Goal: Task Accomplishment & Management: Complete application form

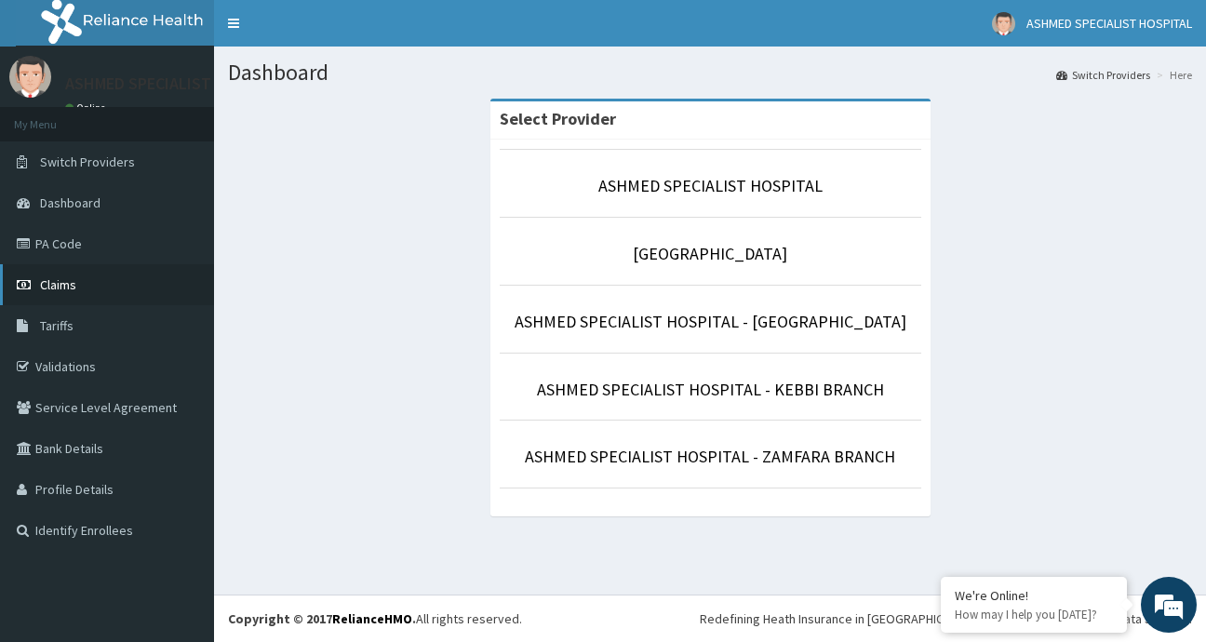
click at [47, 285] on span "Claims" at bounding box center [58, 284] width 36 height 17
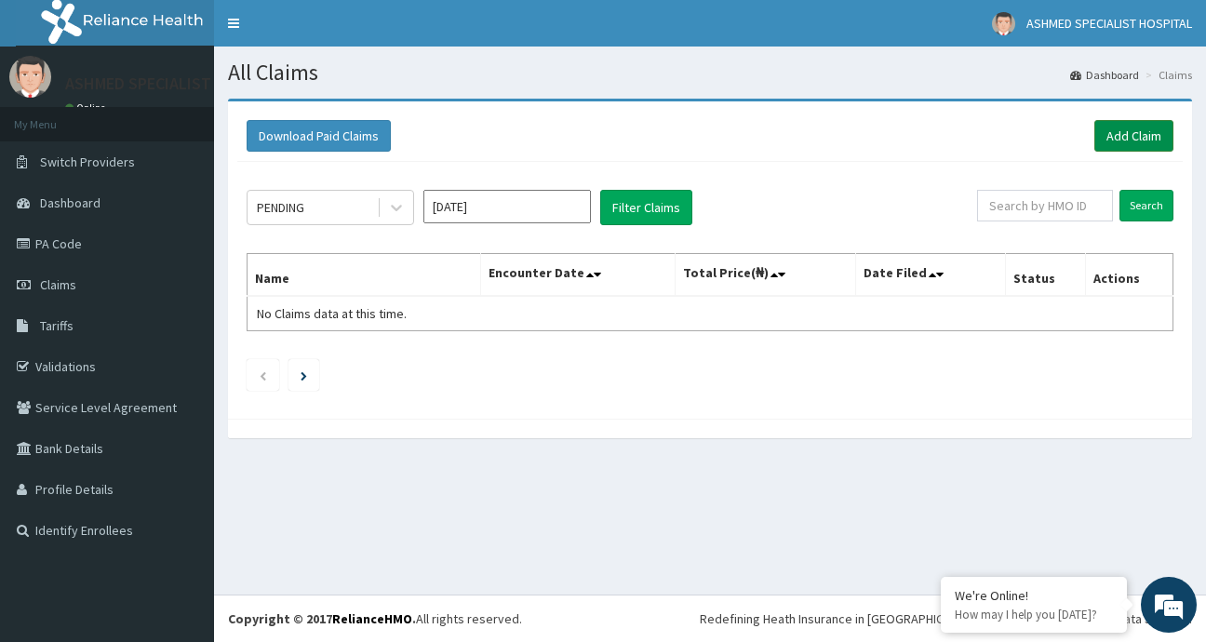
click at [1110, 136] on link "Add Claim" at bounding box center [1133, 136] width 79 height 32
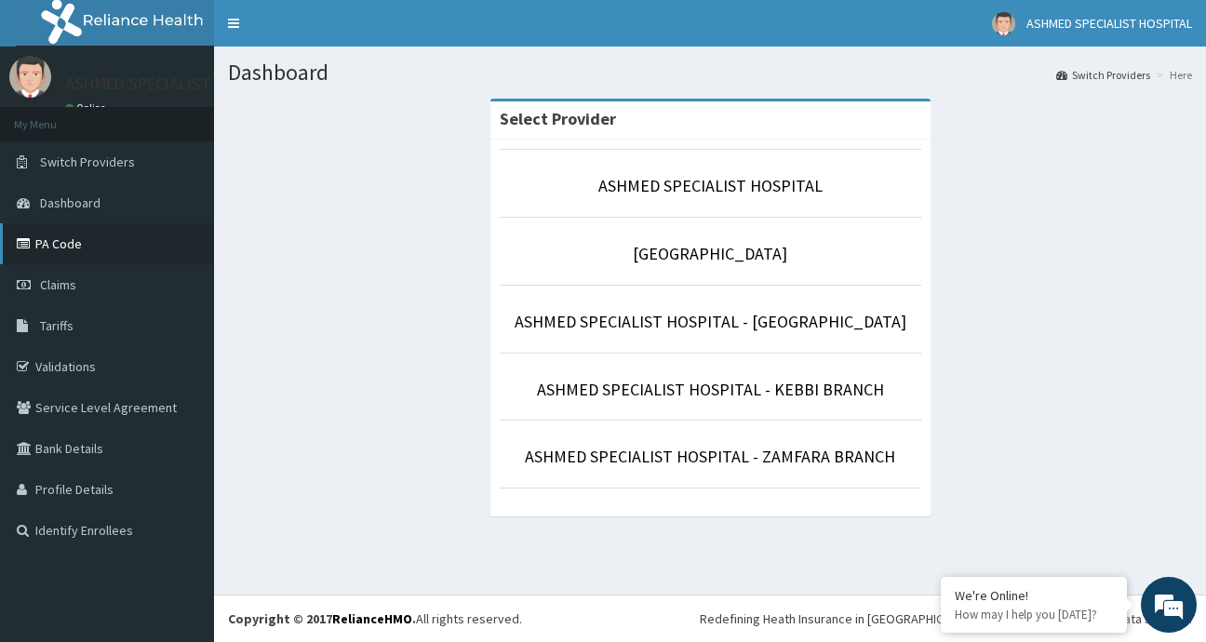
click at [49, 247] on link "PA Code" at bounding box center [107, 243] width 214 height 41
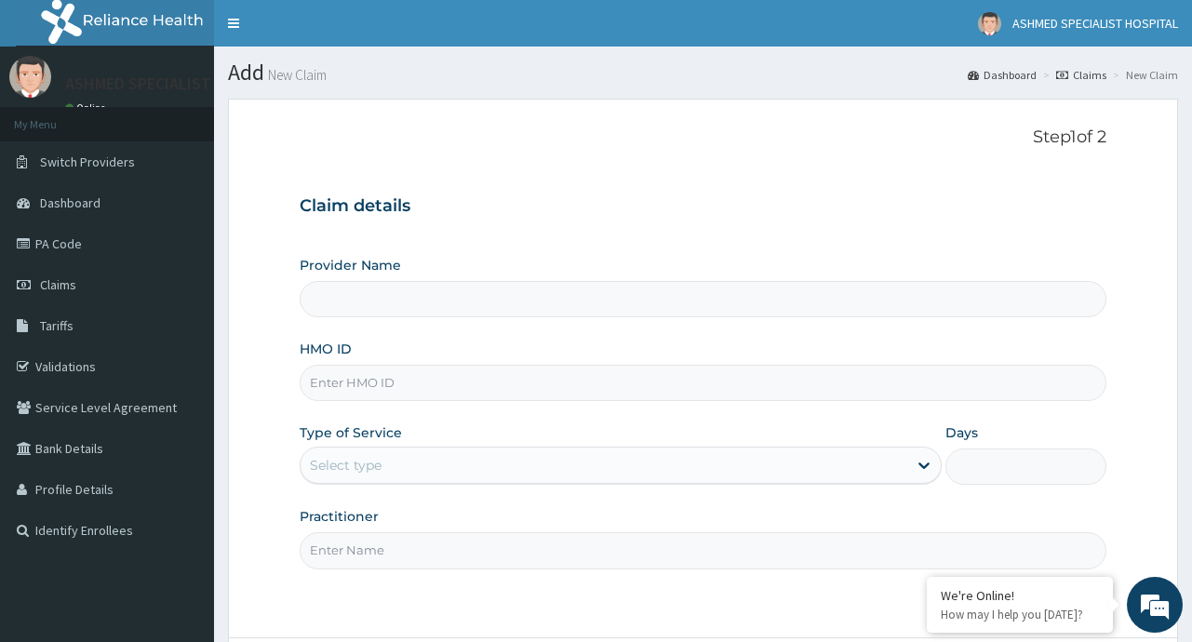
type input "ASHMED SPECIALIST HOSPITAL"
click at [395, 389] on input "HMO ID" at bounding box center [703, 383] width 806 height 36
type input "s"
type input "SLB/10208/C"
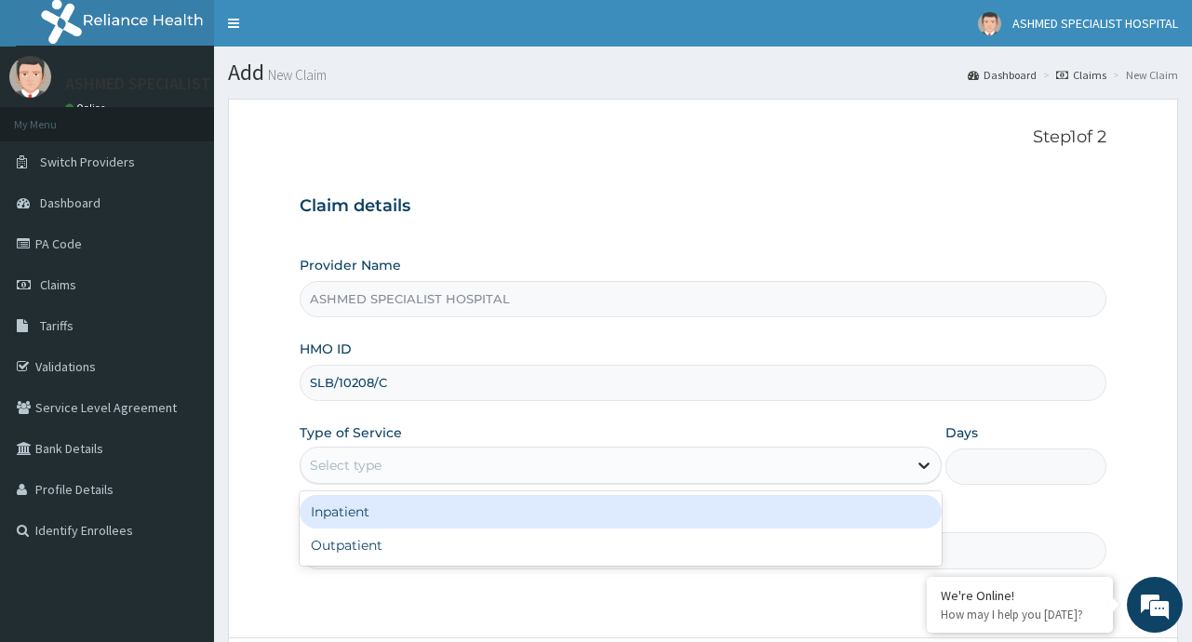
click at [918, 471] on icon at bounding box center [924, 465] width 19 height 19
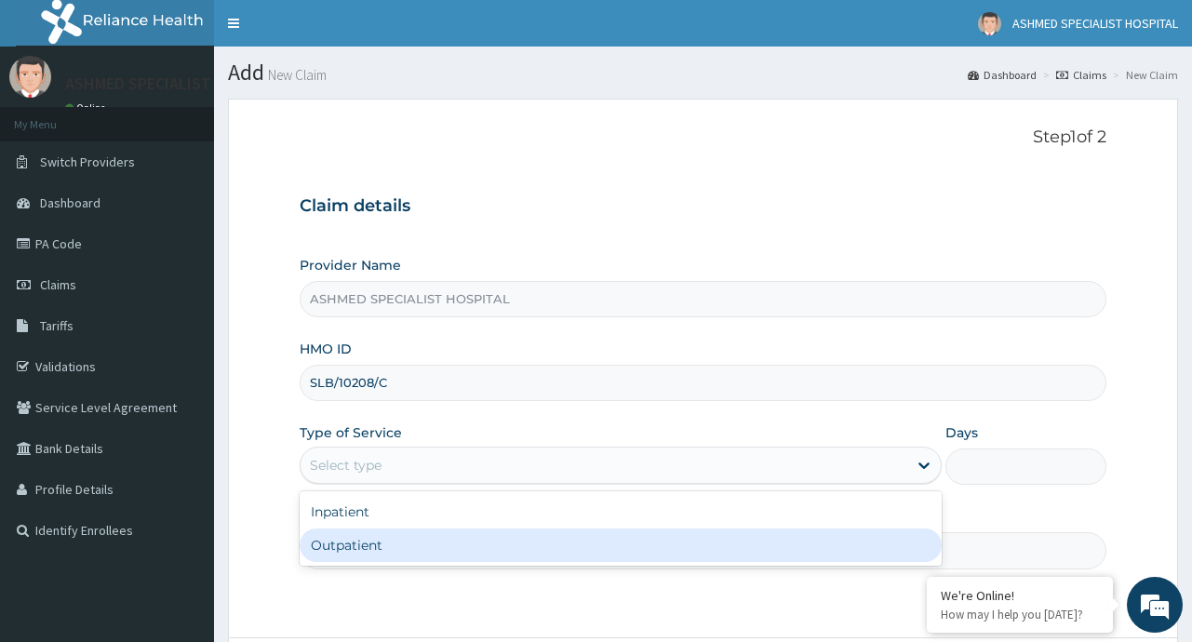
click at [481, 549] on div "Outpatient" at bounding box center [621, 544] width 642 height 33
type input "1"
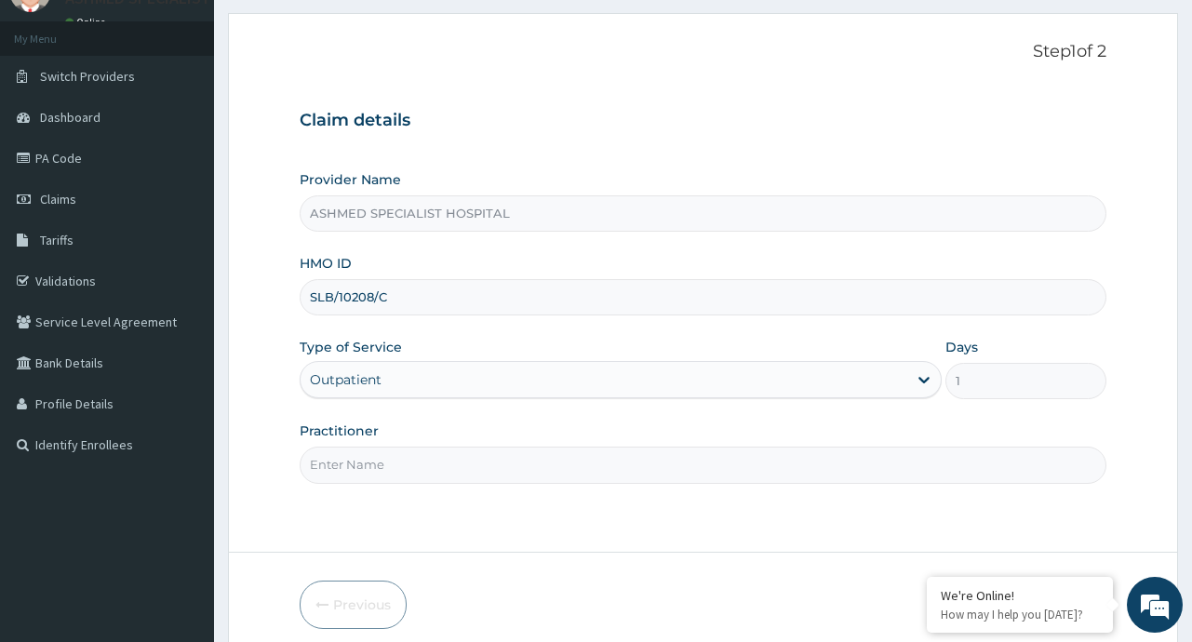
scroll to position [163, 0]
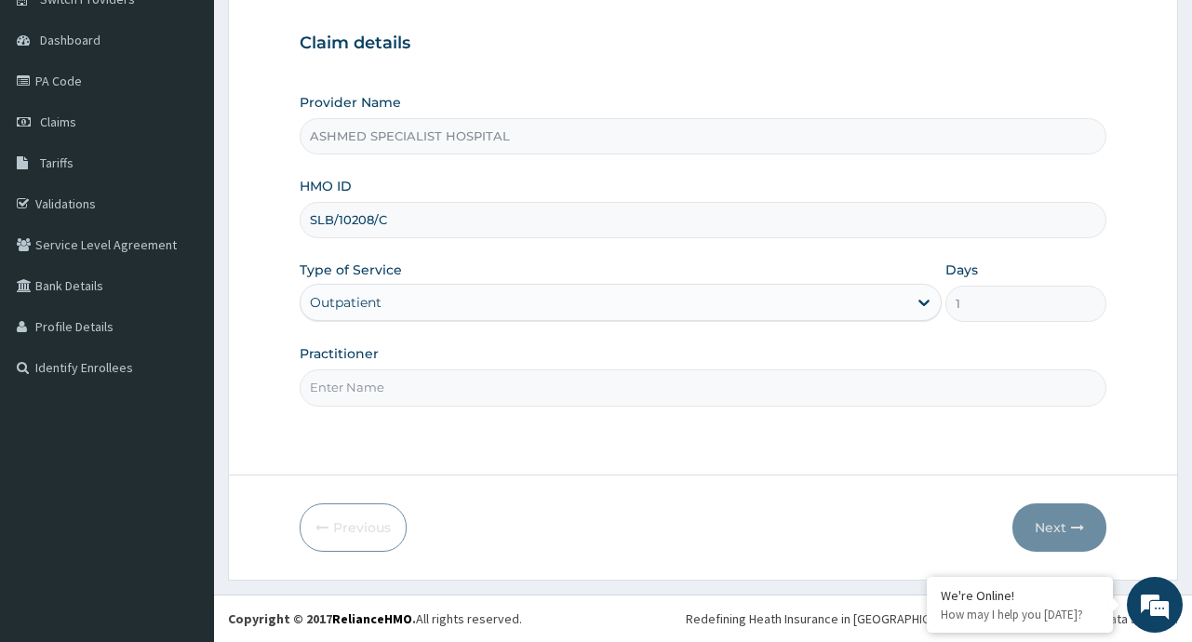
click at [364, 395] on input "Practitioner" at bounding box center [703, 387] width 806 height 36
type input "DR. OLUWASANMI BONIRE"
click at [1052, 522] on button "Next" at bounding box center [1059, 527] width 94 height 48
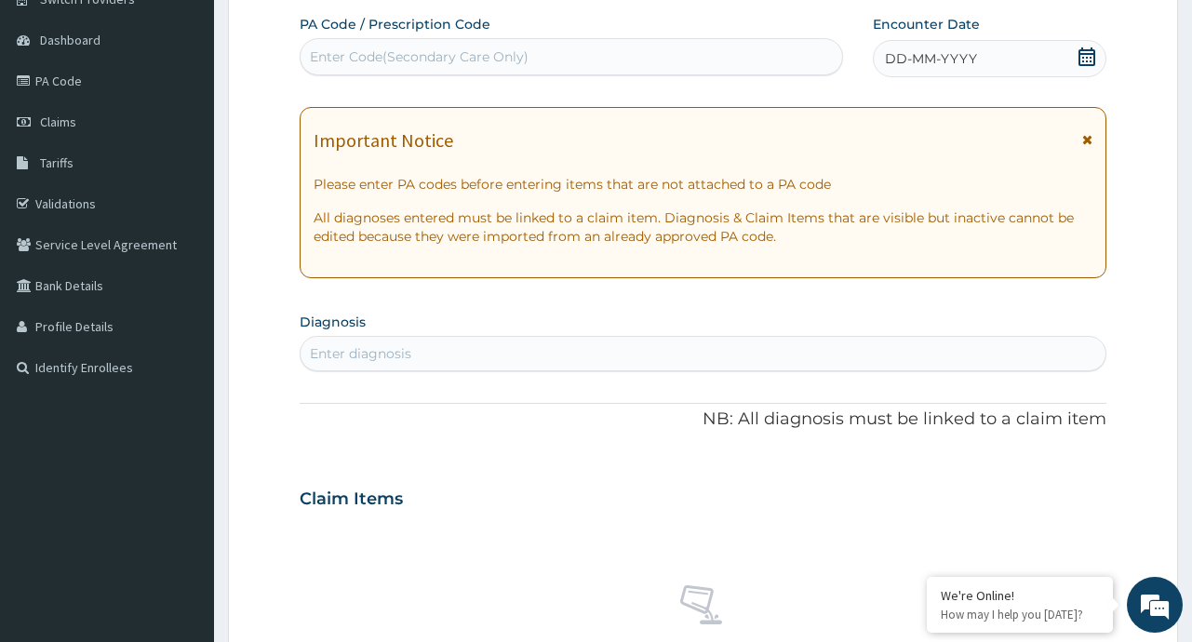
click at [353, 47] on div "Enter Code(Secondary Care Only)" at bounding box center [571, 57] width 541 height 30
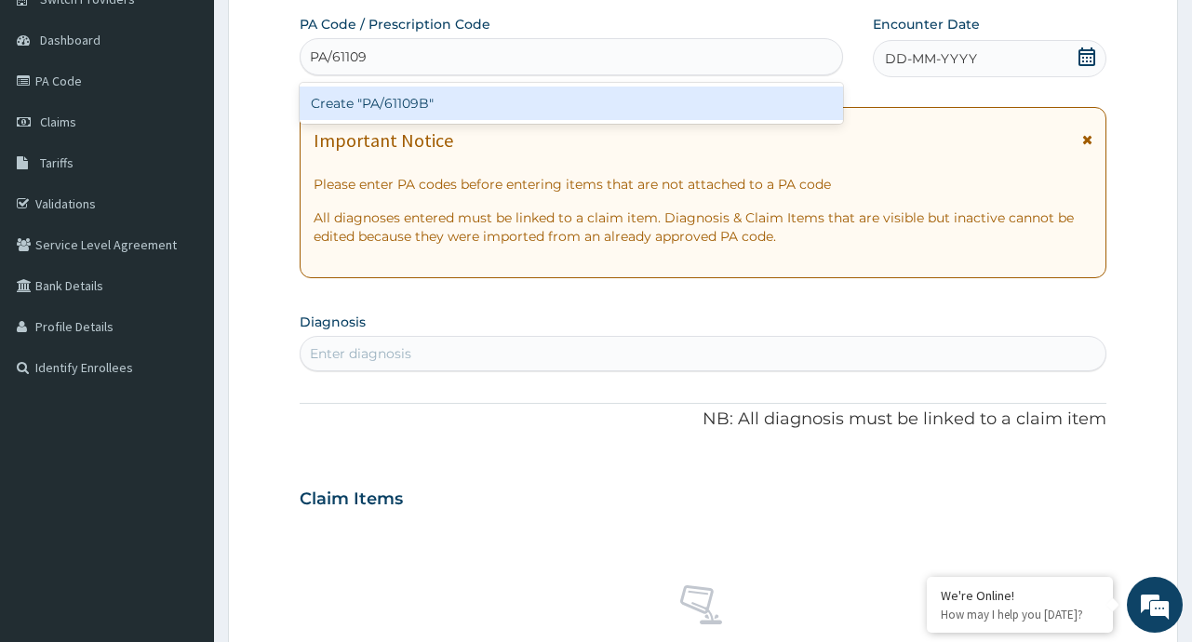
type input "PA/61109B"
click at [380, 97] on div "Create "PA/61109B"" at bounding box center [571, 103] width 543 height 33
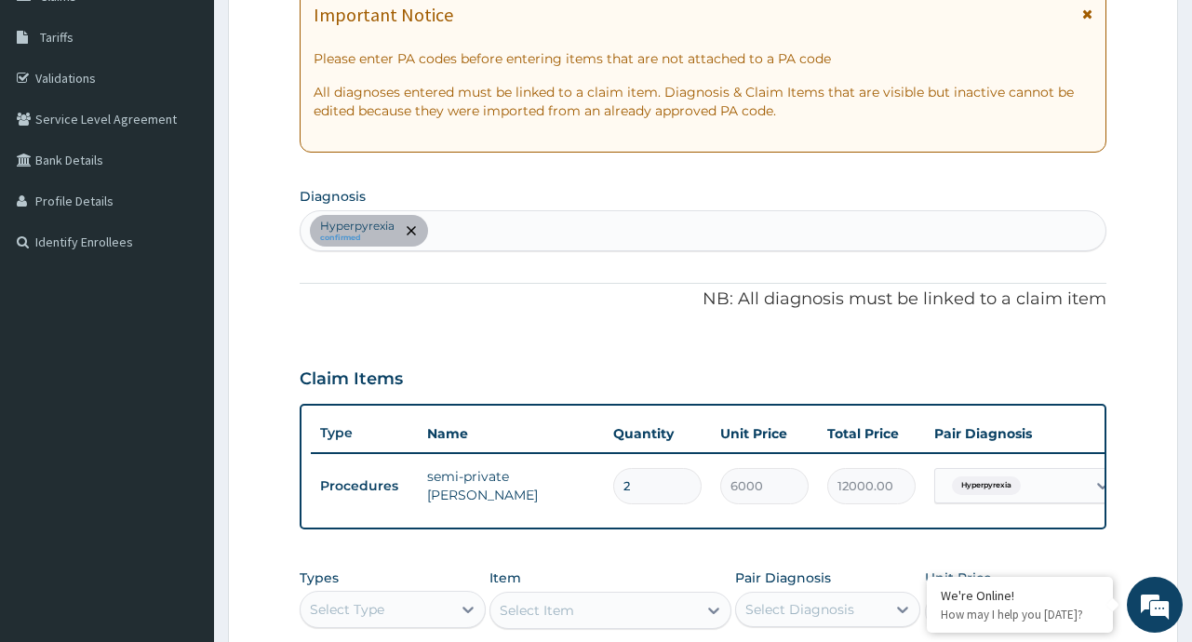
scroll to position [287, 0]
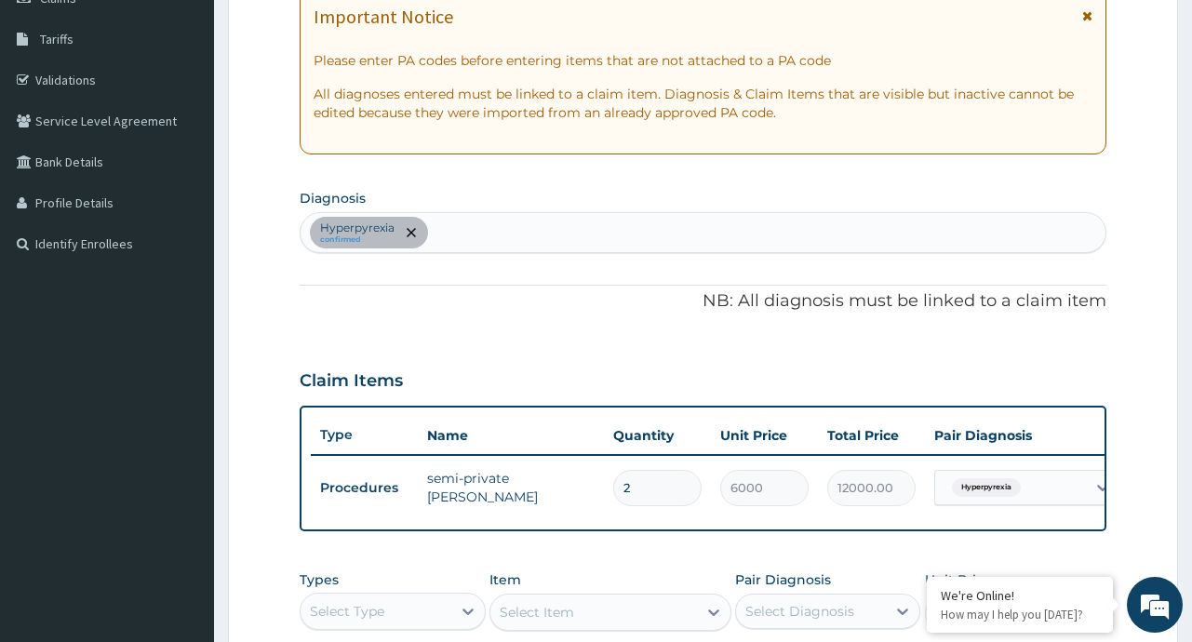
click at [466, 234] on div "Hyperpyrexia confirmed" at bounding box center [703, 232] width 804 height 39
type input "MALARI"
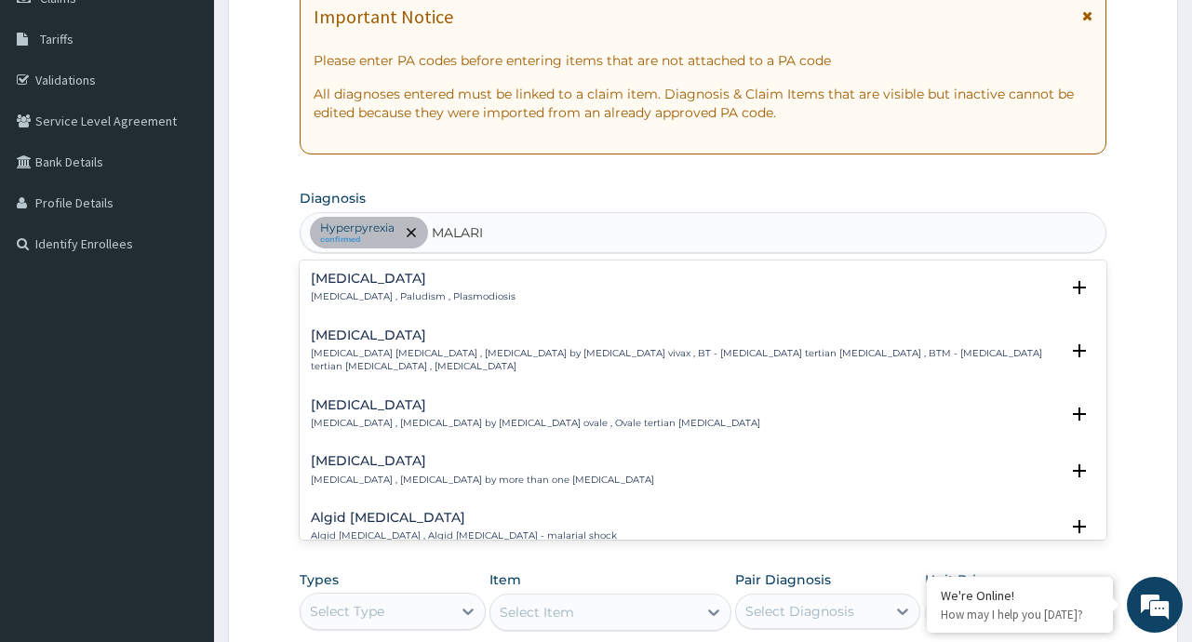
click at [400, 290] on p "[MEDICAL_DATA] , Paludism , Plasmodiosis" at bounding box center [413, 296] width 205 height 13
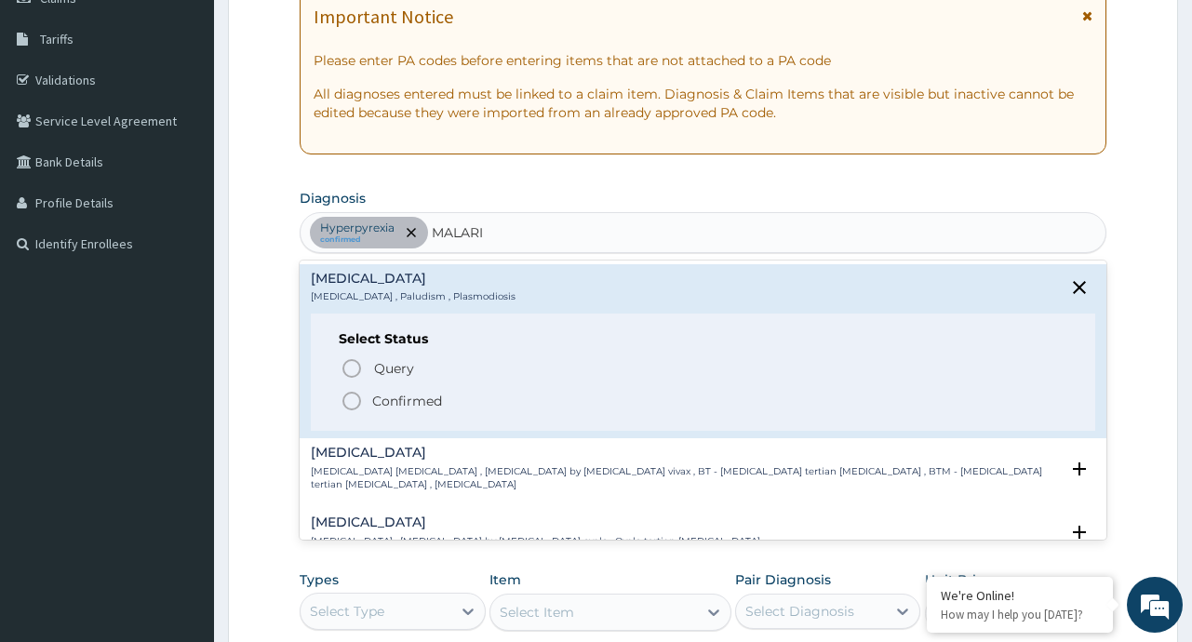
click at [423, 402] on p "Confirmed" at bounding box center [407, 401] width 70 height 19
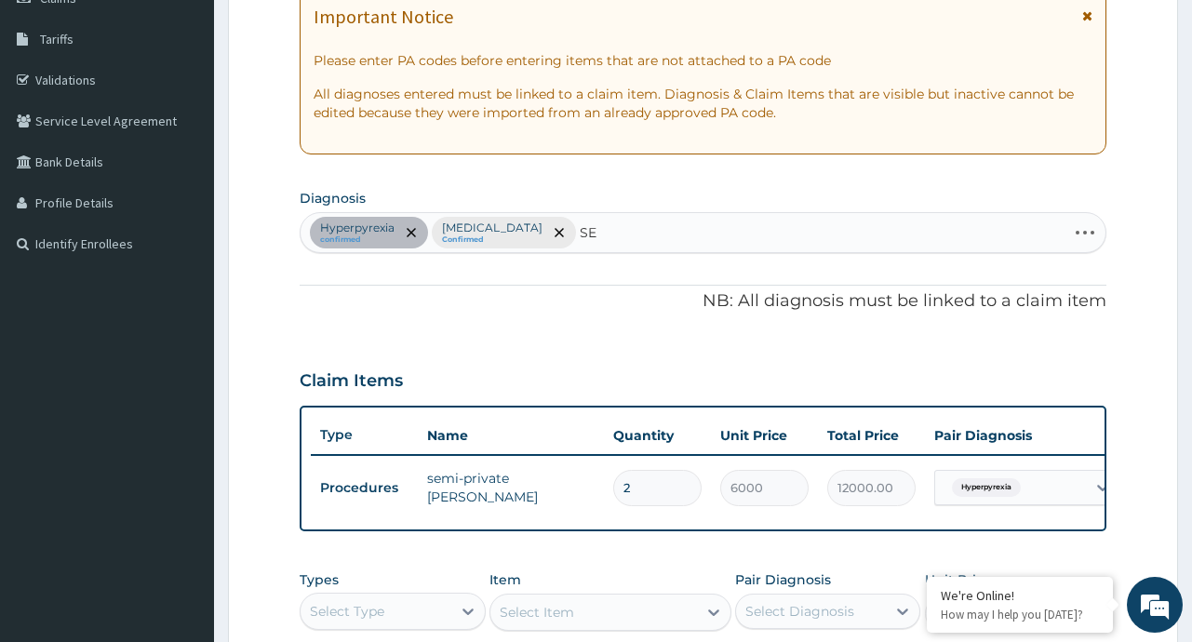
type input "SEP"
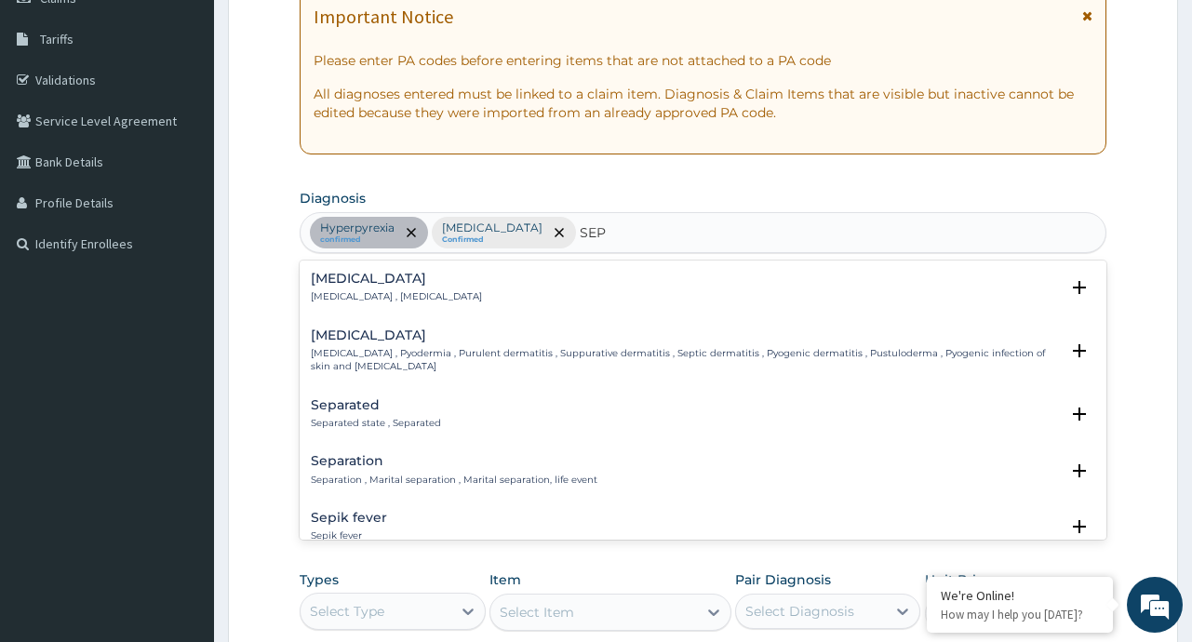
click at [391, 299] on p "Systemic infection , Sepsis" at bounding box center [396, 296] width 171 height 13
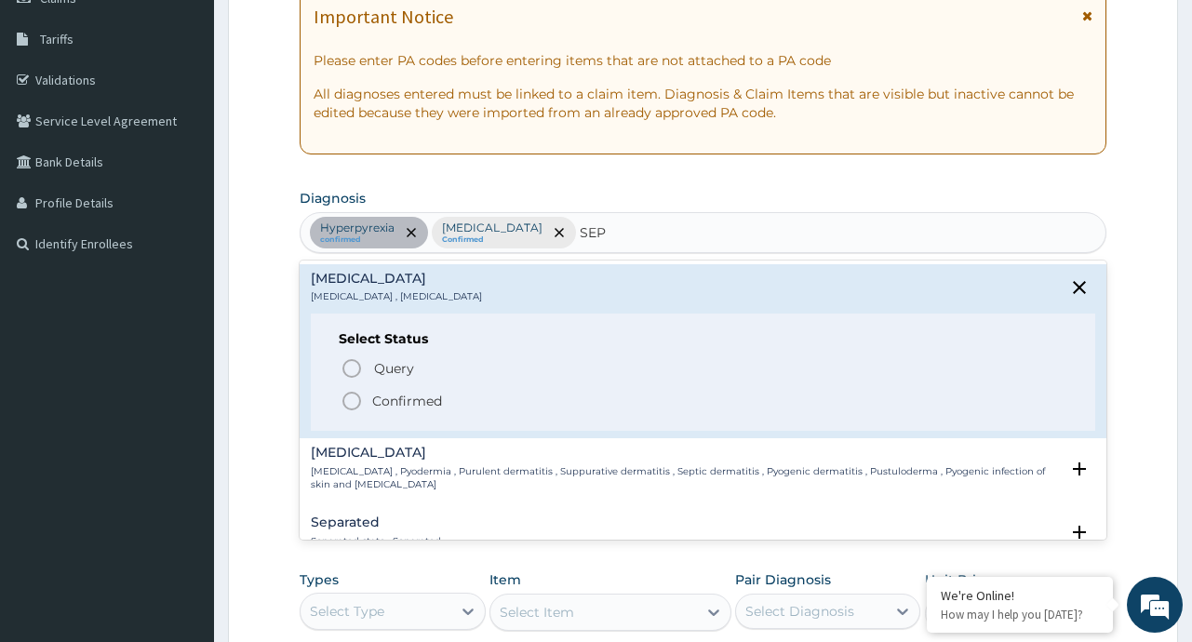
click at [388, 401] on p "Confirmed" at bounding box center [407, 401] width 70 height 19
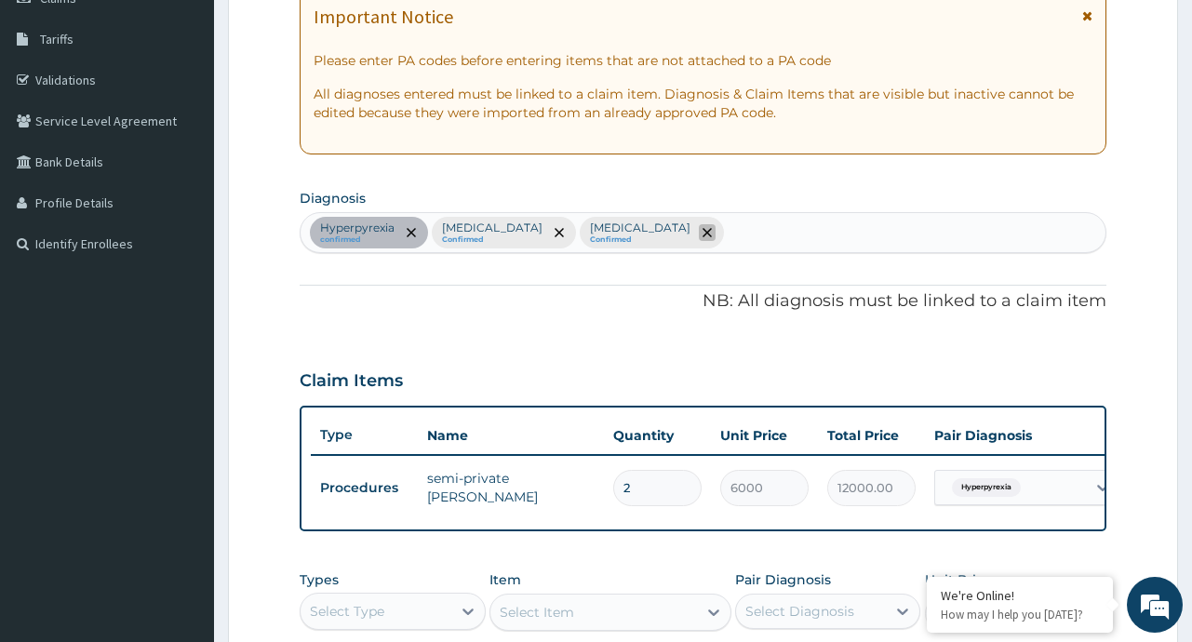
click at [702, 232] on icon "remove selection option" at bounding box center [706, 232] width 9 height 9
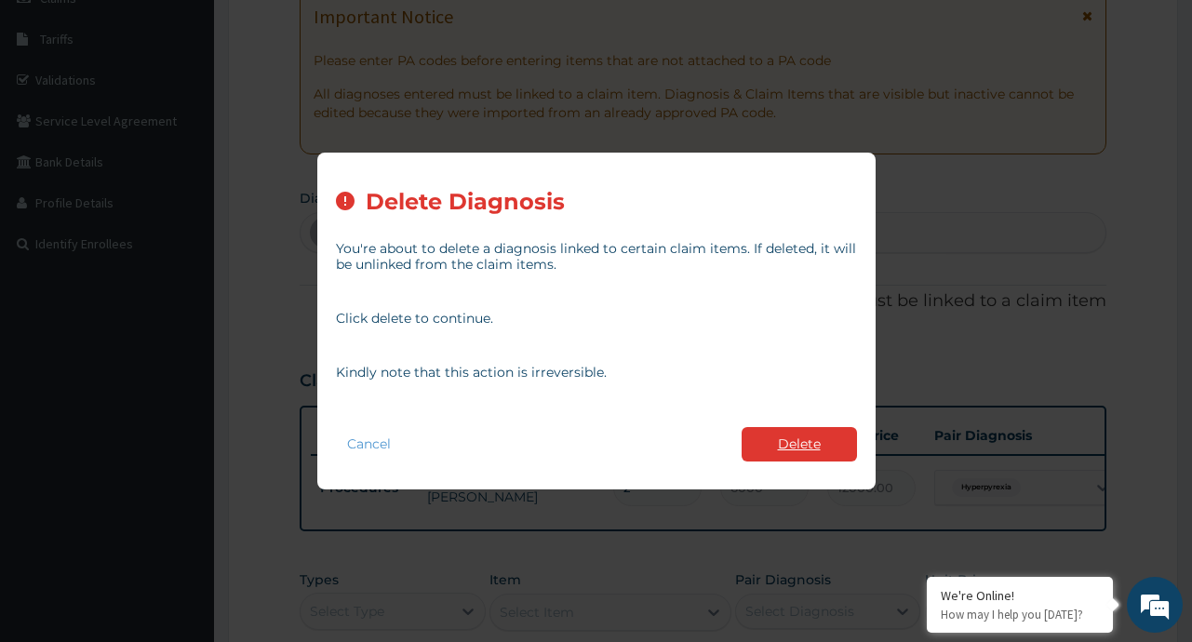
click at [793, 436] on button "Delete" at bounding box center [799, 444] width 115 height 34
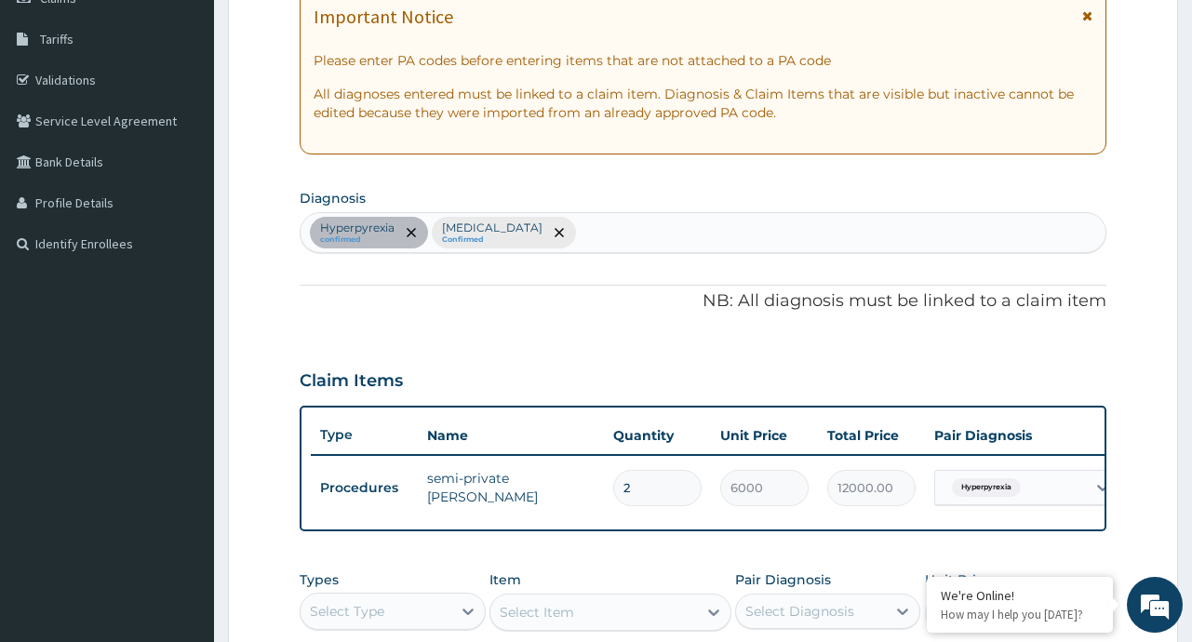
click at [560, 232] on div "Hyperpyrexia confirmed Malaria Confirmed" at bounding box center [703, 232] width 804 height 39
type input "SEP"
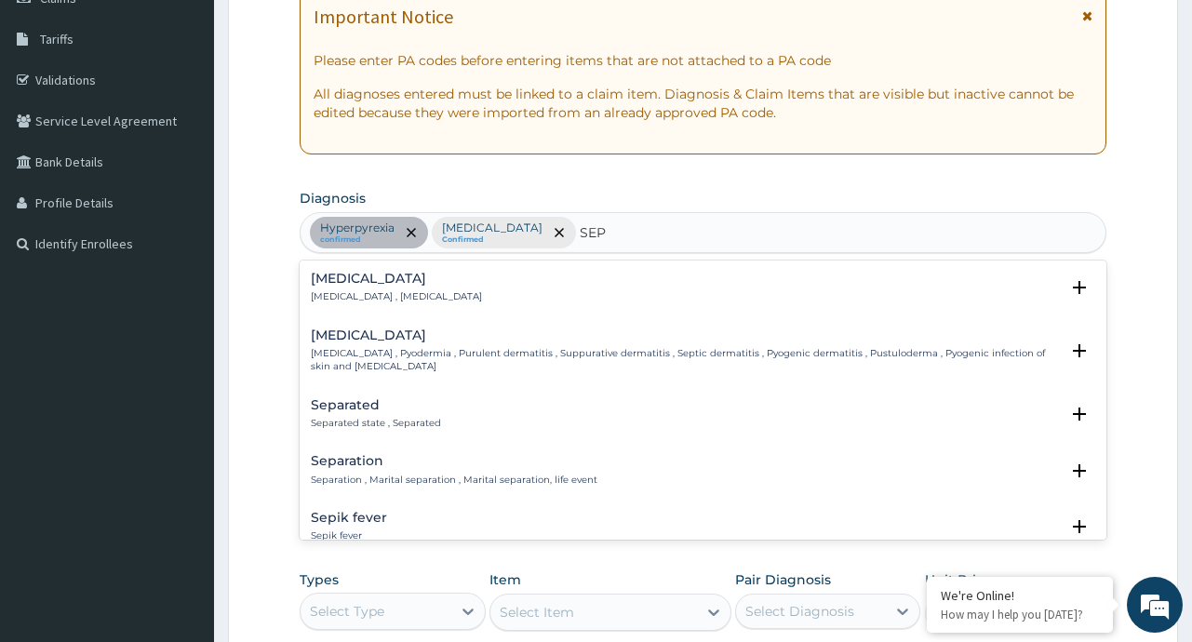
click at [424, 285] on h4 "Sepsis" at bounding box center [396, 279] width 171 height 14
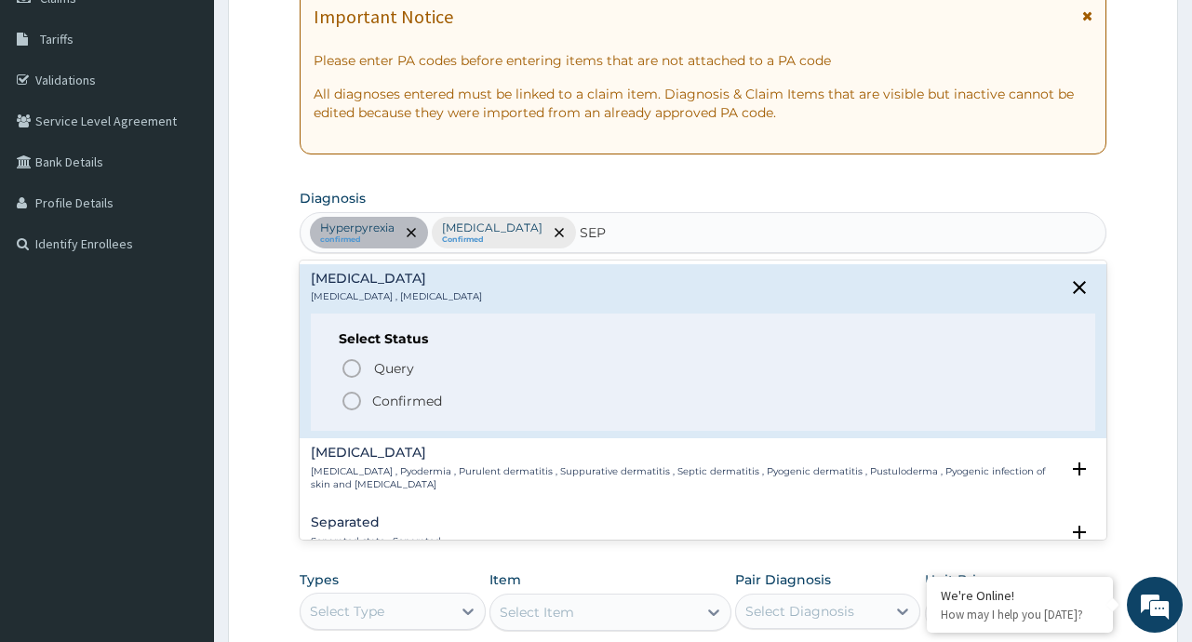
click at [440, 370] on span "Query covers suspected (?), Keep in view (kiv), Ruled out (r/o)" at bounding box center [608, 367] width 366 height 25
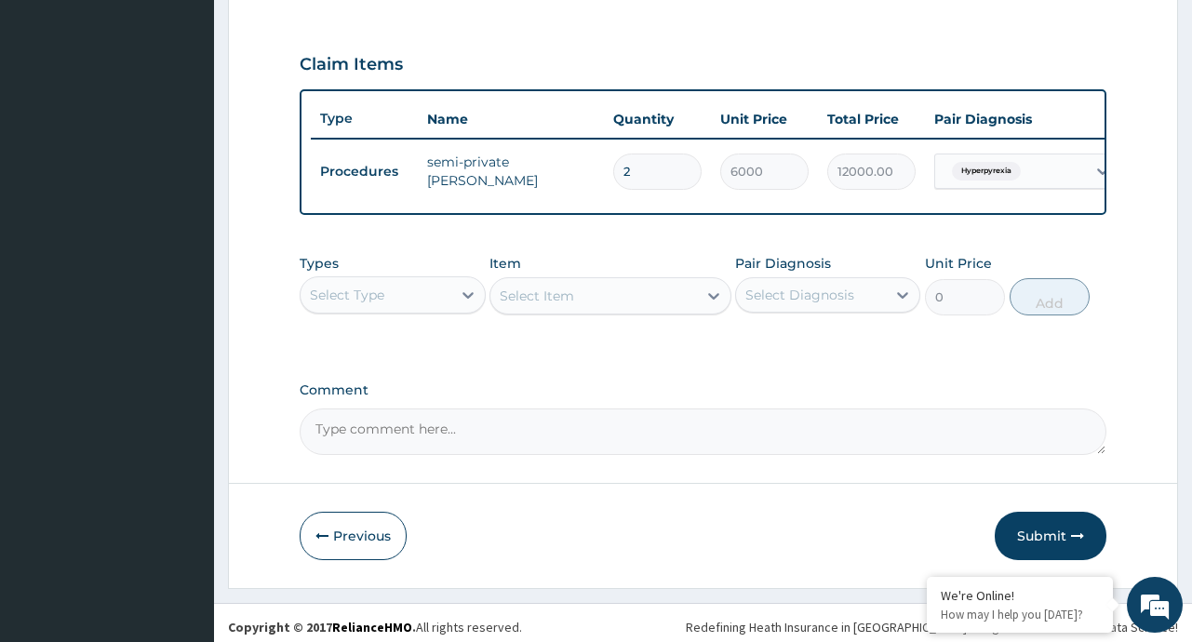
scroll to position [605, 0]
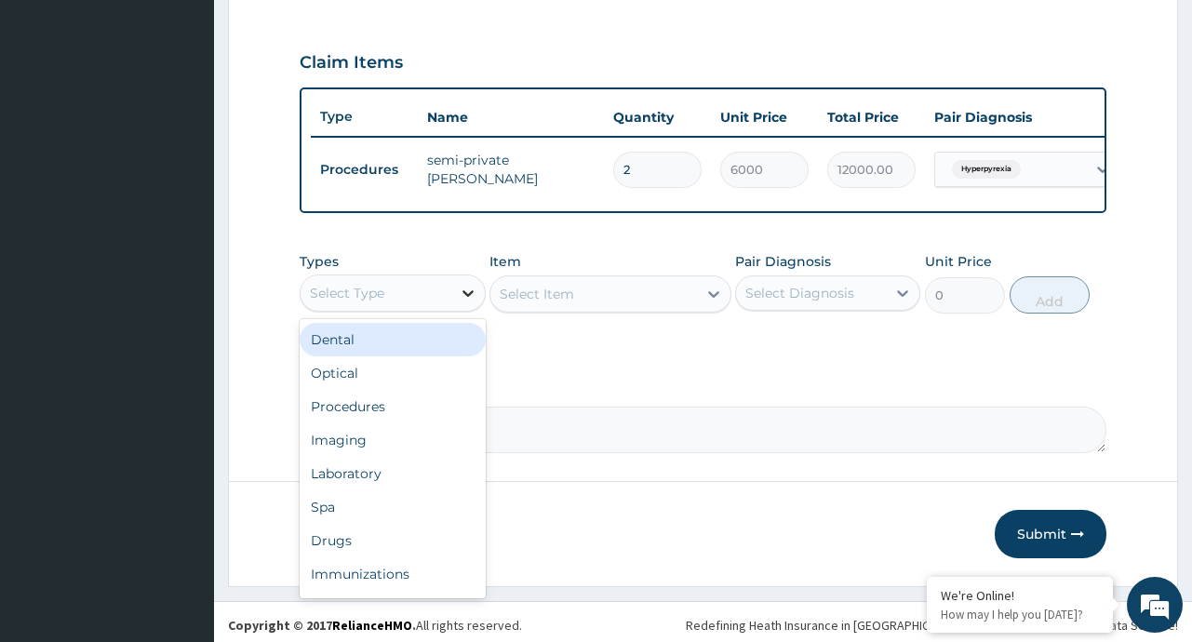
click at [466, 297] on icon at bounding box center [467, 293] width 11 height 7
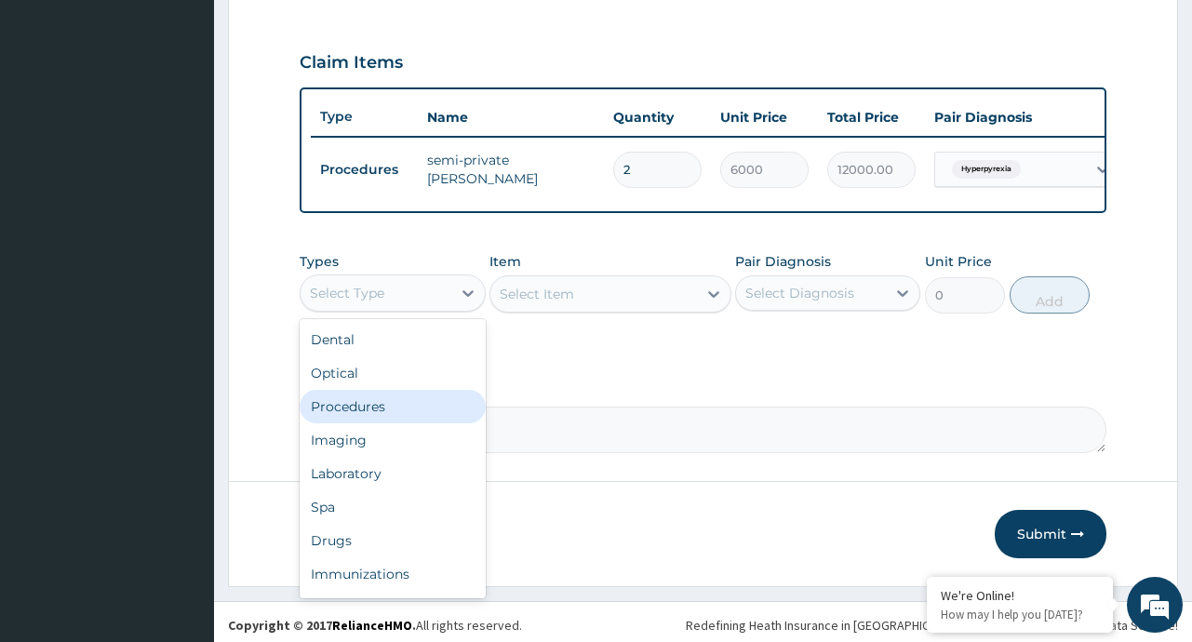
click at [359, 420] on div "Procedures" at bounding box center [392, 406] width 185 height 33
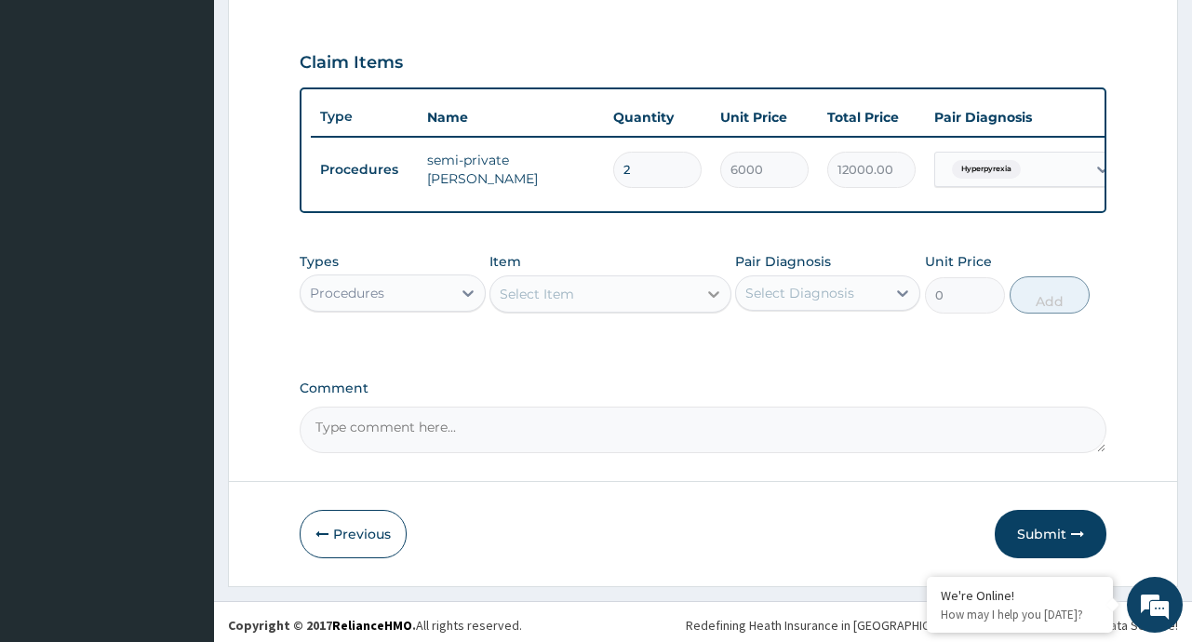
click at [702, 311] on div at bounding box center [713, 293] width 33 height 33
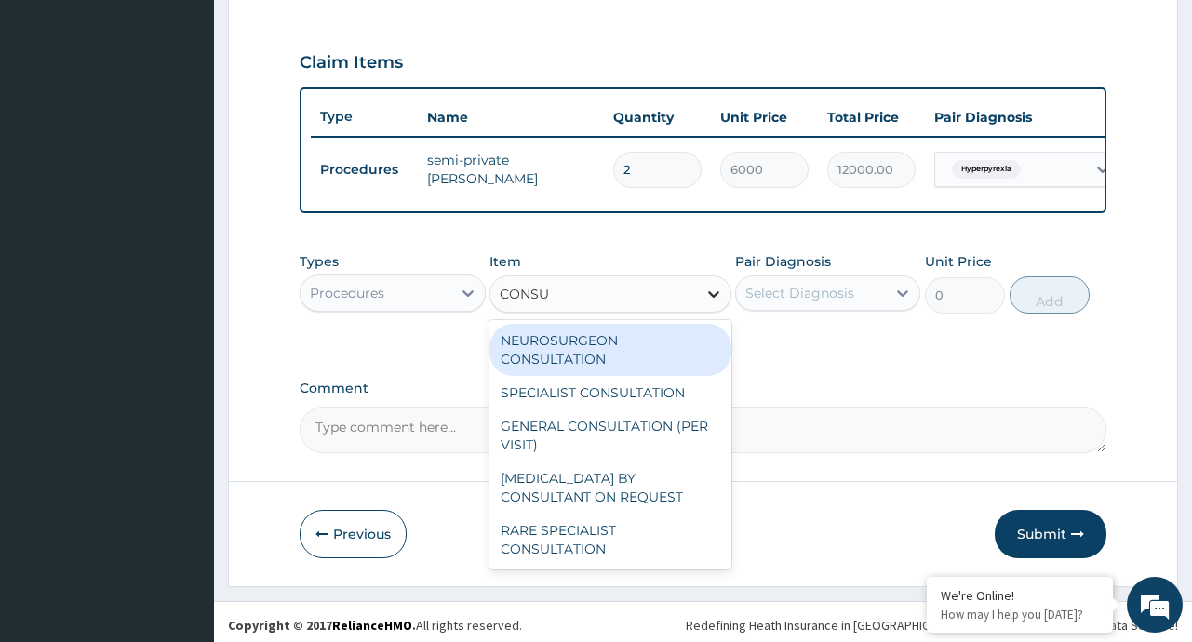
type input "CONSUL"
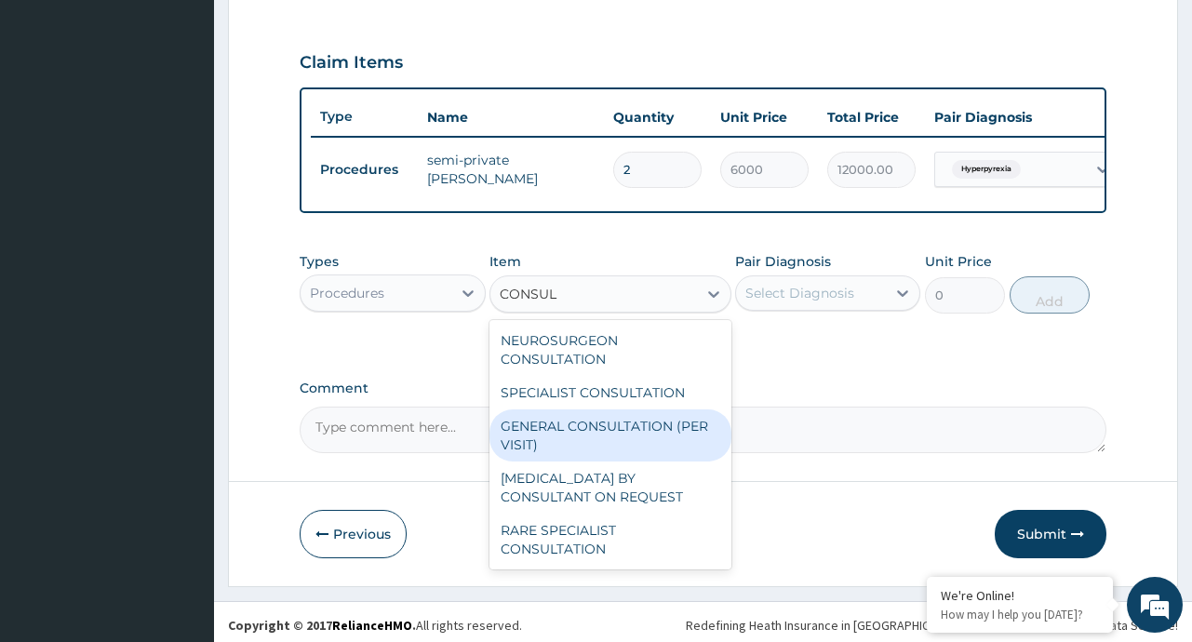
click at [611, 440] on div "GENERAL CONSULTATION (PER VISIT)" at bounding box center [610, 435] width 242 height 52
type input "2000"
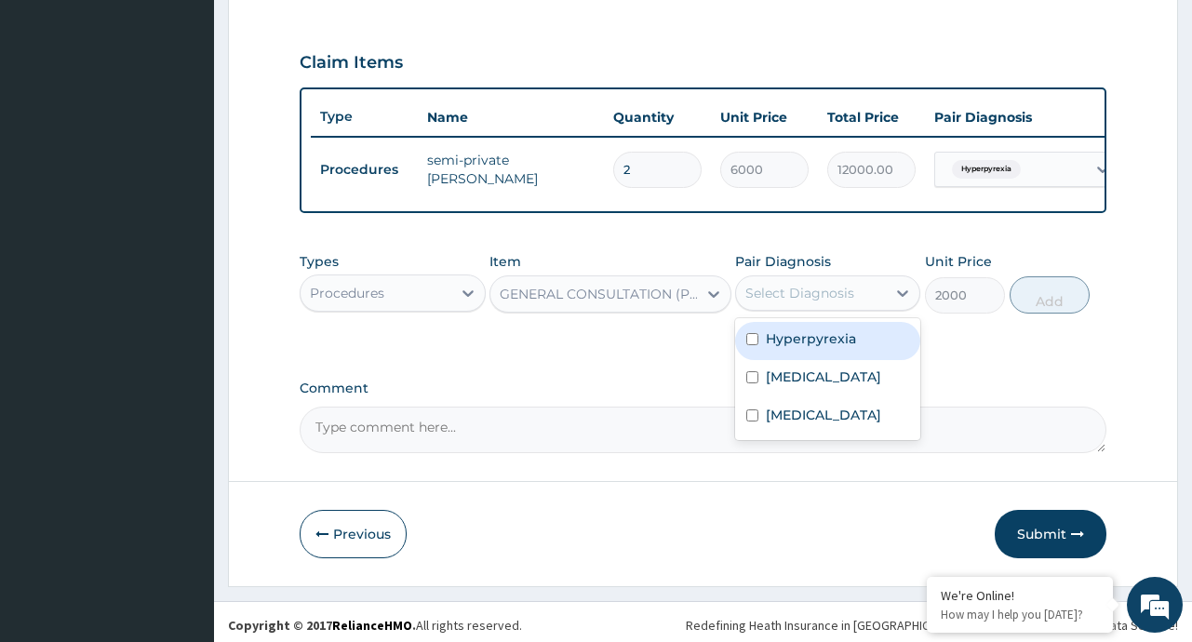
click at [886, 305] on div "Select Diagnosis" at bounding box center [811, 293] width 150 height 30
click at [821, 348] on label "Hyperpyrexia" at bounding box center [811, 338] width 90 height 19
checkbox input "true"
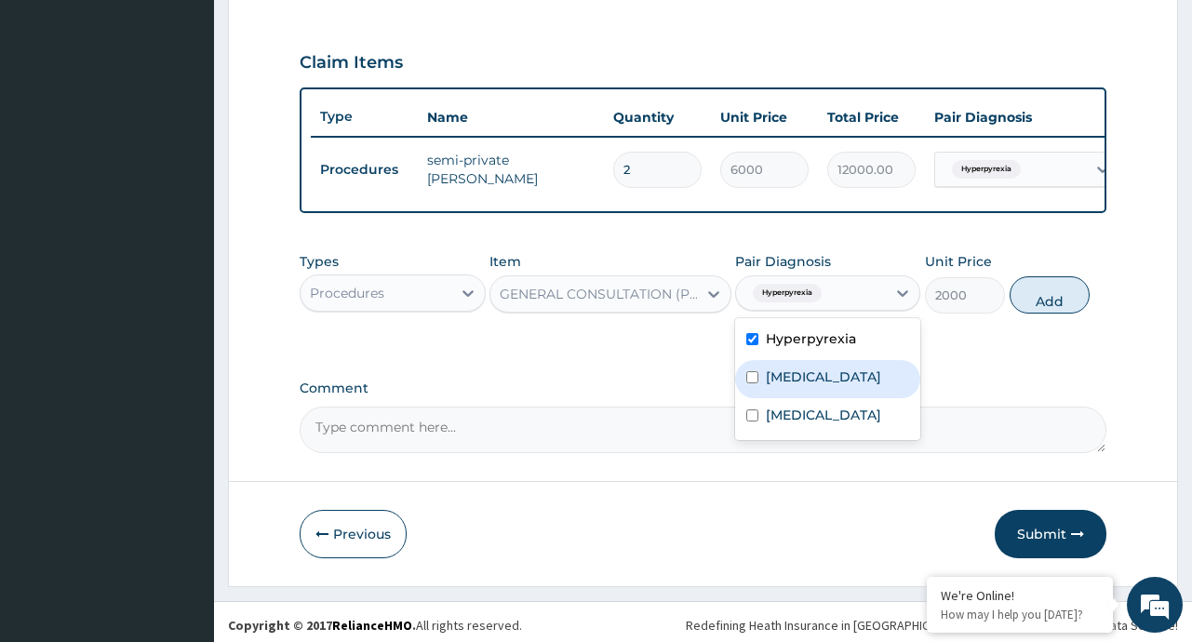
click at [793, 386] on label "Malaria" at bounding box center [823, 377] width 115 height 19
checkbox input "true"
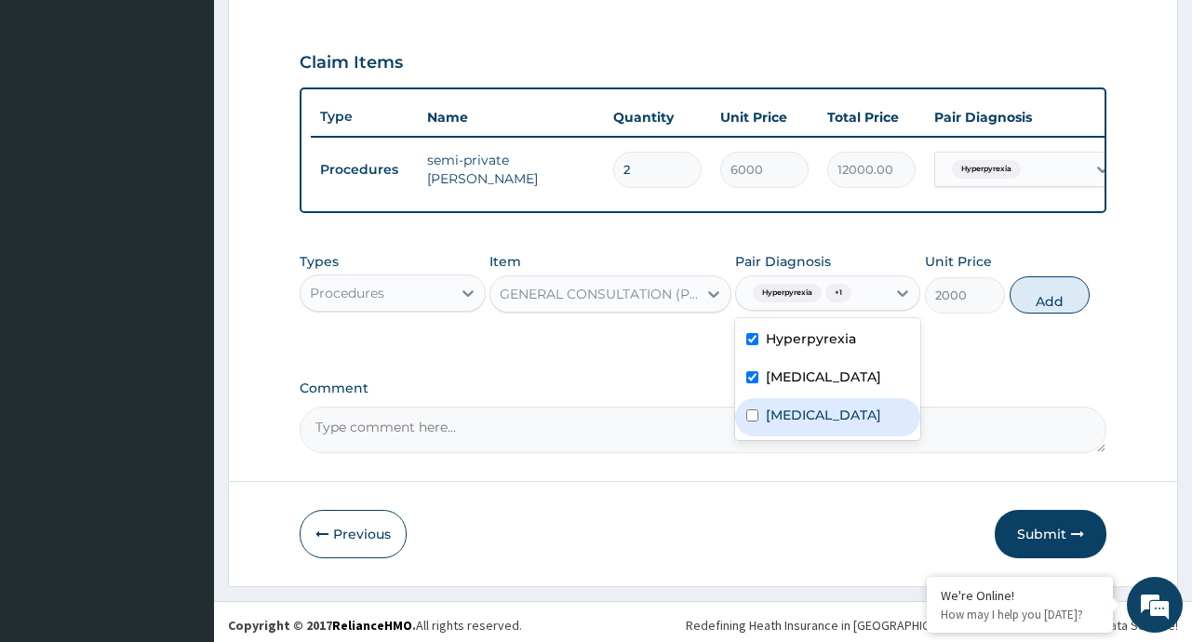
click at [794, 436] on div "Sepsis" at bounding box center [827, 417] width 185 height 38
checkbox input "true"
click at [1051, 314] on button "Add" at bounding box center [1049, 294] width 81 height 37
type input "0"
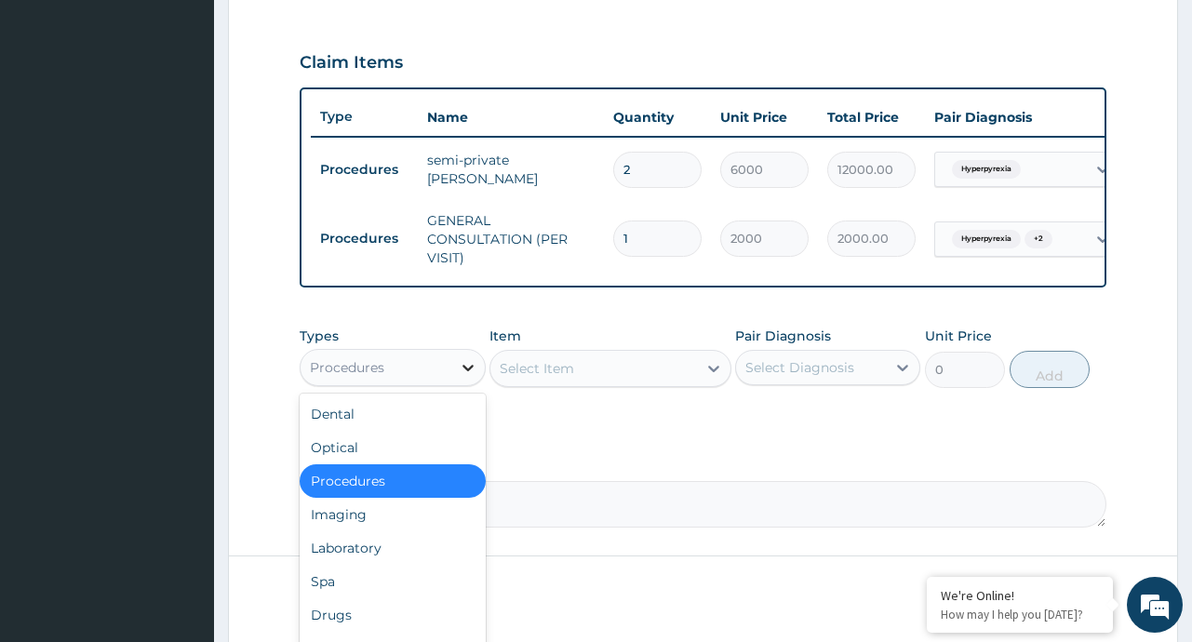
click at [466, 374] on icon at bounding box center [468, 367] width 19 height 19
click at [355, 560] on div "Laboratory" at bounding box center [392, 547] width 185 height 33
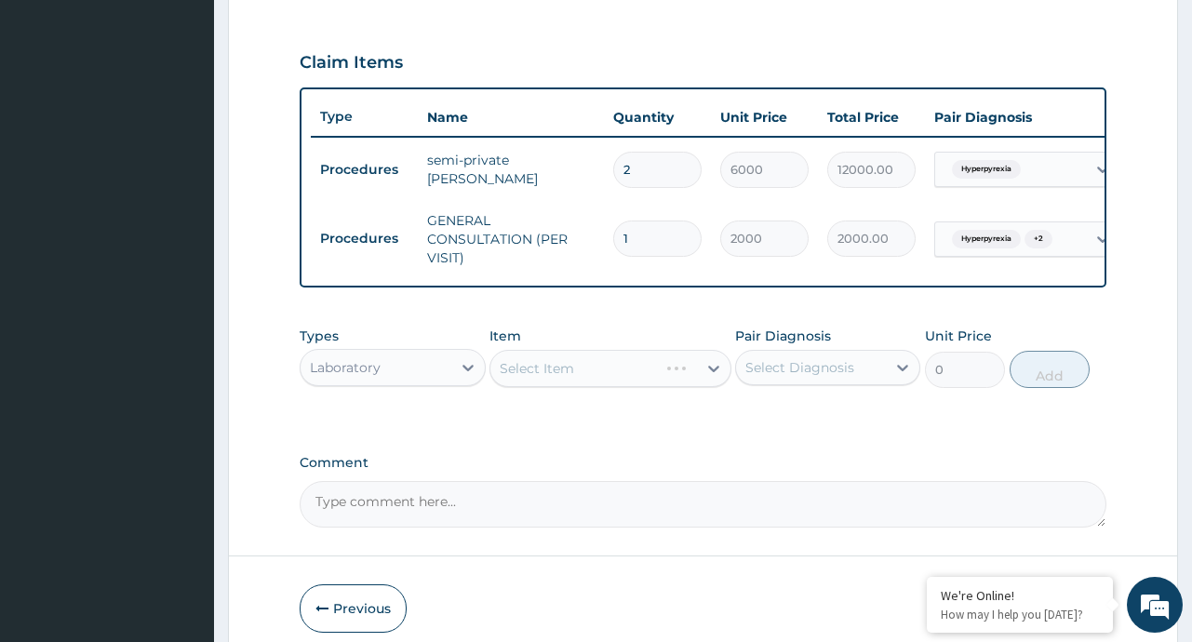
scroll to position [700, 0]
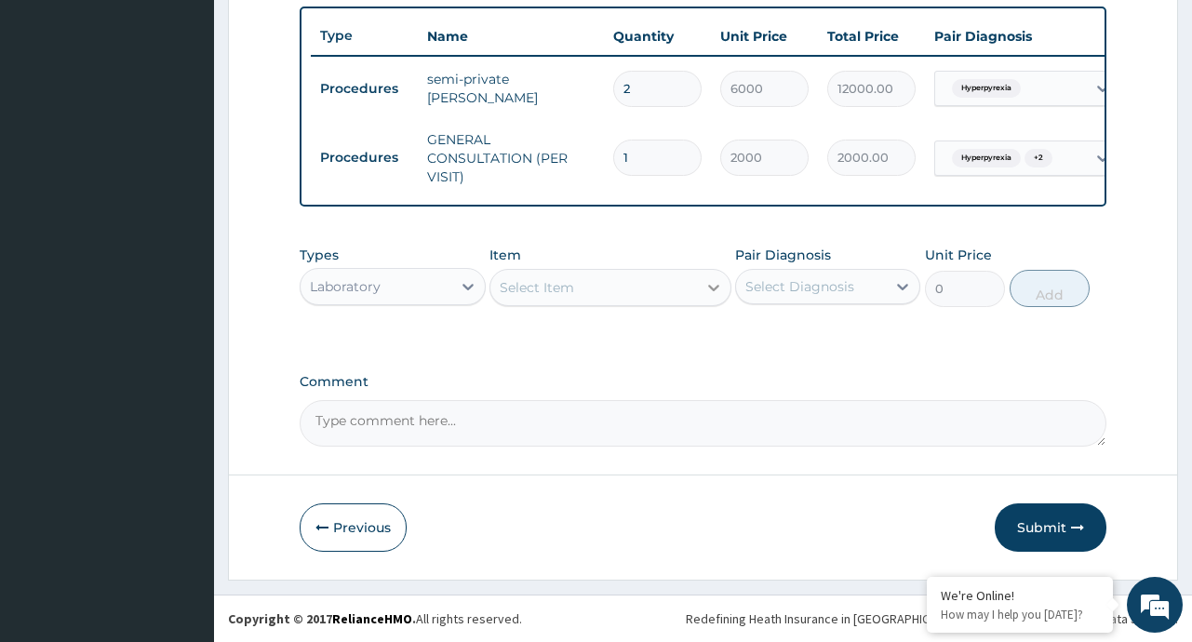
click at [712, 284] on icon at bounding box center [713, 287] width 19 height 19
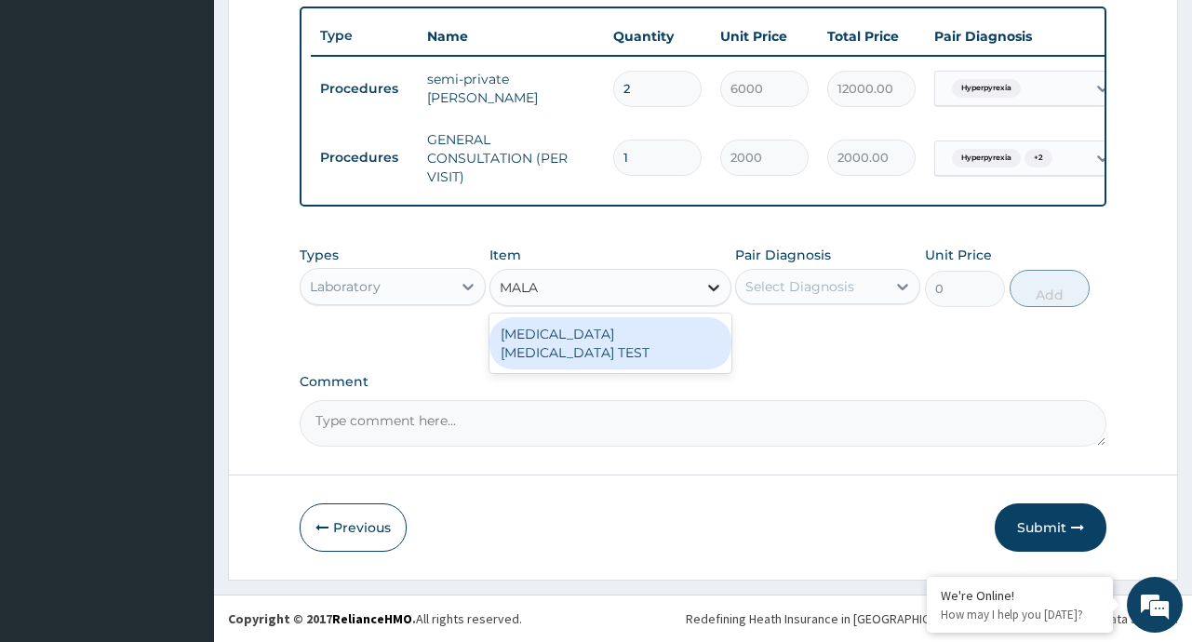
type input "MALAR"
click at [642, 337] on div "MALARIA PARASITE TEST" at bounding box center [610, 343] width 242 height 52
type input "1000"
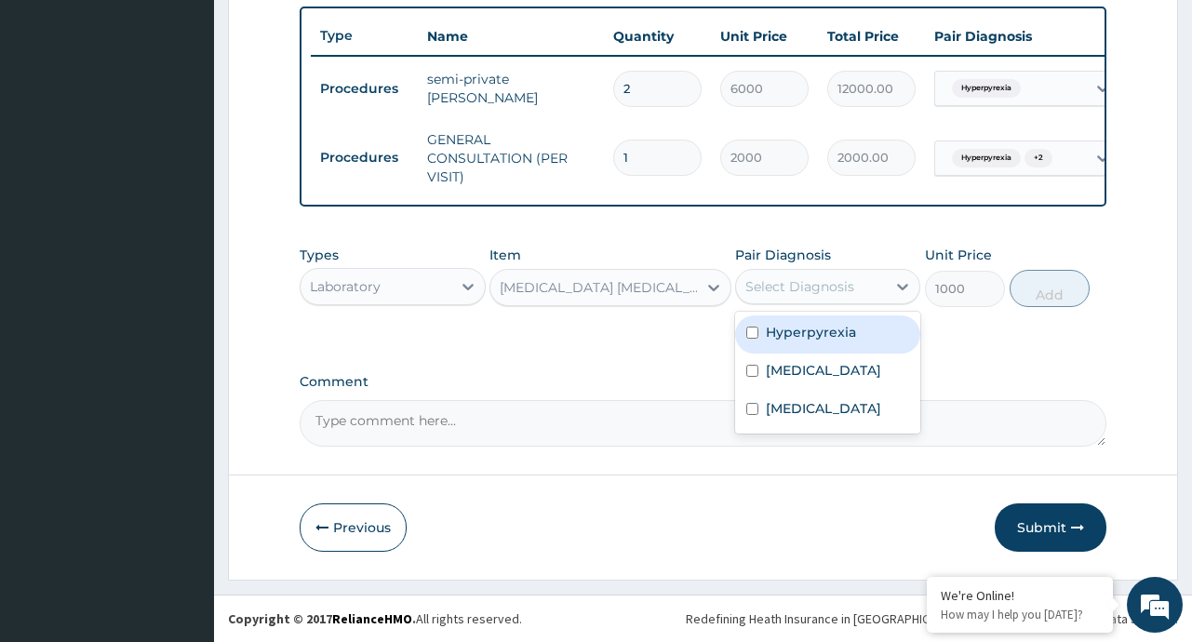
click at [804, 287] on div "Select Diagnosis" at bounding box center [799, 286] width 109 height 19
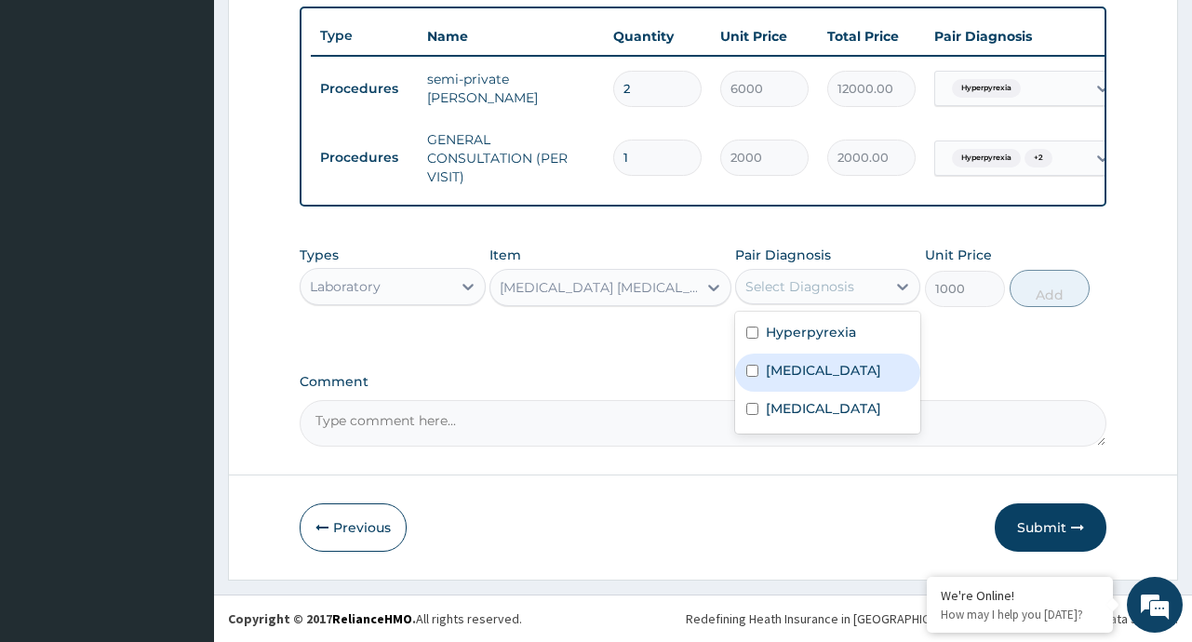
click at [797, 368] on label "Malaria" at bounding box center [823, 370] width 115 height 19
checkbox input "true"
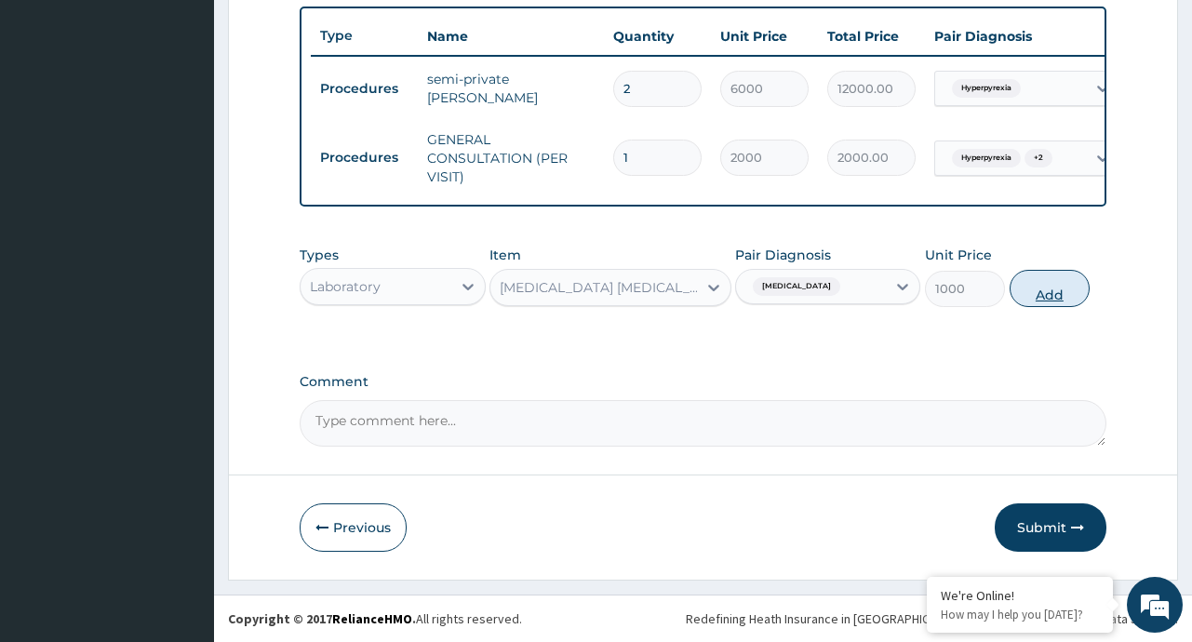
click at [1037, 289] on button "Add" at bounding box center [1049, 288] width 81 height 37
type input "0"
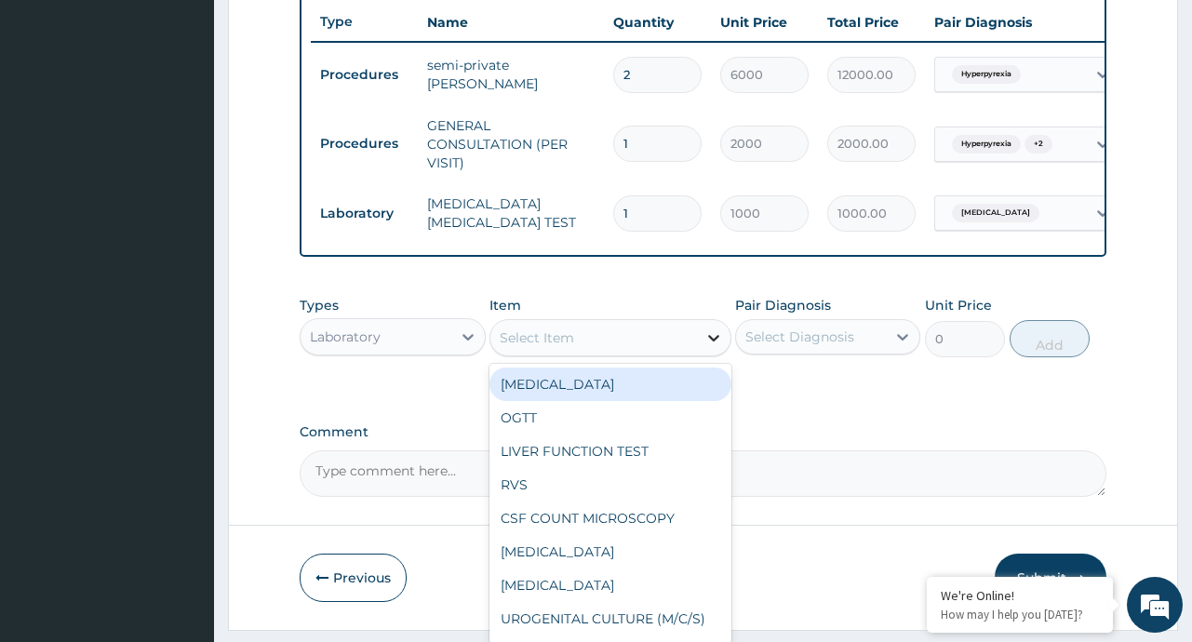
click at [715, 354] on div at bounding box center [713, 337] width 33 height 33
type input "FBC"
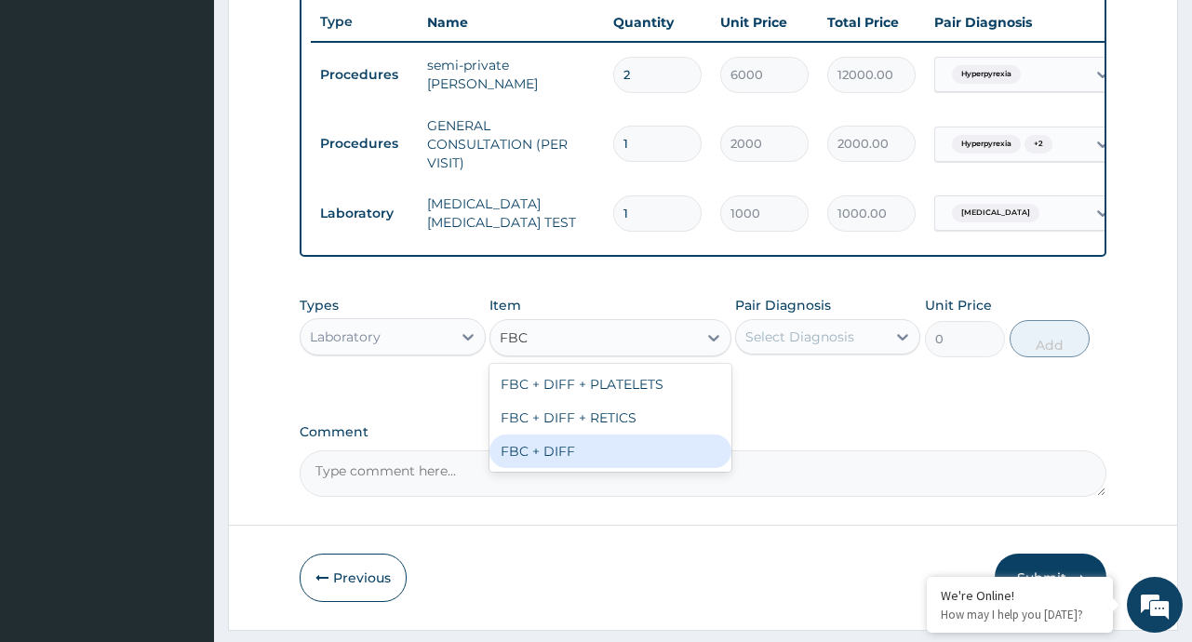
click at [583, 468] on div "FBC + DIFF" at bounding box center [610, 450] width 242 height 33
type input "2000"
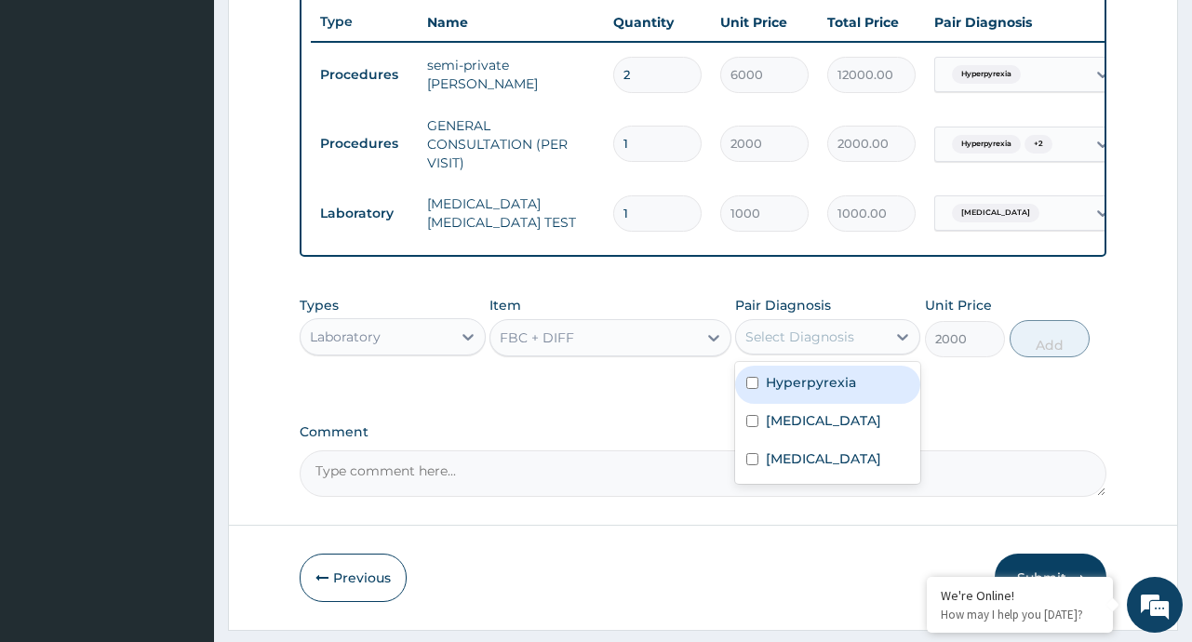
click at [822, 346] on div "Select Diagnosis" at bounding box center [799, 337] width 109 height 19
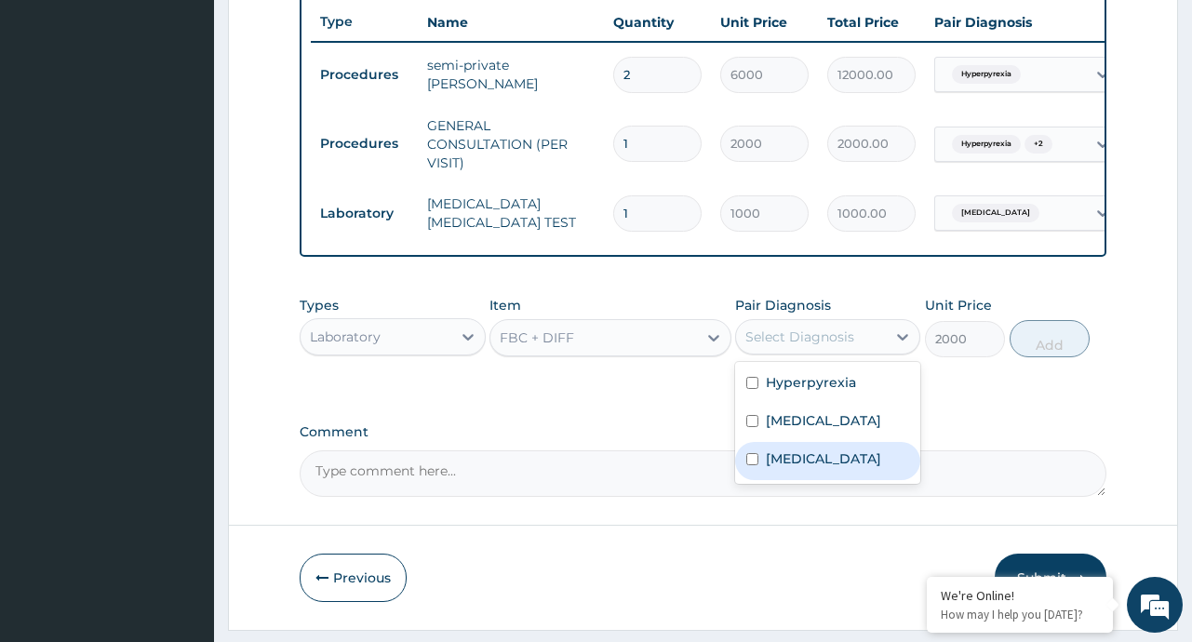
click at [796, 461] on div "Sepsis" at bounding box center [827, 461] width 185 height 38
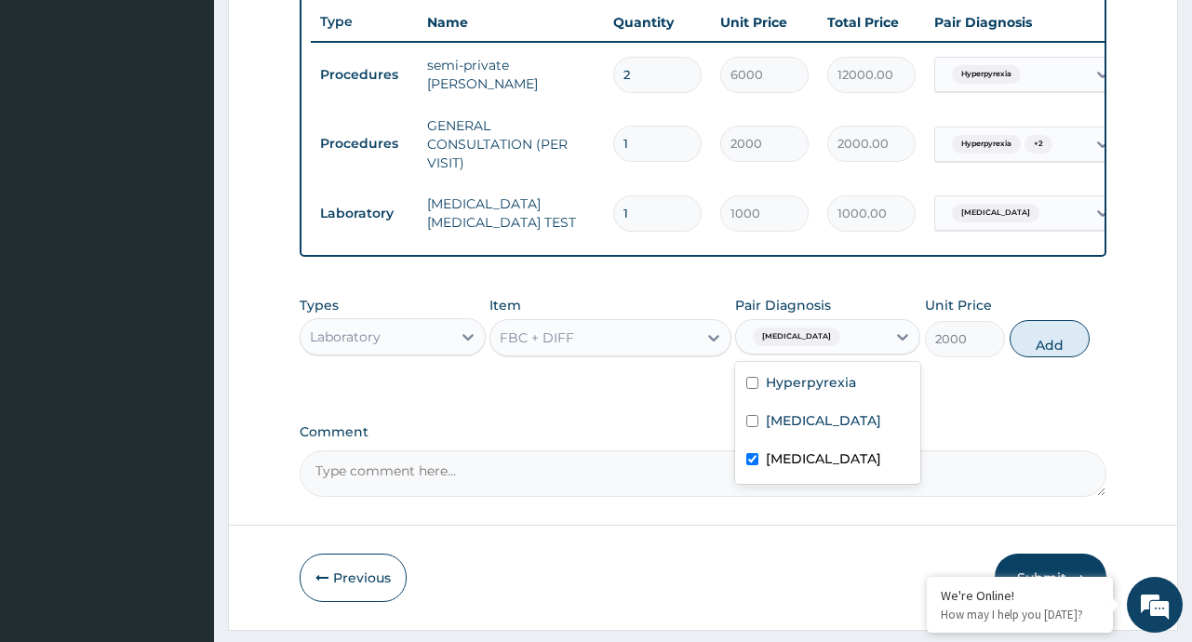
checkbox input "true"
click at [1059, 356] on button "Add" at bounding box center [1049, 338] width 81 height 37
type input "0"
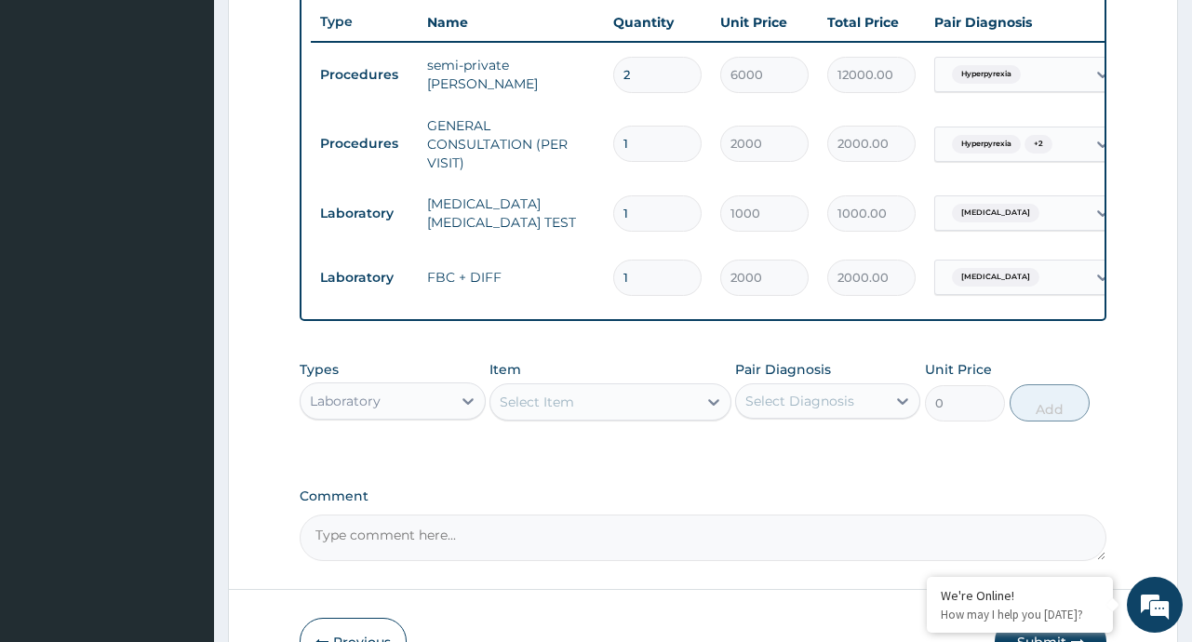
scroll to position [828, 0]
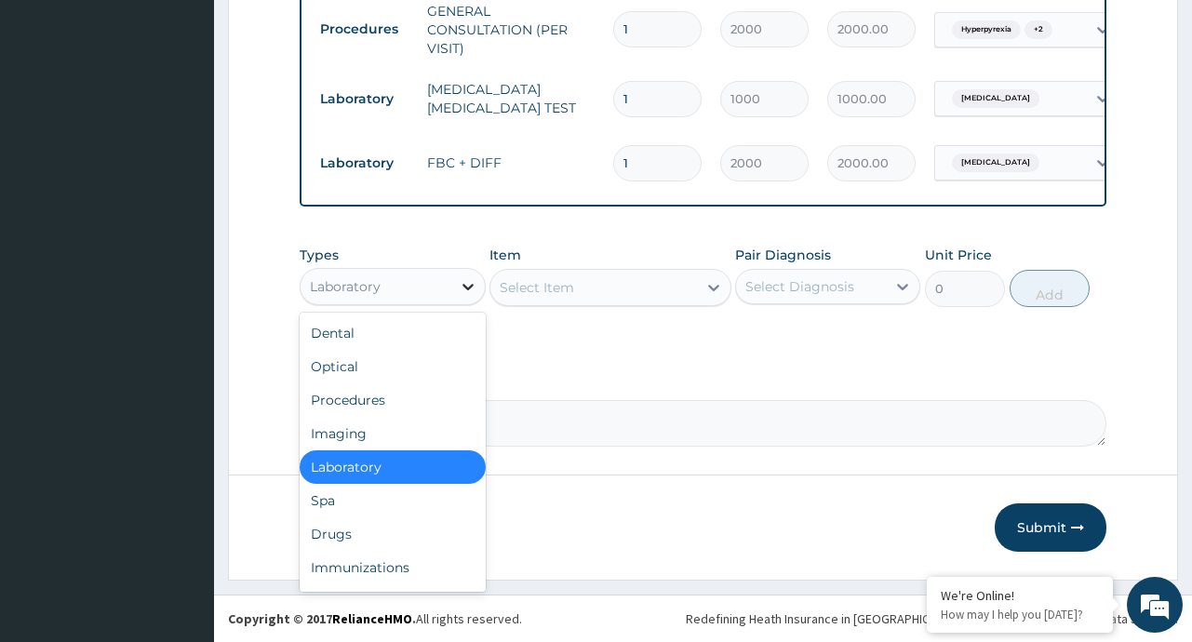
click at [460, 282] on icon at bounding box center [468, 286] width 19 height 19
click at [351, 544] on div "Drugs" at bounding box center [392, 533] width 185 height 33
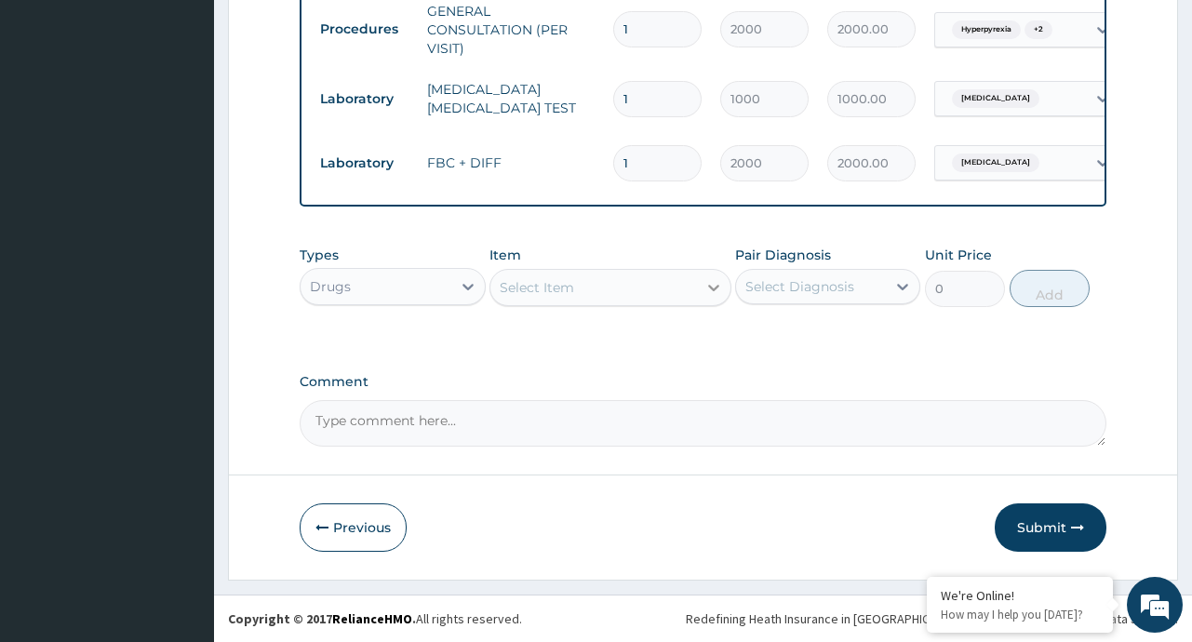
click at [725, 284] on div at bounding box center [713, 287] width 33 height 33
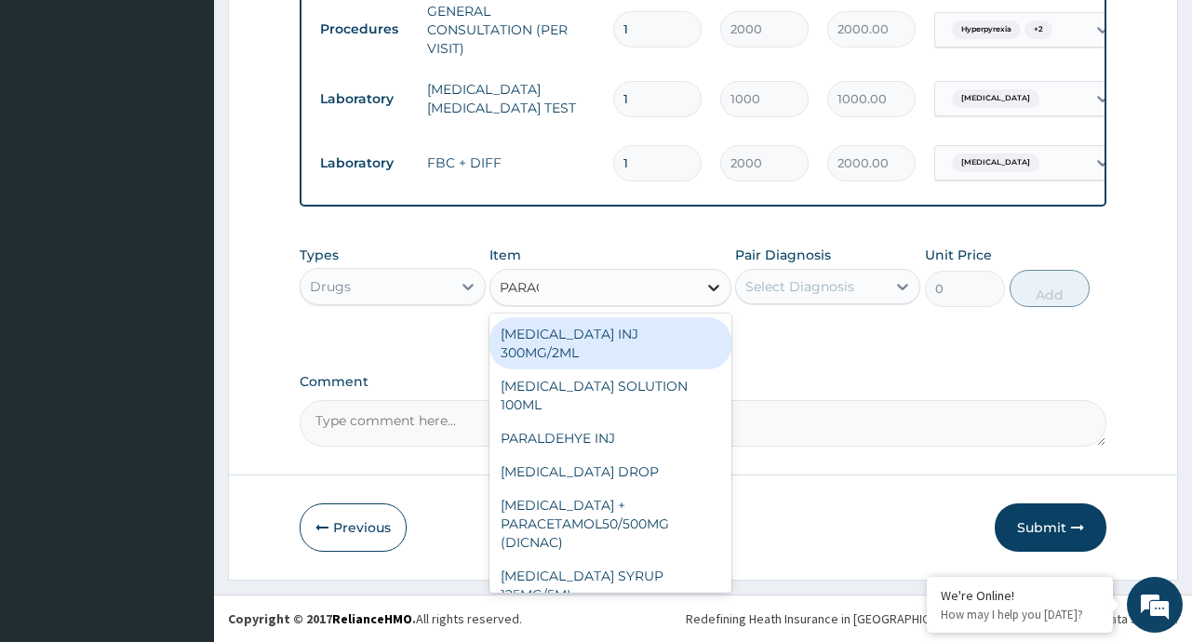
type input "PARACE"
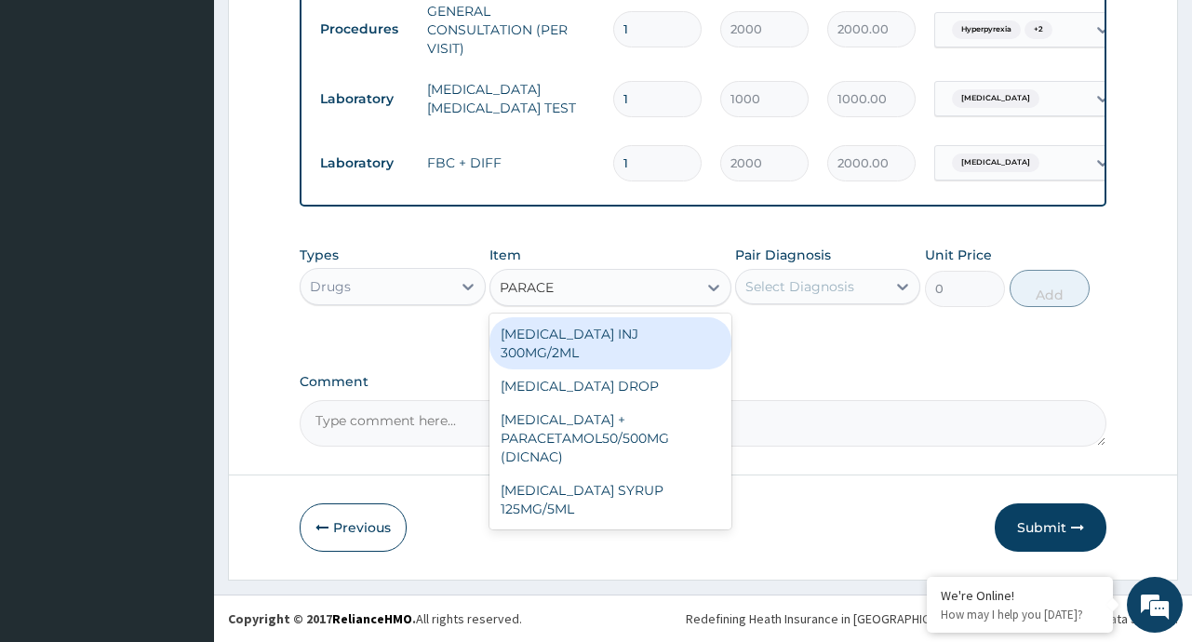
click at [647, 322] on div "PARACETAMOL INJ 300MG/2ML" at bounding box center [610, 343] width 242 height 52
type input "200"
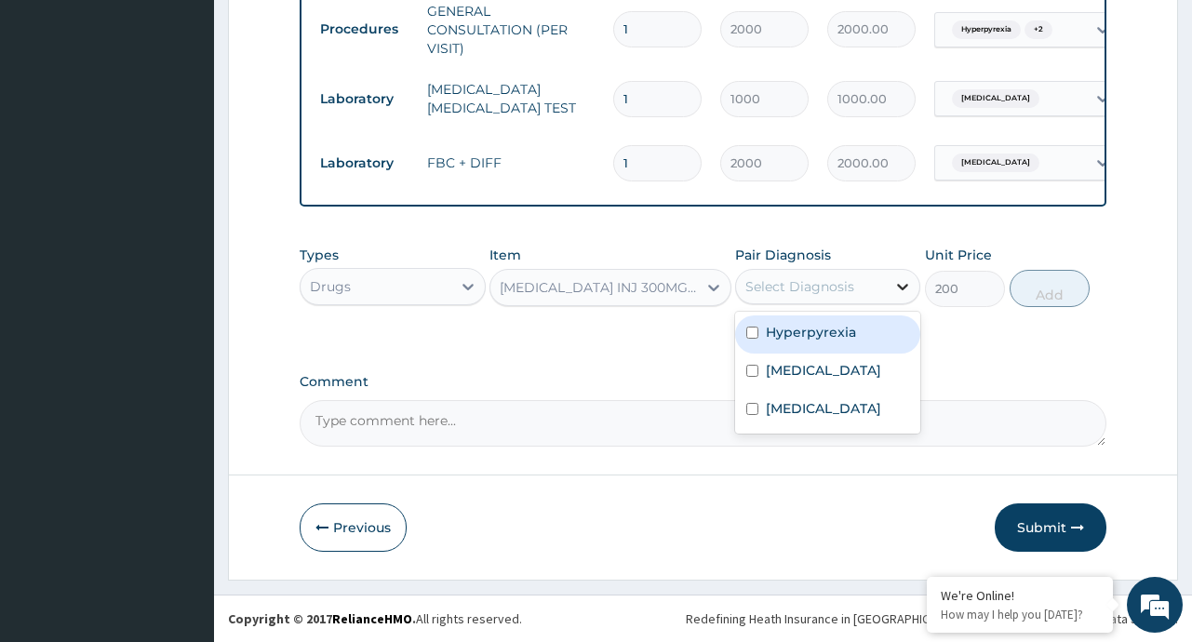
click at [888, 287] on div at bounding box center [902, 286] width 33 height 33
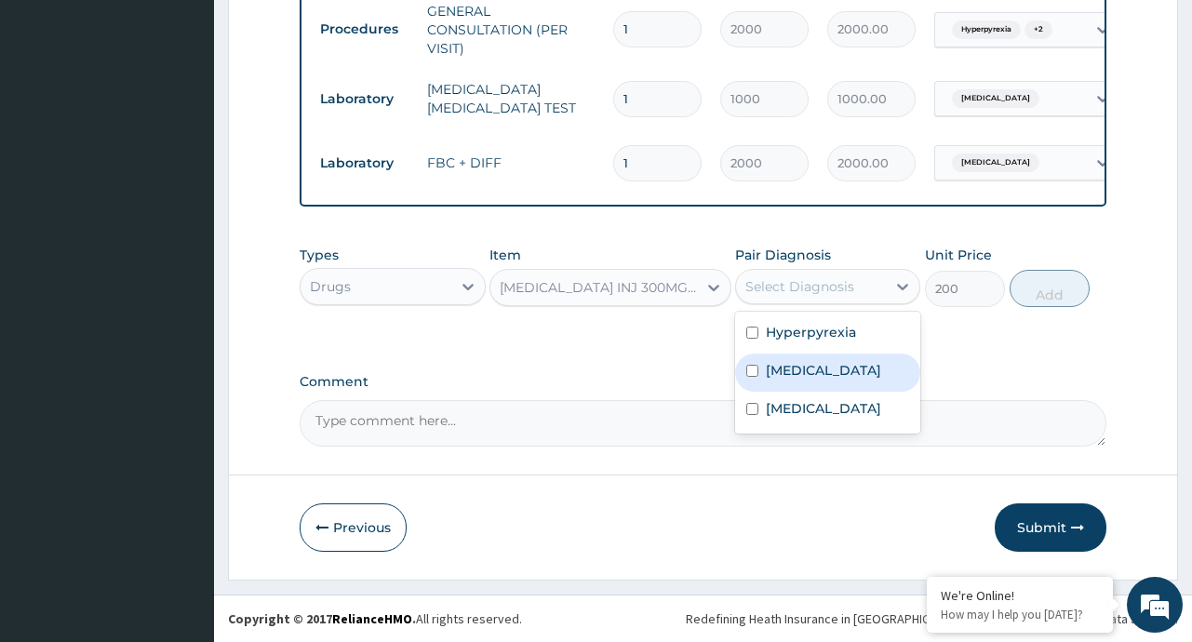
click at [792, 367] on label "Malaria" at bounding box center [823, 370] width 115 height 19
checkbox input "true"
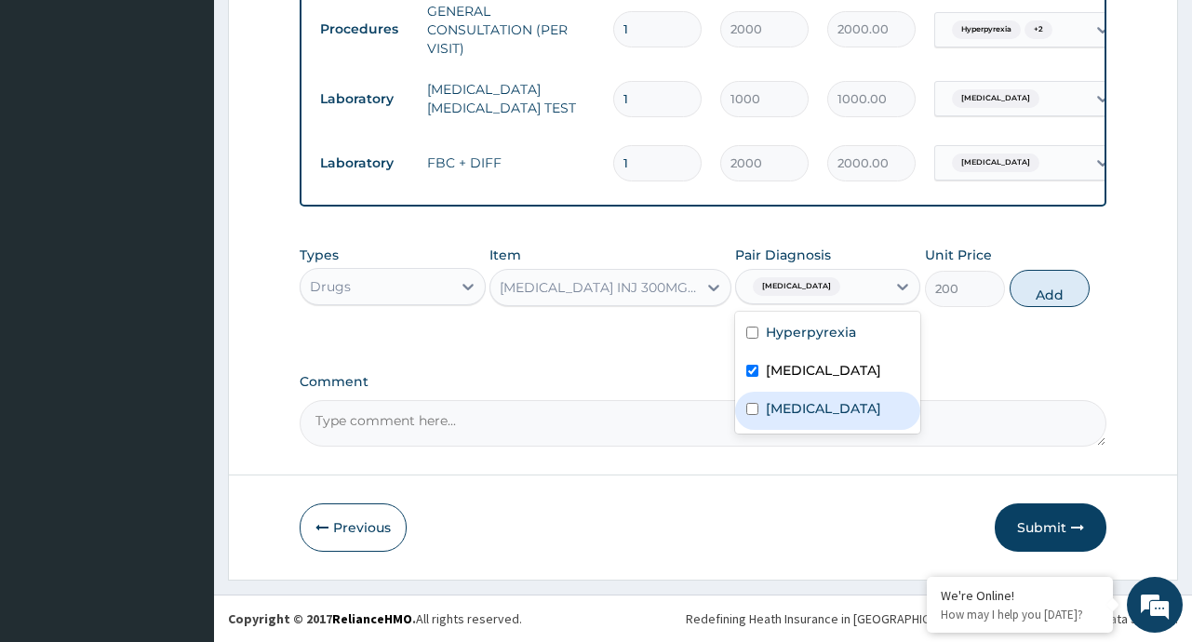
click at [783, 412] on label "Sepsis" at bounding box center [823, 408] width 115 height 19
checkbox input "true"
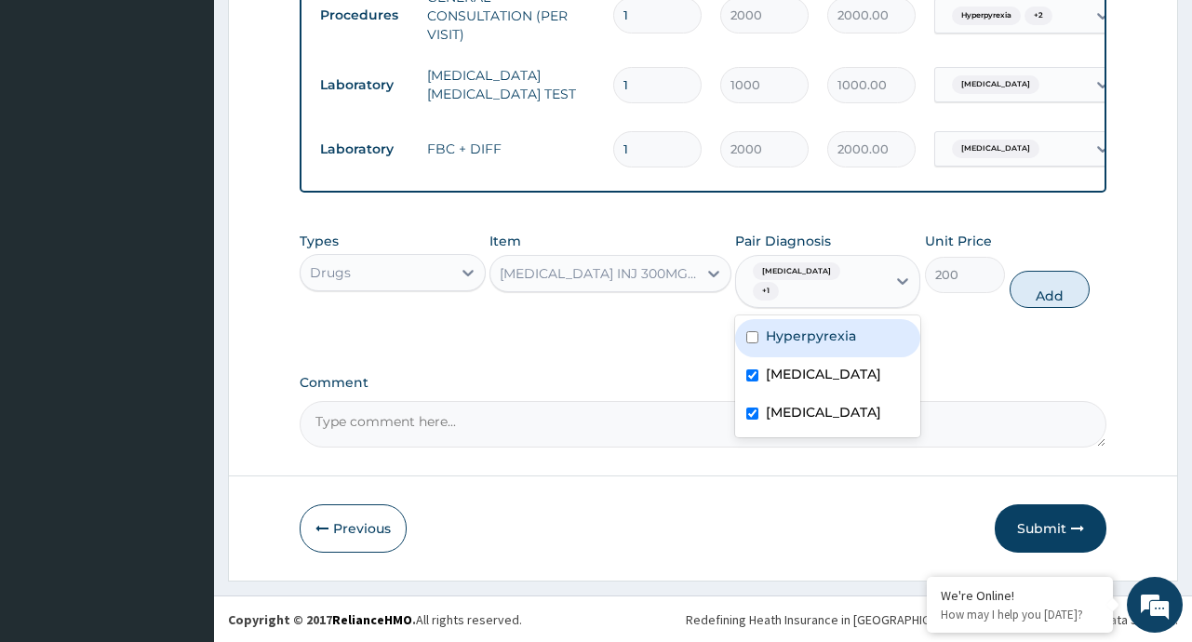
click at [781, 338] on label "Hyperpyrexia" at bounding box center [811, 336] width 90 height 19
checkbox input "true"
click at [1029, 292] on button "Add" at bounding box center [1049, 289] width 81 height 37
type input "0"
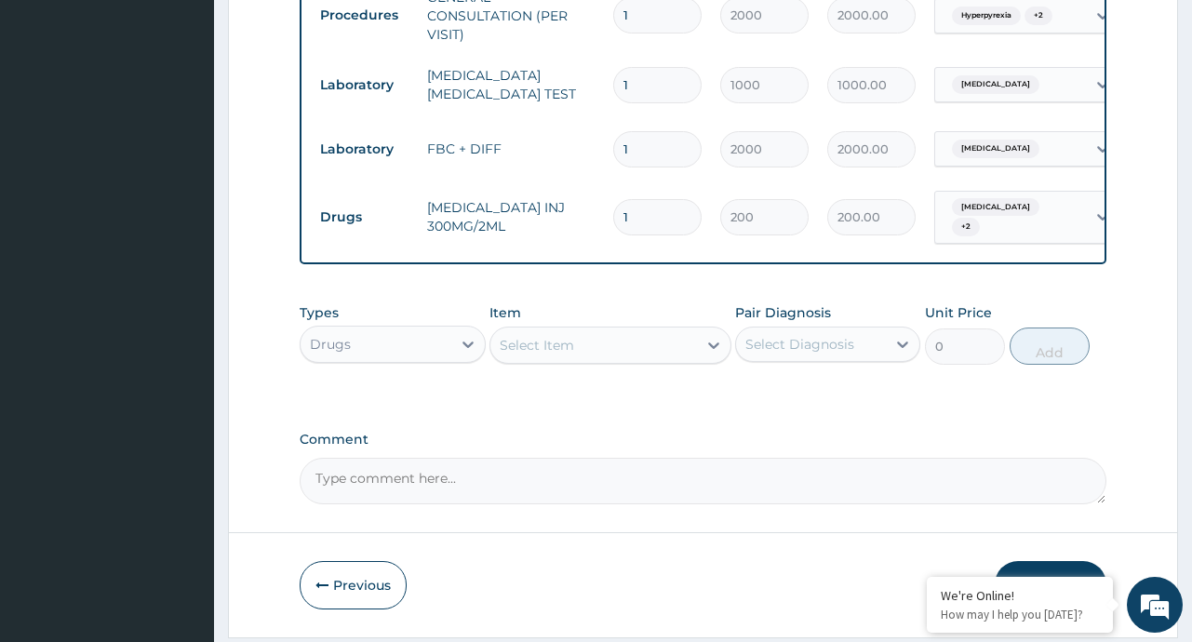
type input "0.00"
type input "2"
type input "400.00"
type input "2"
click at [711, 349] on icon at bounding box center [713, 345] width 19 height 19
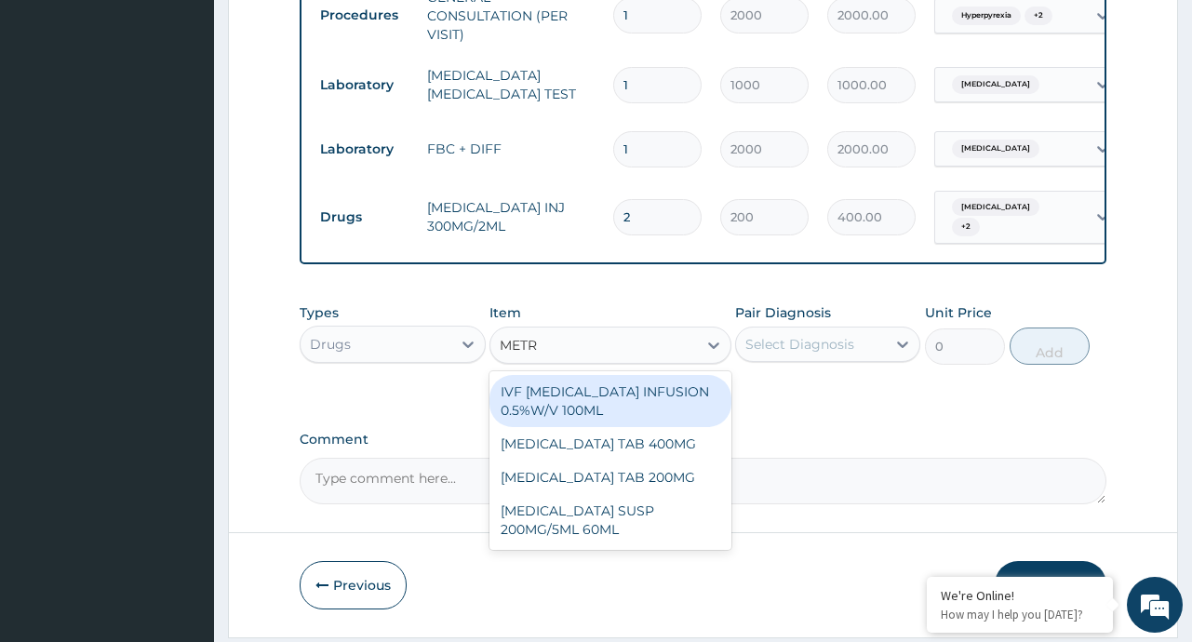
type input "METRO"
click at [618, 408] on div "IVF METRONIDAZOLE INFUSION 0.5%W/V 100ML" at bounding box center [610, 401] width 242 height 52
type input "500"
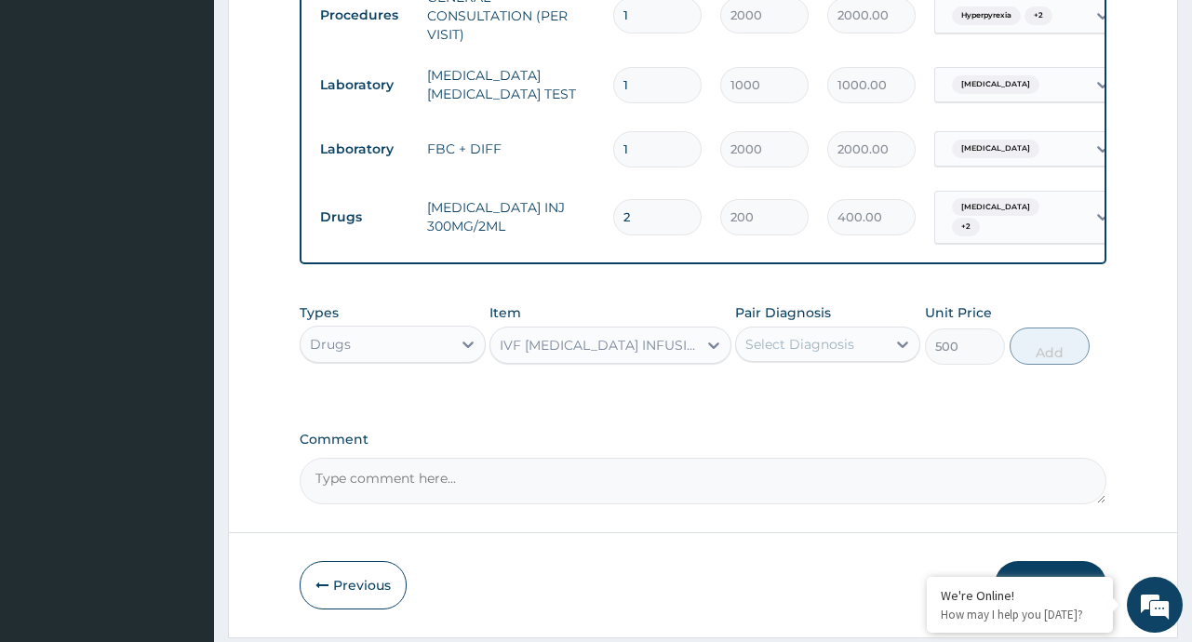
click at [864, 343] on div "Select Diagnosis" at bounding box center [811, 344] width 150 height 30
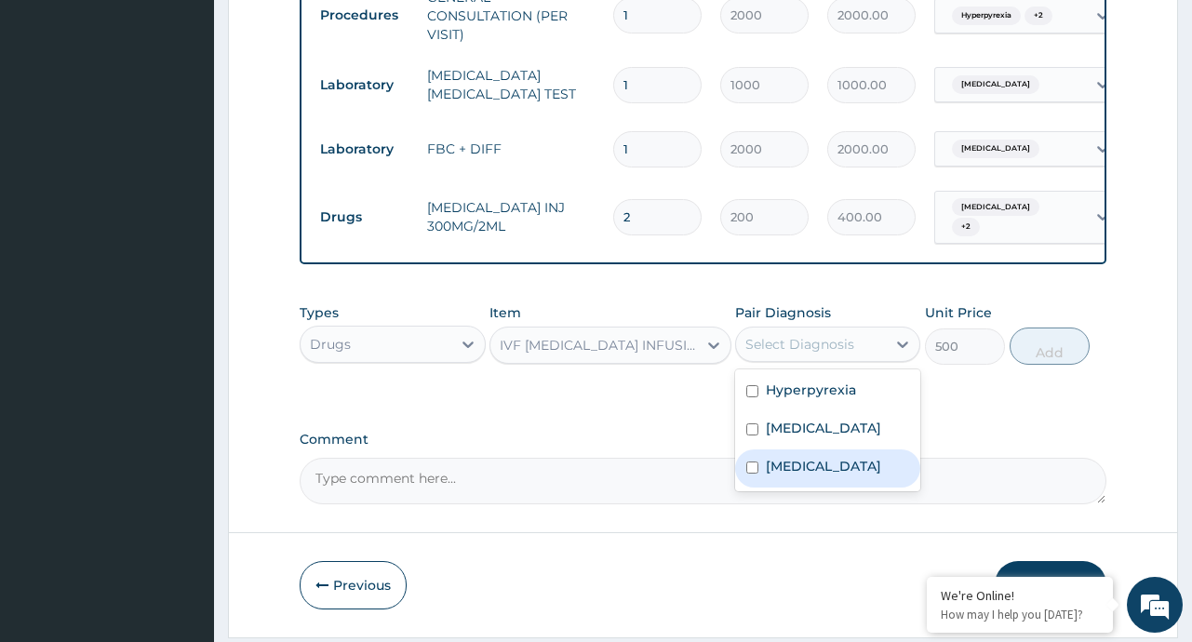
drag, startPoint x: 786, startPoint y: 398, endPoint x: 778, endPoint y: 472, distance: 74.0
click at [778, 472] on div "Hyperpyrexia Malaria Sepsis" at bounding box center [827, 430] width 185 height 122
click at [778, 472] on label "Sepsis" at bounding box center [823, 466] width 115 height 19
checkbox input "true"
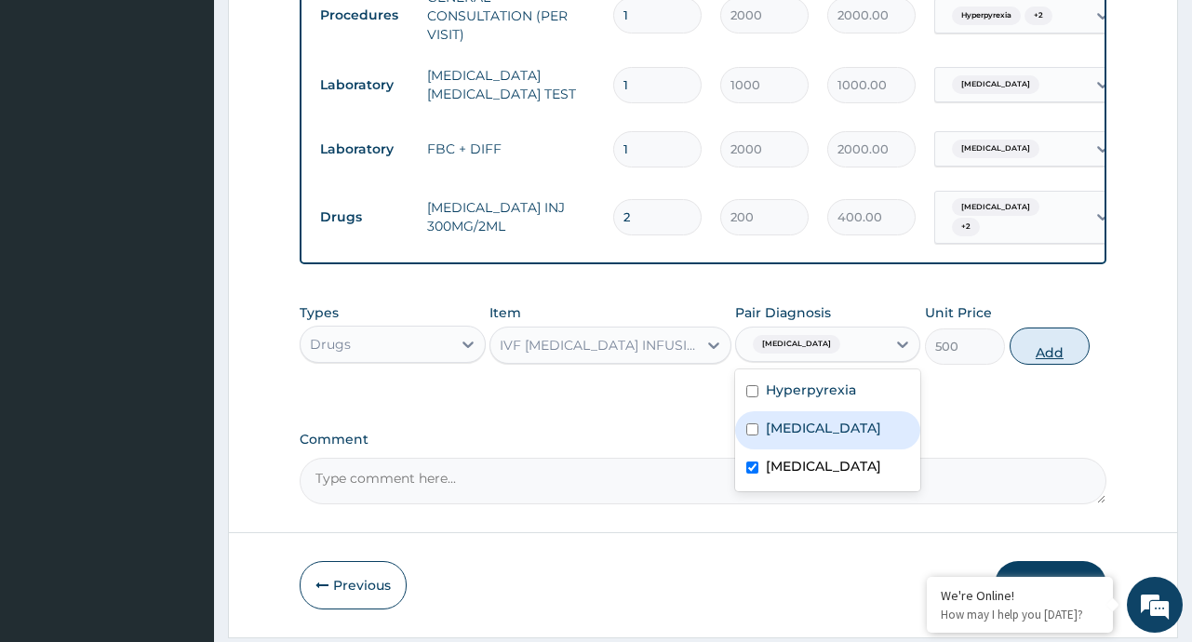
click at [1051, 355] on button "Add" at bounding box center [1049, 346] width 81 height 37
type input "0"
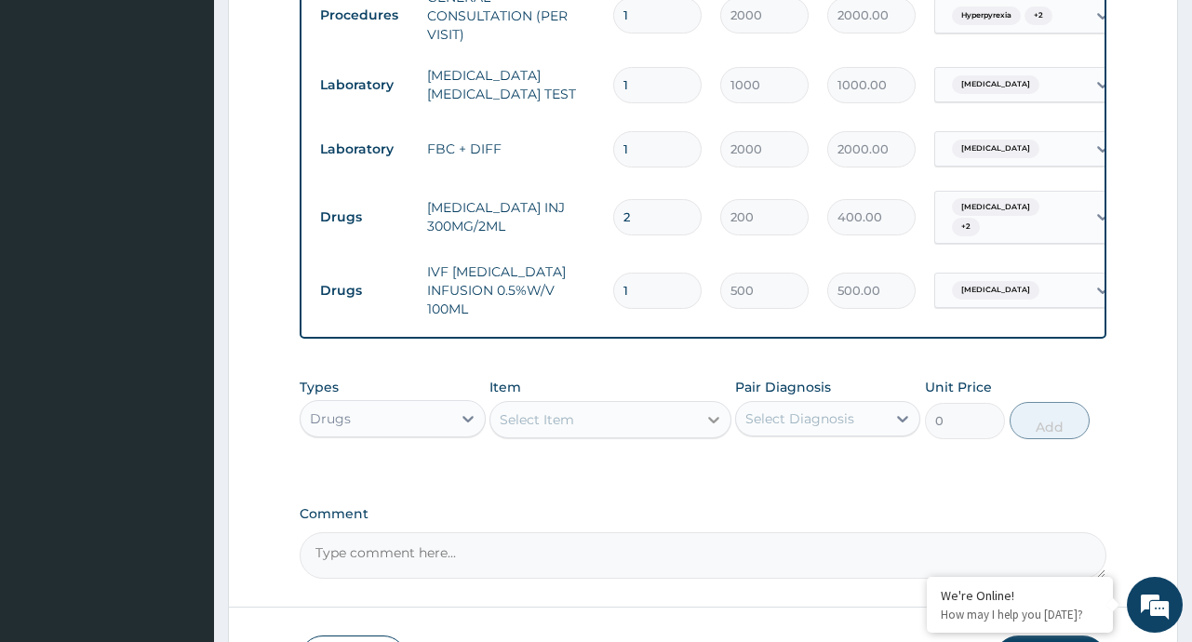
click at [716, 420] on icon at bounding box center [713, 419] width 19 height 19
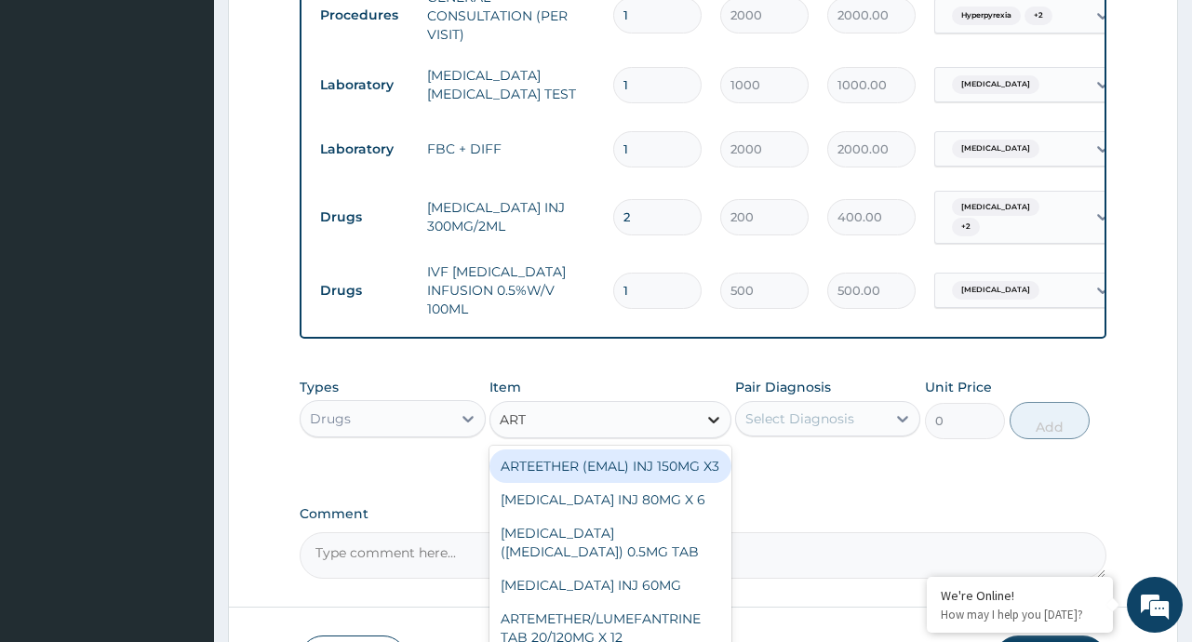
type input "ARTE"
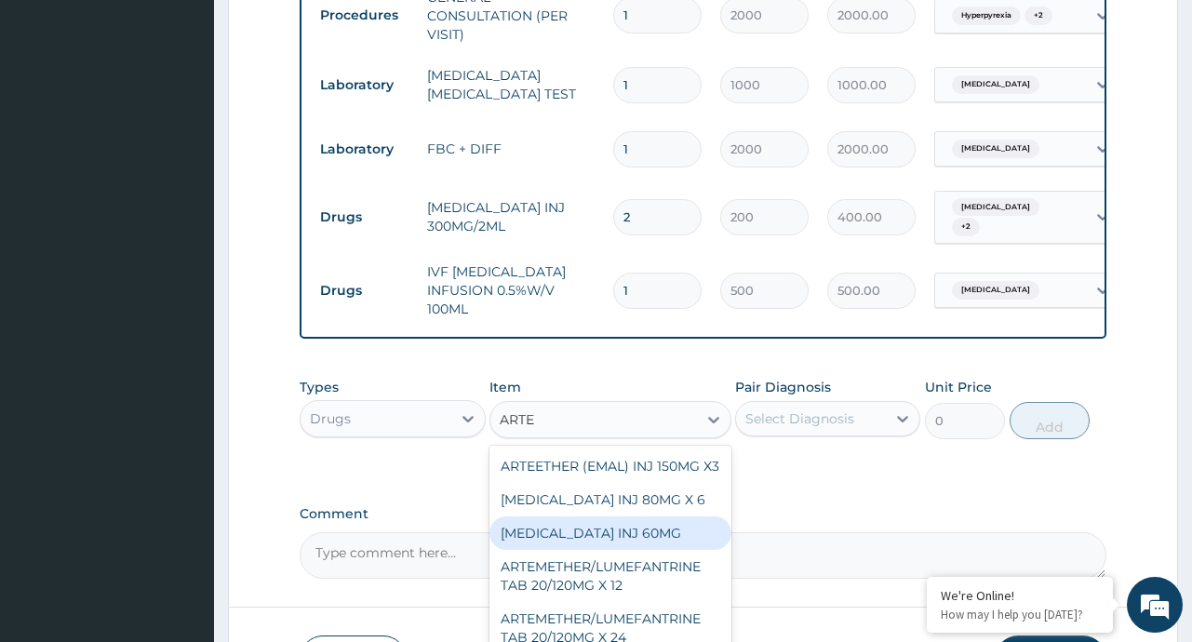
click at [671, 550] on div "ARTESUNATE INJ 60MG" at bounding box center [610, 532] width 242 height 33
type input "1200"
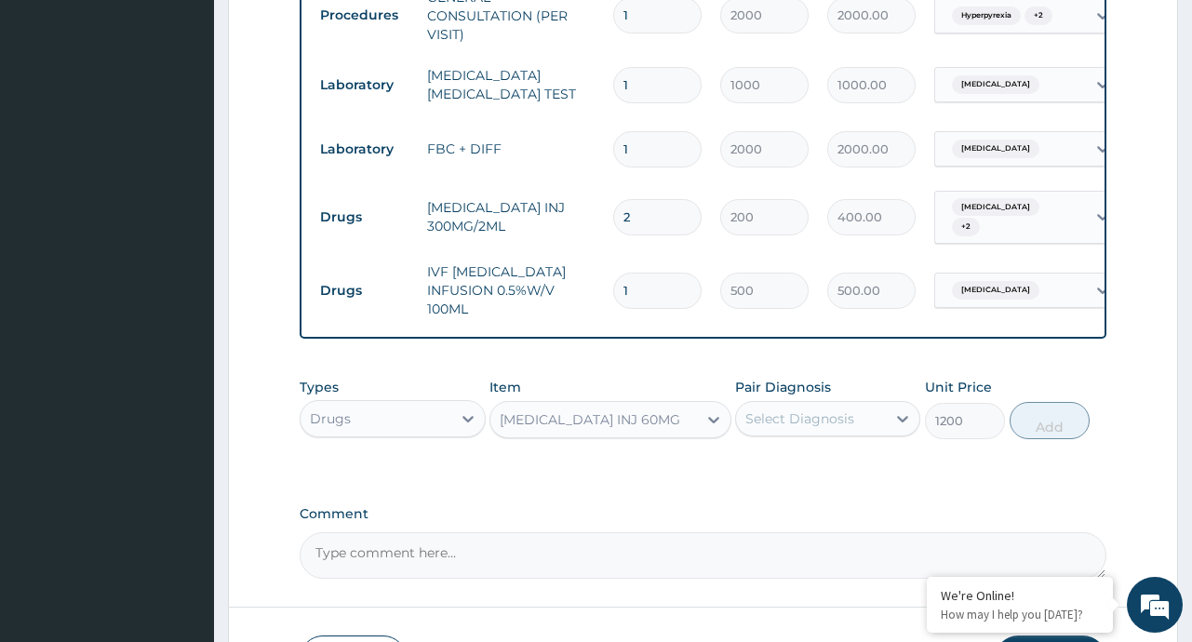
click at [850, 422] on div "Select Diagnosis" at bounding box center [799, 418] width 109 height 19
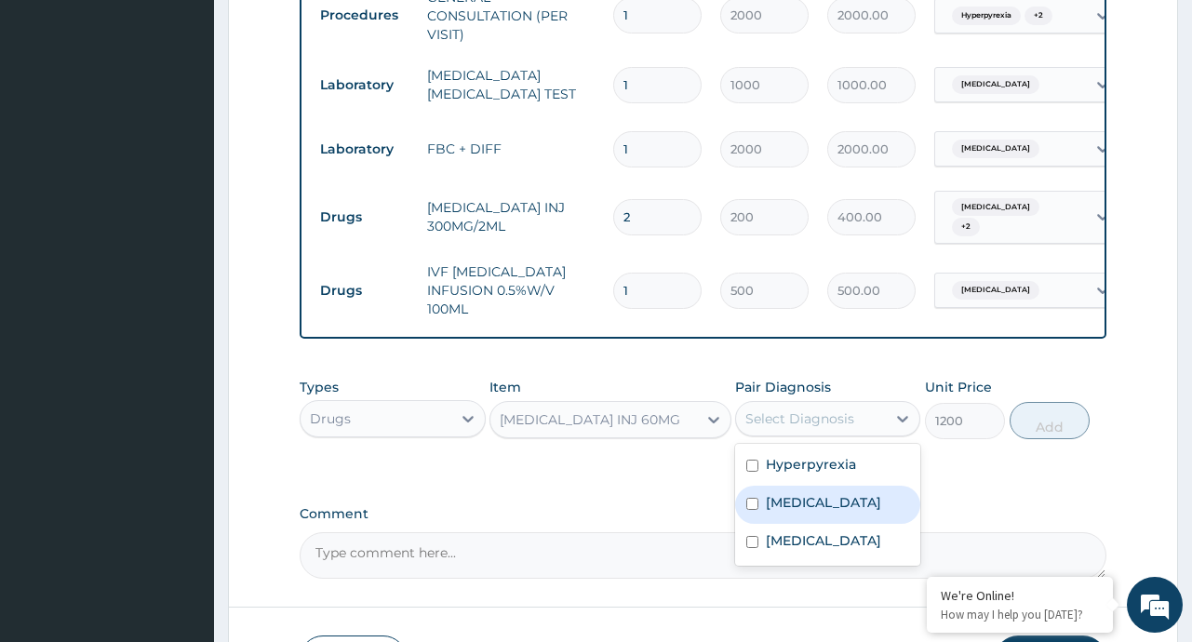
click at [783, 512] on label "Malaria" at bounding box center [823, 502] width 115 height 19
checkbox input "true"
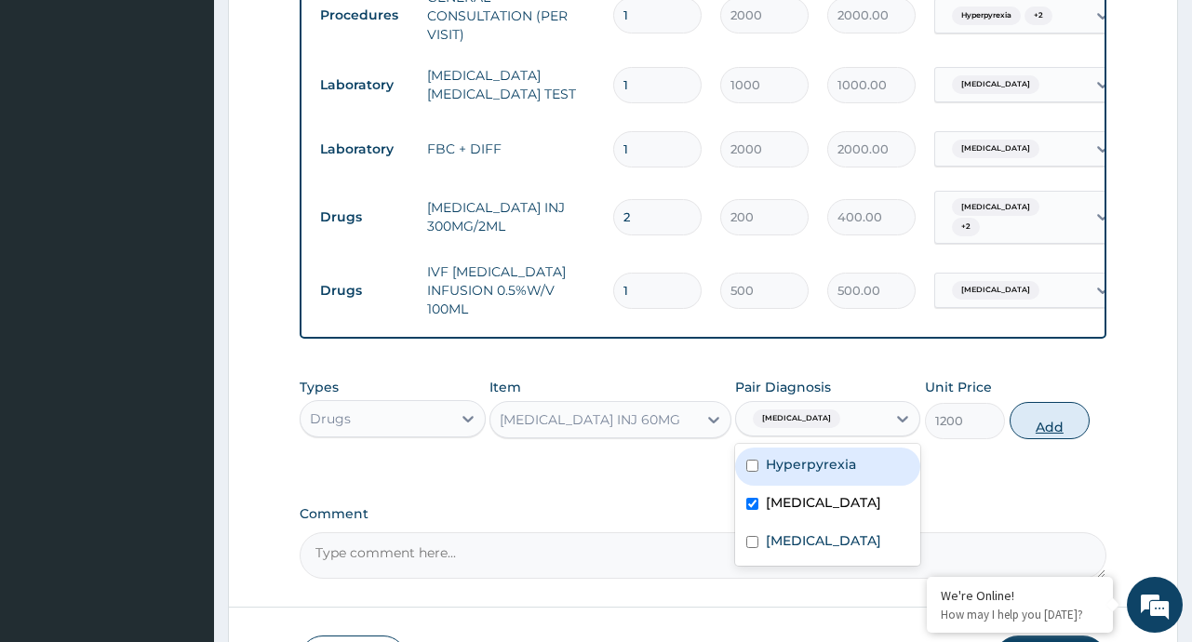
click at [1047, 416] on button "Add" at bounding box center [1049, 420] width 81 height 37
type input "0"
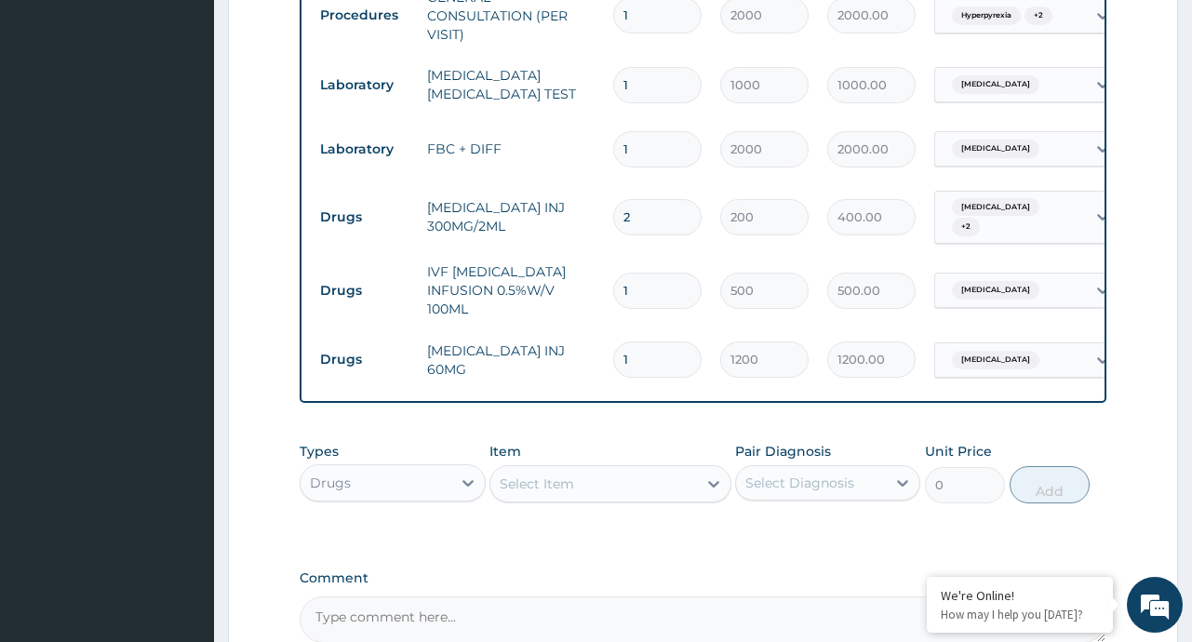
type input "0.00"
type input "2"
type input "2400.00"
type input "2"
click at [704, 483] on icon at bounding box center [713, 484] width 19 height 19
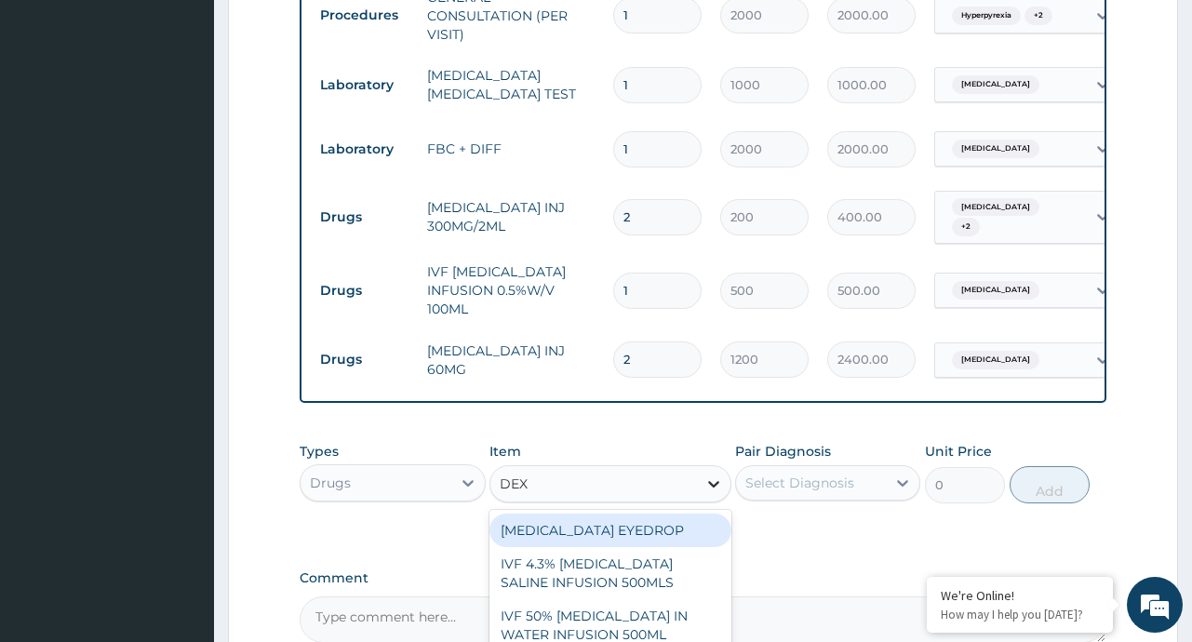
type input "DEXT"
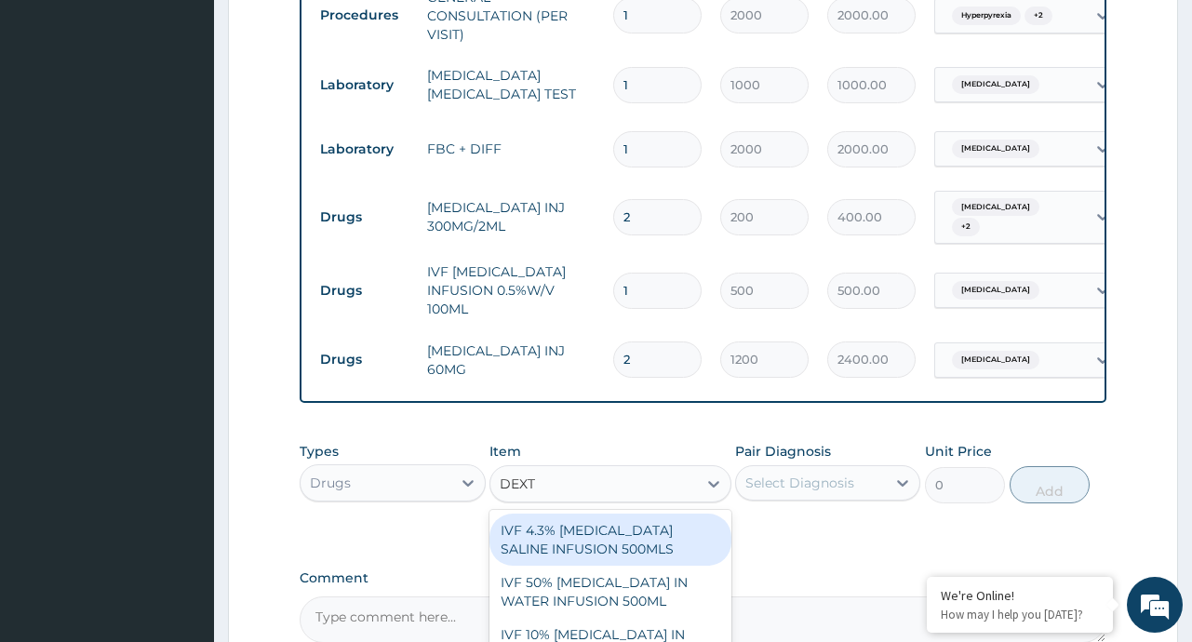
click at [659, 545] on div "IVF 4.3% DEXTROSE SALINE INFUSION 500MLS" at bounding box center [610, 540] width 242 height 52
type input "1000"
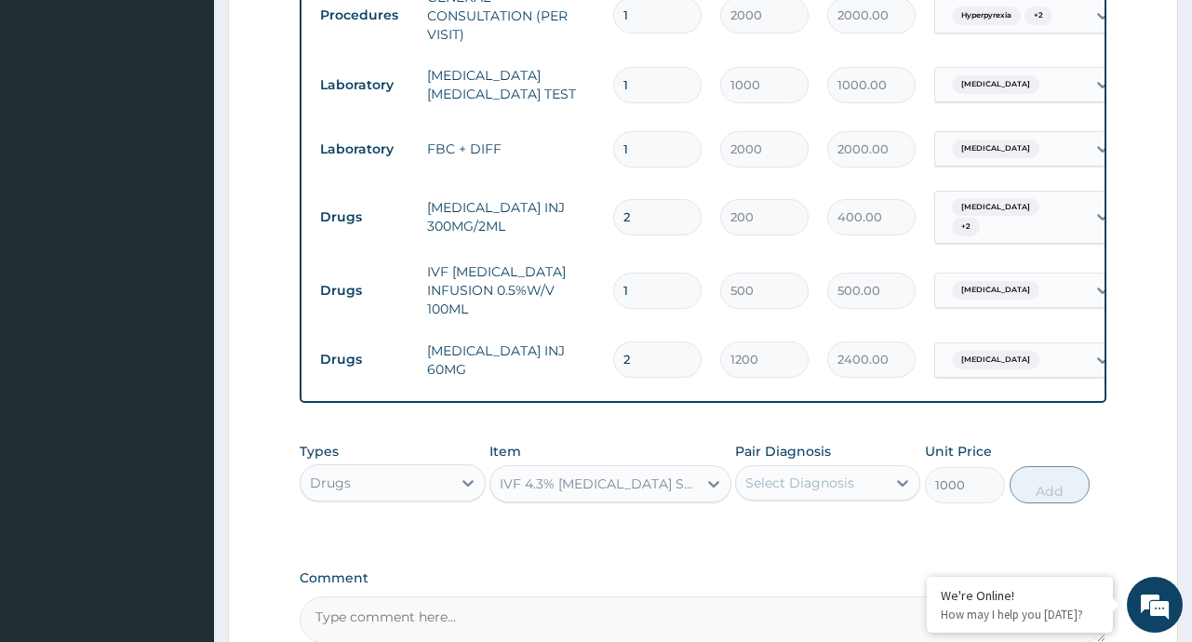
click at [759, 492] on div "Select Diagnosis" at bounding box center [799, 483] width 109 height 19
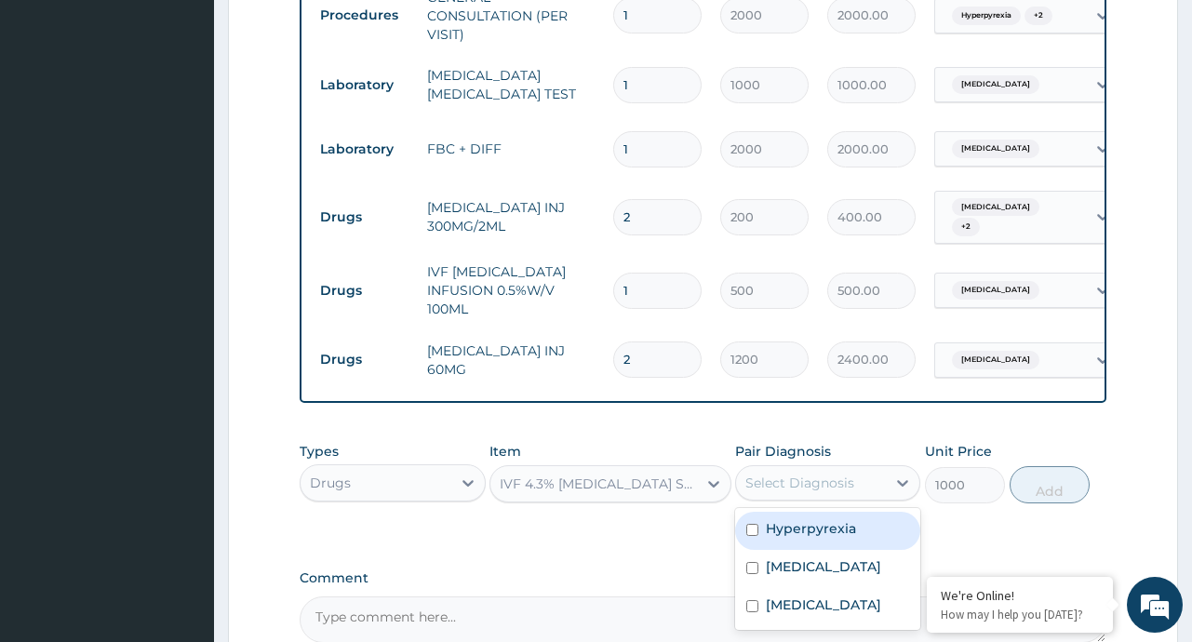
click at [796, 538] on label "Hyperpyrexia" at bounding box center [811, 528] width 90 height 19
checkbox input "true"
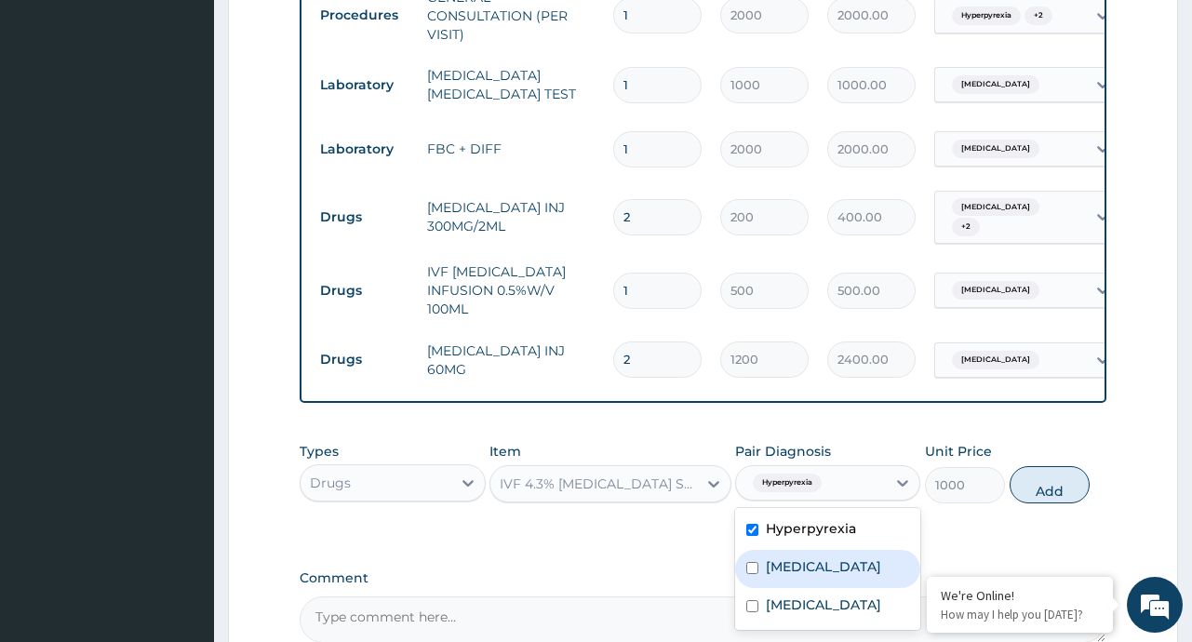
click at [790, 570] on label "Malaria" at bounding box center [823, 566] width 115 height 19
checkbox input "true"
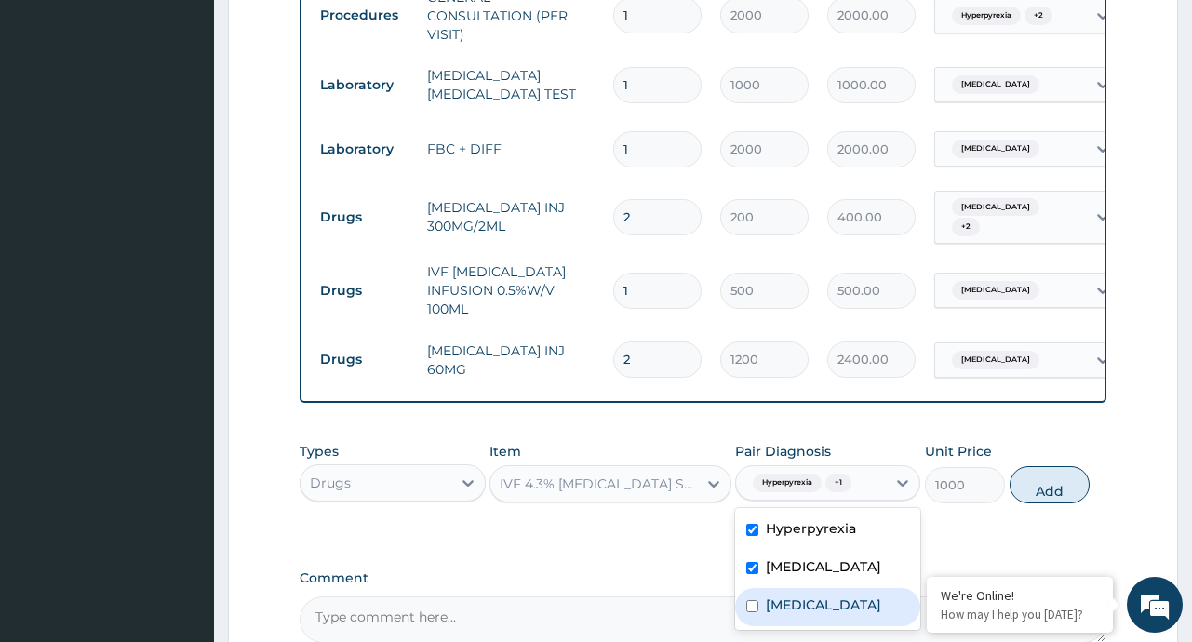
click at [777, 609] on label "Sepsis" at bounding box center [823, 604] width 115 height 19
checkbox input "true"
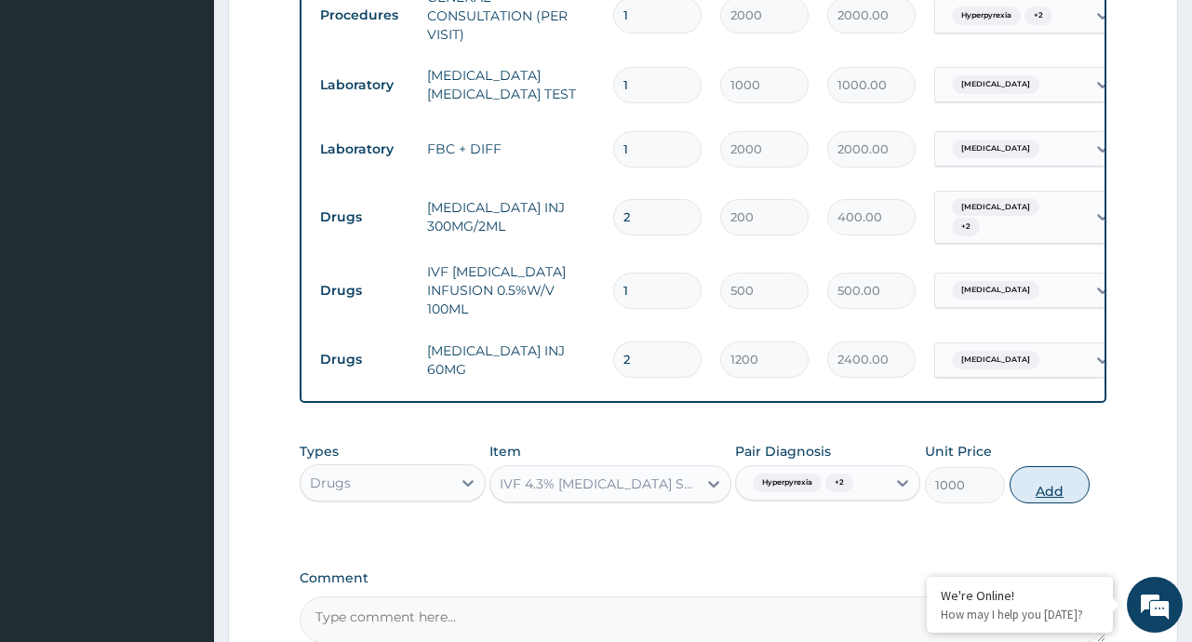
click at [1038, 493] on button "Add" at bounding box center [1049, 484] width 81 height 37
type input "0"
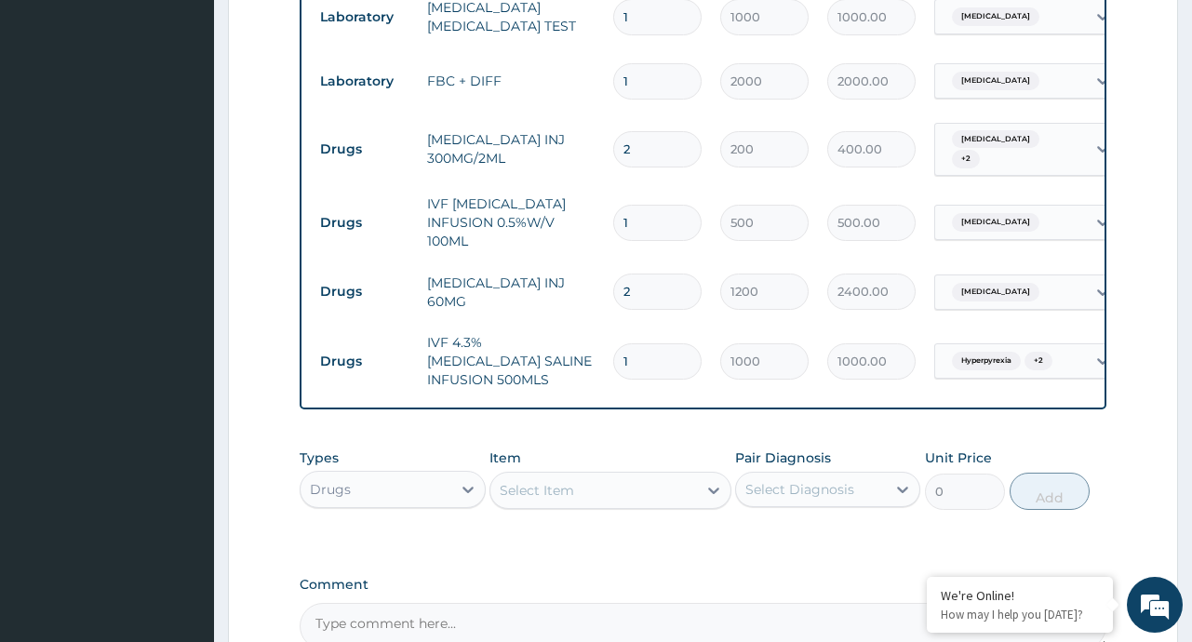
scroll to position [918, 0]
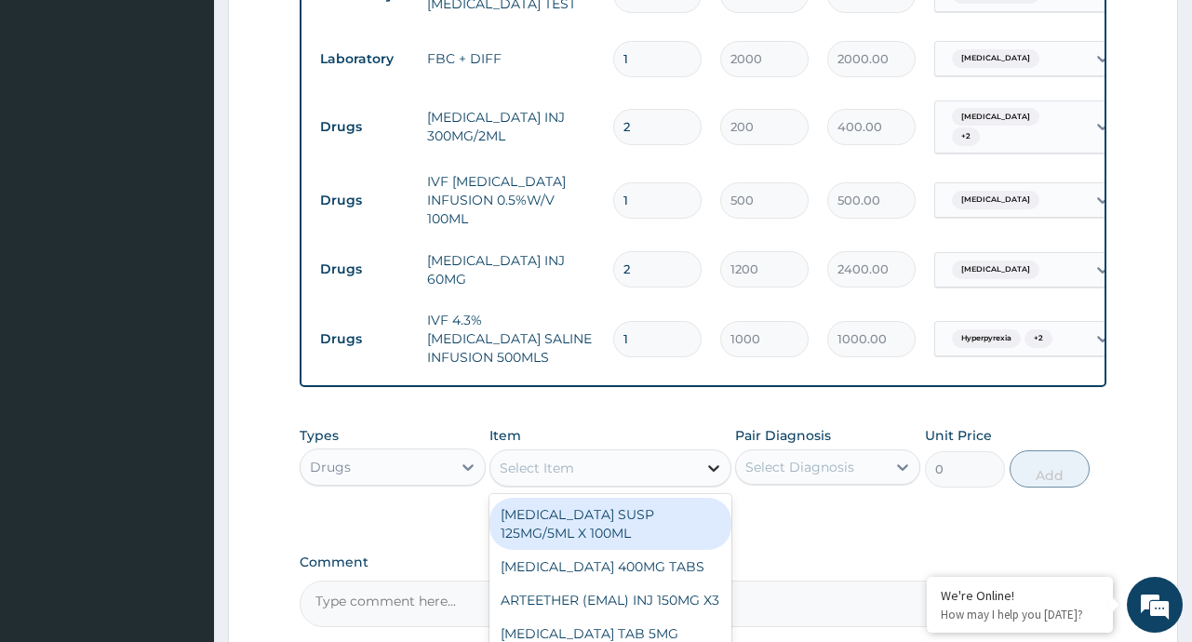
click at [702, 472] on div at bounding box center [713, 467] width 33 height 33
type input "X"
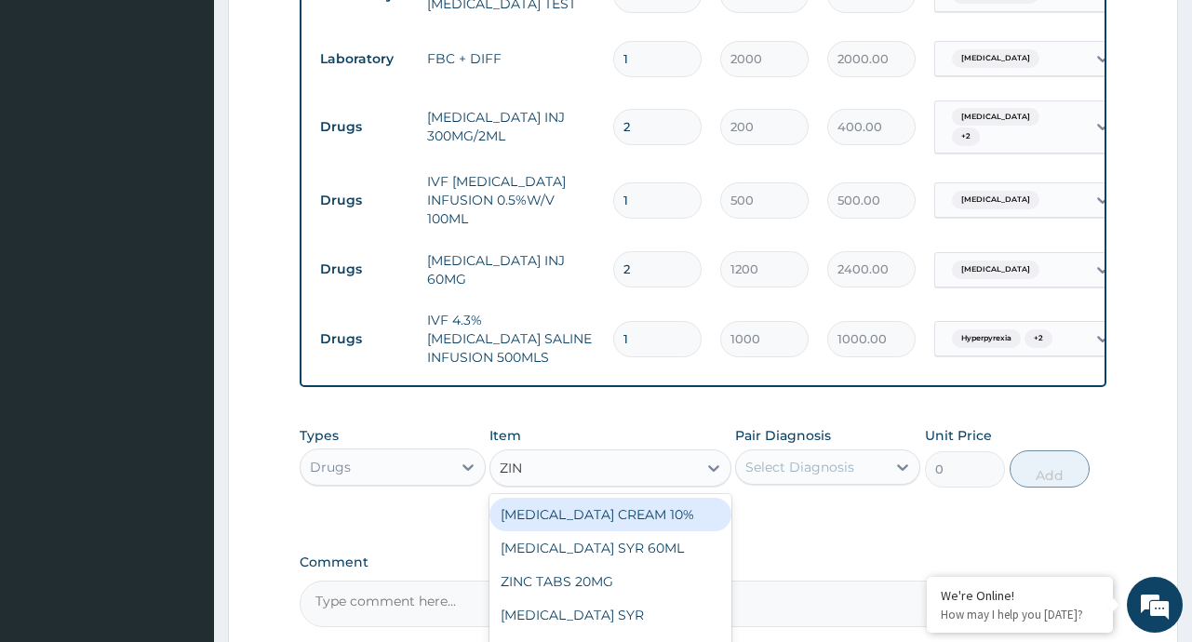
type input "ZINC"
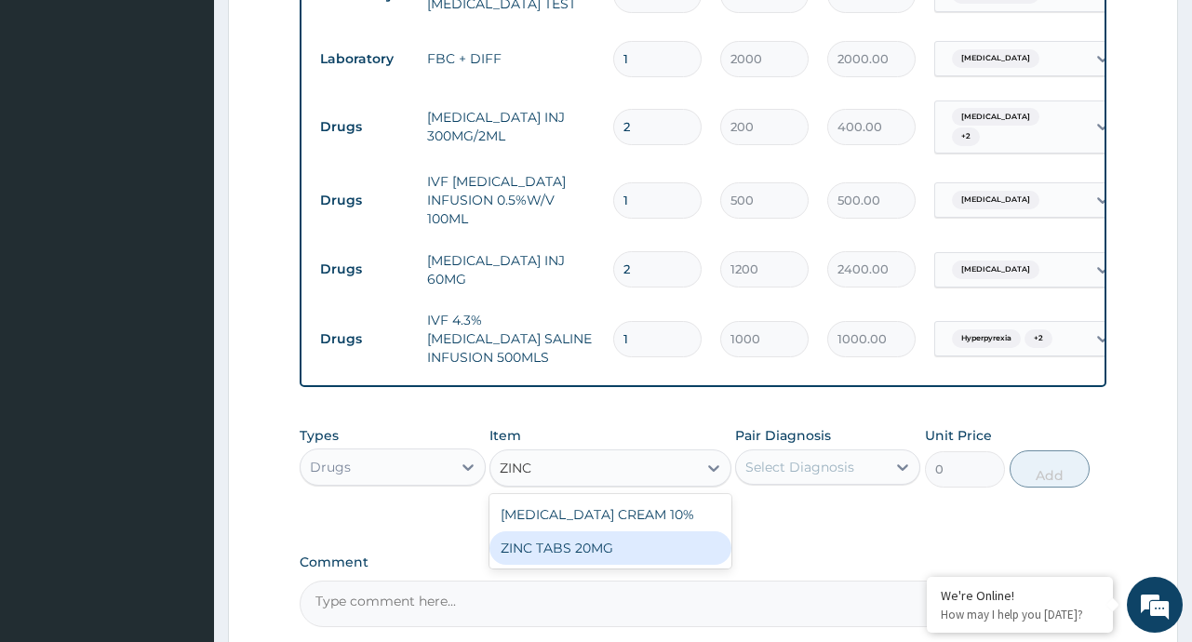
click at [619, 555] on div "ZINC TABS 20MG" at bounding box center [610, 547] width 242 height 33
type input "20"
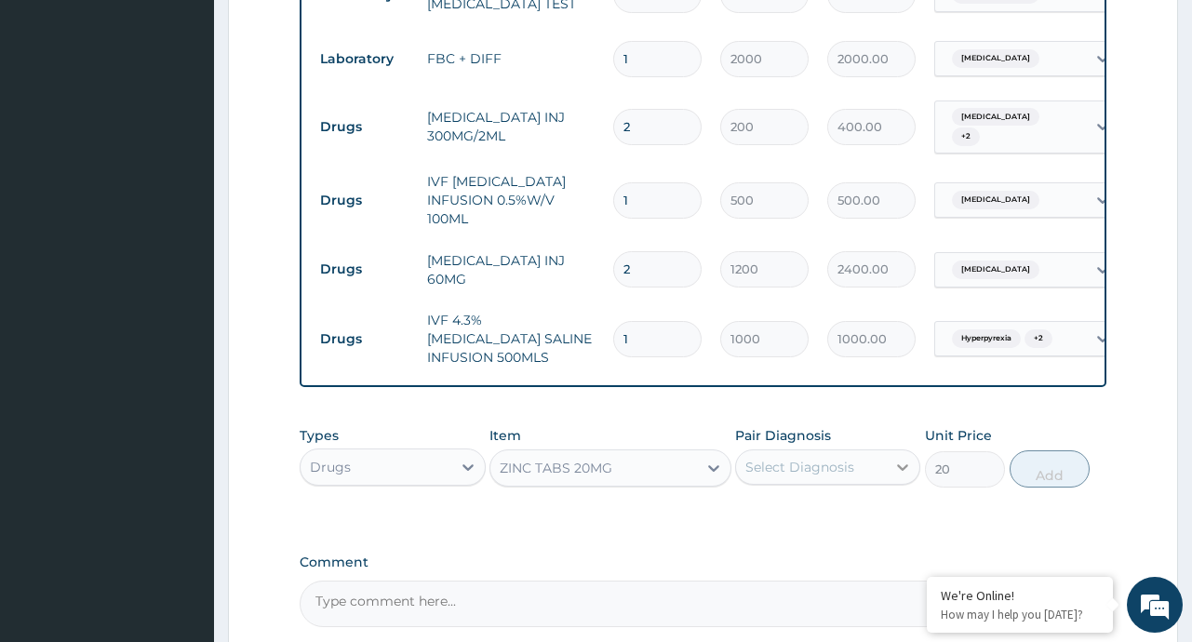
click at [887, 464] on div at bounding box center [902, 466] width 33 height 33
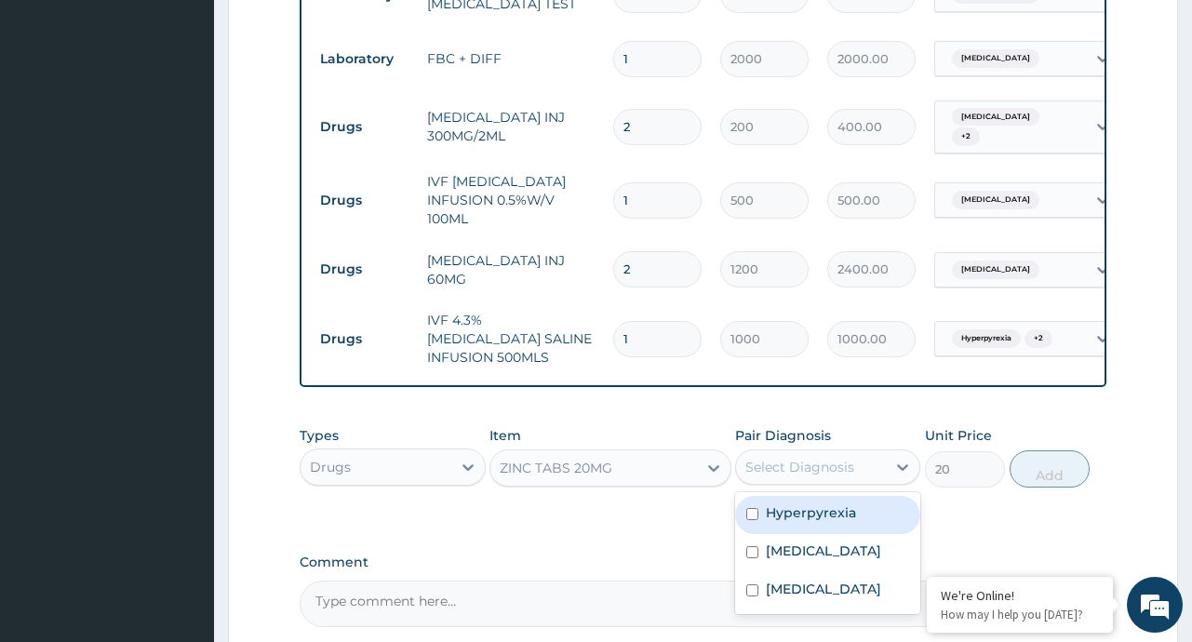
click at [812, 522] on label "Hyperpyrexia" at bounding box center [811, 512] width 90 height 19
checkbox input "true"
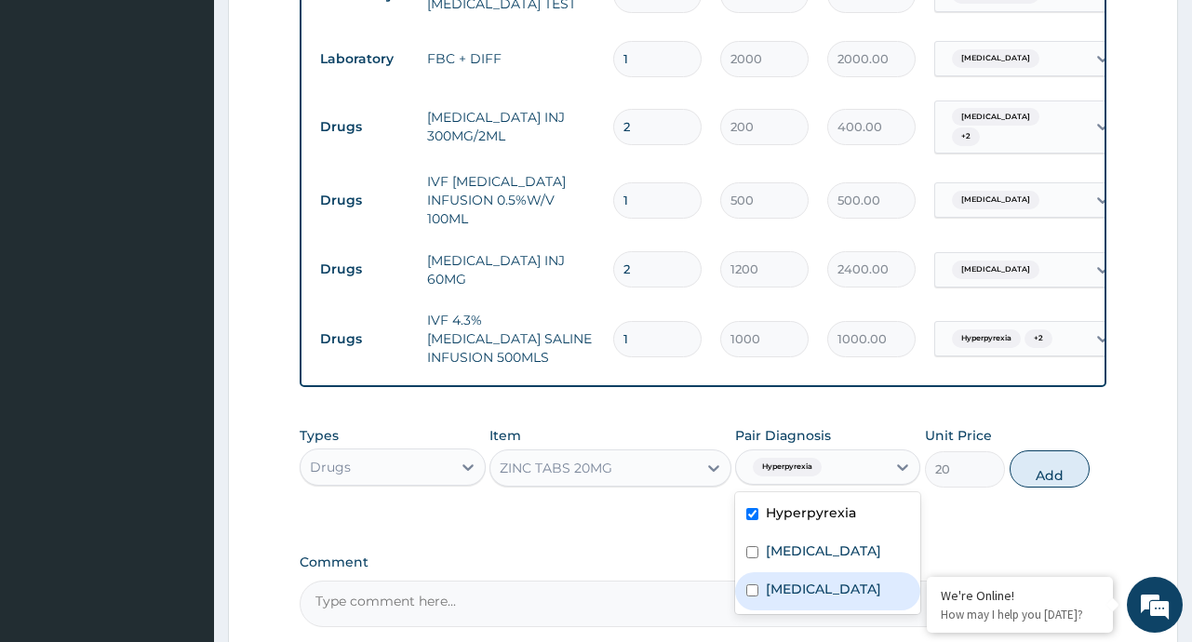
click at [791, 595] on label "Sepsis" at bounding box center [823, 589] width 115 height 19
checkbox input "true"
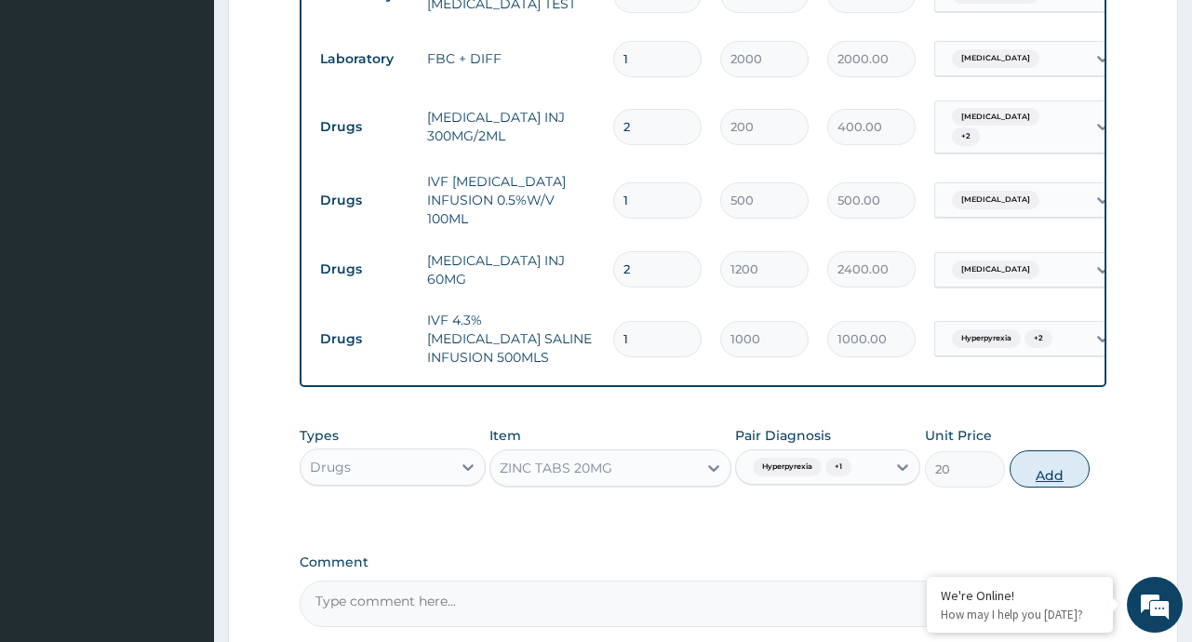
click at [1044, 468] on button "Add" at bounding box center [1049, 468] width 81 height 37
type input "0"
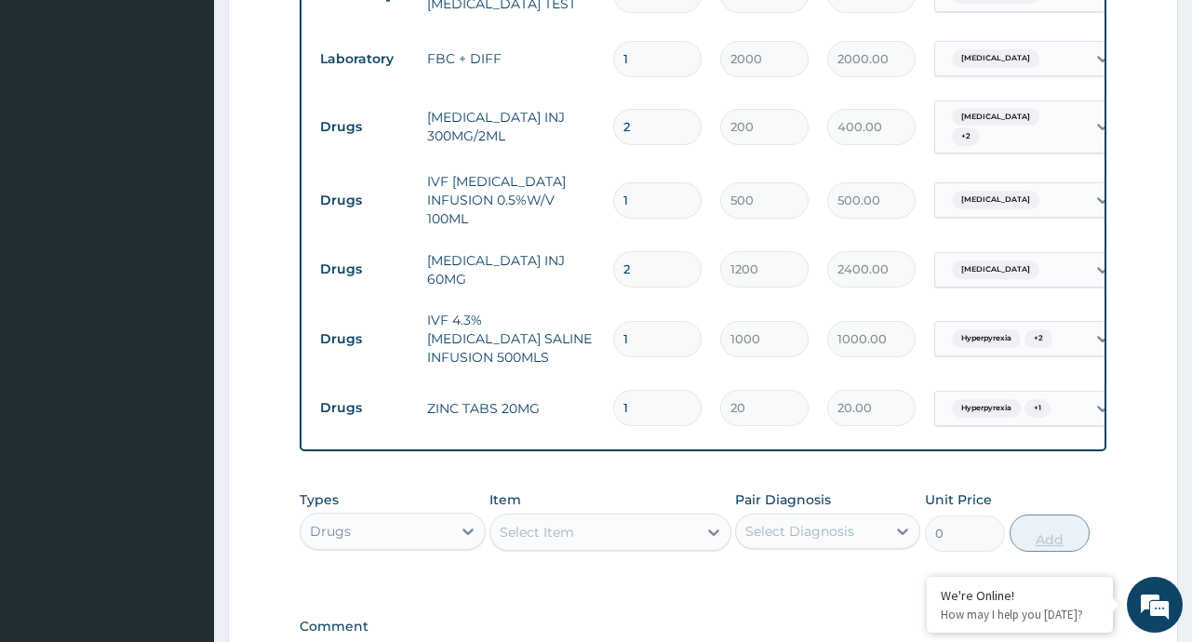
type input "10"
type input "200.00"
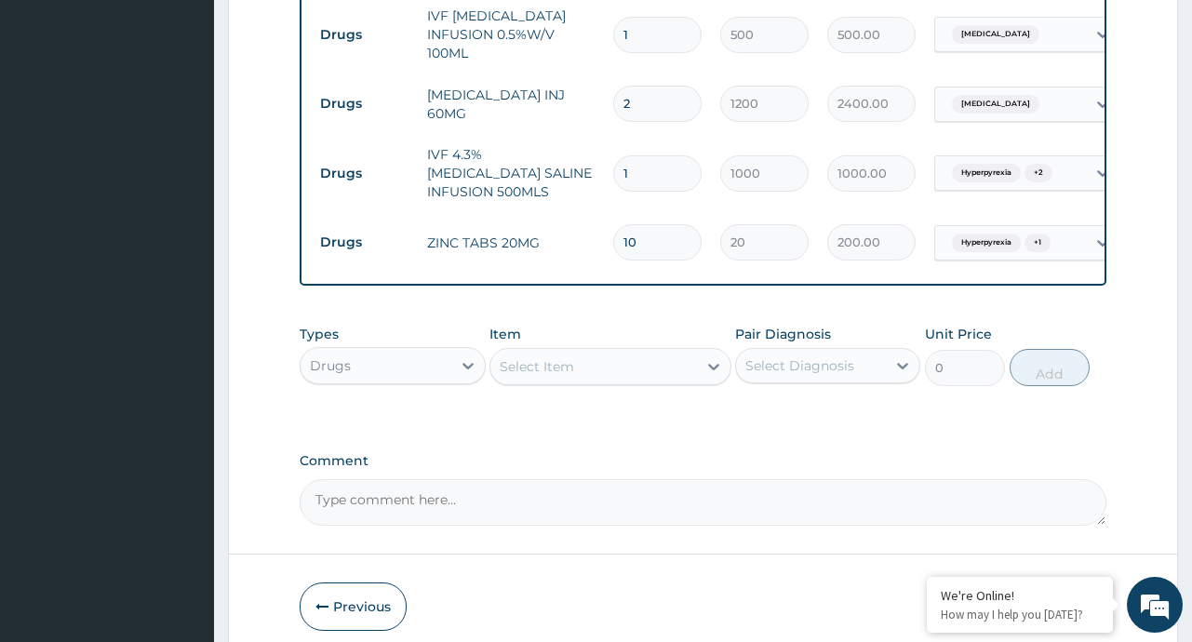
scroll to position [1170, 0]
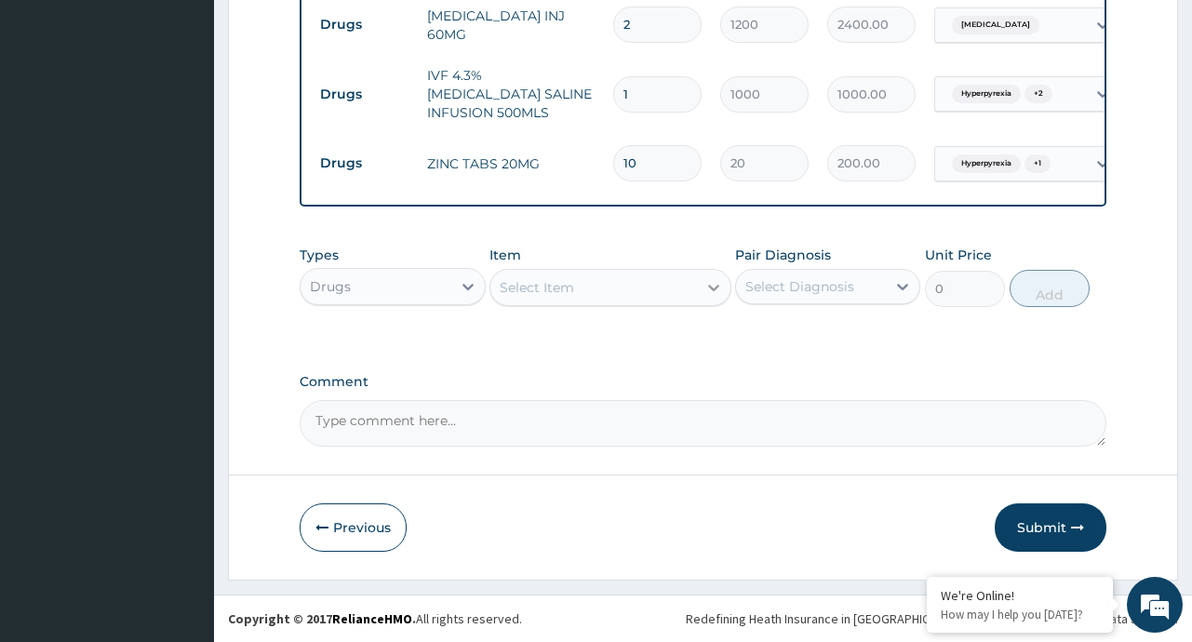
type input "10"
click at [708, 278] on icon at bounding box center [713, 287] width 19 height 19
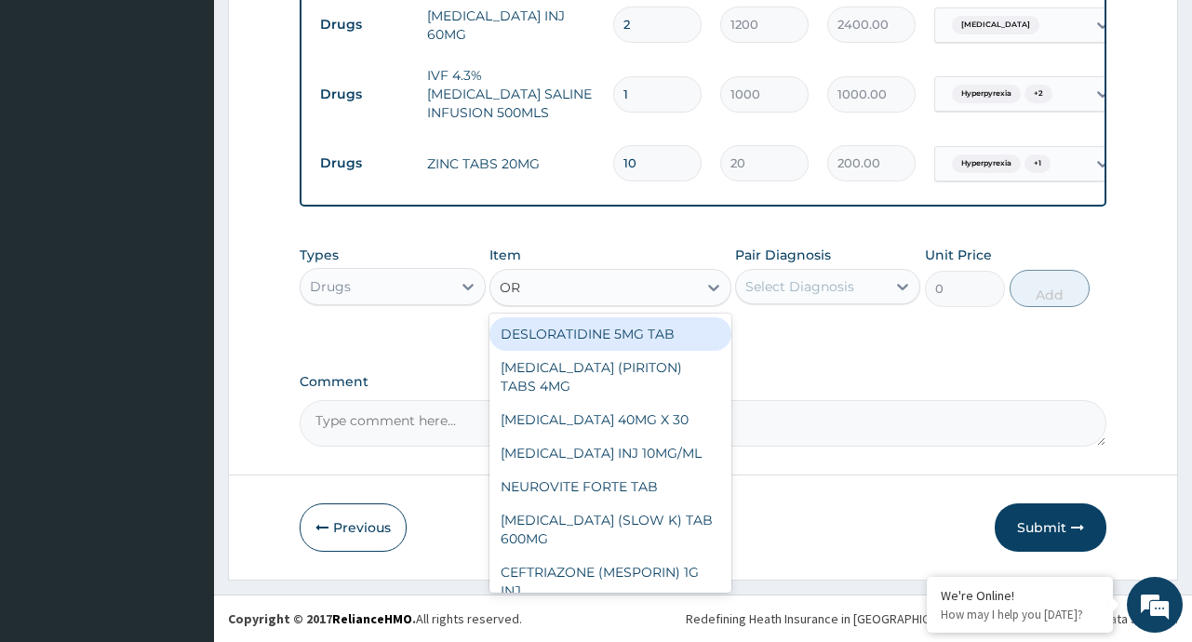
type input "ORS"
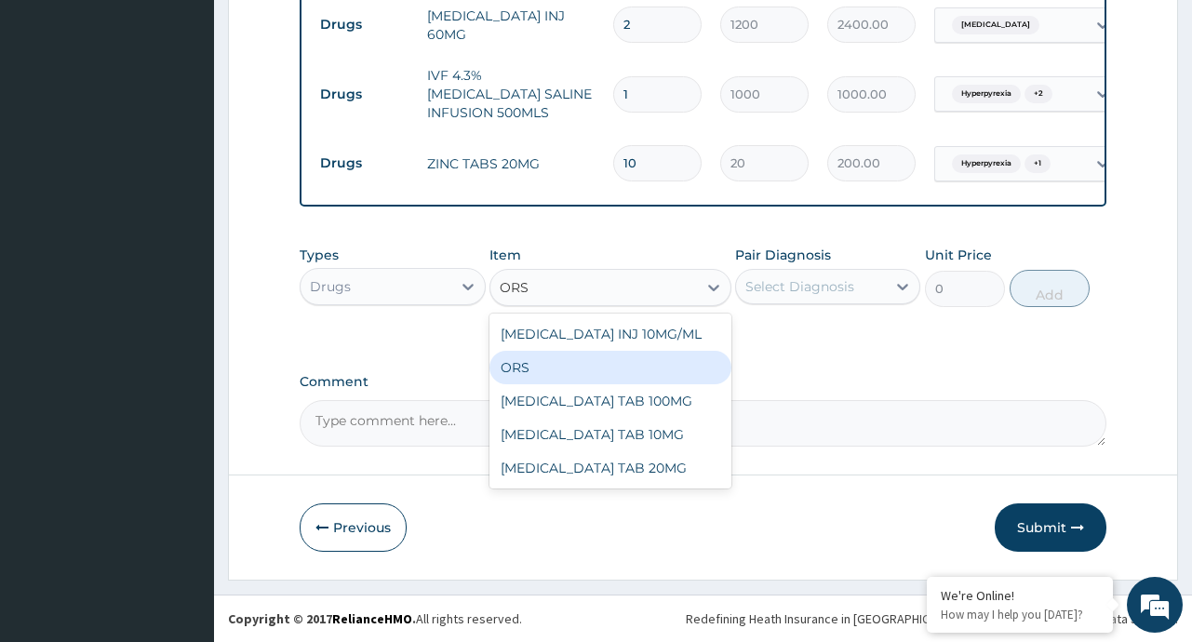
click at [570, 364] on div "ORS" at bounding box center [610, 367] width 242 height 33
type input "120"
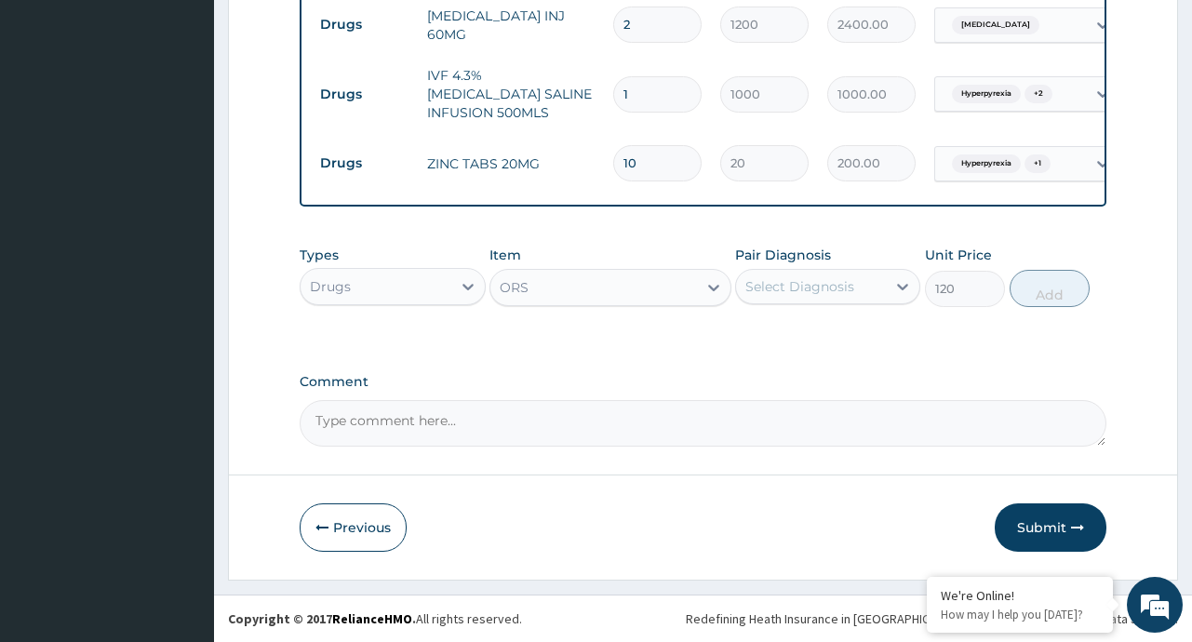
click at [793, 291] on div "Select Diagnosis" at bounding box center [799, 286] width 109 height 19
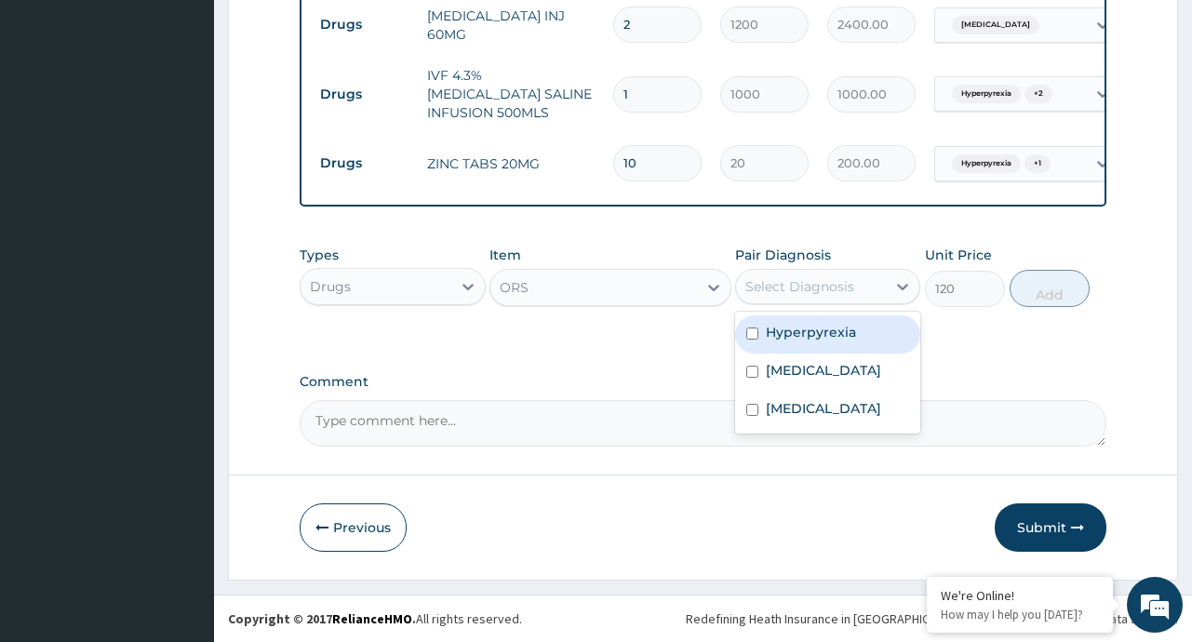
click at [808, 341] on label "Hyperpyrexia" at bounding box center [811, 332] width 90 height 19
checkbox input "true"
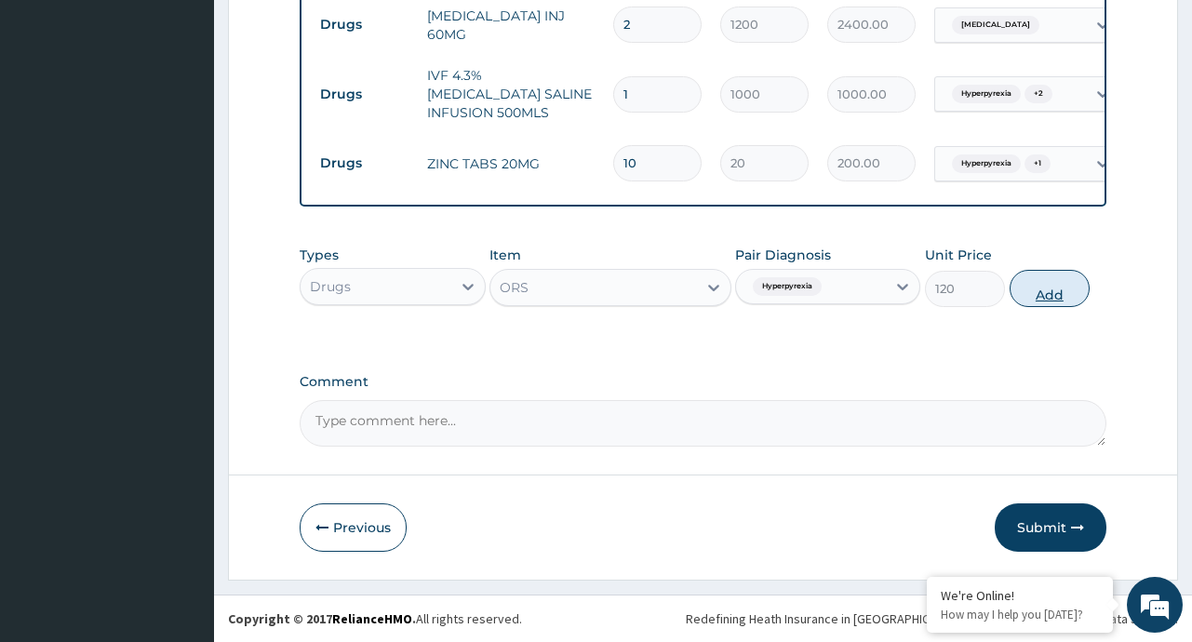
click at [1041, 300] on button "Add" at bounding box center [1049, 288] width 81 height 37
type input "0"
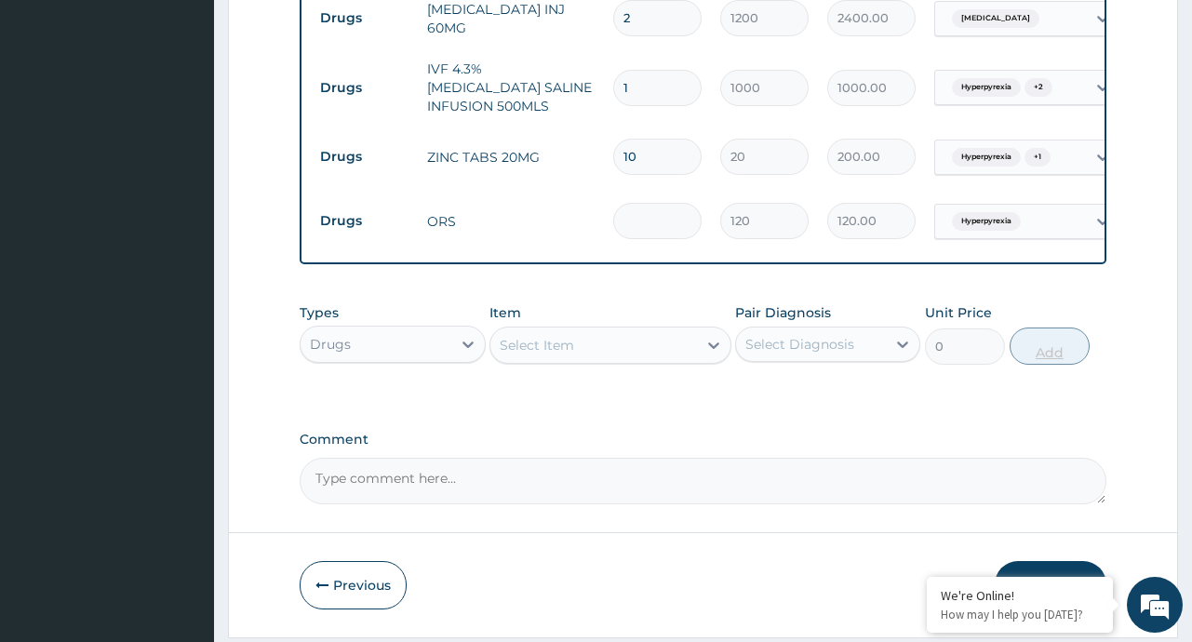
type input "0.00"
type input "2"
type input "240.00"
type input "2"
click at [707, 354] on icon at bounding box center [713, 345] width 19 height 19
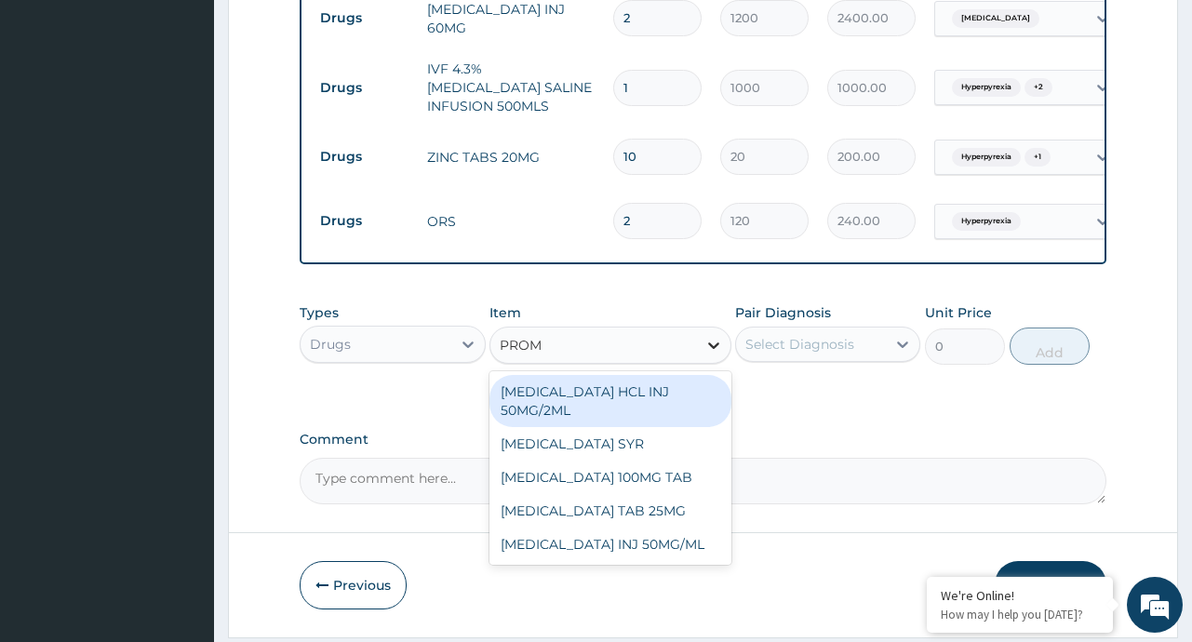
type input "PROME"
click at [641, 423] on div "PROMETHAZINE HCL INJ 50MG/2ML" at bounding box center [610, 401] width 242 height 52
type input "200"
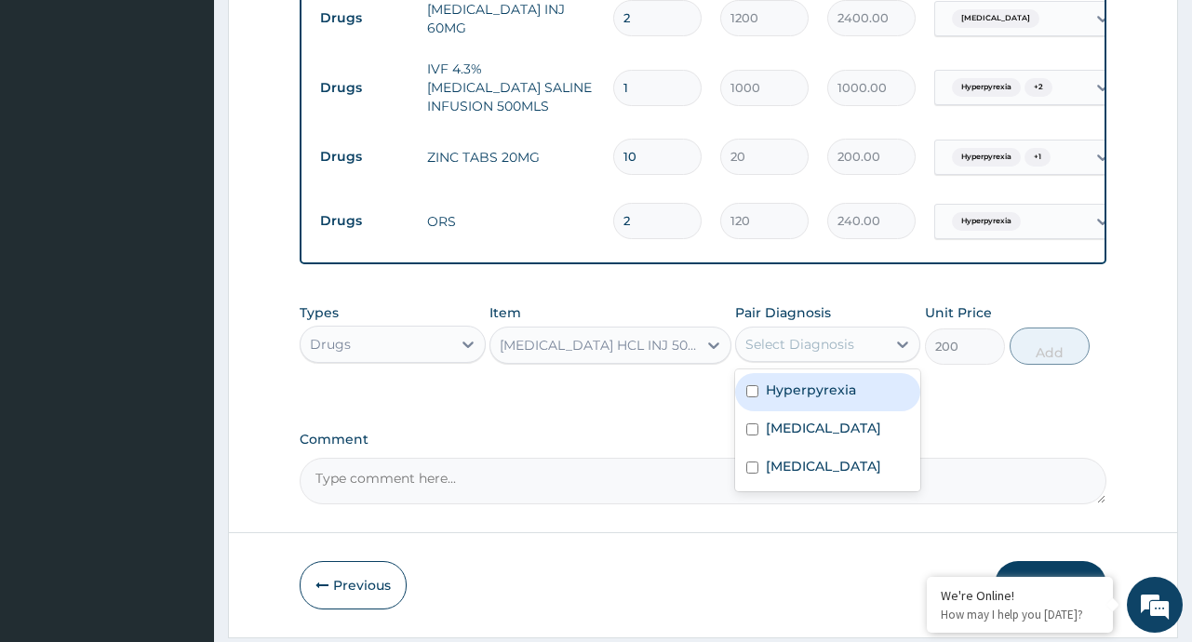
click at [862, 353] on div "Select Diagnosis" at bounding box center [811, 344] width 150 height 30
click at [816, 399] on label "Hyperpyrexia" at bounding box center [811, 390] width 90 height 19
checkbox input "true"
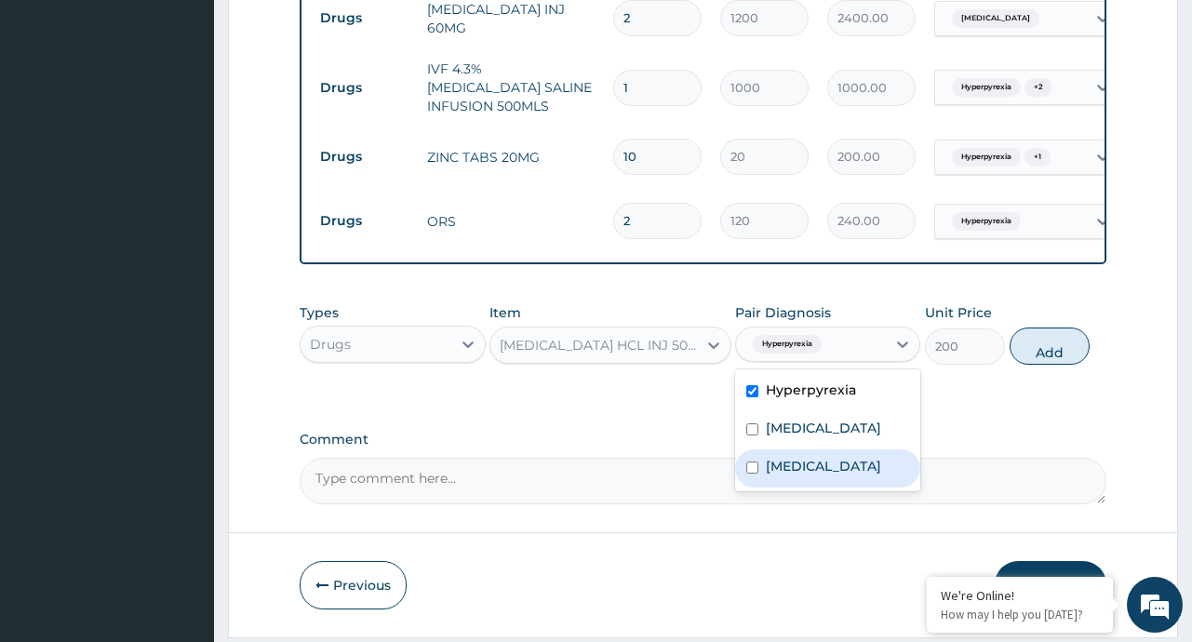
click at [809, 475] on div "Sepsis" at bounding box center [827, 468] width 185 height 38
checkbox input "true"
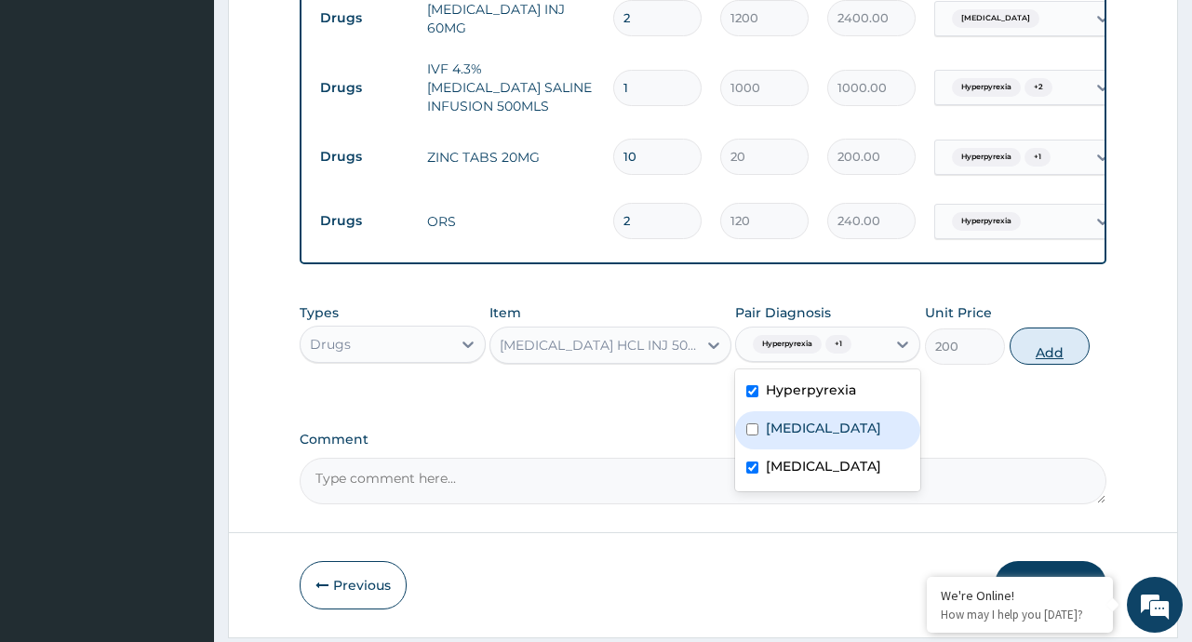
click at [1055, 349] on button "Add" at bounding box center [1049, 346] width 81 height 37
type input "0"
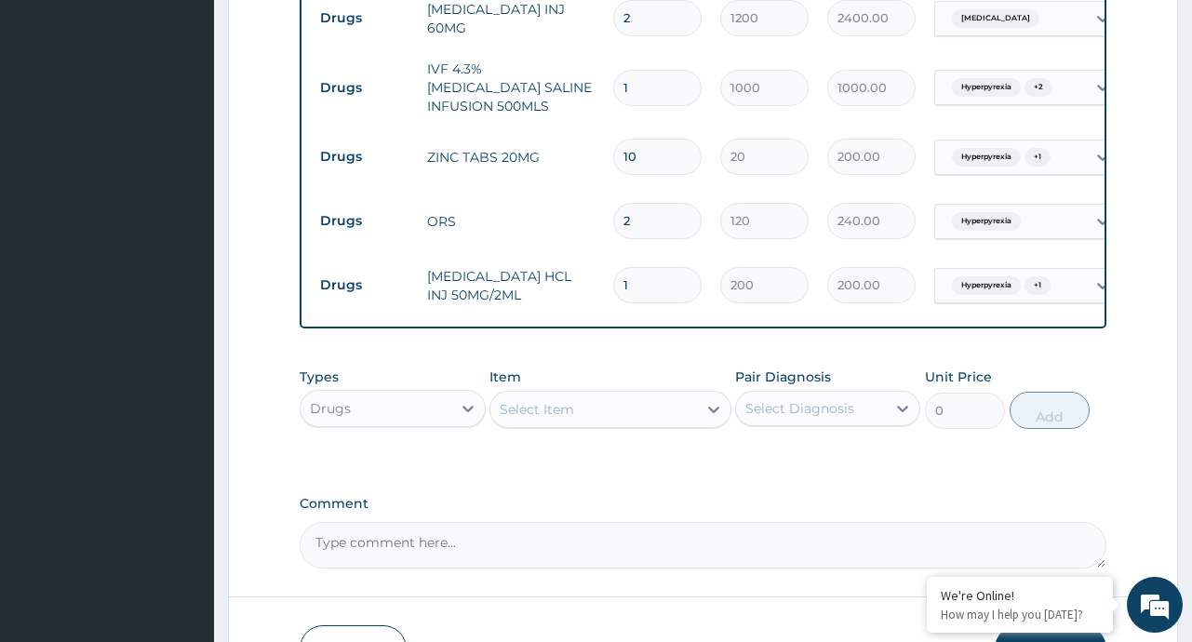
scroll to position [1298, 0]
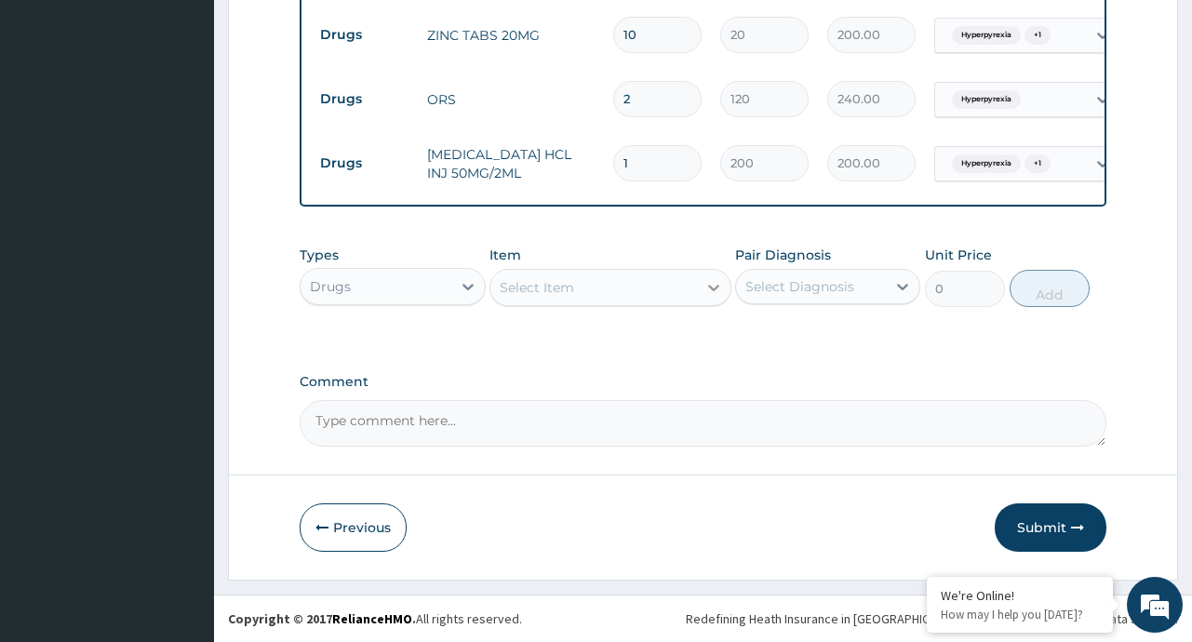
click at [713, 278] on icon at bounding box center [713, 287] width 19 height 19
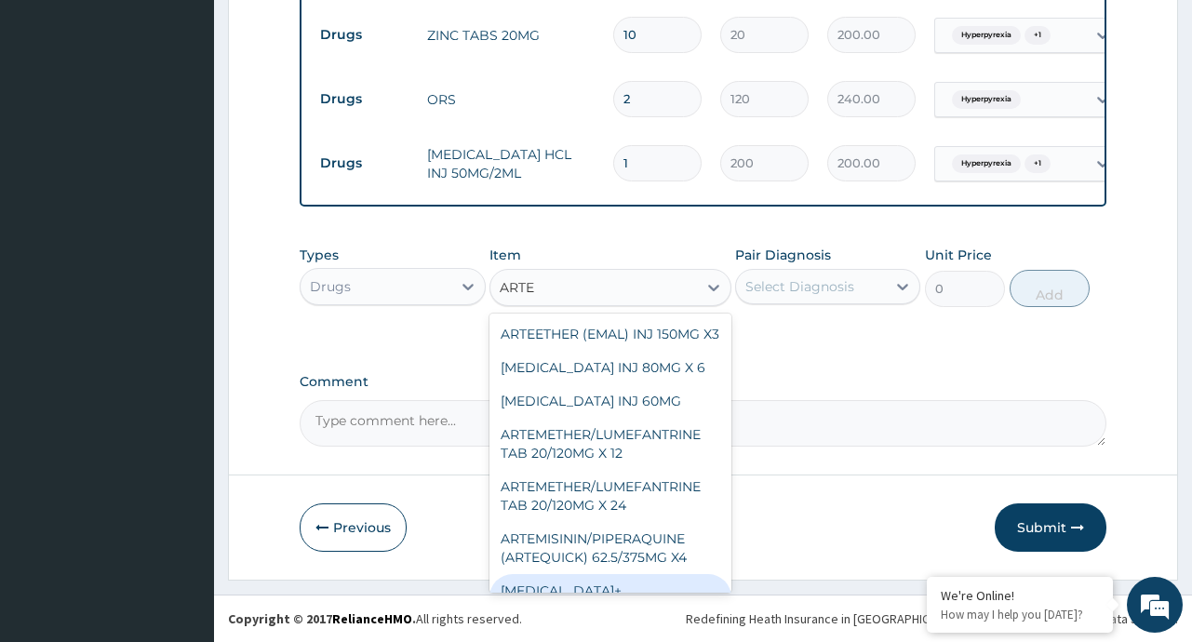
type input "ARTEM"
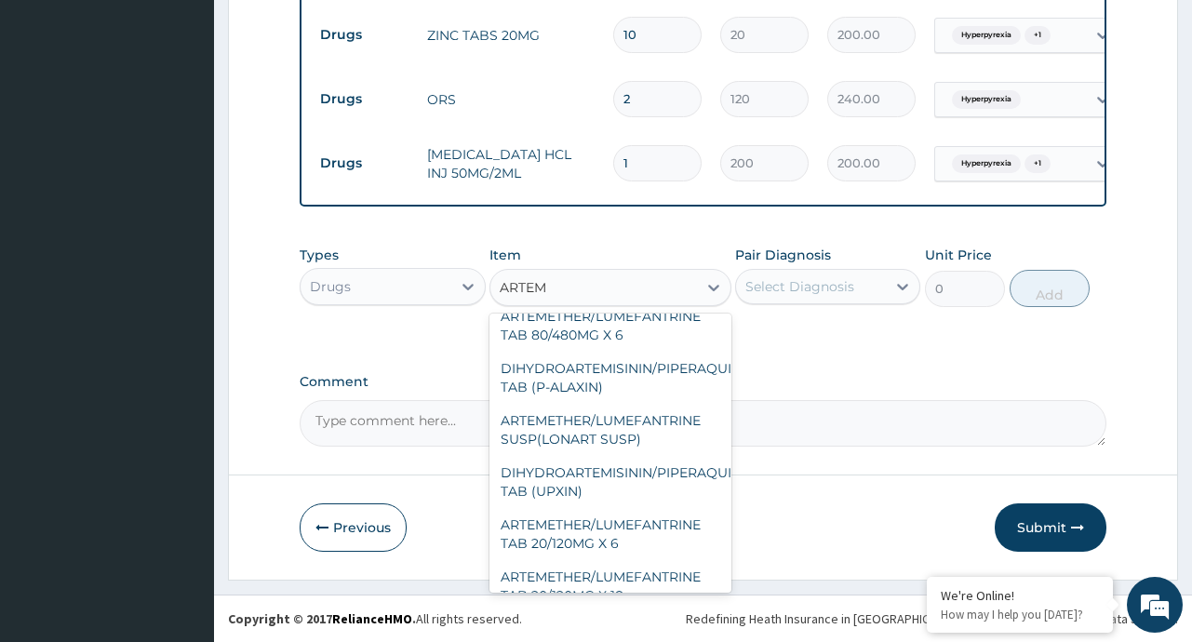
scroll to position [209, 0]
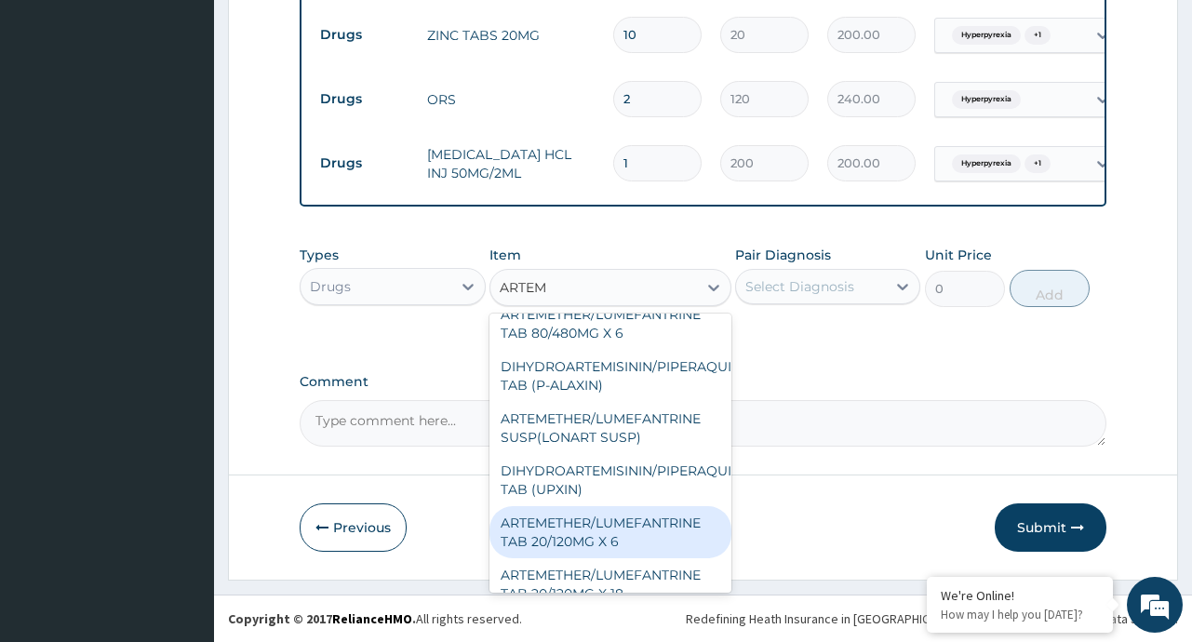
drag, startPoint x: 595, startPoint y: 539, endPoint x: 644, endPoint y: 350, distance: 195.2
click at [593, 539] on div "ARTEMETHER/LUMEFANTRINE TAB 20/120MG X 6" at bounding box center [610, 532] width 242 height 52
type input "400"
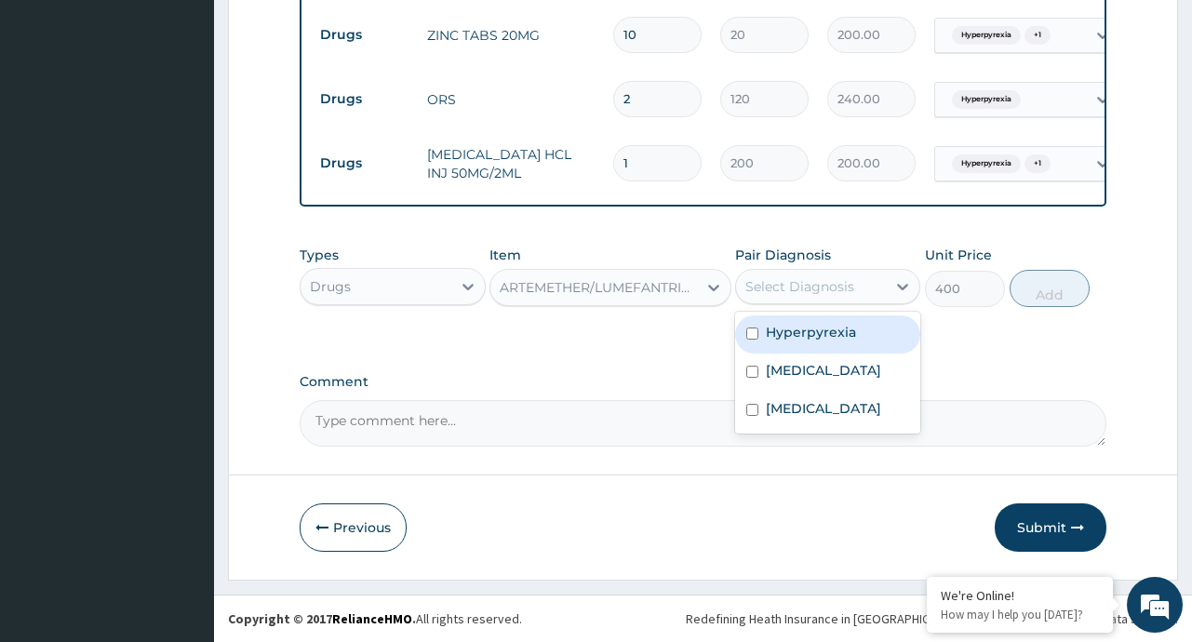
click at [745, 298] on div "Select Diagnosis" at bounding box center [811, 287] width 150 height 30
click at [809, 341] on label "Hyperpyrexia" at bounding box center [811, 332] width 90 height 19
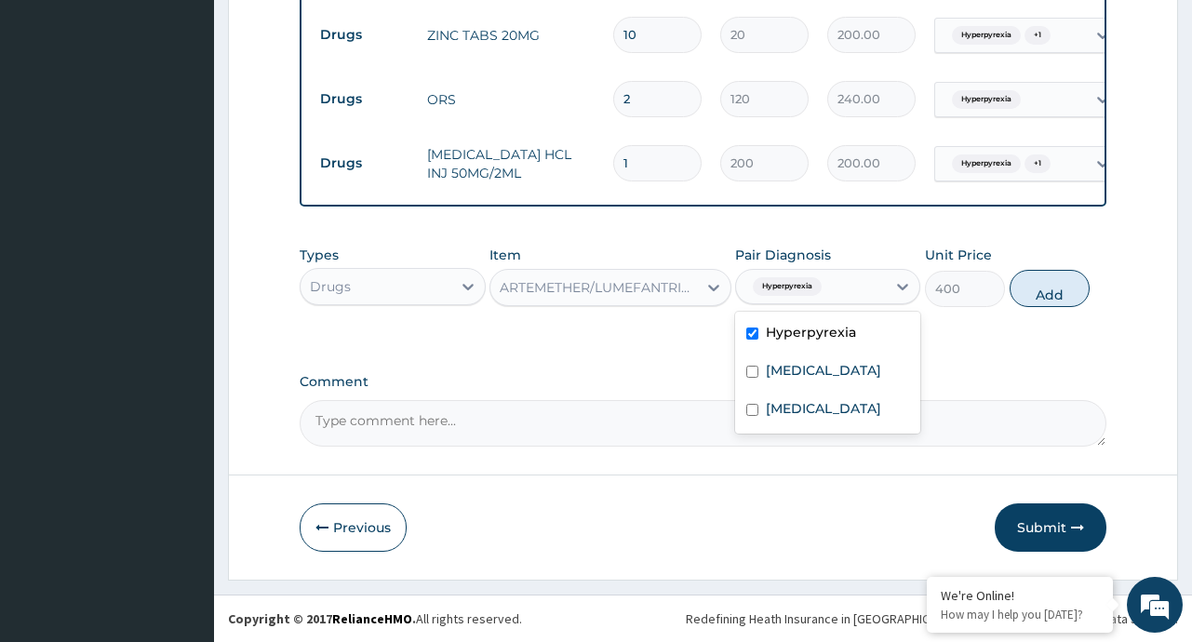
click at [809, 346] on div "Hyperpyrexia" at bounding box center [827, 334] width 185 height 38
checkbox input "false"
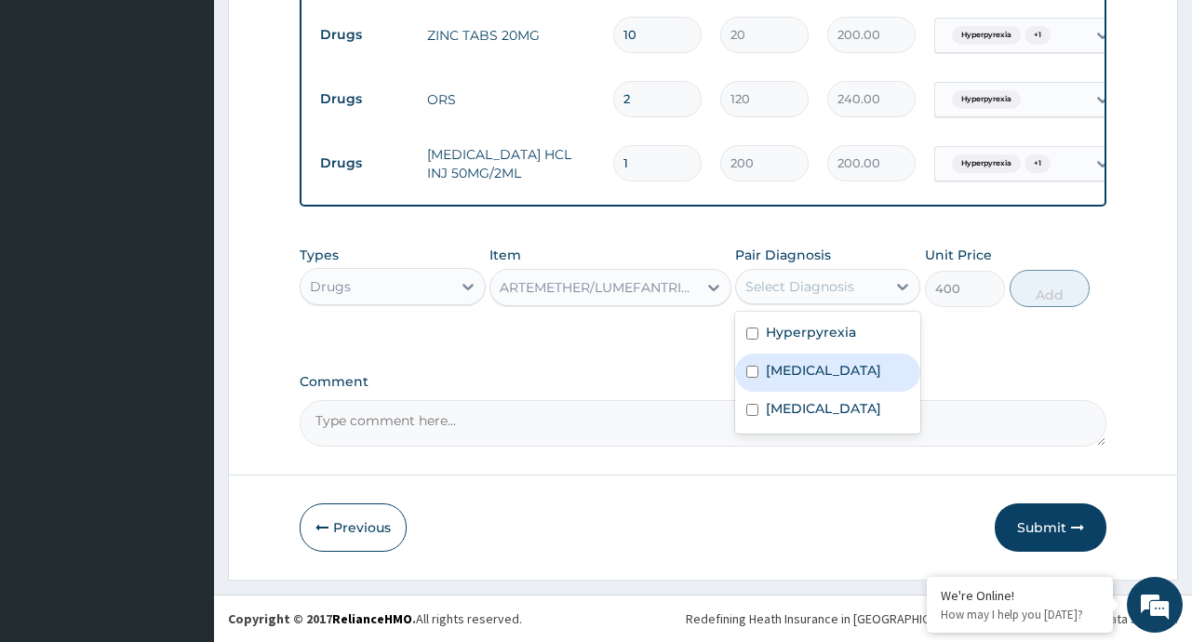
click at [780, 375] on label "Malaria" at bounding box center [823, 370] width 115 height 19
checkbox input "true"
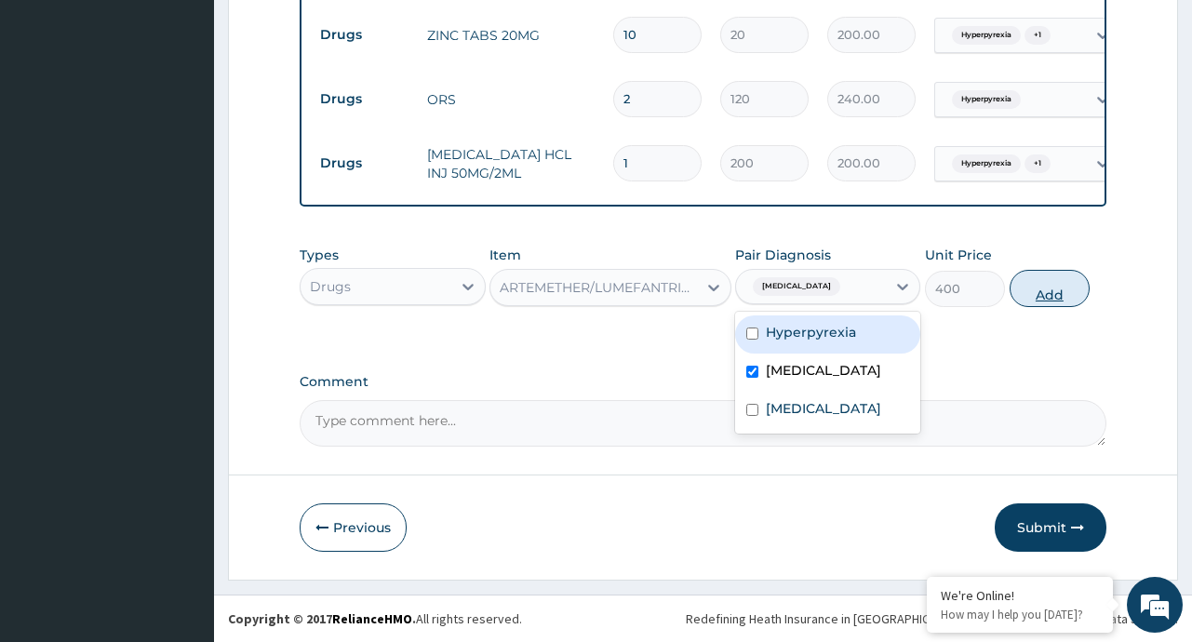
click at [1063, 283] on button "Add" at bounding box center [1049, 288] width 81 height 37
type input "0"
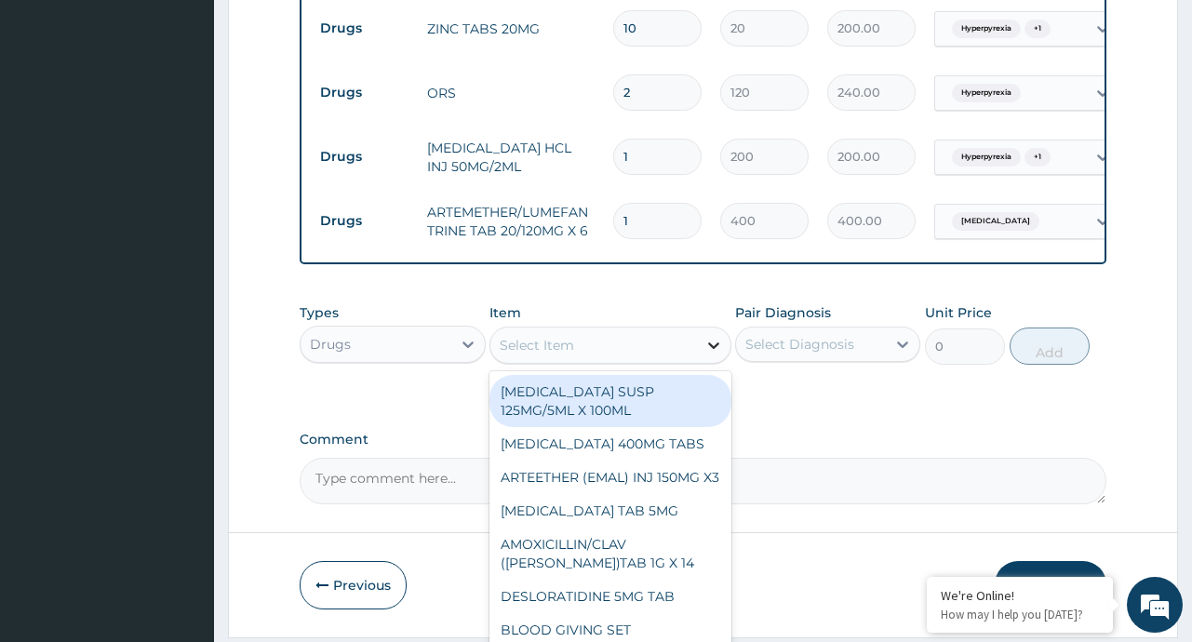
click at [707, 347] on icon at bounding box center [713, 345] width 19 height 19
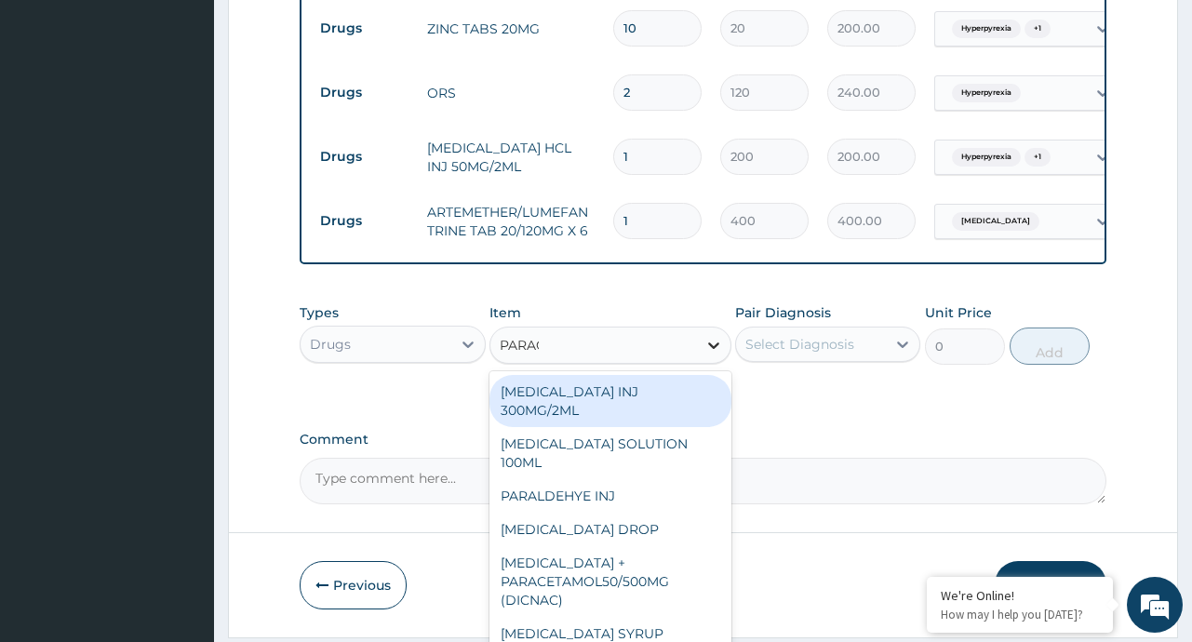
type input "PARACE"
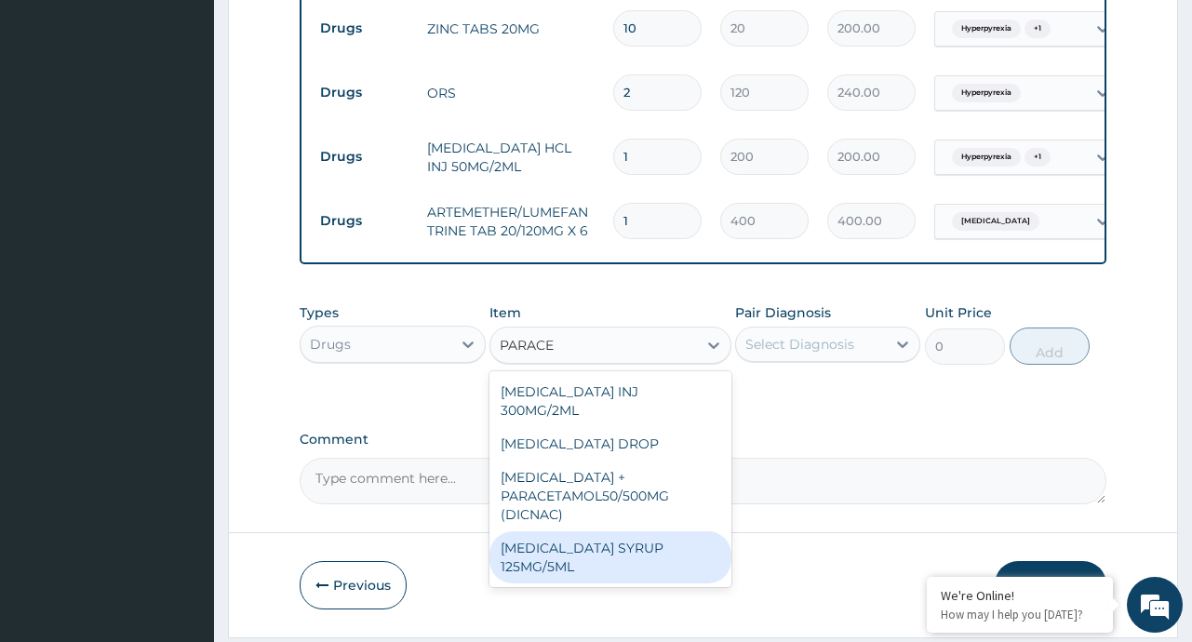
click at [624, 558] on div "PARACETAMOL SYRUP 125MG/5ML" at bounding box center [610, 557] width 242 height 52
type input "300"
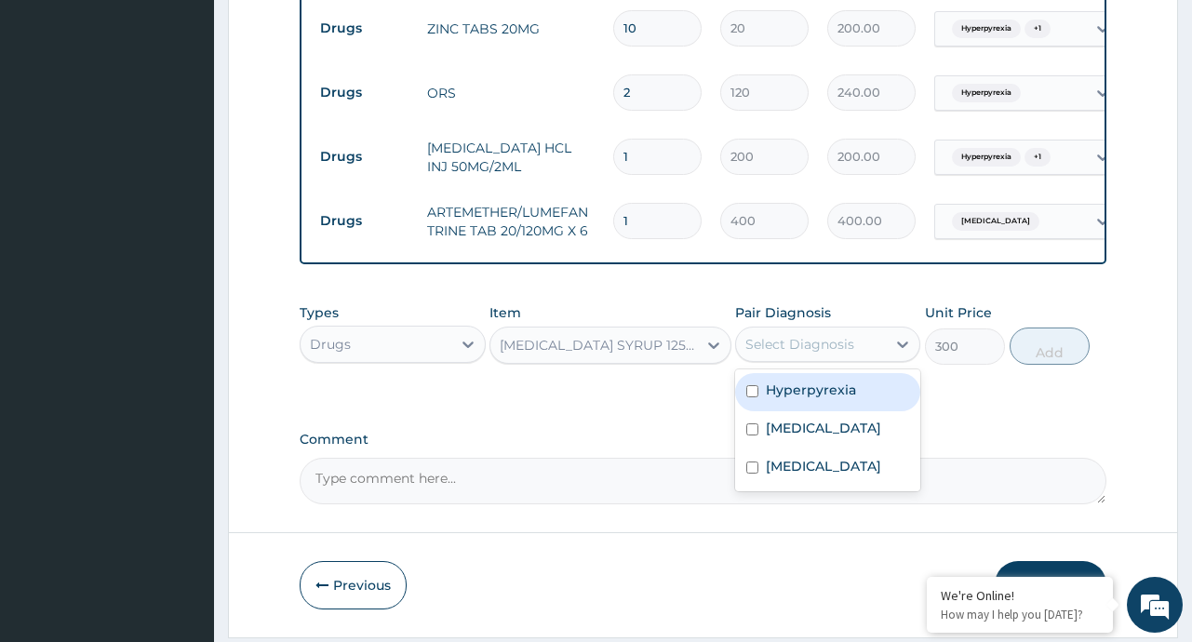
click at [846, 348] on div "Select Diagnosis" at bounding box center [799, 344] width 109 height 19
click at [808, 399] on label "Hyperpyrexia" at bounding box center [811, 390] width 90 height 19
checkbox input "true"
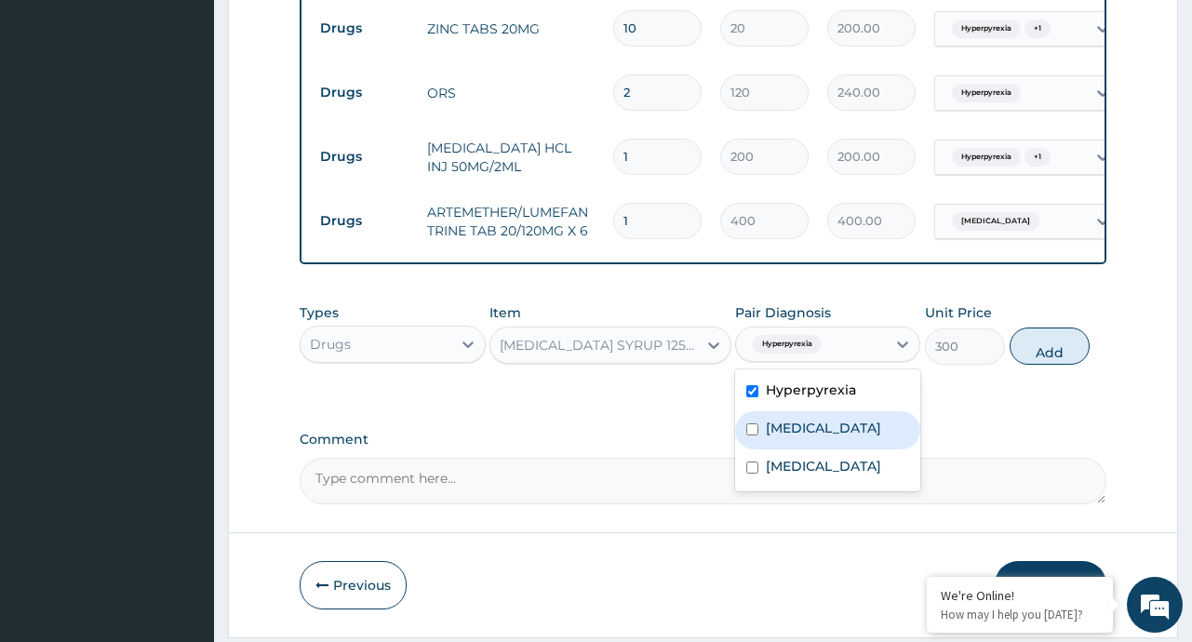
click at [795, 434] on label "Malaria" at bounding box center [823, 428] width 115 height 19
checkbox input "true"
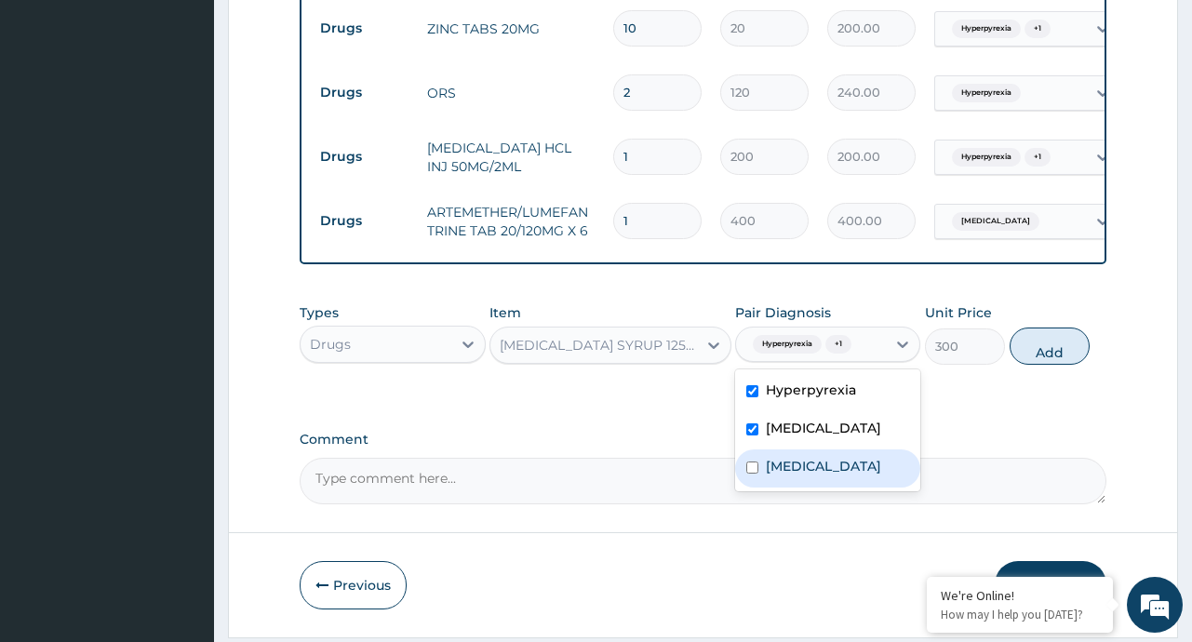
click at [792, 486] on div "Sepsis" at bounding box center [827, 468] width 185 height 38
checkbox input "true"
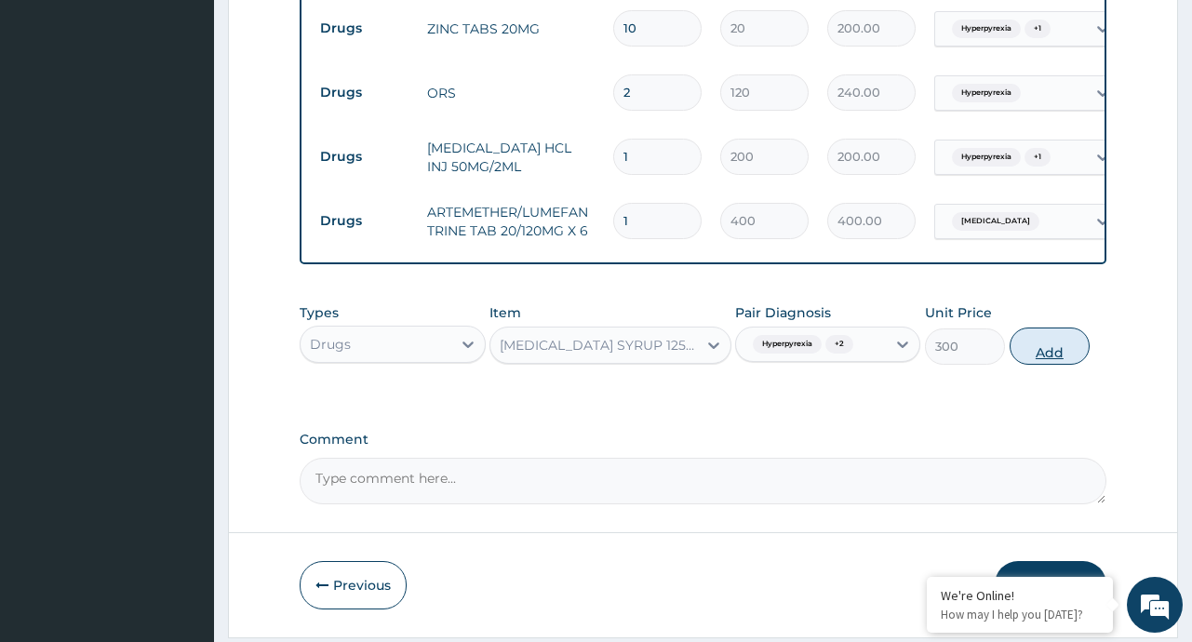
click at [1064, 359] on button "Add" at bounding box center [1049, 346] width 81 height 37
type input "0"
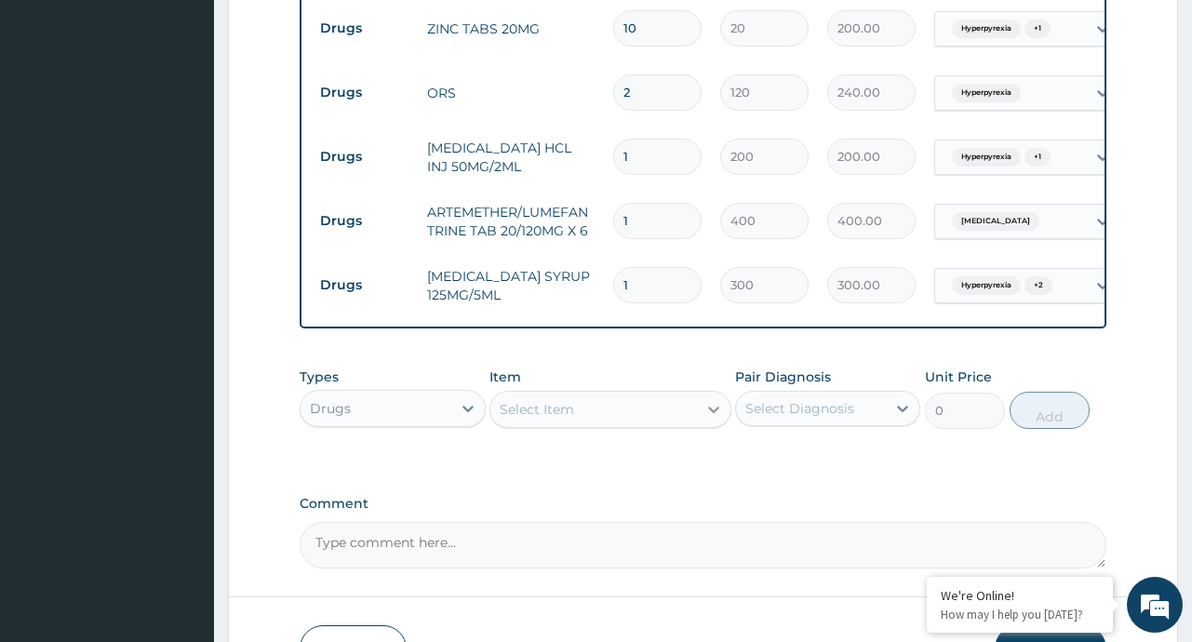
click at [705, 419] on icon at bounding box center [713, 409] width 19 height 19
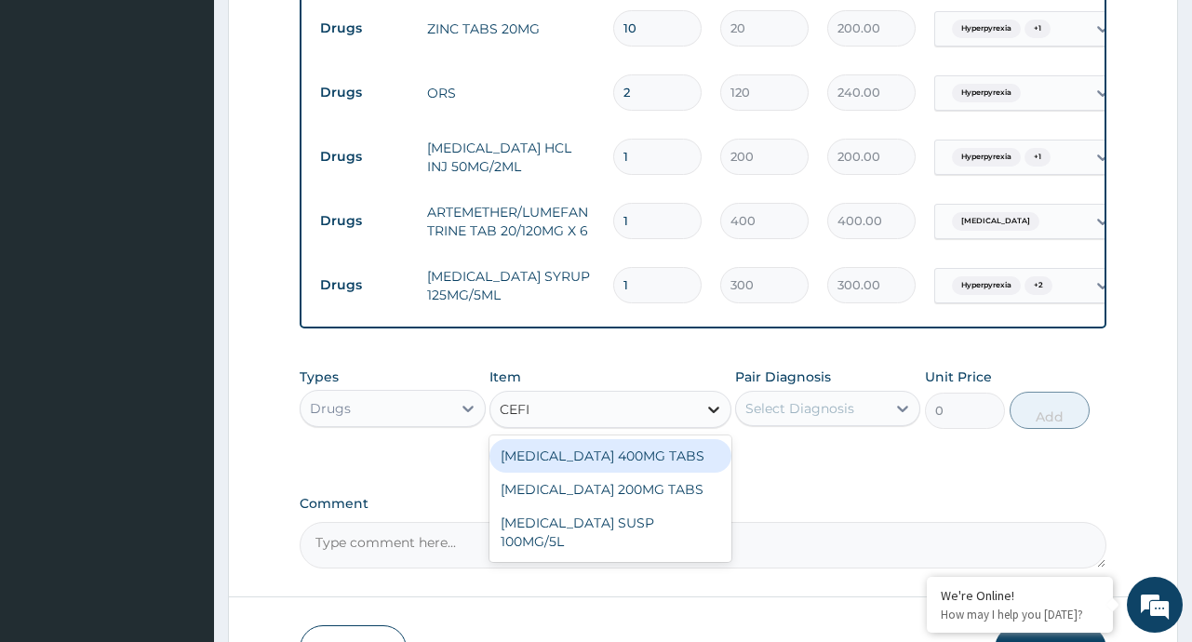
type input "CEFIX"
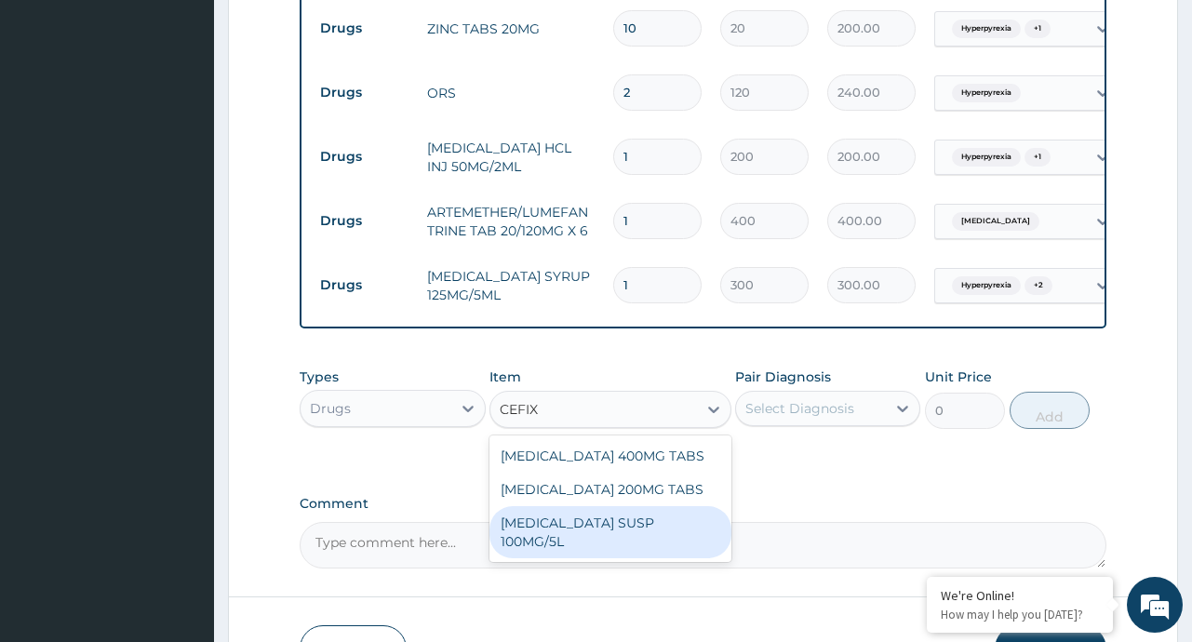
click at [626, 525] on div "CEFIXIME SUSP 100MG/5L" at bounding box center [610, 532] width 242 height 52
type input "2000"
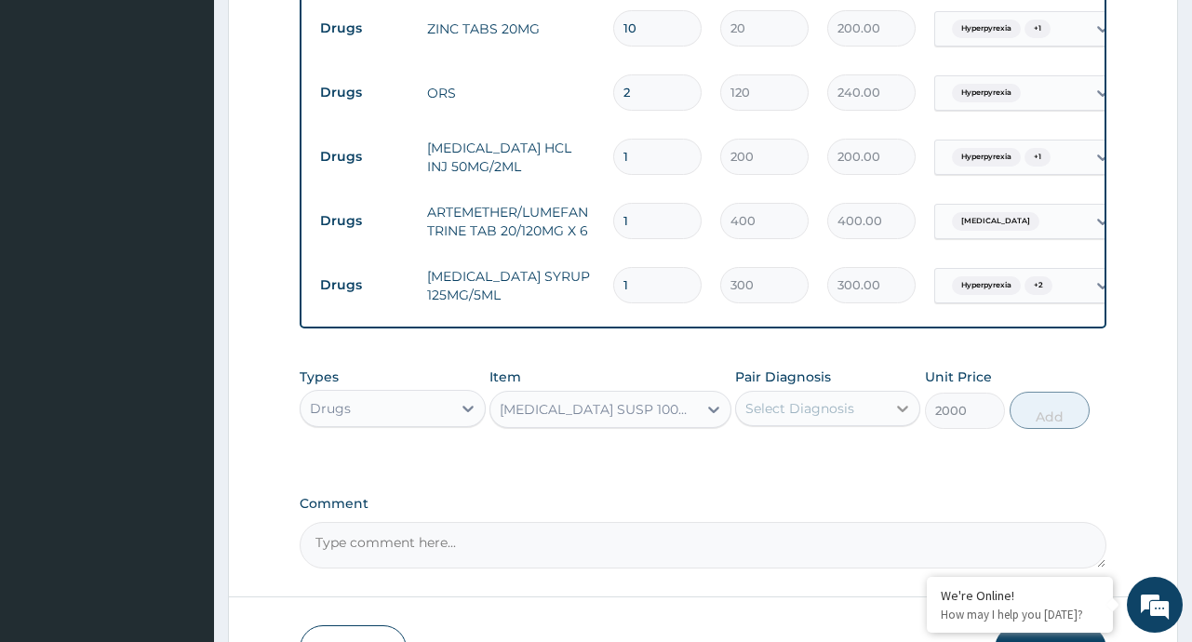
click at [901, 412] on icon at bounding box center [902, 408] width 19 height 19
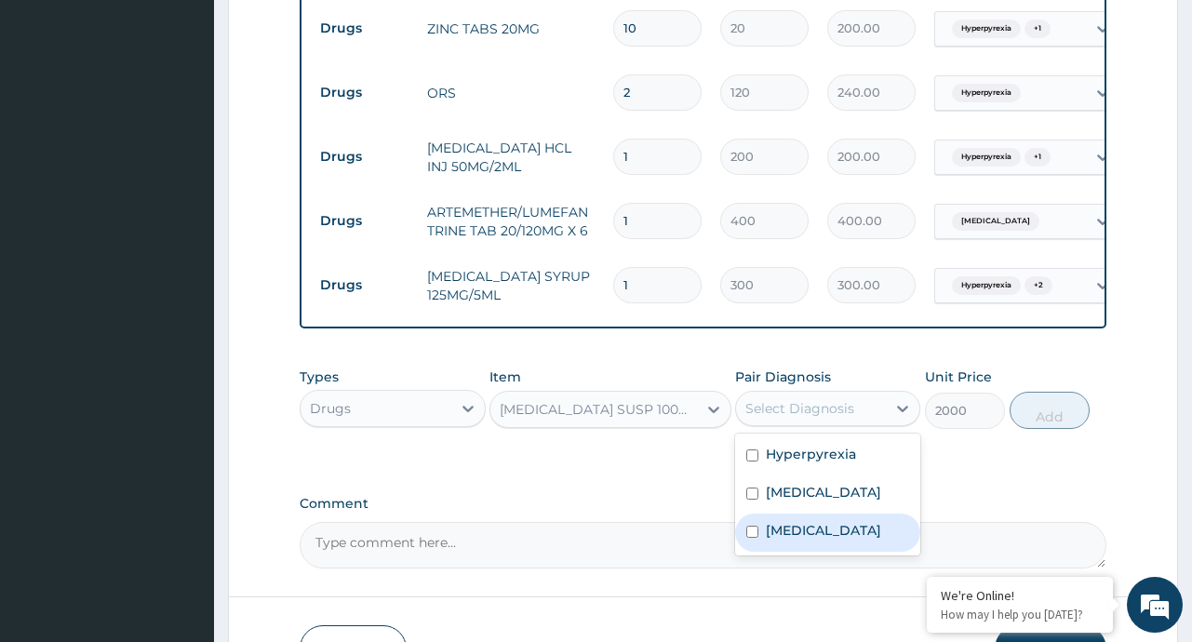
click at [781, 540] on label "Sepsis" at bounding box center [823, 530] width 115 height 19
checkbox input "true"
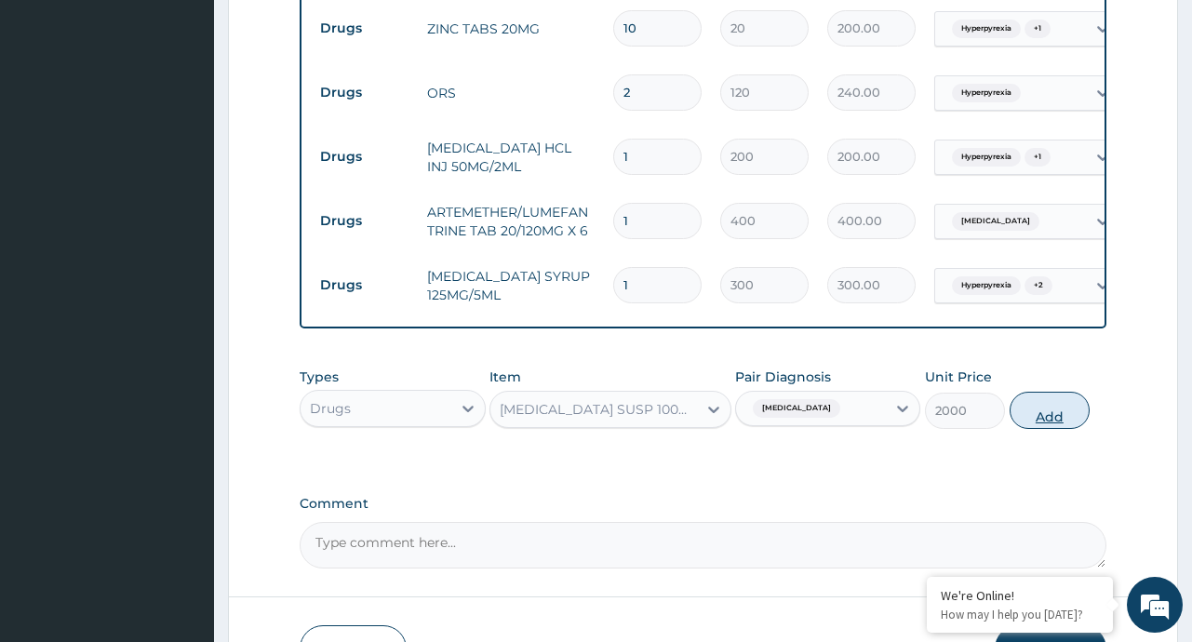
click at [1036, 417] on button "Add" at bounding box center [1049, 410] width 81 height 37
type input "0"
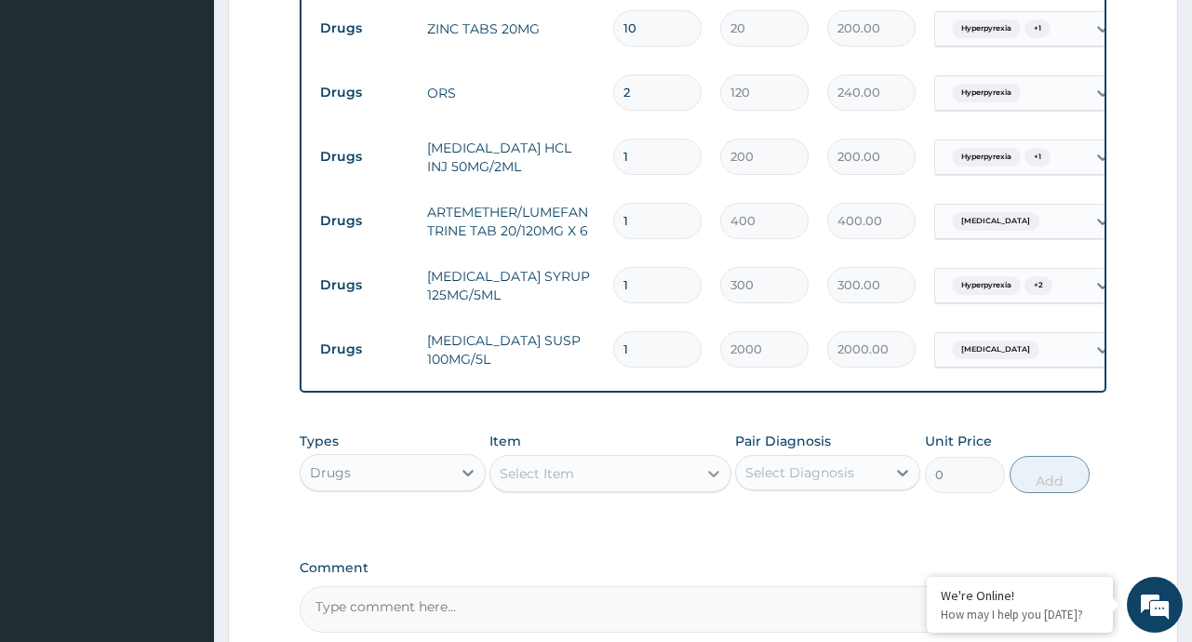
click at [716, 468] on div at bounding box center [713, 473] width 33 height 33
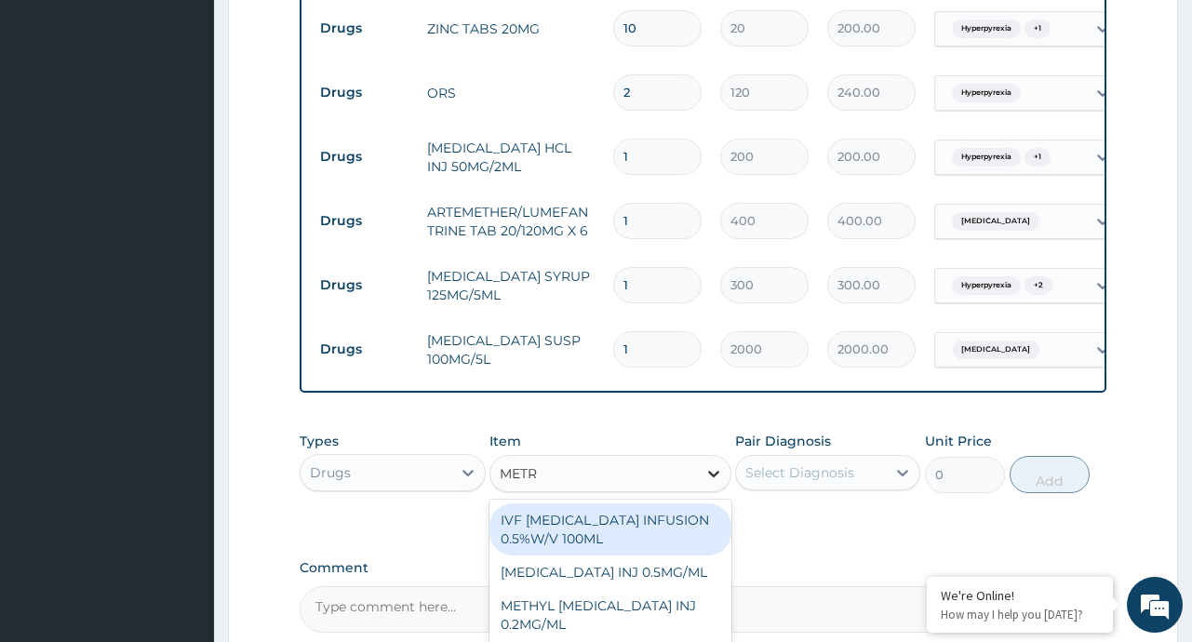
type input "METRO"
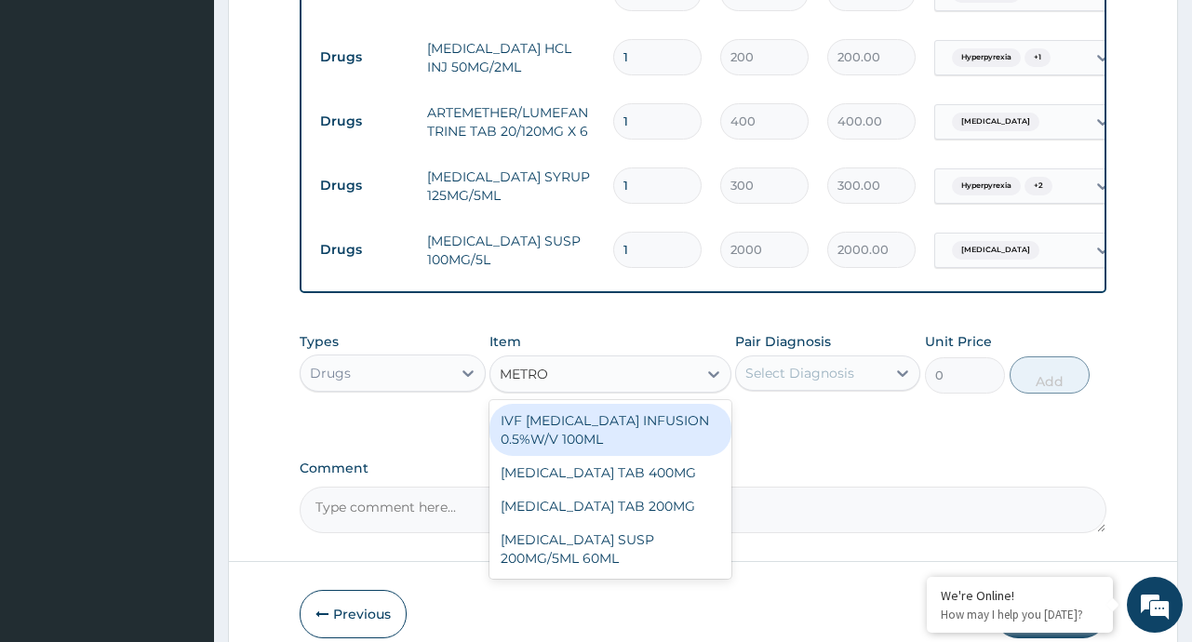
scroll to position [1490, 0]
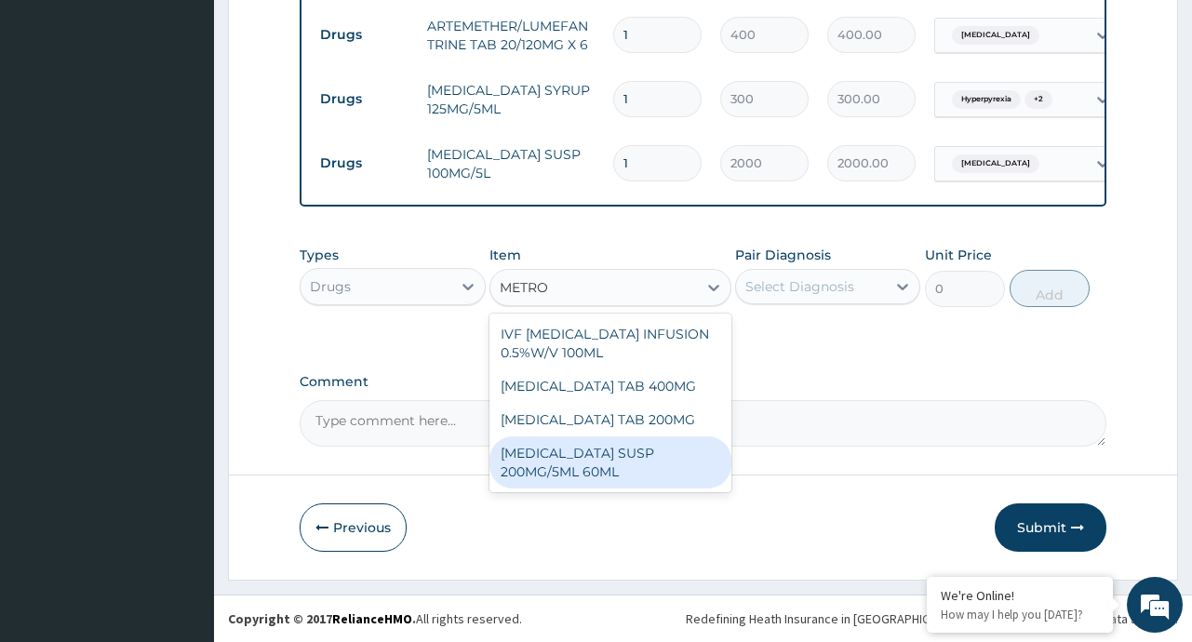
click at [635, 453] on div "METRONIDAZOLE SUSP 200MG/5ML 60ML" at bounding box center [610, 462] width 242 height 52
type input "400"
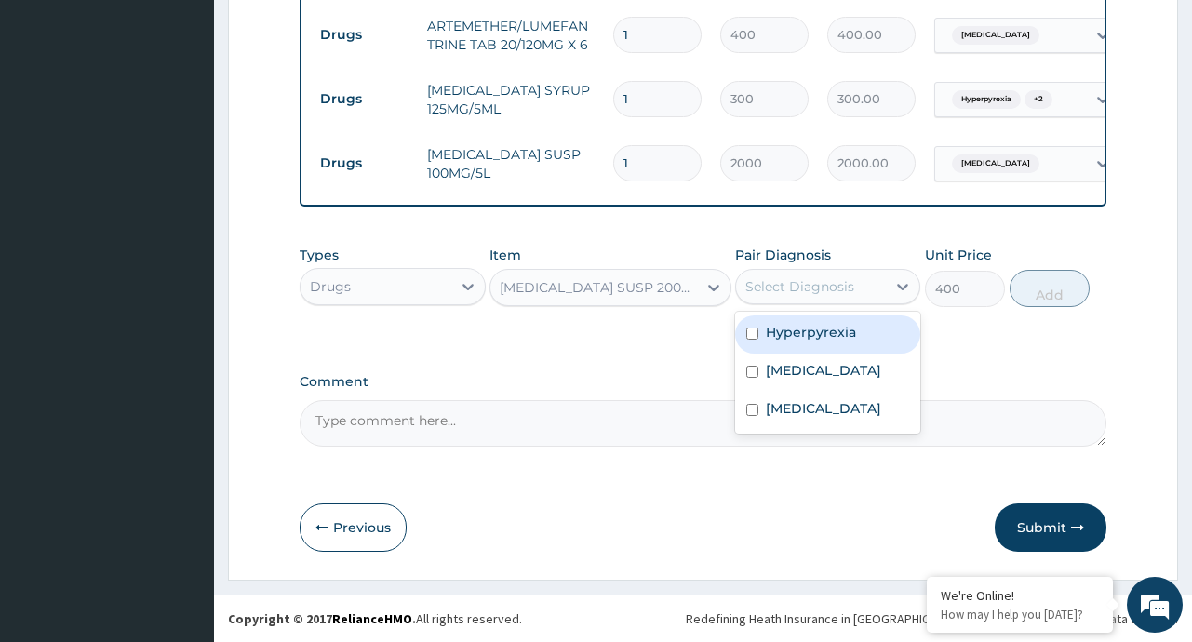
click at [869, 287] on div "Select Diagnosis" at bounding box center [811, 287] width 150 height 30
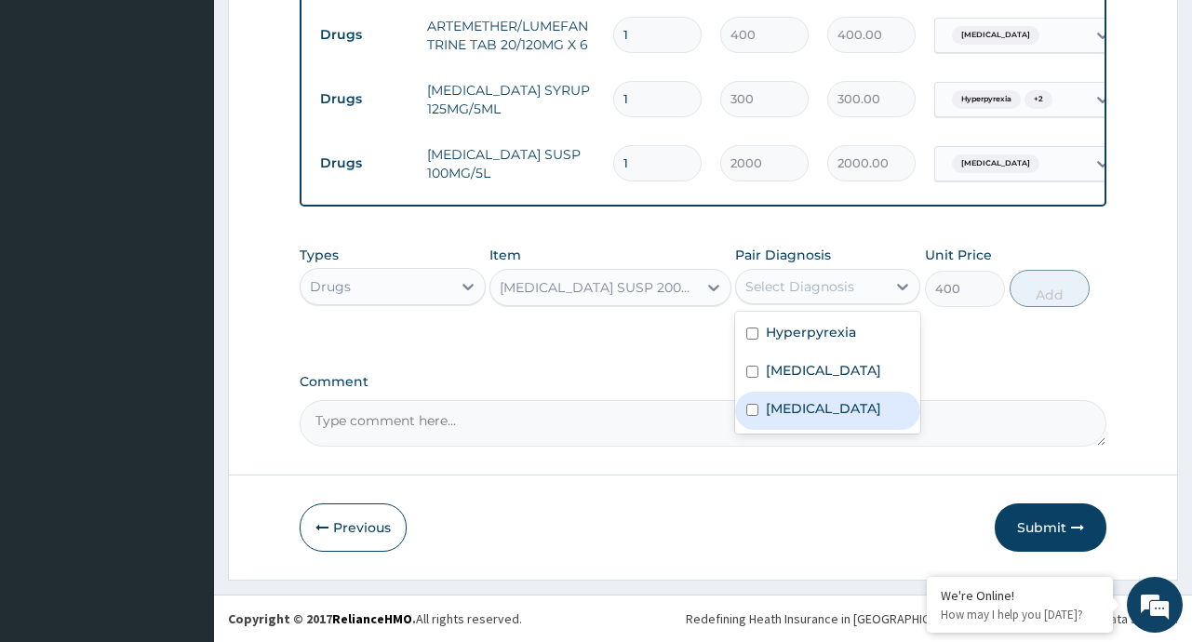
click at [790, 407] on label "Sepsis" at bounding box center [823, 408] width 115 height 19
checkbox input "true"
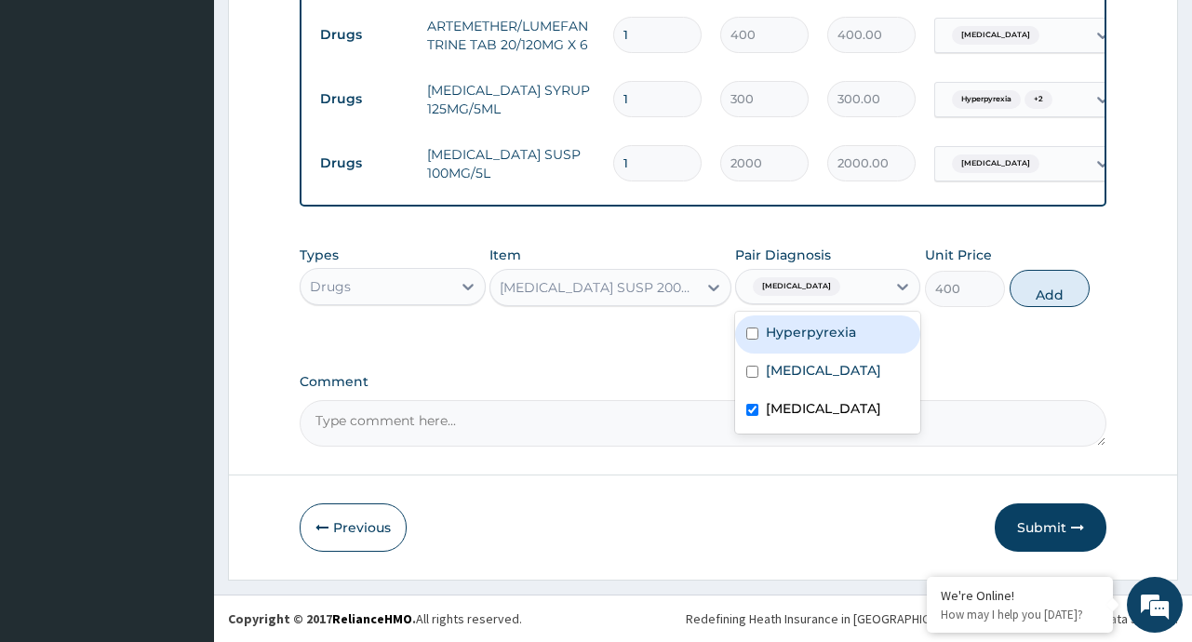
click at [799, 336] on label "Hyperpyrexia" at bounding box center [811, 332] width 90 height 19
checkbox input "true"
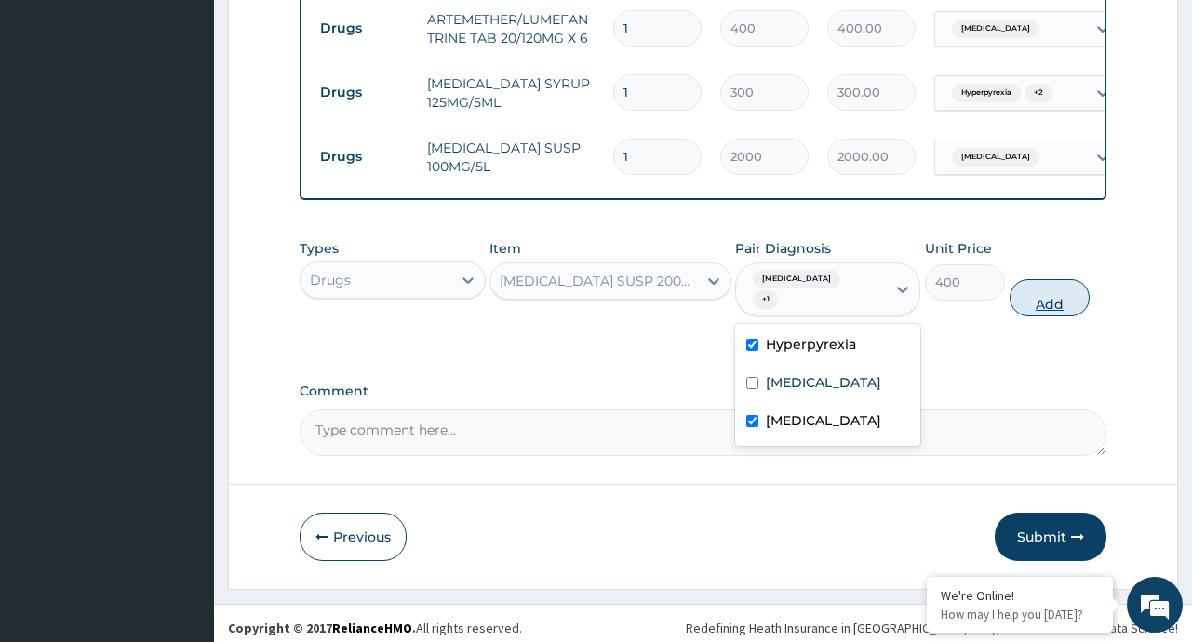
click at [1051, 300] on button "Add" at bounding box center [1049, 297] width 81 height 37
type input "0"
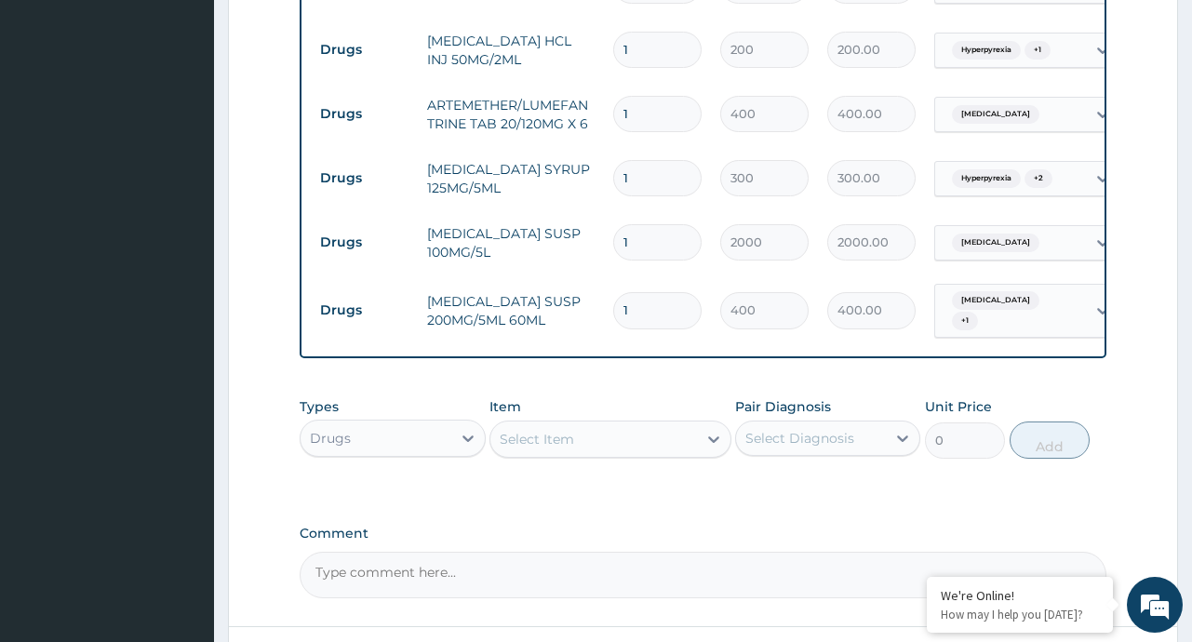
scroll to position [1555, 0]
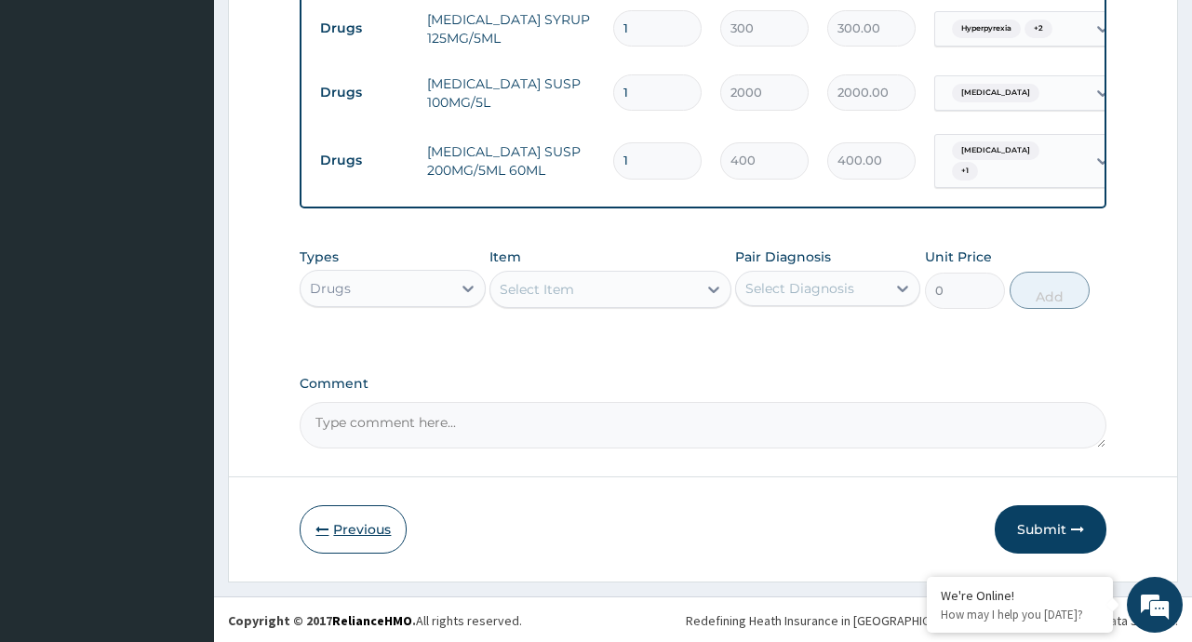
click at [341, 541] on button "Previous" at bounding box center [353, 529] width 107 height 48
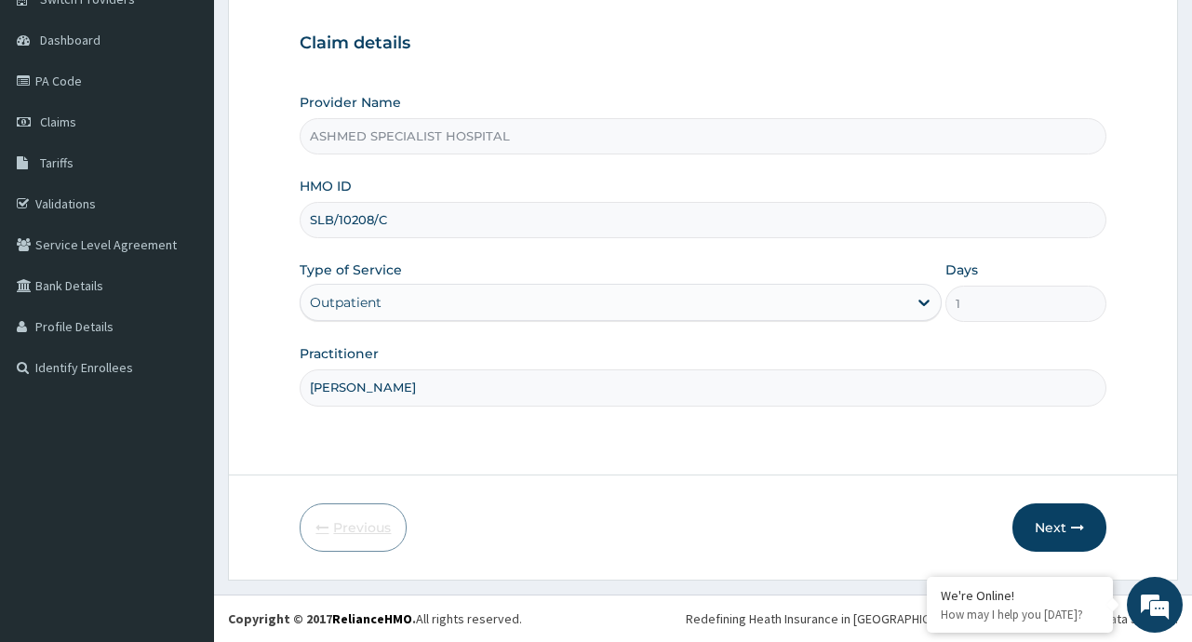
scroll to position [163, 0]
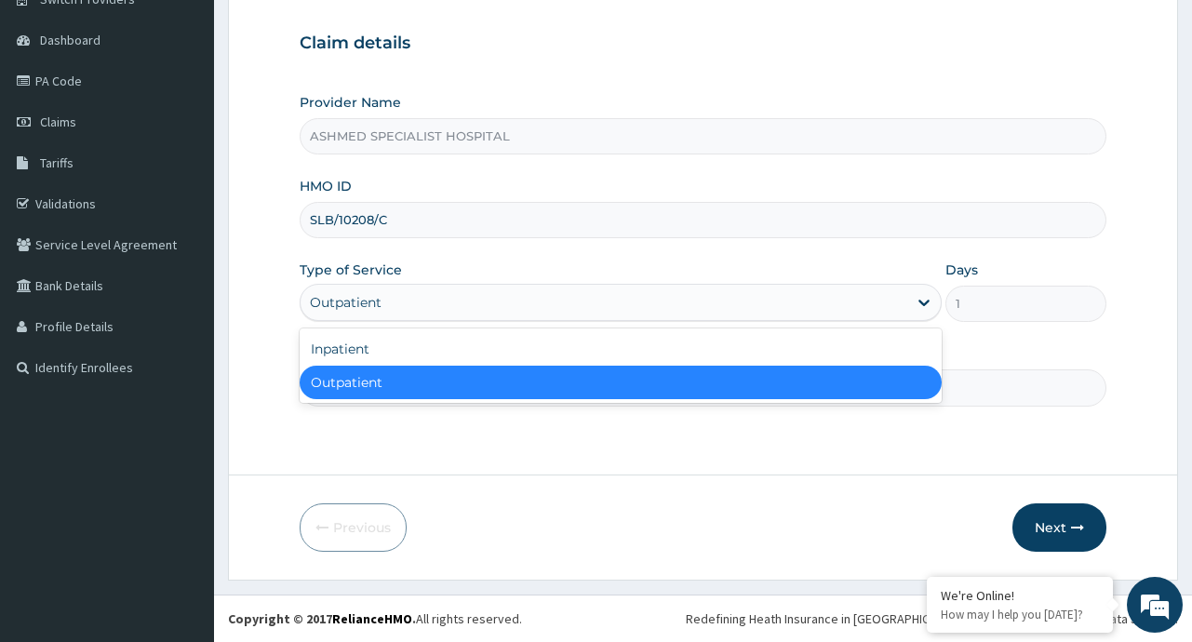
click at [896, 300] on div "Outpatient" at bounding box center [604, 302] width 607 height 30
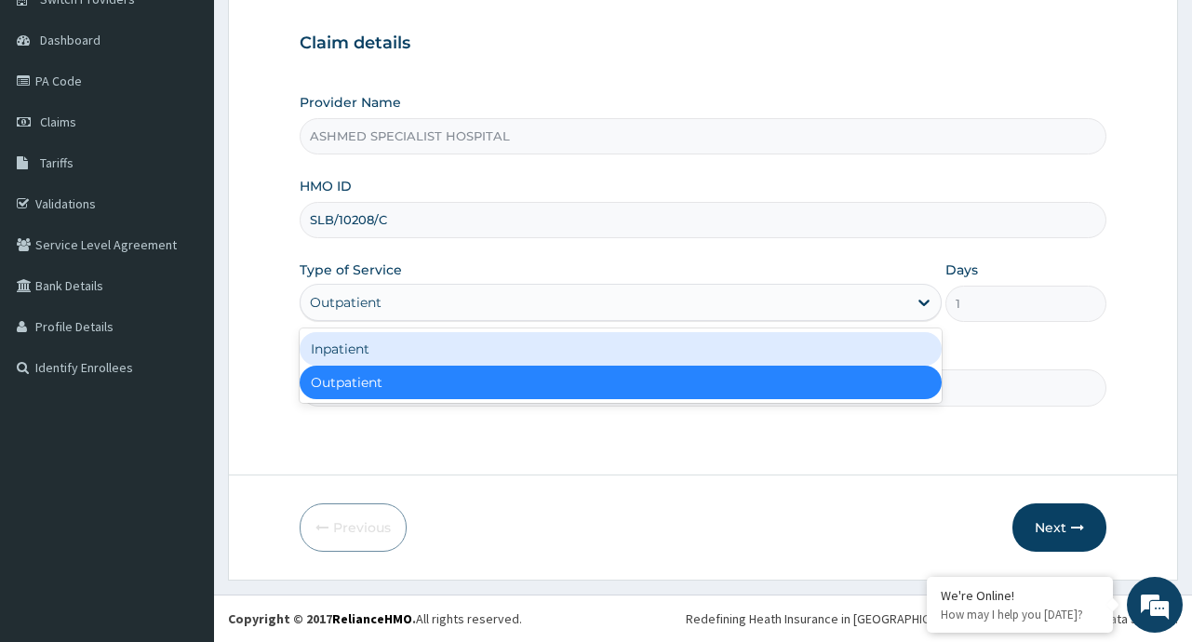
click at [455, 355] on div "Inpatient" at bounding box center [621, 348] width 642 height 33
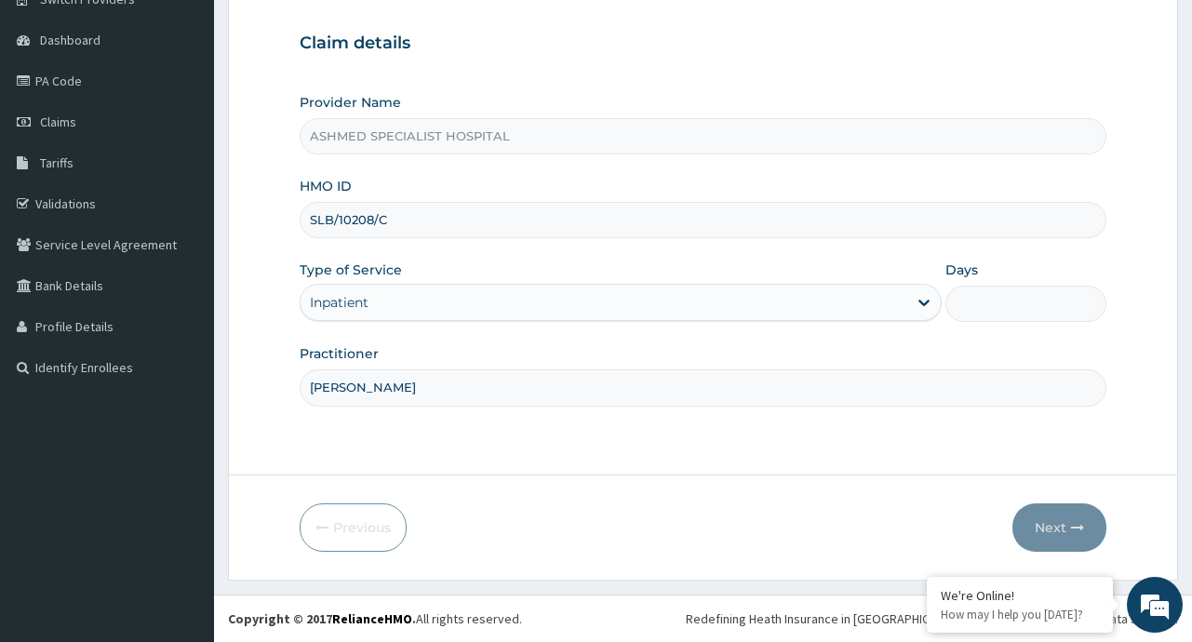
click at [980, 306] on input "Days" at bounding box center [1025, 304] width 160 height 36
type input "2"
click at [1041, 536] on button "Next" at bounding box center [1059, 527] width 94 height 48
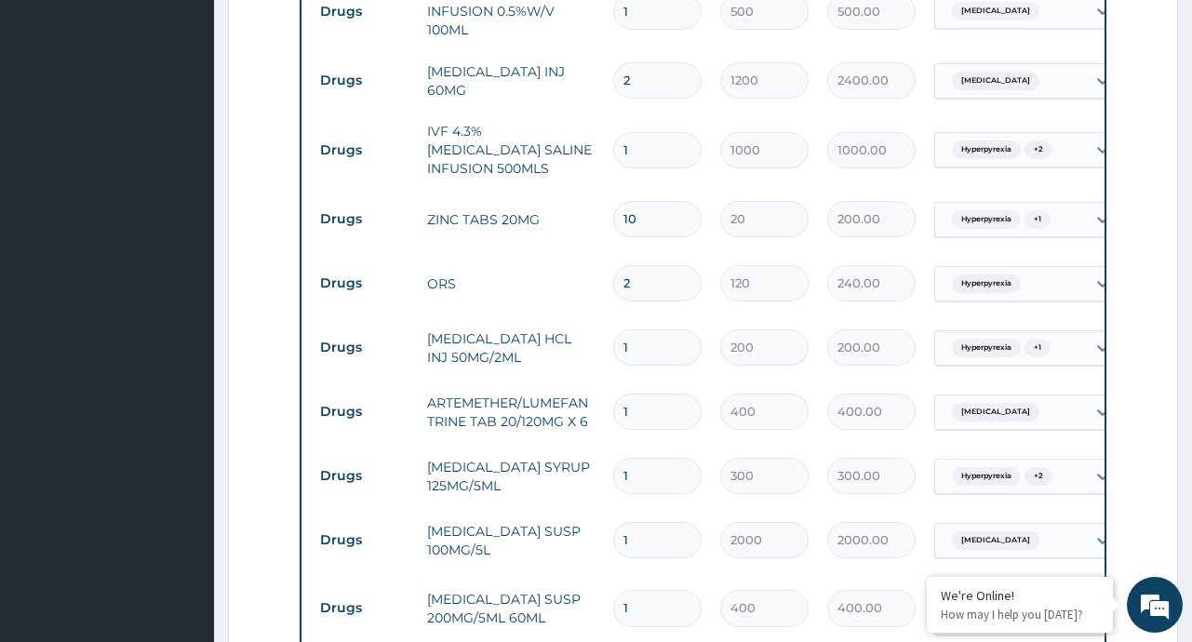
scroll to position [1555, 0]
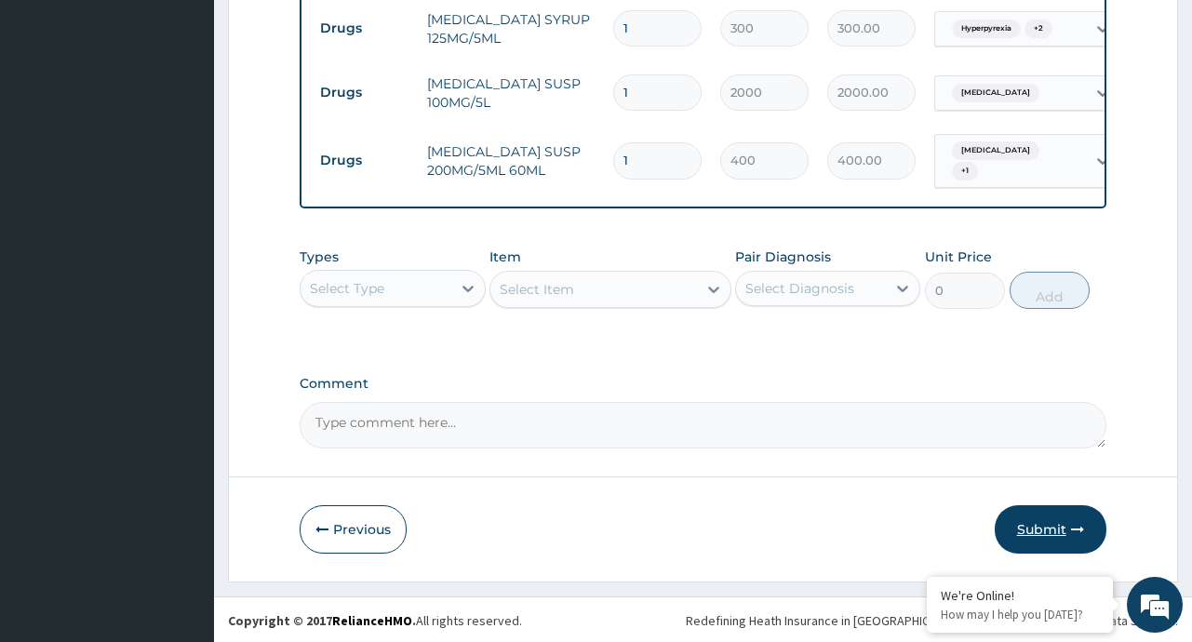
click at [1050, 516] on button "Submit" at bounding box center [1051, 529] width 112 height 48
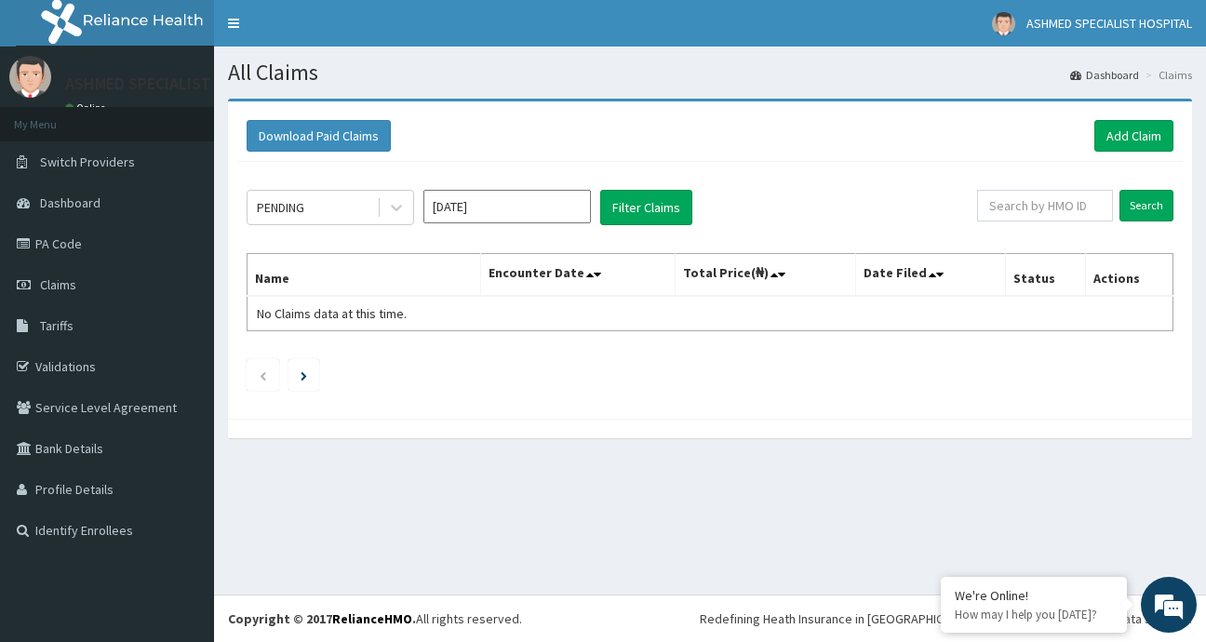
click at [555, 207] on input "[DATE]" at bounding box center [506, 206] width 167 height 33
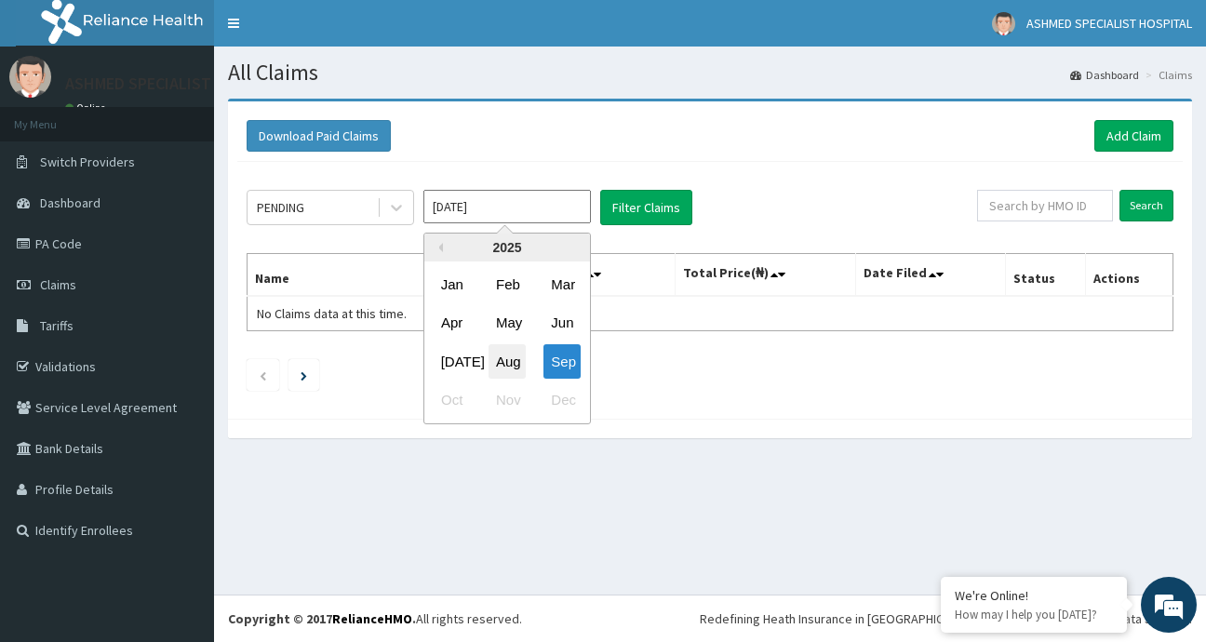
click at [506, 361] on div "Aug" at bounding box center [506, 361] width 37 height 34
type input "[DATE]"
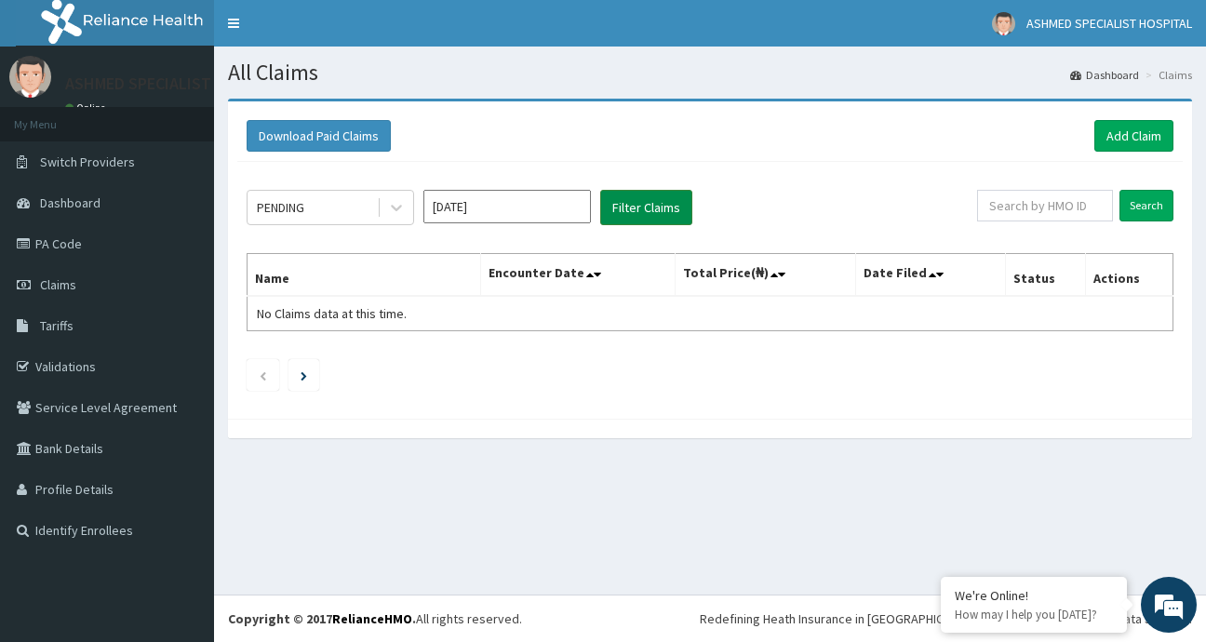
click at [635, 214] on button "Filter Claims" at bounding box center [646, 207] width 92 height 35
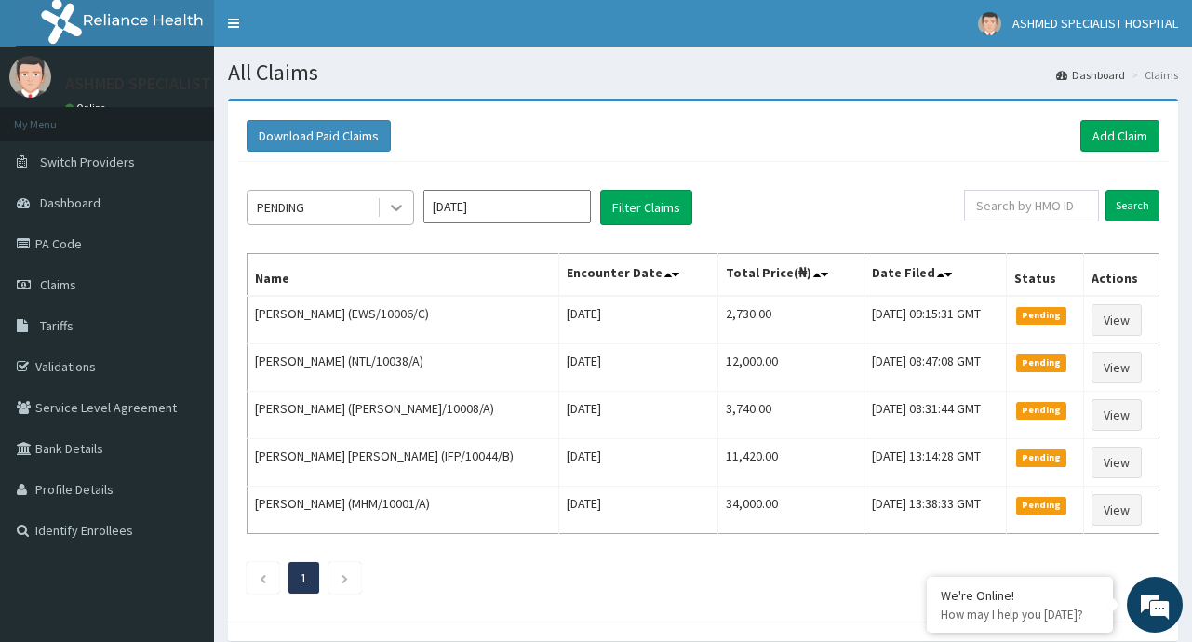
click at [394, 211] on icon at bounding box center [396, 207] width 19 height 19
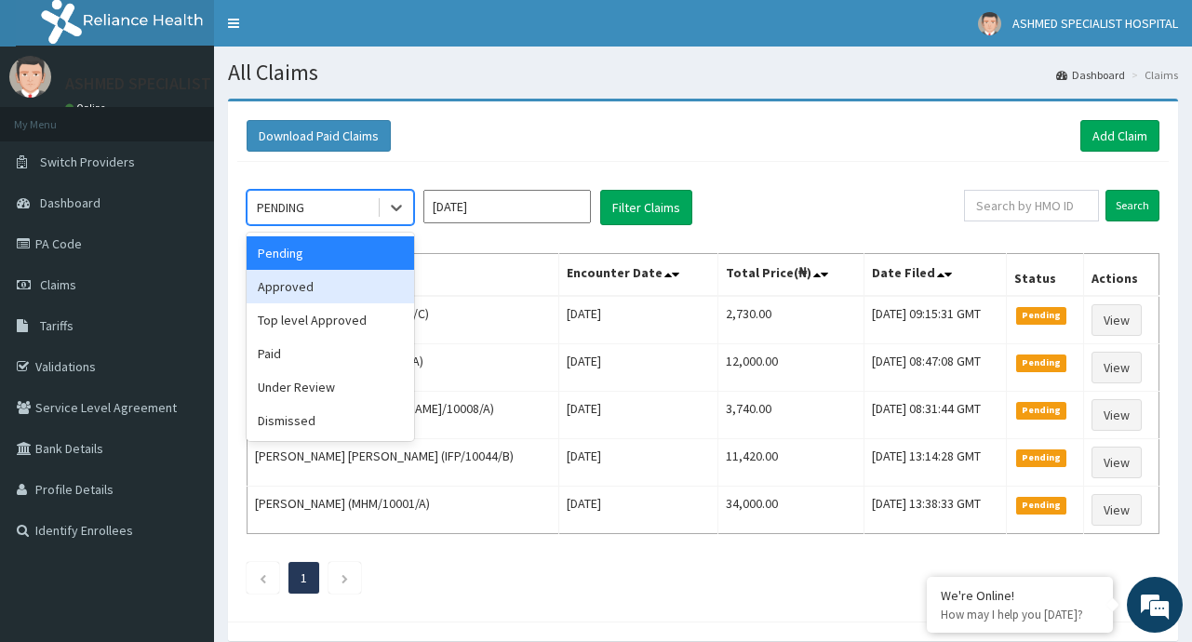
click at [319, 285] on div "Approved" at bounding box center [330, 286] width 167 height 33
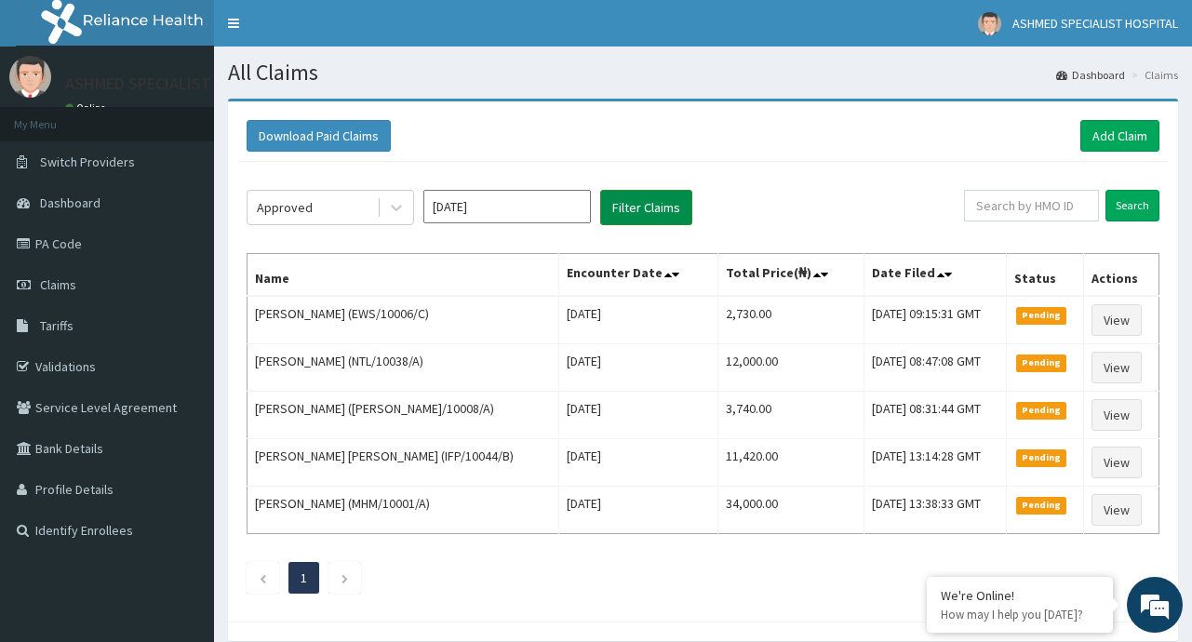
click at [618, 211] on button "Filter Claims" at bounding box center [646, 207] width 92 height 35
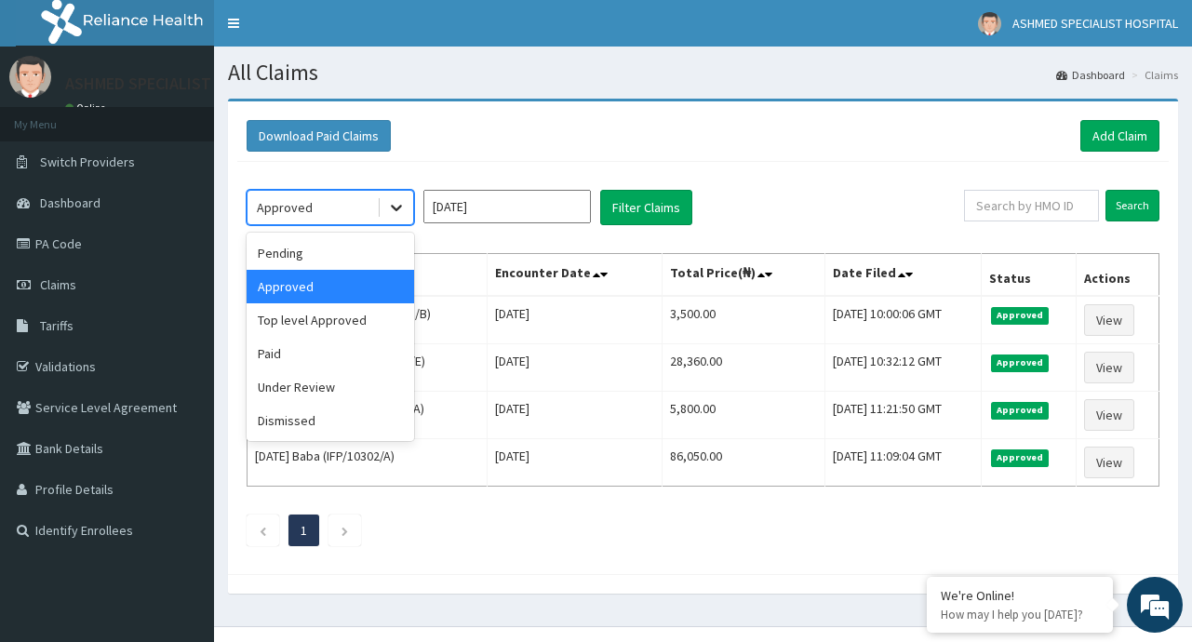
click at [407, 204] on div at bounding box center [396, 207] width 33 height 33
click at [305, 402] on div "Under Review" at bounding box center [330, 386] width 167 height 33
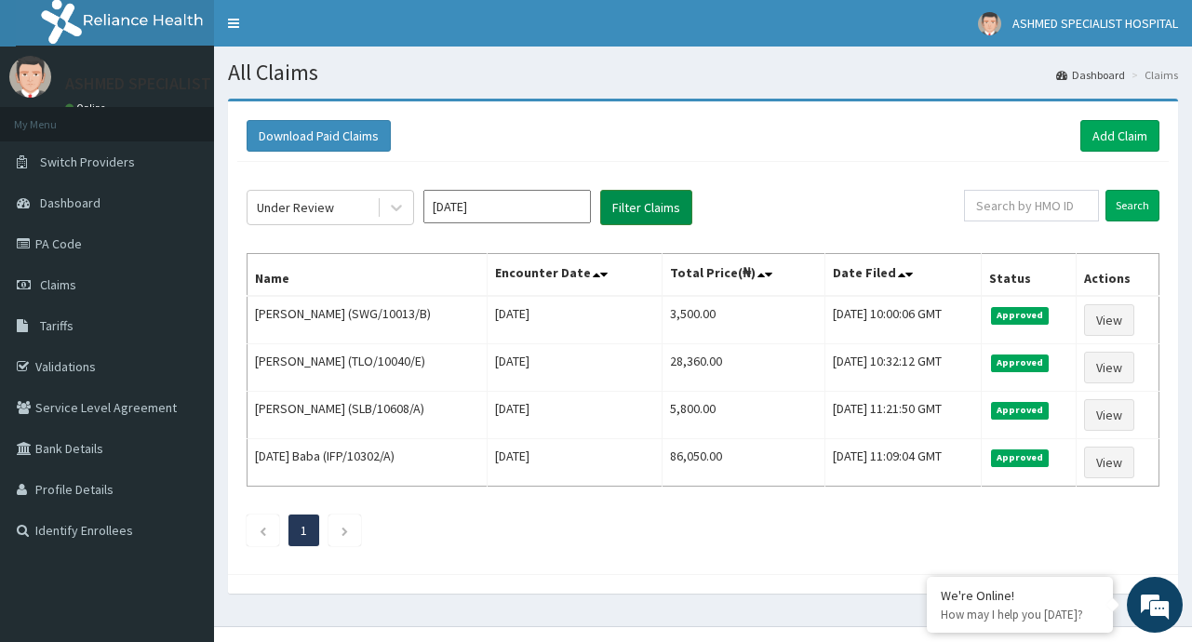
click at [634, 200] on button "Filter Claims" at bounding box center [646, 207] width 92 height 35
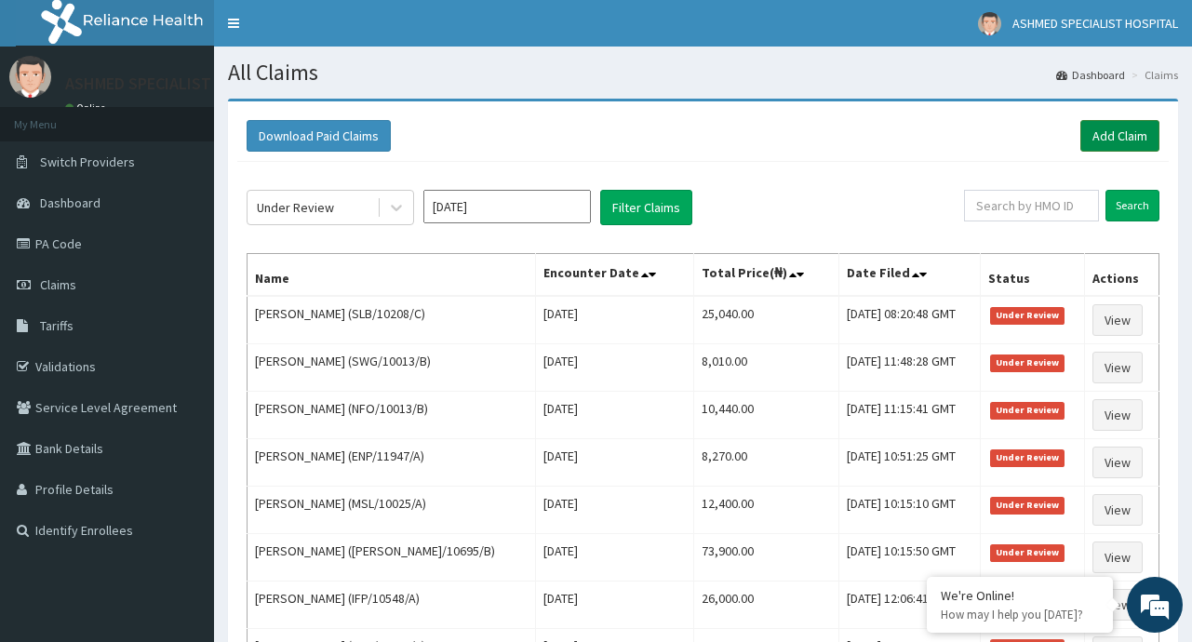
click at [1102, 140] on link "Add Claim" at bounding box center [1119, 136] width 79 height 32
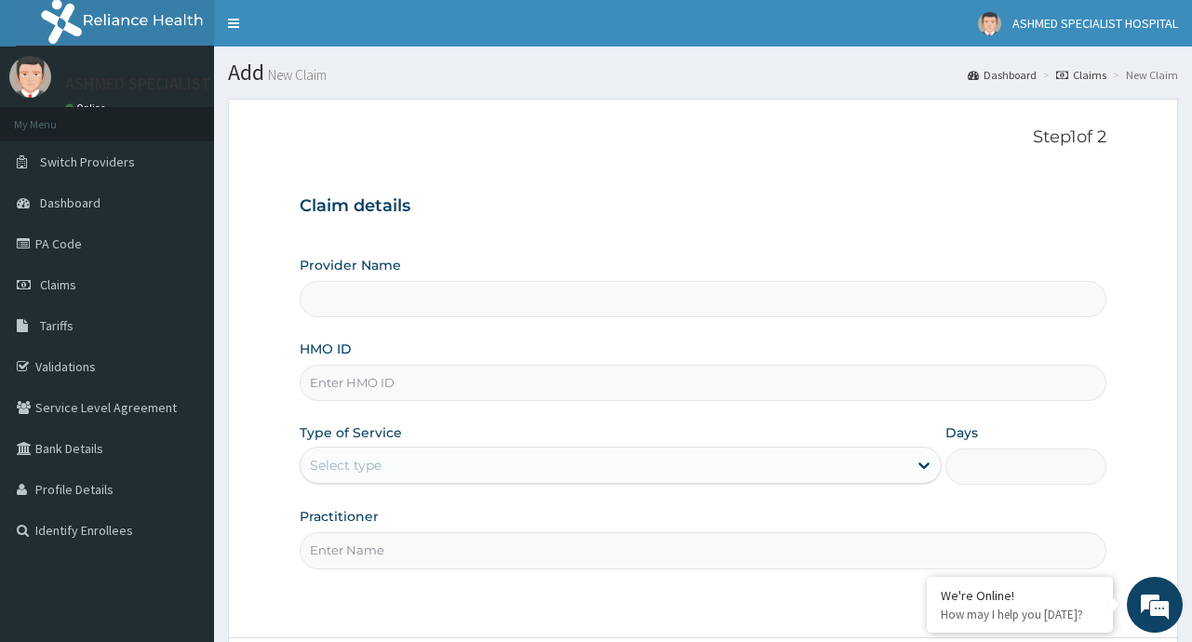
click at [364, 385] on input "HMO ID" at bounding box center [703, 383] width 806 height 36
type input "S"
type input "ASHMED SPECIALIST HOSPITAL"
type input "SSV/10140/D"
click at [925, 467] on icon at bounding box center [923, 466] width 11 height 7
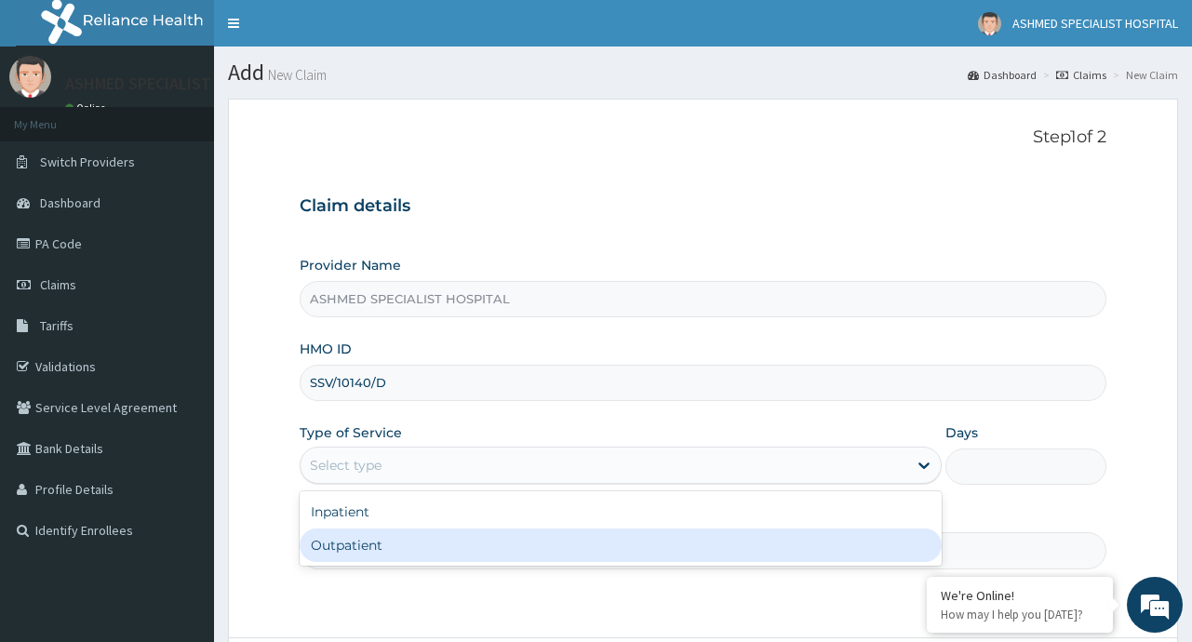
click at [435, 549] on div "Outpatient" at bounding box center [621, 544] width 642 height 33
type input "1"
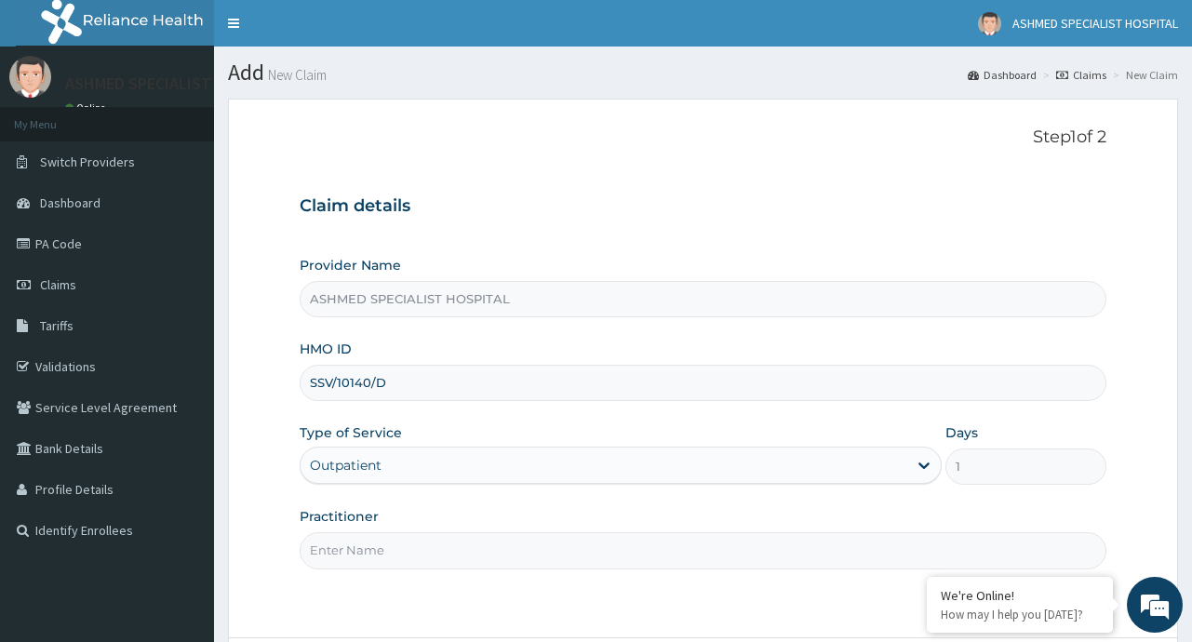
click at [510, 562] on input "Practitioner" at bounding box center [703, 550] width 806 height 36
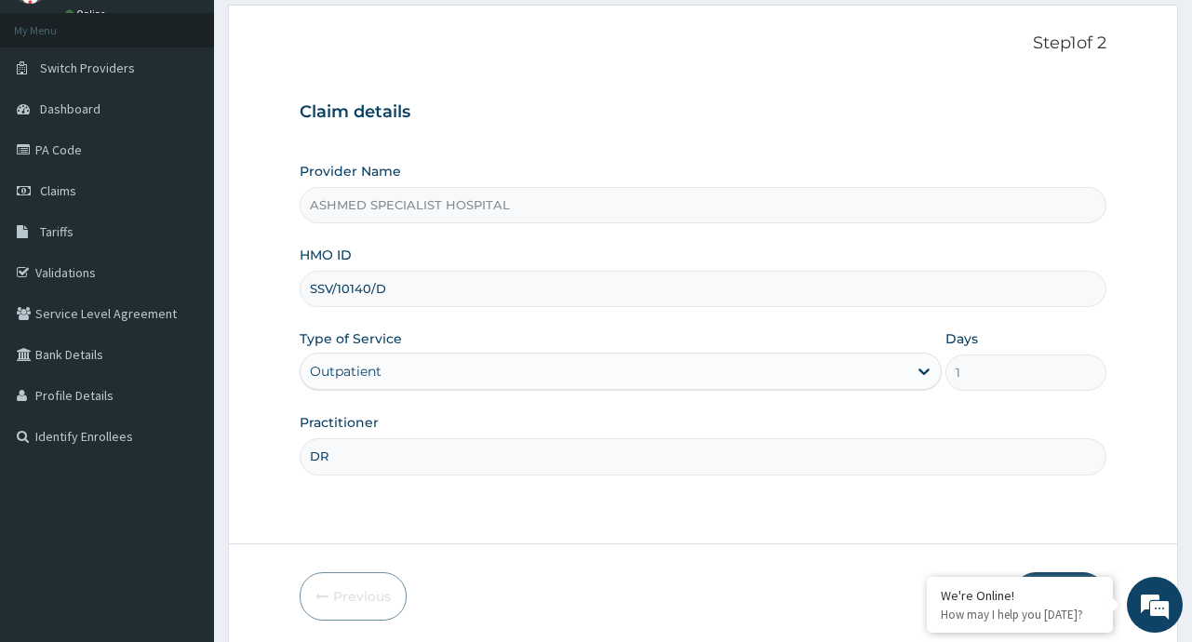
scroll to position [163, 0]
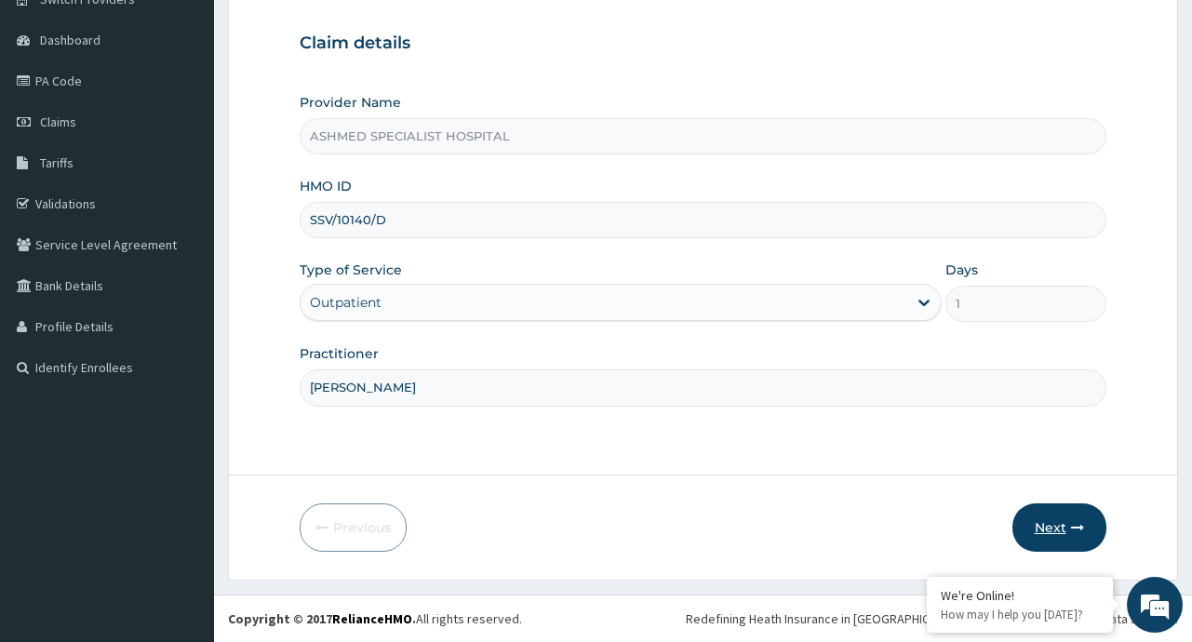
type input "DR. VICTOR DAVID"
click at [1060, 524] on button "Next" at bounding box center [1059, 527] width 94 height 48
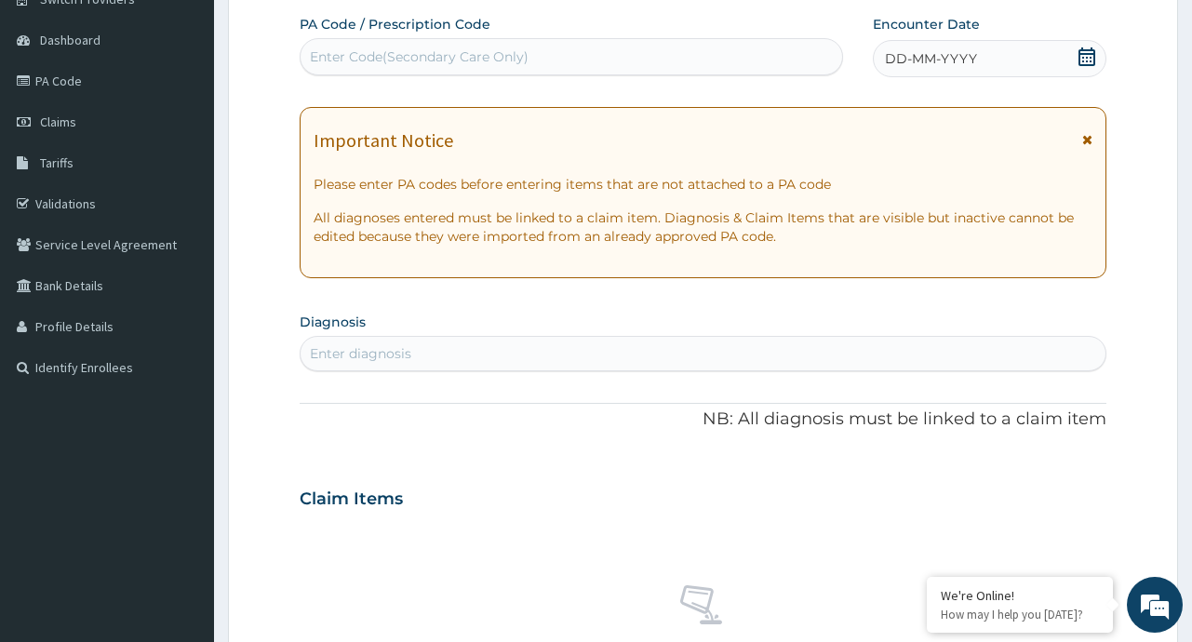
click at [1093, 64] on icon at bounding box center [1086, 56] width 17 height 19
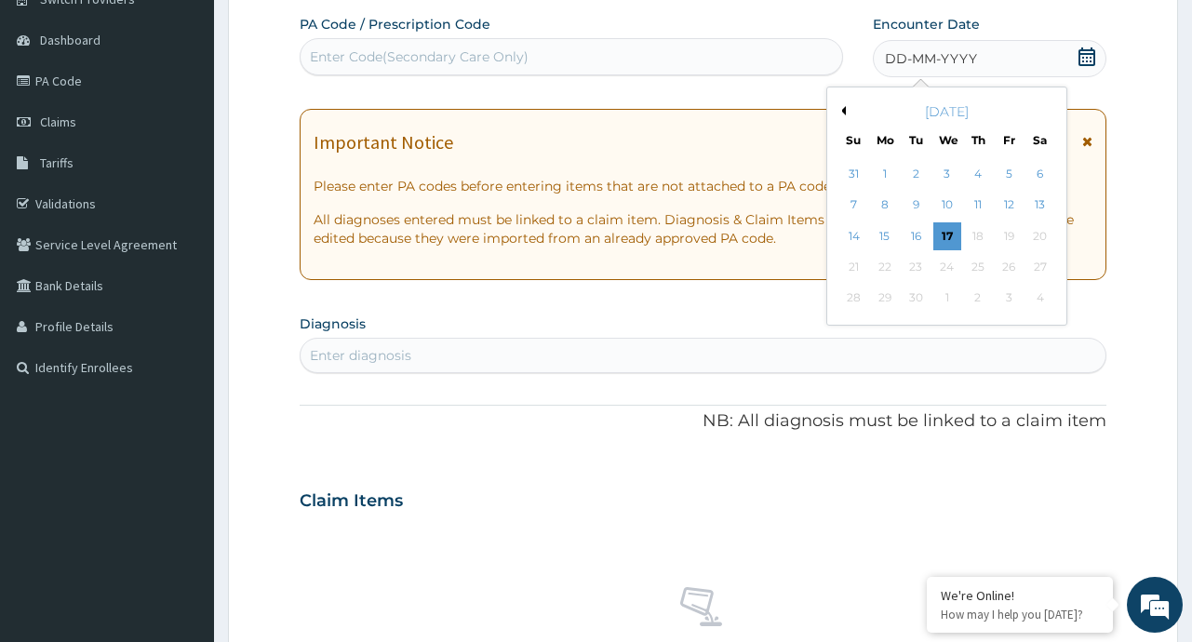
click at [842, 106] on button "Previous Month" at bounding box center [840, 110] width 9 height 9
click at [855, 261] on div "17" at bounding box center [854, 267] width 28 height 28
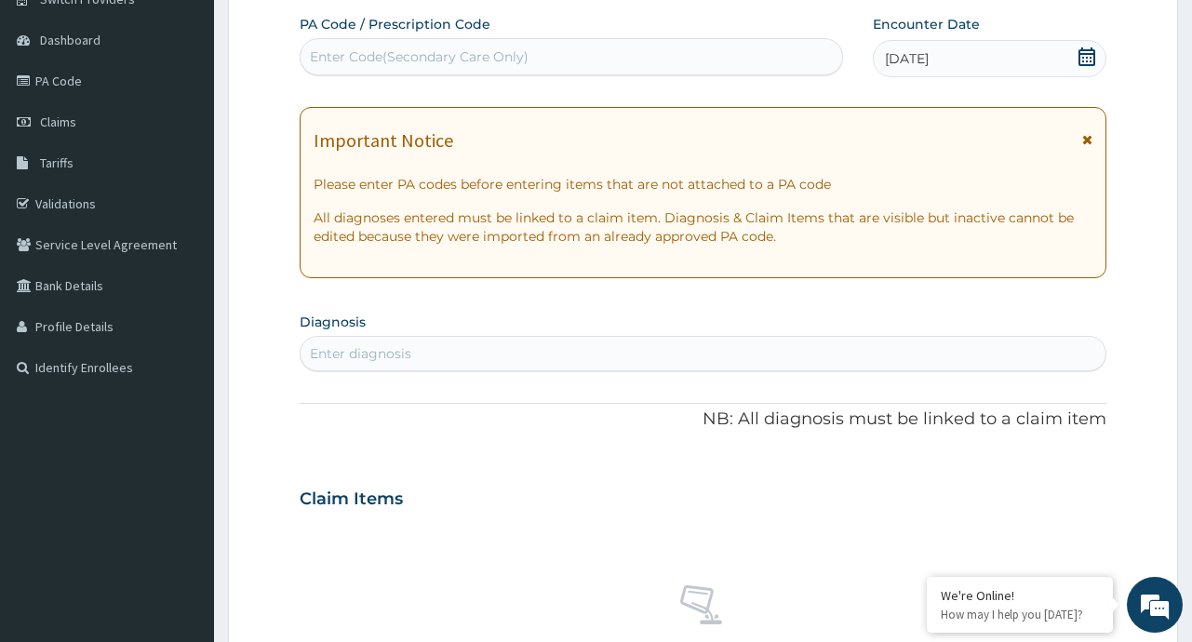
click at [446, 350] on div "Enter diagnosis" at bounding box center [703, 354] width 804 height 30
type input "MALARIA"
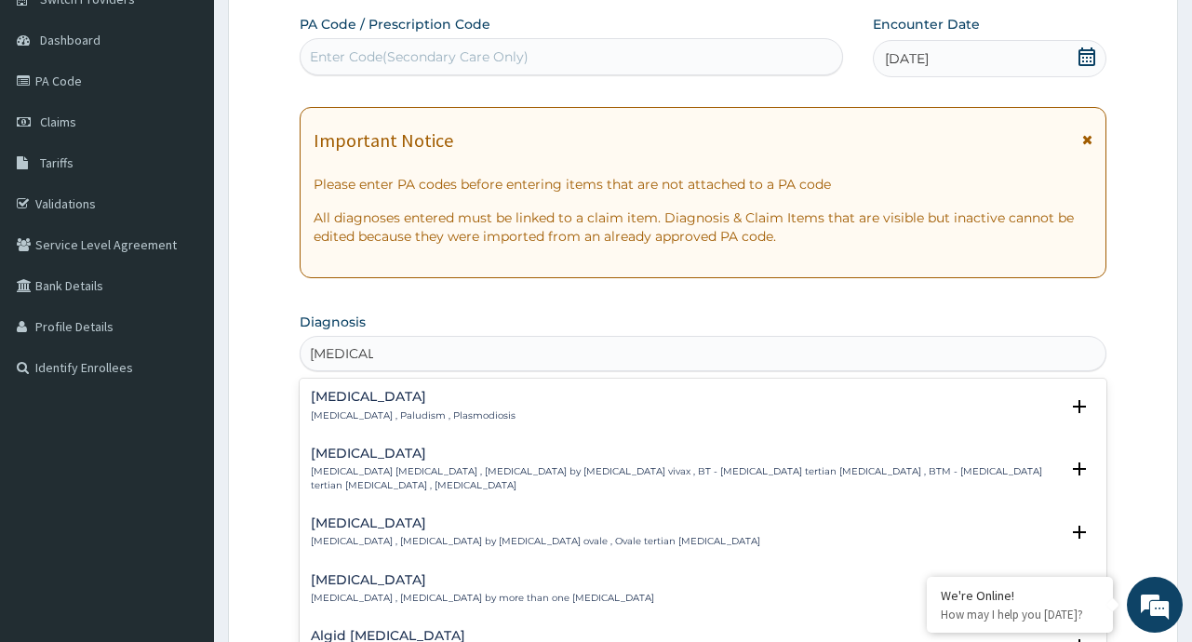
click at [355, 404] on h4 "Malaria" at bounding box center [413, 397] width 205 height 14
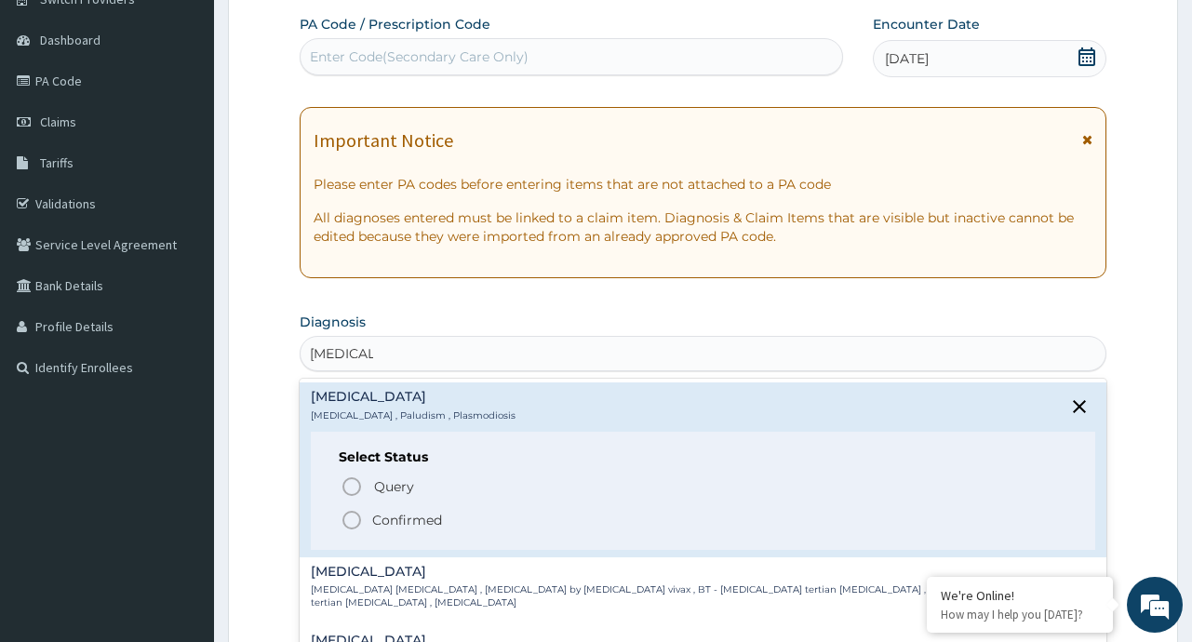
click at [406, 526] on p "Confirmed" at bounding box center [407, 520] width 70 height 19
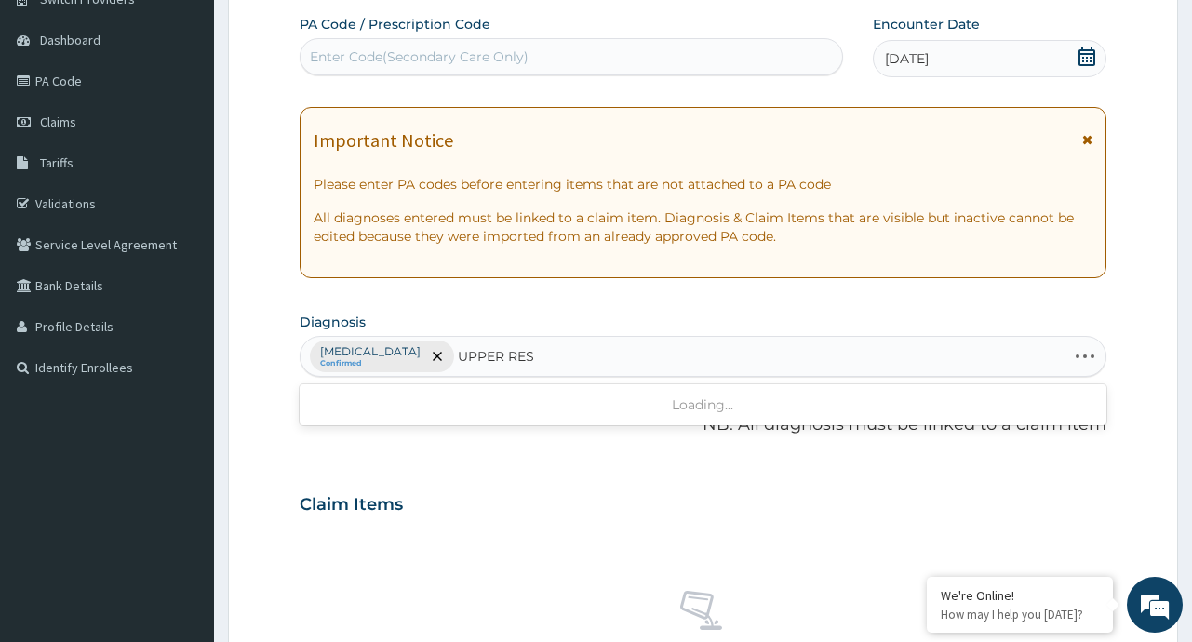
type input "UPPER RESP"
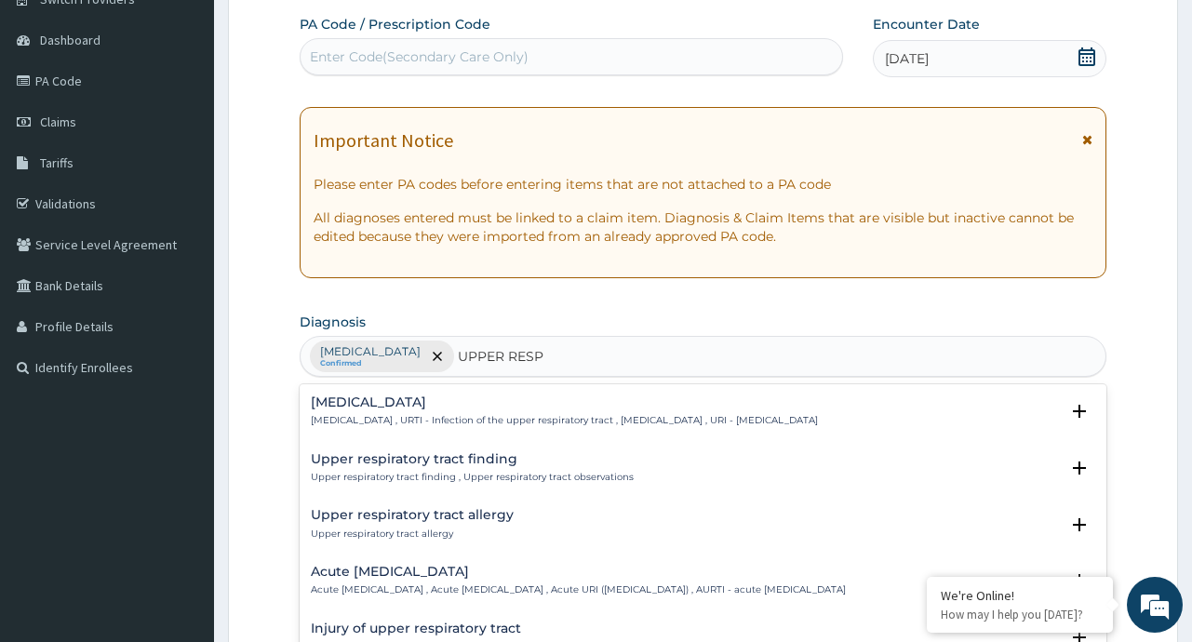
click at [455, 407] on h4 "Upper respiratory infection" at bounding box center [564, 402] width 507 height 14
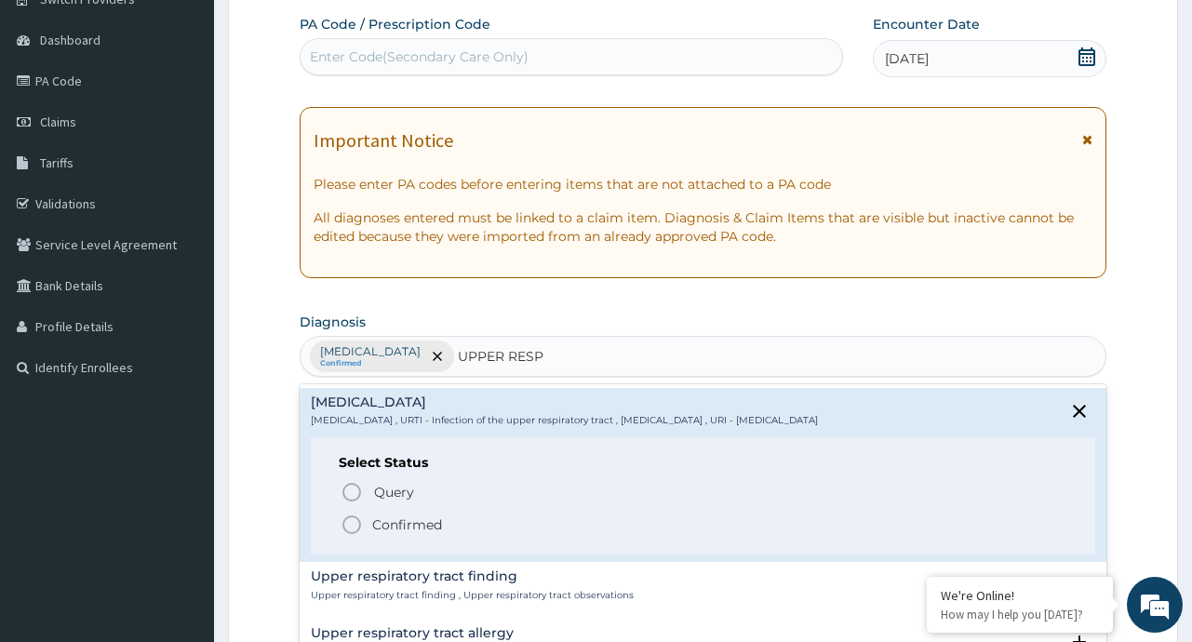
click at [402, 526] on p "Confirmed" at bounding box center [407, 524] width 70 height 19
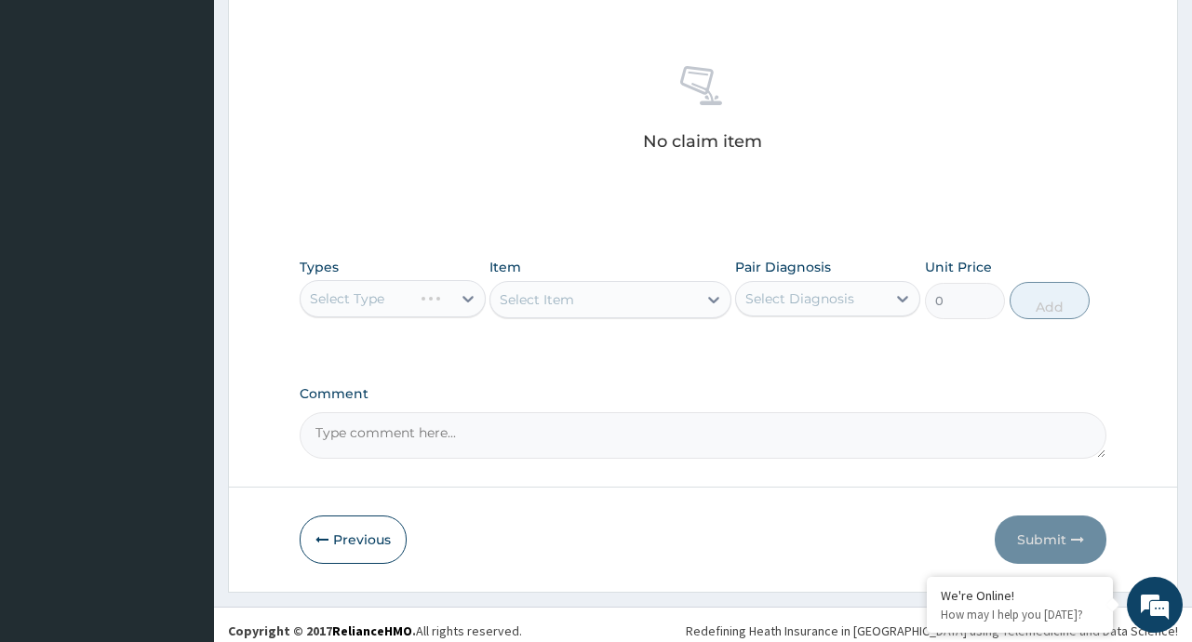
scroll to position [700, 0]
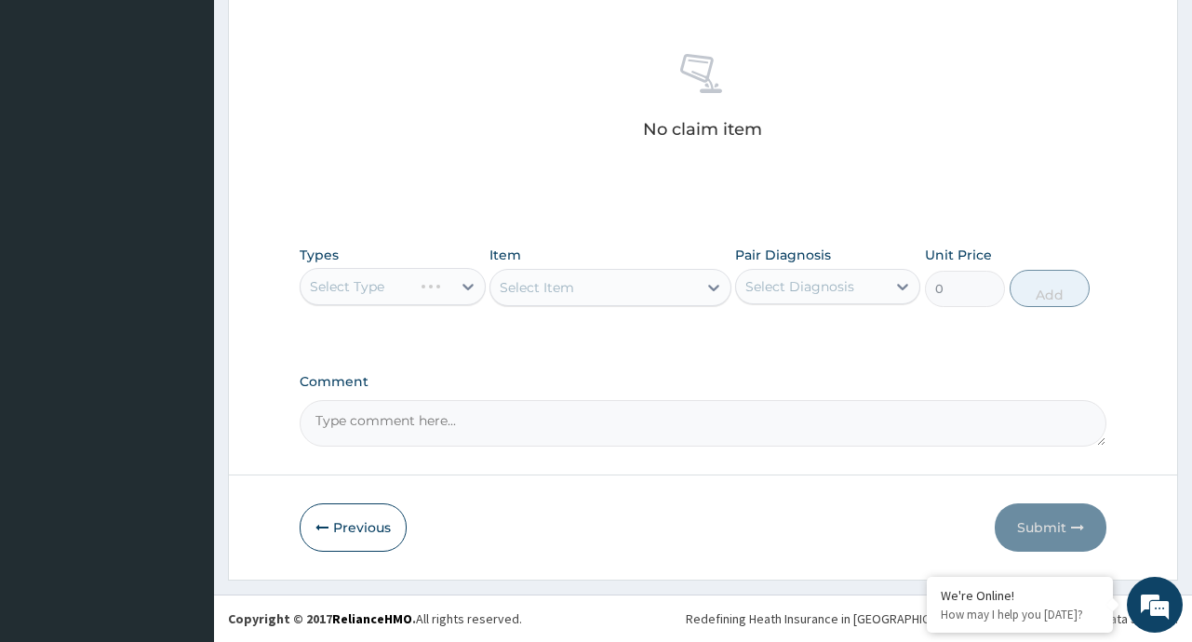
click at [471, 294] on div "Select Type" at bounding box center [392, 286] width 185 height 37
click at [468, 286] on div "Select Type" at bounding box center [392, 286] width 185 height 37
click at [472, 282] on div "Select Type" at bounding box center [392, 286] width 185 height 37
click at [464, 287] on div "Select Type" at bounding box center [392, 286] width 185 height 37
click at [473, 287] on div "Select Type" at bounding box center [392, 286] width 185 height 37
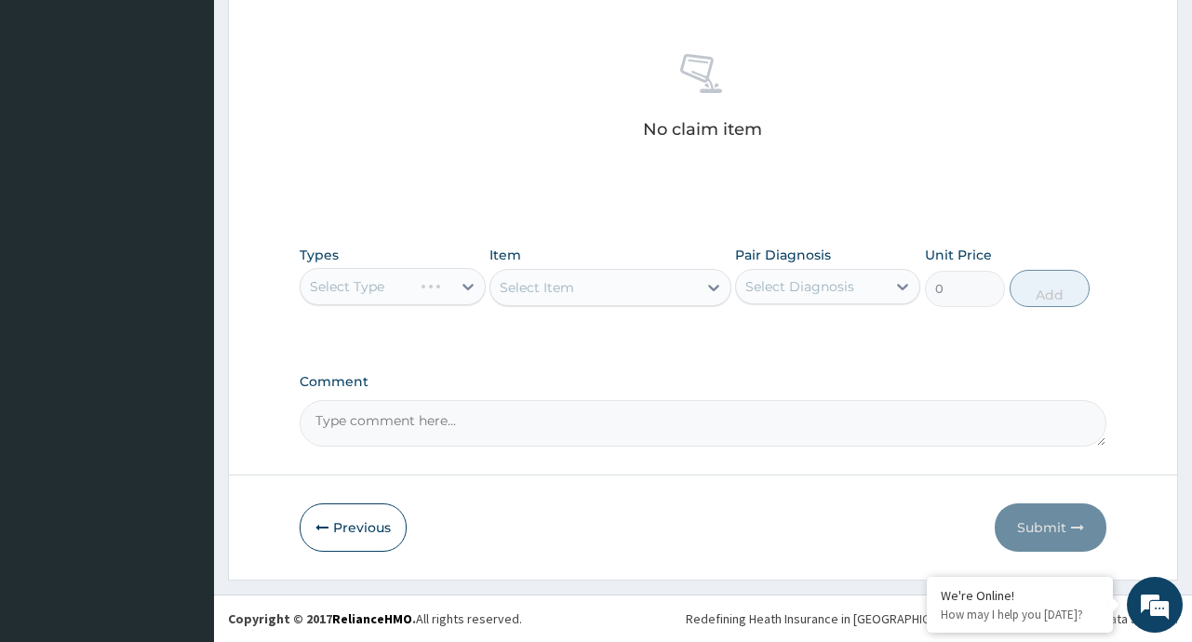
click at [467, 283] on div "Select Type" at bounding box center [392, 286] width 185 height 37
click at [470, 285] on div "Select Type" at bounding box center [392, 286] width 185 height 37
click at [712, 282] on div "Select Item" at bounding box center [610, 287] width 242 height 37
click at [451, 287] on div "Select Type" at bounding box center [392, 286] width 185 height 37
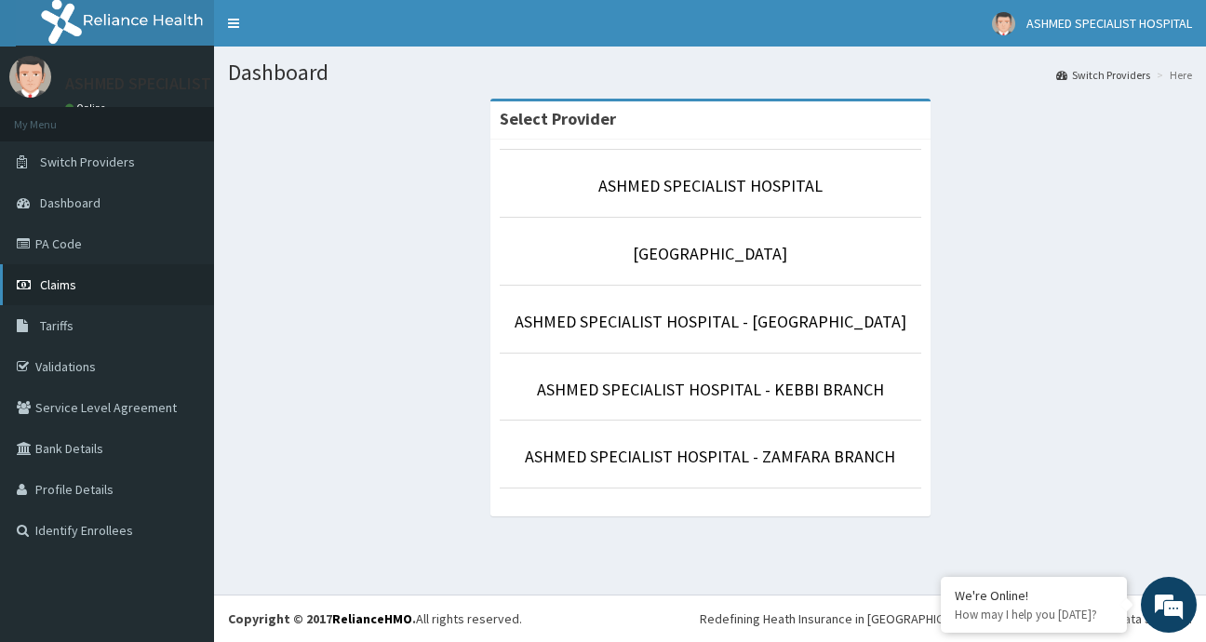
click at [44, 283] on span "Claims" at bounding box center [58, 284] width 36 height 17
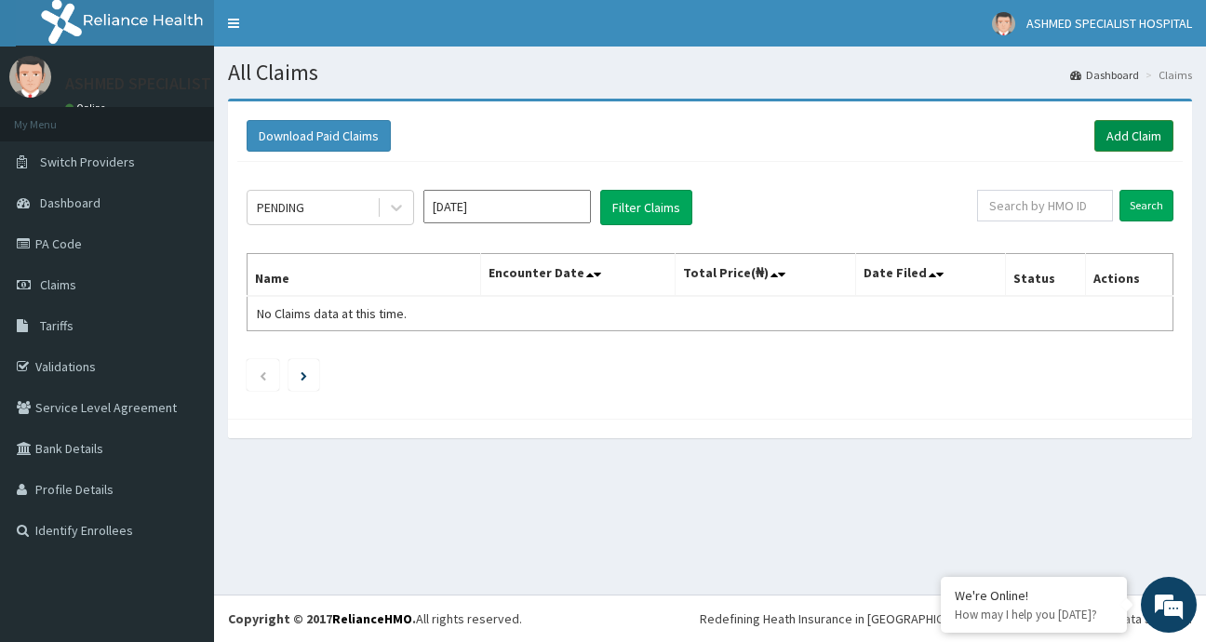
click at [1122, 139] on link "Add Claim" at bounding box center [1133, 136] width 79 height 32
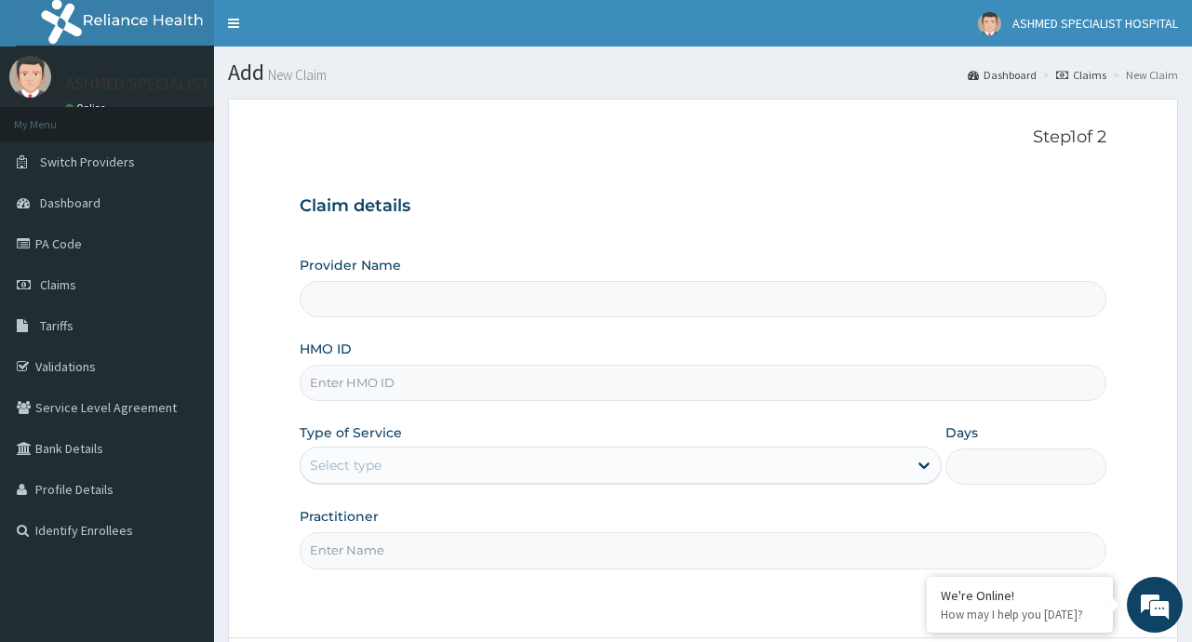
type input "ASHMED SPECIALIST HOSPITAL"
click at [370, 382] on input "HMO ID" at bounding box center [703, 383] width 806 height 36
type input "SSV/10140/D"
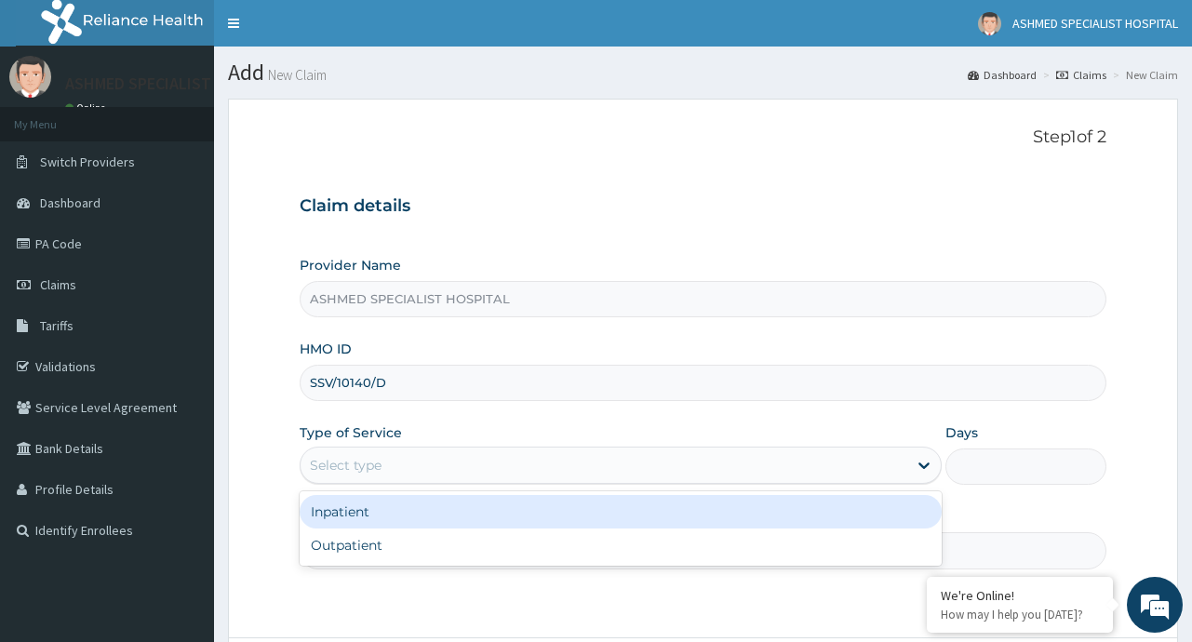
click at [904, 461] on div "Select type" at bounding box center [604, 465] width 607 height 30
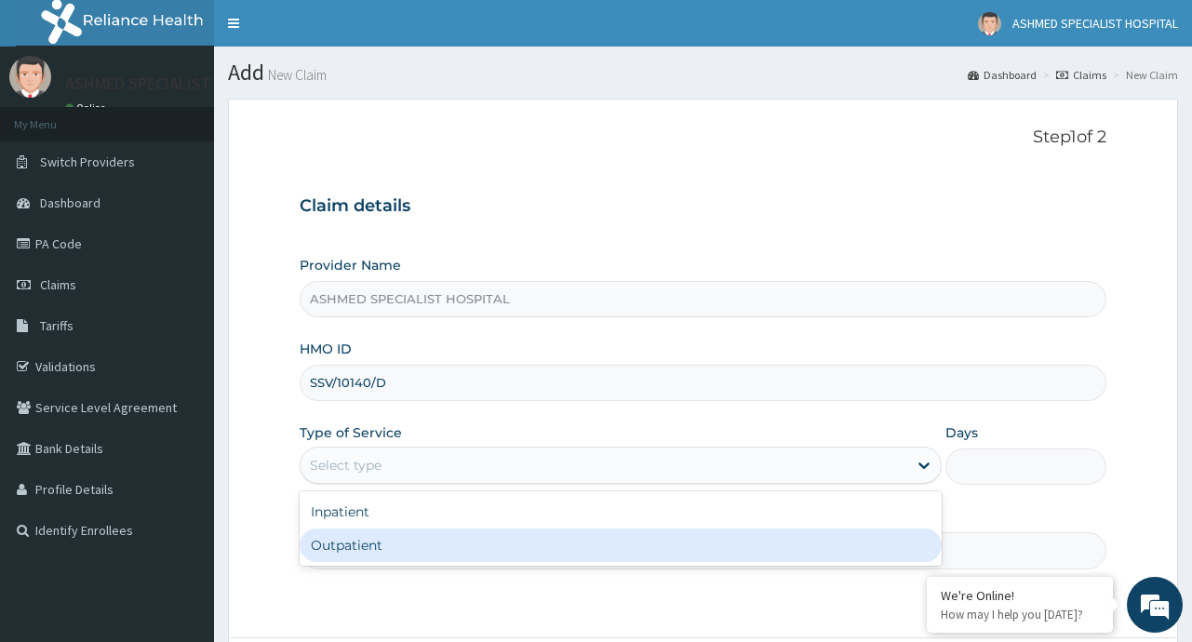
click at [337, 544] on div "Outpatient" at bounding box center [621, 544] width 642 height 33
type input "1"
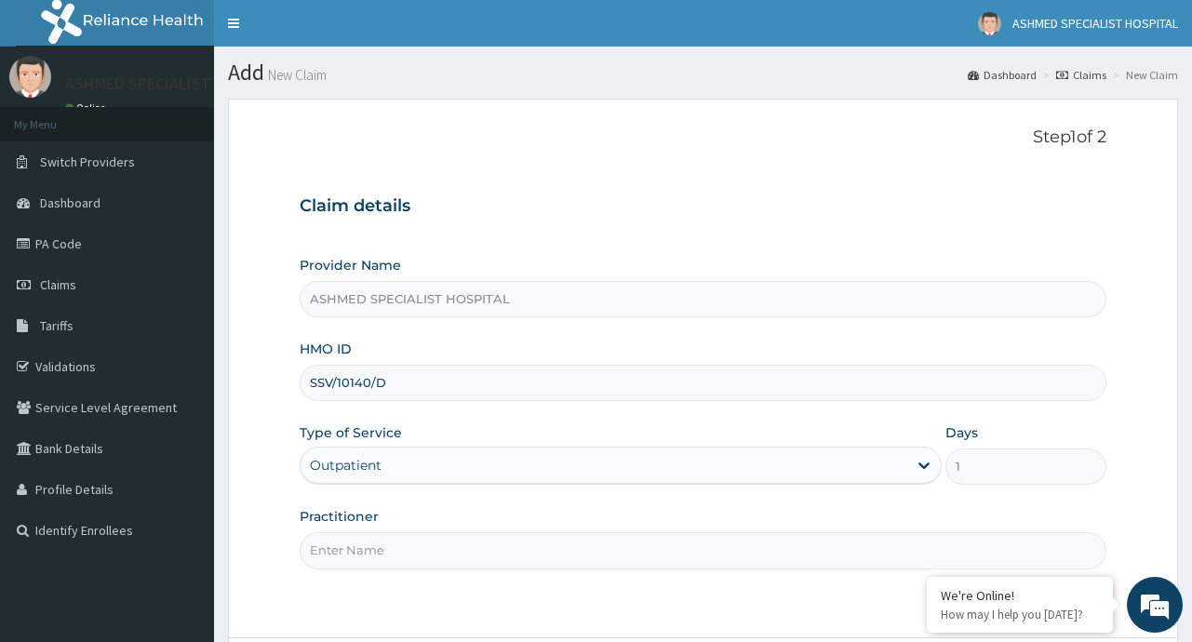
scroll to position [163, 0]
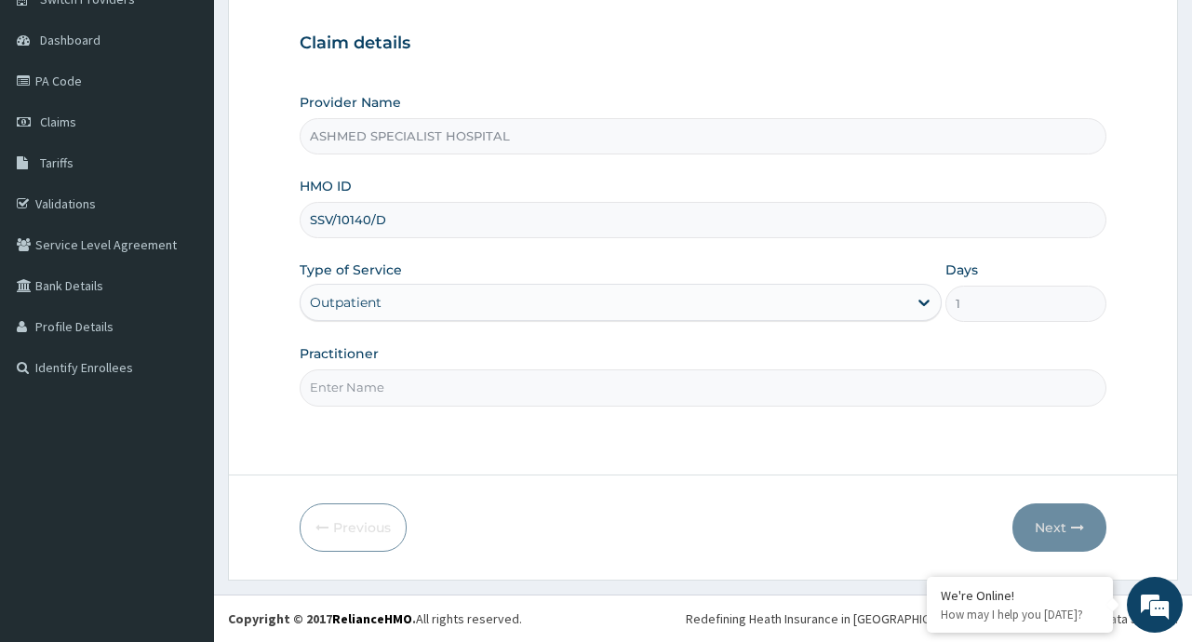
click at [366, 388] on input "Practitioner" at bounding box center [703, 387] width 806 height 36
type input "DR. VICTOR DAVID"
click at [1049, 528] on button "Next" at bounding box center [1059, 527] width 94 height 48
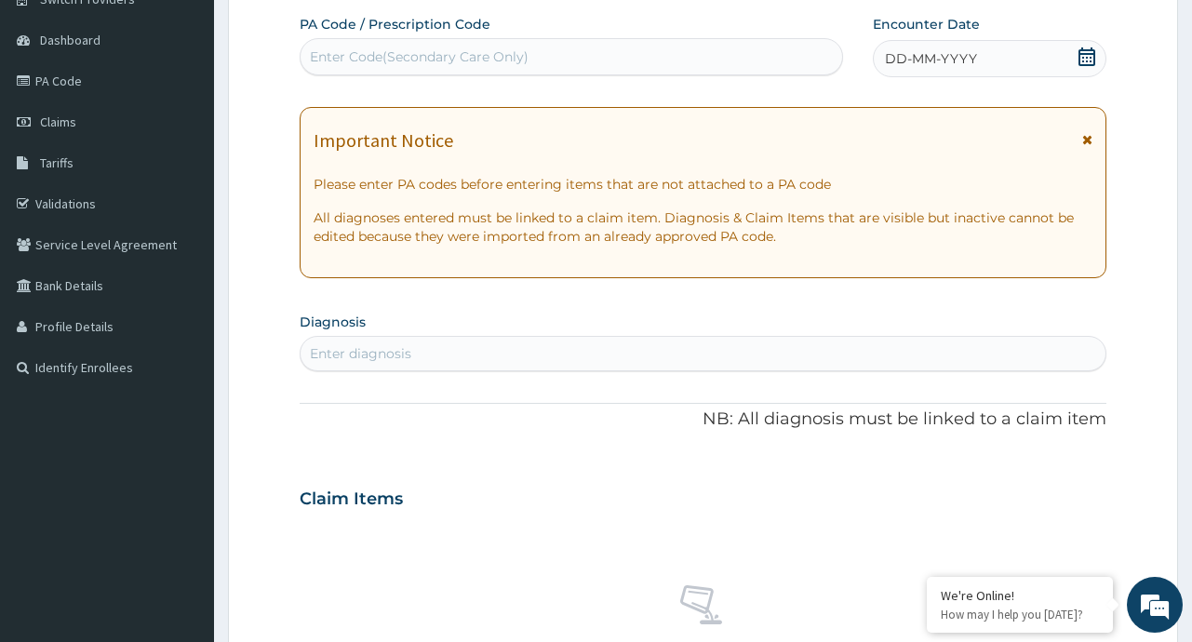
click at [1089, 50] on icon at bounding box center [1086, 56] width 17 height 19
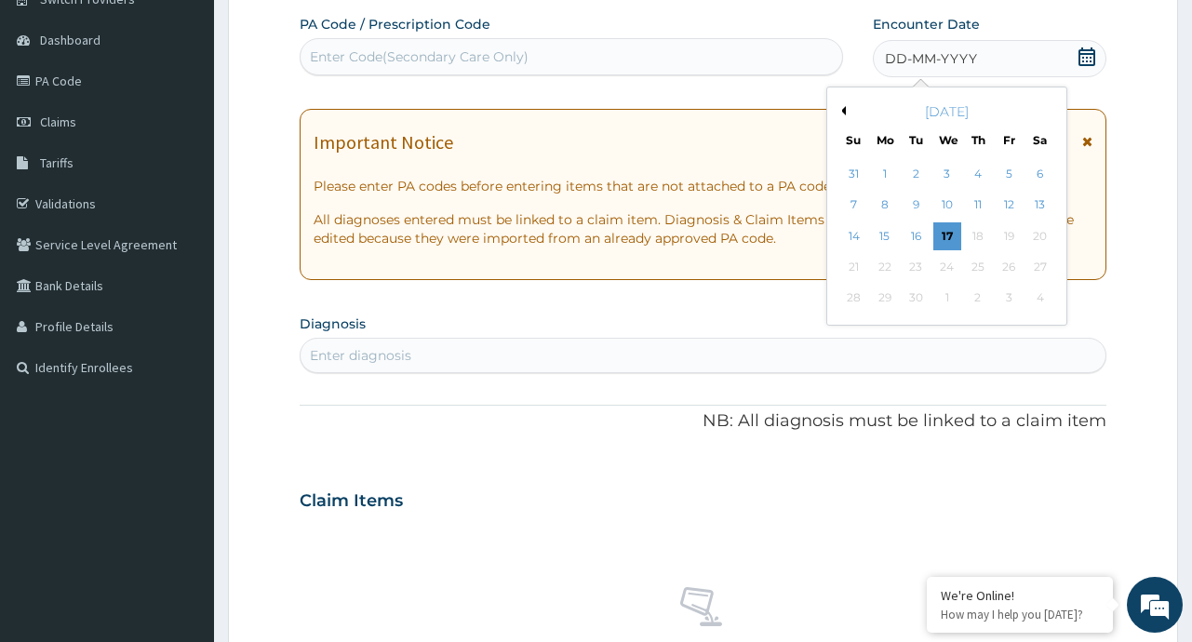
click at [845, 106] on button "Previous Month" at bounding box center [840, 110] width 9 height 9
click at [851, 265] on div "17" at bounding box center [854, 267] width 28 height 28
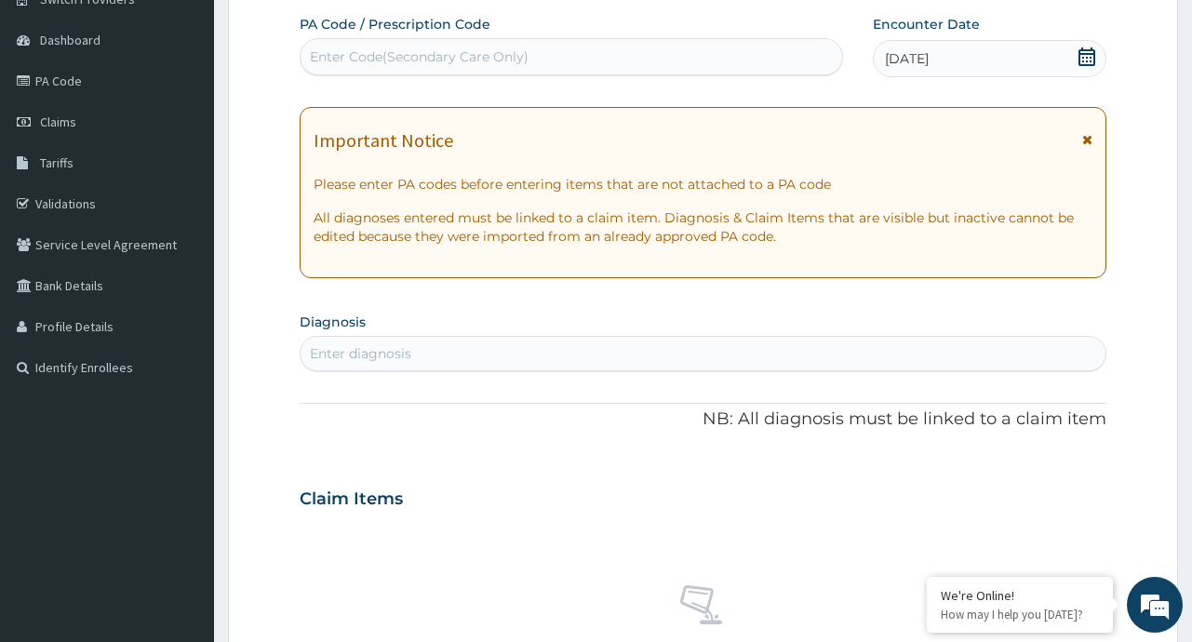
click at [396, 346] on div "Enter diagnosis" at bounding box center [360, 353] width 101 height 19
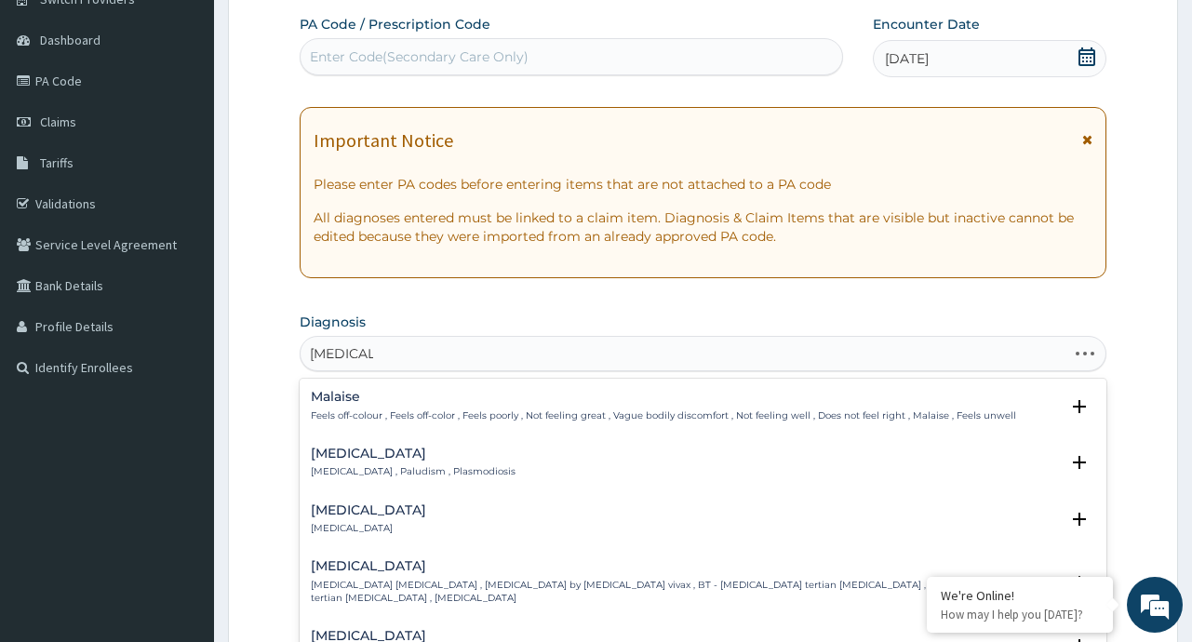
type input "MALARIA"
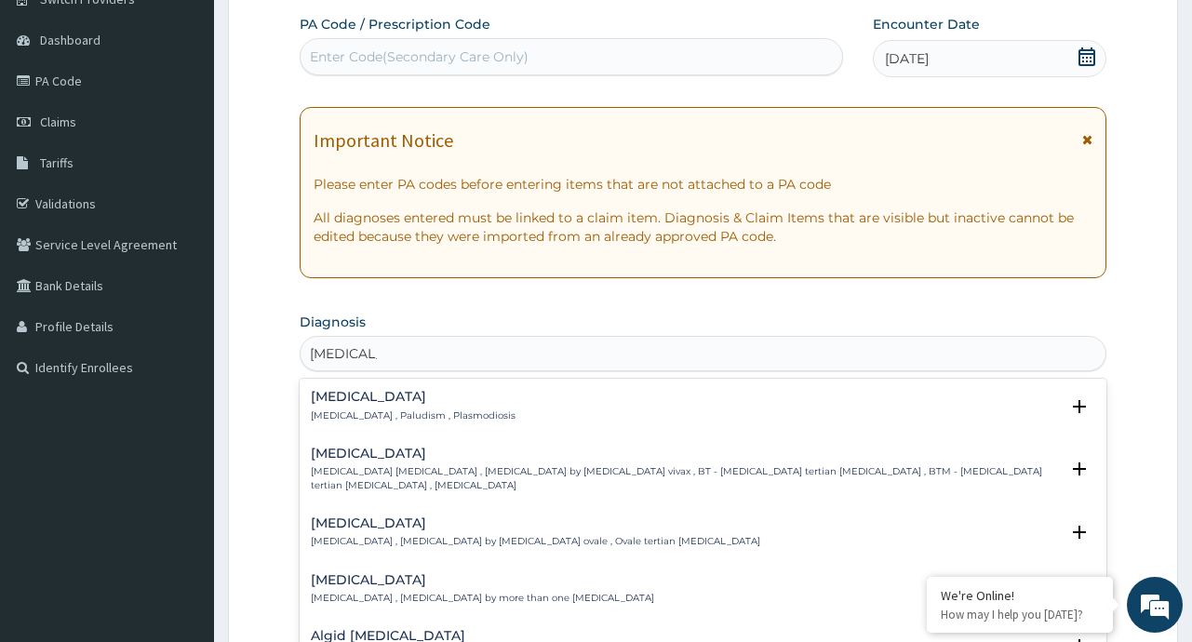
click at [350, 409] on p "Malaria , Paludism , Plasmodiosis" at bounding box center [413, 415] width 205 height 13
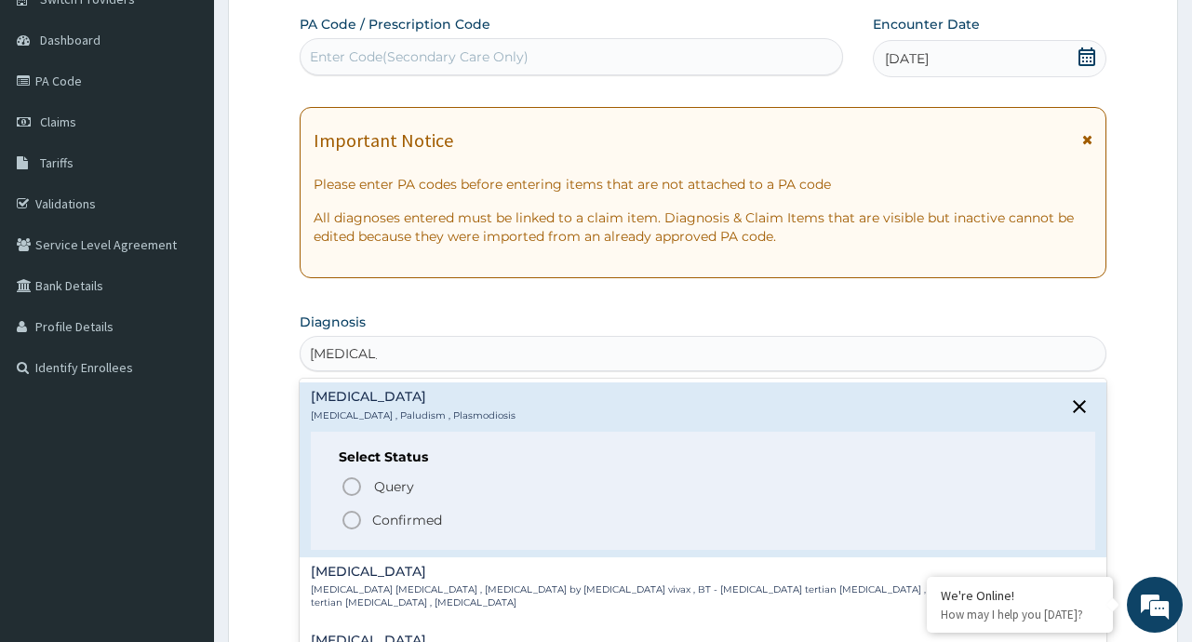
click at [405, 528] on p "Confirmed" at bounding box center [407, 520] width 70 height 19
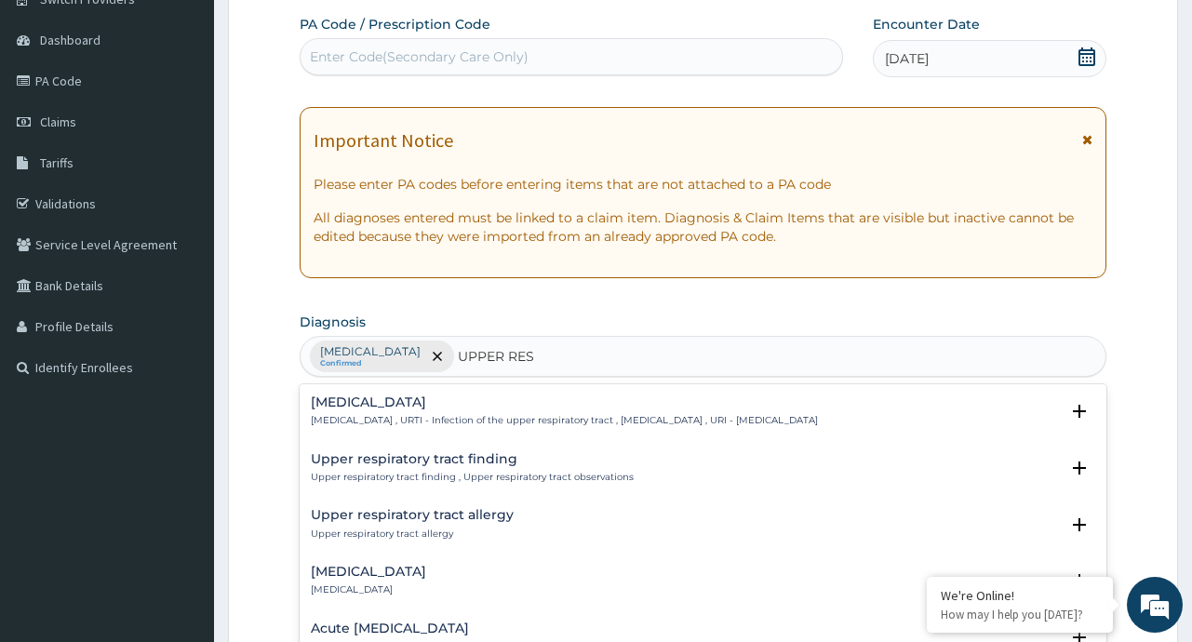
type input "UPPER RESP"
click at [428, 404] on h4 "Upper respiratory infection" at bounding box center [564, 402] width 507 height 14
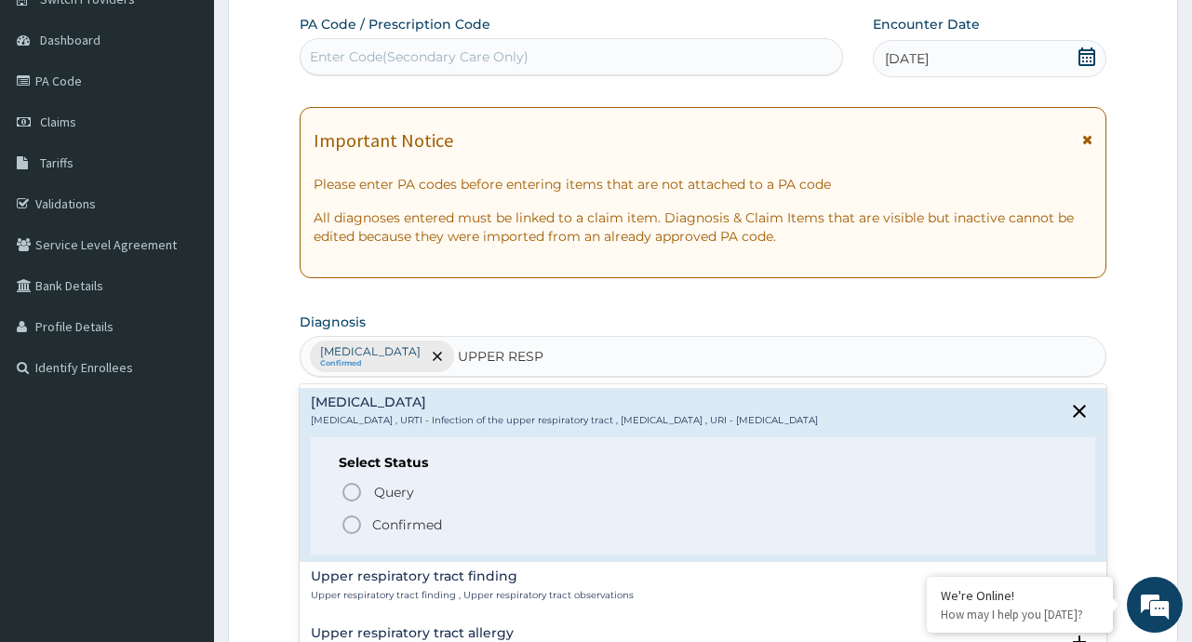
click at [410, 522] on p "Confirmed" at bounding box center [407, 524] width 70 height 19
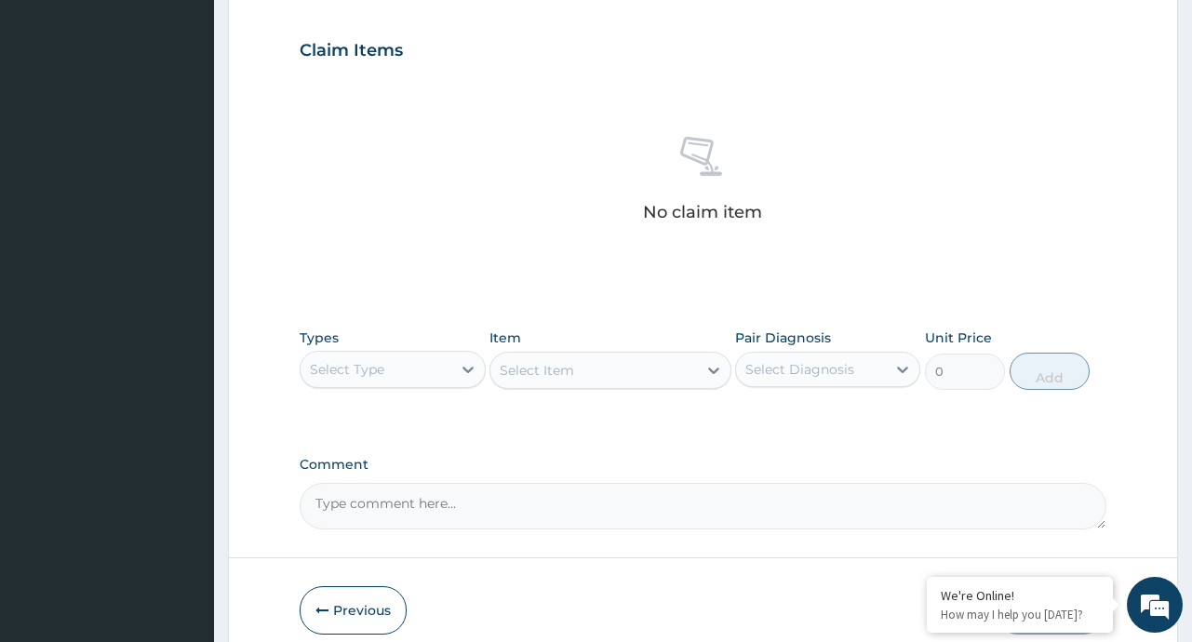
scroll to position [700, 0]
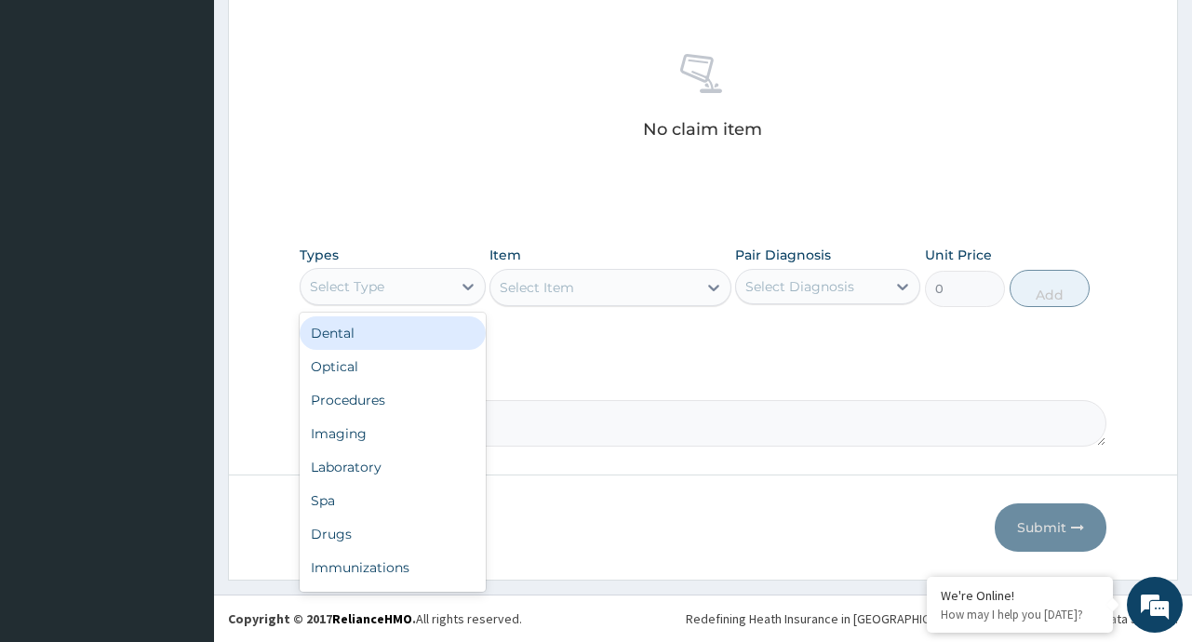
click at [450, 274] on div "Select Type" at bounding box center [376, 287] width 150 height 30
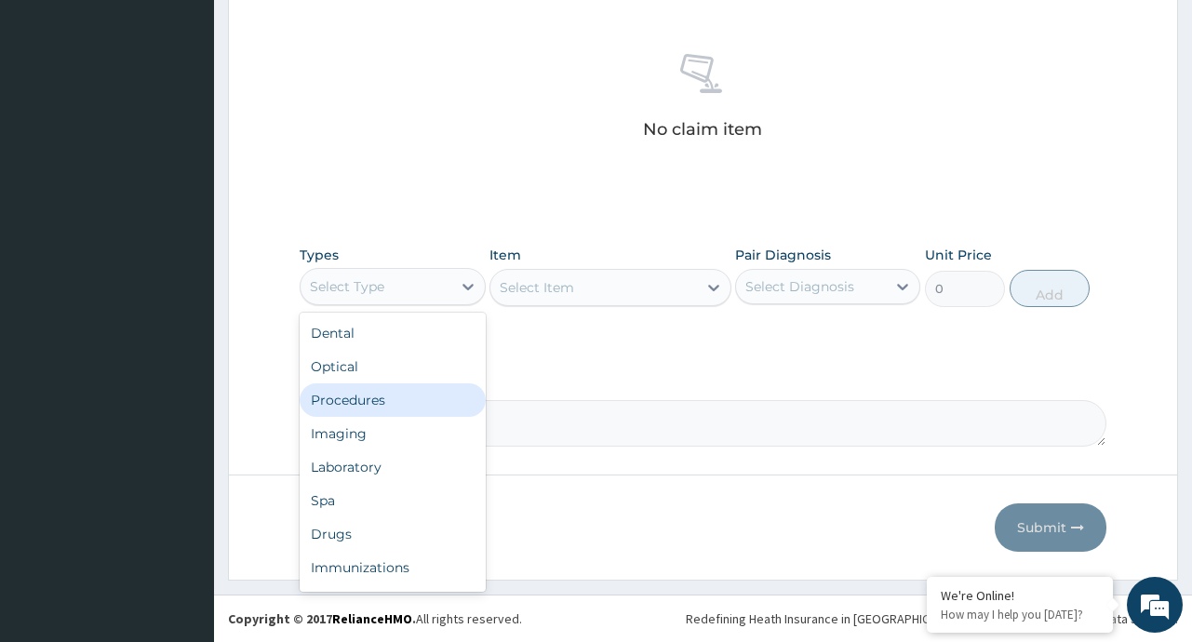
click at [390, 404] on div "Procedures" at bounding box center [392, 399] width 185 height 33
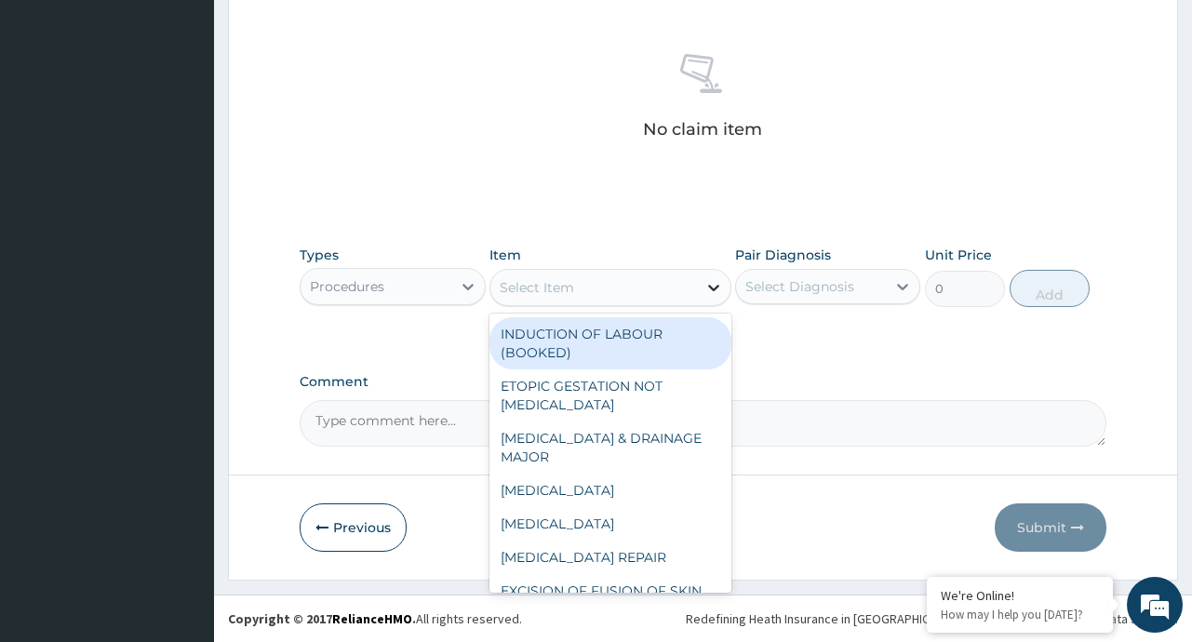
click at [712, 282] on icon at bounding box center [713, 287] width 19 height 19
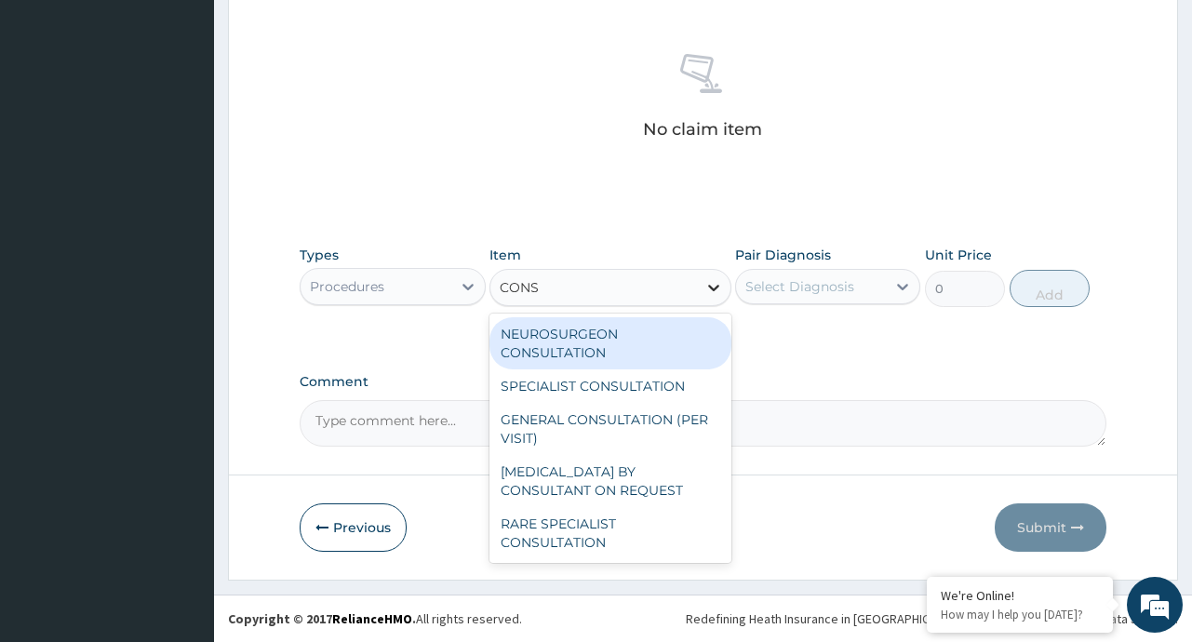
type input "CONSU"
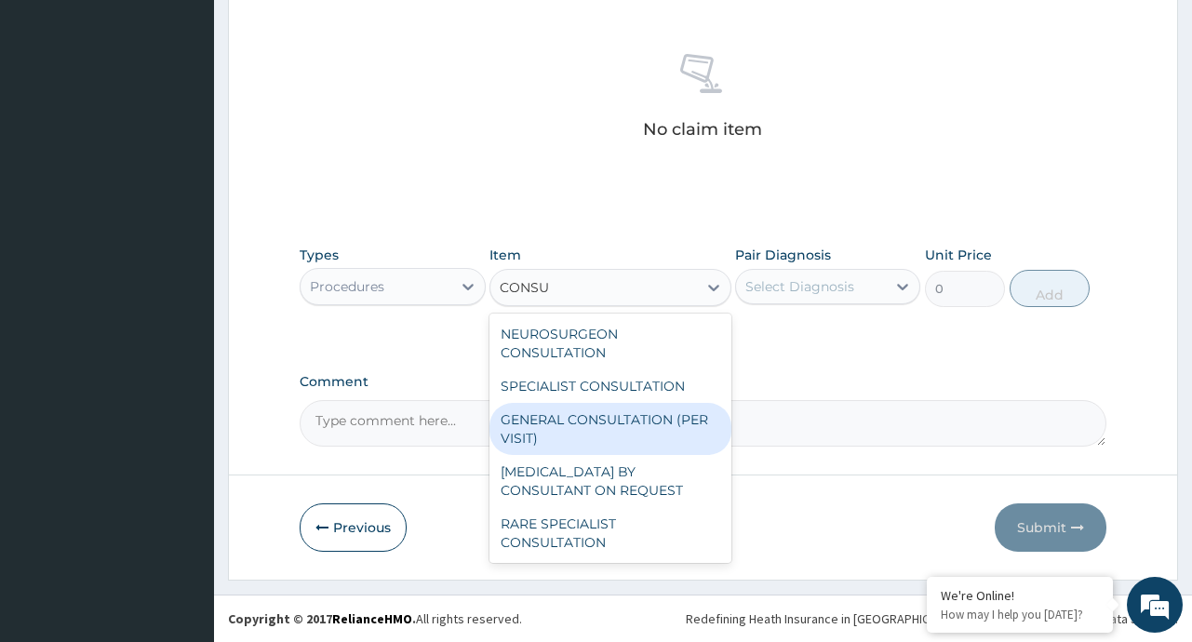
drag, startPoint x: 608, startPoint y: 422, endPoint x: 651, endPoint y: 298, distance: 131.8
click at [608, 422] on div "GENERAL CONSULTATION (PER VISIT)" at bounding box center [610, 429] width 242 height 52
type input "2000"
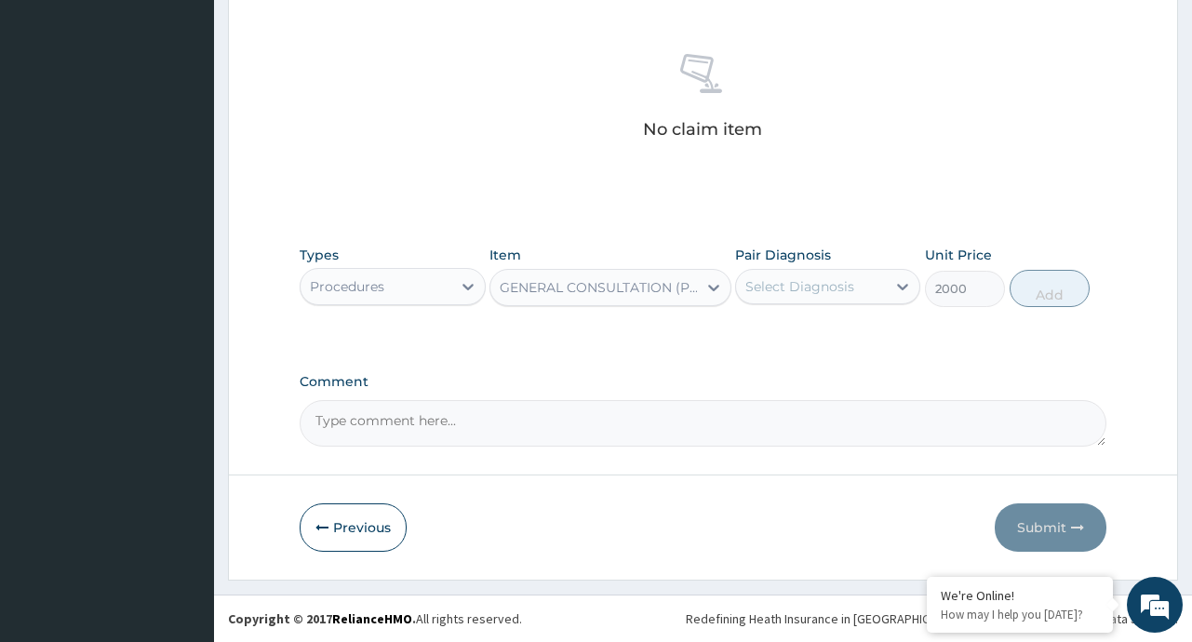
click at [800, 290] on div "Select Diagnosis" at bounding box center [799, 286] width 109 height 19
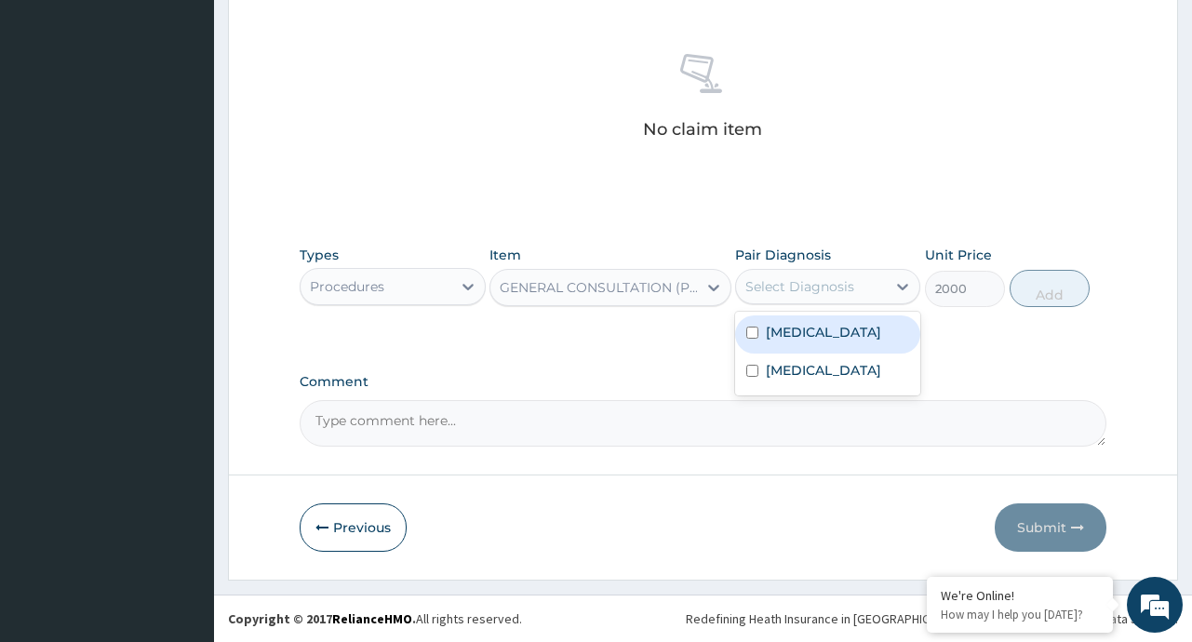
click at [823, 331] on div "[MEDICAL_DATA]" at bounding box center [827, 334] width 185 height 38
checkbox input "true"
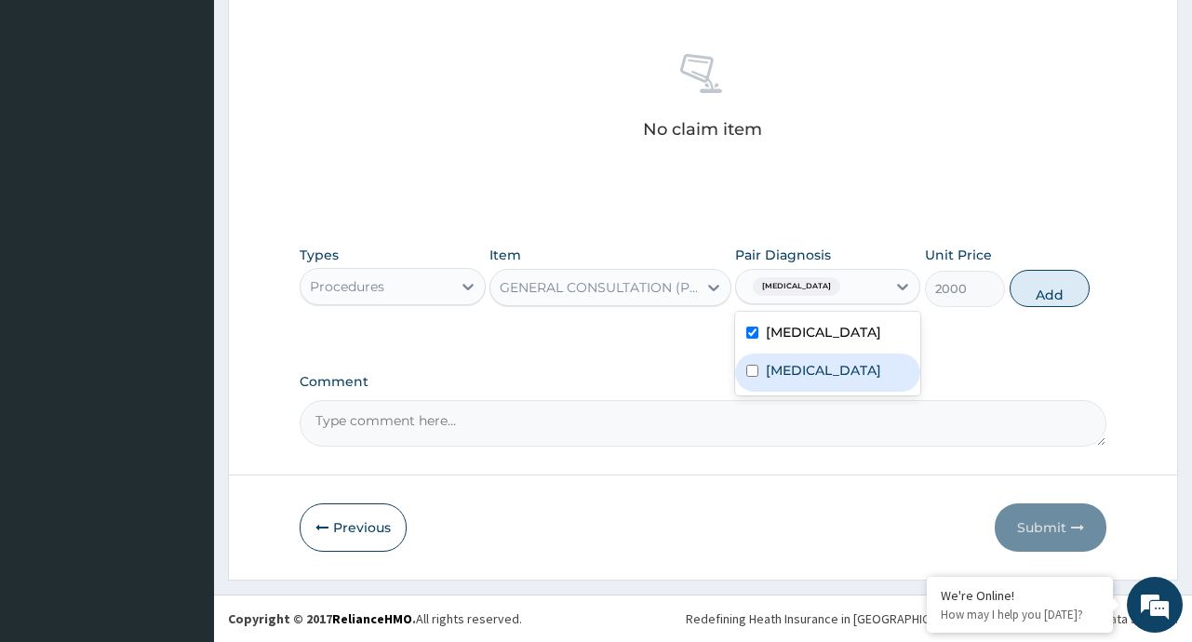
click at [835, 380] on label "[MEDICAL_DATA]" at bounding box center [823, 370] width 115 height 19
checkbox input "true"
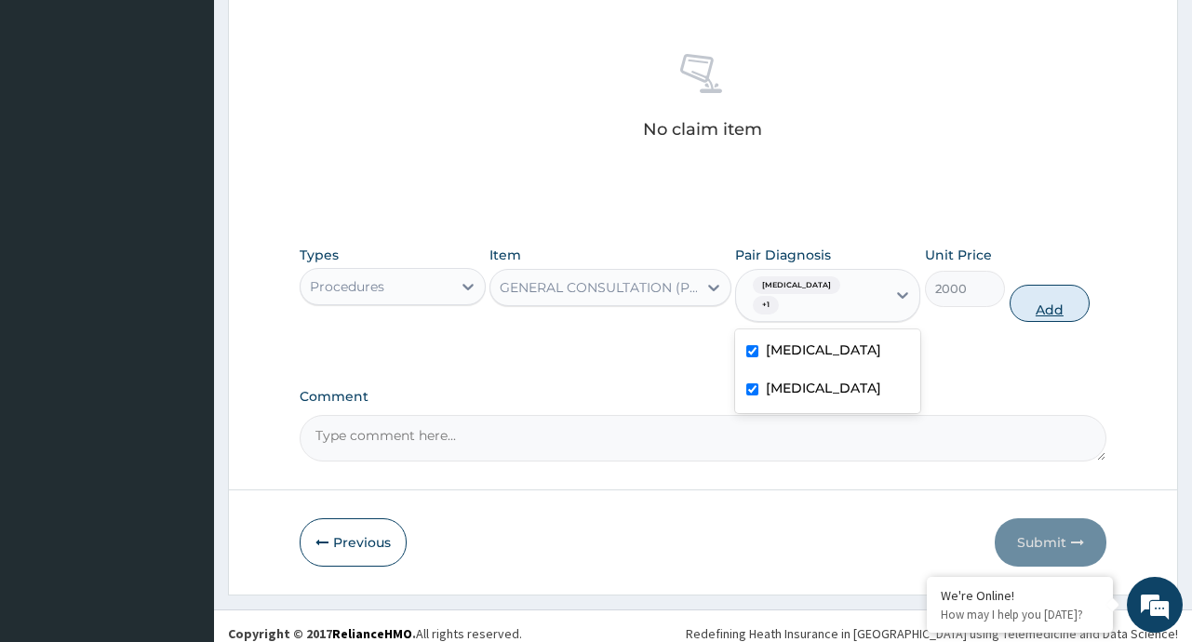
click at [1048, 293] on button "Add" at bounding box center [1049, 303] width 81 height 37
type input "0"
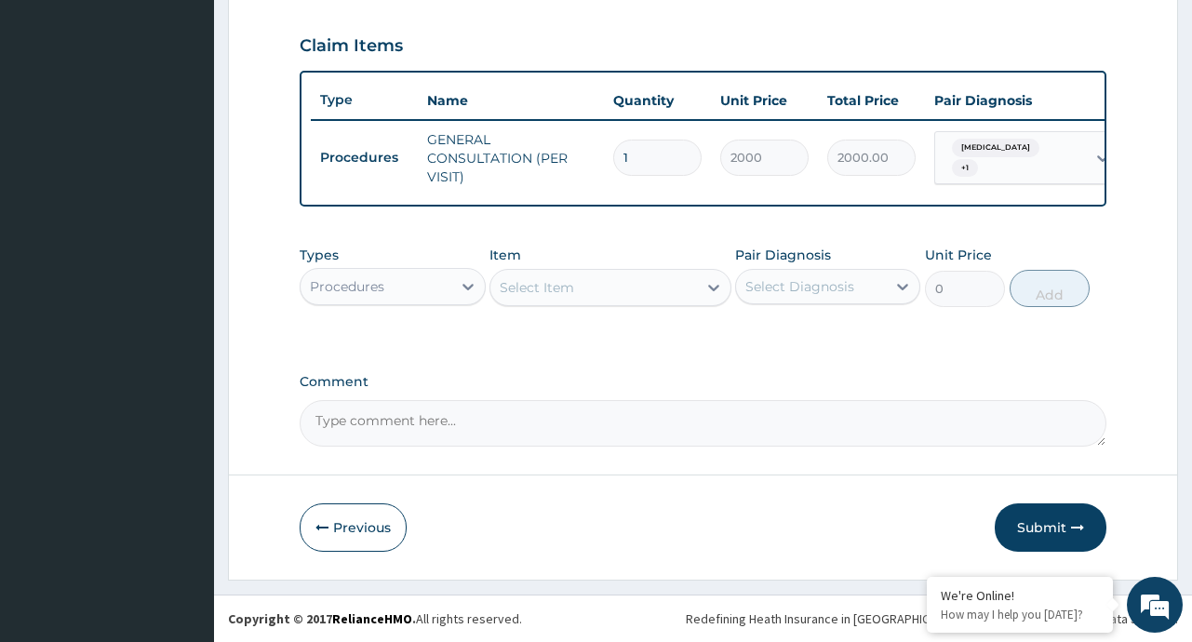
scroll to position [635, 0]
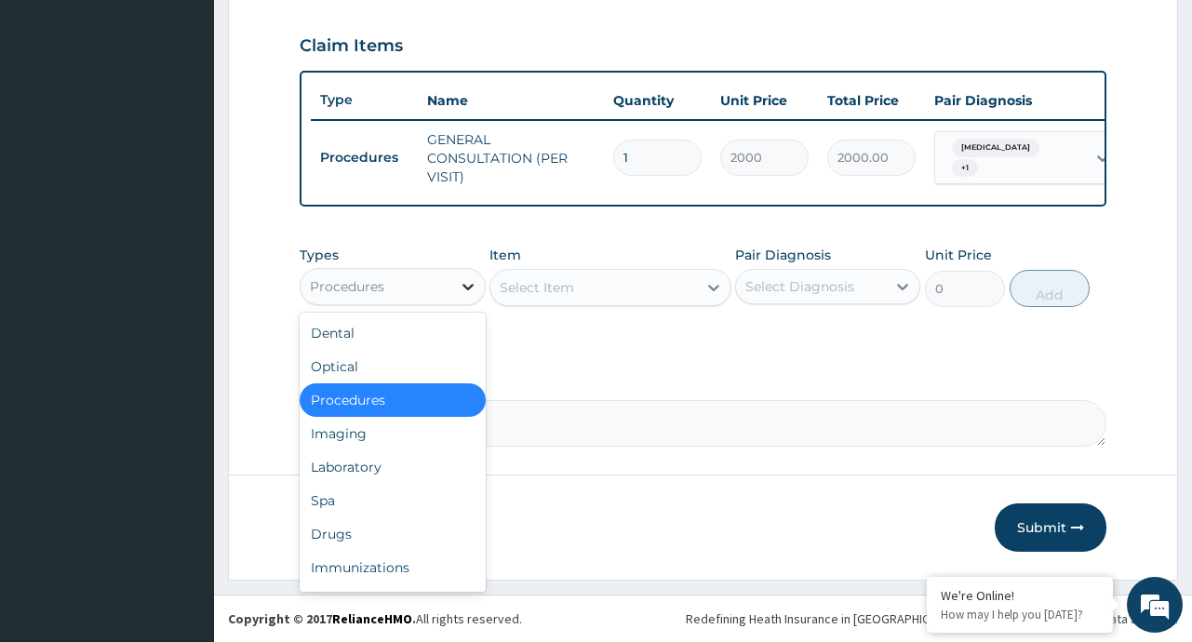
click at [465, 280] on icon at bounding box center [468, 286] width 19 height 19
click at [339, 534] on div "Drugs" at bounding box center [392, 533] width 185 height 33
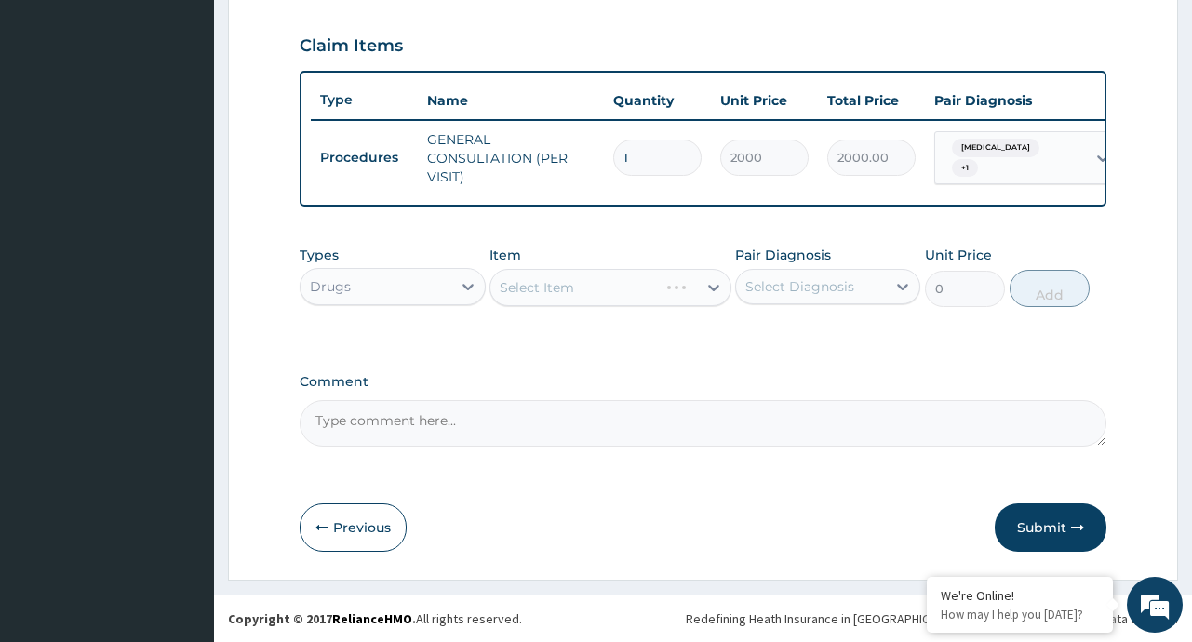
click at [711, 287] on div "Select Item" at bounding box center [610, 287] width 242 height 37
click at [705, 284] on div "Select Item" at bounding box center [610, 287] width 242 height 37
click at [705, 288] on icon at bounding box center [713, 287] width 19 height 19
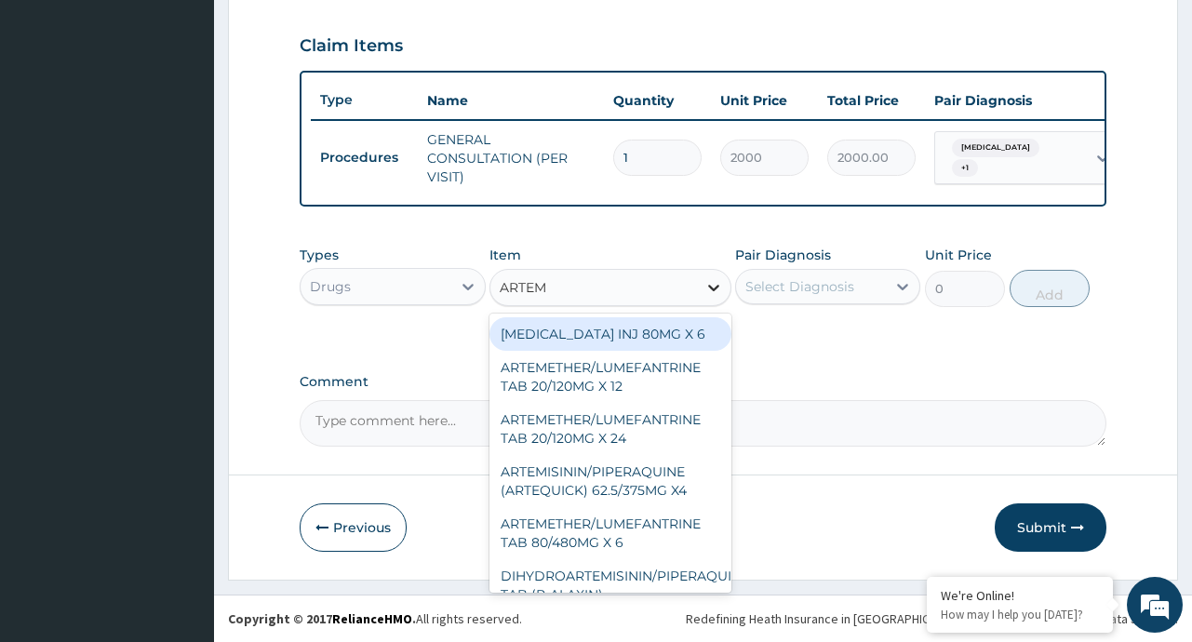
type input "ARTEME"
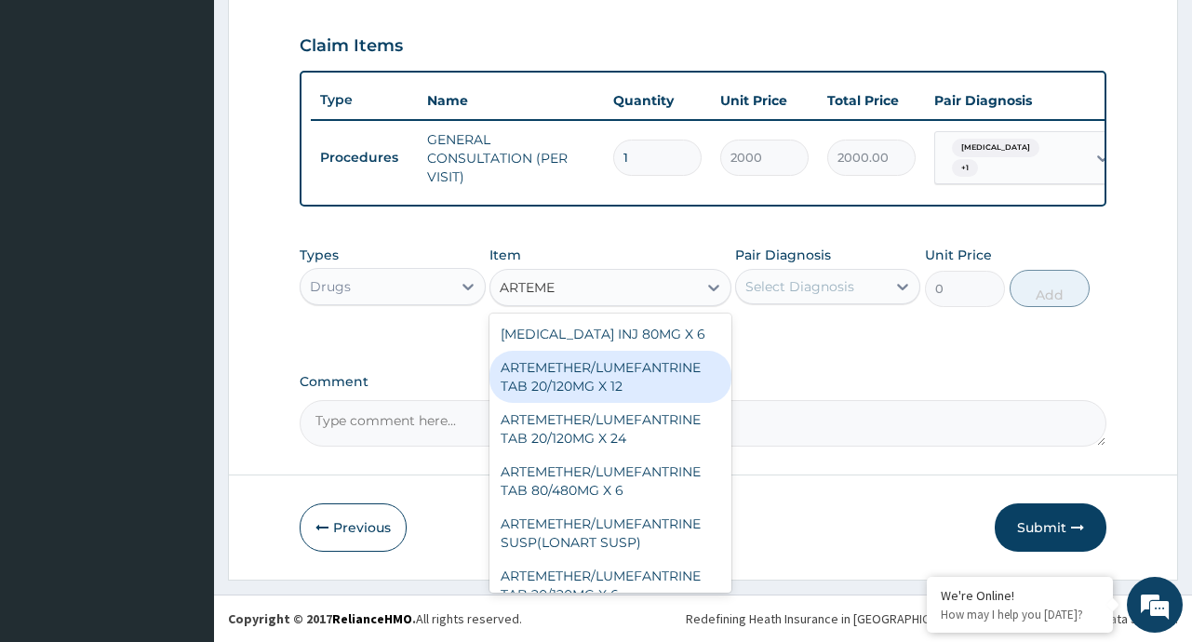
click at [625, 380] on div "ARTEMETHER/LUMEFANTRINE TAB 20/120MG X 12" at bounding box center [610, 377] width 242 height 52
type input "450"
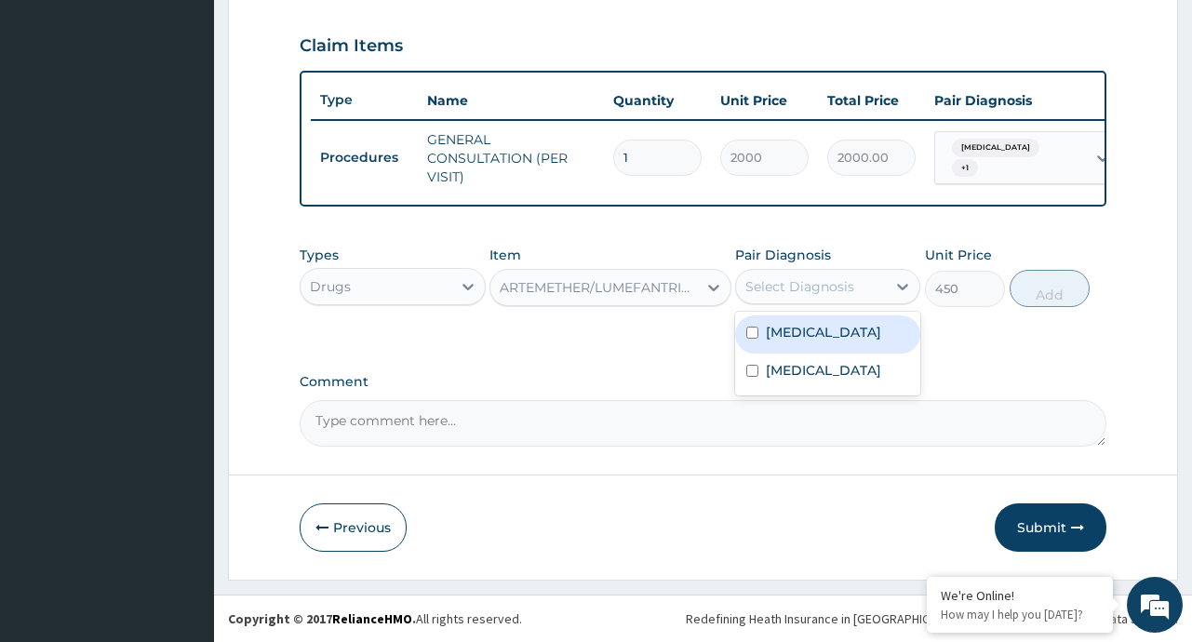
click at [810, 290] on div "Select Diagnosis" at bounding box center [799, 286] width 109 height 19
click at [817, 321] on div "Malaria" at bounding box center [827, 334] width 185 height 38
checkbox input "true"
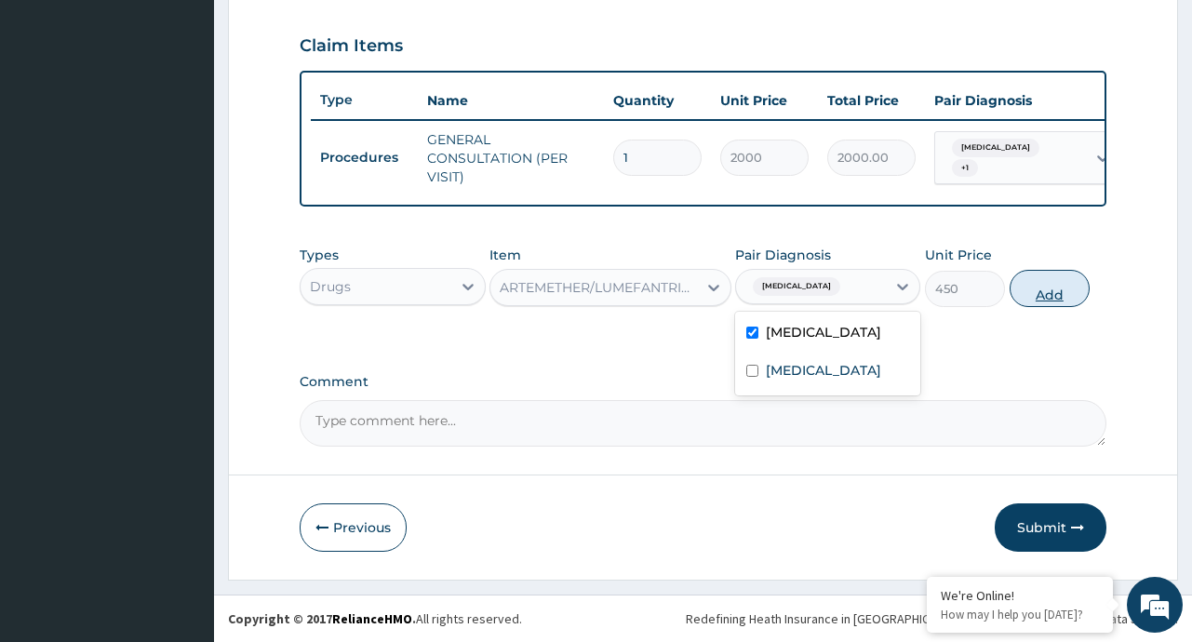
click at [1062, 289] on button "Add" at bounding box center [1049, 288] width 81 height 37
type input "0"
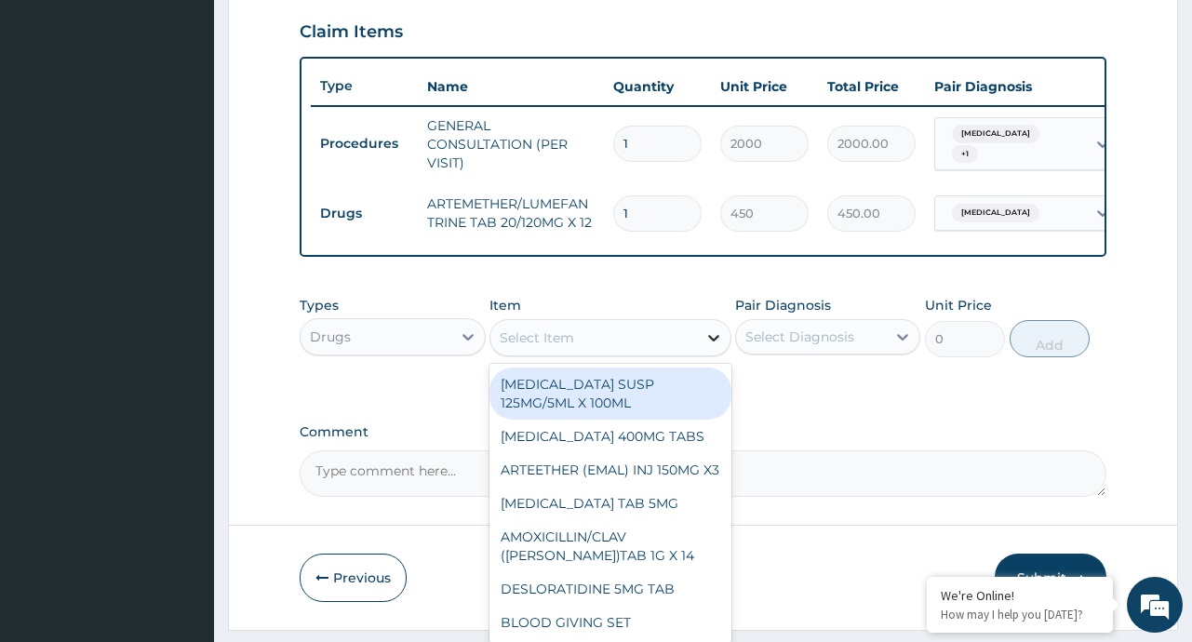
click at [707, 347] on icon at bounding box center [713, 337] width 19 height 19
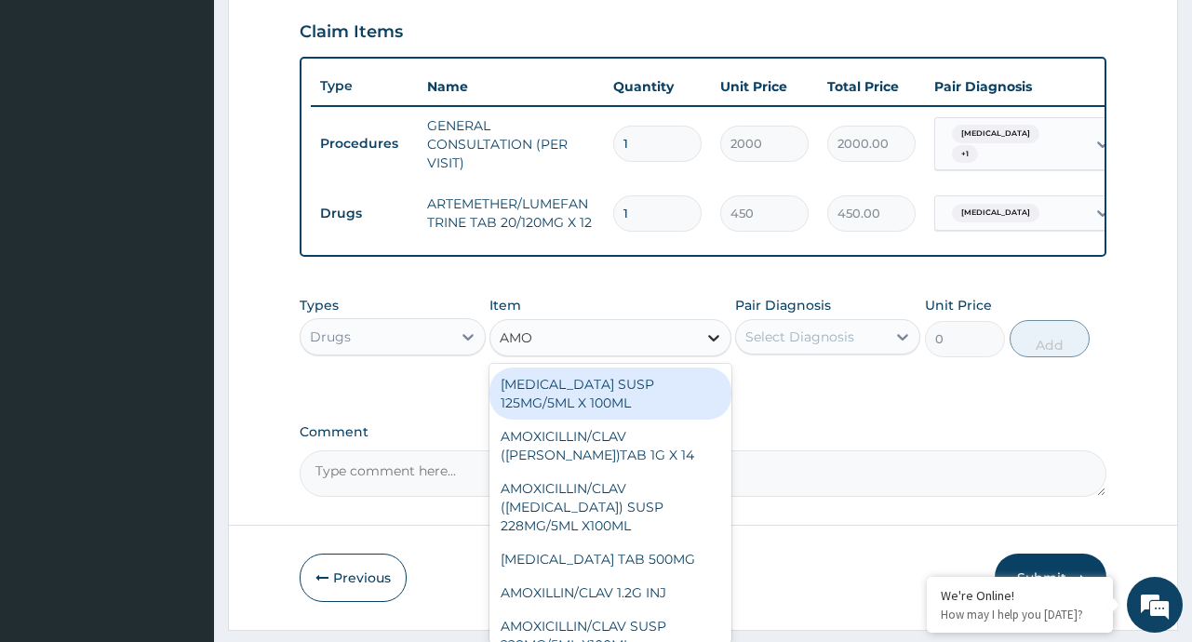
type input "AMOX"
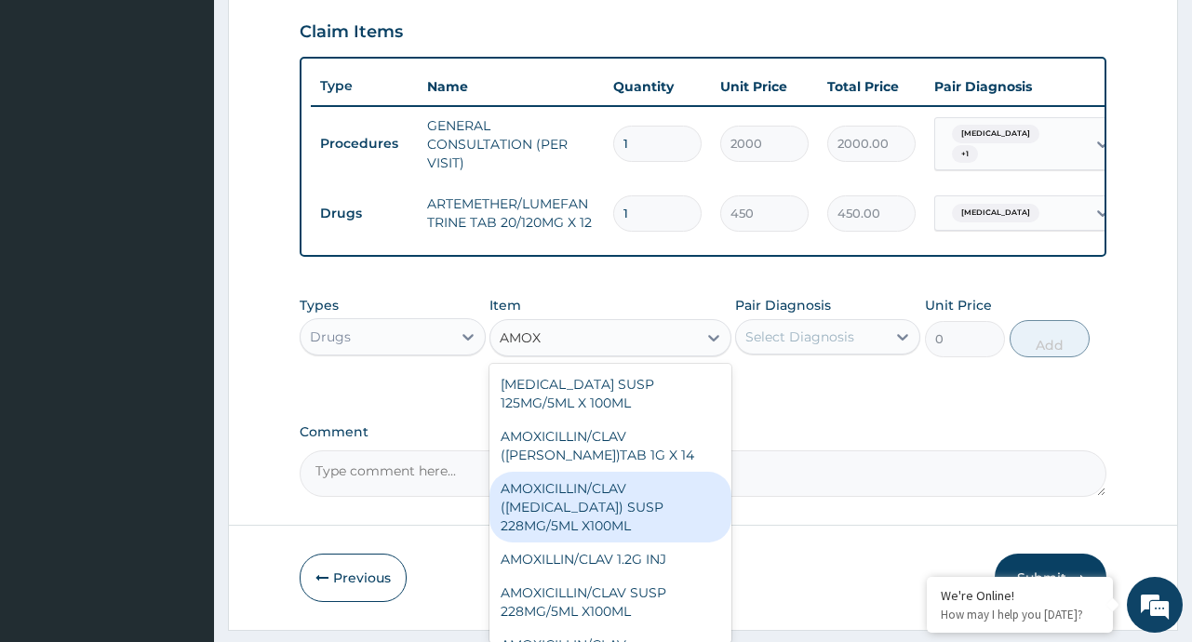
click at [597, 504] on div "AMOXICILLIN/CLAV (AUGMENTIN) SUSP 228MG/5ML X100ML" at bounding box center [610, 507] width 242 height 71
type input "4000"
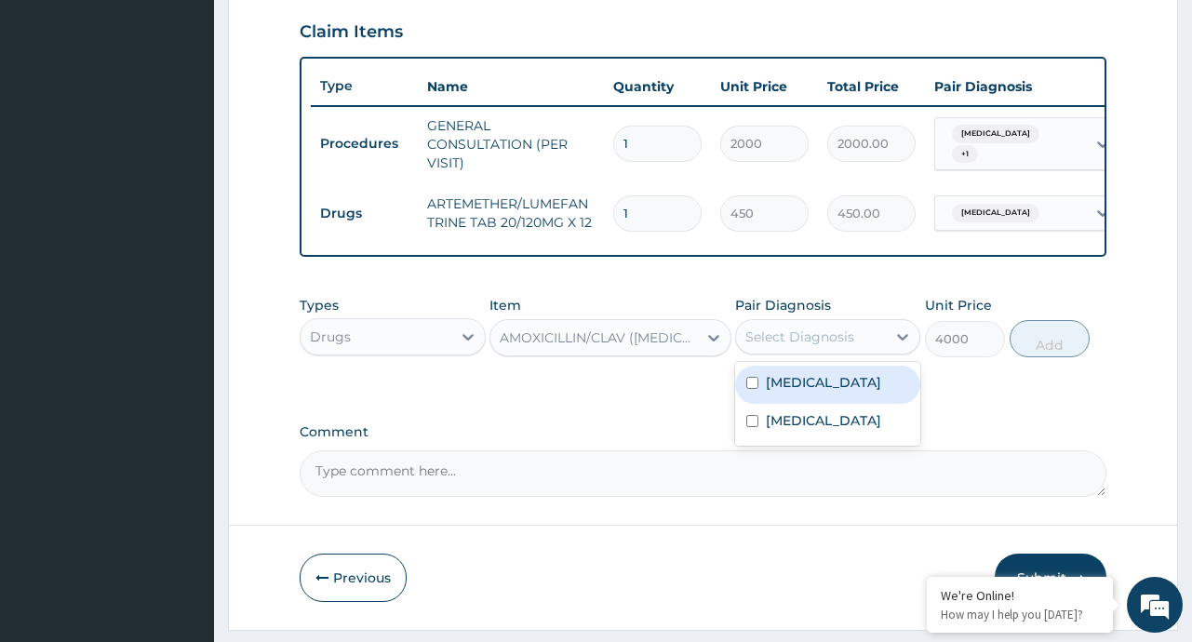
click at [796, 346] on div "Select Diagnosis" at bounding box center [799, 337] width 109 height 19
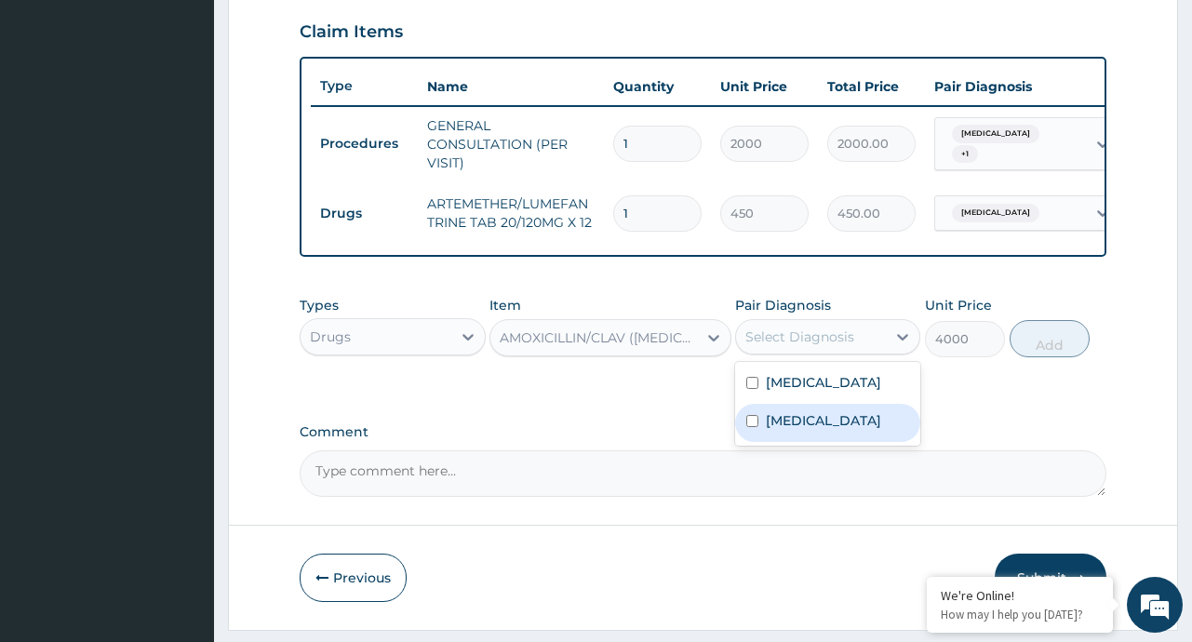
click at [799, 430] on label "[MEDICAL_DATA]" at bounding box center [823, 420] width 115 height 19
checkbox input "true"
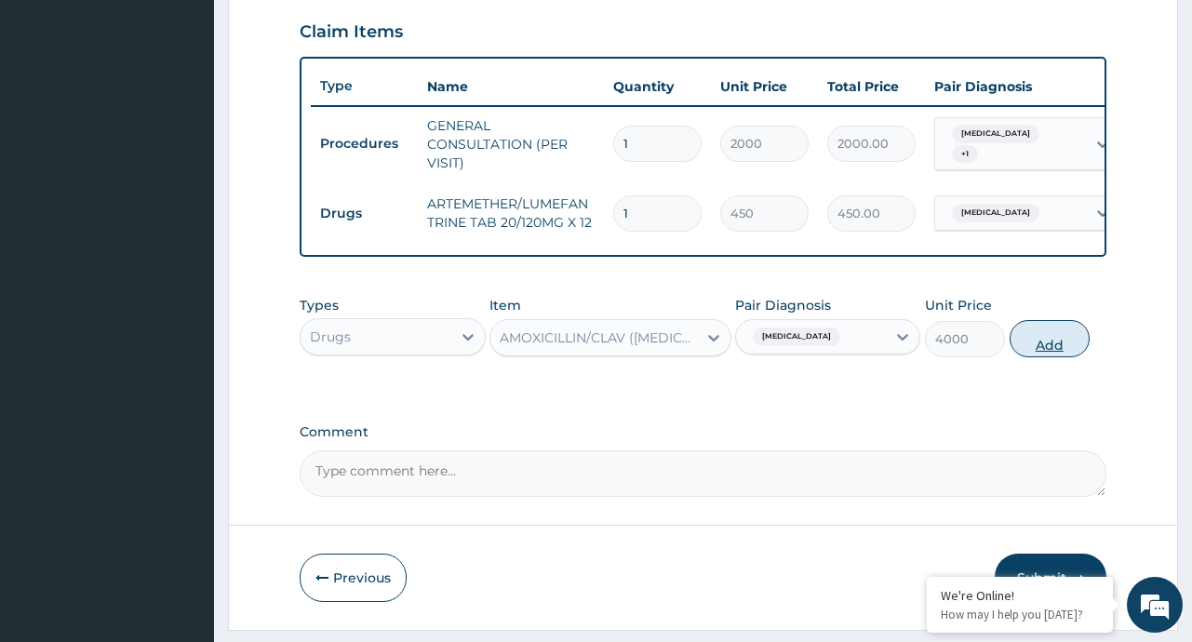
click at [1038, 357] on button "Add" at bounding box center [1049, 338] width 81 height 37
type input "0"
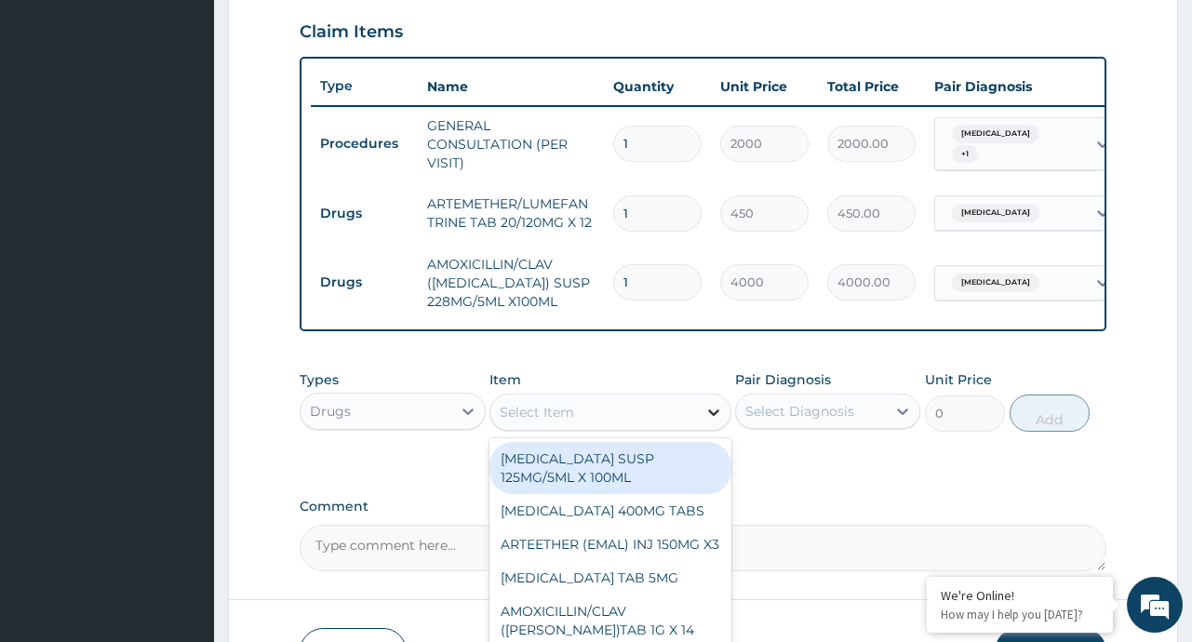
click at [704, 421] on icon at bounding box center [713, 412] width 19 height 19
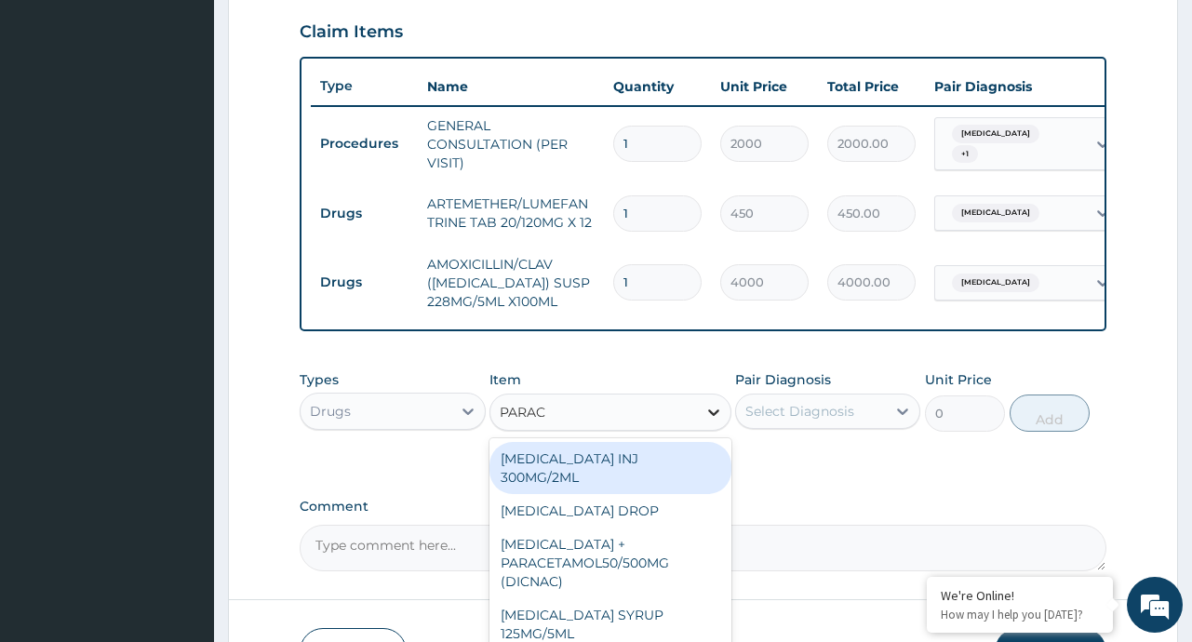
type input "PARACE"
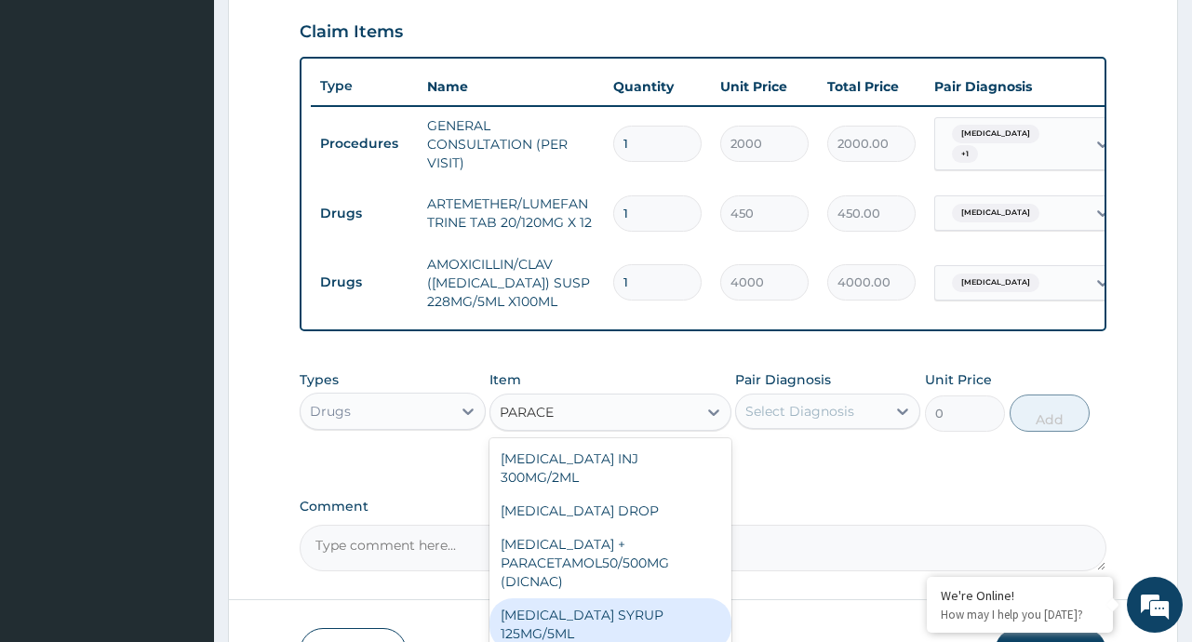
drag, startPoint x: 607, startPoint y: 620, endPoint x: 599, endPoint y: 581, distance: 39.8
click at [604, 615] on div "[MEDICAL_DATA] SYRUP 125MG/5ML" at bounding box center [610, 624] width 242 height 52
type input "300"
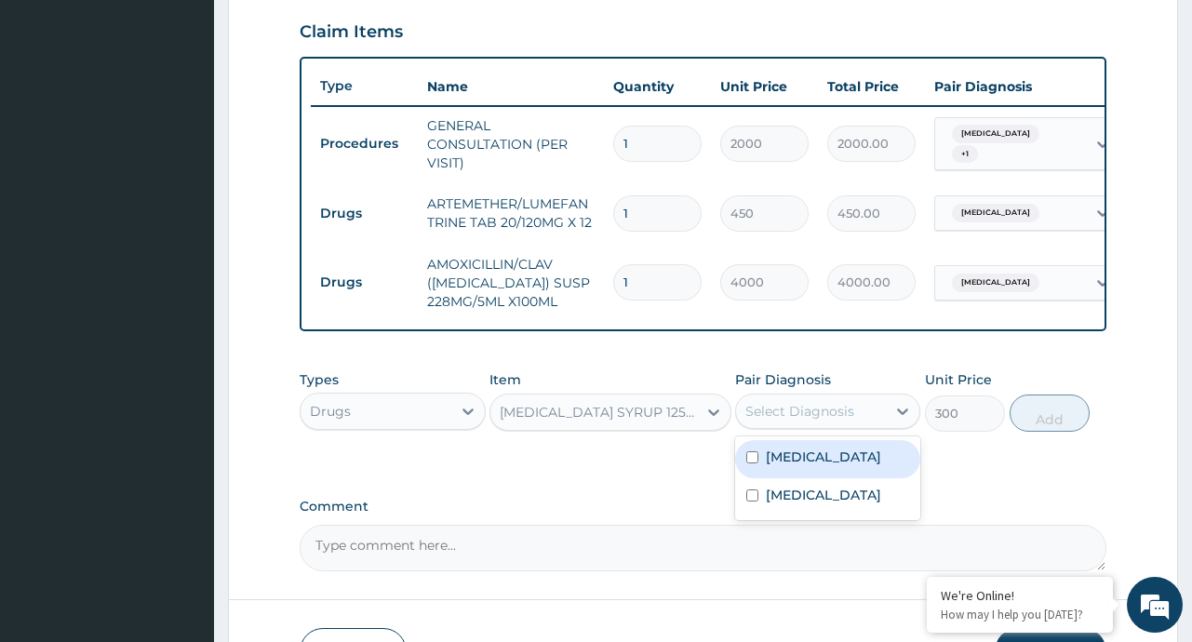
click at [808, 417] on div "Select Diagnosis" at bounding box center [799, 411] width 109 height 19
drag, startPoint x: 812, startPoint y: 451, endPoint x: 806, endPoint y: 491, distance: 40.5
click at [812, 452] on div "Malaria Upper respiratory infection" at bounding box center [827, 478] width 185 height 84
click at [801, 466] on label "[MEDICAL_DATA]" at bounding box center [823, 457] width 115 height 19
checkbox input "true"
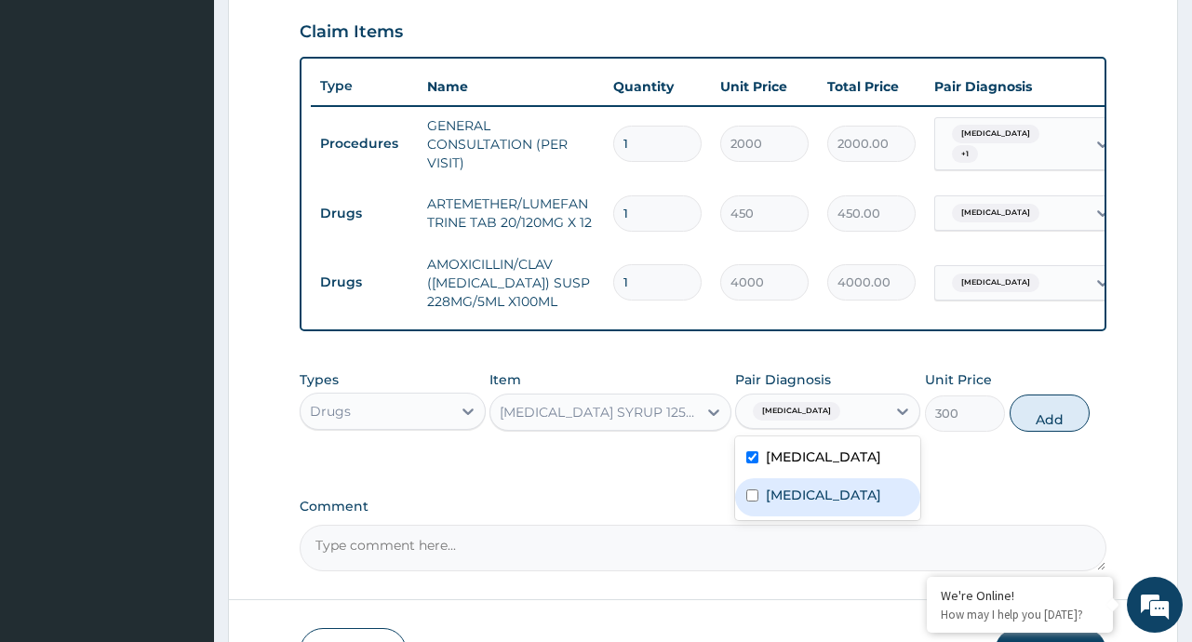
click at [790, 504] on label "[MEDICAL_DATA]" at bounding box center [823, 495] width 115 height 19
checkbox input "true"
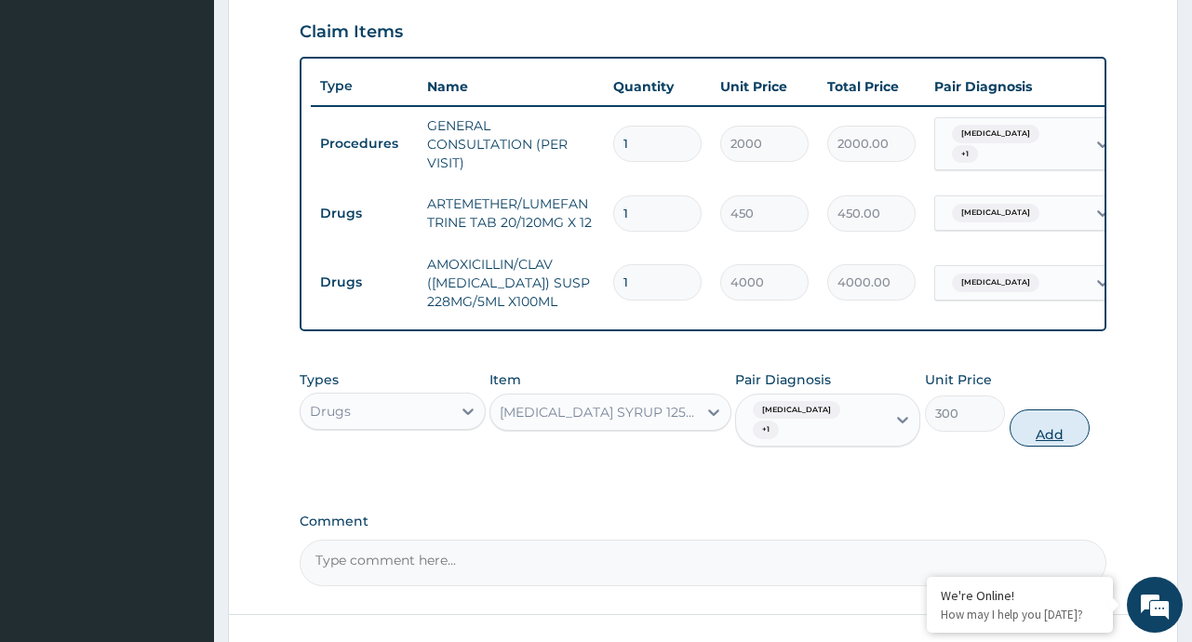
click at [1068, 422] on button "Add" at bounding box center [1049, 427] width 81 height 37
type input "0"
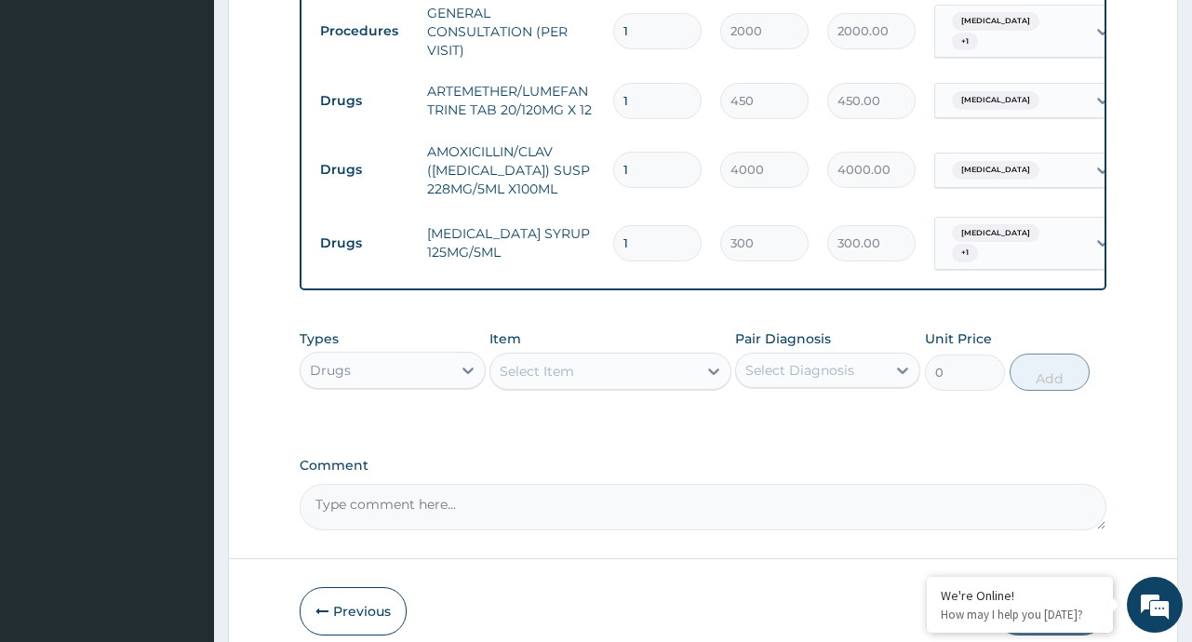
scroll to position [838, 0]
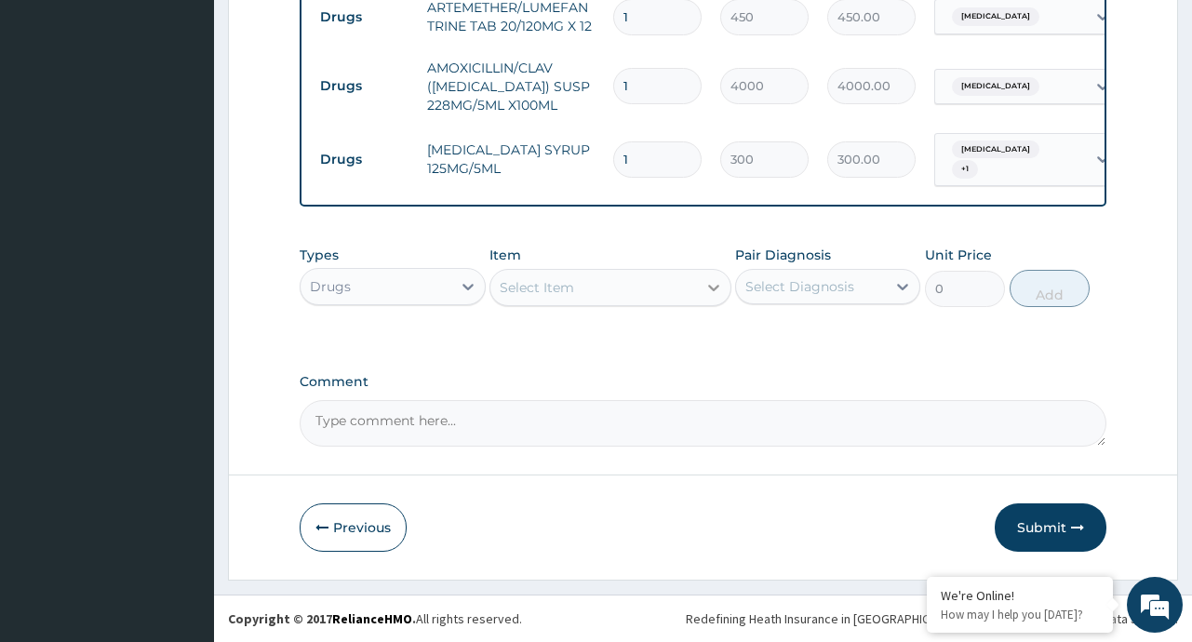
click at [710, 287] on icon at bounding box center [713, 288] width 11 height 7
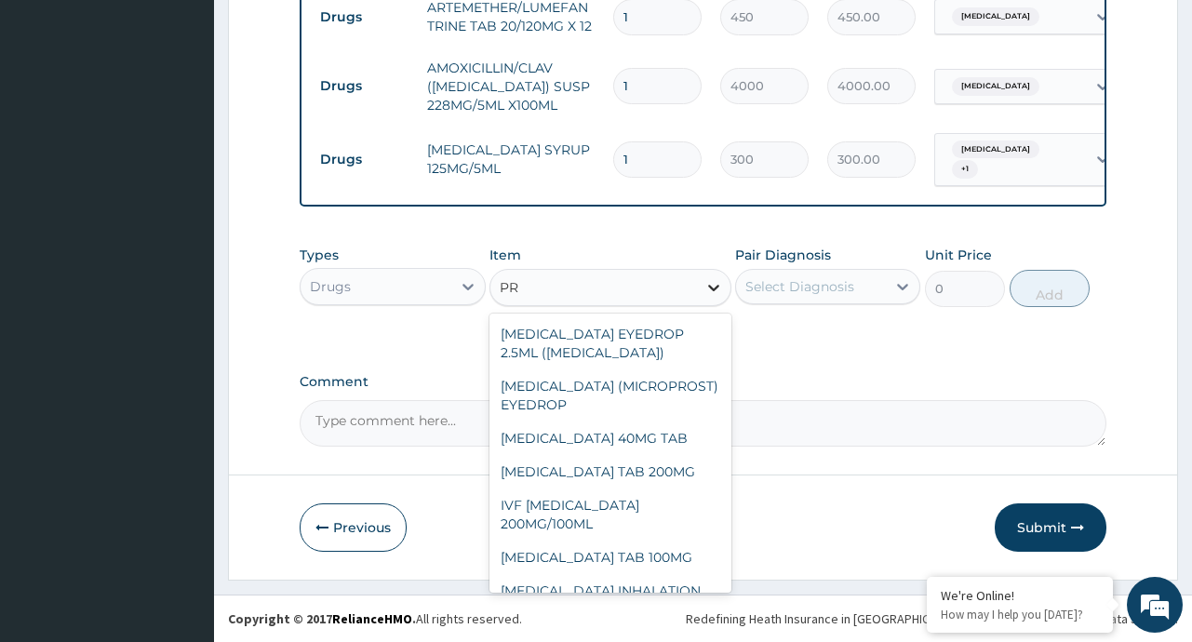
type input "P"
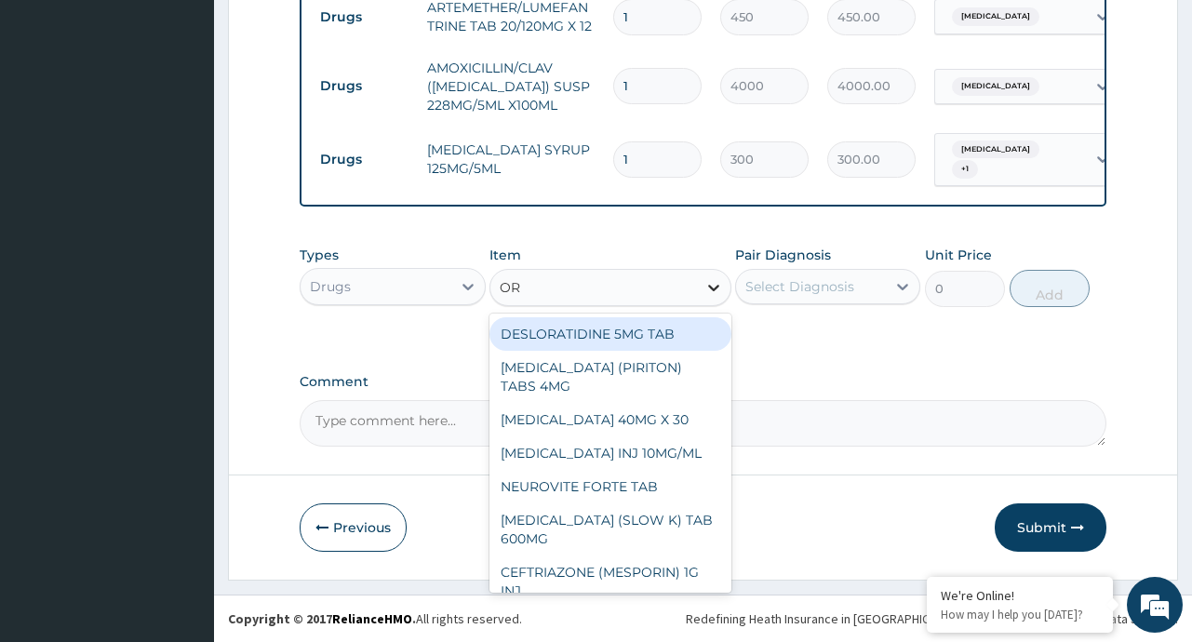
type input "ORS"
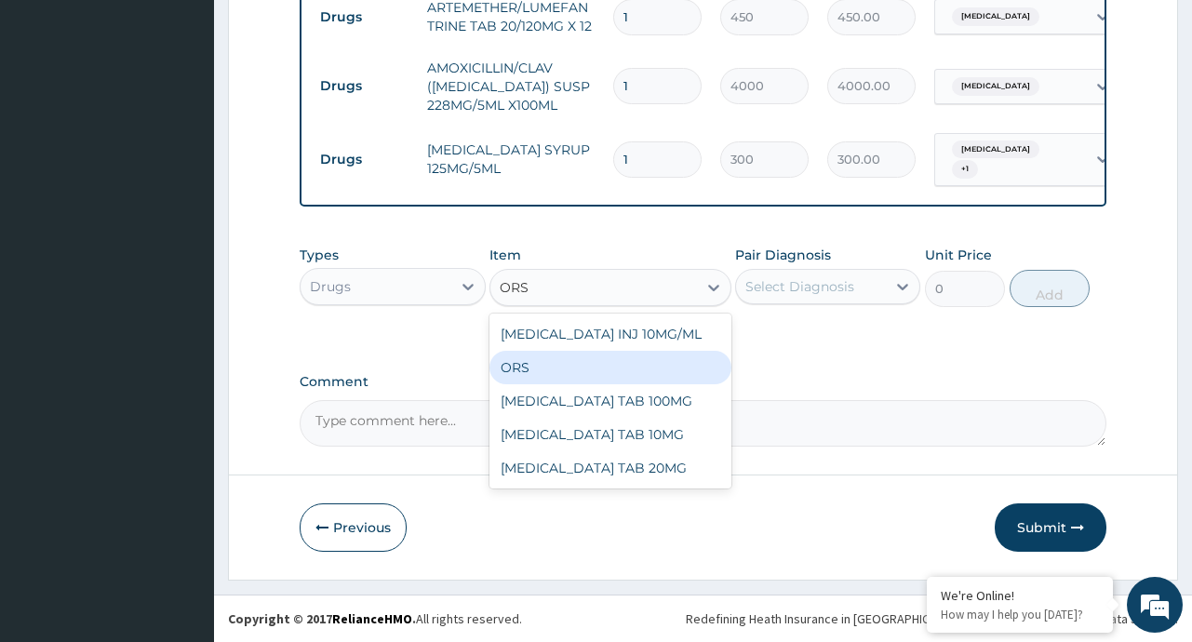
click at [581, 378] on div "ORS" at bounding box center [610, 367] width 242 height 33
type input "120"
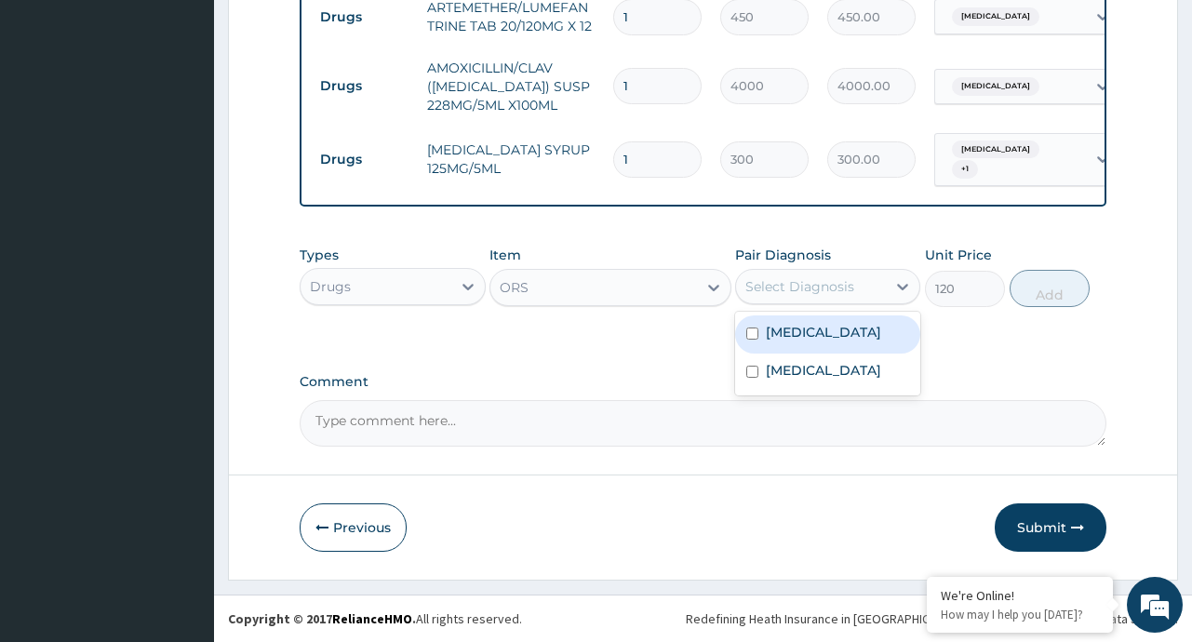
click at [820, 293] on div "Select Diagnosis" at bounding box center [799, 286] width 109 height 19
click at [804, 334] on label "Malaria" at bounding box center [823, 332] width 115 height 19
checkbox input "true"
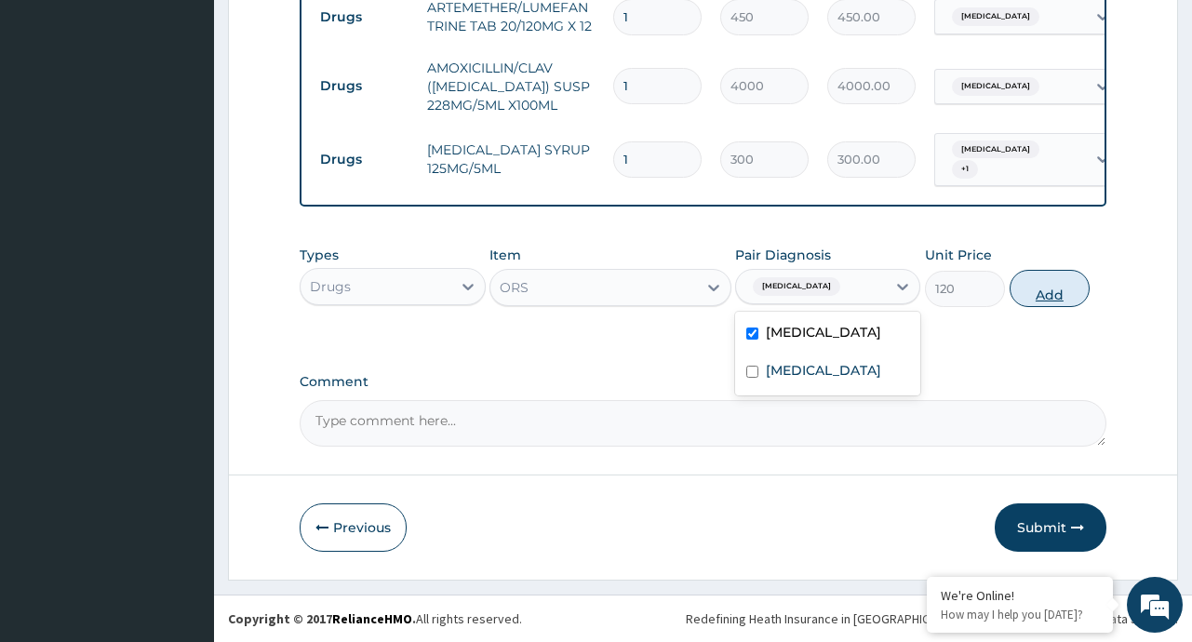
click at [1037, 283] on button "Add" at bounding box center [1049, 288] width 81 height 37
type input "0"
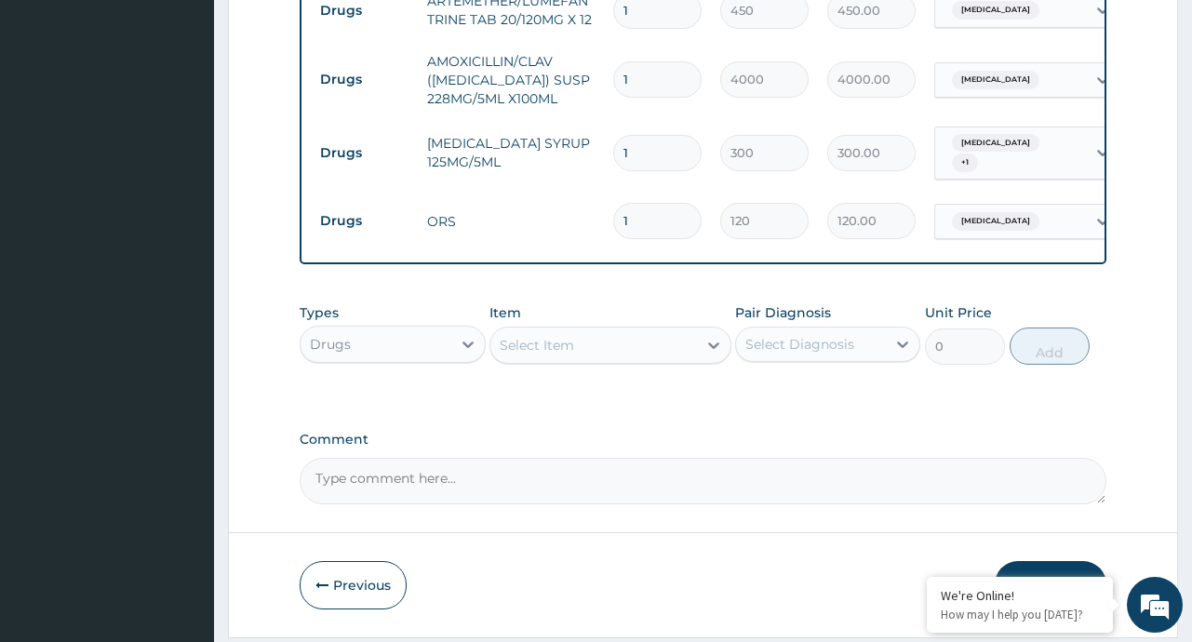
scroll to position [902, 0]
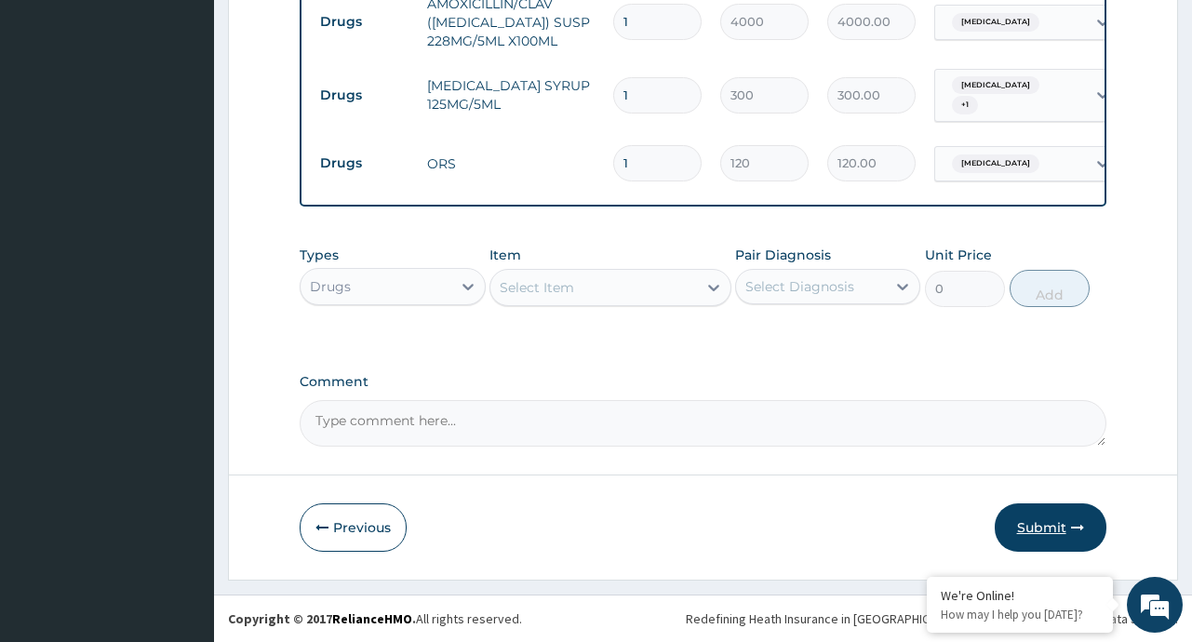
click at [1028, 531] on button "Submit" at bounding box center [1051, 527] width 112 height 48
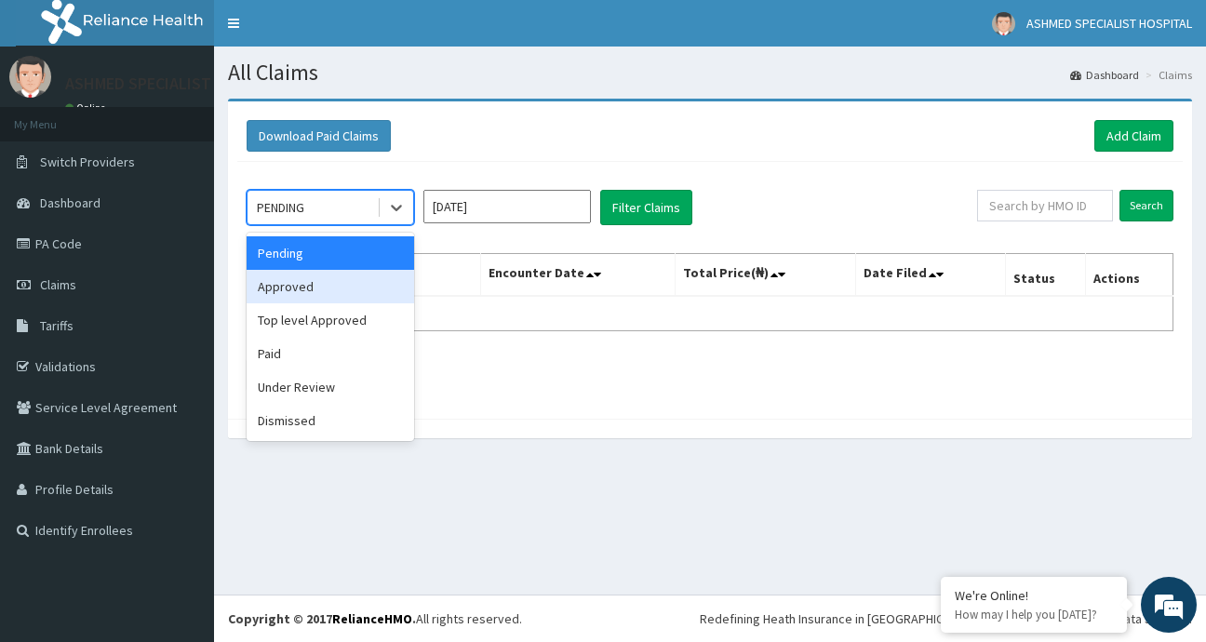
click at [304, 284] on div "Approved" at bounding box center [330, 286] width 167 height 33
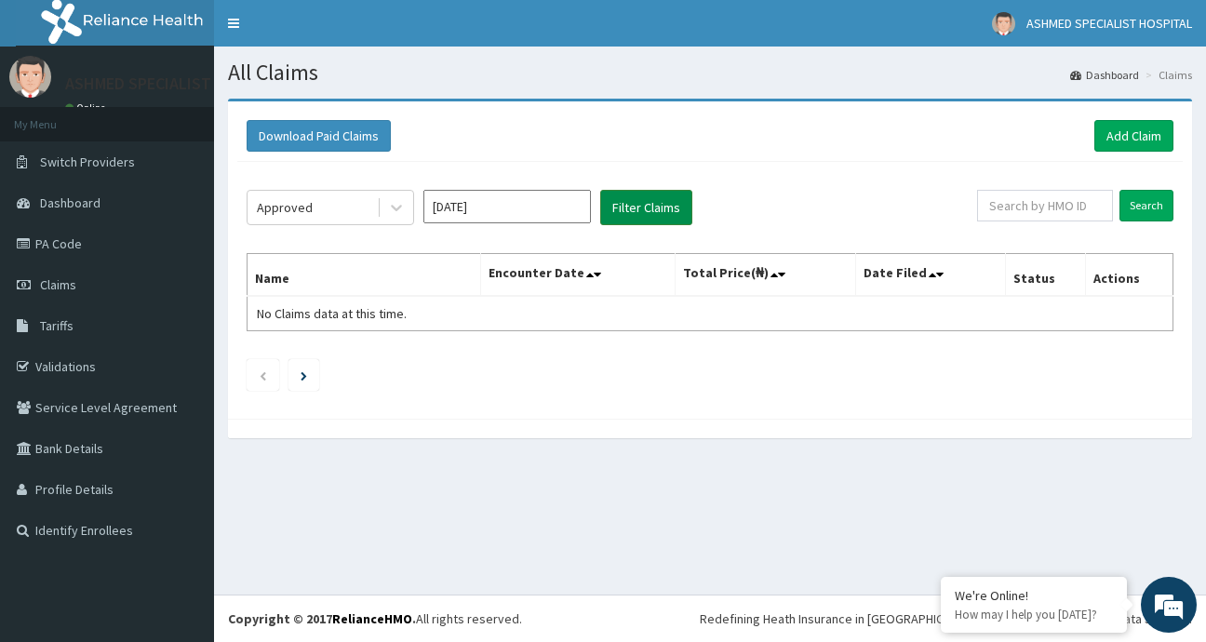
click at [635, 220] on button "Filter Claims" at bounding box center [646, 207] width 92 height 35
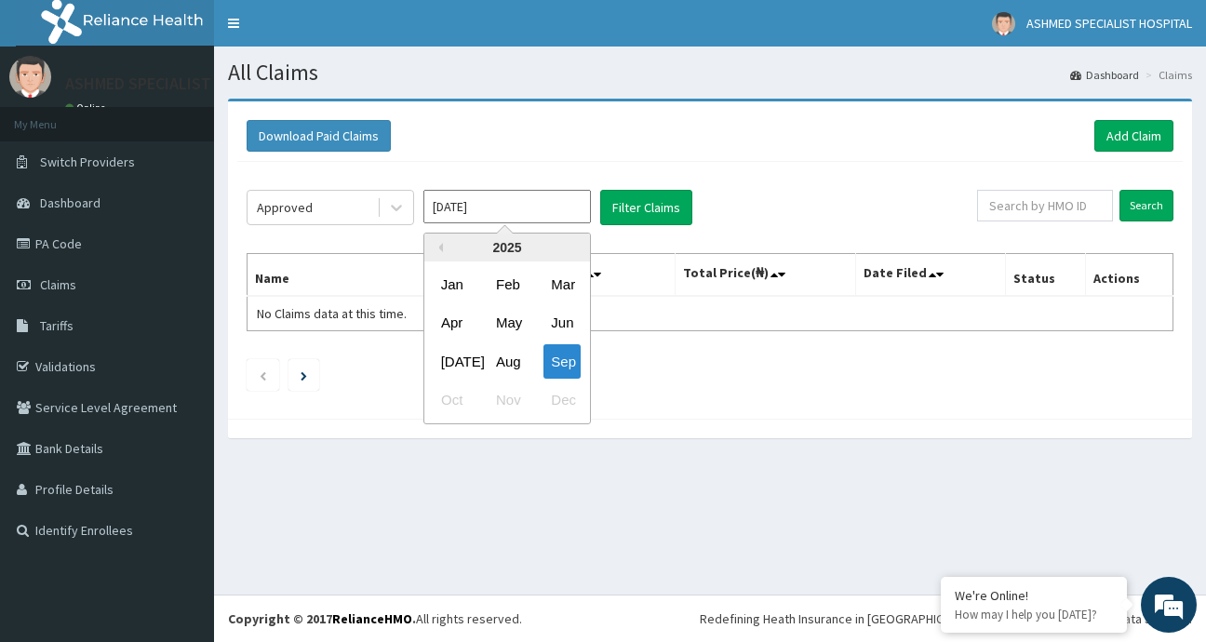
click at [563, 199] on input "[DATE]" at bounding box center [506, 206] width 167 height 33
click at [508, 361] on div "Aug" at bounding box center [506, 361] width 37 height 34
type input "[DATE]"
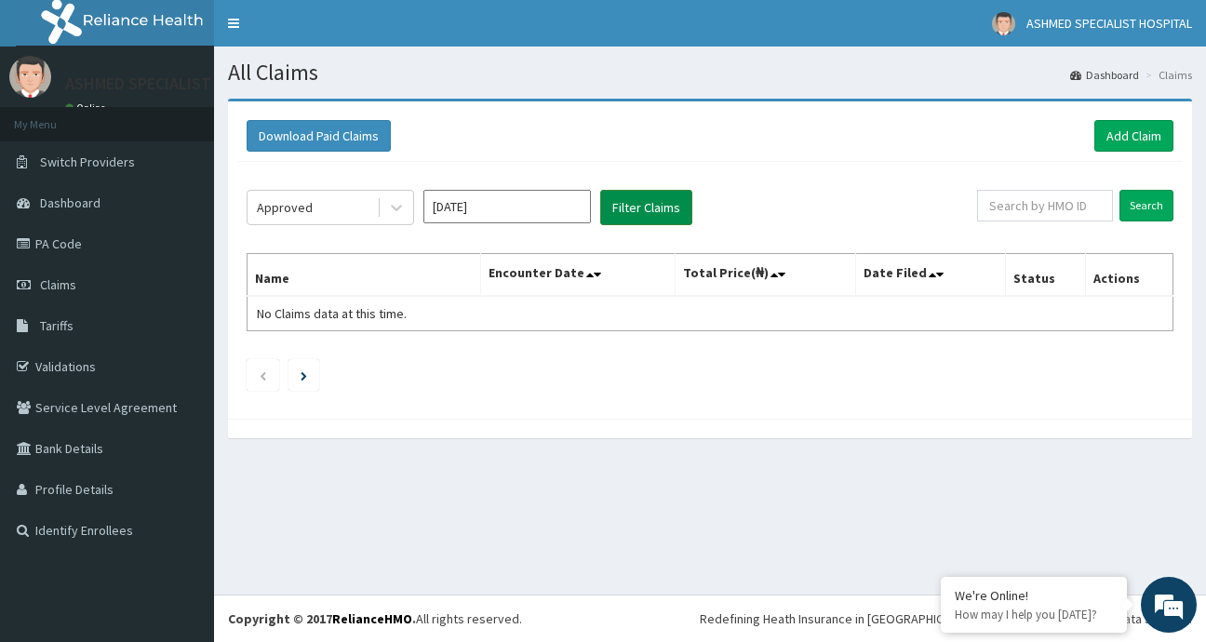
click at [644, 196] on button "Filter Claims" at bounding box center [646, 207] width 92 height 35
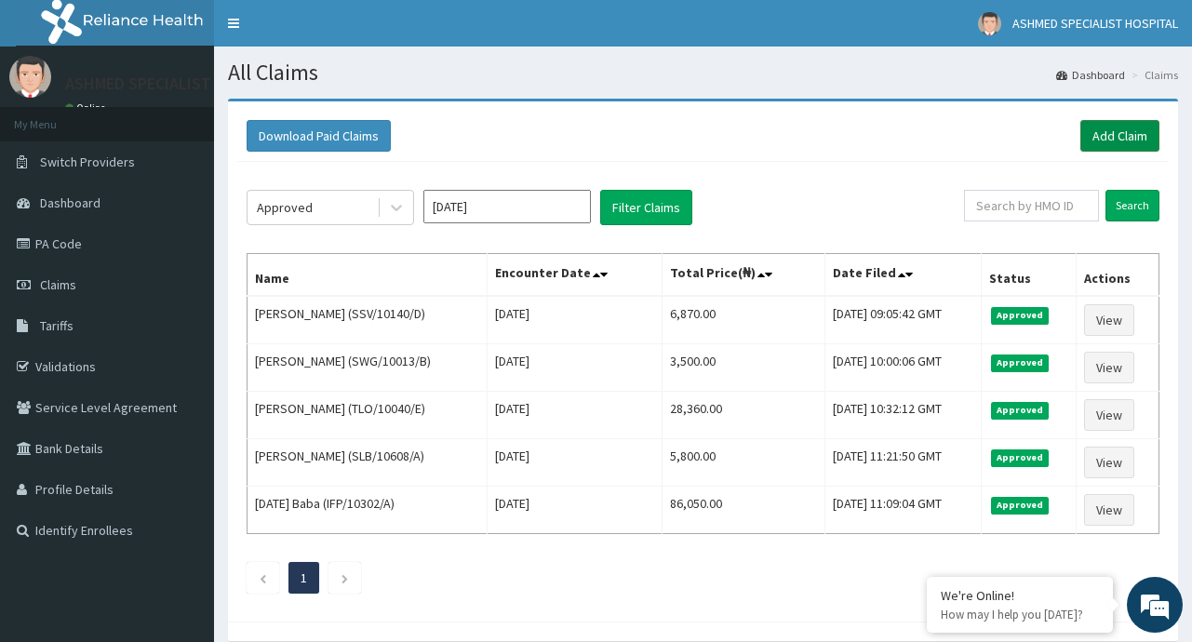
click at [1103, 143] on link "Add Claim" at bounding box center [1119, 136] width 79 height 32
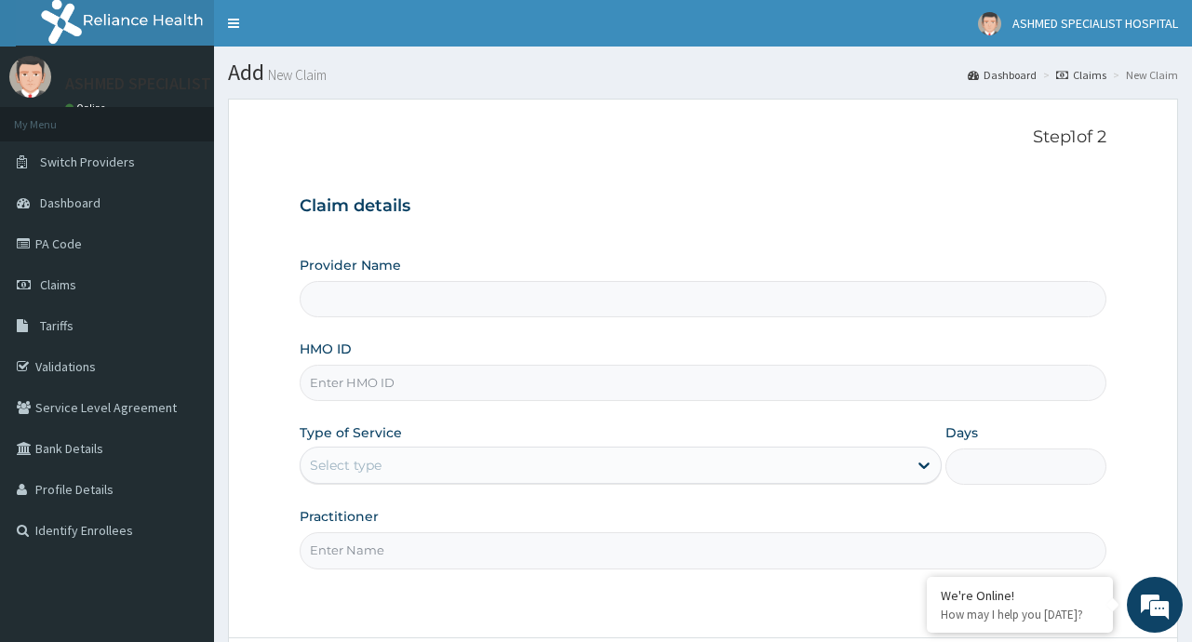
click at [347, 383] on input "HMO ID" at bounding box center [703, 383] width 806 height 36
type input "SS"
type input "ASHMED SPECIALIST HOSPITAL"
type input "SSV/10140/E"
click at [913, 459] on div at bounding box center [923, 464] width 33 height 33
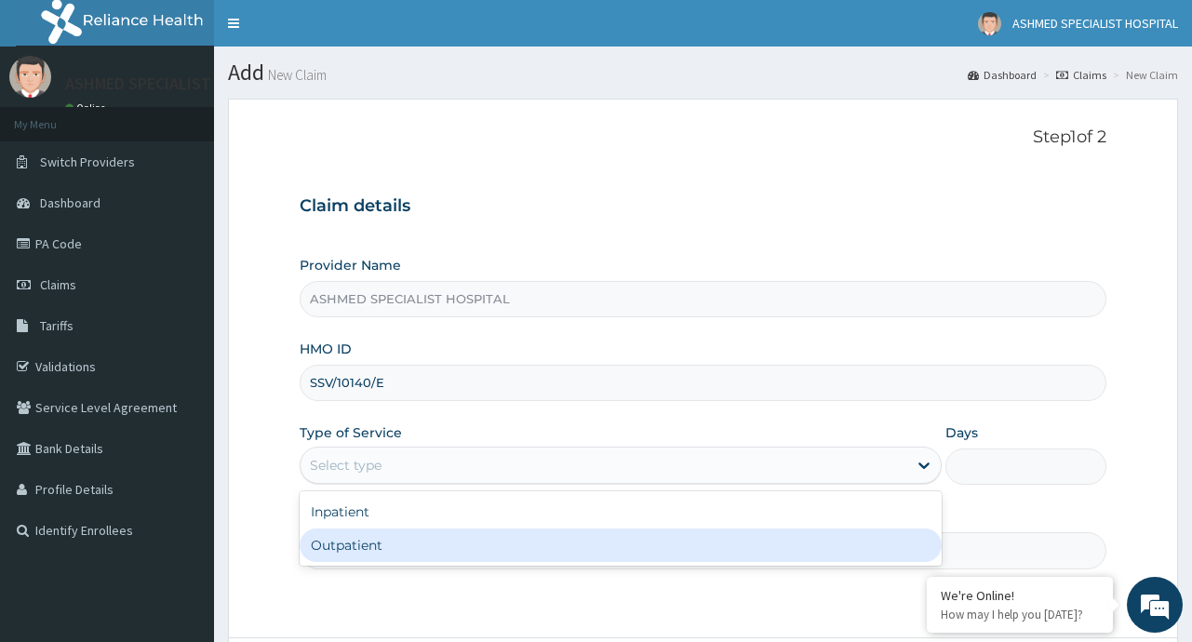
click at [391, 550] on div "Outpatient" at bounding box center [621, 544] width 642 height 33
type input "1"
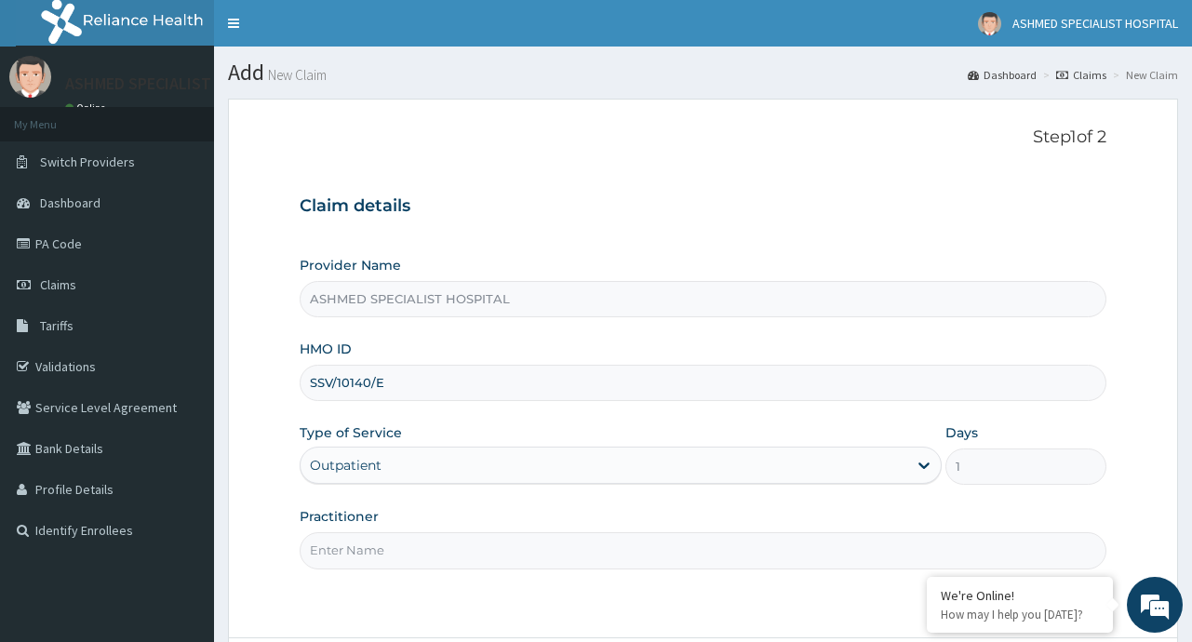
scroll to position [163, 0]
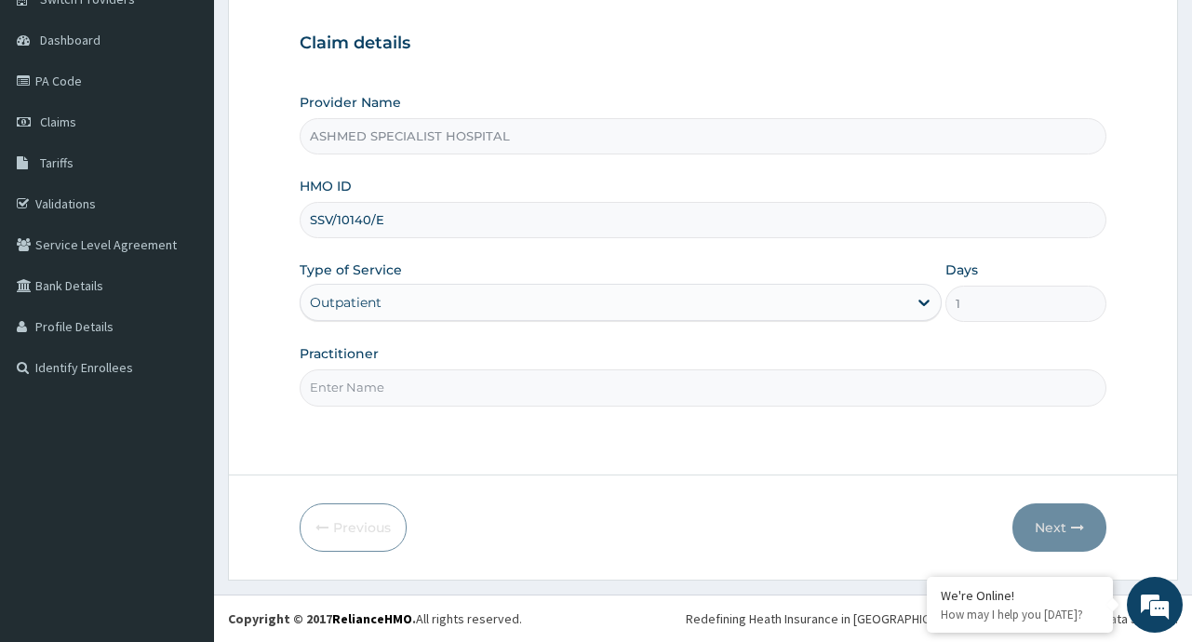
click at [364, 403] on input "Practitioner" at bounding box center [703, 387] width 806 height 36
type input "[PERSON_NAME]"
click at [1052, 520] on button "Next" at bounding box center [1059, 527] width 94 height 48
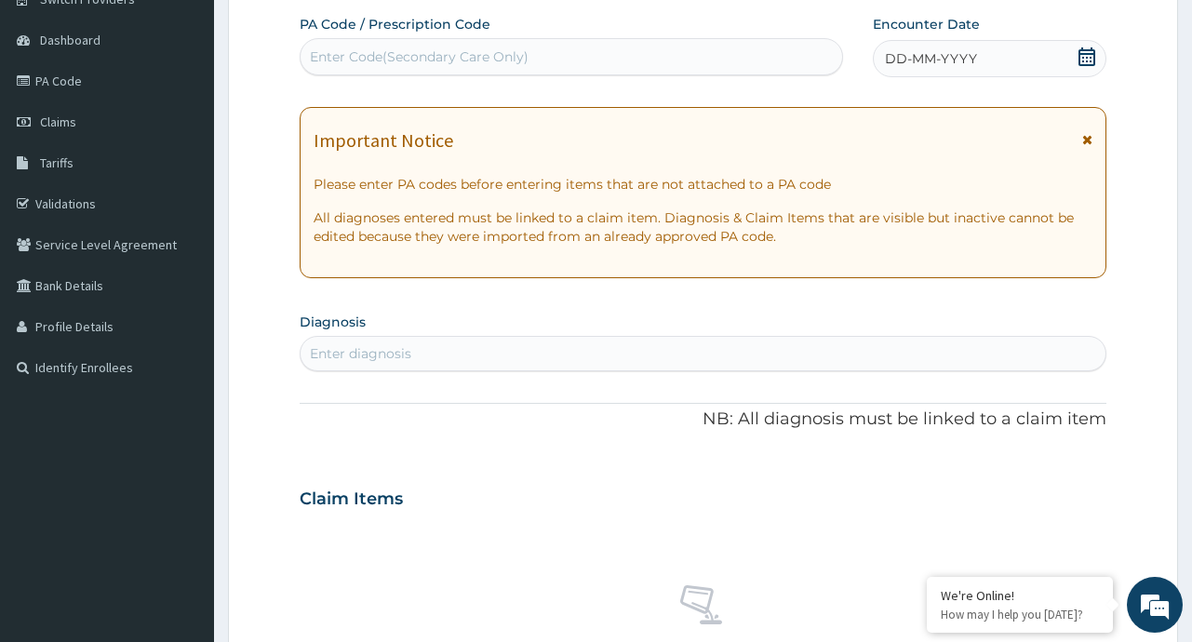
click at [1088, 57] on icon at bounding box center [1086, 56] width 19 height 19
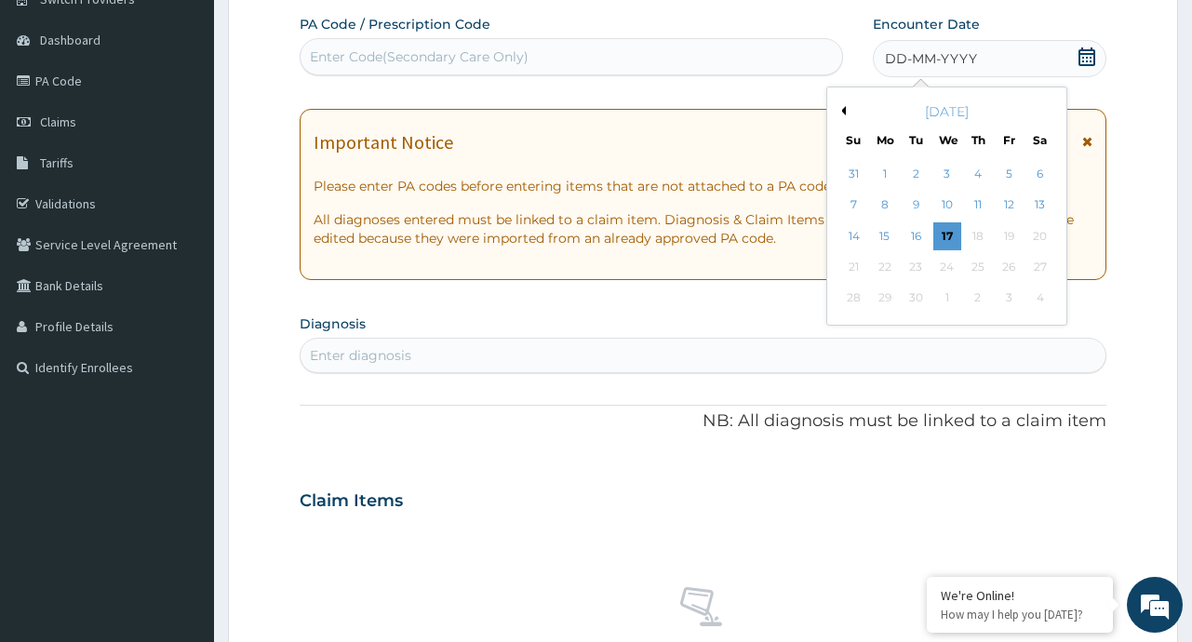
click at [847, 108] on div "September 2025" at bounding box center [947, 111] width 224 height 19
click at [844, 110] on button "Previous Month" at bounding box center [840, 110] width 9 height 9
click at [857, 265] on div "17" at bounding box center [854, 267] width 28 height 28
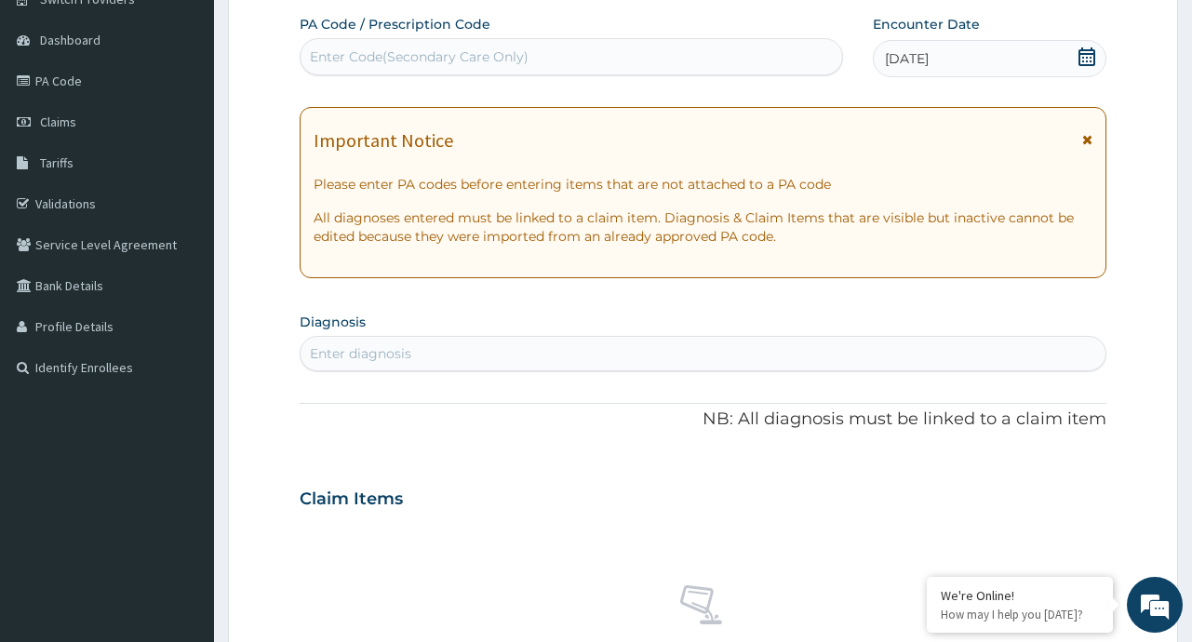
click at [376, 343] on div "Enter diagnosis" at bounding box center [703, 354] width 804 height 30
type input "MALARI"
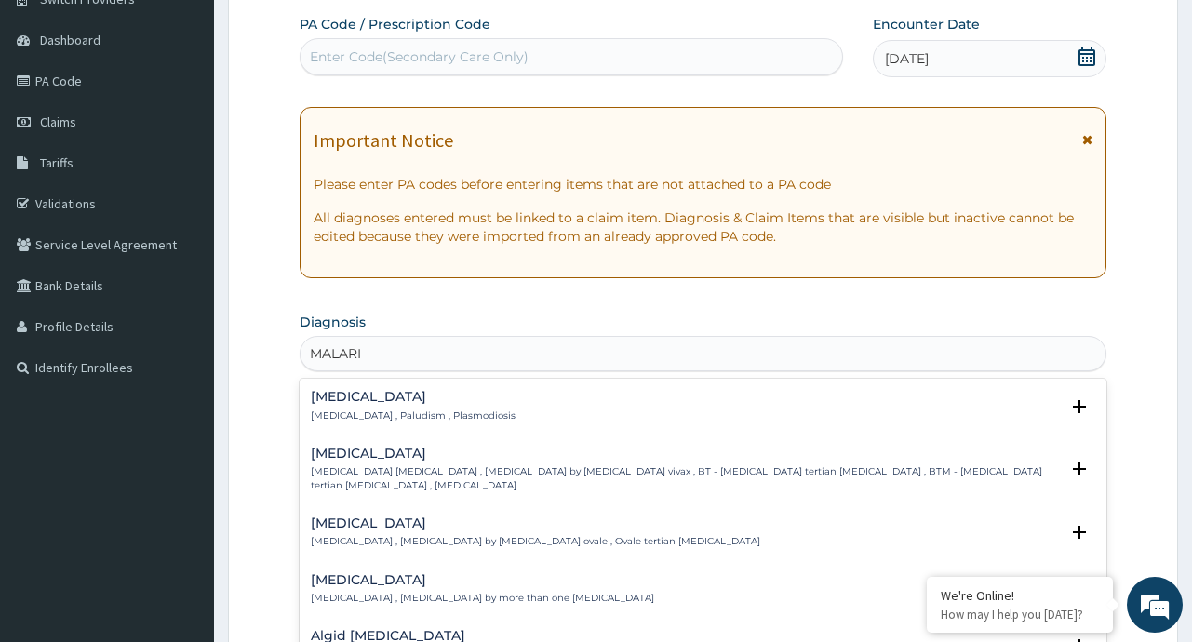
click at [334, 413] on p "Malaria , Paludism , Plasmodiosis" at bounding box center [413, 415] width 205 height 13
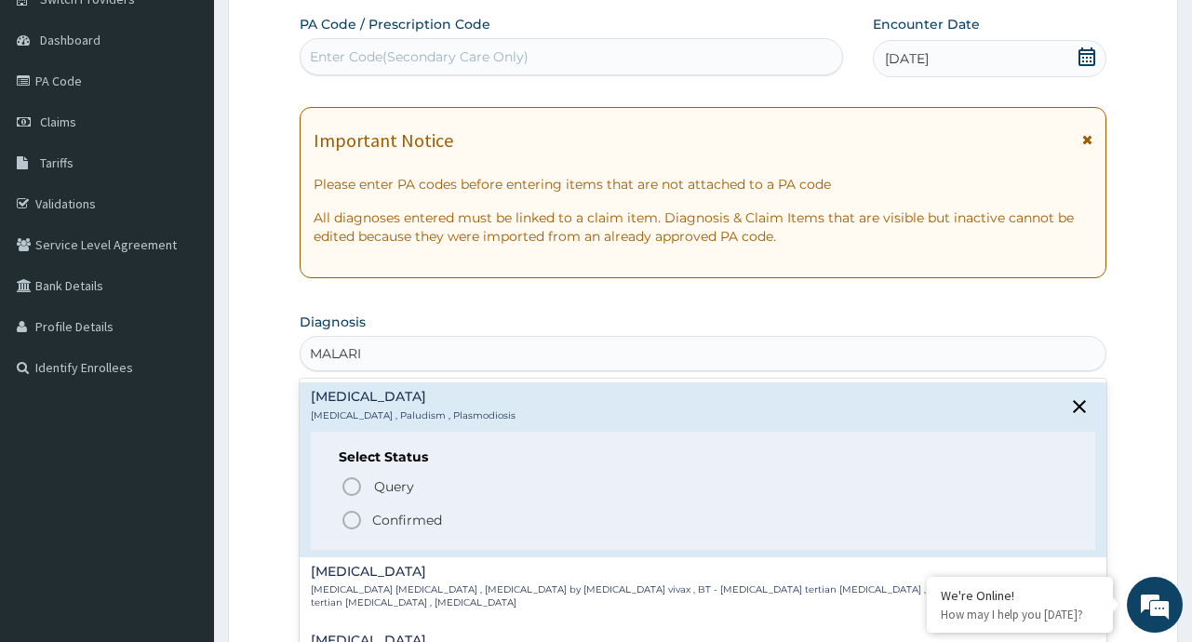
click at [398, 518] on p "Confirmed" at bounding box center [407, 520] width 70 height 19
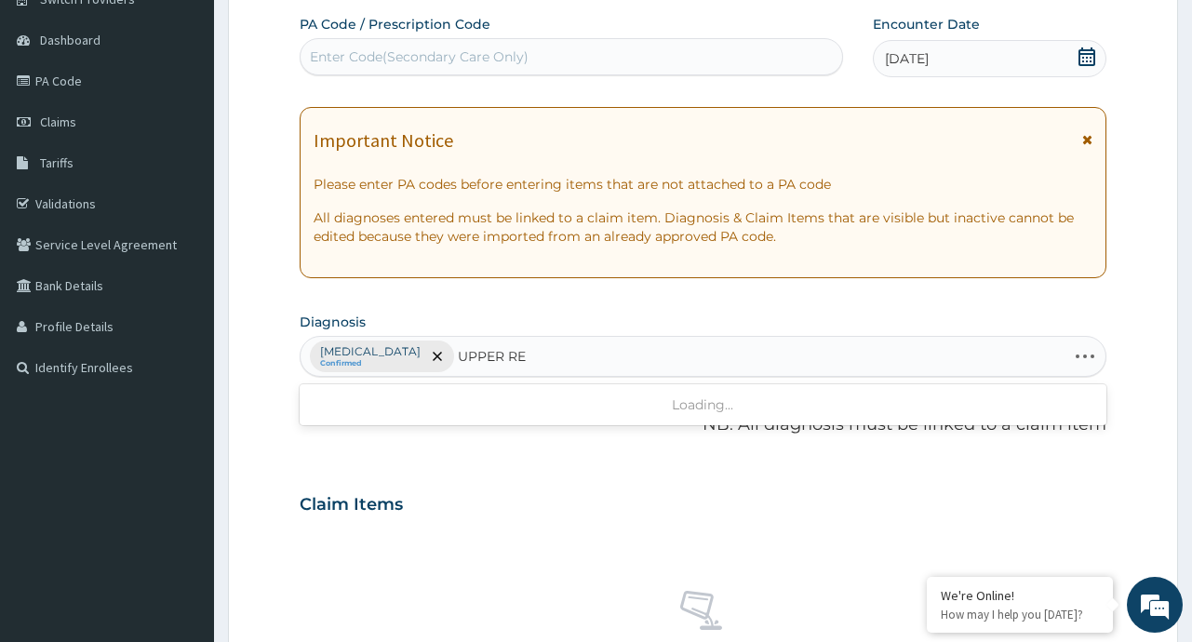
type input "UPPER RES"
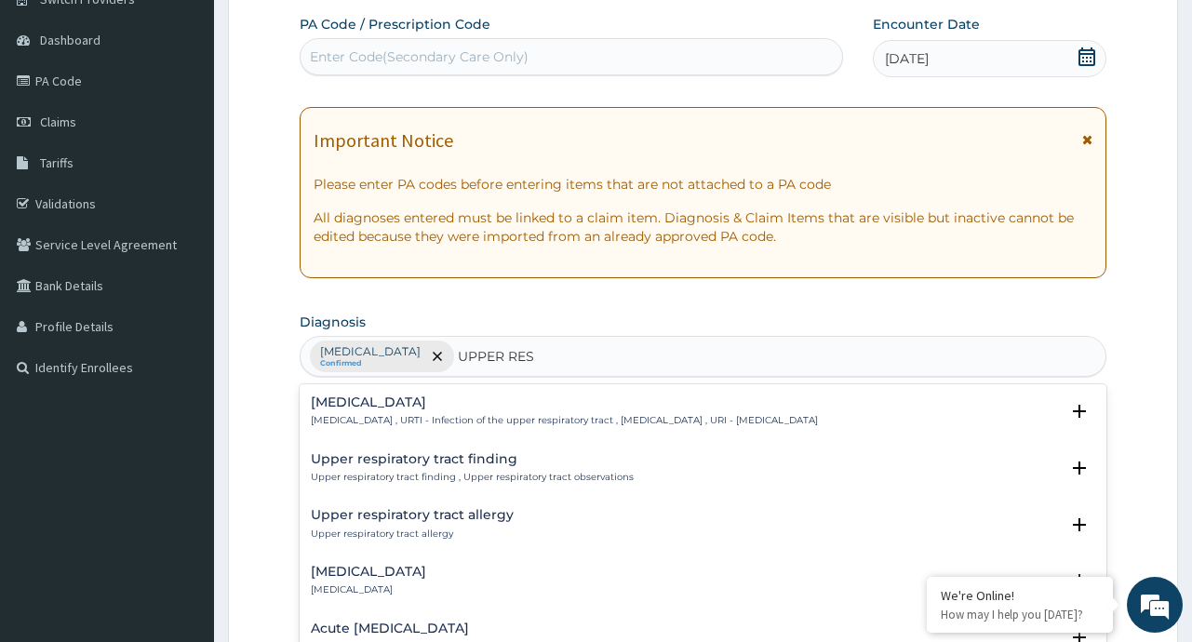
click at [406, 420] on p "[MEDICAL_DATA] , URTI - Infection of the upper respiratory tract , [MEDICAL_DAT…" at bounding box center [564, 420] width 507 height 13
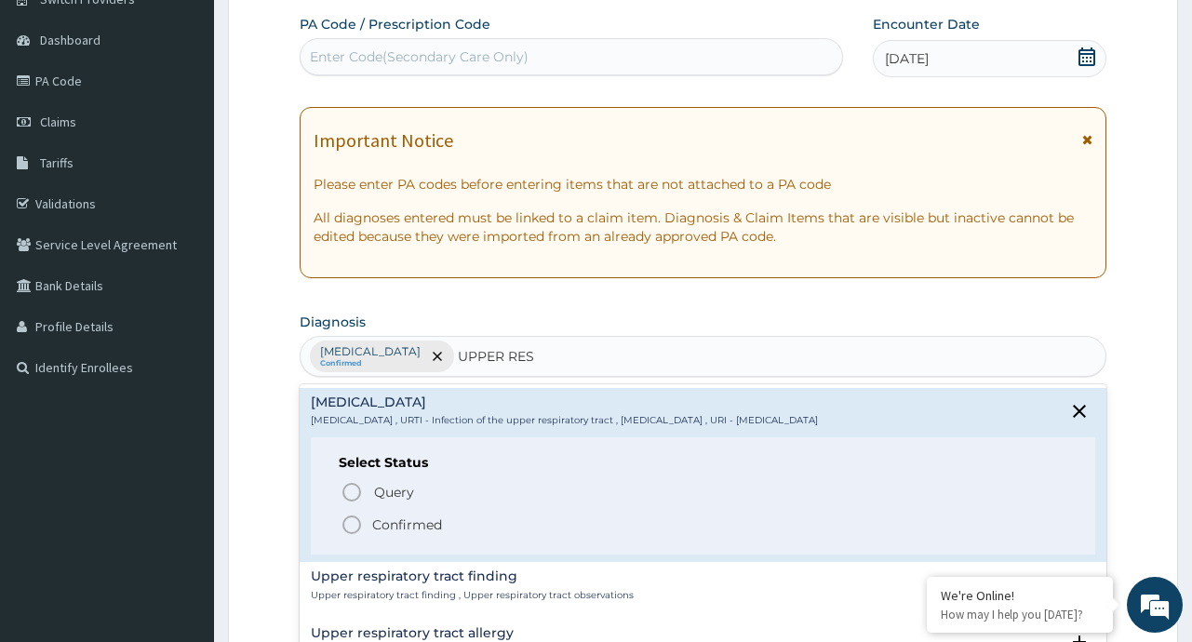
click at [396, 528] on p "Confirmed" at bounding box center [407, 524] width 70 height 19
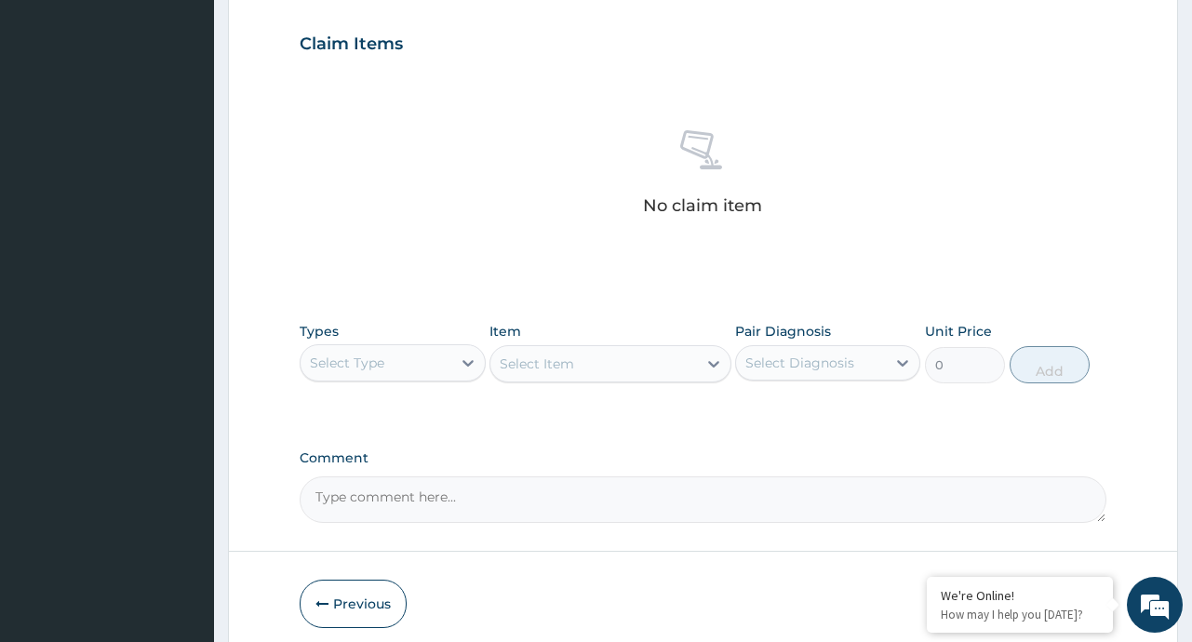
scroll to position [648, 0]
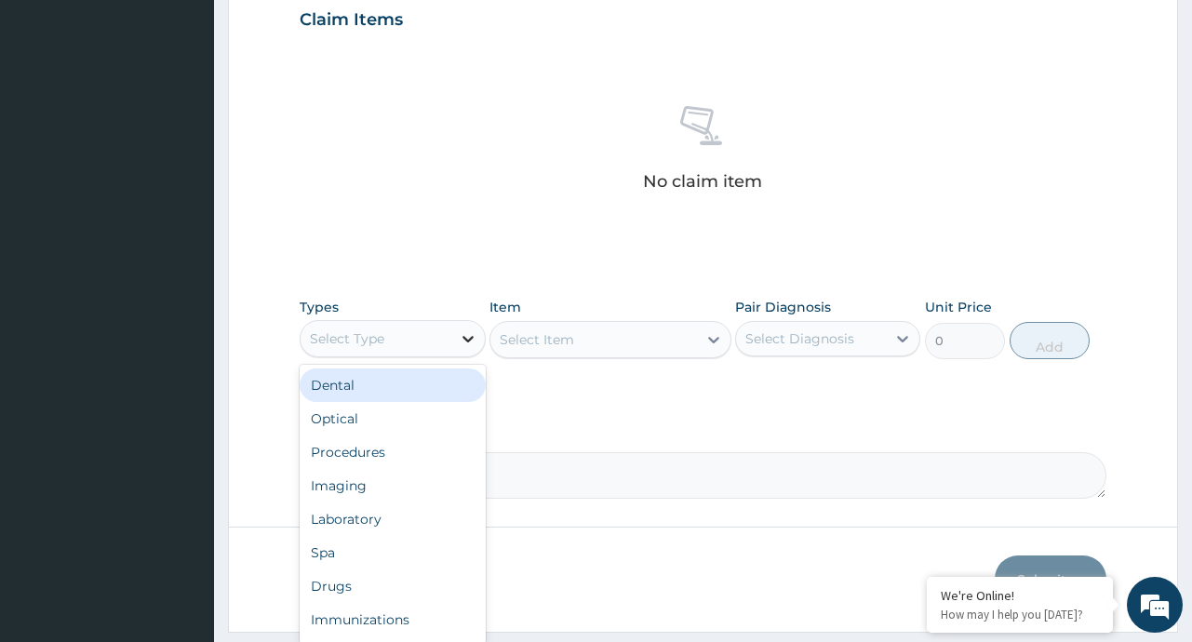
click at [465, 335] on icon at bounding box center [468, 338] width 19 height 19
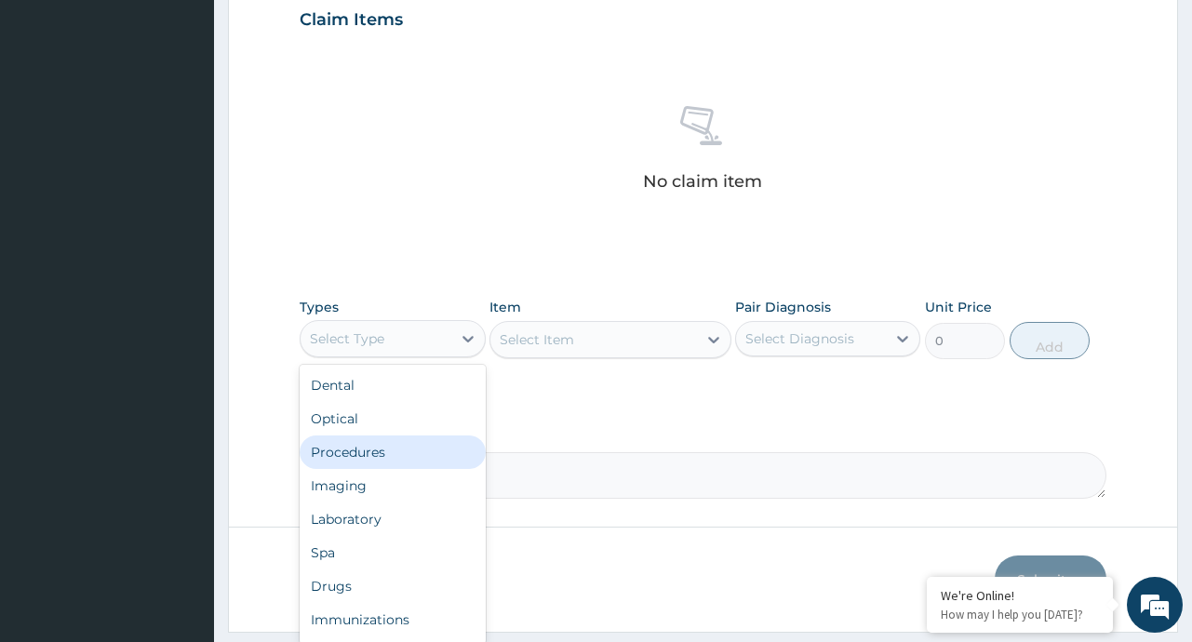
click at [374, 461] on div "Procedures" at bounding box center [392, 451] width 185 height 33
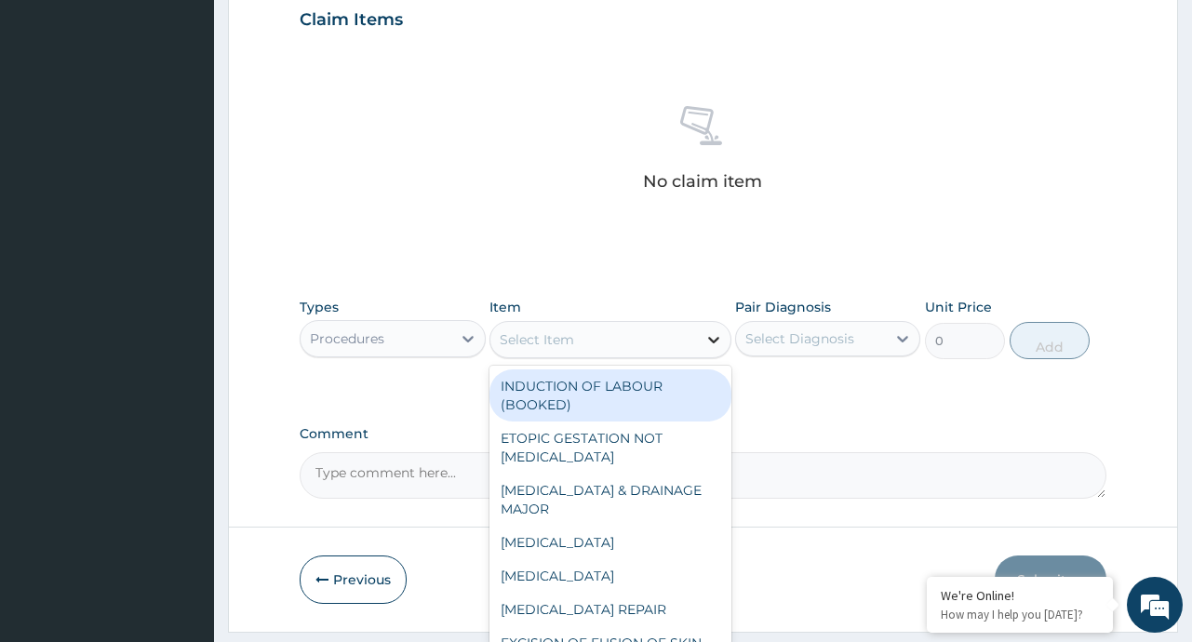
click at [713, 338] on icon at bounding box center [713, 339] width 19 height 19
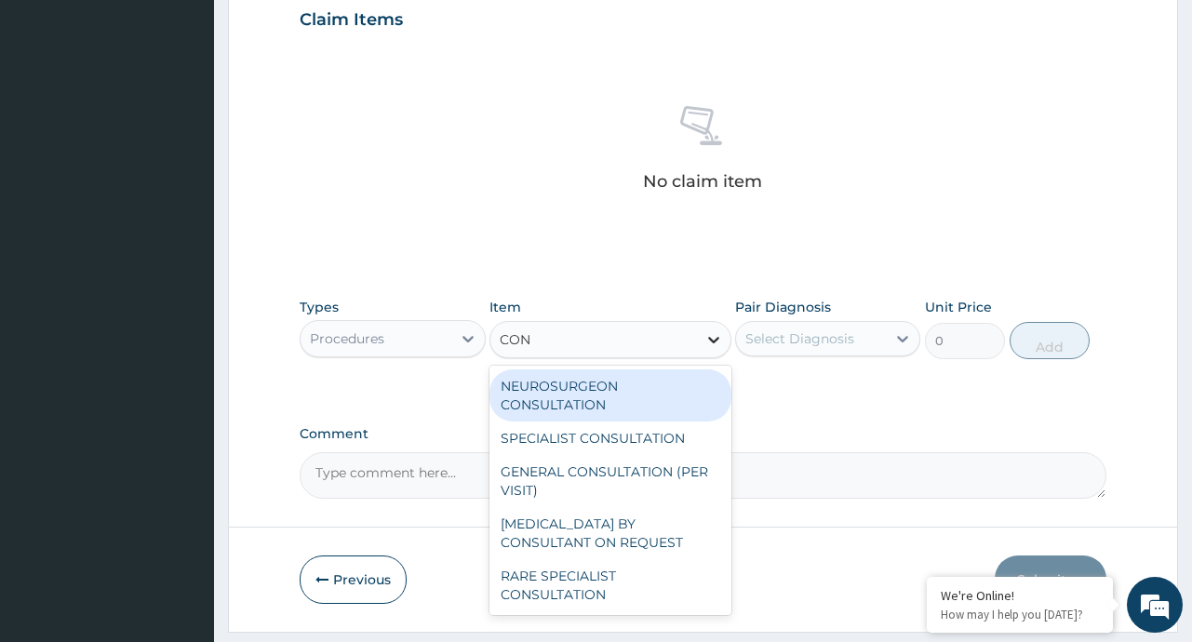
type input "CONS"
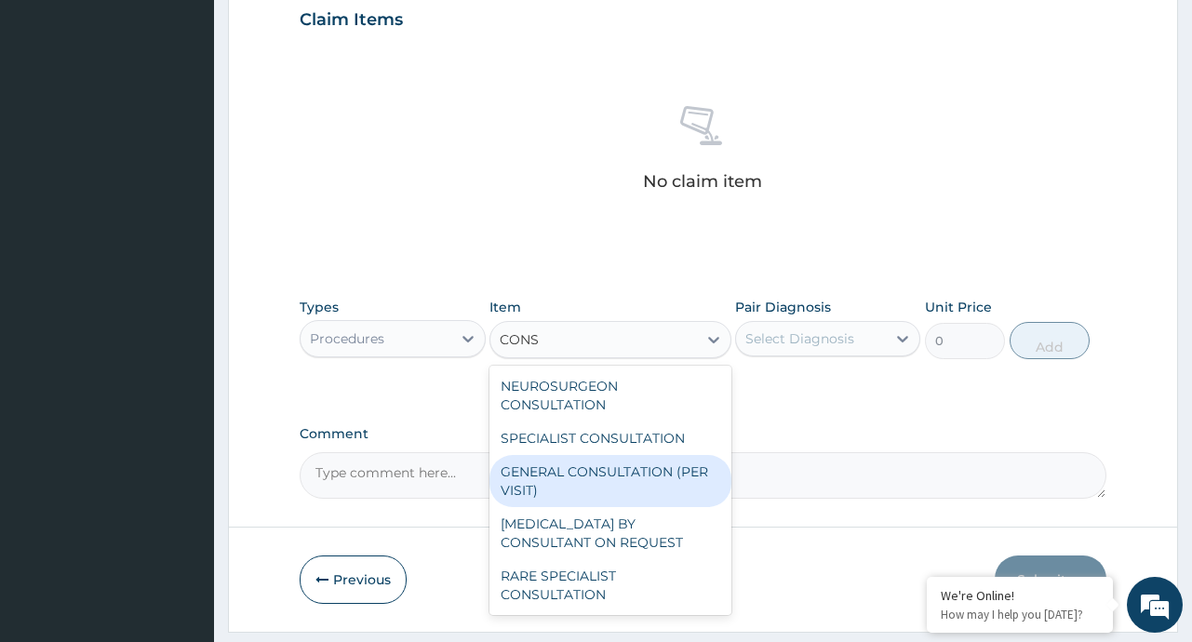
click at [631, 487] on div "GENERAL CONSULTATION (PER VISIT)" at bounding box center [610, 481] width 242 height 52
type input "2000"
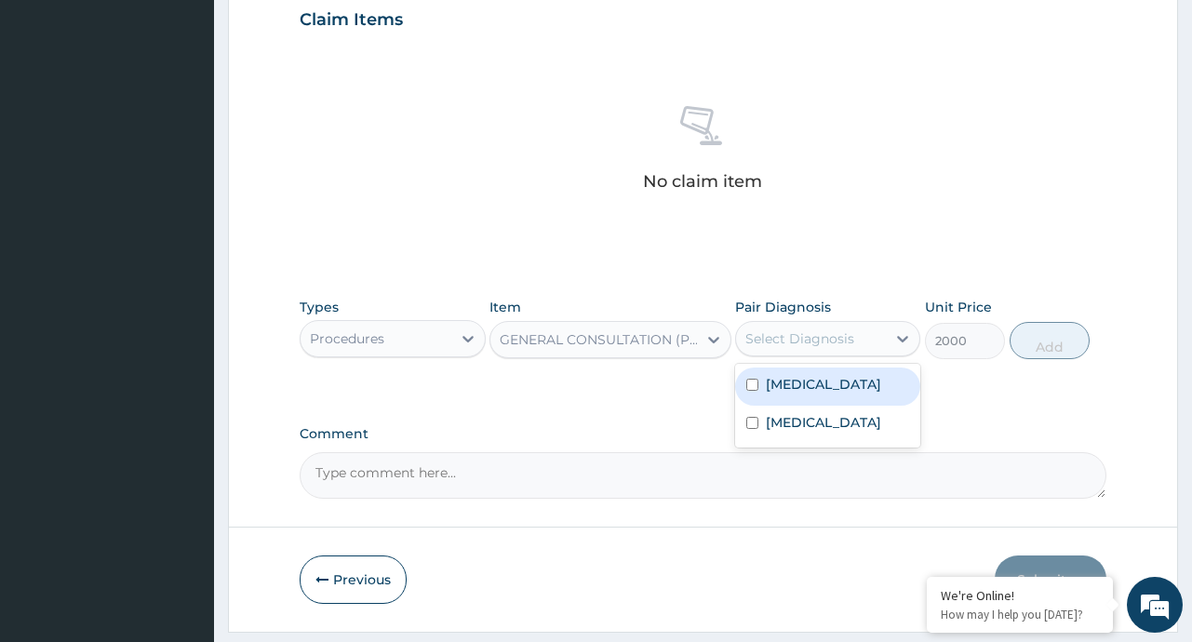
click at [826, 331] on div "Select Diagnosis" at bounding box center [799, 338] width 109 height 19
click at [830, 387] on div "[MEDICAL_DATA]" at bounding box center [827, 387] width 185 height 38
checkbox input "true"
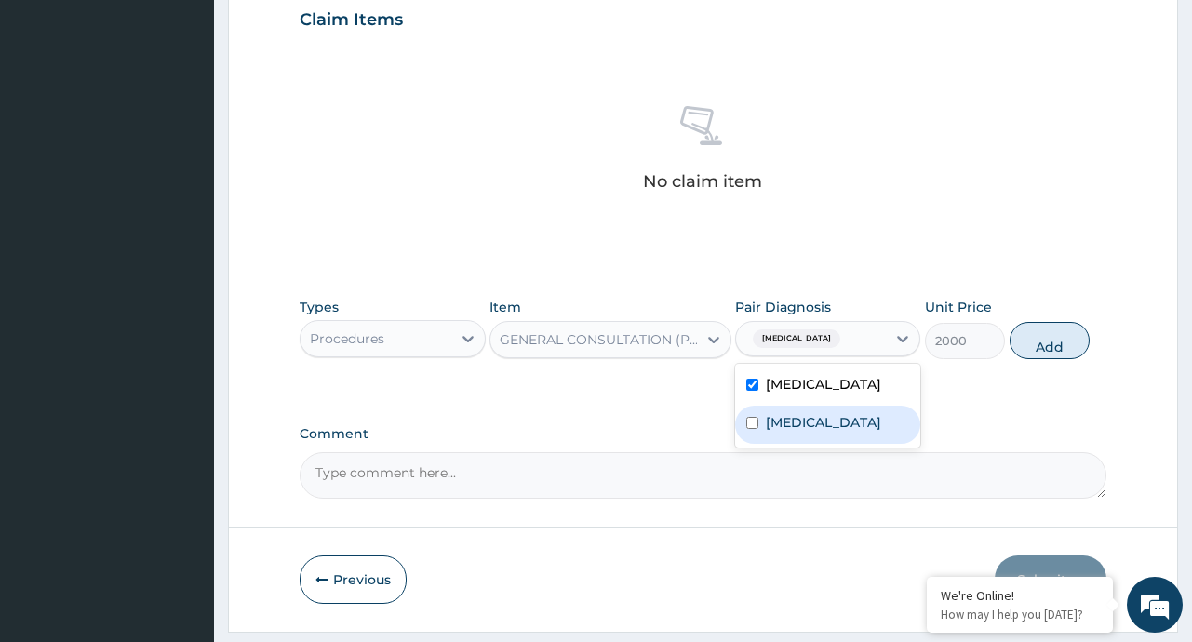
click at [813, 431] on label "[MEDICAL_DATA]" at bounding box center [823, 422] width 115 height 19
checkbox input "true"
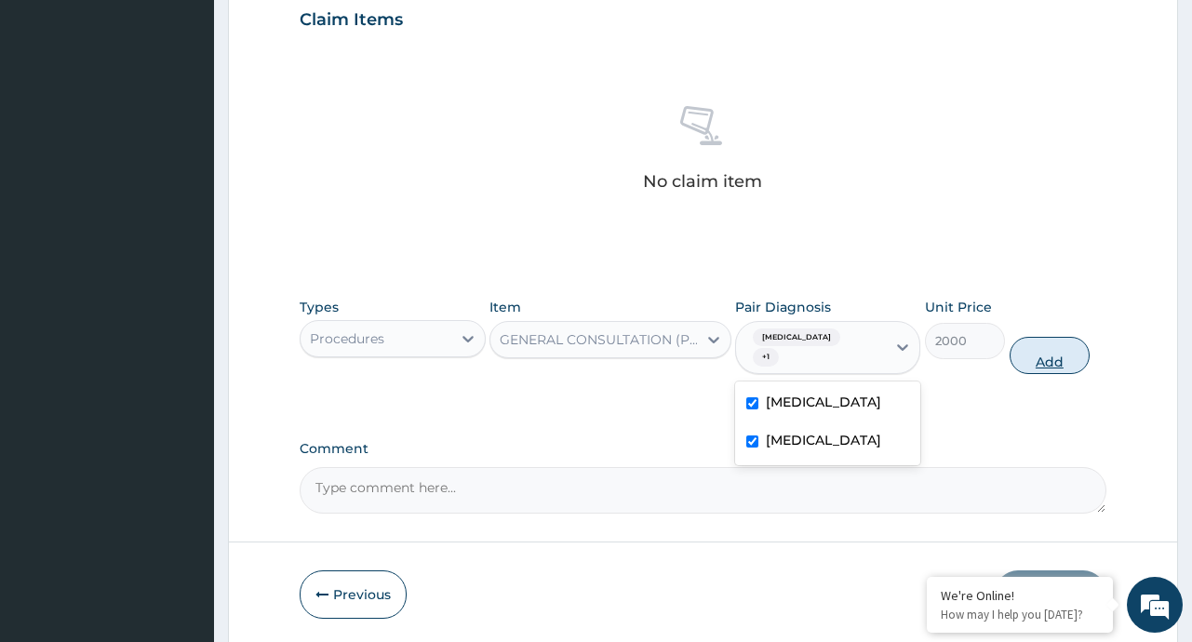
click at [1037, 341] on button "Add" at bounding box center [1049, 355] width 81 height 37
type input "0"
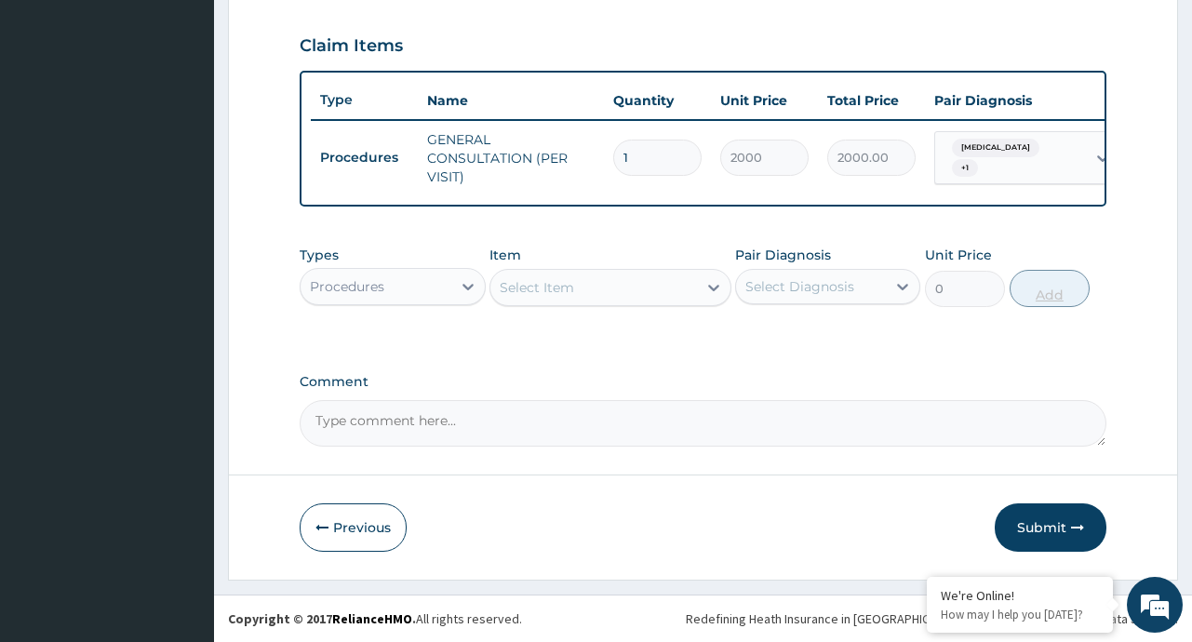
scroll to position [635, 0]
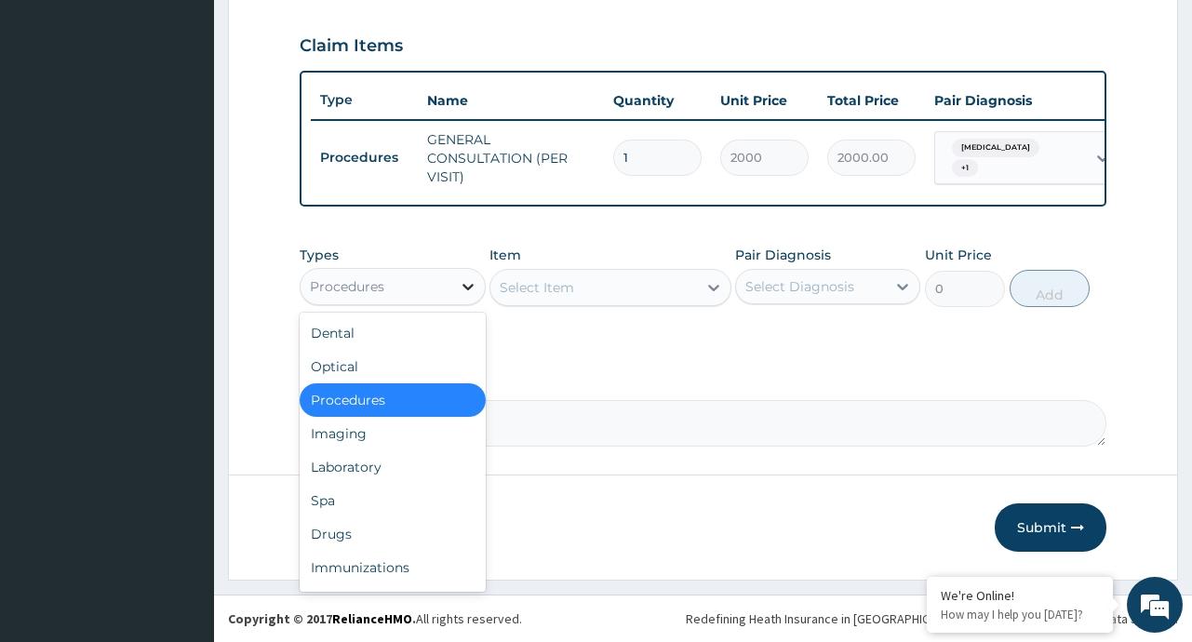
click at [463, 285] on icon at bounding box center [467, 287] width 11 height 7
click at [340, 541] on div "Drugs" at bounding box center [392, 533] width 185 height 33
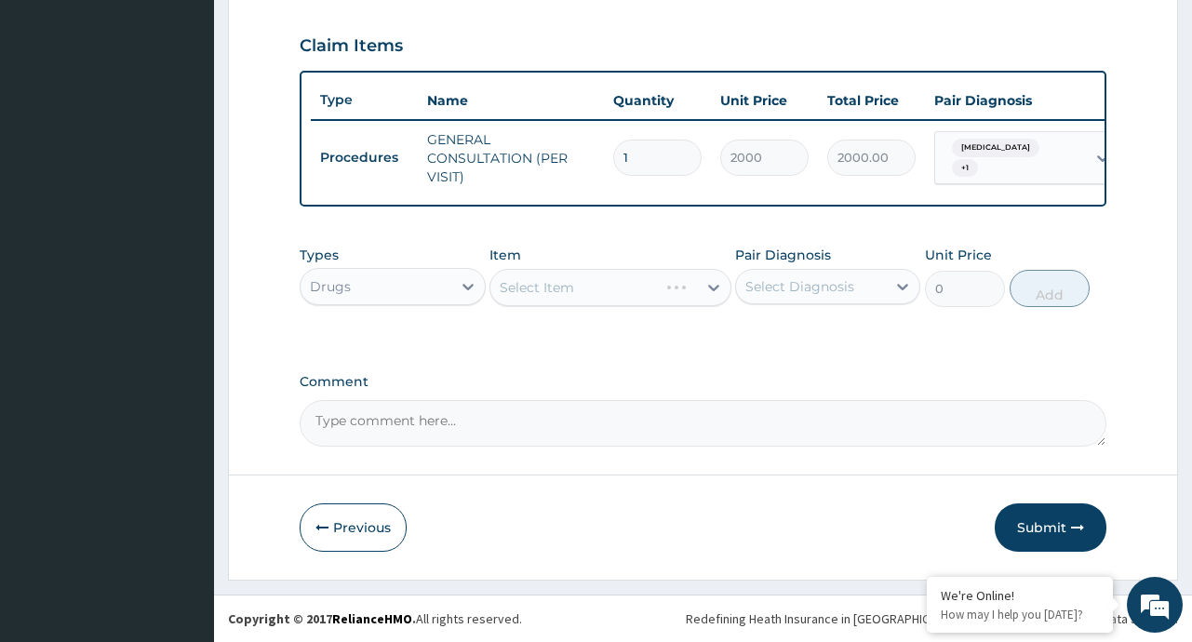
click at [711, 287] on div "Select Item" at bounding box center [610, 287] width 242 height 37
click at [714, 283] on div "Select Item" at bounding box center [610, 287] width 242 height 37
click at [710, 286] on div "Select Item" at bounding box center [610, 287] width 242 height 37
click at [712, 286] on div "Select Item" at bounding box center [610, 287] width 242 height 37
click at [710, 286] on div "Select Item" at bounding box center [610, 287] width 242 height 37
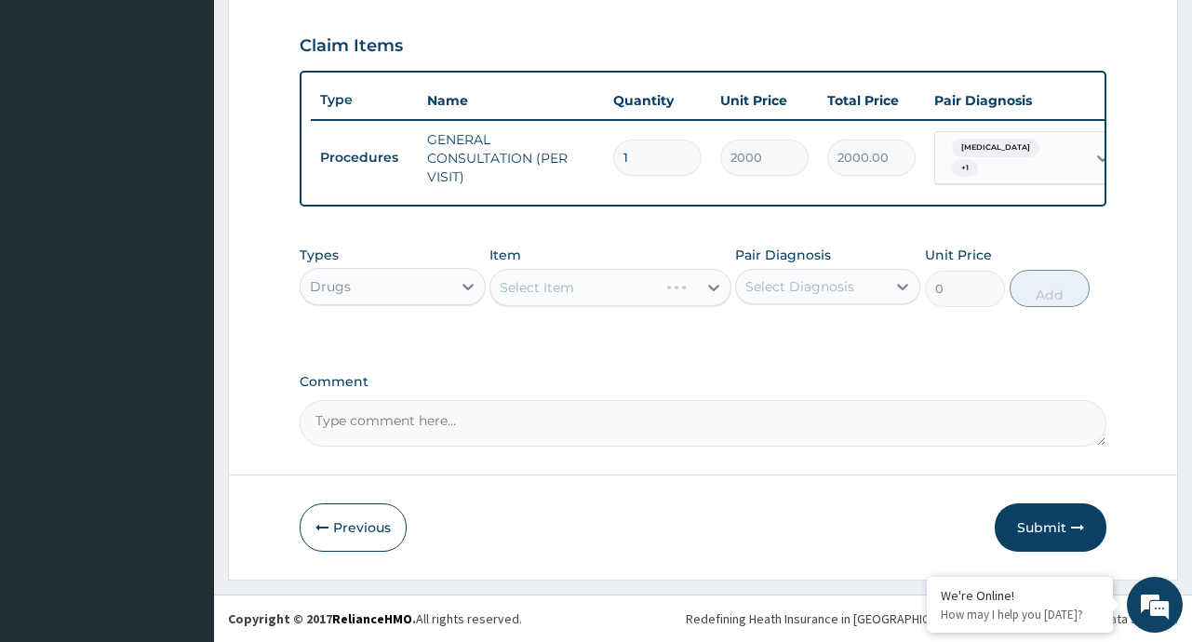
click at [715, 287] on div "Select Item" at bounding box center [610, 287] width 242 height 37
click at [716, 287] on div "Select Item" at bounding box center [610, 287] width 242 height 37
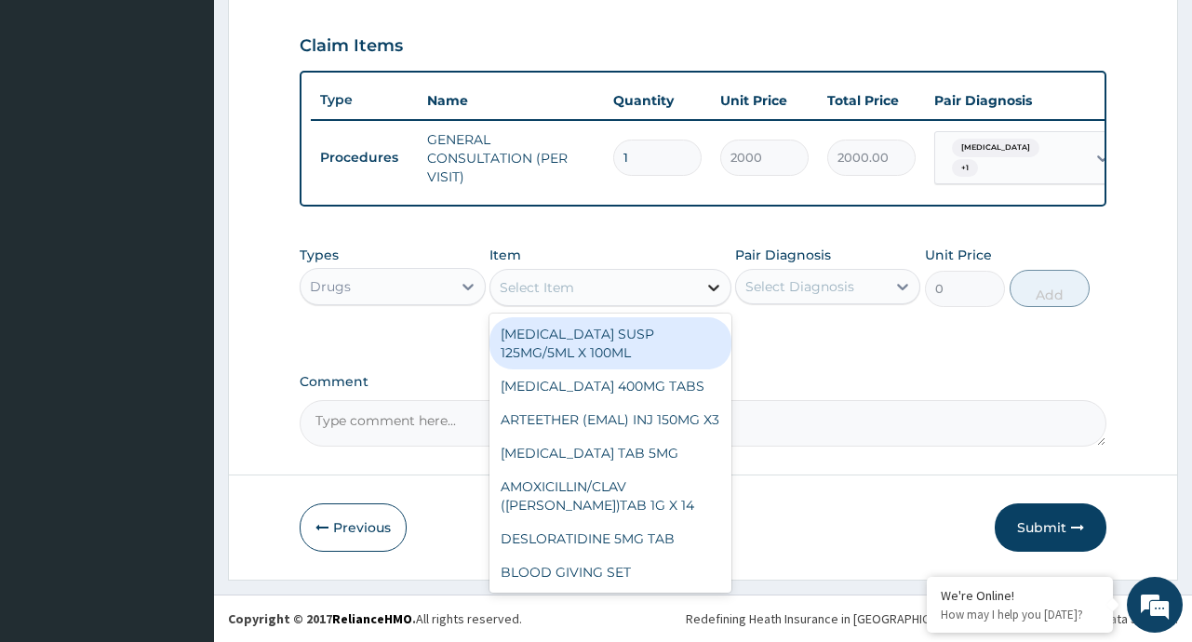
click at [709, 285] on icon at bounding box center [713, 288] width 11 height 7
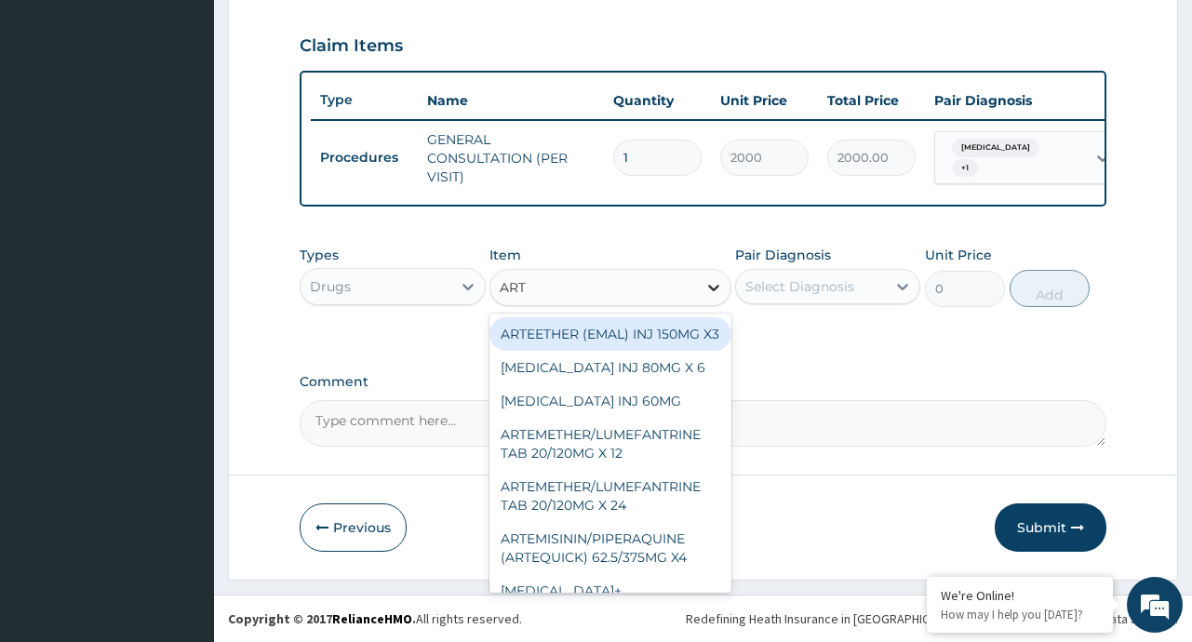
type input "ARTE"
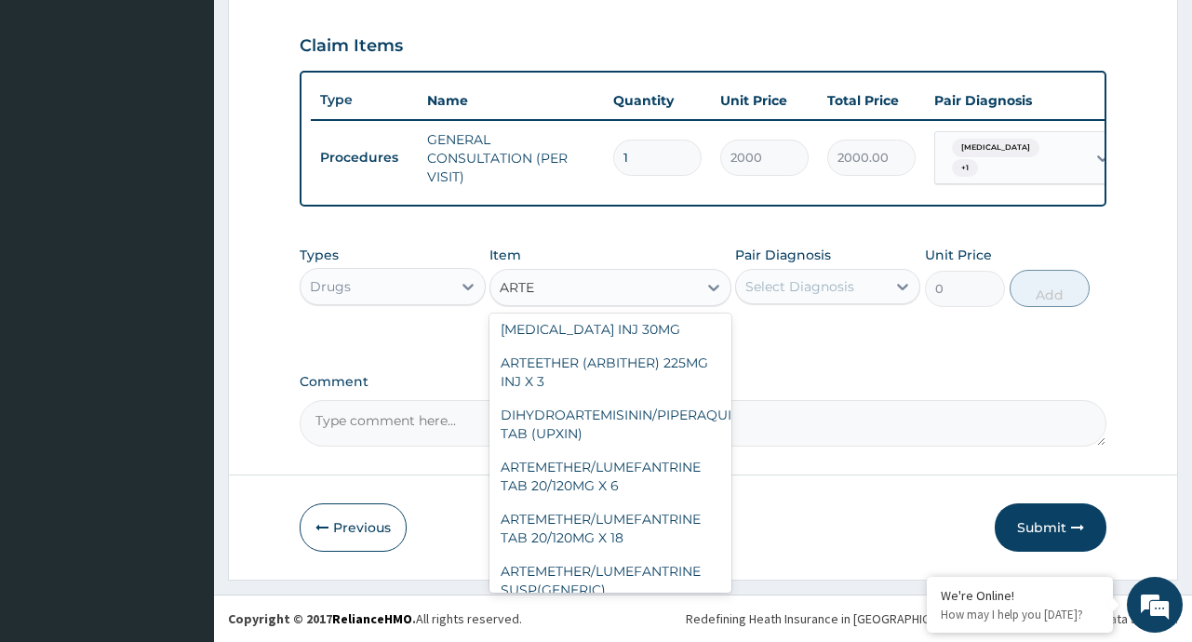
scroll to position [544, 0]
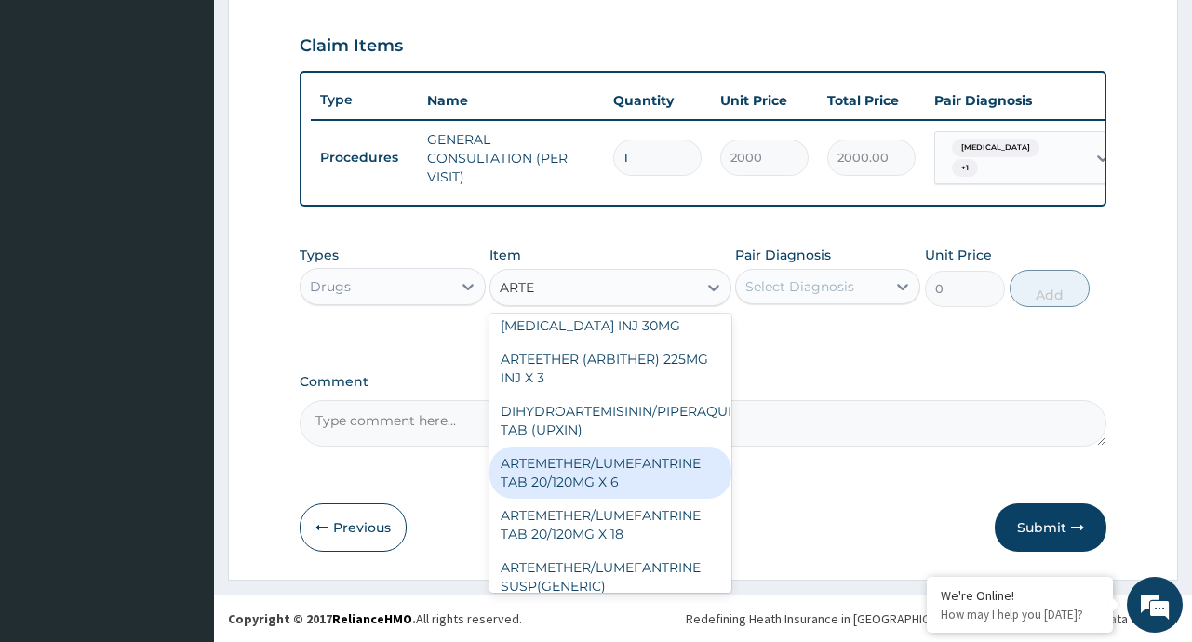
click at [610, 468] on div "ARTEMETHER/LUMEFANTRINE TAB 20/120MG X 6" at bounding box center [610, 473] width 242 height 52
type input "400"
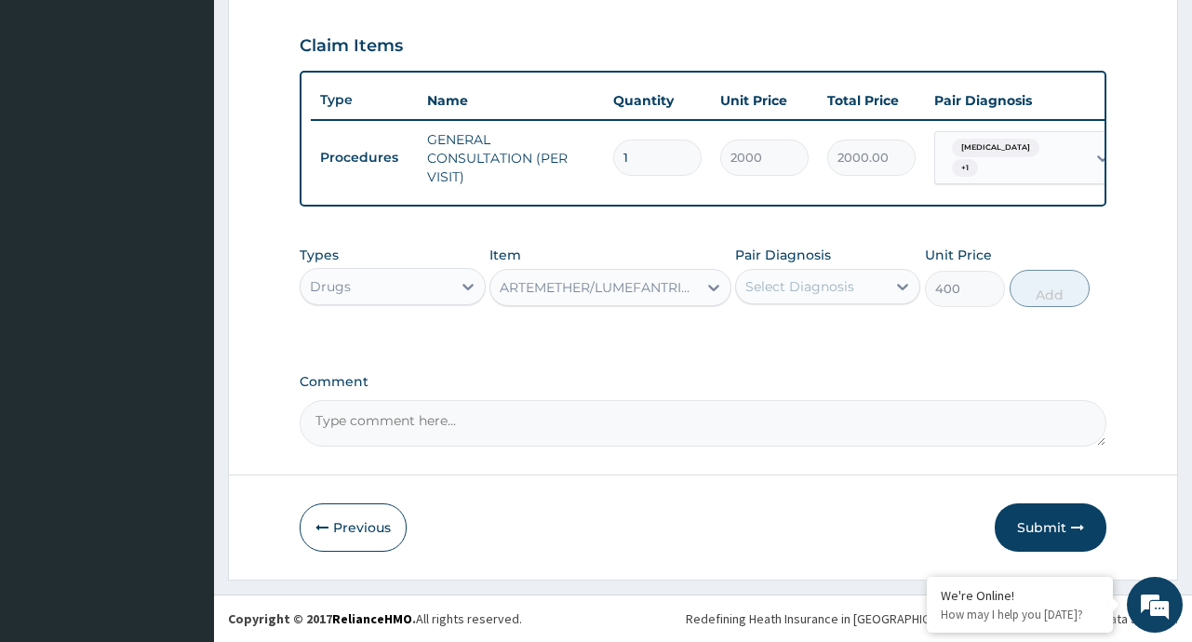
click at [786, 282] on div "Select Diagnosis" at bounding box center [799, 286] width 109 height 19
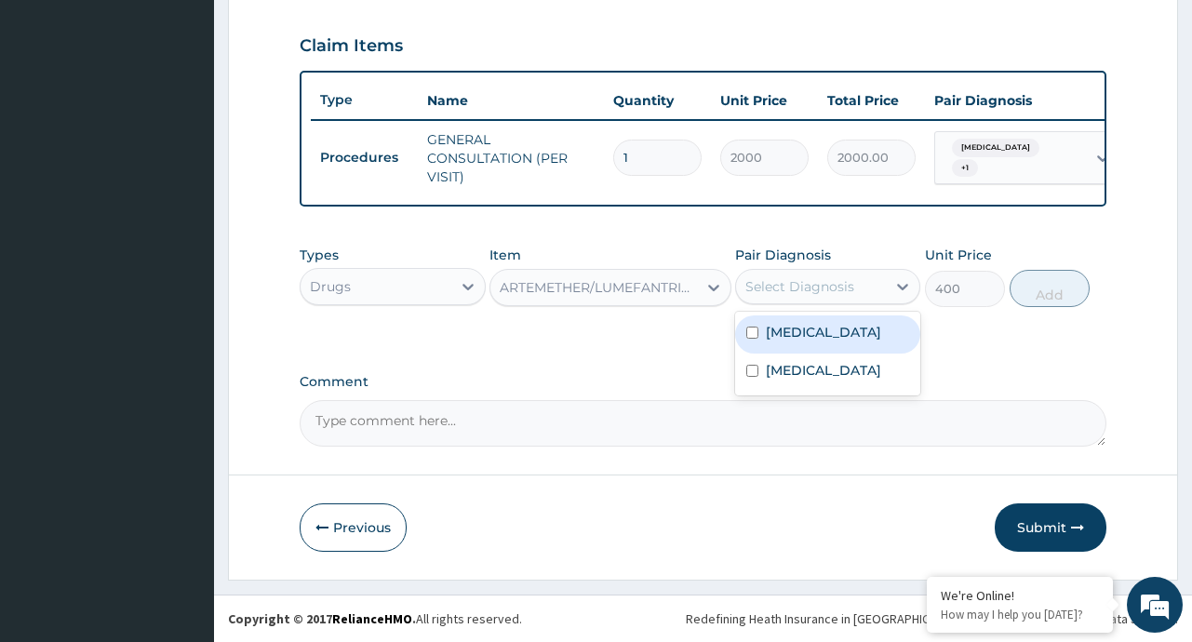
click at [803, 328] on label "[MEDICAL_DATA]" at bounding box center [823, 332] width 115 height 19
checkbox input "true"
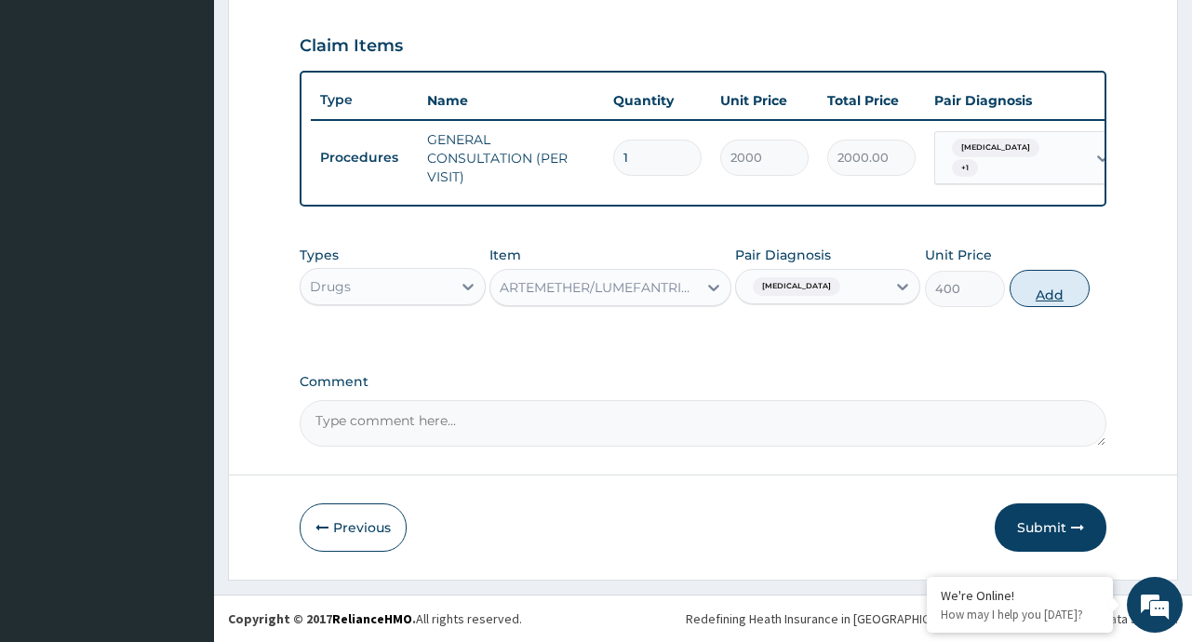
click at [1046, 280] on button "Add" at bounding box center [1049, 288] width 81 height 37
type input "0"
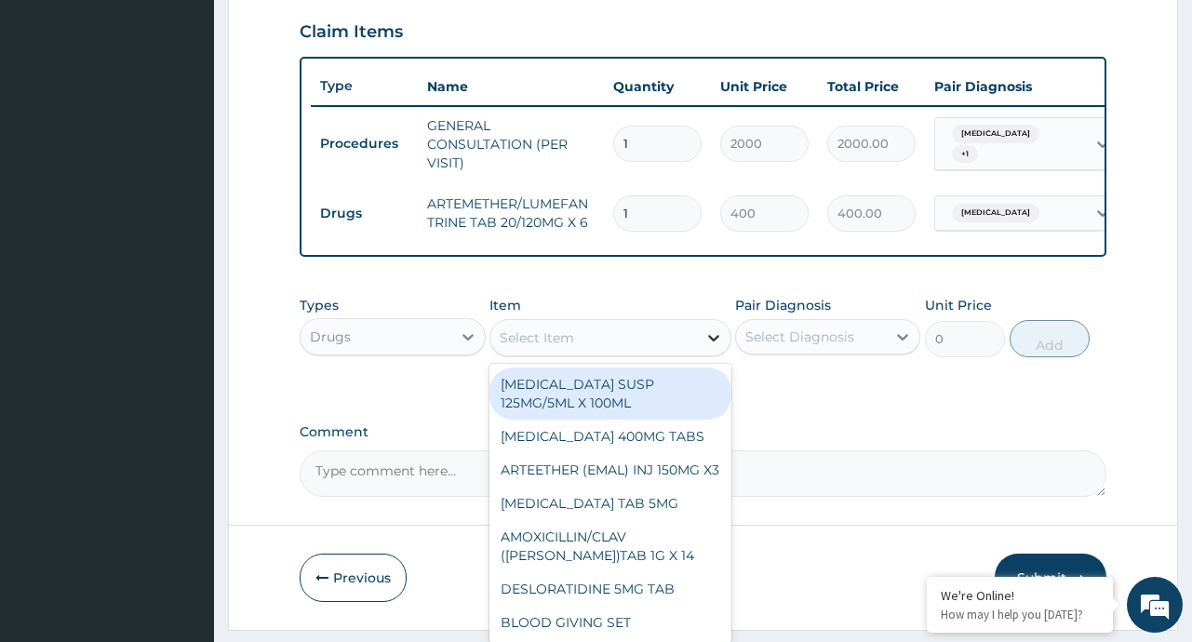
click at [714, 347] on icon at bounding box center [713, 337] width 19 height 19
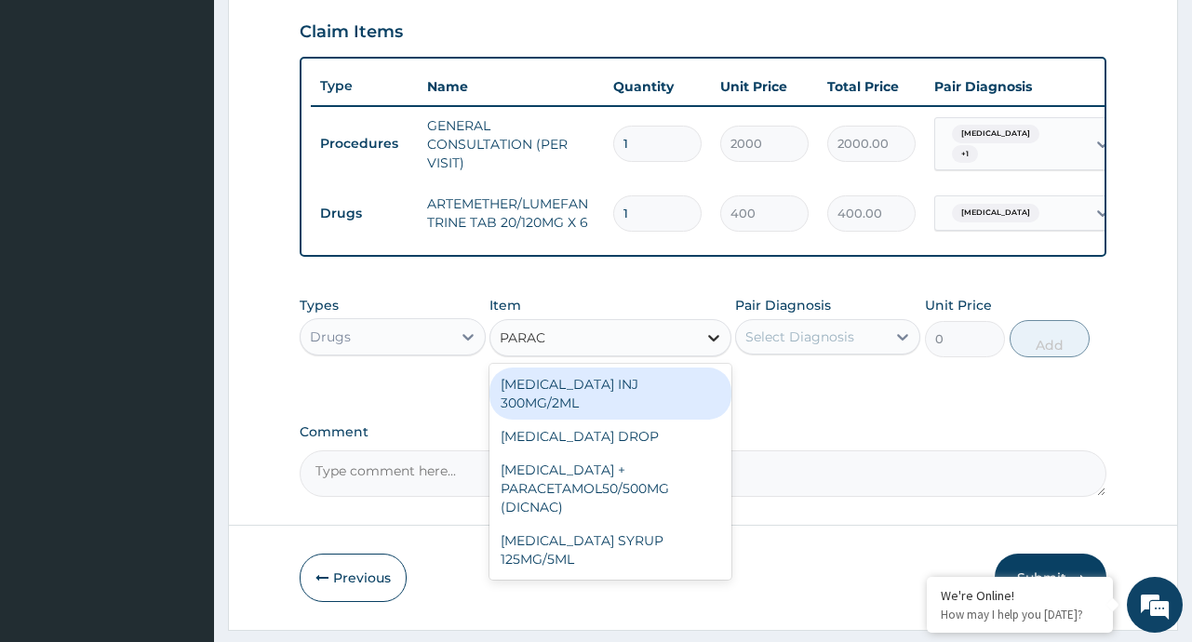
type input "PARACE"
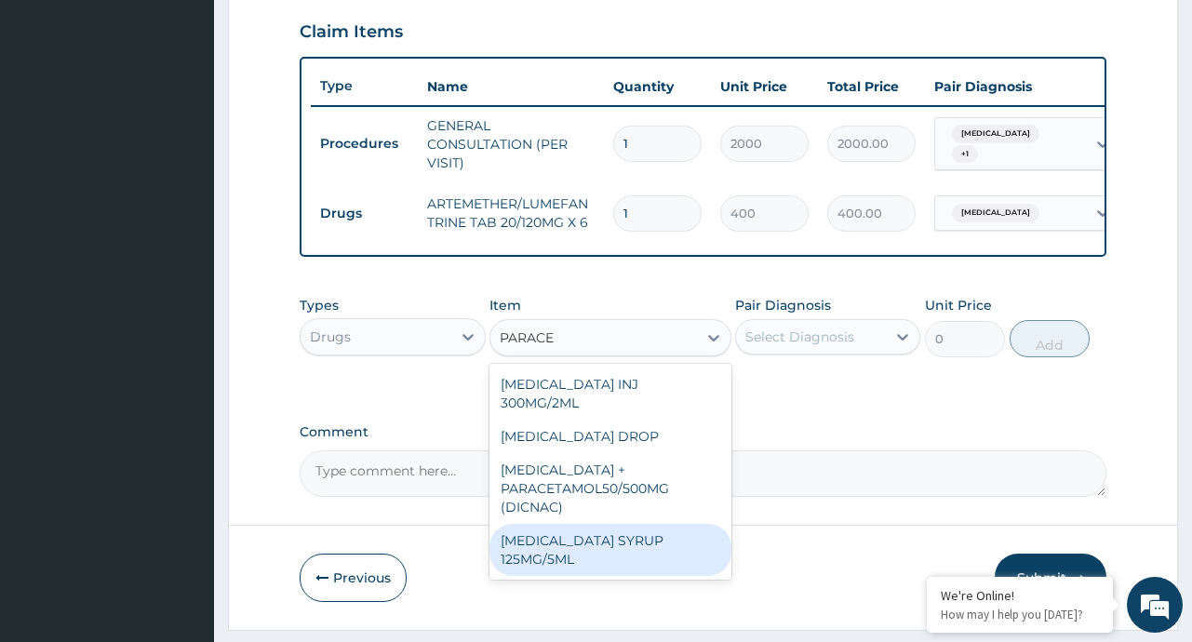
click at [552, 545] on div "[MEDICAL_DATA] SYRUP 125MG/5ML" at bounding box center [610, 550] width 242 height 52
type input "300"
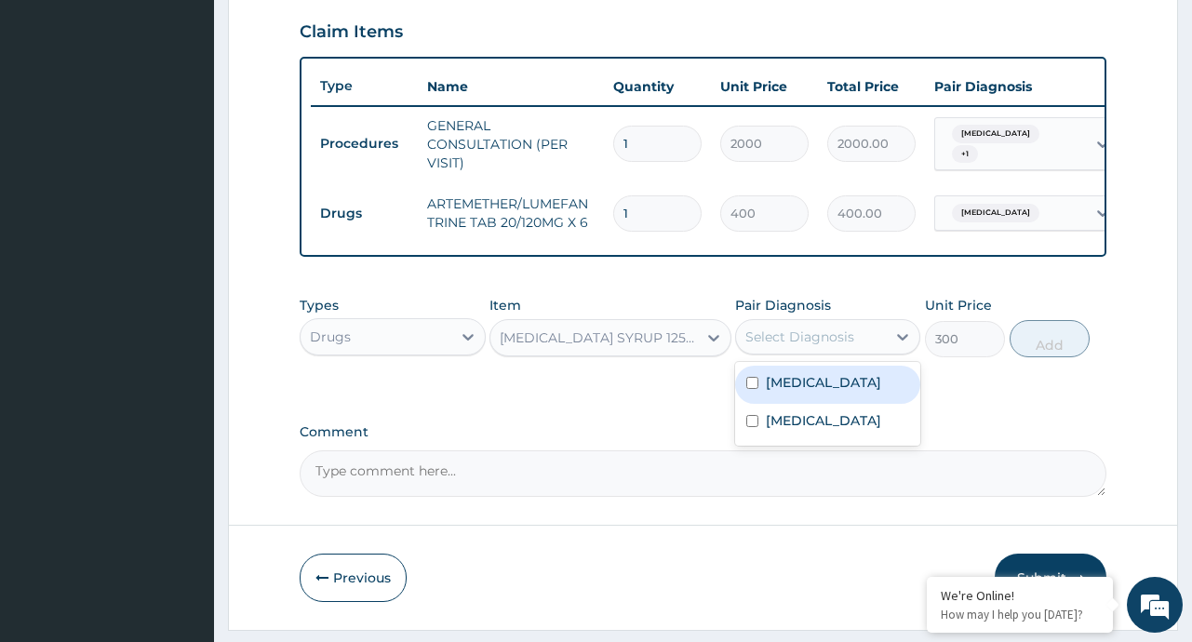
click at [799, 346] on div "Select Diagnosis" at bounding box center [799, 337] width 109 height 19
drag, startPoint x: 806, startPoint y: 394, endPoint x: 796, endPoint y: 427, distance: 33.9
click at [805, 392] on label "[MEDICAL_DATA]" at bounding box center [823, 382] width 115 height 19
checkbox input "true"
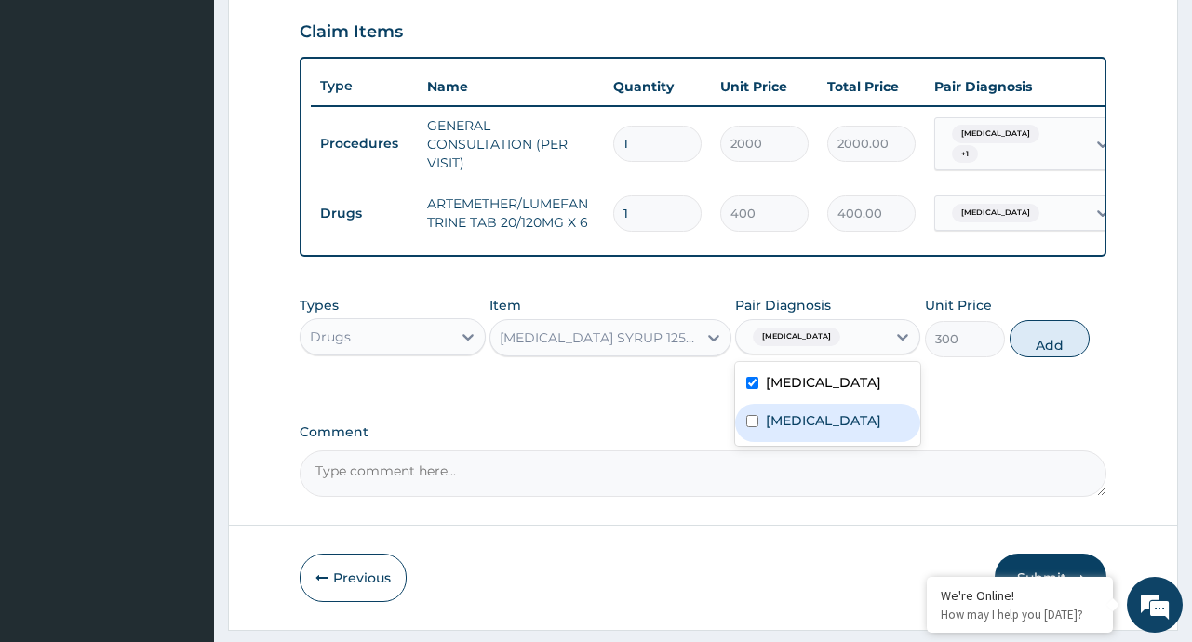
click at [787, 430] on label "Upper respiratory infection" at bounding box center [823, 420] width 115 height 19
checkbox input "true"
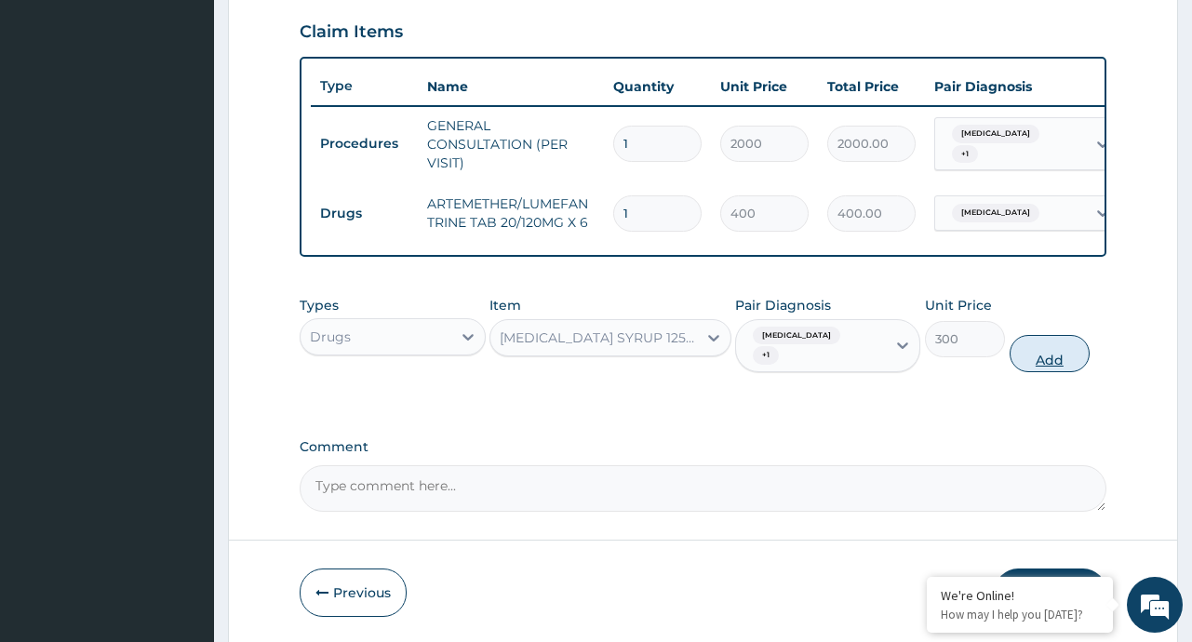
click at [1062, 355] on button "Add" at bounding box center [1049, 353] width 81 height 37
type input "0"
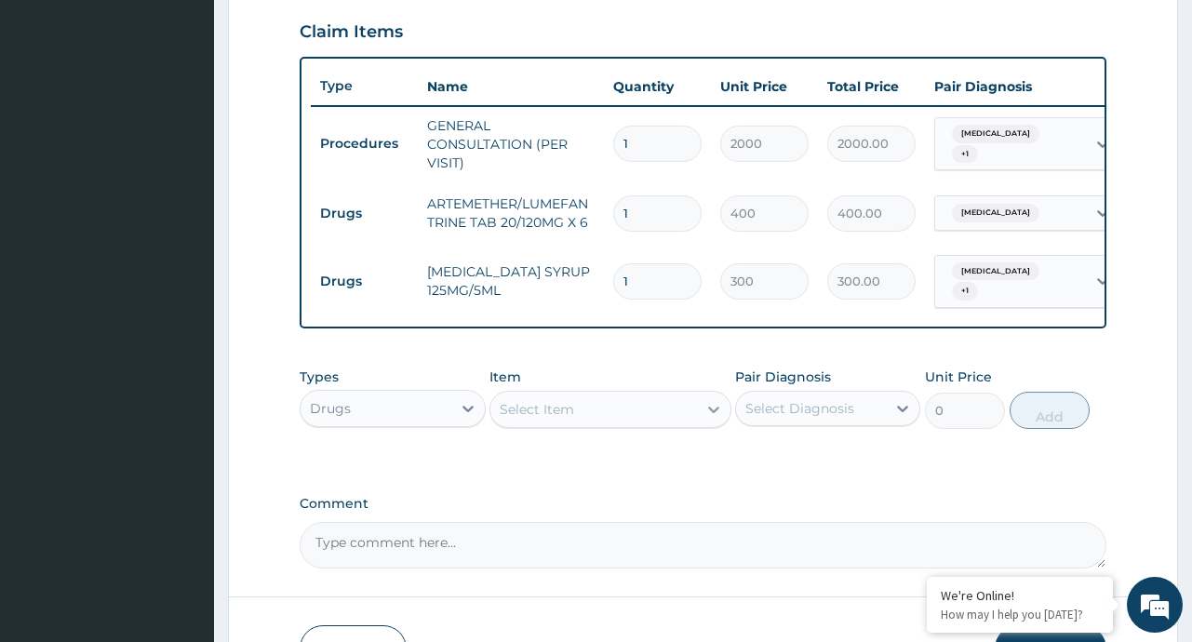
click at [710, 418] on icon at bounding box center [713, 409] width 19 height 19
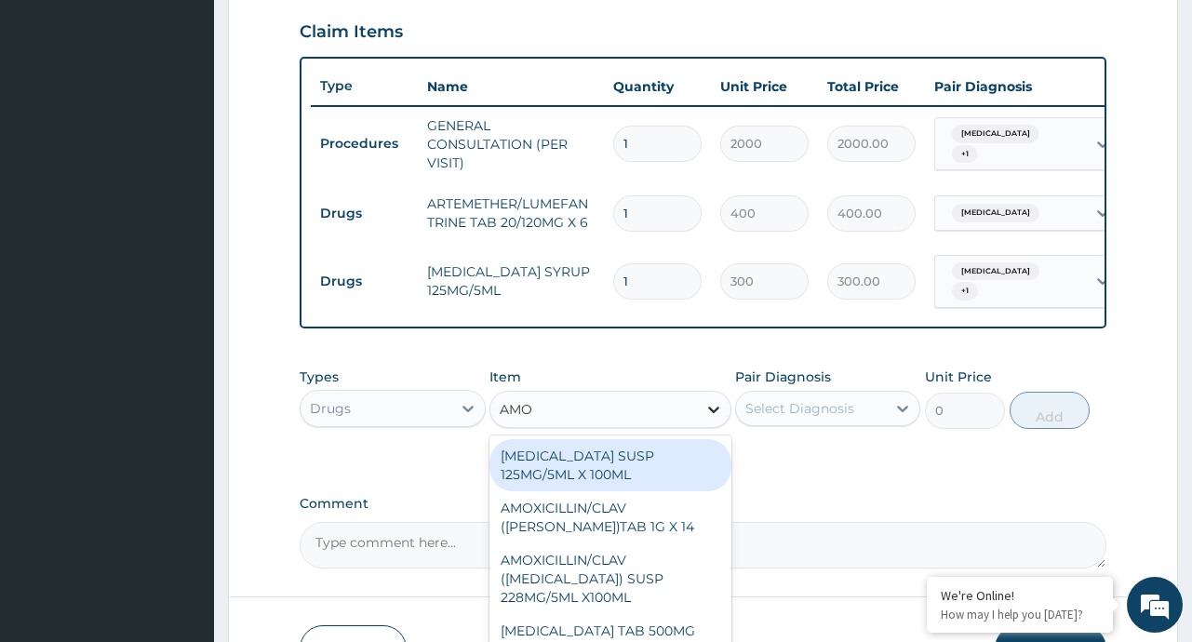
type input "AMOX"
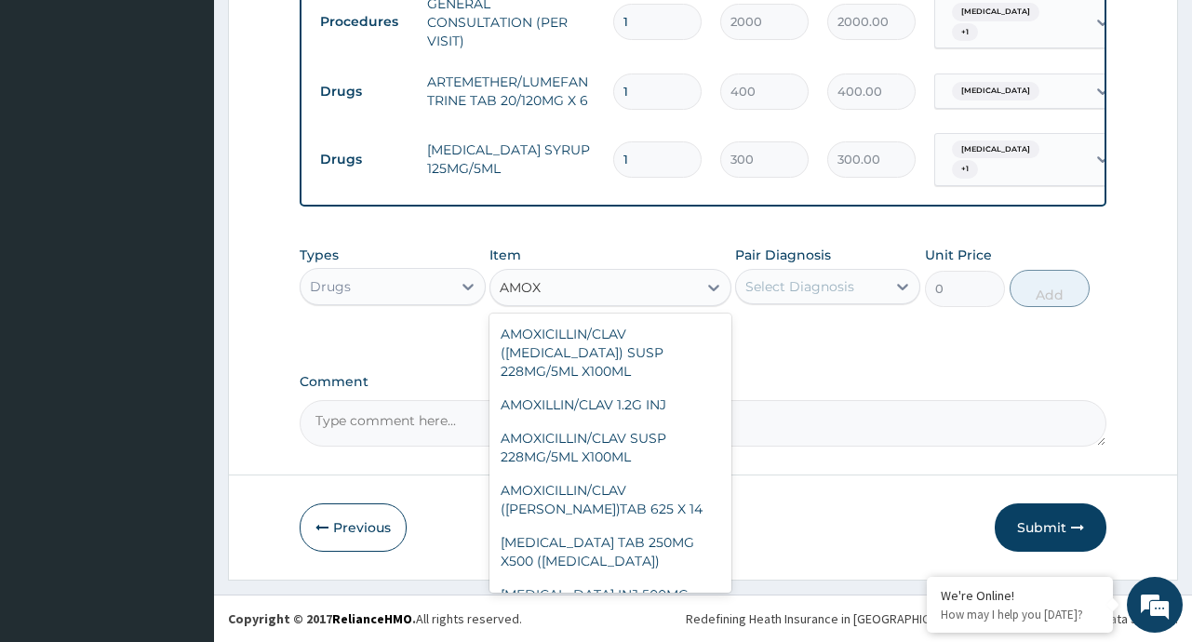
scroll to position [101, 0]
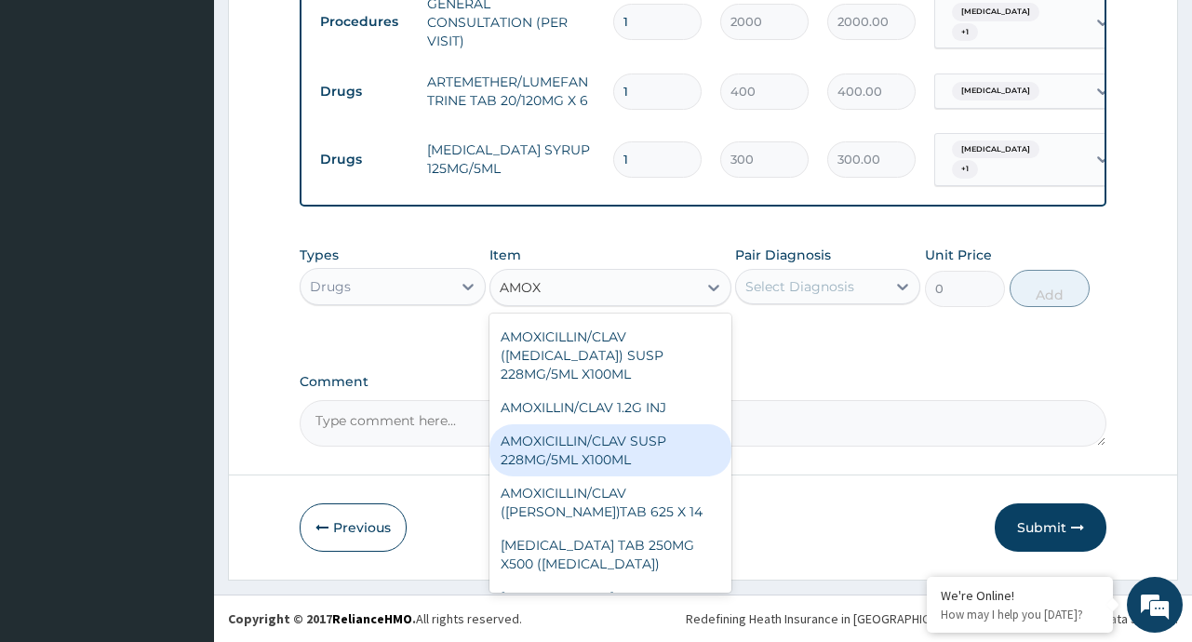
click at [609, 447] on div "AMOXICILLIN/CLAV SUSP 228MG/5ML X100ML" at bounding box center [610, 450] width 242 height 52
type input "2200"
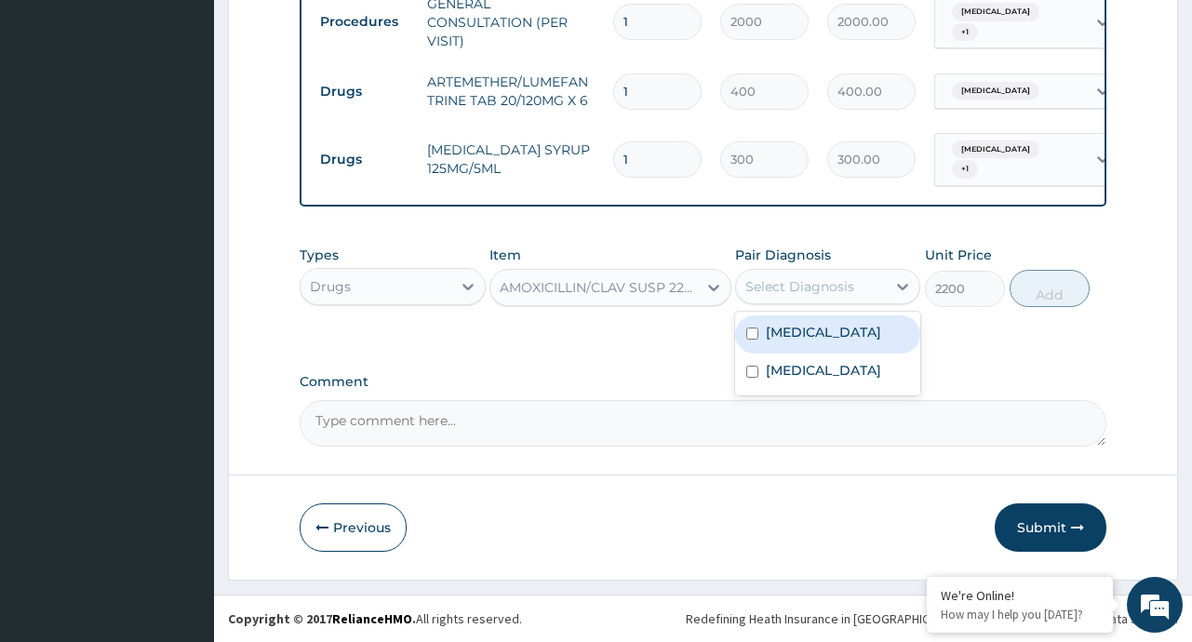
click at [835, 284] on div "Select Diagnosis" at bounding box center [799, 286] width 109 height 19
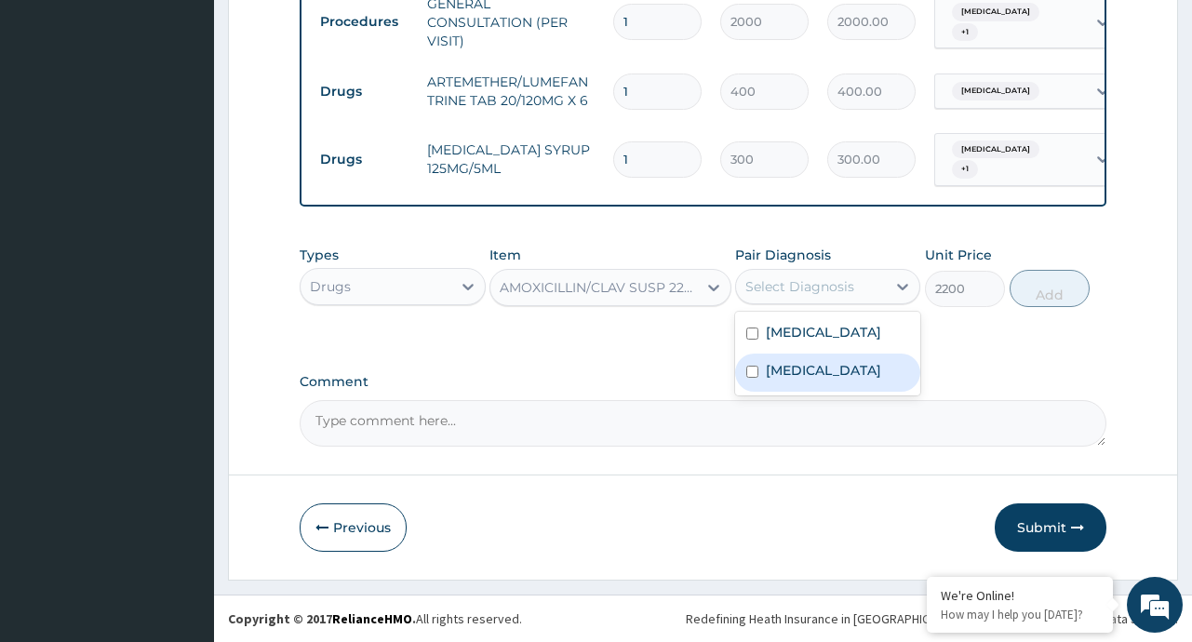
click at [795, 380] on label "Upper respiratory infection" at bounding box center [823, 370] width 115 height 19
checkbox input "true"
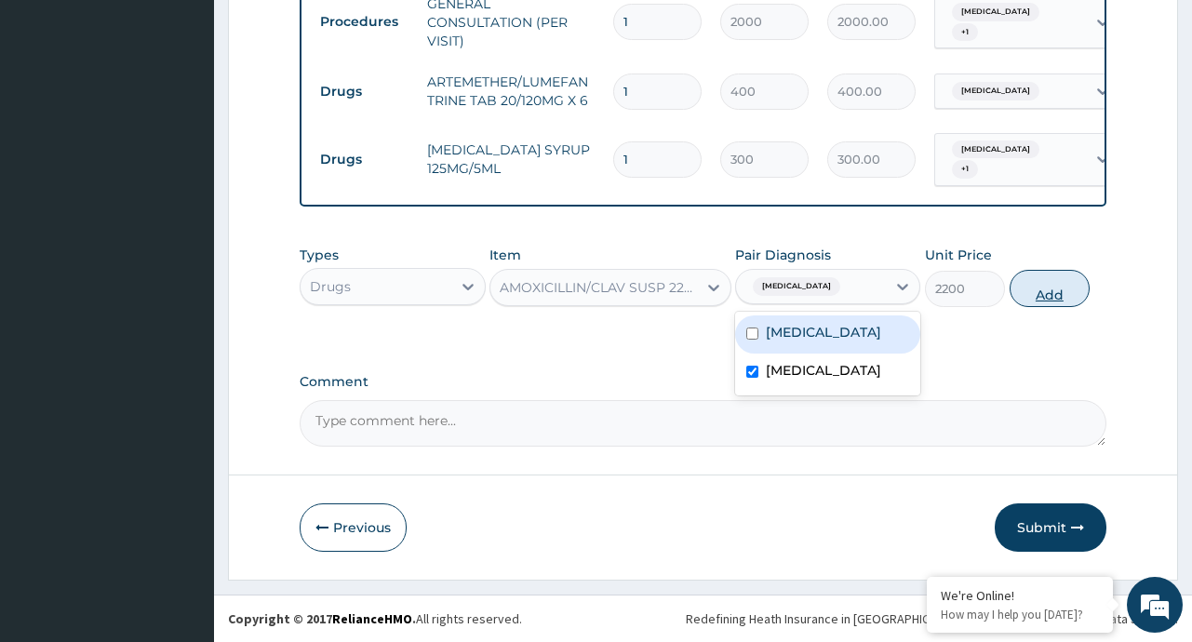
click at [1046, 302] on button "Add" at bounding box center [1049, 288] width 81 height 37
type input "0"
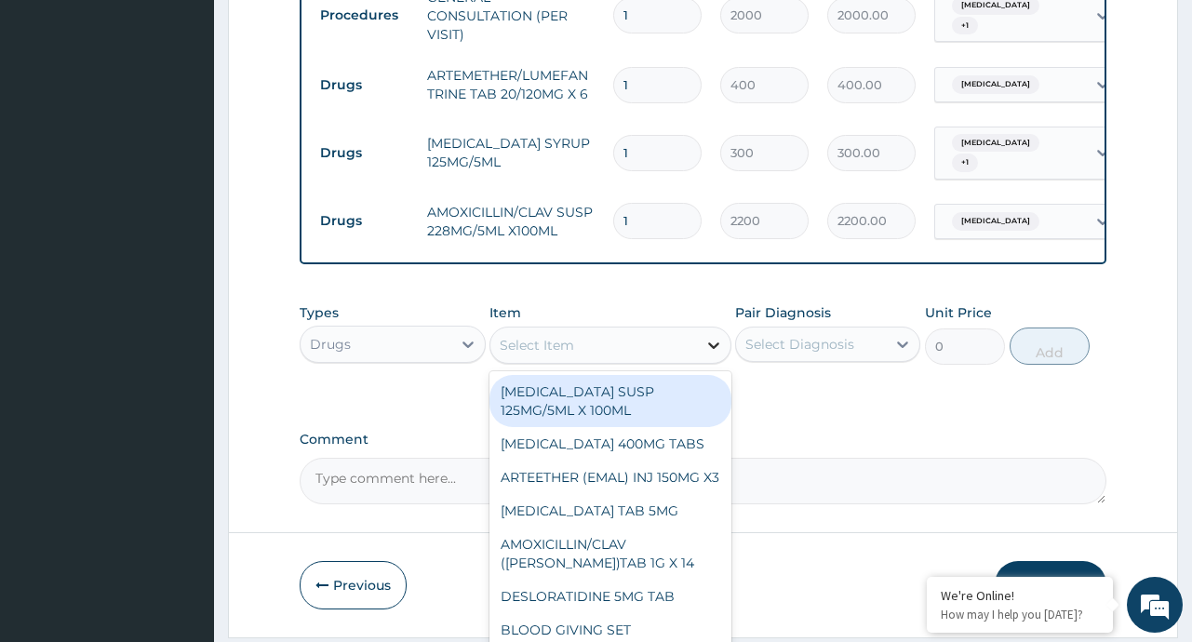
click at [710, 344] on icon at bounding box center [713, 345] width 19 height 19
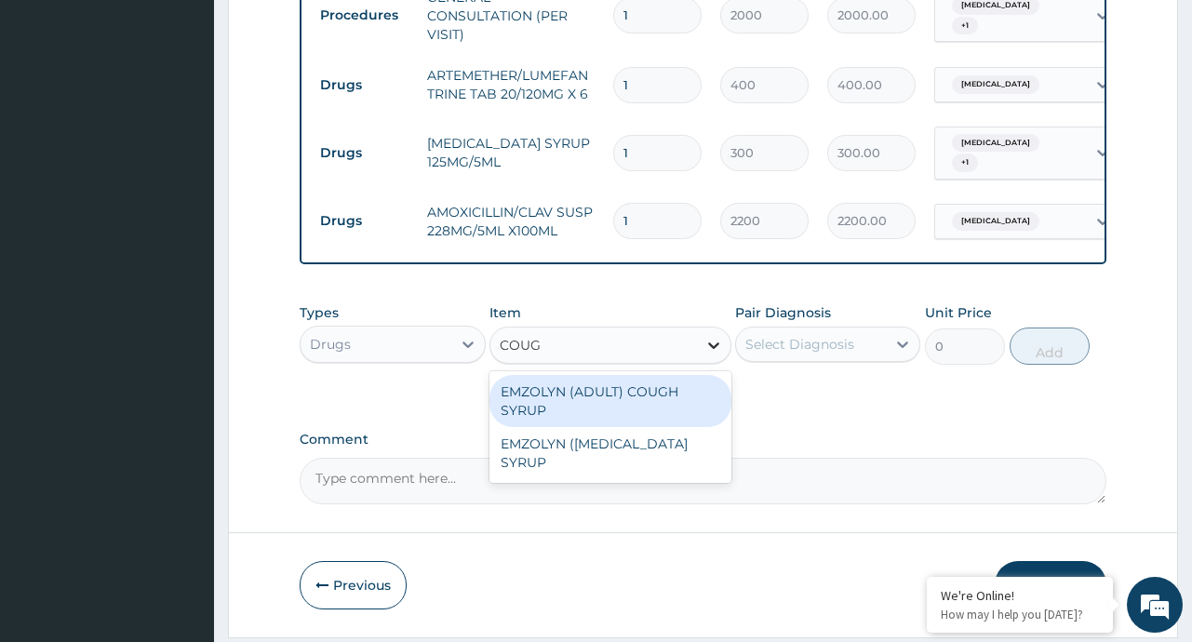
type input "COUGH"
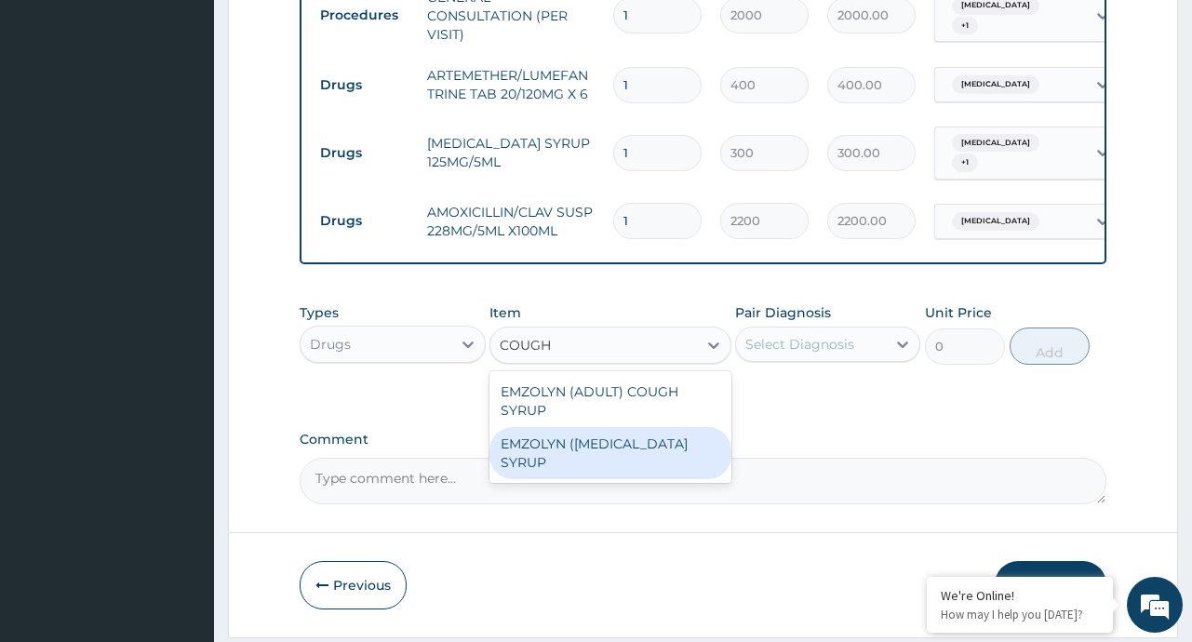
click at [644, 463] on div "EMZOLYN ([MEDICAL_DATA] SYRUP" at bounding box center [610, 453] width 242 height 52
type input "500"
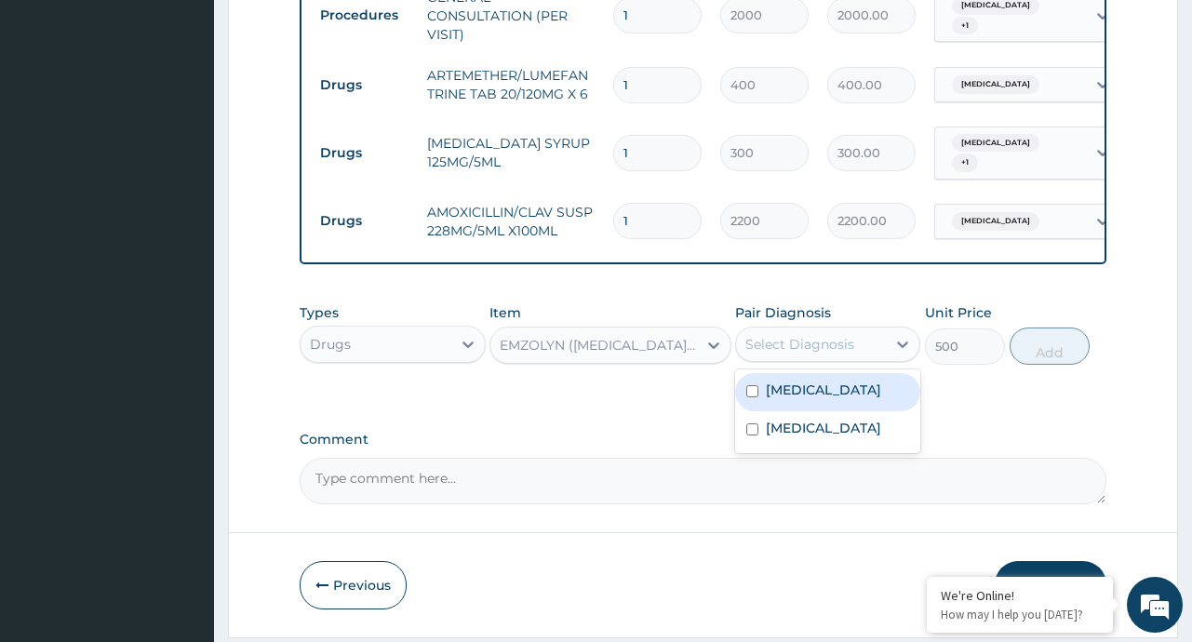
click at [864, 359] on div "Select Diagnosis" at bounding box center [811, 344] width 150 height 30
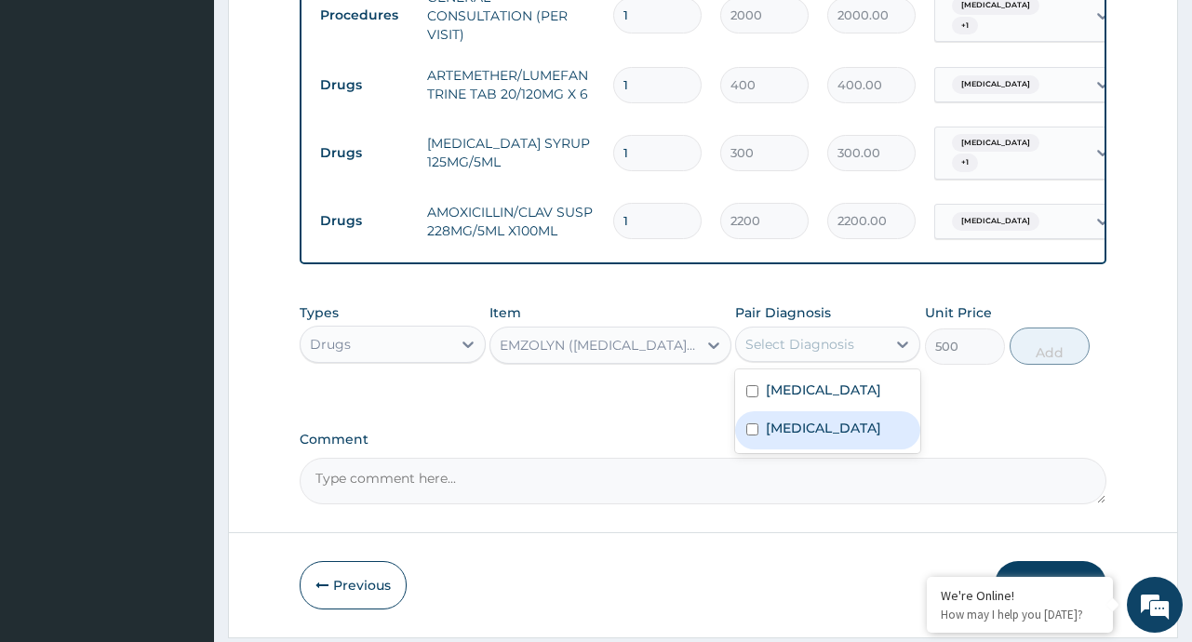
click at [848, 437] on label "Upper respiratory infection" at bounding box center [823, 428] width 115 height 19
checkbox input "true"
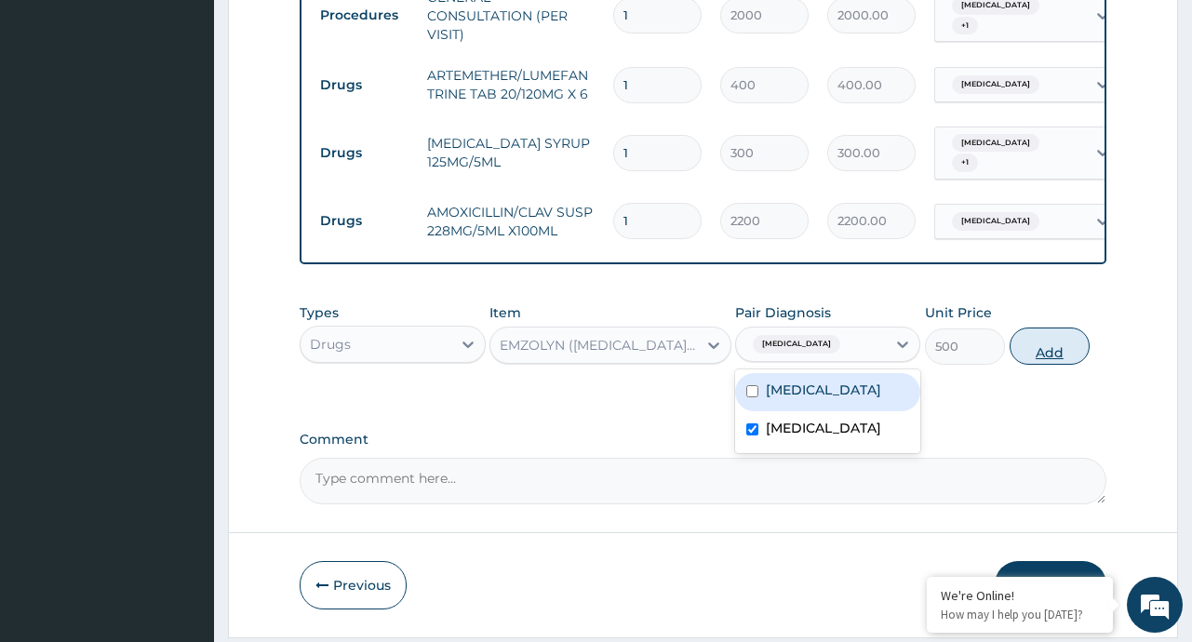
click at [1052, 357] on button "Add" at bounding box center [1049, 346] width 81 height 37
type input "0"
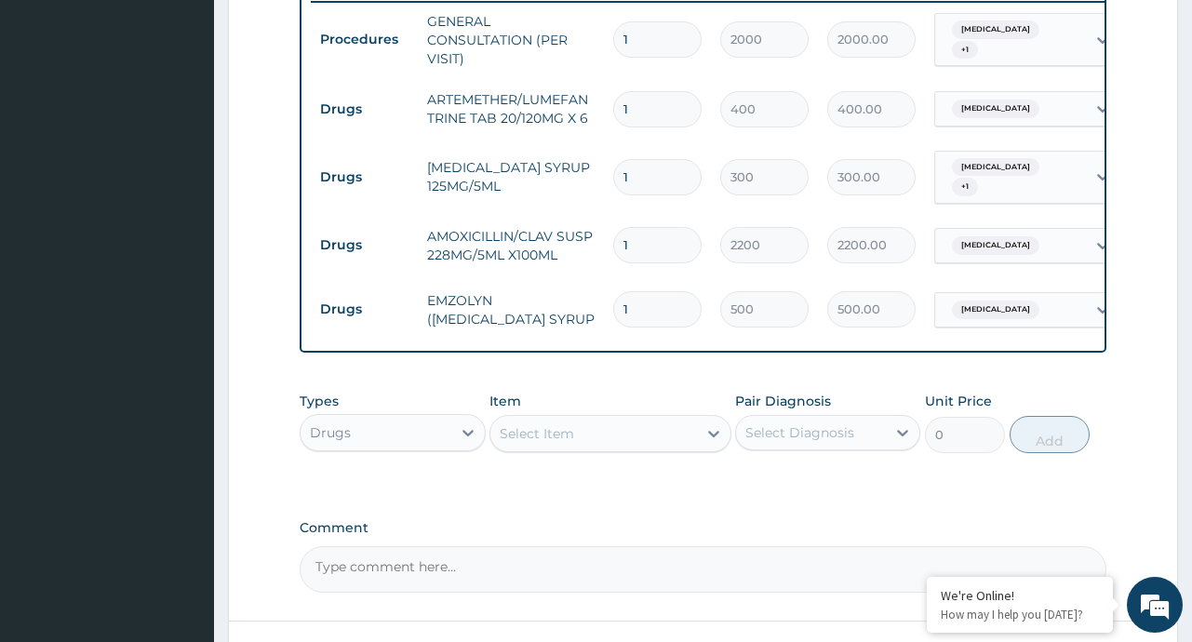
scroll to position [892, 0]
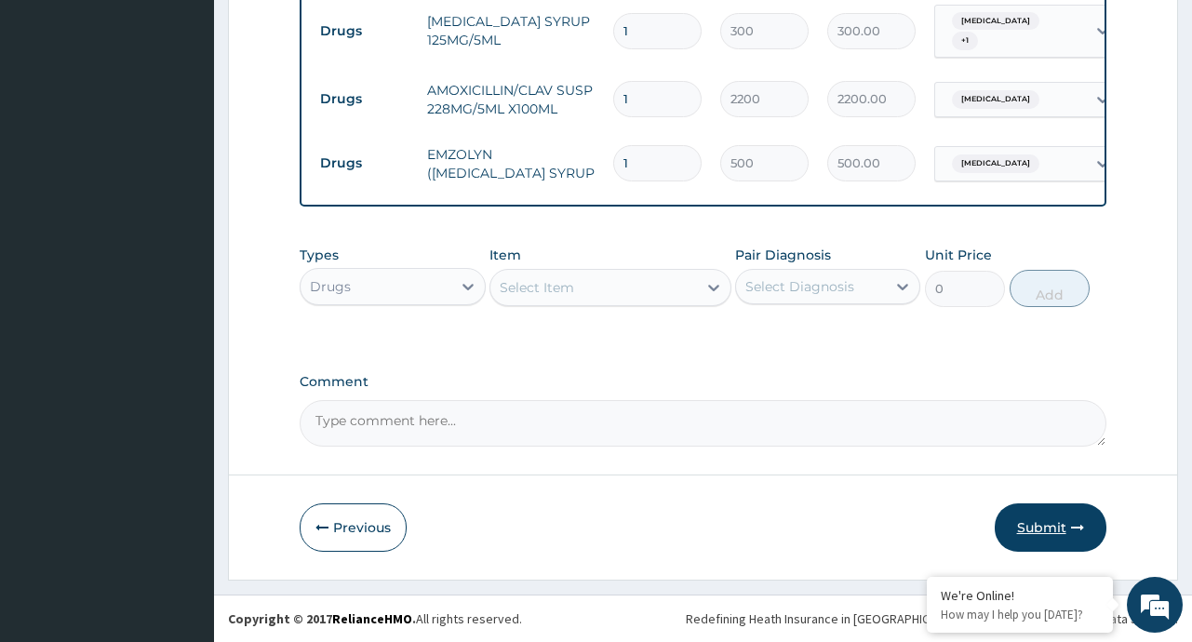
click at [1030, 527] on button "Submit" at bounding box center [1051, 527] width 112 height 48
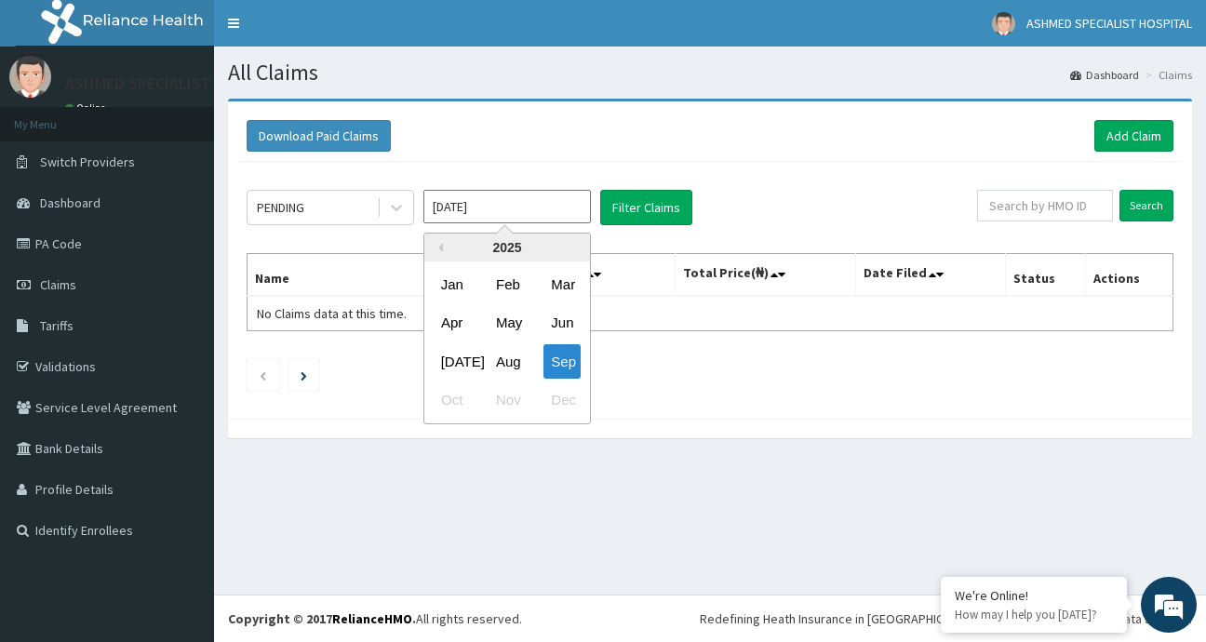
click at [571, 207] on input "[DATE]" at bounding box center [506, 206] width 167 height 33
click at [504, 374] on div "Aug" at bounding box center [506, 361] width 37 height 34
type input "Aug 2025"
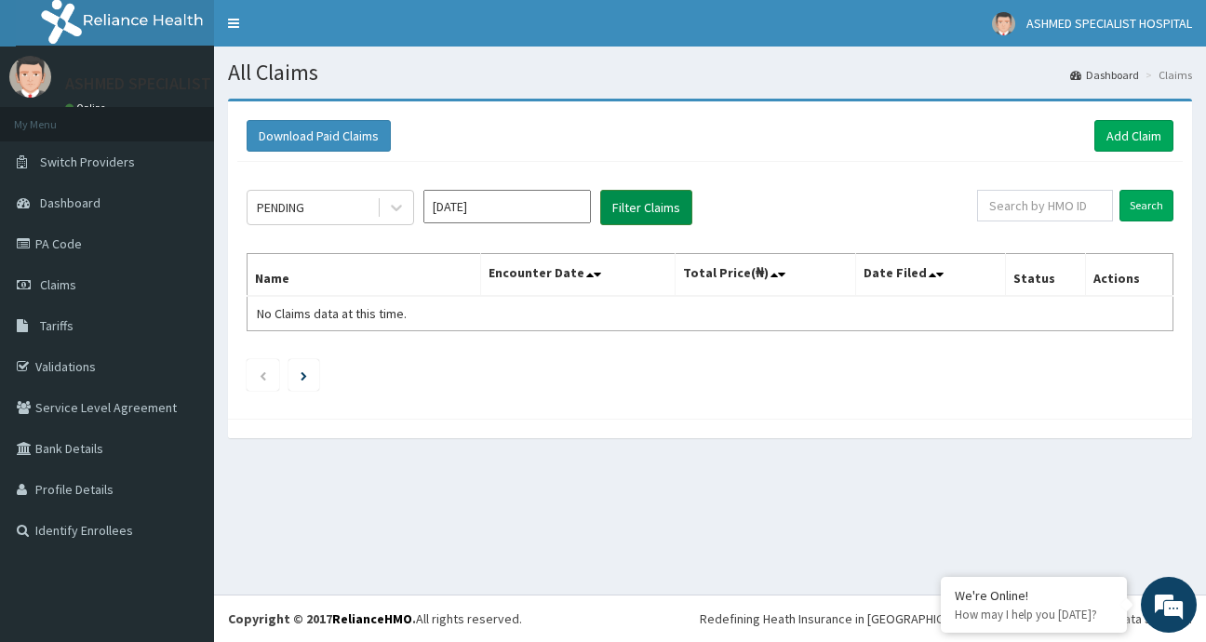
click at [635, 199] on button "Filter Claims" at bounding box center [646, 207] width 92 height 35
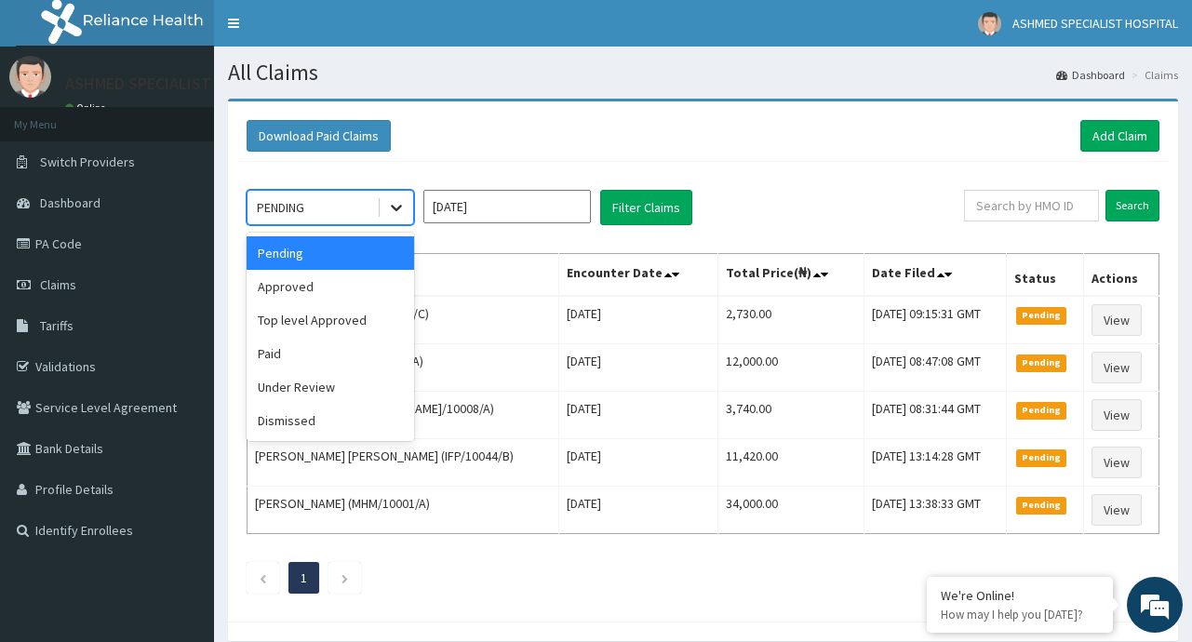
click at [397, 207] on icon at bounding box center [396, 207] width 19 height 19
click at [318, 284] on div "Approved" at bounding box center [330, 286] width 167 height 33
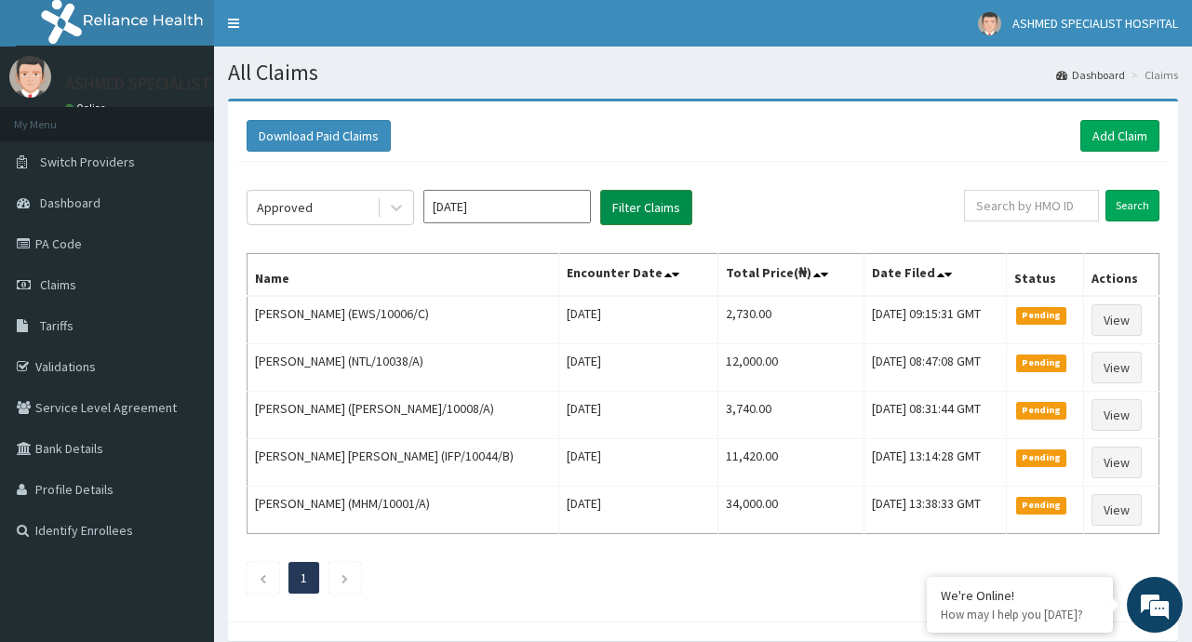
click at [623, 207] on button "Filter Claims" at bounding box center [646, 207] width 92 height 35
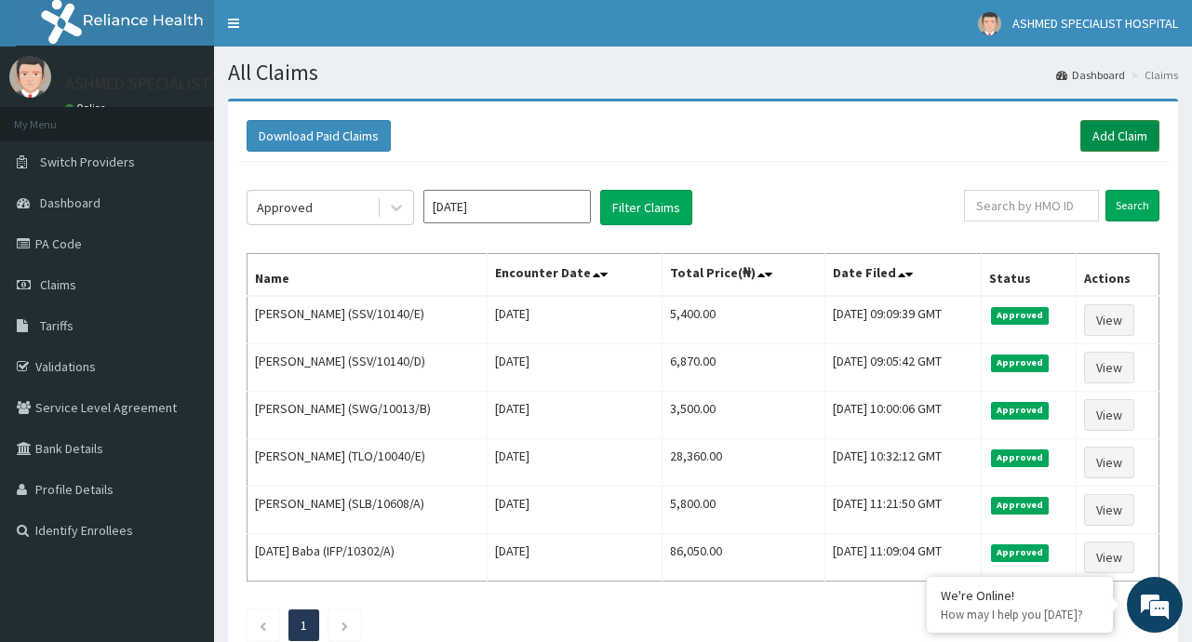
click at [1125, 135] on link "Add Claim" at bounding box center [1119, 136] width 79 height 32
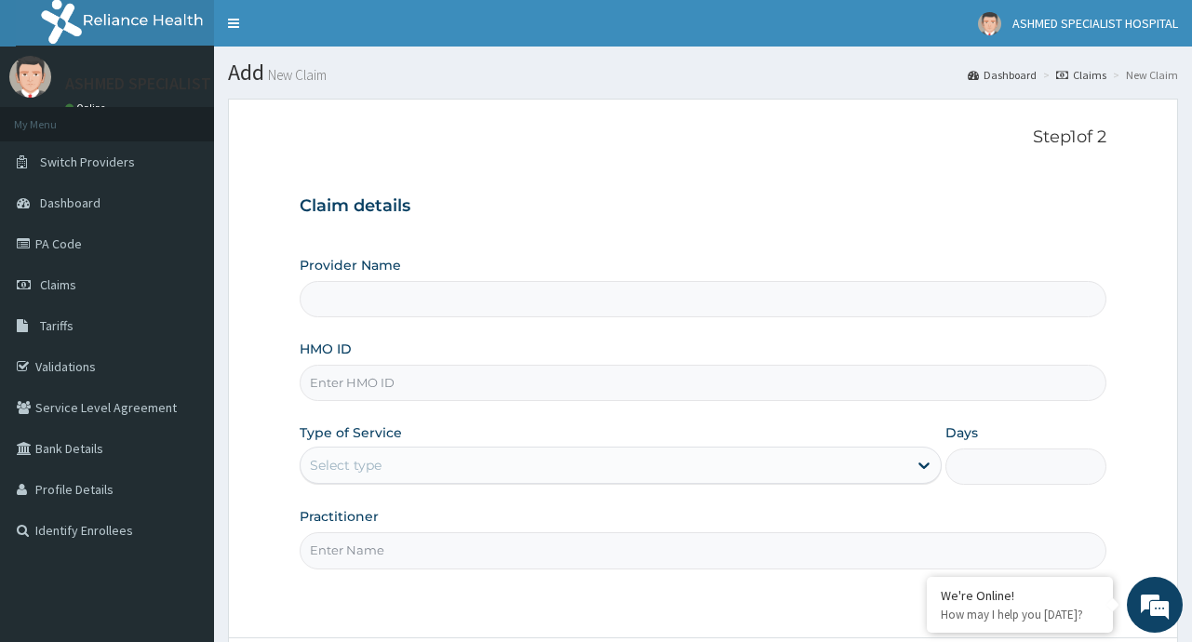
click at [374, 384] on input "HMO ID" at bounding box center [703, 383] width 806 height 36
type input "ASHMED SPECIALIST HOSPITAL"
type input "SSV/10140/B"
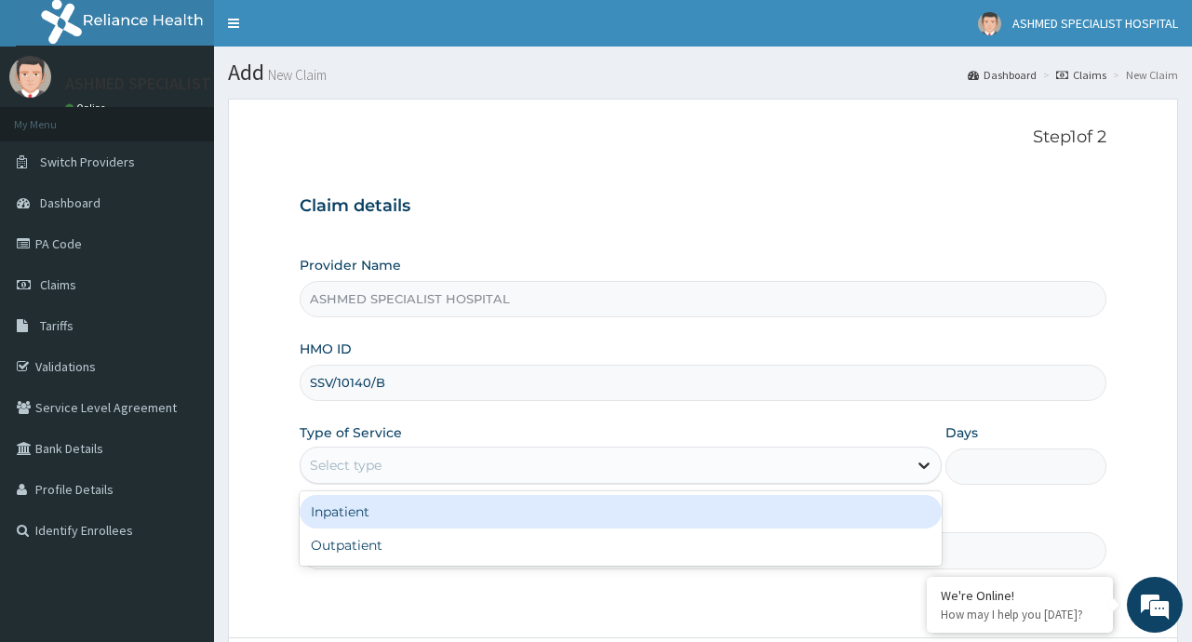
click at [926, 464] on icon at bounding box center [924, 465] width 19 height 19
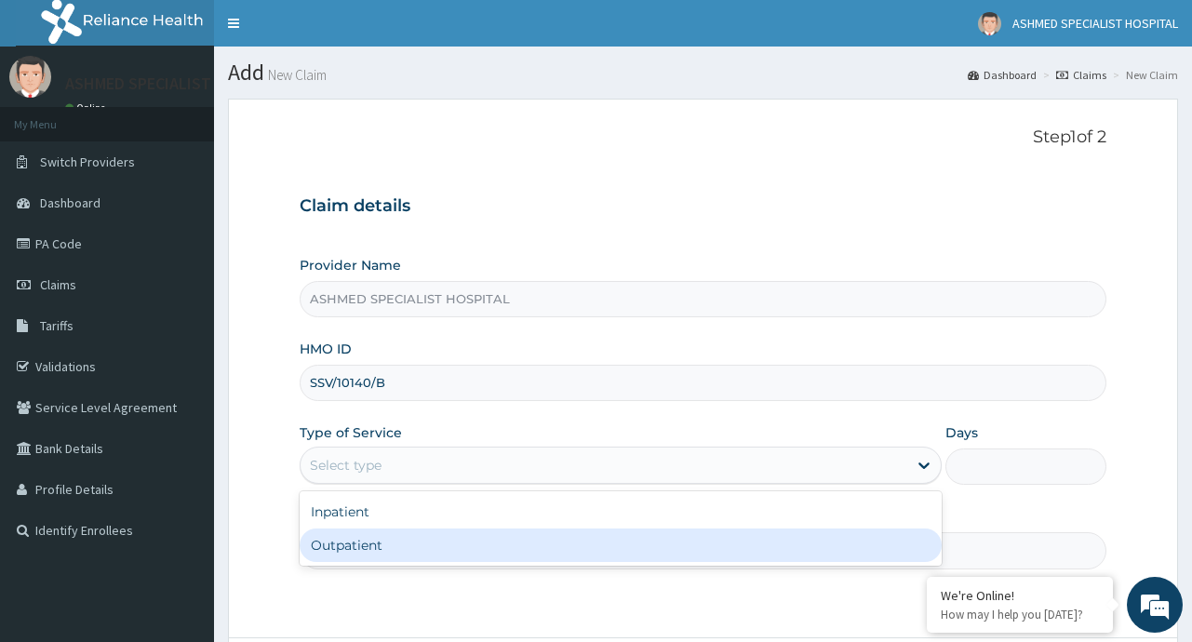
click at [336, 558] on div "Outpatient" at bounding box center [621, 544] width 642 height 33
type input "1"
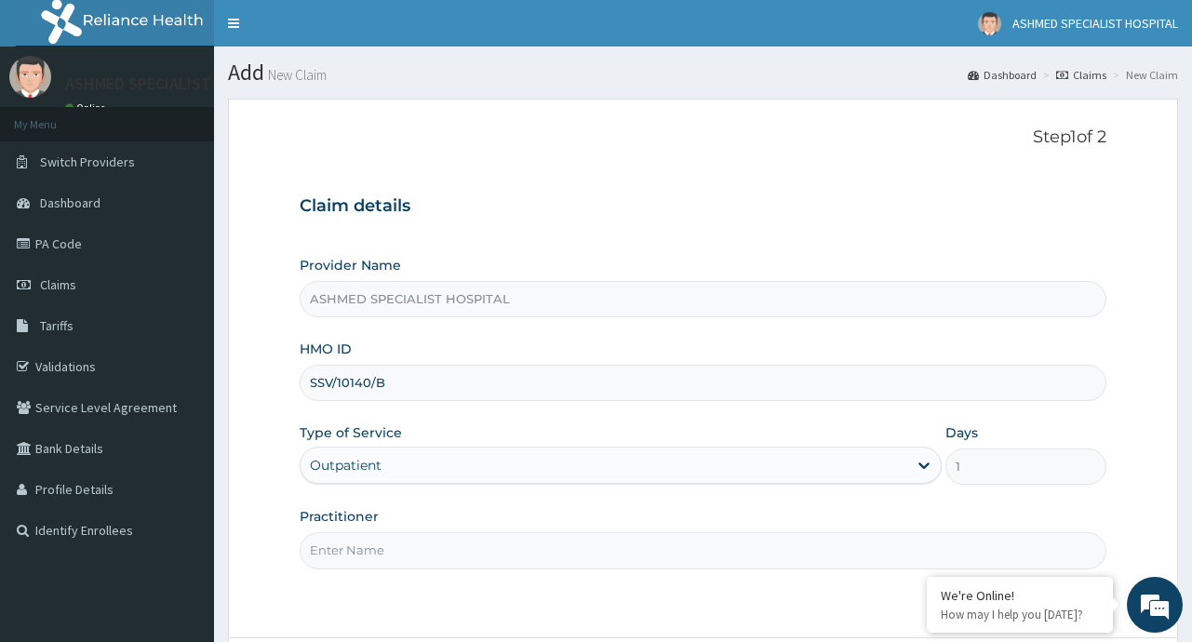
click at [380, 551] on input "Practitioner" at bounding box center [703, 550] width 806 height 36
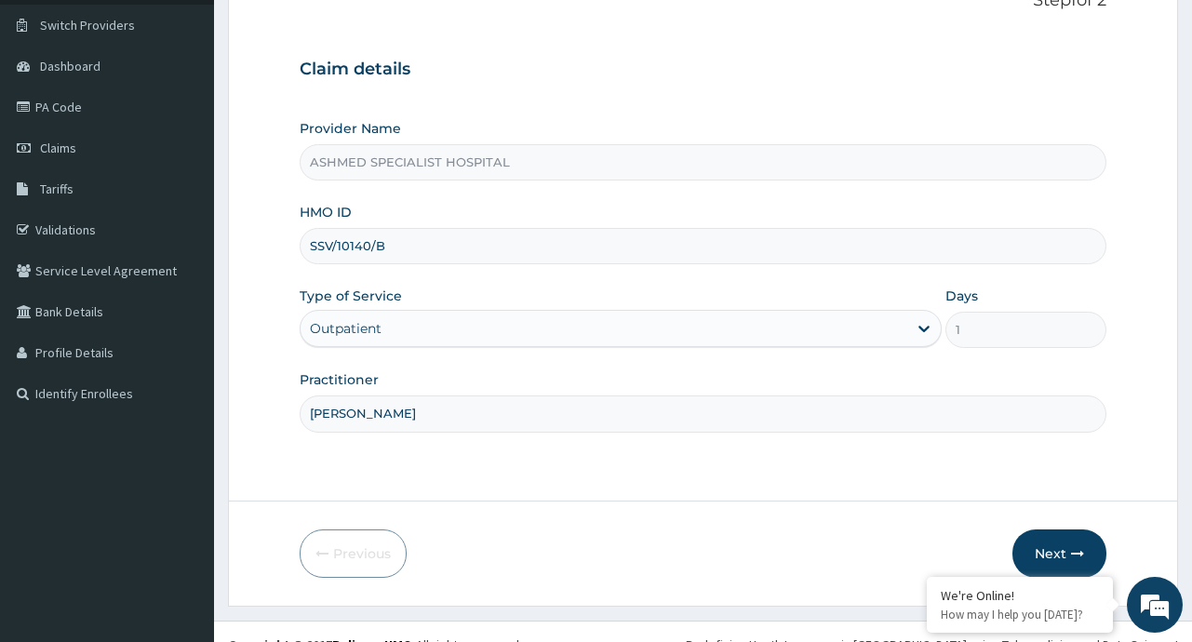
scroll to position [147, 0]
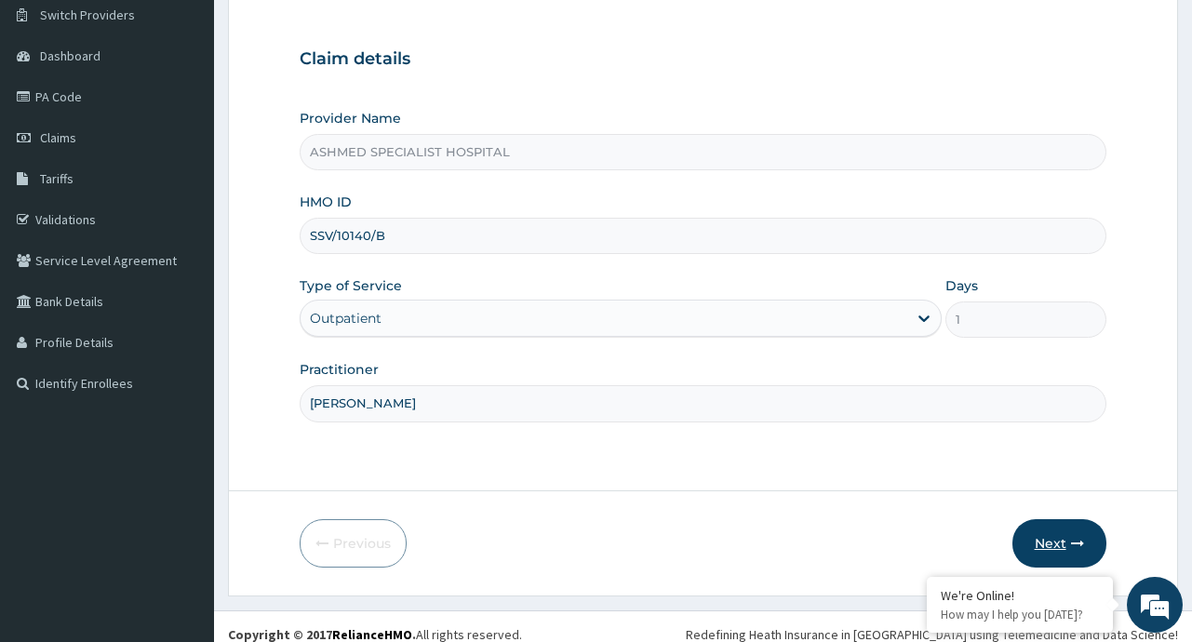
type input "[PERSON_NAME]"
click at [1053, 535] on button "Next" at bounding box center [1059, 543] width 94 height 48
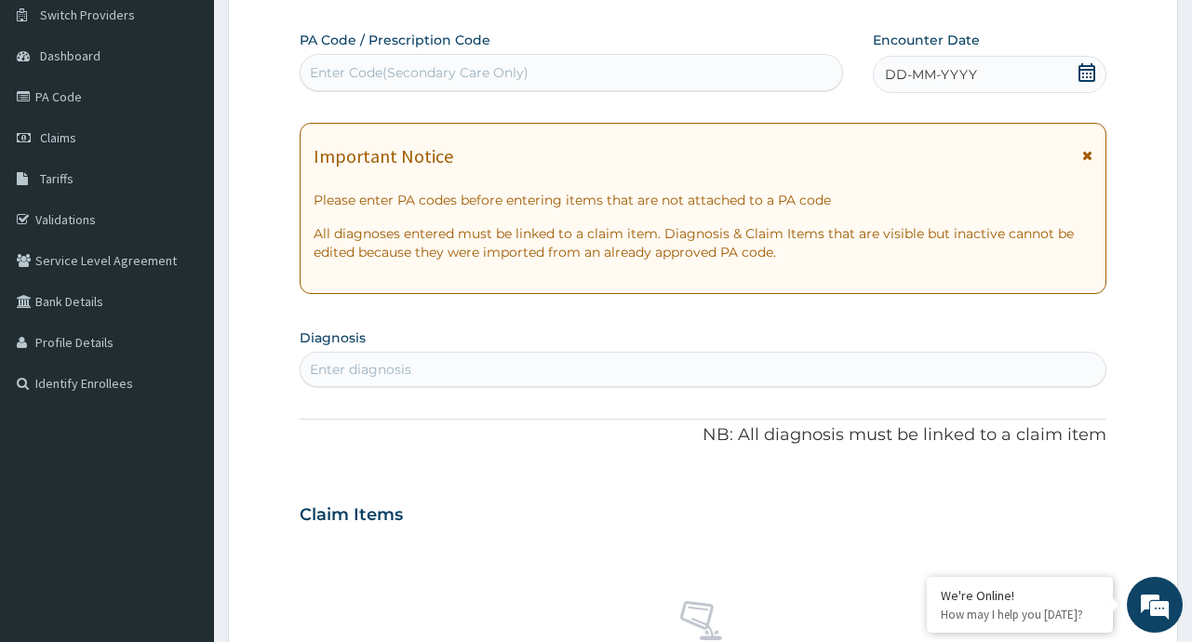
click at [1074, 76] on div "DD-MM-YYYY" at bounding box center [989, 74] width 233 height 37
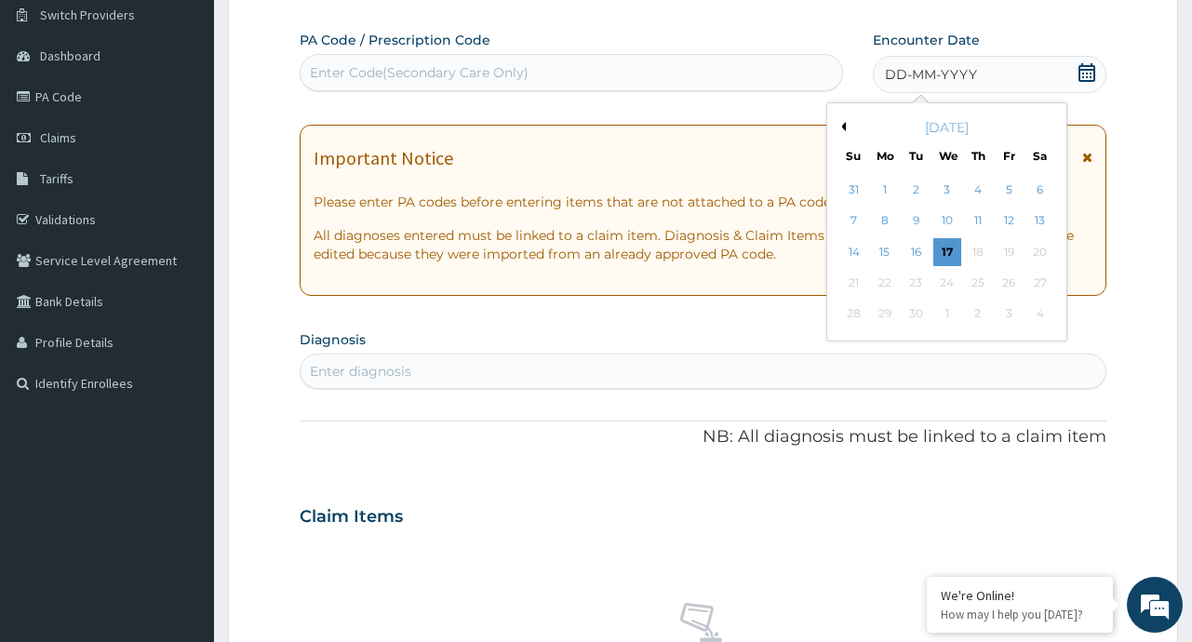
click at [839, 126] on button "Previous Month" at bounding box center [840, 126] width 9 height 9
click at [850, 282] on div "17" at bounding box center [854, 283] width 28 height 28
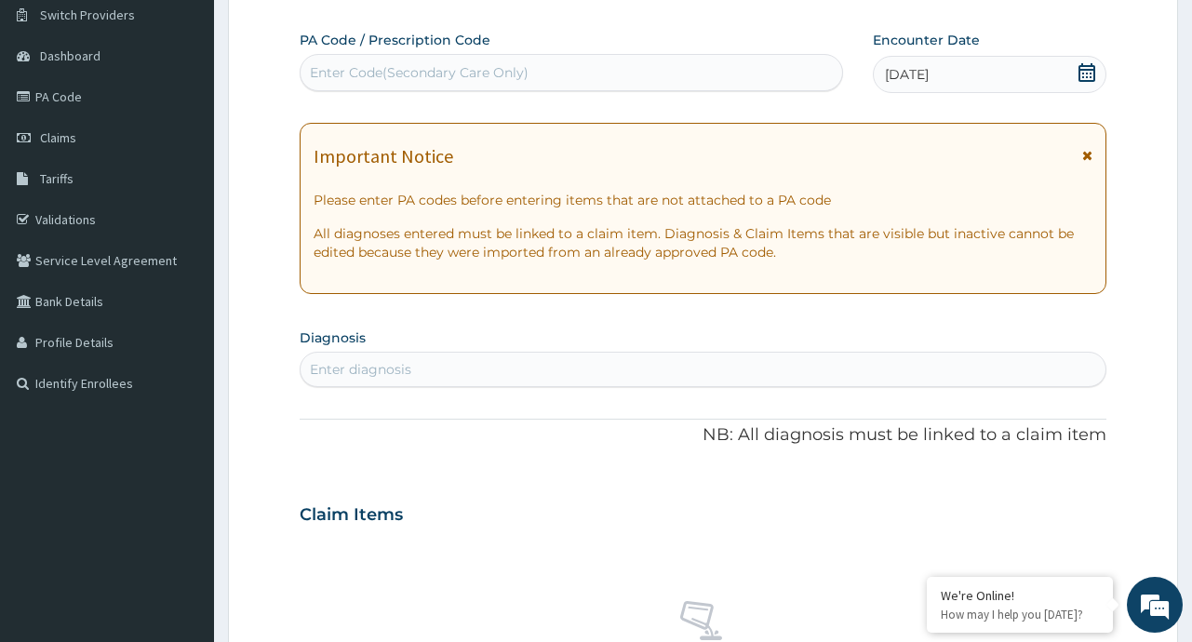
click at [383, 362] on div "Enter diagnosis" at bounding box center [360, 369] width 101 height 19
type input "[MEDICAL_DATA]"
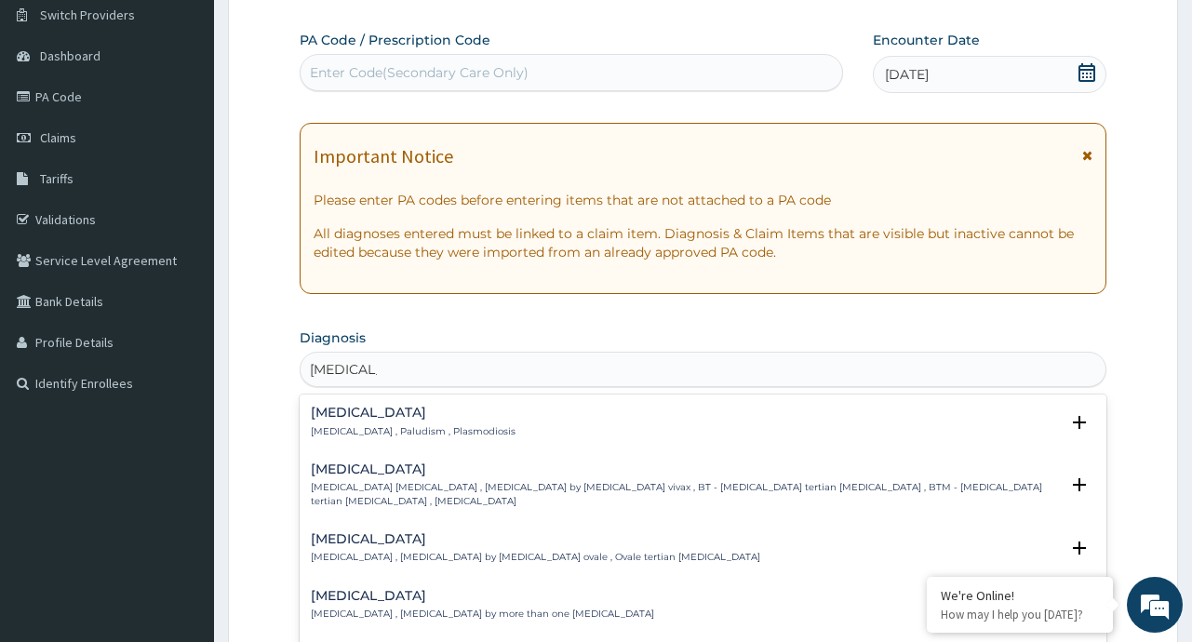
click at [349, 414] on h4 "Malaria" at bounding box center [413, 413] width 205 height 14
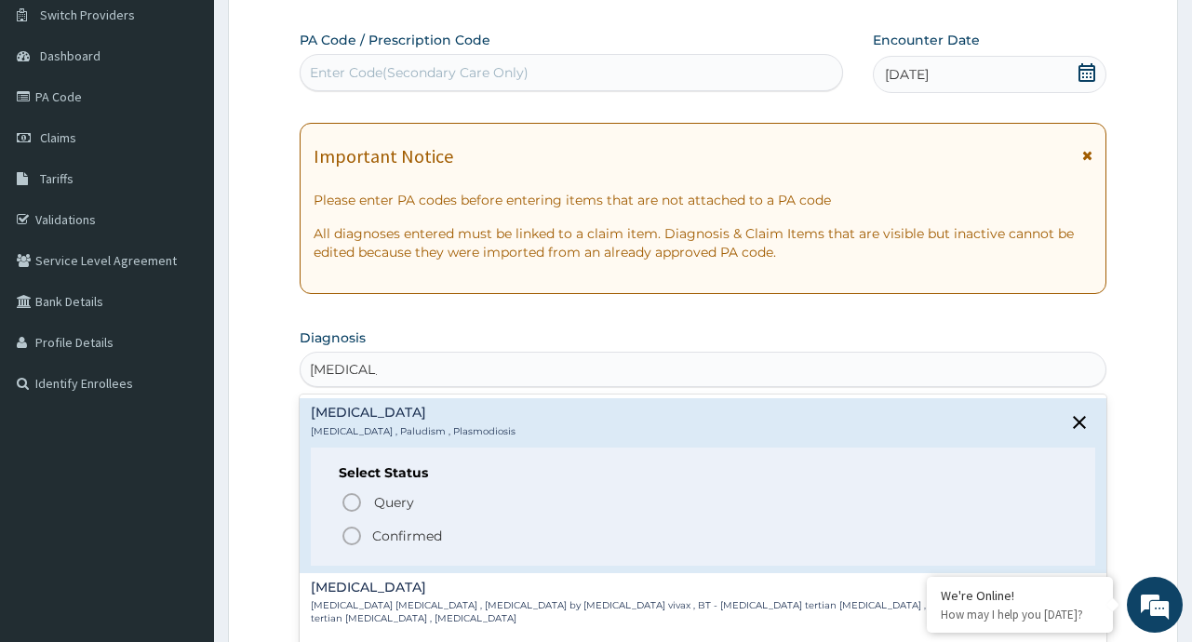
click at [390, 537] on p "Confirmed" at bounding box center [407, 536] width 70 height 19
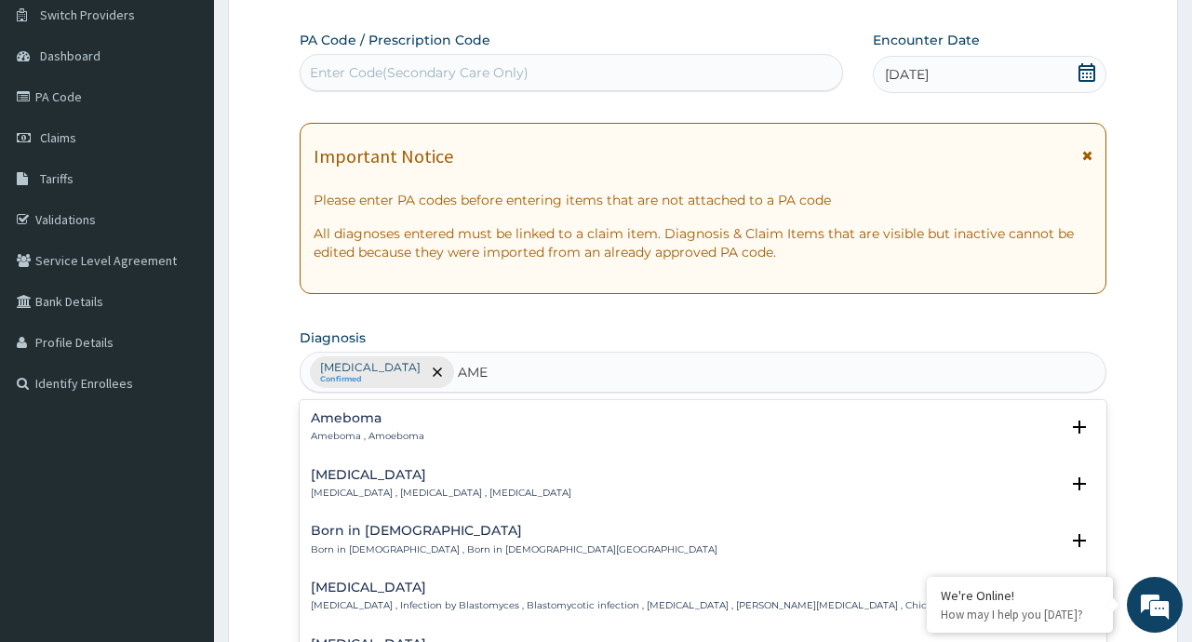
type input "AMEN"
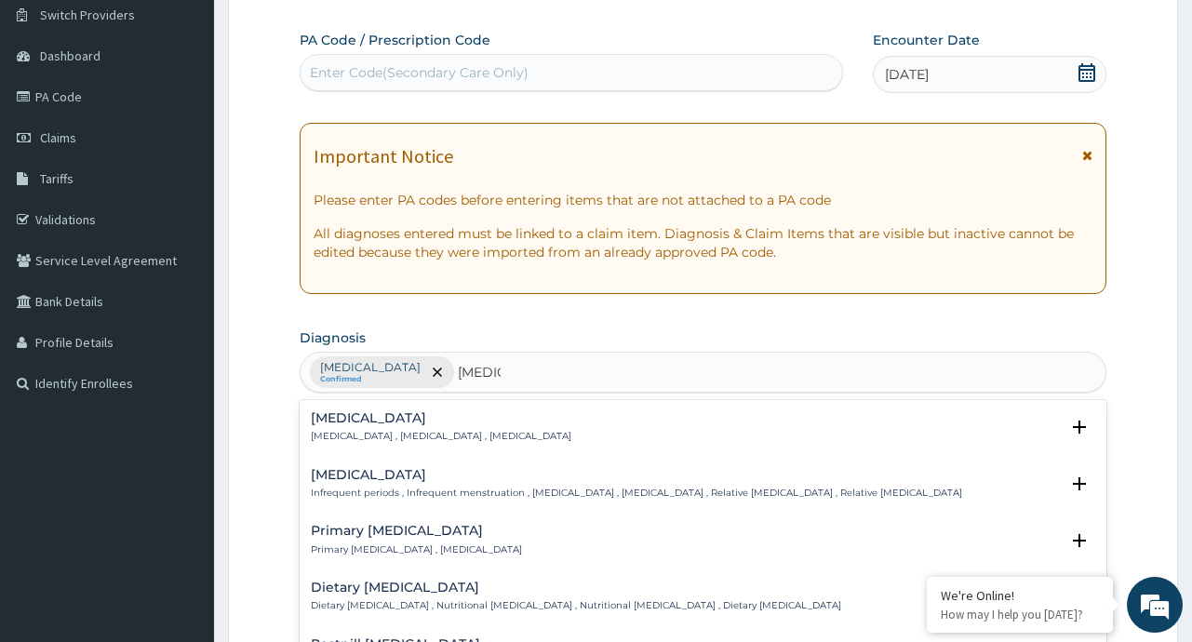
click at [370, 435] on p "Amenorrhea , Absence of menstruation , Amenorrhoea" at bounding box center [441, 436] width 261 height 13
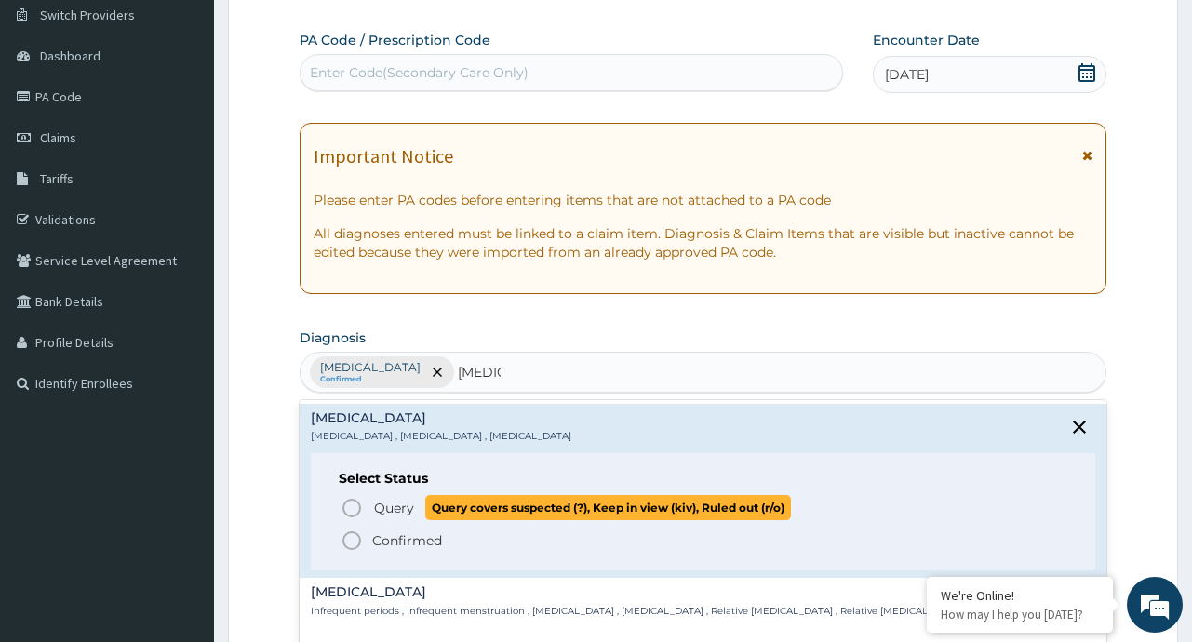
click at [401, 508] on span "Query" at bounding box center [394, 508] width 40 height 19
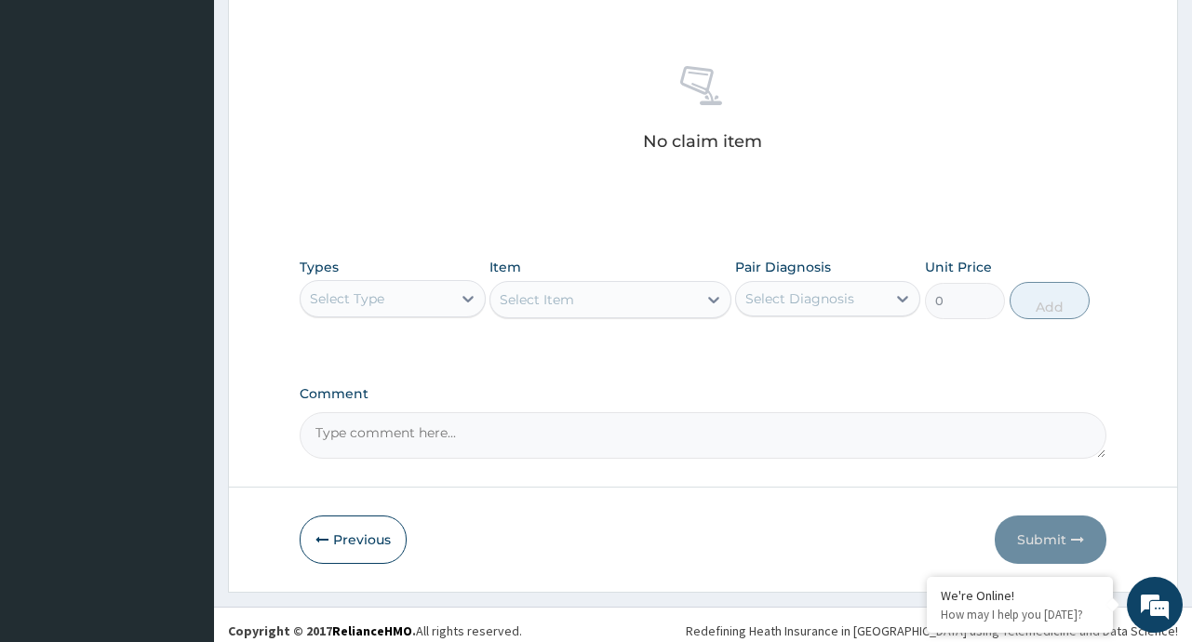
scroll to position [690, 0]
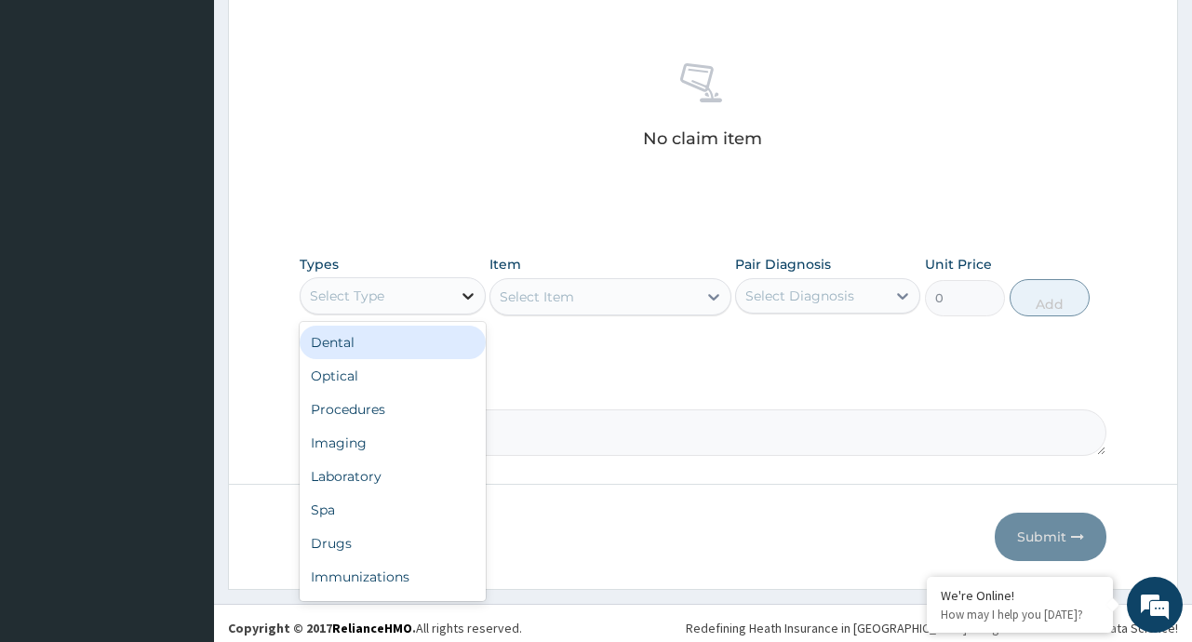
click at [468, 297] on icon at bounding box center [467, 296] width 11 height 7
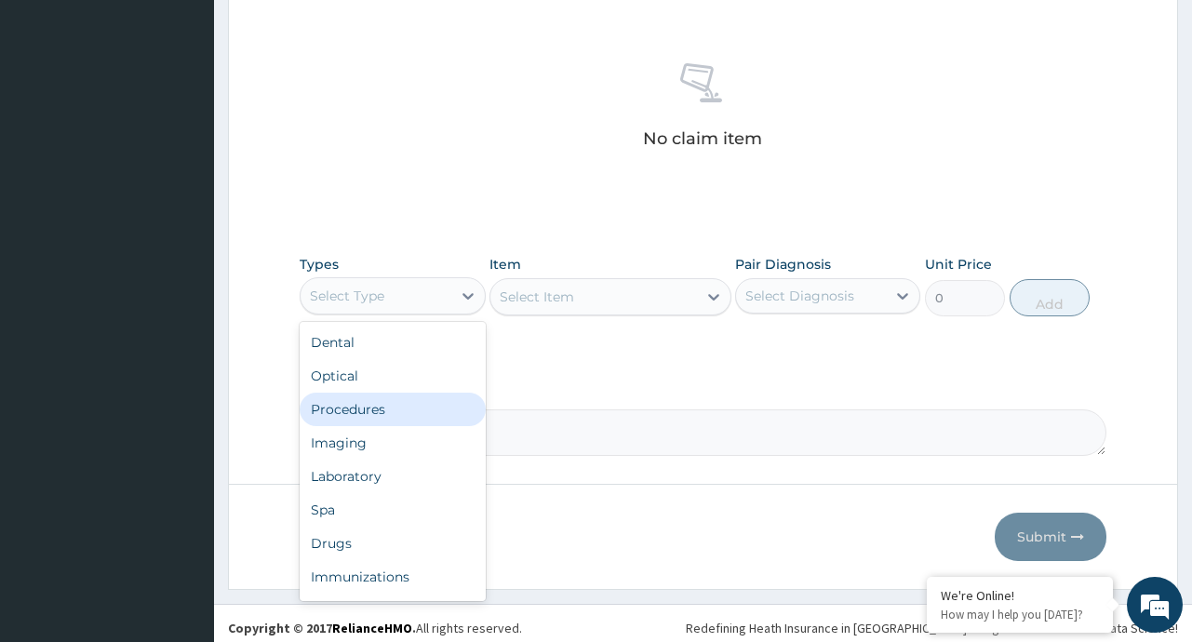
click at [380, 408] on div "Procedures" at bounding box center [392, 409] width 185 height 33
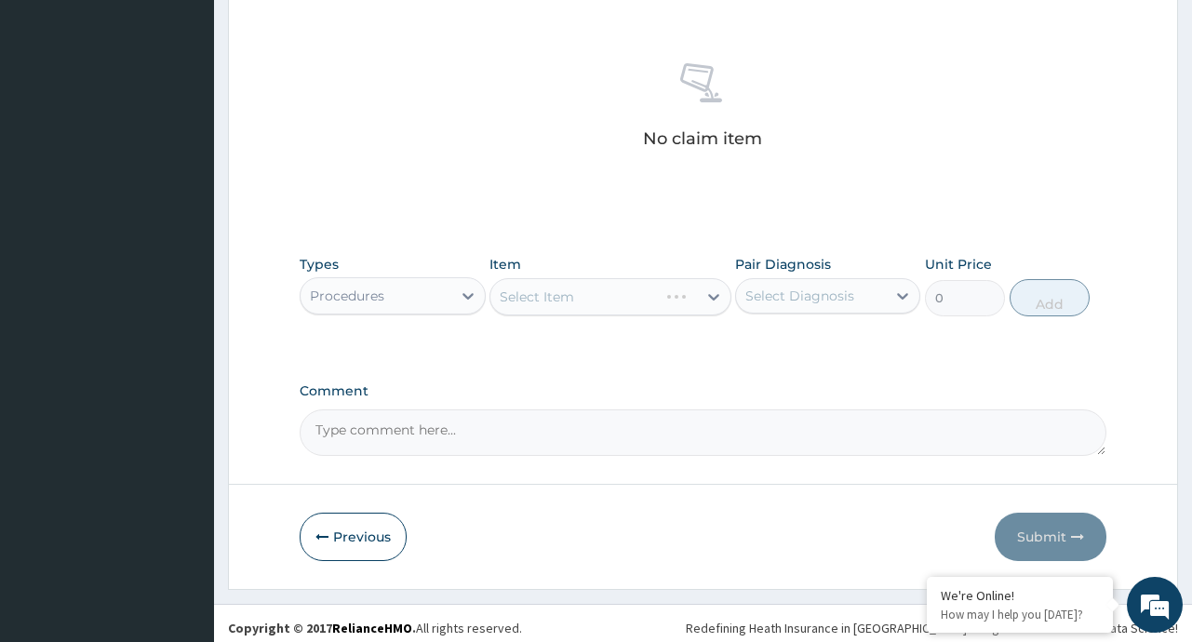
click at [712, 295] on div "Select Item" at bounding box center [610, 296] width 242 height 37
click at [709, 292] on icon at bounding box center [713, 296] width 19 height 19
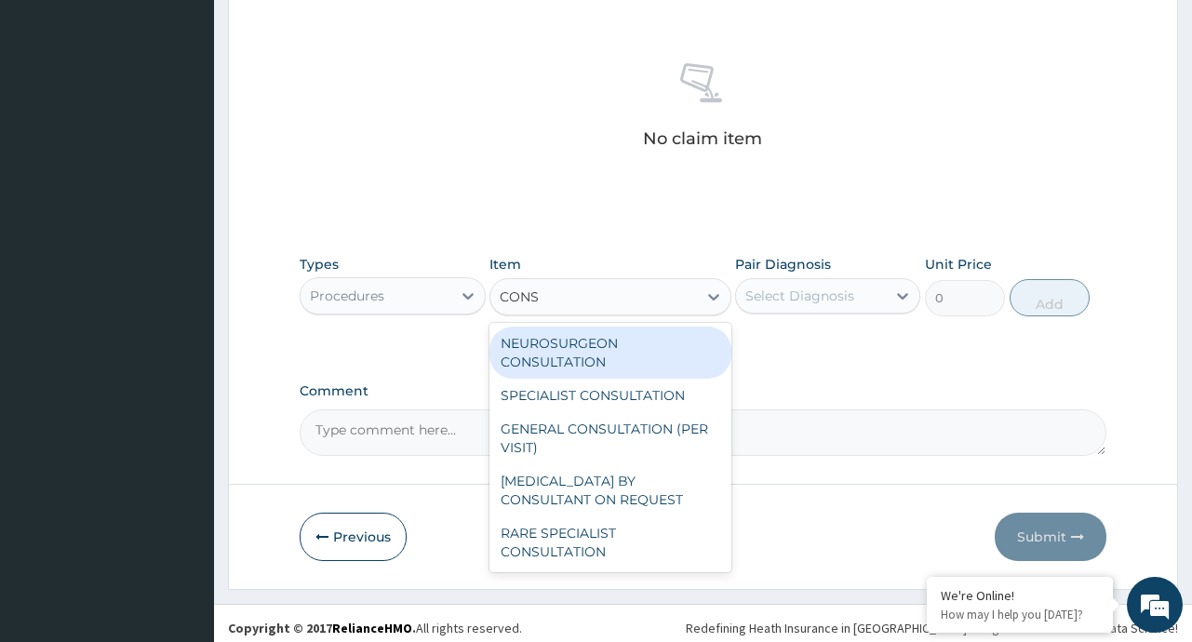
type input "CONSU"
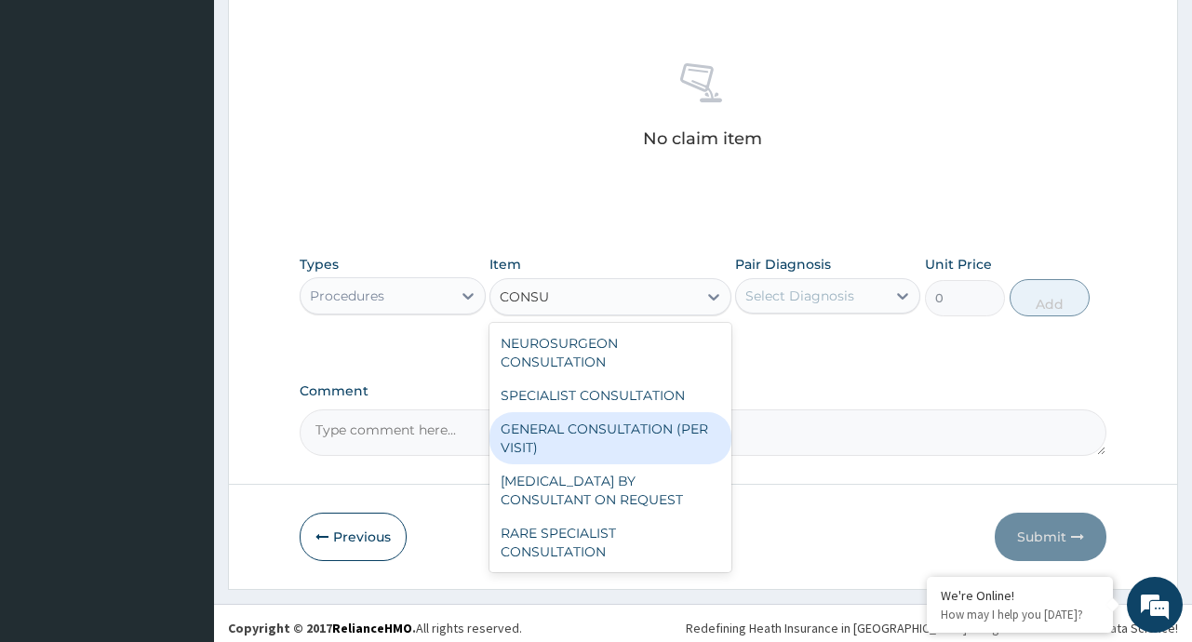
click at [609, 422] on div "GENERAL CONSULTATION (PER VISIT)" at bounding box center [610, 438] width 242 height 52
type input "2000"
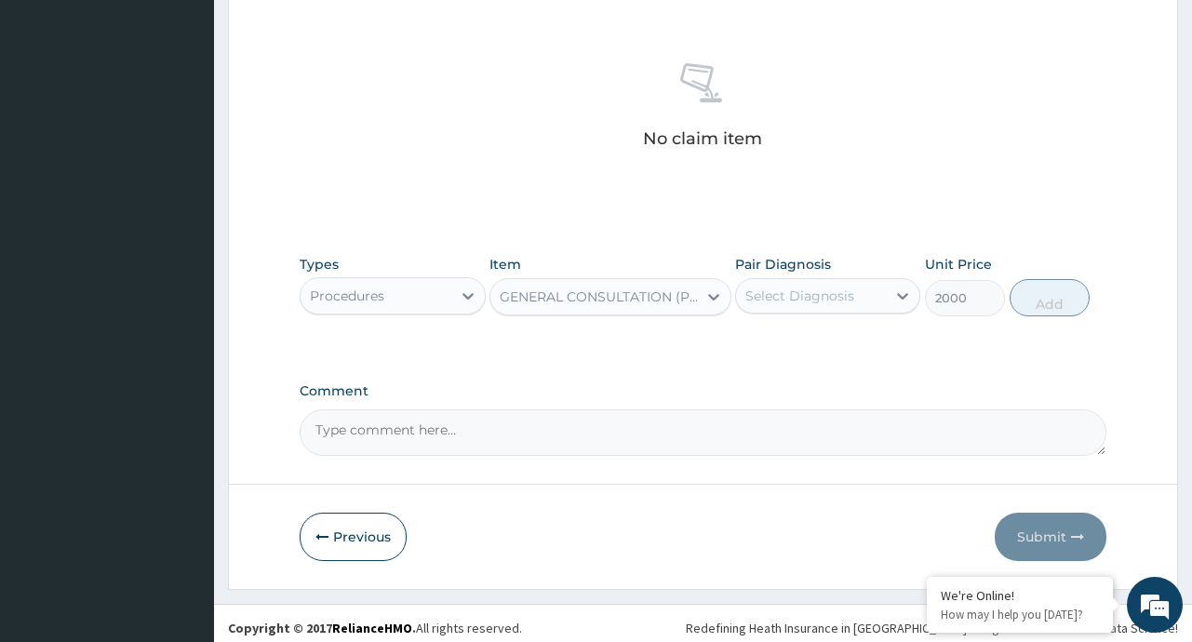
click at [852, 290] on div "Select Diagnosis" at bounding box center [799, 296] width 109 height 19
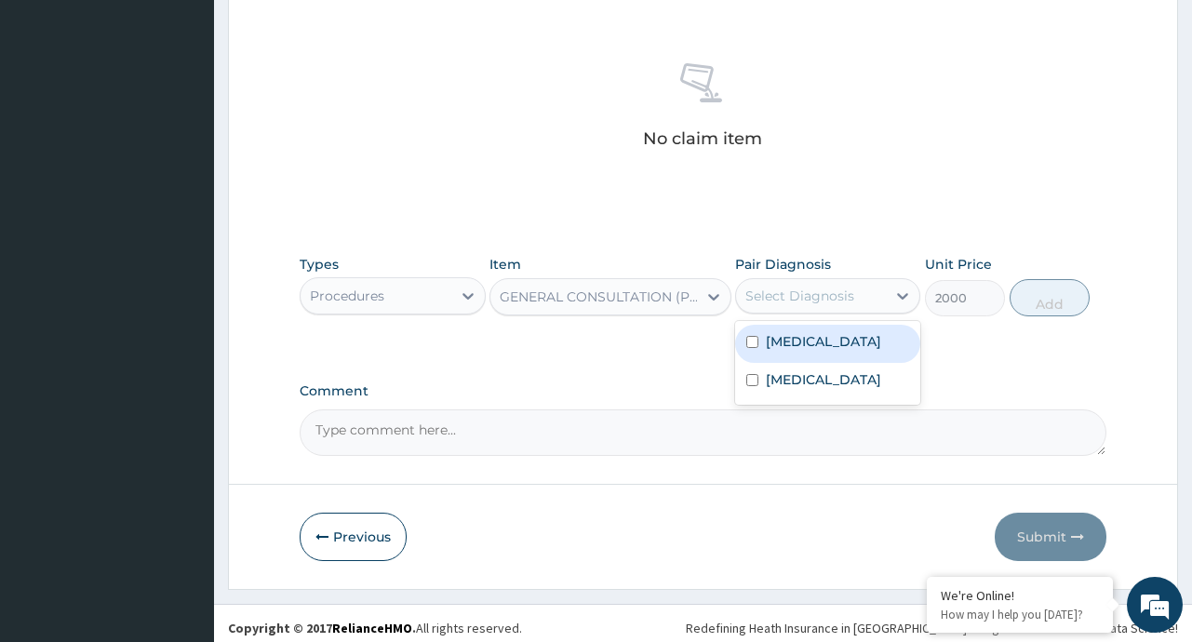
drag, startPoint x: 838, startPoint y: 335, endPoint x: 849, endPoint y: 383, distance: 49.7
click at [838, 342] on div "Malaria" at bounding box center [827, 344] width 185 height 38
checkbox input "true"
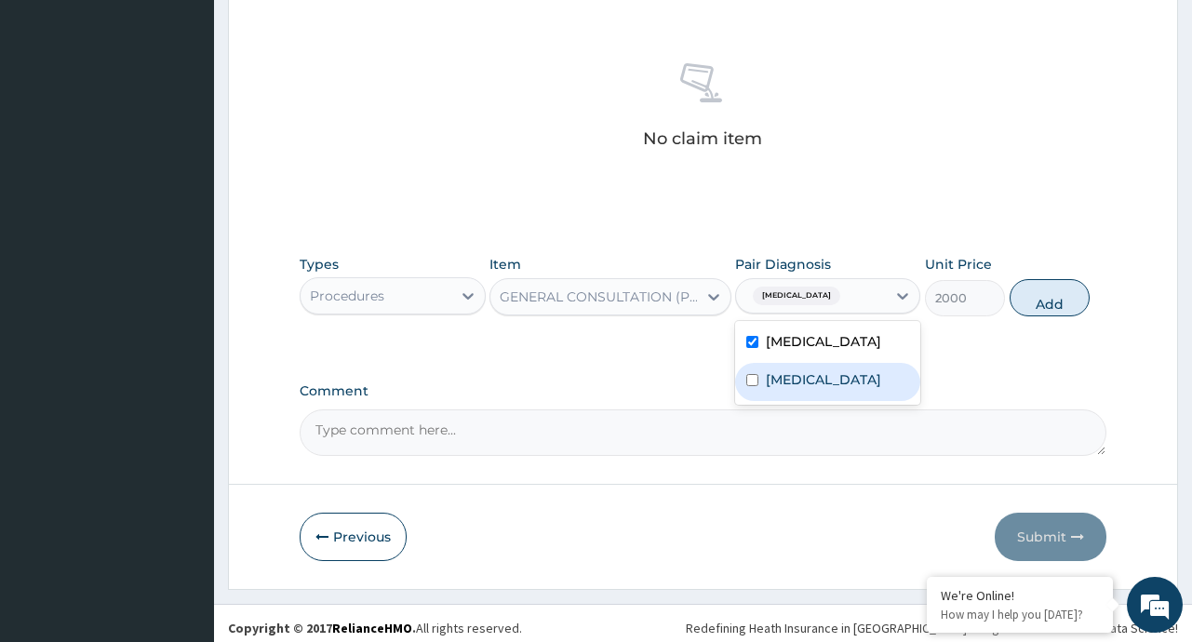
click at [826, 395] on div "Amenorrhea" at bounding box center [827, 382] width 185 height 38
checkbox input "true"
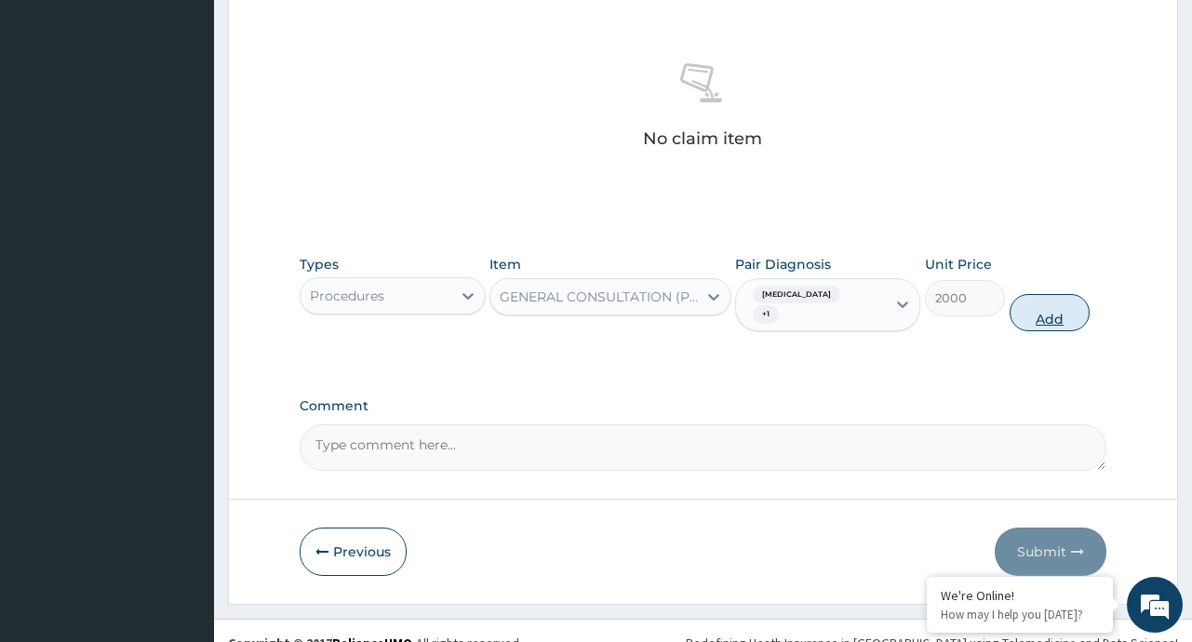
click at [1048, 301] on button "Add" at bounding box center [1049, 312] width 81 height 37
type input "0"
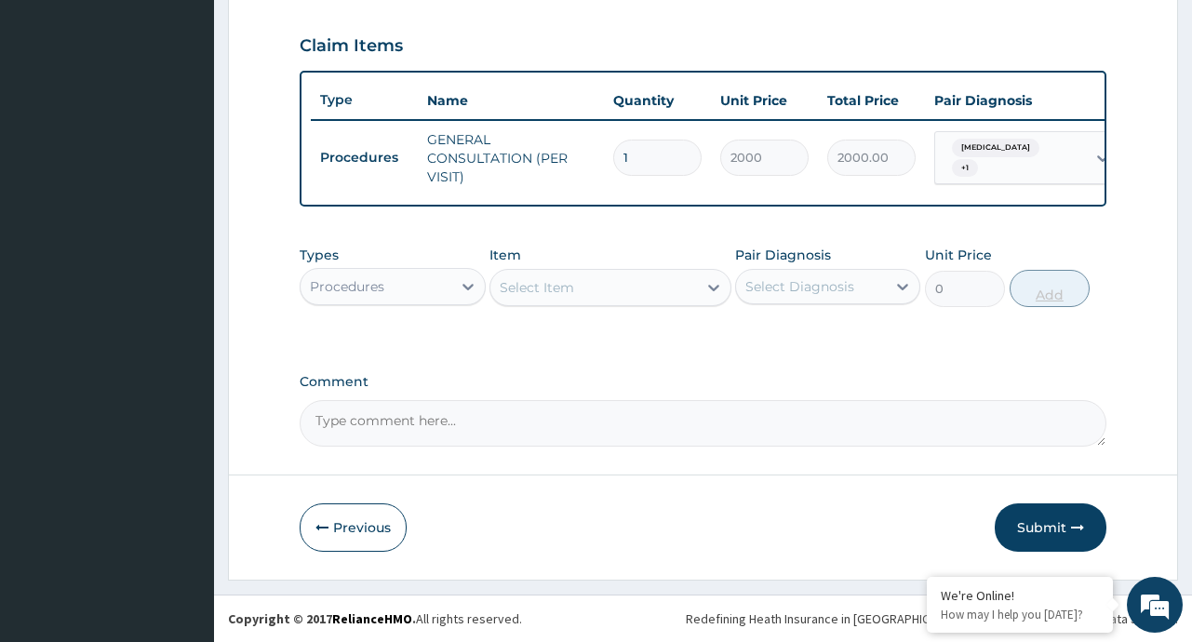
scroll to position [635, 0]
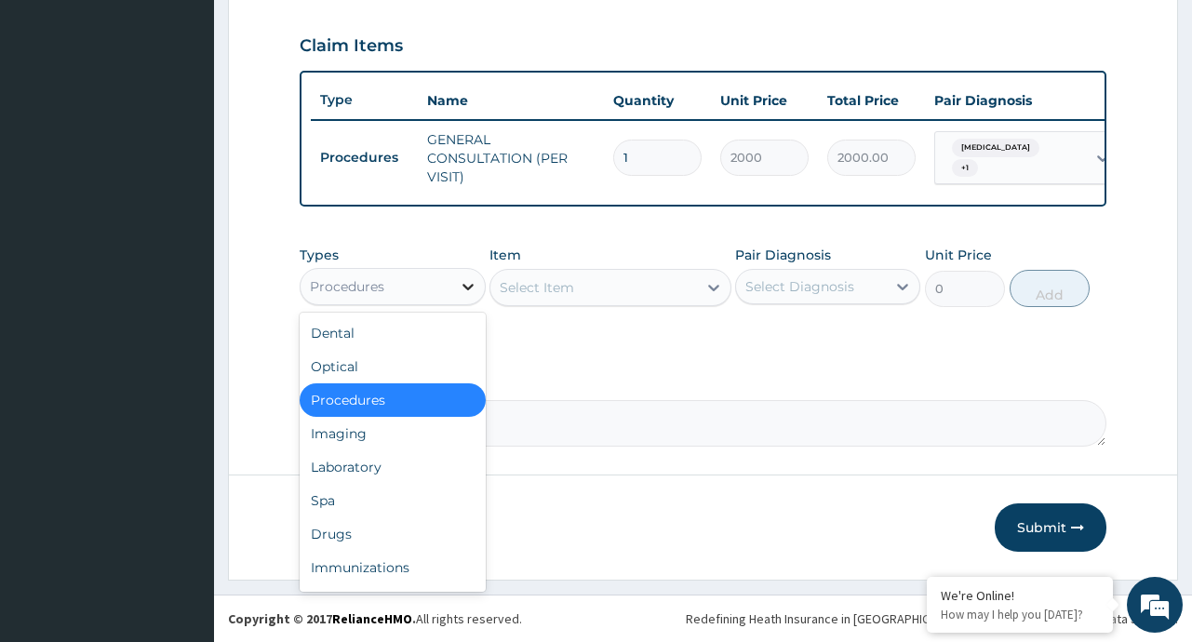
click at [462, 281] on icon at bounding box center [468, 286] width 19 height 19
click at [334, 535] on div "Drugs" at bounding box center [392, 533] width 185 height 33
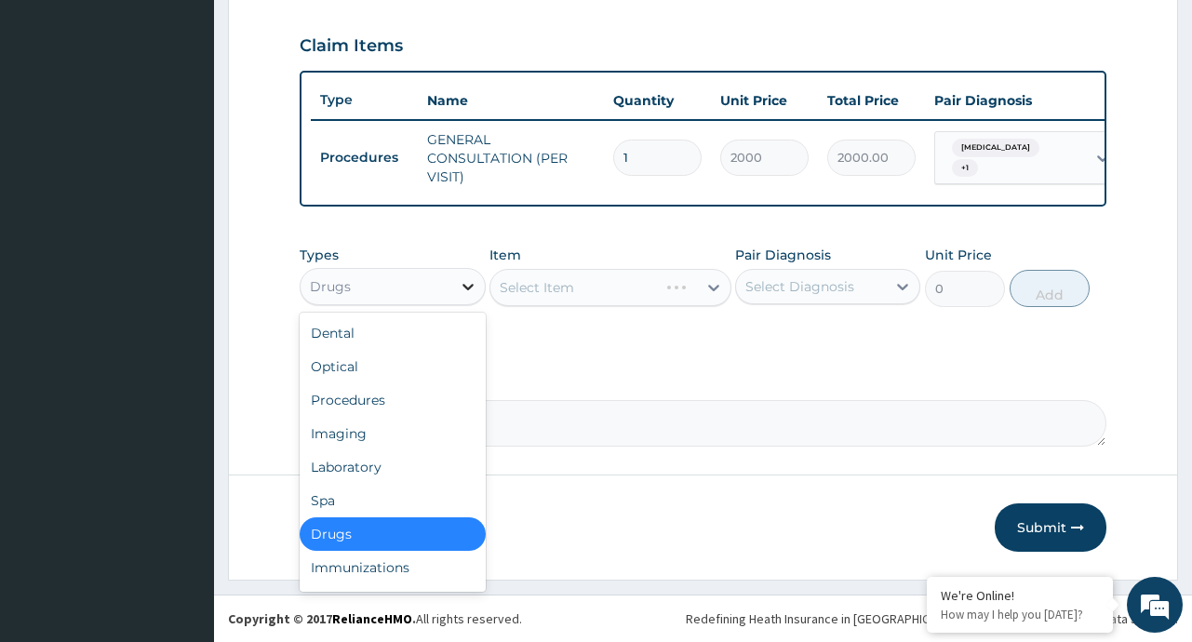
click at [469, 287] on icon at bounding box center [467, 287] width 11 height 7
click at [369, 474] on div "Laboratory" at bounding box center [392, 466] width 185 height 33
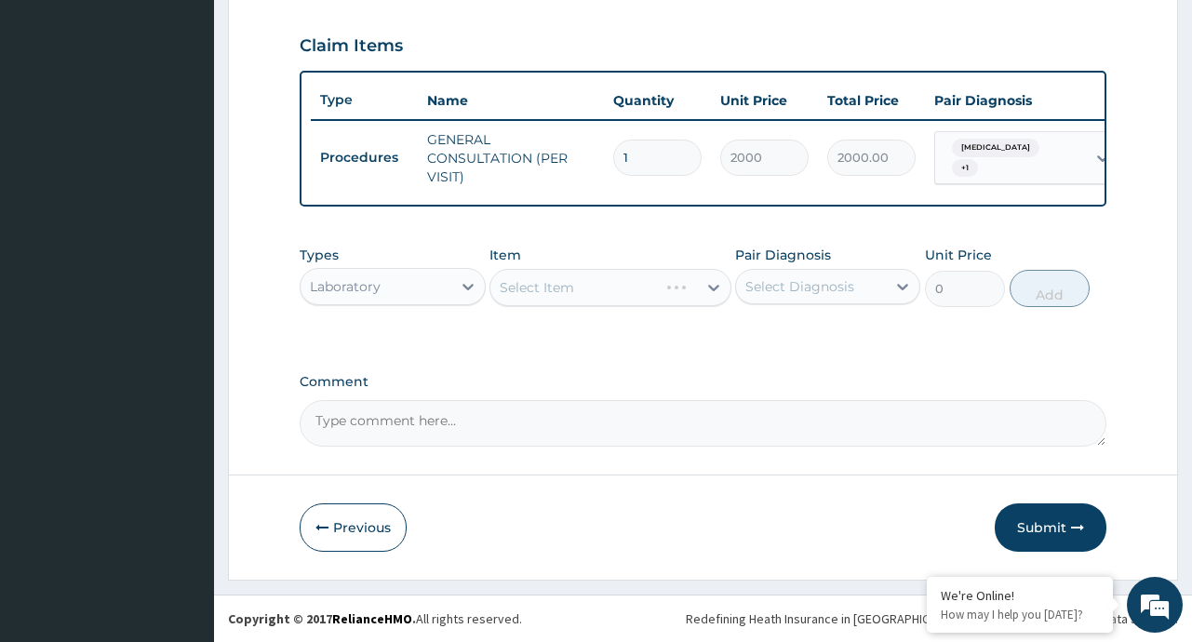
click at [710, 288] on div "Select Item" at bounding box center [610, 287] width 242 height 37
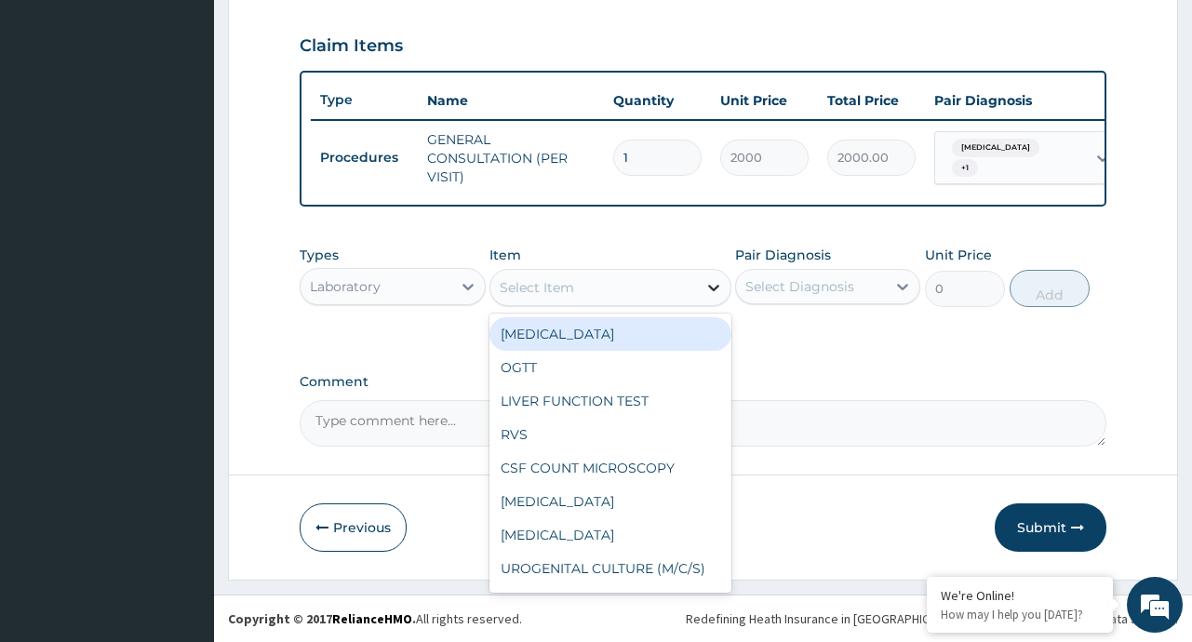
click at [715, 285] on icon at bounding box center [713, 287] width 19 height 19
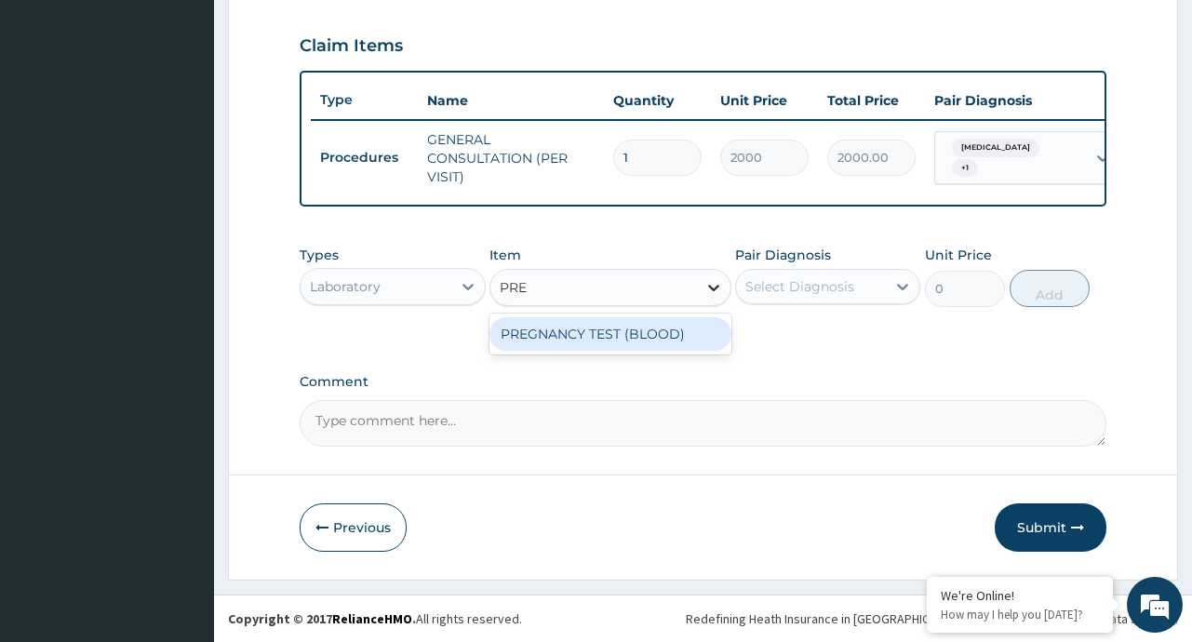
type input "PREG"
click at [663, 336] on div "PREGNANCY TEST (BLOOD)" at bounding box center [610, 333] width 242 height 33
type input "1000"
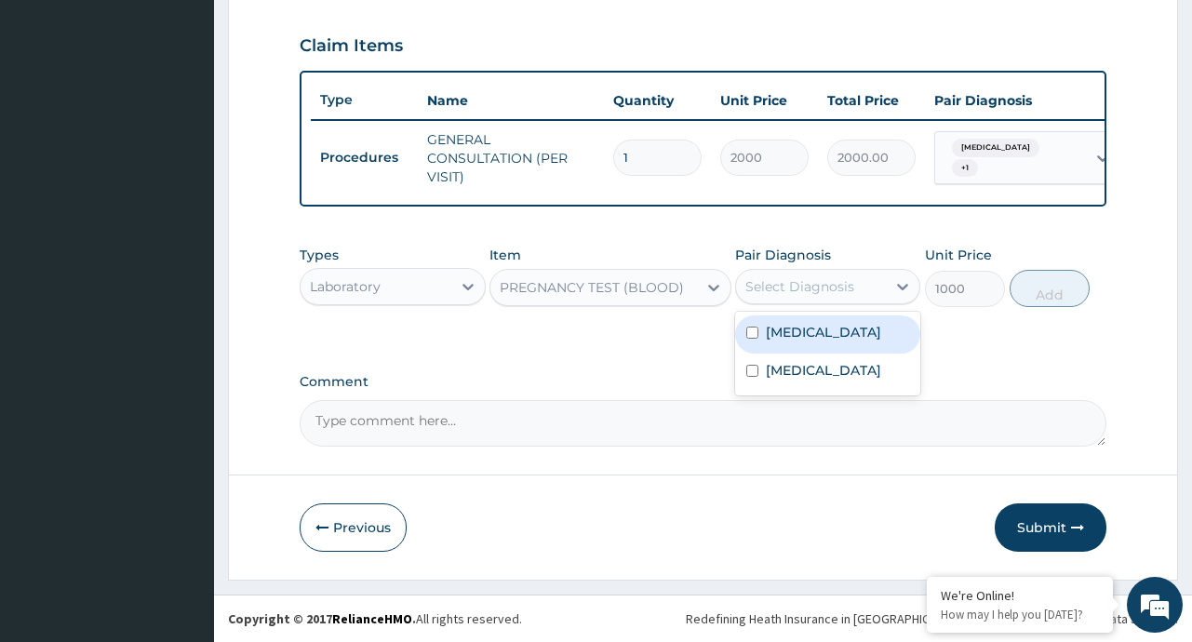
click at [813, 279] on div "Select Diagnosis" at bounding box center [799, 286] width 109 height 19
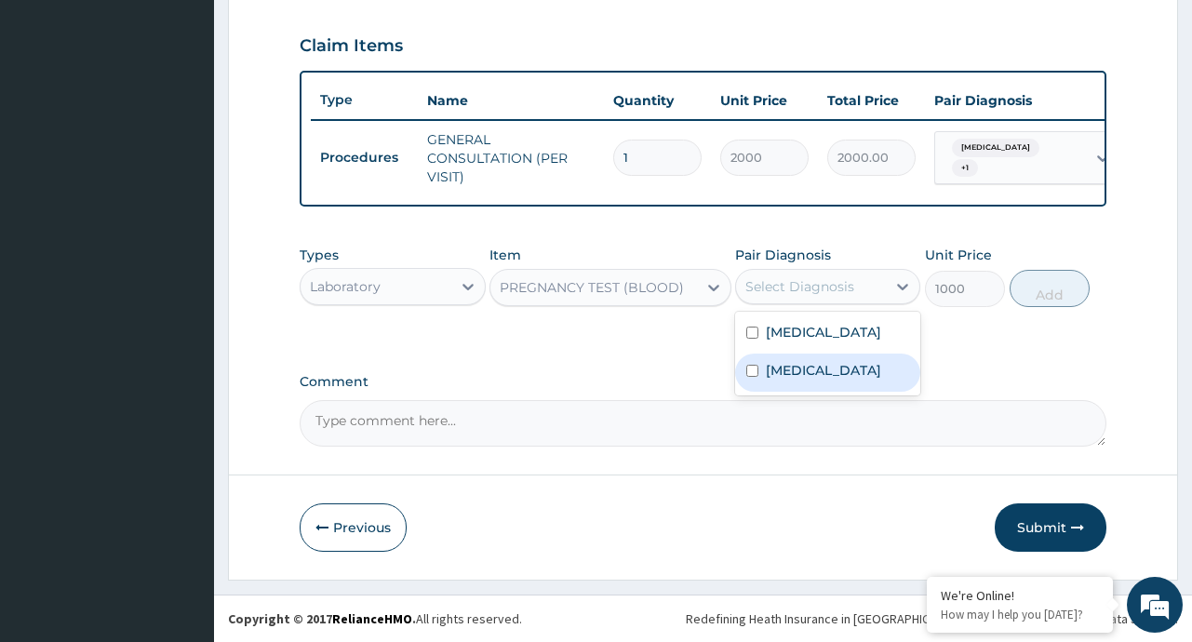
click at [781, 374] on label "Amenorrhea" at bounding box center [823, 370] width 115 height 19
checkbox input "true"
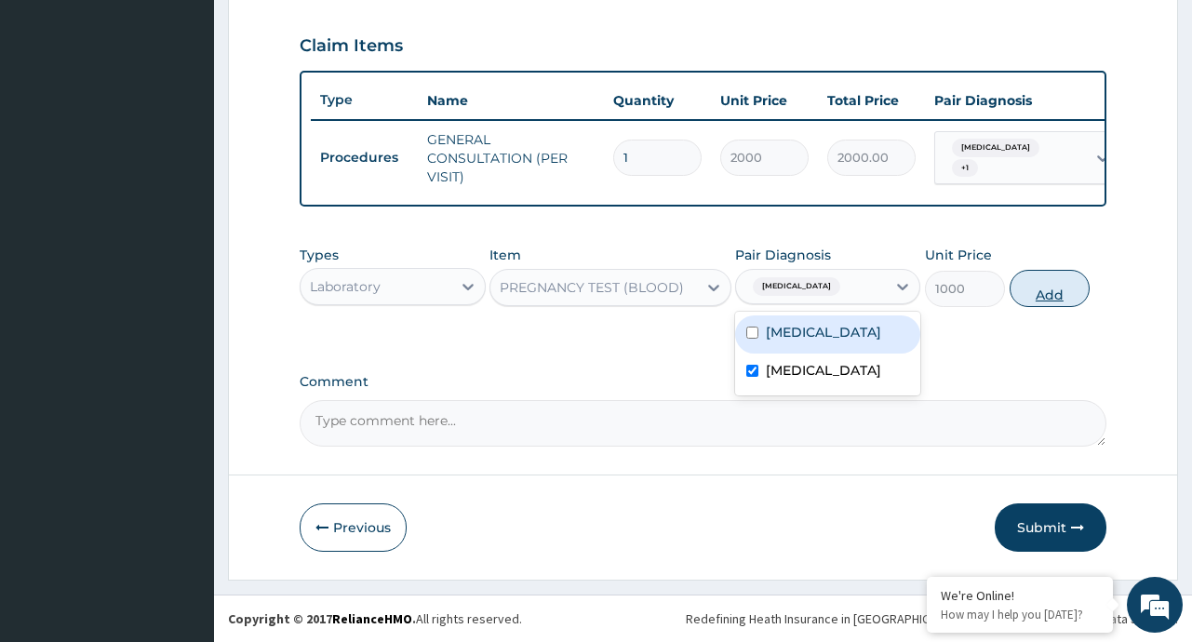
click at [1040, 304] on button "Add" at bounding box center [1049, 288] width 81 height 37
type input "0"
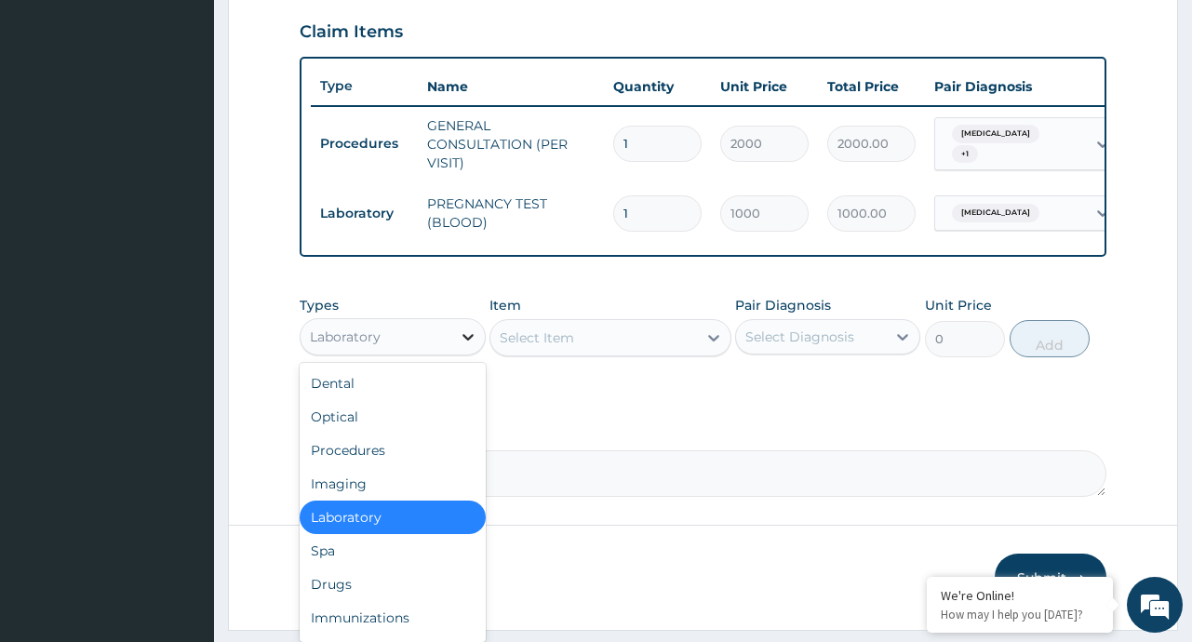
click at [461, 341] on icon at bounding box center [468, 337] width 19 height 19
click at [328, 601] on div "Drugs" at bounding box center [392, 584] width 185 height 33
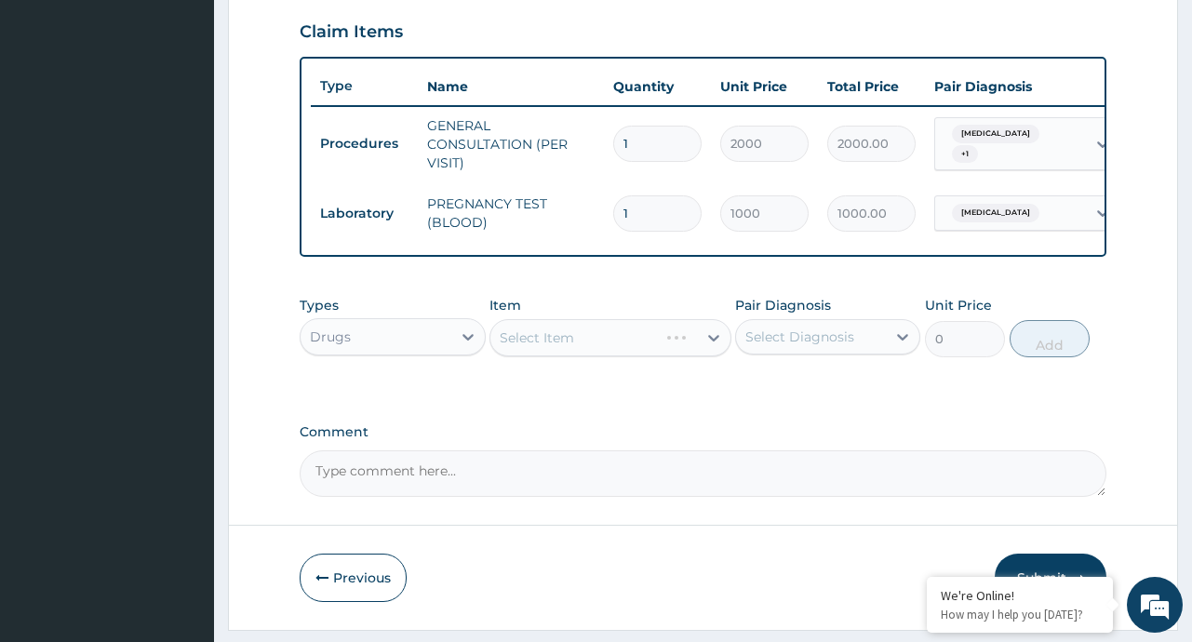
scroll to position [700, 0]
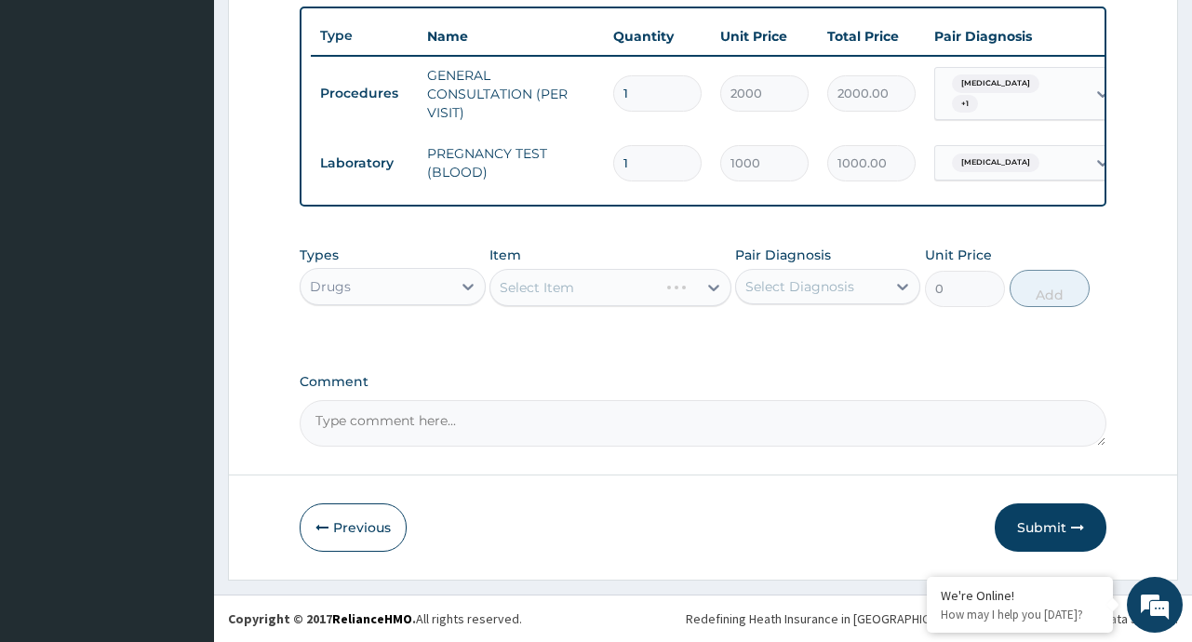
click at [712, 285] on div "Select Item" at bounding box center [610, 287] width 242 height 37
click at [711, 287] on div "Select Item" at bounding box center [610, 287] width 242 height 37
click at [710, 287] on div "Select Item" at bounding box center [610, 287] width 242 height 37
click at [713, 288] on div "Select Item" at bounding box center [610, 287] width 242 height 37
click at [713, 286] on div "Select Item" at bounding box center [610, 287] width 242 height 37
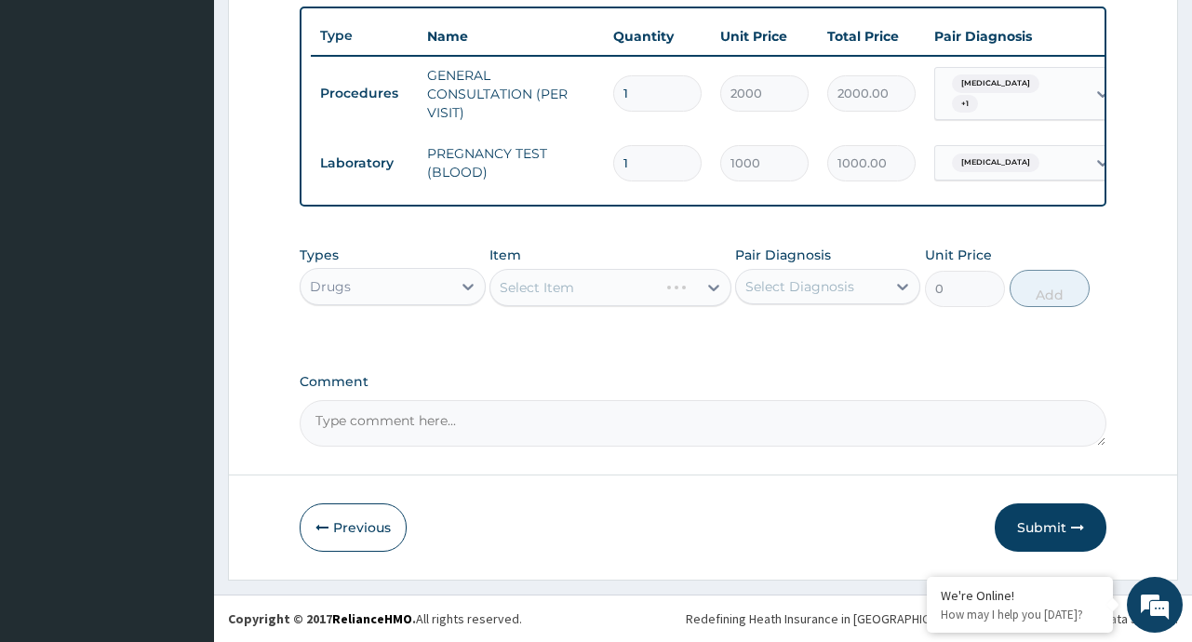
click at [715, 287] on div "Select Item" at bounding box center [610, 287] width 242 height 37
click at [711, 287] on div "Select Item" at bounding box center [610, 287] width 242 height 37
click at [711, 287] on icon at bounding box center [713, 288] width 11 height 7
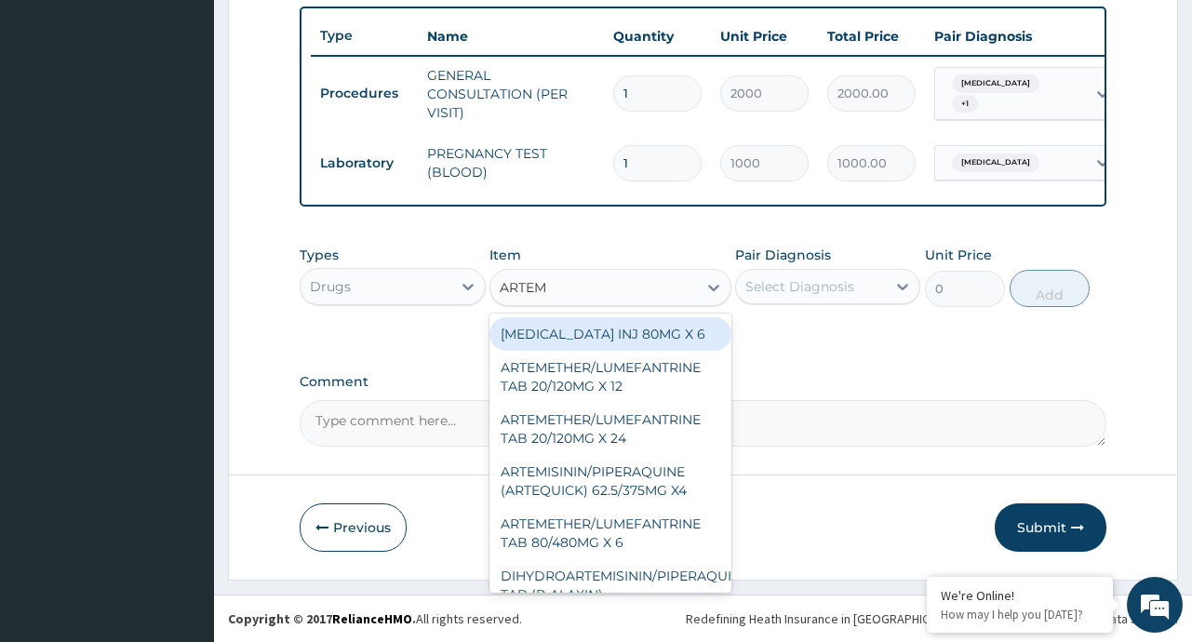
type input "ARTEME"
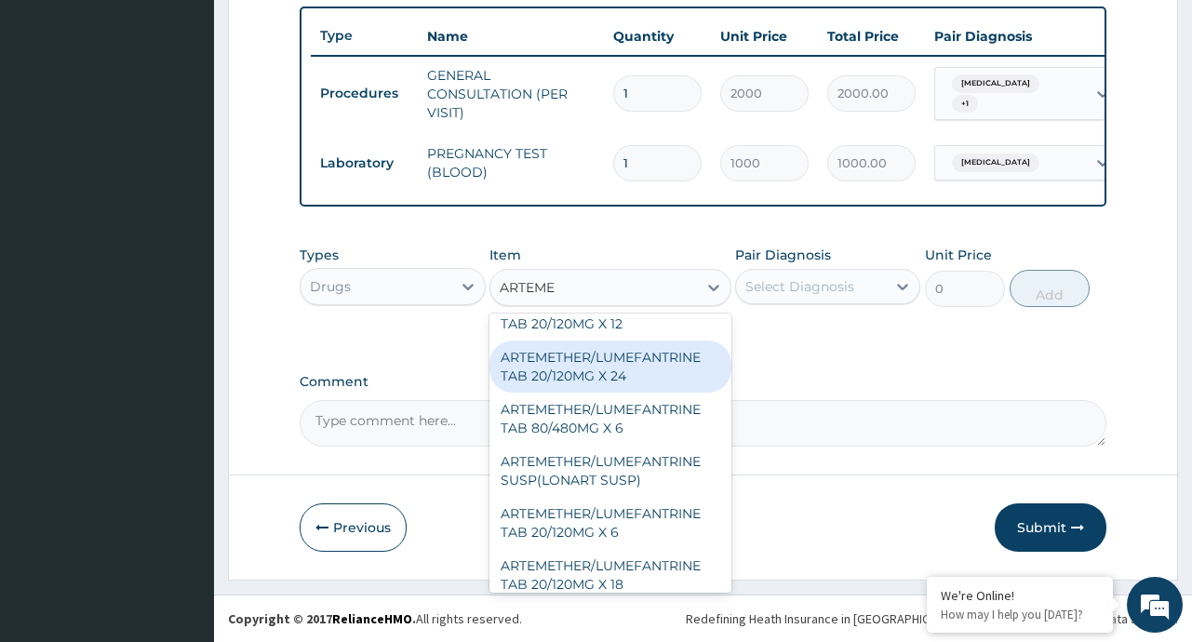
scroll to position [60, 0]
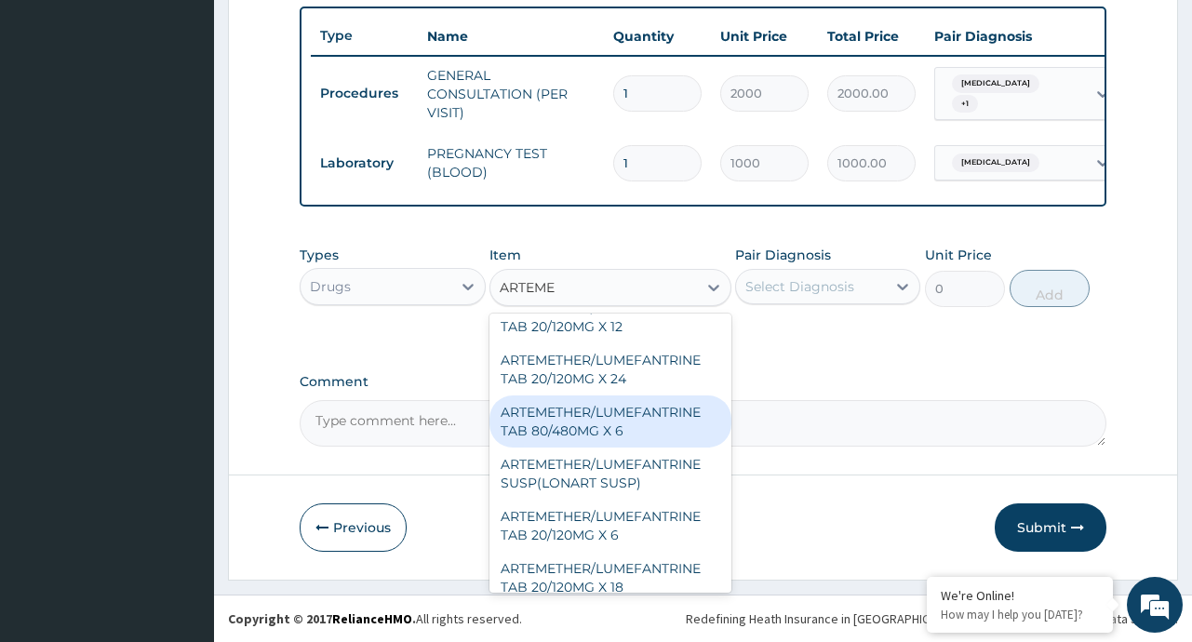
click at [608, 419] on div "ARTEMETHER/LUMEFANTRINE TAB 80/480MG X 6" at bounding box center [610, 421] width 242 height 52
type input "700"
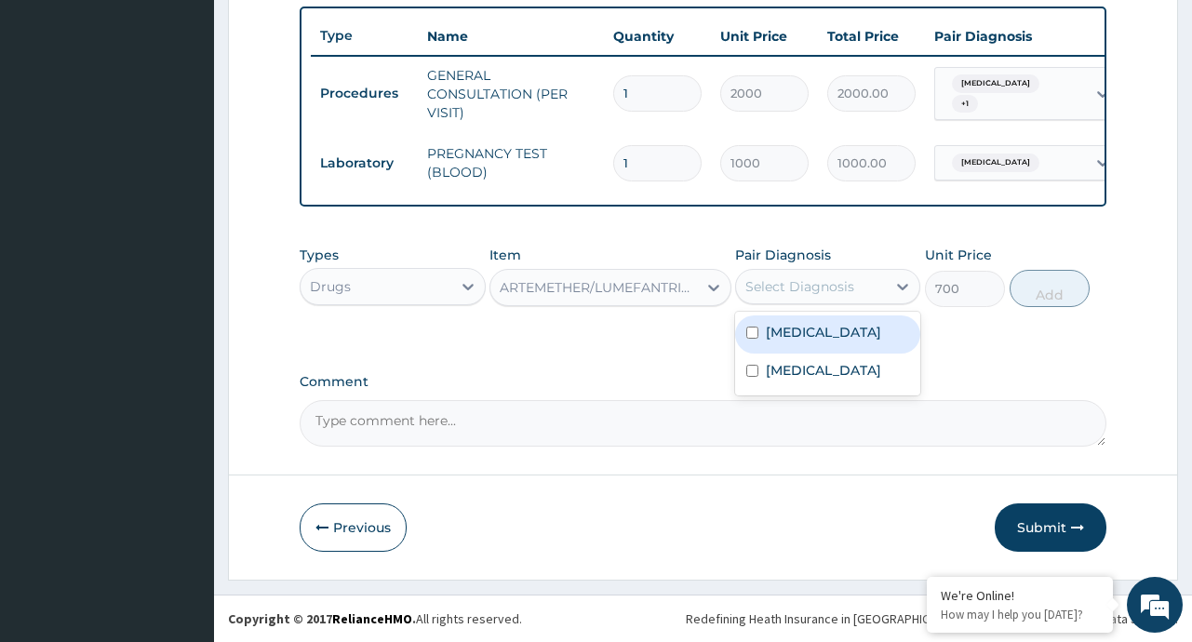
click at [833, 296] on div "Select Diagnosis" at bounding box center [811, 287] width 150 height 30
click at [830, 324] on div "[MEDICAL_DATA]" at bounding box center [827, 334] width 185 height 38
checkbox input "true"
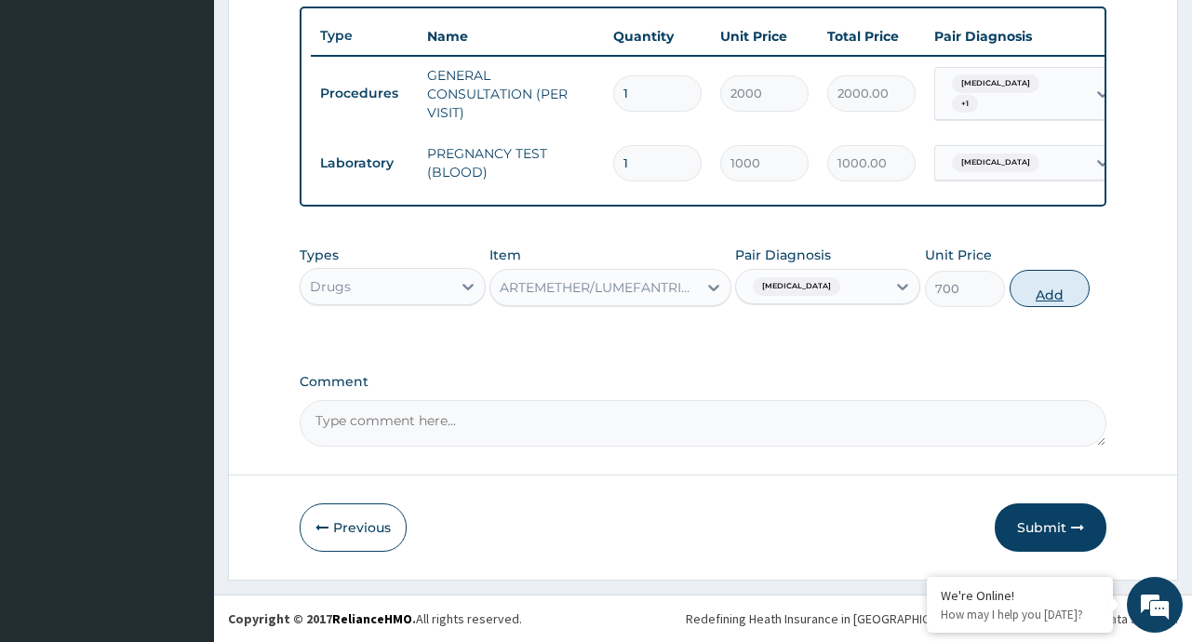
click at [1049, 289] on button "Add" at bounding box center [1049, 288] width 81 height 37
type input "0"
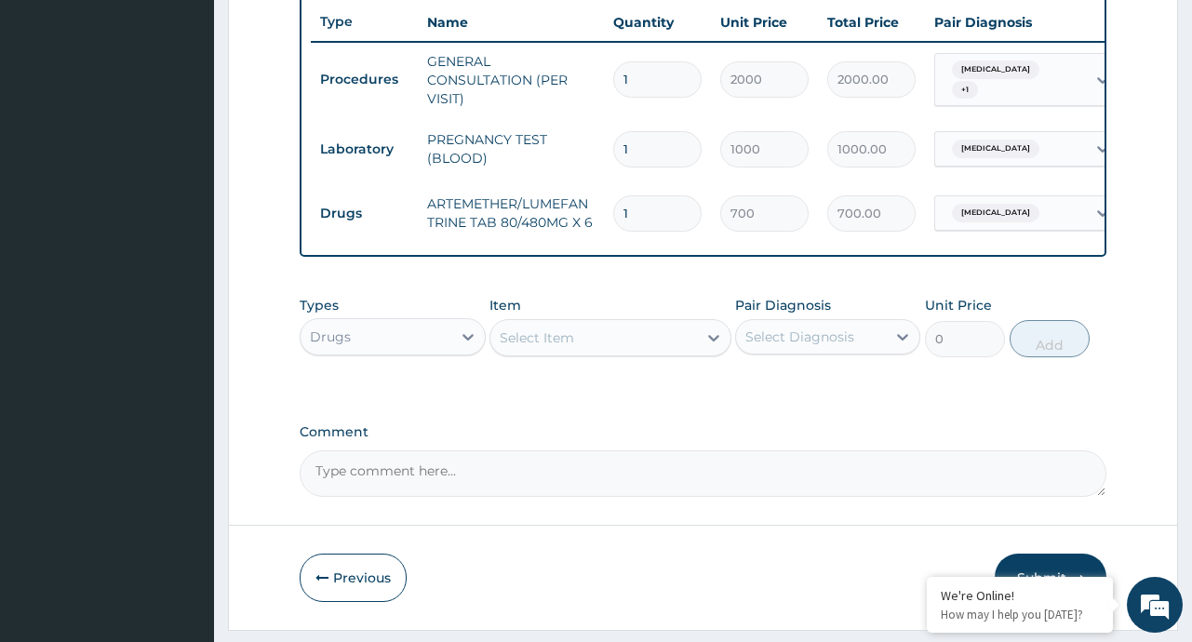
click at [651, 353] on div "Select Item" at bounding box center [593, 338] width 207 height 30
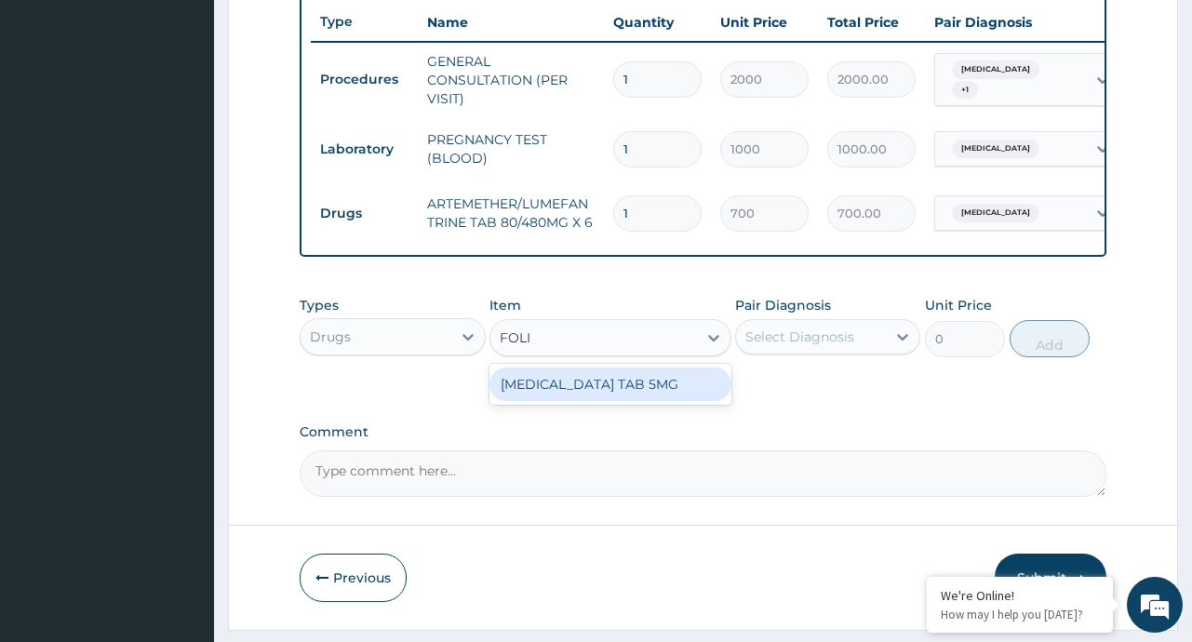
type input "FOLIC"
click at [607, 393] on div "[MEDICAL_DATA] TAB 5MG" at bounding box center [610, 384] width 242 height 33
type input "10"
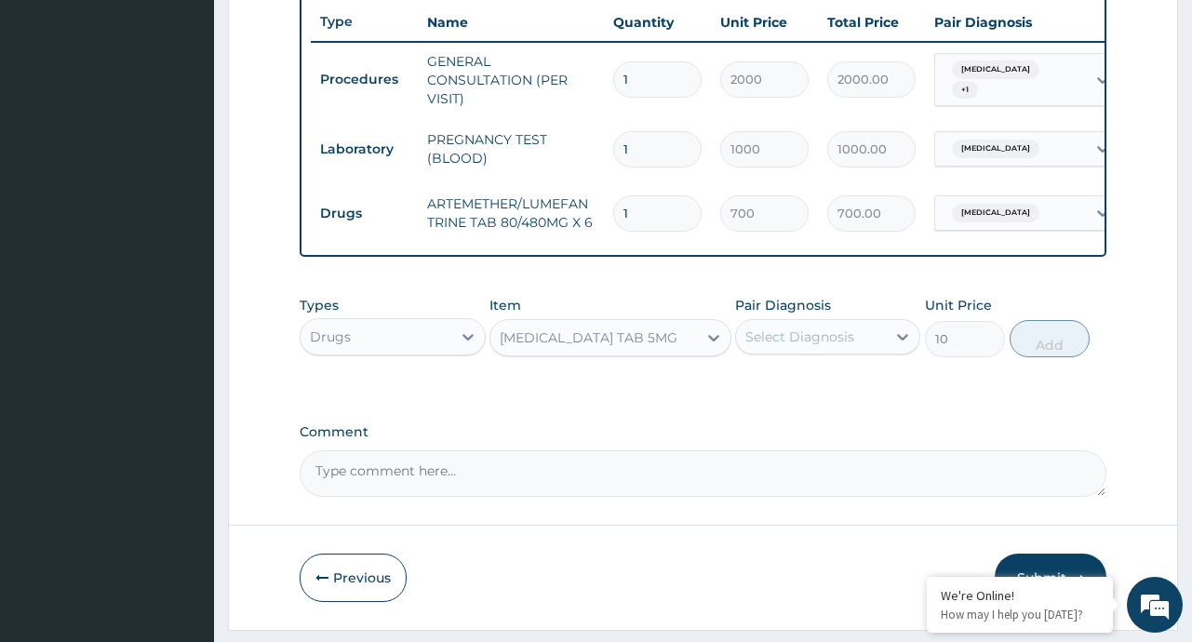
click at [863, 346] on div "Select Diagnosis" at bounding box center [811, 337] width 150 height 30
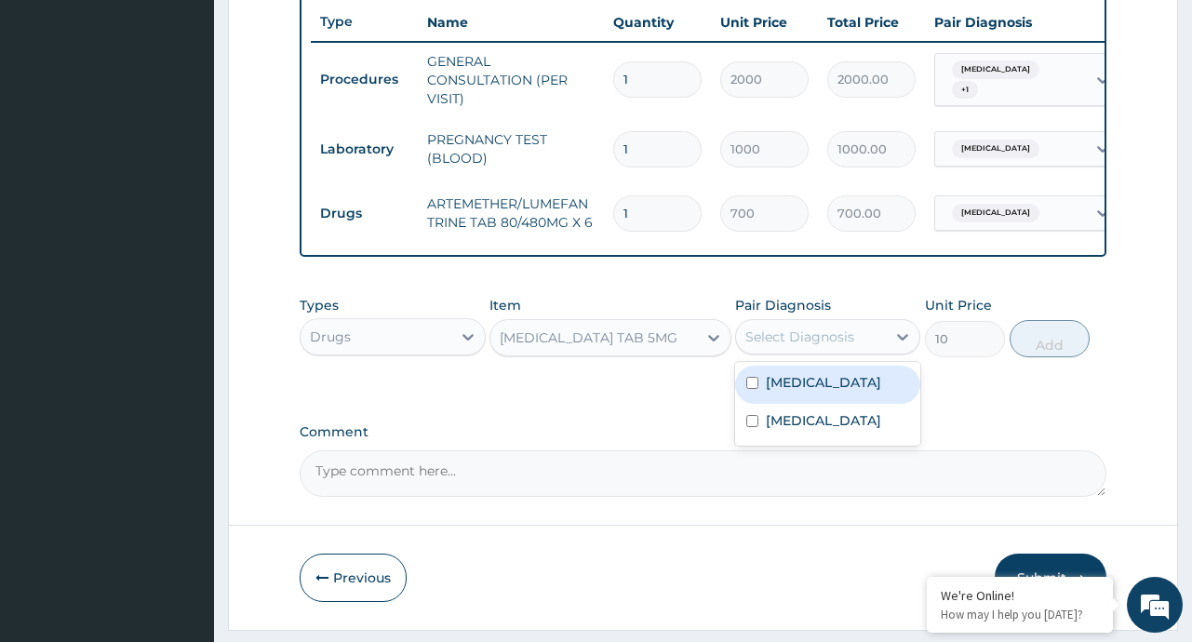
click at [792, 392] on label "[MEDICAL_DATA]" at bounding box center [823, 382] width 115 height 19
checkbox input "true"
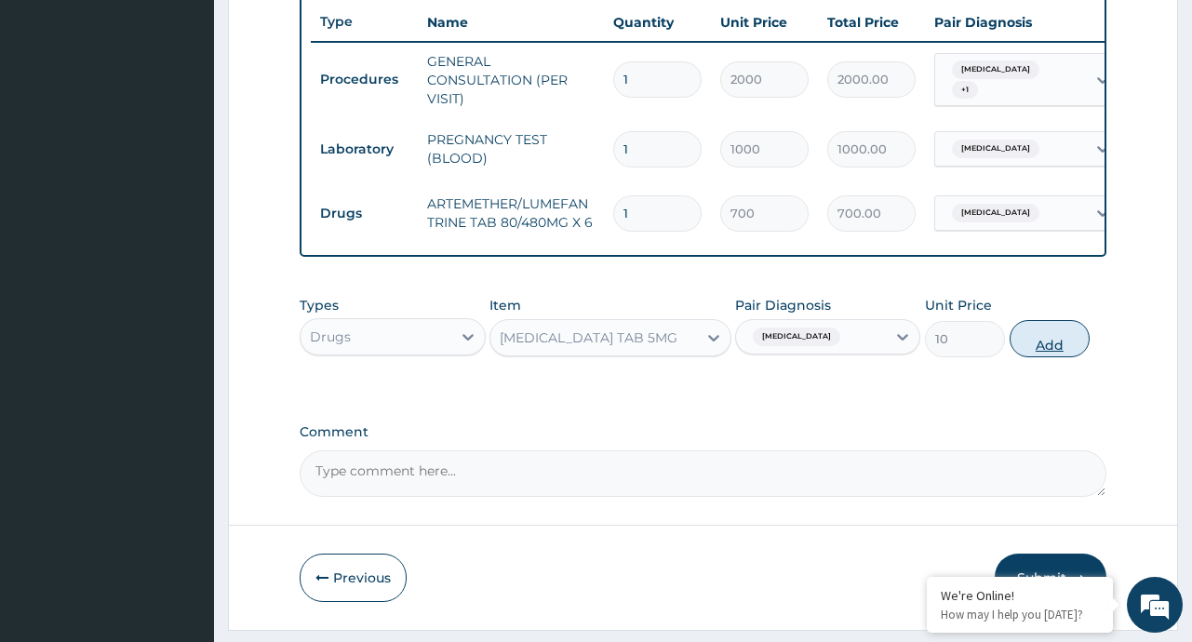
click at [1049, 352] on button "Add" at bounding box center [1049, 338] width 81 height 37
type input "0"
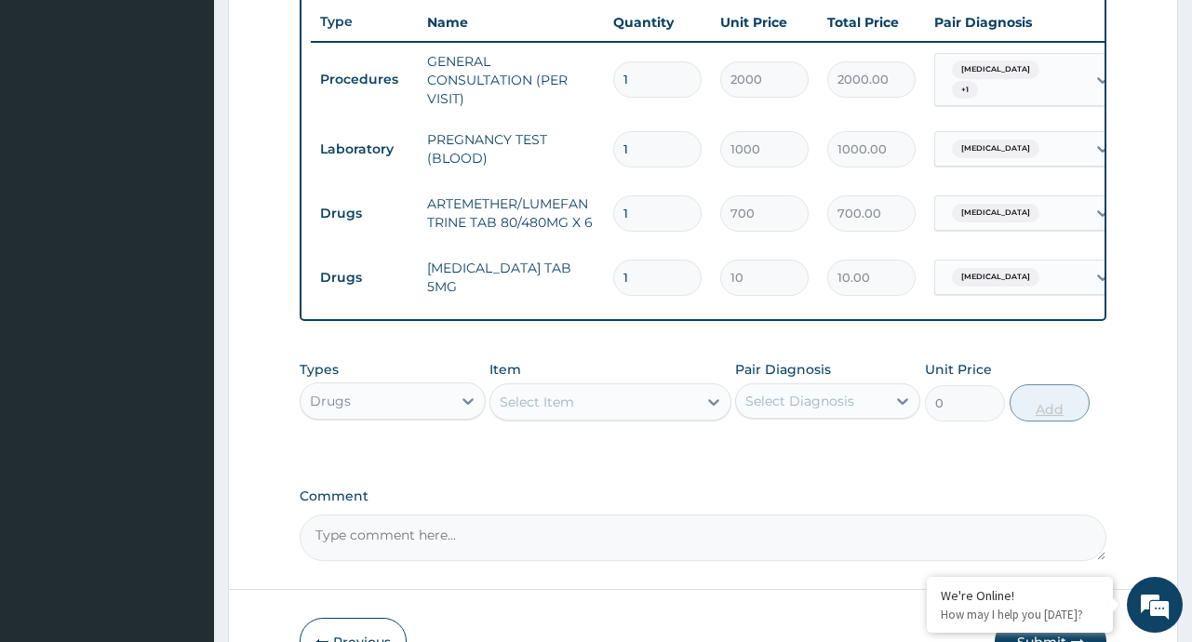
type input "14"
type input "140.00"
type input "14"
click at [709, 406] on icon at bounding box center [713, 402] width 11 height 7
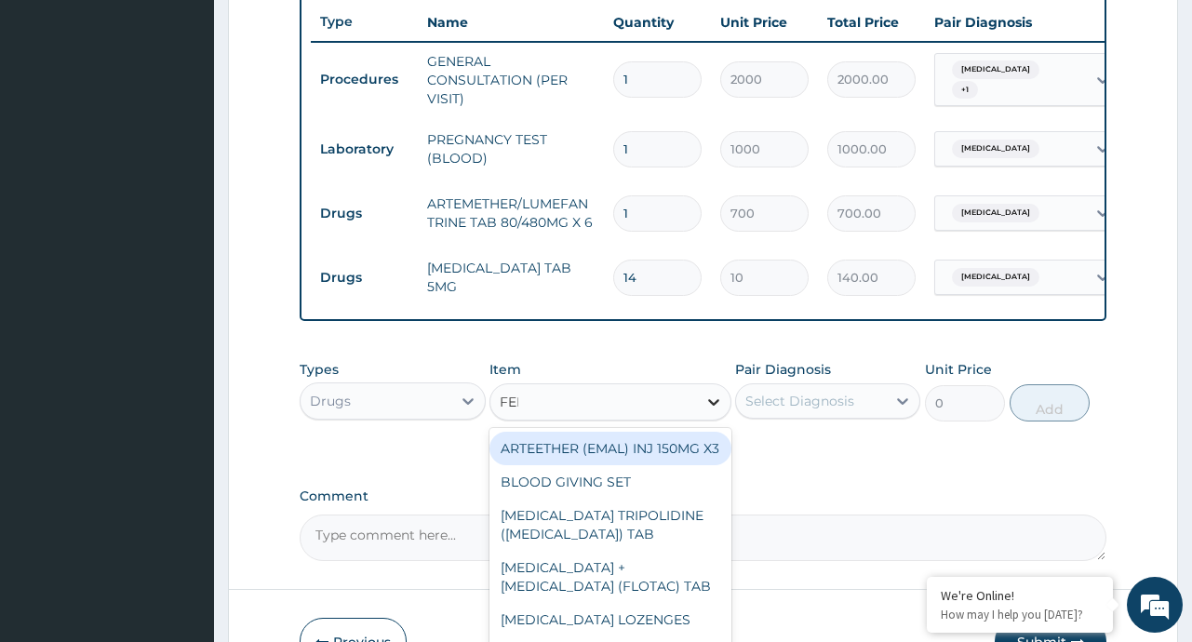
type input "FERR"
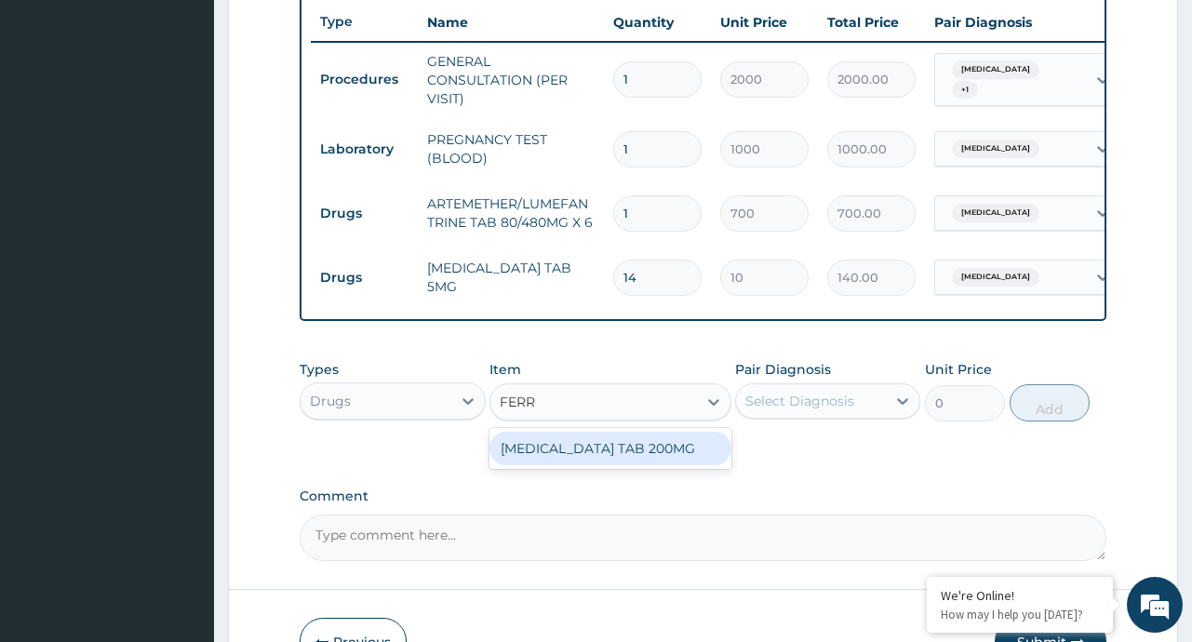
click at [681, 458] on div "[MEDICAL_DATA] TAB 200MG" at bounding box center [610, 448] width 242 height 33
type input "10"
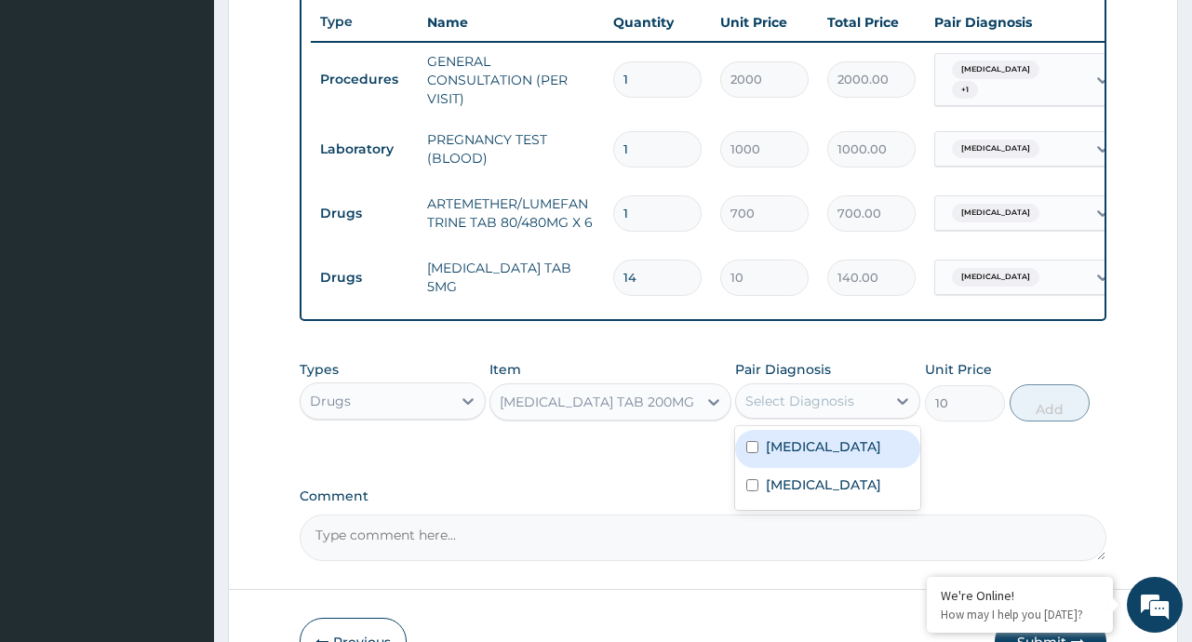
click at [839, 410] on div "Select Diagnosis" at bounding box center [799, 401] width 109 height 19
click at [797, 456] on label "[MEDICAL_DATA]" at bounding box center [823, 446] width 115 height 19
checkbox input "true"
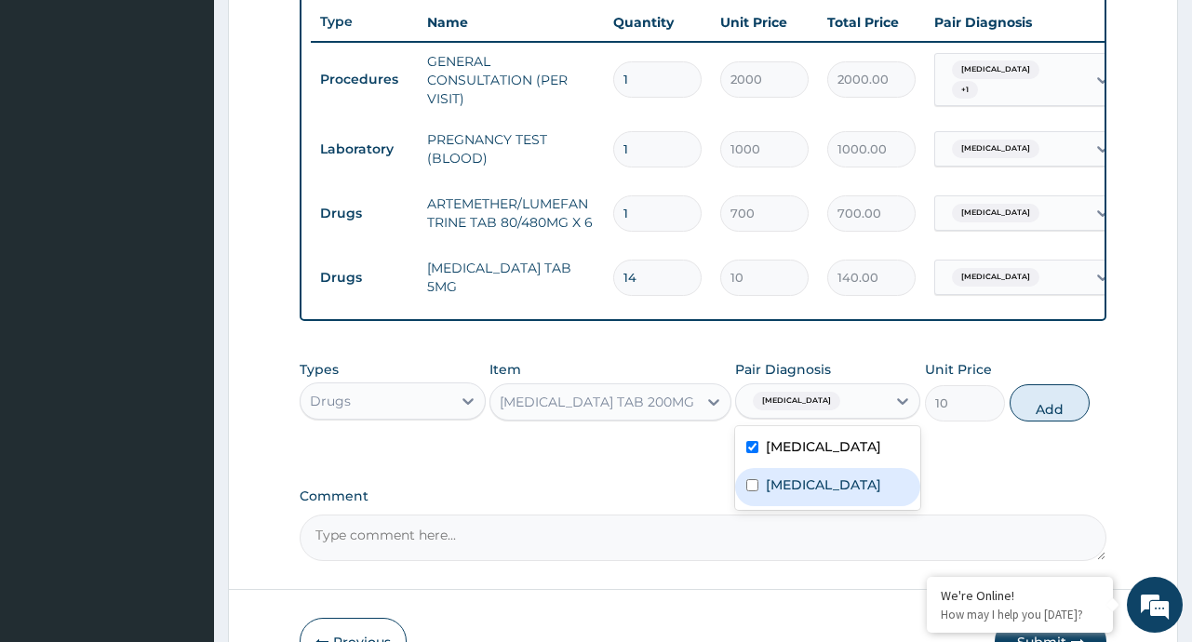
click at [801, 494] on label "Amenorrhea" at bounding box center [823, 484] width 115 height 19
checkbox input "true"
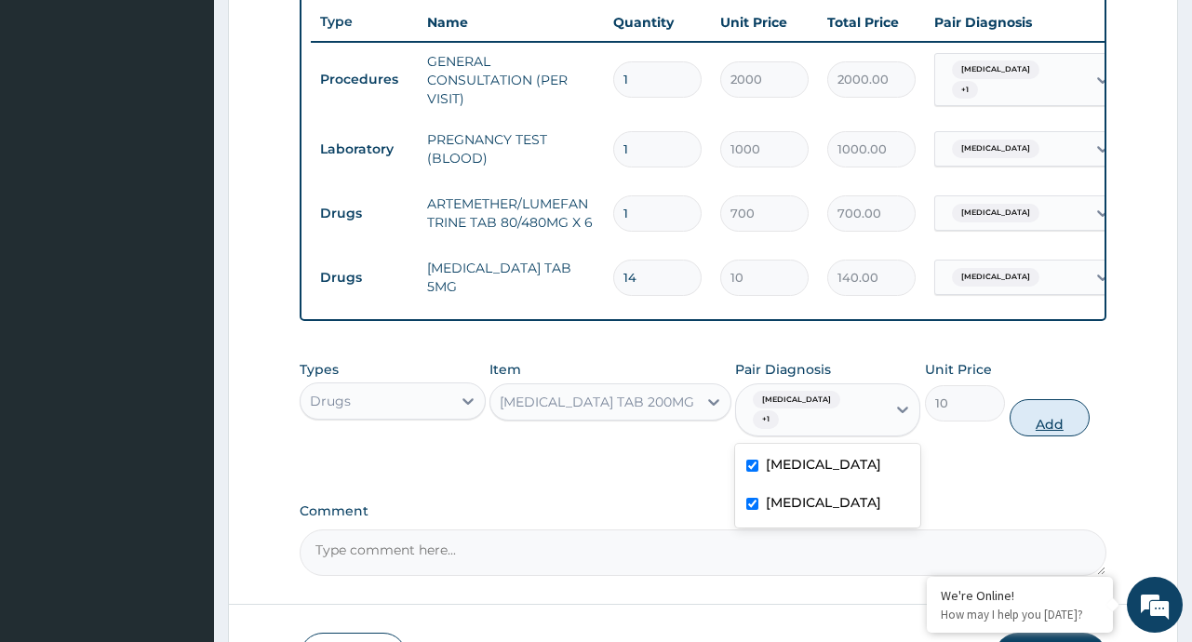
click at [1041, 408] on button "Add" at bounding box center [1049, 417] width 81 height 37
type input "0"
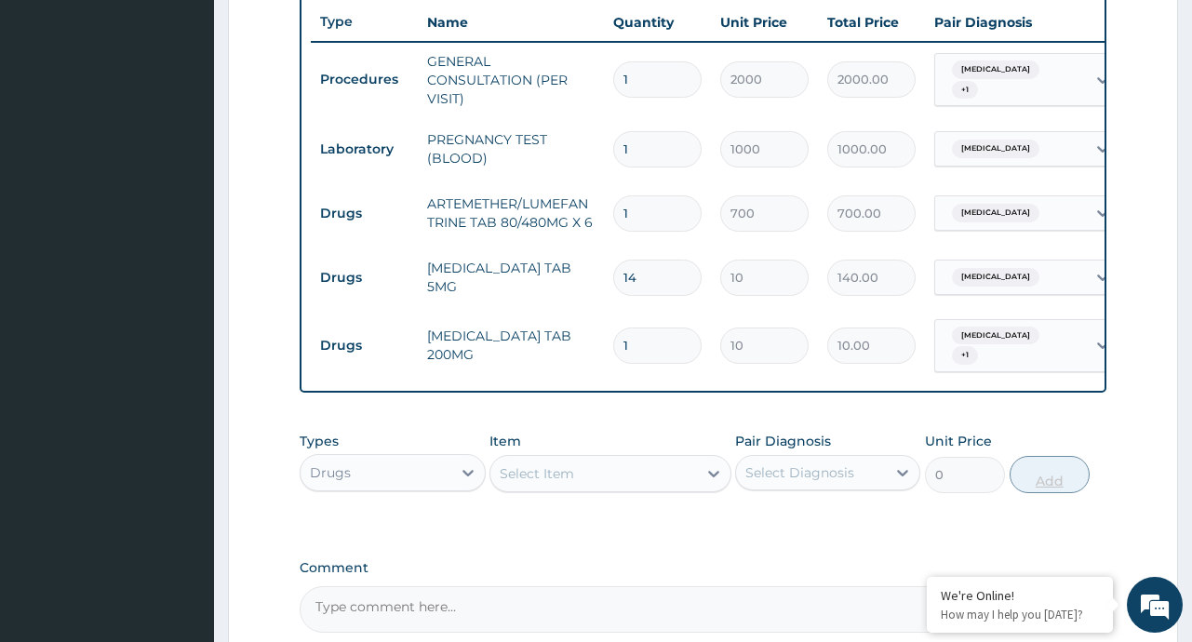
type input "14"
type input "140.00"
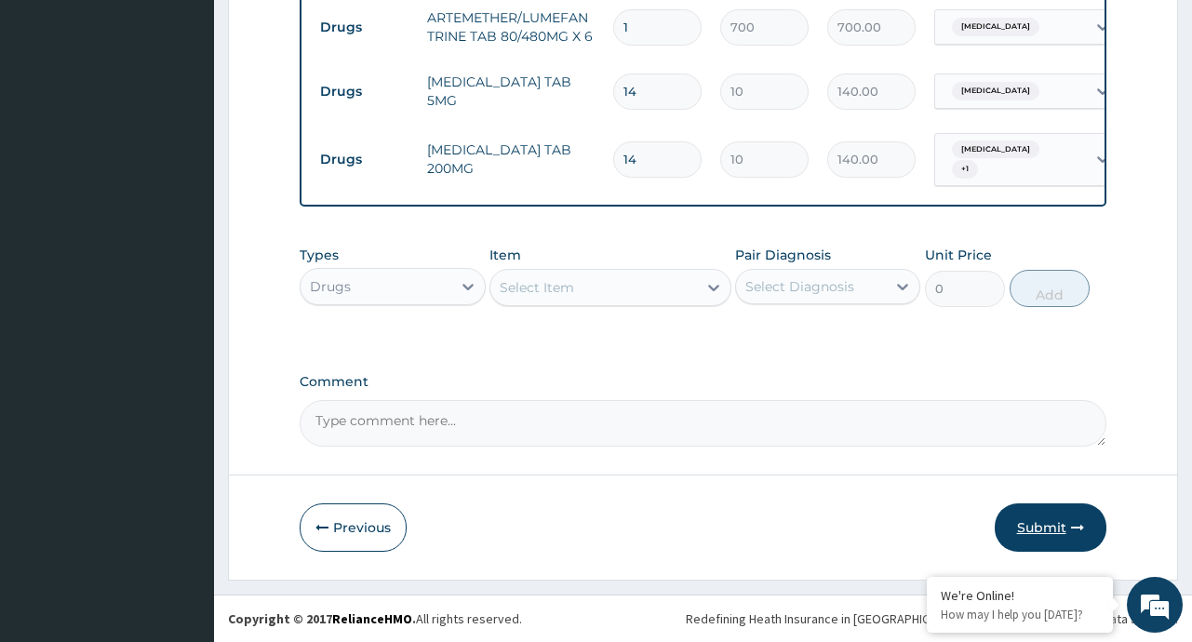
type input "14"
click at [1015, 531] on button "Submit" at bounding box center [1051, 527] width 112 height 48
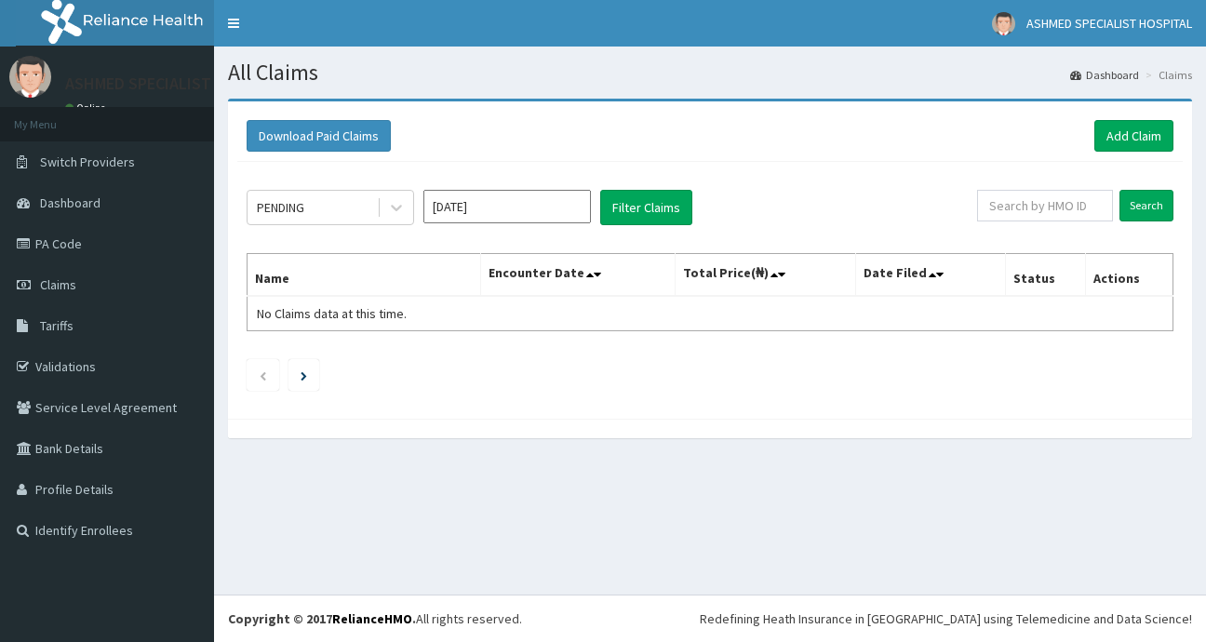
click at [568, 207] on input "[DATE]" at bounding box center [506, 206] width 167 height 33
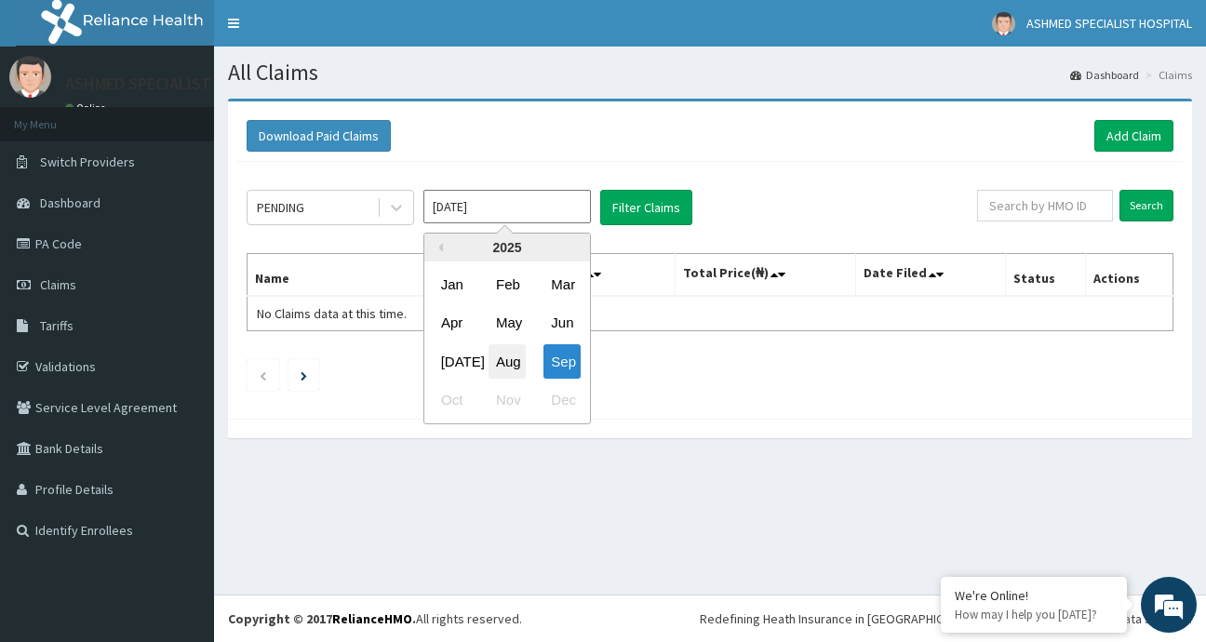
click at [504, 360] on div "Aug" at bounding box center [506, 361] width 37 height 34
type input "[DATE]"
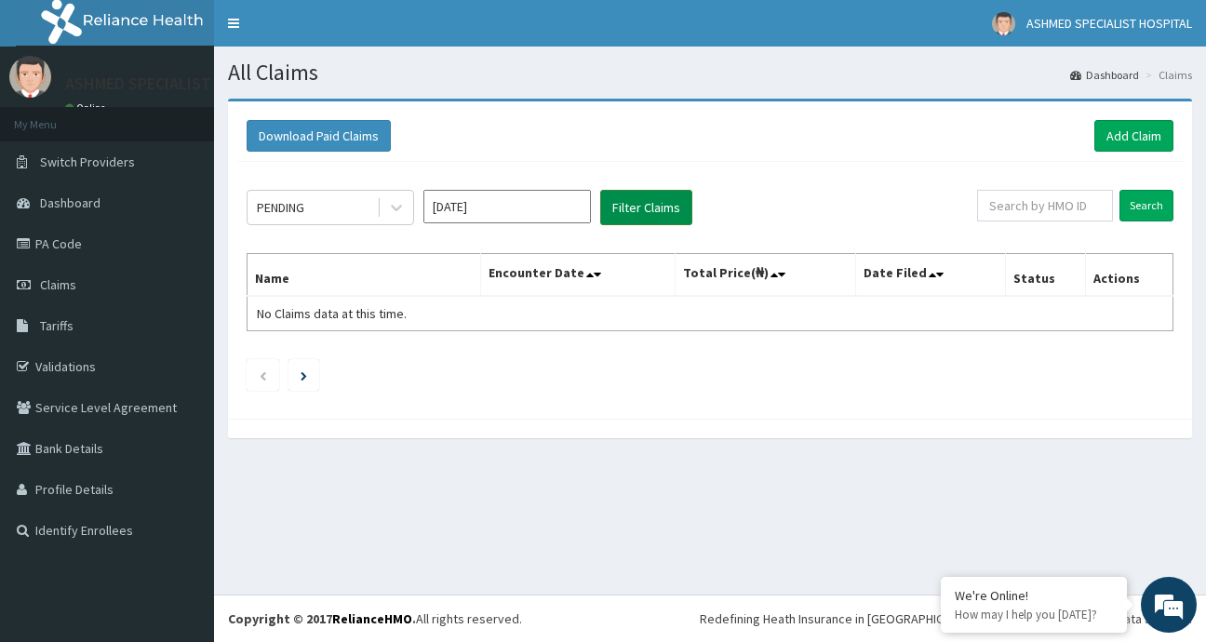
click at [630, 218] on button "Filter Claims" at bounding box center [646, 207] width 92 height 35
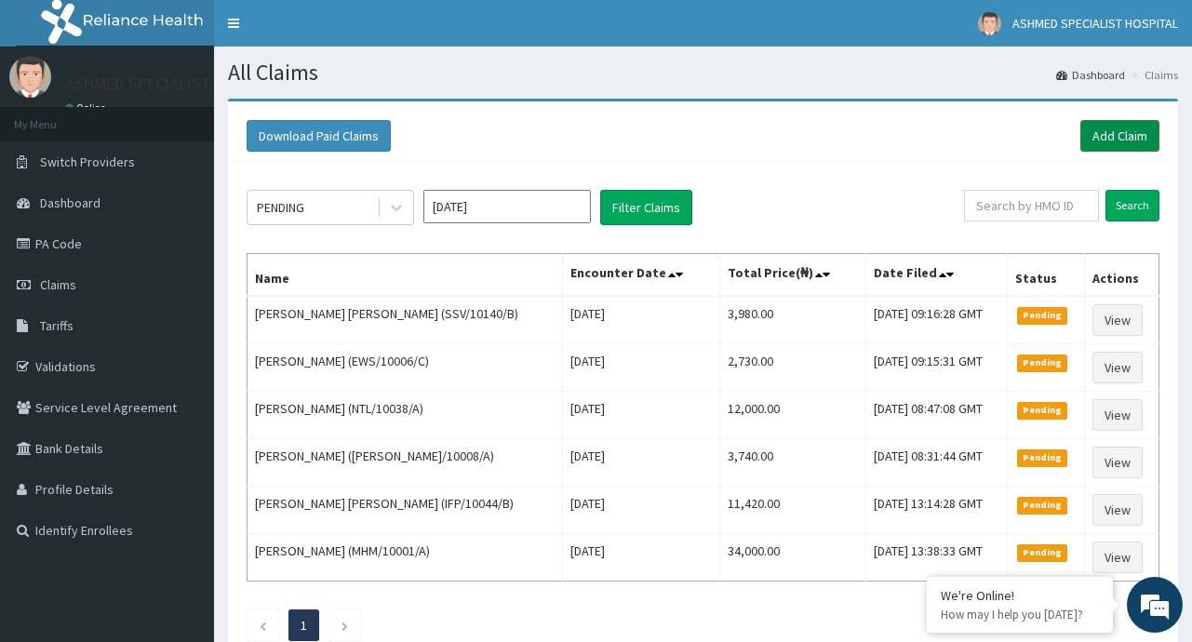
click at [1123, 134] on link "Add Claim" at bounding box center [1119, 136] width 79 height 32
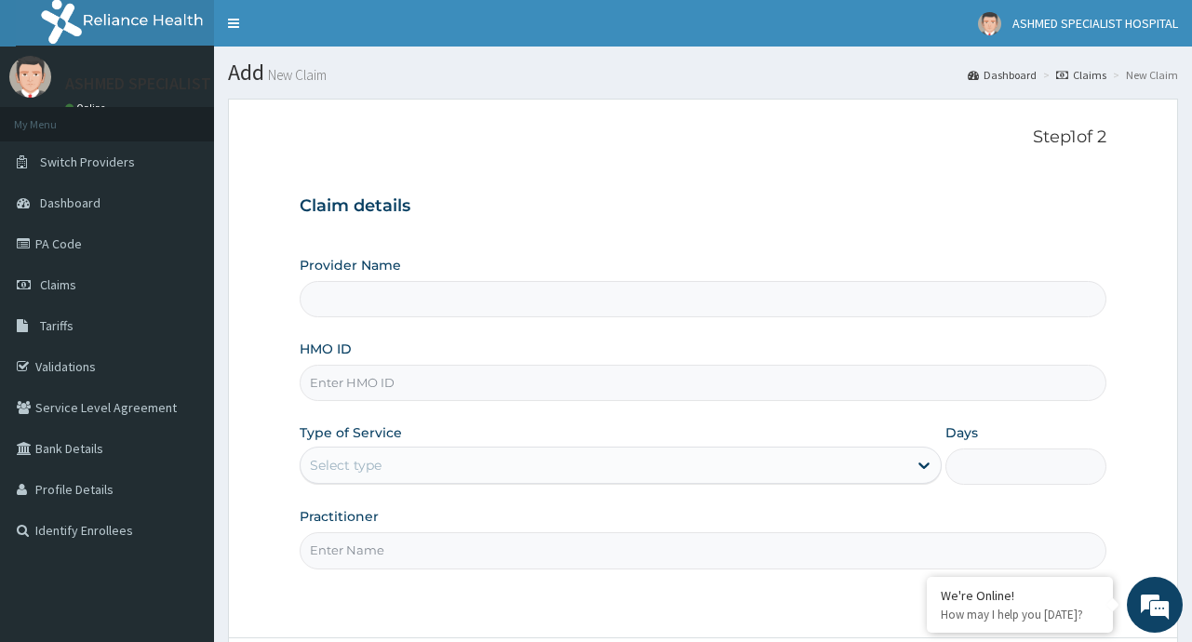
type input "ASHMED SPECIALIST HOSPITAL"
click at [386, 382] on input "HMO ID" at bounding box center [703, 383] width 806 height 36
paste input "DCG/10070/A"
type input "DCG/10070/A"
click at [893, 474] on div "Select type" at bounding box center [604, 465] width 607 height 30
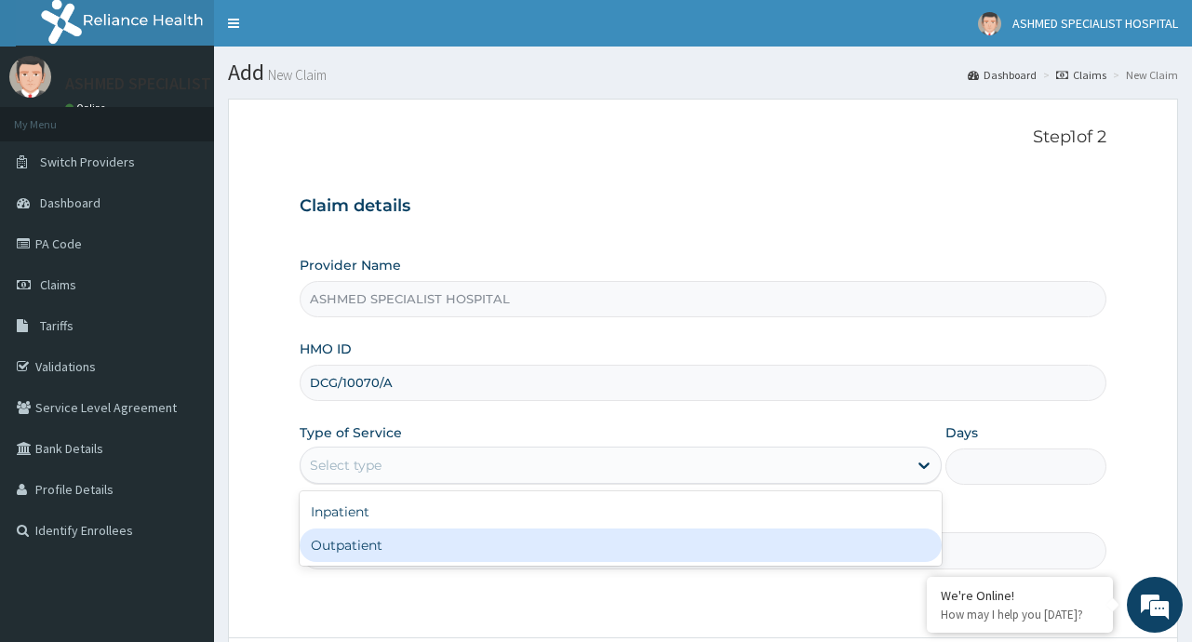
click at [461, 540] on div "Outpatient" at bounding box center [621, 544] width 642 height 33
type input "1"
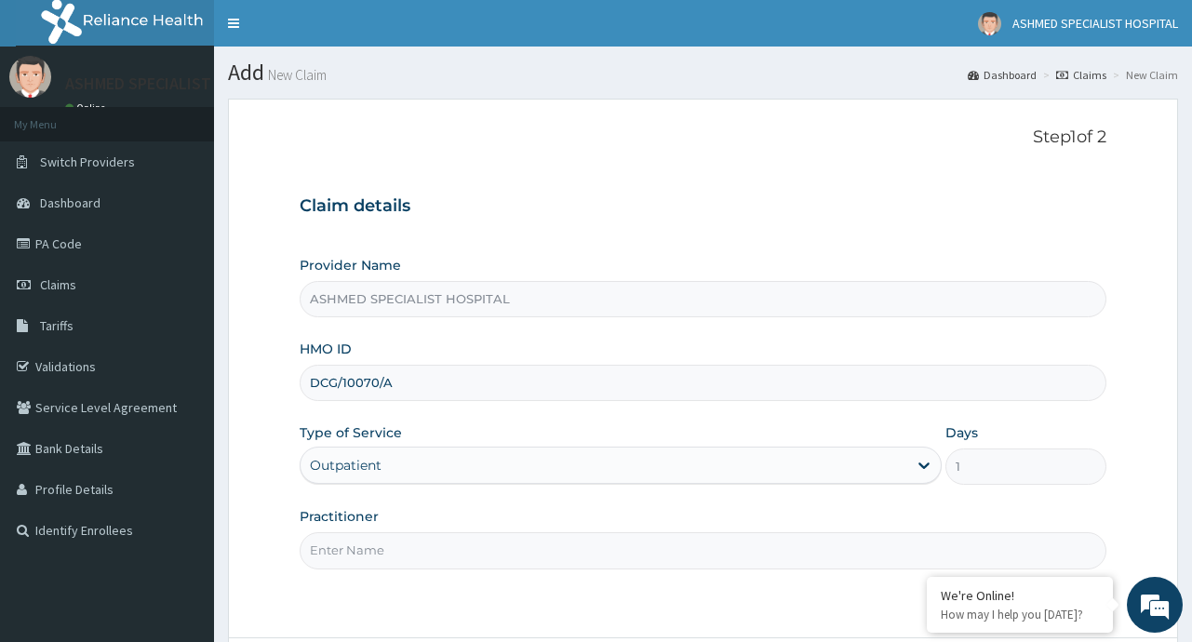
click at [1035, 489] on div "Provider Name ASHMED SPECIALIST HOSPITAL HMO ID DCG/10070/A Type of Service opt…" at bounding box center [703, 412] width 806 height 313
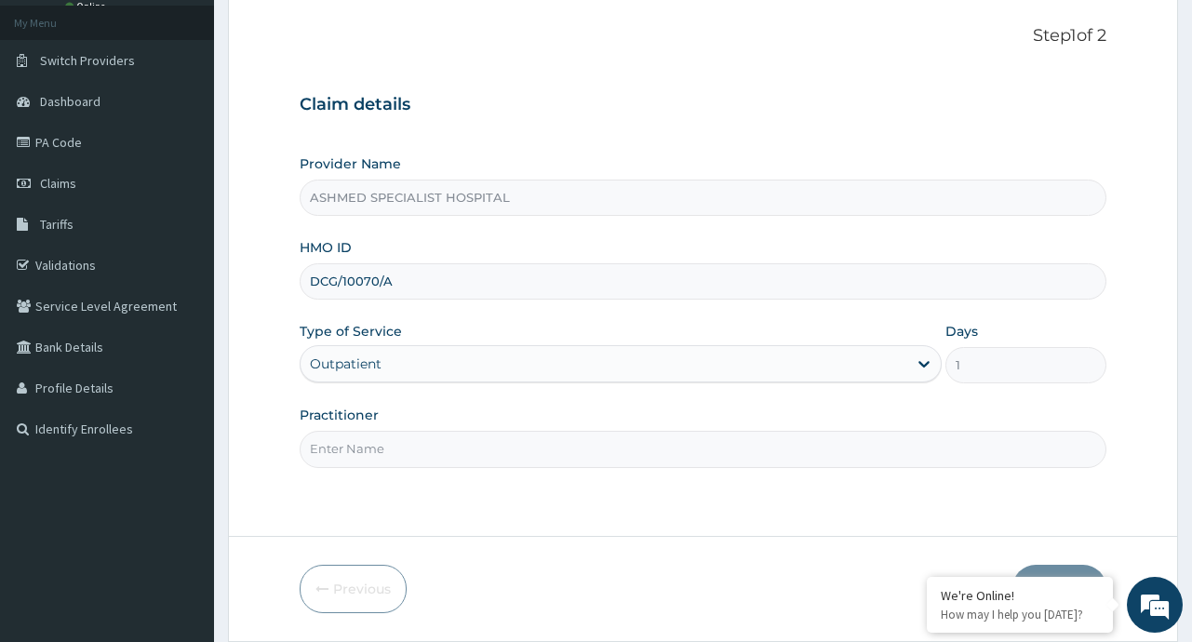
scroll to position [163, 0]
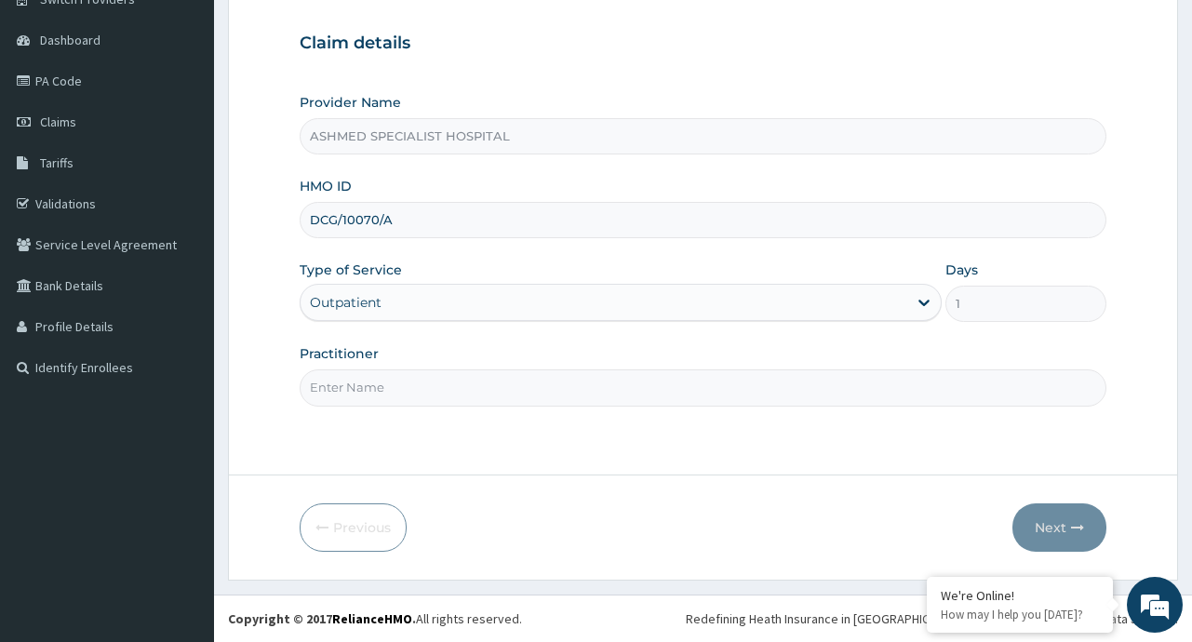
click at [367, 388] on input "Practitioner" at bounding box center [703, 387] width 806 height 36
type input "DR. [PERSON_NAME]"
click at [1043, 524] on button "Next" at bounding box center [1059, 527] width 94 height 48
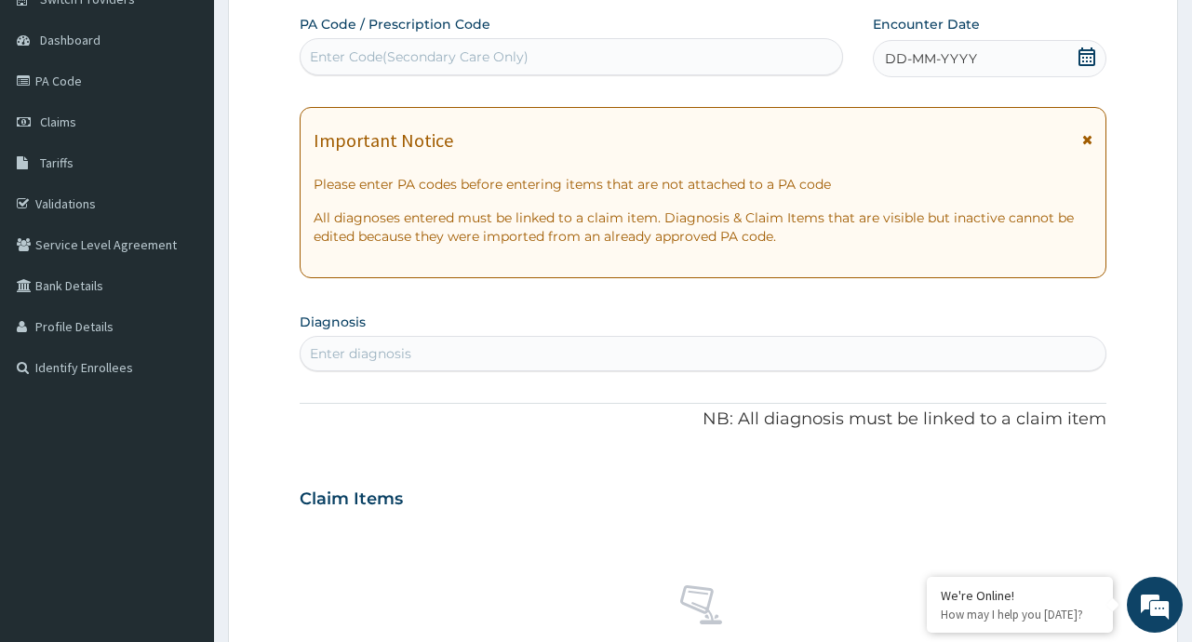
click at [1096, 57] on div "DD-MM-YYYY" at bounding box center [989, 58] width 233 height 37
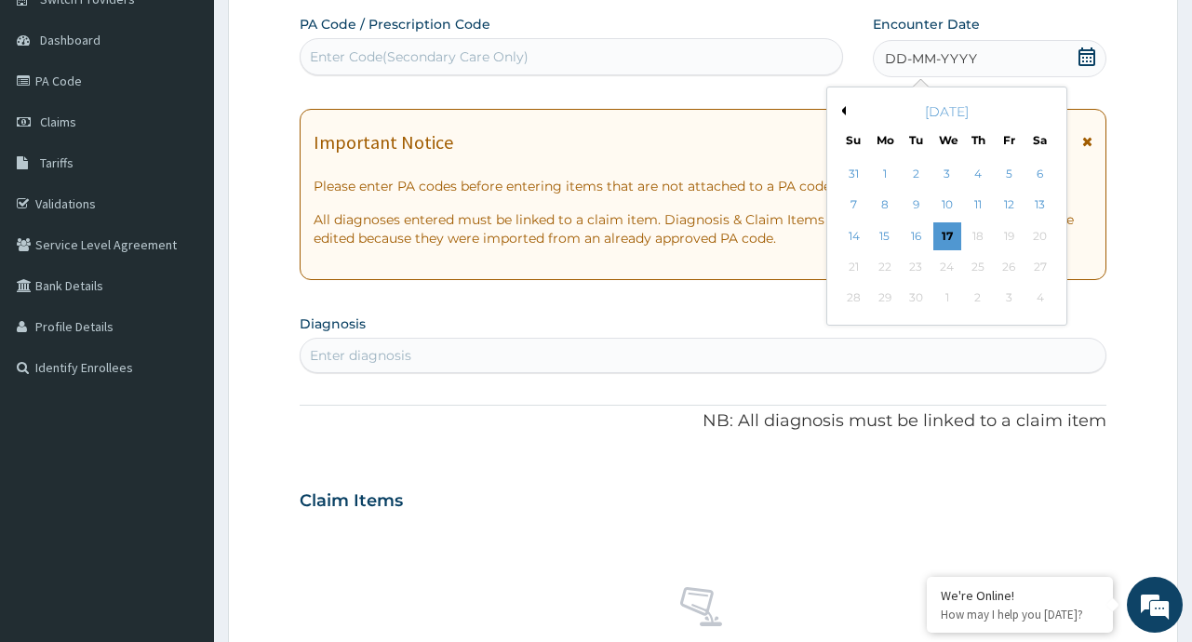
click at [847, 112] on div "[DATE]" at bounding box center [947, 111] width 224 height 19
click at [841, 110] on button "Previous Month" at bounding box center [840, 110] width 9 height 9
click at [917, 259] on div "19" at bounding box center [916, 267] width 28 height 28
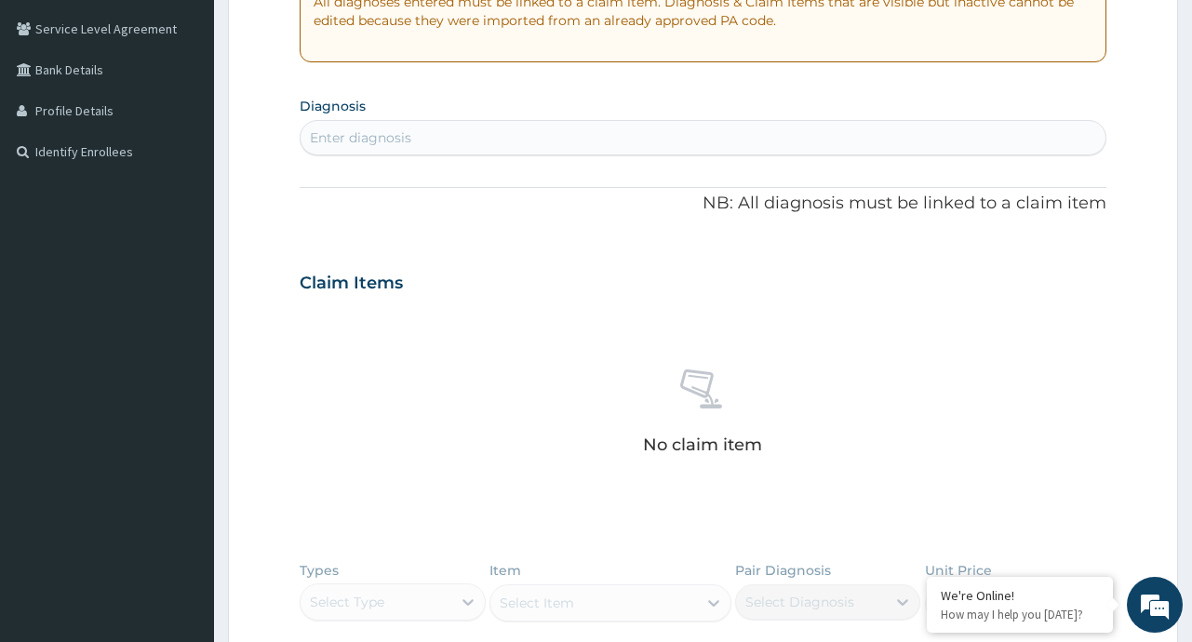
scroll to position [393, 0]
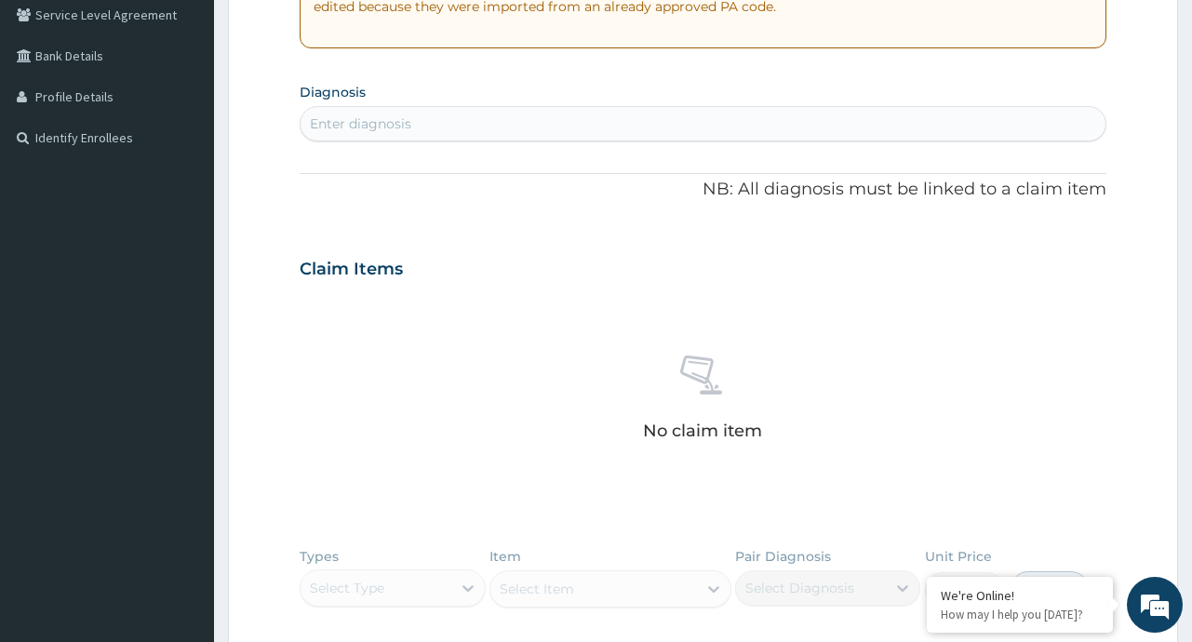
click at [487, 127] on div "Enter diagnosis" at bounding box center [703, 124] width 804 height 30
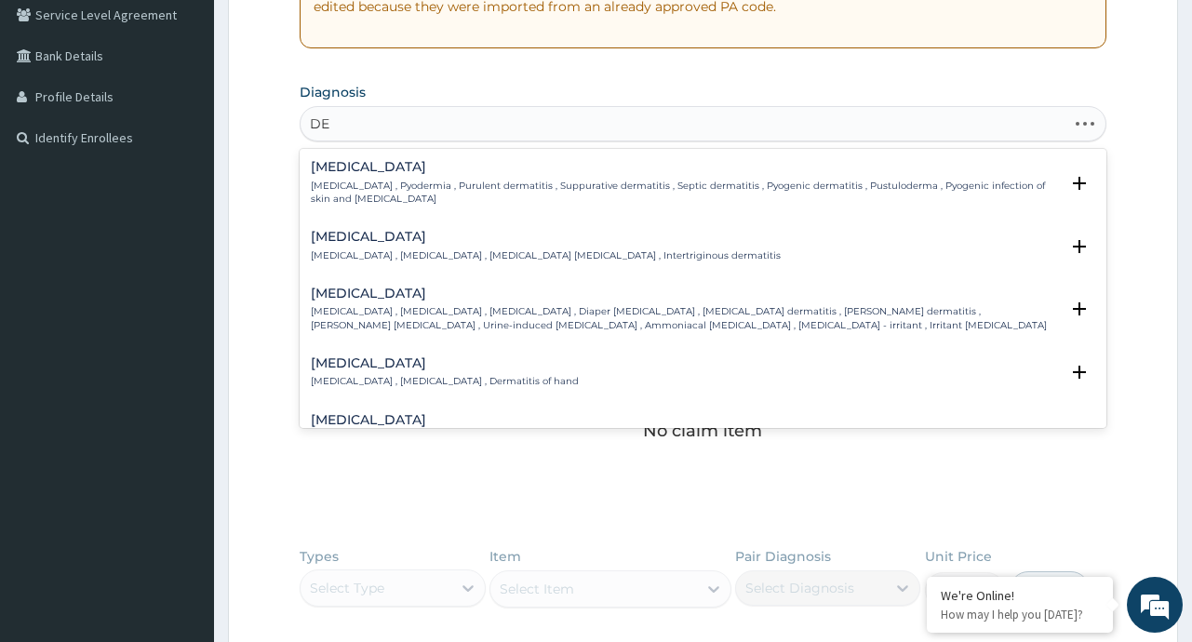
type input "D"
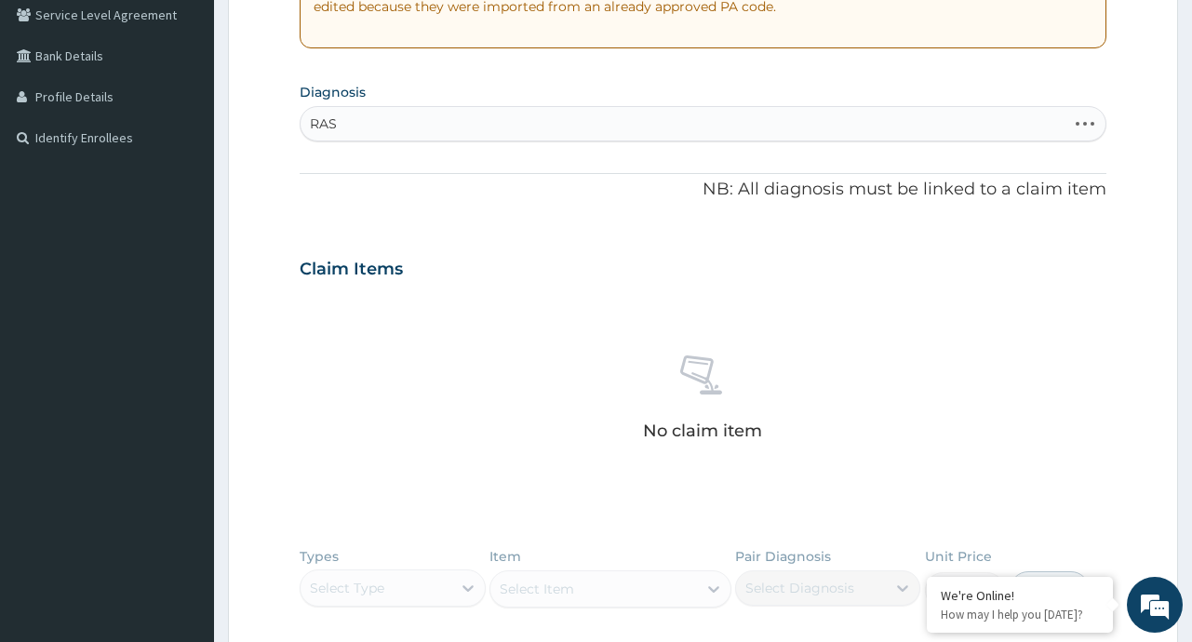
type input "RASH"
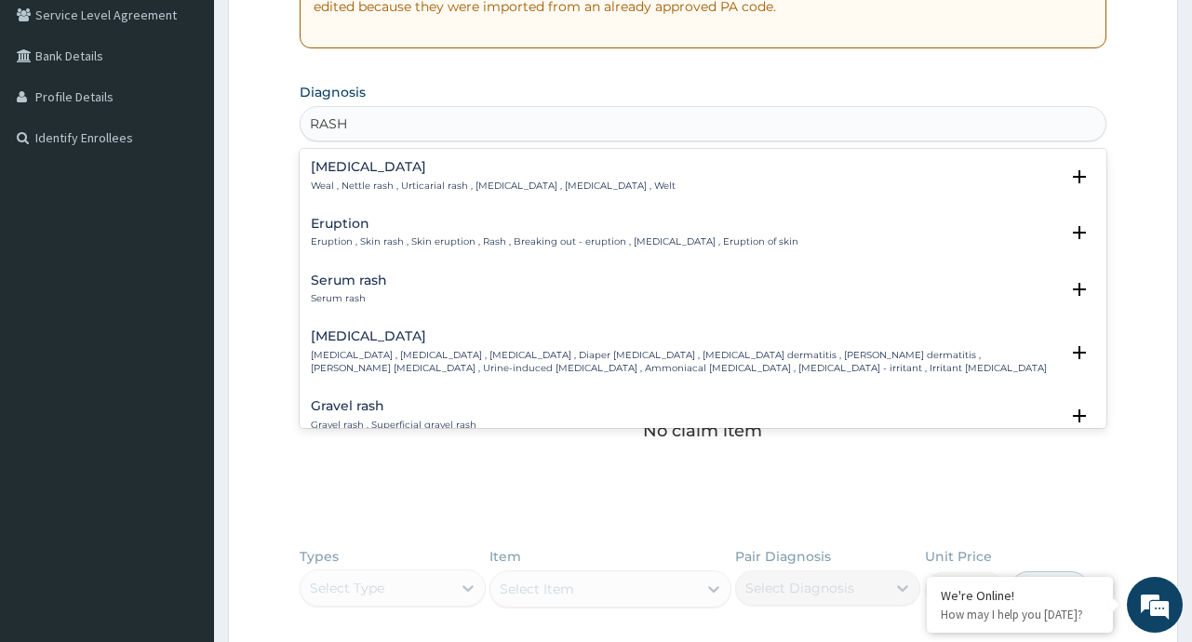
click at [362, 229] on h4 "Eruption" at bounding box center [555, 224] width 488 height 14
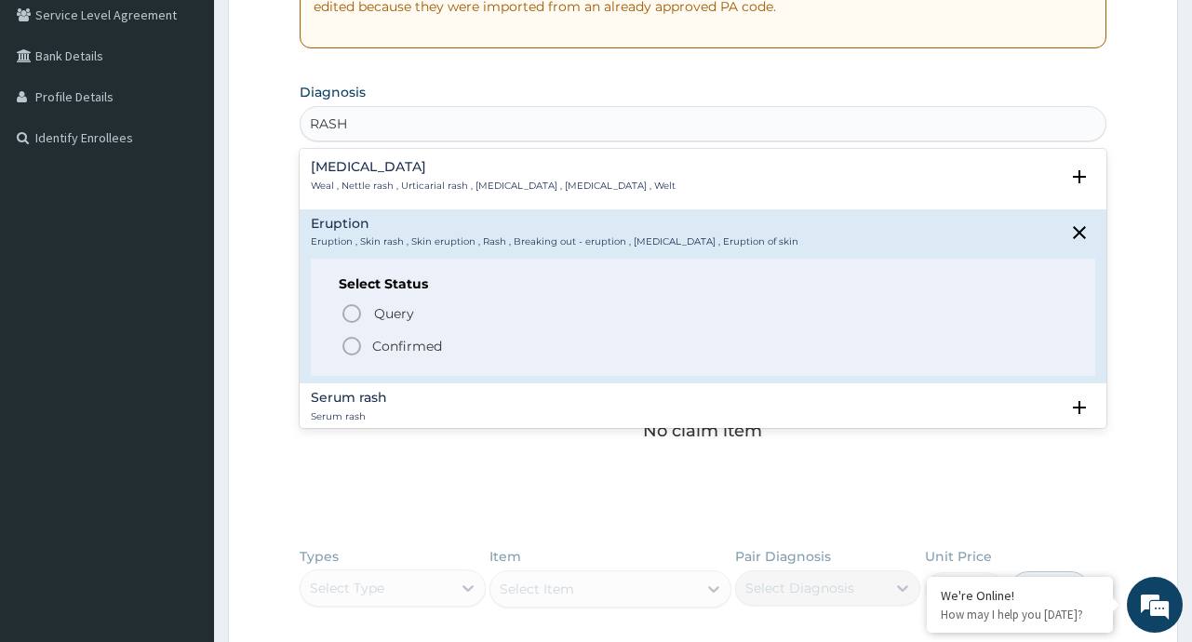
click at [394, 344] on p "Confirmed" at bounding box center [407, 346] width 70 height 19
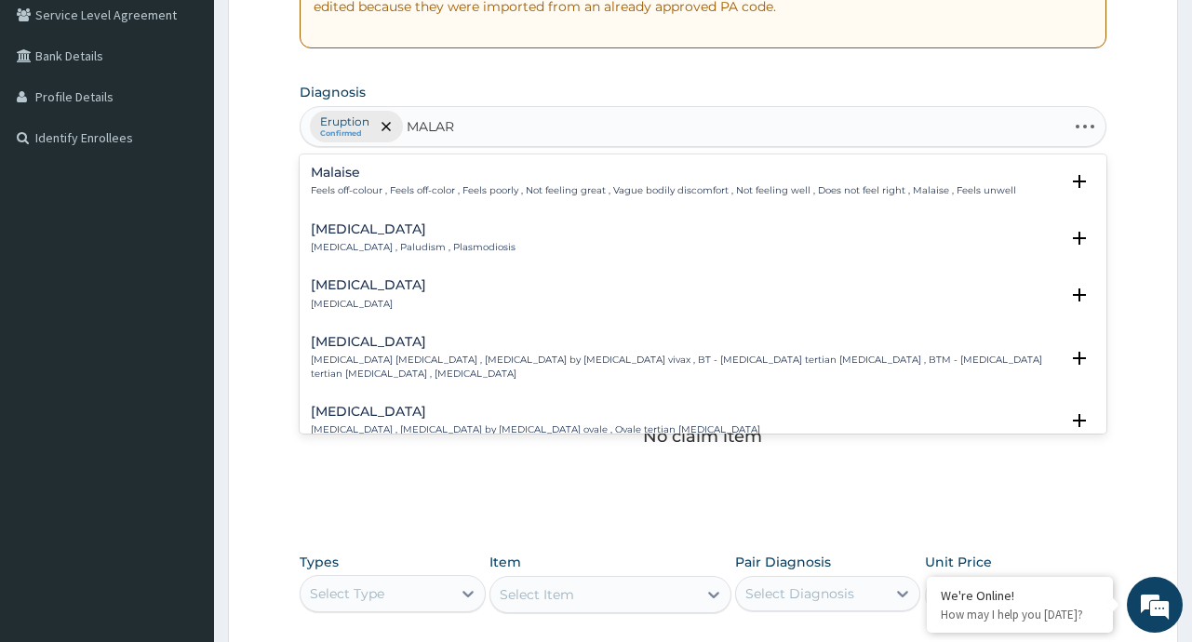
type input "MALARI"
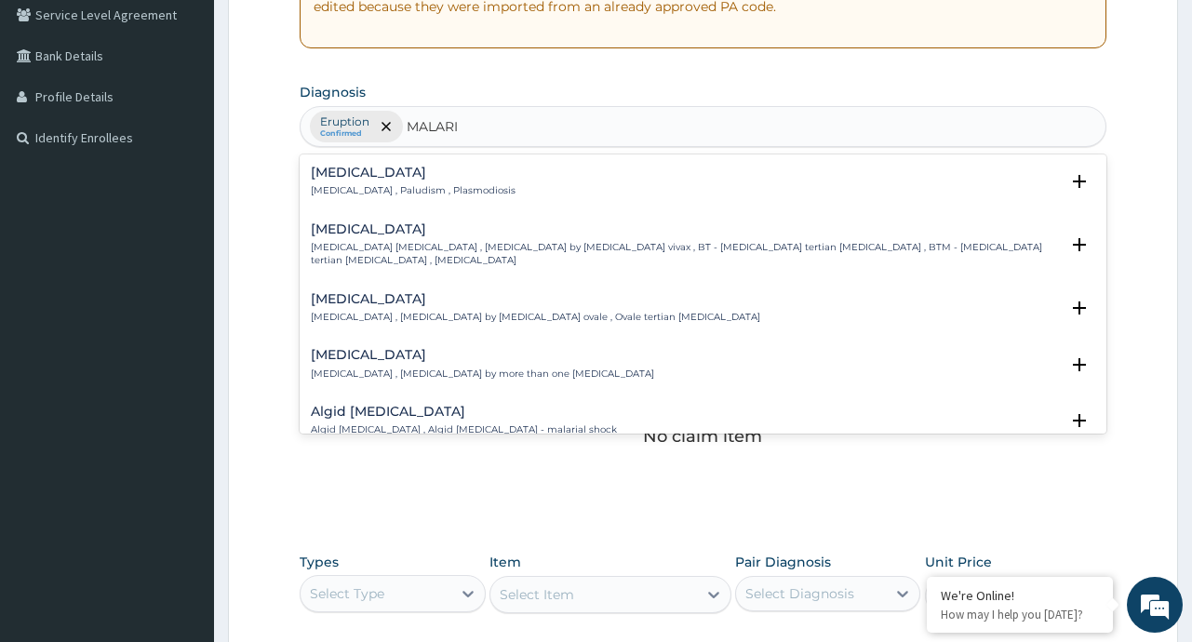
click at [356, 167] on h4 "[MEDICAL_DATA]" at bounding box center [413, 173] width 205 height 14
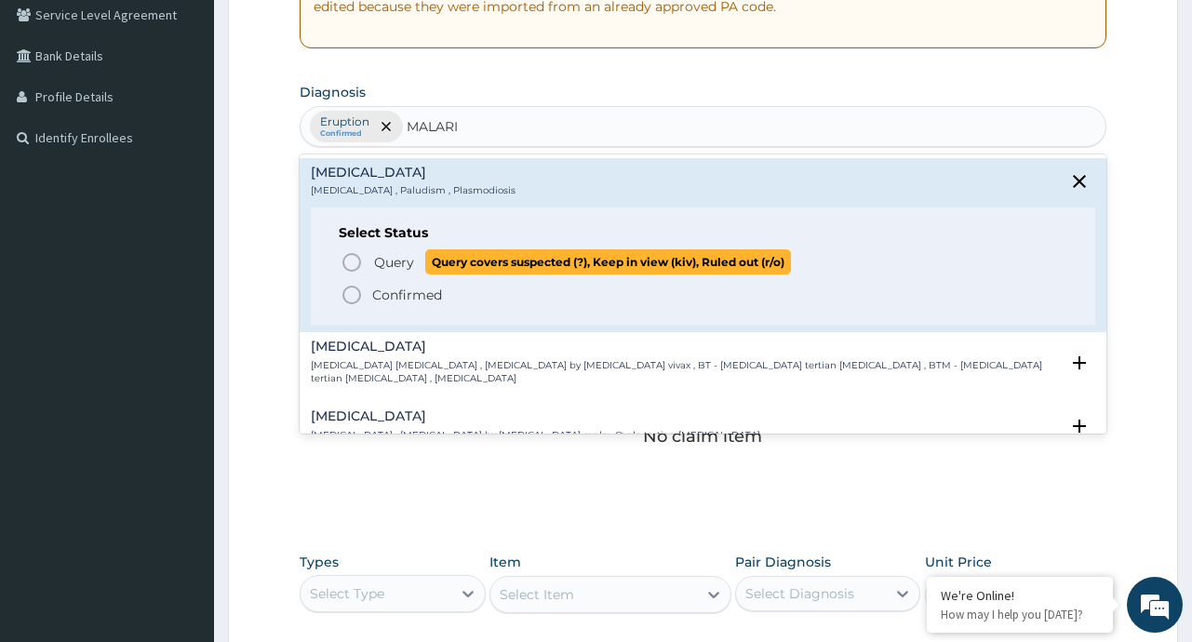
click at [391, 263] on span "Query" at bounding box center [394, 262] width 40 height 19
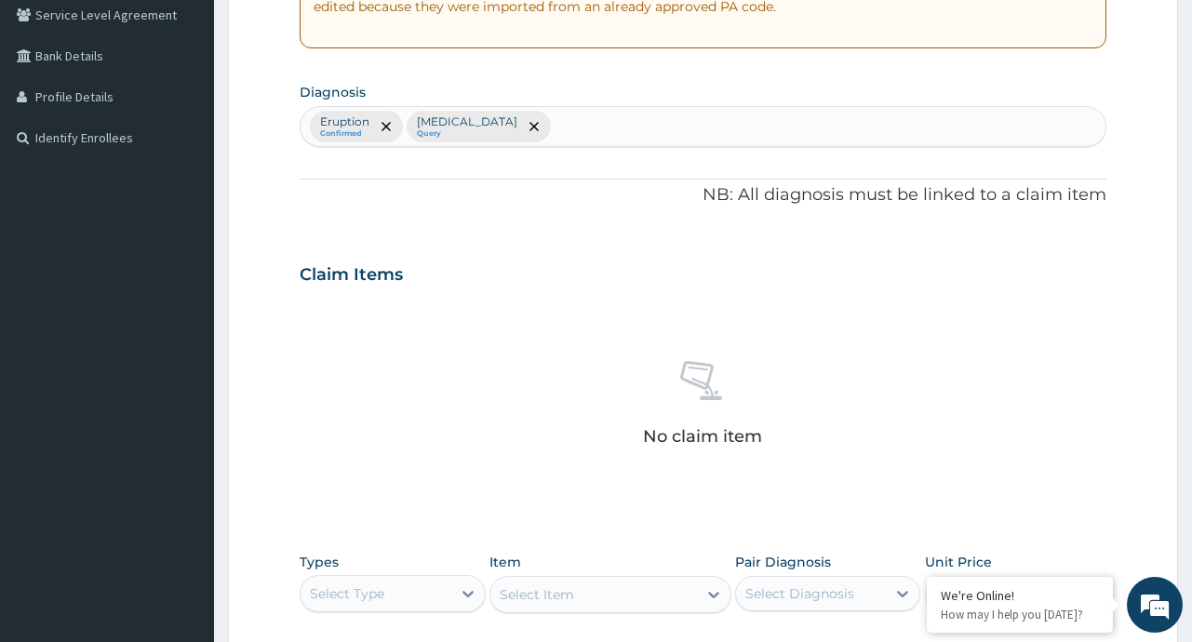
click at [514, 119] on div "Eruption Confirmed [MEDICAL_DATA] Query" at bounding box center [703, 126] width 804 height 39
type input "UPPER RES"
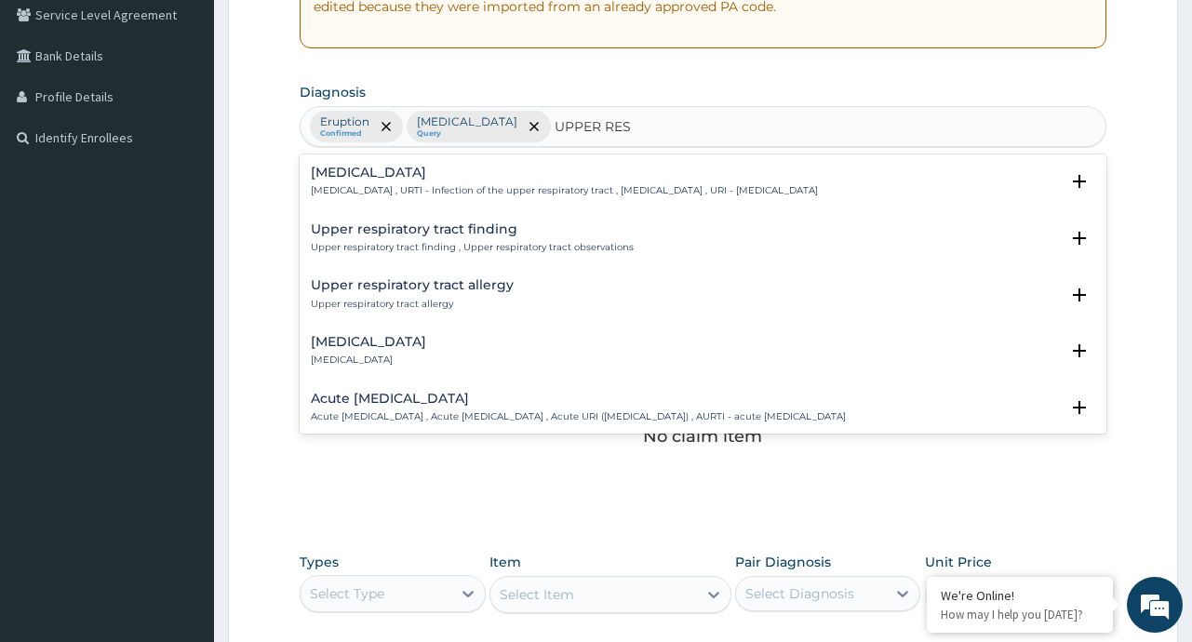
click at [506, 184] on p "[MEDICAL_DATA] , URTI - Infection of the upper respiratory tract , [MEDICAL_DAT…" at bounding box center [564, 190] width 507 height 13
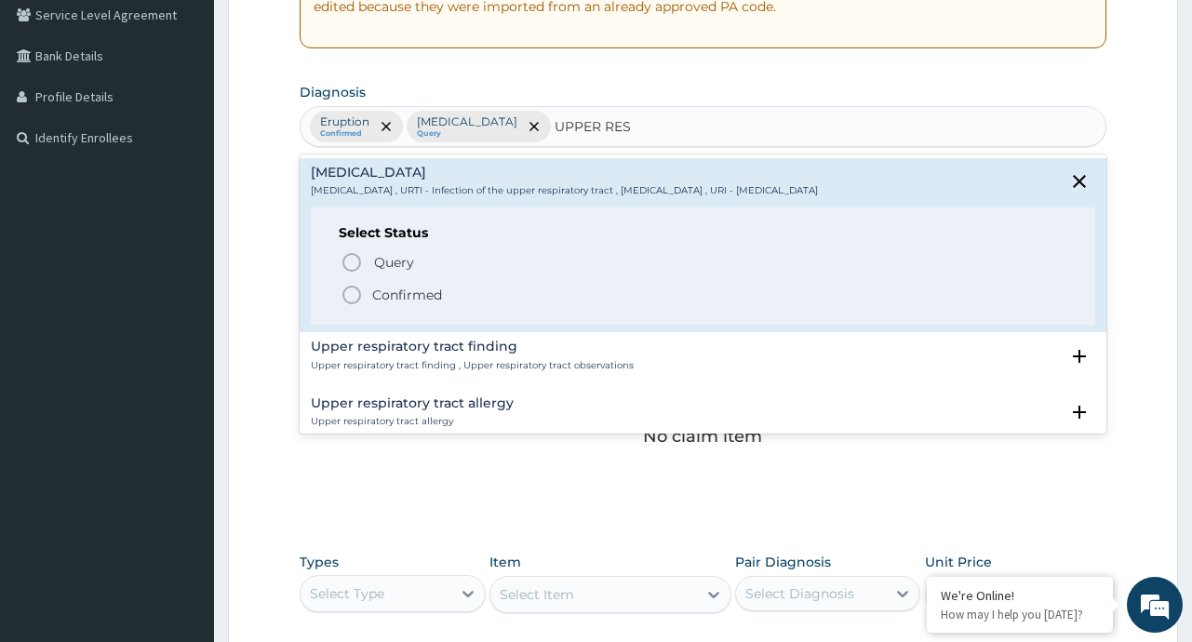
click at [389, 301] on p "Confirmed" at bounding box center [407, 295] width 70 height 19
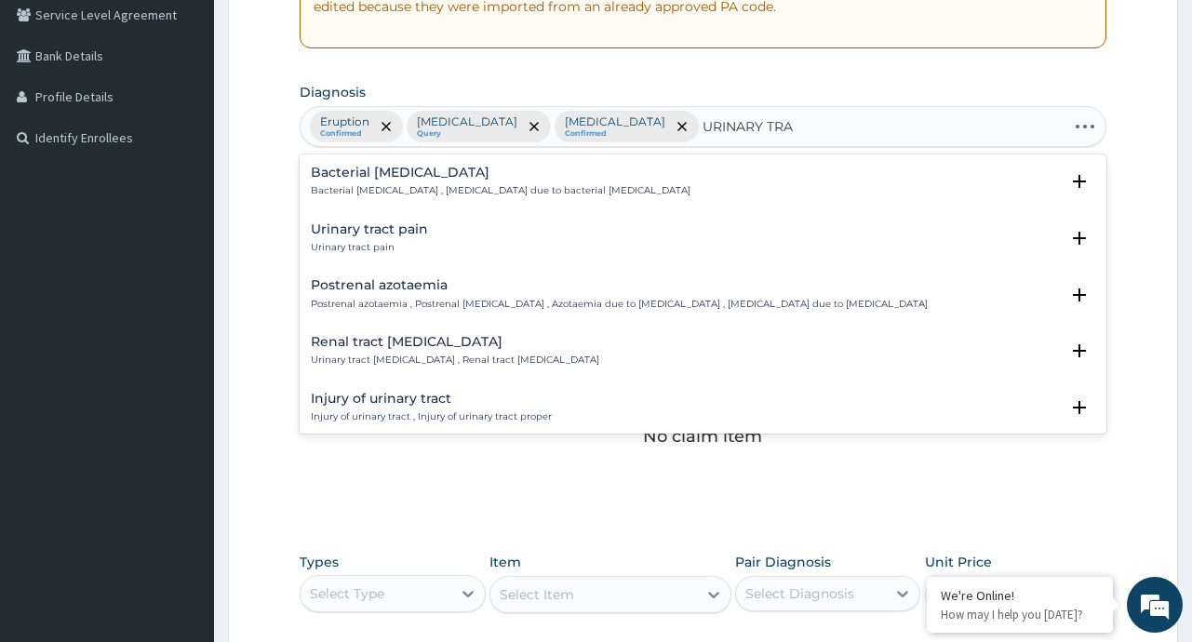
type input "URINARY TRAc"
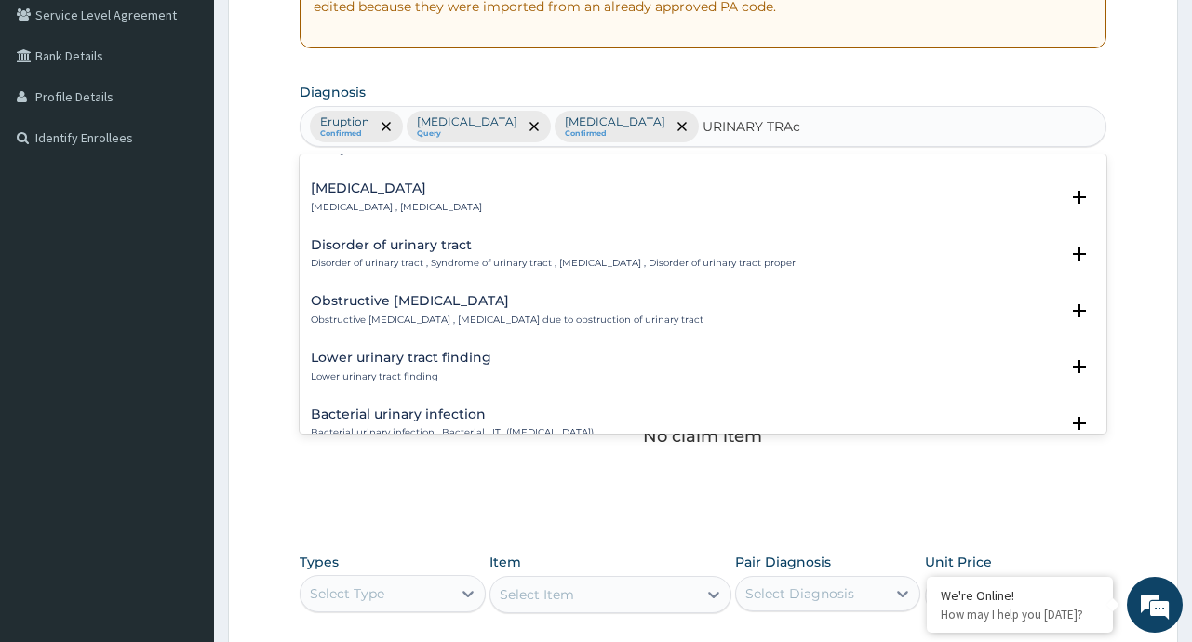
scroll to position [334, 0]
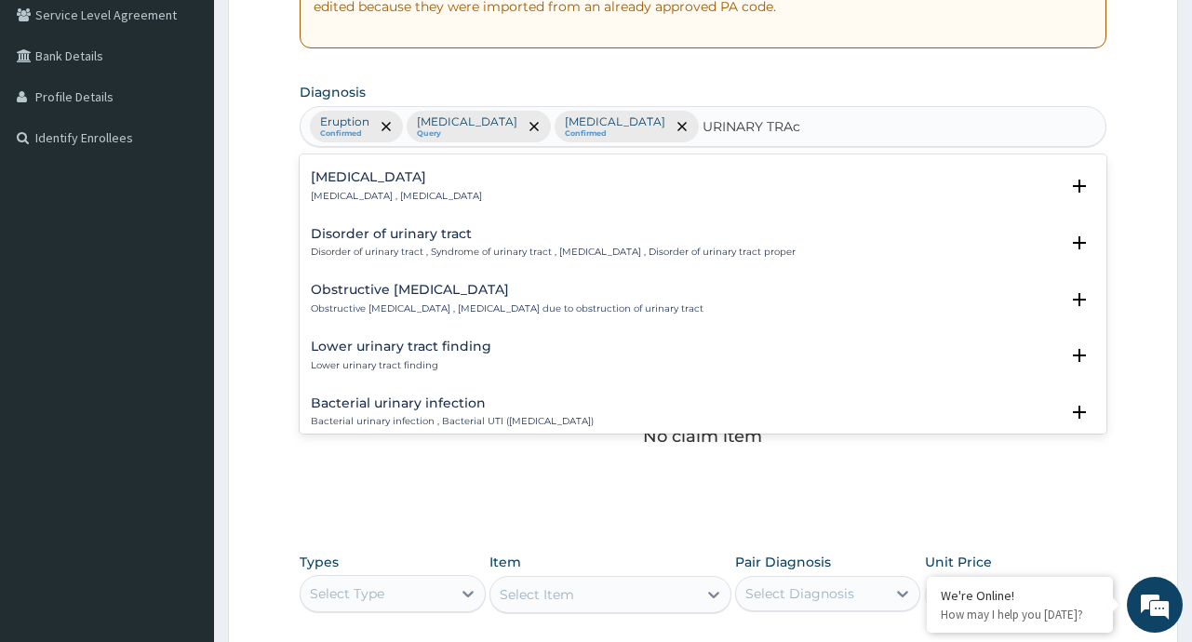
click at [448, 402] on h4 "Bacterial urinary infection" at bounding box center [452, 403] width 283 height 14
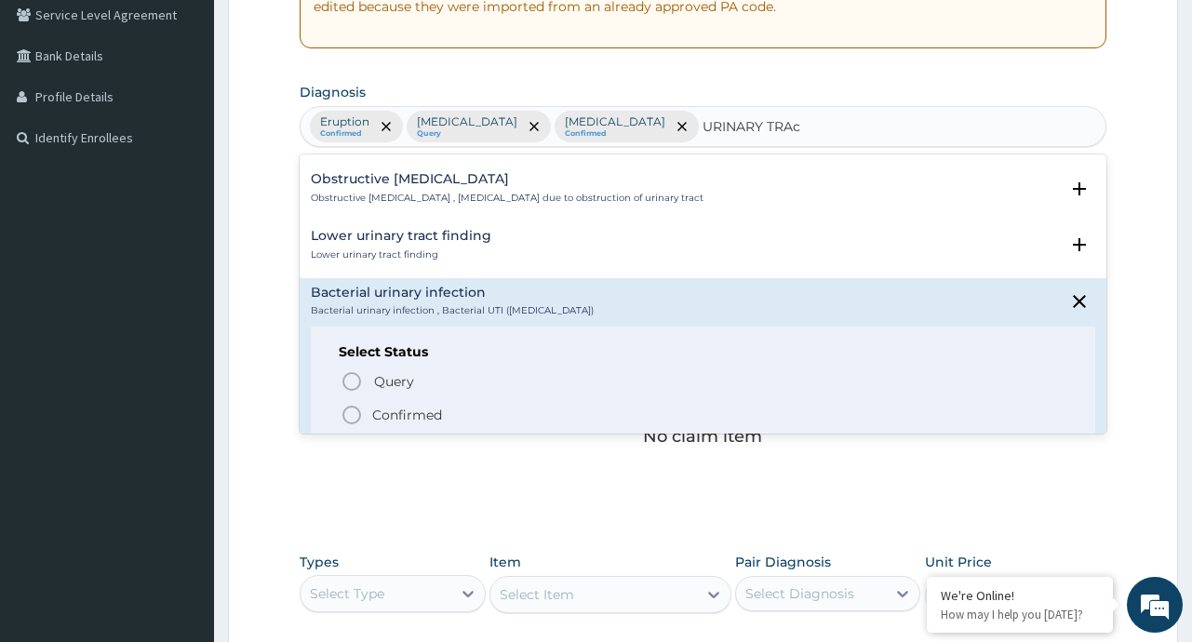
scroll to position [483, 0]
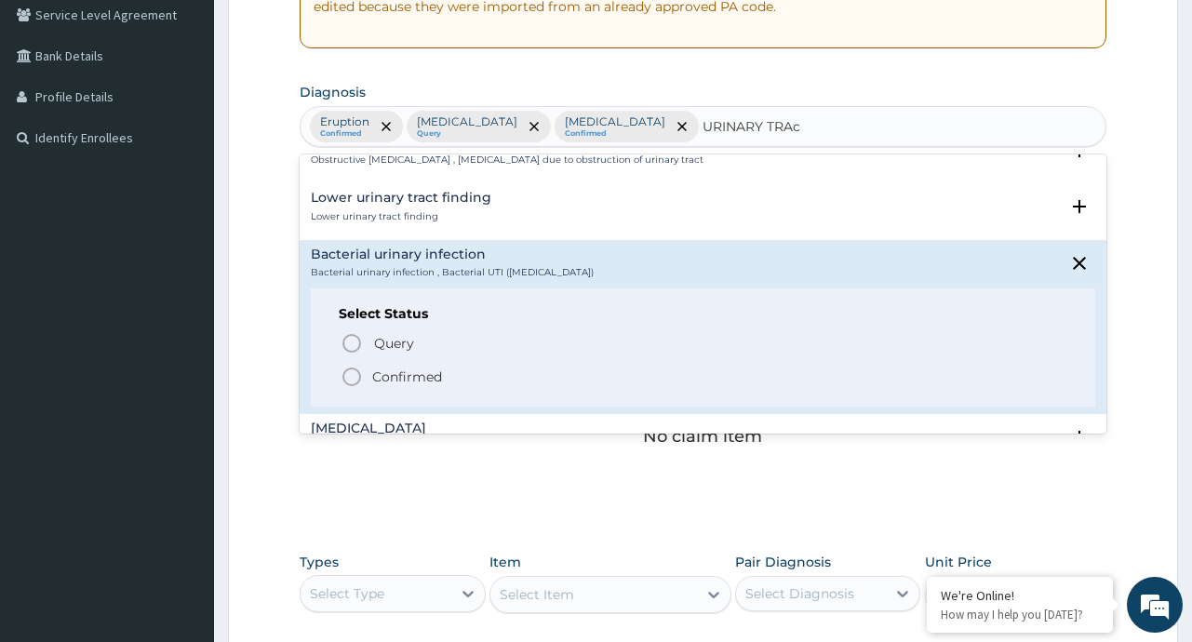
click at [463, 372] on span "Confirmed" at bounding box center [704, 377] width 726 height 22
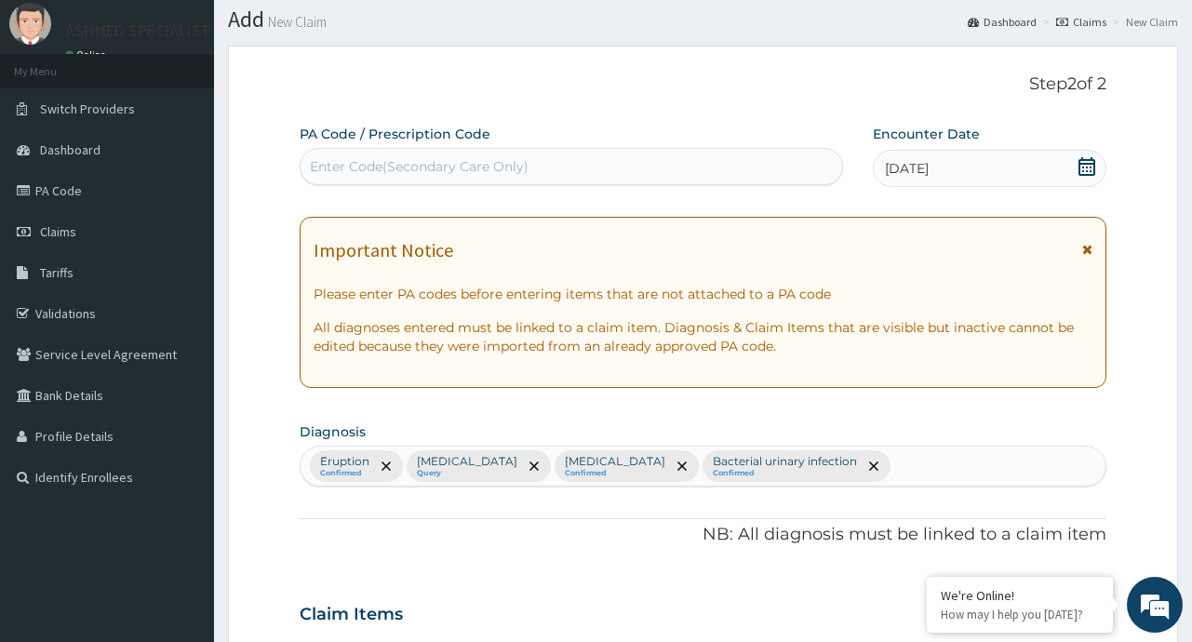
scroll to position [18, 0]
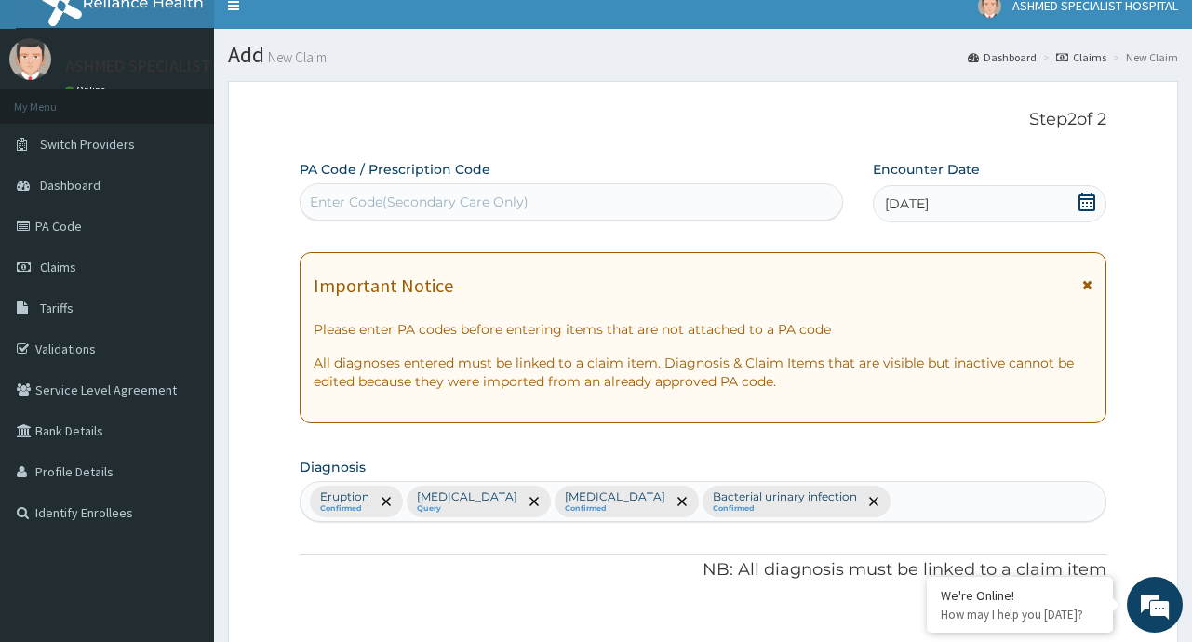
click at [553, 190] on div "Enter Code(Secondary Care Only)" at bounding box center [571, 202] width 541 height 30
paste input "PA/9CF81A"
type input "PA/9CF81A"
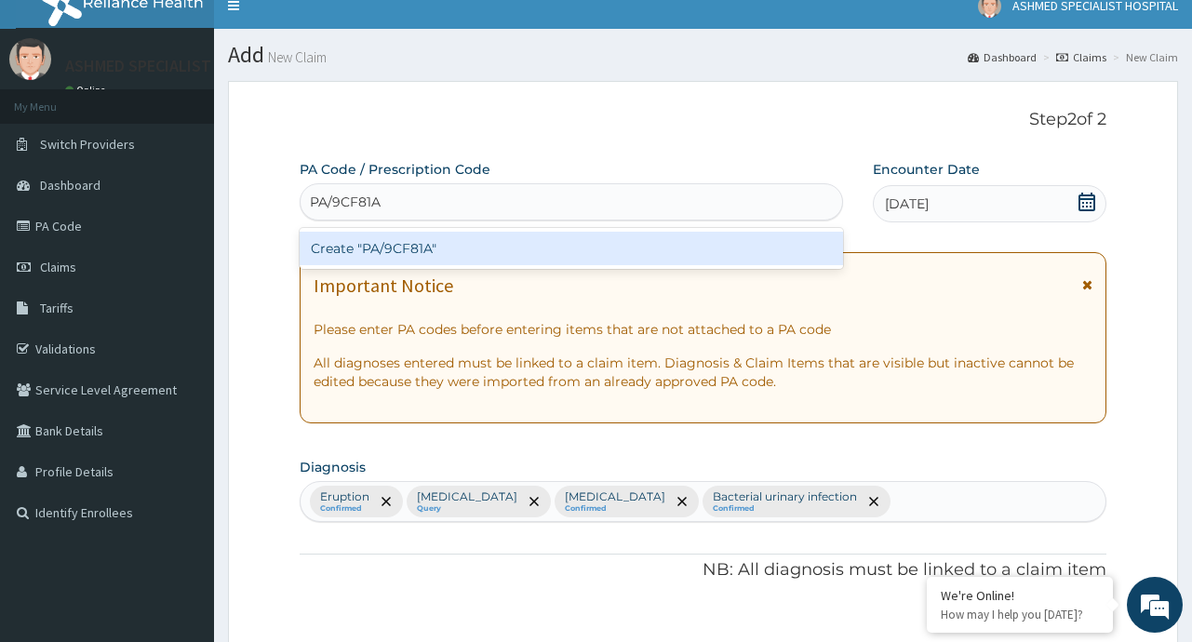
click at [467, 242] on div "Create "PA/9CF81A"" at bounding box center [571, 248] width 543 height 33
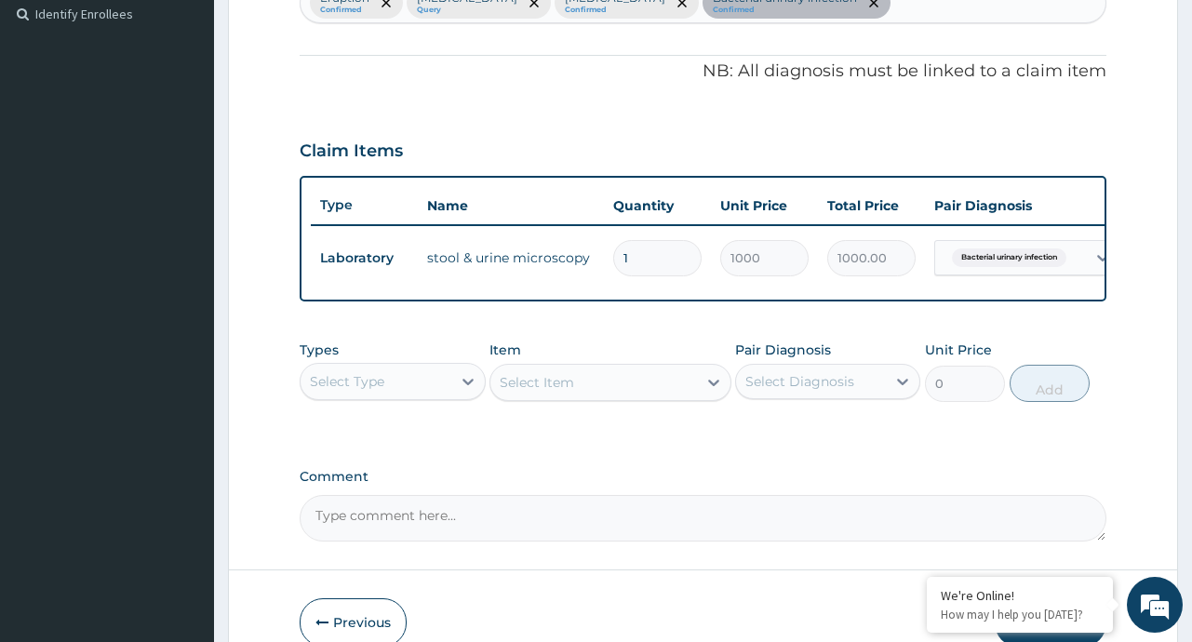
scroll to position [518, 0]
click at [464, 388] on icon at bounding box center [468, 379] width 19 height 19
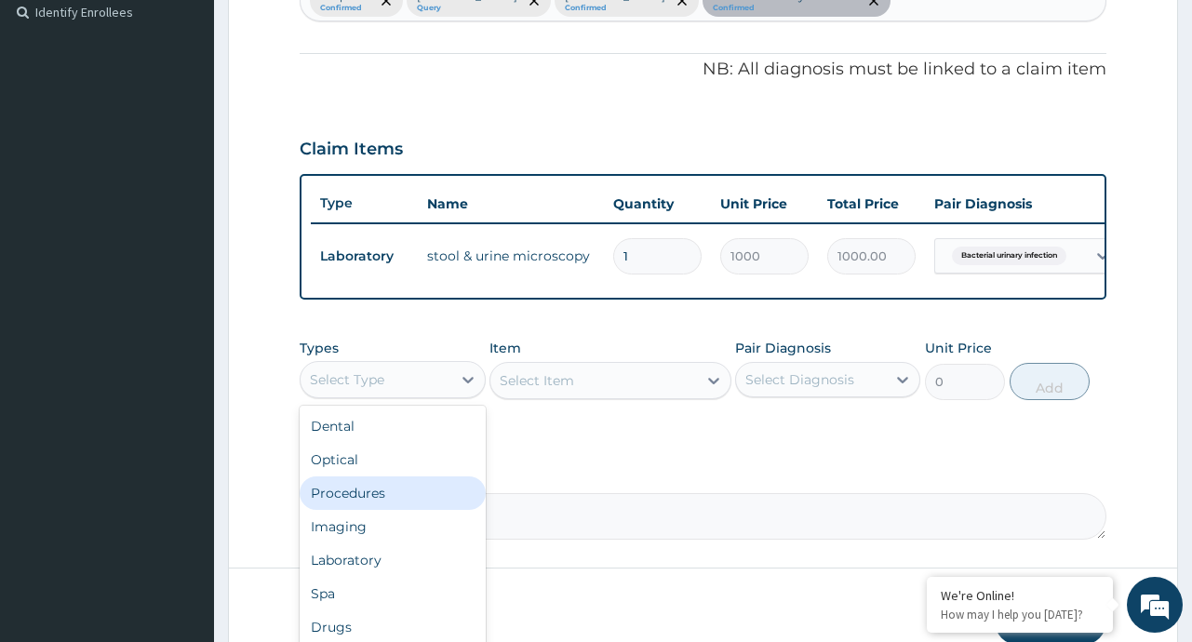
click at [365, 506] on div "Procedures" at bounding box center [392, 492] width 185 height 33
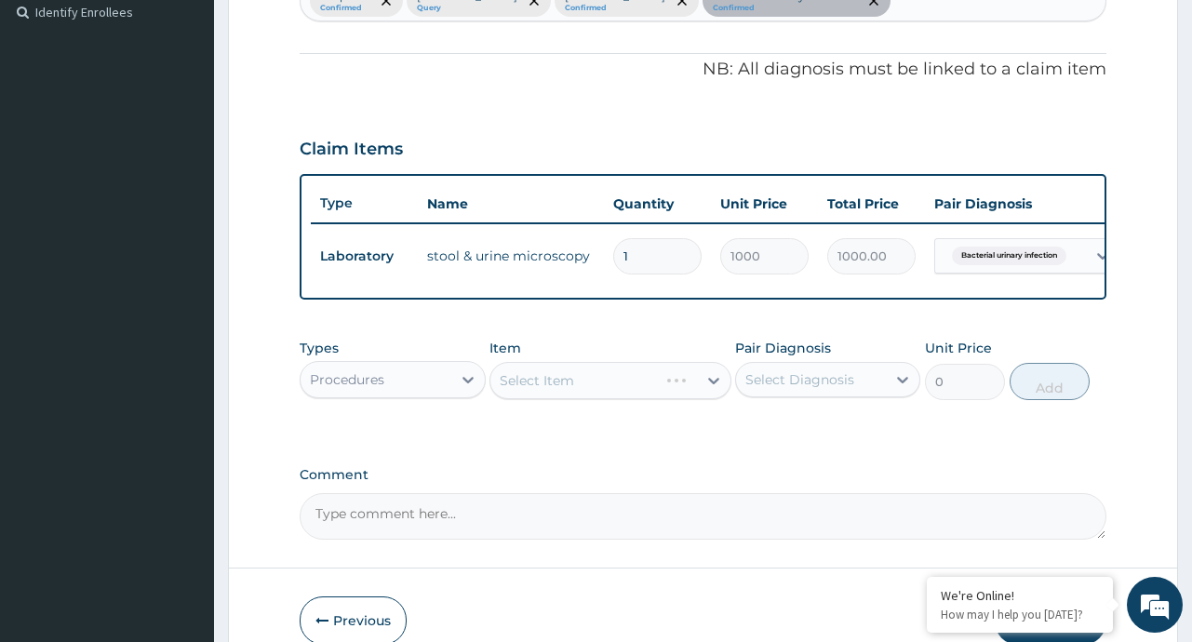
click at [709, 399] on div "Select Item" at bounding box center [610, 380] width 242 height 37
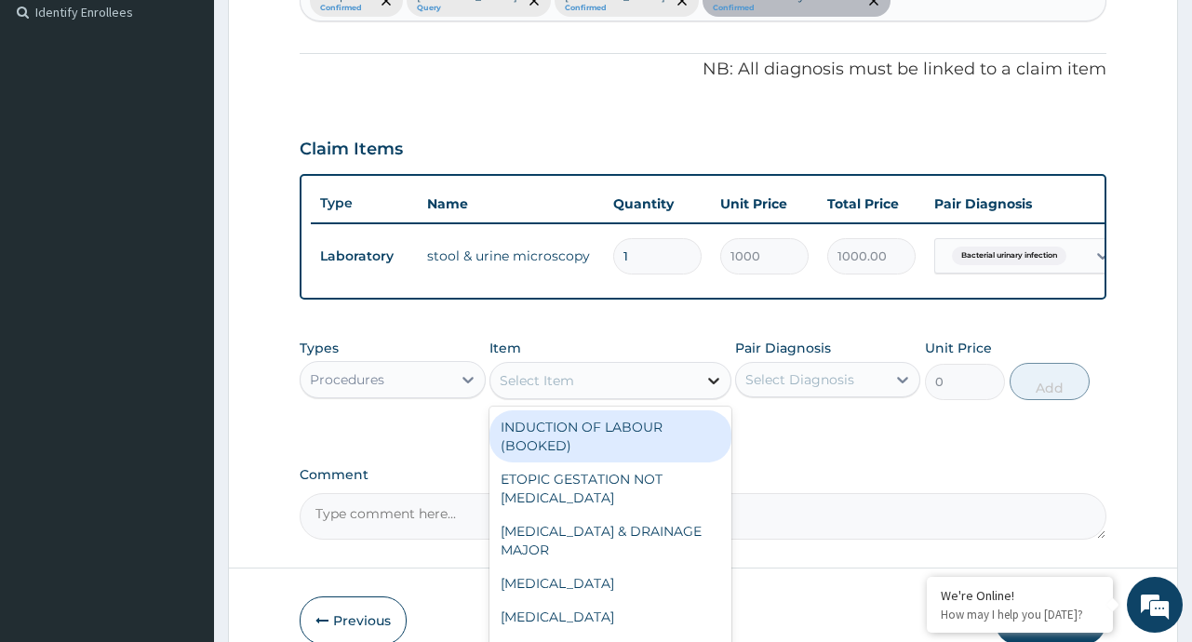
click at [715, 390] on icon at bounding box center [713, 380] width 19 height 19
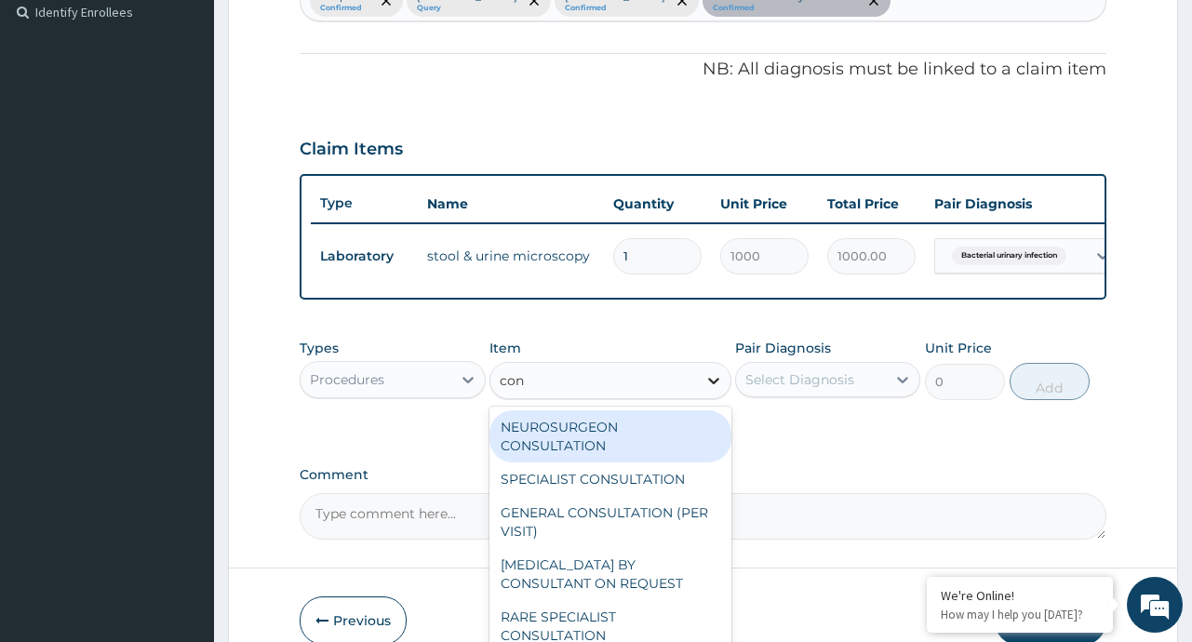
type input "cons"
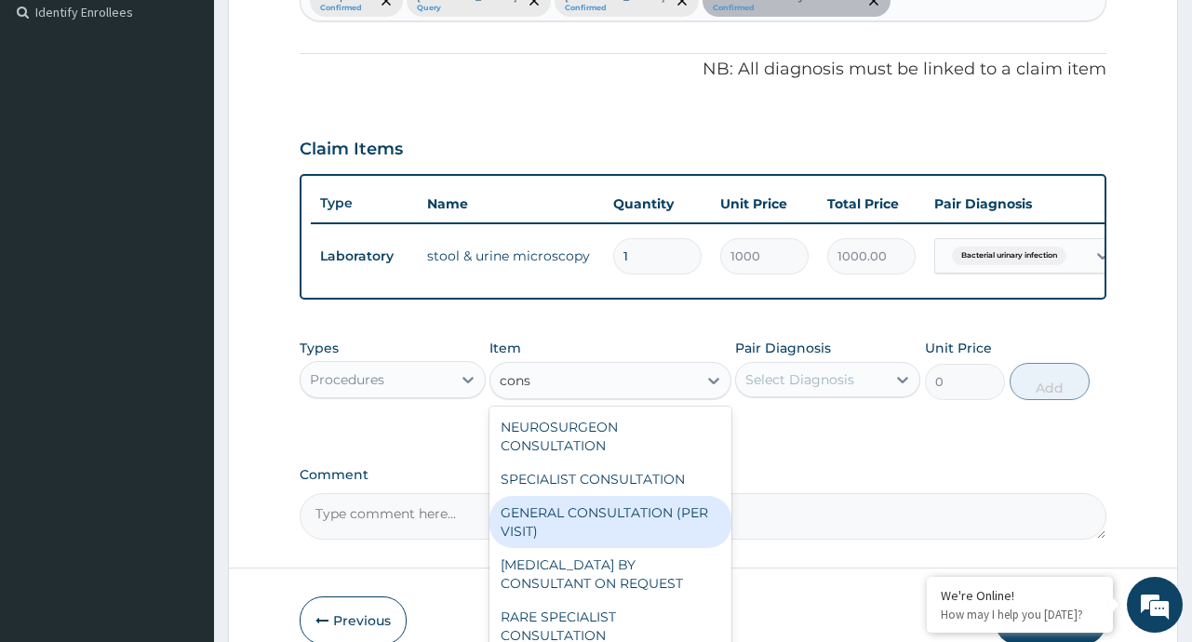
click at [595, 538] on div "GENERAL CONSULTATION (PER VISIT)" at bounding box center [610, 522] width 242 height 52
type input "2000"
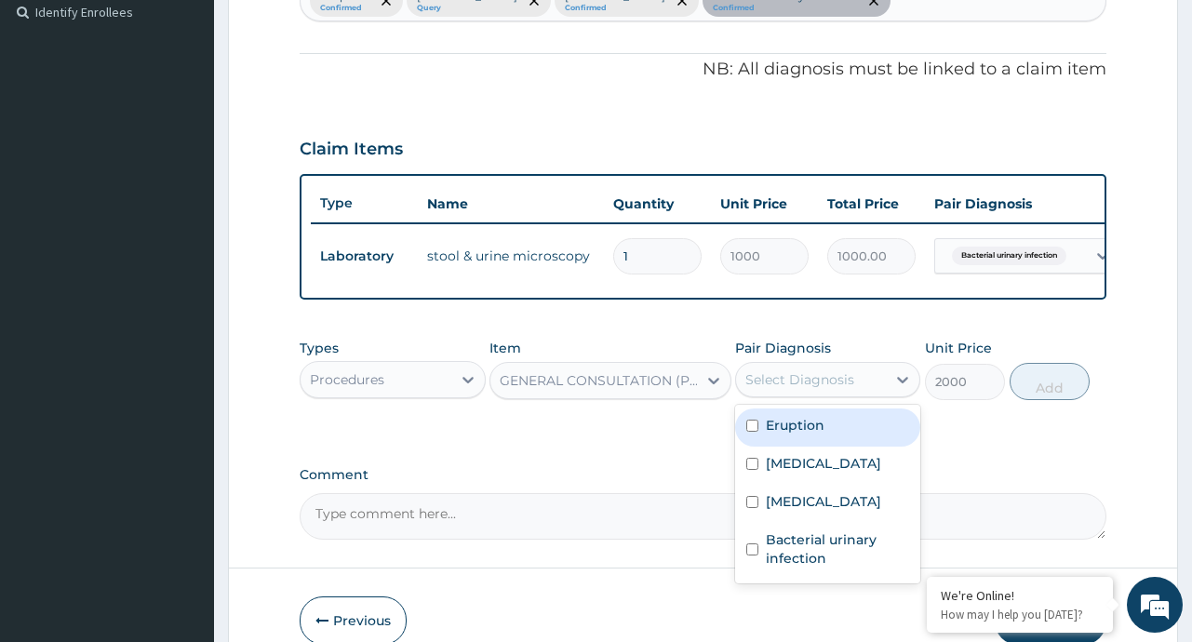
click at [849, 389] on div "Select Diagnosis" at bounding box center [799, 379] width 109 height 19
click at [808, 447] on div "Eruption" at bounding box center [827, 427] width 185 height 38
checkbox input "true"
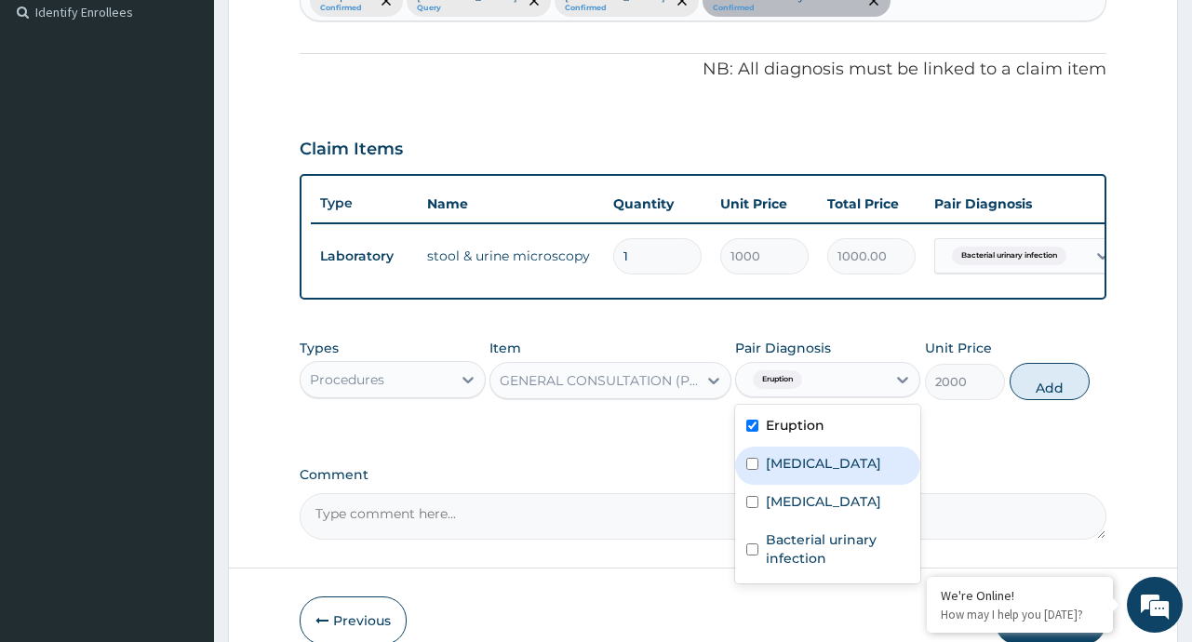
click at [794, 473] on label "[MEDICAL_DATA]" at bounding box center [823, 463] width 115 height 19
checkbox input "true"
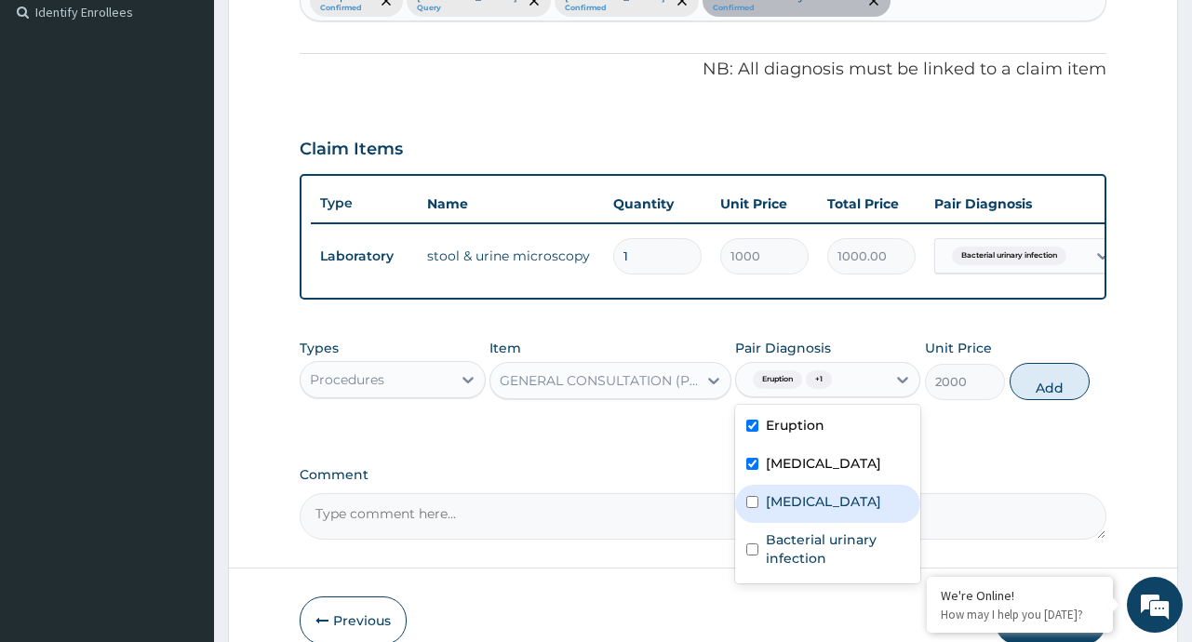
click at [811, 511] on label "Upper respiratory infection" at bounding box center [823, 501] width 115 height 19
checkbox input "true"
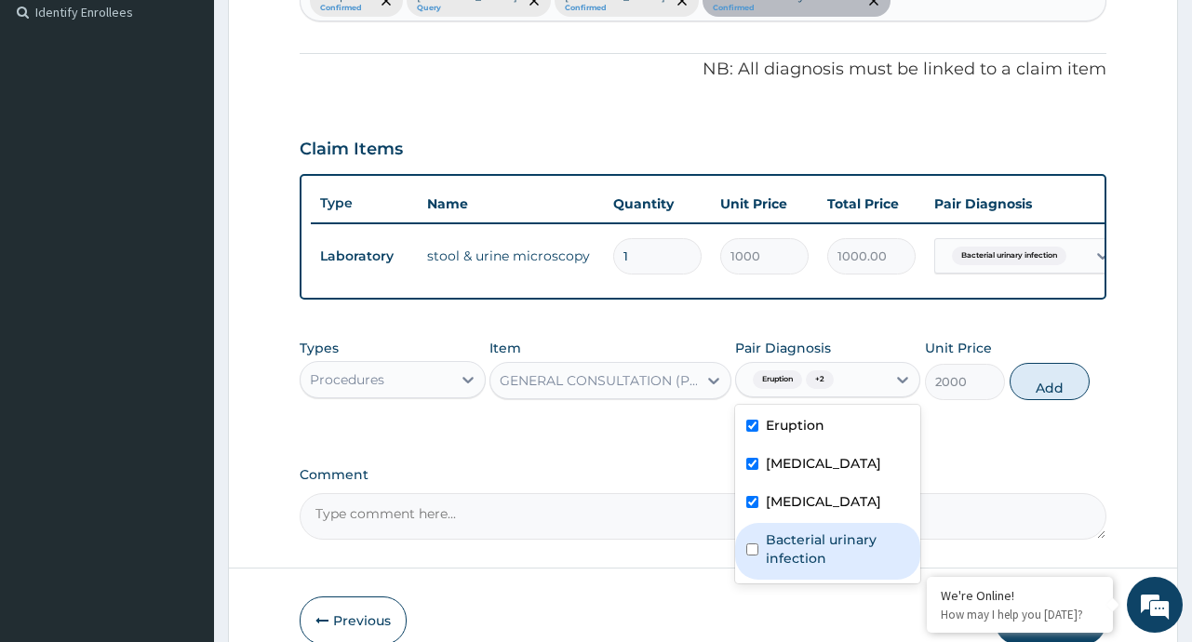
click at [799, 568] on label "Bacterial urinary infection" at bounding box center [837, 548] width 143 height 37
checkbox input "true"
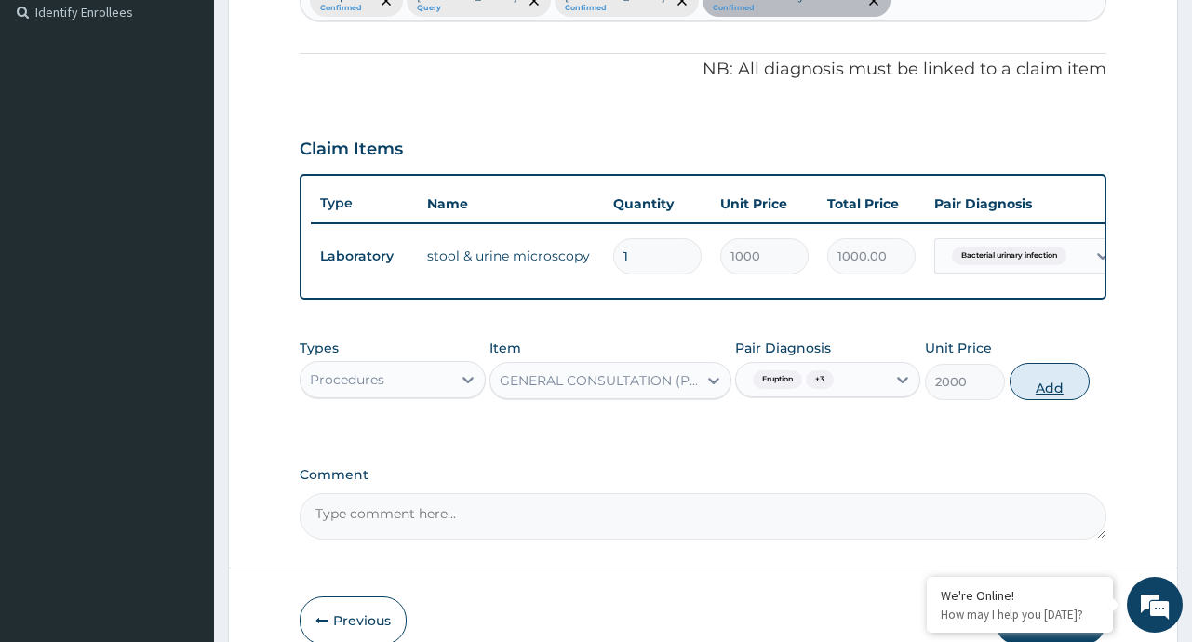
click at [1047, 397] on button "Add" at bounding box center [1049, 381] width 81 height 37
type input "0"
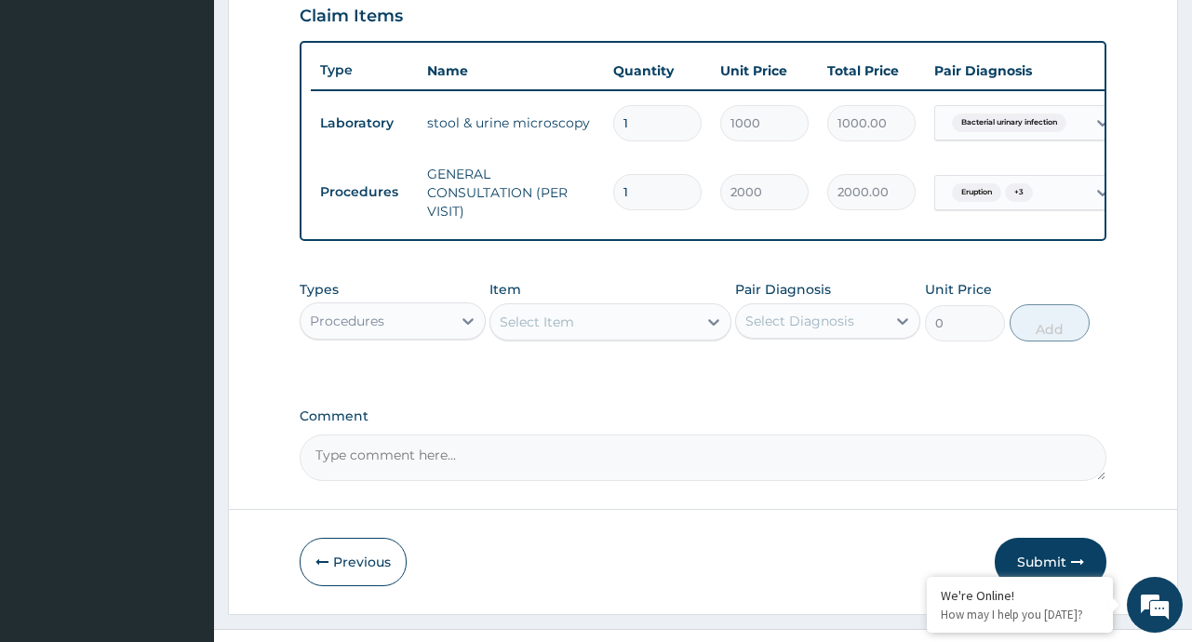
scroll to position [700, 0]
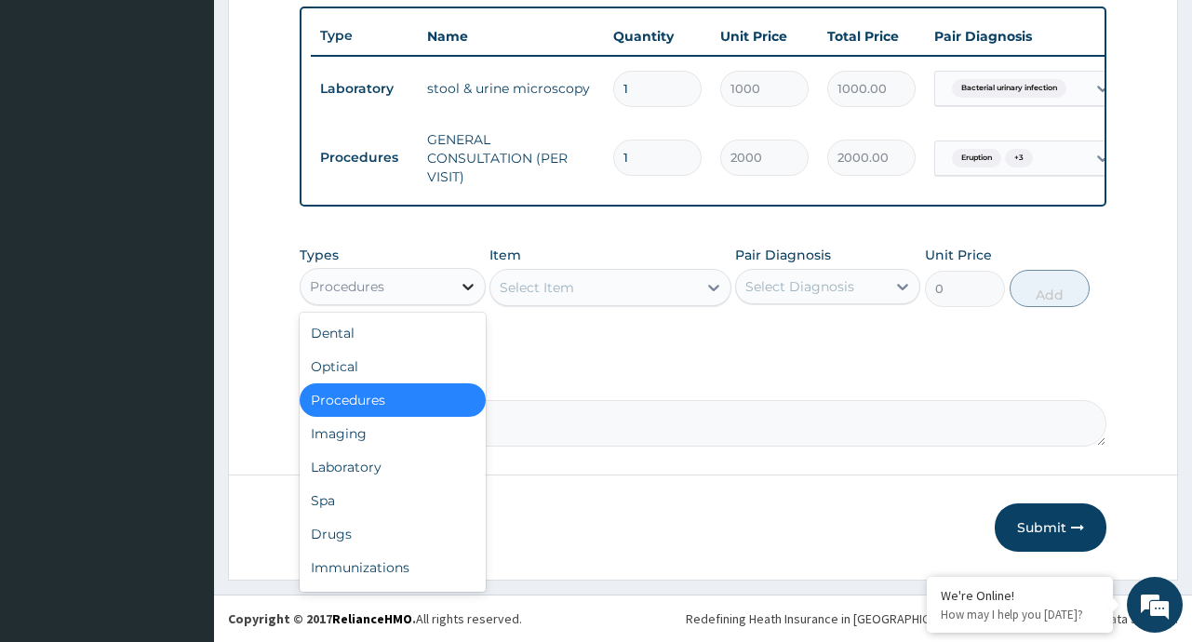
click at [468, 279] on icon at bounding box center [468, 286] width 19 height 19
click at [401, 475] on div "Laboratory" at bounding box center [392, 466] width 185 height 33
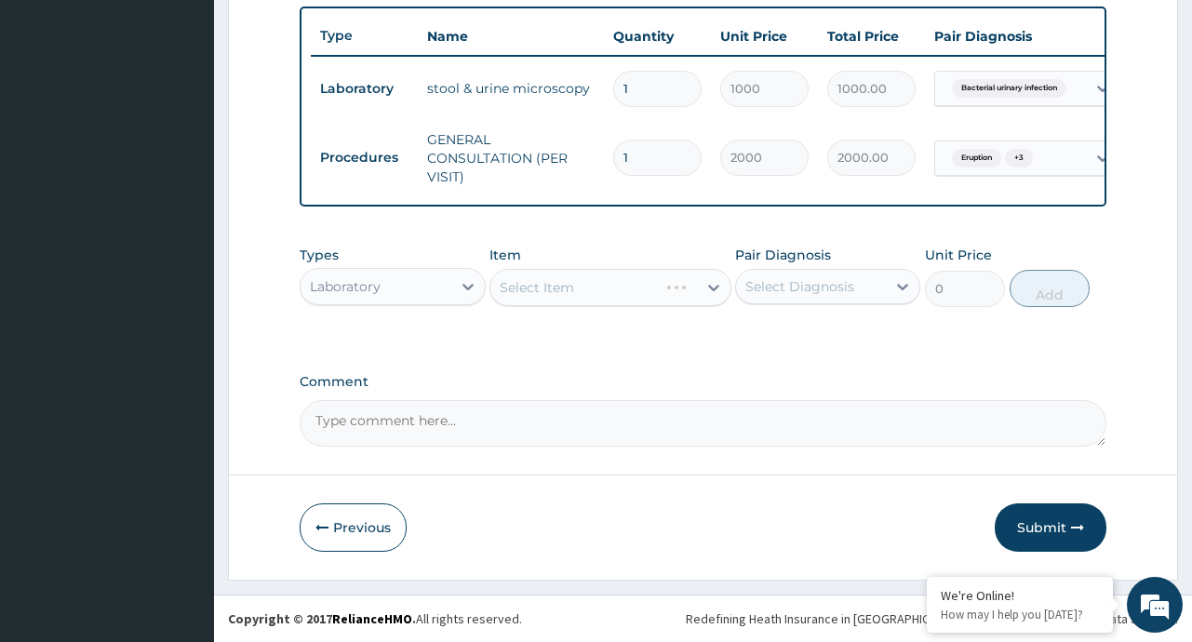
click at [713, 281] on div "Select Item" at bounding box center [610, 287] width 242 height 37
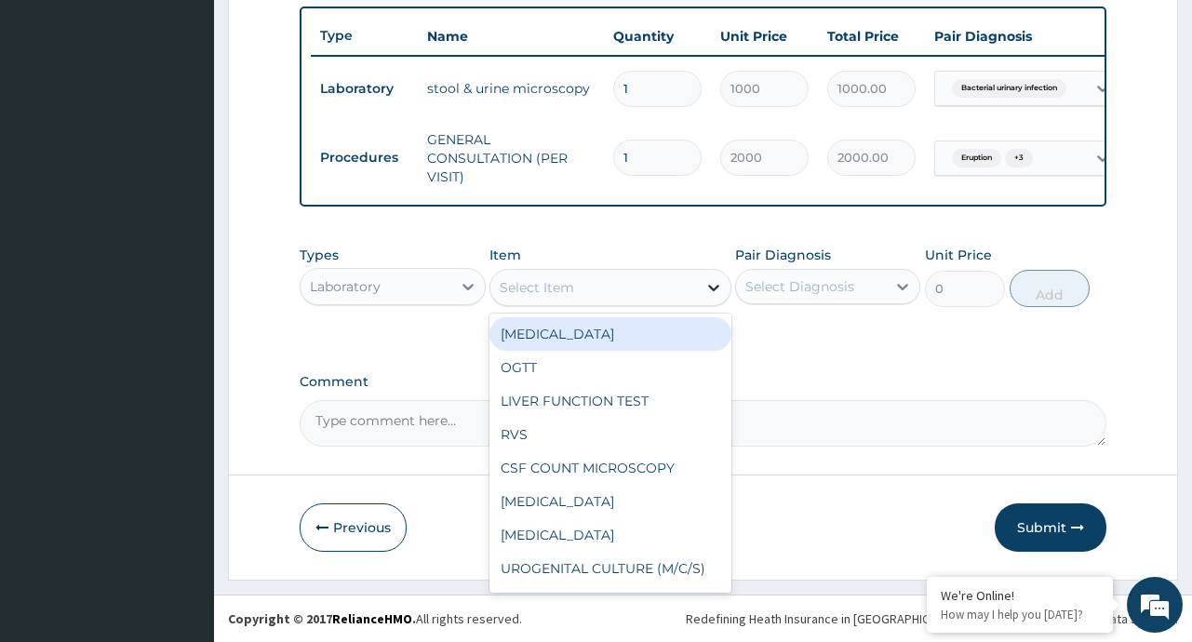
click at [707, 290] on icon at bounding box center [713, 287] width 19 height 19
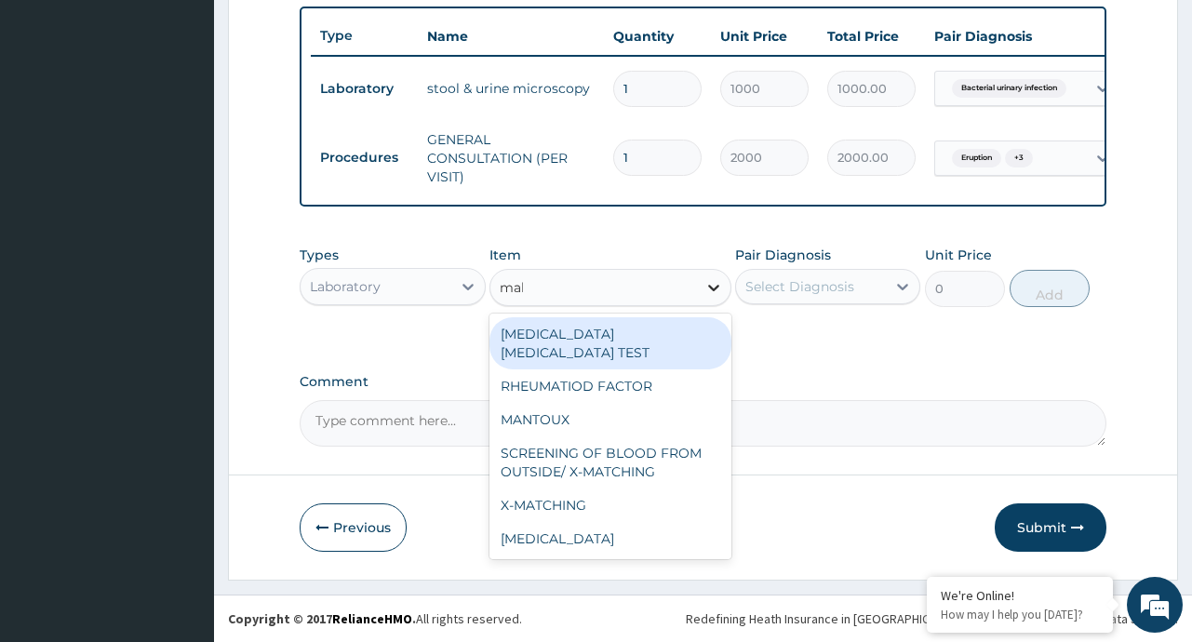
type input "mala"
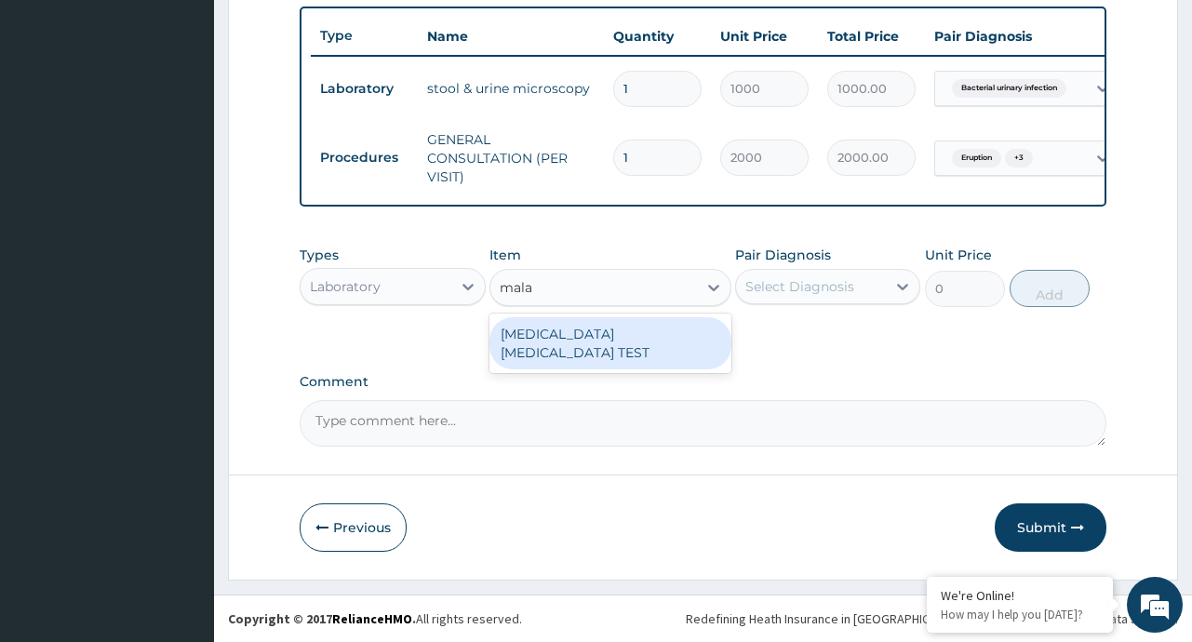
click at [637, 336] on div "[MEDICAL_DATA] [MEDICAL_DATA] TEST" at bounding box center [610, 343] width 242 height 52
type input "1000"
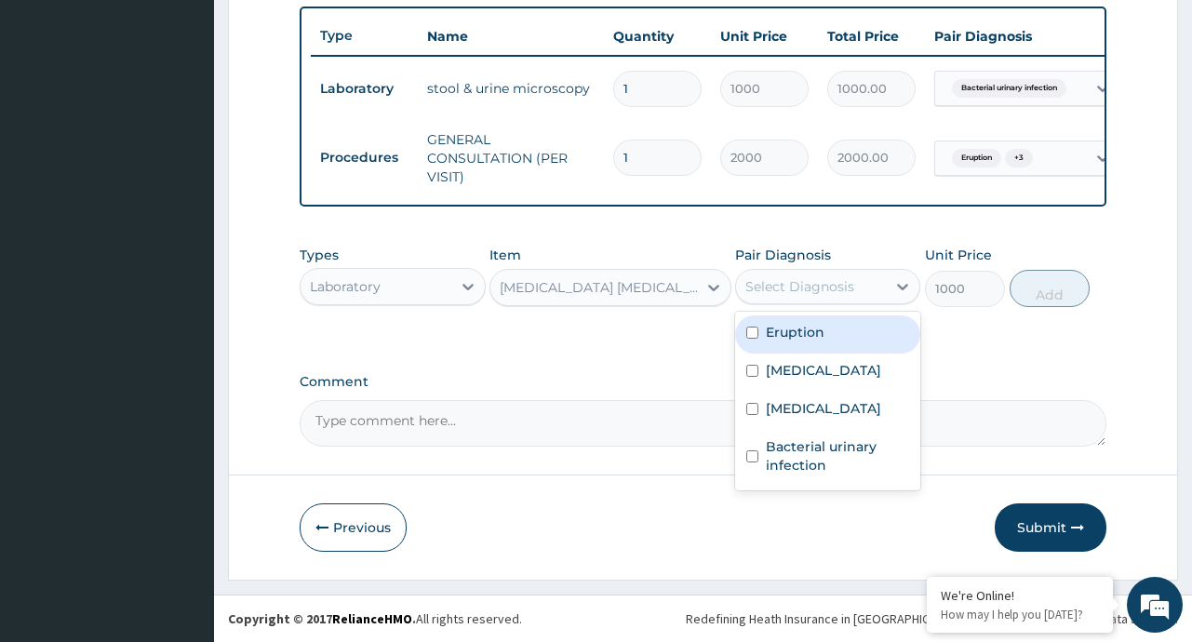
click at [885, 282] on div "Select Diagnosis" at bounding box center [811, 287] width 150 height 30
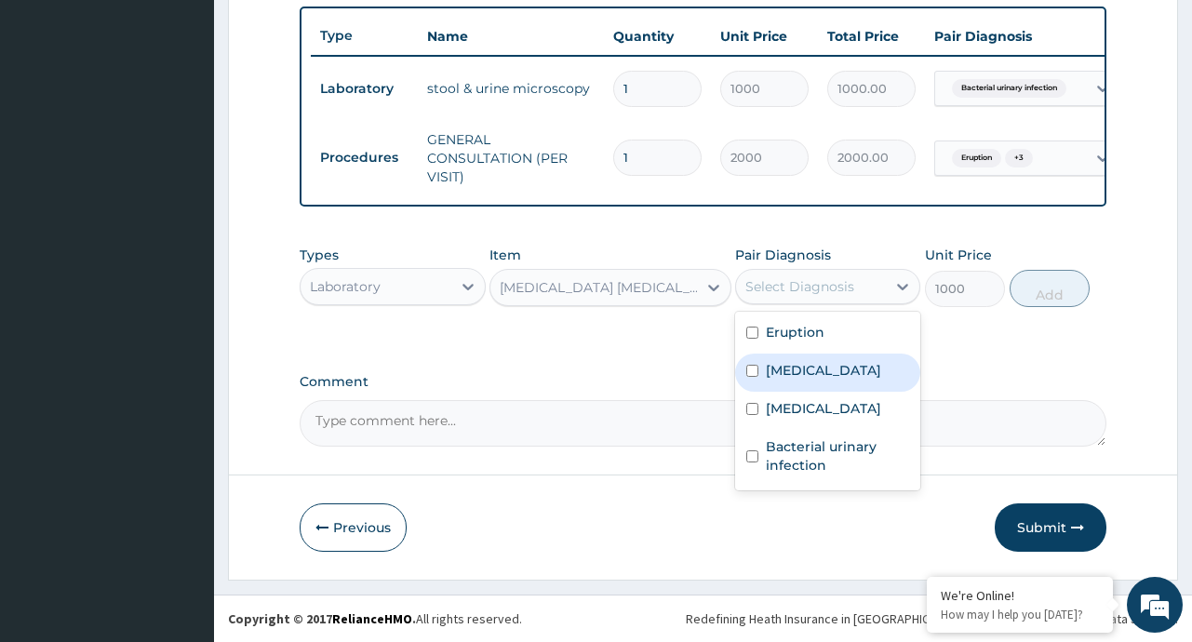
click at [789, 386] on div "[MEDICAL_DATA]" at bounding box center [827, 373] width 185 height 38
checkbox input "true"
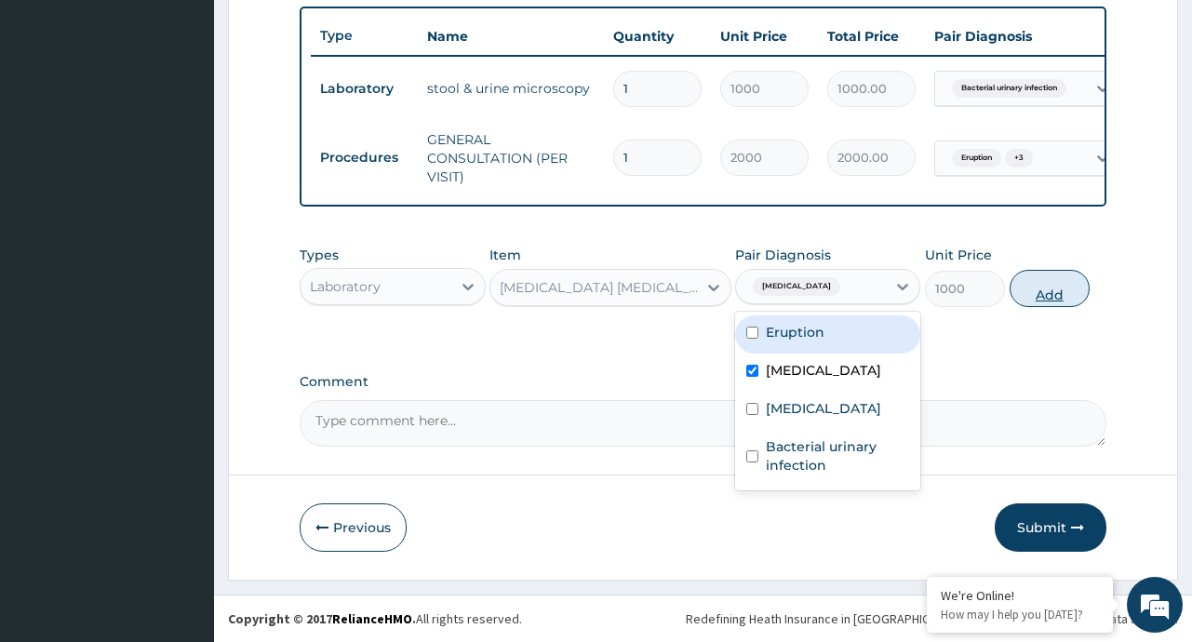
click at [1045, 277] on button "Add" at bounding box center [1049, 288] width 81 height 37
type input "0"
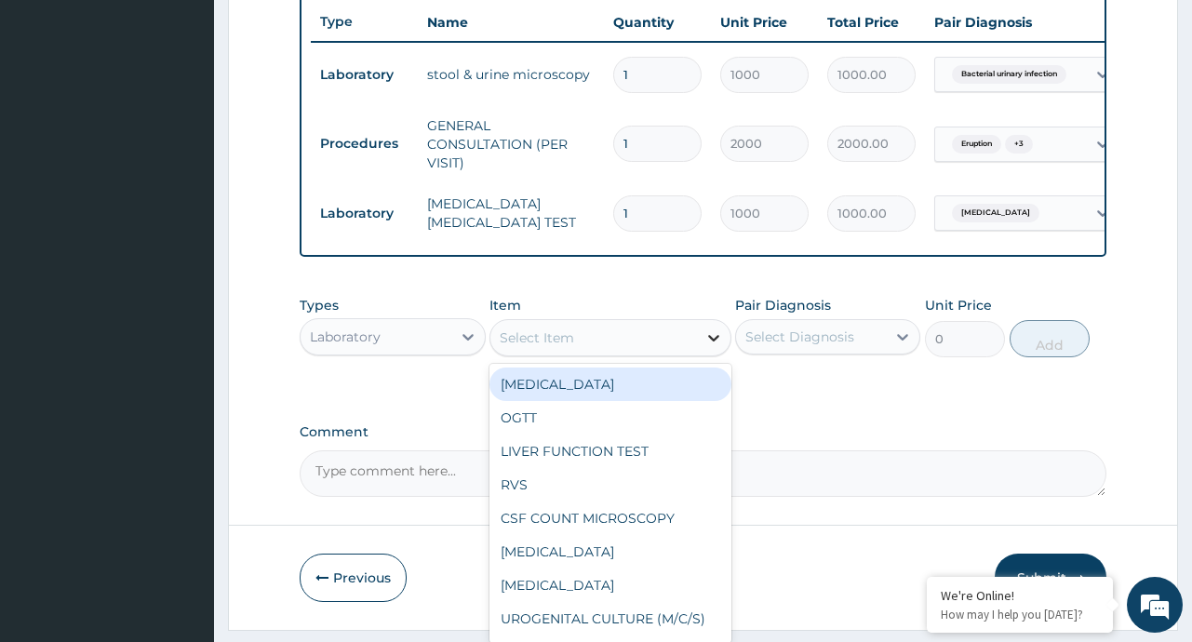
click at [709, 347] on icon at bounding box center [713, 337] width 19 height 19
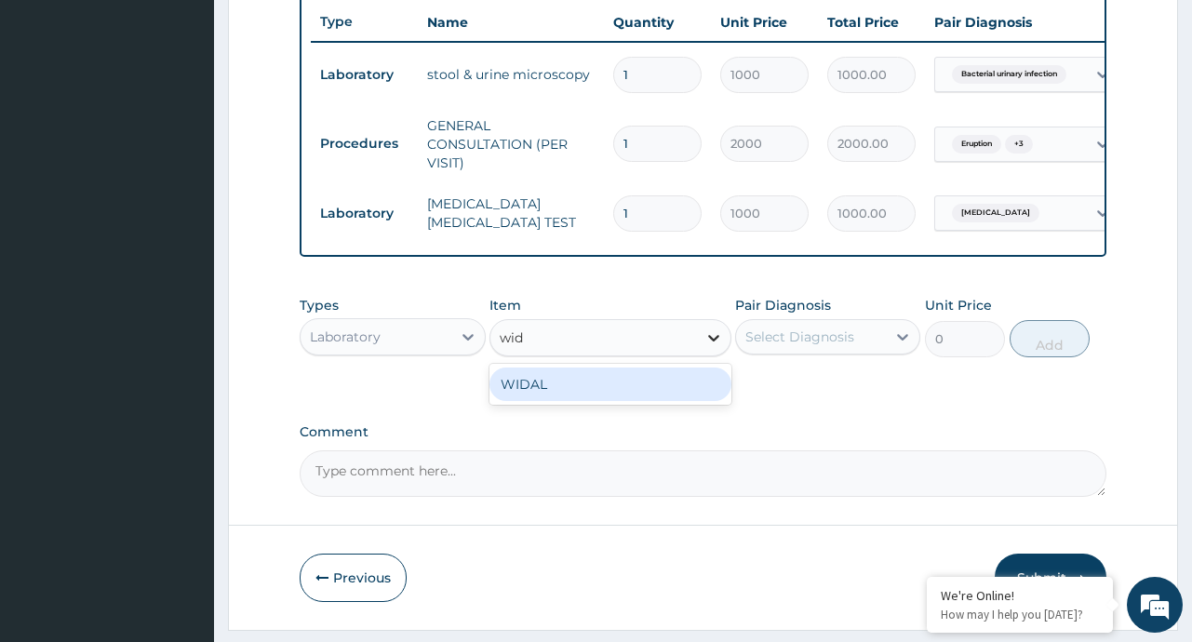
type input "wida"
click at [581, 399] on div "WIDAL" at bounding box center [610, 384] width 242 height 33
type input "1000"
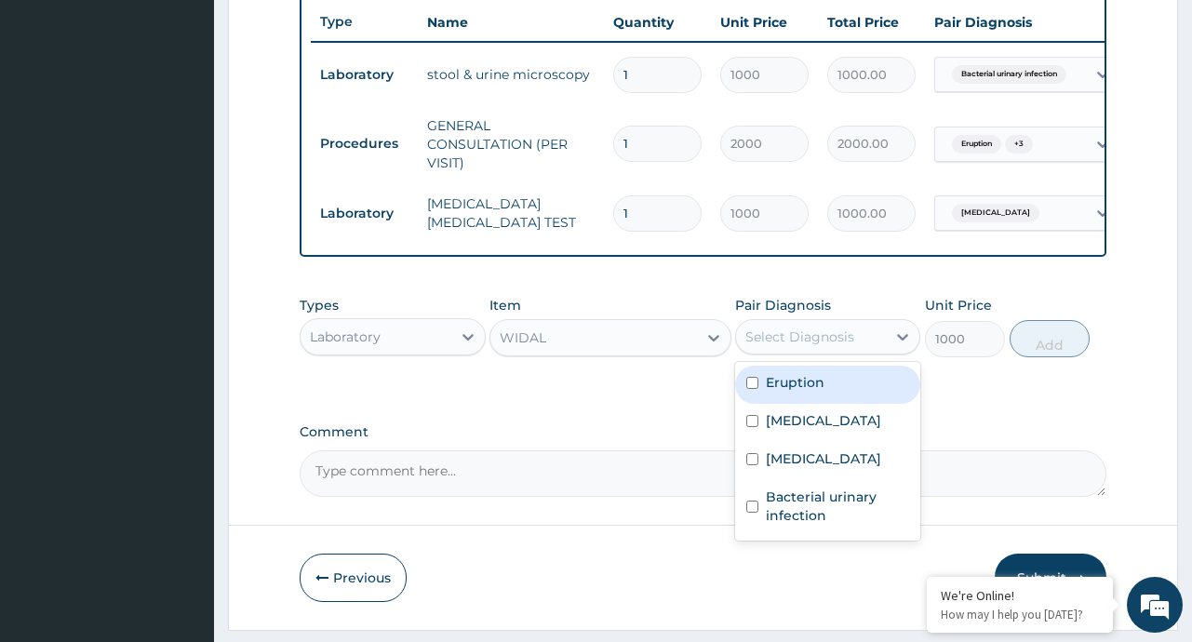
click at [835, 346] on div "Select Diagnosis" at bounding box center [799, 337] width 109 height 19
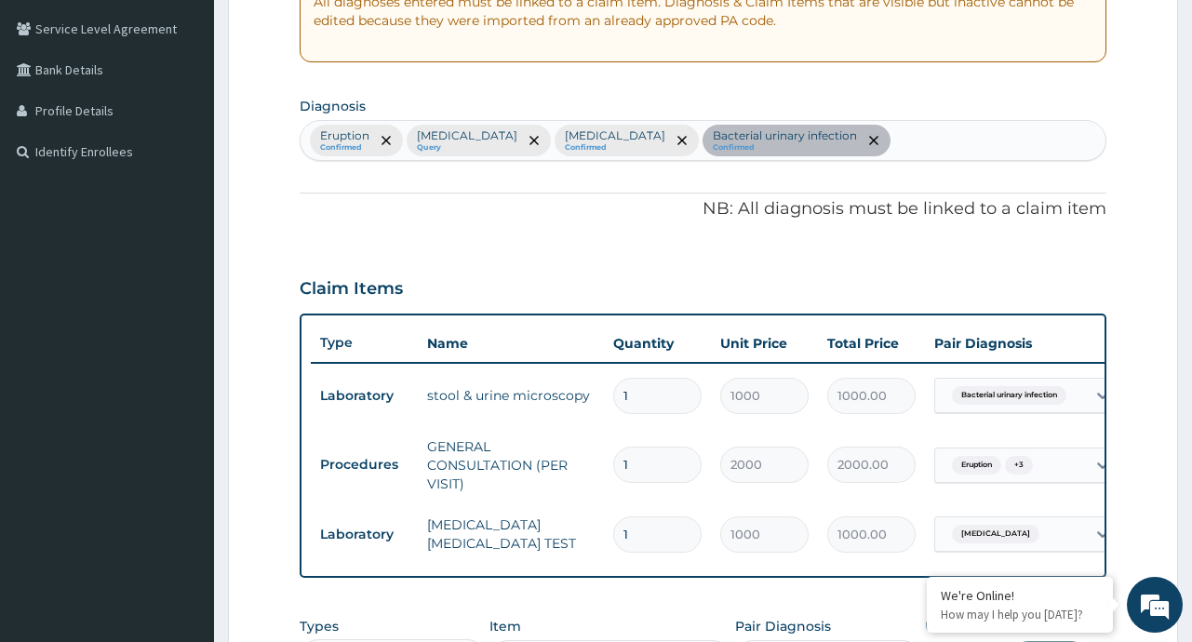
scroll to position [377, 0]
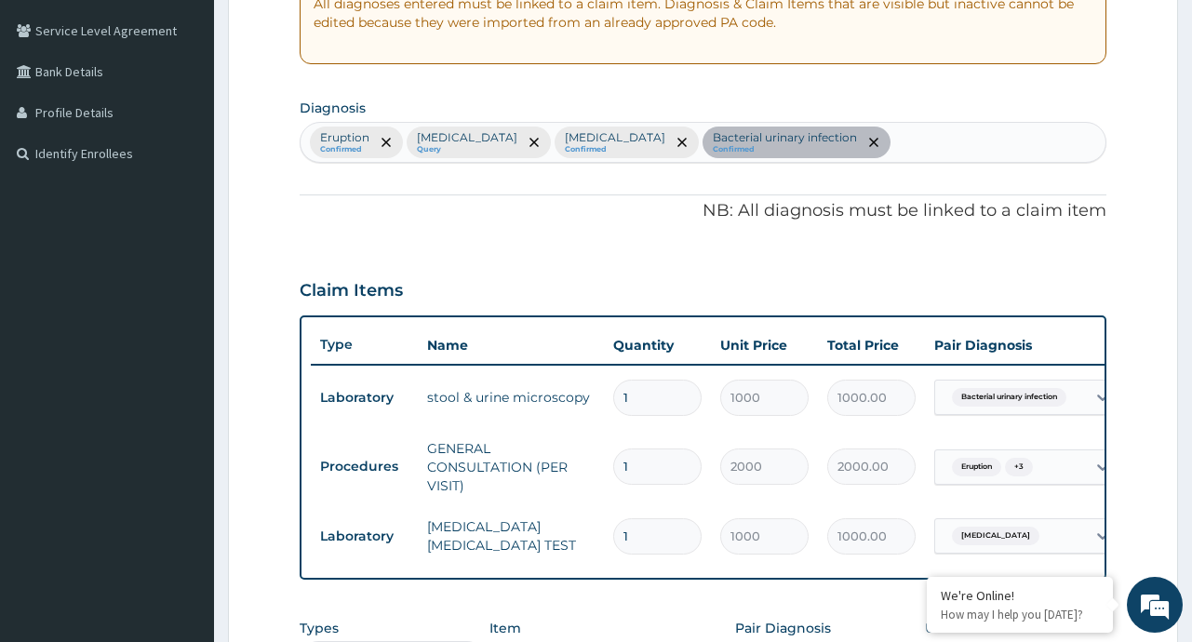
click at [941, 142] on div "Eruption Confirmed Malaria Query Upper respiratory infection Confirmed Bacteria…" at bounding box center [703, 142] width 804 height 39
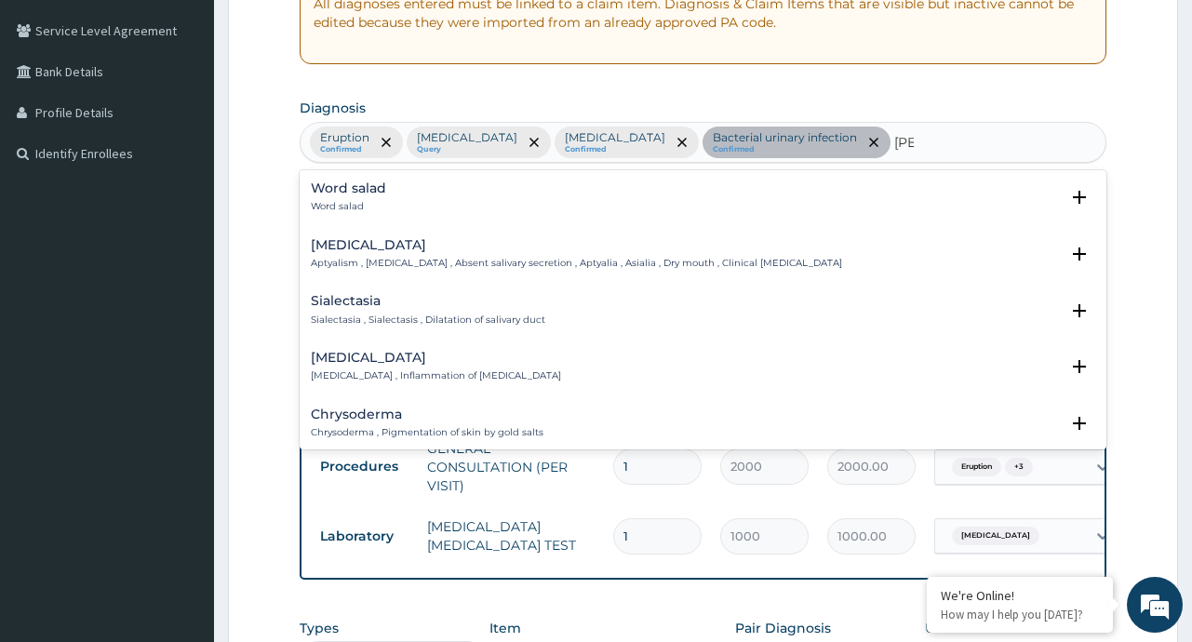
type input "salm"
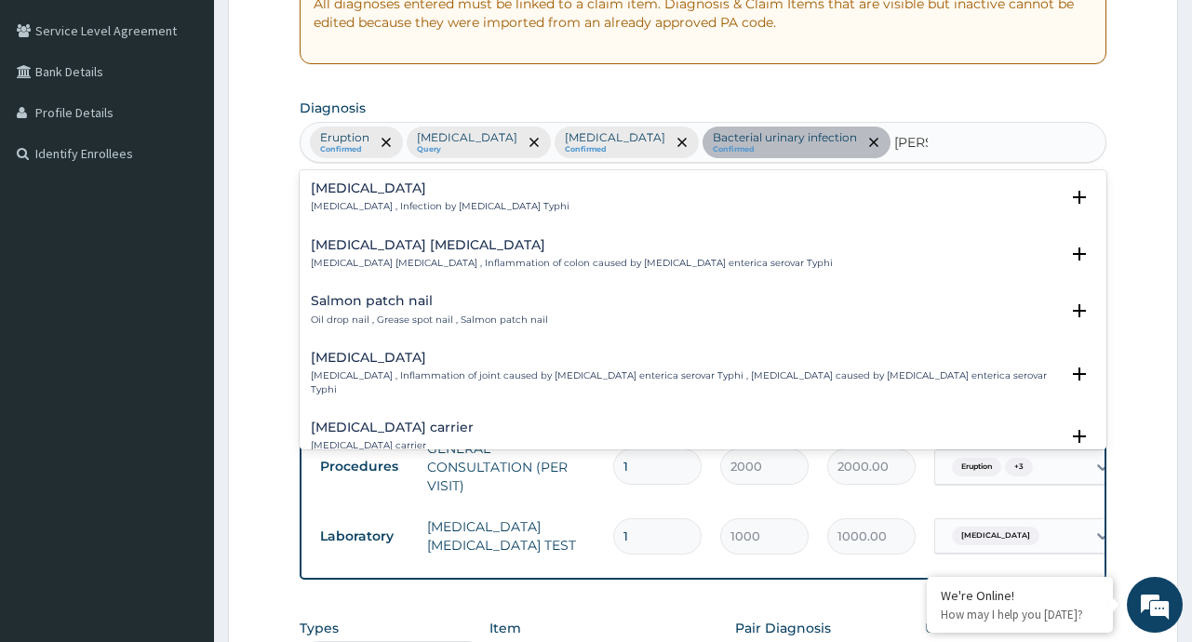
click at [408, 197] on div "Typhoid fever Typhoid fever , Infection by Salmonella Typhi" at bounding box center [440, 197] width 259 height 33
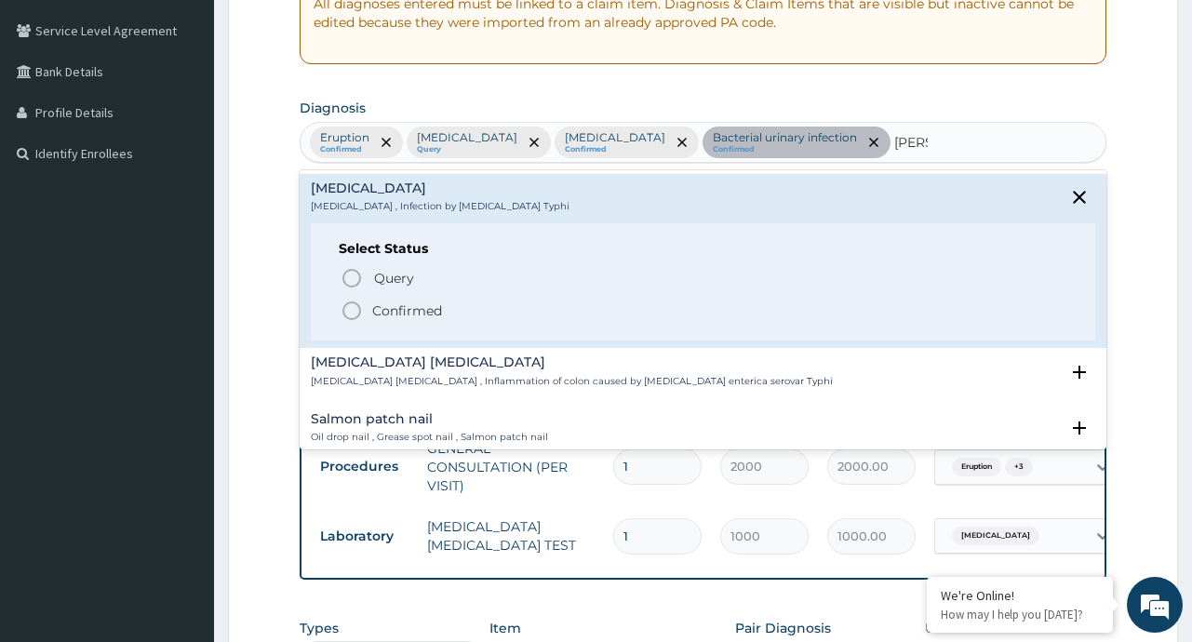
click at [381, 314] on p "Confirmed" at bounding box center [407, 310] width 70 height 19
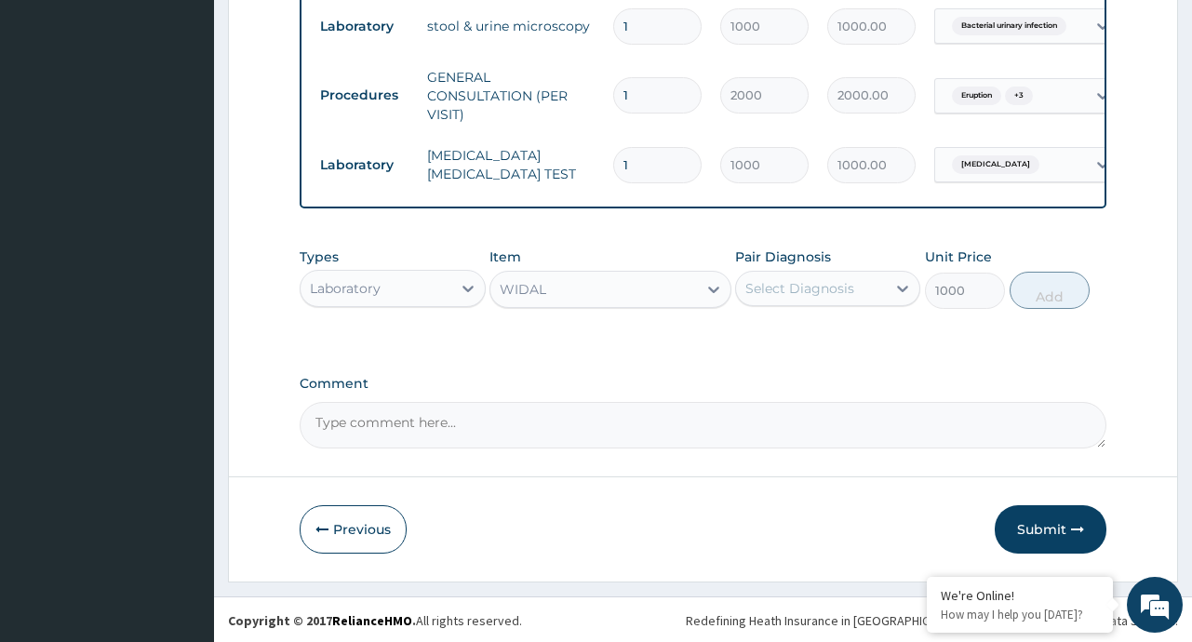
scroll to position [764, 0]
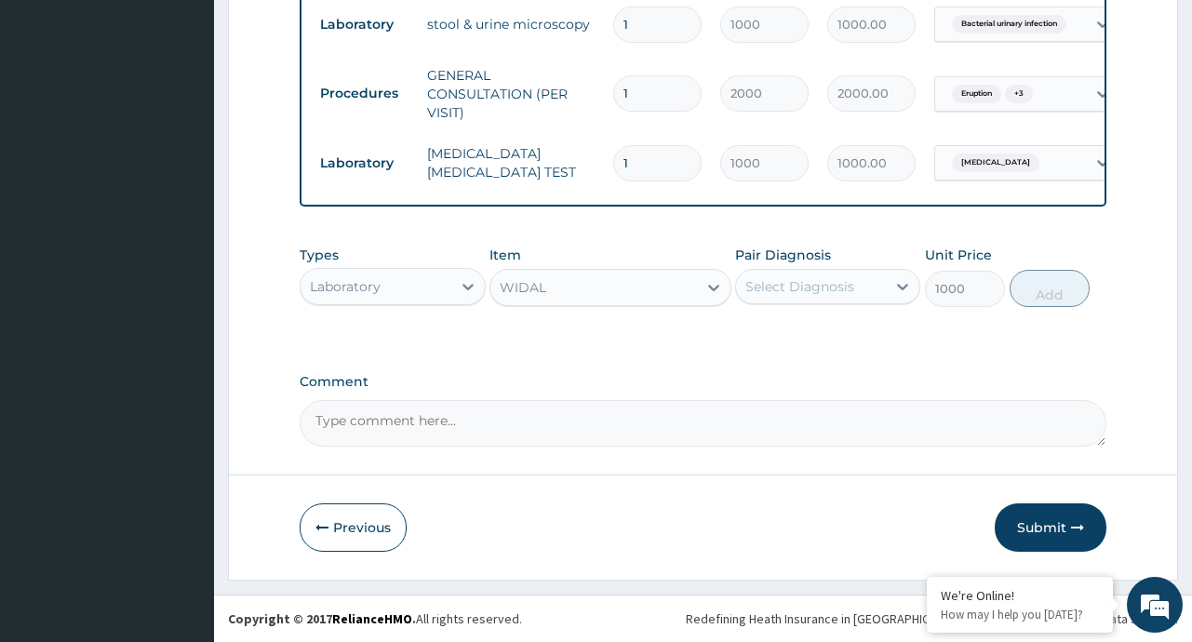
click at [855, 293] on div "Select Diagnosis" at bounding box center [811, 287] width 150 height 30
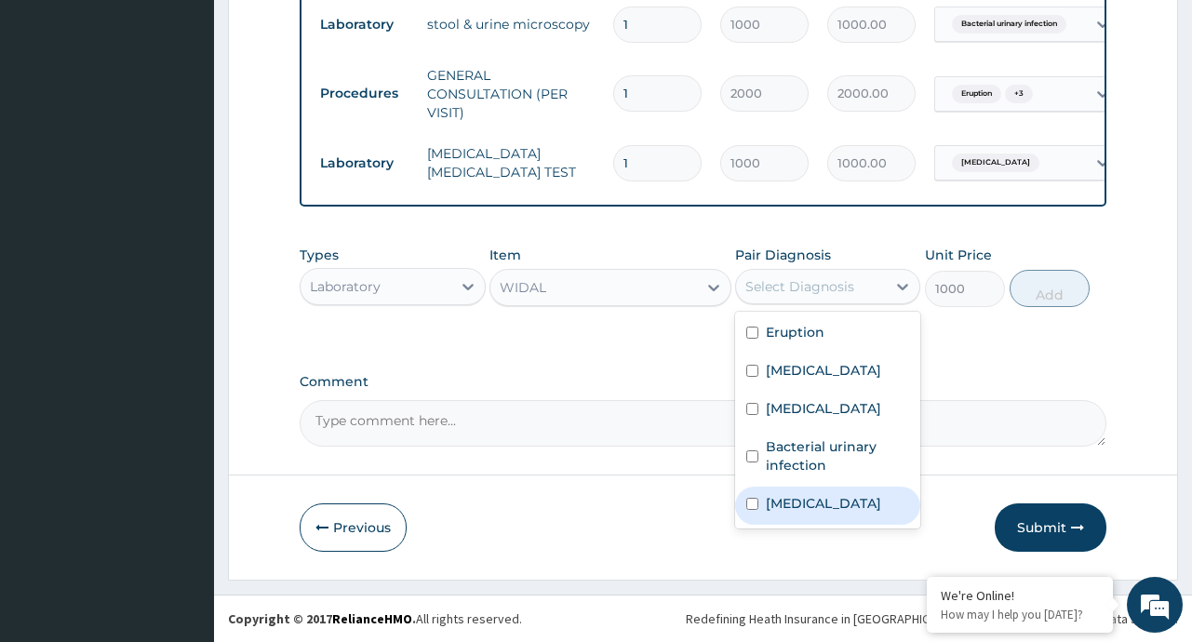
click at [791, 513] on label "[MEDICAL_DATA]" at bounding box center [823, 503] width 115 height 19
checkbox input "true"
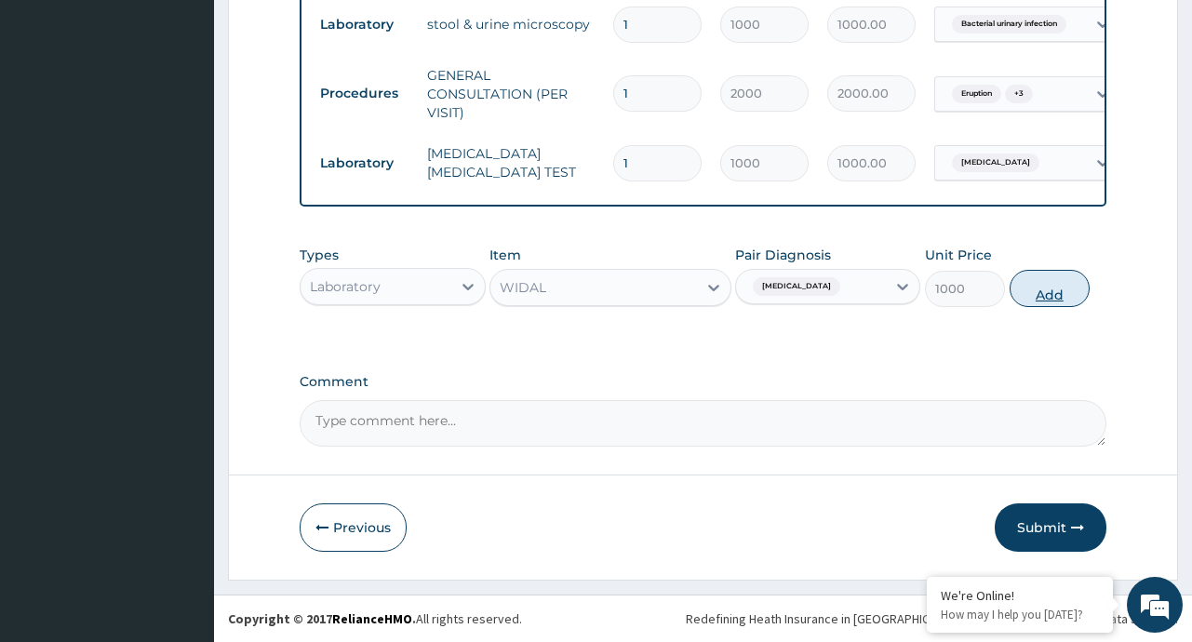
click at [1036, 296] on button "Add" at bounding box center [1049, 288] width 81 height 37
type input "0"
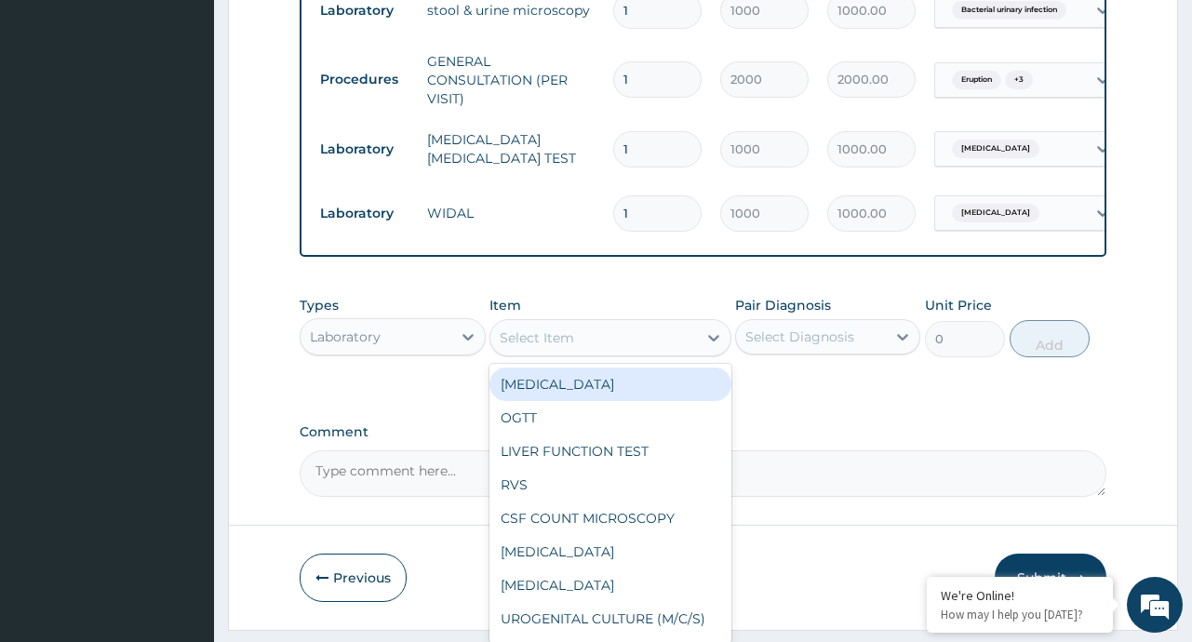
click at [681, 339] on div "Select Item" at bounding box center [593, 338] width 207 height 30
type input "fbc"
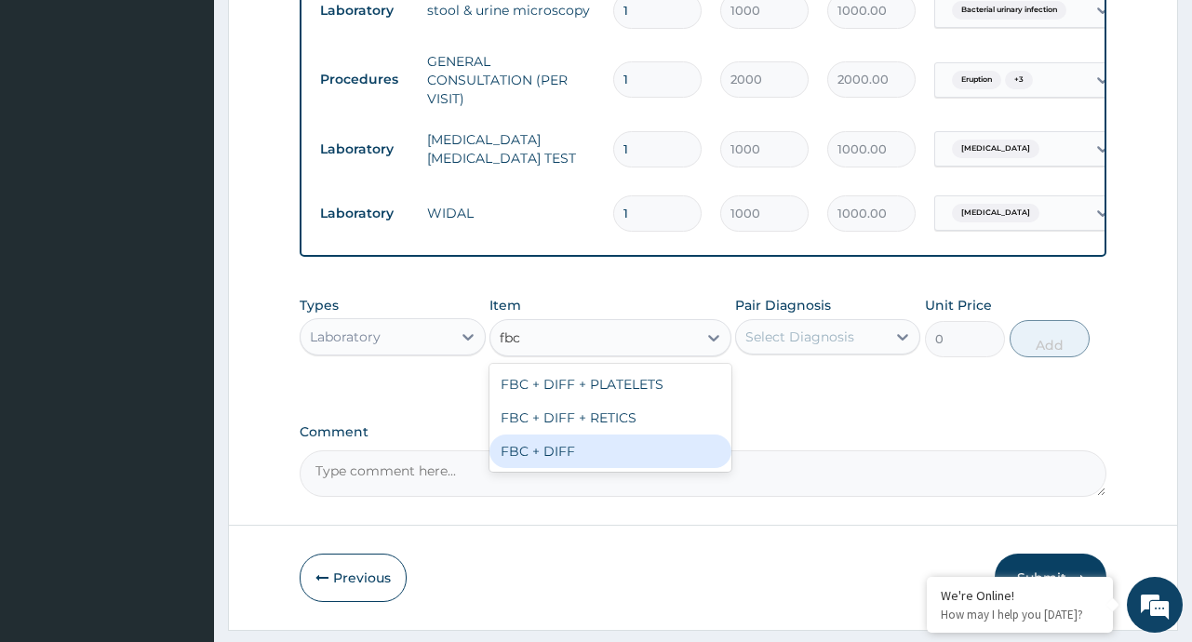
click at [600, 468] on div "FBC + DIFF" at bounding box center [610, 450] width 242 height 33
type input "2000"
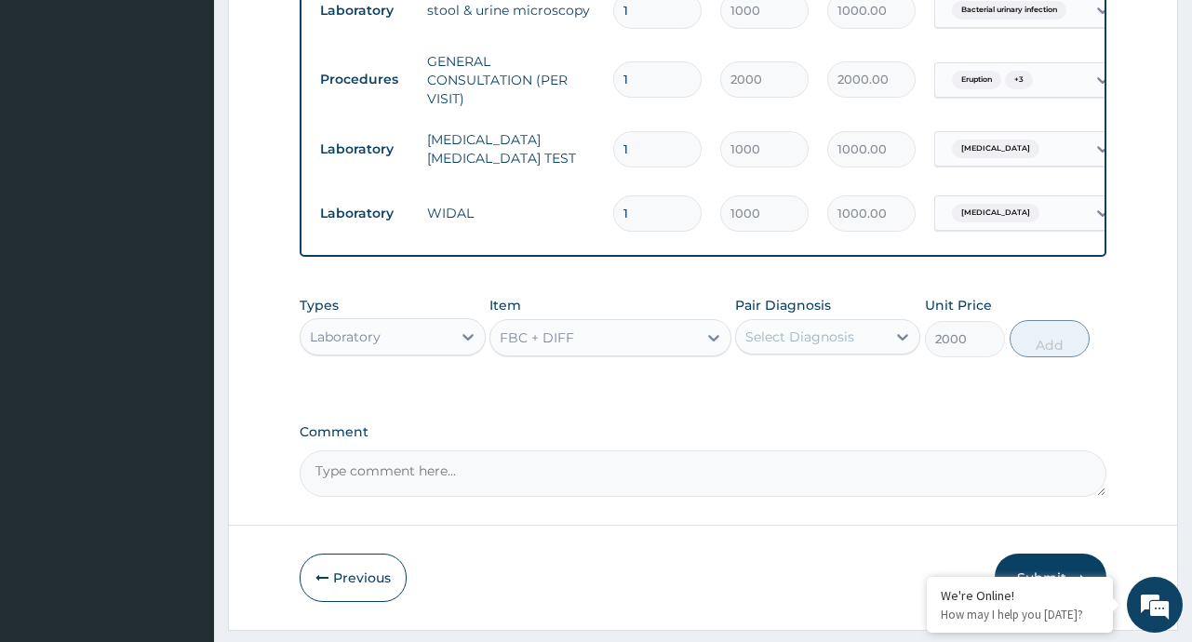
click at [799, 367] on div "Types Laboratory Item option FBC + DIFF, selected. Select is focused ,type to r…" at bounding box center [703, 327] width 806 height 80
click at [828, 346] on div "Select Diagnosis" at bounding box center [799, 337] width 109 height 19
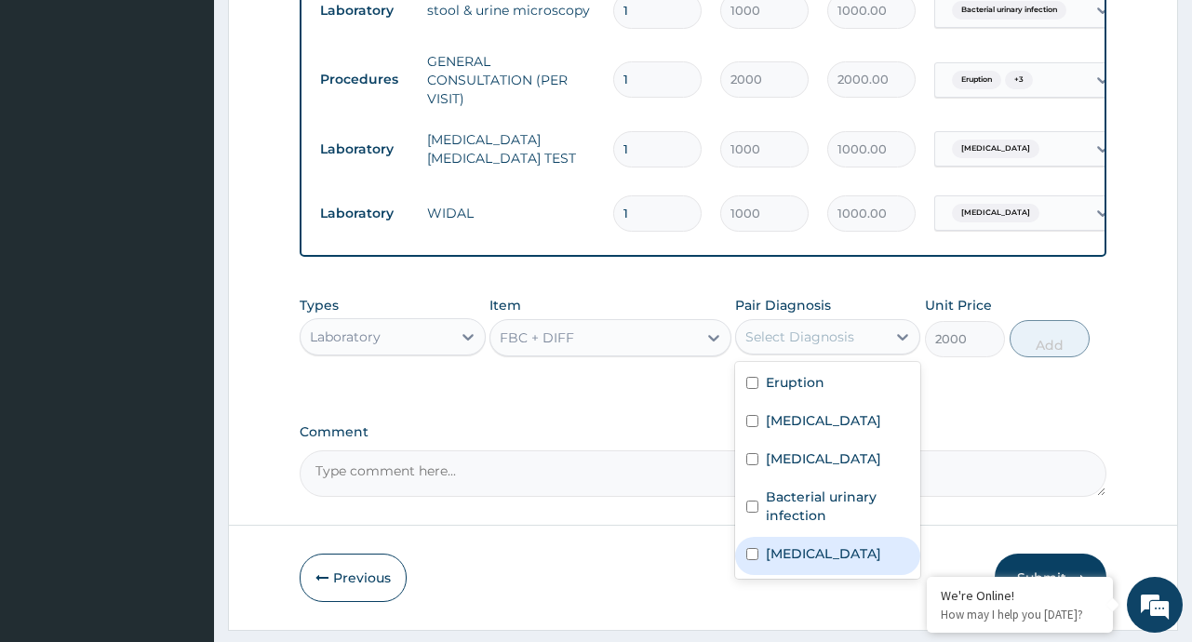
click at [807, 563] on label "[MEDICAL_DATA]" at bounding box center [823, 553] width 115 height 19
checkbox input "true"
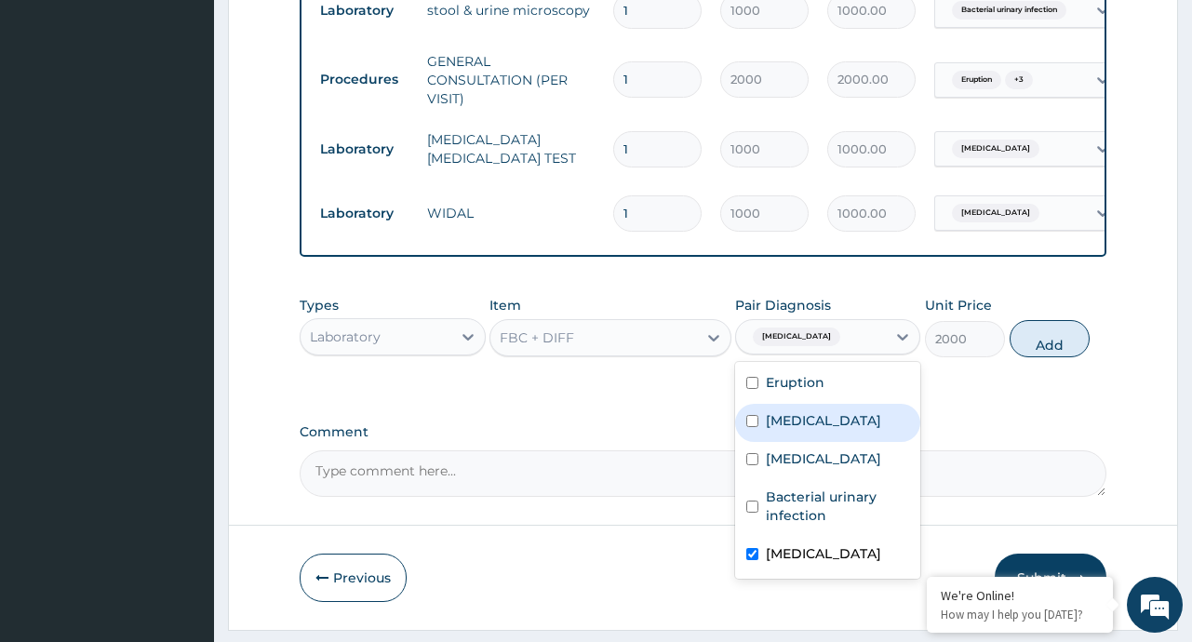
click at [782, 430] on label "[MEDICAL_DATA]" at bounding box center [823, 420] width 115 height 19
checkbox input "true"
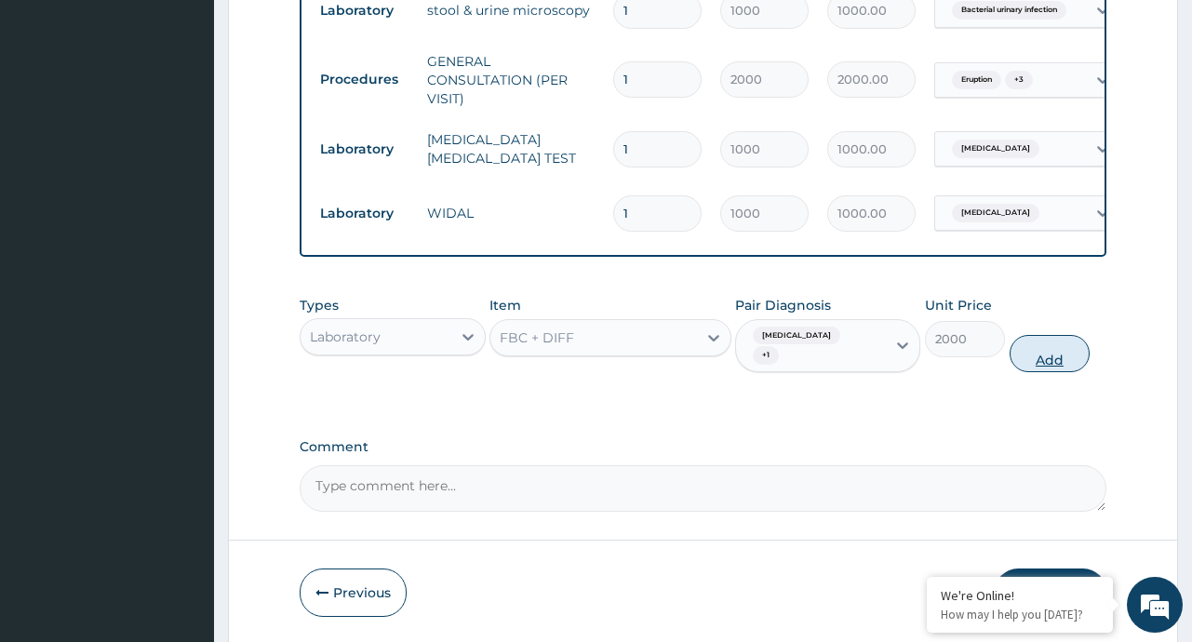
click at [1050, 356] on button "Add" at bounding box center [1049, 353] width 81 height 37
type input "0"
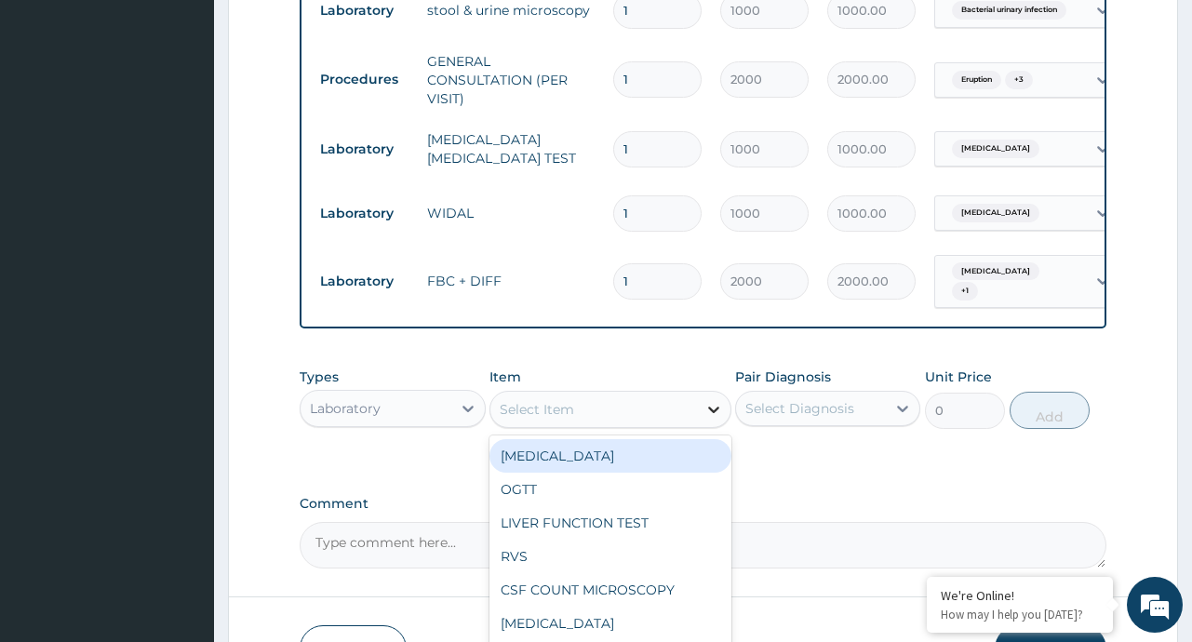
click at [709, 419] on icon at bounding box center [713, 409] width 19 height 19
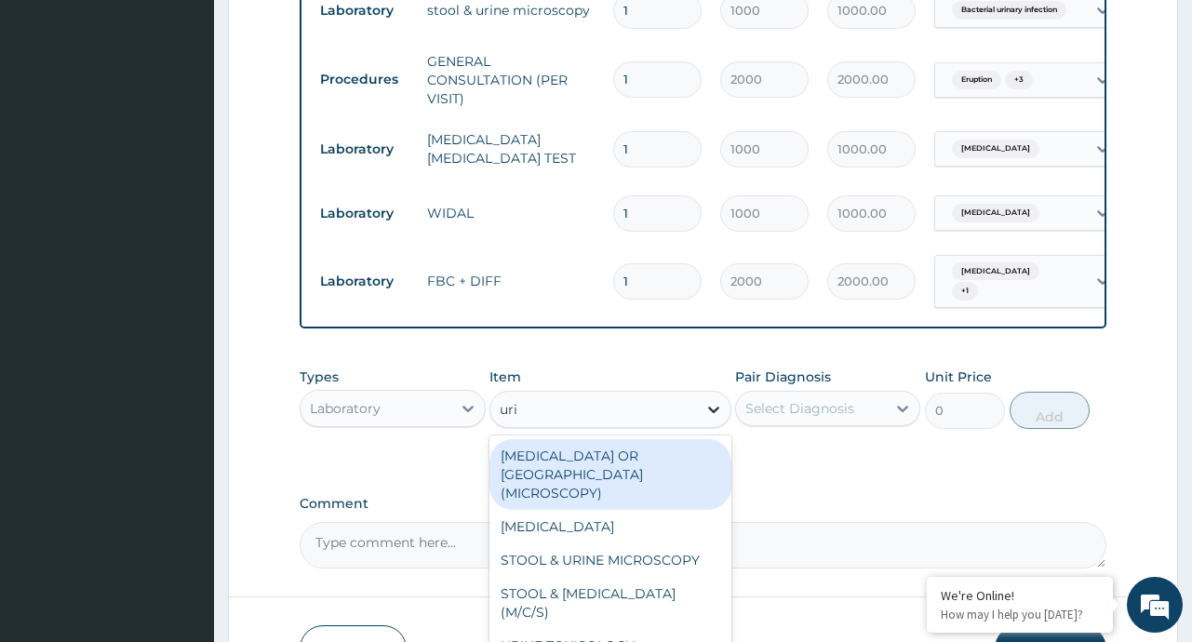
type input "urin"
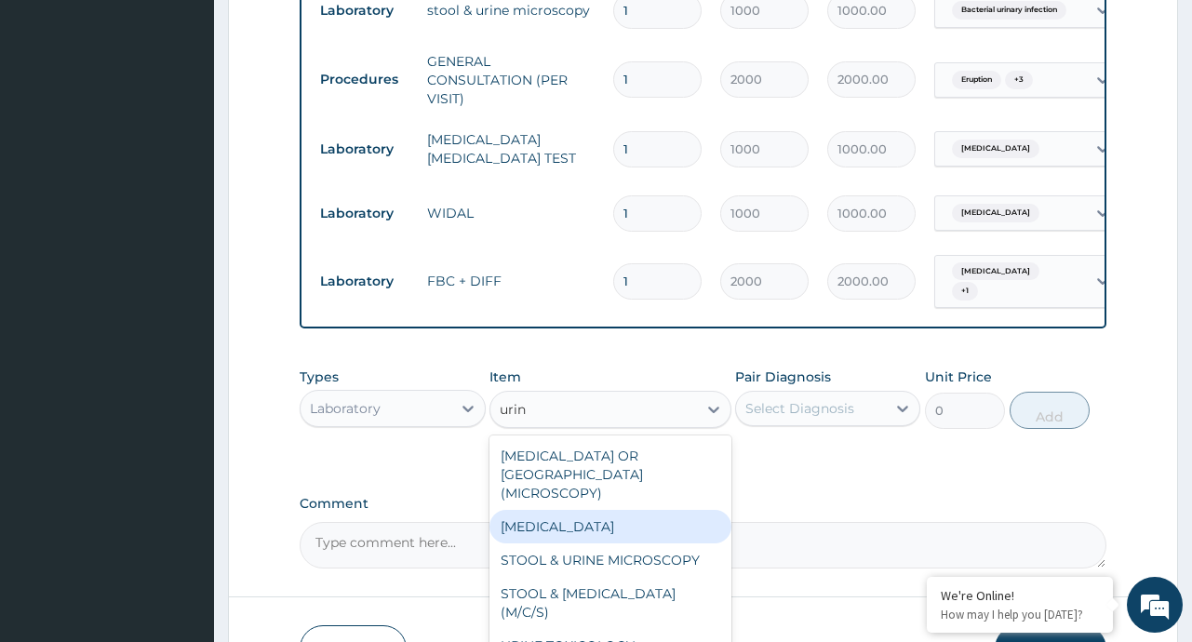
click at [581, 519] on div "[MEDICAL_DATA]" at bounding box center [610, 526] width 242 height 33
type input "1000"
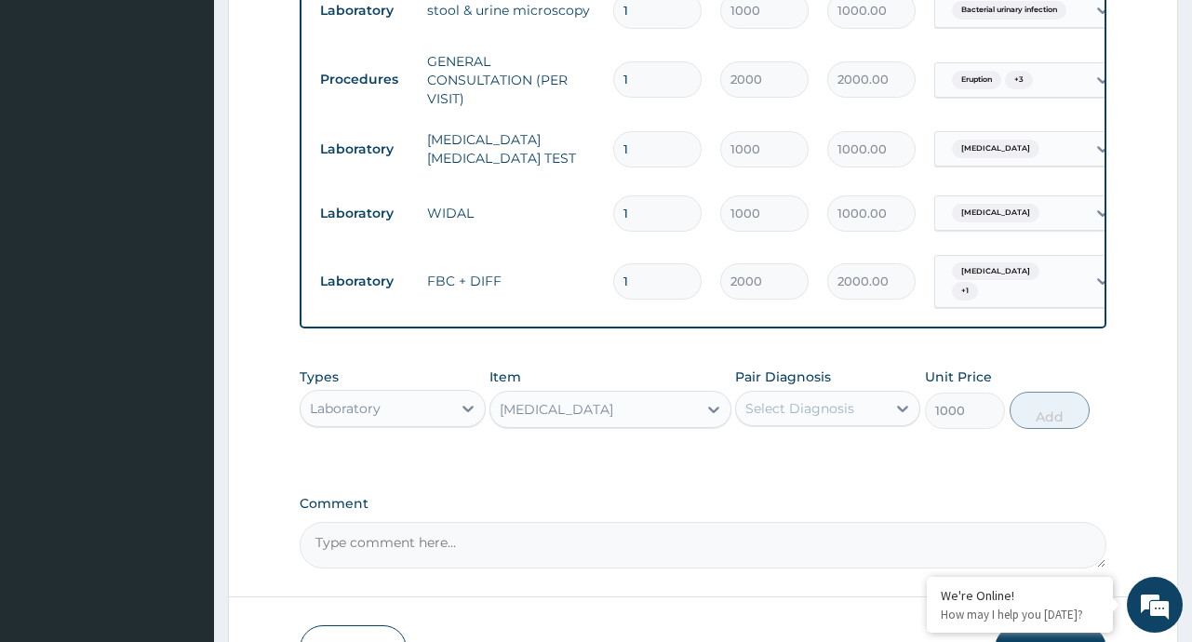
scroll to position [892, 0]
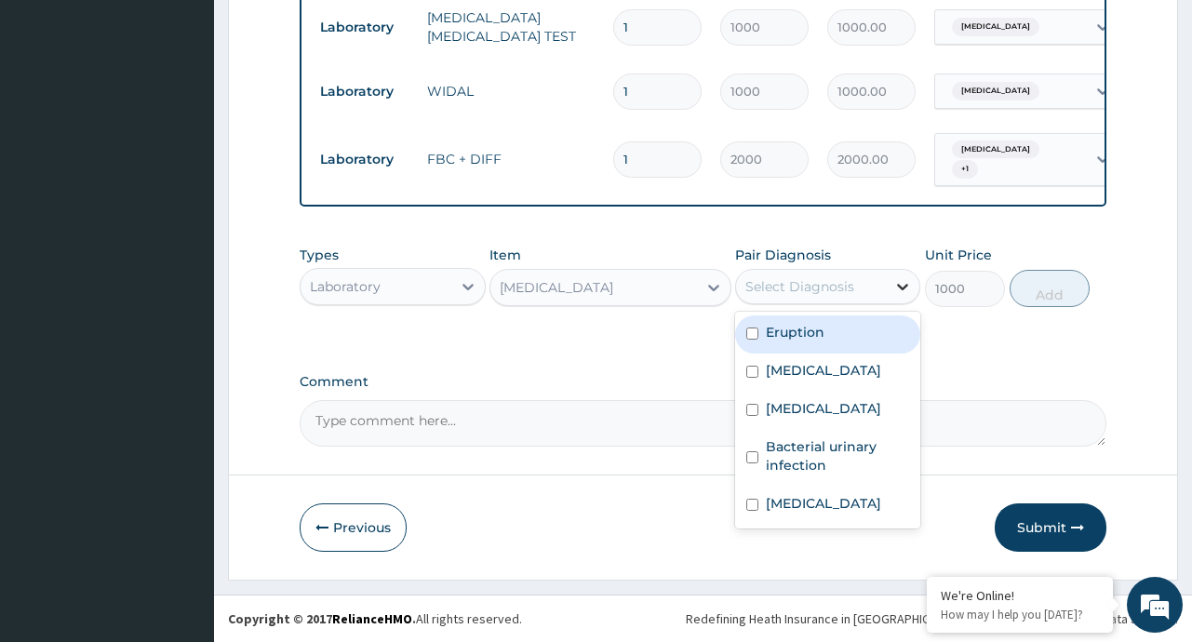
click at [889, 286] on div at bounding box center [902, 286] width 33 height 33
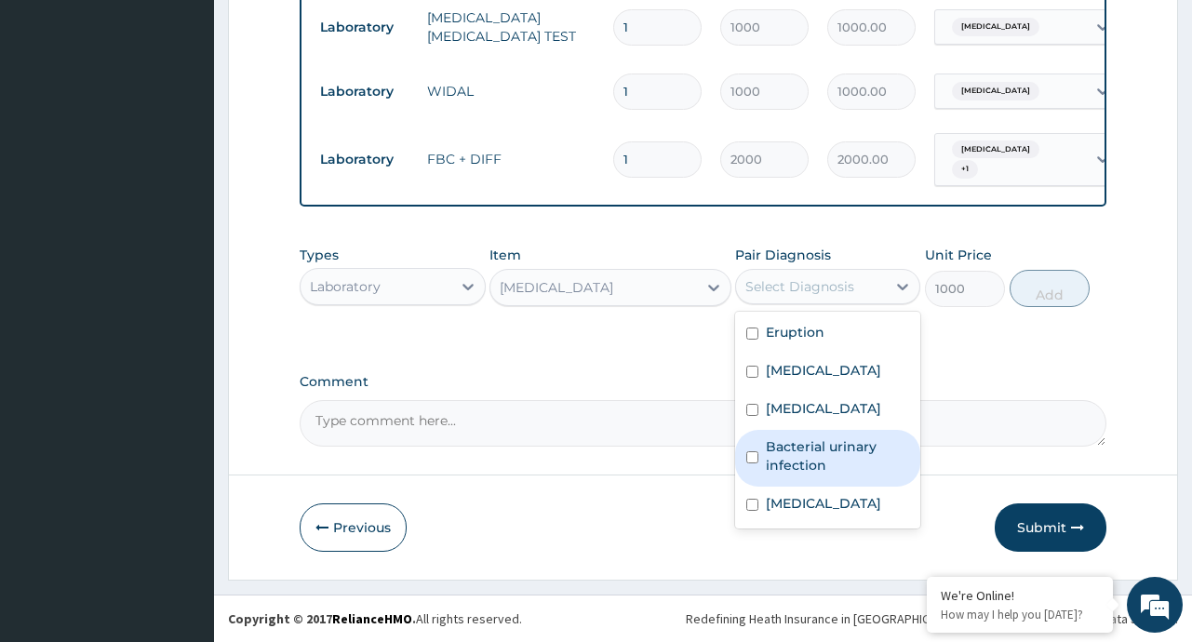
click at [810, 465] on label "Bacterial urinary infection" at bounding box center [837, 455] width 143 height 37
checkbox input "true"
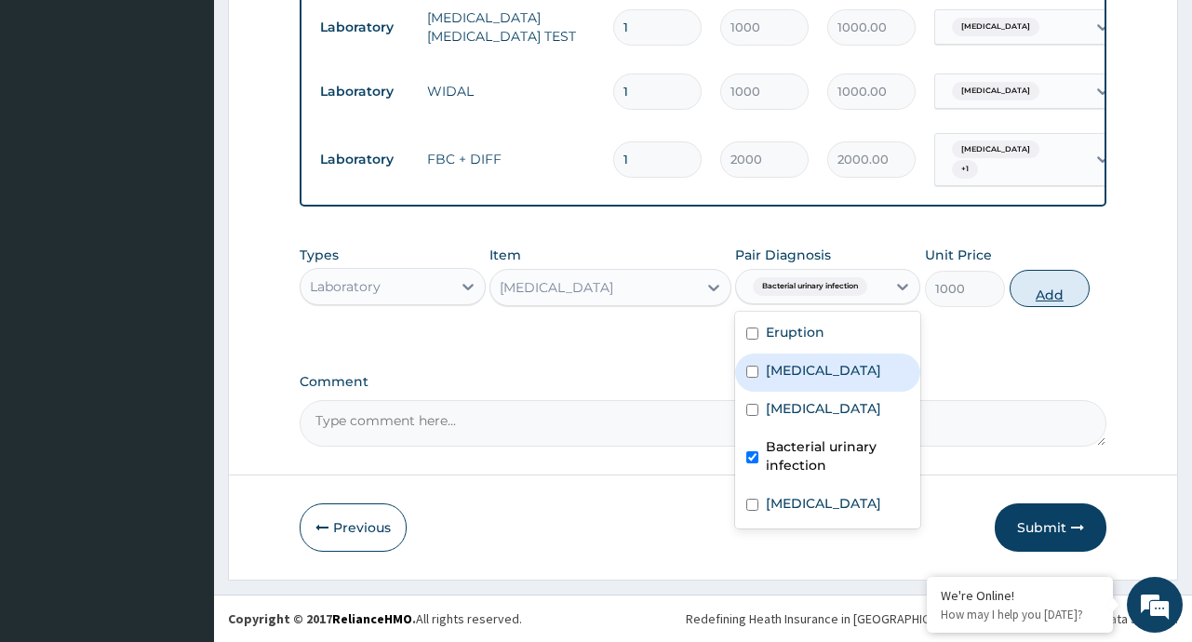
click at [1063, 277] on button "Add" at bounding box center [1049, 288] width 81 height 37
type input "0"
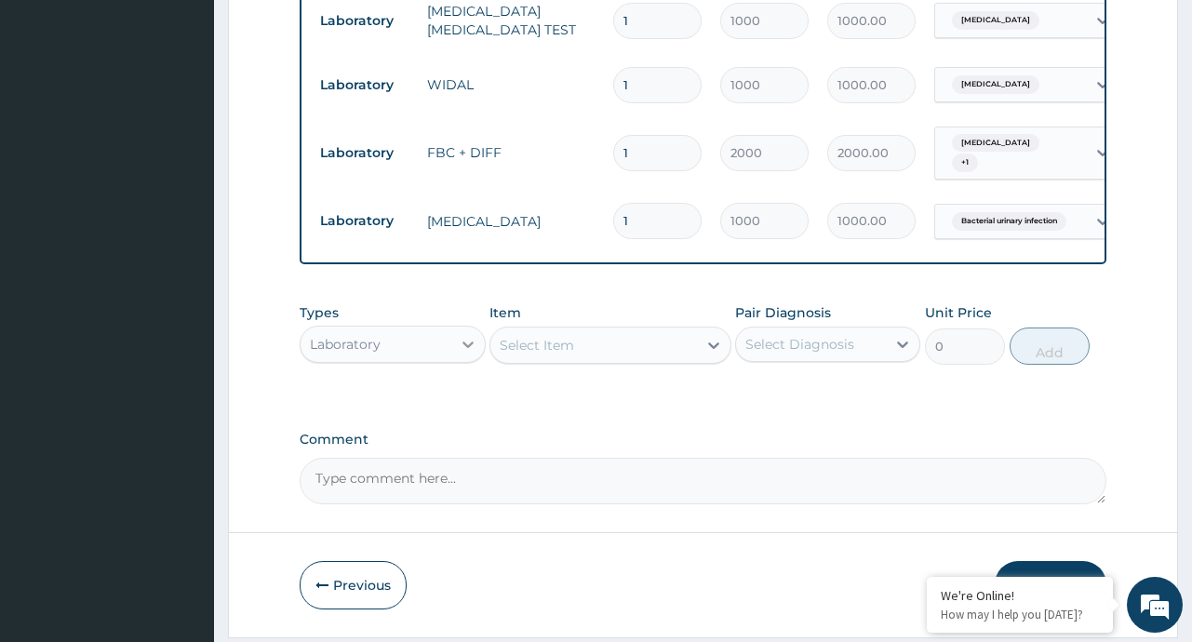
click at [459, 352] on icon at bounding box center [468, 344] width 19 height 19
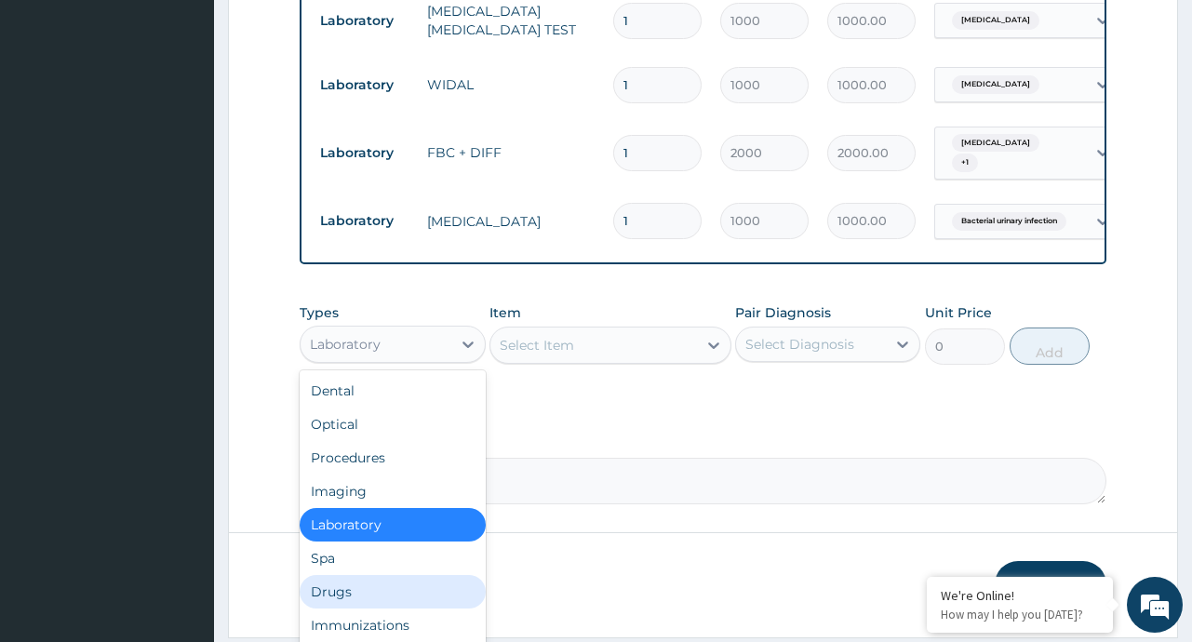
click at [339, 590] on div "Drugs" at bounding box center [392, 591] width 185 height 33
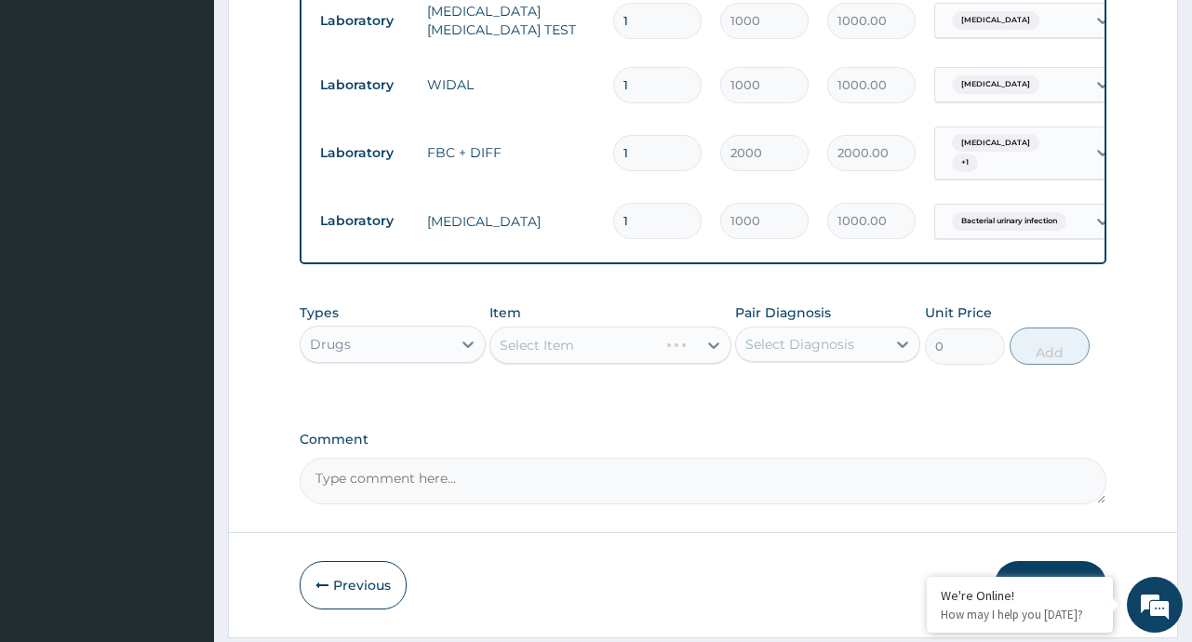
click at [705, 347] on div "Select Item" at bounding box center [610, 345] width 242 height 37
click at [714, 352] on div "Select Item" at bounding box center [610, 345] width 242 height 37
click at [714, 352] on icon at bounding box center [713, 345] width 19 height 19
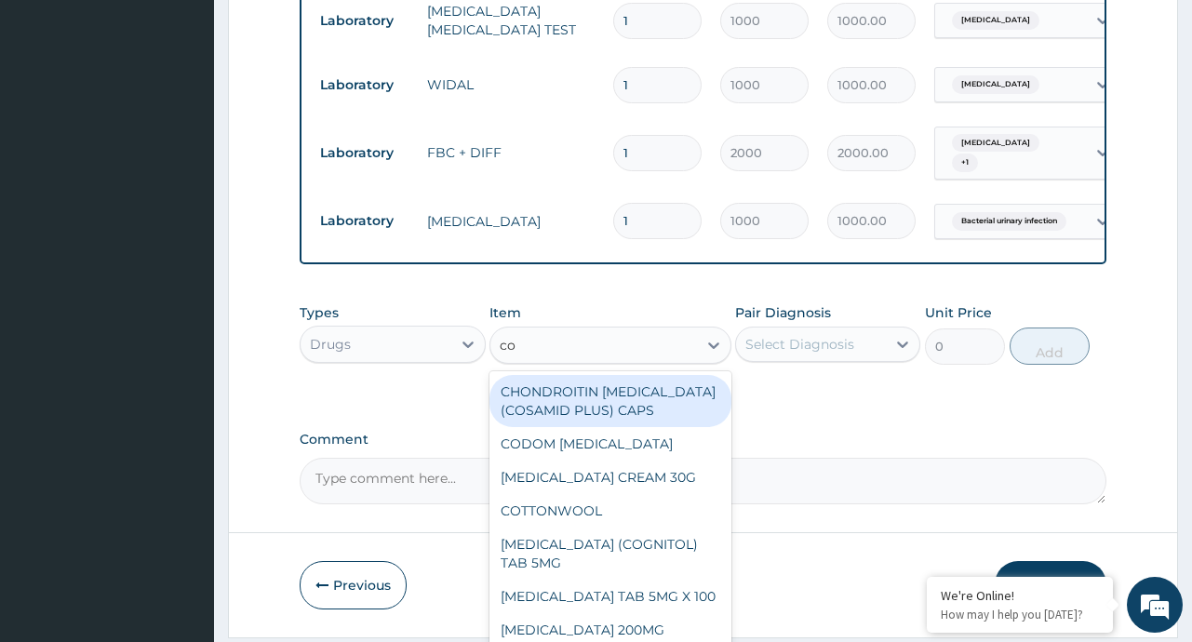
type input "c"
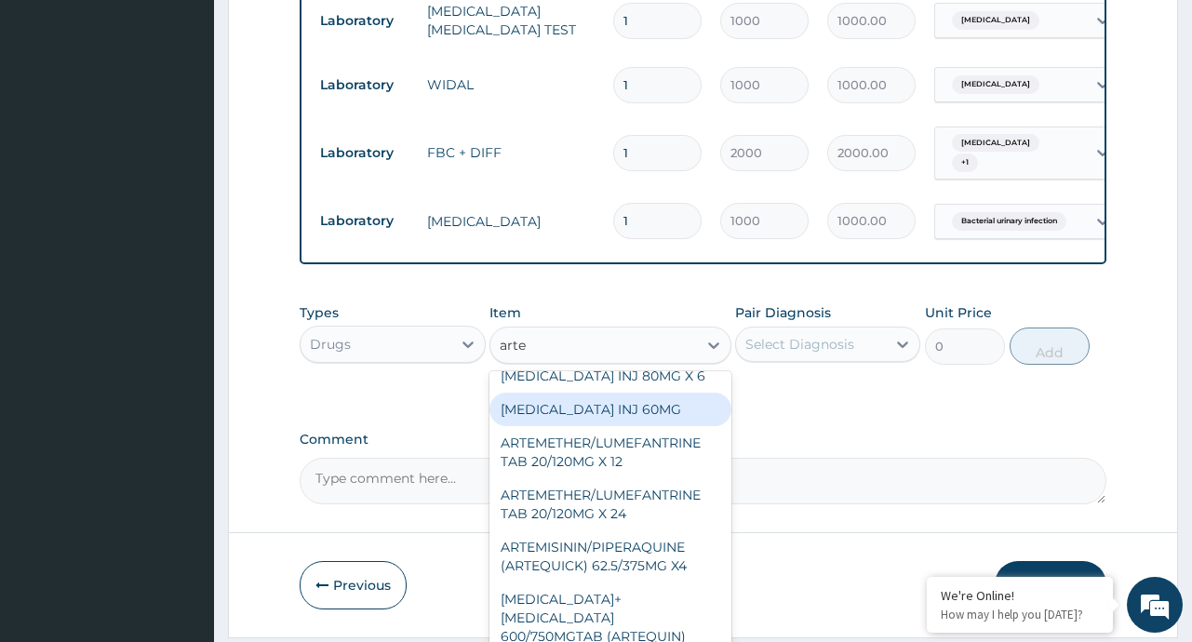
scroll to position [0, 0]
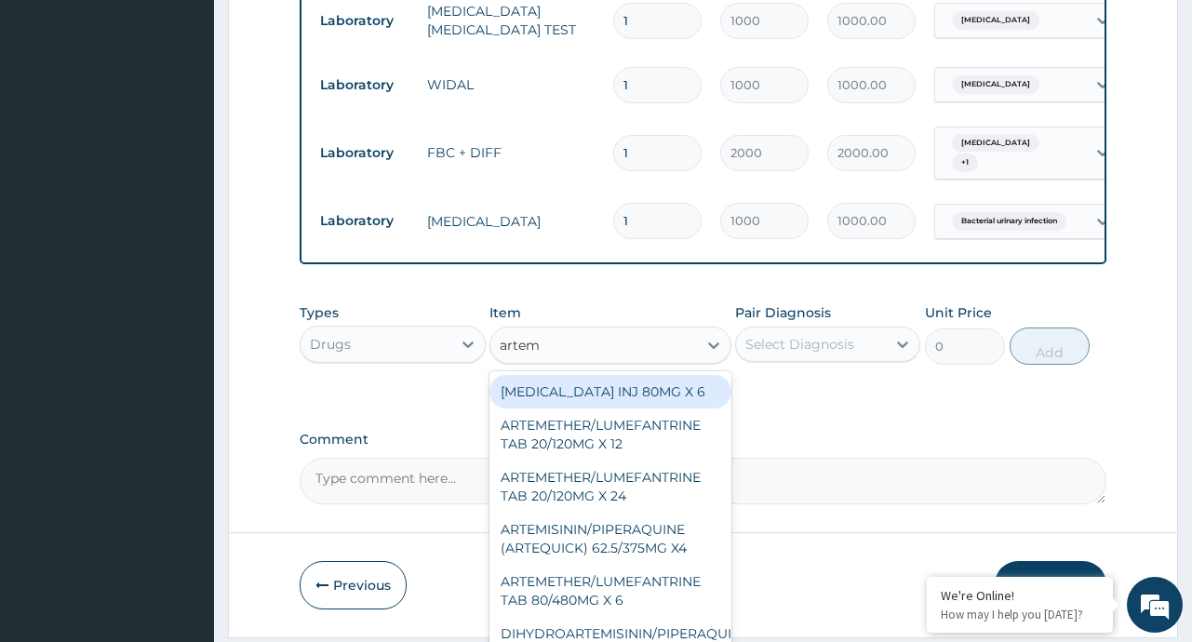
type input "arteme"
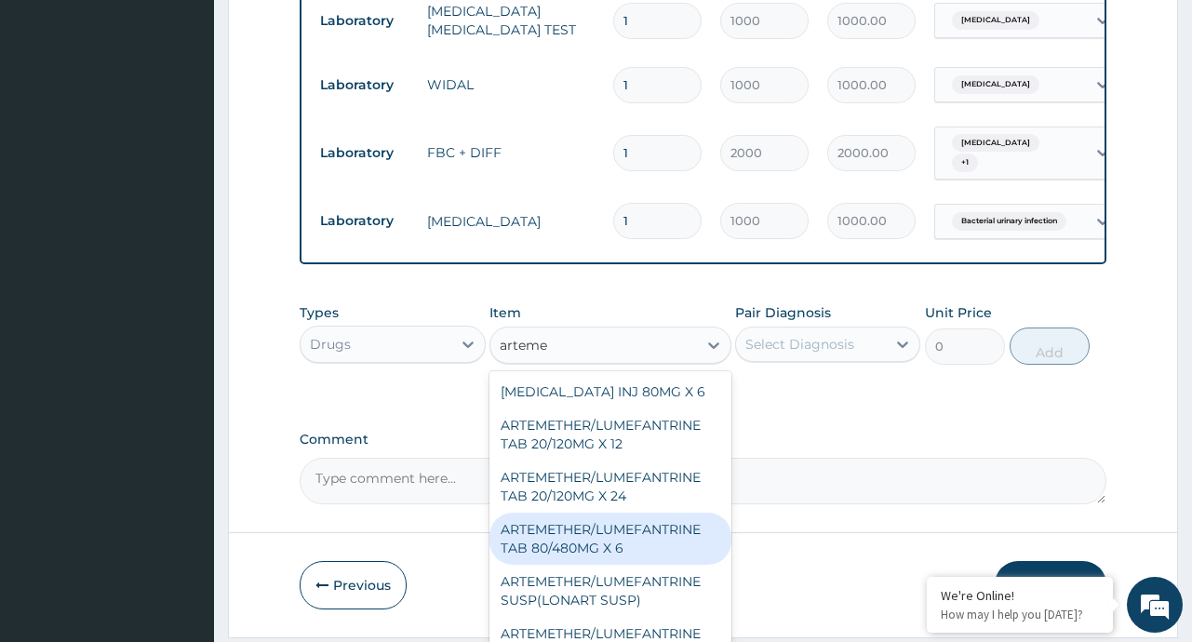
click at [624, 542] on div "ARTEMETHER/LUMEFANTRINE TAB 80/480MG X 6" at bounding box center [610, 539] width 242 height 52
type input "700"
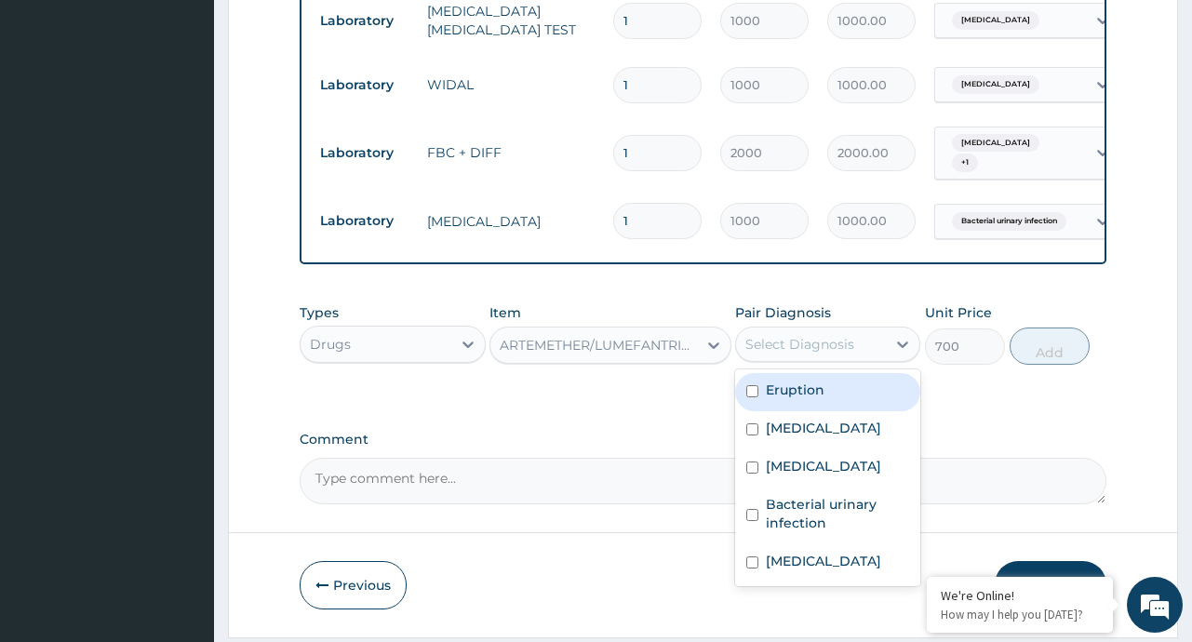
click at [816, 352] on div "Select Diagnosis" at bounding box center [799, 344] width 109 height 19
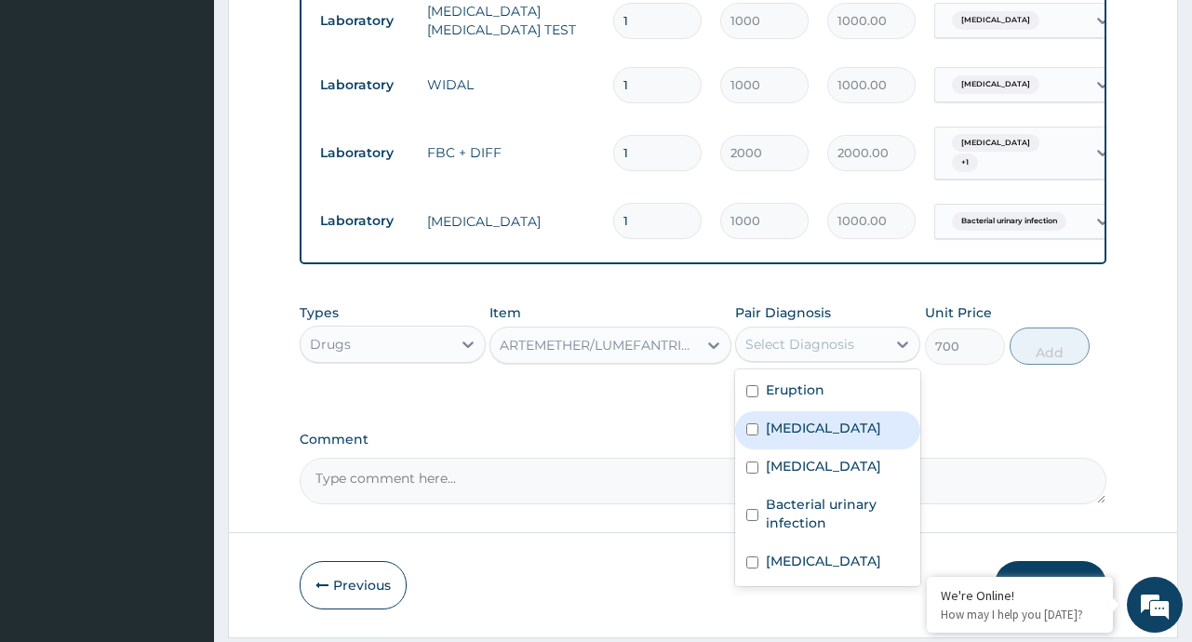
click at [812, 437] on label "[MEDICAL_DATA]" at bounding box center [823, 428] width 115 height 19
checkbox input "true"
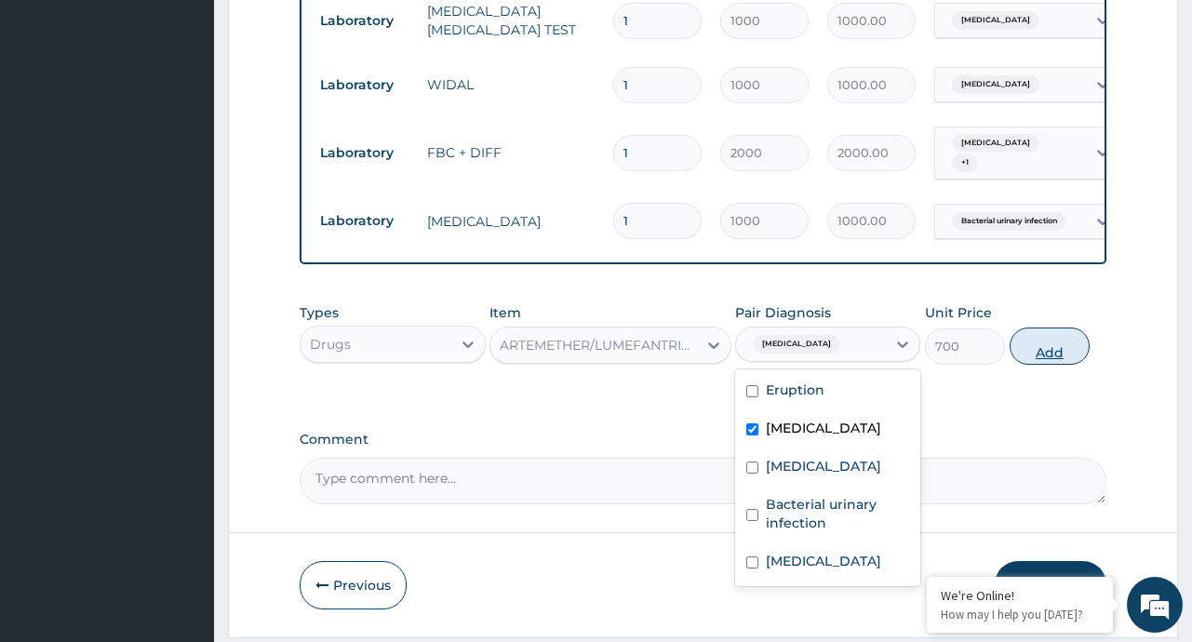
click at [1071, 346] on button "Add" at bounding box center [1049, 346] width 81 height 37
type input "0"
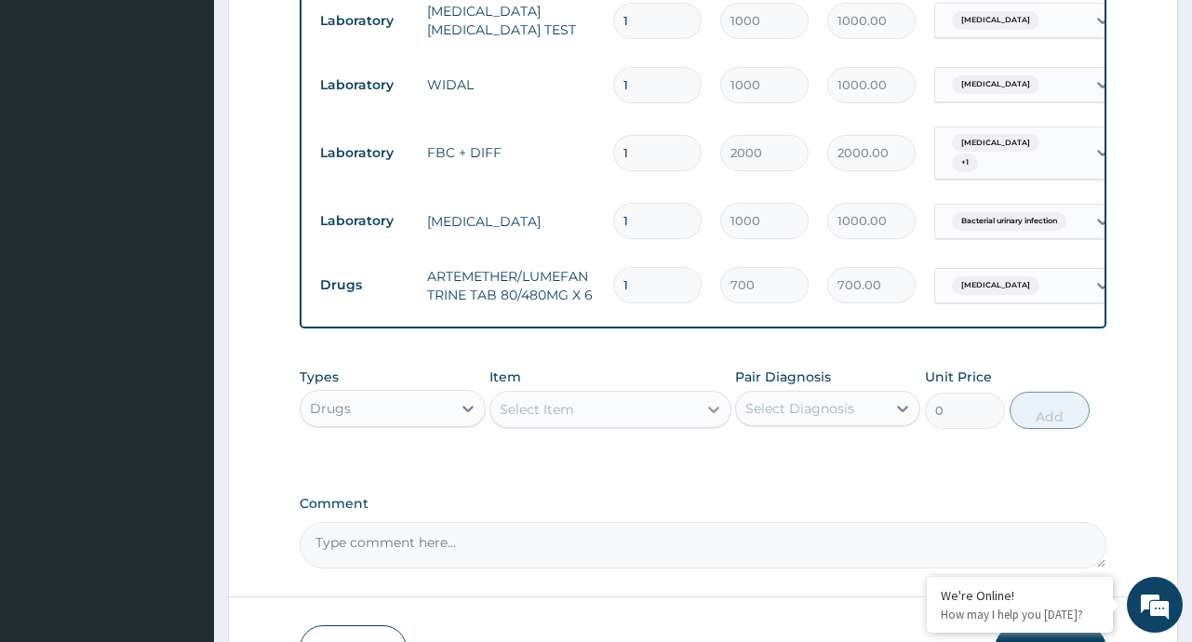
click at [709, 410] on icon at bounding box center [713, 409] width 19 height 19
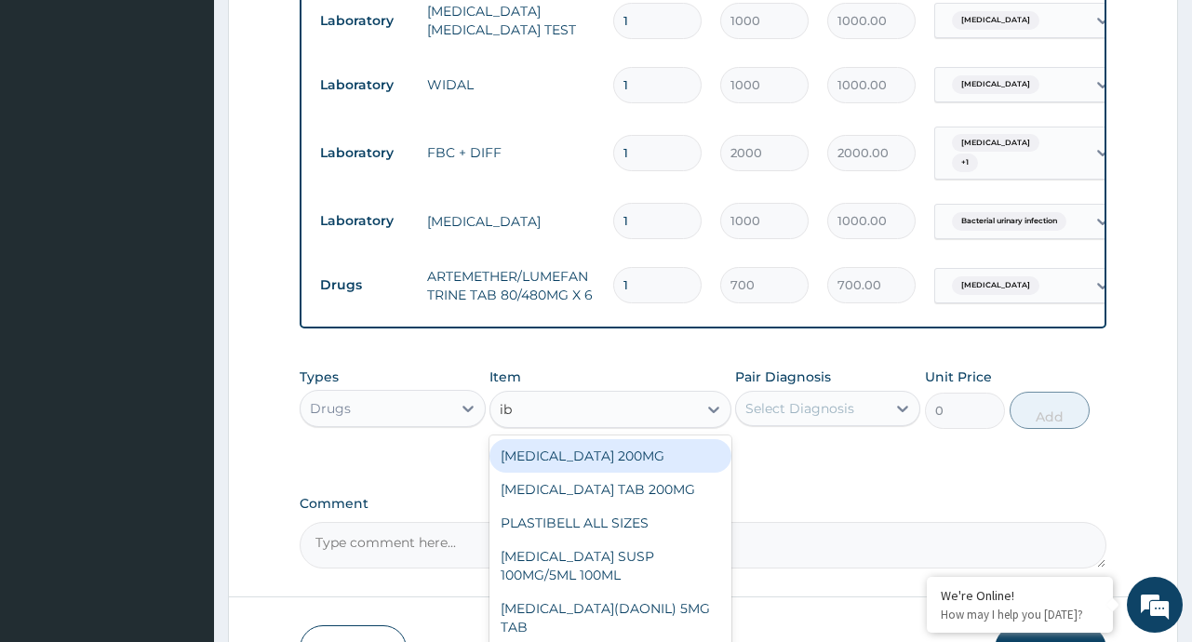
type input "ibu"
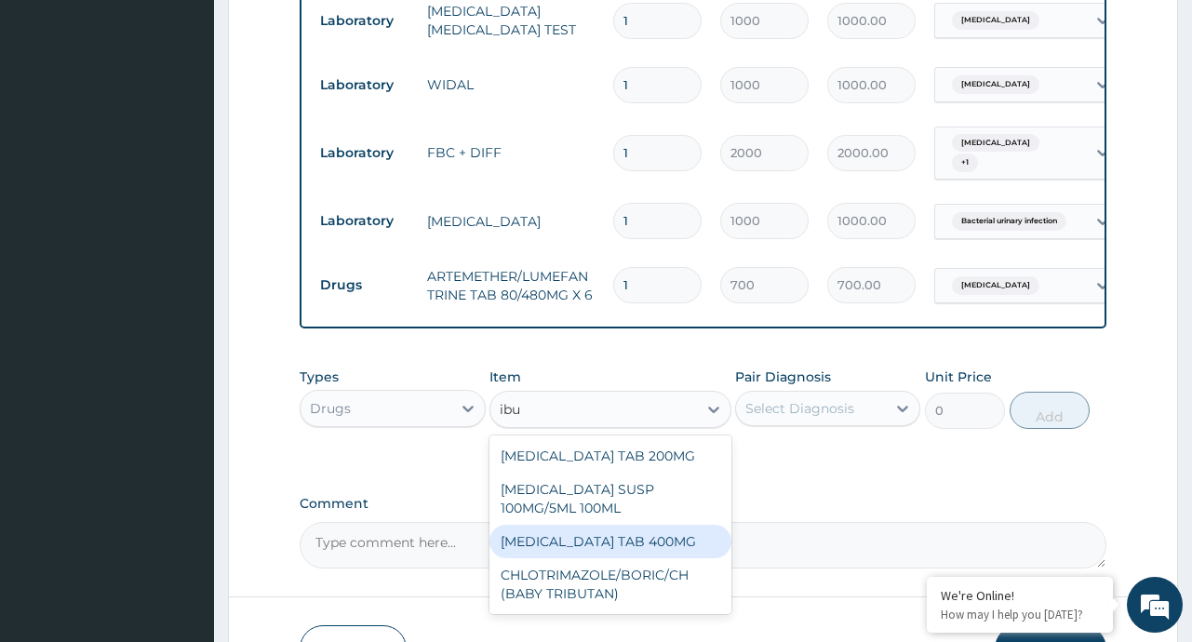
click at [624, 548] on div "[MEDICAL_DATA] TAB 400MG" at bounding box center [610, 541] width 242 height 33
type input "20"
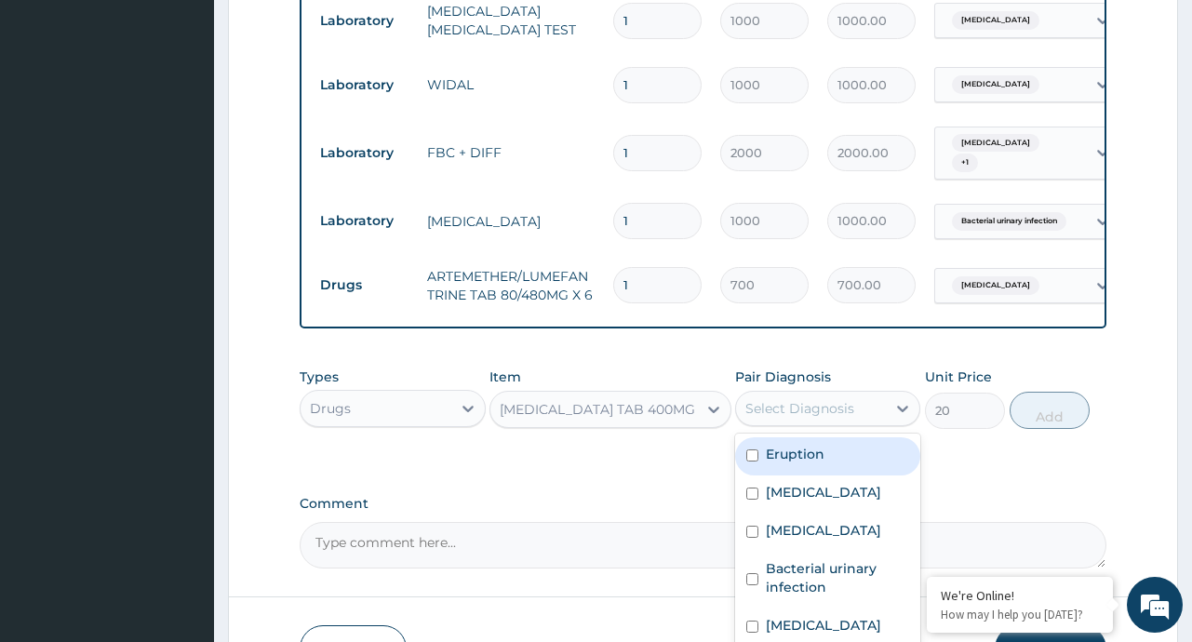
click at [809, 418] on div "Select Diagnosis" at bounding box center [799, 408] width 109 height 19
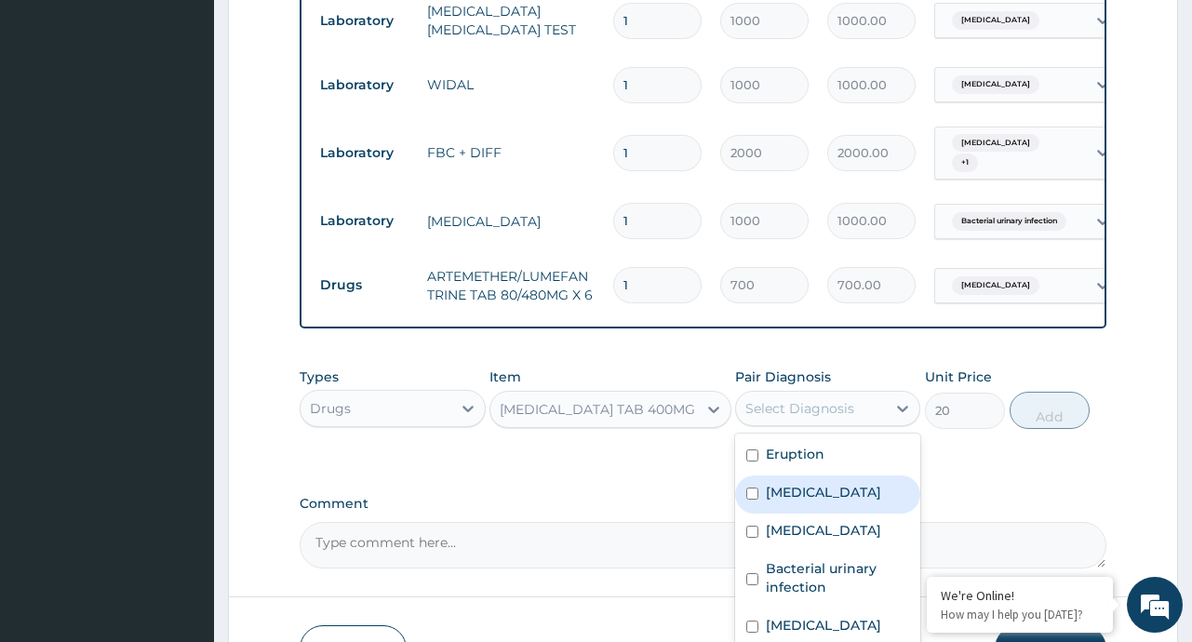
click at [798, 501] on label "[MEDICAL_DATA]" at bounding box center [823, 492] width 115 height 19
checkbox input "true"
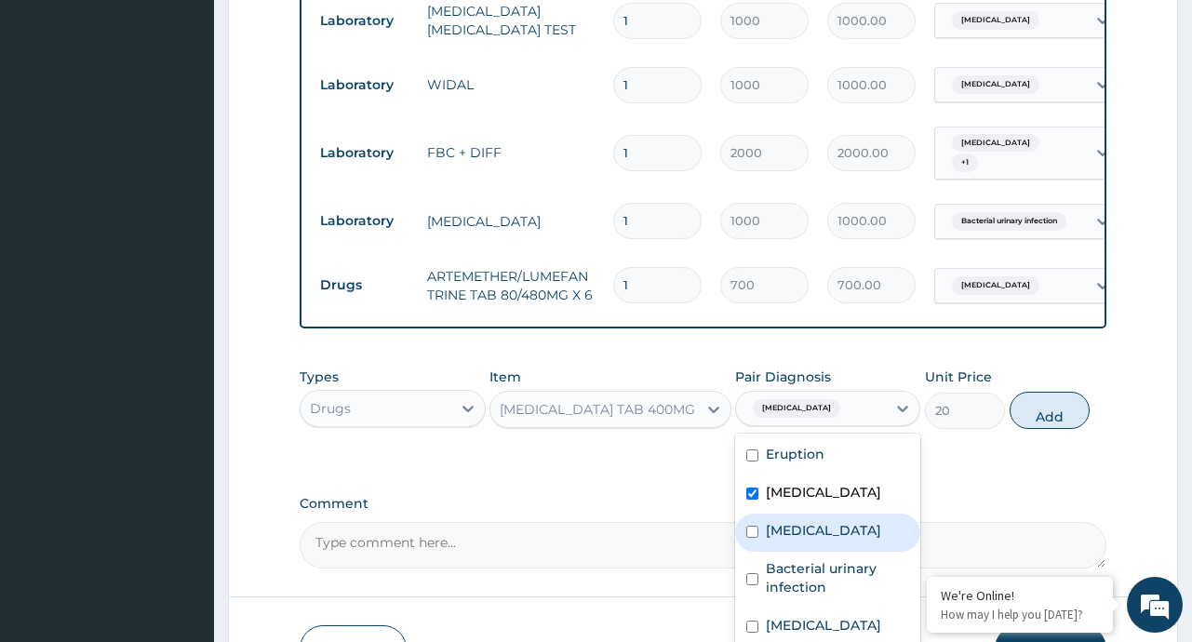
click at [799, 540] on label "Upper respiratory infection" at bounding box center [823, 530] width 115 height 19
checkbox input "true"
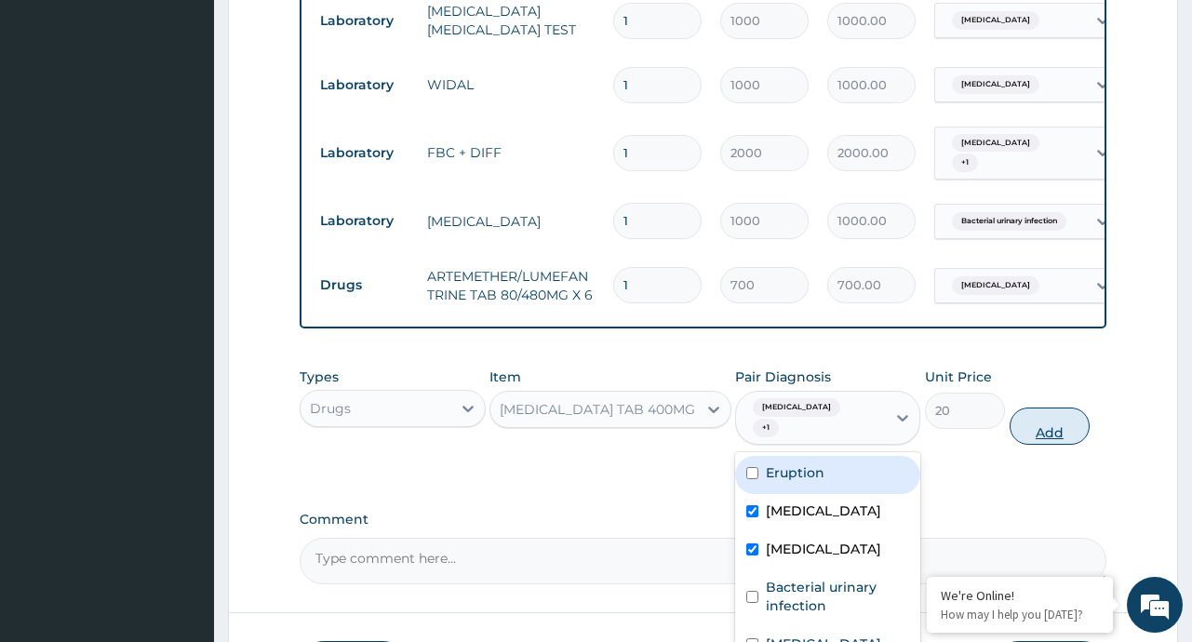
click at [1053, 415] on button "Add" at bounding box center [1049, 426] width 81 height 37
type input "0"
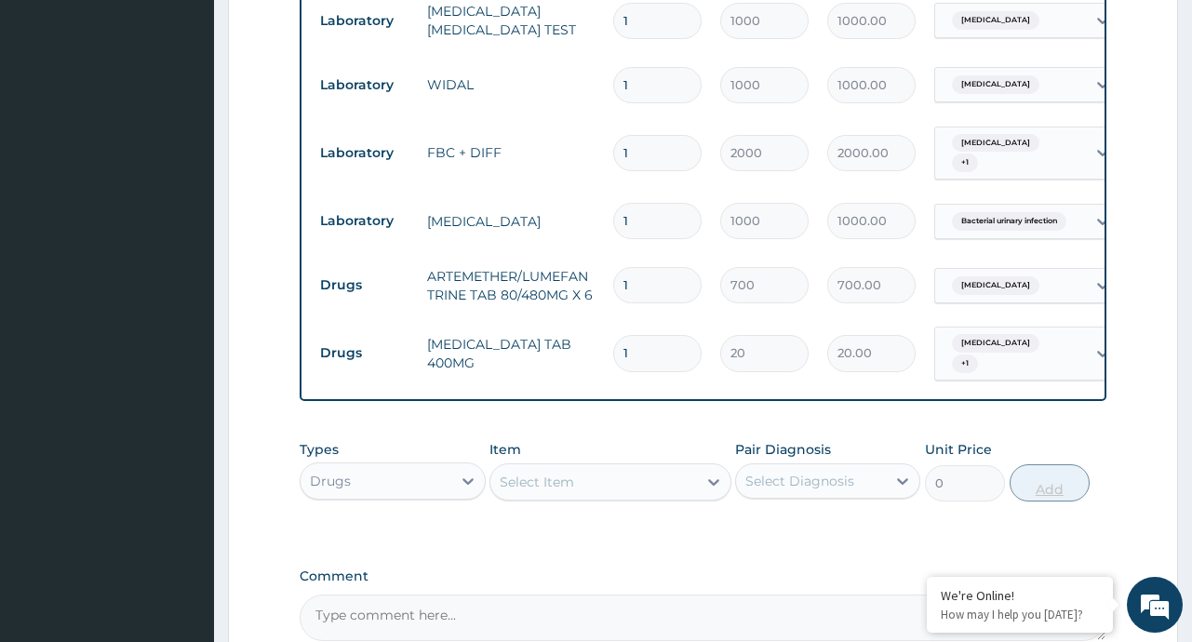
type input "0.00"
type input "6"
type input "120.00"
type input "6"
click at [707, 475] on icon at bounding box center [713, 482] width 19 height 19
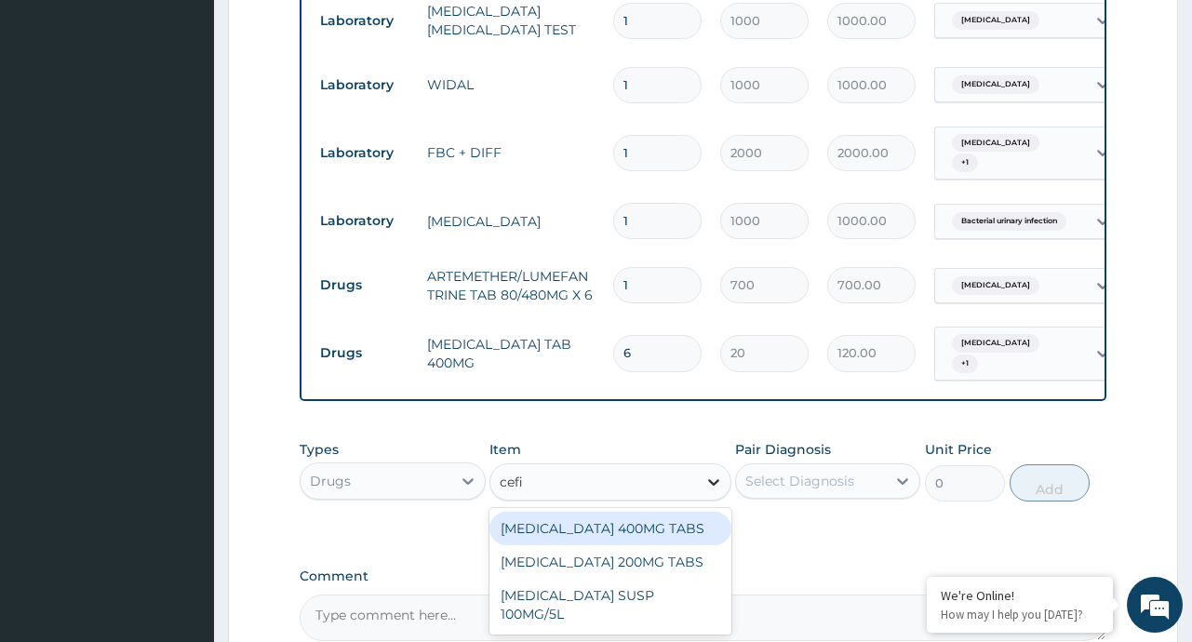
type input "cefix"
click at [586, 528] on div "CEFIXIME 400MG TABS" at bounding box center [610, 528] width 242 height 33
type input "200"
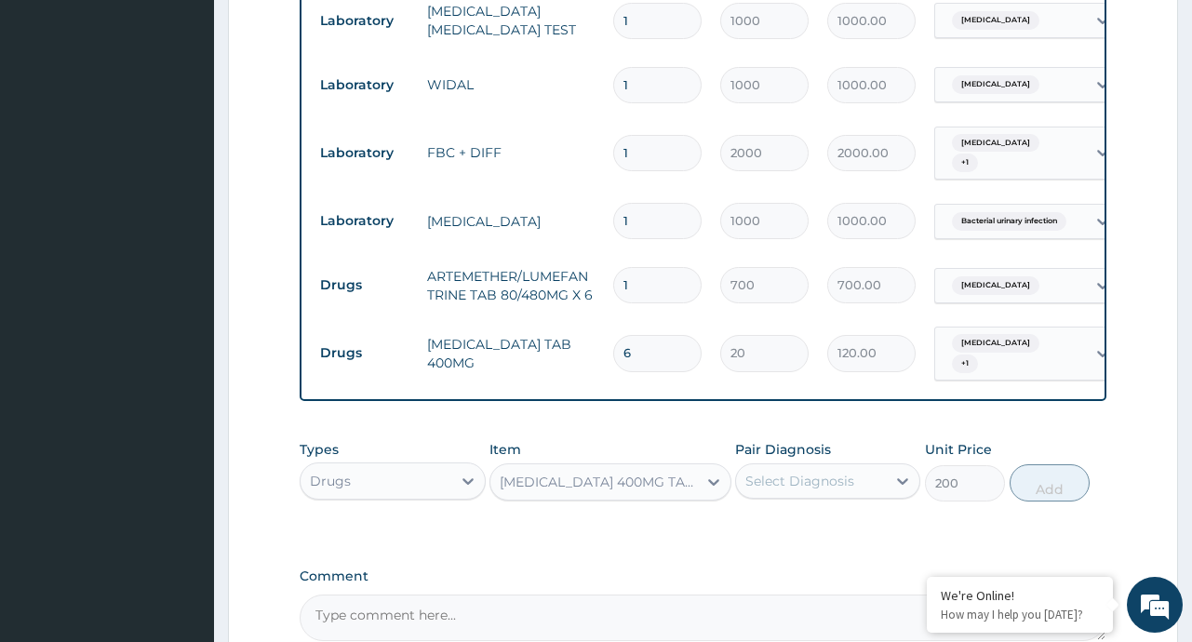
click at [830, 477] on div "Select Diagnosis" at bounding box center [799, 481] width 109 height 19
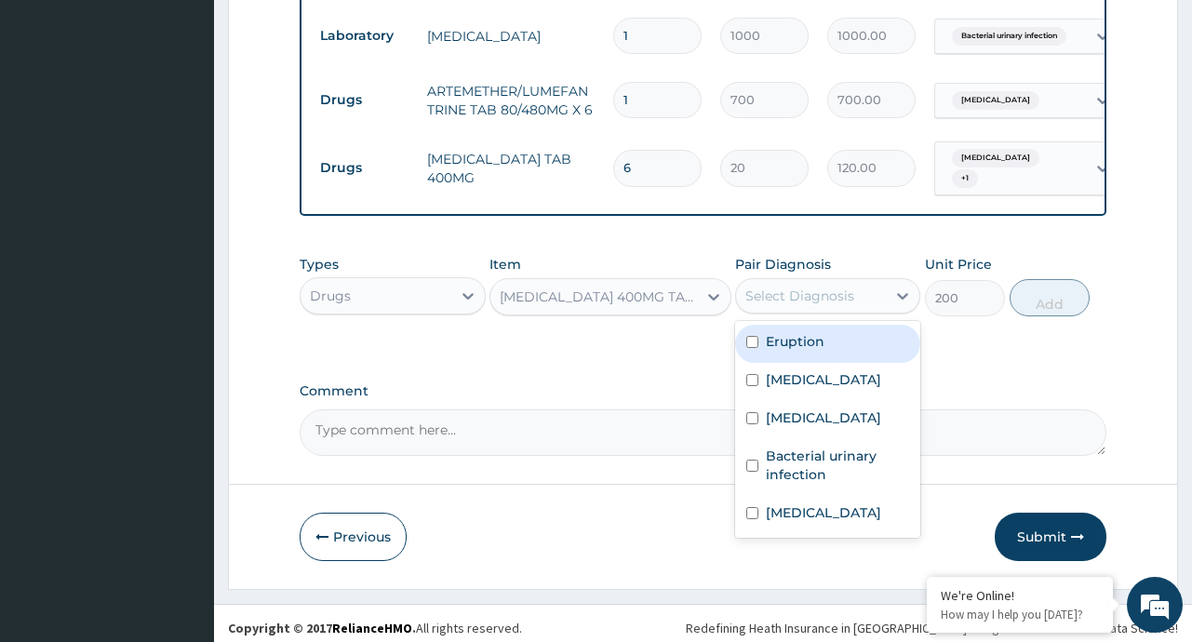
scroll to position [1085, 0]
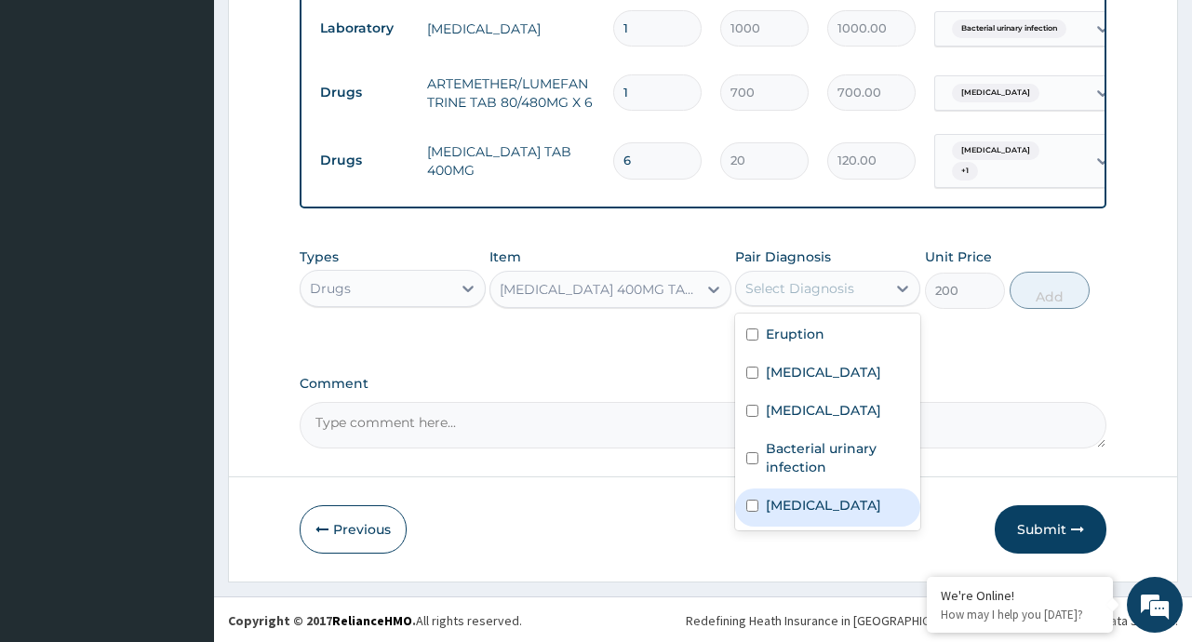
click at [756, 512] on input "checkbox" at bounding box center [752, 506] width 12 height 12
checkbox input "true"
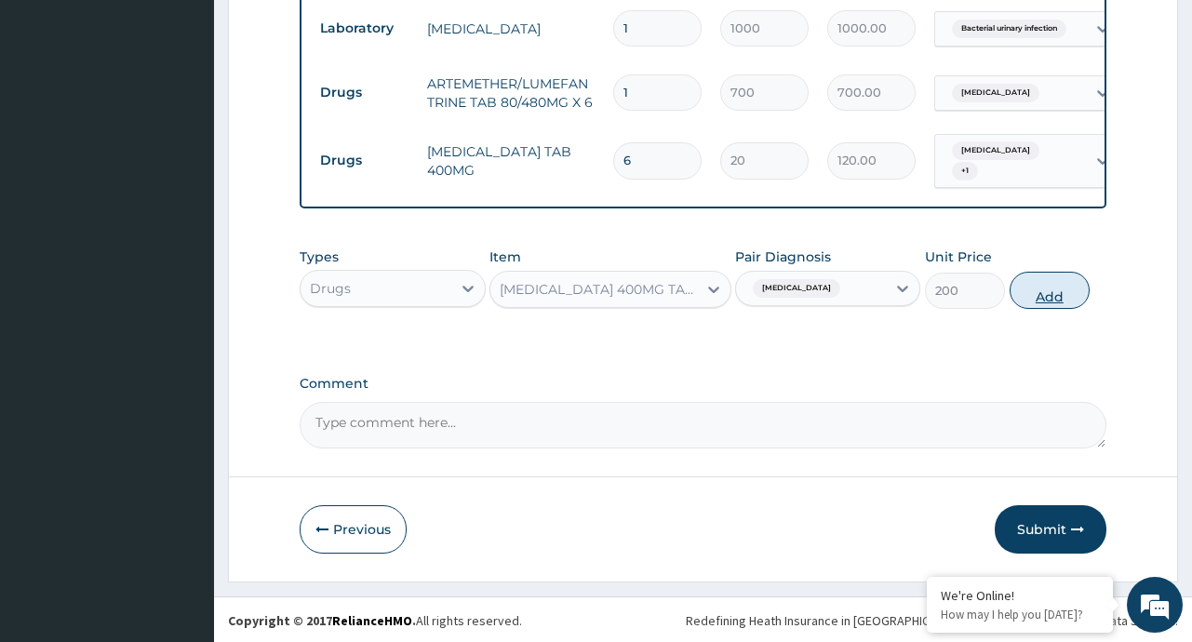
click at [1058, 283] on button "Add" at bounding box center [1049, 290] width 81 height 37
type input "0"
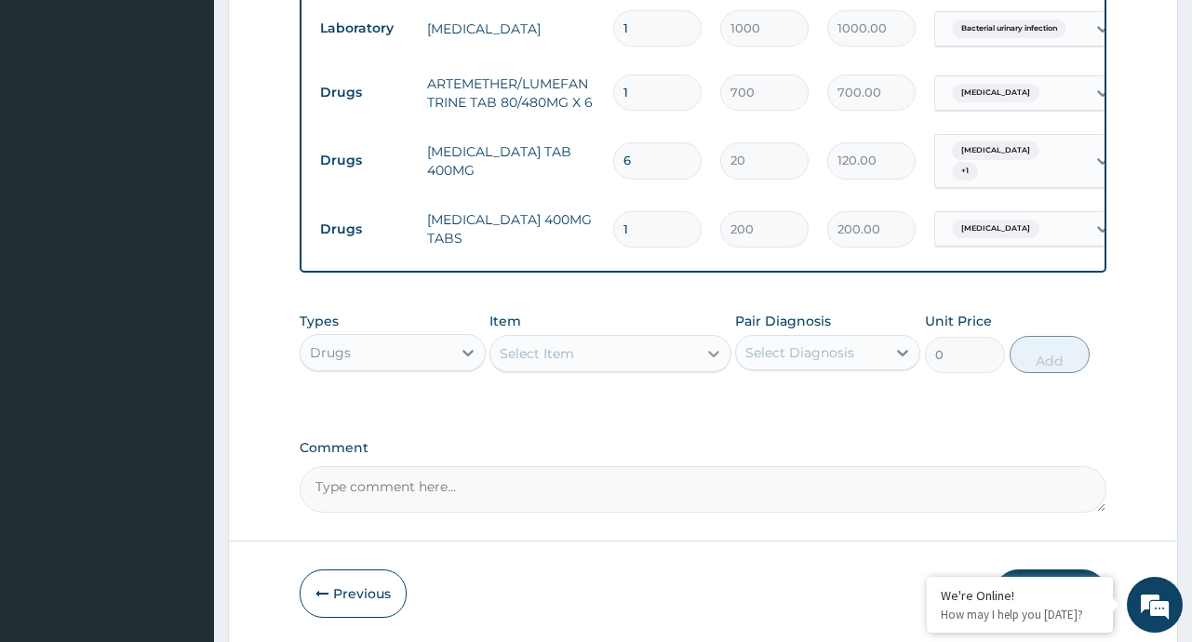
click at [702, 346] on div at bounding box center [713, 353] width 33 height 33
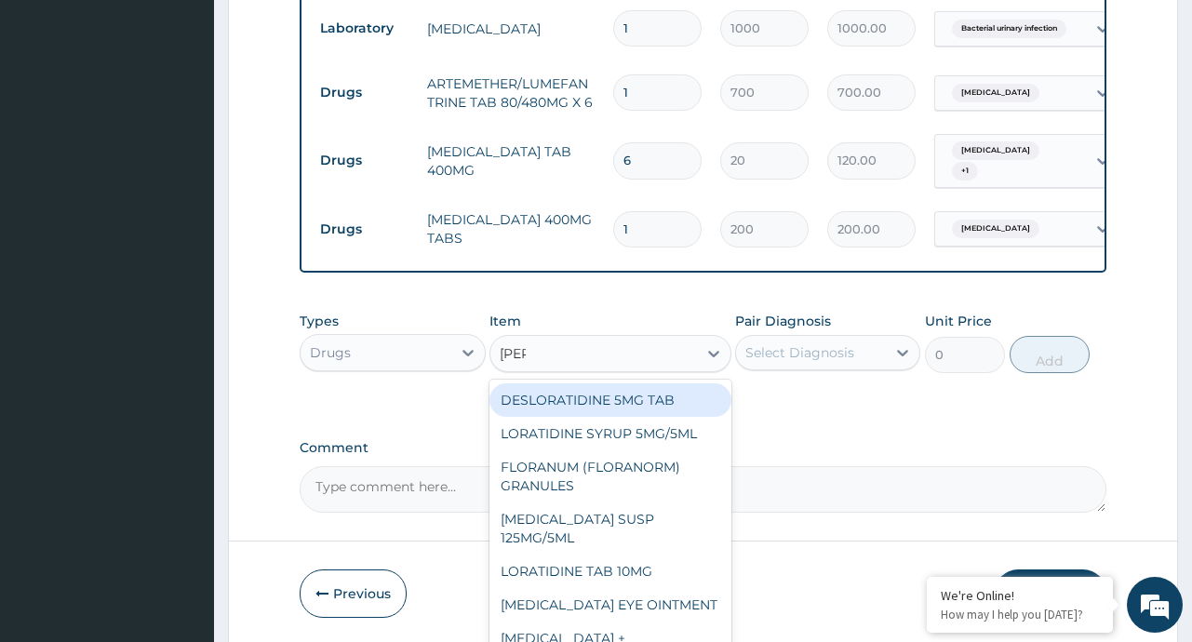
type input "lorat"
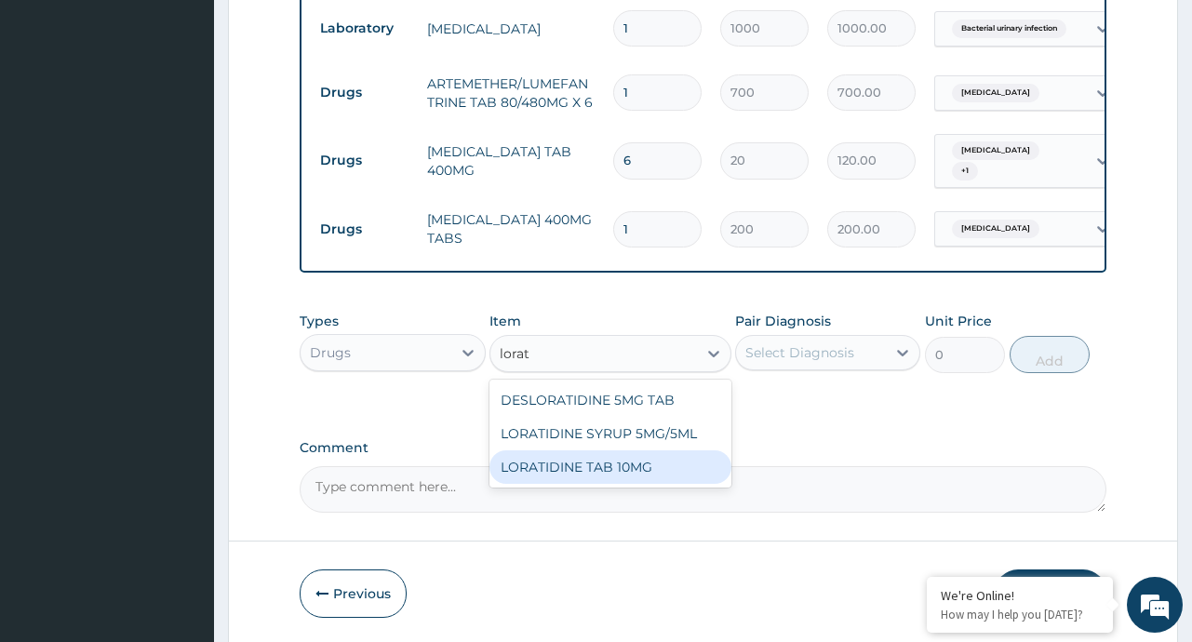
click at [599, 459] on div "LORATIDINE TAB 10MG" at bounding box center [610, 466] width 242 height 33
type input "30"
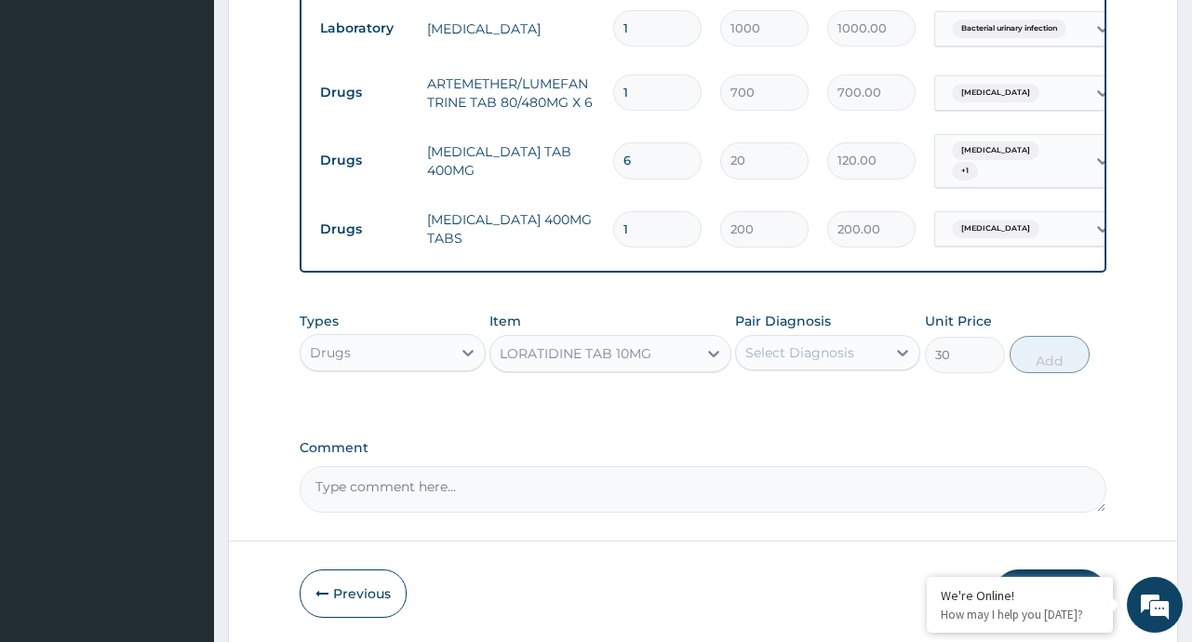
click at [837, 351] on div "Select Diagnosis" at bounding box center [799, 352] width 109 height 19
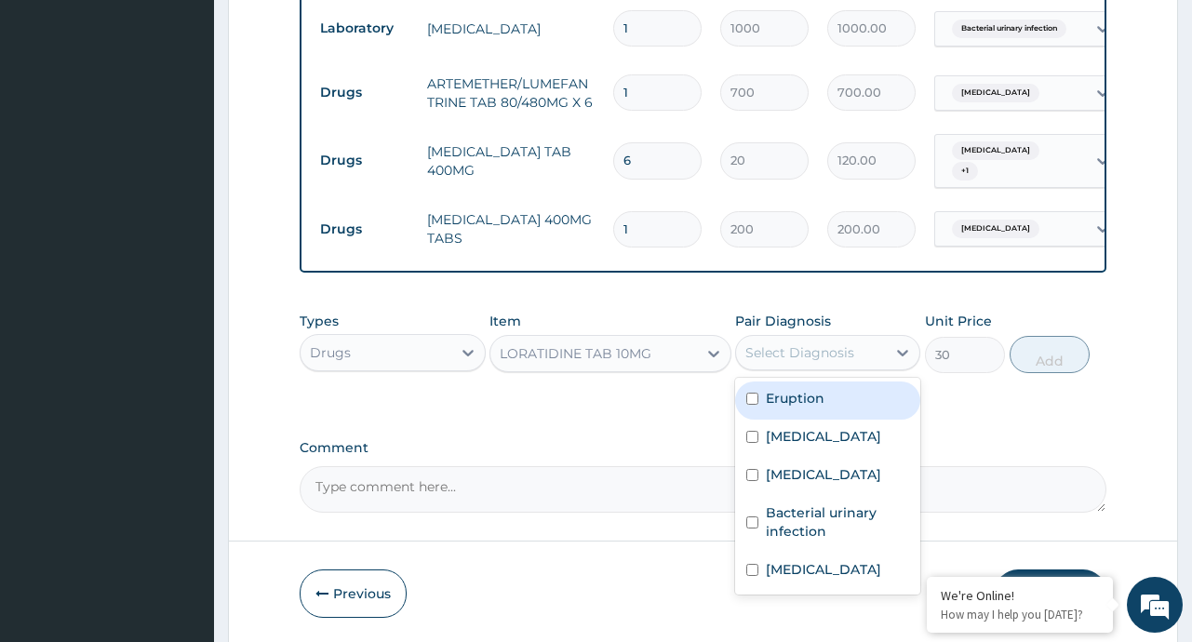
click at [810, 396] on label "Eruption" at bounding box center [795, 398] width 59 height 19
checkbox input "true"
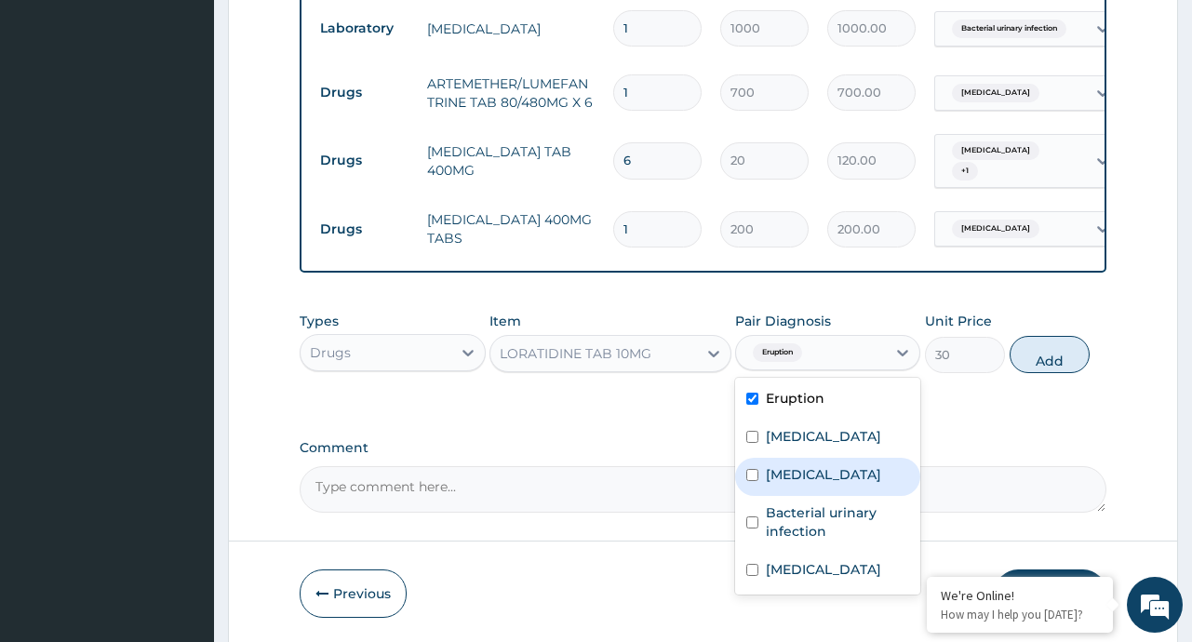
click at [797, 479] on label "Upper respiratory infection" at bounding box center [823, 474] width 115 height 19
checkbox input "true"
click at [1036, 358] on button "Add" at bounding box center [1049, 354] width 81 height 37
type input "0"
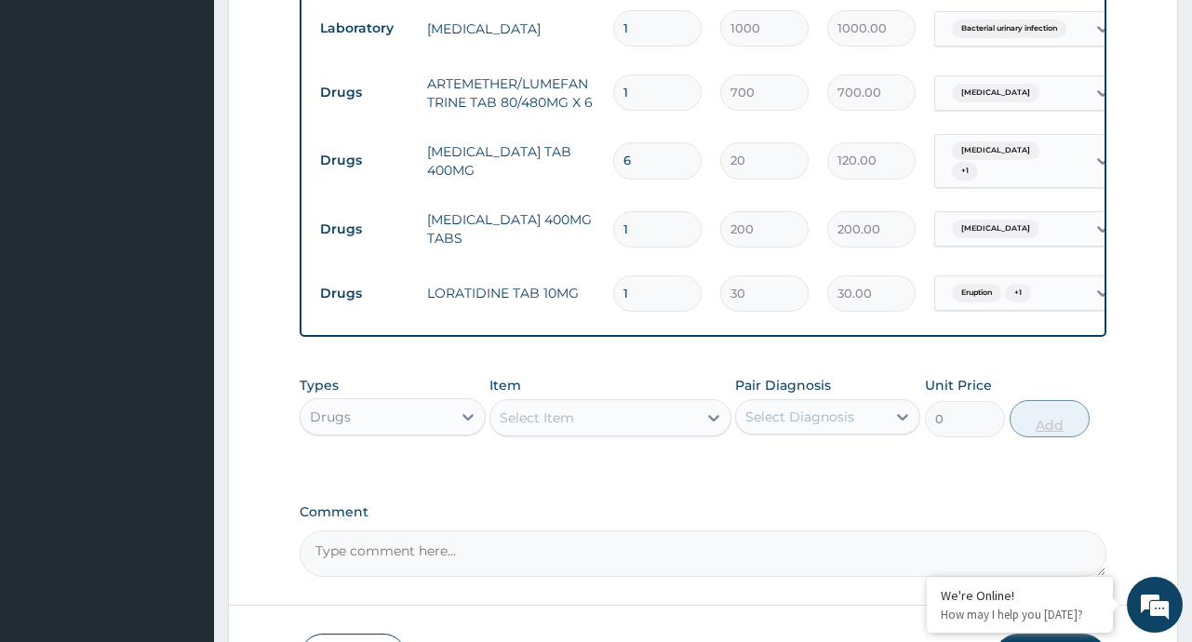
type input "10"
type input "300.00"
type input "10"
click at [715, 420] on icon at bounding box center [713, 417] width 19 height 19
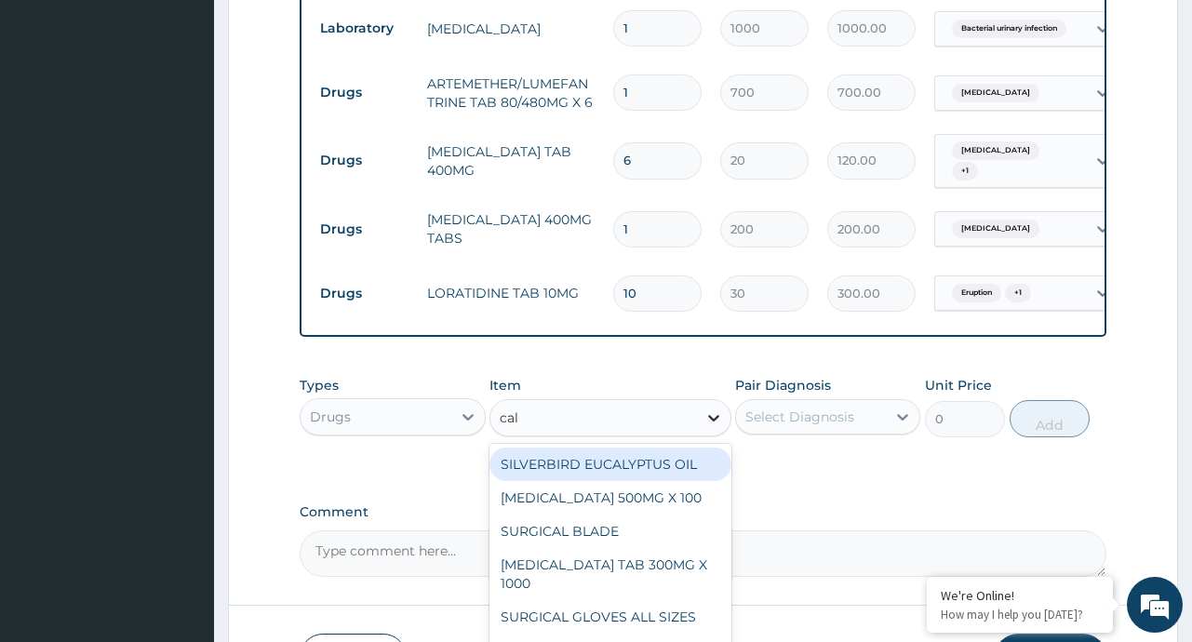
type input "cala"
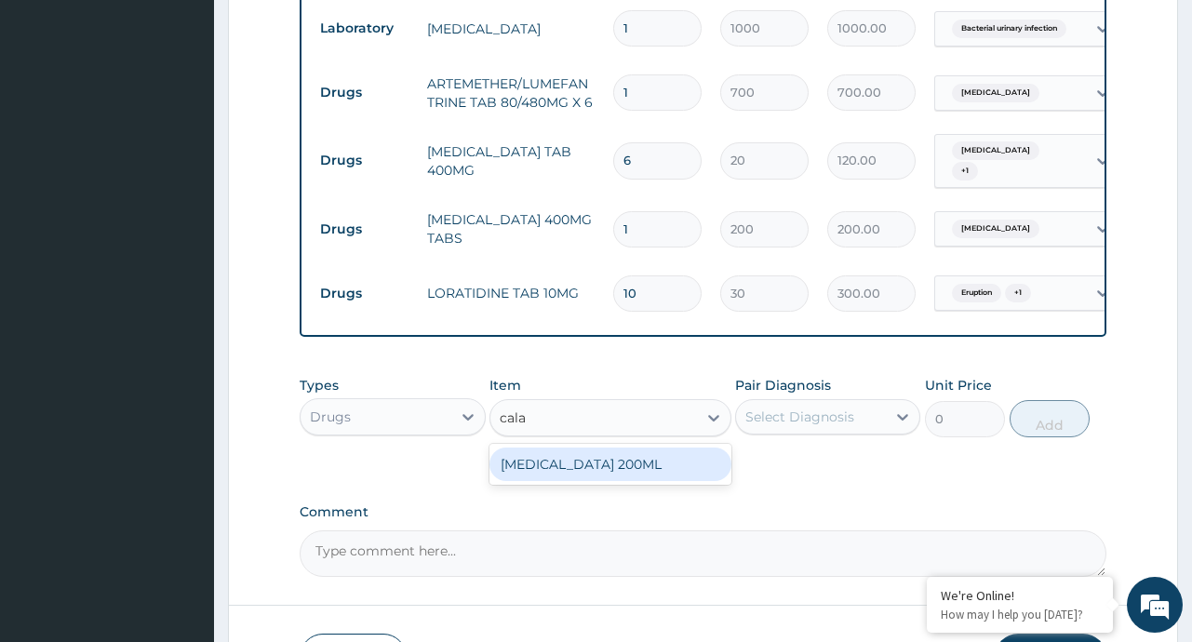
click at [635, 465] on div "CALAMINE LOTION 200ML" at bounding box center [610, 464] width 242 height 33
type input "500"
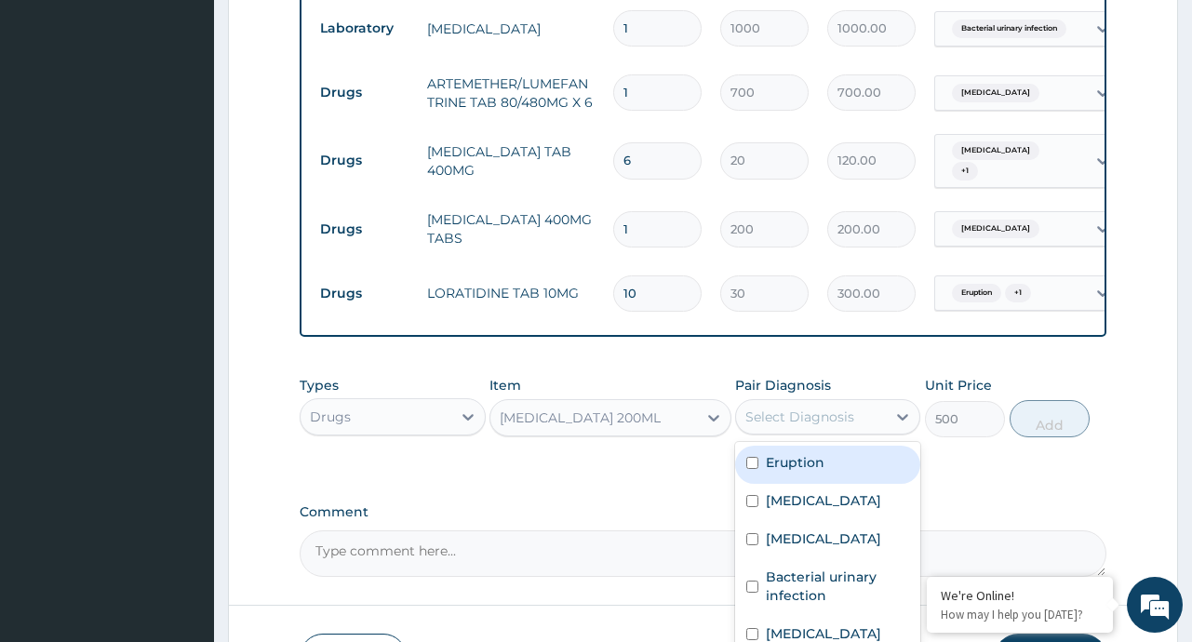
click at [793, 413] on div "Select Diagnosis" at bounding box center [799, 417] width 109 height 19
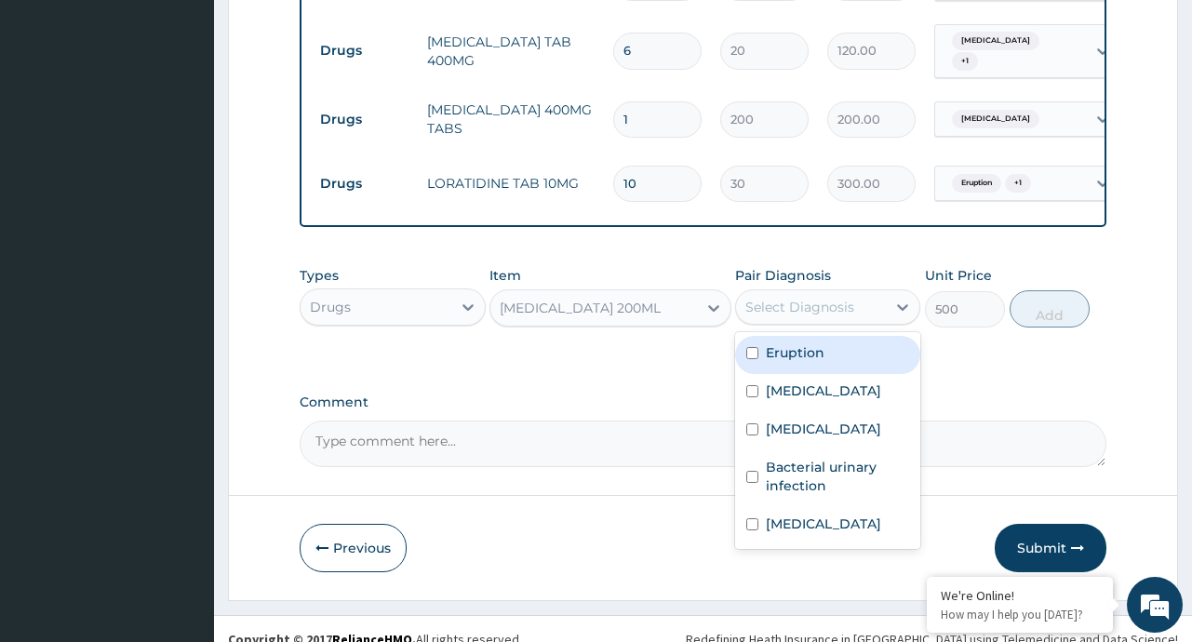
scroll to position [1213, 0]
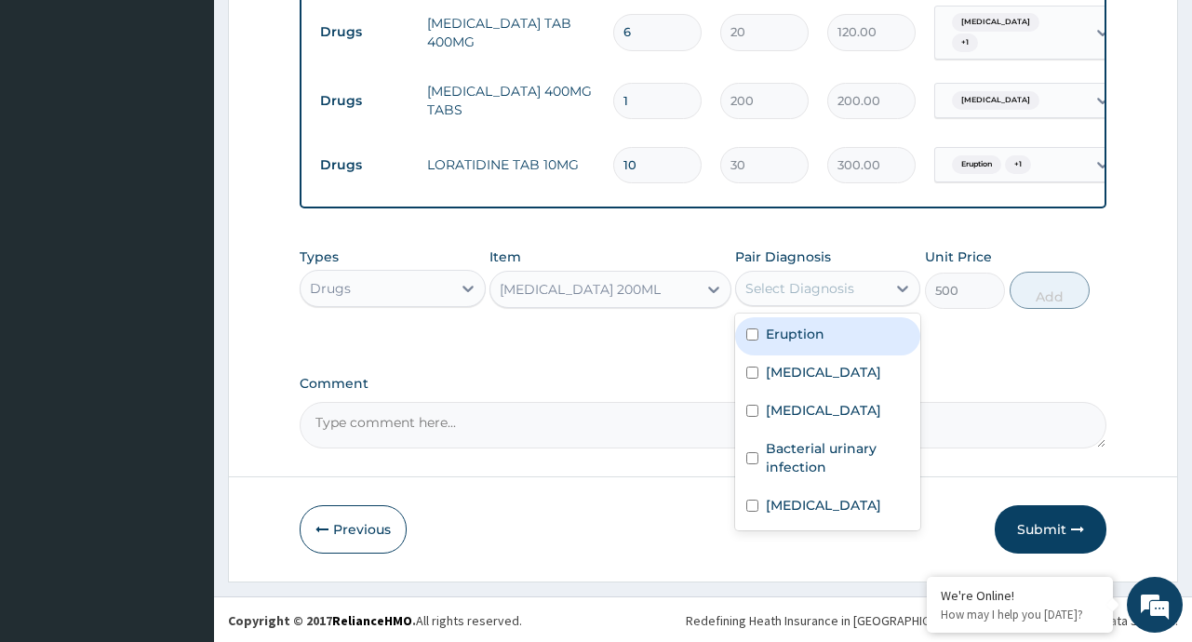
click at [843, 328] on div "Eruption" at bounding box center [827, 336] width 185 height 38
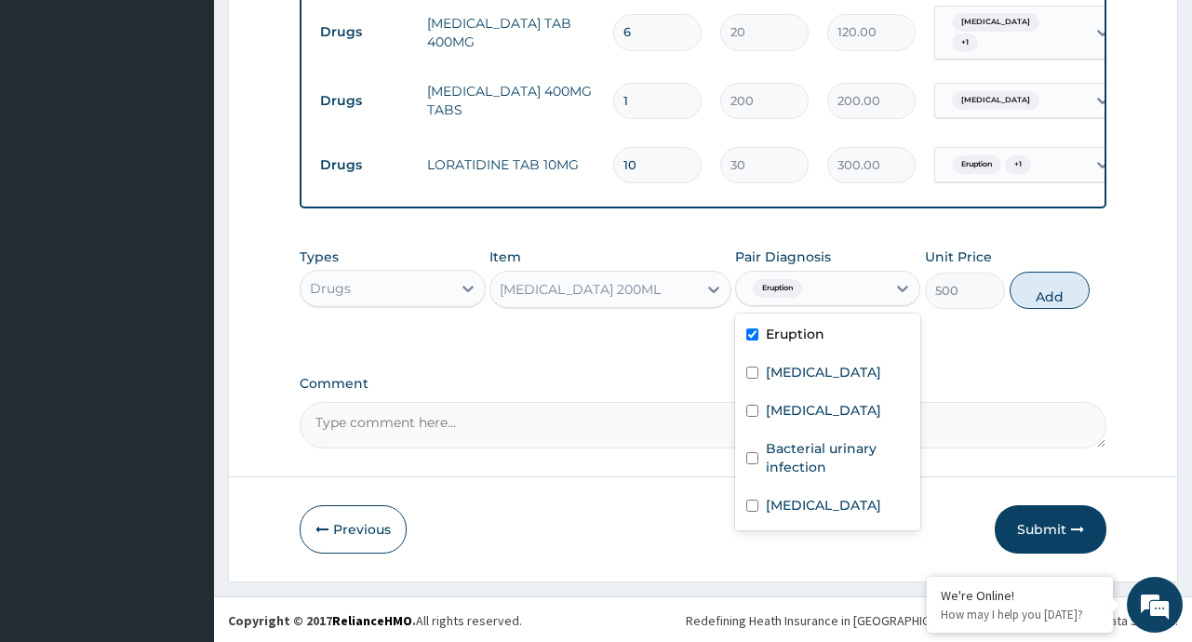
checkbox input "true"
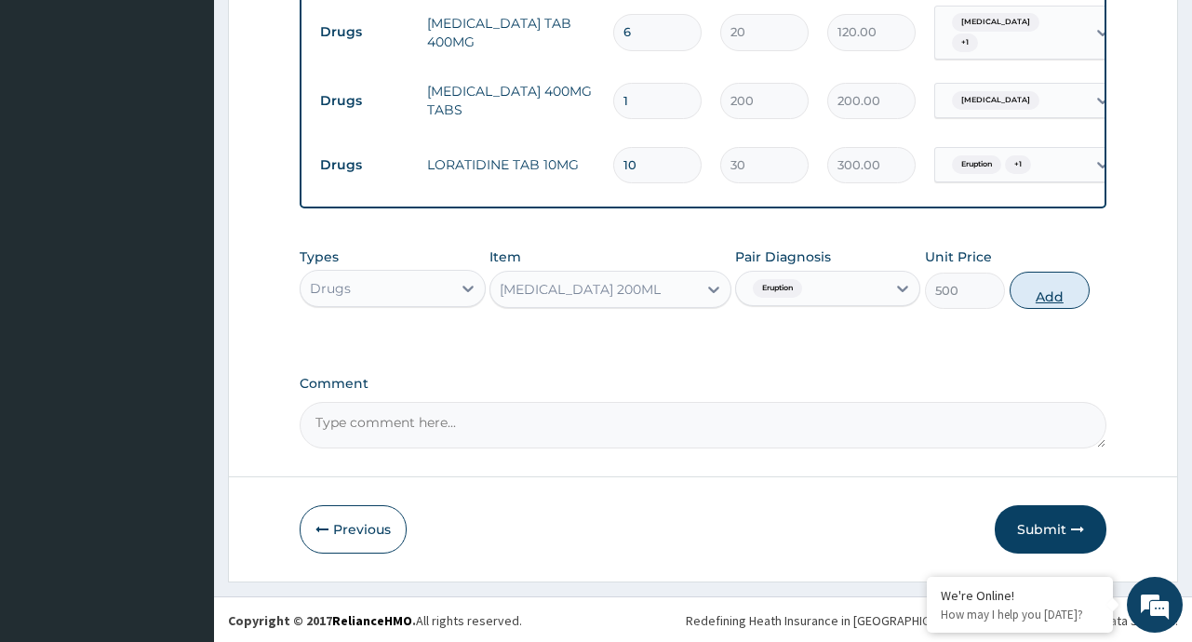
click at [1069, 291] on button "Add" at bounding box center [1049, 290] width 81 height 37
type input "0"
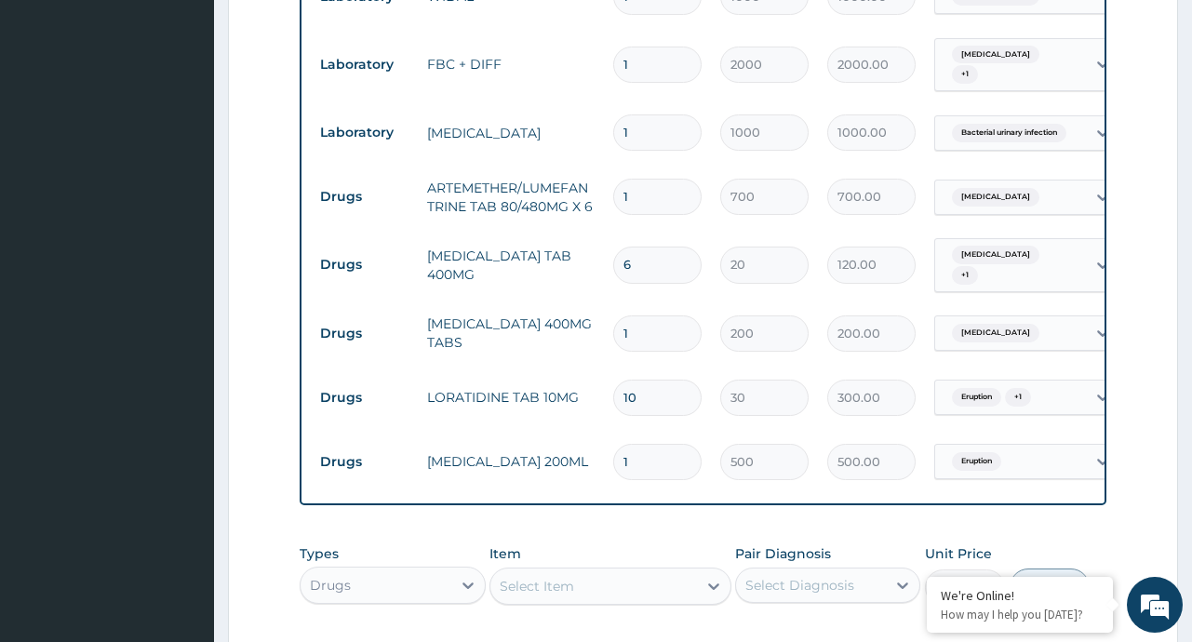
scroll to position [1277, 0]
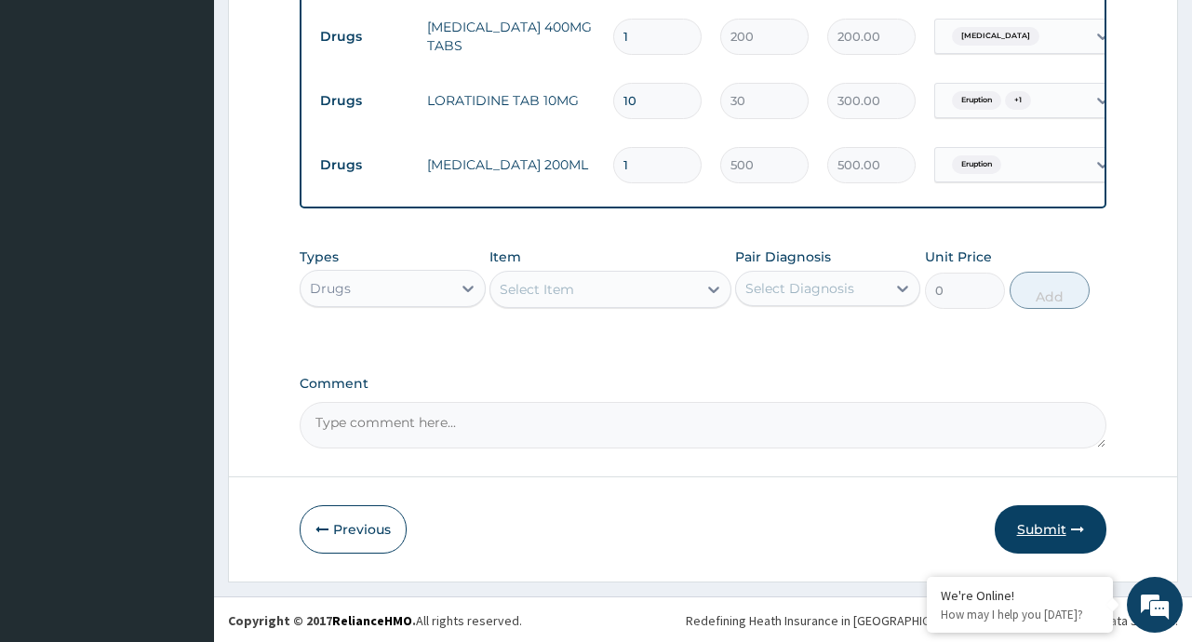
click at [1054, 523] on button "Submit" at bounding box center [1051, 529] width 112 height 48
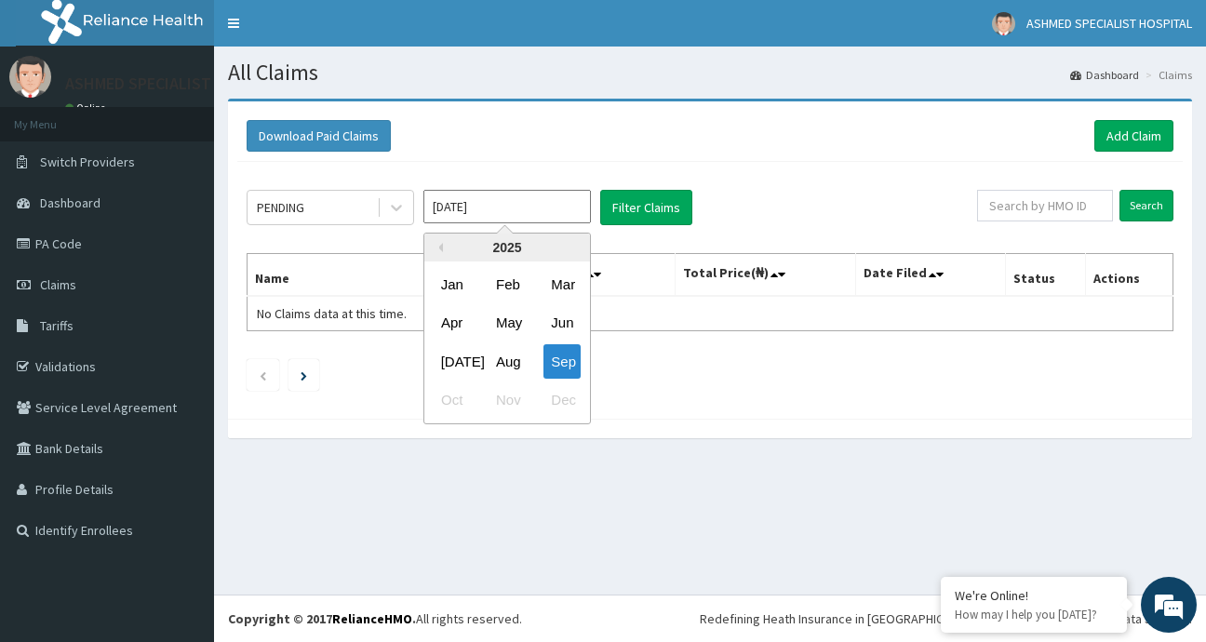
click at [551, 216] on input "[DATE]" at bounding box center [506, 206] width 167 height 33
click at [508, 358] on div "Aug" at bounding box center [506, 361] width 37 height 34
type input "[DATE]"
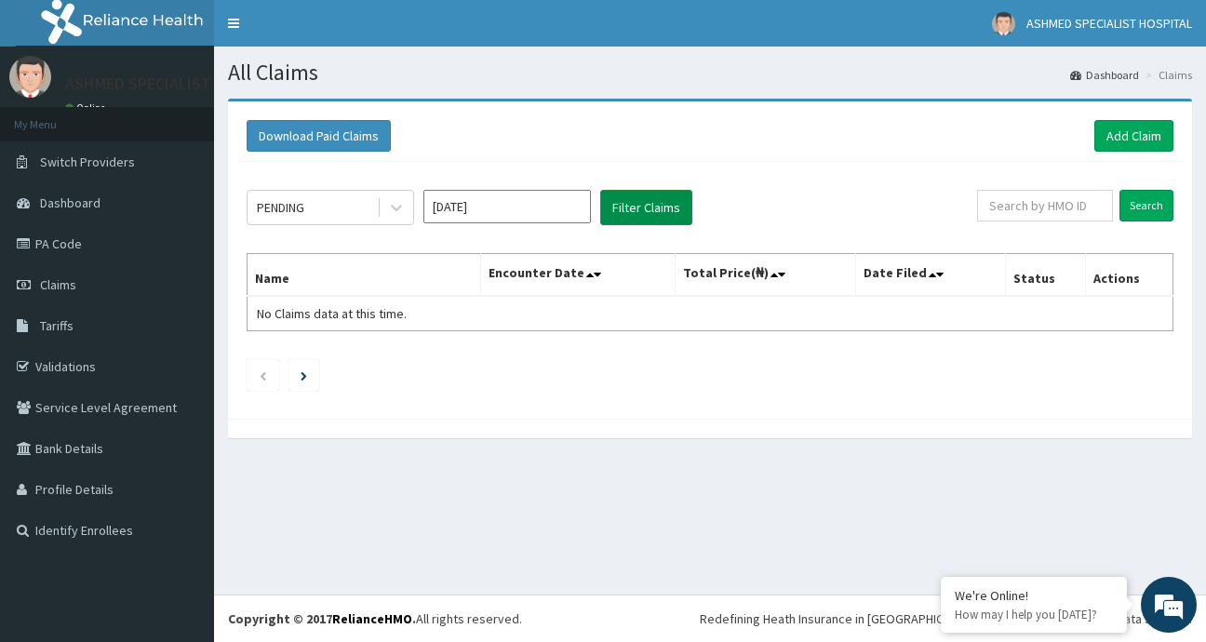
click at [650, 207] on button "Filter Claims" at bounding box center [646, 207] width 92 height 35
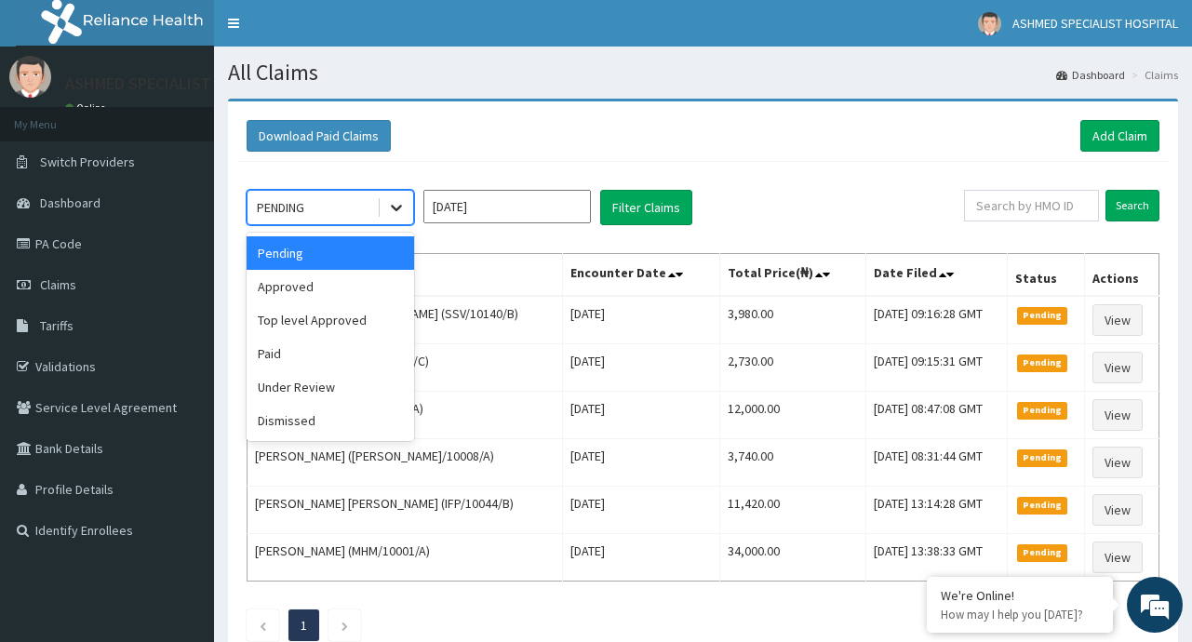
click at [401, 210] on icon at bounding box center [396, 207] width 19 height 19
click at [317, 287] on div "Approved" at bounding box center [330, 286] width 167 height 33
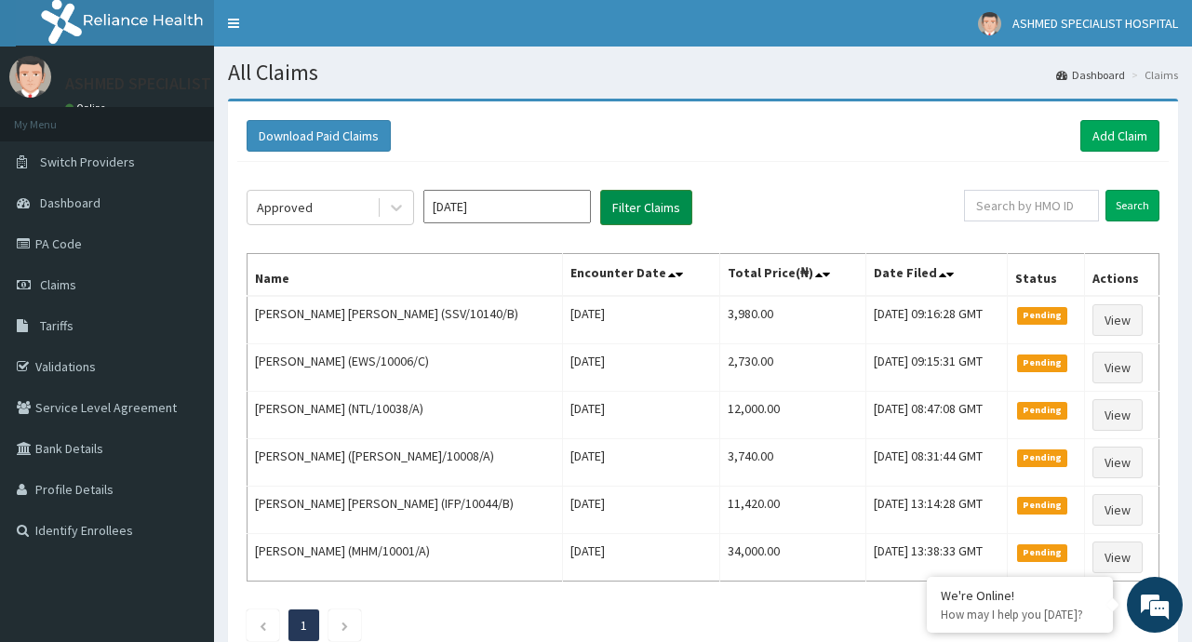
click at [641, 207] on button "Filter Claims" at bounding box center [646, 207] width 92 height 35
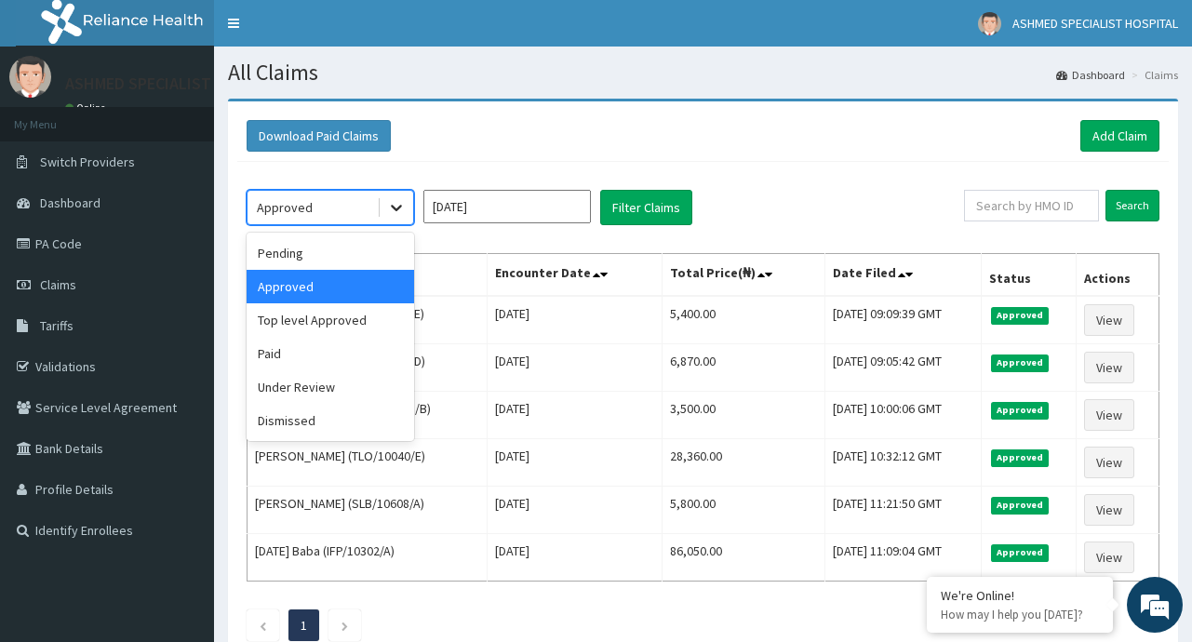
click at [394, 212] on icon at bounding box center [396, 207] width 19 height 19
click at [307, 385] on div "Under Review" at bounding box center [330, 386] width 167 height 33
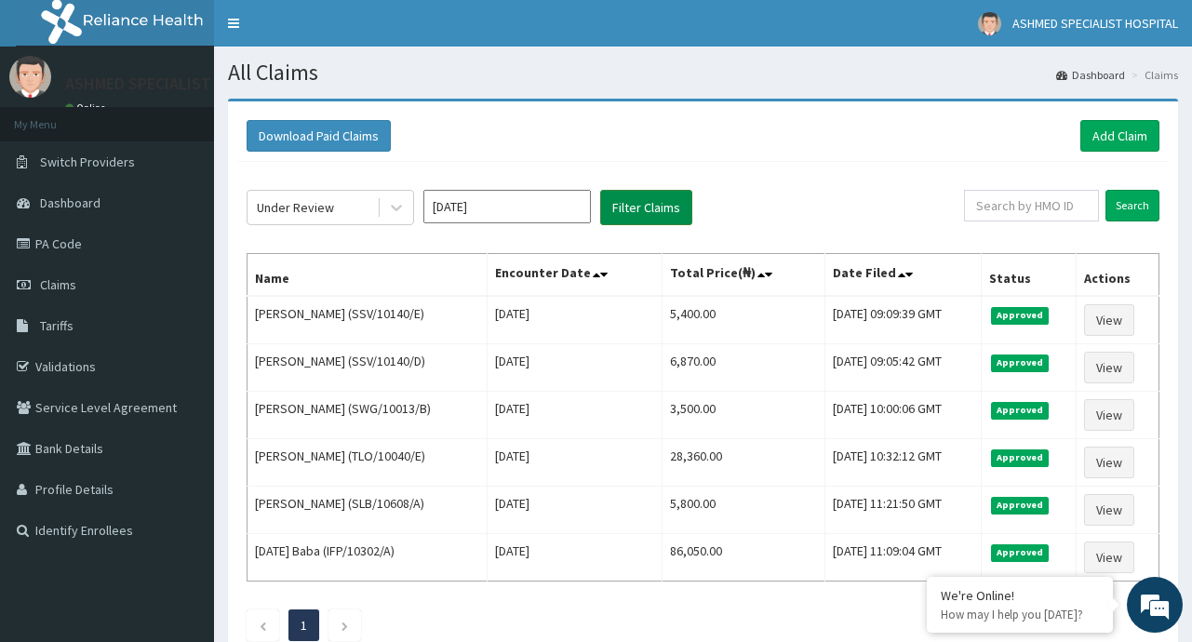
click at [635, 206] on button "Filter Claims" at bounding box center [646, 207] width 92 height 35
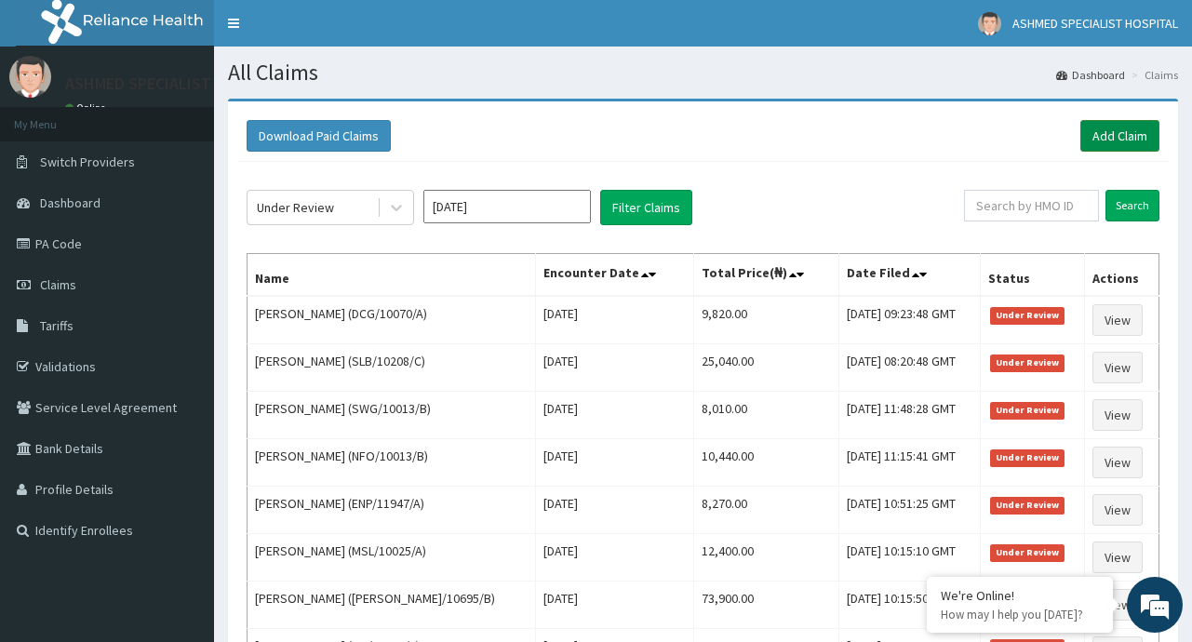
click at [1125, 135] on link "Add Claim" at bounding box center [1119, 136] width 79 height 32
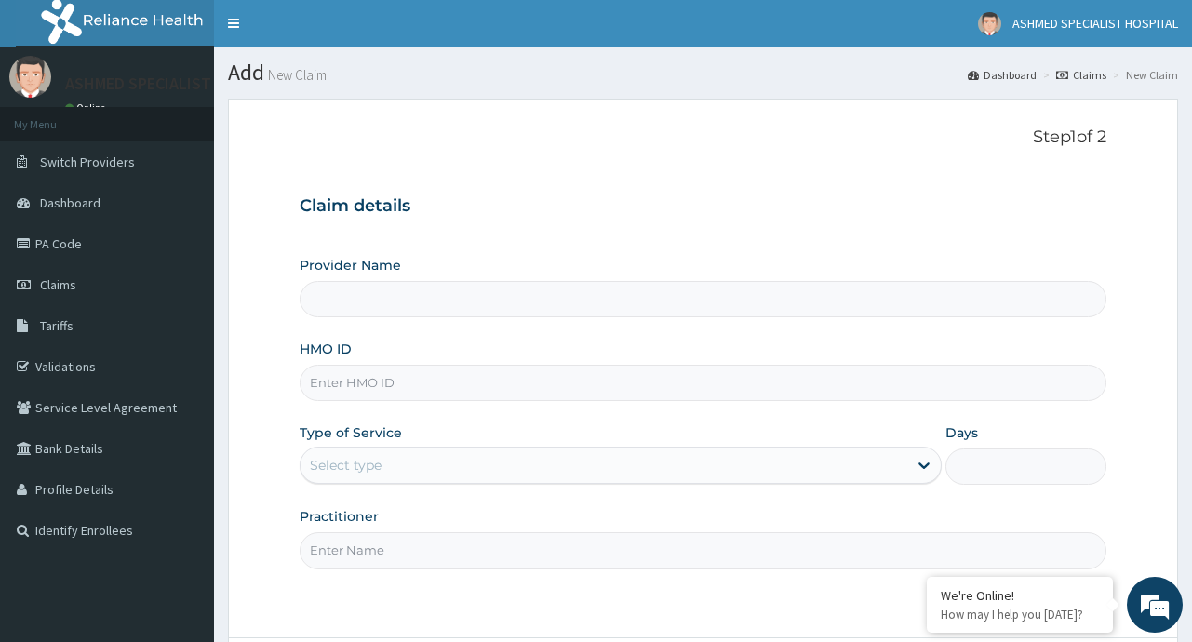
click at [362, 380] on input "HMO ID" at bounding box center [703, 383] width 806 height 36
type input "ASHMED SPECIALIST HOSPITAL"
type input "t"
type input "TMI/10010/A"
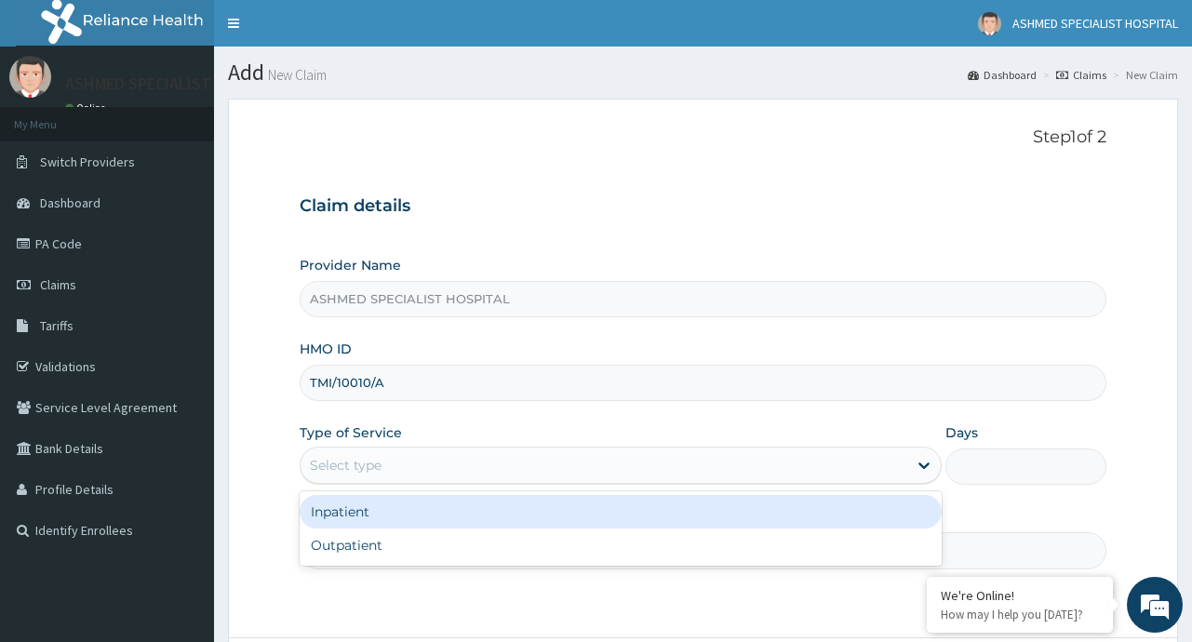
click at [873, 461] on div "Select type" at bounding box center [604, 465] width 607 height 30
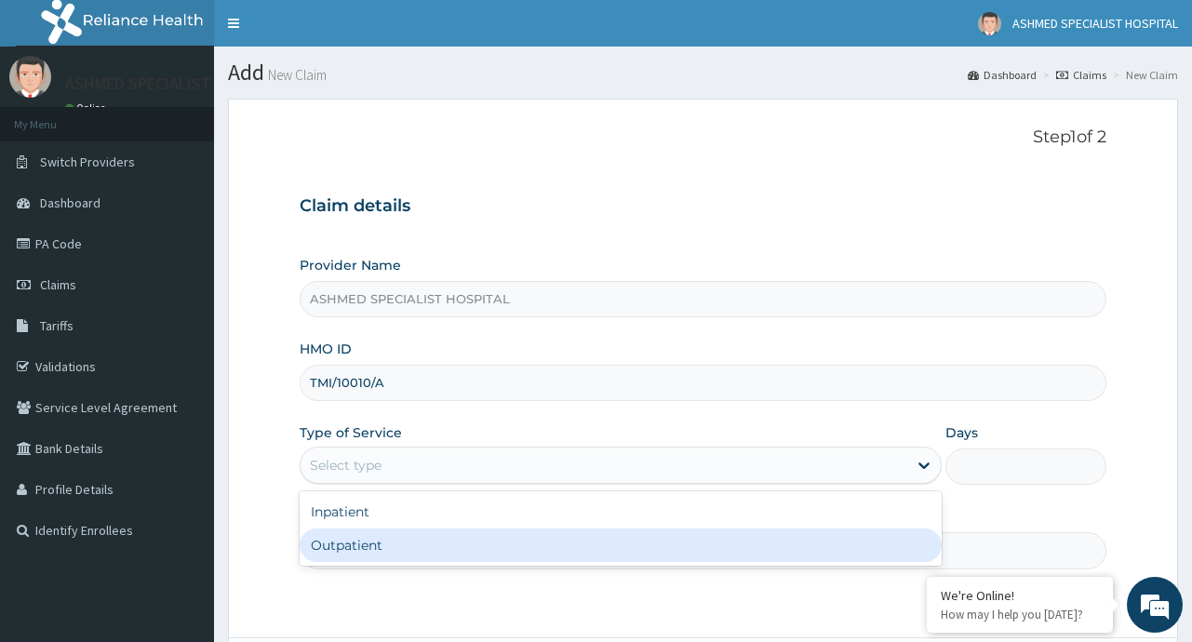
click at [387, 541] on div "Outpatient" at bounding box center [621, 544] width 642 height 33
type input "1"
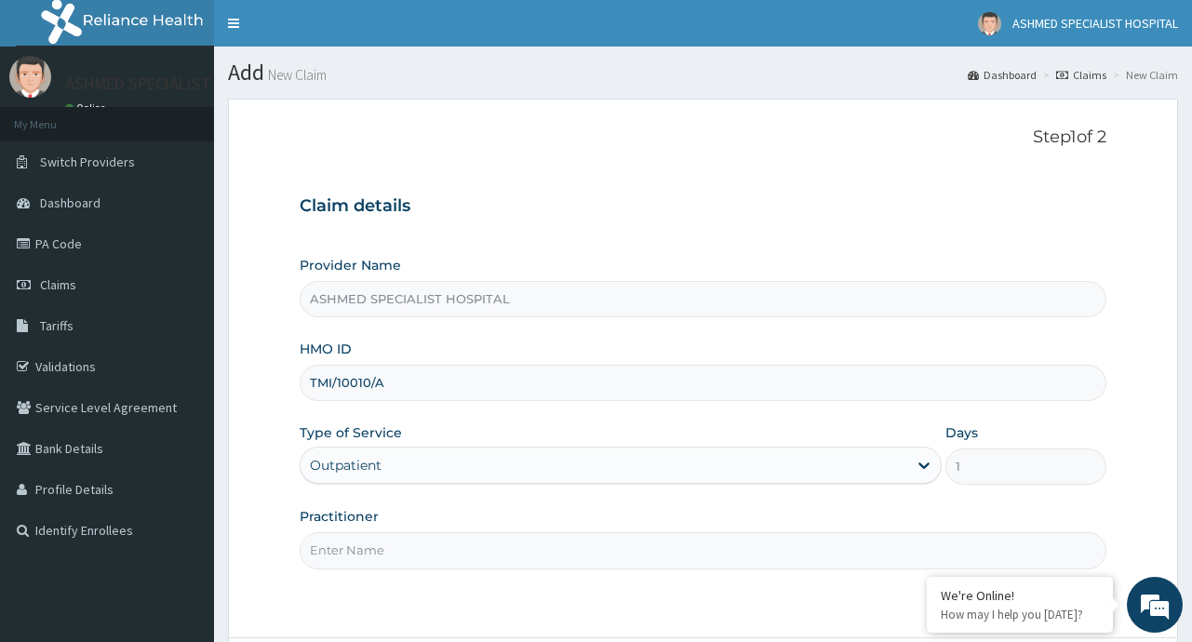
click at [449, 567] on input "Practitioner" at bounding box center [703, 550] width 806 height 36
type input "[PERSON_NAME]"
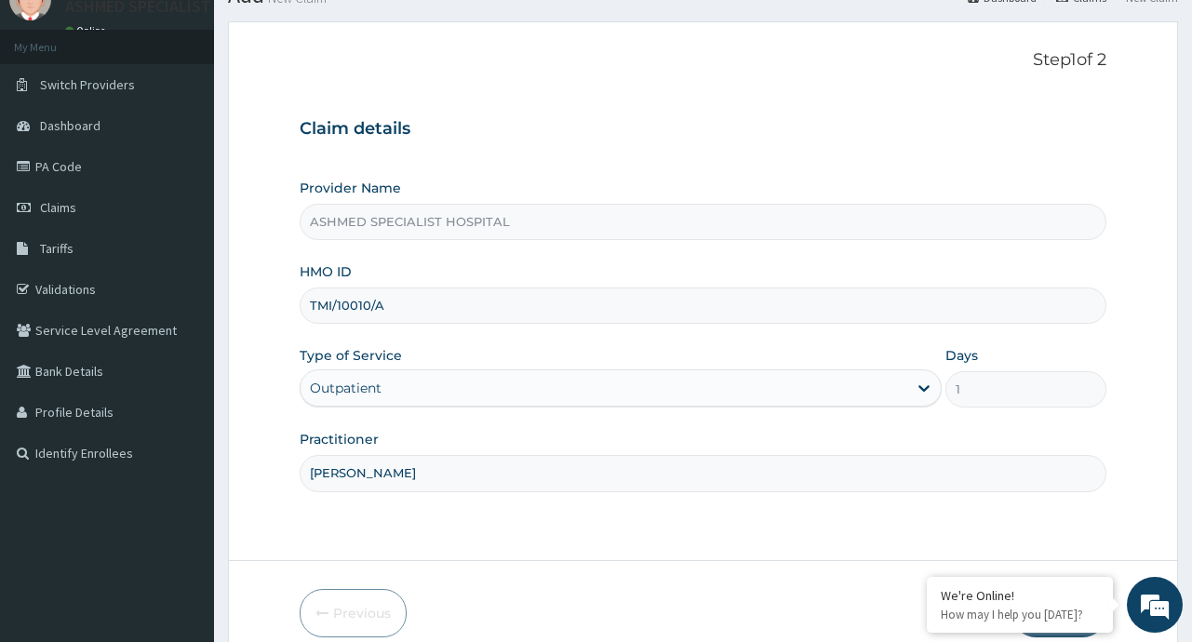
scroll to position [163, 0]
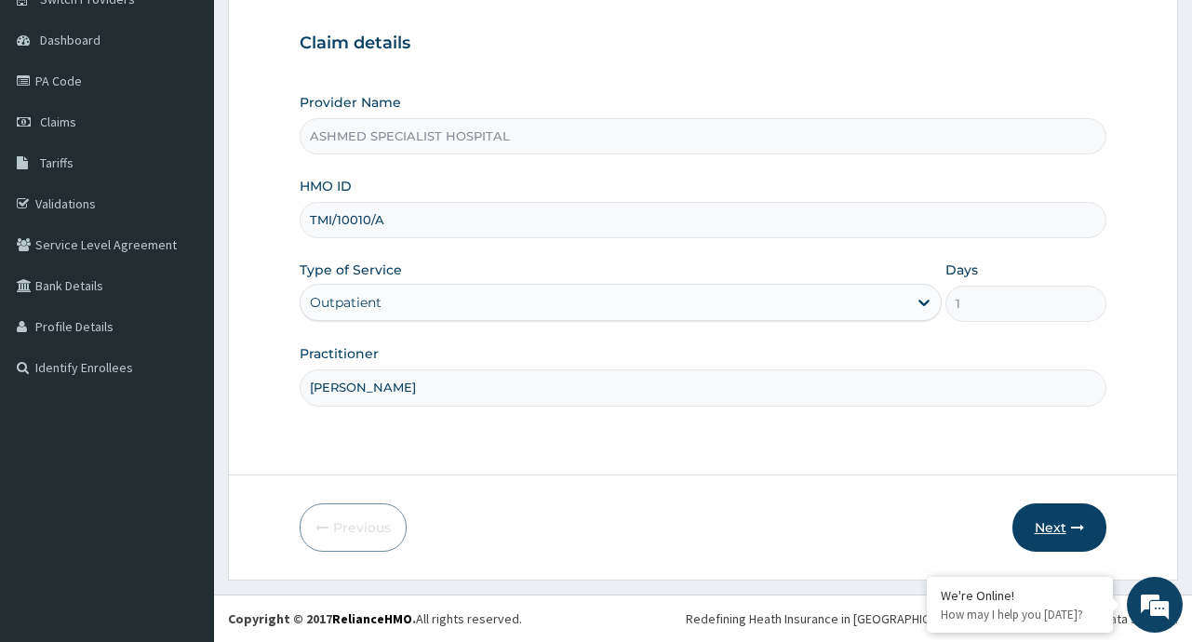
click at [1050, 534] on button "Next" at bounding box center [1059, 527] width 94 height 48
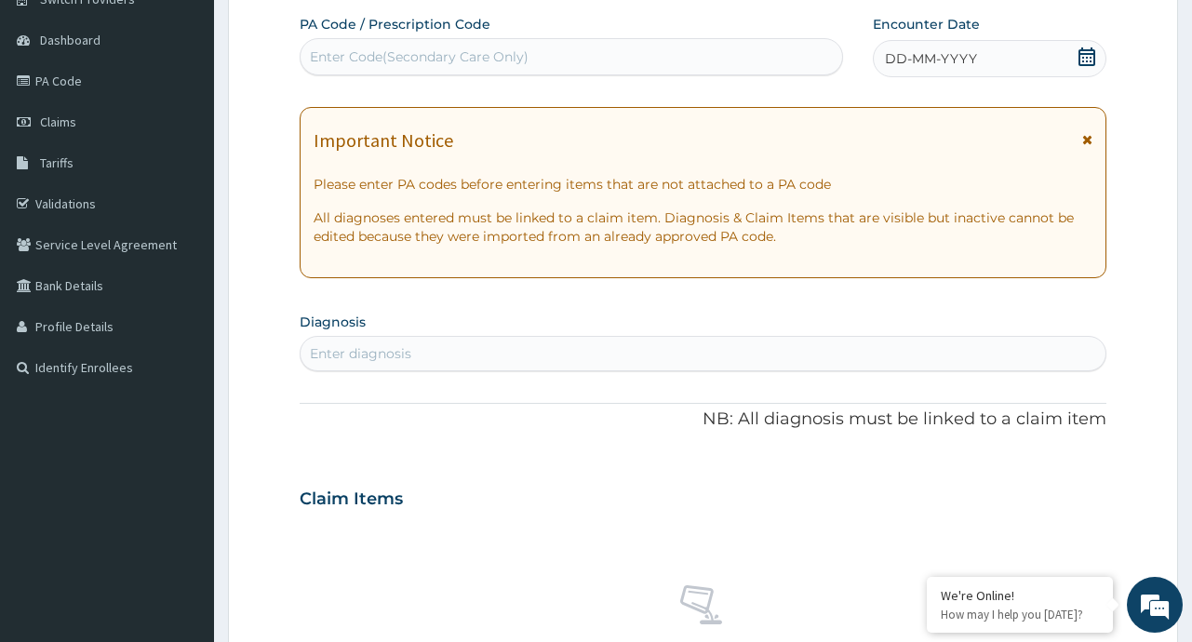
click at [1089, 51] on icon at bounding box center [1086, 56] width 19 height 19
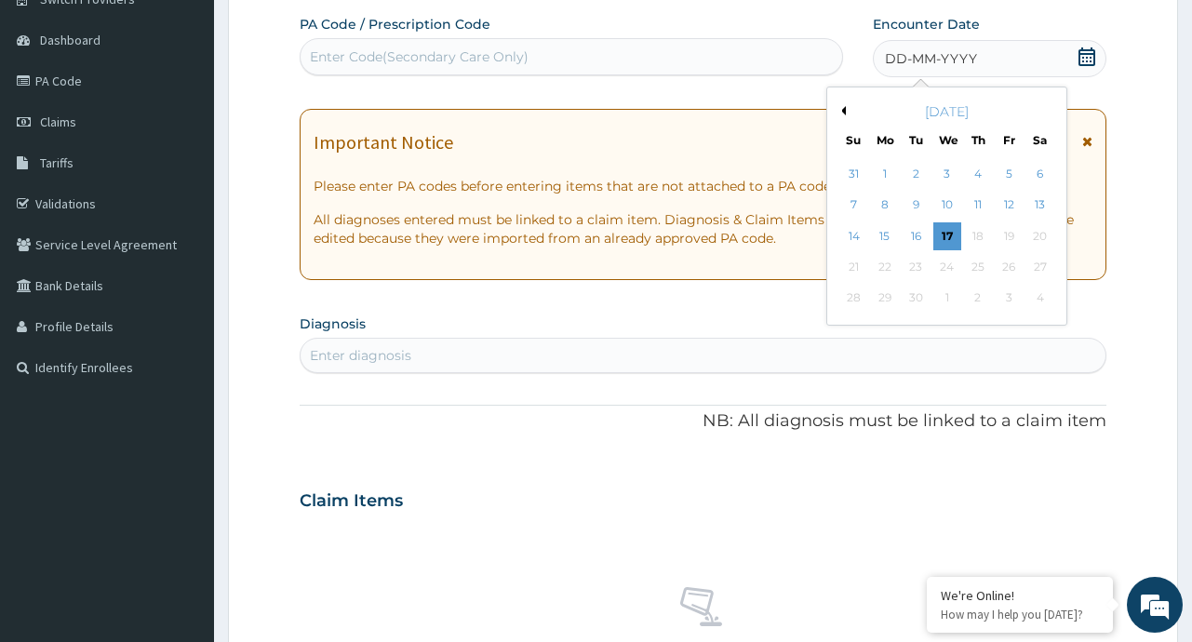
click at [846, 105] on div "[DATE]" at bounding box center [947, 111] width 224 height 19
click at [846, 107] on div "[DATE]" at bounding box center [947, 111] width 224 height 19
click at [843, 109] on button "Previous Month" at bounding box center [840, 110] width 9 height 9
click at [921, 266] on div "19" at bounding box center [916, 267] width 28 height 28
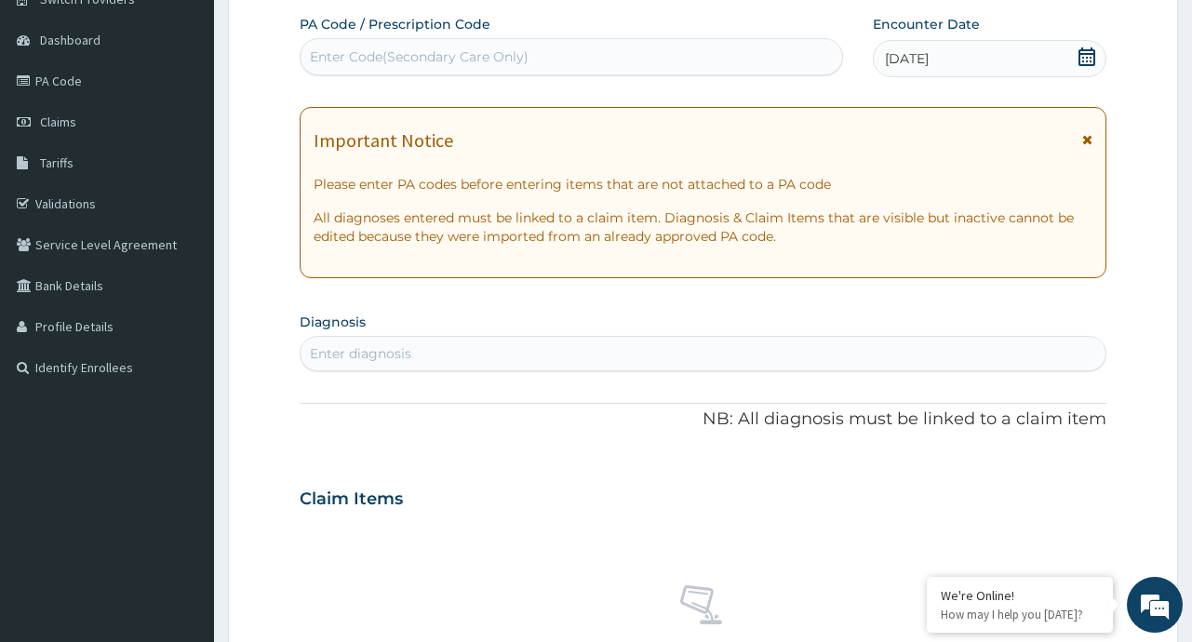
click at [387, 345] on div "Enter diagnosis" at bounding box center [360, 353] width 101 height 19
type input "A"
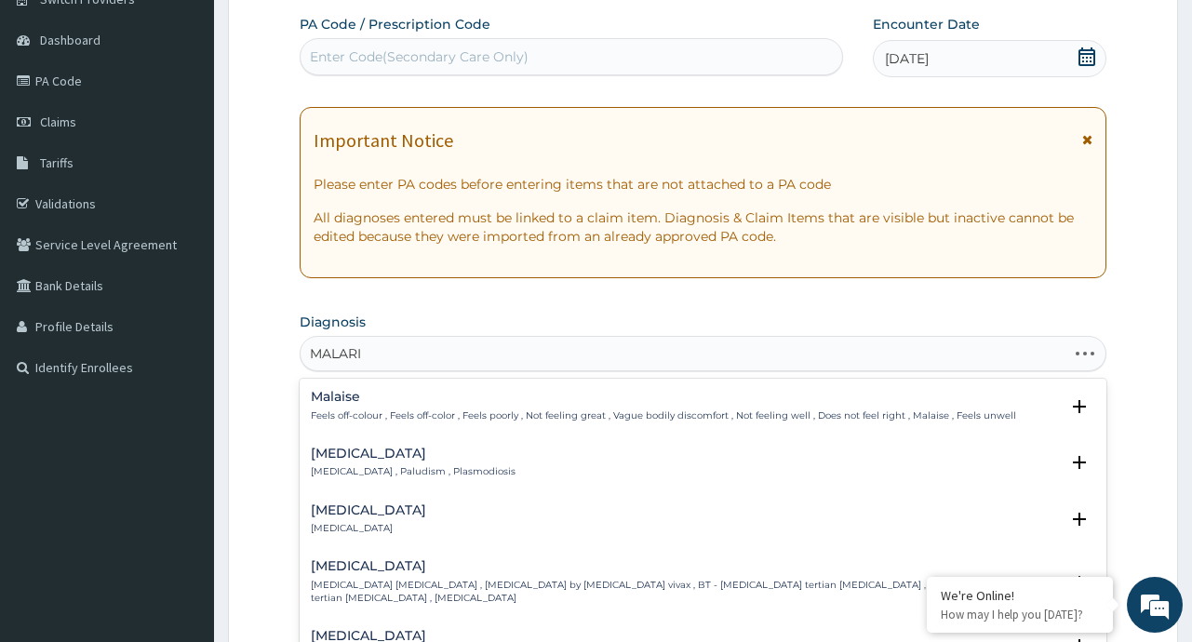
type input "MALARIA"
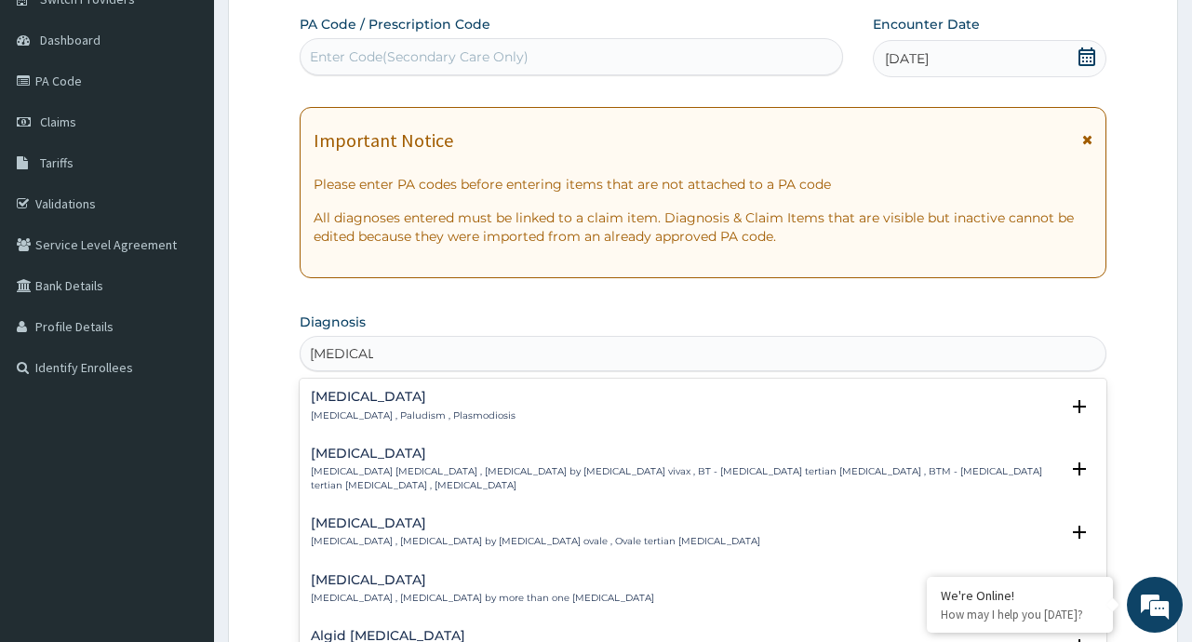
click at [334, 413] on p "Malaria , Paludism , Plasmodiosis" at bounding box center [413, 415] width 205 height 13
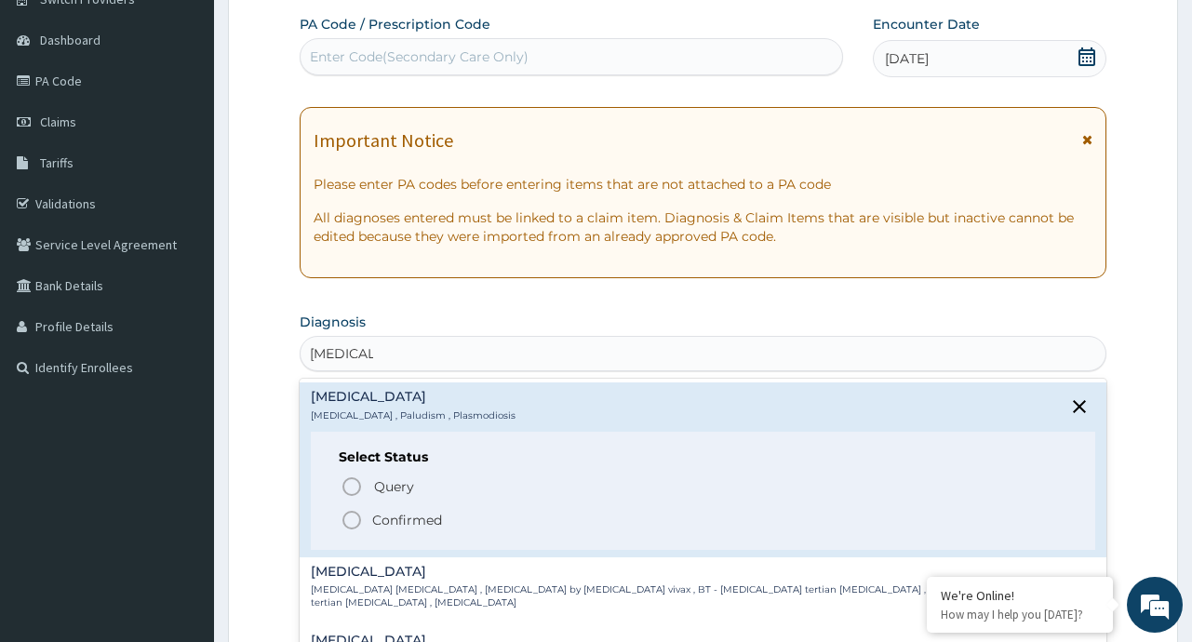
click at [398, 524] on p "Confirmed" at bounding box center [407, 520] width 70 height 19
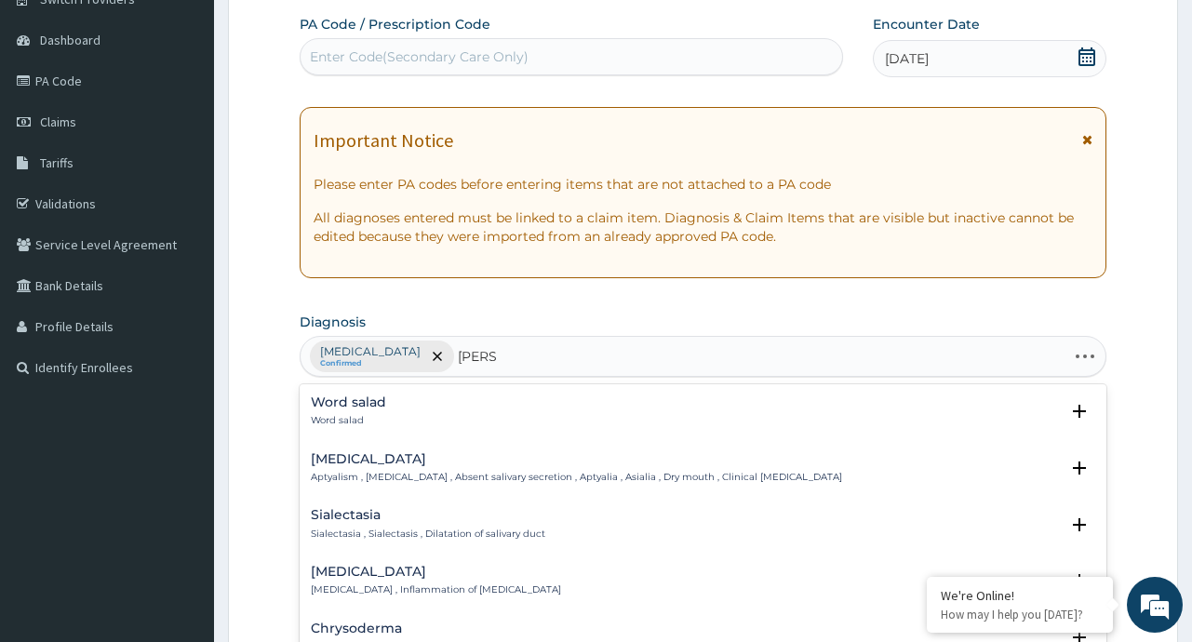
type input "SALMO"
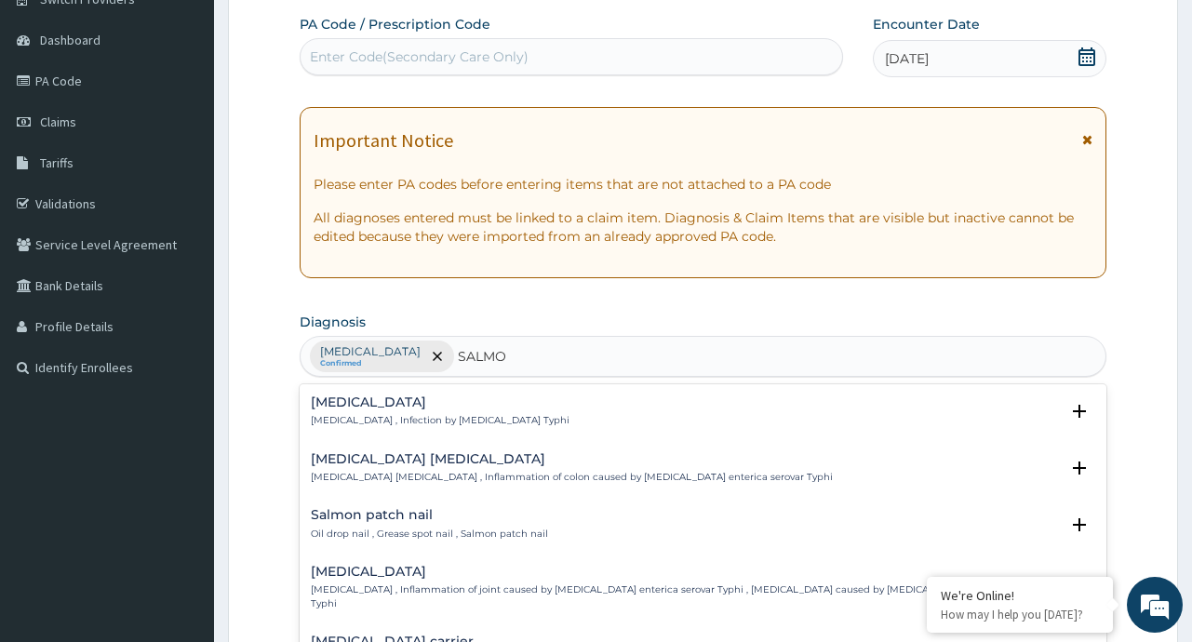
click at [381, 406] on h4 "Typhoid fever" at bounding box center [440, 402] width 259 height 14
click at [385, 408] on h4 "Typhoid fever" at bounding box center [440, 402] width 259 height 14
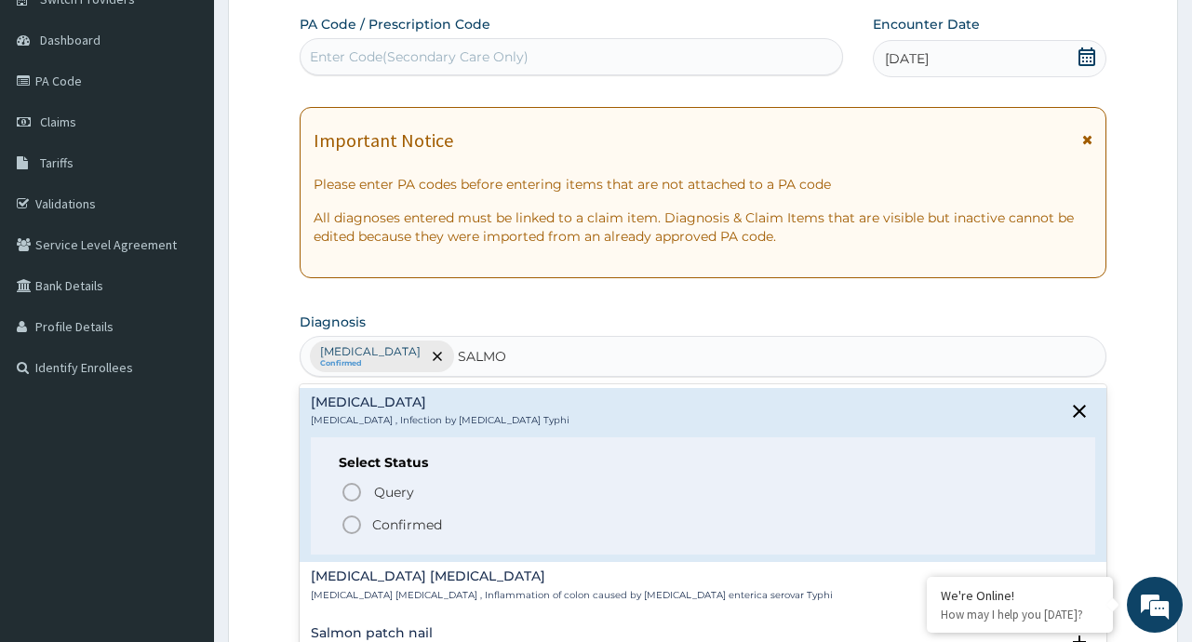
click at [387, 530] on p "Confirmed" at bounding box center [407, 524] width 70 height 19
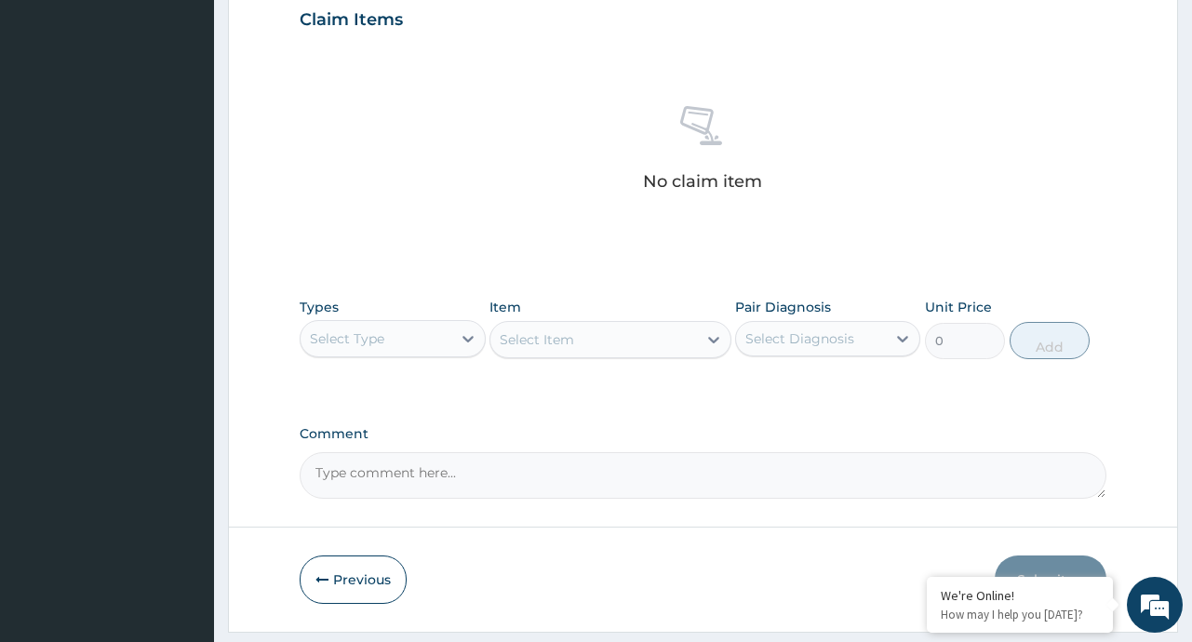
scroll to position [700, 0]
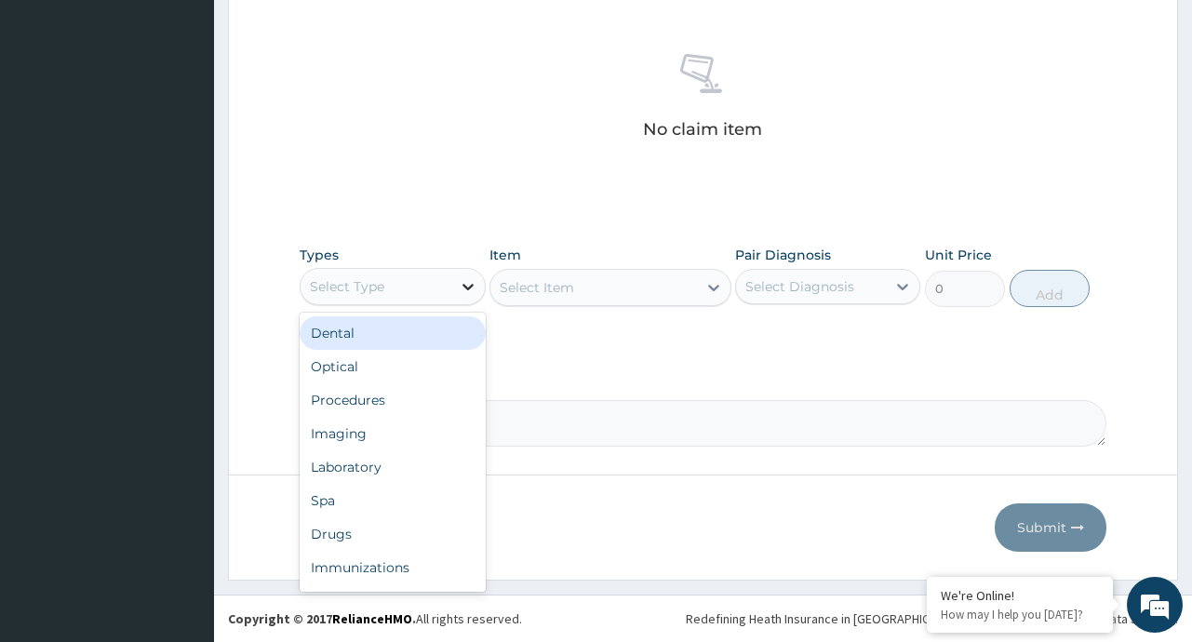
click at [464, 282] on icon at bounding box center [468, 286] width 19 height 19
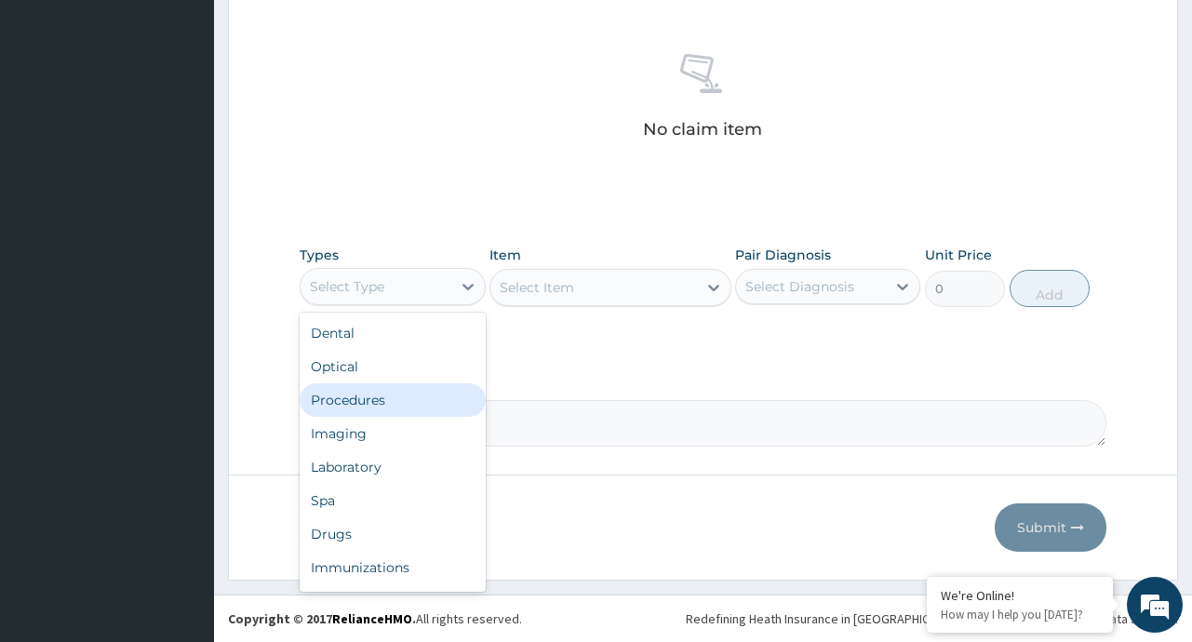
click at [388, 401] on div "Procedures" at bounding box center [392, 399] width 185 height 33
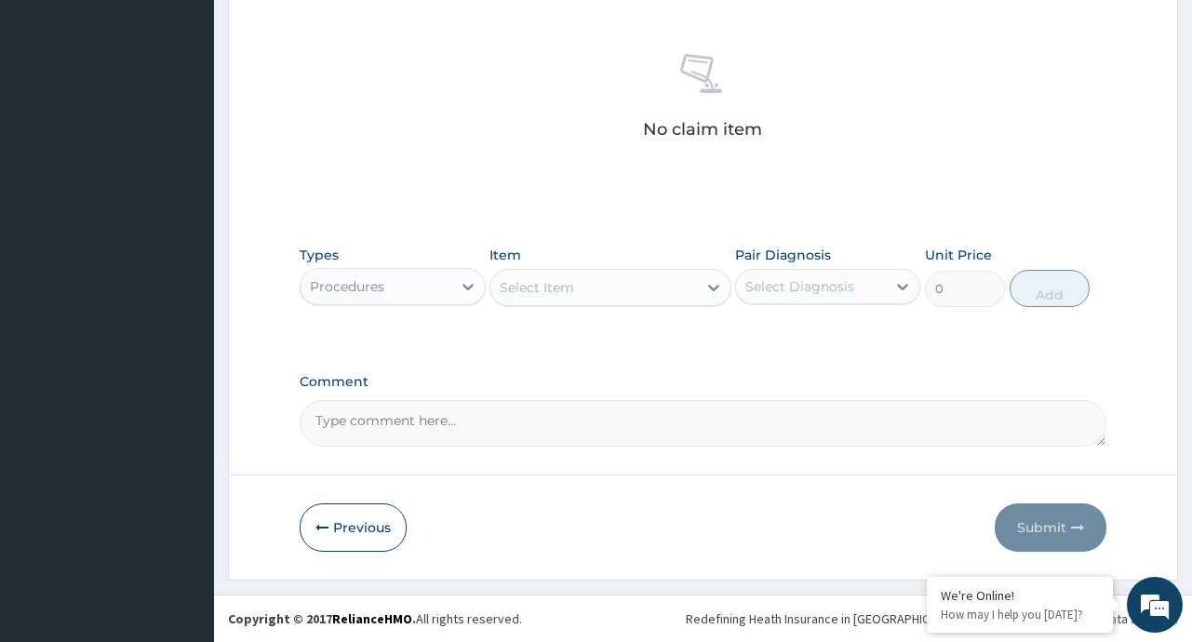
click at [713, 286] on icon at bounding box center [713, 287] width 19 height 19
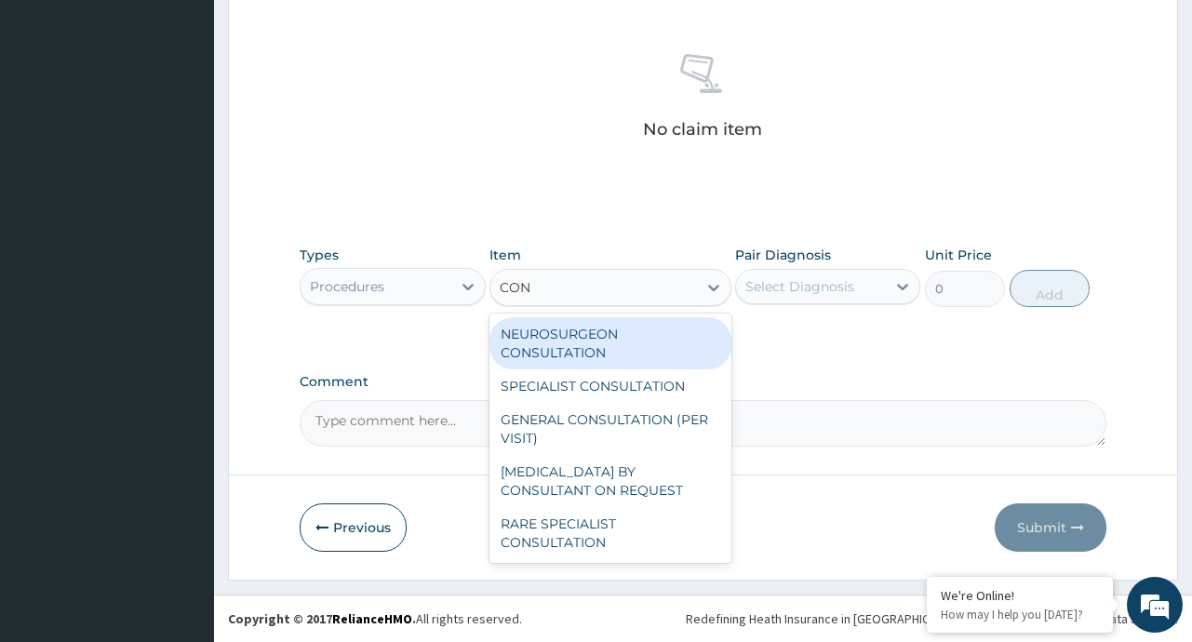
type input "CONS"
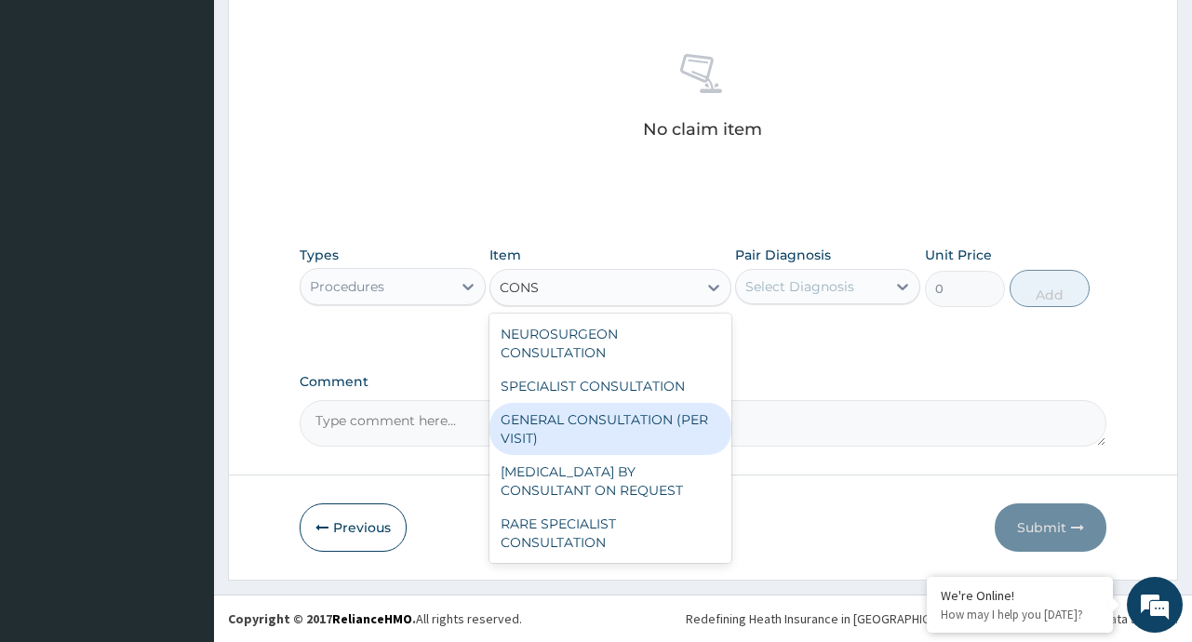
click at [650, 430] on div "GENERAL CONSULTATION (PER VISIT)" at bounding box center [610, 429] width 242 height 52
type input "2000"
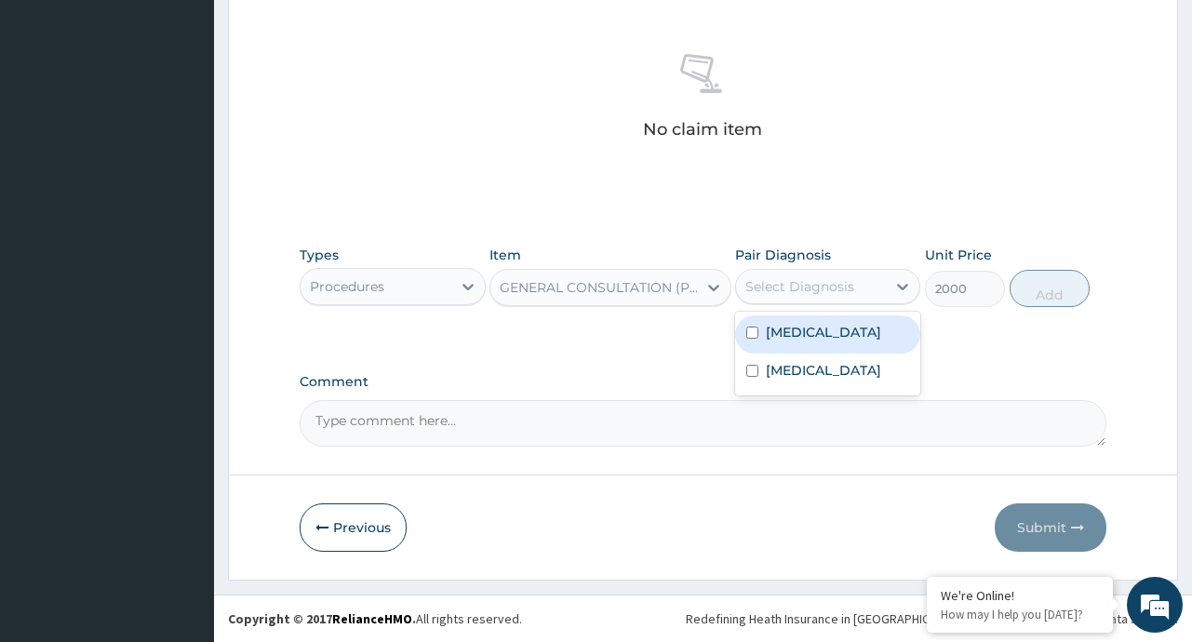
click at [823, 295] on div "Select Diagnosis" at bounding box center [799, 286] width 109 height 19
click at [822, 330] on div "[MEDICAL_DATA]" at bounding box center [827, 334] width 185 height 38
checkbox input "true"
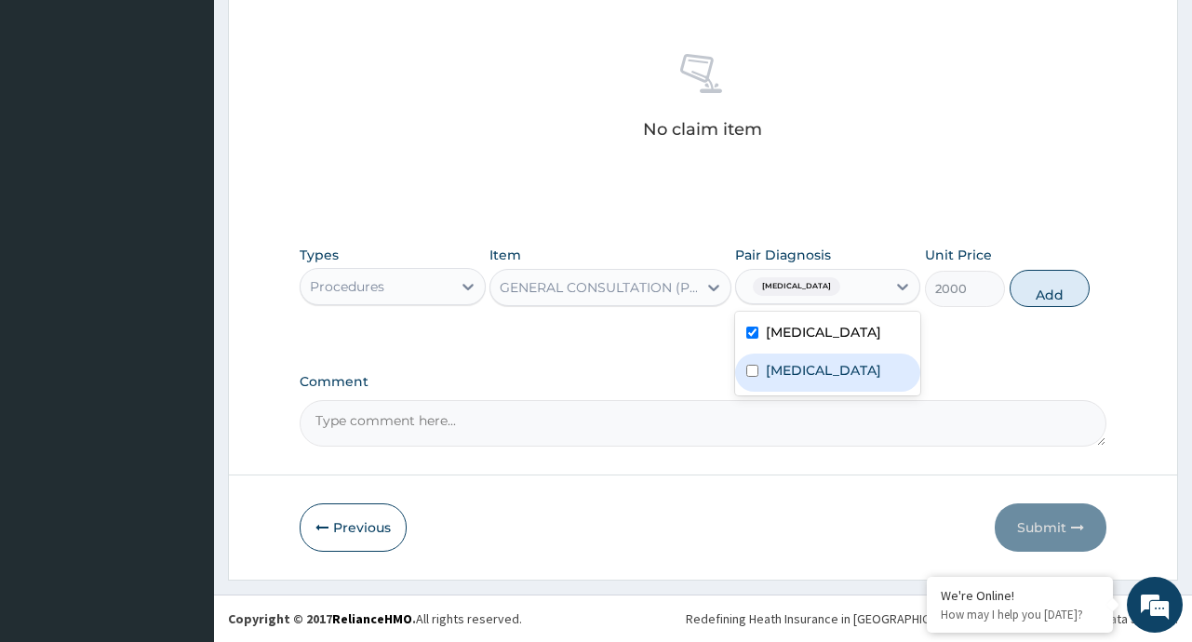
click at [809, 369] on label "Typhoid fever" at bounding box center [823, 370] width 115 height 19
checkbox input "true"
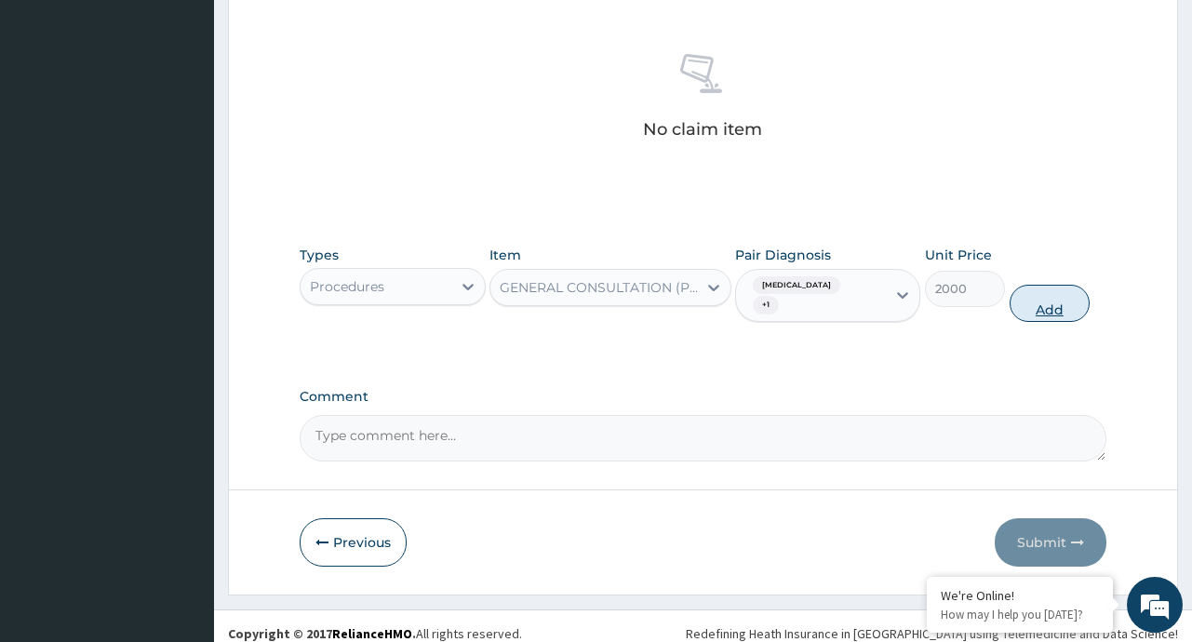
click at [1043, 286] on button "Add" at bounding box center [1049, 303] width 81 height 37
type input "0"
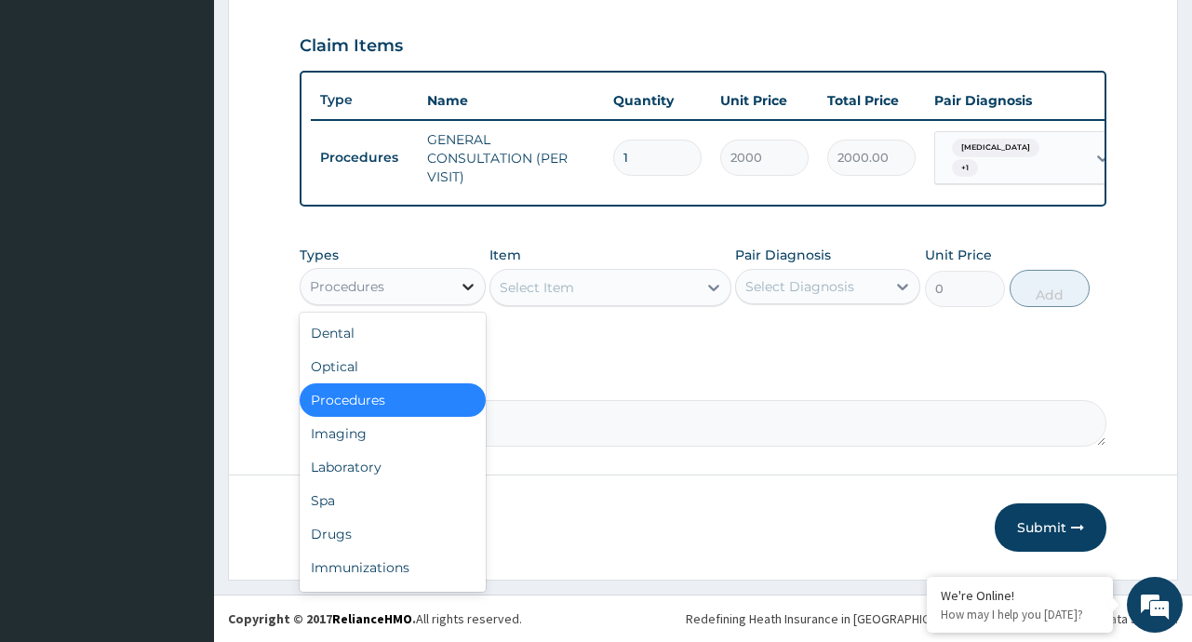
click at [464, 281] on icon at bounding box center [468, 286] width 19 height 19
click at [363, 463] on div "Laboratory" at bounding box center [392, 466] width 185 height 33
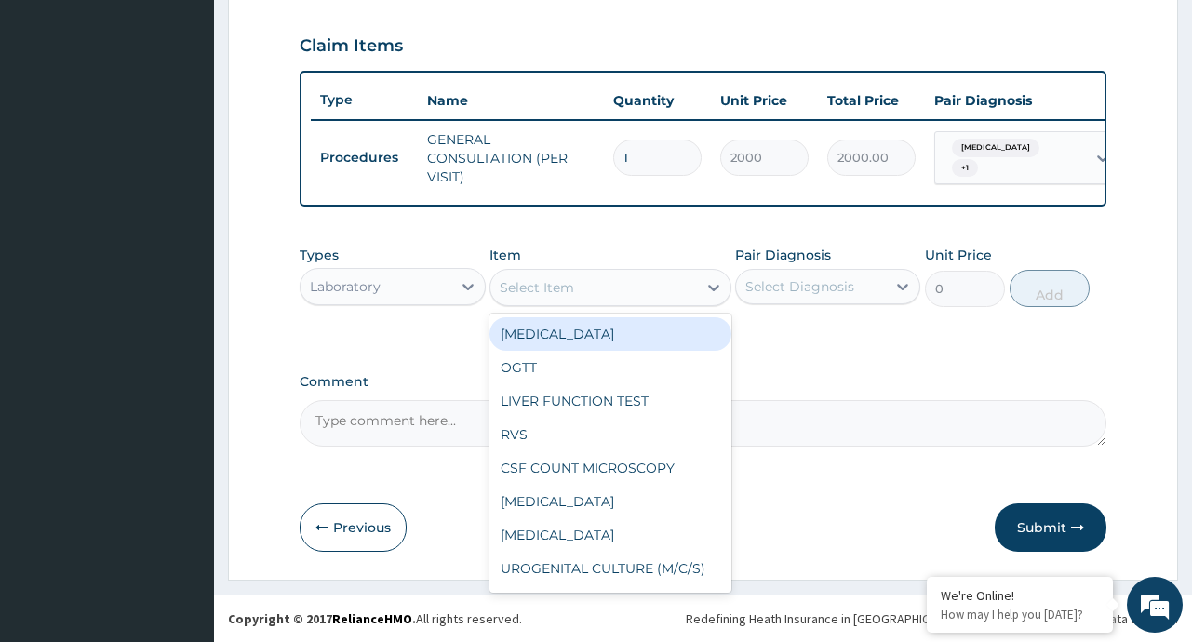
click at [712, 287] on icon at bounding box center [713, 287] width 19 height 19
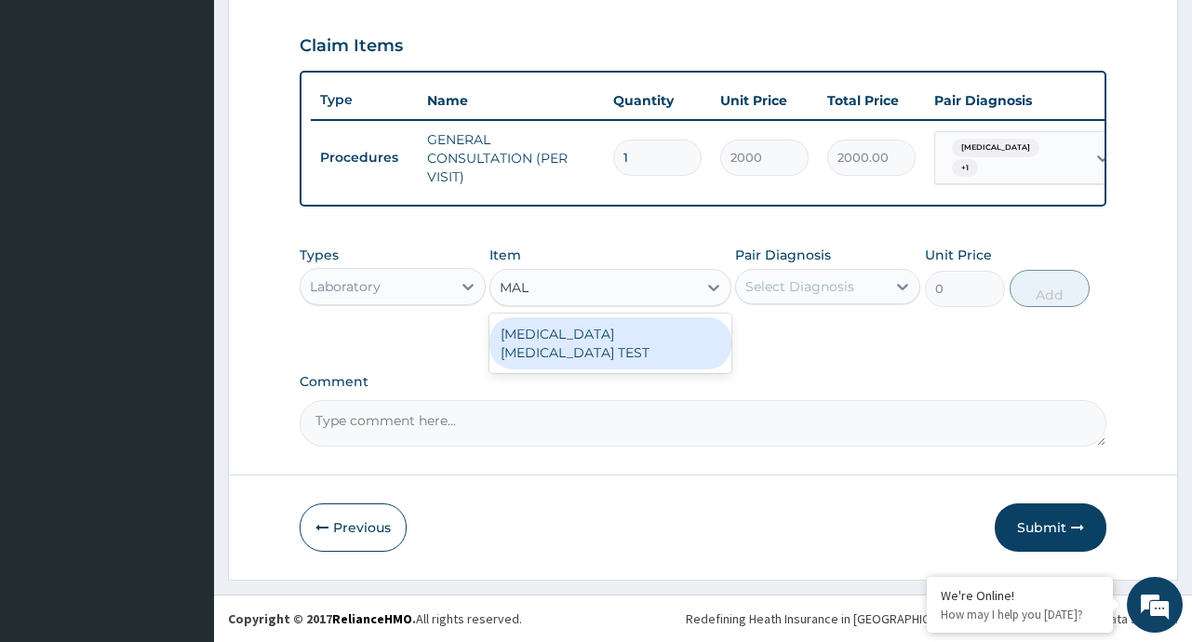
type input "MALA"
click at [675, 343] on div "MALARIA PARASITE TEST" at bounding box center [610, 343] width 242 height 52
type input "1000"
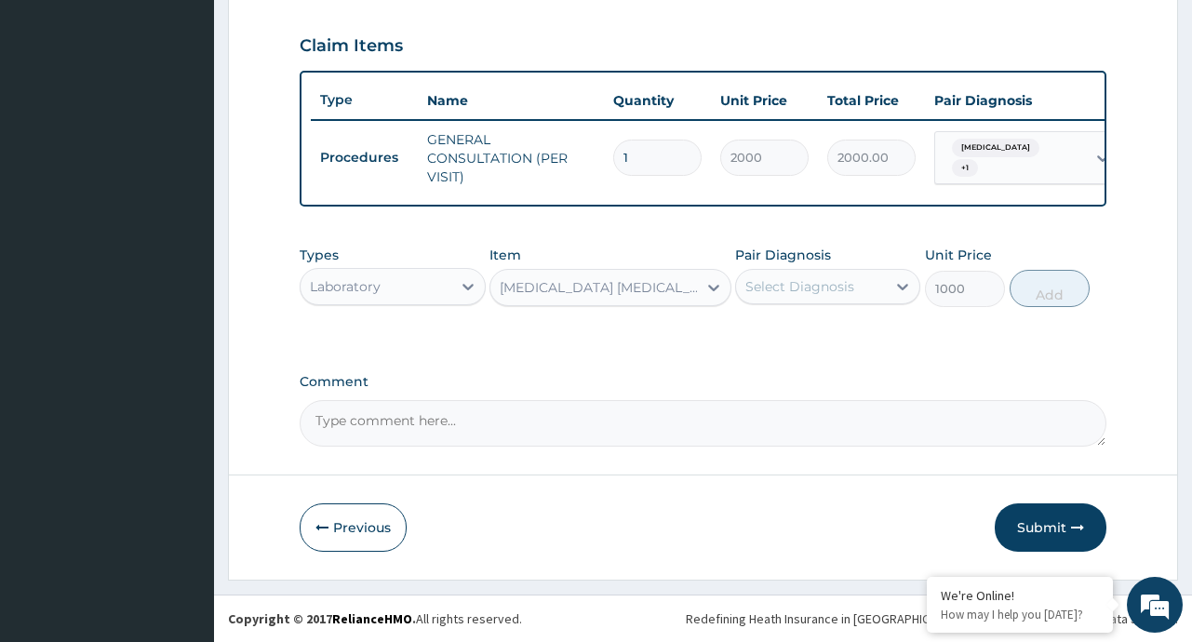
click at [796, 298] on div "Select Diagnosis" at bounding box center [811, 287] width 150 height 30
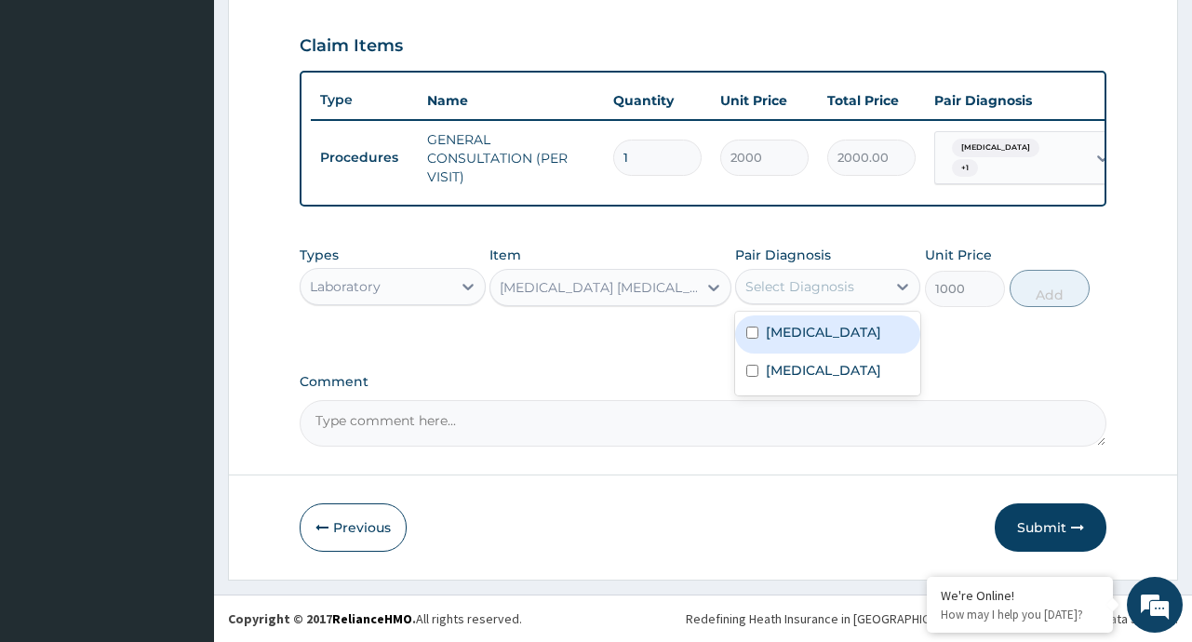
click at [827, 336] on div "[MEDICAL_DATA]" at bounding box center [827, 334] width 185 height 38
checkbox input "true"
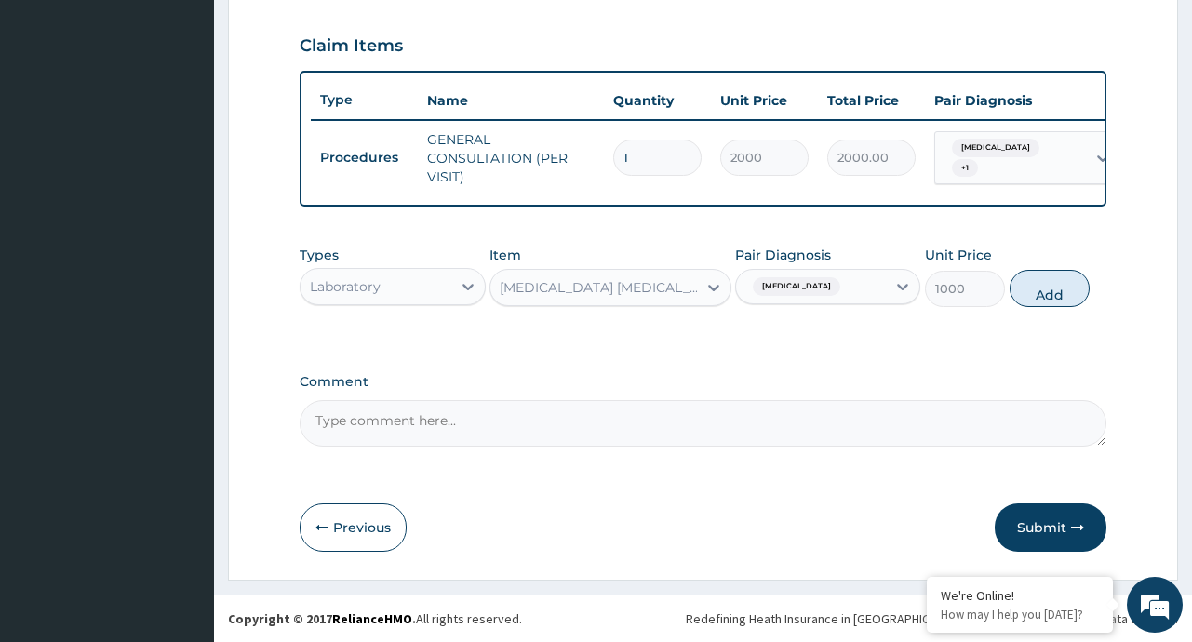
click at [1060, 302] on button "Add" at bounding box center [1049, 288] width 81 height 37
type input "0"
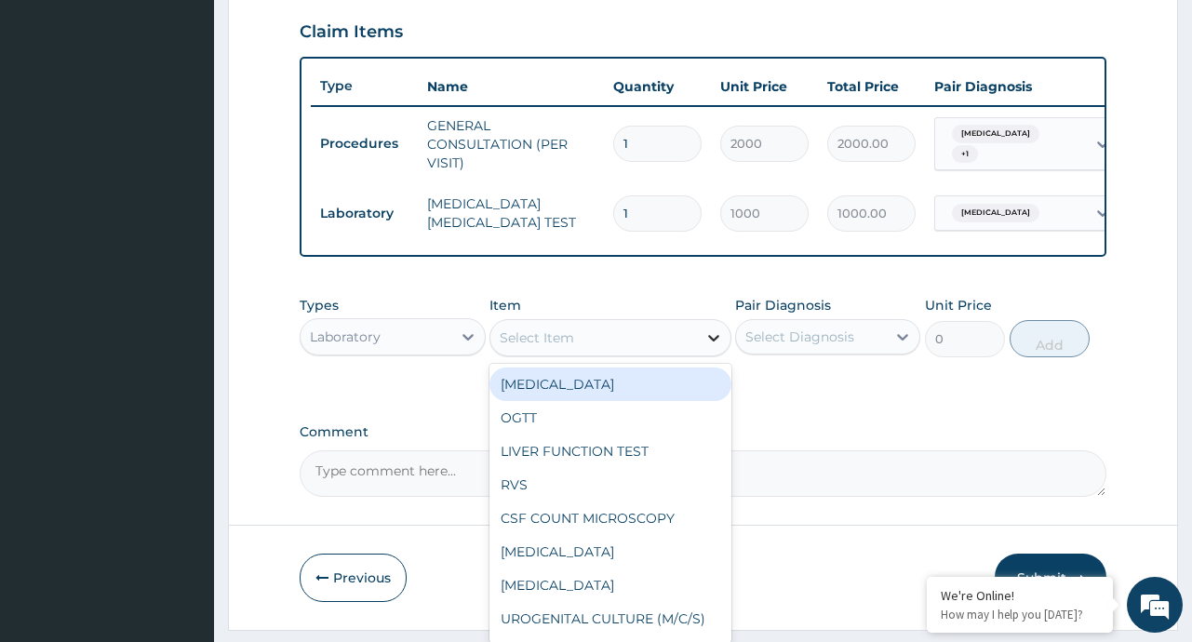
click at [704, 347] on icon at bounding box center [713, 337] width 19 height 19
type input "FBC"
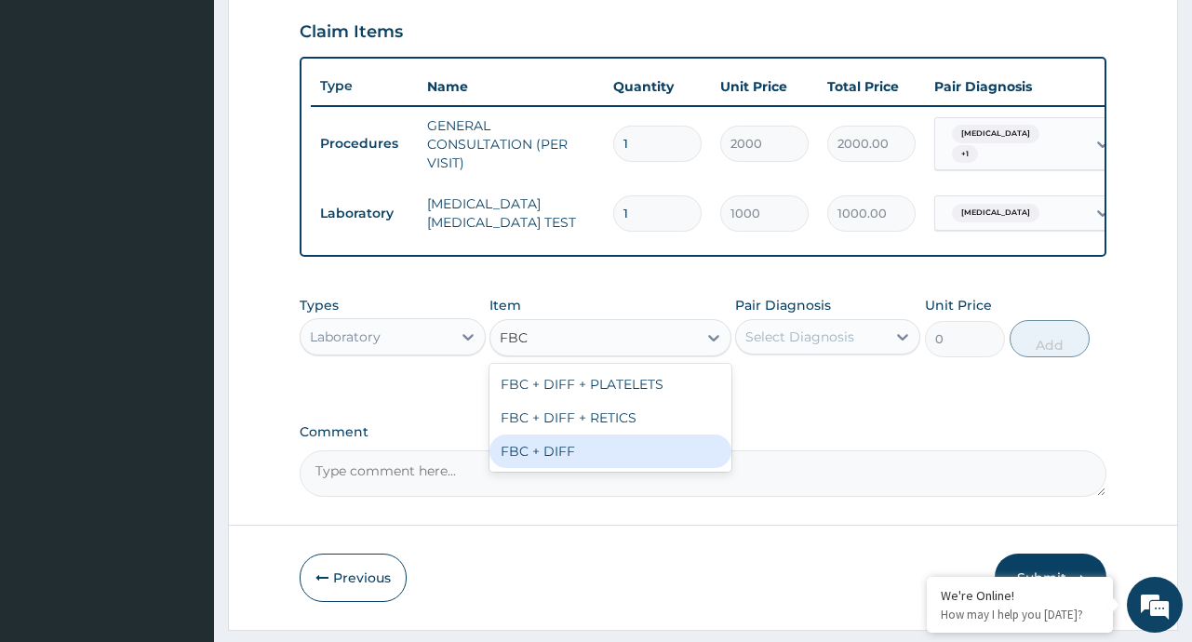
drag, startPoint x: 571, startPoint y: 461, endPoint x: 708, endPoint y: 336, distance: 185.7
click at [571, 463] on div "FBC + DIFF" at bounding box center [610, 450] width 242 height 33
type input "2000"
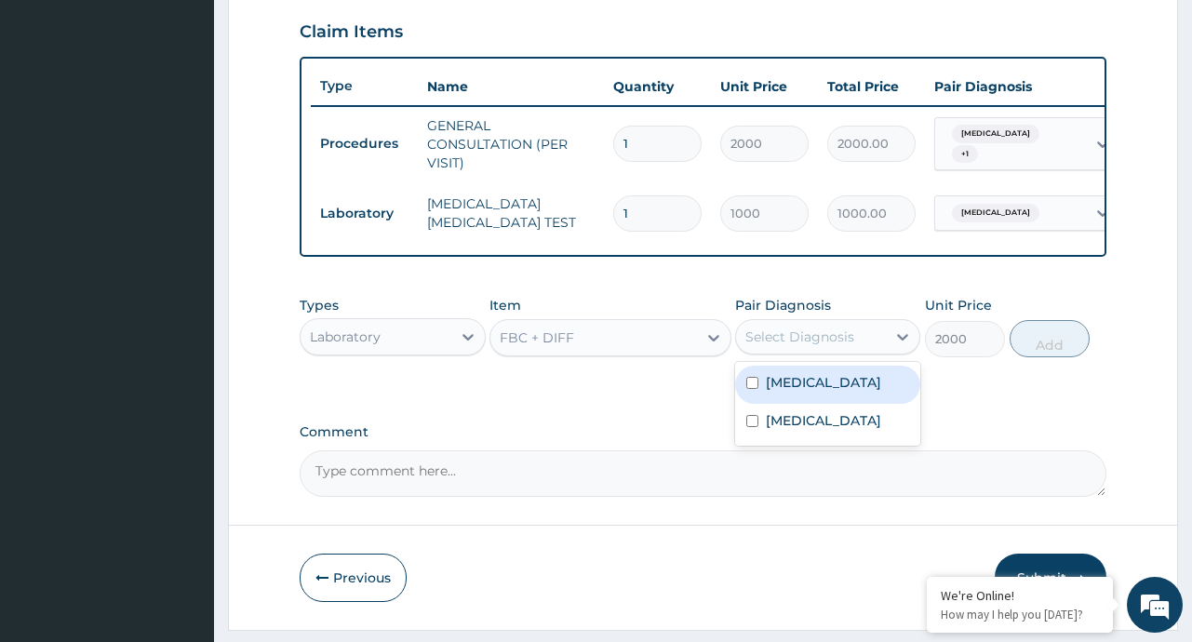
click at [795, 344] on div "Select Diagnosis" at bounding box center [799, 337] width 109 height 19
click at [815, 402] on div "Malaria" at bounding box center [827, 385] width 185 height 38
checkbox input "true"
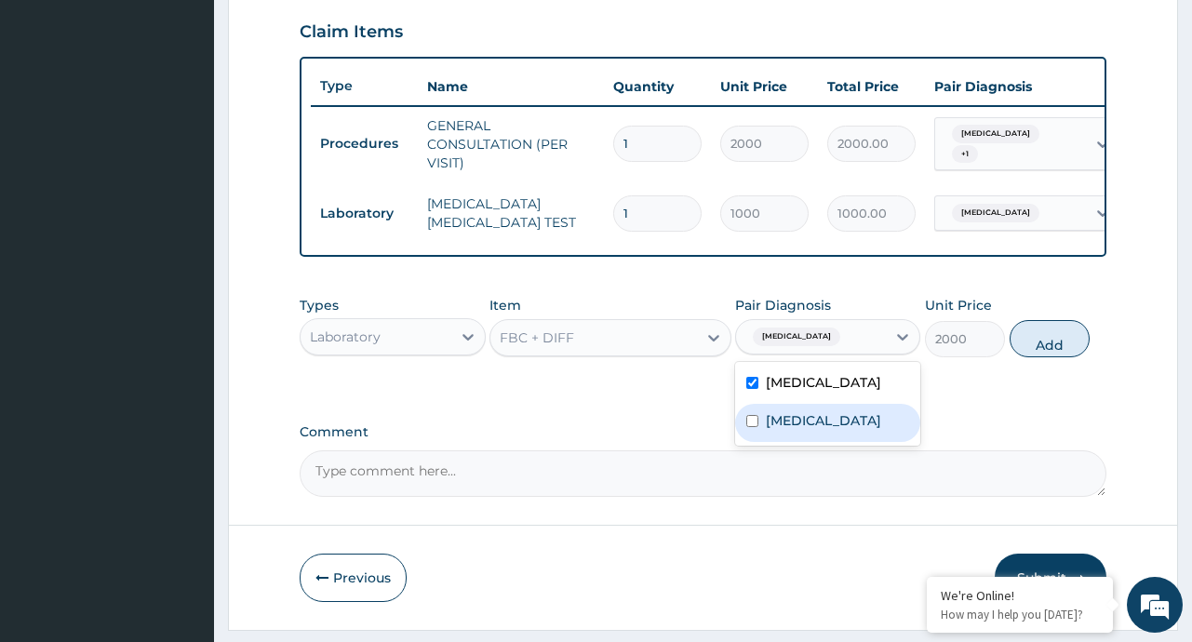
click at [819, 430] on label "Typhoid fever" at bounding box center [823, 420] width 115 height 19
checkbox input "true"
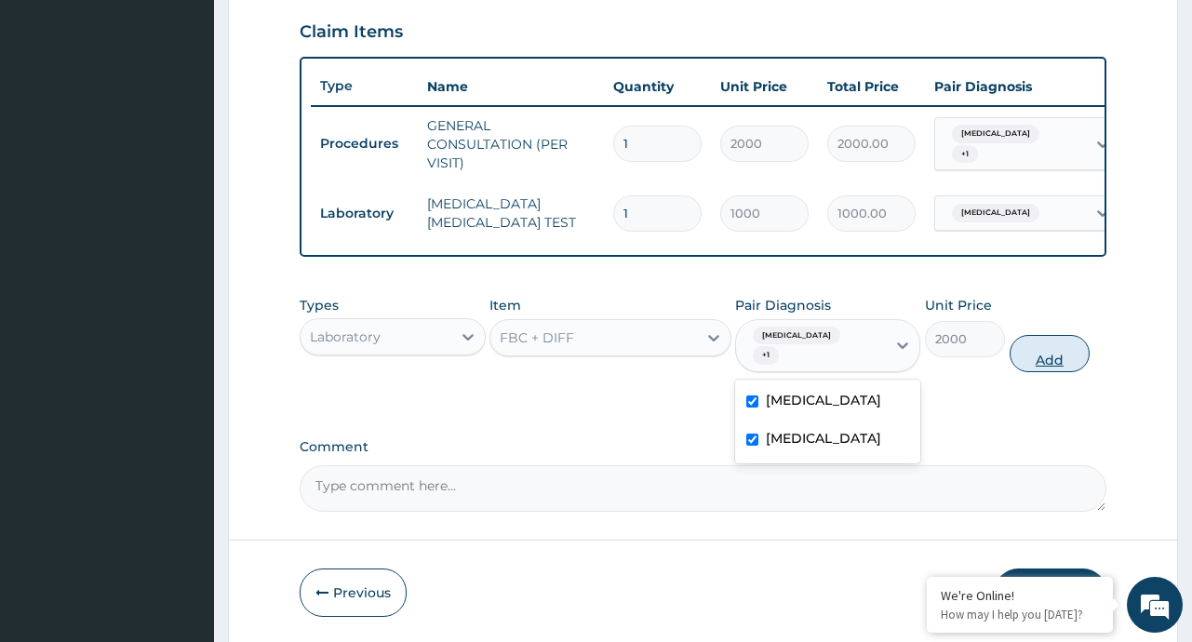
click at [1049, 352] on button "Add" at bounding box center [1049, 353] width 81 height 37
type input "0"
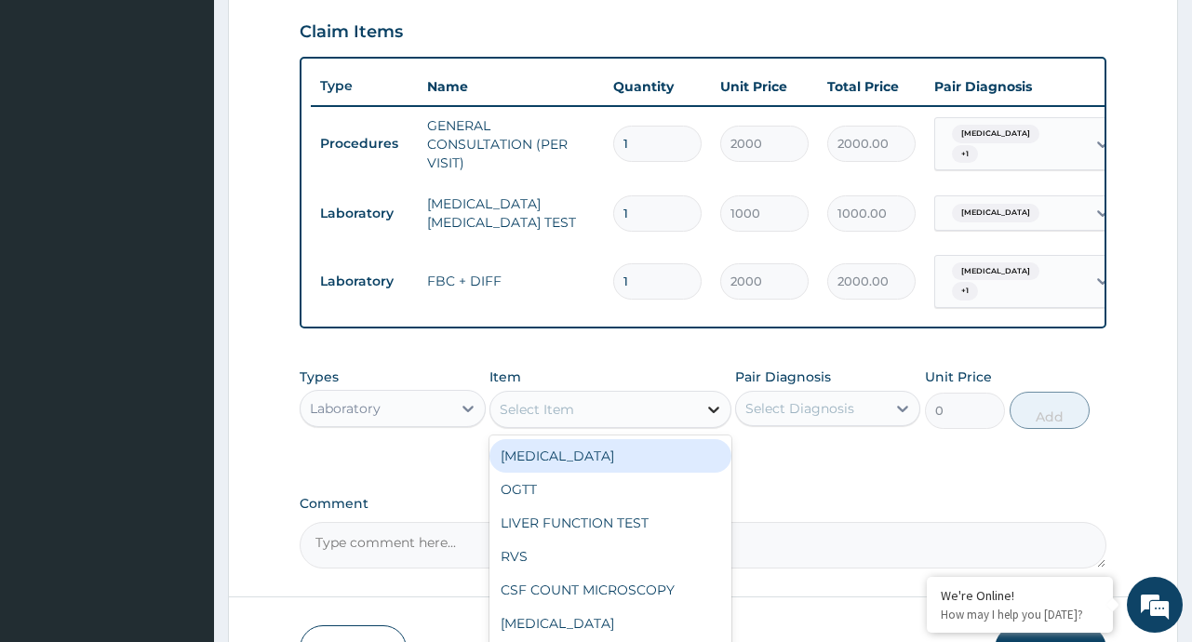
click at [710, 412] on icon at bounding box center [713, 409] width 19 height 19
click at [473, 417] on icon at bounding box center [468, 408] width 19 height 19
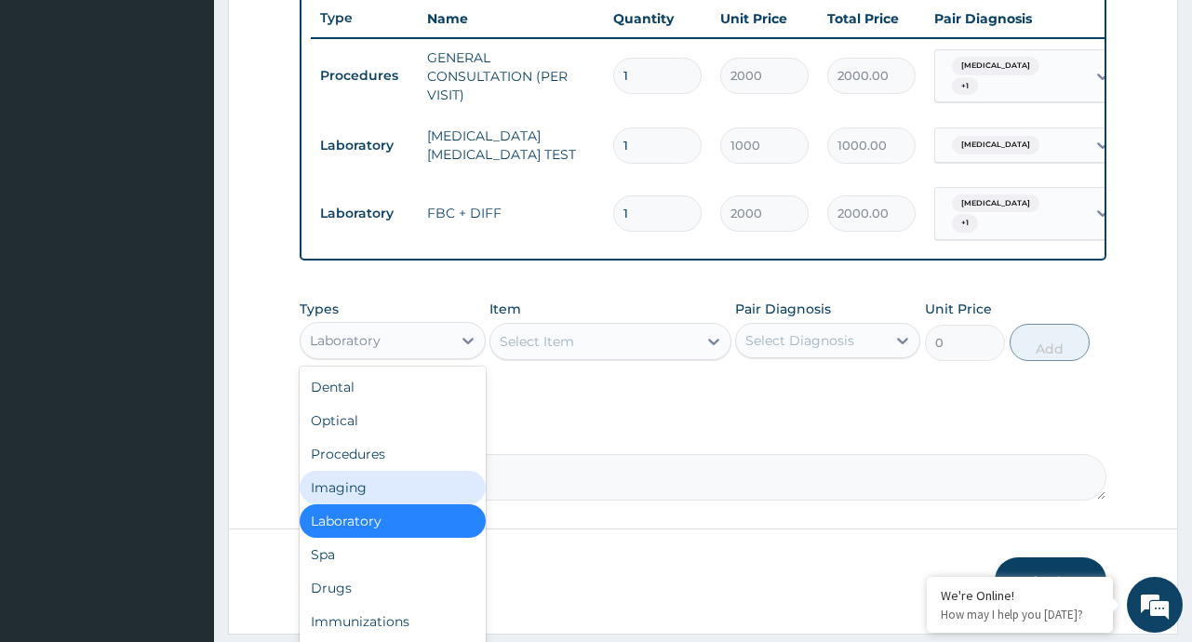
scroll to position [764, 0]
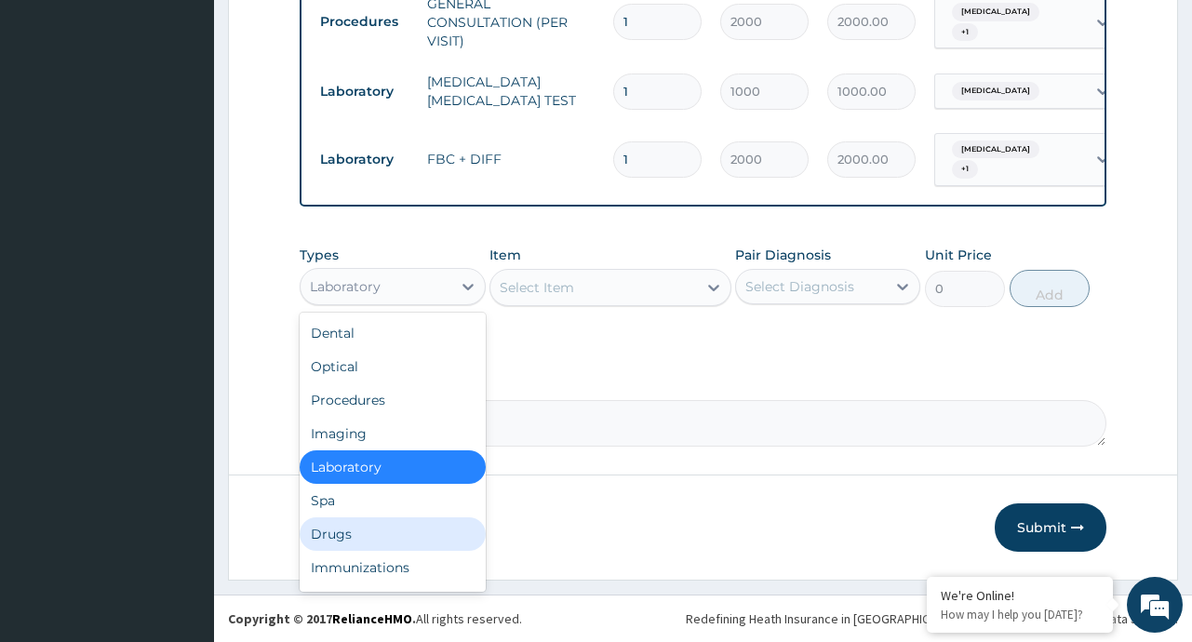
click at [351, 533] on div "Drugs" at bounding box center [392, 533] width 185 height 33
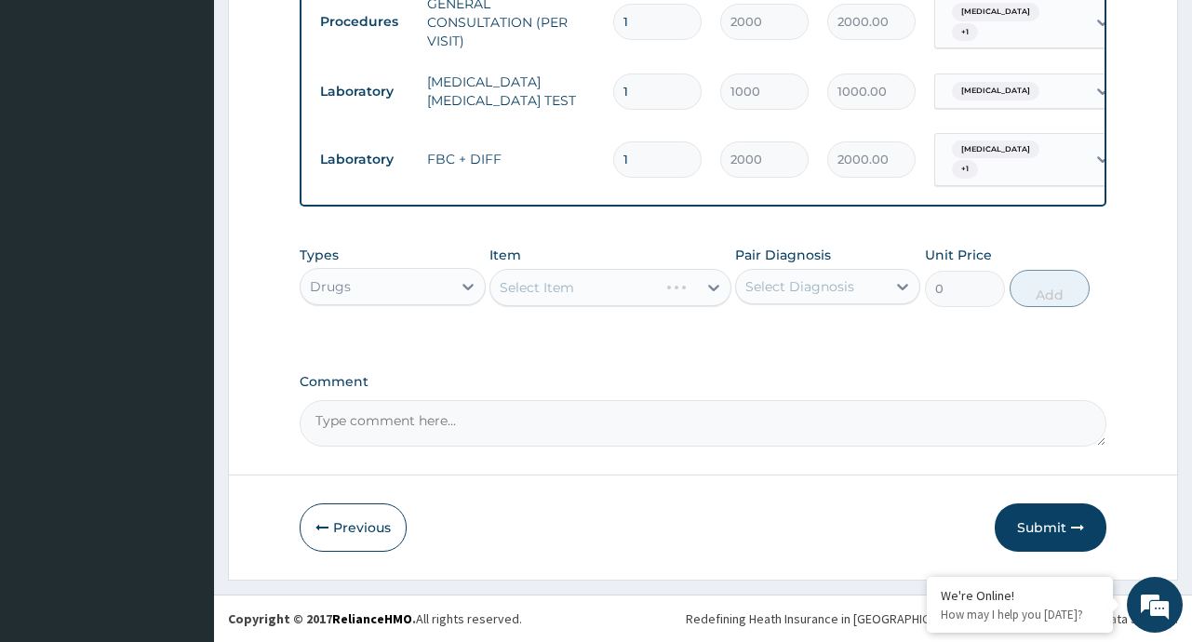
click at [711, 289] on div "Select Item" at bounding box center [610, 287] width 242 height 37
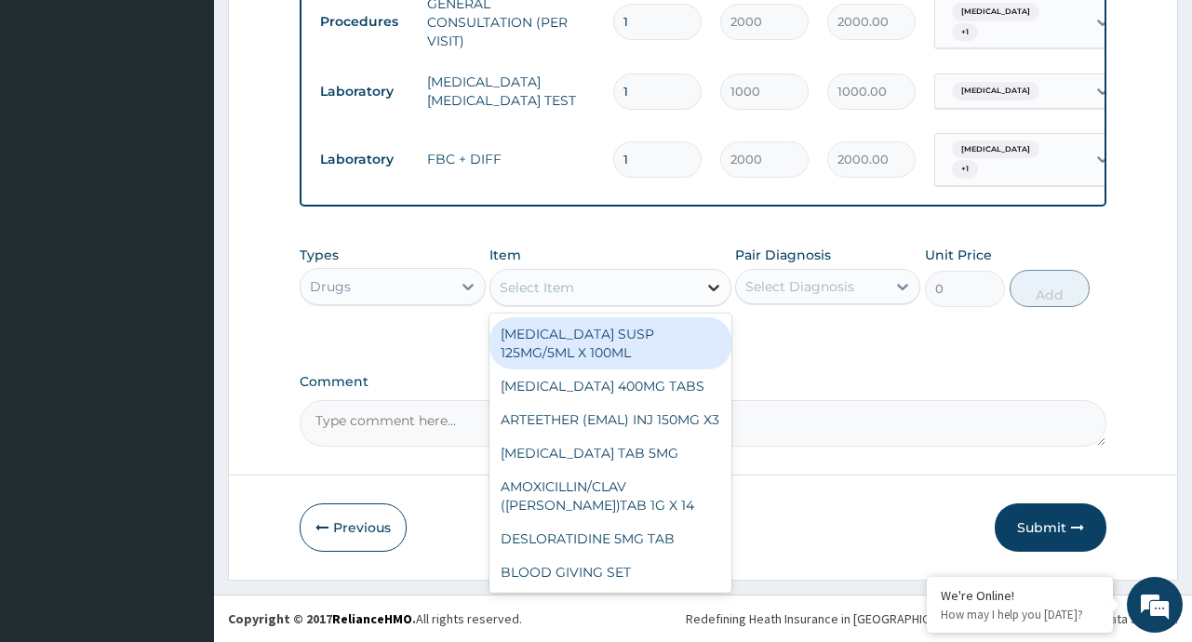
click at [708, 280] on icon at bounding box center [713, 287] width 19 height 19
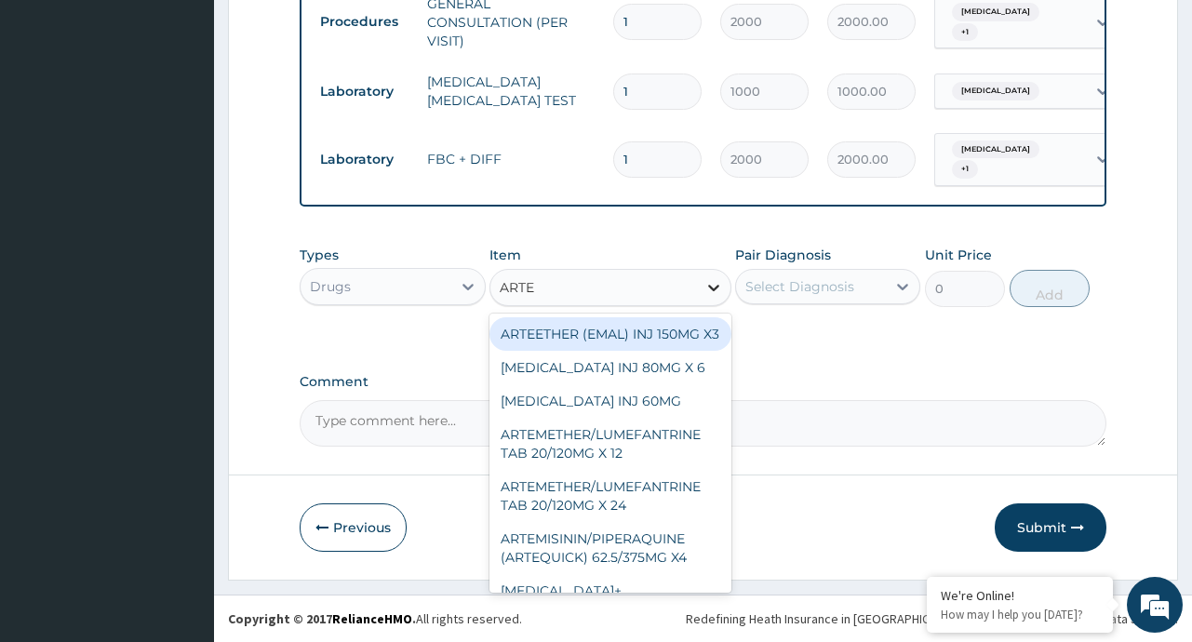
type input "ARTEM"
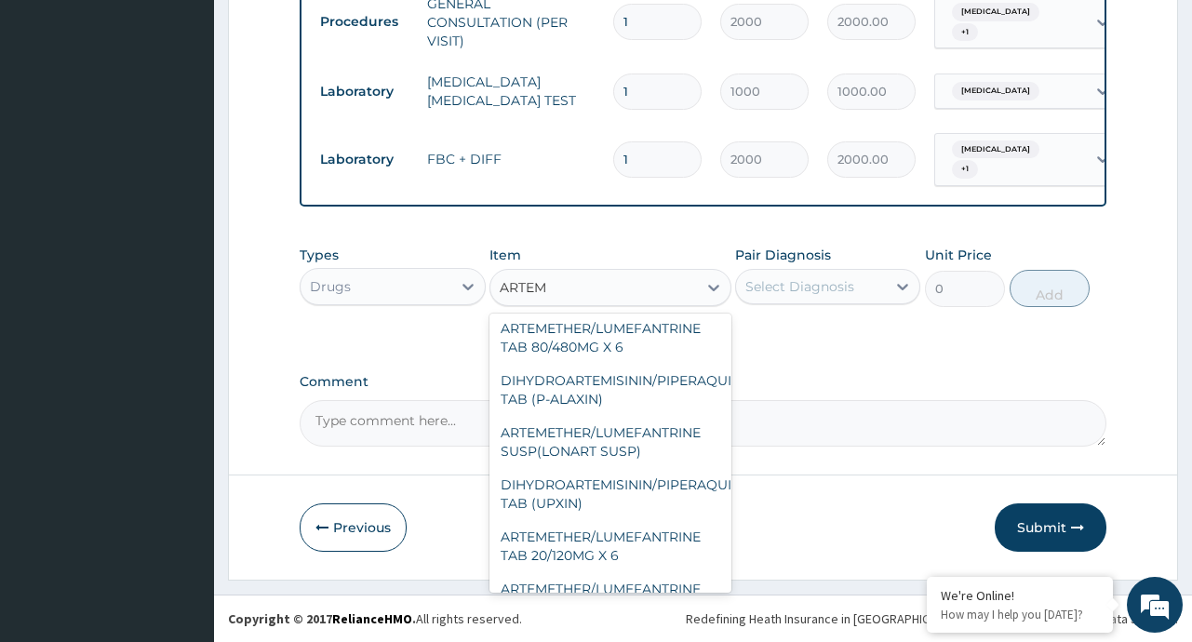
scroll to position [191, 0]
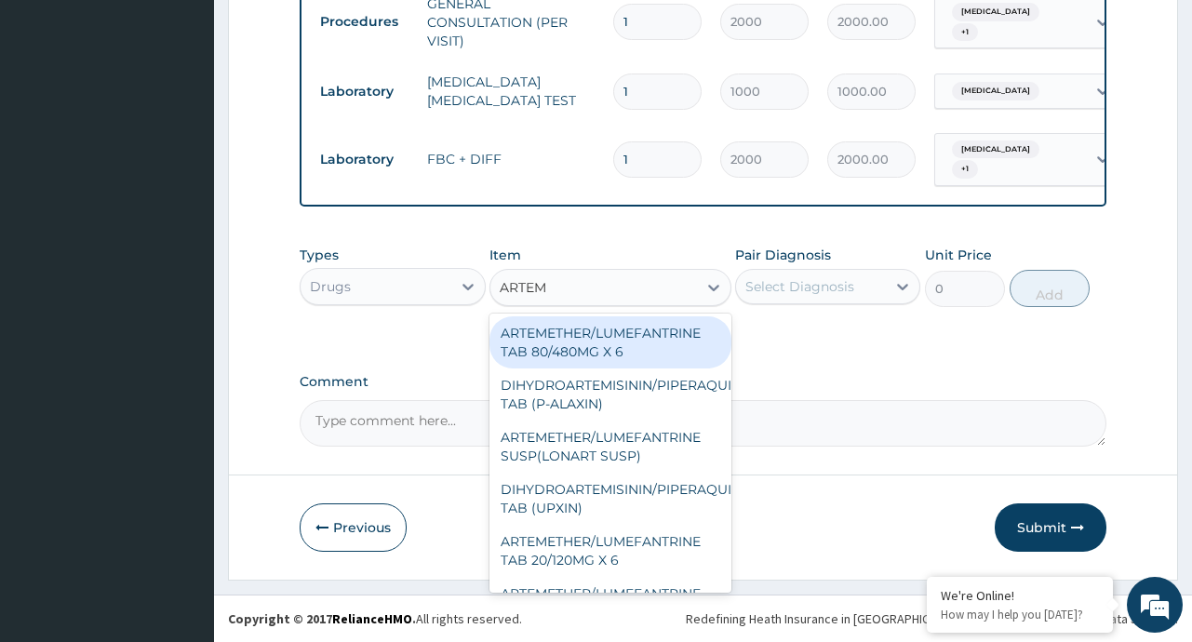
click at [620, 342] on div "ARTEMETHER/LUMEFANTRINE TAB 80/480MG X 6" at bounding box center [610, 342] width 242 height 52
type input "700"
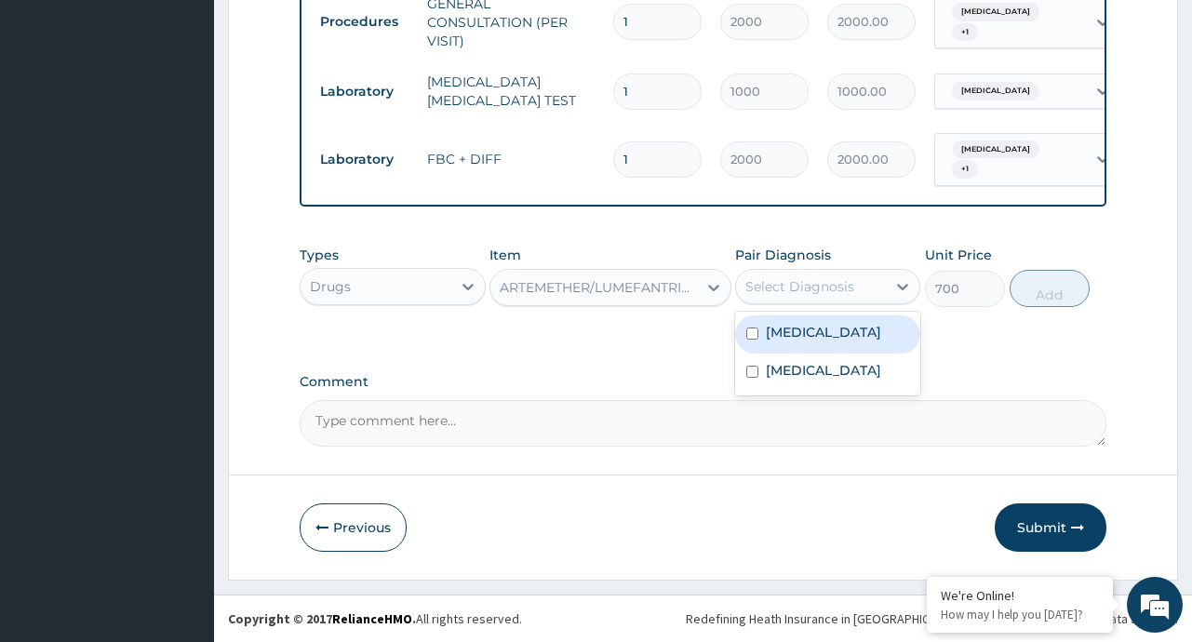
click at [862, 285] on div "Select Diagnosis" at bounding box center [811, 287] width 150 height 30
click at [801, 345] on div "Malaria" at bounding box center [827, 334] width 185 height 38
checkbox input "true"
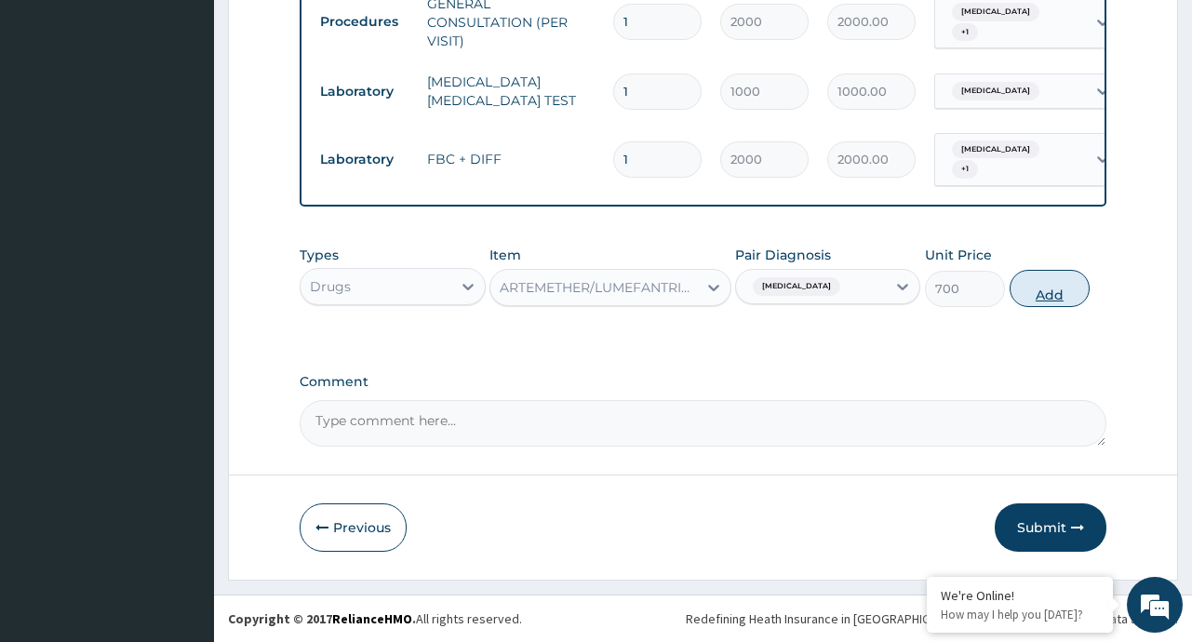
click at [1058, 288] on button "Add" at bounding box center [1049, 288] width 81 height 37
type input "0"
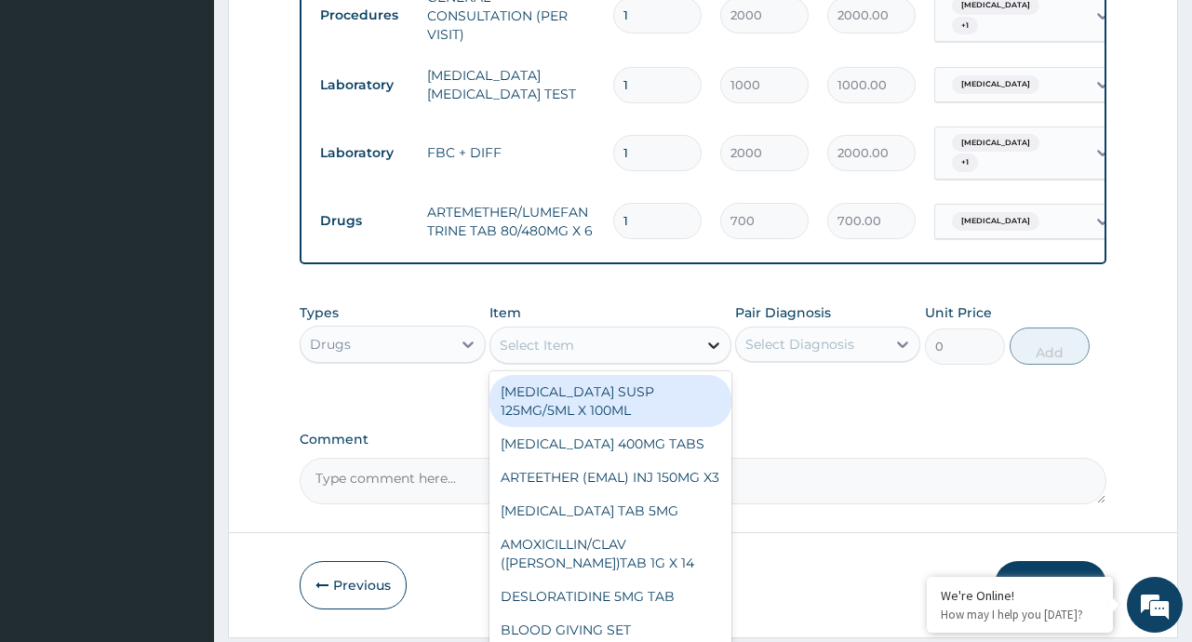
click at [715, 351] on icon at bounding box center [713, 345] width 19 height 19
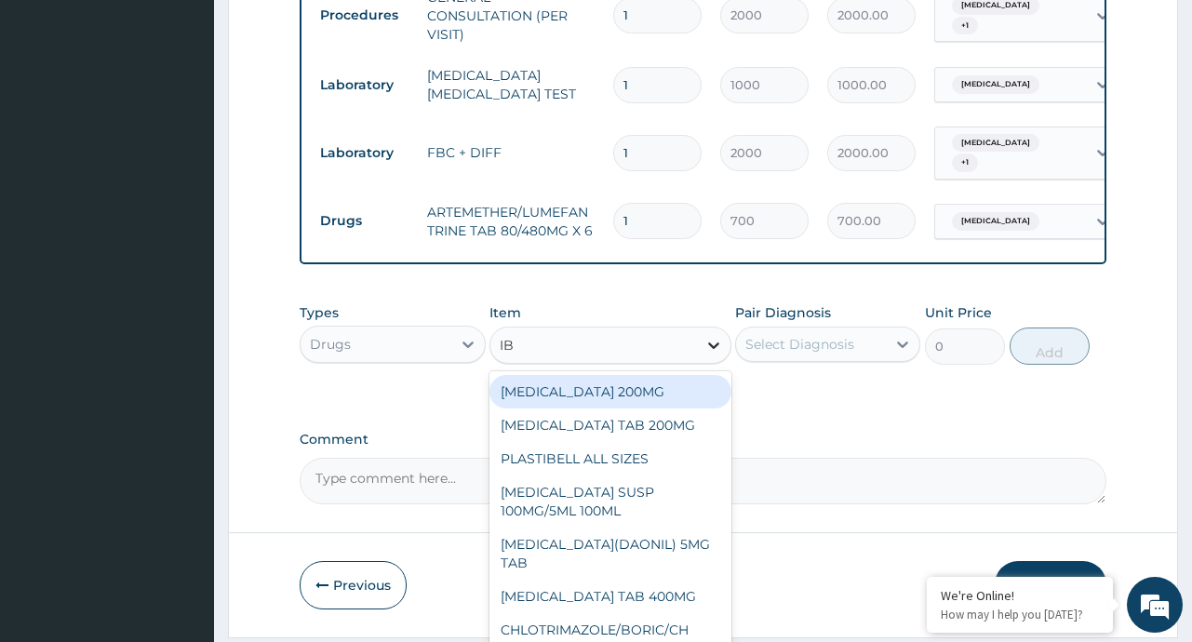
type input "IBU"
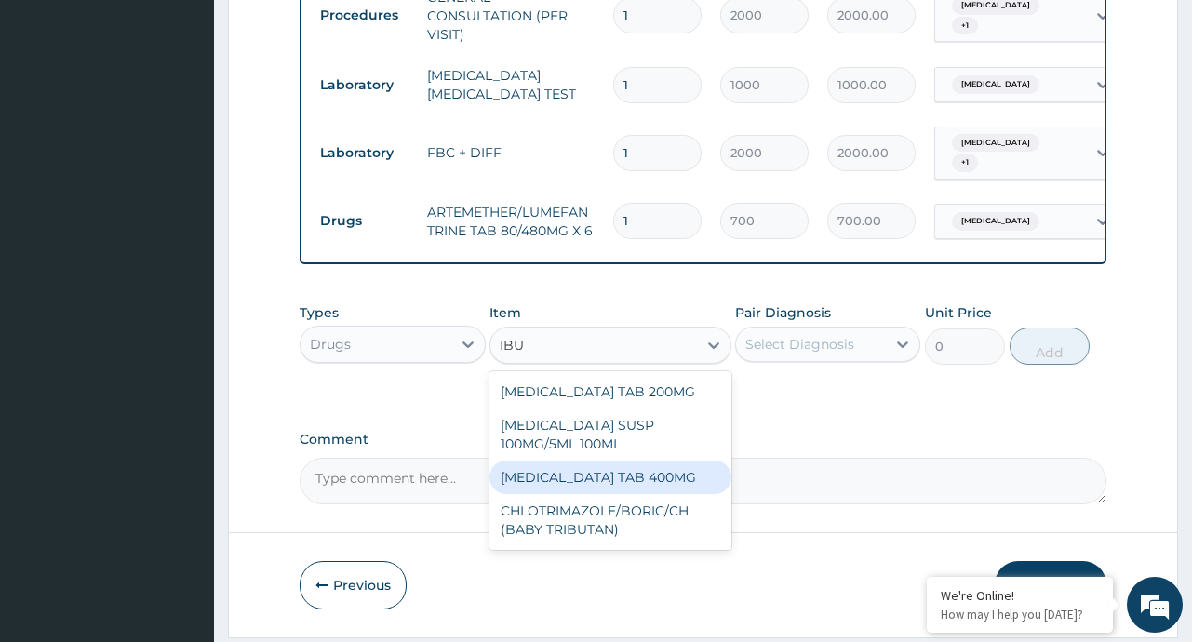
click at [617, 489] on div "IBUPROFEN TAB 400MG" at bounding box center [610, 477] width 242 height 33
type input "20"
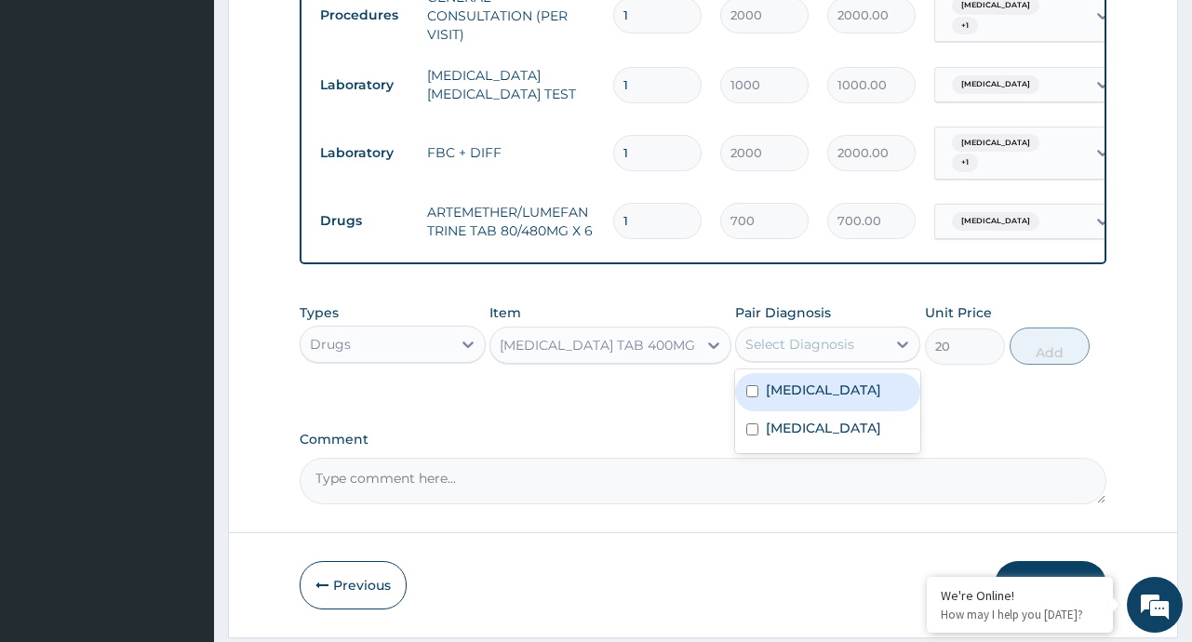
click at [814, 354] on div "Select Diagnosis" at bounding box center [799, 344] width 109 height 19
drag, startPoint x: 795, startPoint y: 403, endPoint x: 796, endPoint y: 422, distance: 19.6
click at [795, 399] on label "Malaria" at bounding box center [823, 390] width 115 height 19
checkbox input "true"
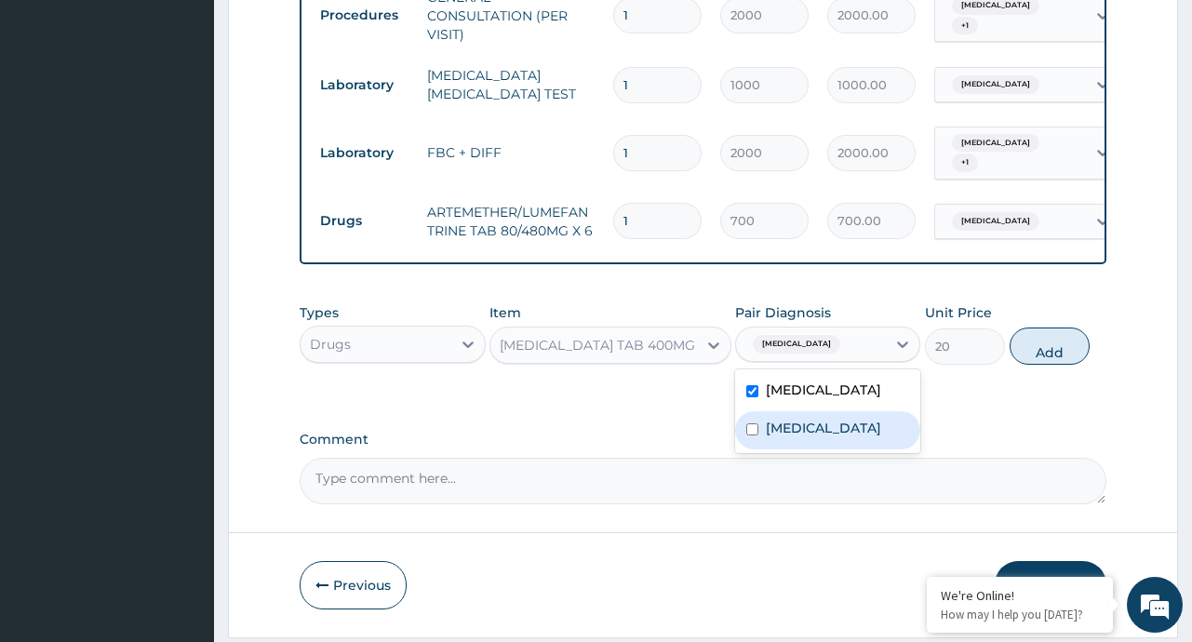
click at [791, 437] on label "Typhoid fever" at bounding box center [823, 428] width 115 height 19
checkbox input "true"
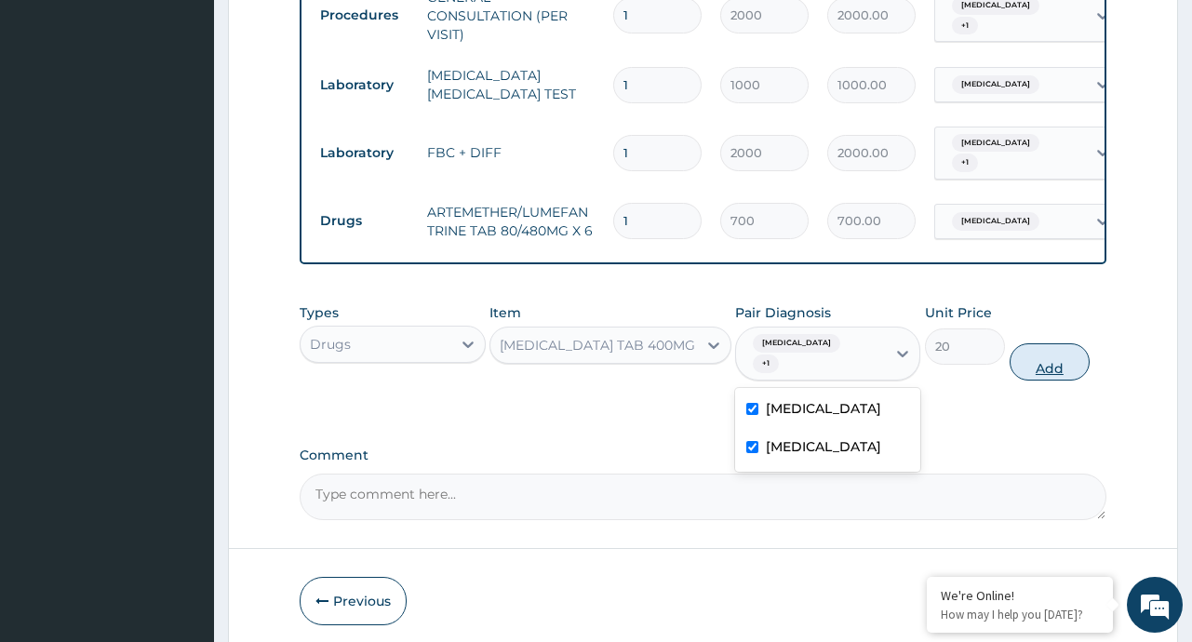
click at [1060, 343] on button "Add" at bounding box center [1049, 361] width 81 height 37
type input "0"
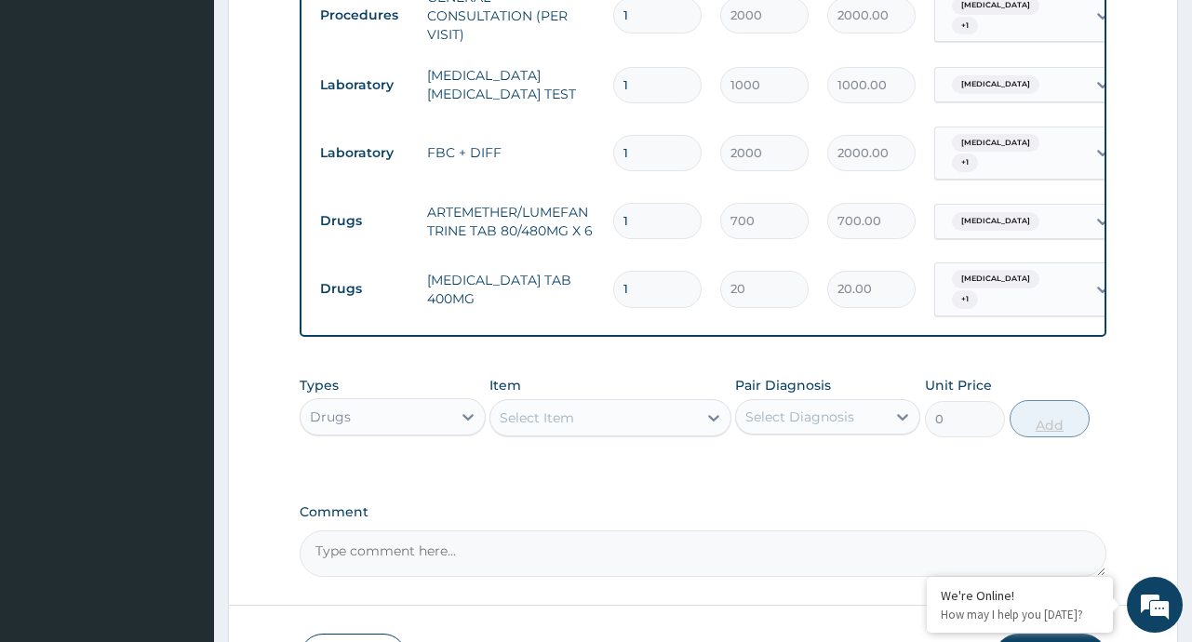
type input "0.00"
type input "6"
type input "120.00"
type input "6"
click at [691, 407] on div "Select Item" at bounding box center [593, 418] width 207 height 30
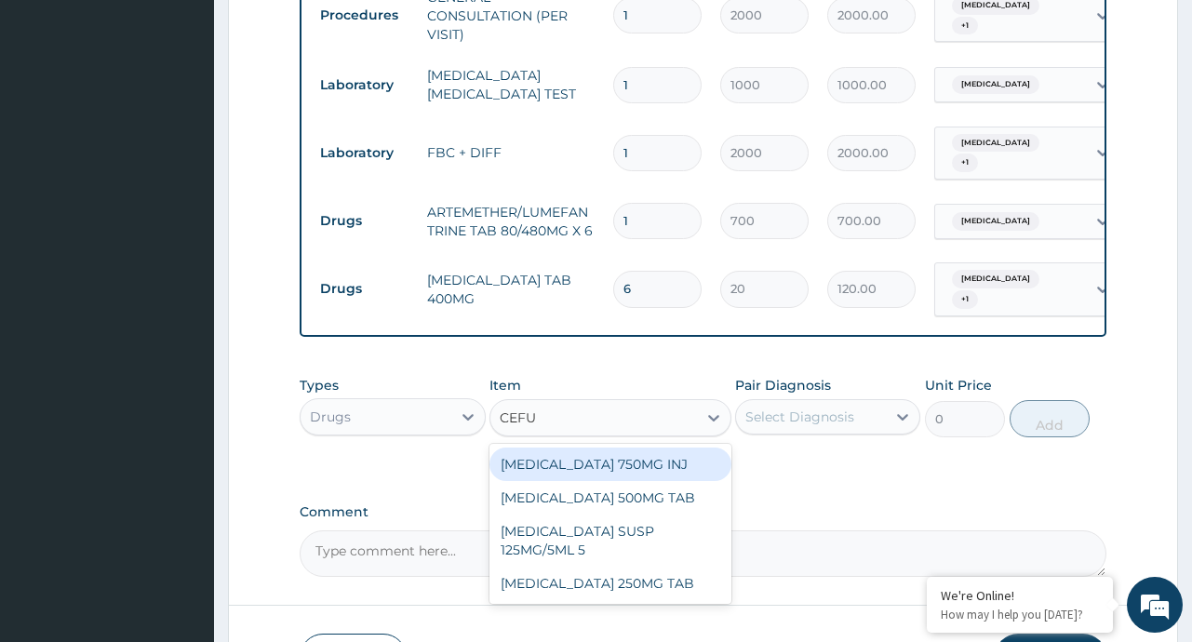
type input "CEFUR"
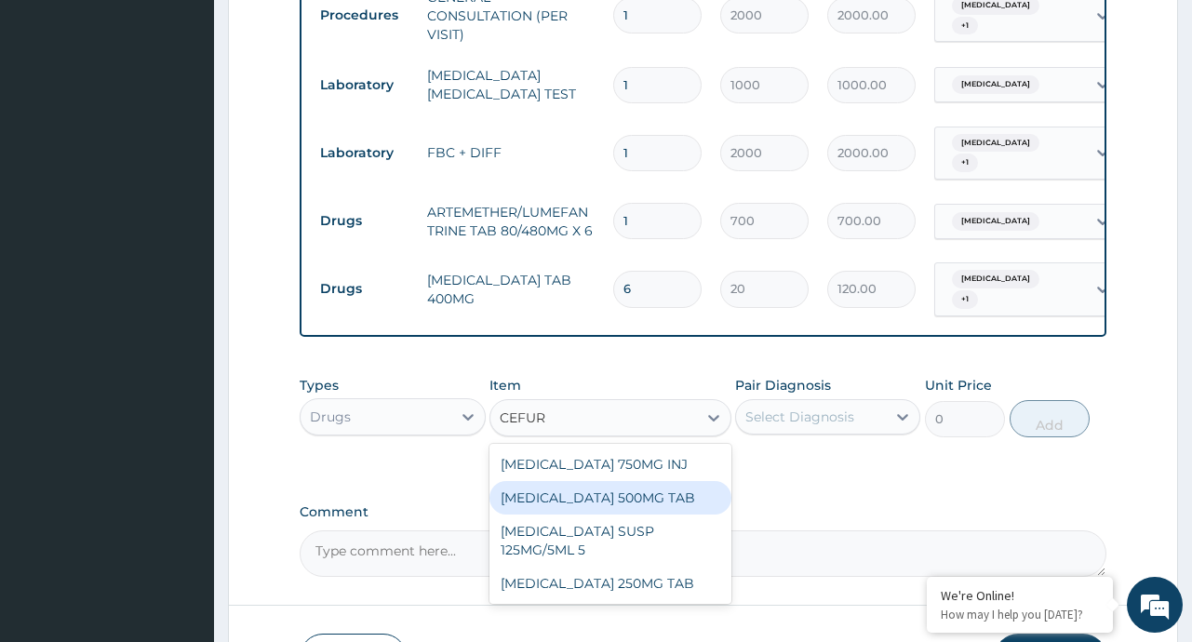
click at [639, 498] on div "CEFUROXIME 500MG TAB" at bounding box center [610, 497] width 242 height 33
type input "170"
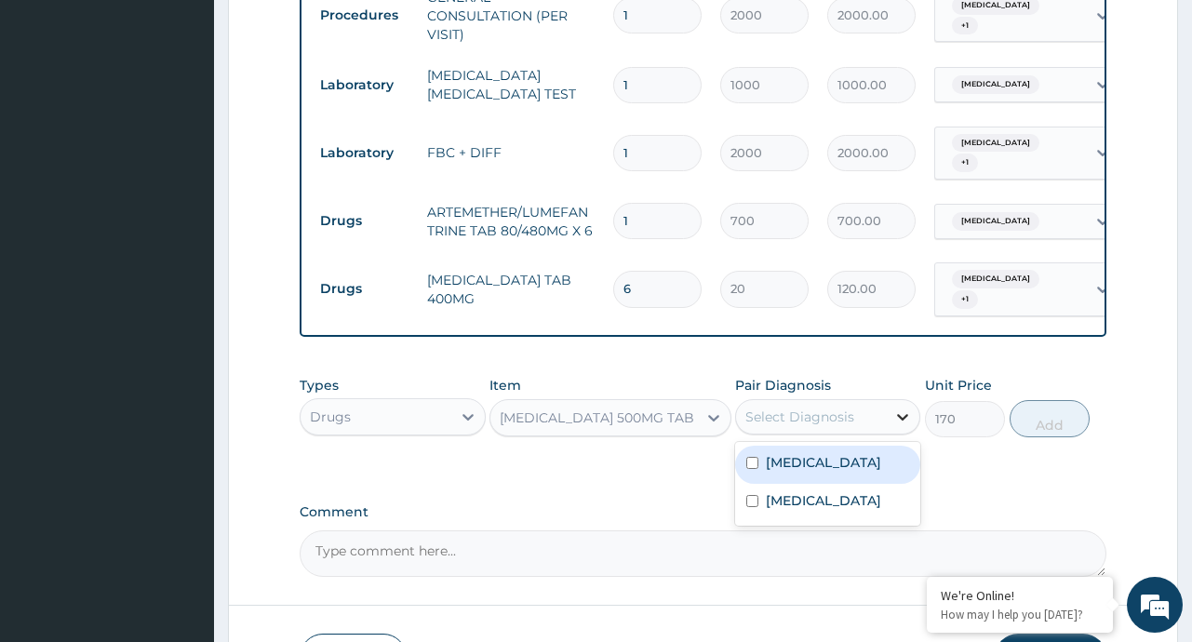
click at [893, 431] on div at bounding box center [902, 416] width 33 height 33
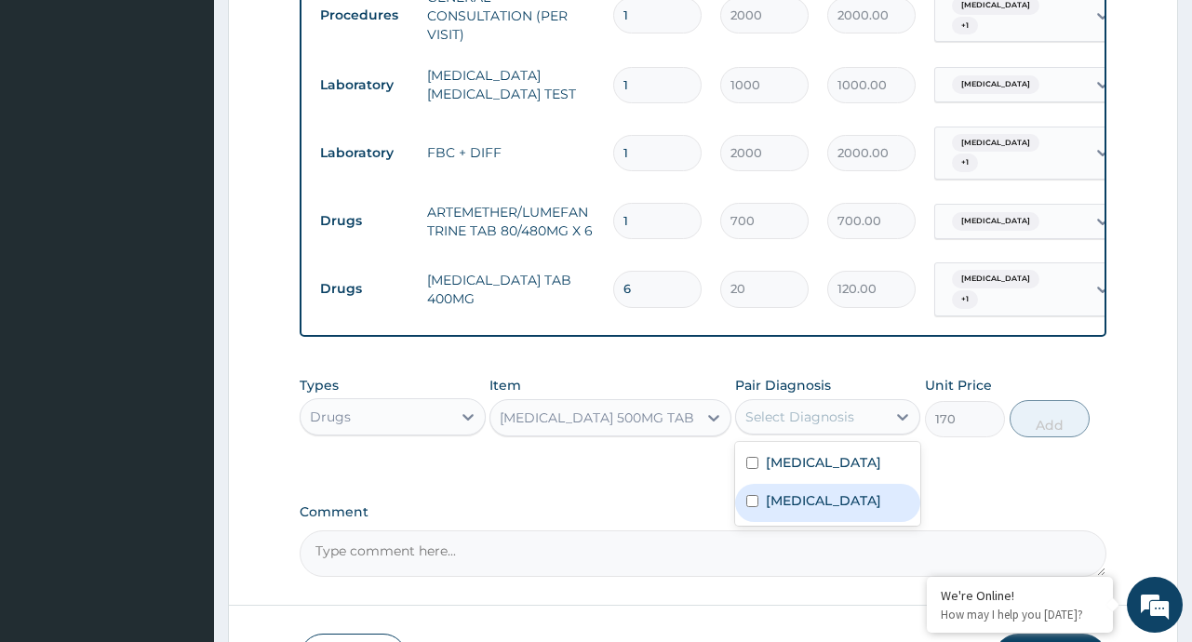
click at [822, 496] on label "Typhoid fever" at bounding box center [823, 500] width 115 height 19
checkbox input "true"
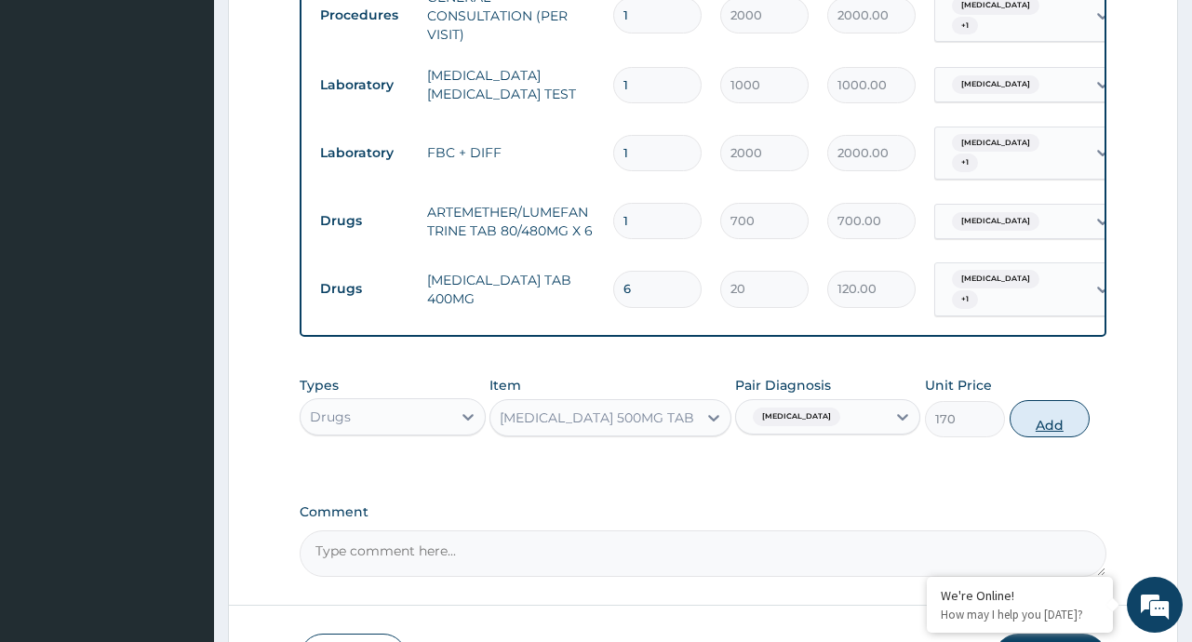
click at [1043, 424] on button "Add" at bounding box center [1049, 418] width 81 height 37
type input "0"
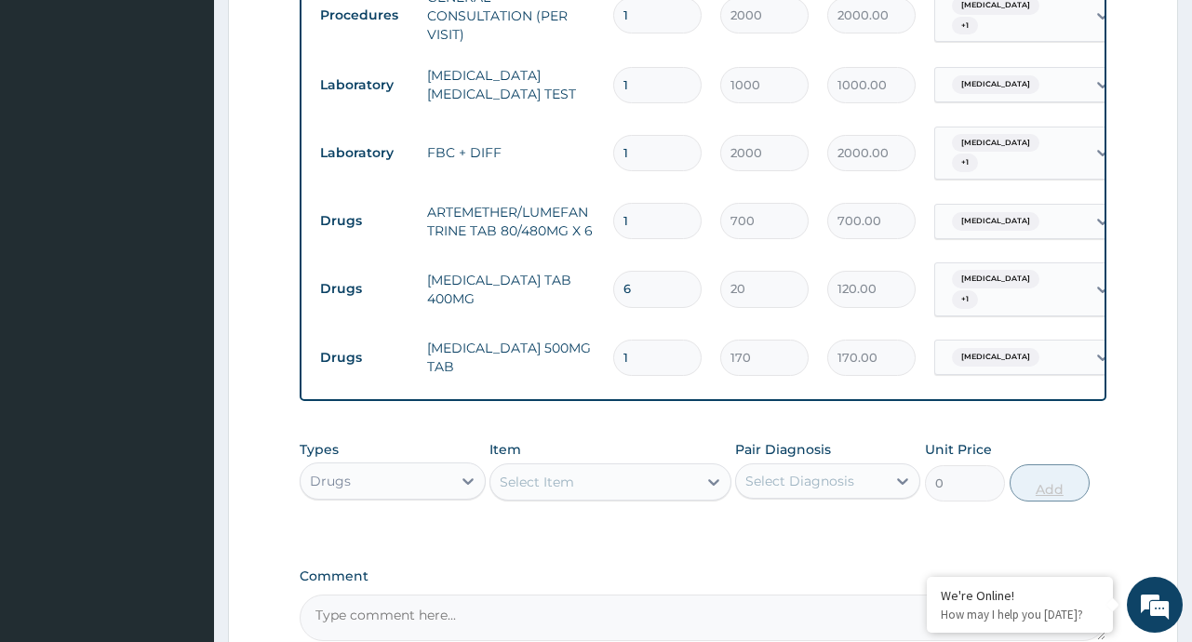
type input "14"
type input "2380.00"
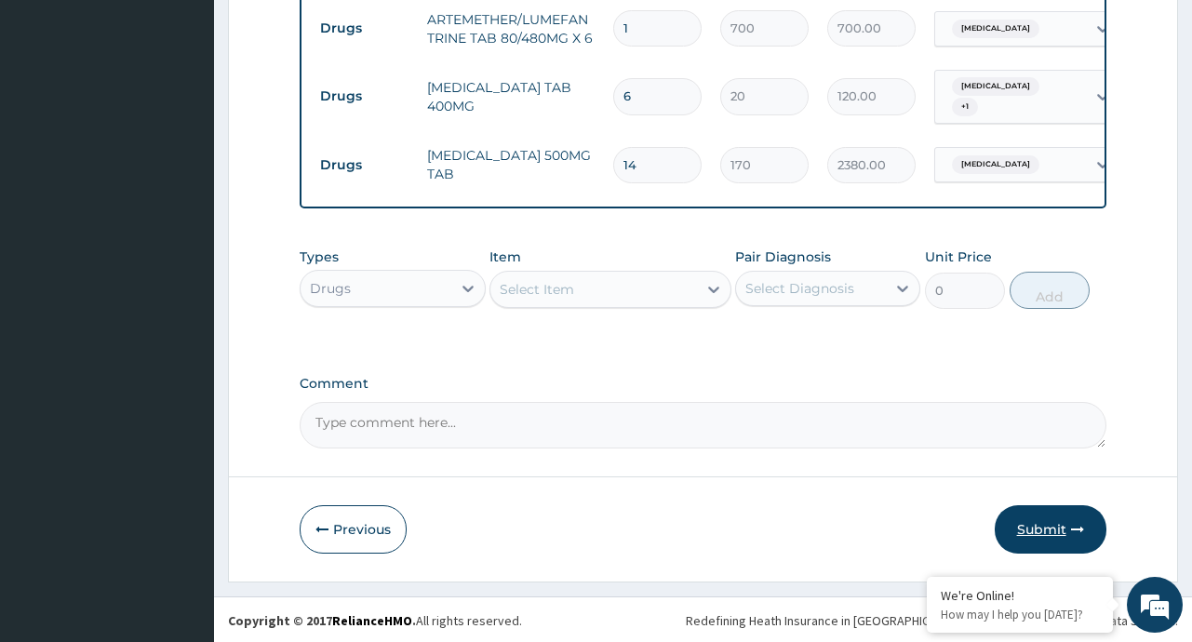
type input "14"
click at [1056, 535] on button "Submit" at bounding box center [1051, 529] width 112 height 48
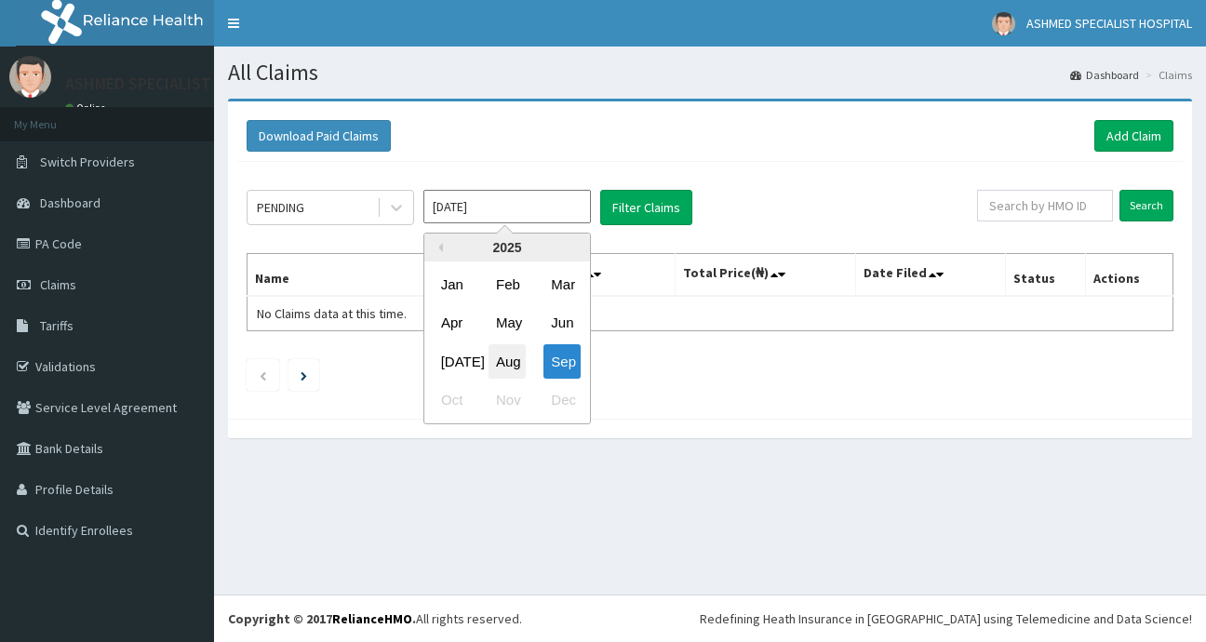
click at [500, 361] on div "Aug" at bounding box center [506, 361] width 37 height 34
type input "[DATE]"
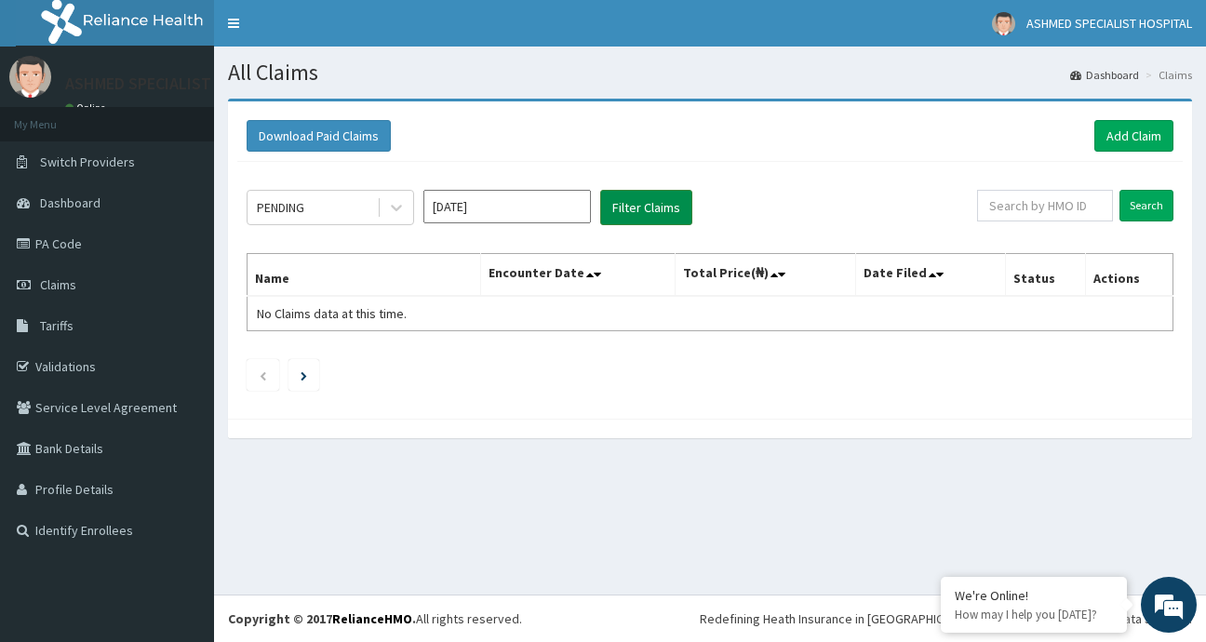
click at [634, 211] on button "Filter Claims" at bounding box center [646, 207] width 92 height 35
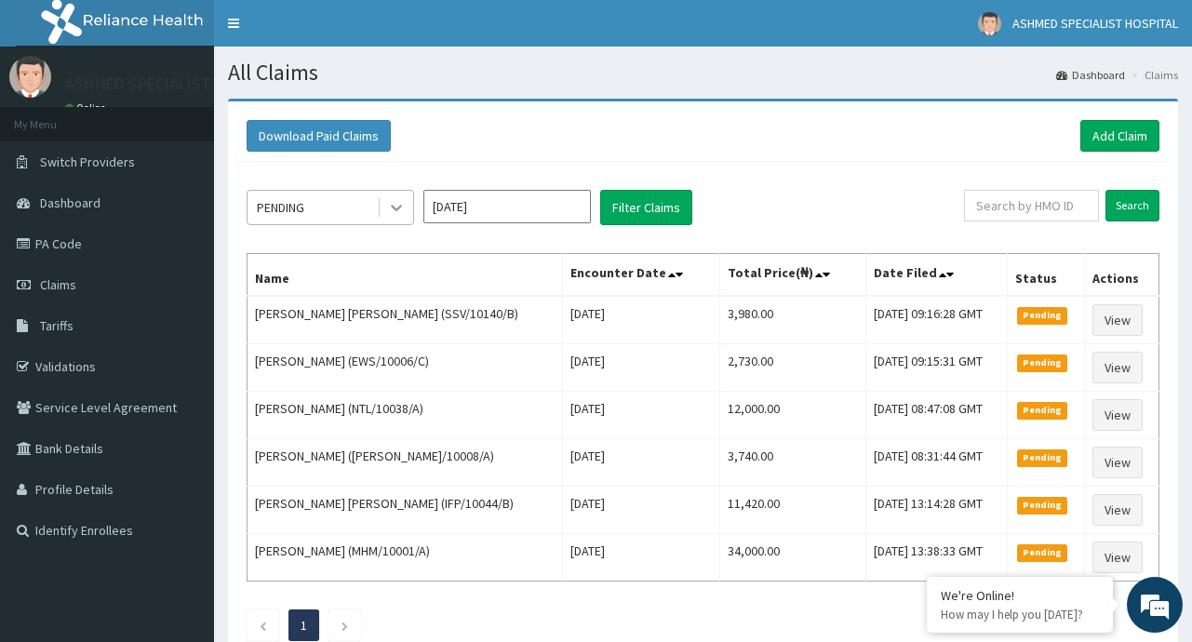
click at [403, 202] on icon at bounding box center [396, 207] width 19 height 19
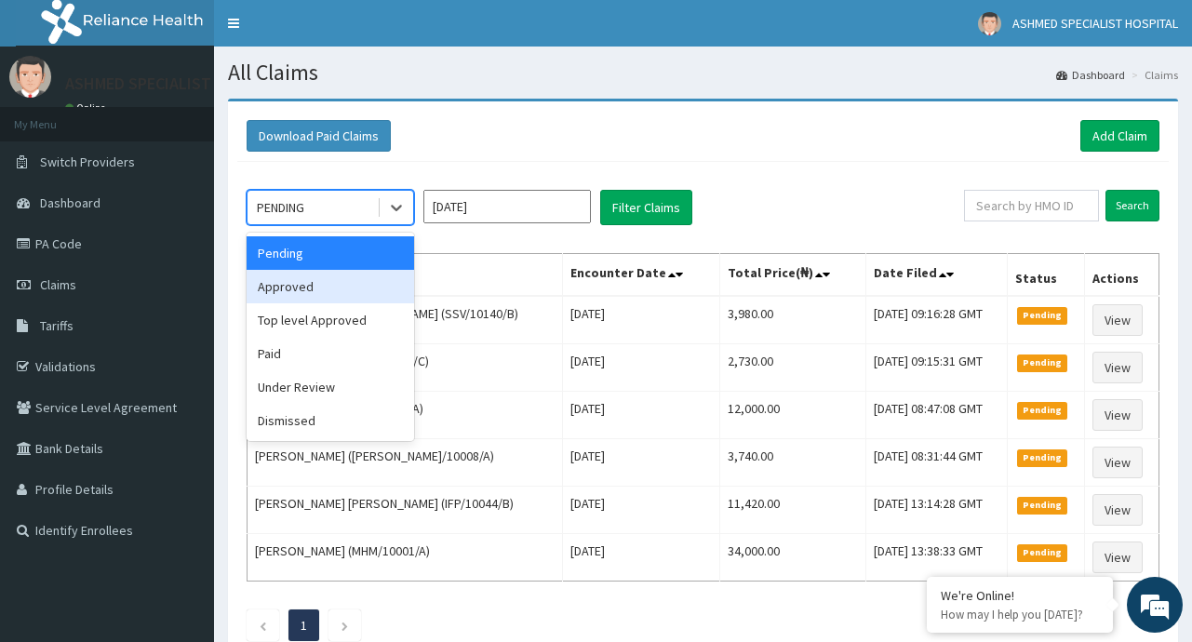
click at [330, 286] on div "Approved" at bounding box center [330, 286] width 167 height 33
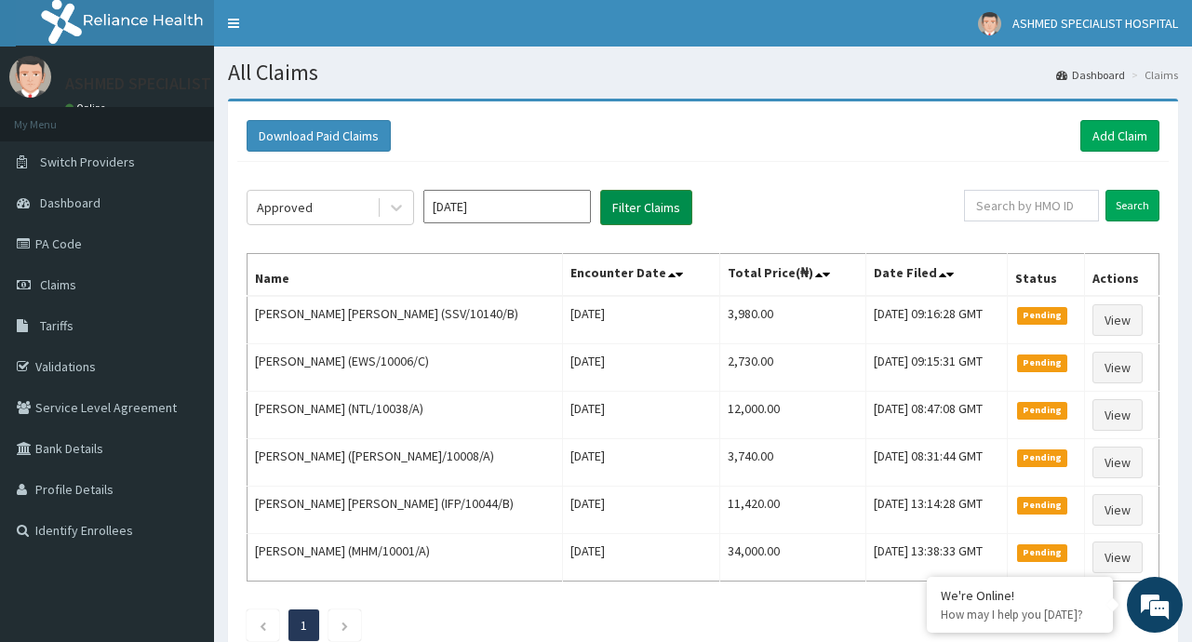
click at [640, 207] on button "Filter Claims" at bounding box center [646, 207] width 92 height 35
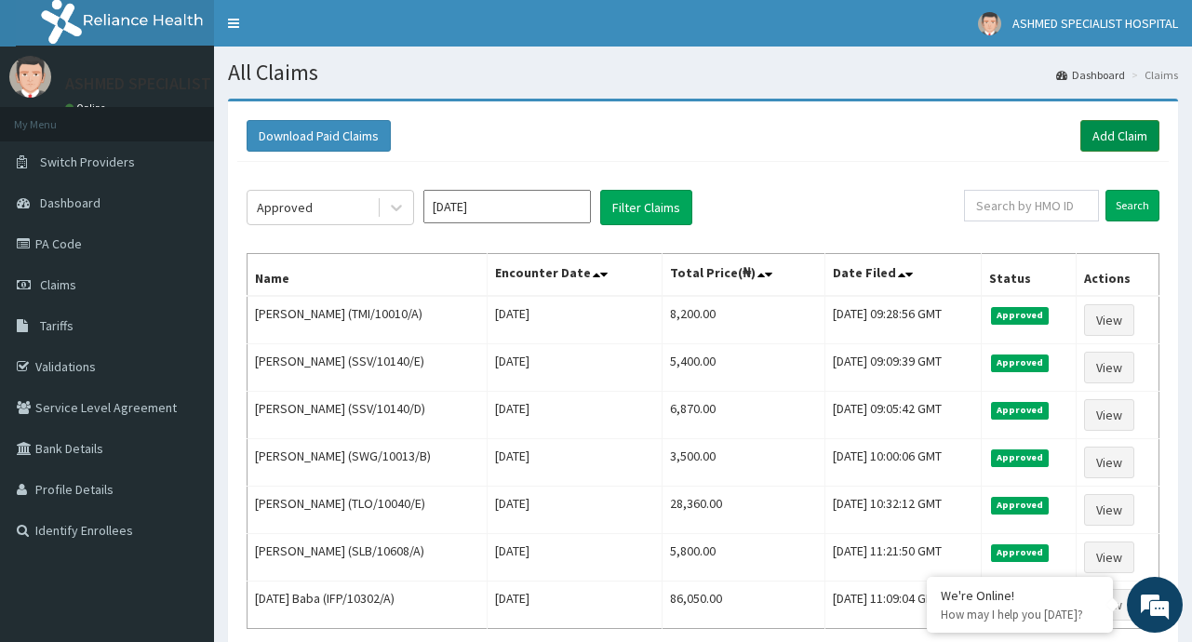
click at [1103, 135] on link "Add Claim" at bounding box center [1119, 136] width 79 height 32
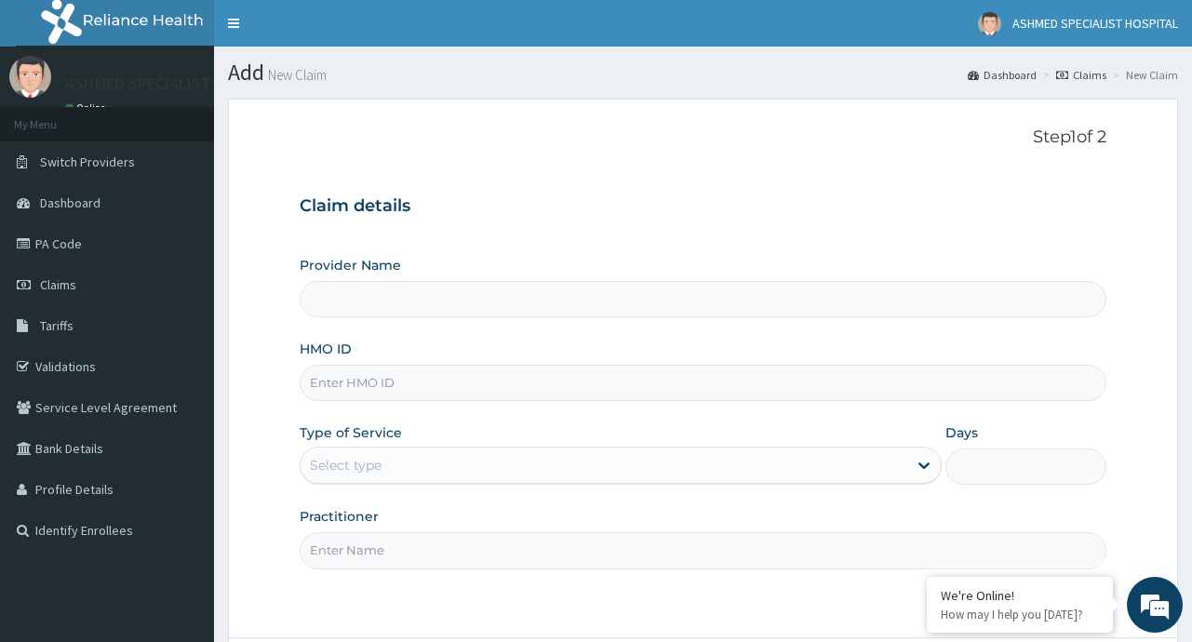
type input "ASHMED SPECIALIST HOSPITAL"
click at [411, 391] on input "HMO ID" at bounding box center [703, 383] width 806 height 36
type input "XIA/10796/A"
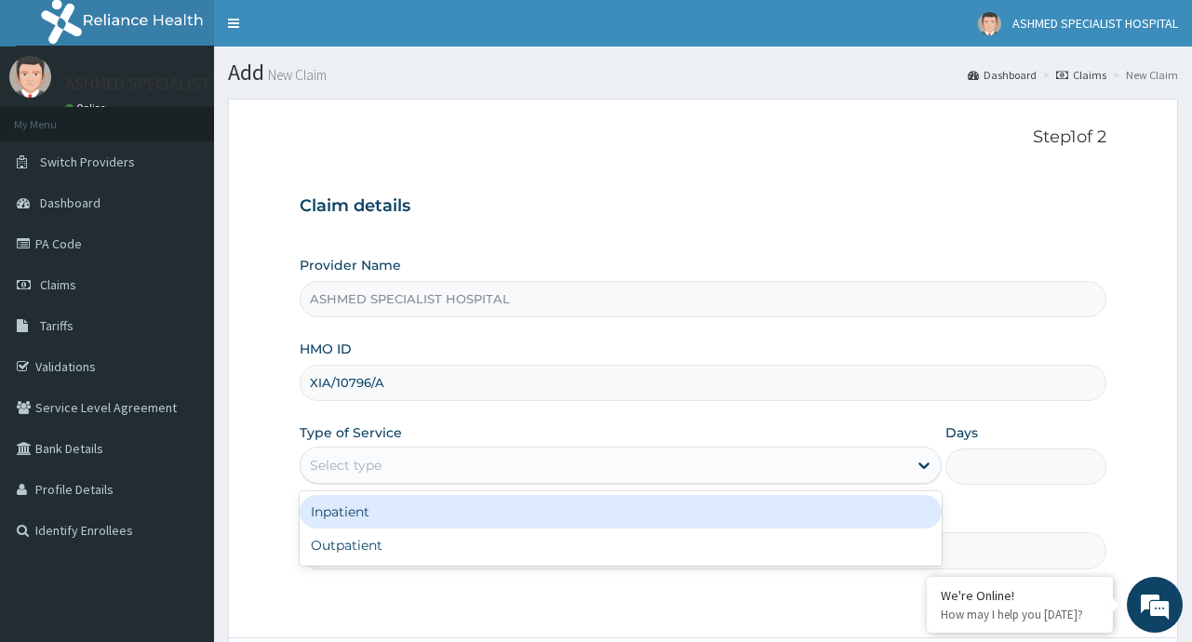
drag, startPoint x: 886, startPoint y: 468, endPoint x: 572, endPoint y: 468, distance: 313.5
click at [886, 466] on div "Select type" at bounding box center [604, 465] width 607 height 30
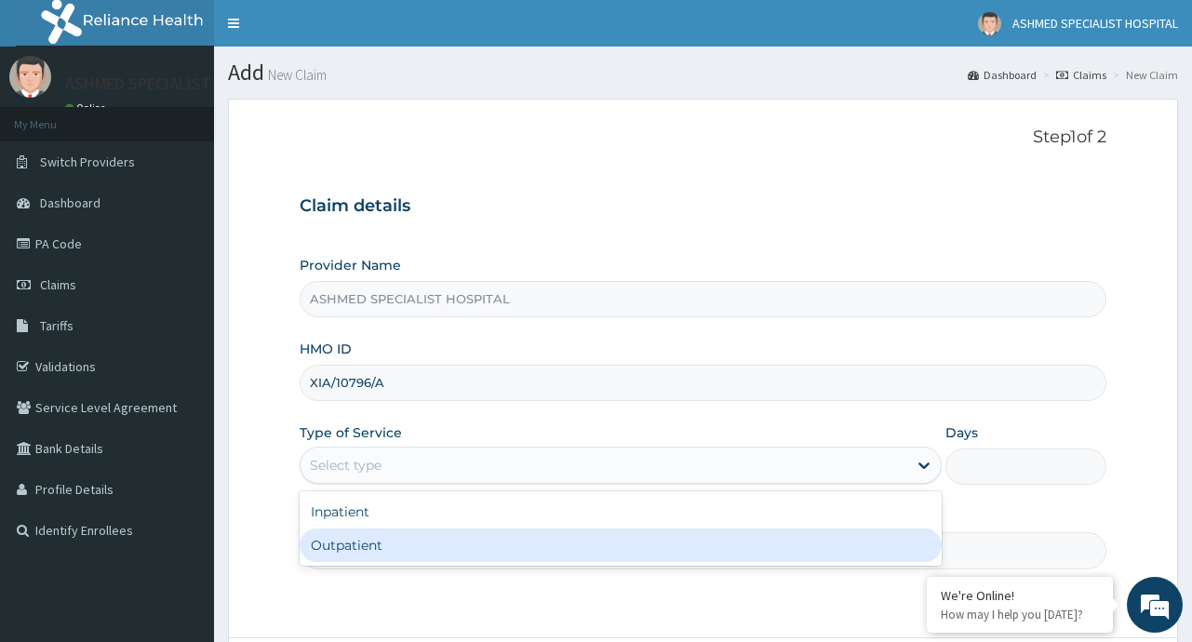
drag, startPoint x: 399, startPoint y: 542, endPoint x: 834, endPoint y: 452, distance: 443.8
click at [404, 540] on div "Outpatient" at bounding box center [621, 544] width 642 height 33
type input "1"
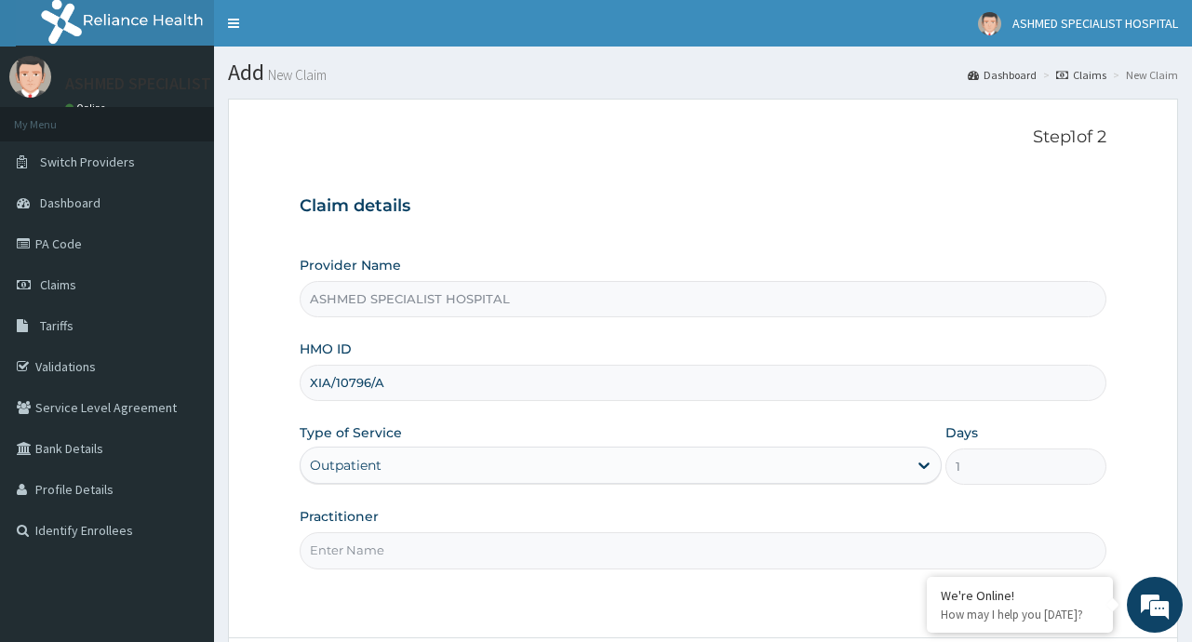
scroll to position [152, 0]
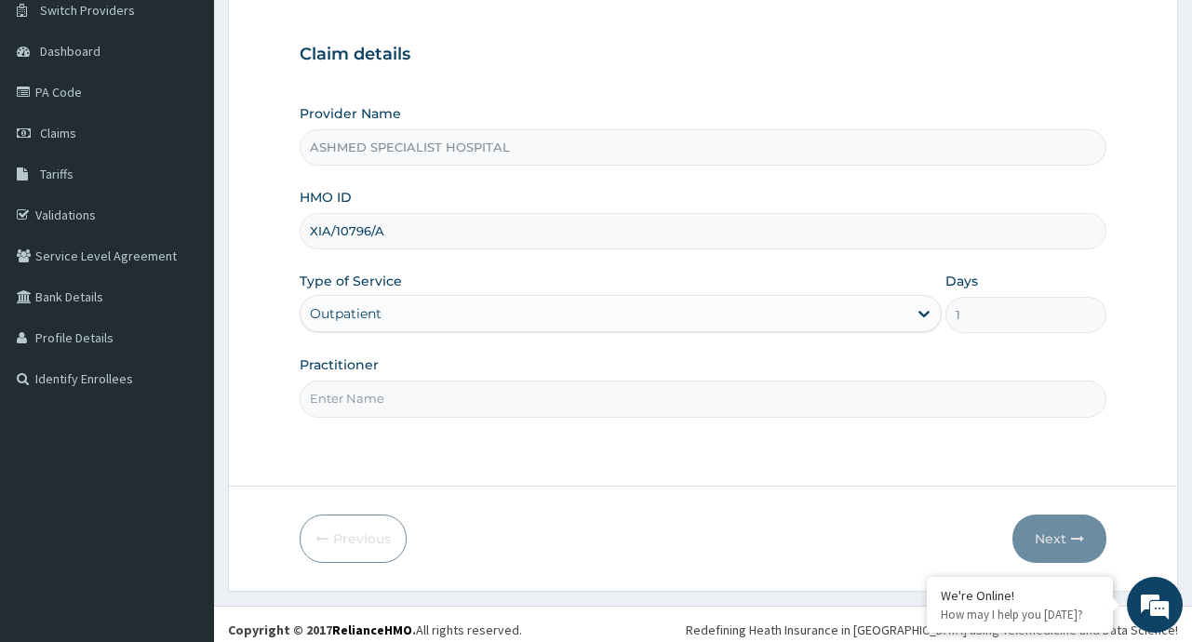
click at [357, 397] on input "Practitioner" at bounding box center [703, 399] width 806 height 36
type input "DR. ABUSUFYAN MAHMUD DABO"
click at [1063, 542] on button "Next" at bounding box center [1059, 539] width 94 height 48
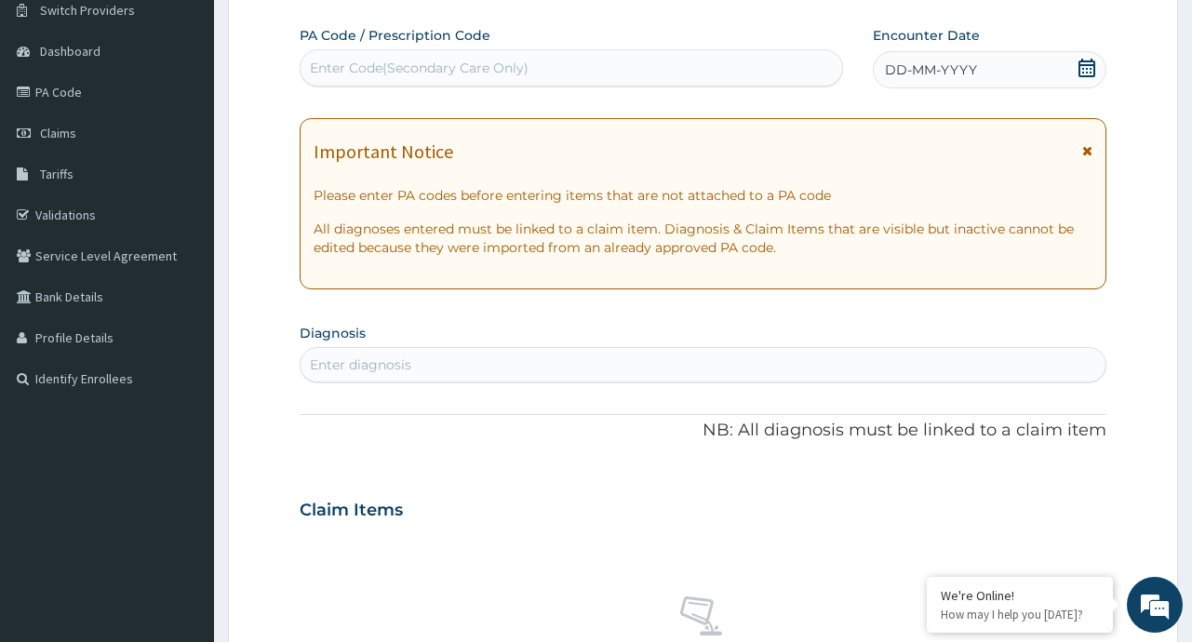
click at [1089, 65] on icon at bounding box center [1086, 68] width 17 height 19
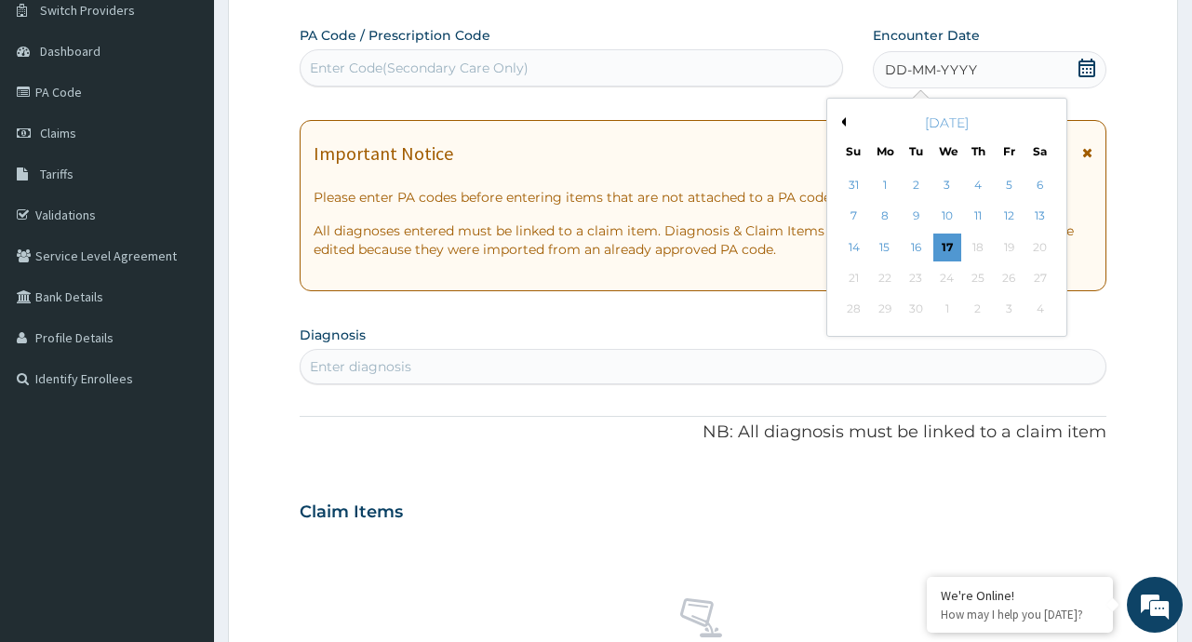
click at [839, 122] on button "Previous Month" at bounding box center [840, 121] width 9 height 9
click at [919, 277] on div "19" at bounding box center [916, 278] width 28 height 28
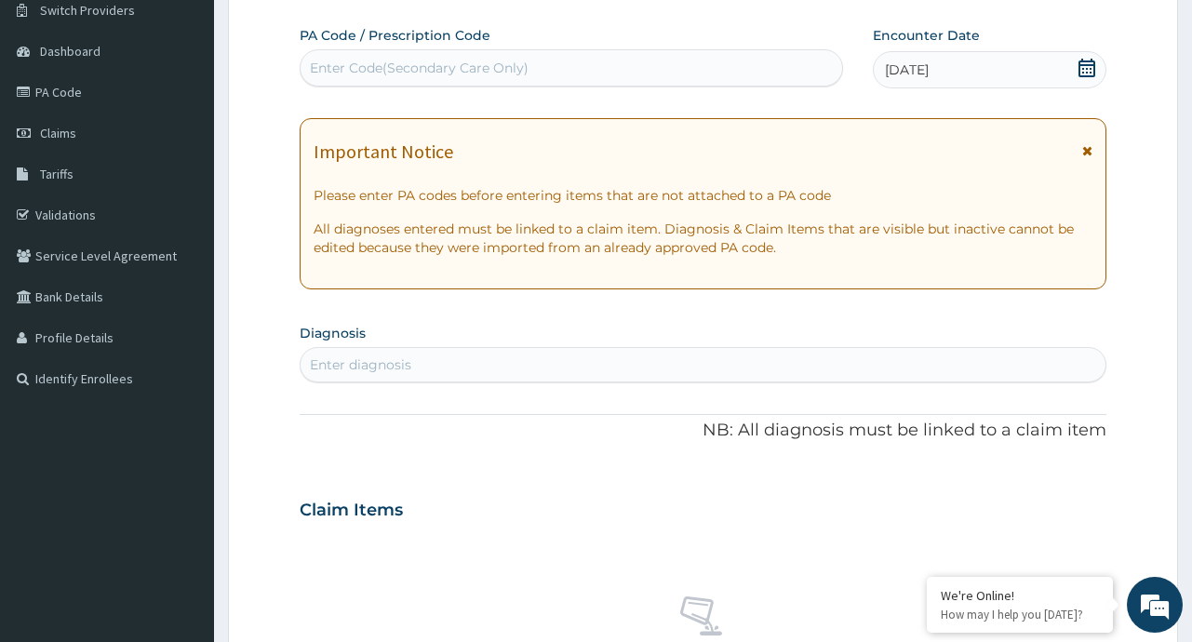
click at [376, 345] on section "Diagnosis Enter diagnosis" at bounding box center [703, 350] width 806 height 63
click at [321, 365] on div "Enter diagnosis" at bounding box center [360, 364] width 101 height 19
type input "I"
type input "UPPER RESPI"
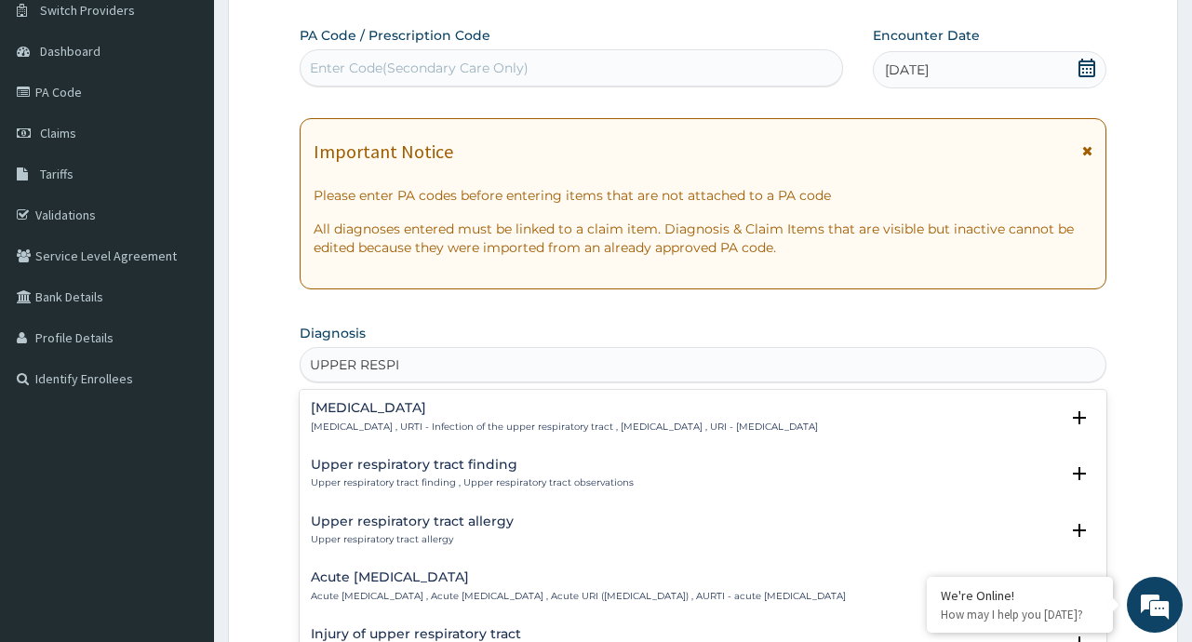
click at [457, 419] on div "Upper respiratory infection Upper respiratory infection , URTI - Infection of t…" at bounding box center [564, 417] width 507 height 33
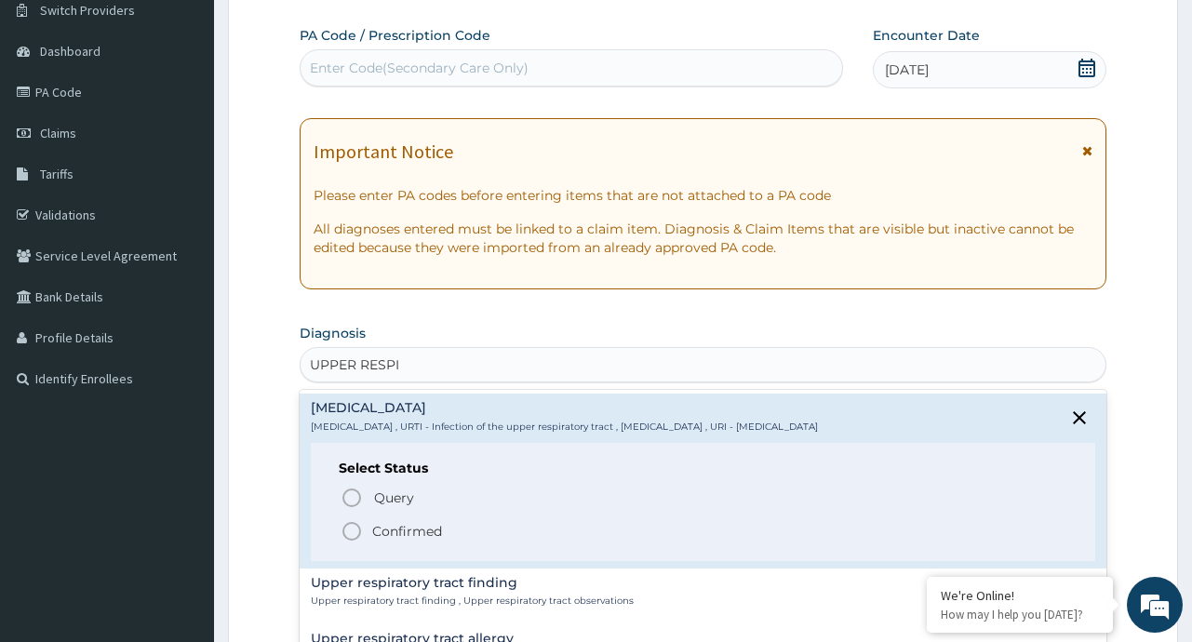
click at [420, 535] on p "Confirmed" at bounding box center [407, 531] width 70 height 19
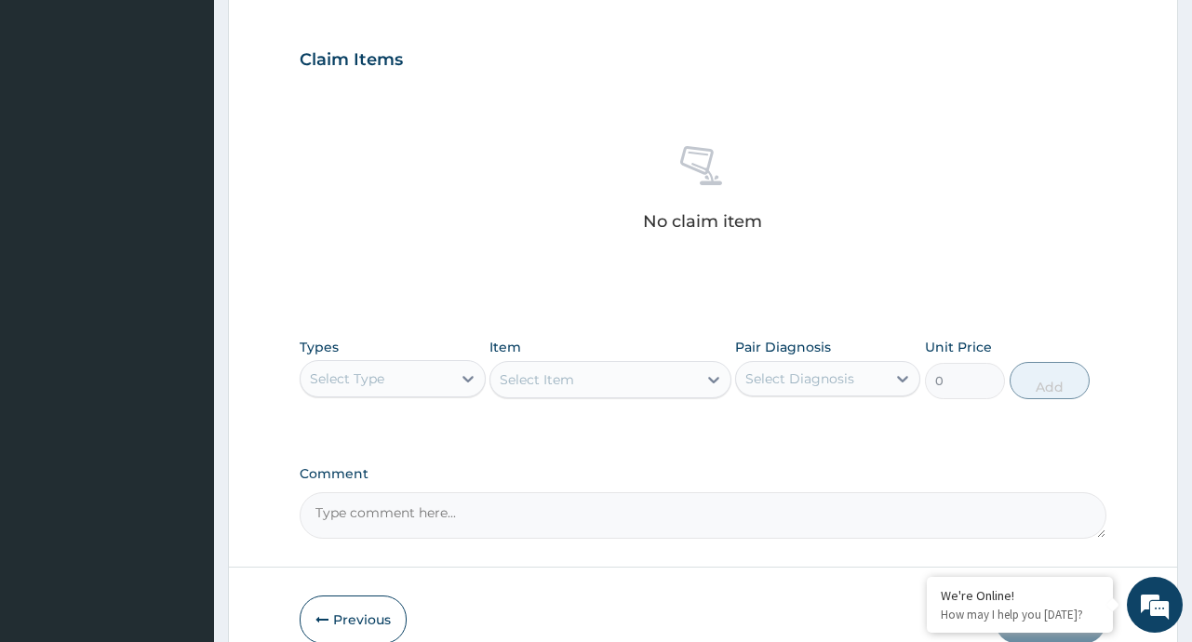
scroll to position [700, 0]
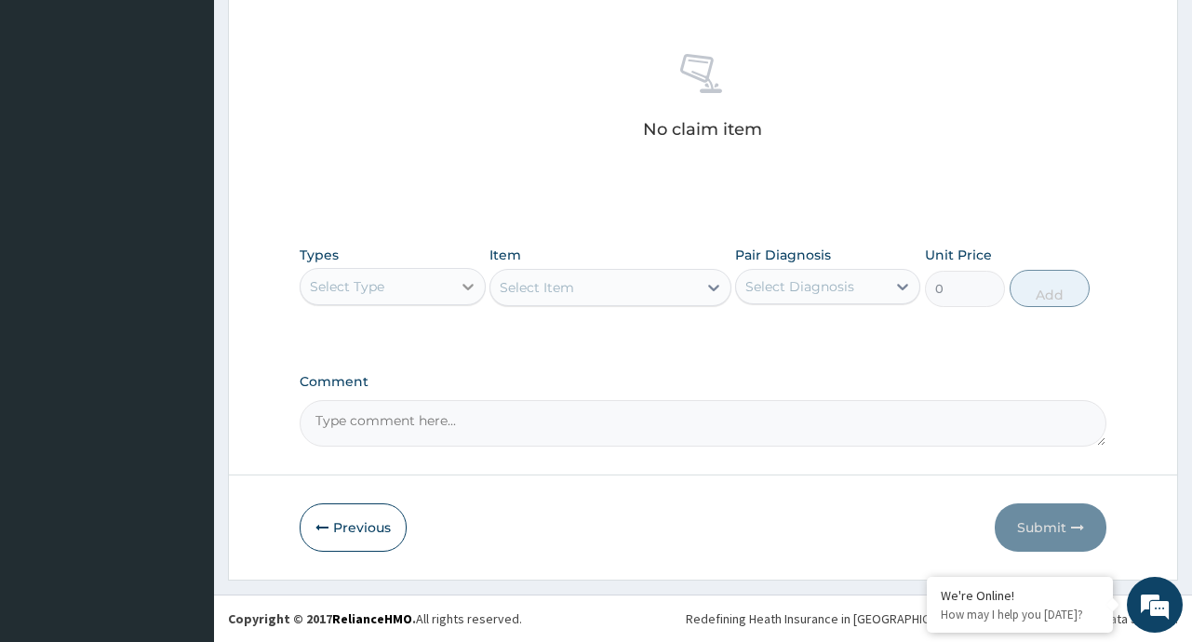
click at [457, 273] on div at bounding box center [467, 286] width 33 height 33
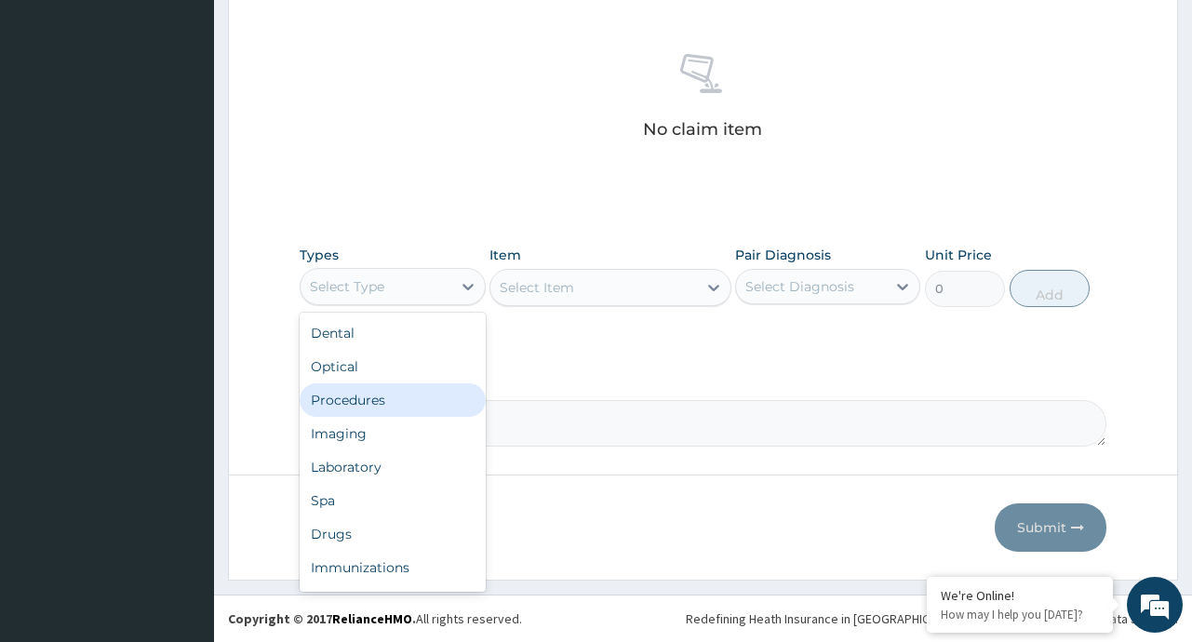
click at [376, 402] on div "Procedures" at bounding box center [392, 399] width 185 height 33
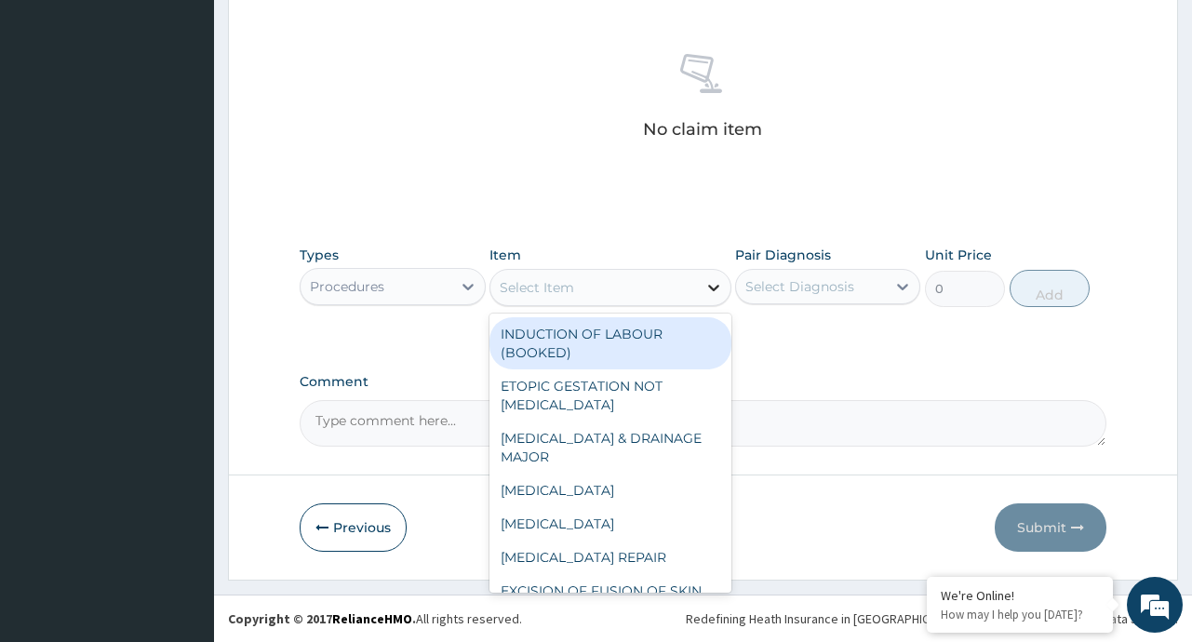
click at [711, 287] on icon at bounding box center [713, 288] width 11 height 7
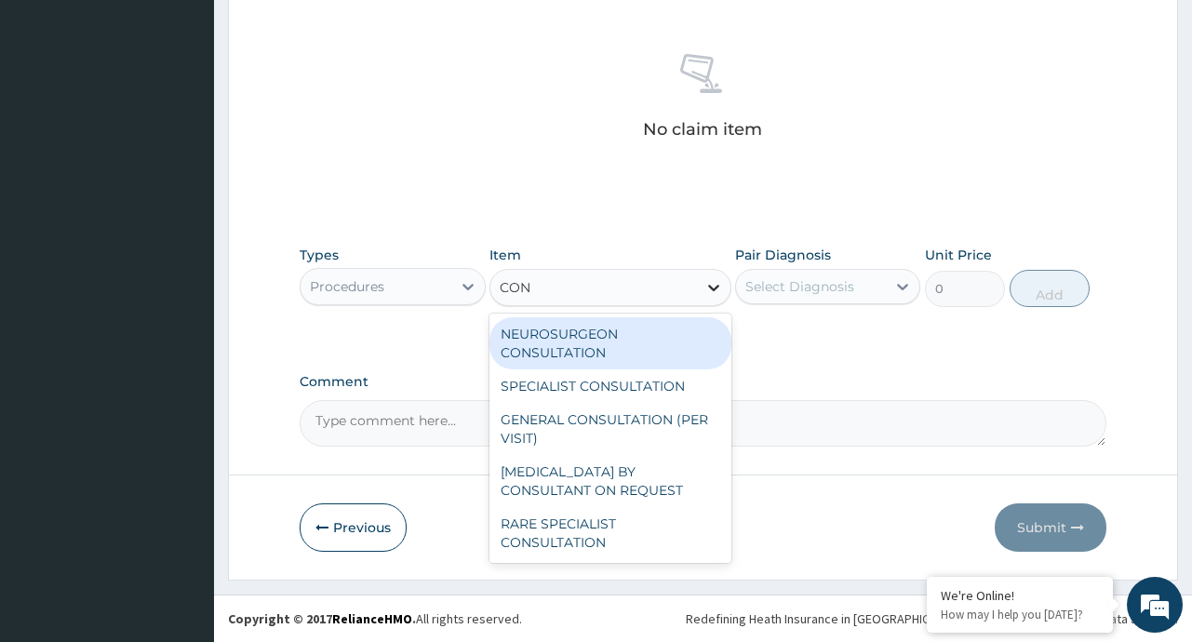
type input "CONS"
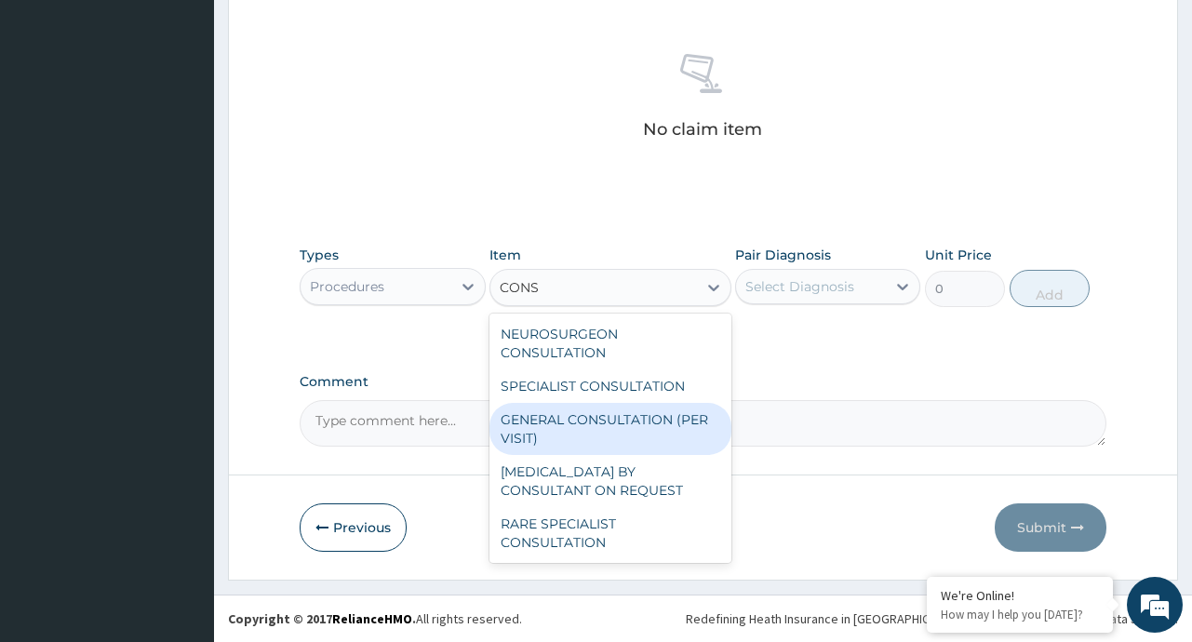
click at [649, 421] on div "GENERAL CONSULTATION (PER VISIT)" at bounding box center [610, 429] width 242 height 52
type input "2000"
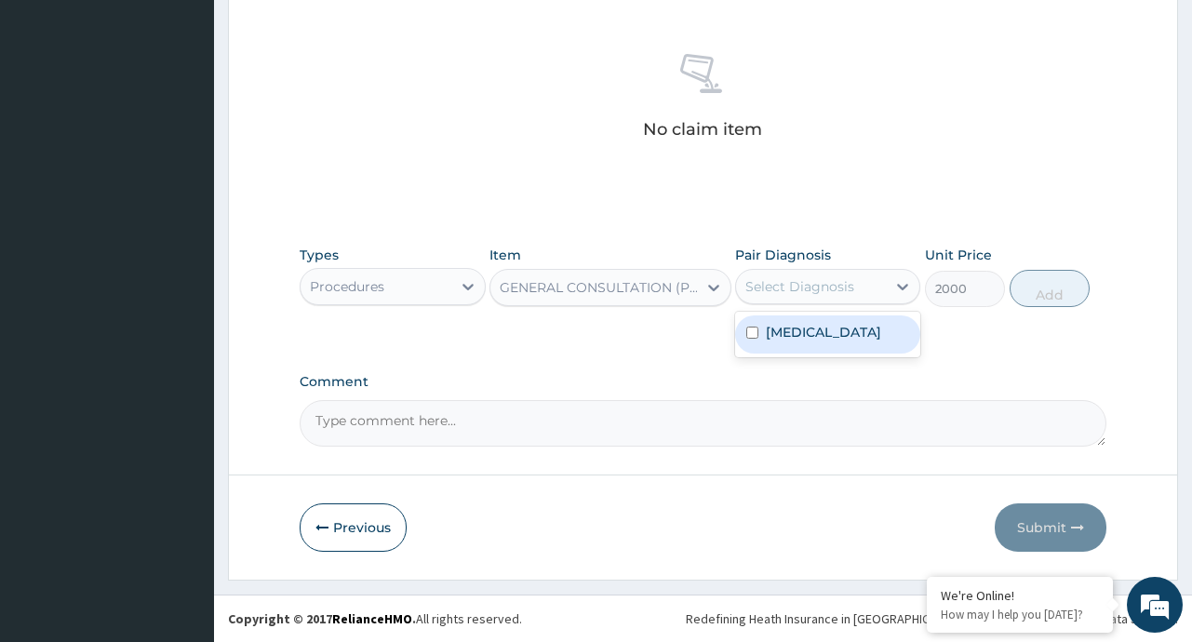
click at [835, 277] on div "Select Diagnosis" at bounding box center [799, 286] width 109 height 19
click at [829, 332] on label "[MEDICAL_DATA]" at bounding box center [823, 332] width 115 height 19
checkbox input "true"
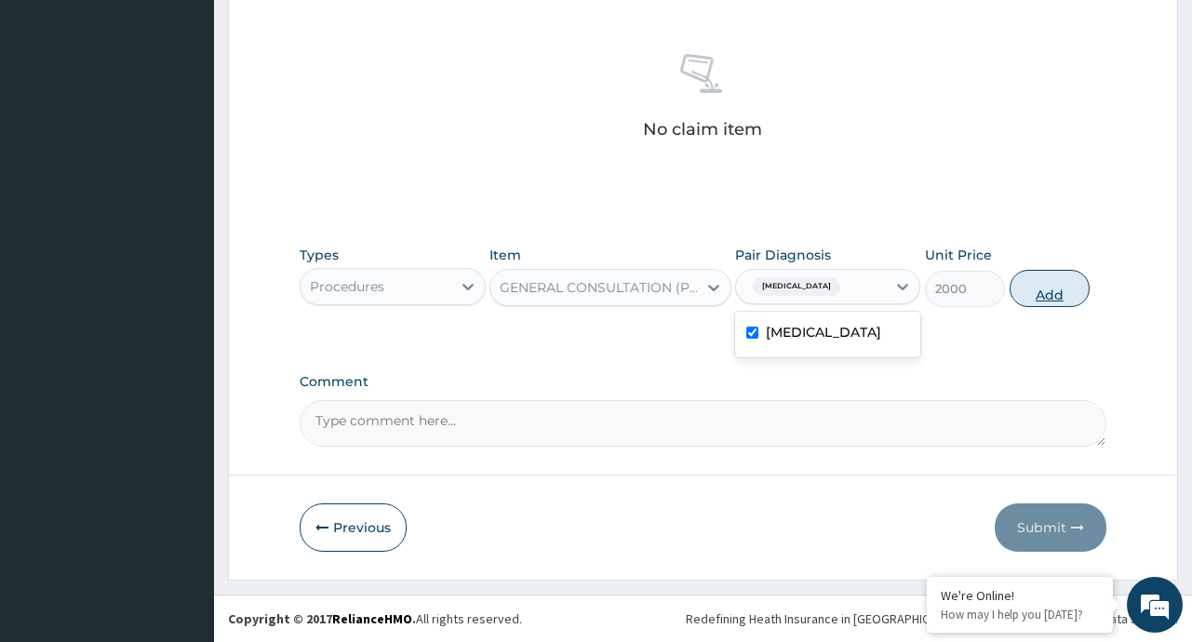
click at [1057, 296] on button "Add" at bounding box center [1049, 288] width 81 height 37
type input "0"
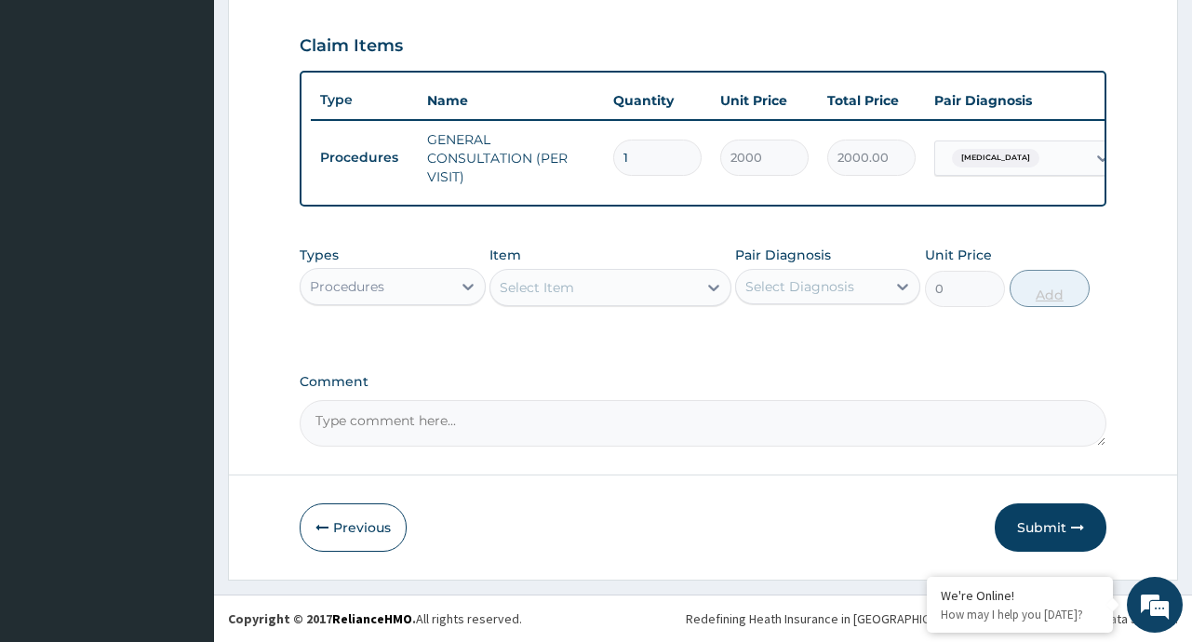
scroll to position [635, 0]
click at [459, 284] on icon at bounding box center [468, 286] width 19 height 19
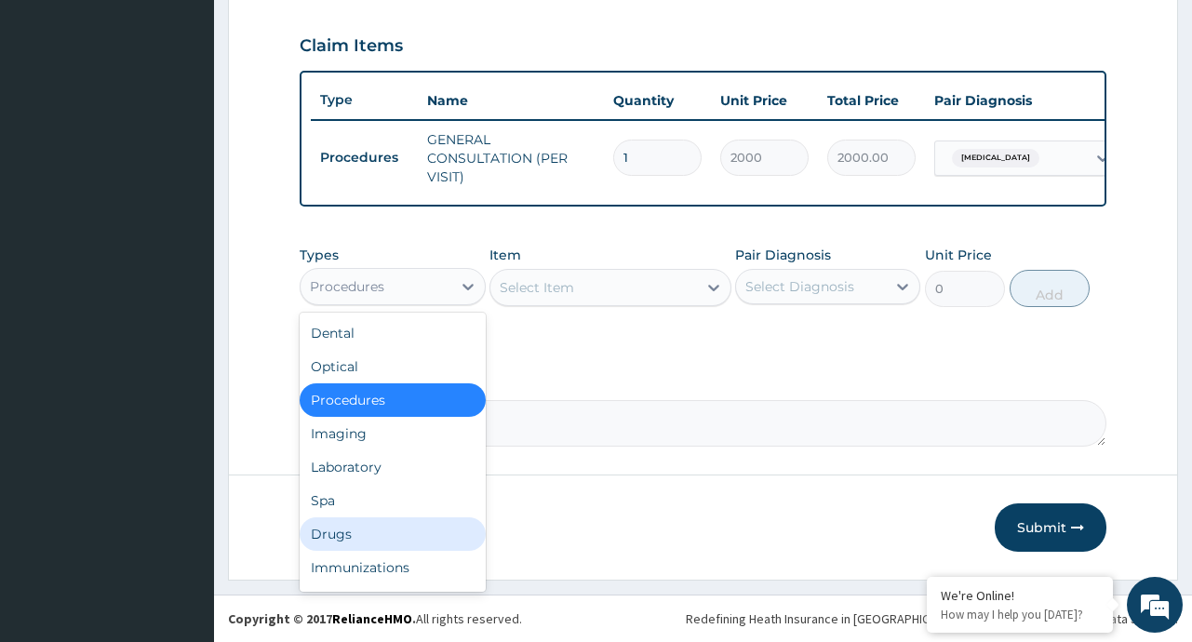
click at [345, 533] on div "Drugs" at bounding box center [392, 533] width 185 height 33
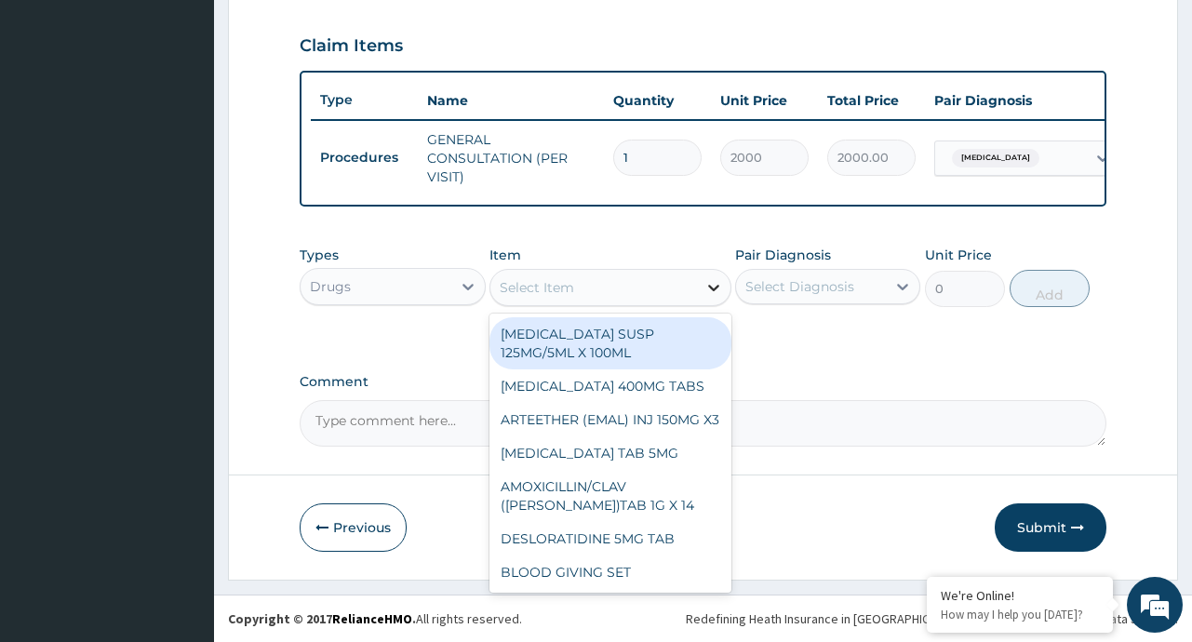
click at [711, 282] on icon at bounding box center [713, 287] width 19 height 19
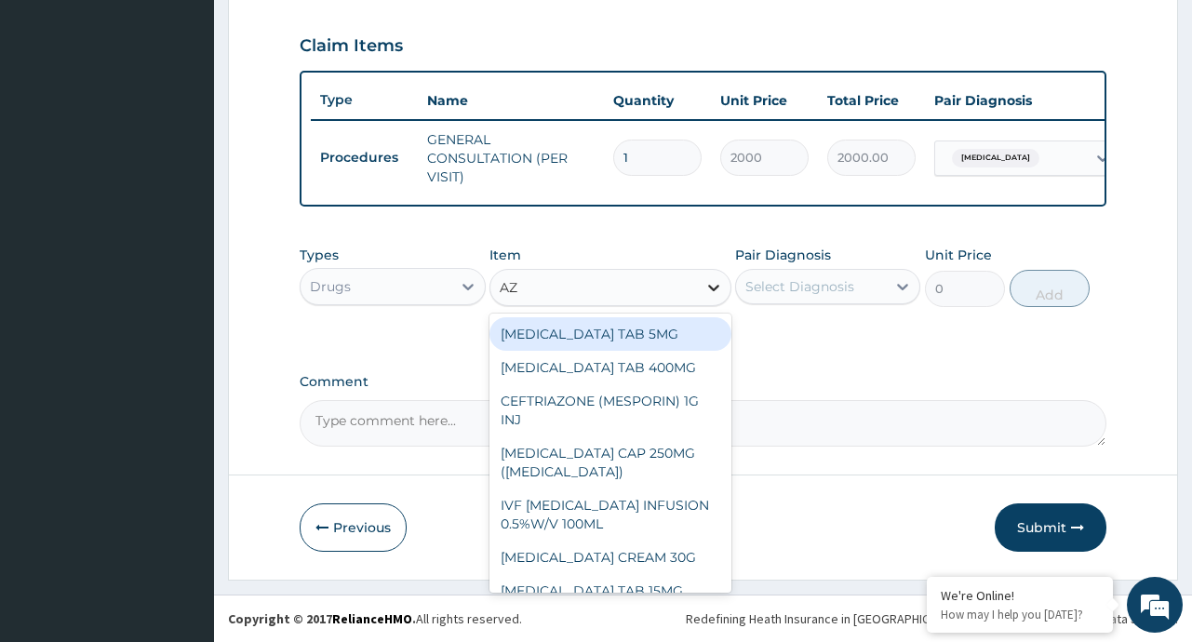
type input "AZI"
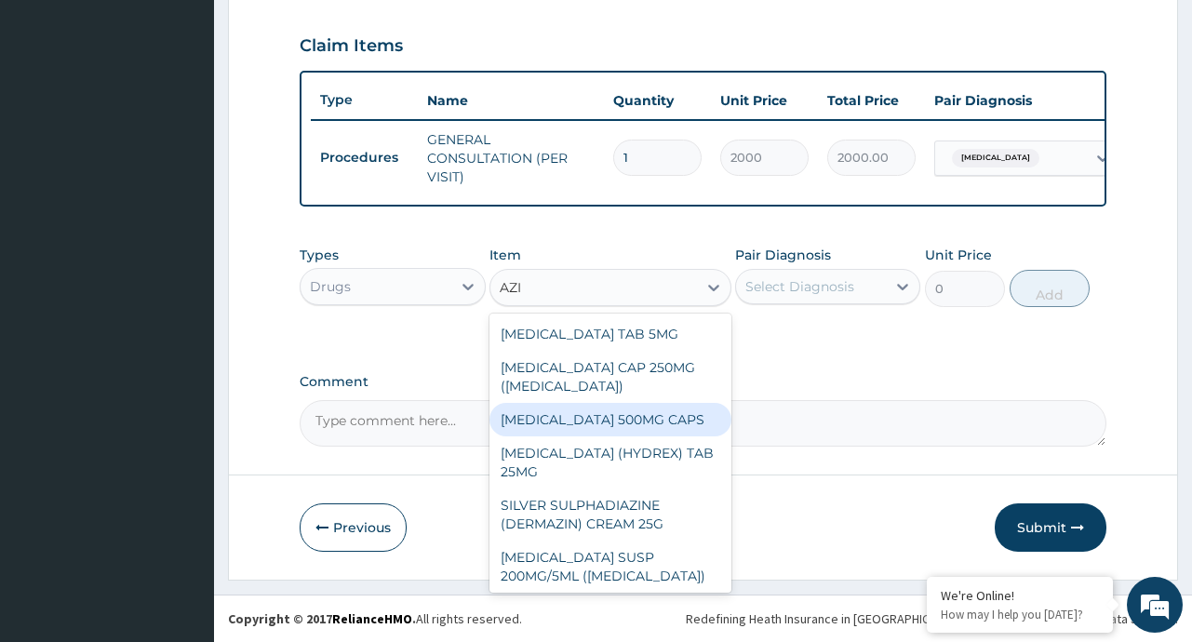
click at [652, 436] on div "[MEDICAL_DATA] 500MG CAPS" at bounding box center [610, 419] width 242 height 33
type input "250"
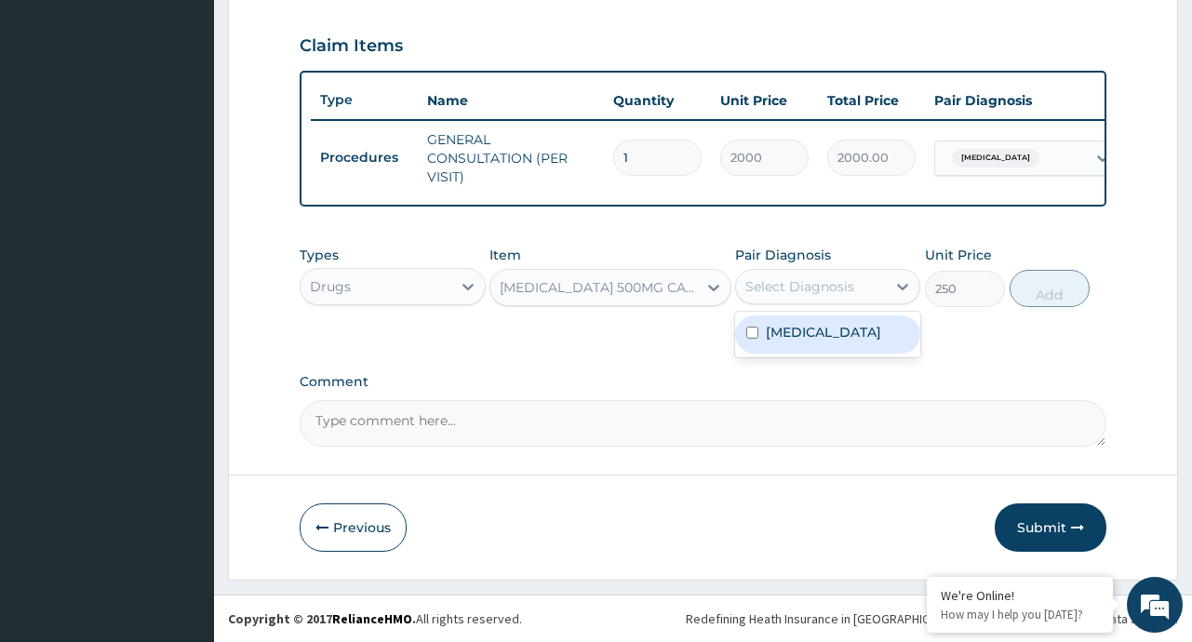
click at [836, 290] on div "Select Diagnosis" at bounding box center [799, 286] width 109 height 19
click at [807, 341] on label "[MEDICAL_DATA]" at bounding box center [823, 332] width 115 height 19
checkbox input "true"
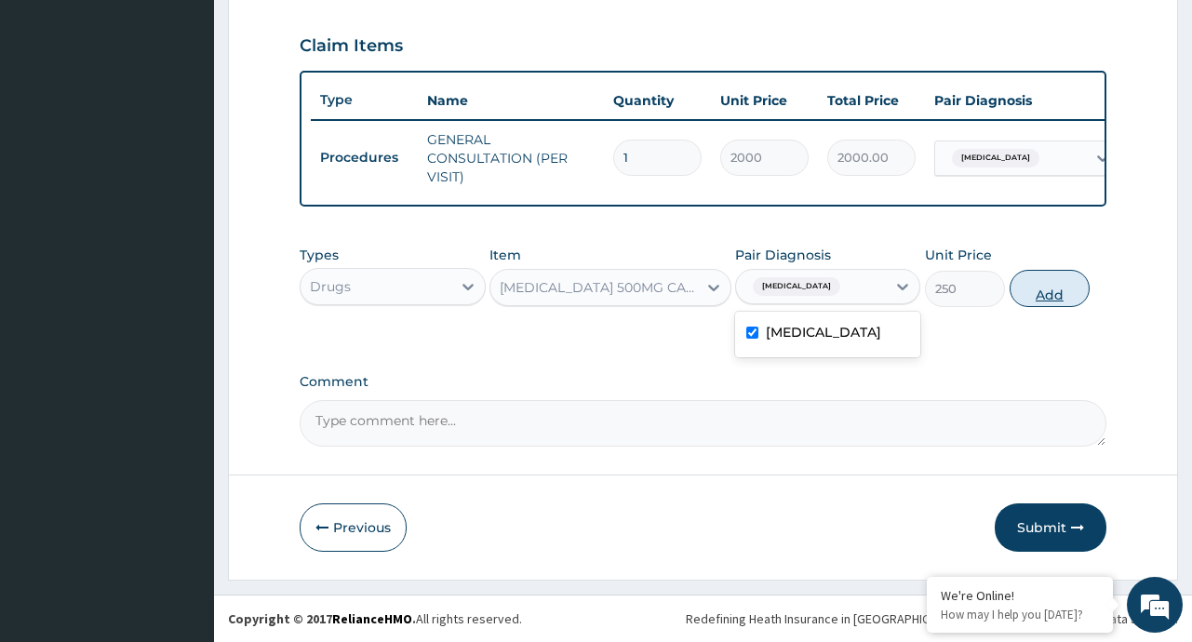
click at [1032, 287] on button "Add" at bounding box center [1049, 288] width 81 height 37
type input "0"
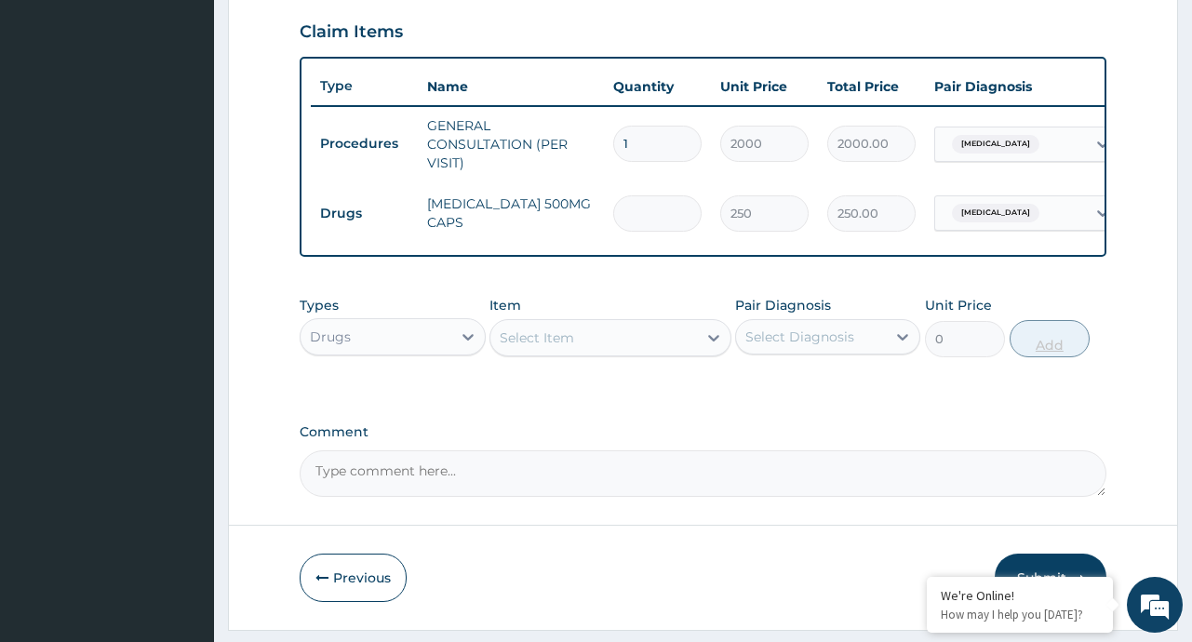
type input "0.00"
type input "3"
type input "750.00"
type input "3"
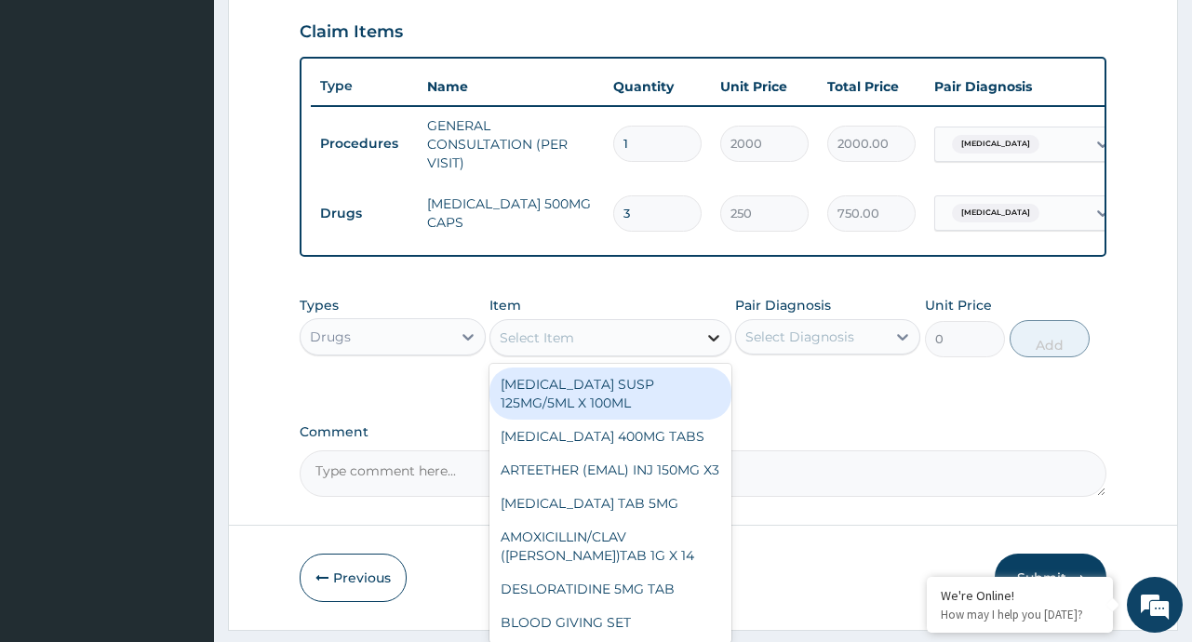
click at [712, 347] on icon at bounding box center [713, 337] width 19 height 19
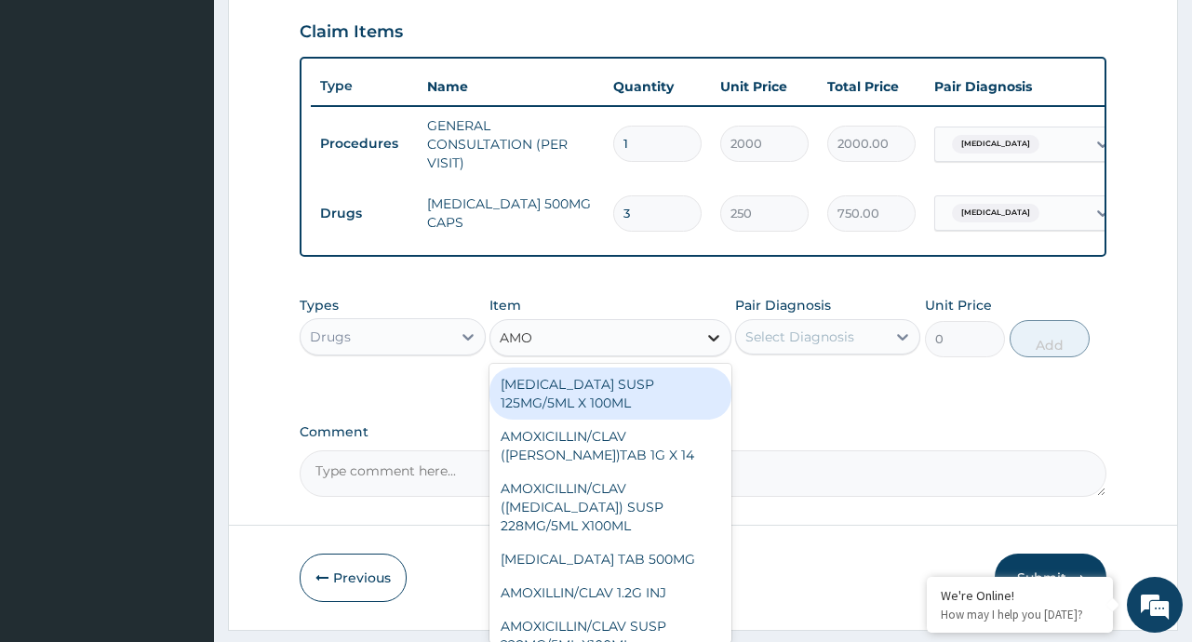
type input "AMOX"
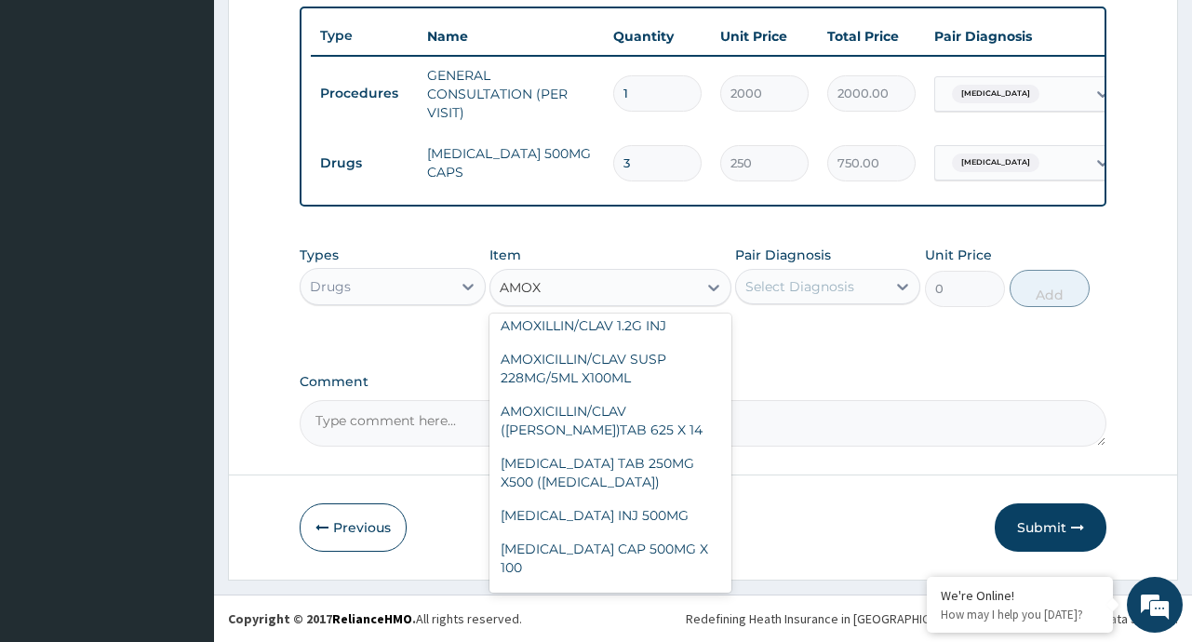
scroll to position [189, 0]
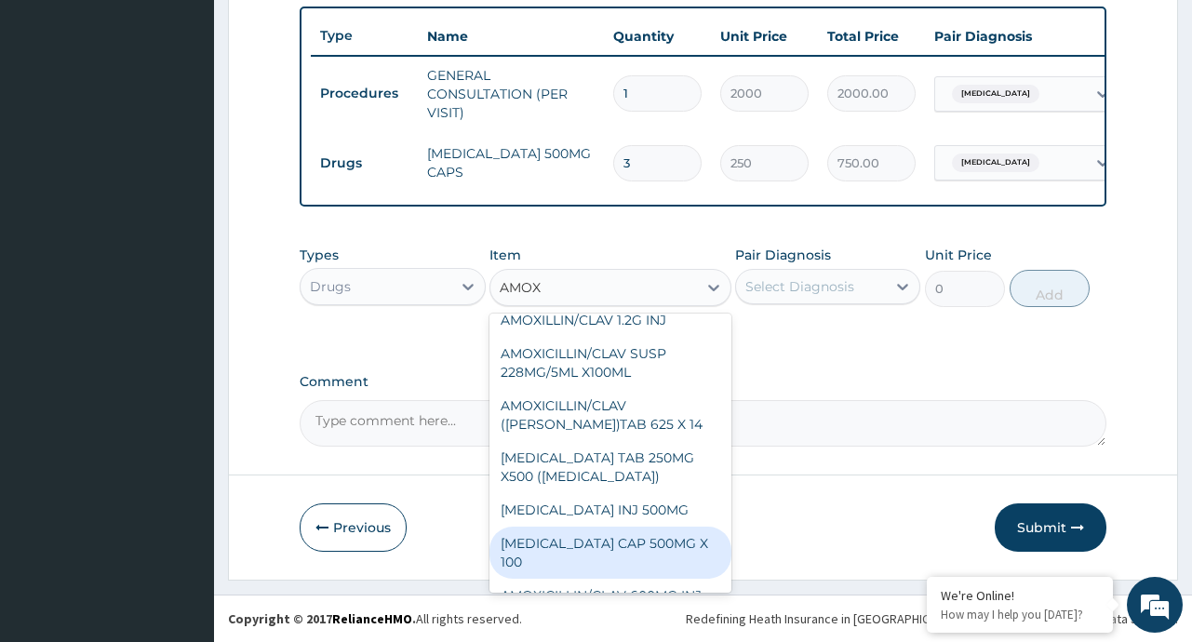
click at [620, 544] on div "[MEDICAL_DATA] CAP 500MG X 100" at bounding box center [610, 553] width 242 height 52
type input "40"
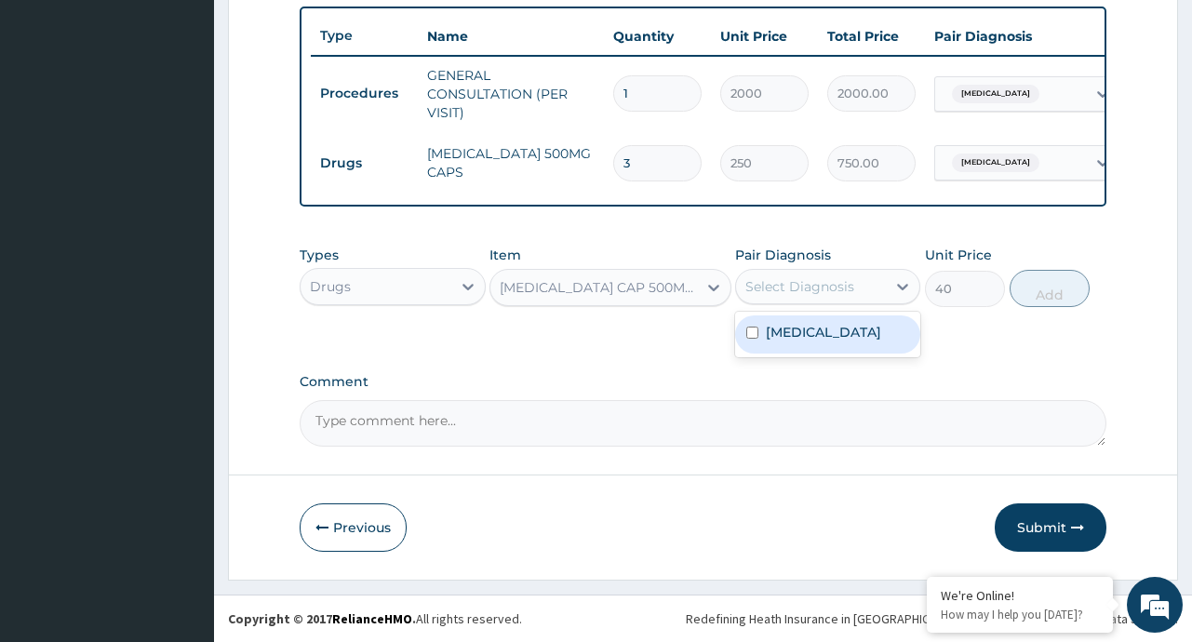
click at [846, 289] on div "Select Diagnosis" at bounding box center [799, 286] width 109 height 19
click at [824, 341] on label "[MEDICAL_DATA]" at bounding box center [823, 332] width 115 height 19
checkbox input "true"
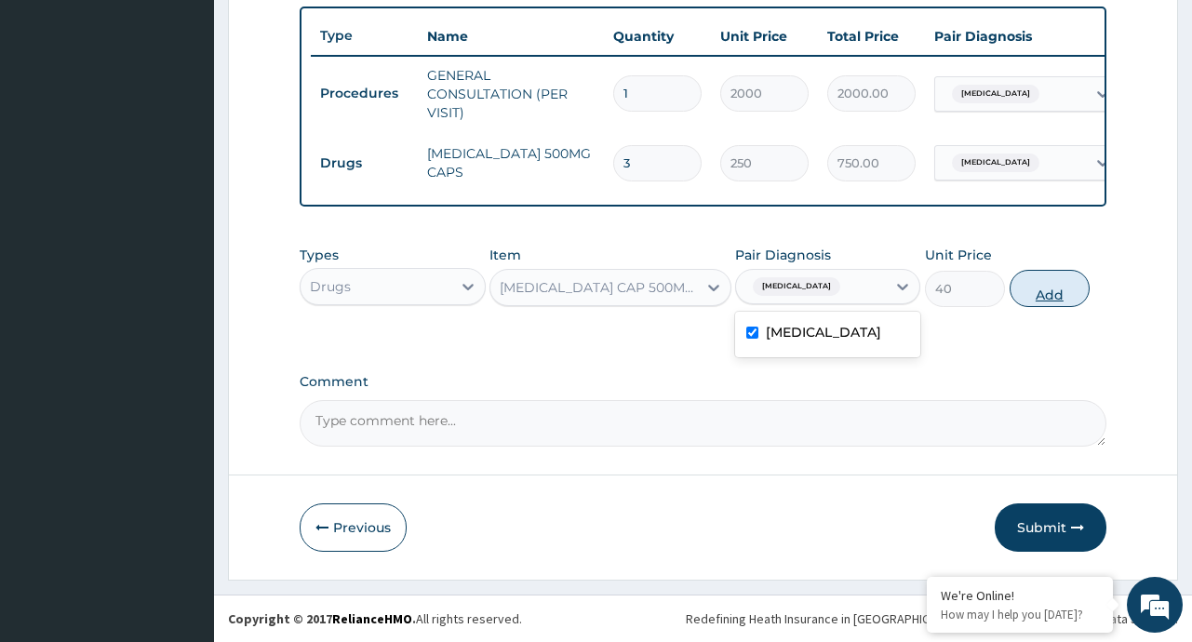
click at [1060, 286] on button "Add" at bounding box center [1049, 288] width 81 height 37
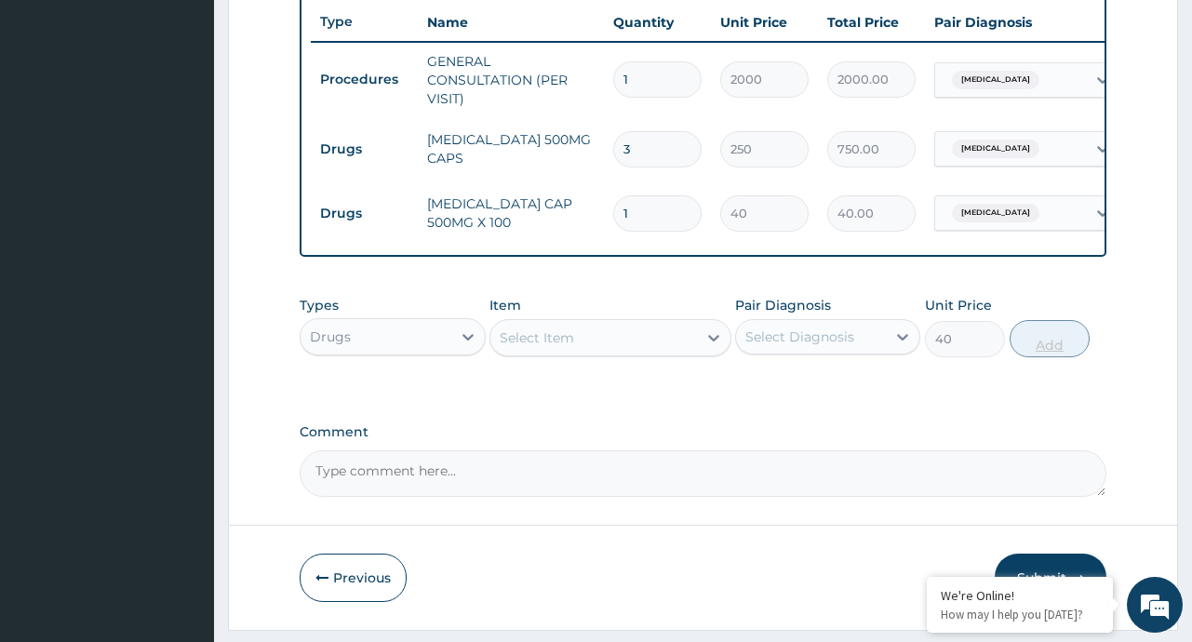
type input "0"
type input "15"
type input "600.00"
type input "15"
click at [714, 346] on icon at bounding box center [713, 337] width 19 height 19
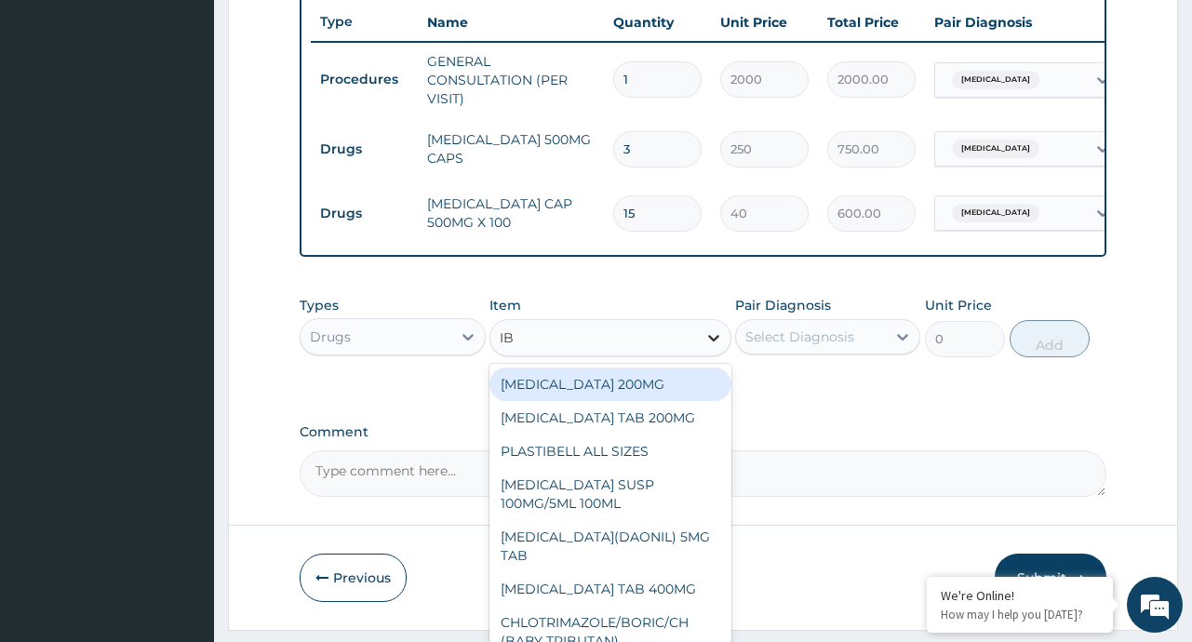
type input "IBU"
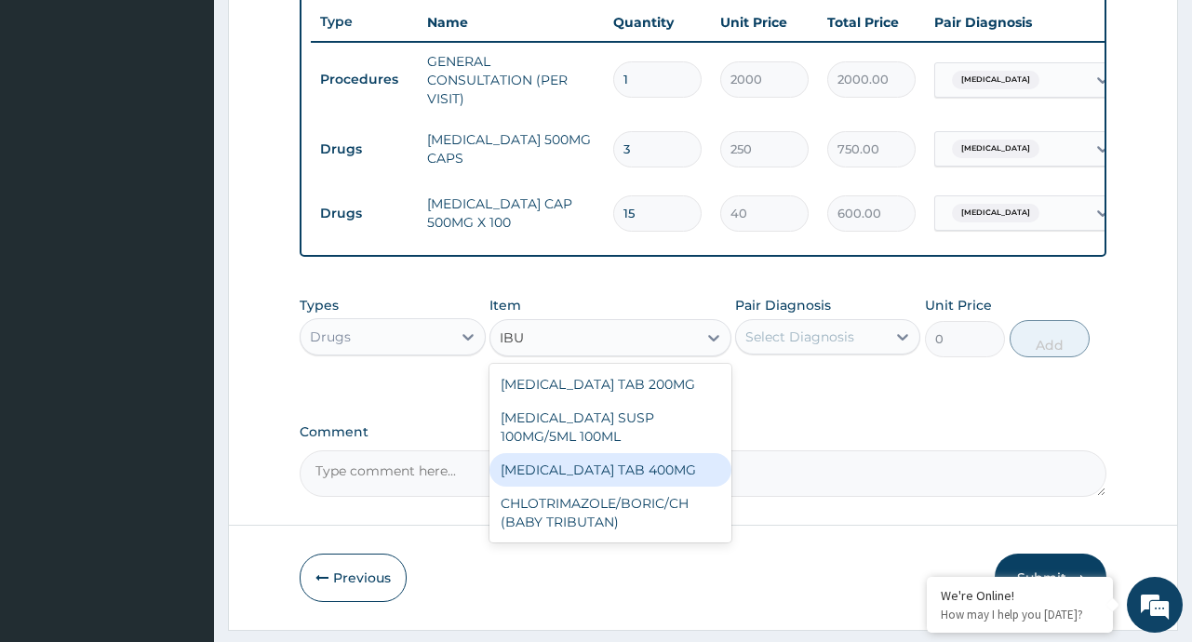
click at [635, 487] on div "[MEDICAL_DATA] TAB 400MG" at bounding box center [610, 469] width 242 height 33
type input "20"
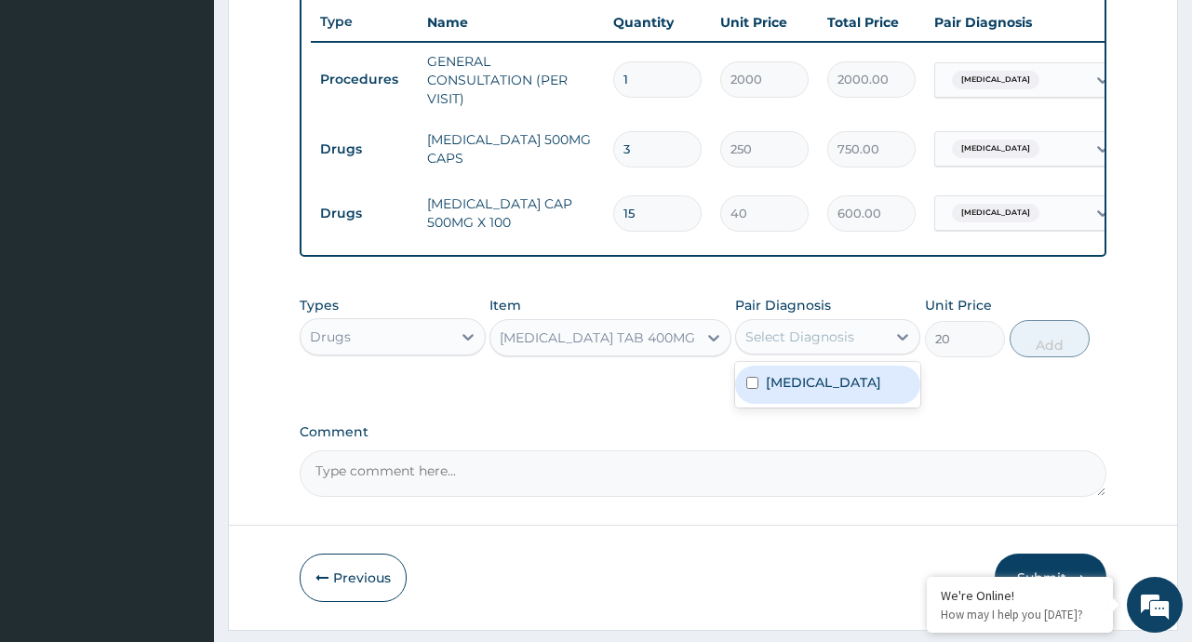
click at [834, 346] on div "Select Diagnosis" at bounding box center [799, 337] width 109 height 19
click at [824, 392] on label "Upper respiratory infection" at bounding box center [823, 382] width 115 height 19
checkbox input "true"
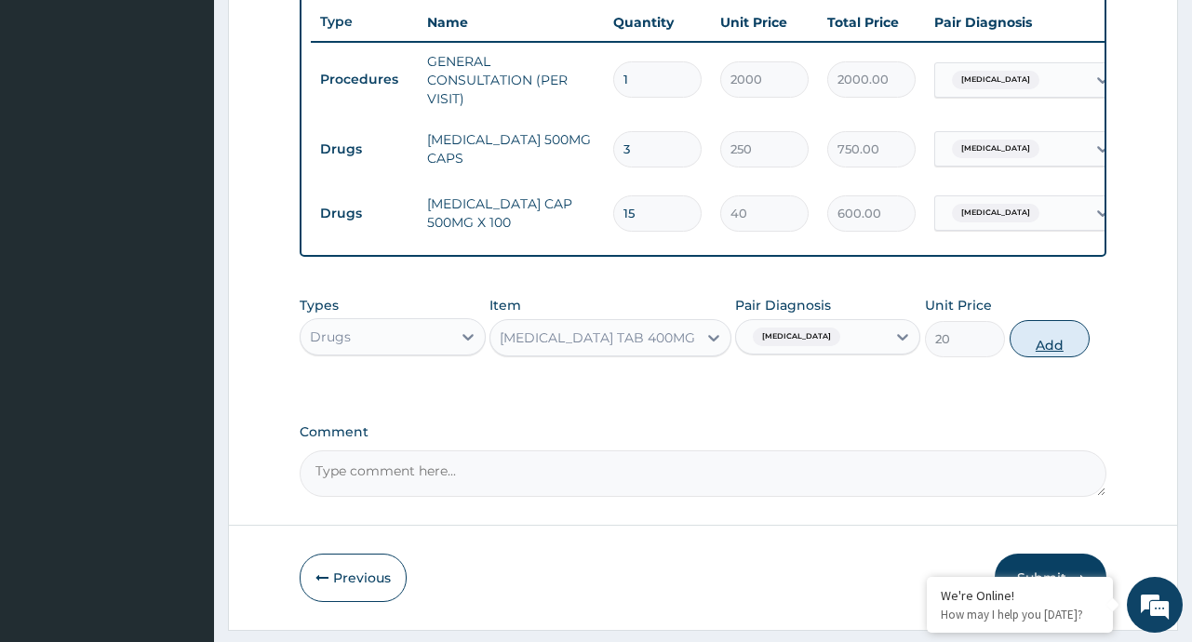
click at [1030, 357] on button "Add" at bounding box center [1049, 338] width 81 height 37
type input "0"
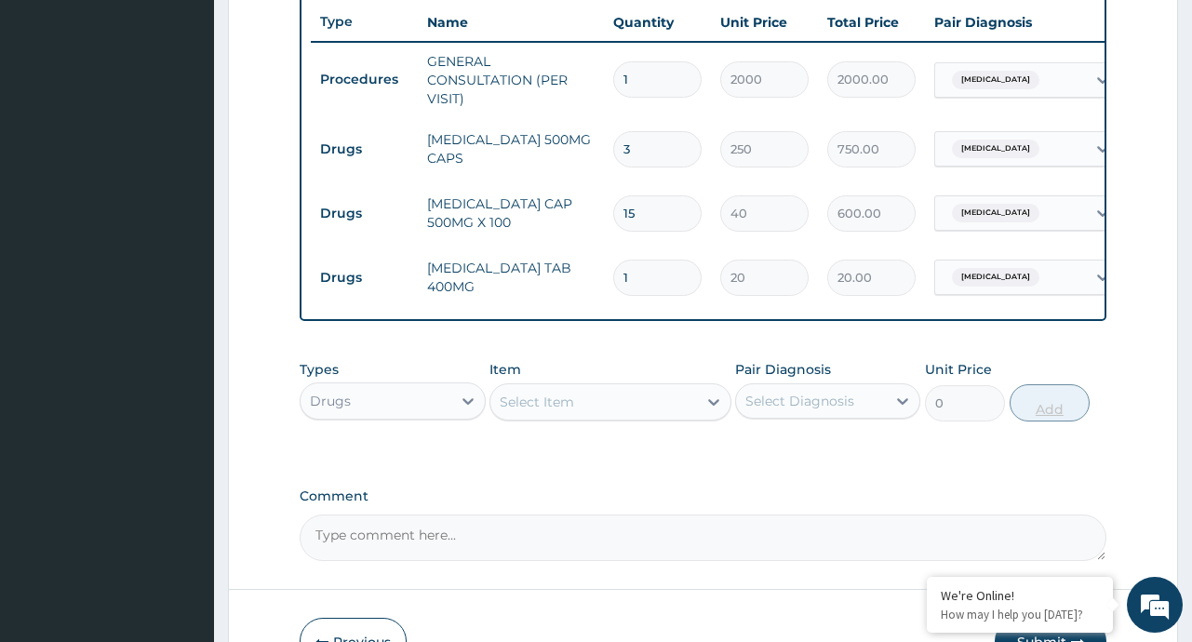
type input "0.00"
type input "6"
type input "120.00"
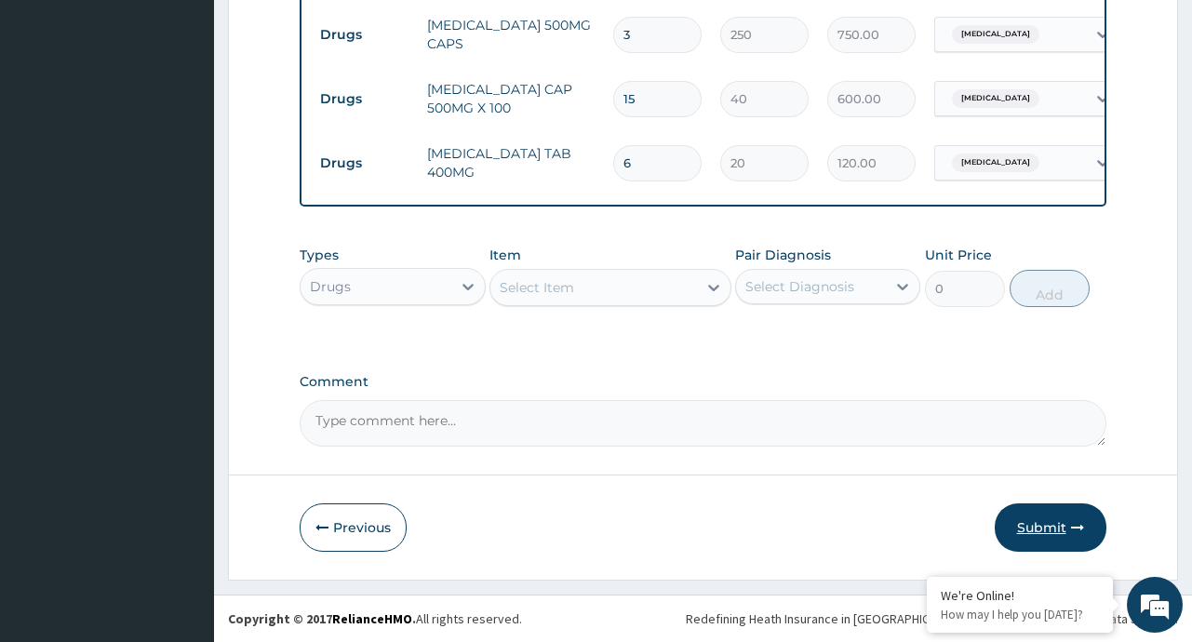
type input "6"
click at [1044, 528] on button "Submit" at bounding box center [1051, 527] width 112 height 48
click at [1047, 525] on button "Submit" at bounding box center [1051, 527] width 112 height 48
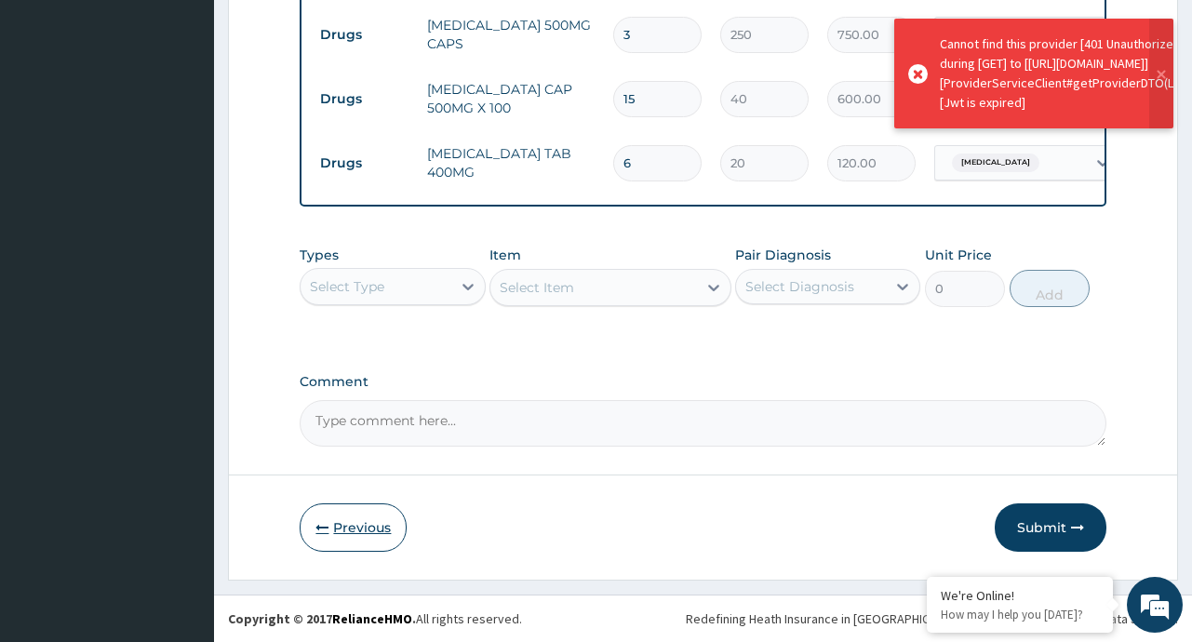
click at [351, 524] on button "Previous" at bounding box center [353, 527] width 107 height 48
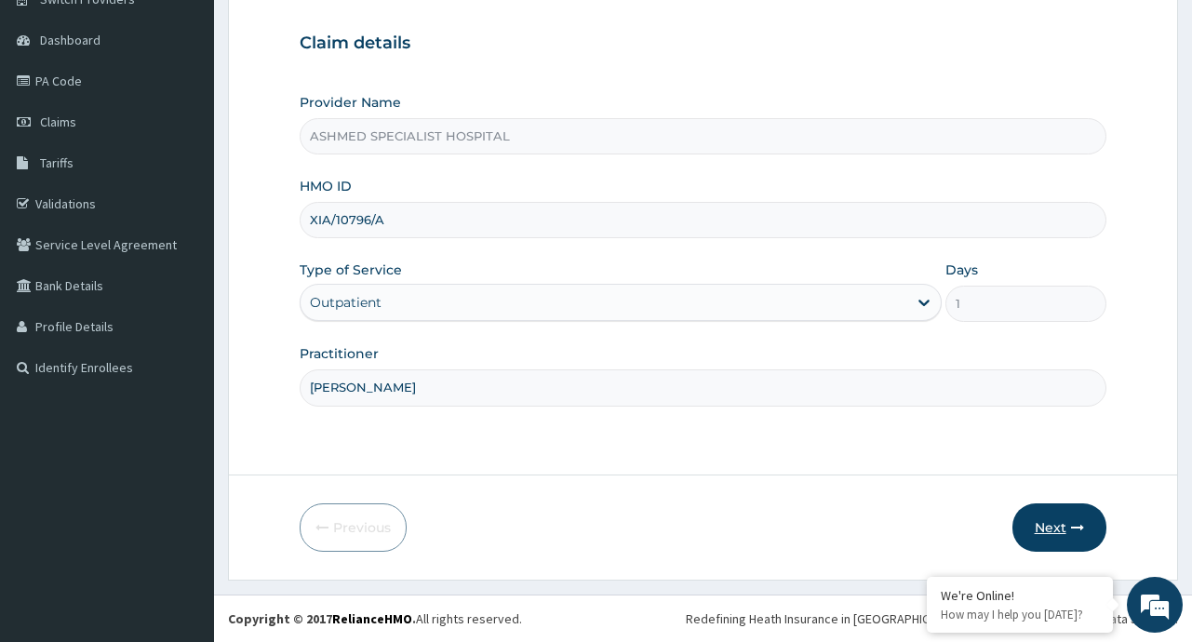
click at [1051, 529] on button "Next" at bounding box center [1059, 527] width 94 height 48
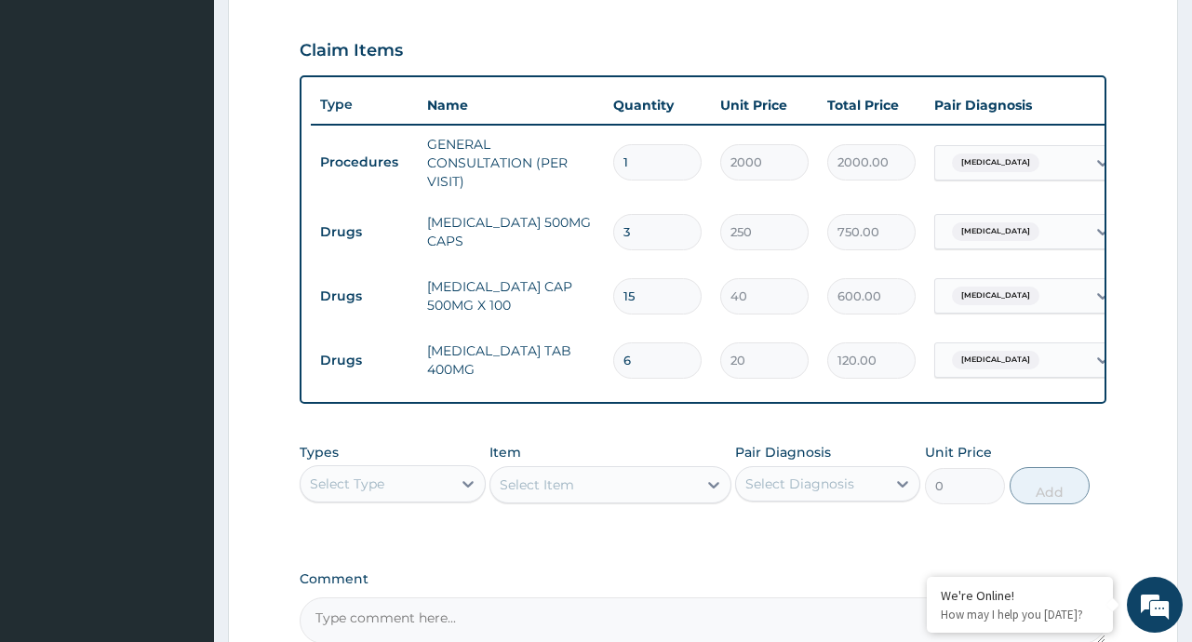
scroll to position [828, 0]
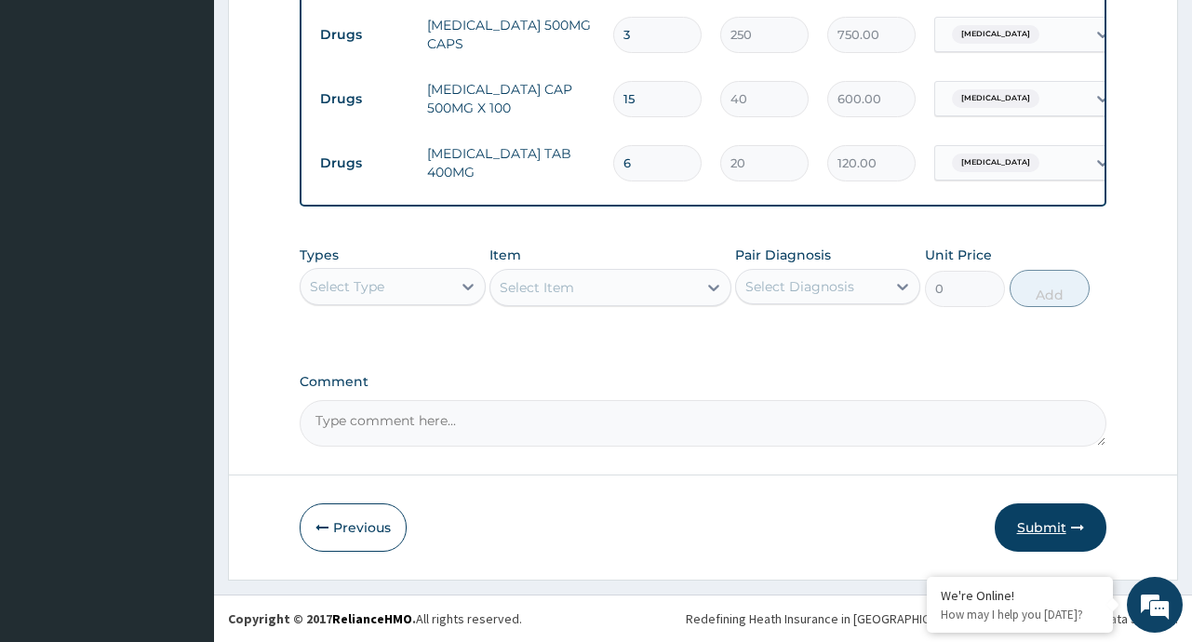
click at [1033, 530] on button "Submit" at bounding box center [1051, 527] width 112 height 48
click at [358, 523] on button "Previous" at bounding box center [353, 527] width 107 height 48
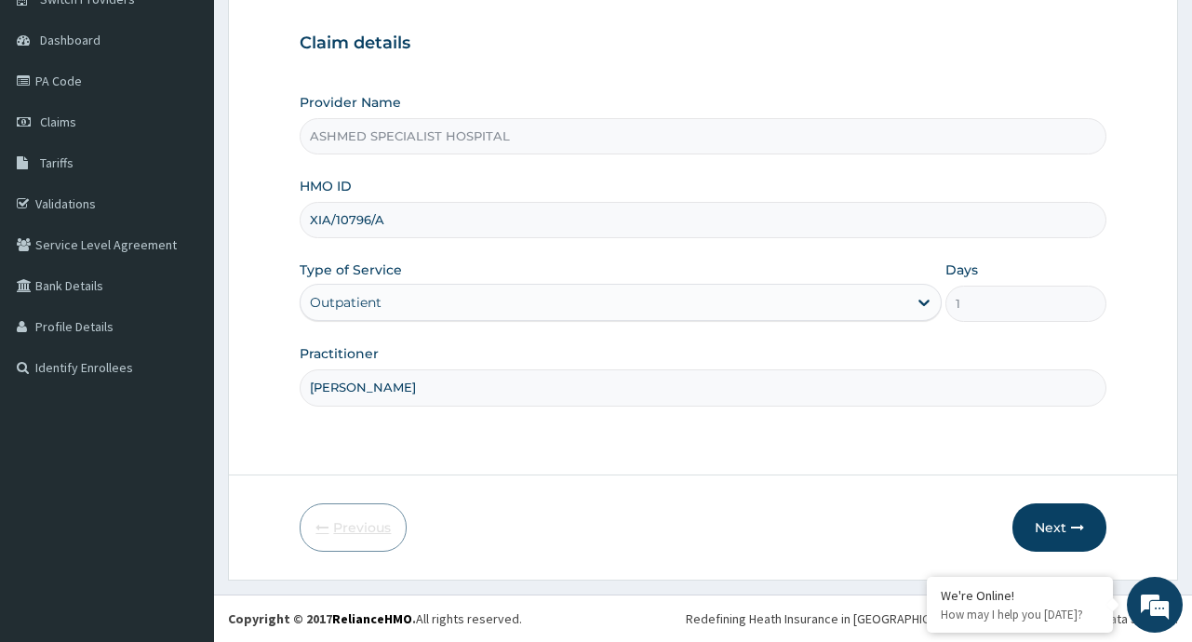
scroll to position [163, 0]
click at [1063, 511] on button "Next" at bounding box center [1059, 527] width 94 height 48
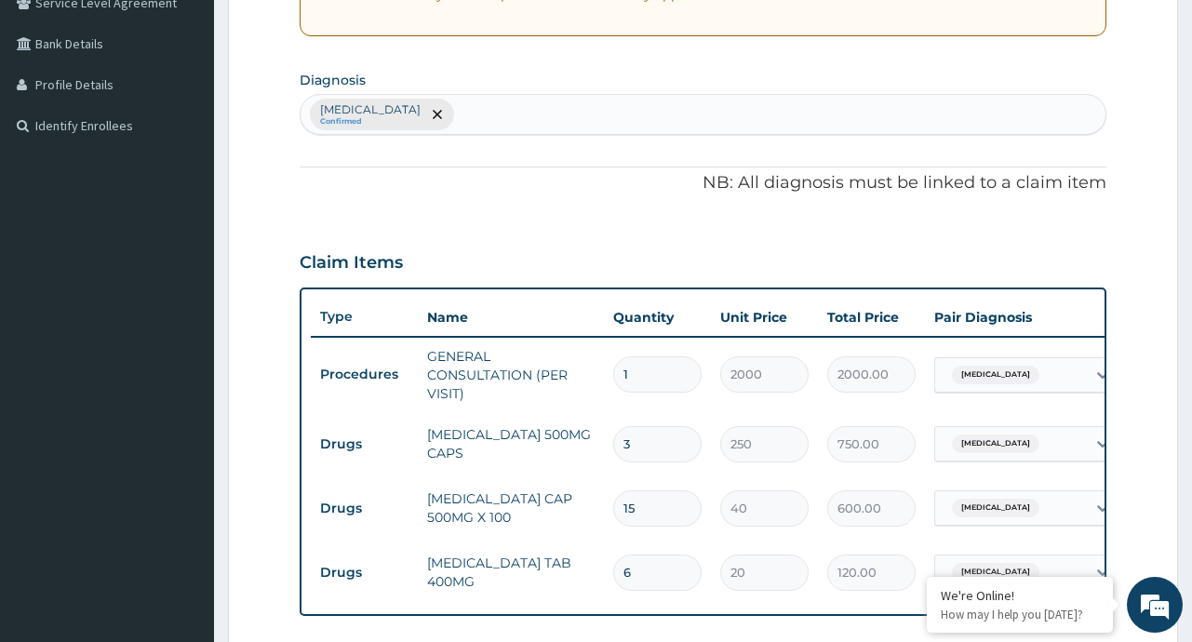
scroll to position [647, 0]
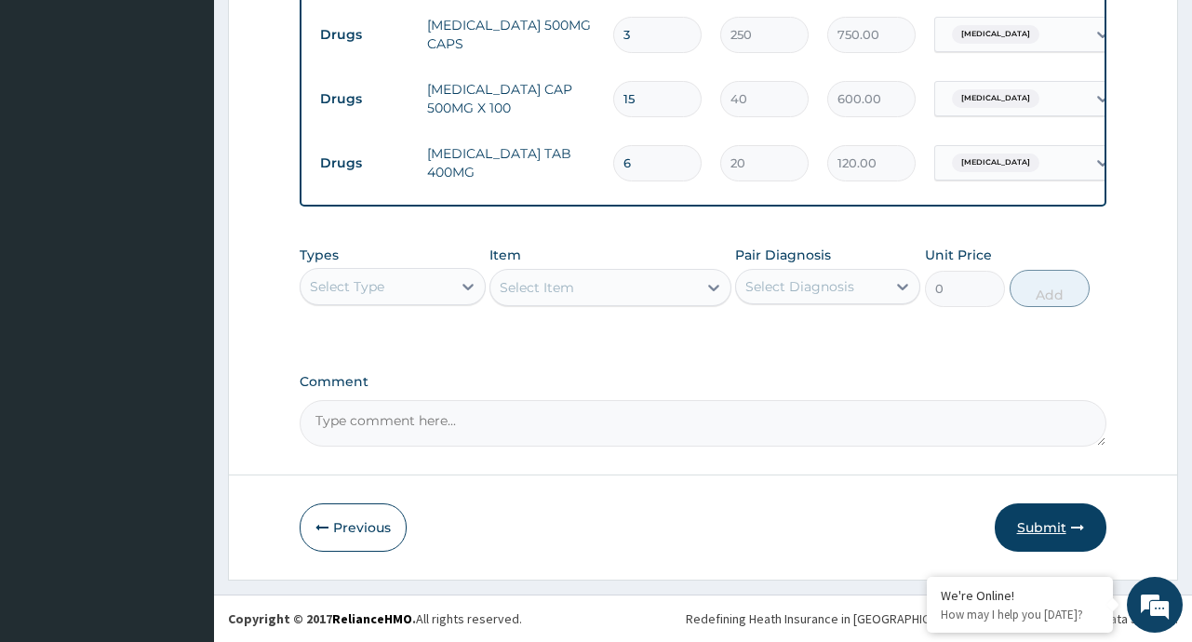
click at [1025, 531] on button "Submit" at bounding box center [1051, 527] width 112 height 48
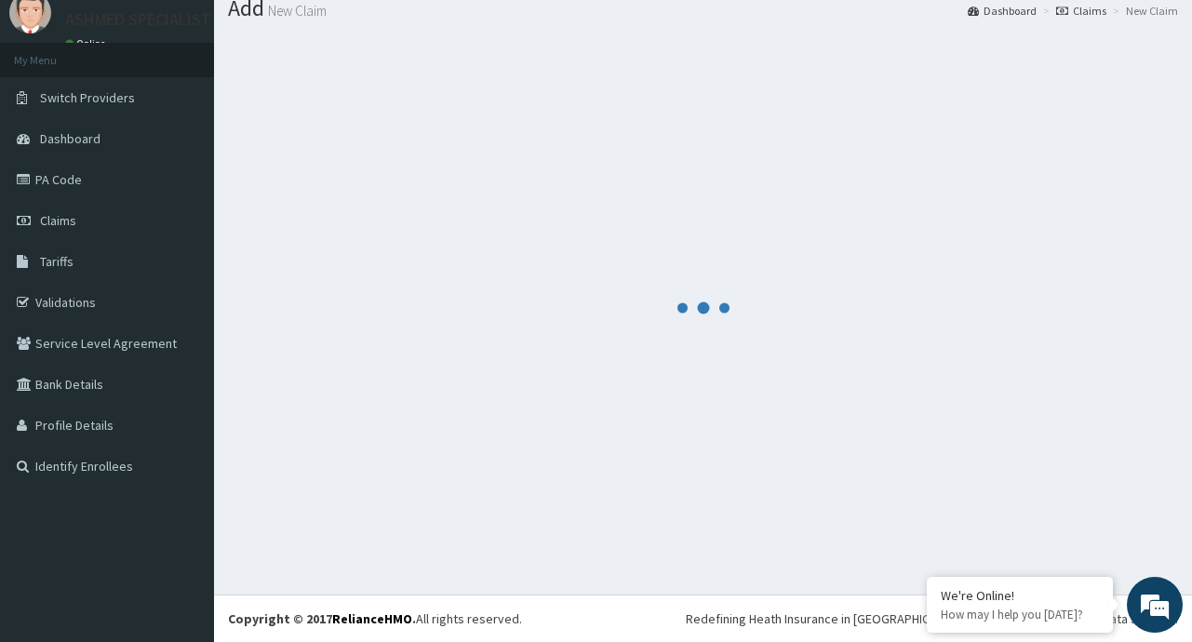
scroll to position [828, 0]
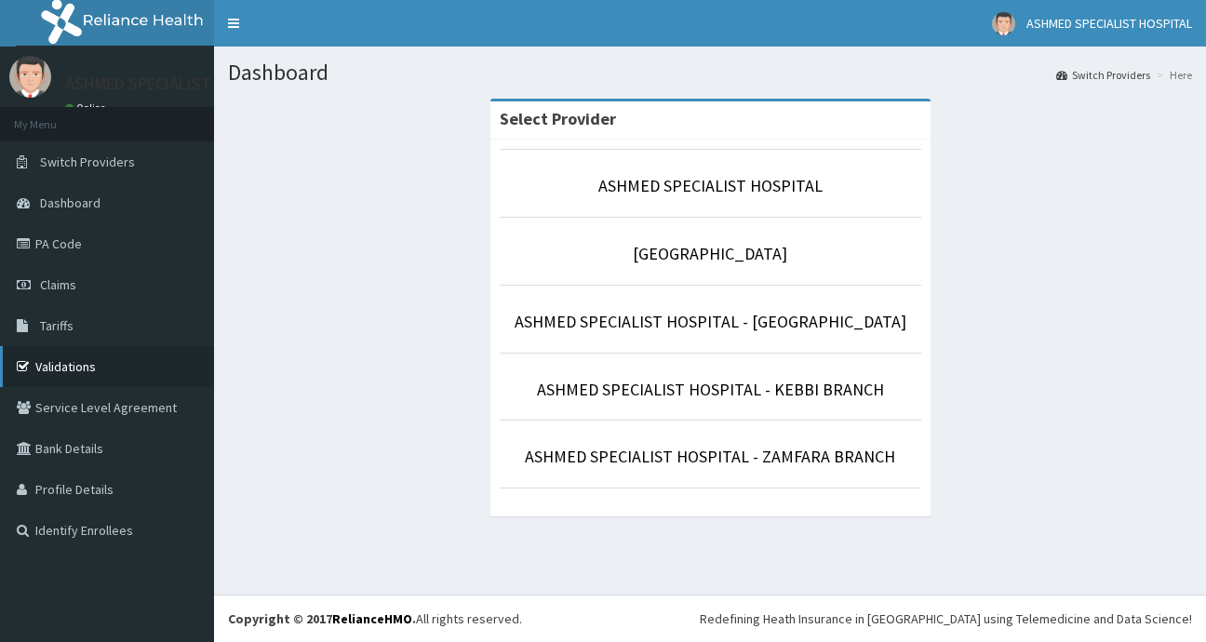
click at [69, 363] on link "Validations" at bounding box center [107, 366] width 214 height 41
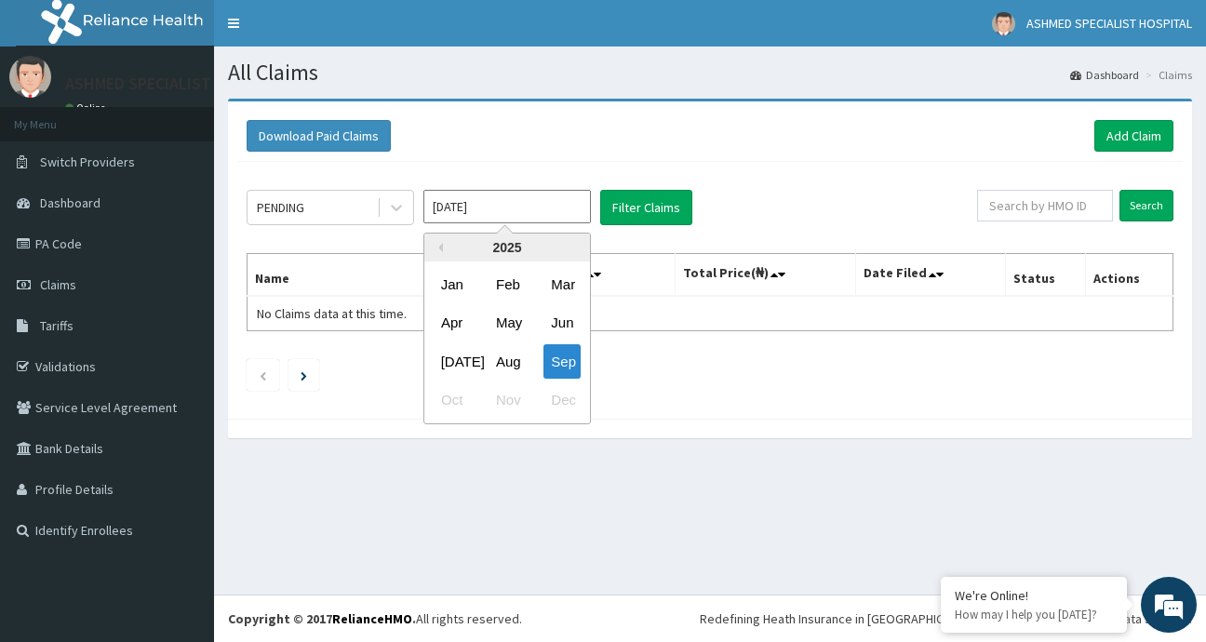
click at [579, 214] on input "[DATE]" at bounding box center [506, 206] width 167 height 33
drag, startPoint x: 515, startPoint y: 358, endPoint x: 581, endPoint y: 176, distance: 194.0
click at [512, 356] on div "Aug" at bounding box center [506, 361] width 37 height 34
type input "[DATE]"
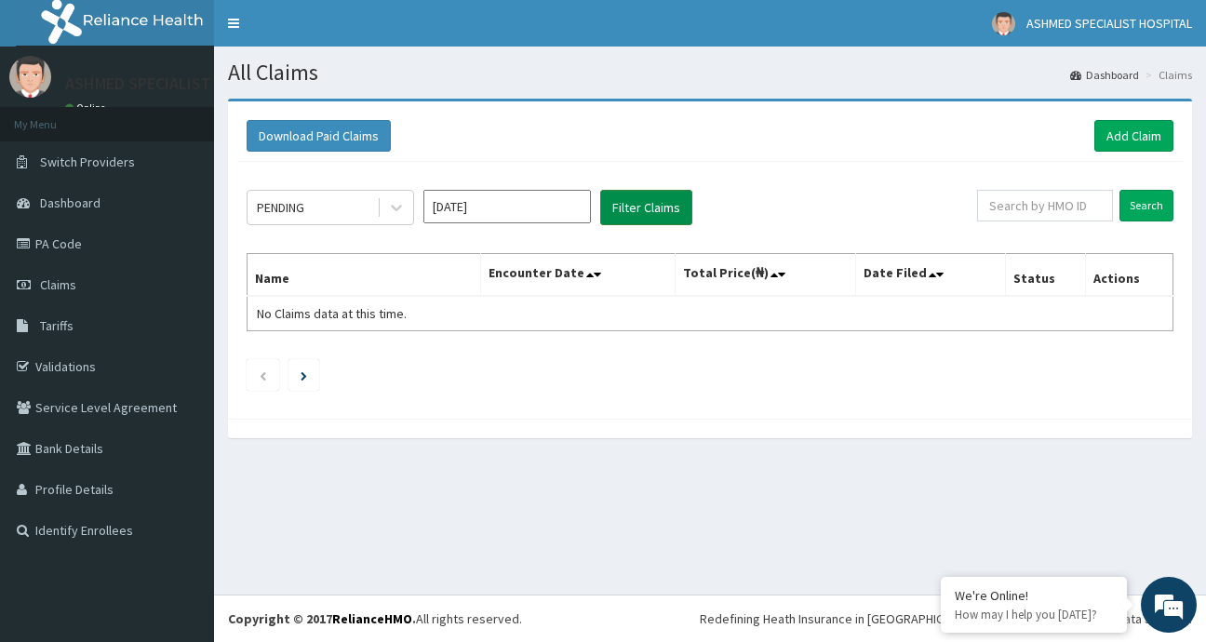
click at [649, 216] on button "Filter Claims" at bounding box center [646, 207] width 92 height 35
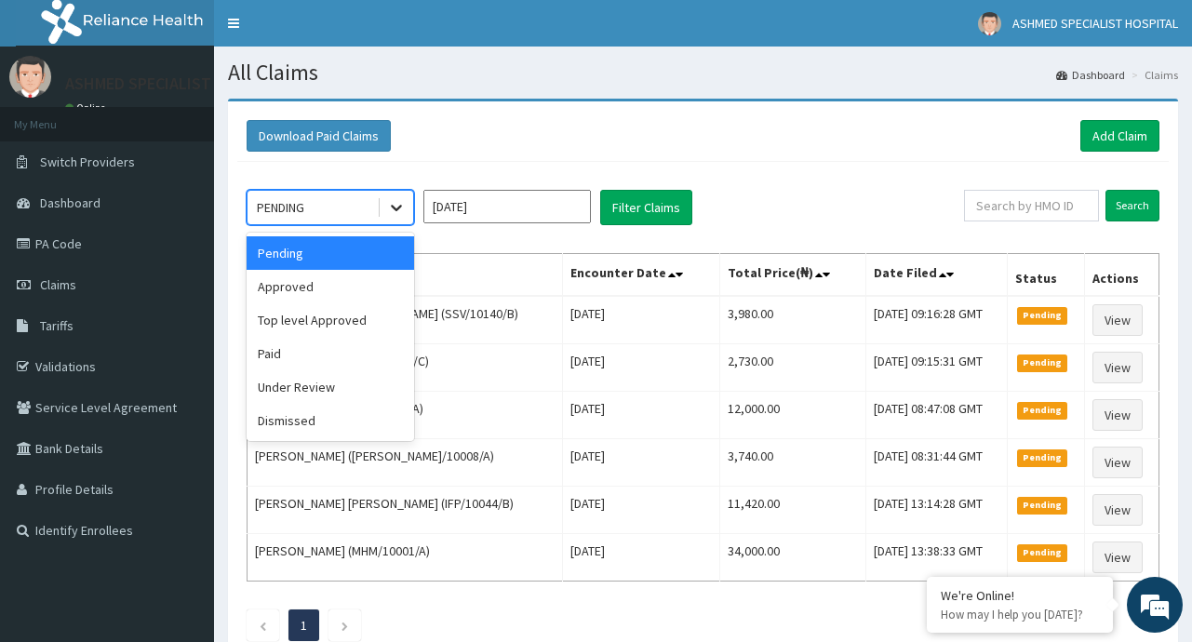
click at [395, 209] on icon at bounding box center [396, 209] width 11 height 7
click at [314, 294] on div "Approved" at bounding box center [330, 286] width 167 height 33
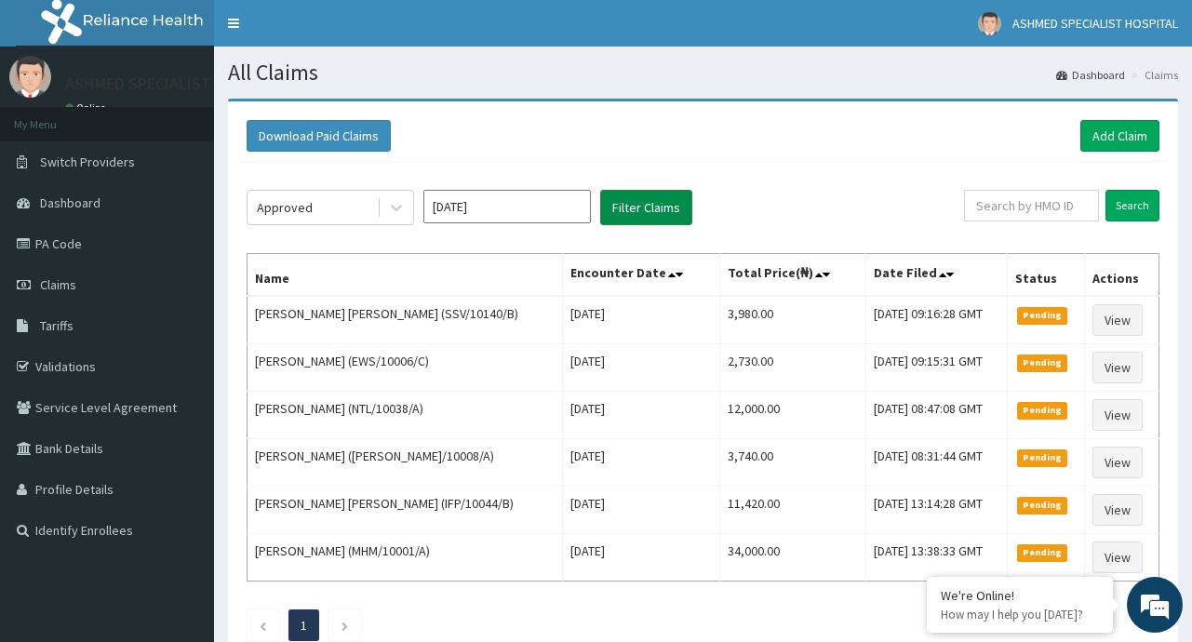
click at [636, 219] on button "Filter Claims" at bounding box center [646, 207] width 92 height 35
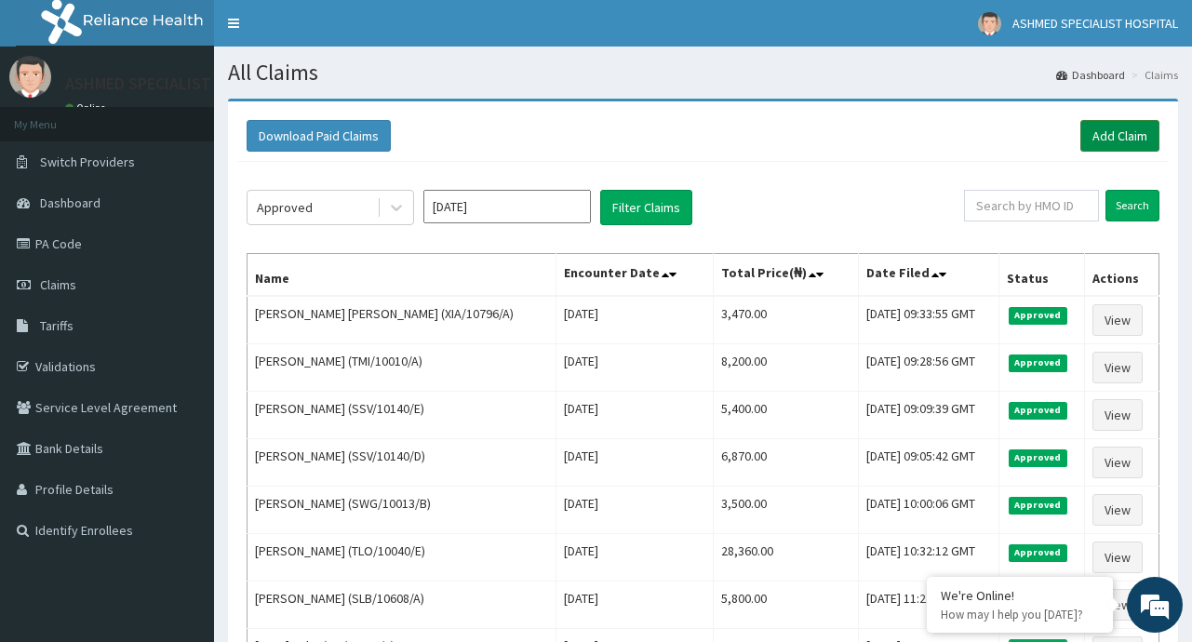
click at [1096, 145] on link "Add Claim" at bounding box center [1119, 136] width 79 height 32
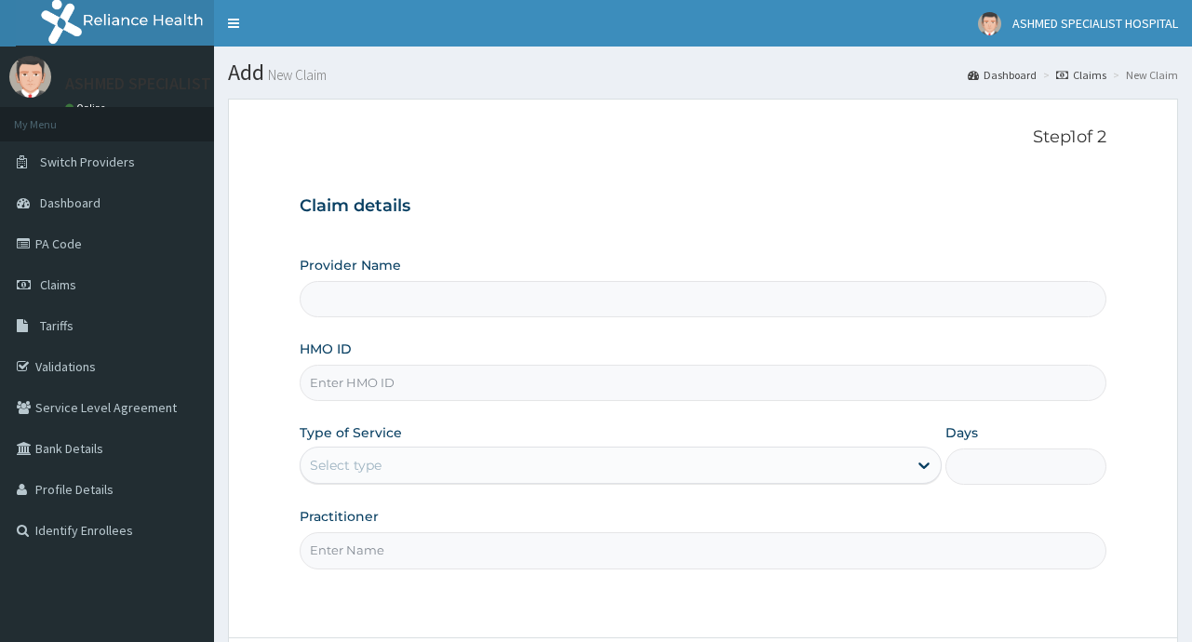
click at [343, 381] on input "HMO ID" at bounding box center [703, 383] width 806 height 36
type input "NFO/"
type input "ASHMED SPECIALIST HOSPITAL"
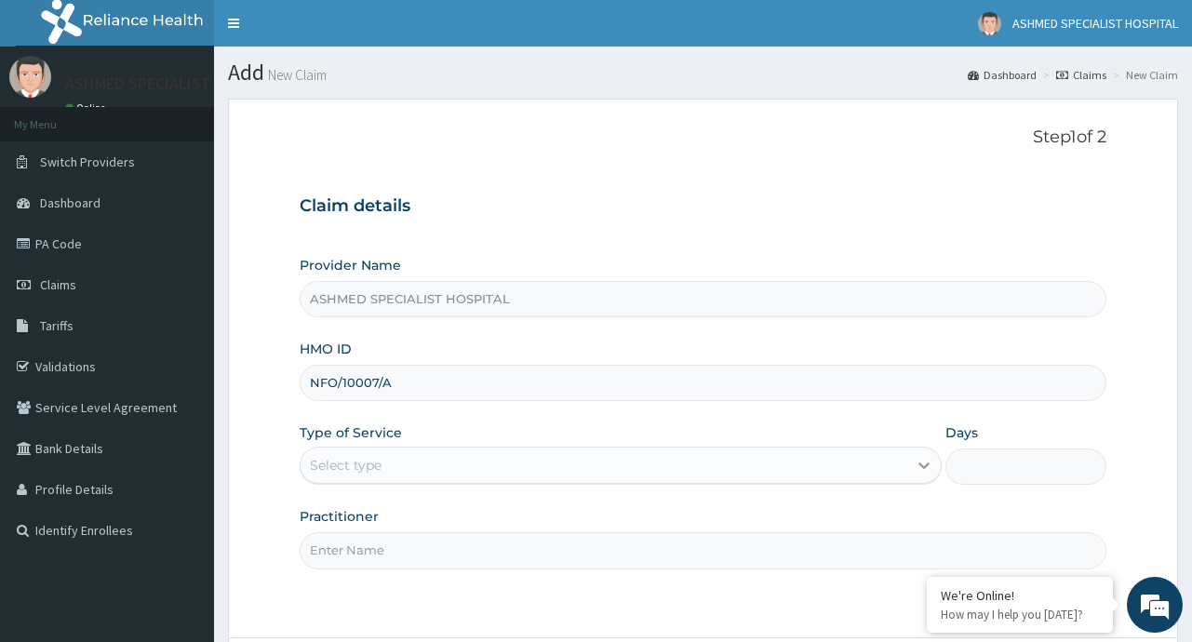
type input "NFO/10007/A"
click at [916, 459] on icon at bounding box center [924, 465] width 19 height 19
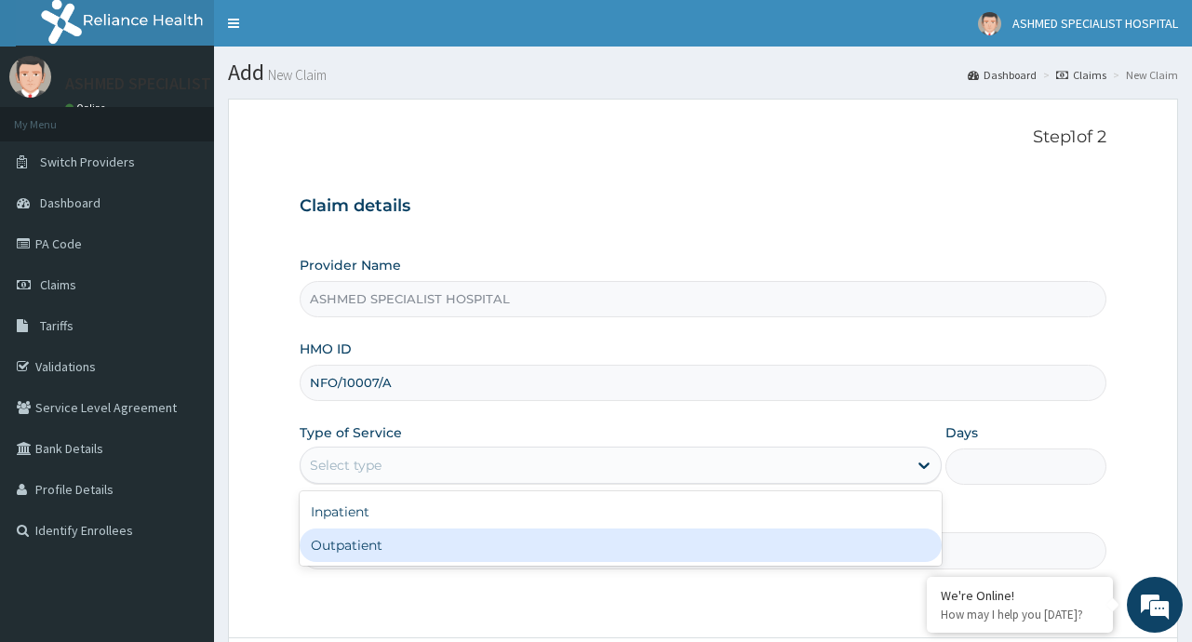
click at [357, 545] on div "Outpatient" at bounding box center [621, 544] width 642 height 33
type input "1"
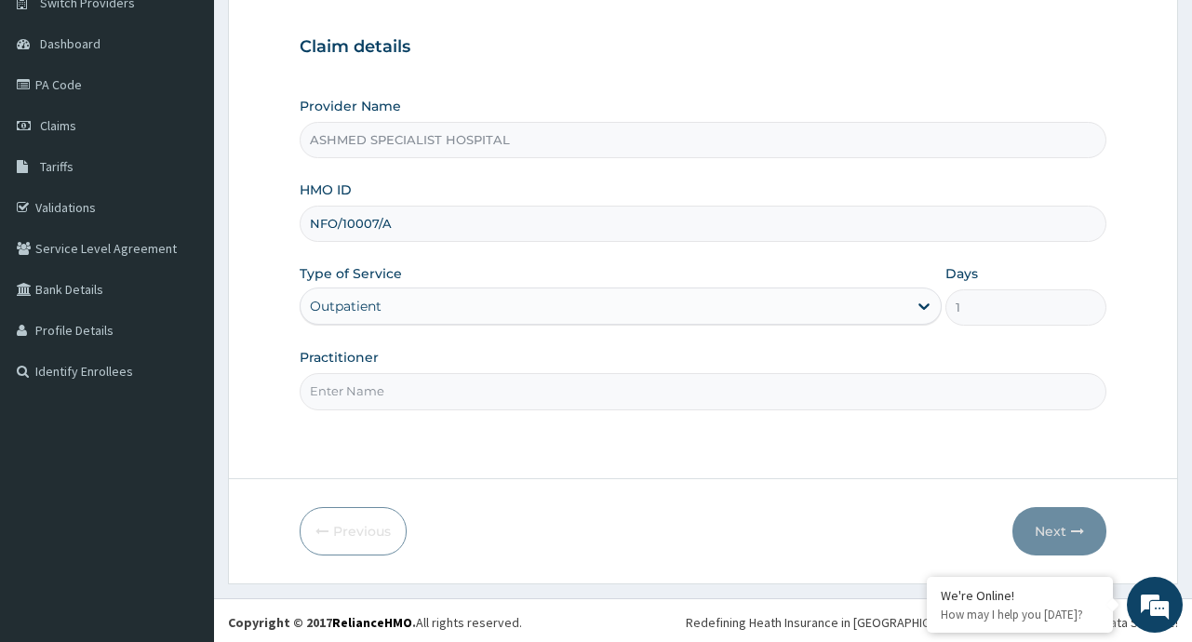
scroll to position [163, 0]
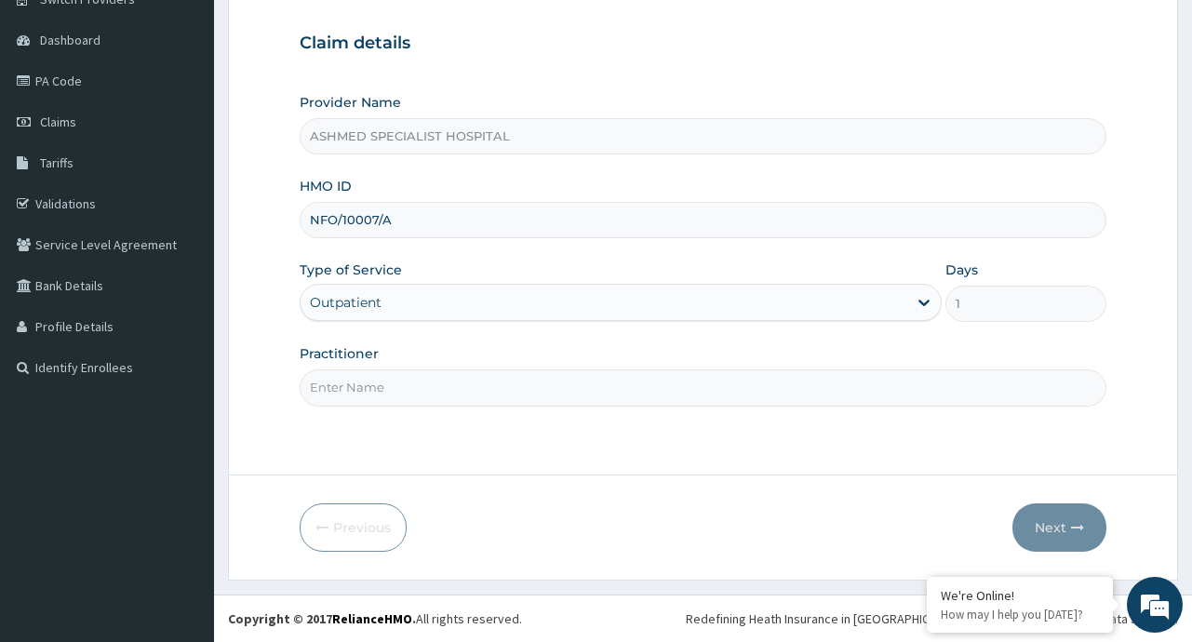
click at [404, 392] on input "Practitioner" at bounding box center [703, 387] width 806 height 36
type input "X"
type input "[PERSON_NAME] [PERSON_NAME]"
click at [1054, 531] on button "Next" at bounding box center [1059, 527] width 94 height 48
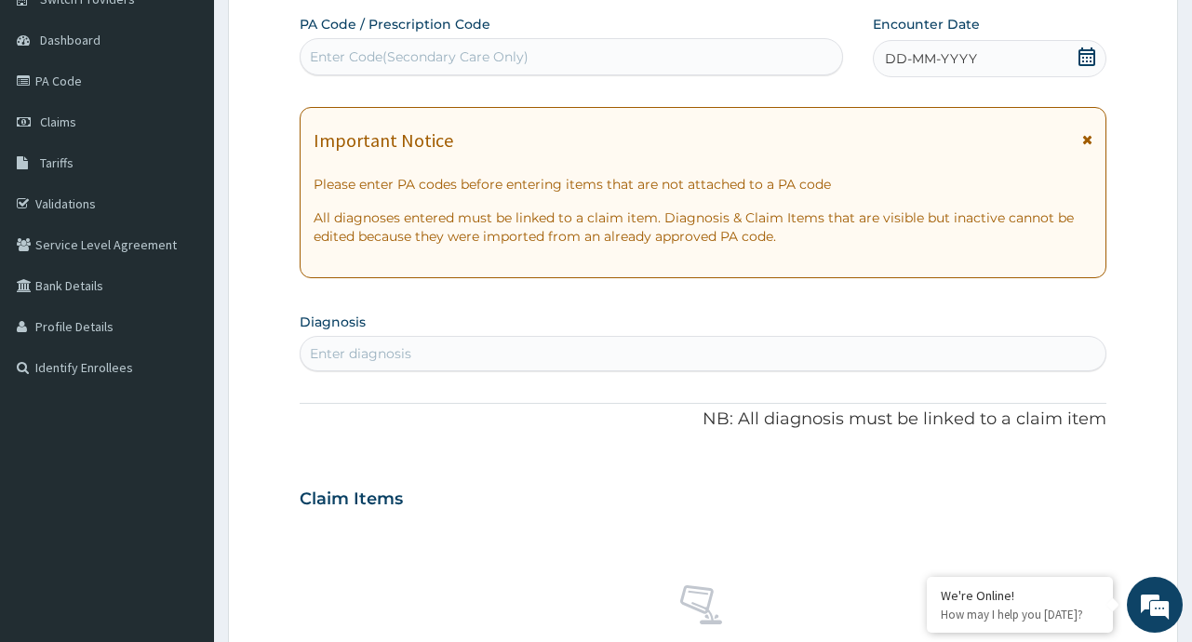
click at [1078, 50] on icon at bounding box center [1086, 56] width 17 height 19
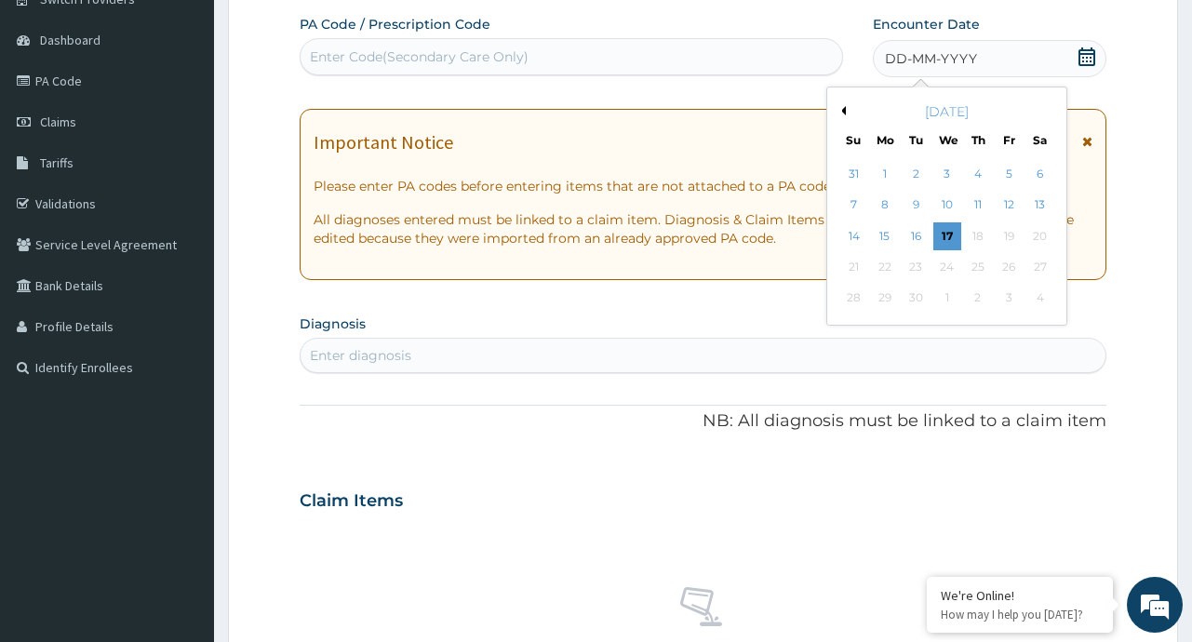
click at [846, 116] on div "[DATE]" at bounding box center [947, 111] width 224 height 19
click at [844, 110] on button "Previous Month" at bounding box center [840, 110] width 9 height 9
click at [982, 274] on div "21" at bounding box center [978, 267] width 28 height 28
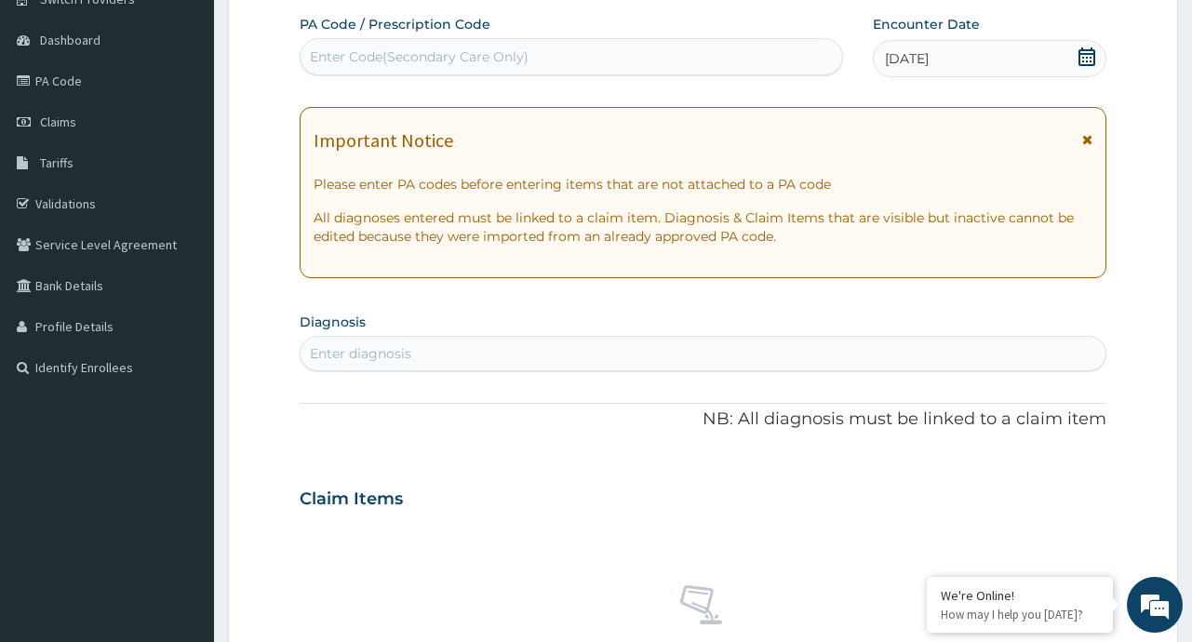
click at [395, 353] on div "Enter diagnosis" at bounding box center [360, 353] width 101 height 19
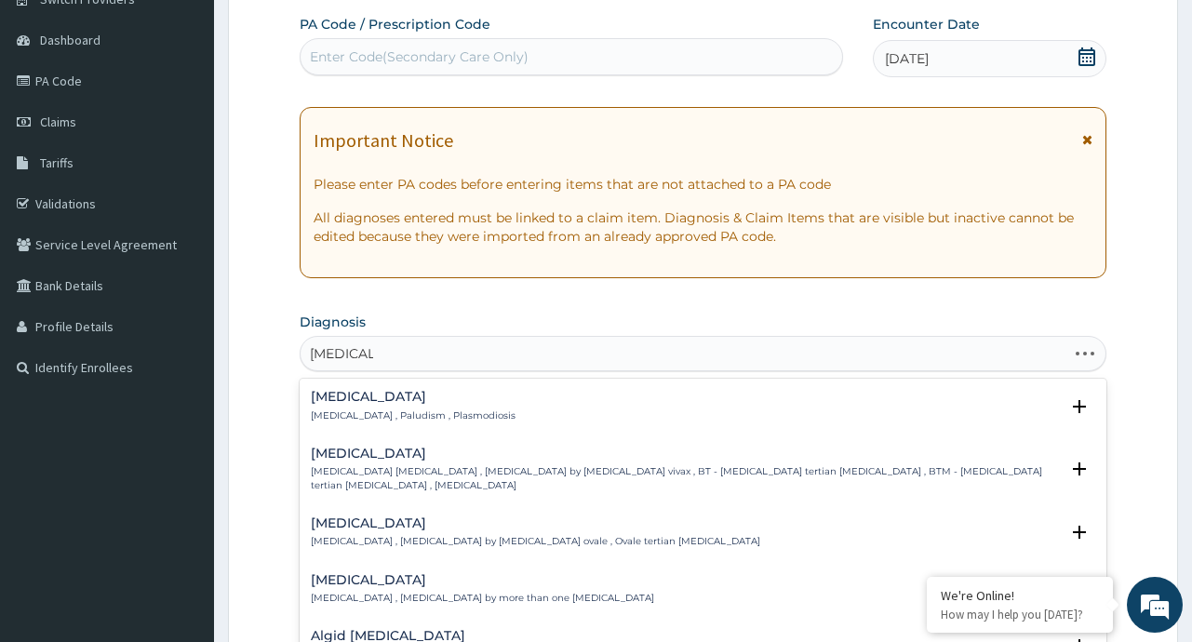
type input "[MEDICAL_DATA]"
click at [339, 394] on h4 "[MEDICAL_DATA]" at bounding box center [413, 397] width 205 height 14
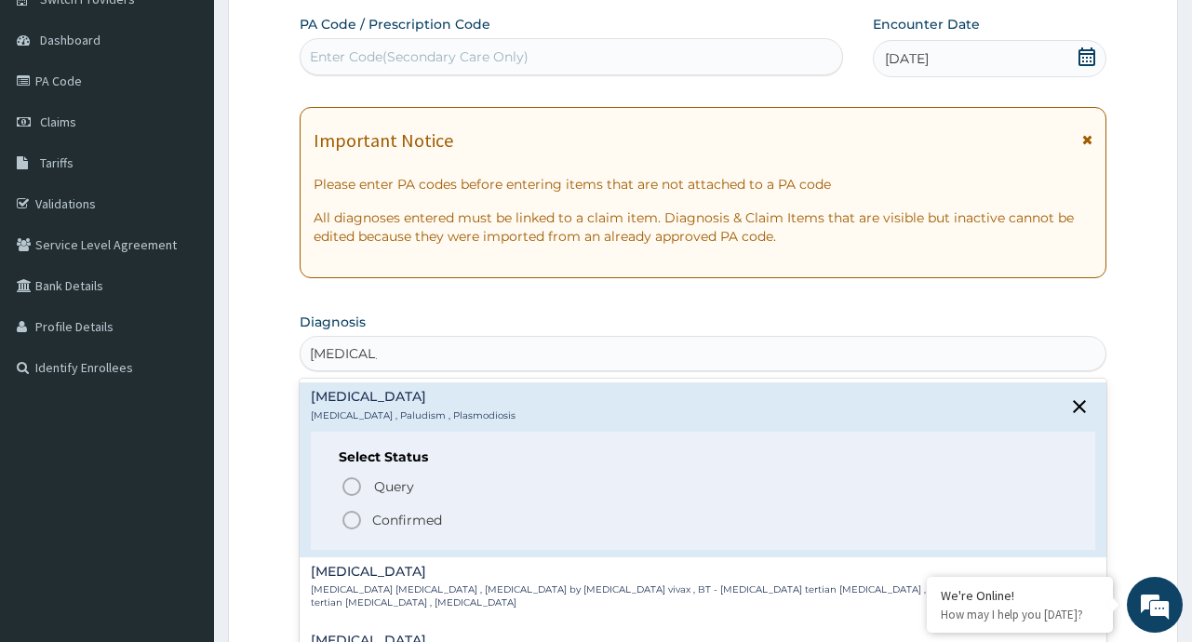
click at [403, 517] on p "Confirmed" at bounding box center [407, 520] width 70 height 19
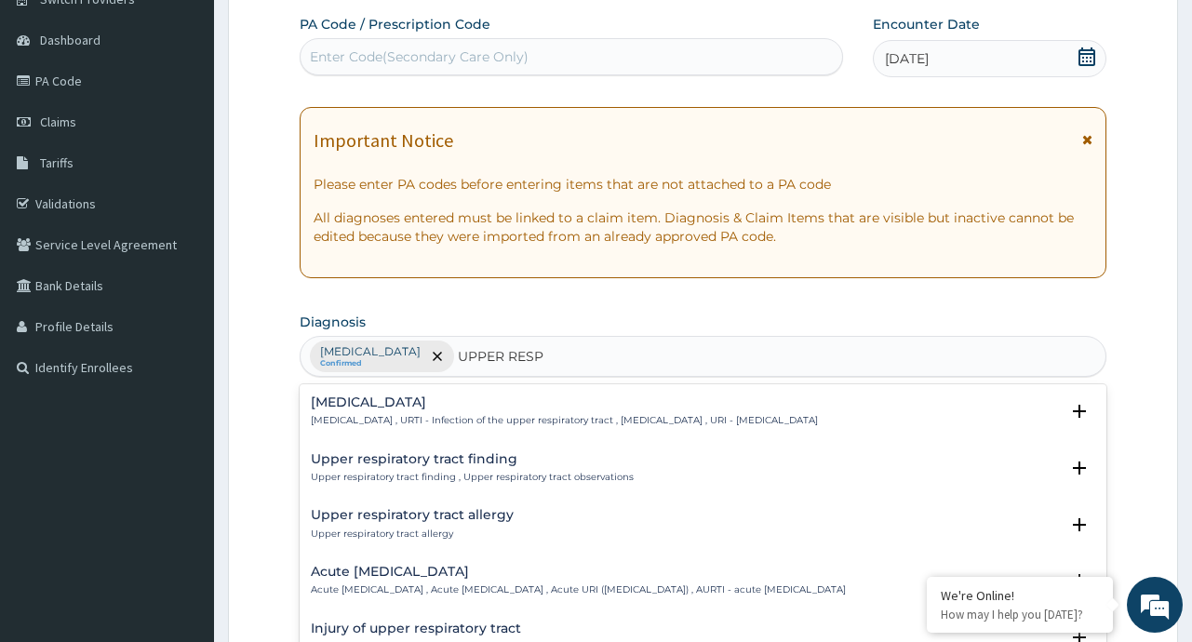
type input "UPPER RESP"
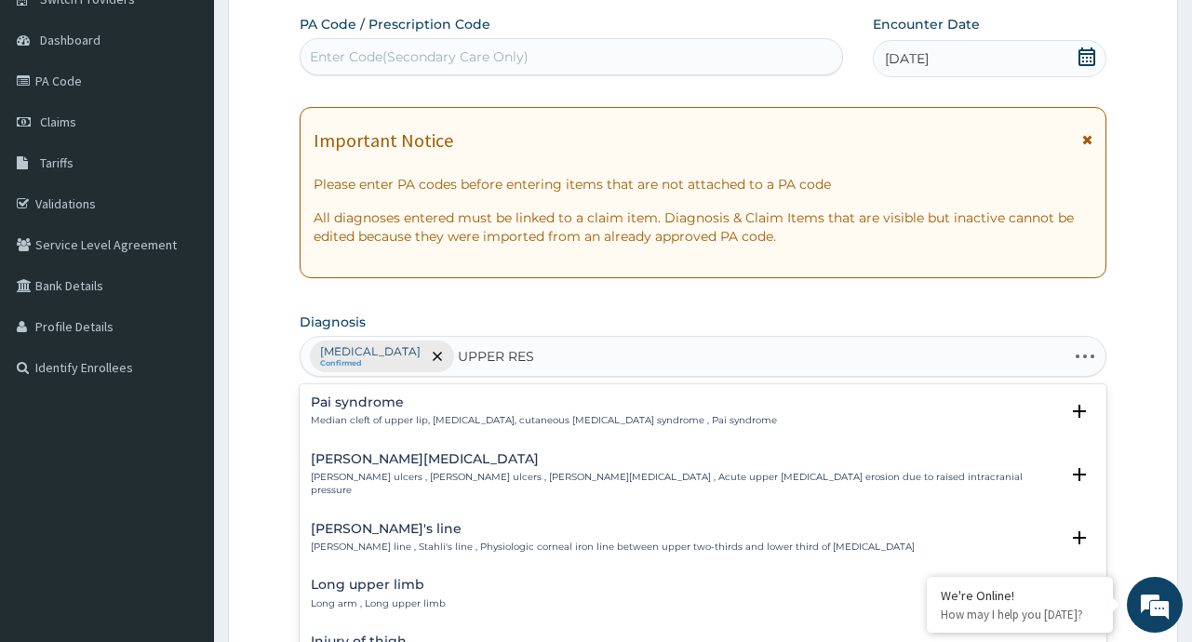
type input "UPPER RESP"
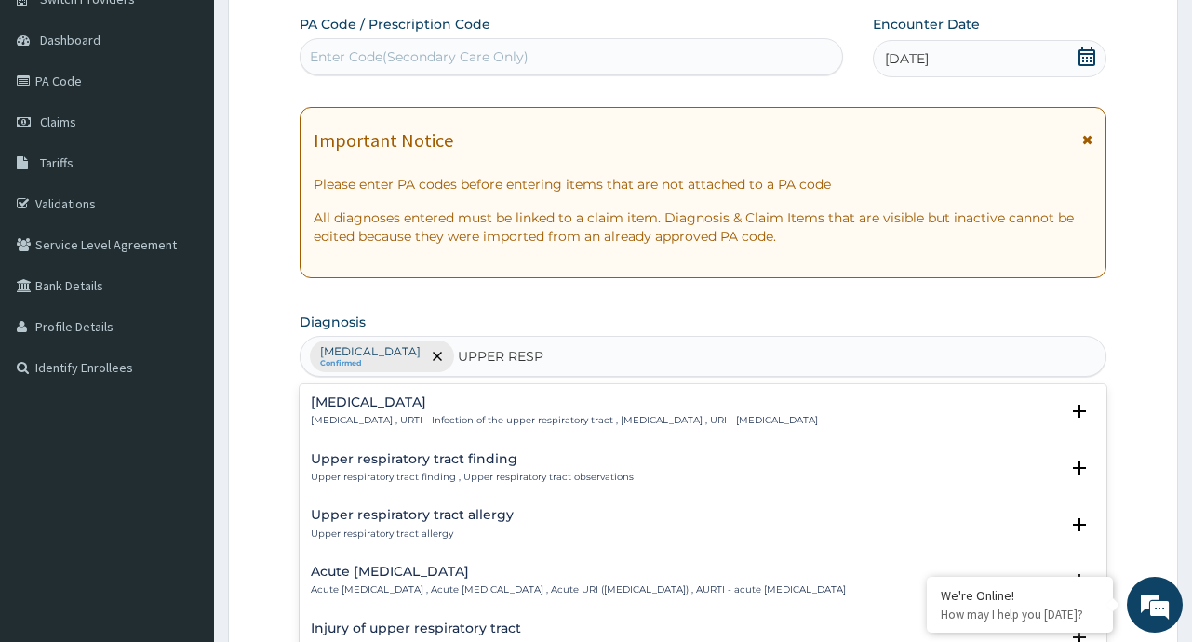
click at [383, 407] on h4 "[MEDICAL_DATA]" at bounding box center [564, 402] width 507 height 14
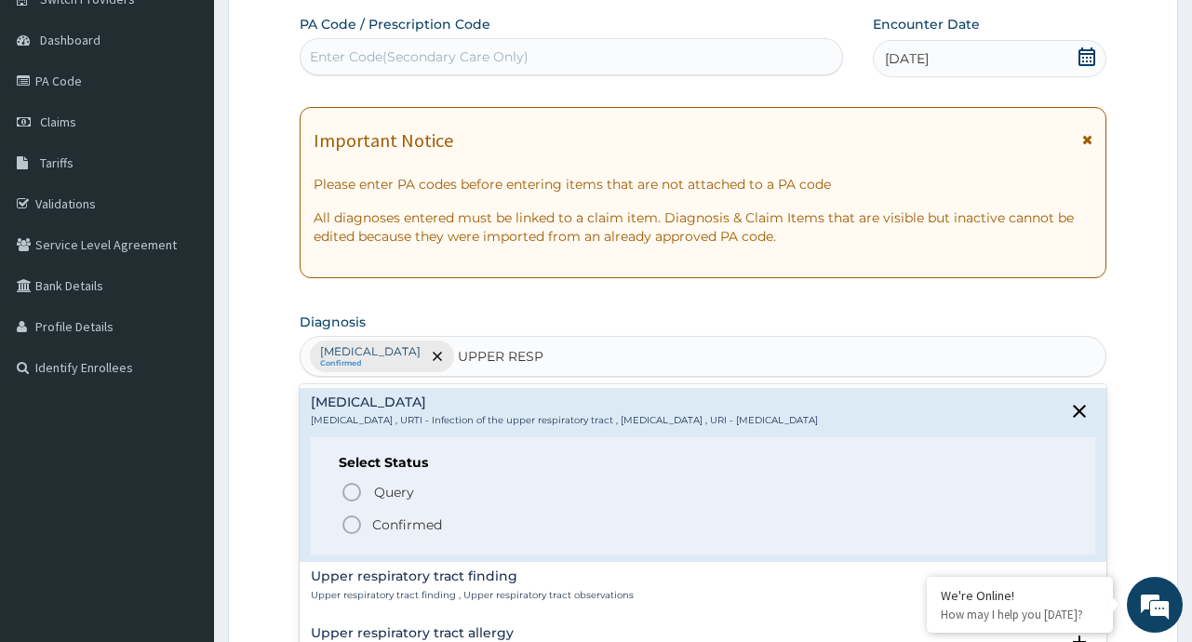
click at [397, 523] on p "Confirmed" at bounding box center [407, 524] width 70 height 19
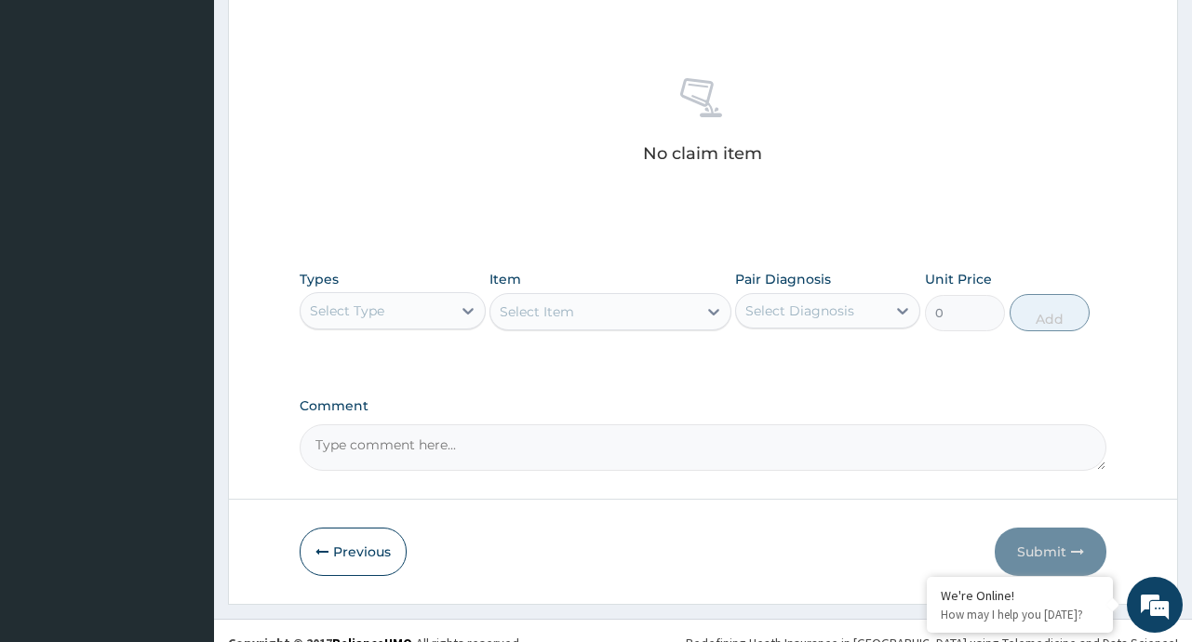
scroll to position [700, 0]
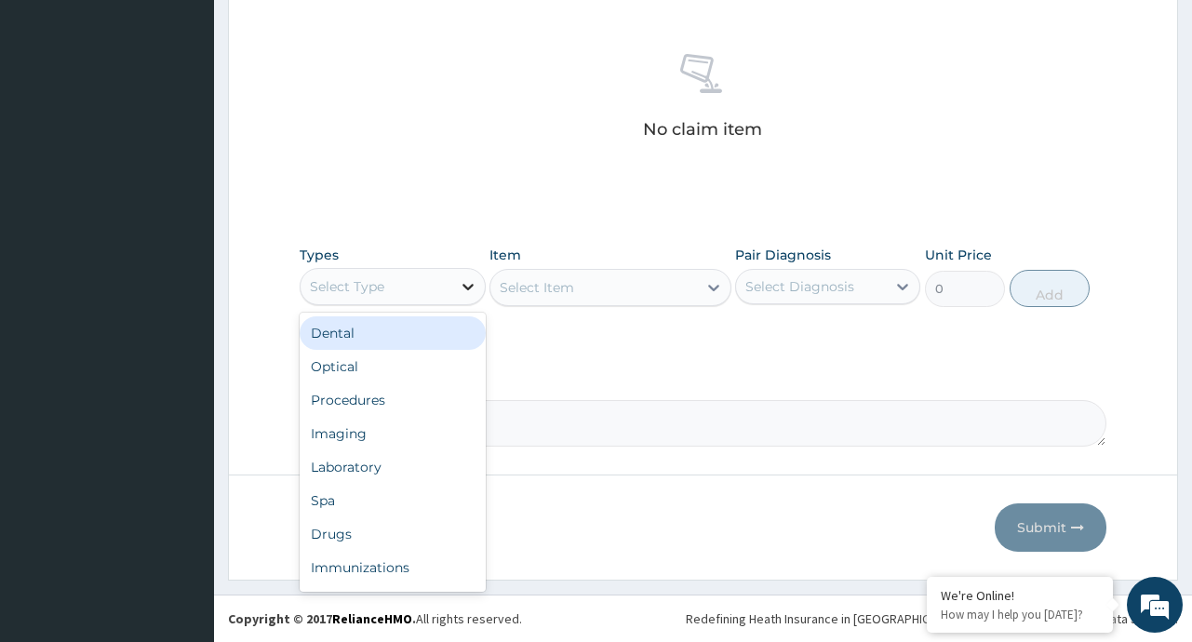
click at [461, 283] on icon at bounding box center [468, 286] width 19 height 19
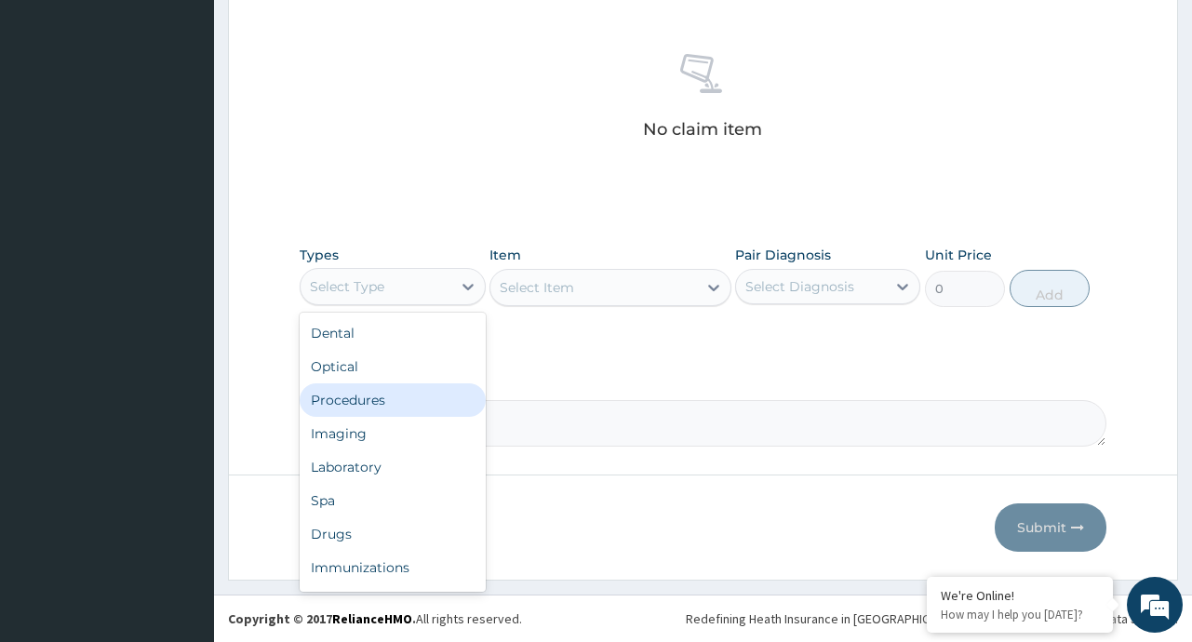
click at [375, 398] on div "Procedures" at bounding box center [392, 399] width 185 height 33
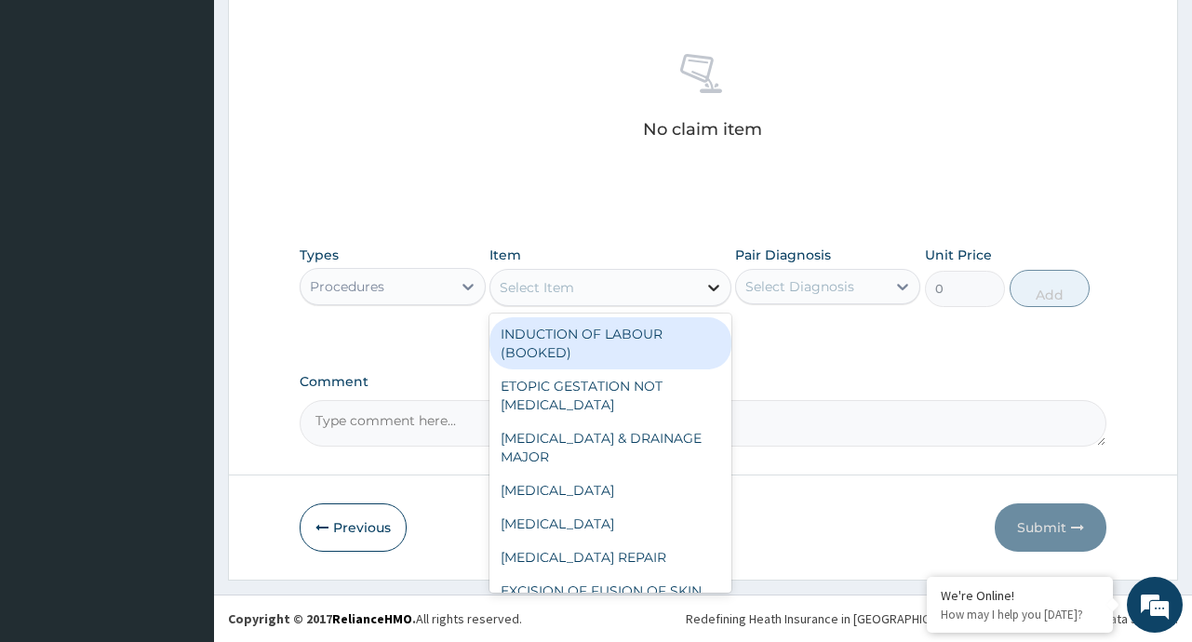
click at [709, 285] on icon at bounding box center [713, 288] width 11 height 7
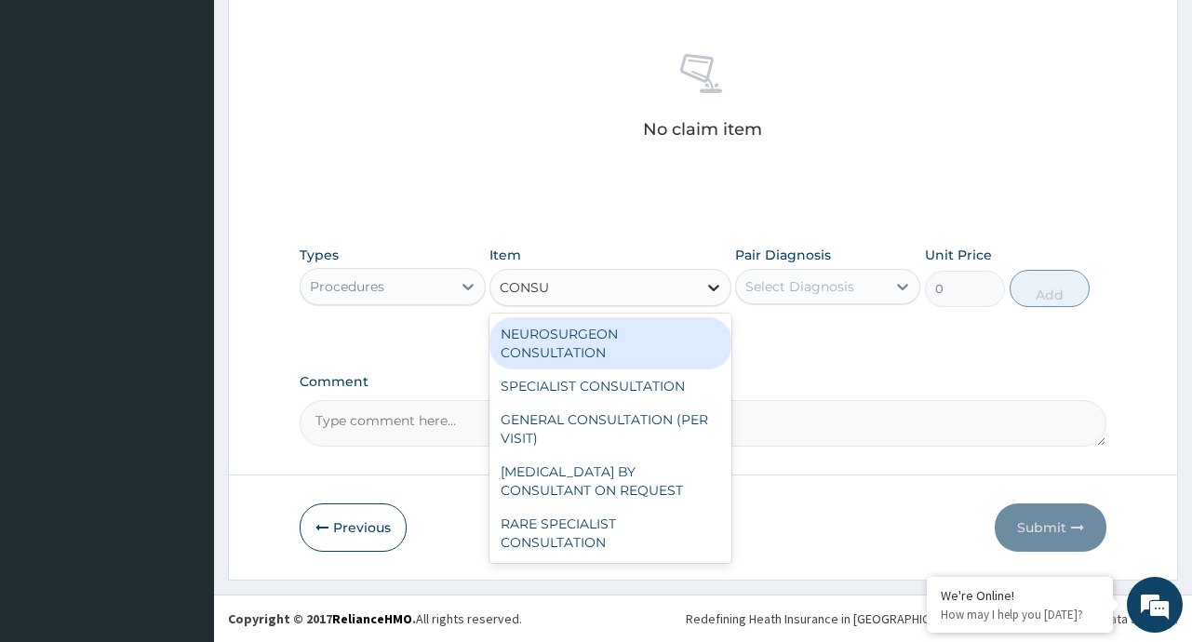
type input "CONSUL"
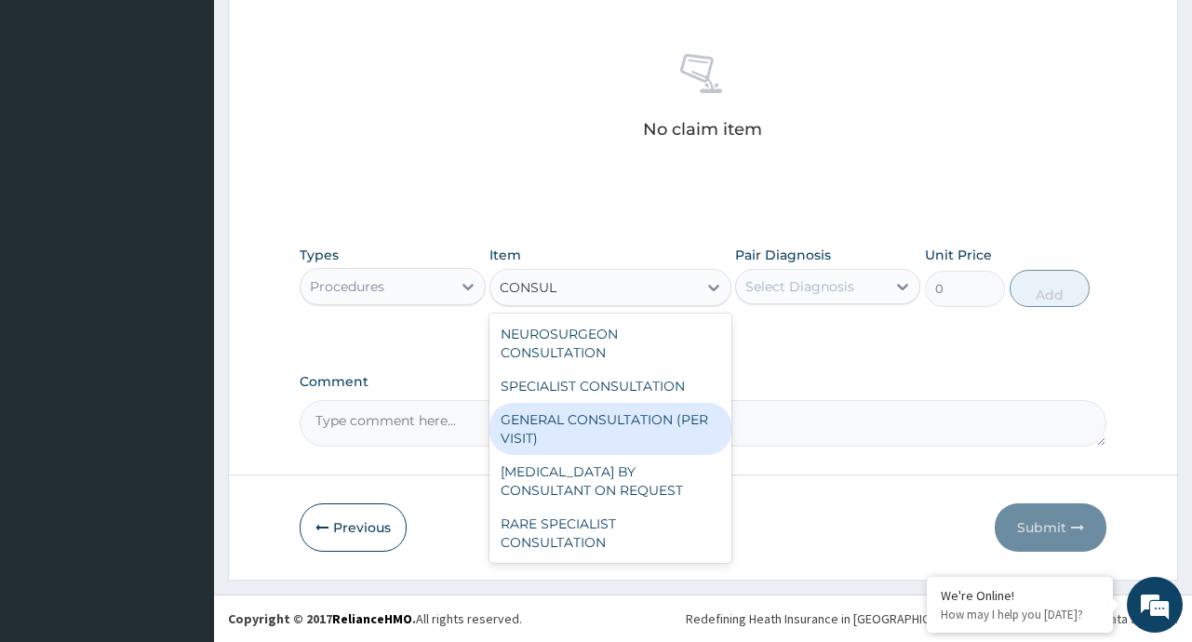
click at [656, 408] on div "GENERAL CONSULTATION (PER VISIT)" at bounding box center [610, 429] width 242 height 52
type input "2000"
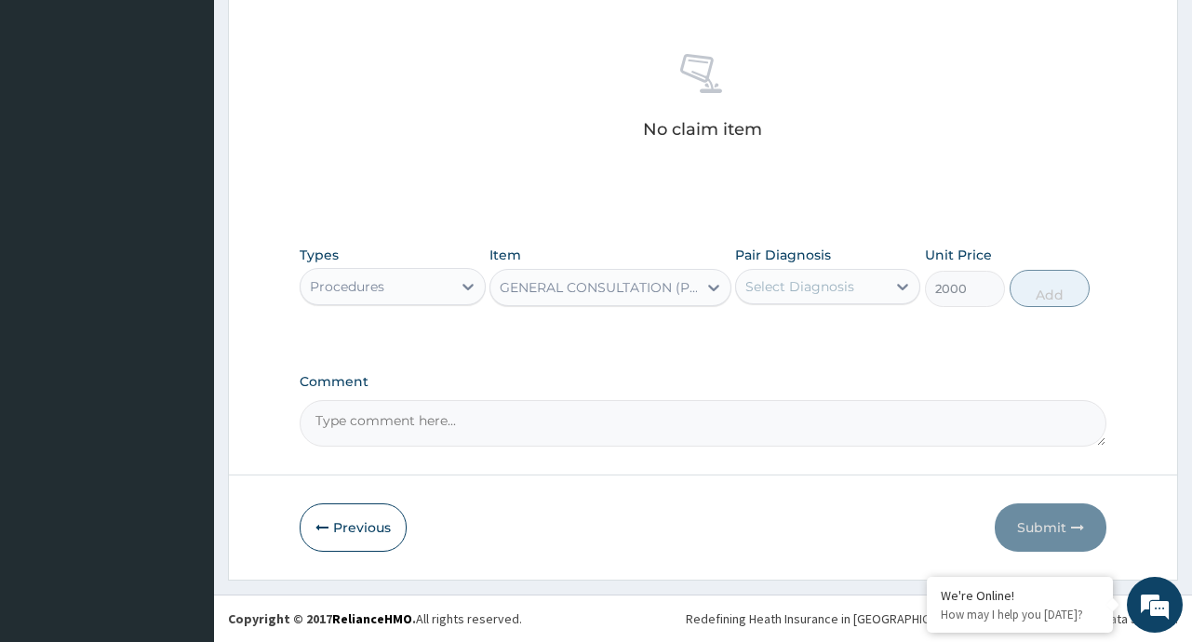
click at [849, 285] on div "Select Diagnosis" at bounding box center [799, 286] width 109 height 19
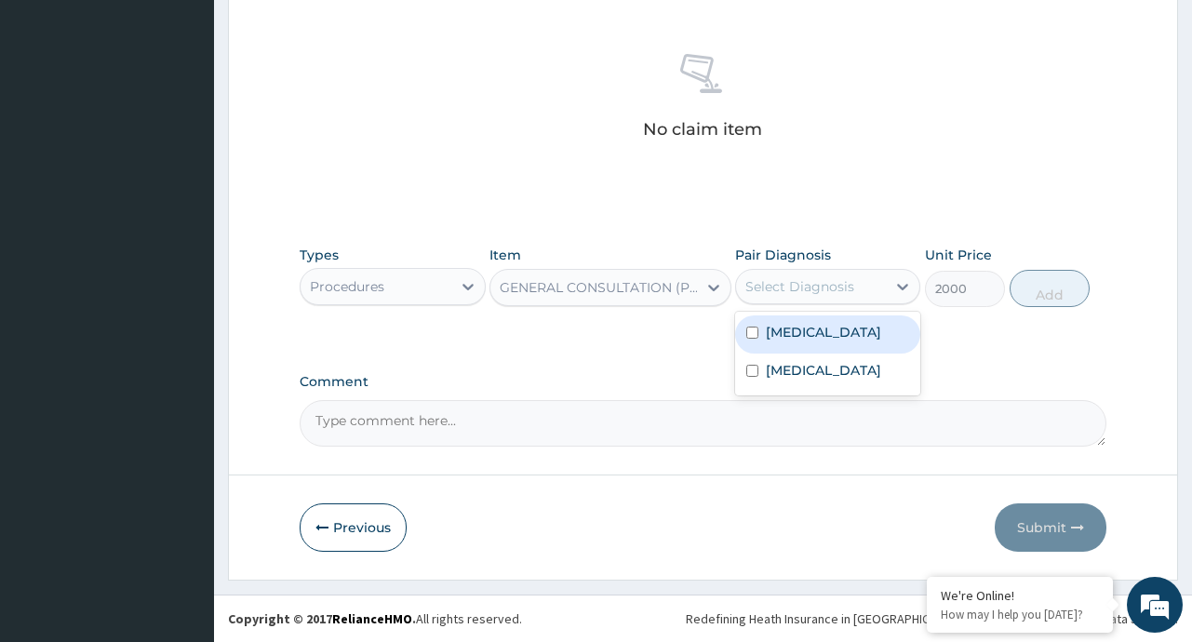
click at [831, 338] on div "[MEDICAL_DATA]" at bounding box center [827, 334] width 185 height 38
checkbox input "true"
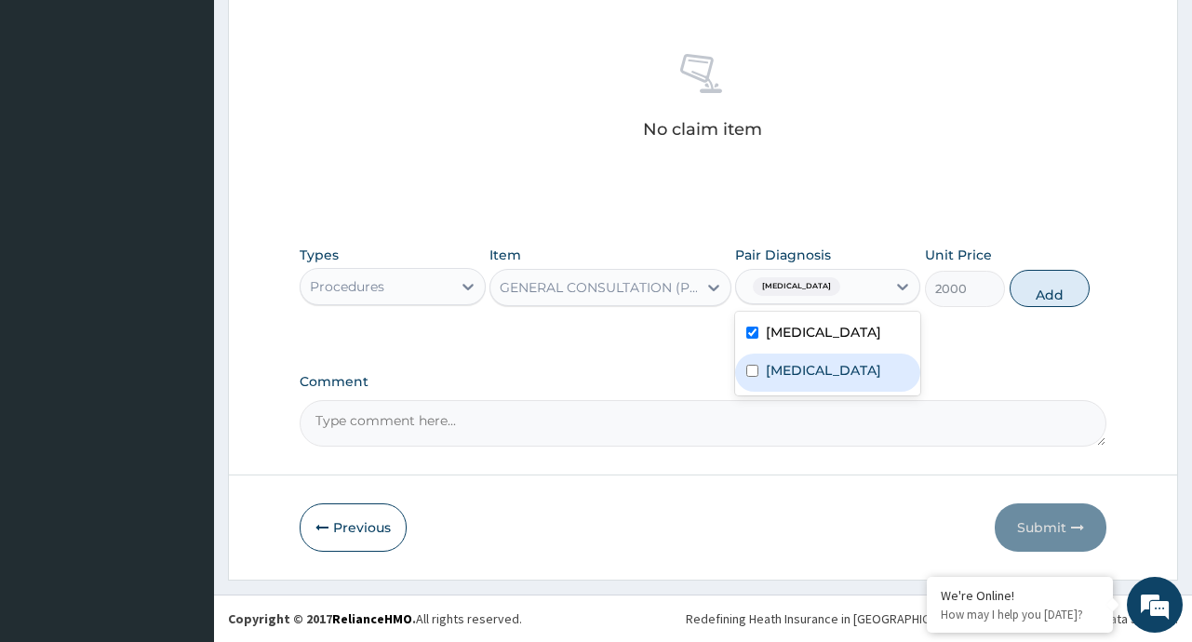
click at [820, 376] on label "[MEDICAL_DATA]" at bounding box center [823, 370] width 115 height 19
checkbox input "true"
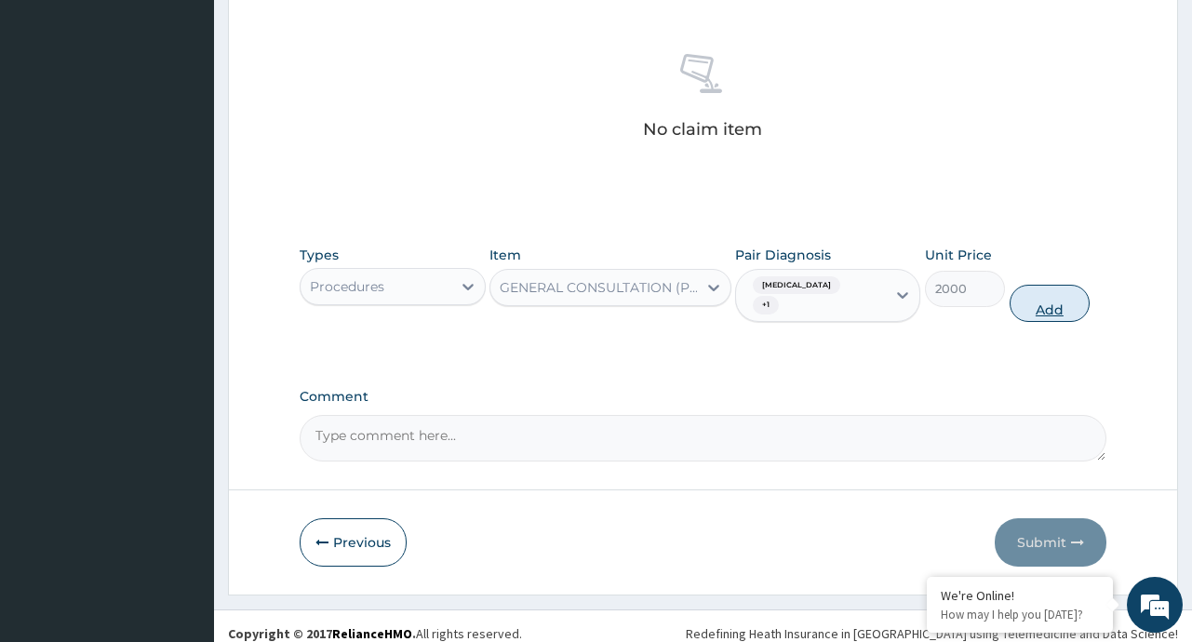
click at [1061, 289] on button "Add" at bounding box center [1049, 303] width 81 height 37
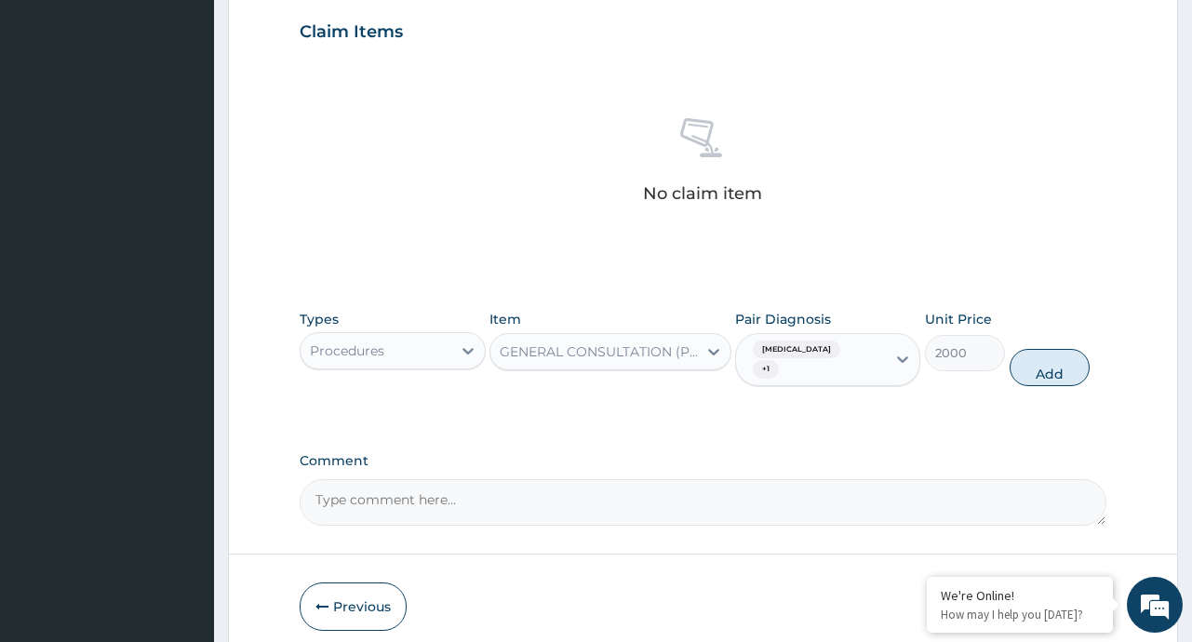
type input "0"
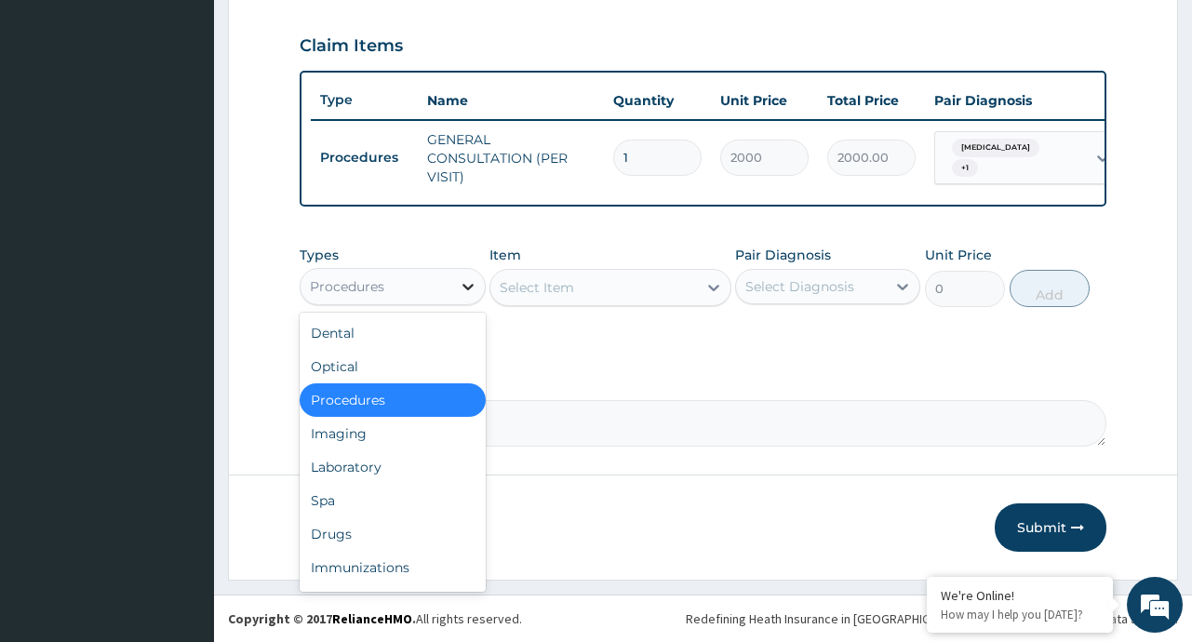
click at [461, 289] on icon at bounding box center [468, 286] width 19 height 19
click at [341, 543] on div "Drugs" at bounding box center [392, 533] width 185 height 33
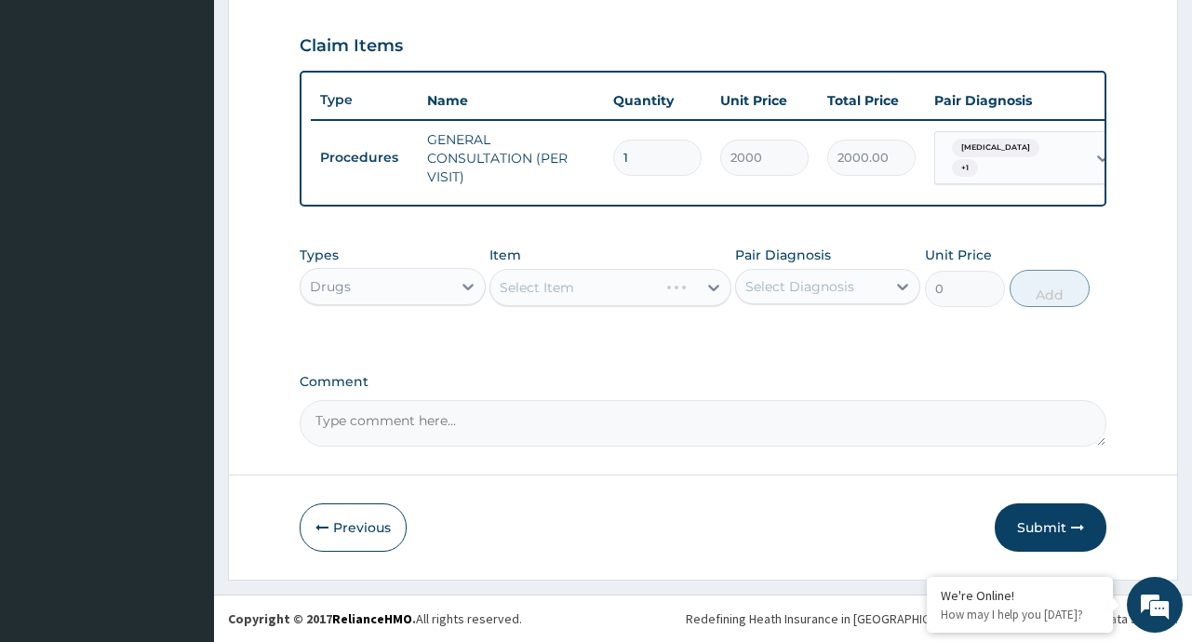
click at [703, 288] on div "Select Item" at bounding box center [610, 287] width 242 height 37
click at [708, 287] on div "Select Item" at bounding box center [610, 287] width 242 height 37
click at [713, 291] on div "Select Item" at bounding box center [610, 287] width 242 height 37
click at [711, 287] on div "Select Item" at bounding box center [610, 287] width 242 height 37
click at [716, 286] on icon at bounding box center [713, 288] width 11 height 7
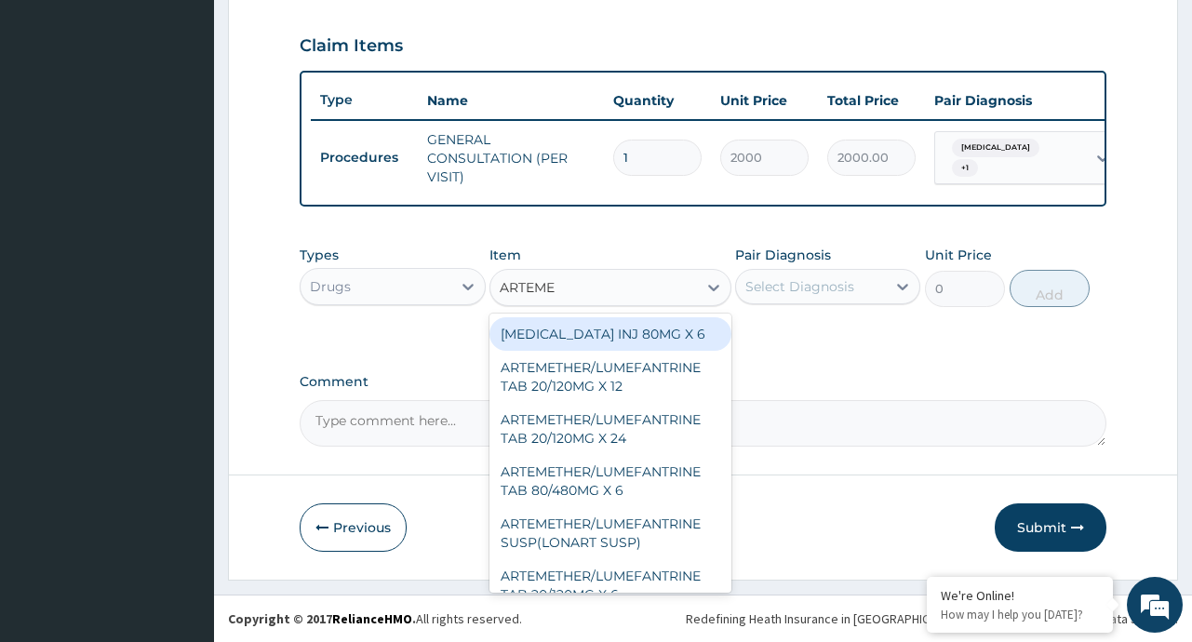
type input "ARTEME"
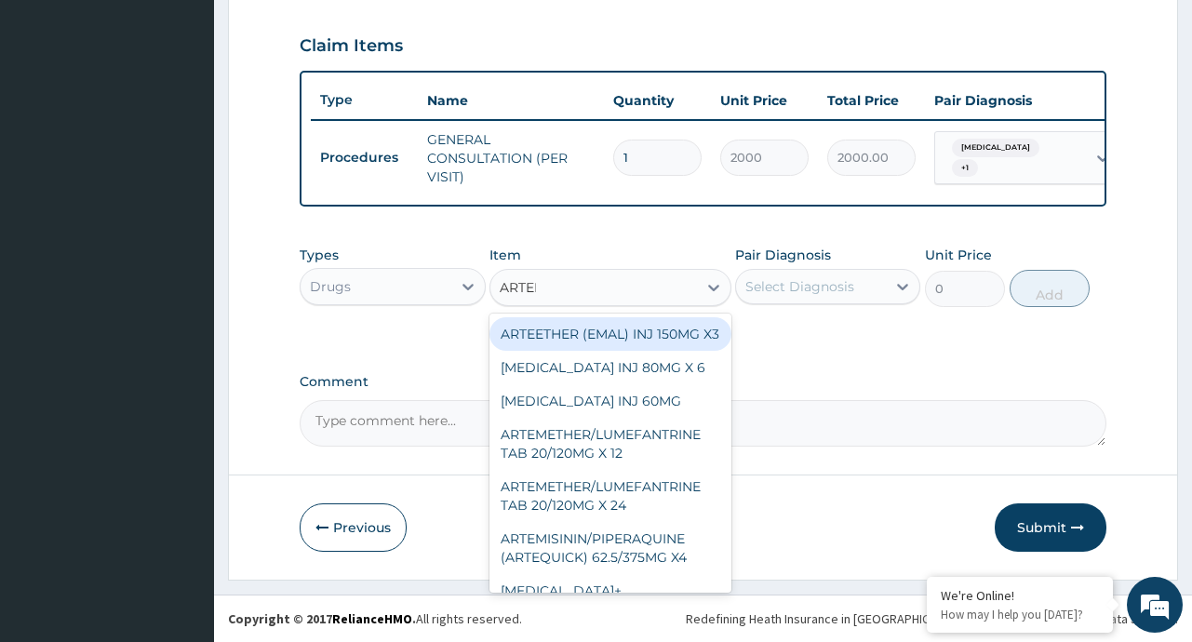
type input "ARTEME"
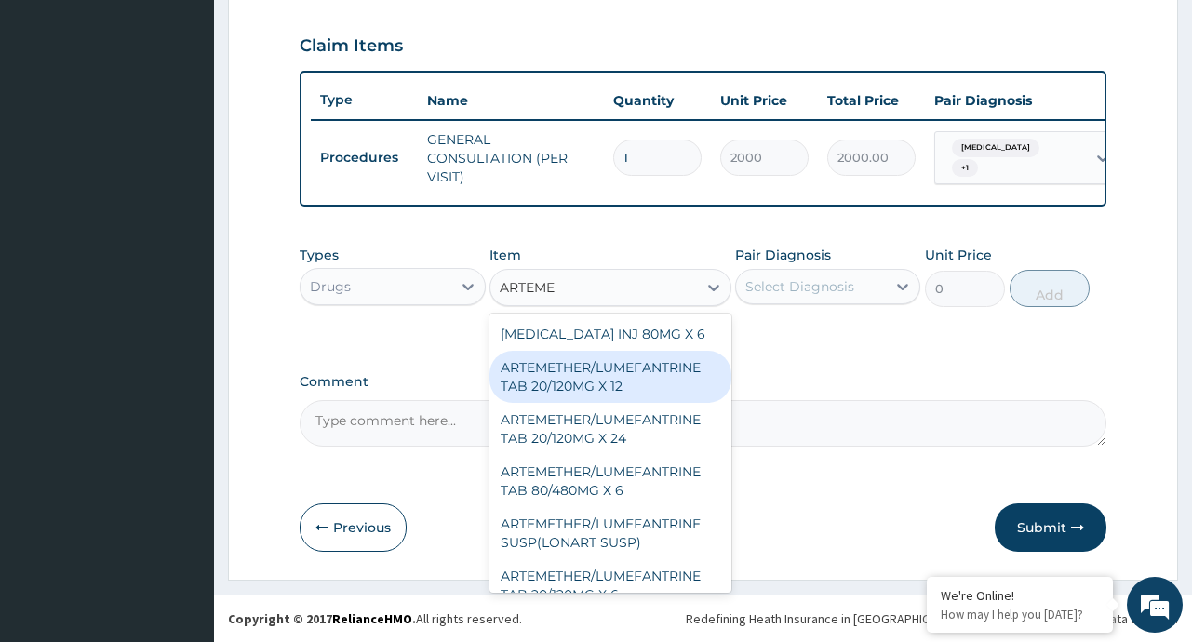
click at [692, 386] on div "ARTEMETHER/LUMEFANTRINE TAB 20/120MG X 12" at bounding box center [610, 377] width 242 height 52
type input "450"
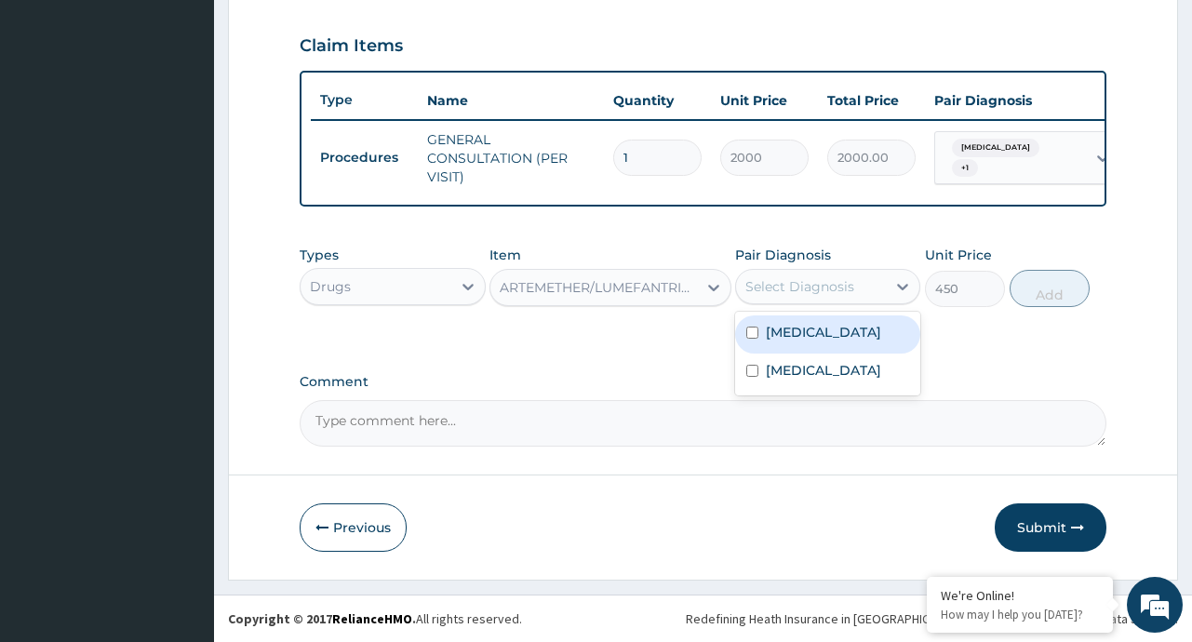
click at [843, 291] on div "Select Diagnosis" at bounding box center [799, 286] width 109 height 19
click at [795, 336] on label "[MEDICAL_DATA]" at bounding box center [823, 332] width 115 height 19
checkbox input "true"
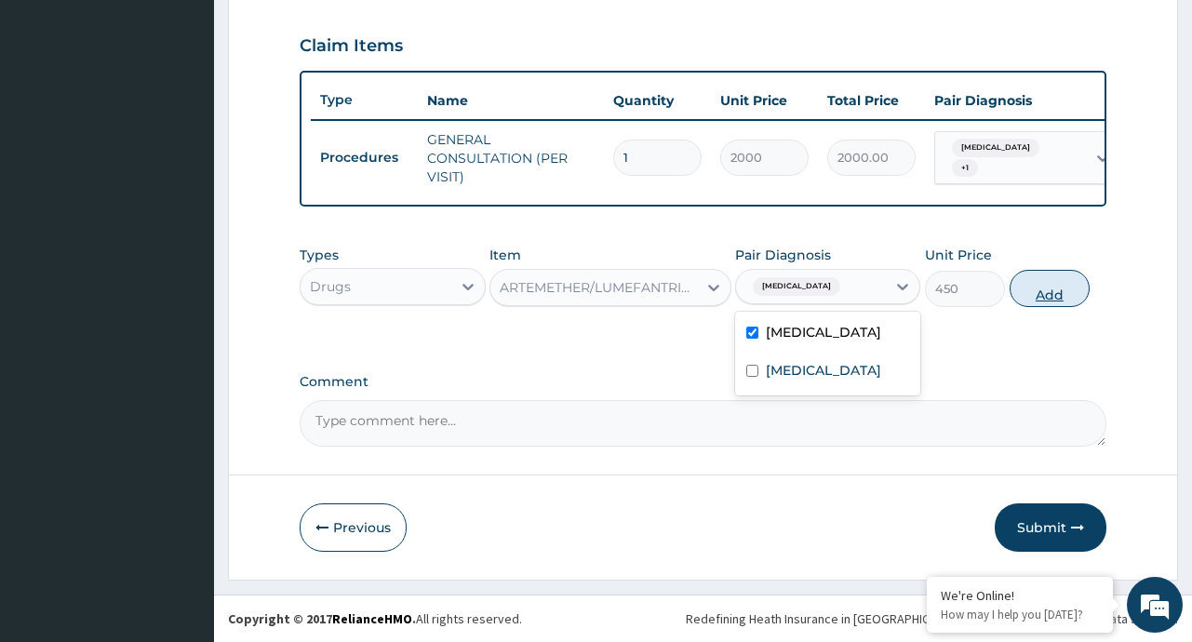
click at [1053, 297] on button "Add" at bounding box center [1049, 288] width 81 height 37
type input "0"
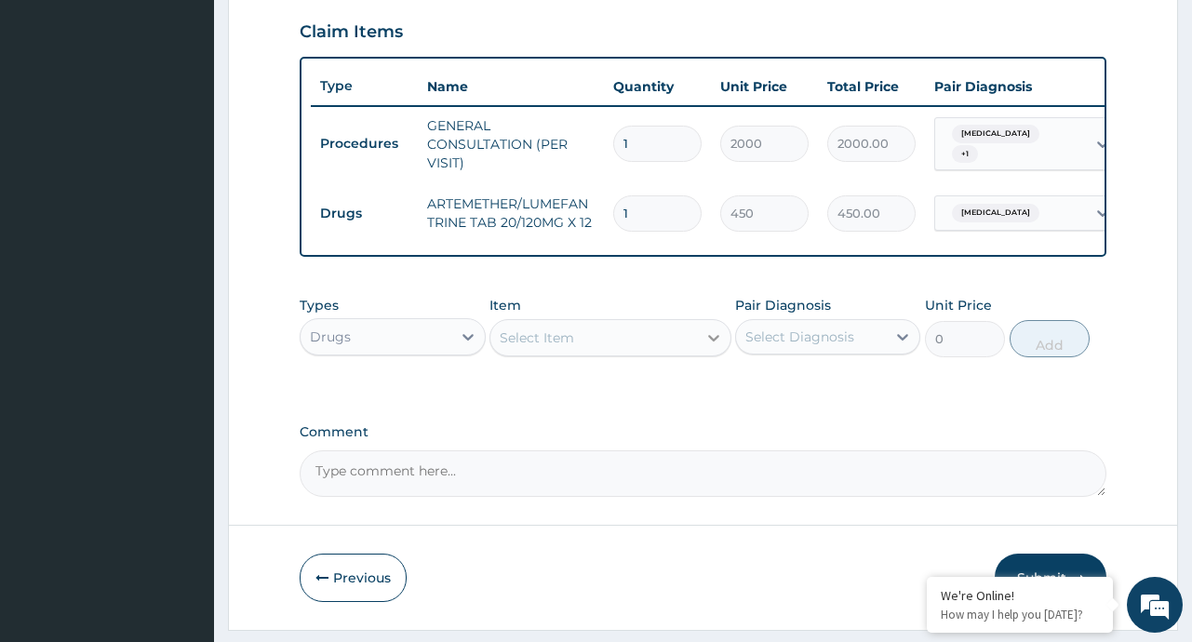
click at [707, 347] on icon at bounding box center [713, 337] width 19 height 19
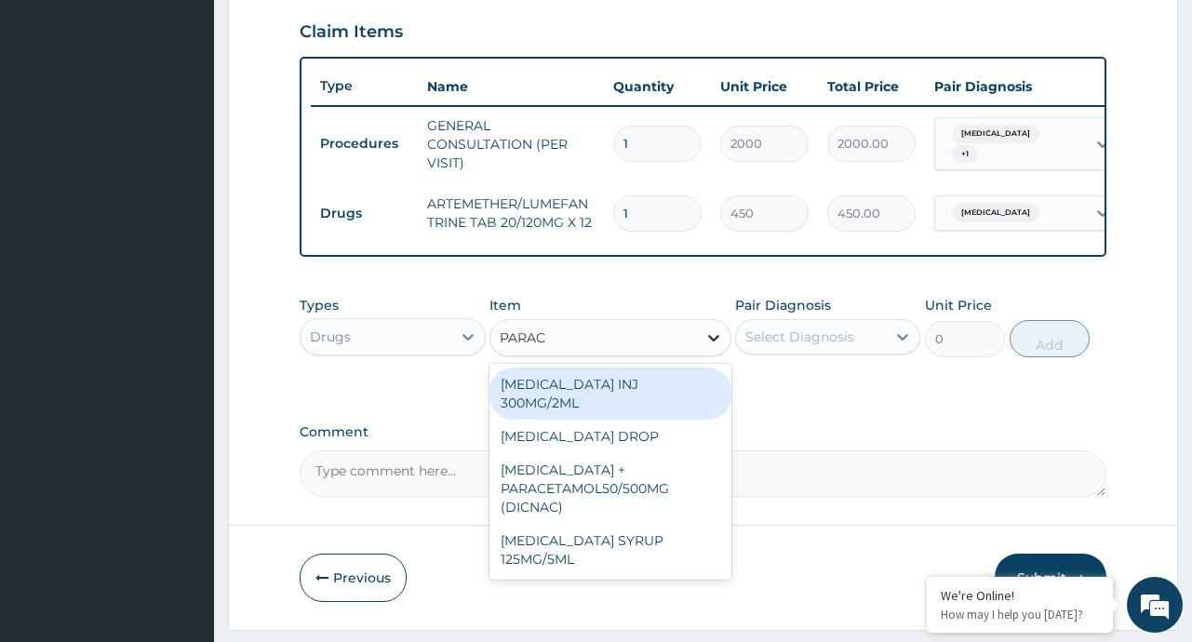
type input "PARACE"
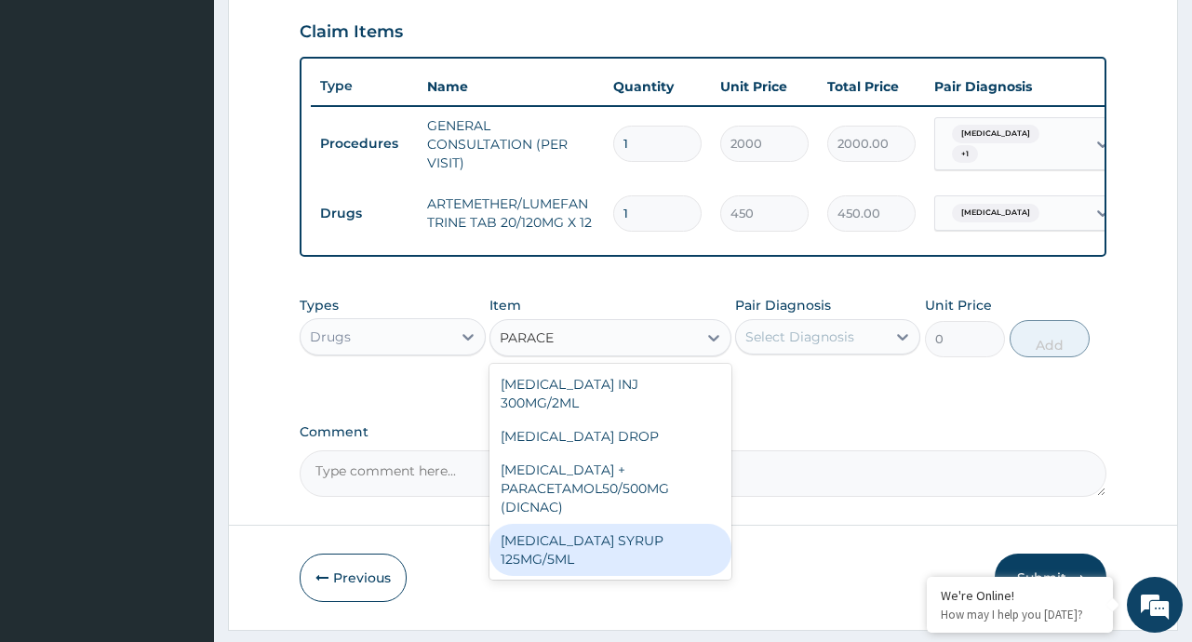
click at [609, 552] on div "[MEDICAL_DATA] SYRUP 125MG/5ML" at bounding box center [610, 550] width 242 height 52
type input "300"
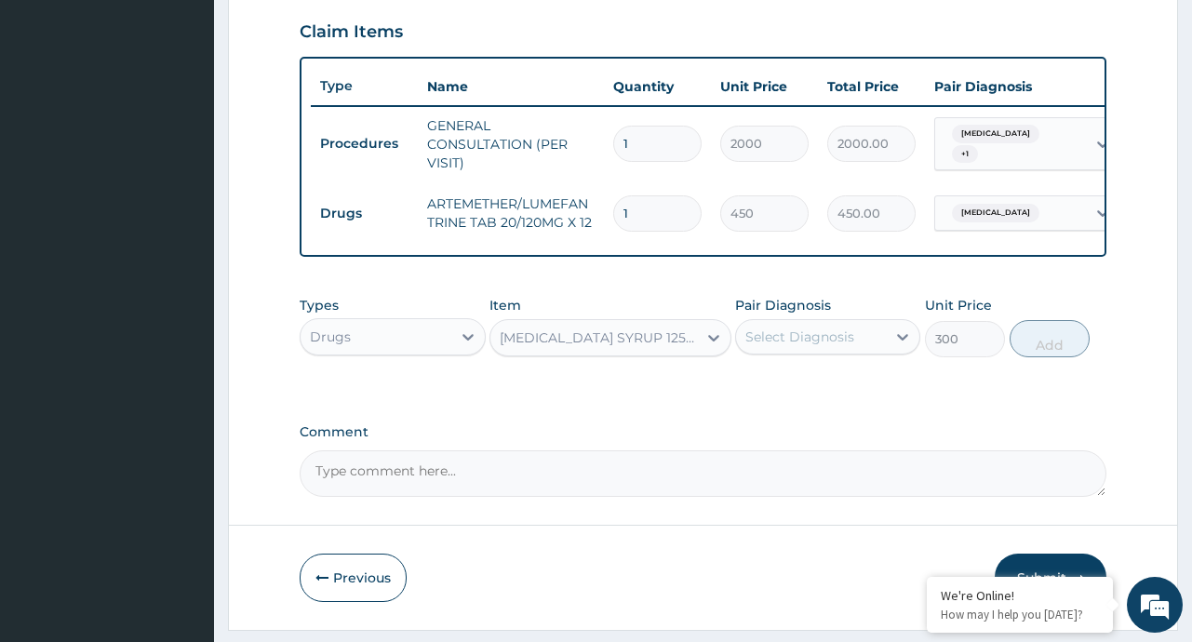
click at [805, 341] on div "Select Diagnosis" at bounding box center [799, 337] width 109 height 19
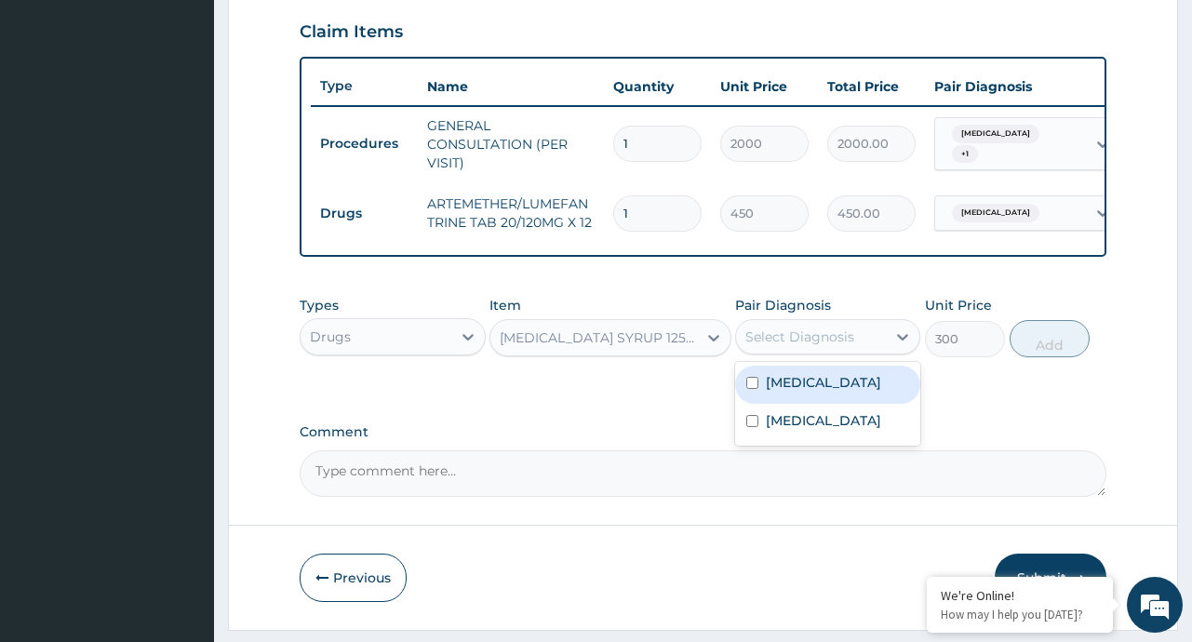
click at [864, 401] on div "[MEDICAL_DATA]" at bounding box center [827, 385] width 185 height 38
checkbox input "true"
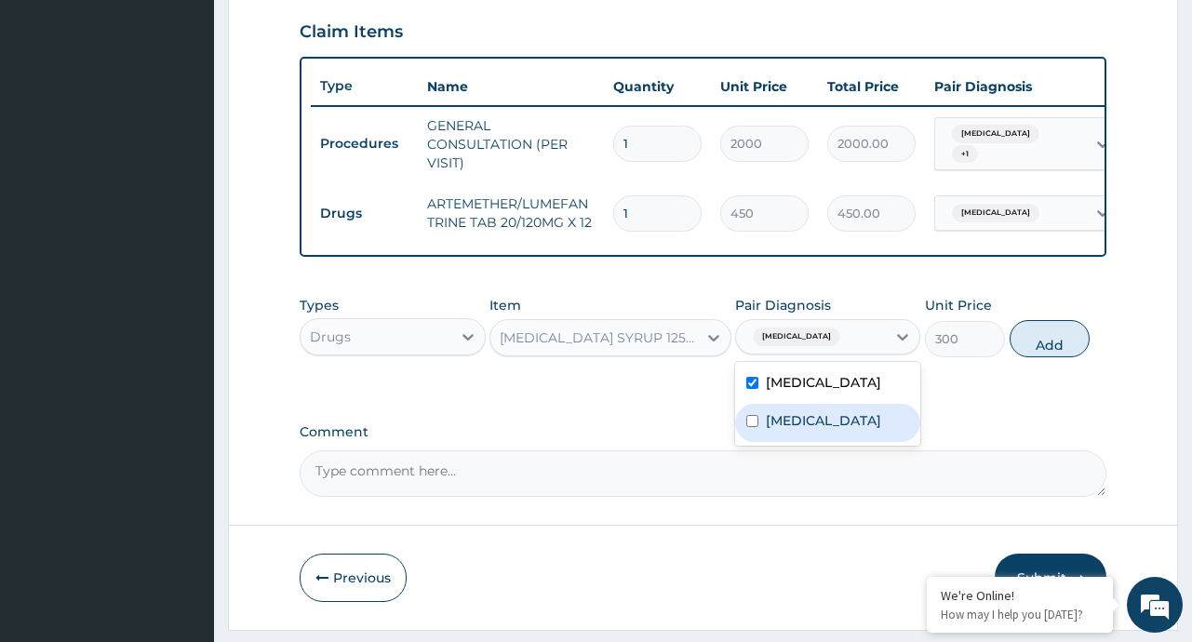
click at [836, 442] on div "[MEDICAL_DATA]" at bounding box center [827, 423] width 185 height 38
checkbox input "true"
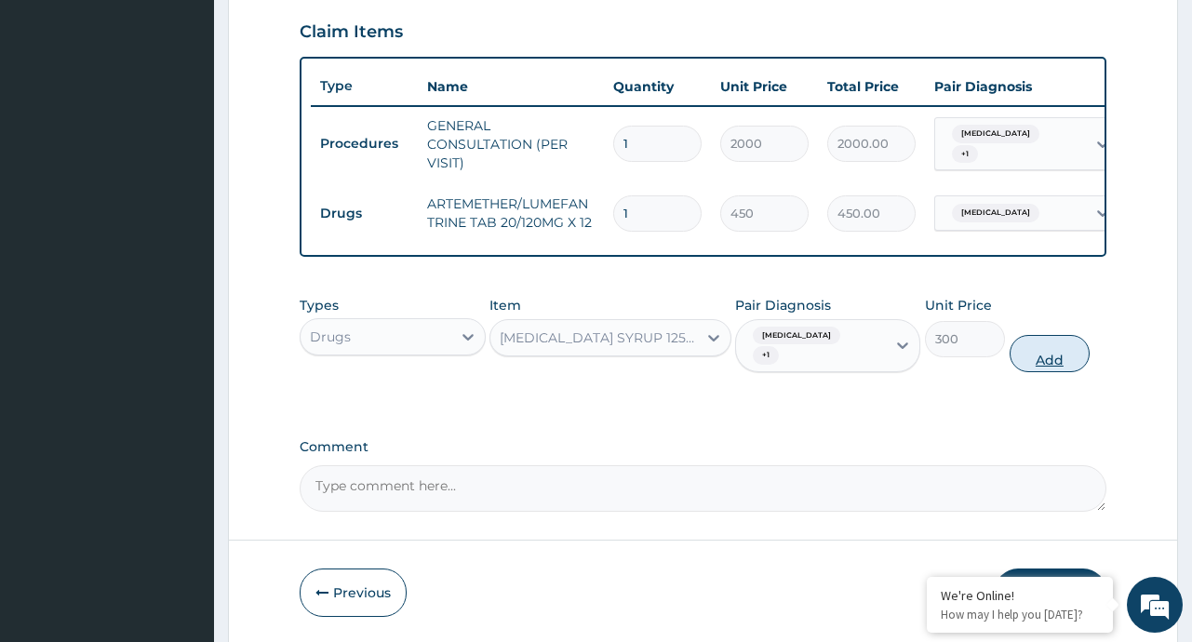
click at [1067, 364] on button "Add" at bounding box center [1049, 353] width 81 height 37
type input "0"
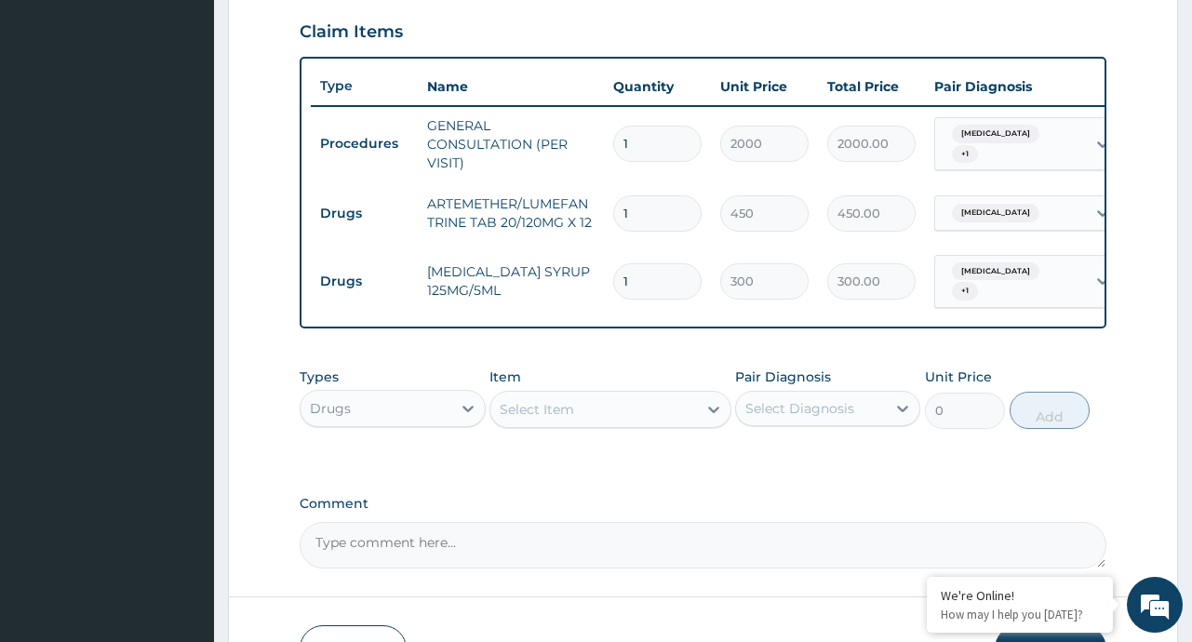
click at [696, 412] on div "Select Item" at bounding box center [593, 409] width 207 height 30
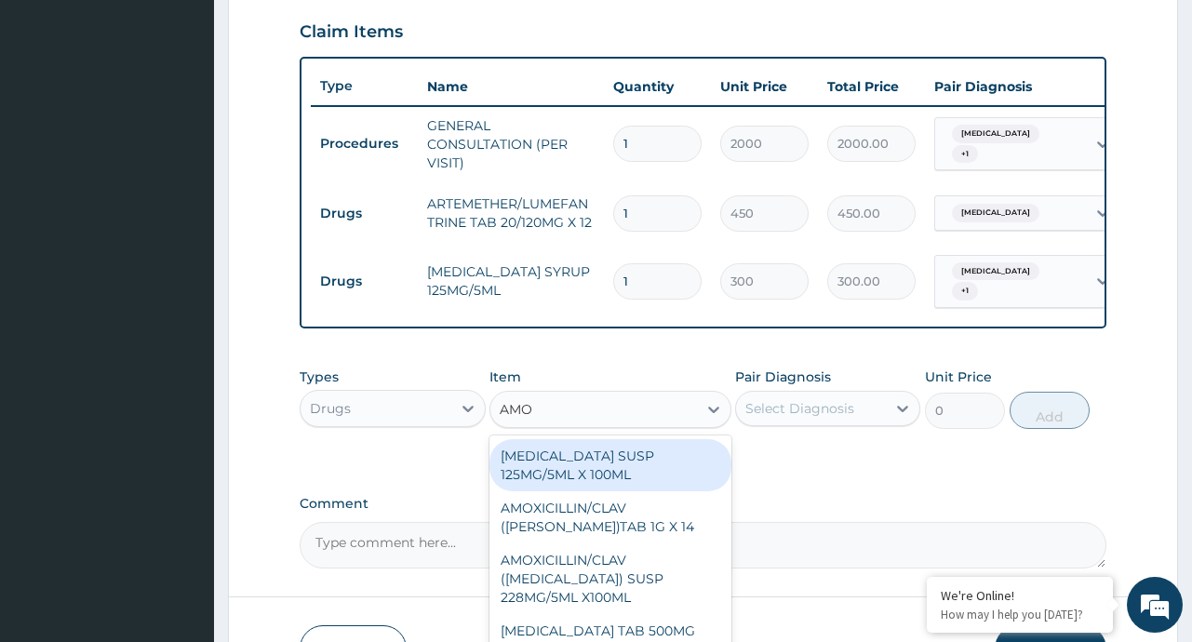
type input "AMOX"
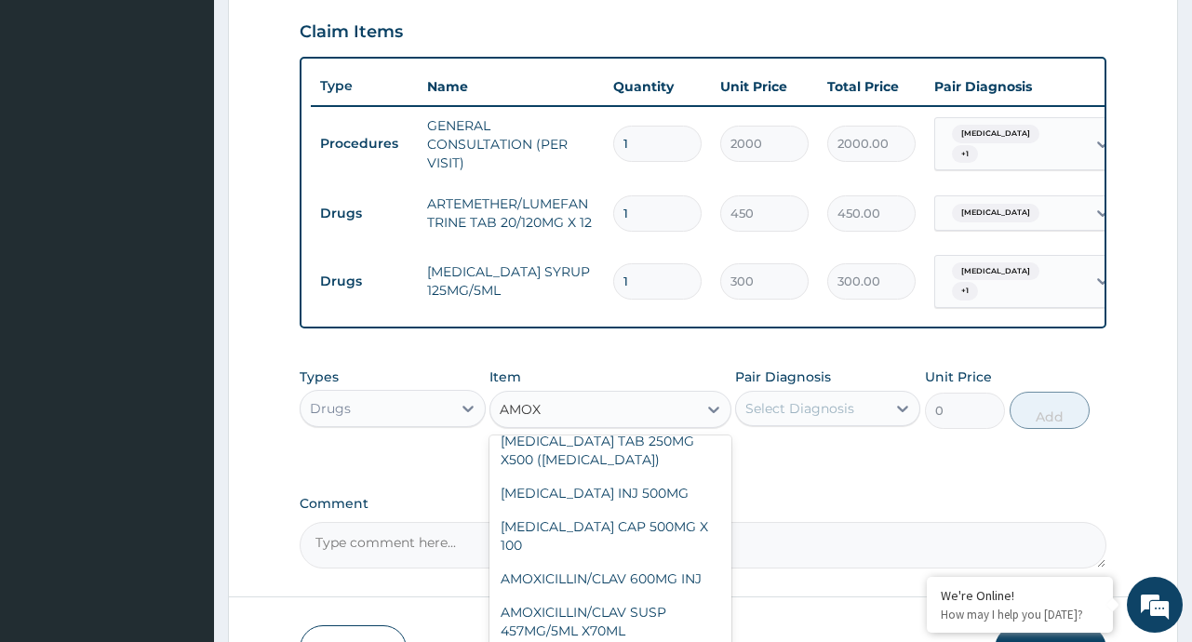
scroll to position [350, 0]
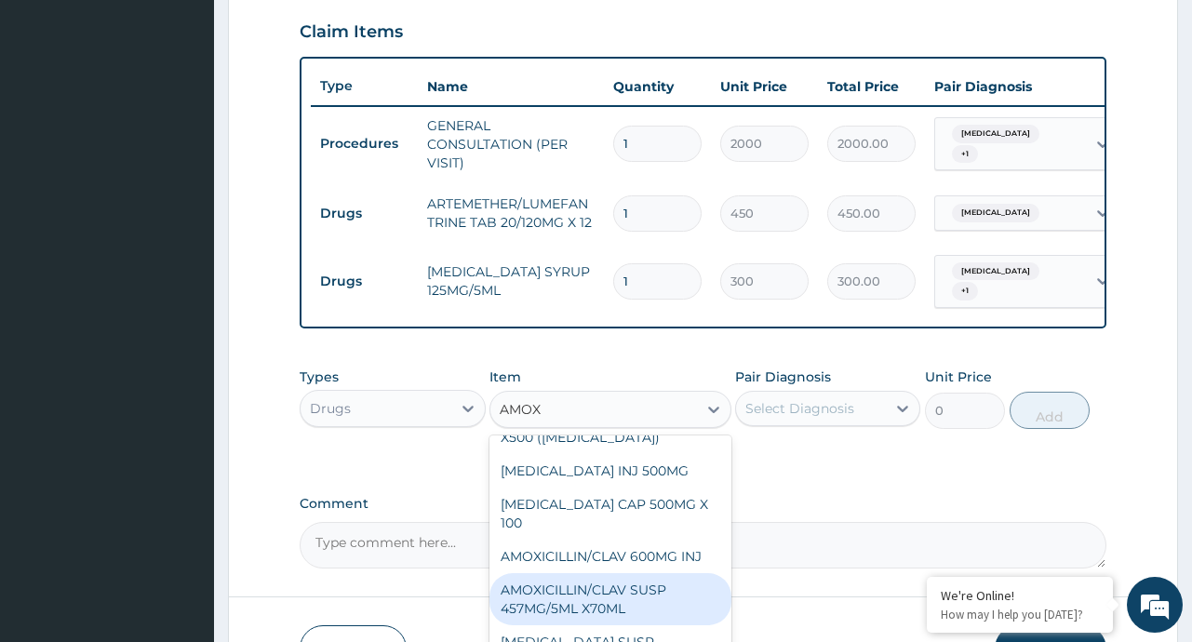
click at [622, 618] on div "AMOXICILLIN/CLAV SUSP 457MG/5ML X70ML" at bounding box center [610, 599] width 242 height 52
type input "3000"
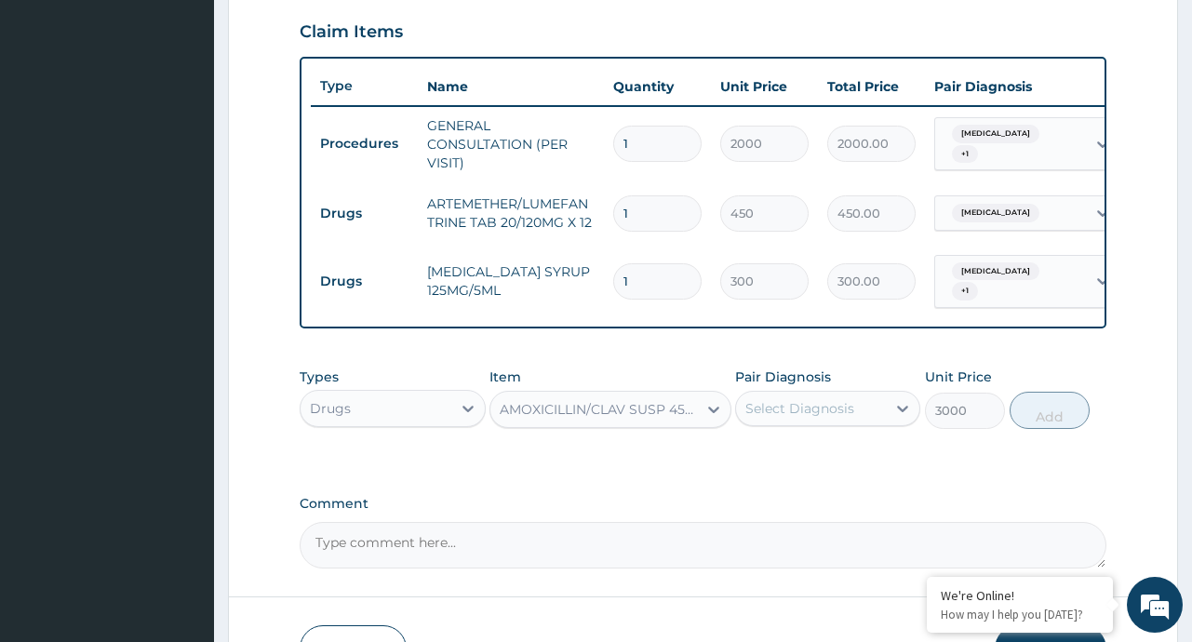
click at [830, 417] on div "Select Diagnosis" at bounding box center [799, 408] width 109 height 19
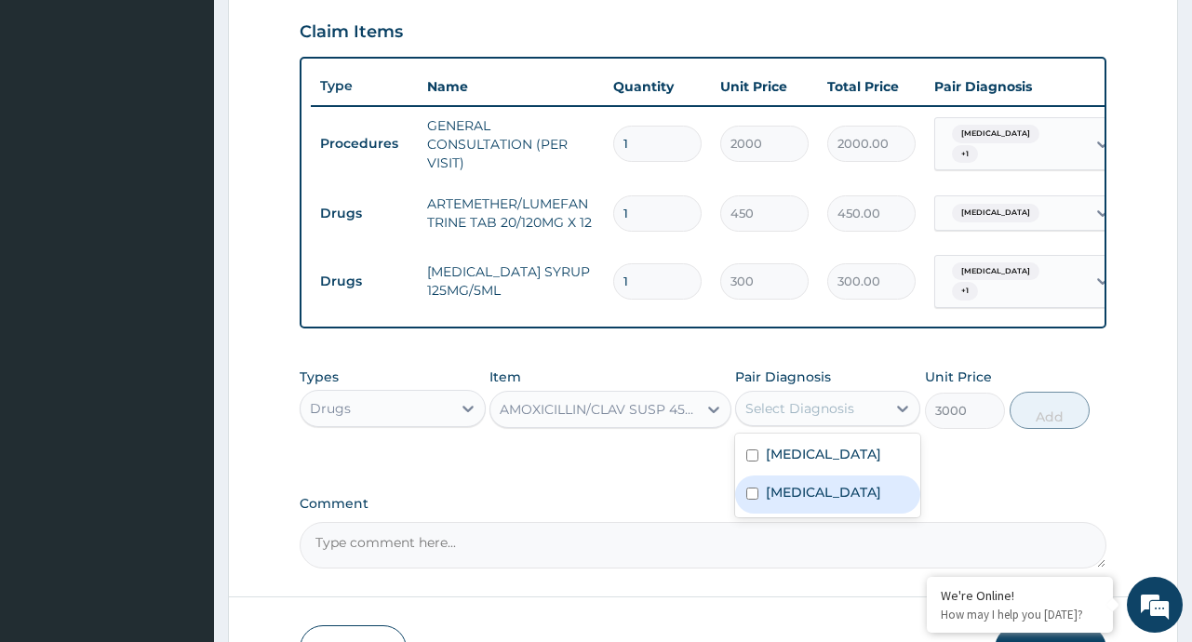
click at [805, 501] on label "[MEDICAL_DATA]" at bounding box center [823, 492] width 115 height 19
checkbox input "true"
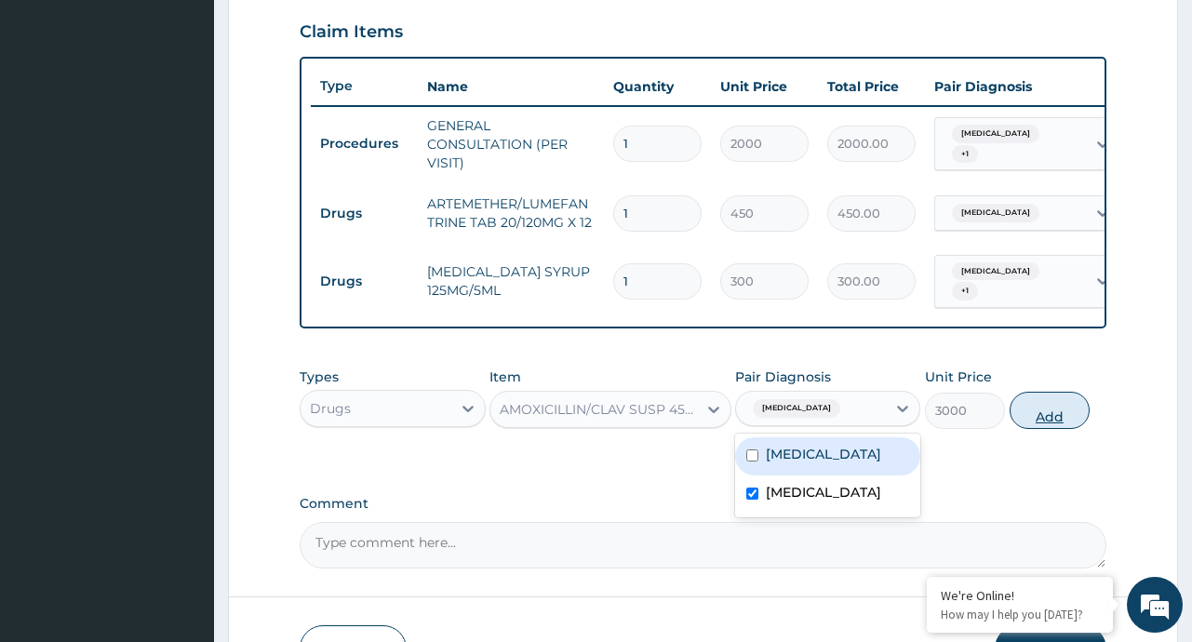
click at [1049, 415] on button "Add" at bounding box center [1049, 410] width 81 height 37
type input "0"
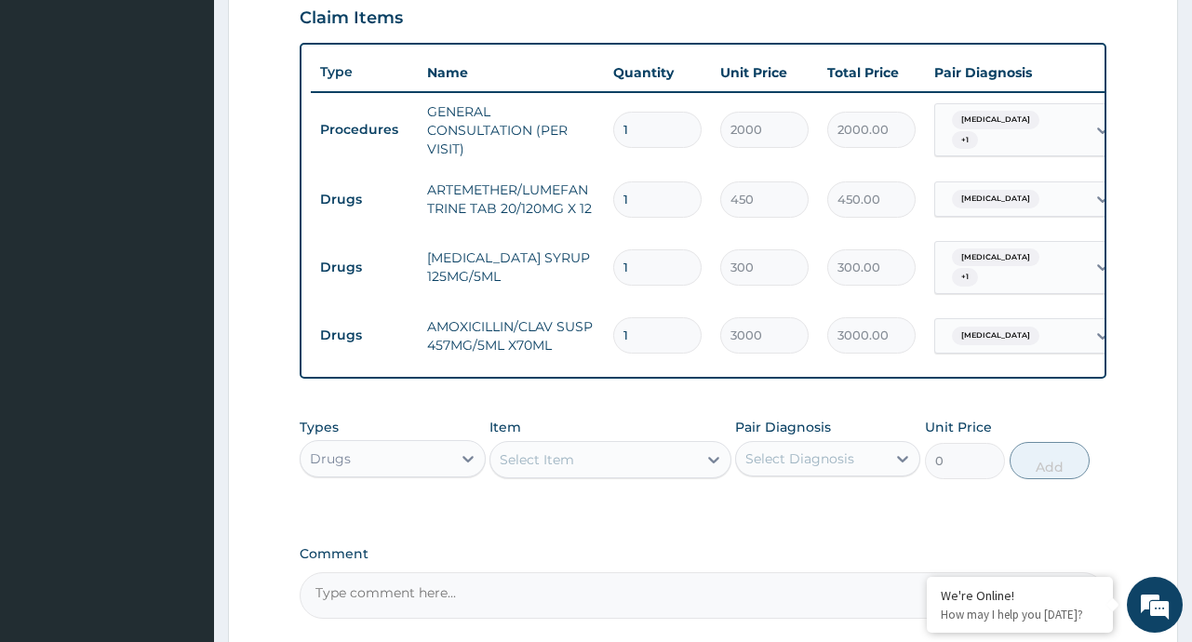
scroll to position [828, 0]
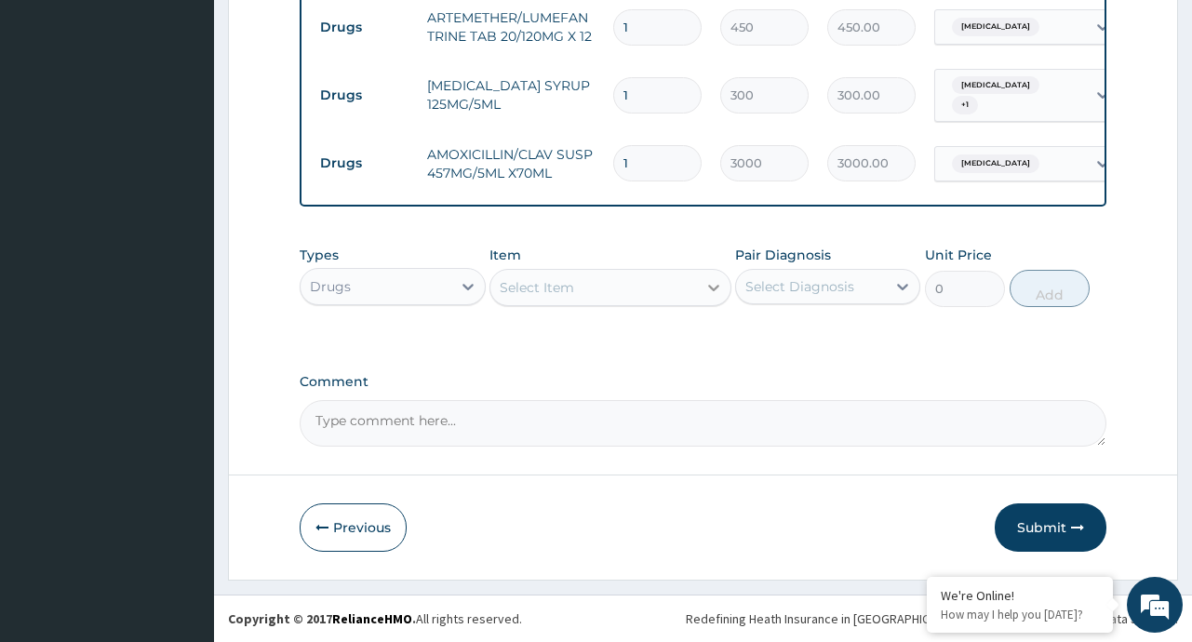
click at [702, 288] on div at bounding box center [713, 287] width 33 height 33
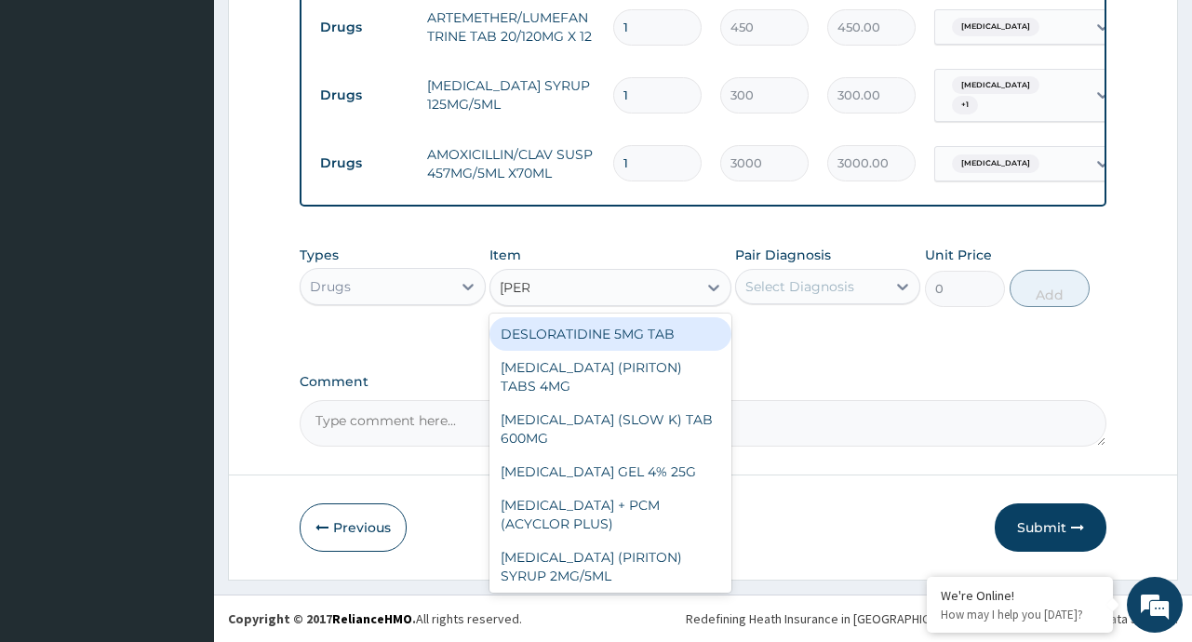
type input "LORAT"
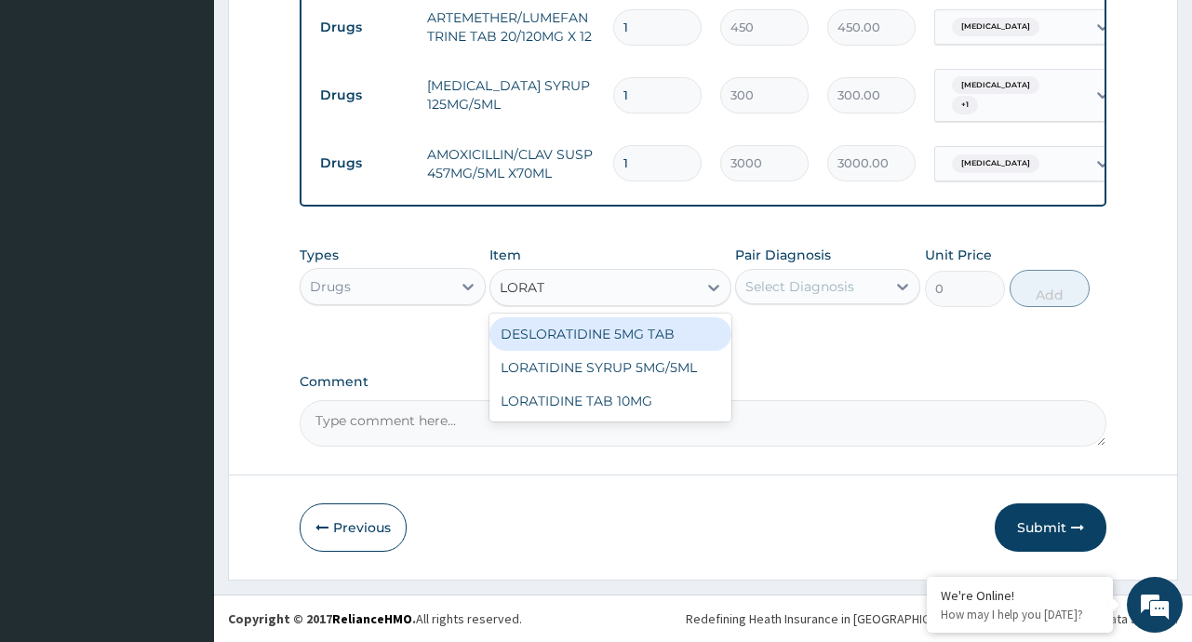
click at [546, 333] on div "DESLORATIDINE 5MG TAB" at bounding box center [610, 333] width 242 height 33
type input "50"
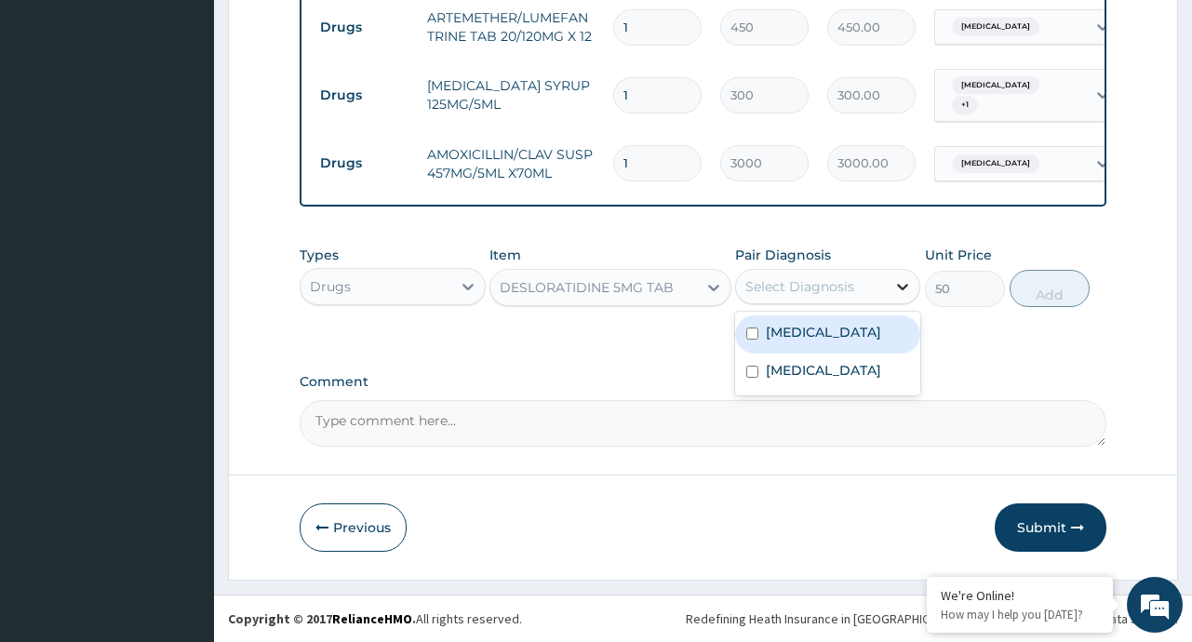
click at [907, 299] on div at bounding box center [902, 286] width 33 height 33
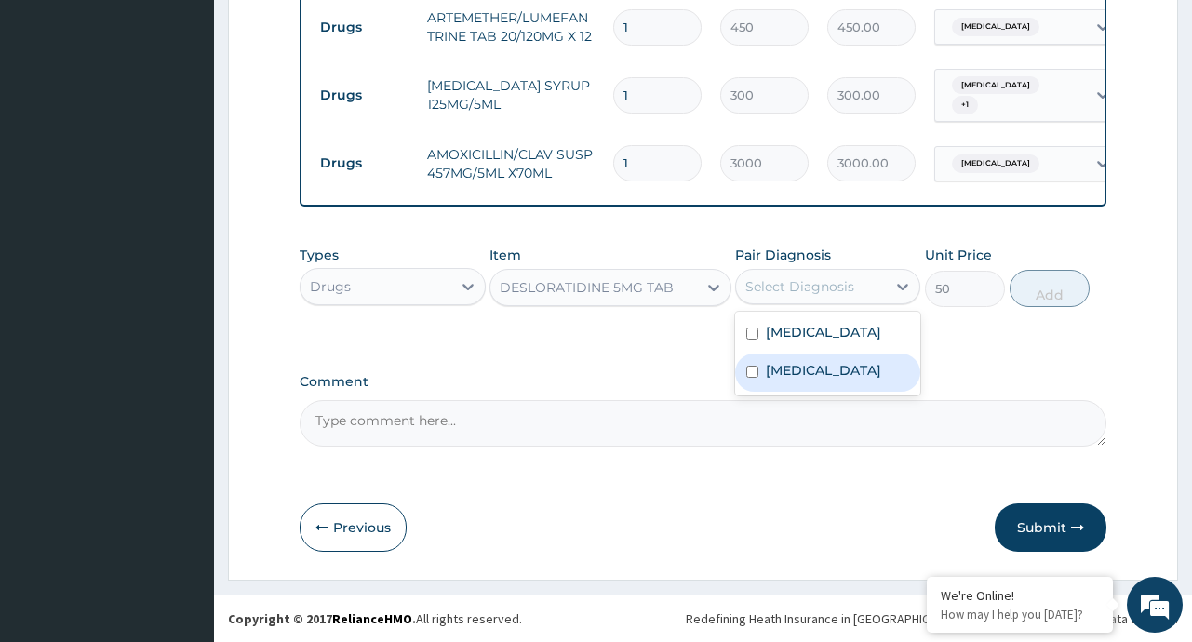
click at [812, 373] on label "[MEDICAL_DATA]" at bounding box center [823, 370] width 115 height 19
checkbox input "true"
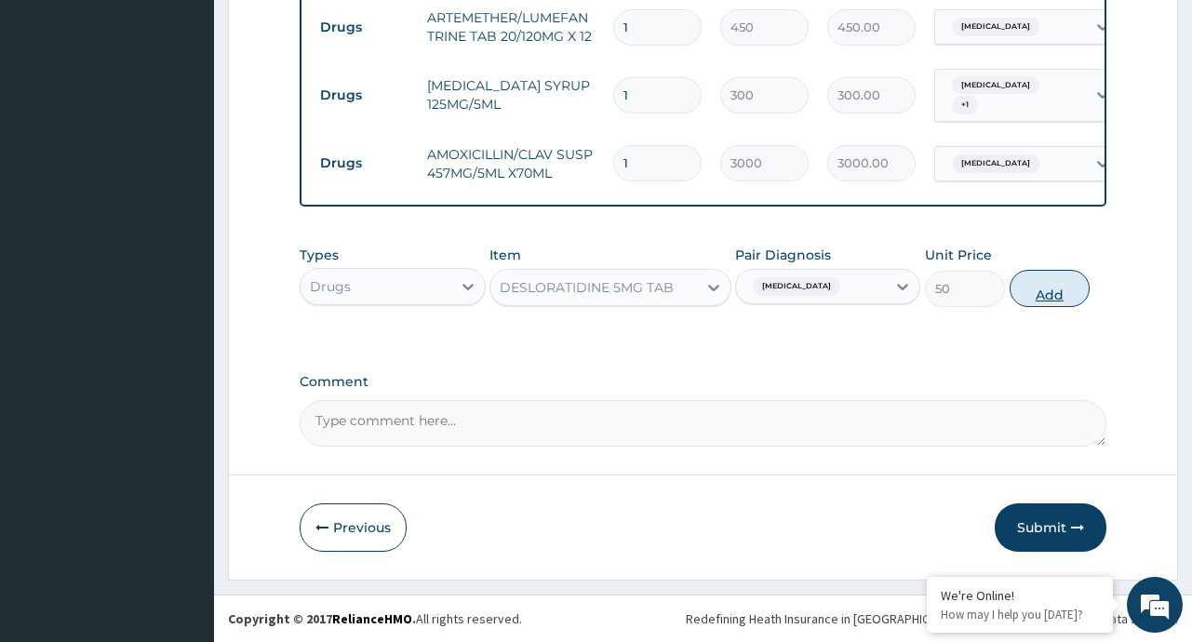
click at [1032, 281] on button "Add" at bounding box center [1049, 288] width 81 height 37
type input "0"
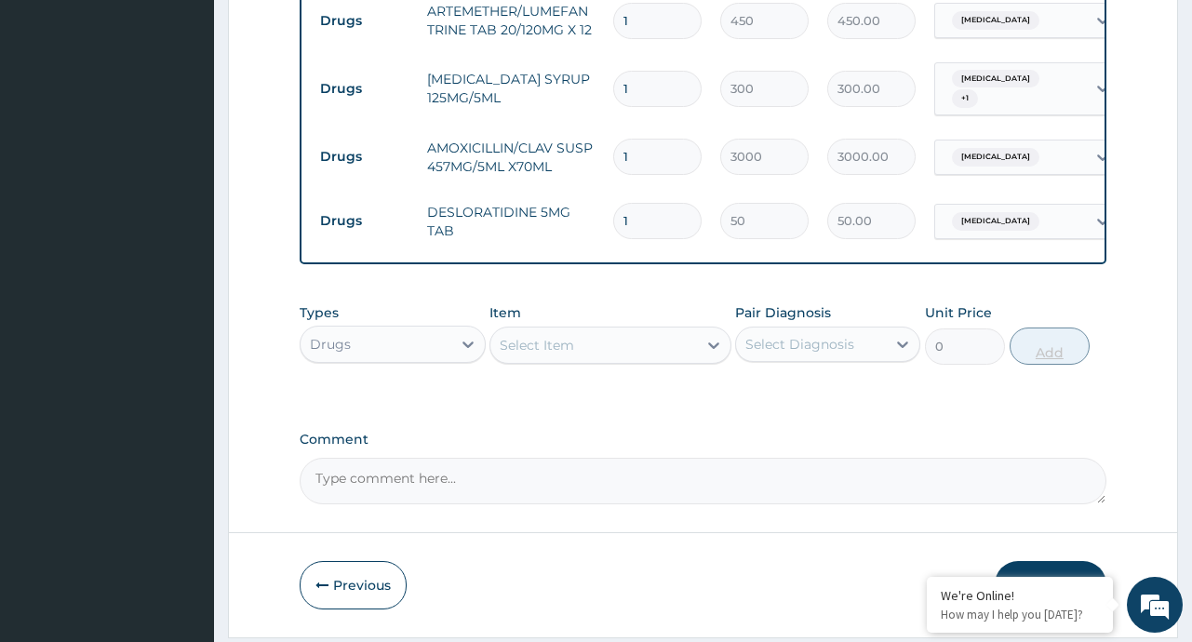
type input "0.00"
type input "7"
type input "350.00"
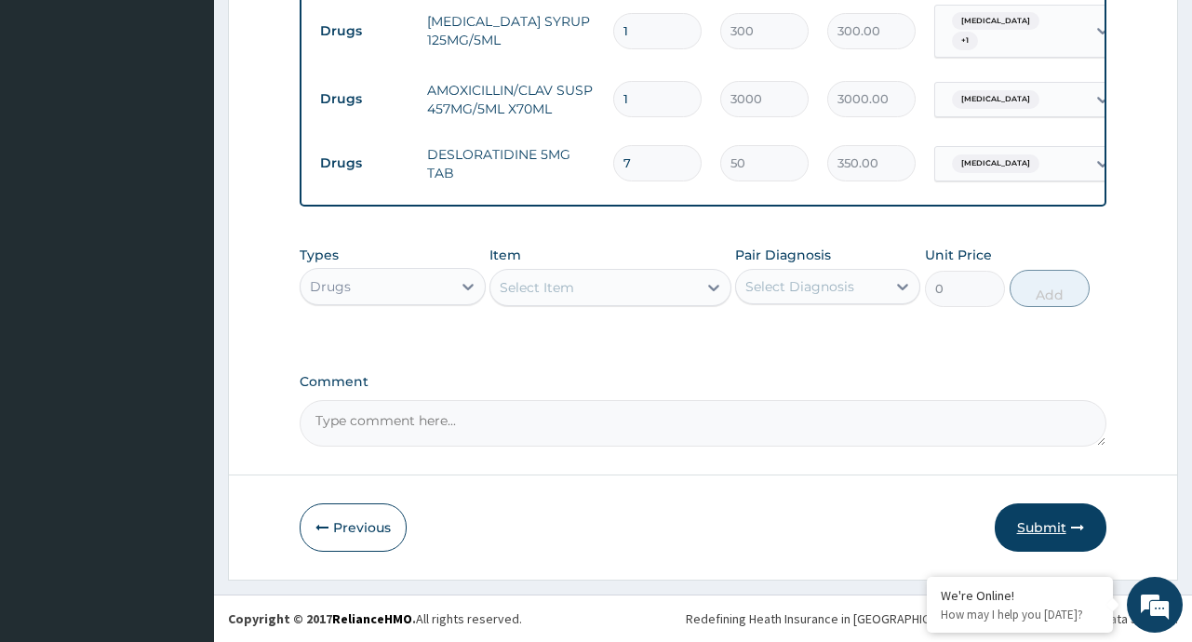
type input "7"
click at [1049, 528] on button "Submit" at bounding box center [1051, 527] width 112 height 48
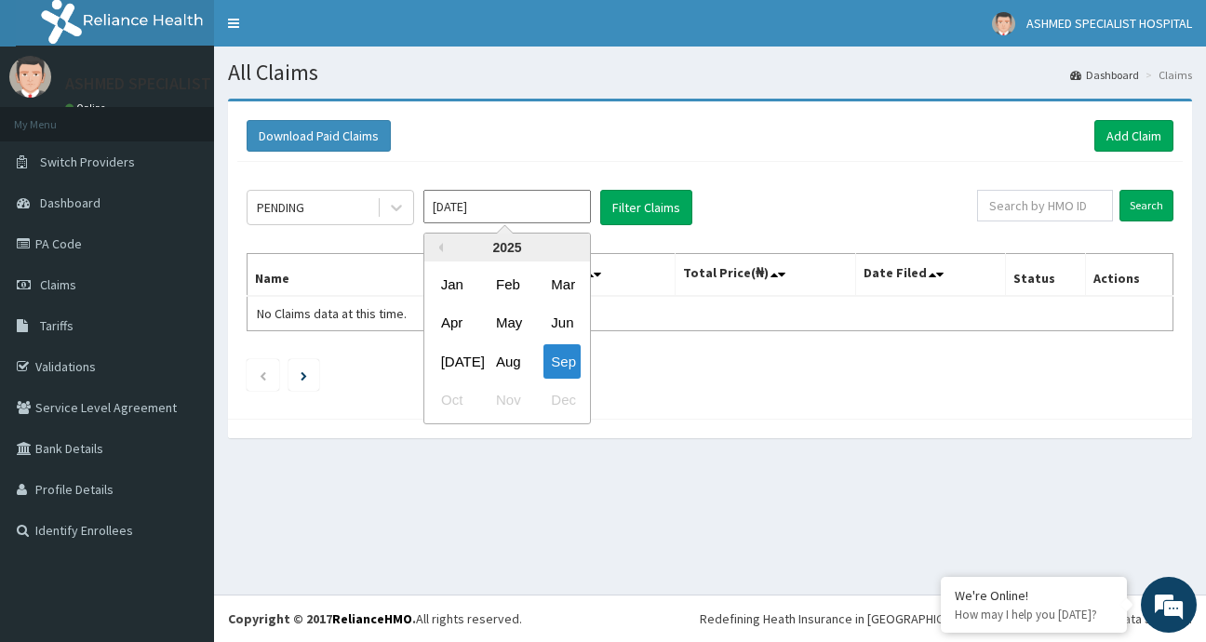
click at [566, 210] on input "[DATE]" at bounding box center [506, 206] width 167 height 33
click at [509, 365] on div "Aug" at bounding box center [506, 361] width 37 height 34
type input "[DATE]"
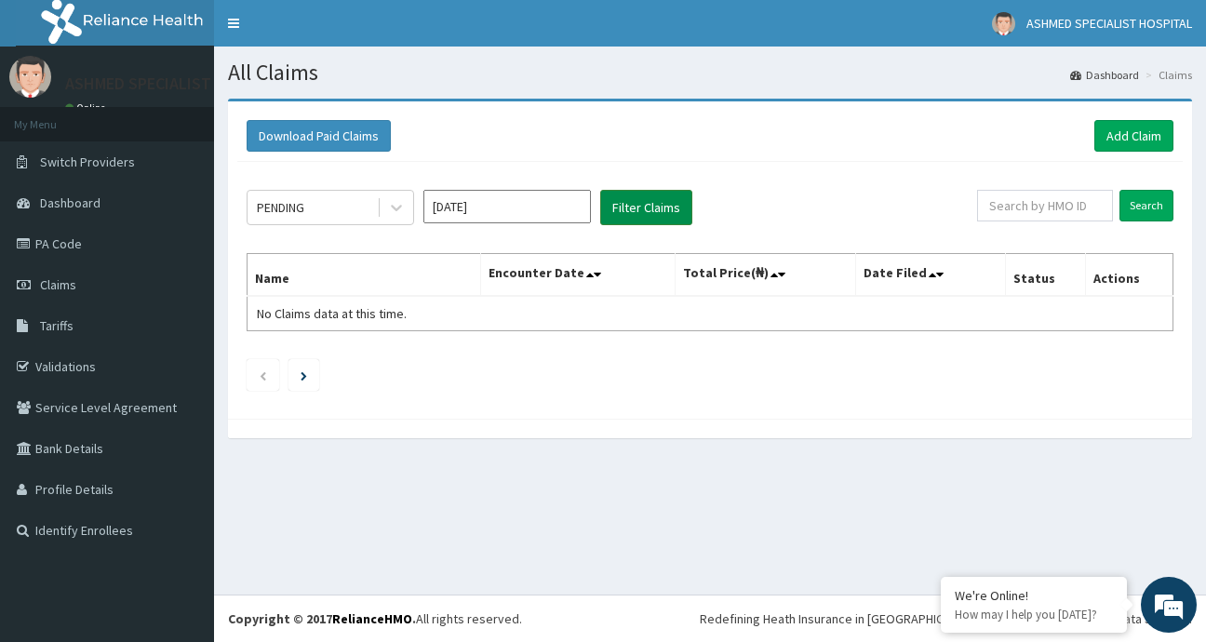
click at [645, 213] on button "Filter Claims" at bounding box center [646, 207] width 92 height 35
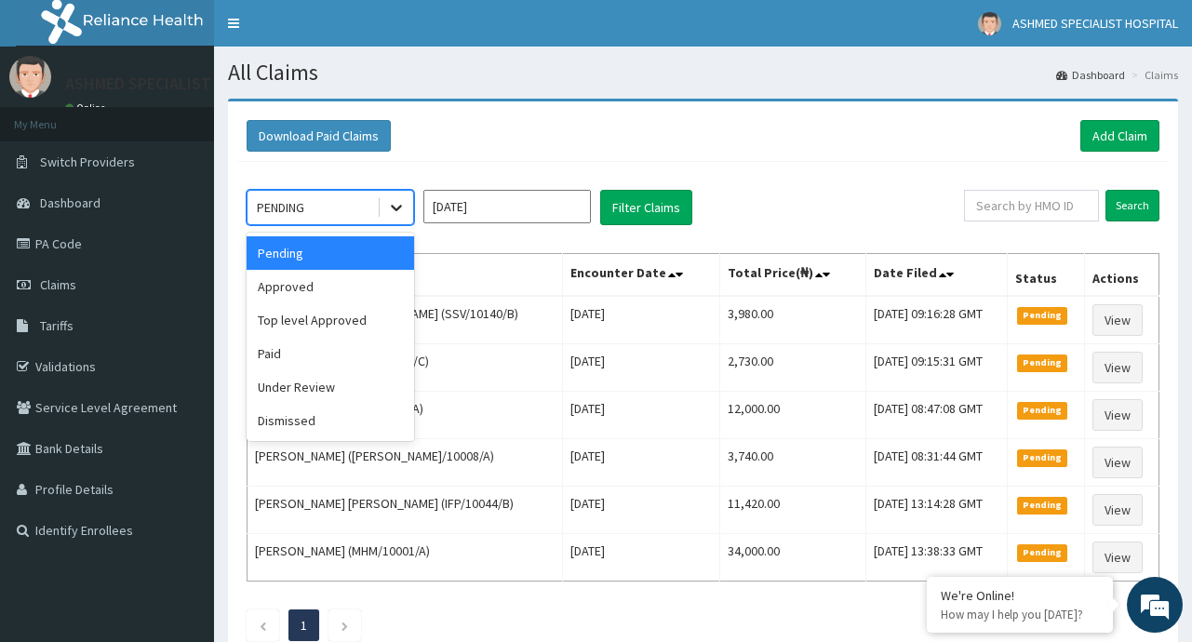
click at [400, 206] on icon at bounding box center [396, 209] width 11 height 7
click at [285, 297] on div "Approved" at bounding box center [330, 286] width 167 height 33
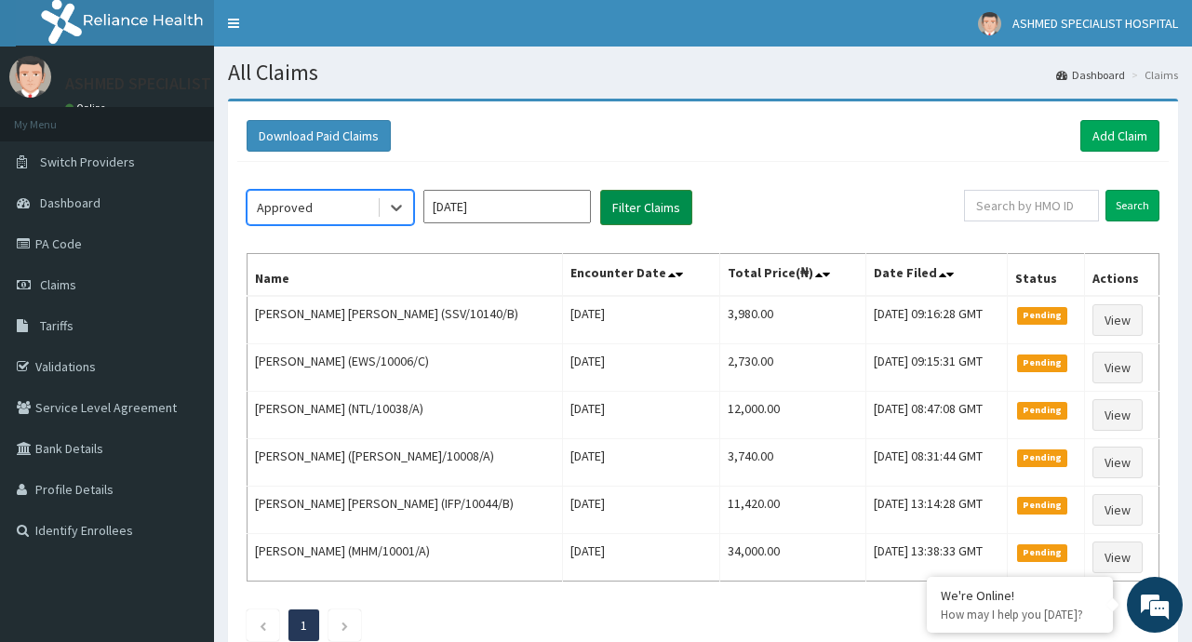
click at [658, 209] on button "Filter Claims" at bounding box center [646, 207] width 92 height 35
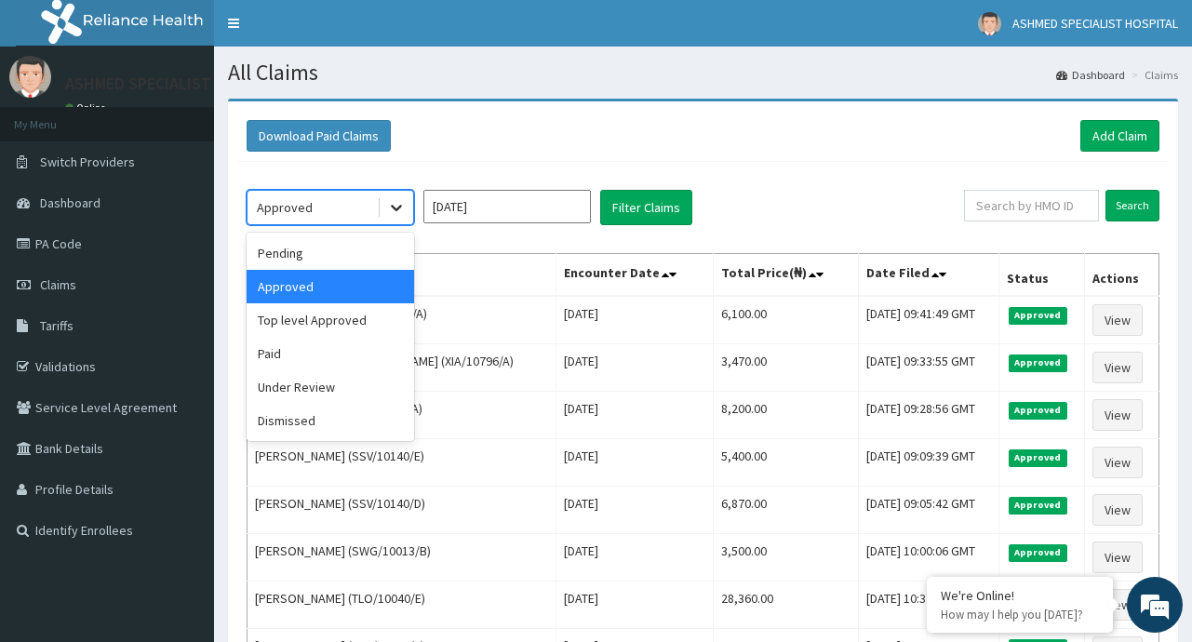
click at [391, 203] on icon at bounding box center [396, 207] width 19 height 19
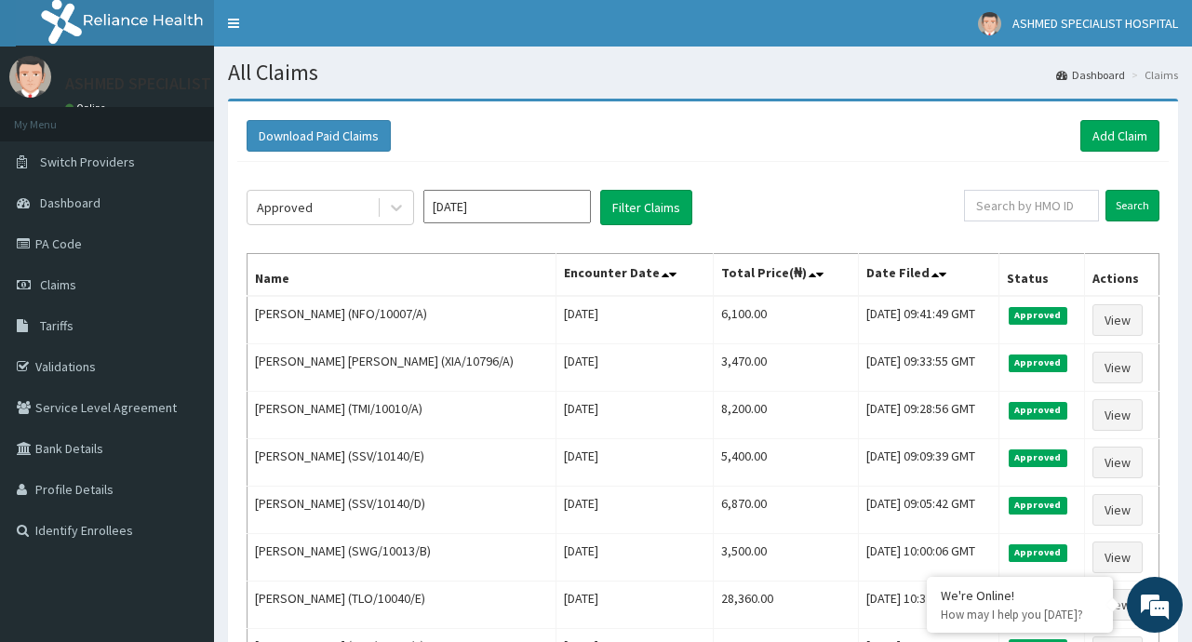
click at [611, 288] on th "Encounter Date" at bounding box center [634, 275] width 157 height 43
click at [1119, 136] on link "Add Claim" at bounding box center [1119, 136] width 79 height 32
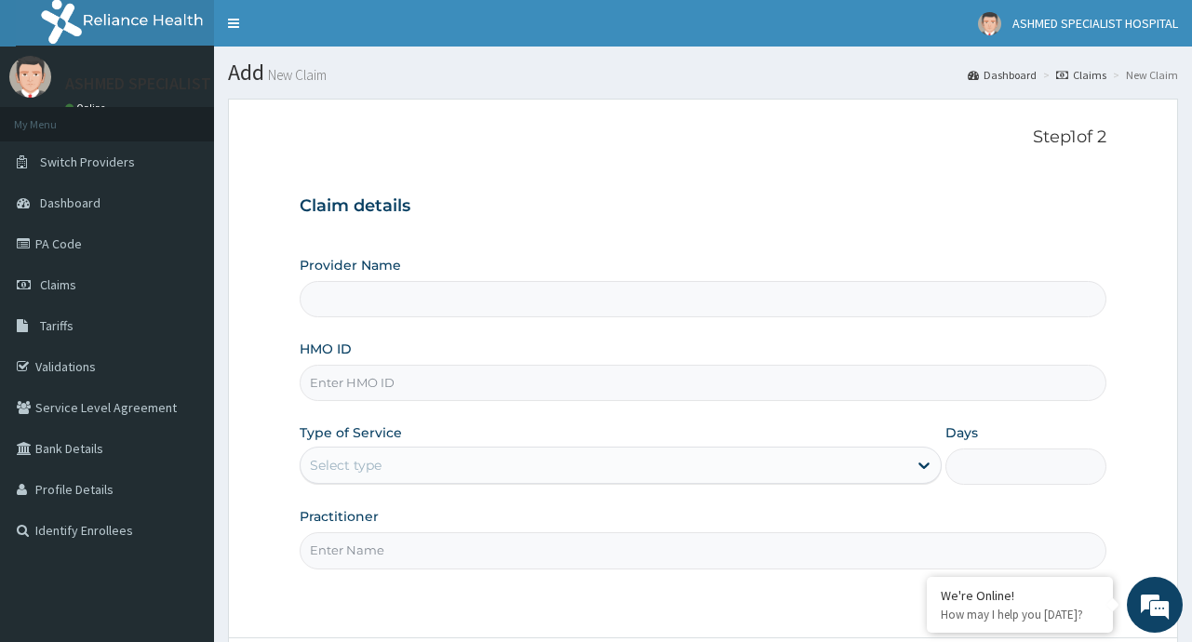
type input "ASHMED SPECIALIST HOSPITAL"
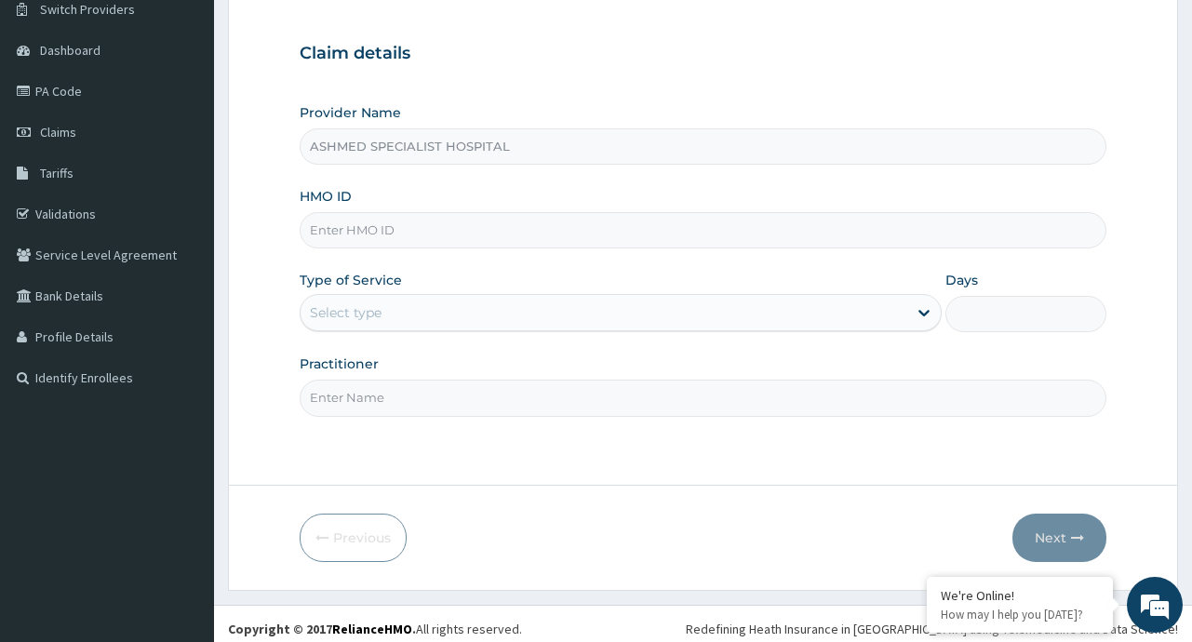
scroll to position [163, 0]
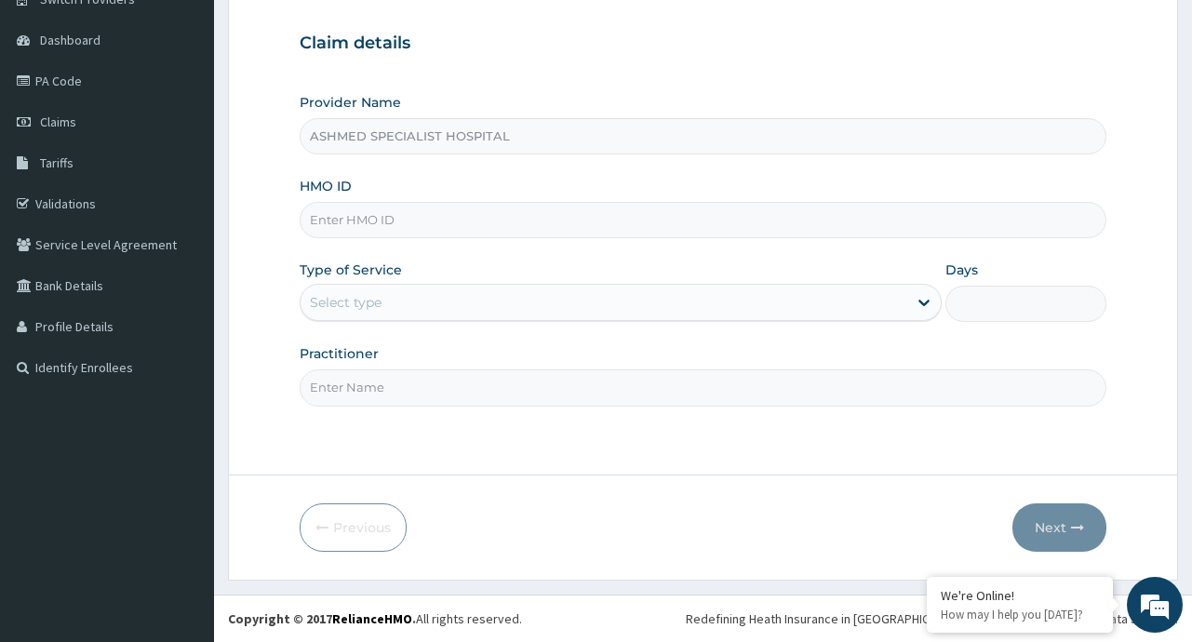
click at [371, 221] on input "HMO ID" at bounding box center [703, 220] width 806 height 36
type input "CYU/10154/B"
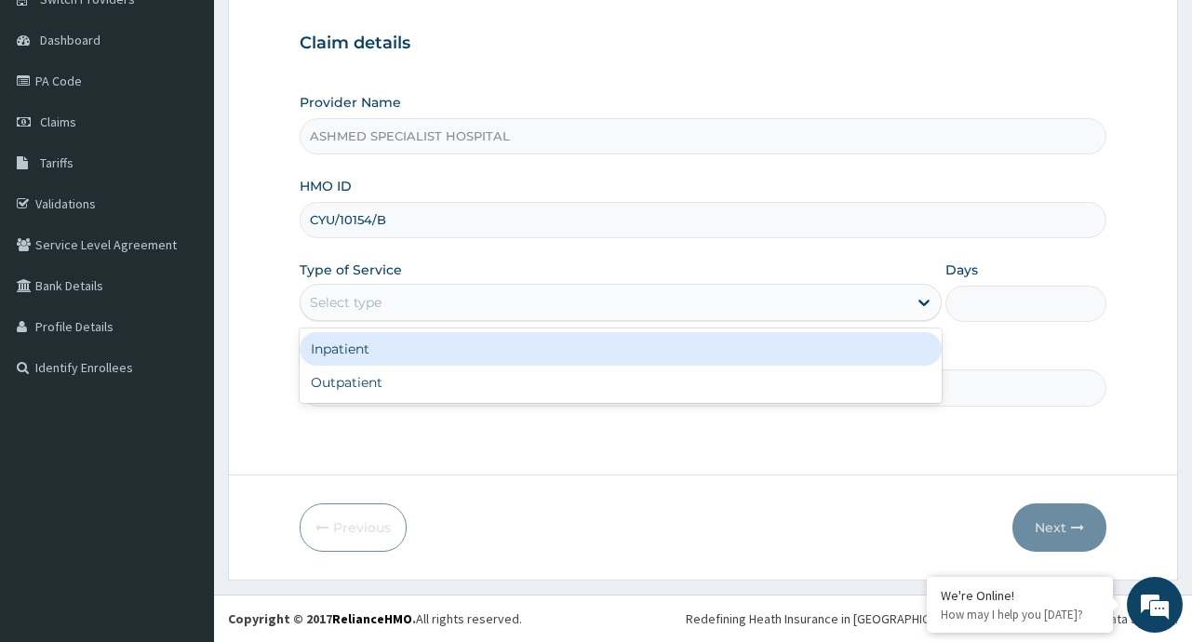
click at [665, 301] on div "Select type" at bounding box center [604, 302] width 607 height 30
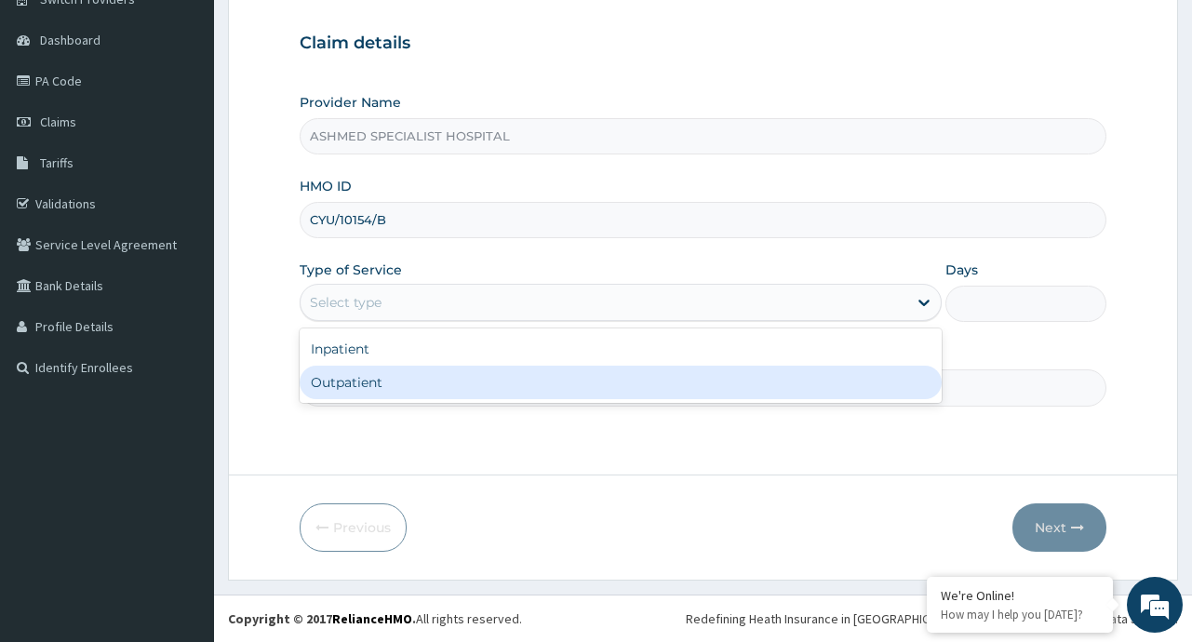
click at [394, 377] on div "Outpatient" at bounding box center [621, 382] width 642 height 33
type input "1"
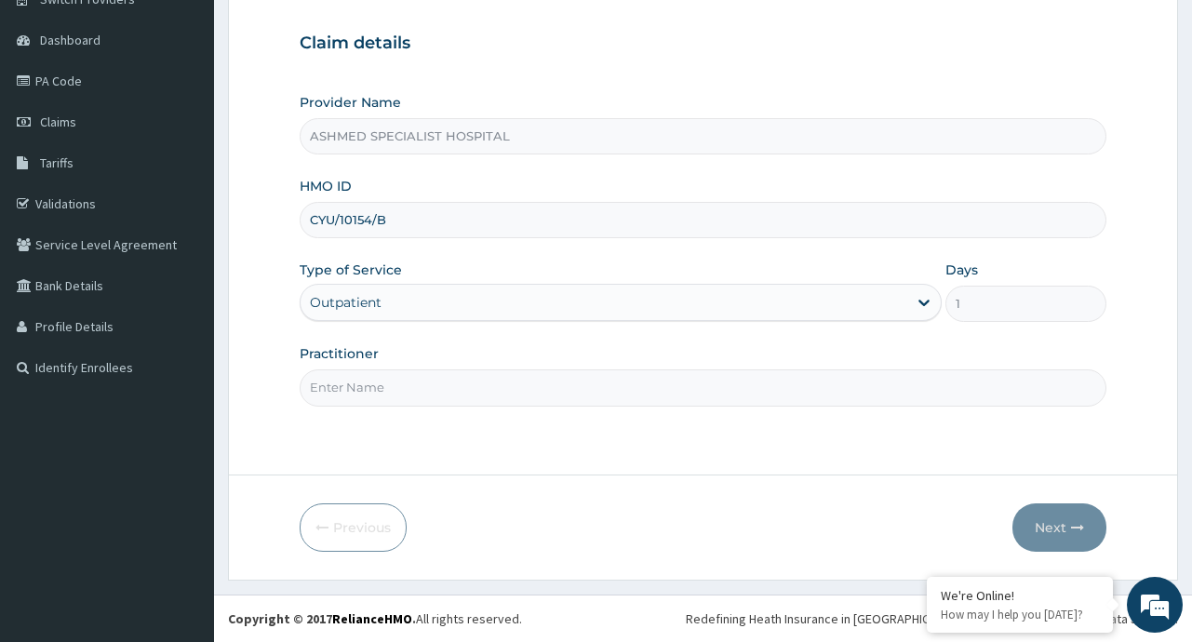
click at [377, 395] on input "Practitioner" at bounding box center [703, 387] width 806 height 36
type input "[PERSON_NAME]"
click at [1059, 519] on button "Next" at bounding box center [1059, 527] width 94 height 48
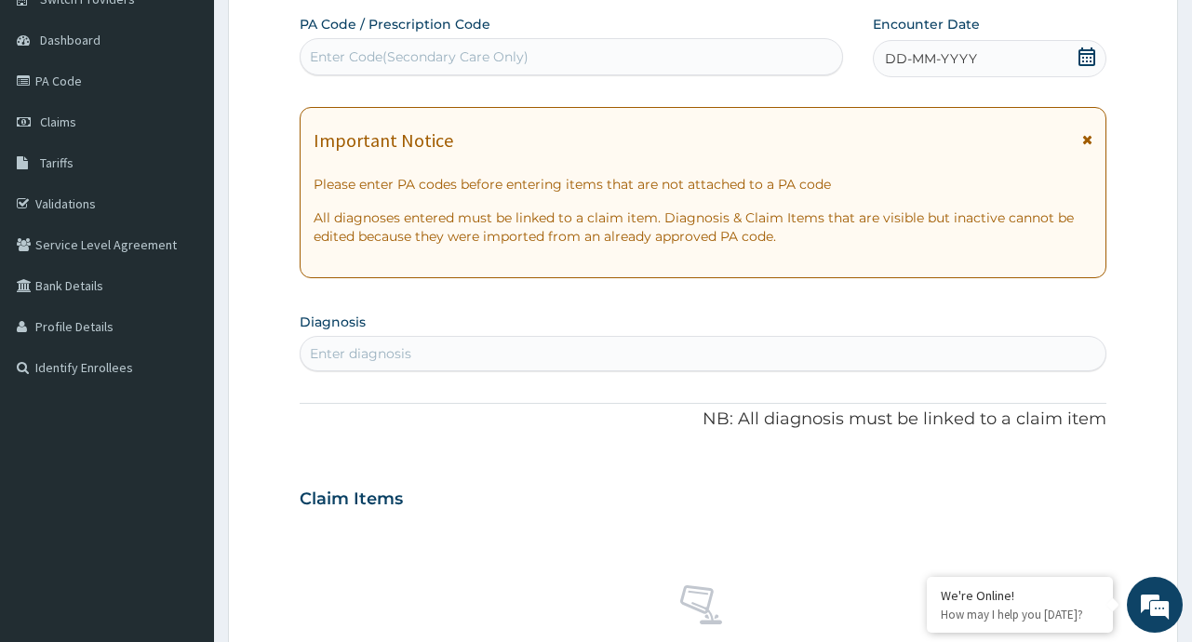
click at [1087, 52] on icon at bounding box center [1086, 56] width 19 height 19
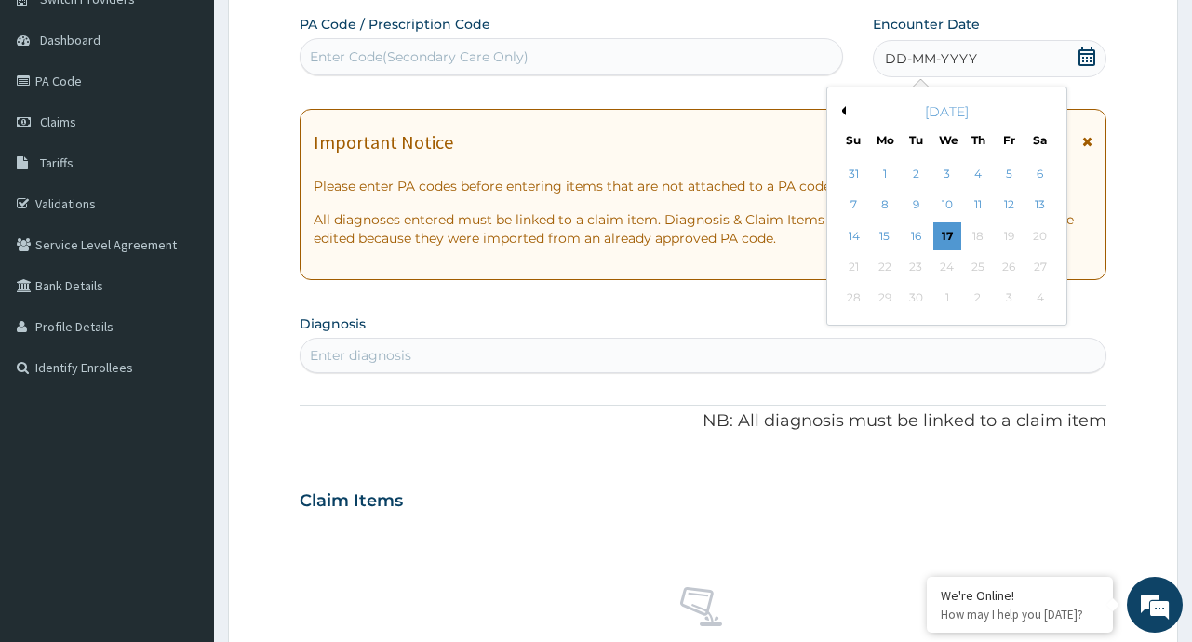
click at [840, 109] on button "Previous Month" at bounding box center [840, 110] width 9 height 9
click at [1000, 268] on div "22" at bounding box center [1010, 267] width 28 height 28
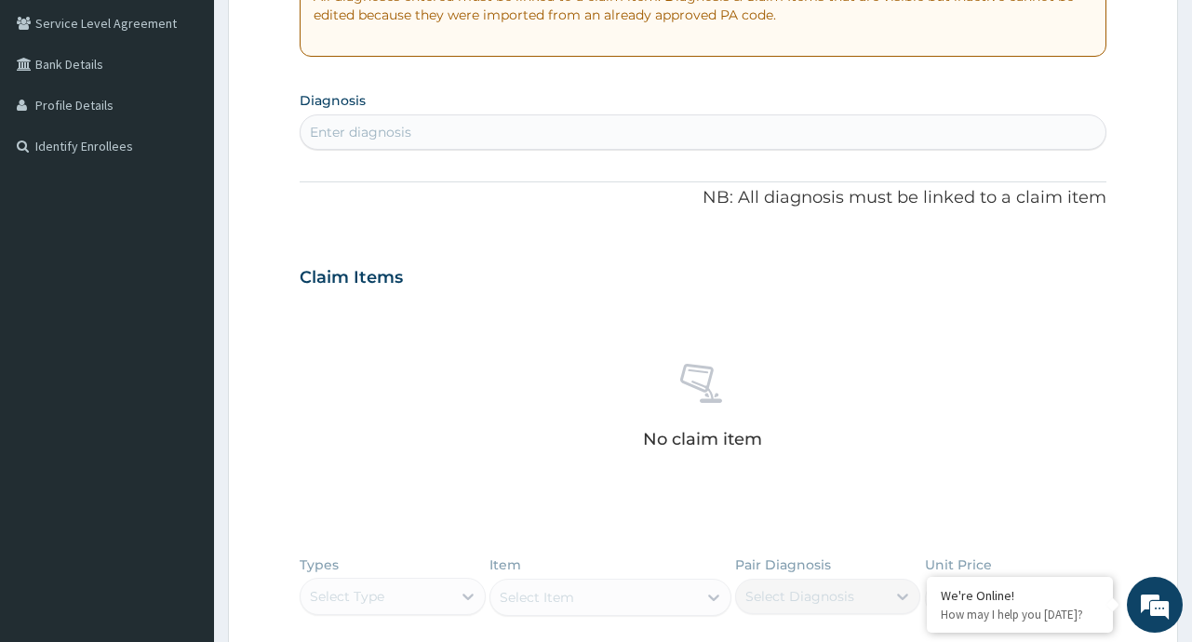
scroll to position [408, 0]
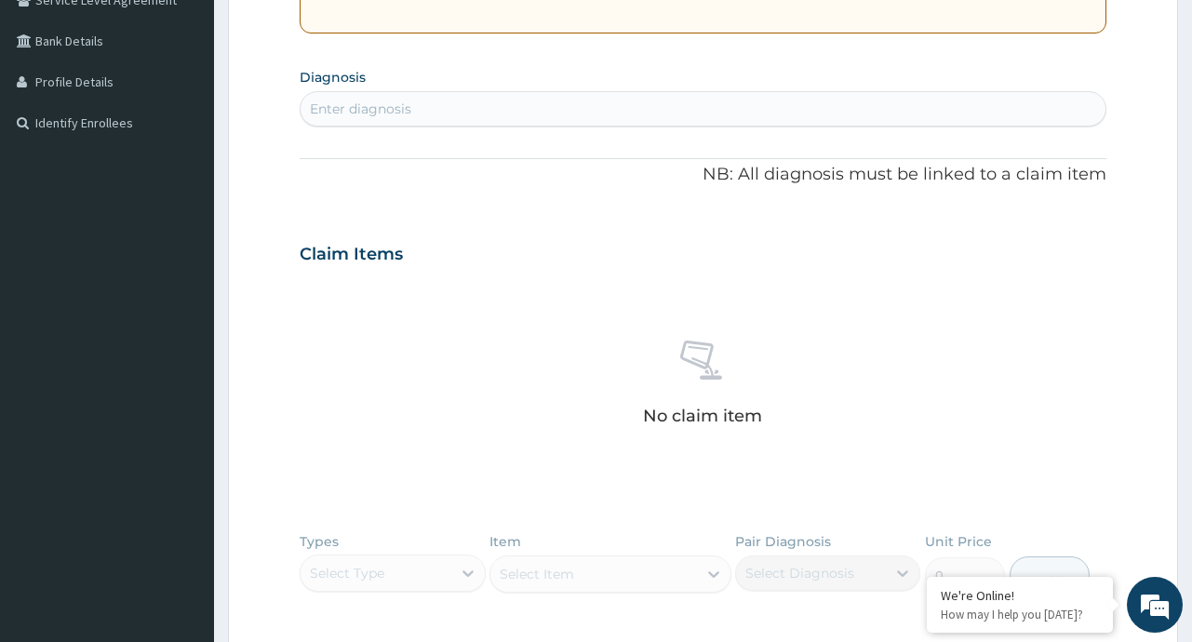
click at [375, 107] on div "Enter diagnosis" at bounding box center [360, 109] width 101 height 19
type input "UPPER RESP"
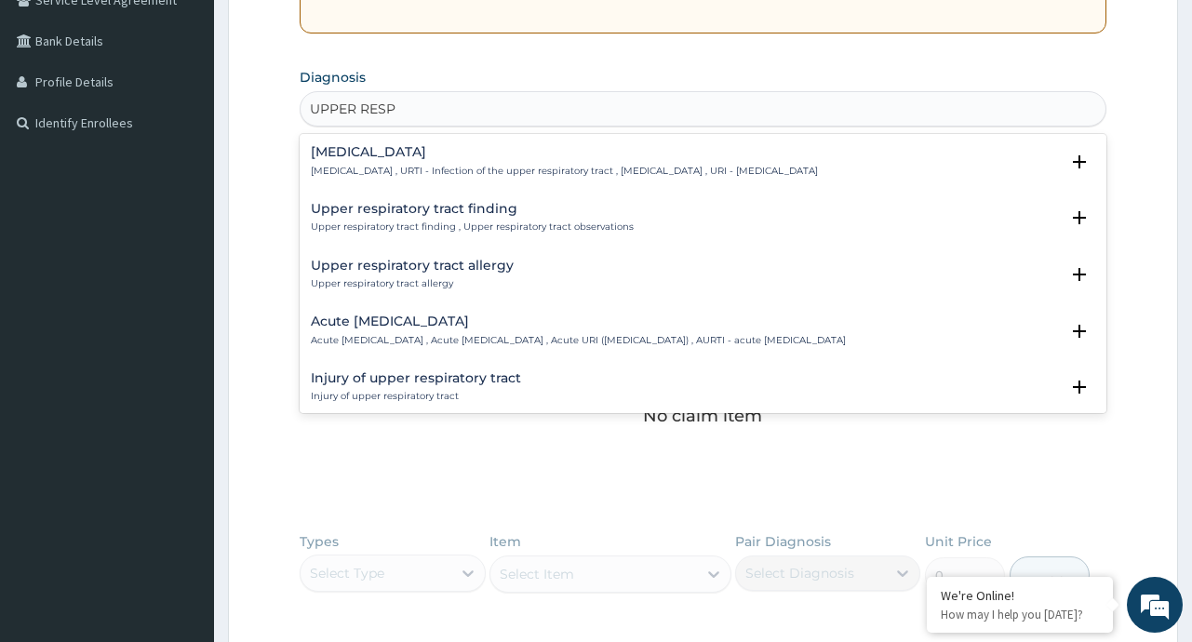
click at [378, 167] on p "Upper respiratory infection , URTI - Infection of the upper respiratory tract ,…" at bounding box center [564, 171] width 507 height 13
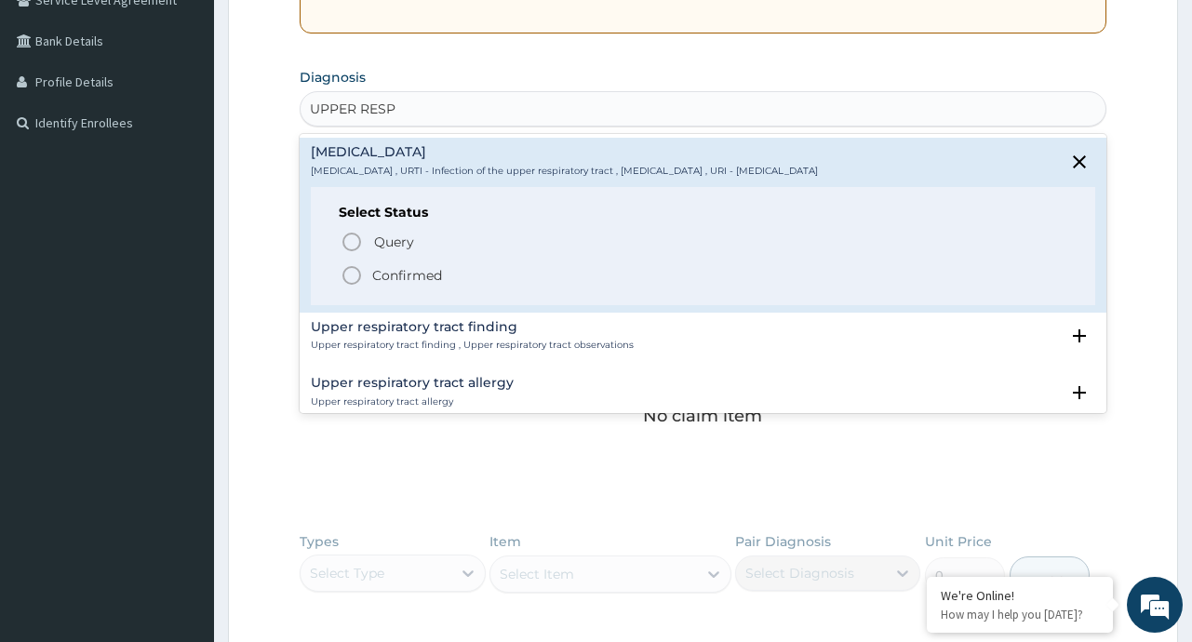
click at [462, 271] on span "Confirmed" at bounding box center [704, 275] width 726 height 22
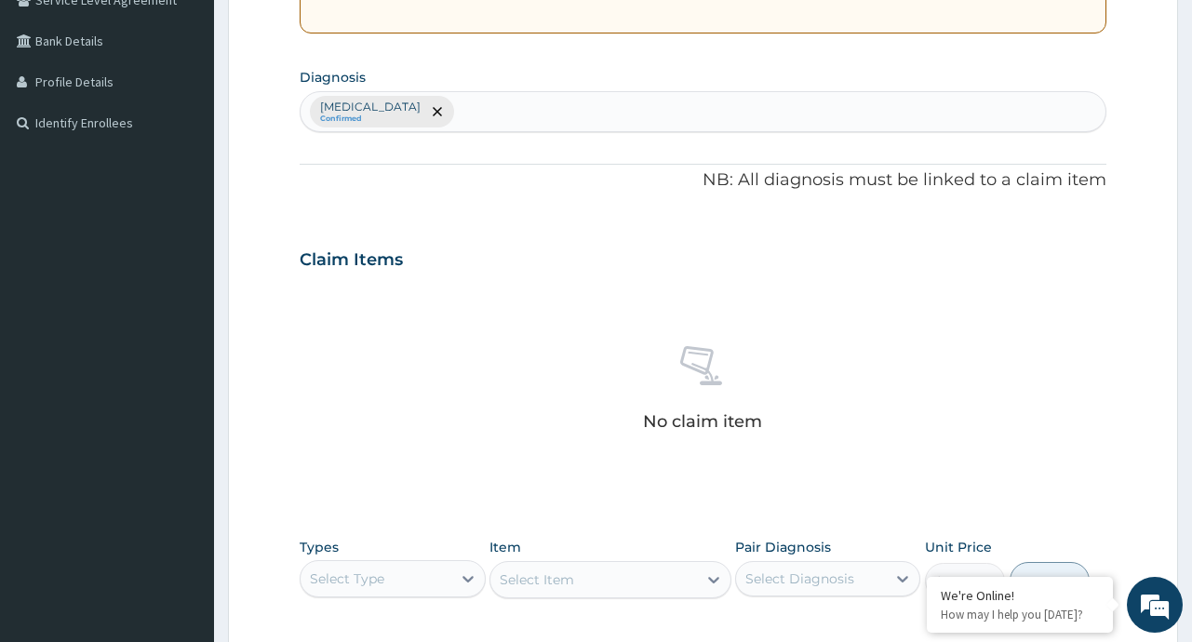
scroll to position [700, 0]
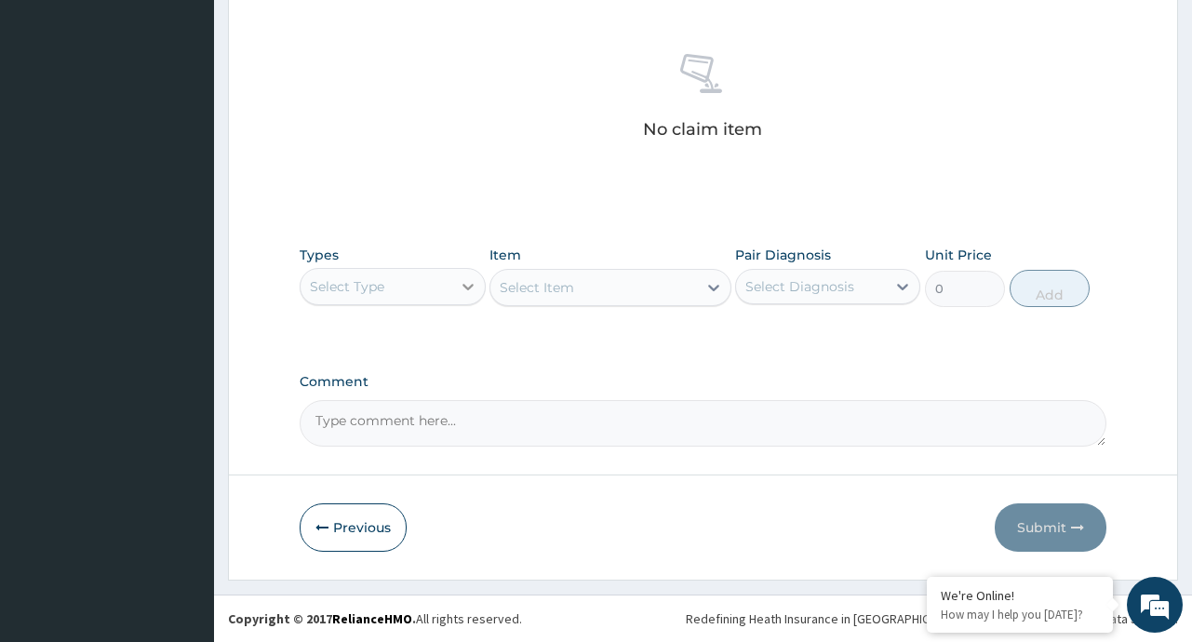
click at [454, 282] on div at bounding box center [467, 286] width 33 height 33
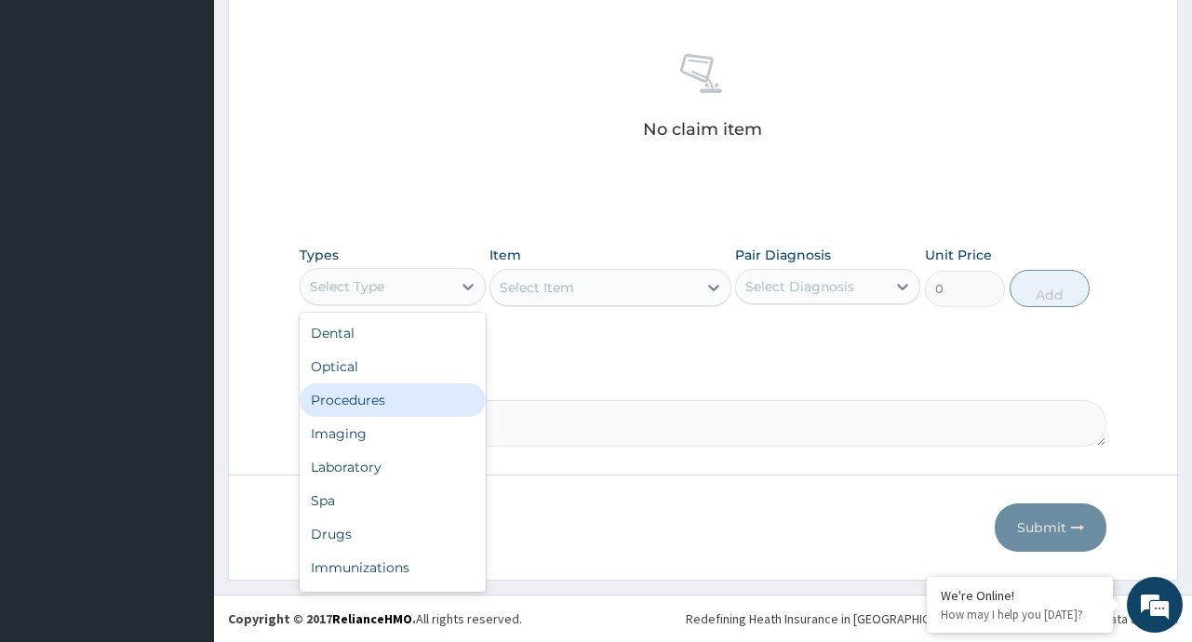
click at [375, 393] on div "Procedures" at bounding box center [392, 399] width 185 height 33
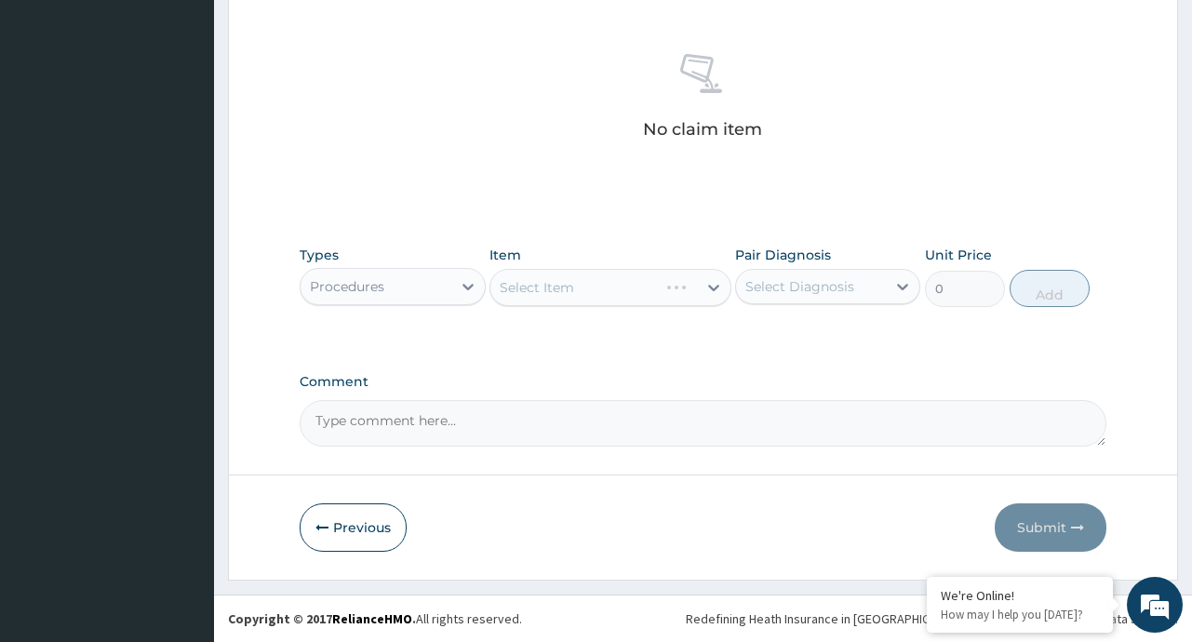
click at [706, 284] on div "Select Item" at bounding box center [610, 287] width 242 height 37
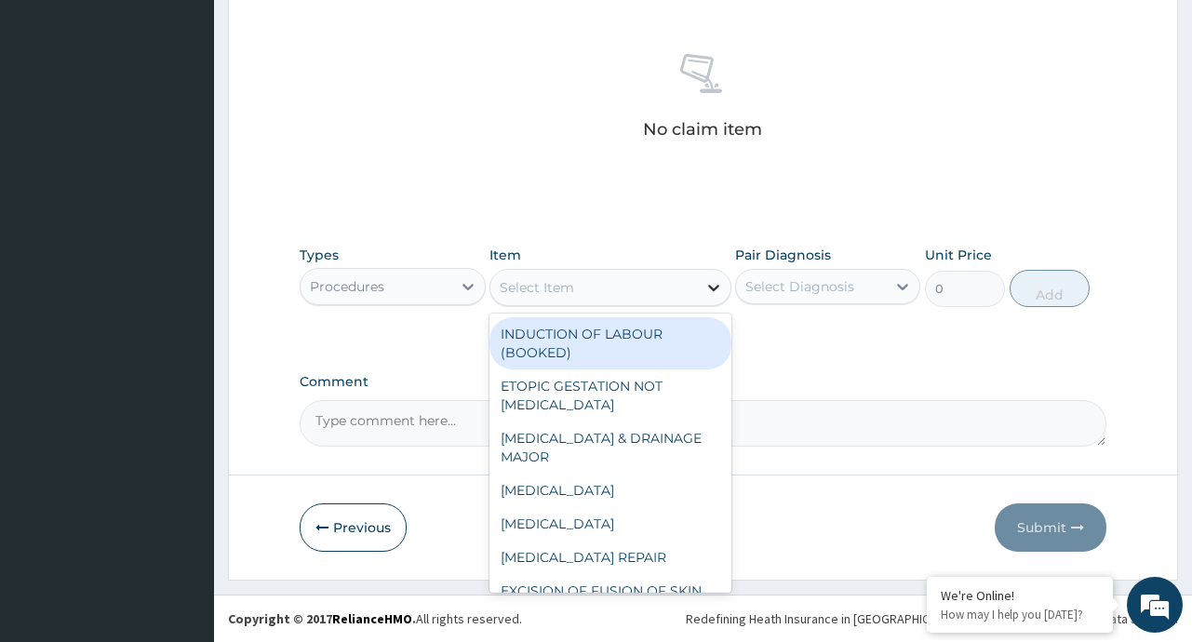
click at [710, 287] on icon at bounding box center [713, 288] width 11 height 7
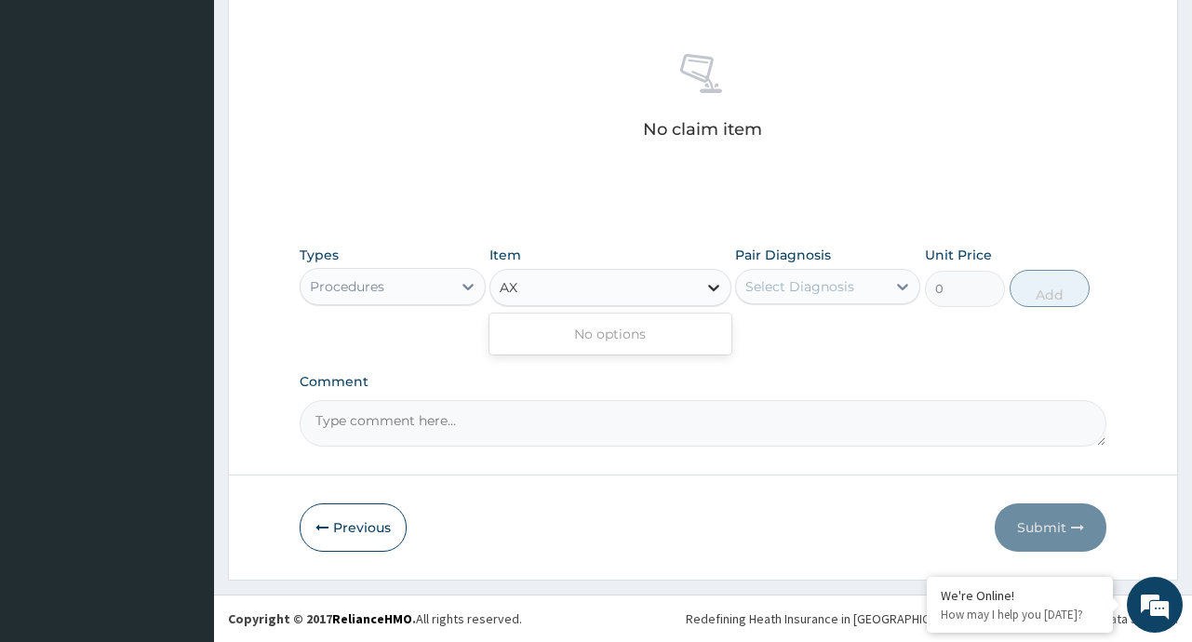
type input "A"
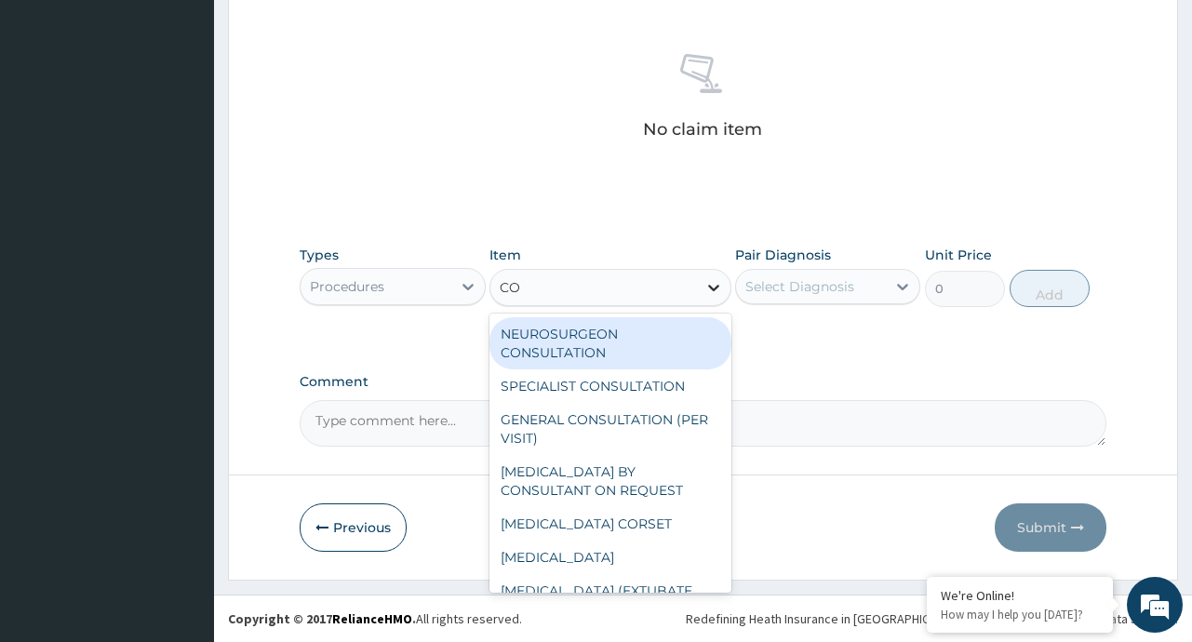
type input "CON"
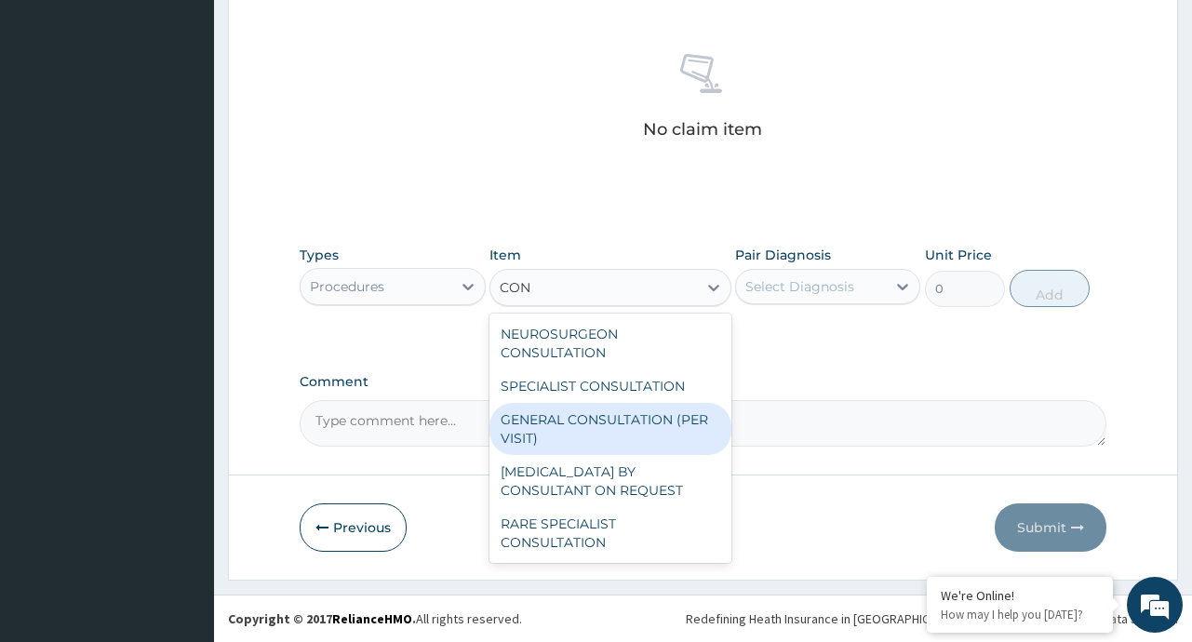
click at [656, 436] on div "GENERAL CONSULTATION (PER VISIT)" at bounding box center [610, 429] width 242 height 52
type input "2000"
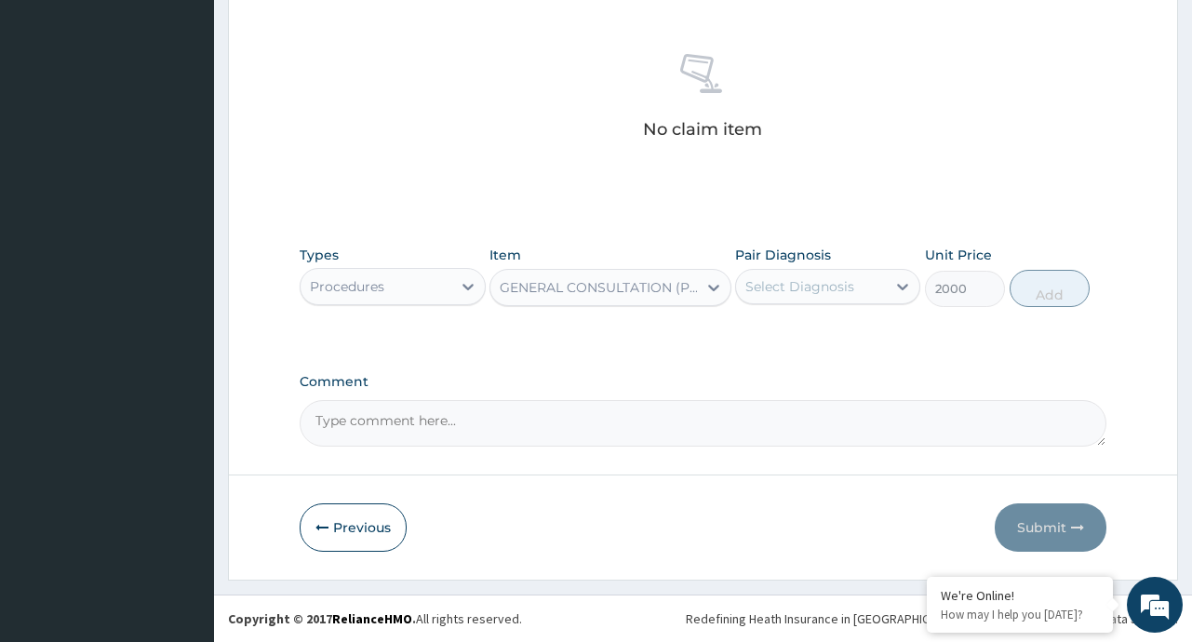
click at [833, 293] on div "Select Diagnosis" at bounding box center [799, 286] width 109 height 19
click at [871, 287] on div "Select Diagnosis" at bounding box center [811, 287] width 150 height 30
click at [816, 341] on label "Upper respiratory infection" at bounding box center [823, 332] width 115 height 19
checkbox input "true"
click at [1034, 304] on button "Add" at bounding box center [1049, 288] width 81 height 37
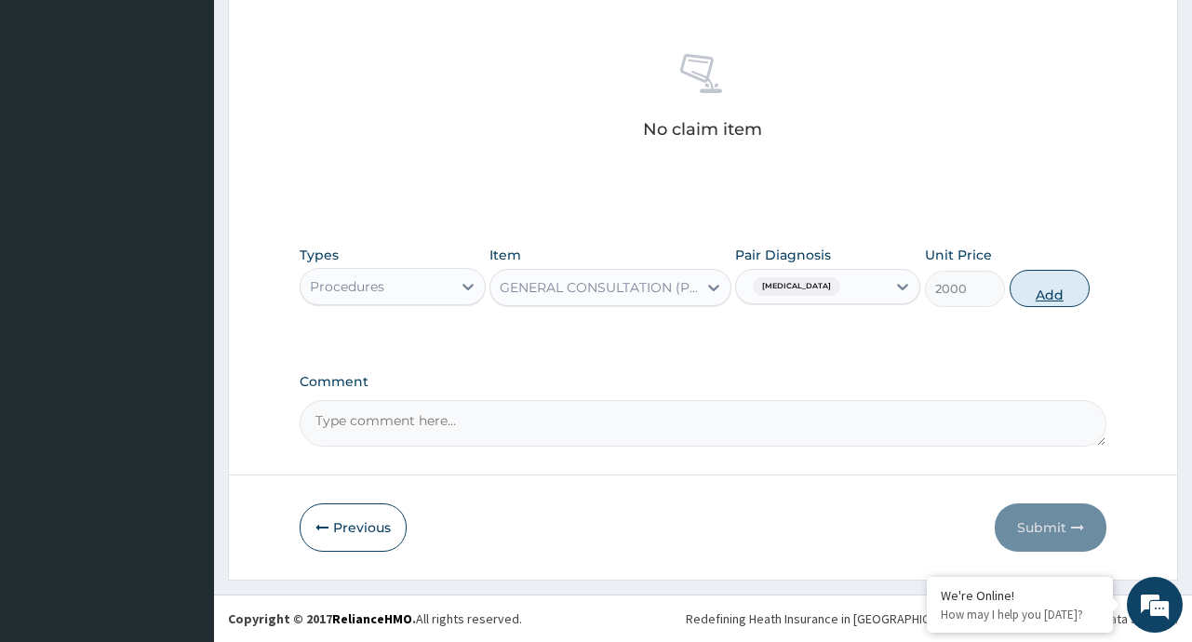
type input "0"
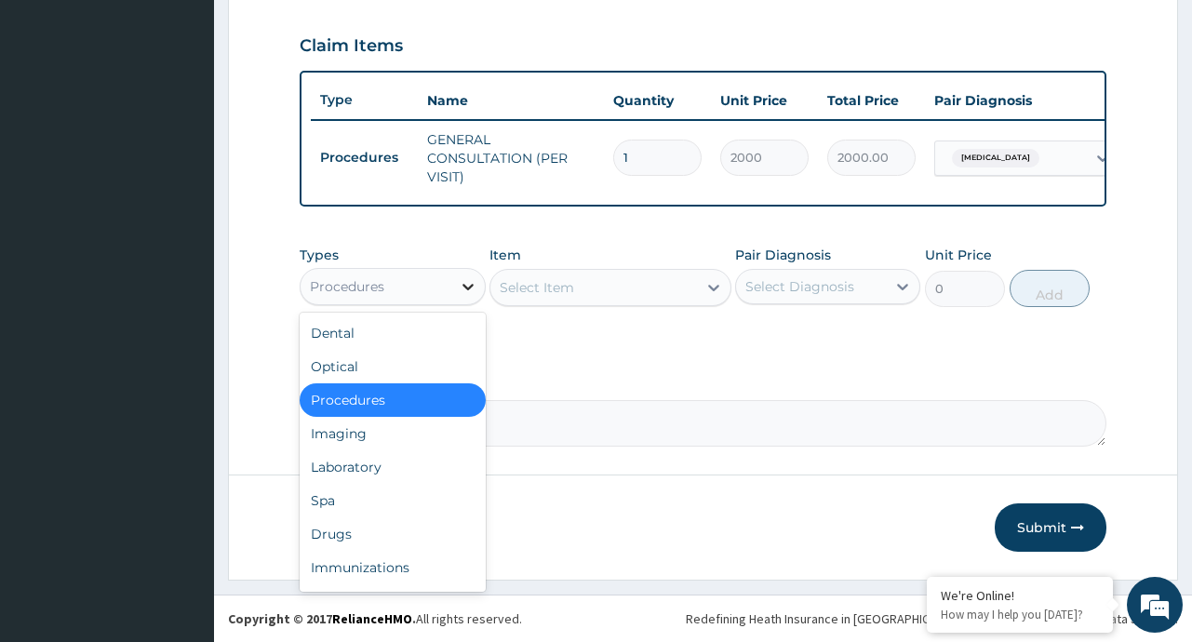
click at [462, 281] on icon at bounding box center [468, 286] width 19 height 19
click at [351, 535] on div "Drugs" at bounding box center [392, 533] width 185 height 33
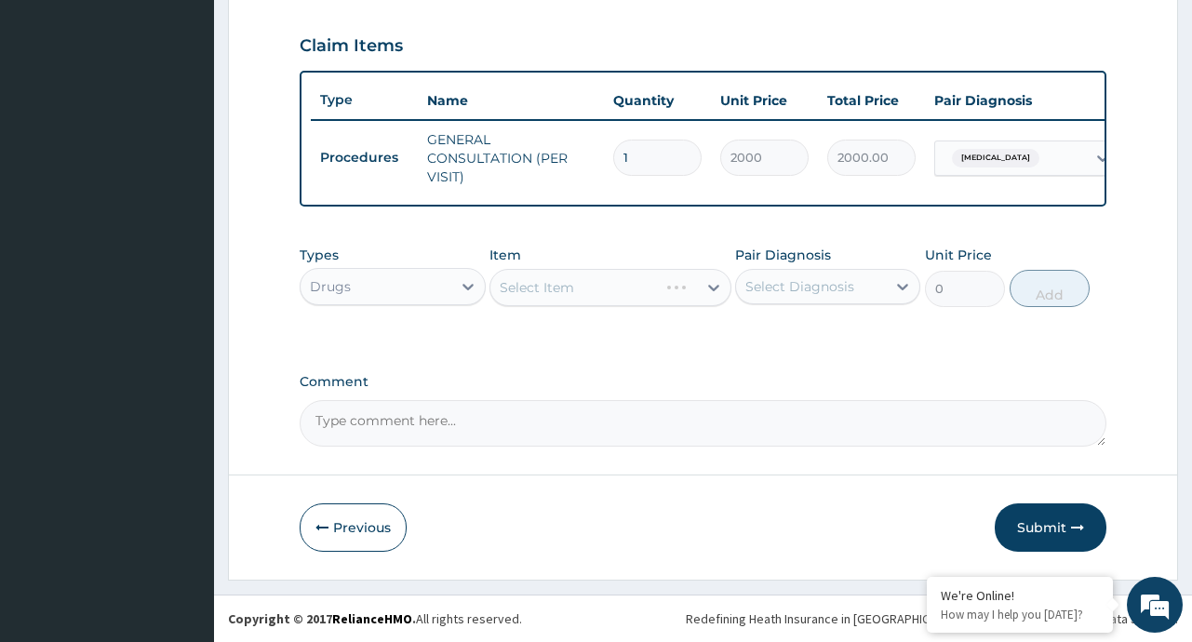
click at [707, 282] on div "Select Item" at bounding box center [610, 287] width 242 height 37
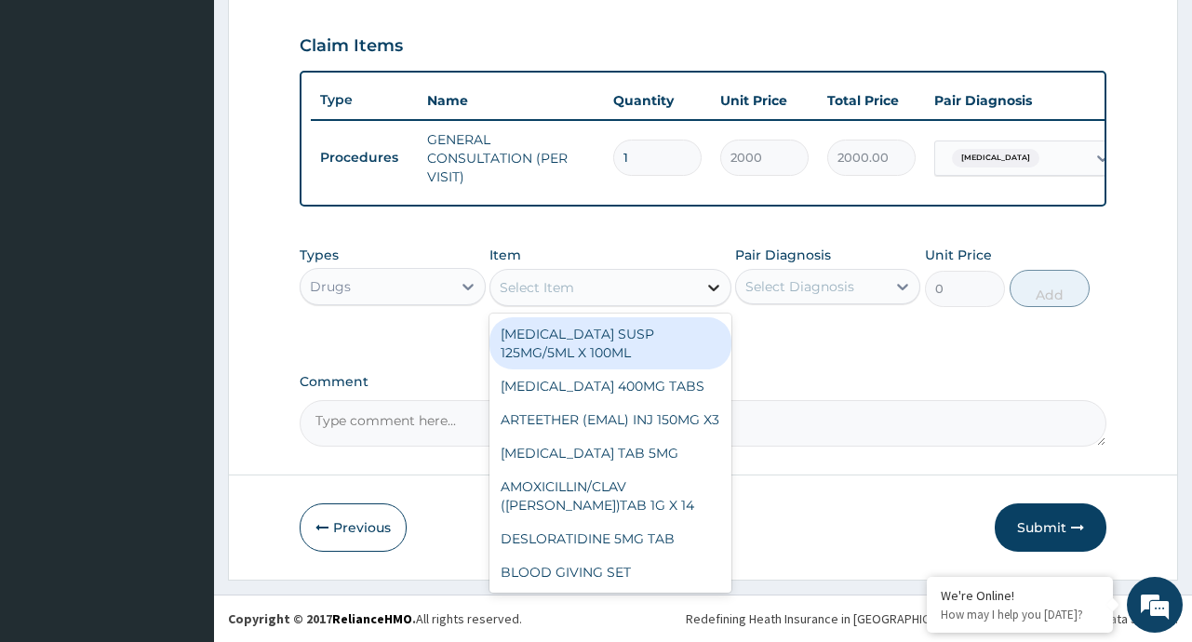
click at [716, 281] on icon at bounding box center [713, 287] width 19 height 19
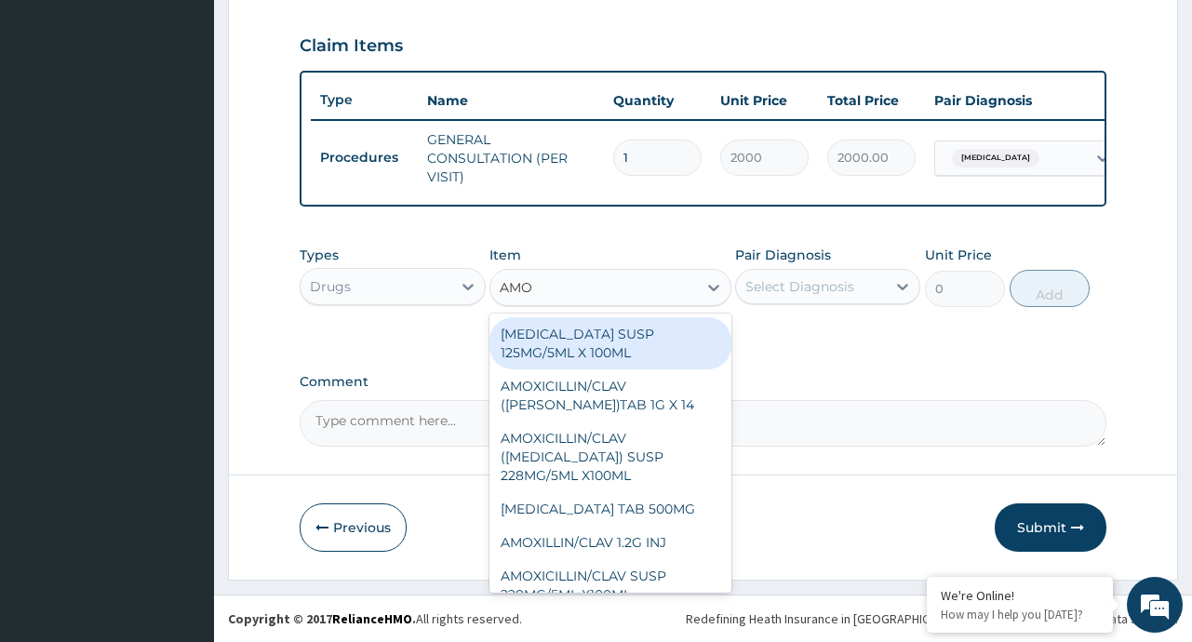
type input "AMOX"
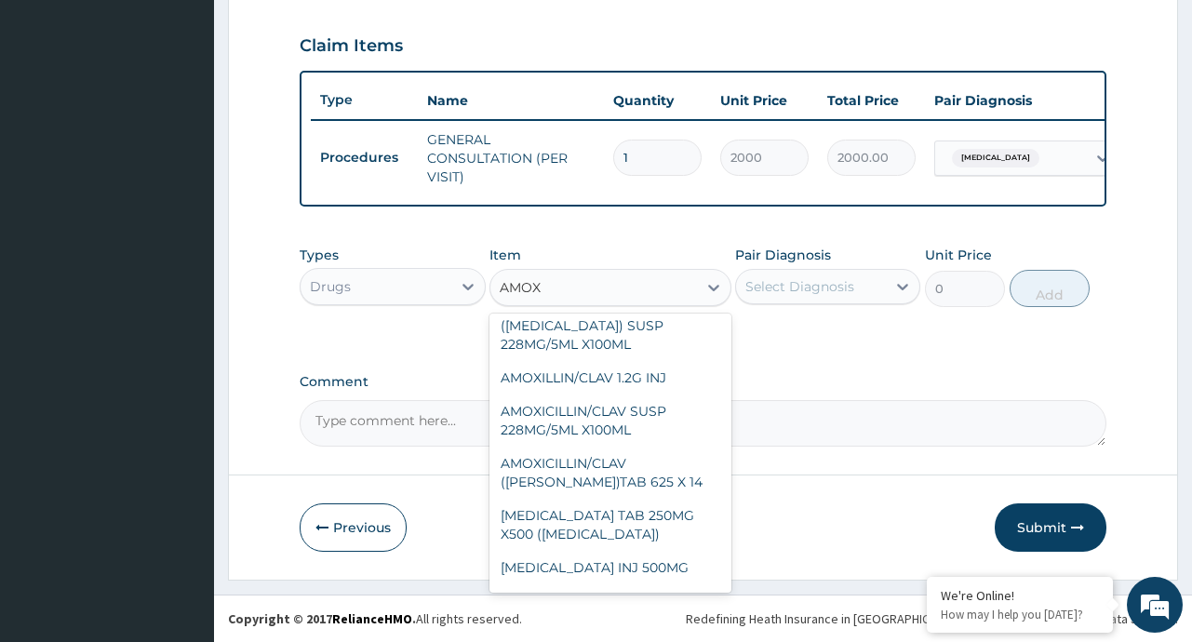
scroll to position [137, 0]
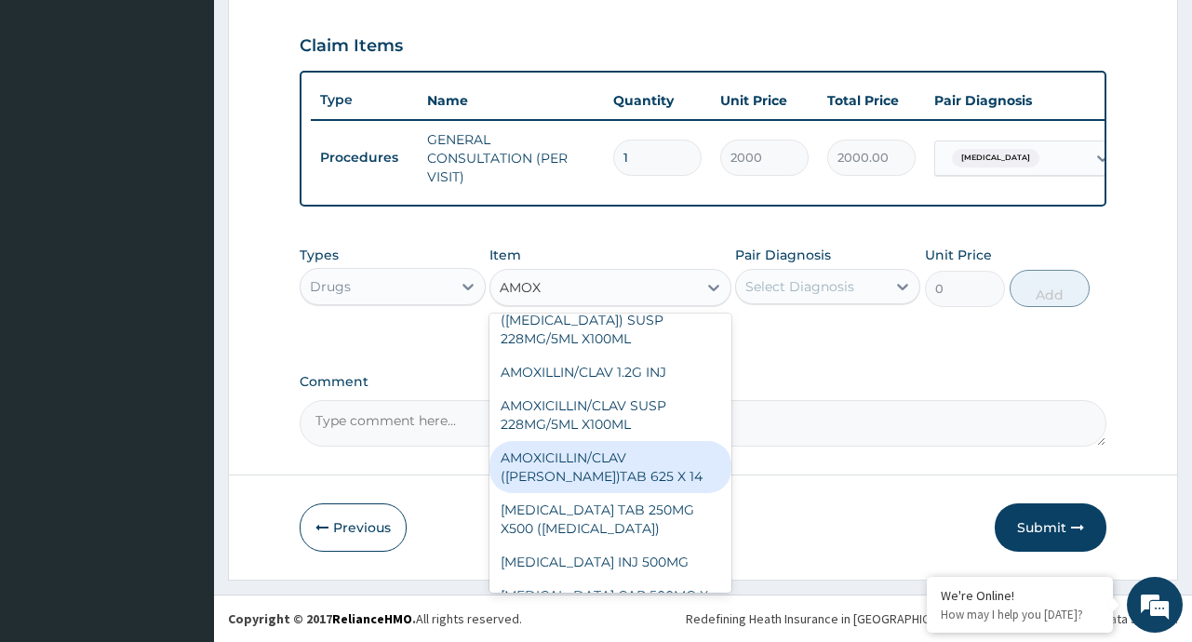
click at [599, 468] on div "AMOXICILLIN/CLAV (FLEMING)TAB 625 X 14" at bounding box center [610, 467] width 242 height 52
type input "200"
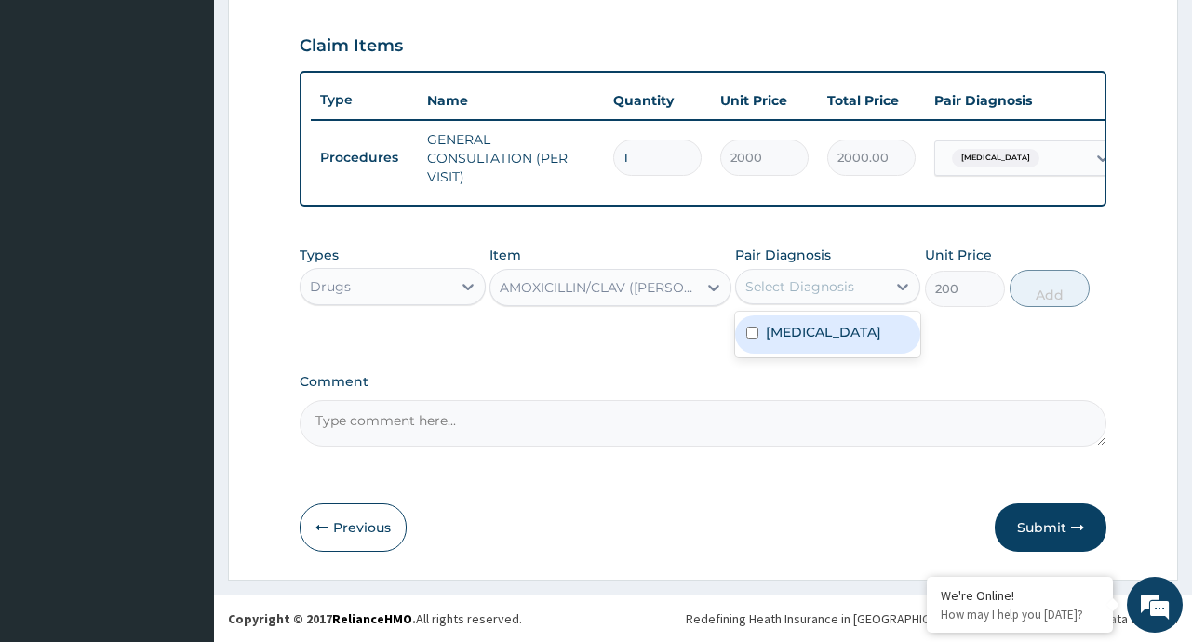
click at [819, 283] on div "Select Diagnosis" at bounding box center [799, 286] width 109 height 19
click at [808, 328] on label "Upper respiratory infection" at bounding box center [823, 332] width 115 height 19
checkbox input "true"
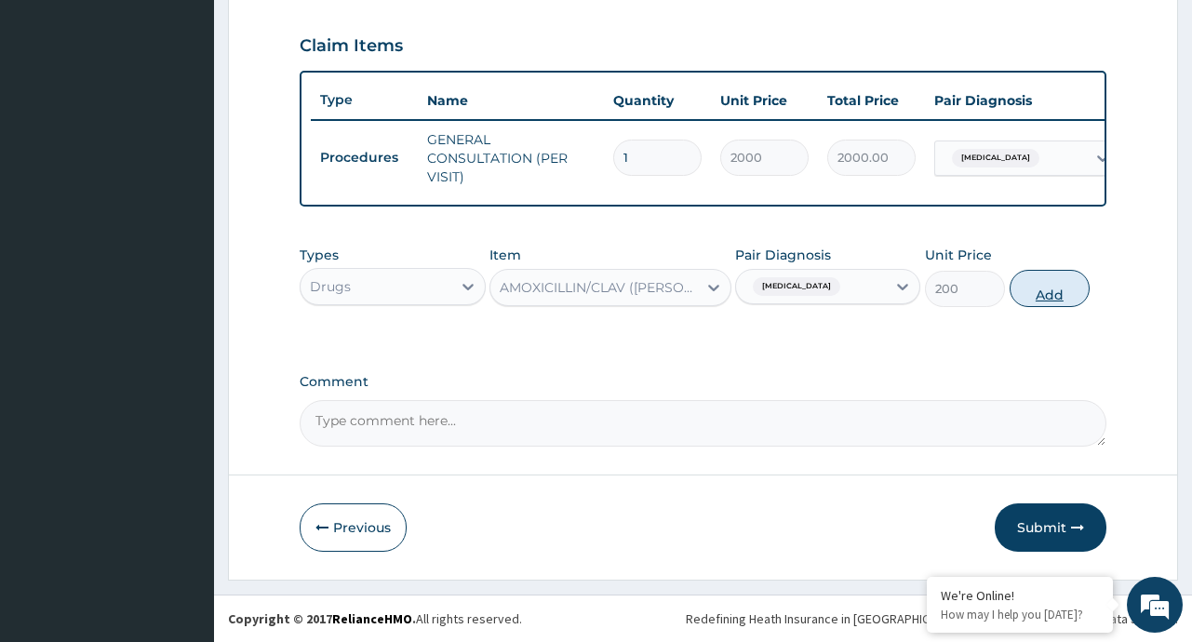
click at [1051, 285] on button "Add" at bounding box center [1049, 288] width 81 height 37
type input "0"
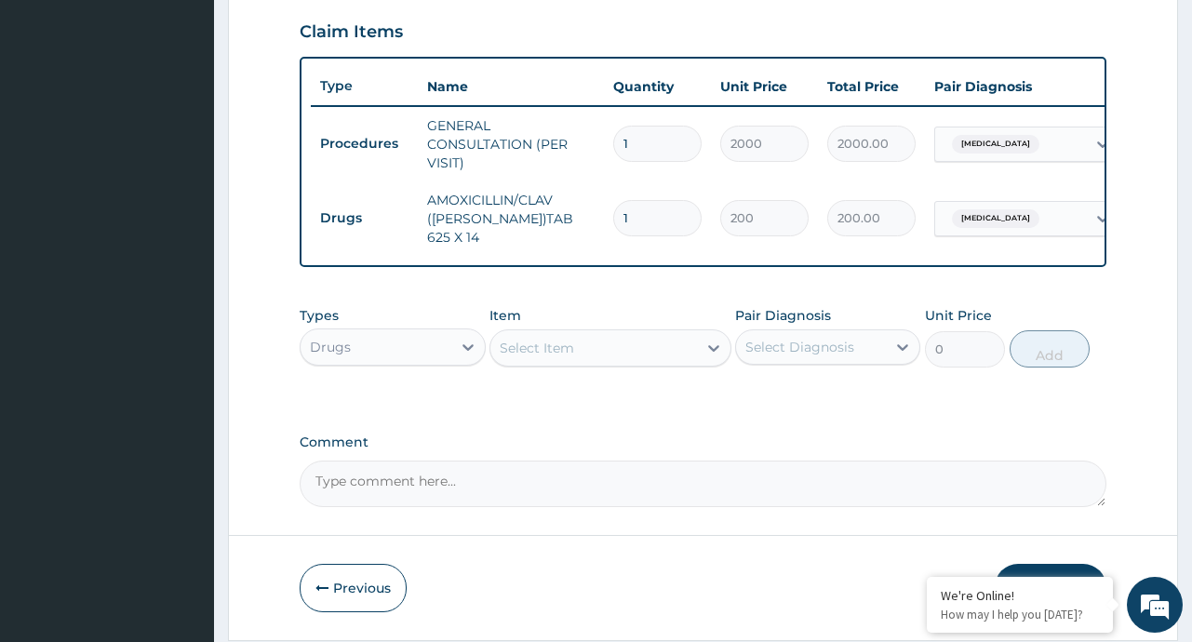
type input "14"
type input "2800.00"
type input "14"
click at [725, 354] on div at bounding box center [713, 347] width 33 height 33
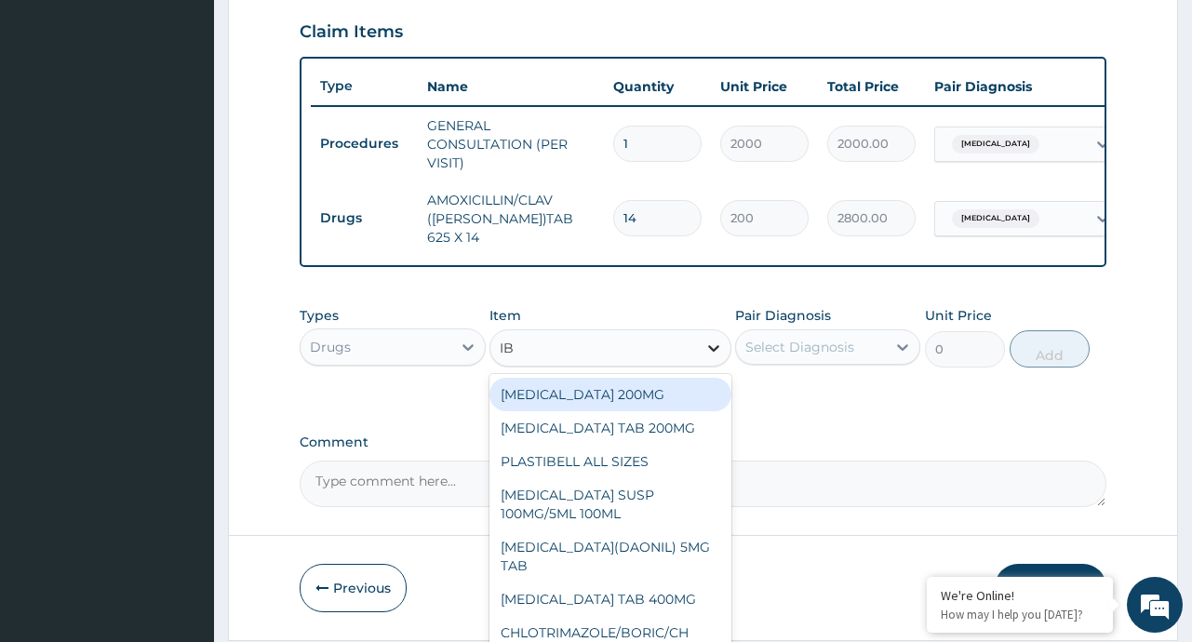
type input "IBU"
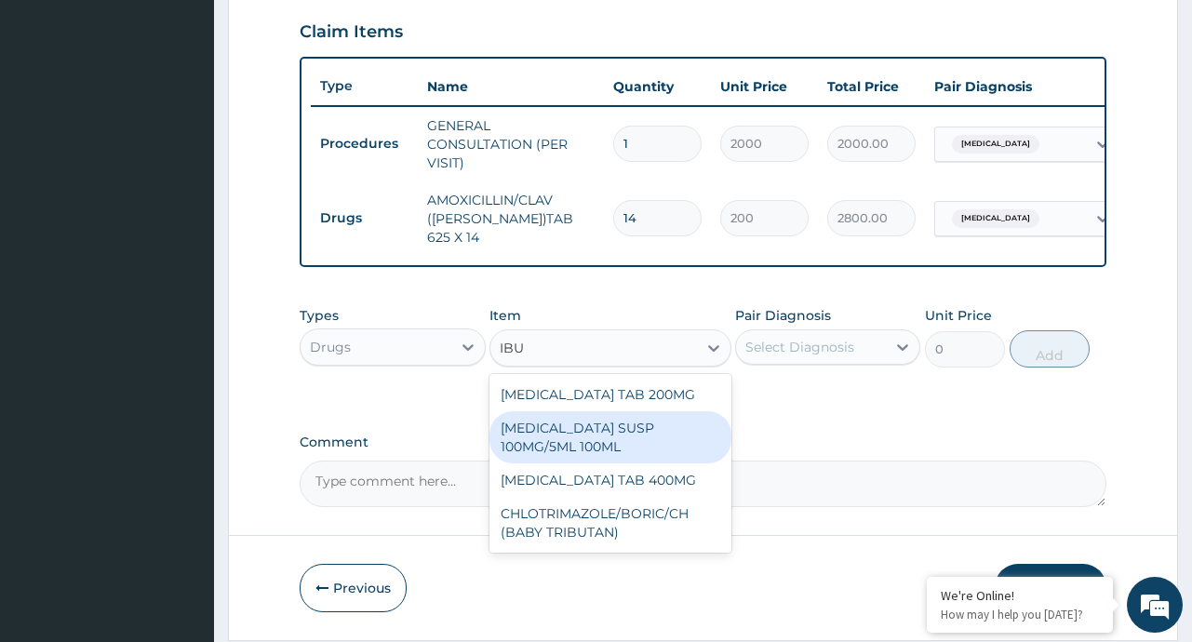
click at [627, 431] on div "IBUPROFEN SUSP 100MG/5ML 100ML" at bounding box center [610, 437] width 242 height 52
type input "400"
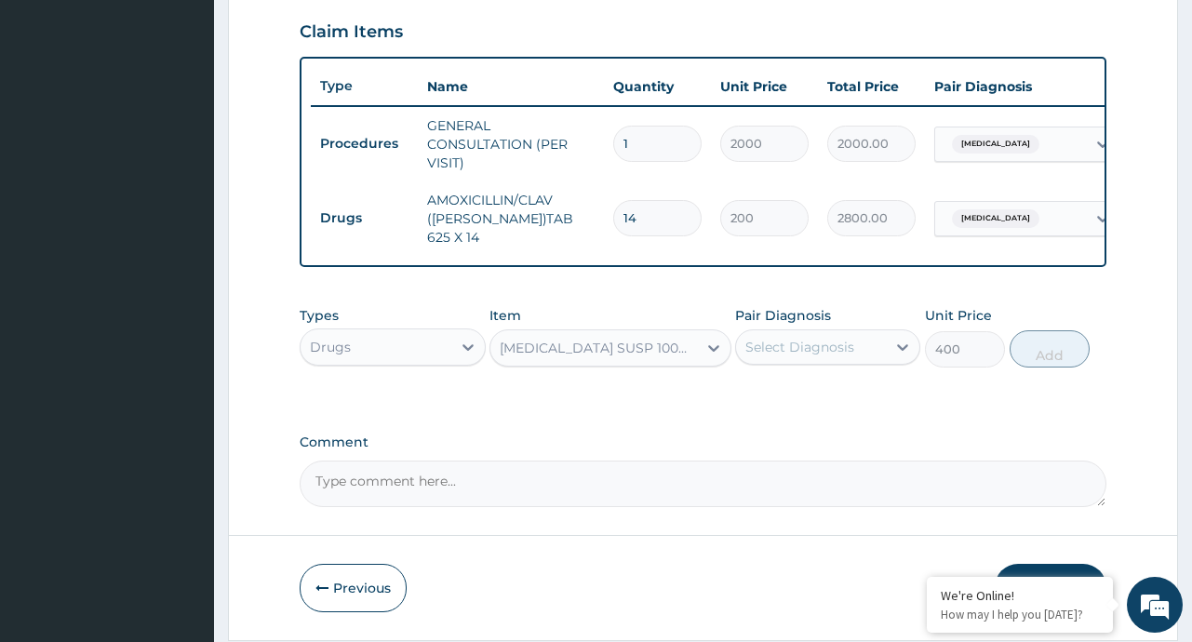
click at [794, 356] on div "Select Diagnosis" at bounding box center [799, 347] width 109 height 19
click at [815, 402] on label "Upper respiratory infection" at bounding box center [823, 392] width 115 height 19
checkbox input "true"
click at [697, 353] on div at bounding box center [713, 347] width 33 height 33
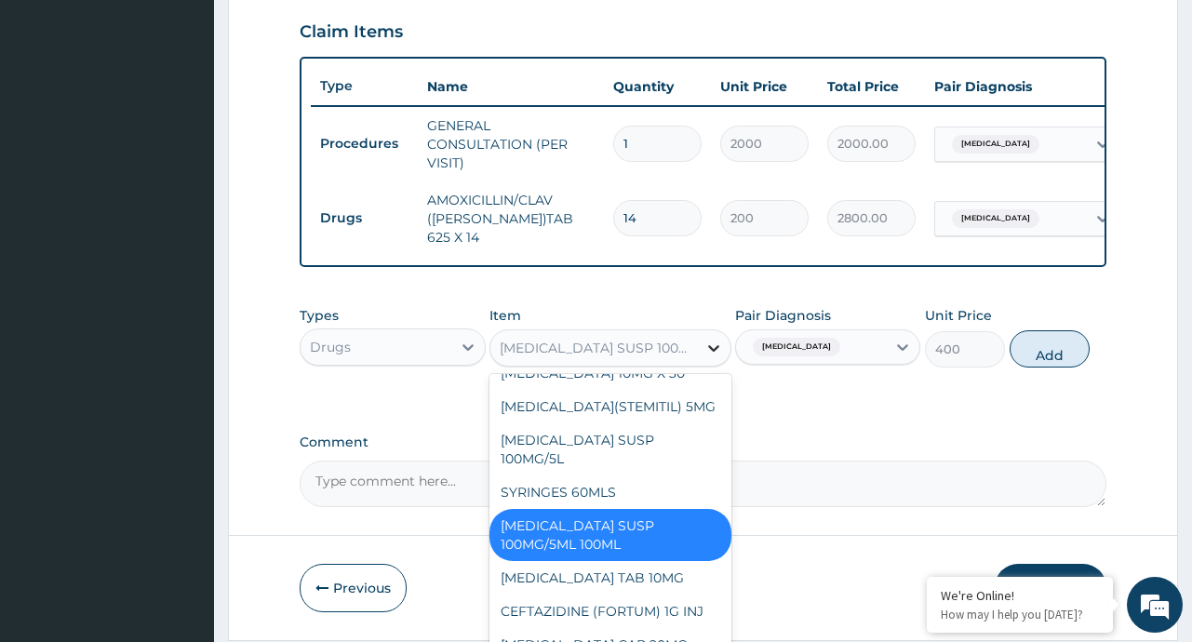
type input "O"
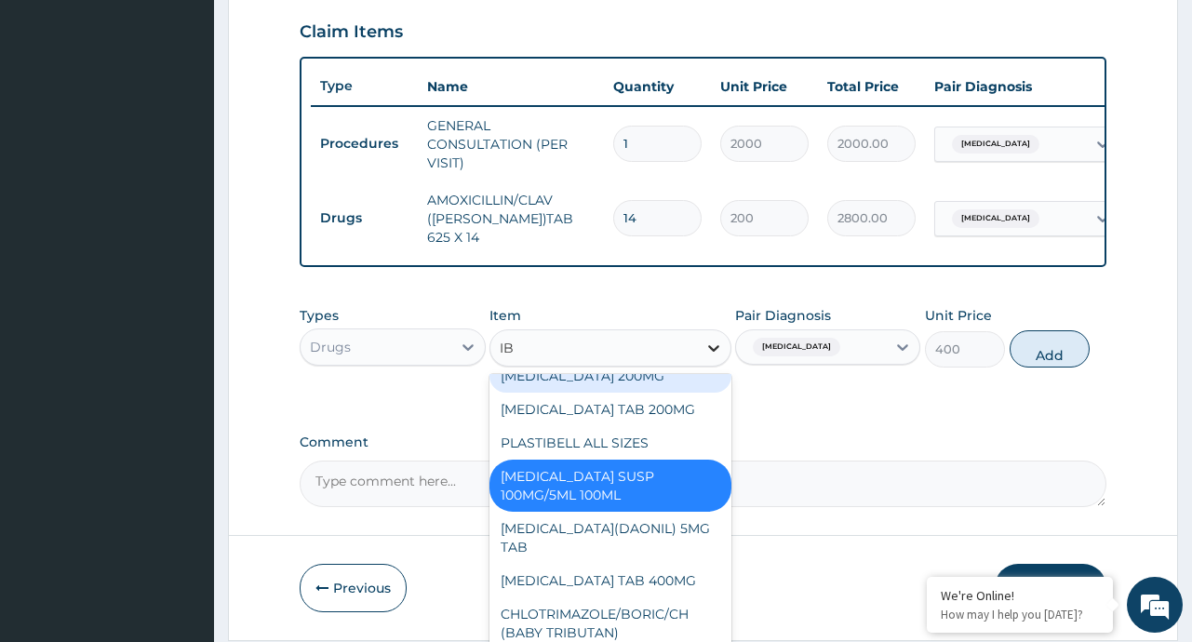
scroll to position [0, 0]
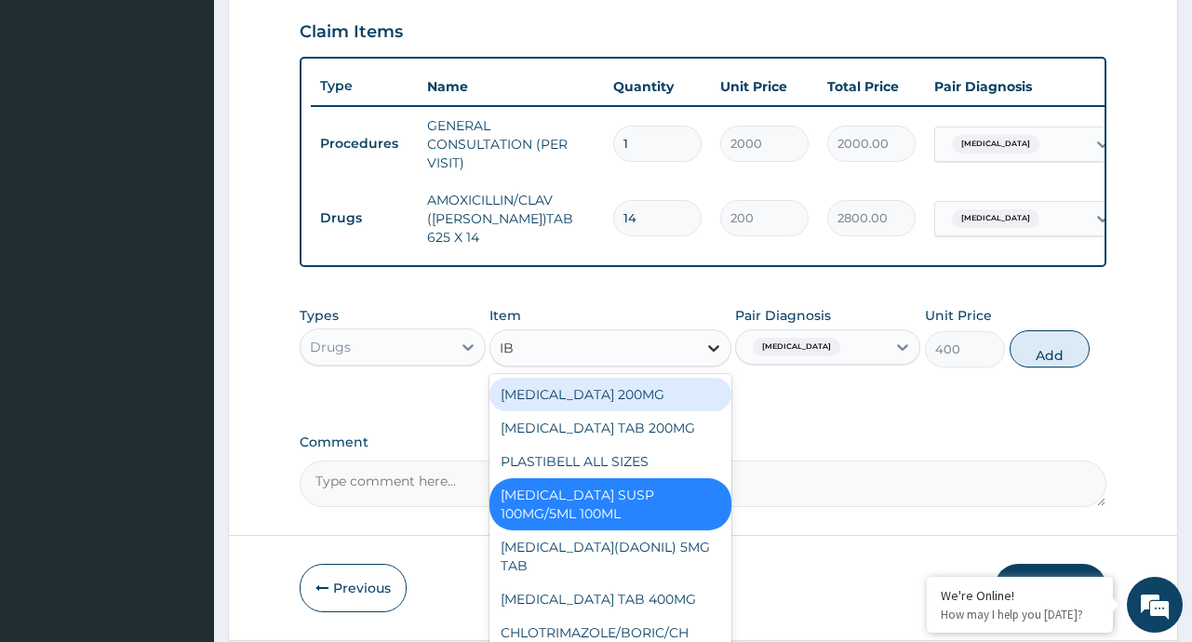
type input "IBU"
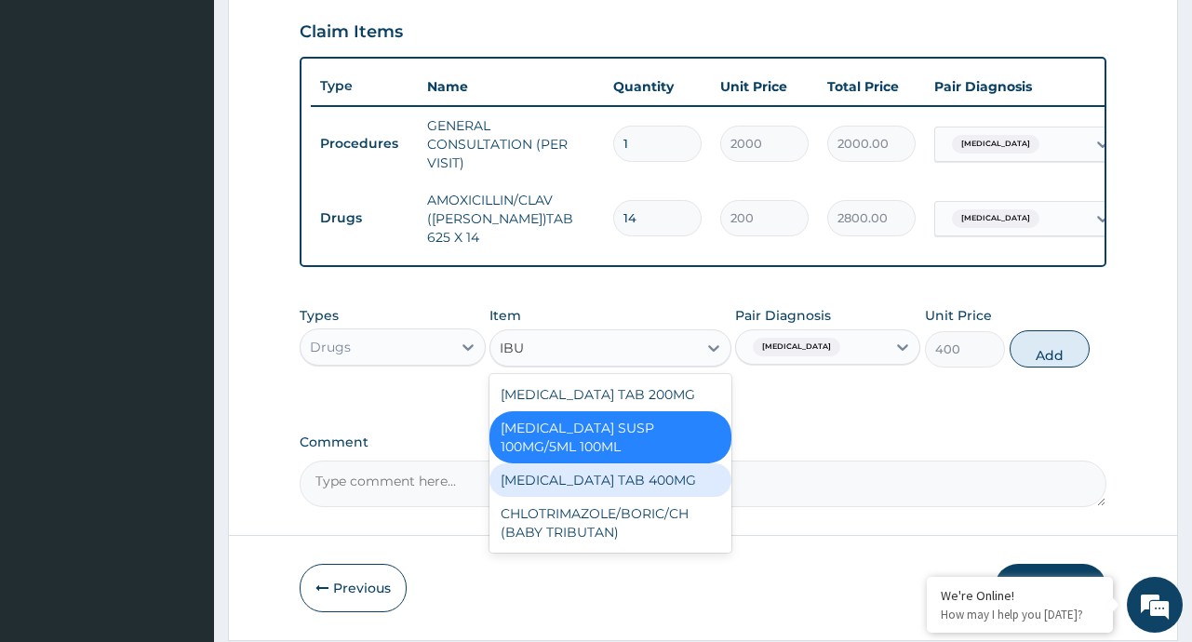
click at [649, 486] on div "IBUPROFEN TAB 400MG" at bounding box center [610, 479] width 242 height 33
type input "20"
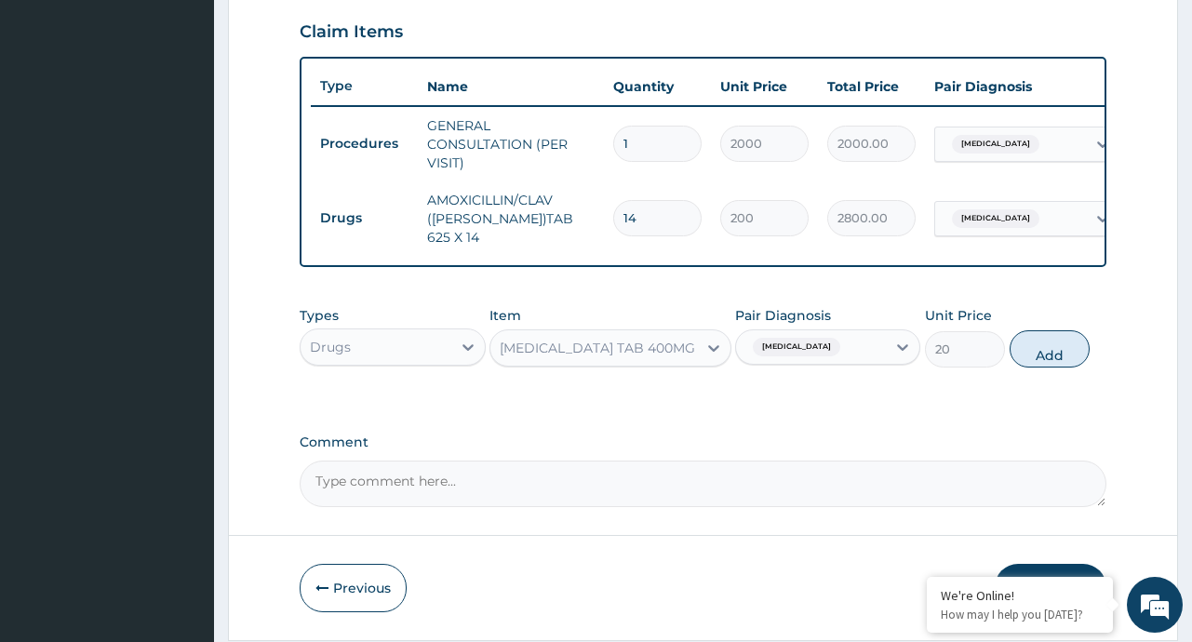
click at [843, 359] on div "Upper respiratory infection" at bounding box center [794, 347] width 98 height 24
click at [821, 402] on label "Upper respiratory infection" at bounding box center [823, 392] width 115 height 19
checkbox input "false"
click at [866, 348] on div "Select Diagnosis" at bounding box center [811, 347] width 150 height 30
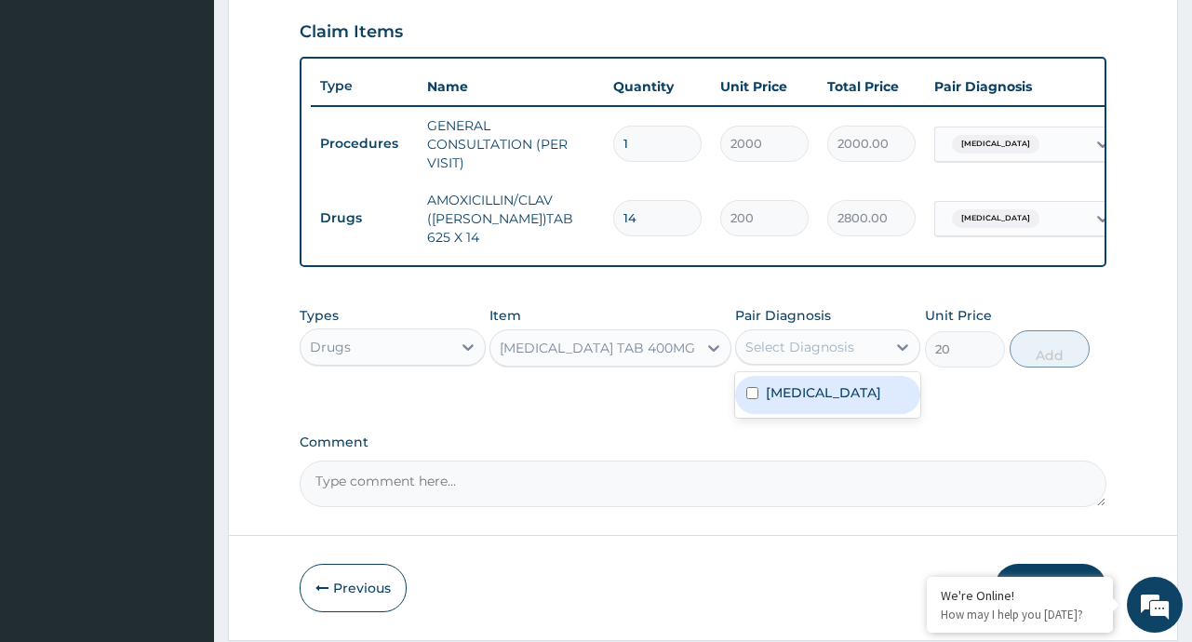
click at [788, 402] on label "Upper respiratory infection" at bounding box center [823, 392] width 115 height 19
checkbox input "true"
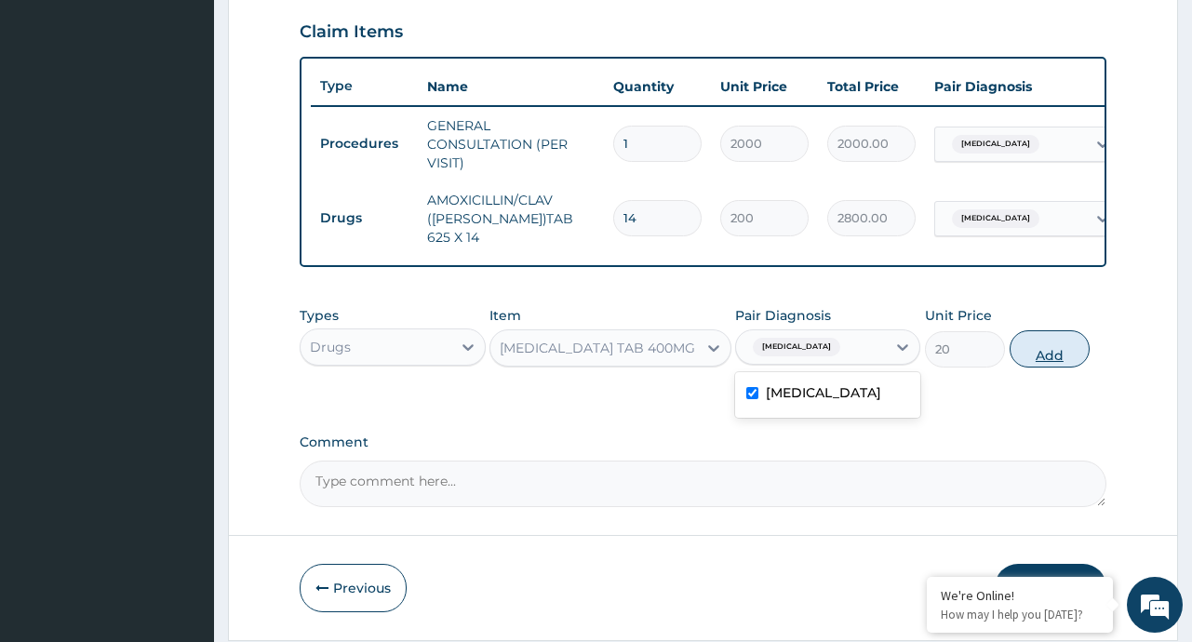
click at [1056, 355] on button "Add" at bounding box center [1049, 348] width 81 height 37
type input "0"
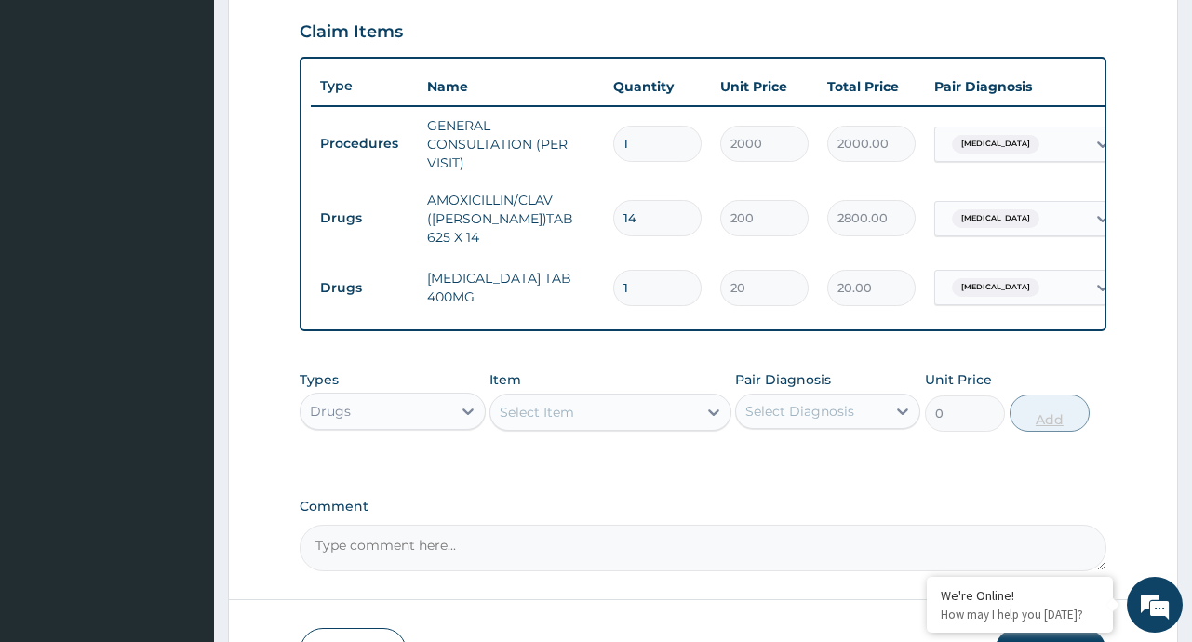
type input "0.00"
type input "6"
type input "120.00"
type input "6"
click at [699, 415] on div at bounding box center [713, 411] width 33 height 33
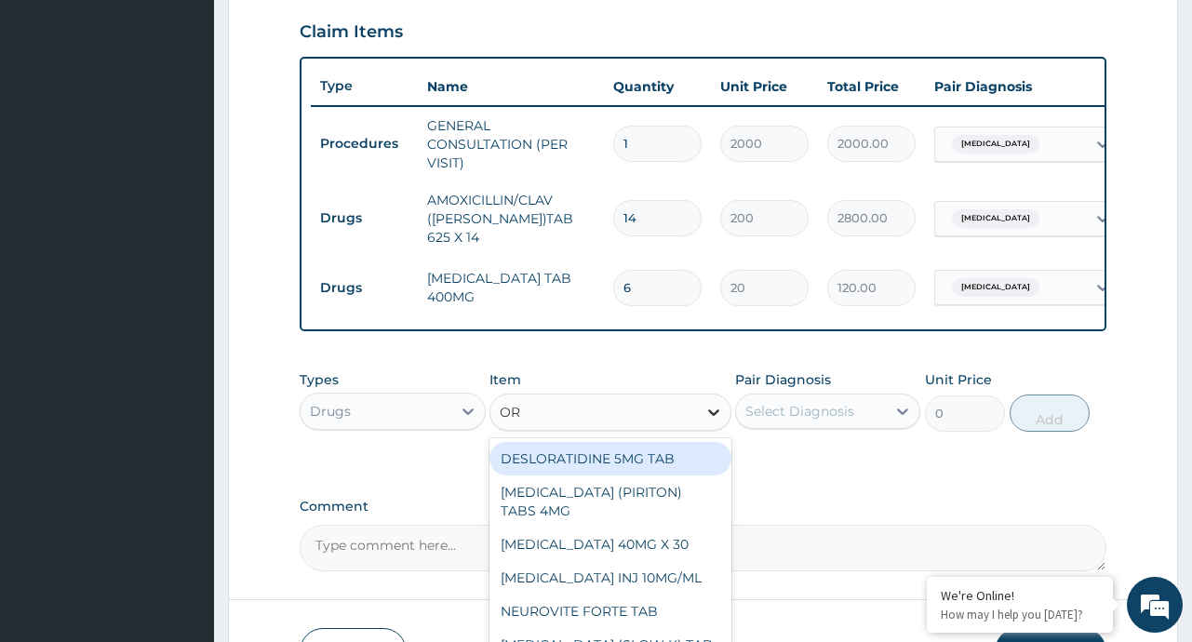
type input "ORS"
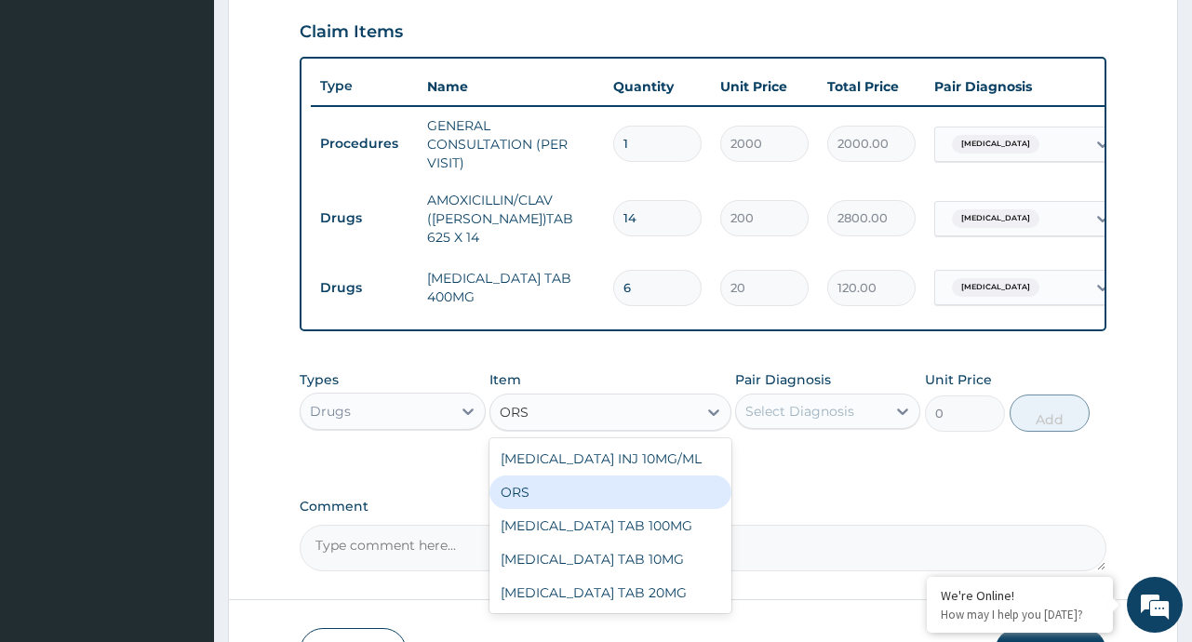
click at [648, 504] on div "ORS" at bounding box center [610, 491] width 242 height 33
type input "120"
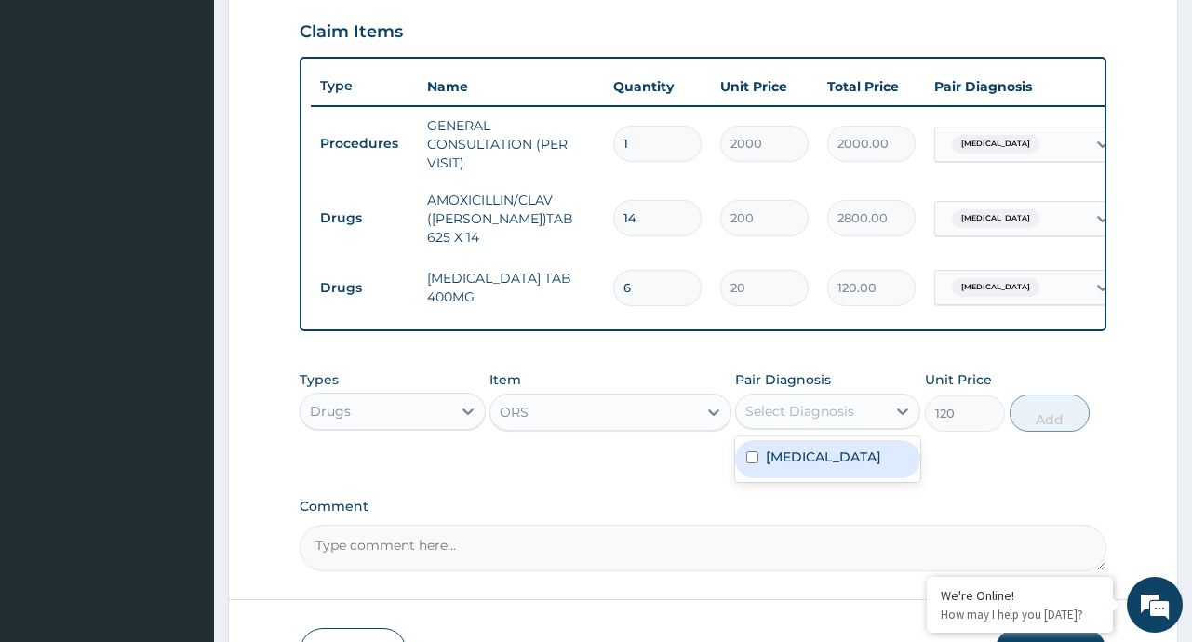
click at [806, 424] on div "Select Diagnosis" at bounding box center [811, 411] width 150 height 30
click at [827, 466] on label "[MEDICAL_DATA]" at bounding box center [823, 457] width 115 height 19
checkbox input "true"
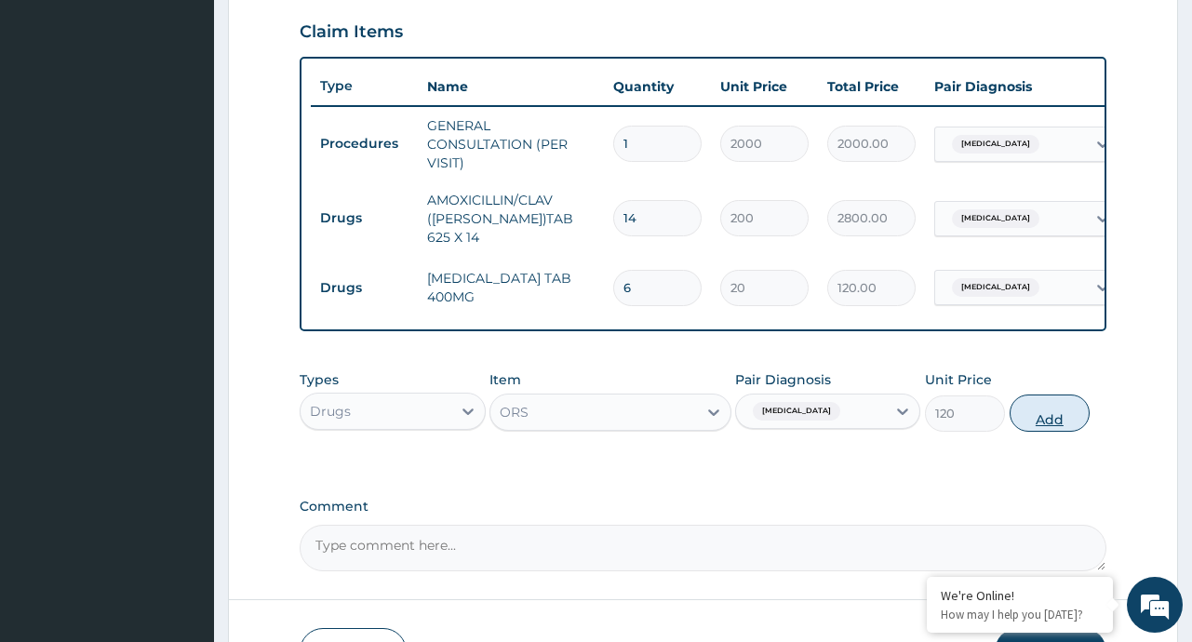
click at [1017, 424] on button "Add" at bounding box center [1049, 412] width 81 height 37
type input "0"
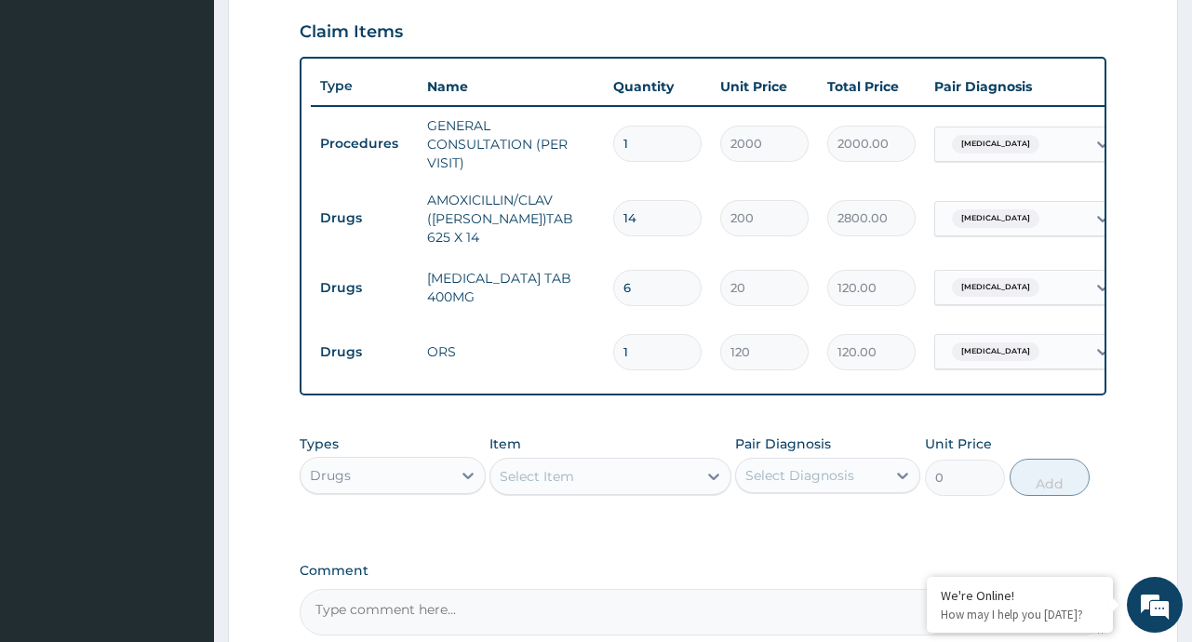
scroll to position [828, 0]
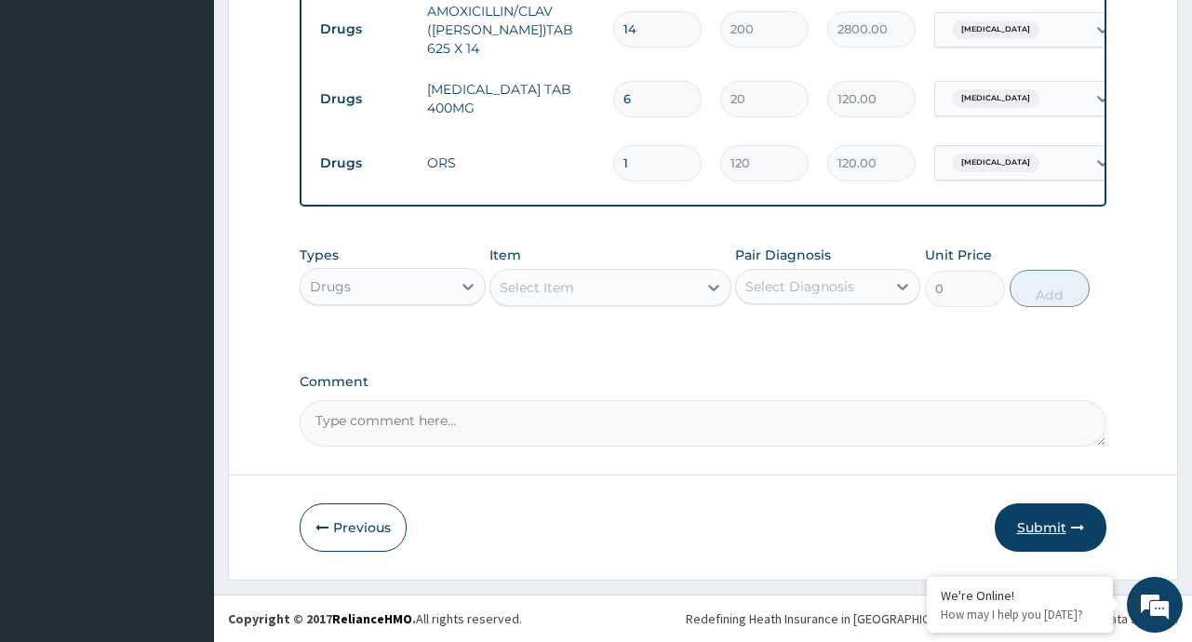
click at [1023, 524] on button "Submit" at bounding box center [1051, 527] width 112 height 48
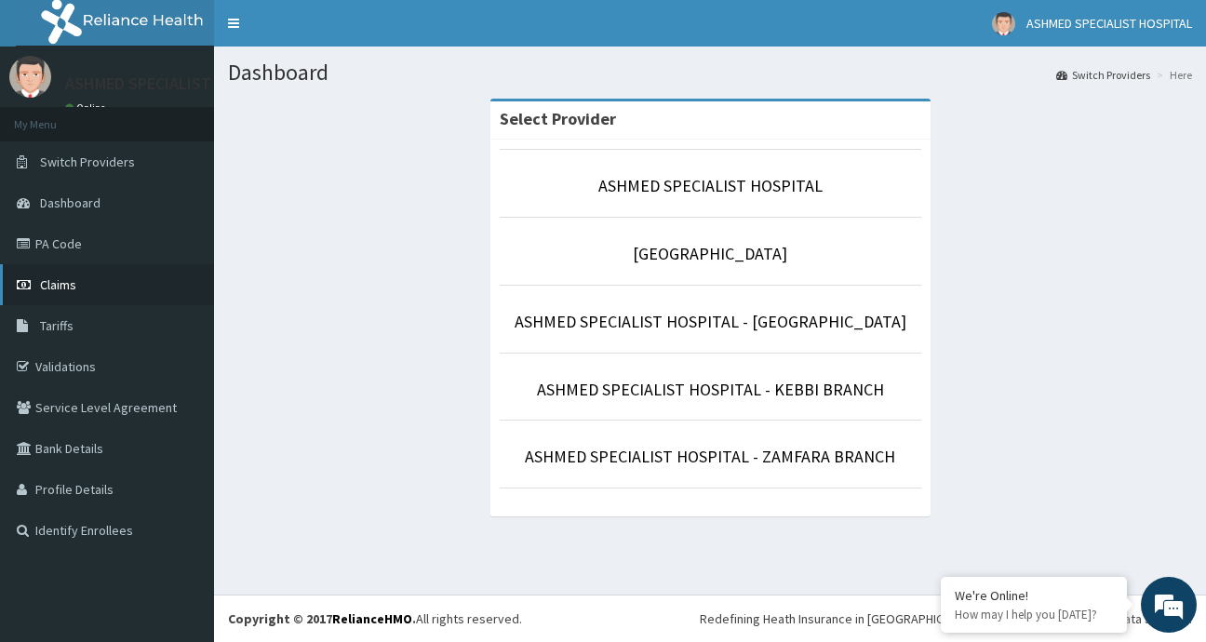
click at [50, 287] on span "Claims" at bounding box center [58, 284] width 36 height 17
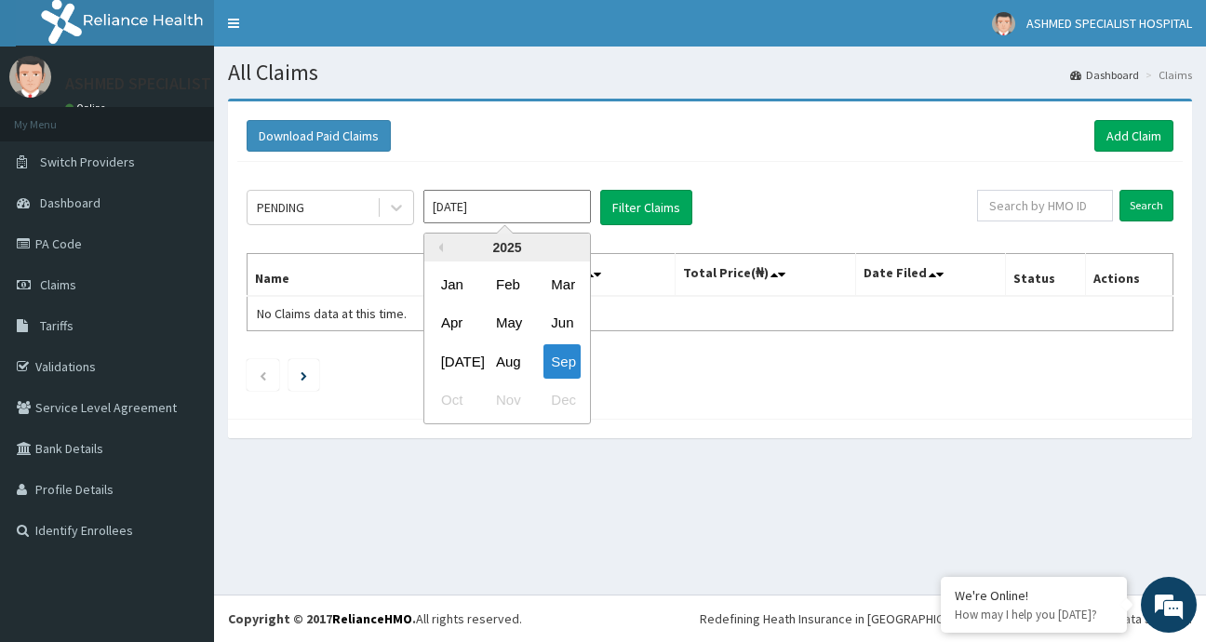
click at [550, 199] on input "[DATE]" at bounding box center [506, 206] width 167 height 33
click at [507, 360] on div "Aug" at bounding box center [506, 361] width 37 height 34
type input "[DATE]"
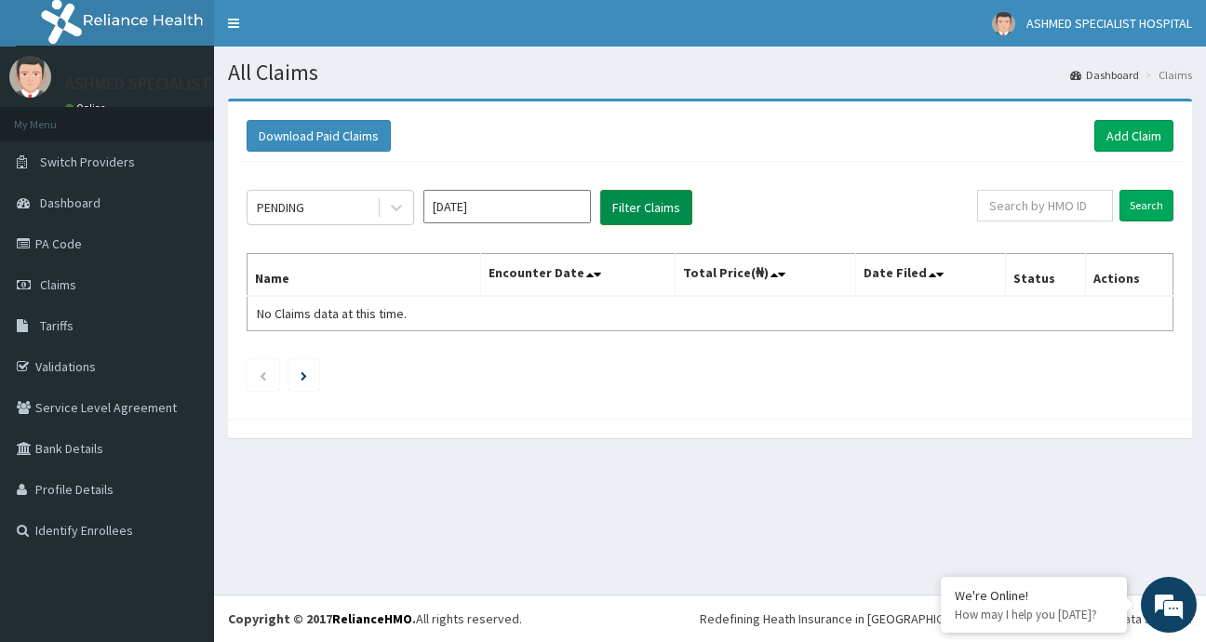
click at [633, 218] on button "Filter Claims" at bounding box center [646, 207] width 92 height 35
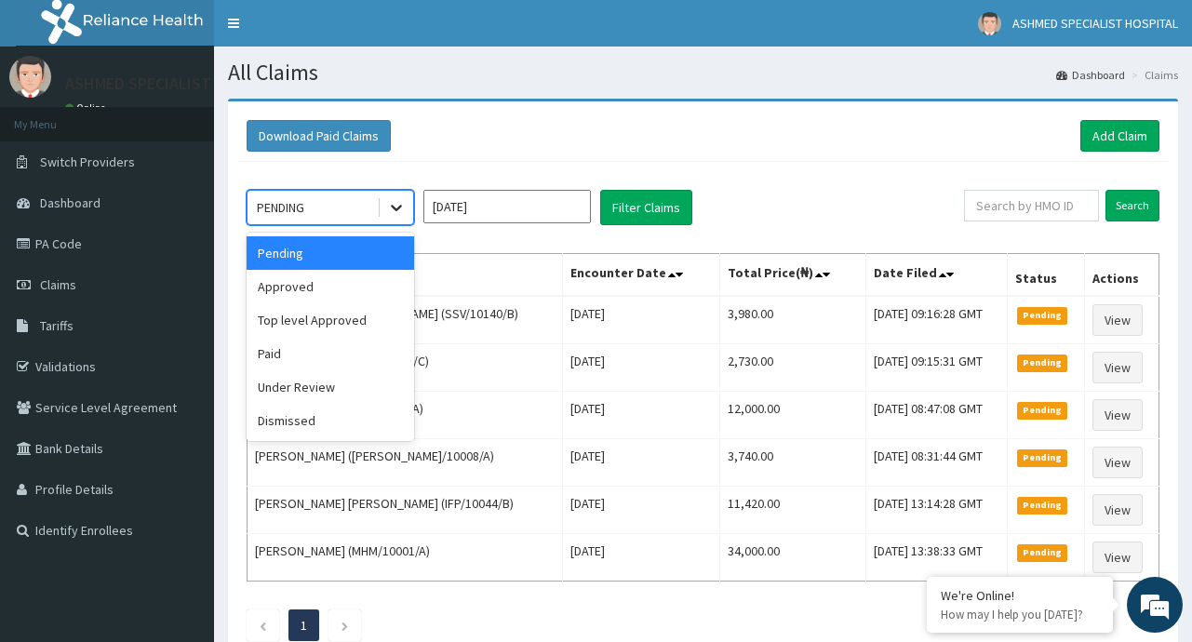
click at [398, 206] on icon at bounding box center [396, 207] width 19 height 19
click at [314, 287] on div "Approved" at bounding box center [330, 286] width 167 height 33
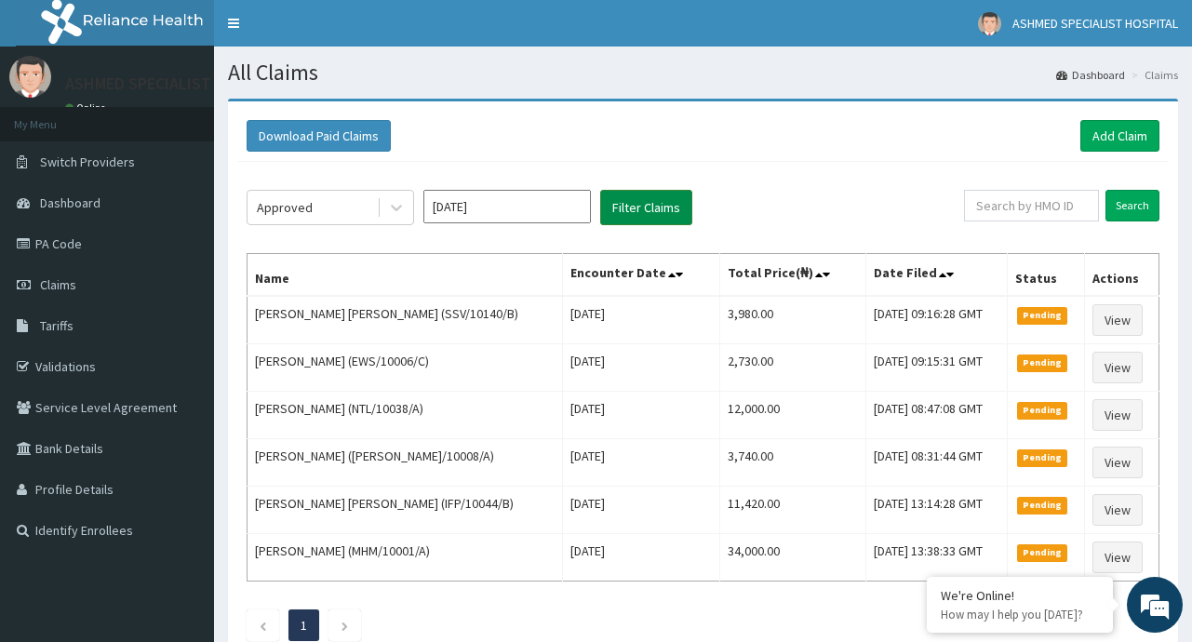
click at [655, 200] on button "Filter Claims" at bounding box center [646, 207] width 92 height 35
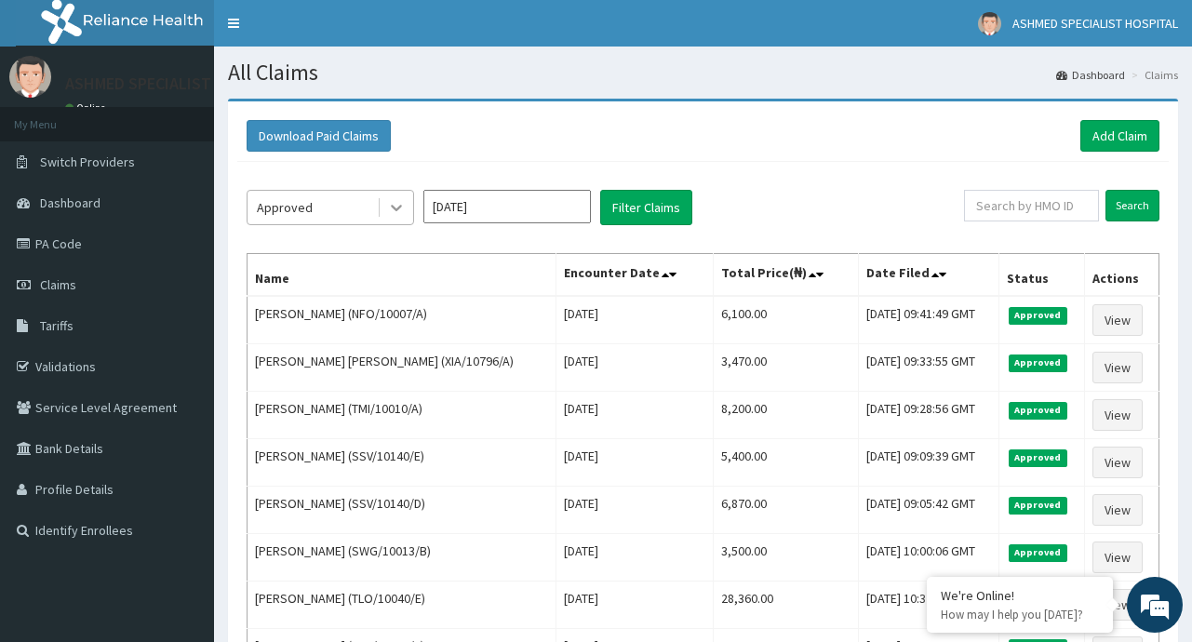
click at [401, 211] on icon at bounding box center [396, 207] width 19 height 19
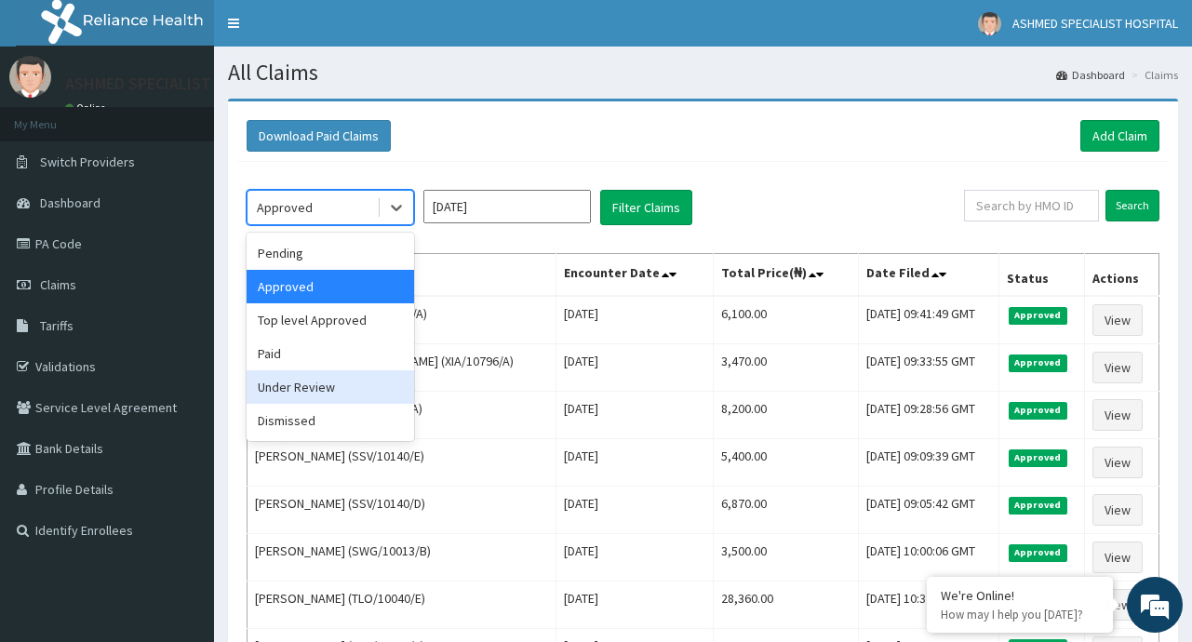
click at [321, 390] on div "Under Review" at bounding box center [330, 386] width 167 height 33
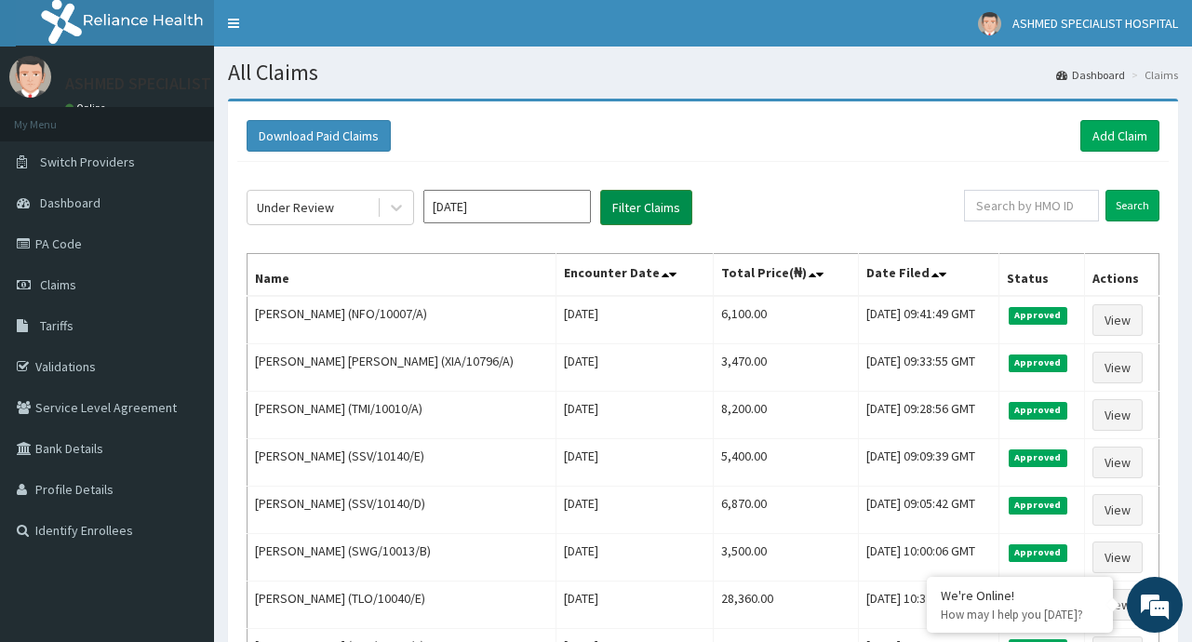
click at [633, 212] on button "Filter Claims" at bounding box center [646, 207] width 92 height 35
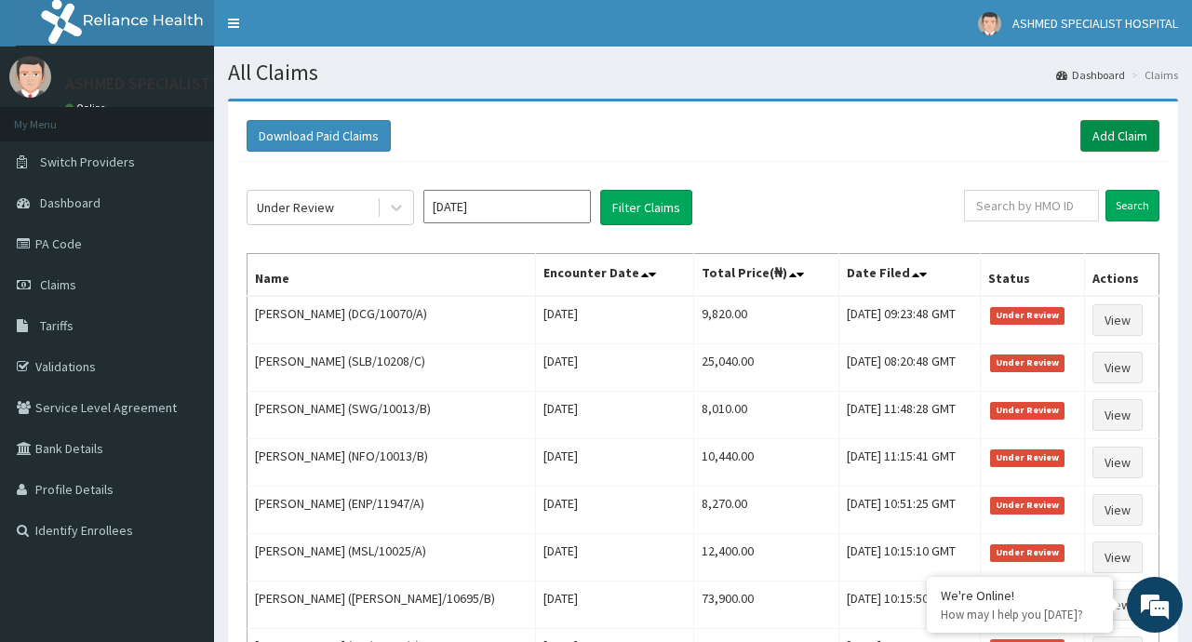
click at [1128, 137] on link "Add Claim" at bounding box center [1119, 136] width 79 height 32
click at [1128, 136] on link "Add Claim" at bounding box center [1119, 136] width 79 height 32
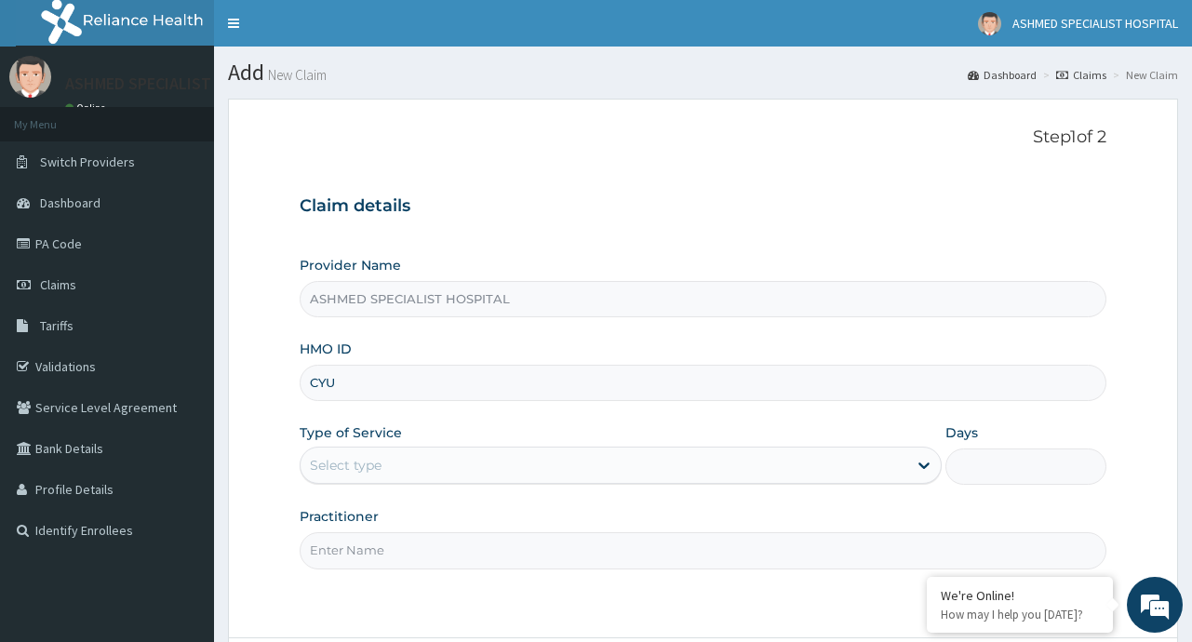
type input "CYU/10154/B"
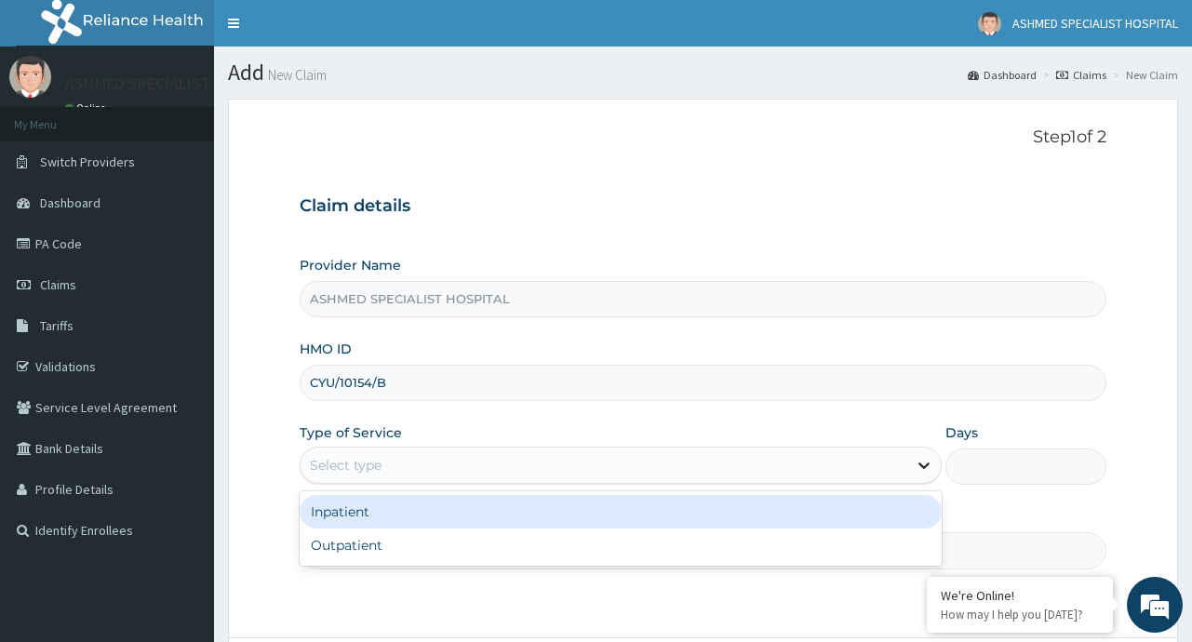
click at [913, 461] on div at bounding box center [923, 464] width 33 height 33
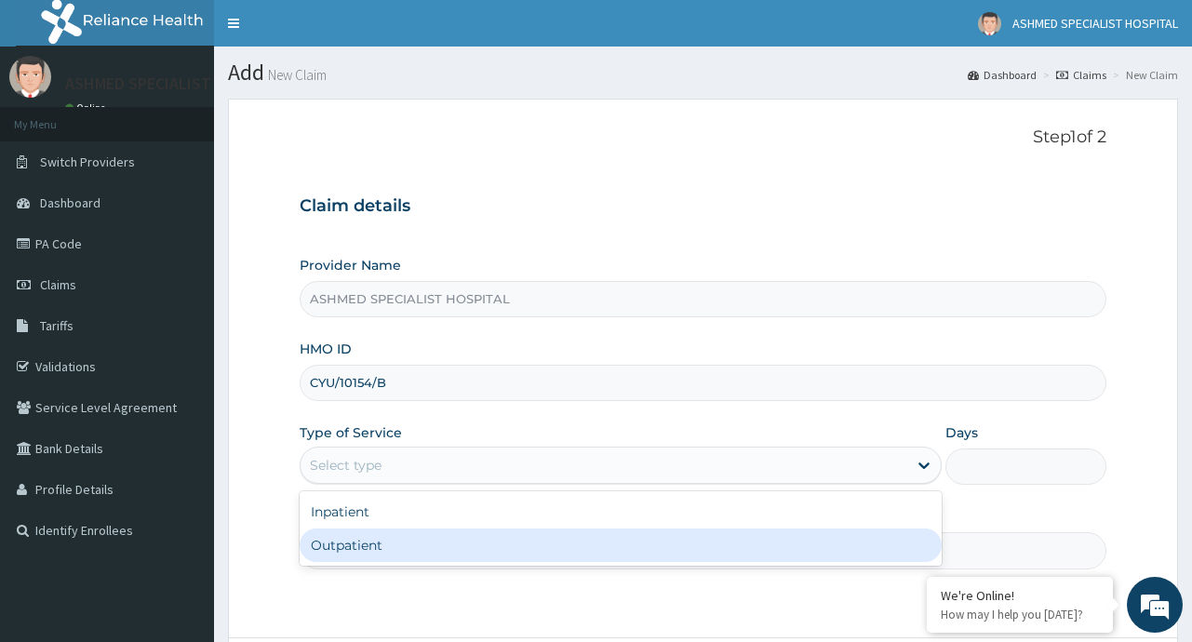
click at [385, 530] on div "Outpatient" at bounding box center [621, 544] width 642 height 33
type input "1"
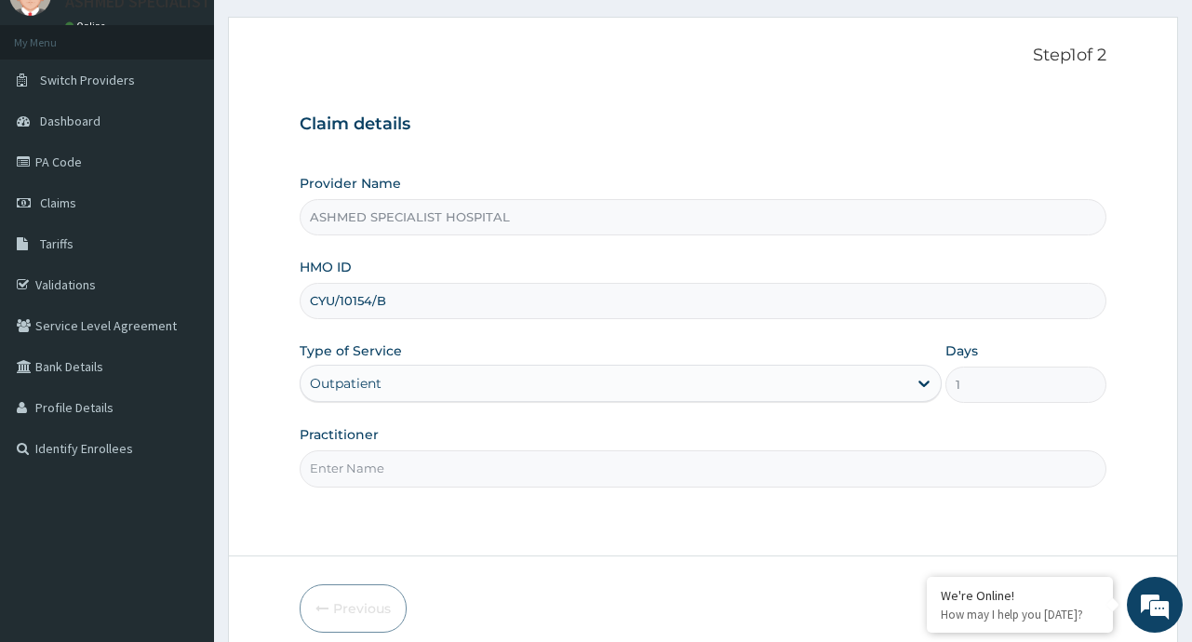
scroll to position [163, 0]
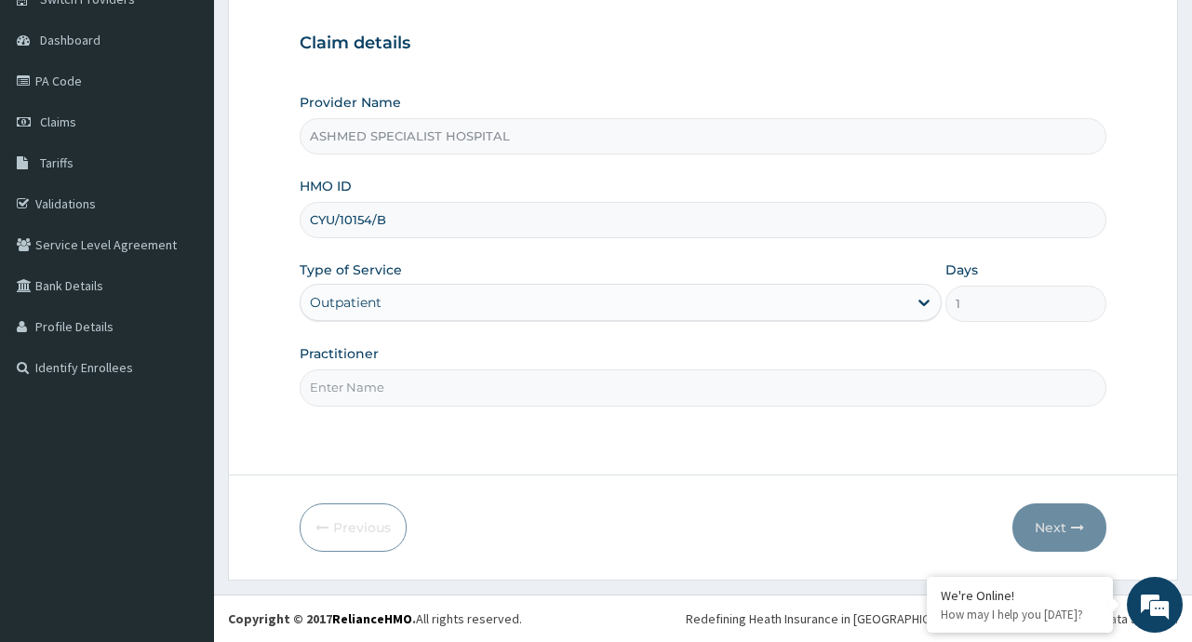
click at [375, 379] on input "Practitioner" at bounding box center [703, 387] width 806 height 36
type input "[PERSON_NAME]"
click at [1051, 519] on button "Next" at bounding box center [1059, 527] width 94 height 48
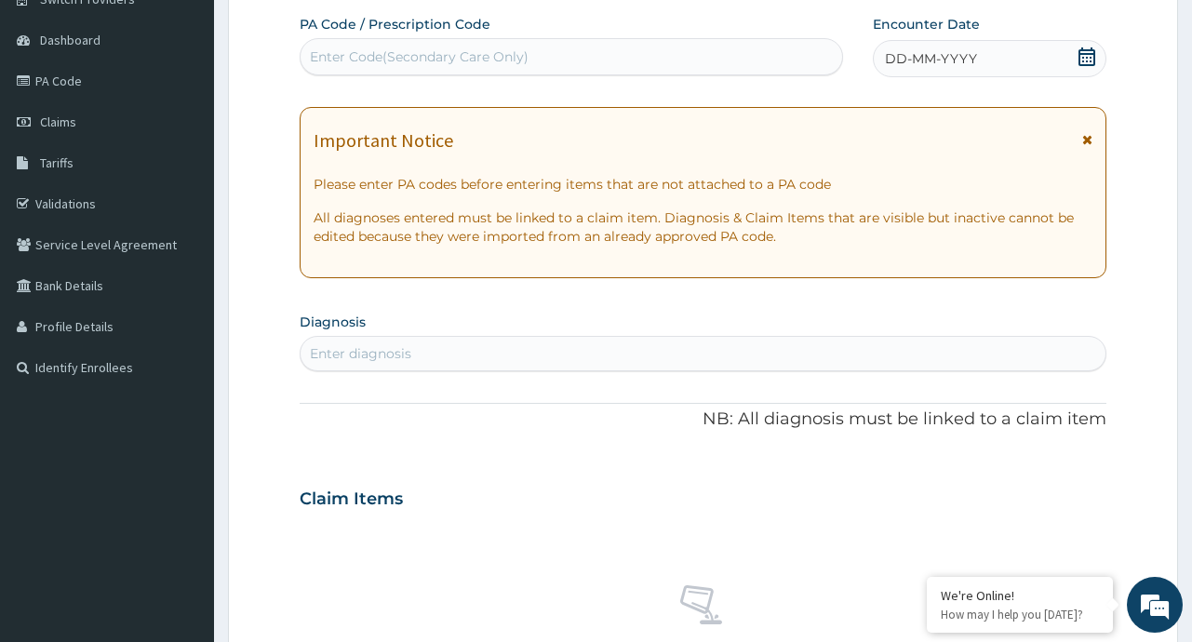
click at [1085, 54] on icon at bounding box center [1086, 56] width 17 height 19
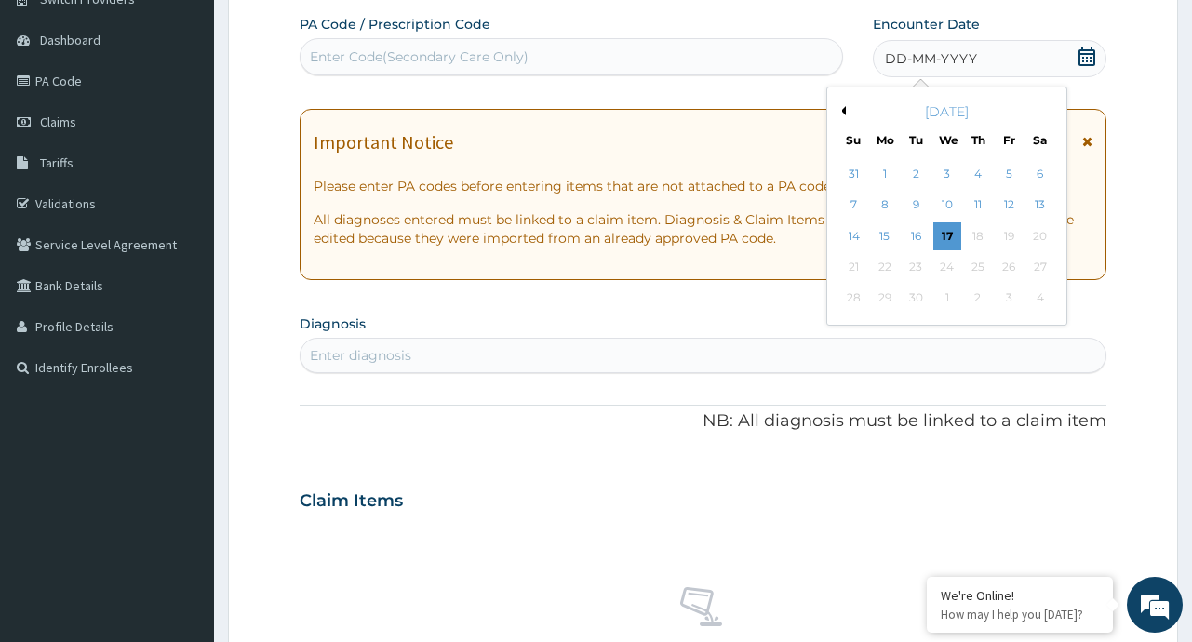
click at [849, 109] on div "September 2025" at bounding box center [947, 111] width 224 height 19
click at [841, 112] on button "Previous Month" at bounding box center [840, 110] width 9 height 9
click at [1008, 272] on div "22" at bounding box center [1010, 267] width 28 height 28
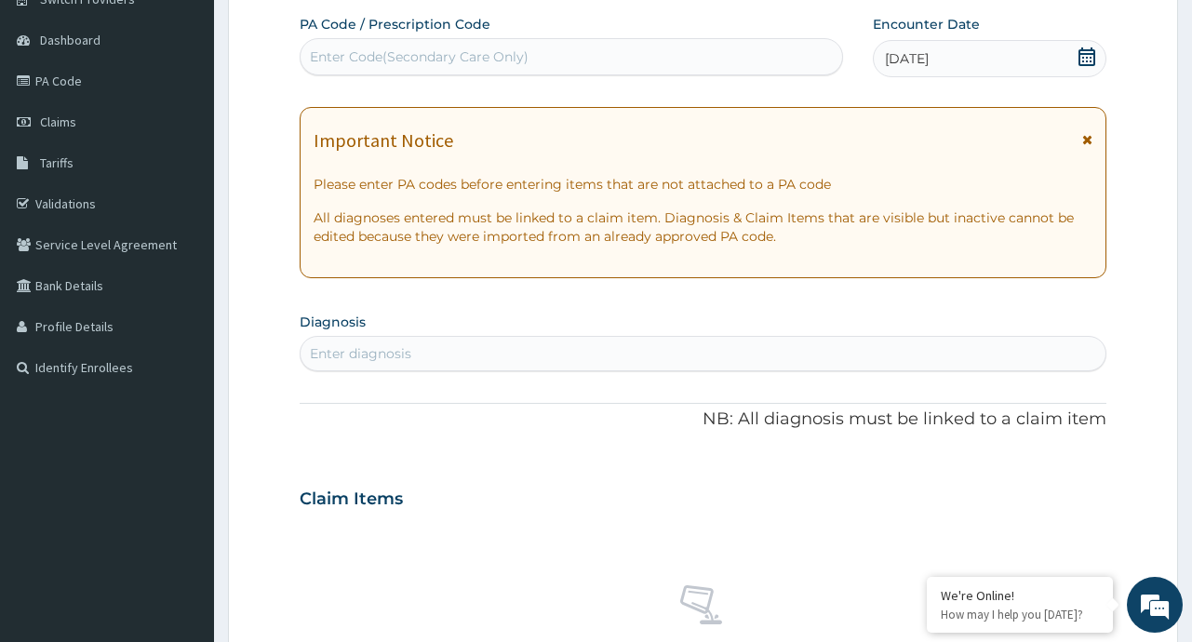
click at [392, 341] on div "Enter diagnosis" at bounding box center [703, 354] width 804 height 30
type input "UPPER RESP"
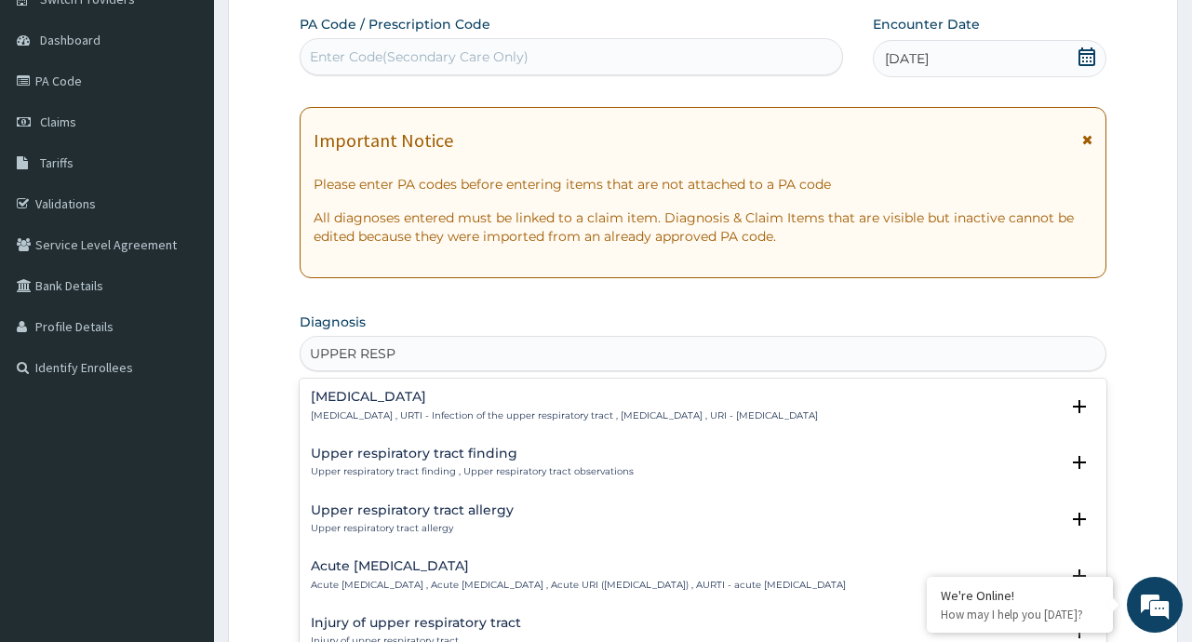
click at [362, 400] on h4 "Upper respiratory infection" at bounding box center [564, 397] width 507 height 14
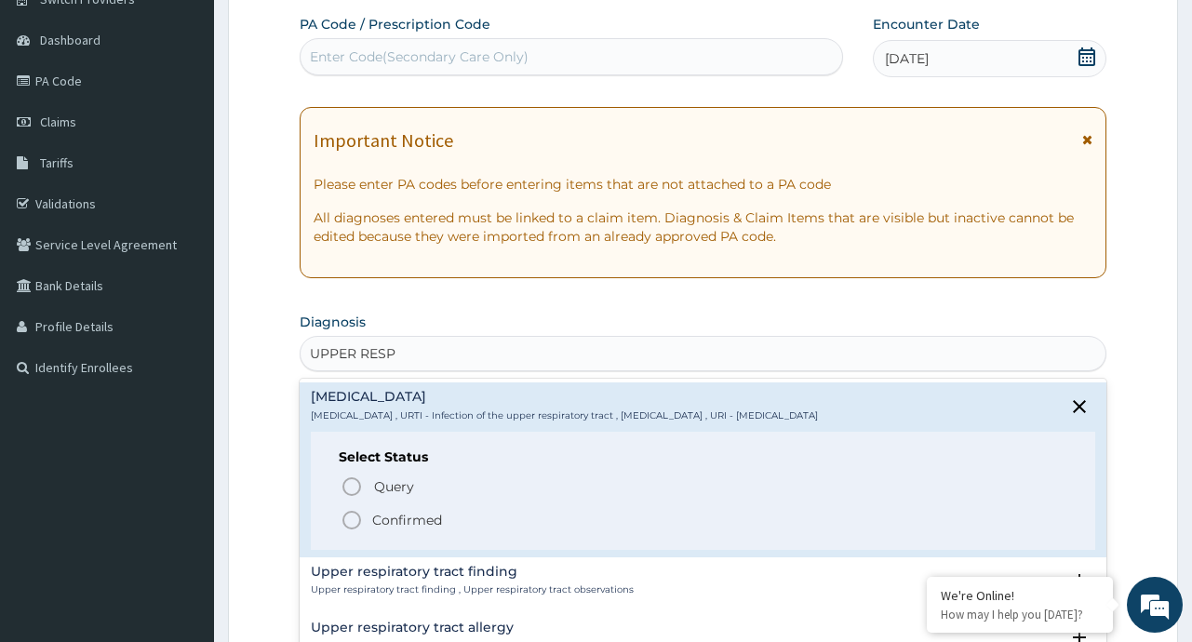
click at [399, 518] on p "Confirmed" at bounding box center [407, 520] width 70 height 19
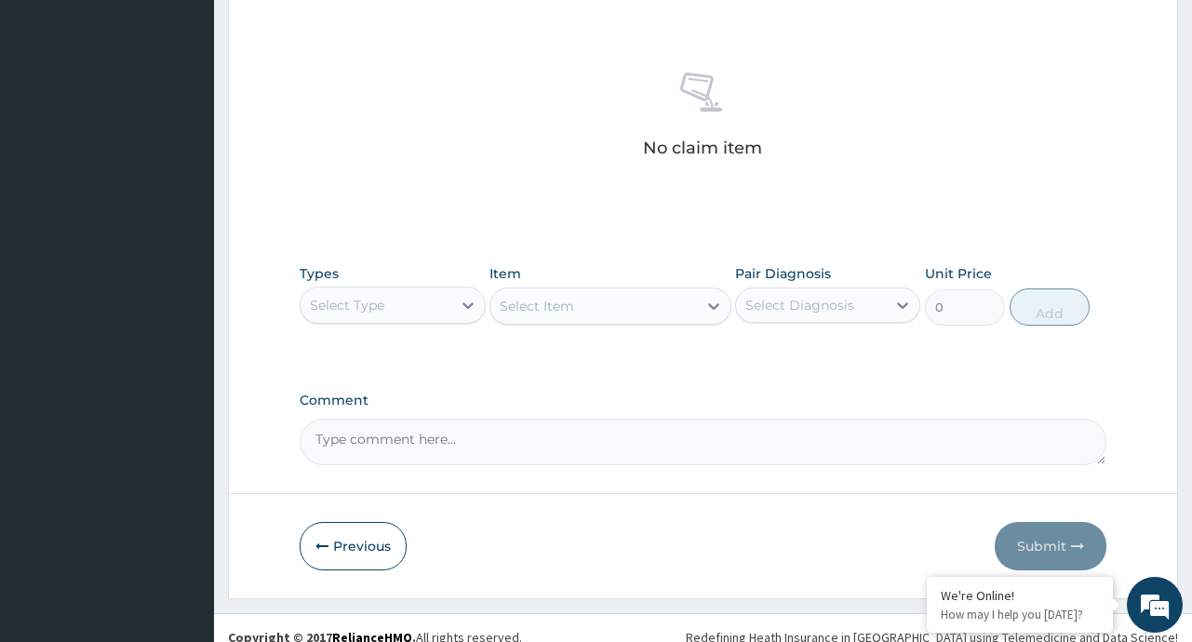
scroll to position [700, 0]
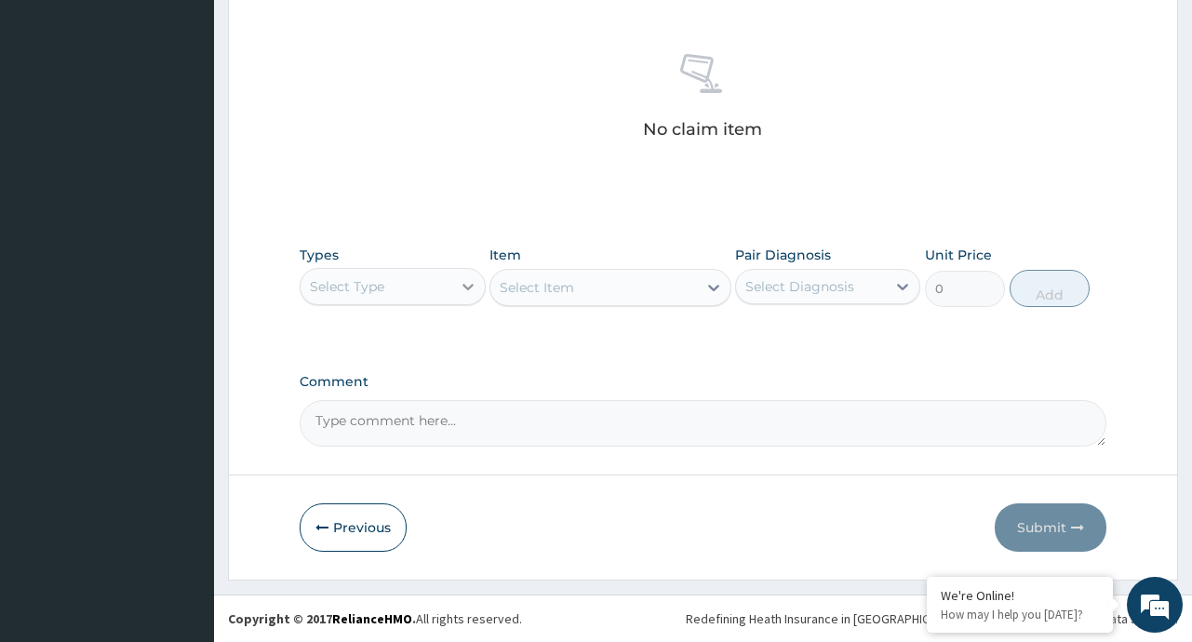
click at [464, 280] on icon at bounding box center [468, 286] width 19 height 19
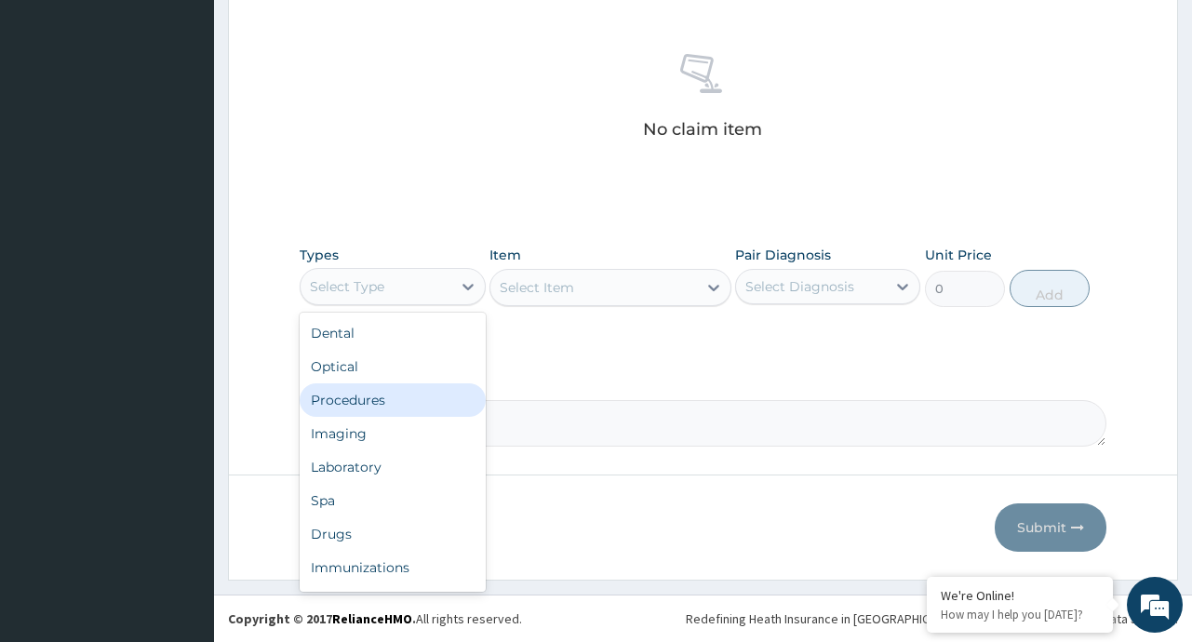
click at [358, 401] on div "Procedures" at bounding box center [392, 399] width 185 height 33
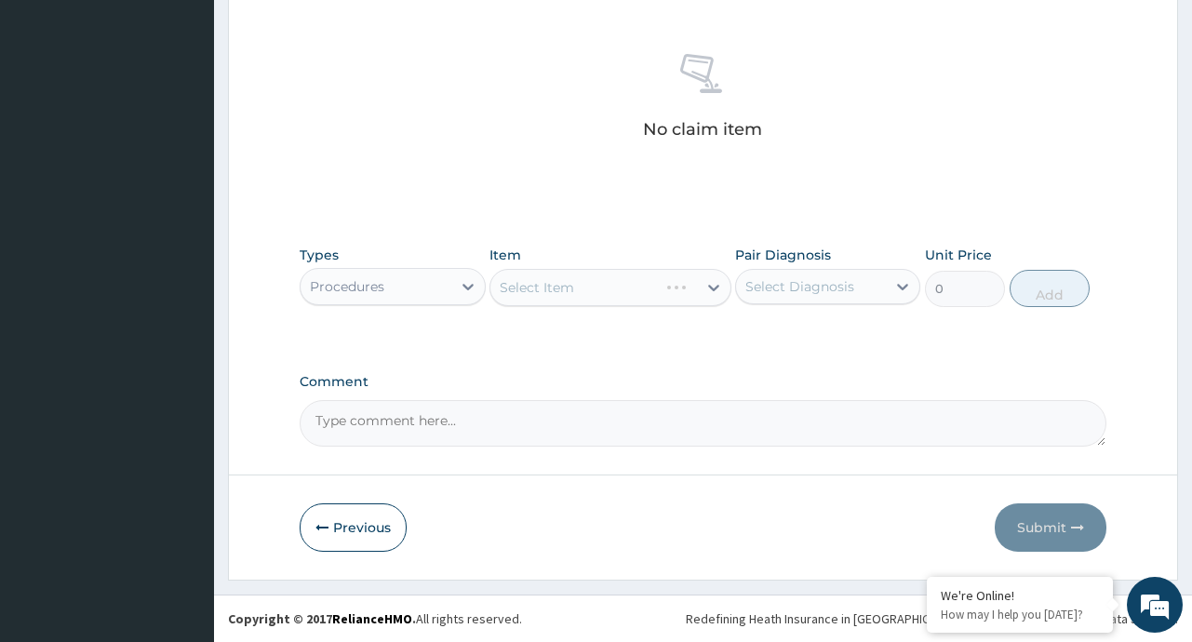
click at [715, 290] on div "Select Item" at bounding box center [610, 287] width 242 height 37
click at [707, 288] on icon at bounding box center [713, 287] width 19 height 19
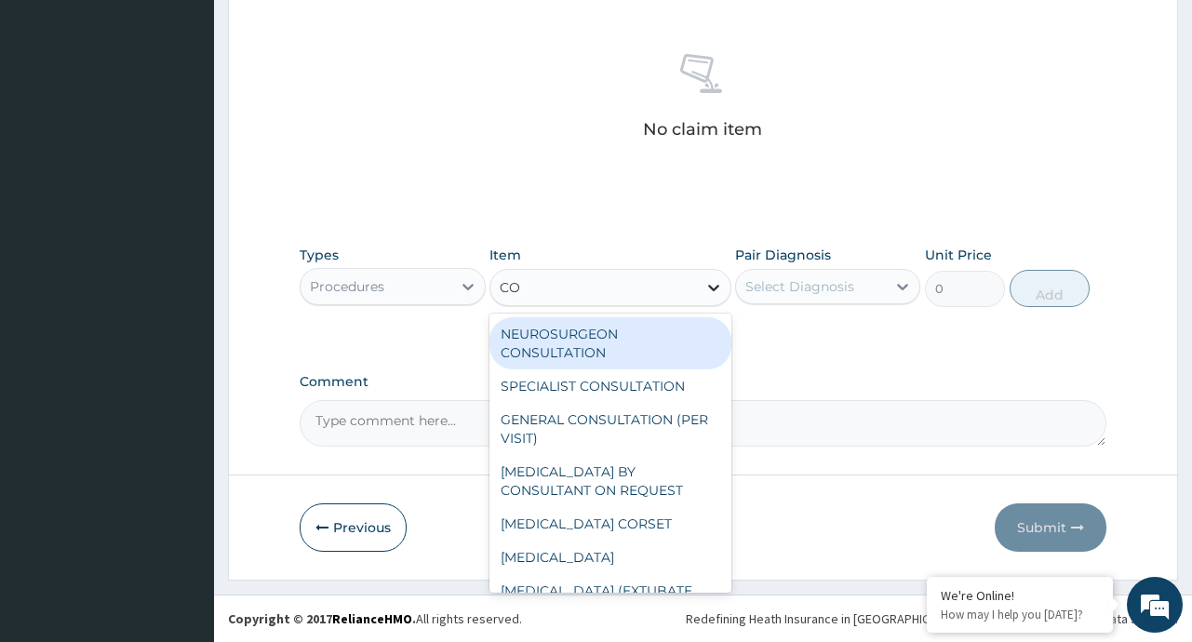
type input "CON"
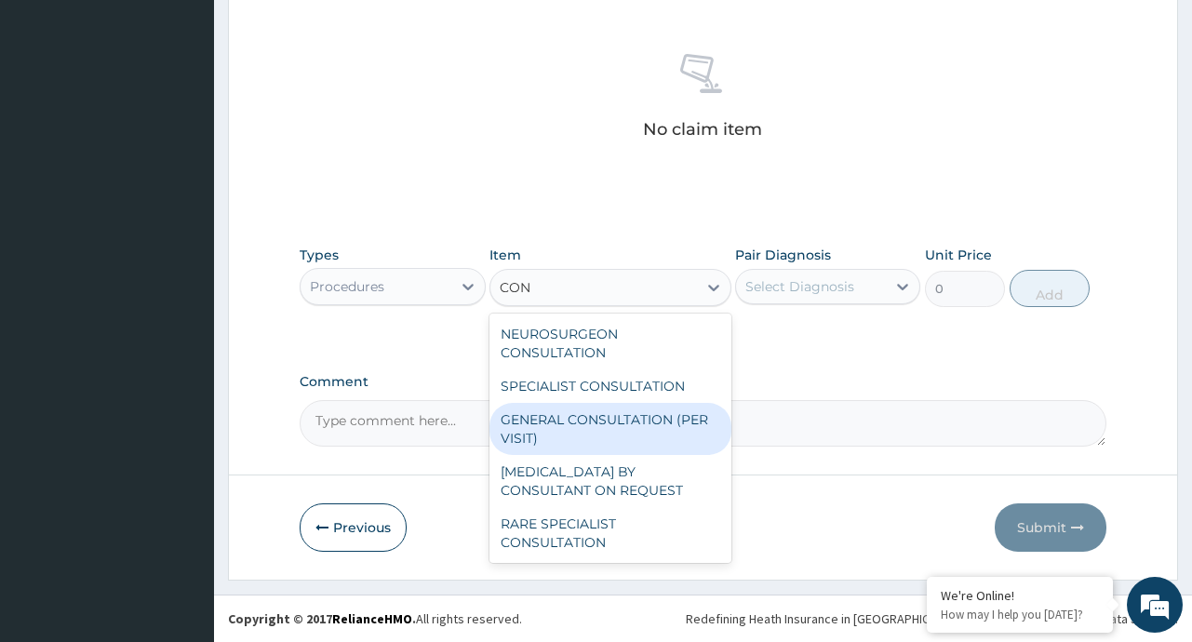
click at [624, 424] on div "GENERAL CONSULTATION (PER VISIT)" at bounding box center [610, 429] width 242 height 52
type input "2000"
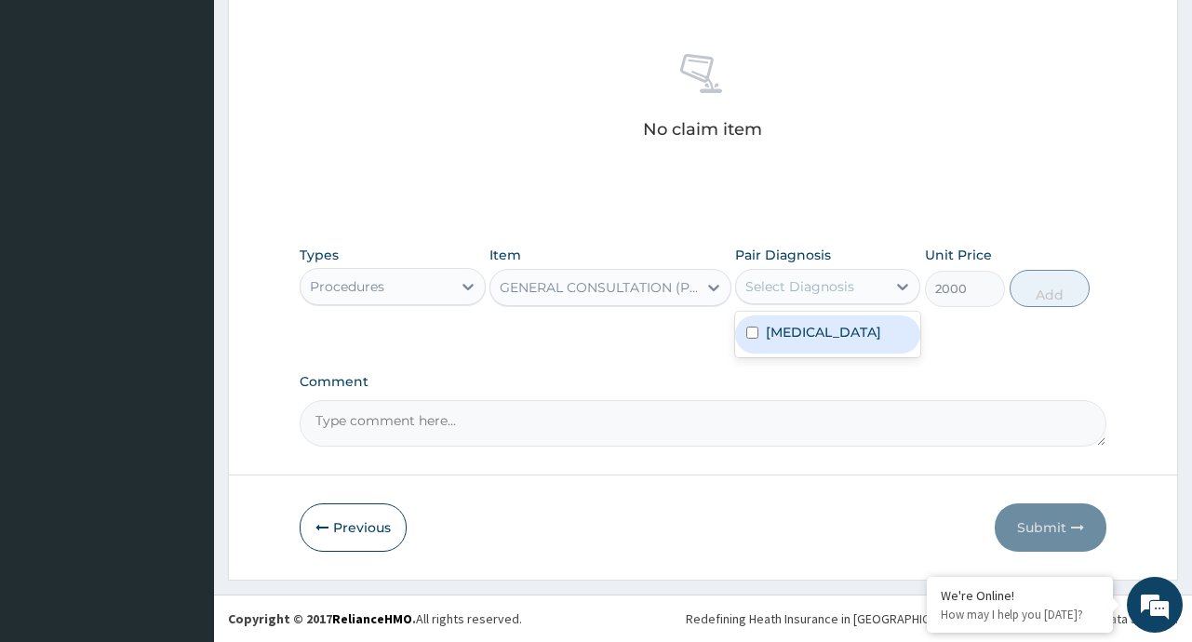
click at [838, 281] on div "Select Diagnosis" at bounding box center [799, 286] width 109 height 19
click at [792, 341] on label "Upper respiratory infection" at bounding box center [823, 332] width 115 height 19
checkbox input "true"
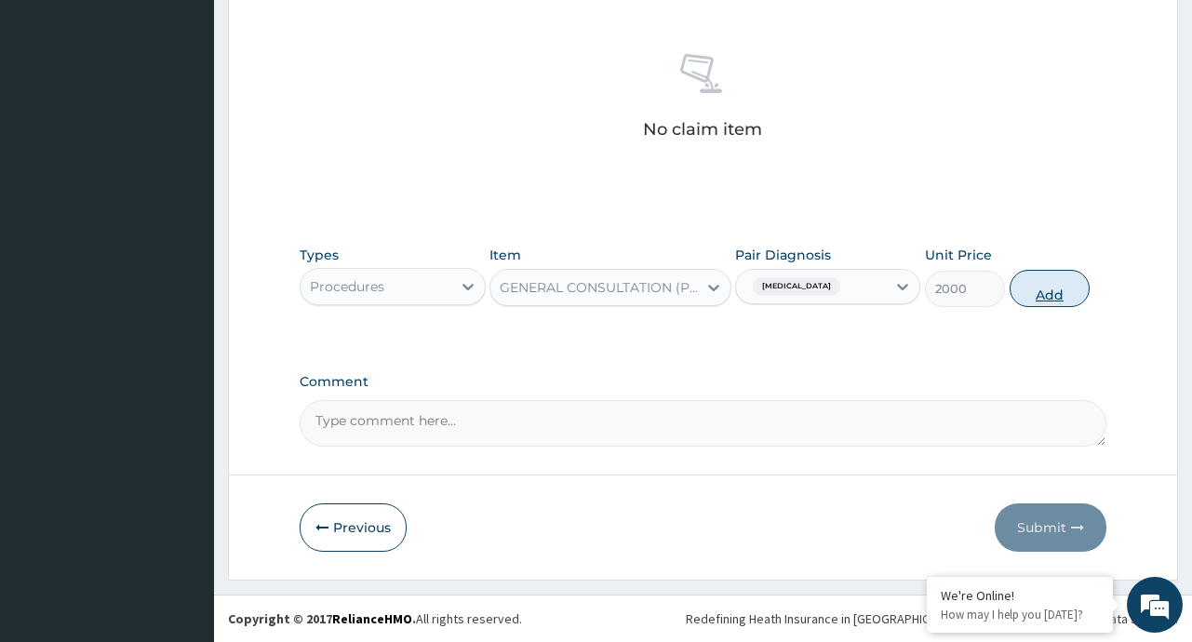
click at [1063, 299] on button "Add" at bounding box center [1049, 288] width 81 height 37
type input "0"
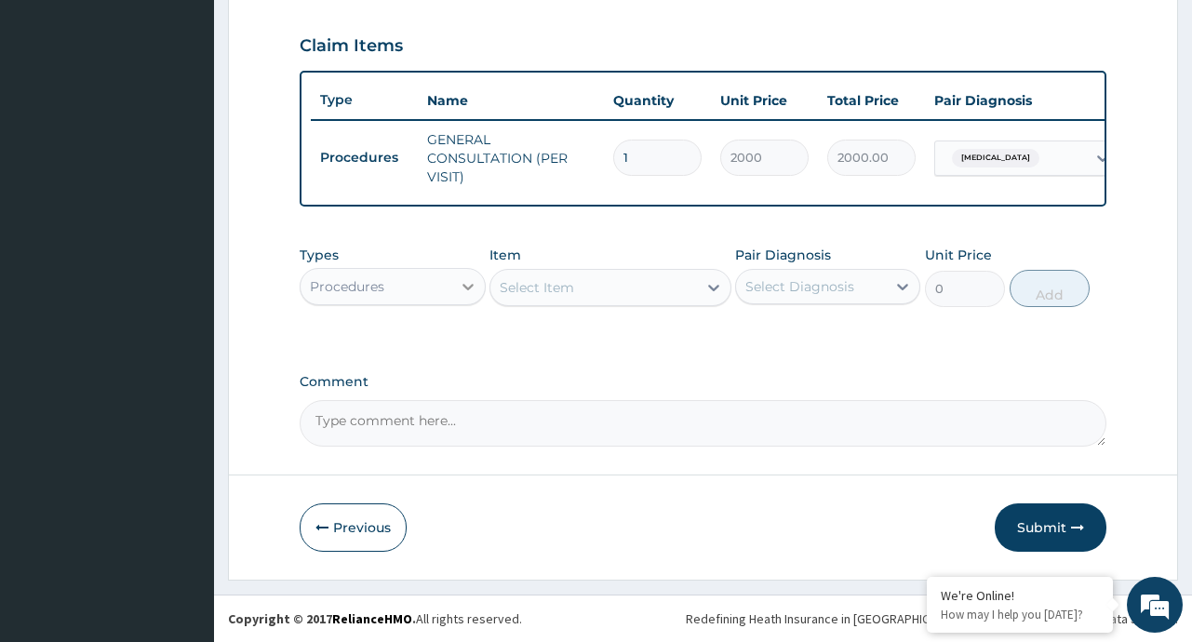
click at [462, 296] on div at bounding box center [467, 286] width 33 height 33
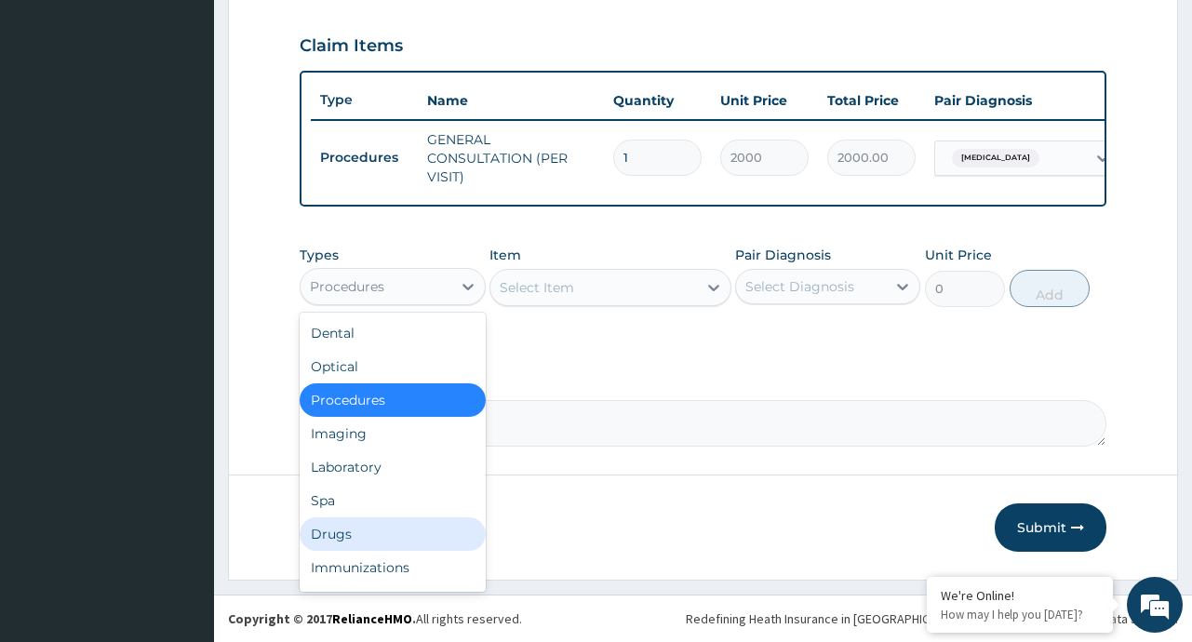
click at [355, 545] on div "Drugs" at bounding box center [392, 533] width 185 height 33
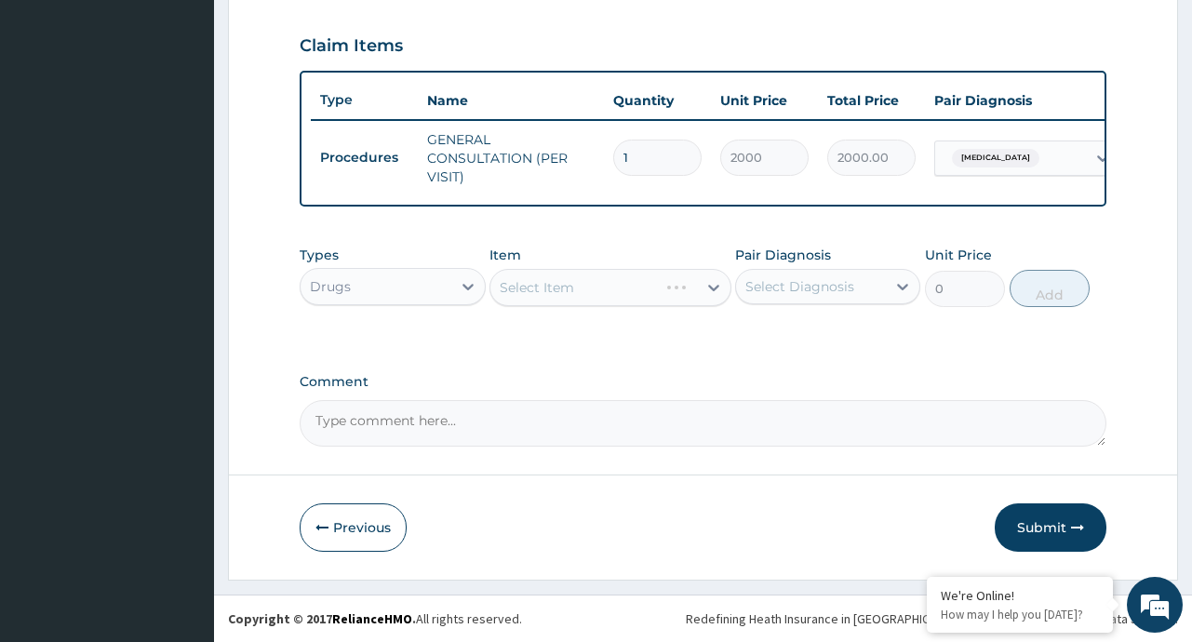
click at [705, 293] on div "Select Item" at bounding box center [610, 287] width 242 height 37
click at [715, 286] on div "Select Item" at bounding box center [610, 287] width 242 height 37
click at [714, 283] on div "Select Item" at bounding box center [610, 287] width 242 height 37
click at [714, 283] on icon at bounding box center [713, 287] width 19 height 19
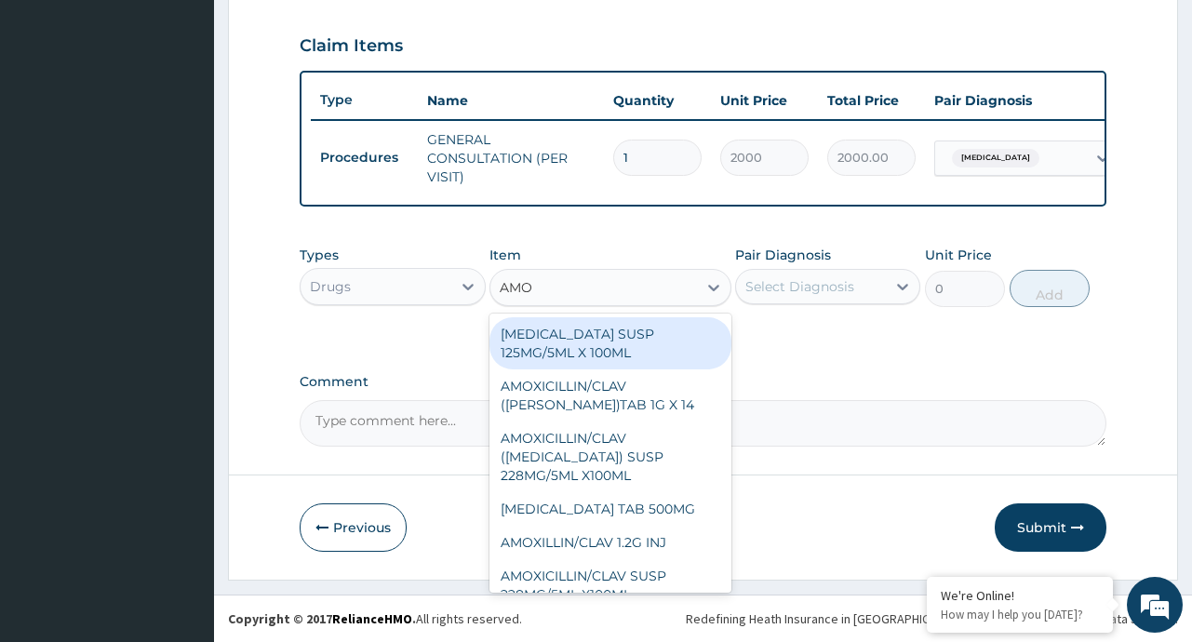
type input "AMOX"
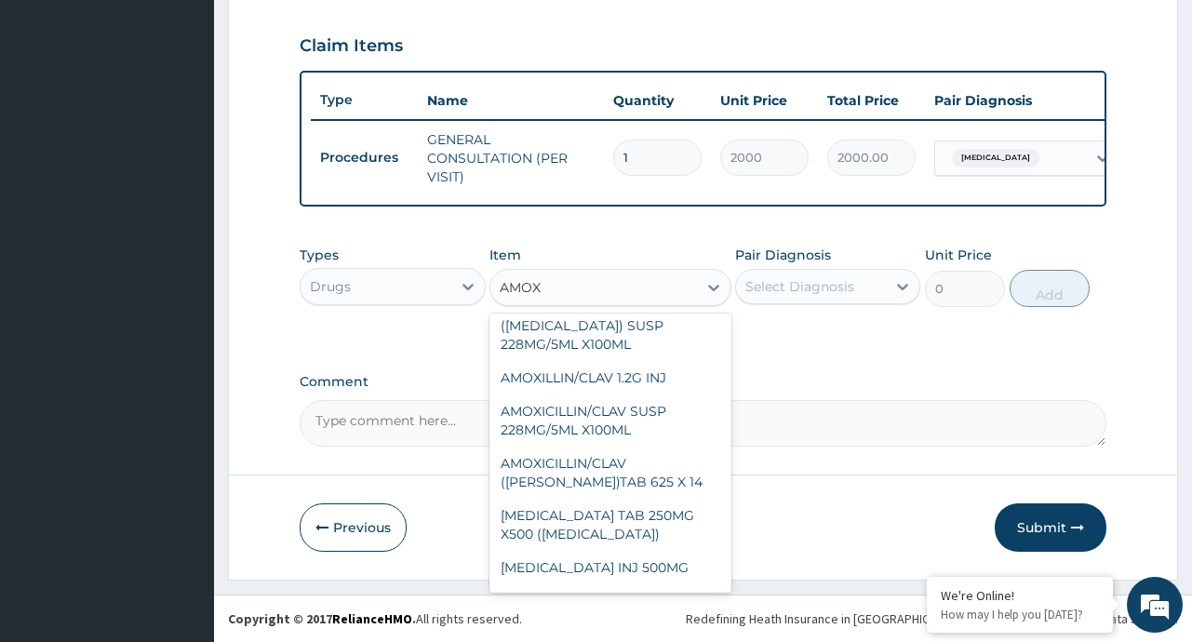
scroll to position [137, 0]
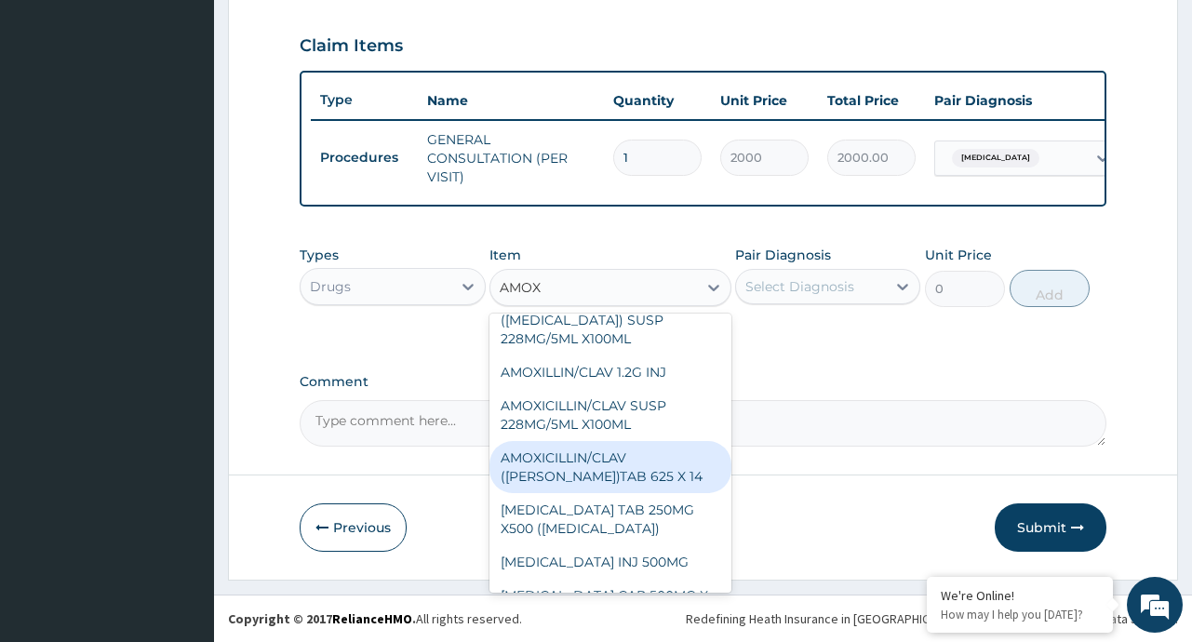
click at [641, 470] on div "AMOXICILLIN/CLAV ([PERSON_NAME])TAB 625 X 14" at bounding box center [610, 467] width 242 height 52
type input "200"
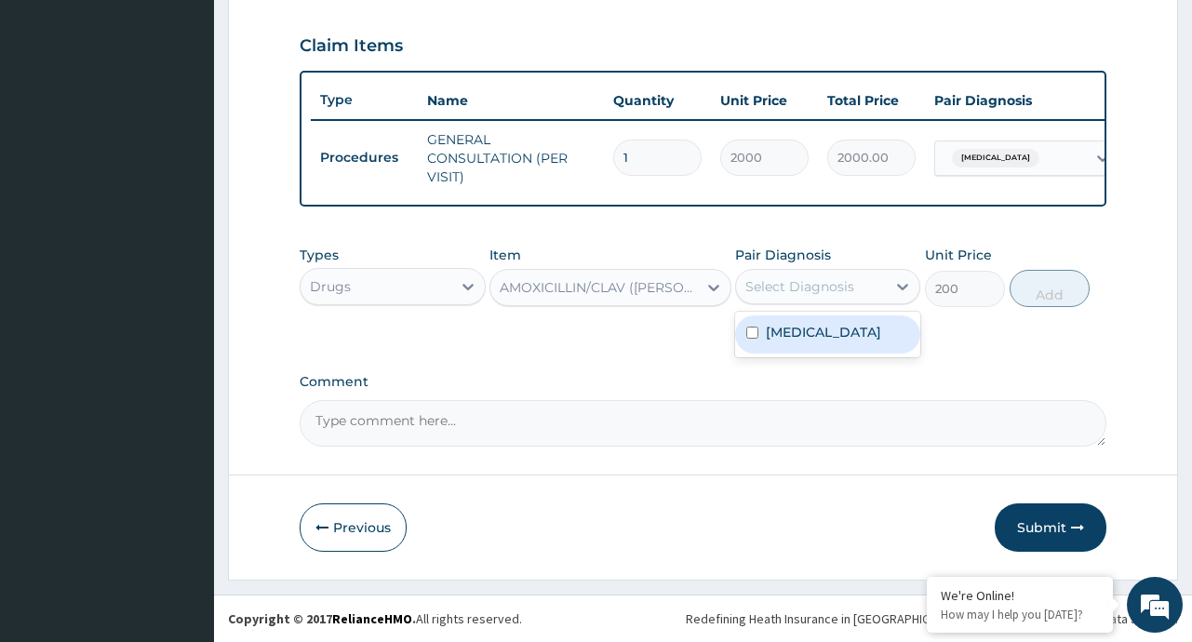
click at [830, 289] on div "Select Diagnosis" at bounding box center [799, 286] width 109 height 19
click at [797, 341] on label "[MEDICAL_DATA]" at bounding box center [823, 332] width 115 height 19
checkbox input "true"
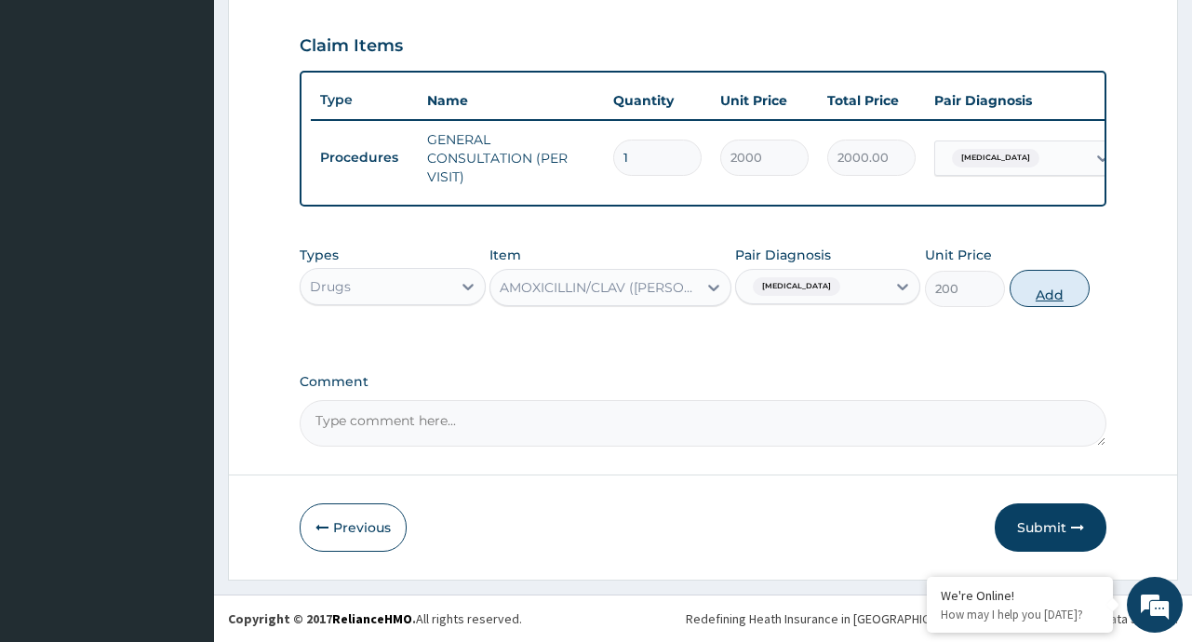
click at [1052, 287] on button "Add" at bounding box center [1049, 288] width 81 height 37
type input "0"
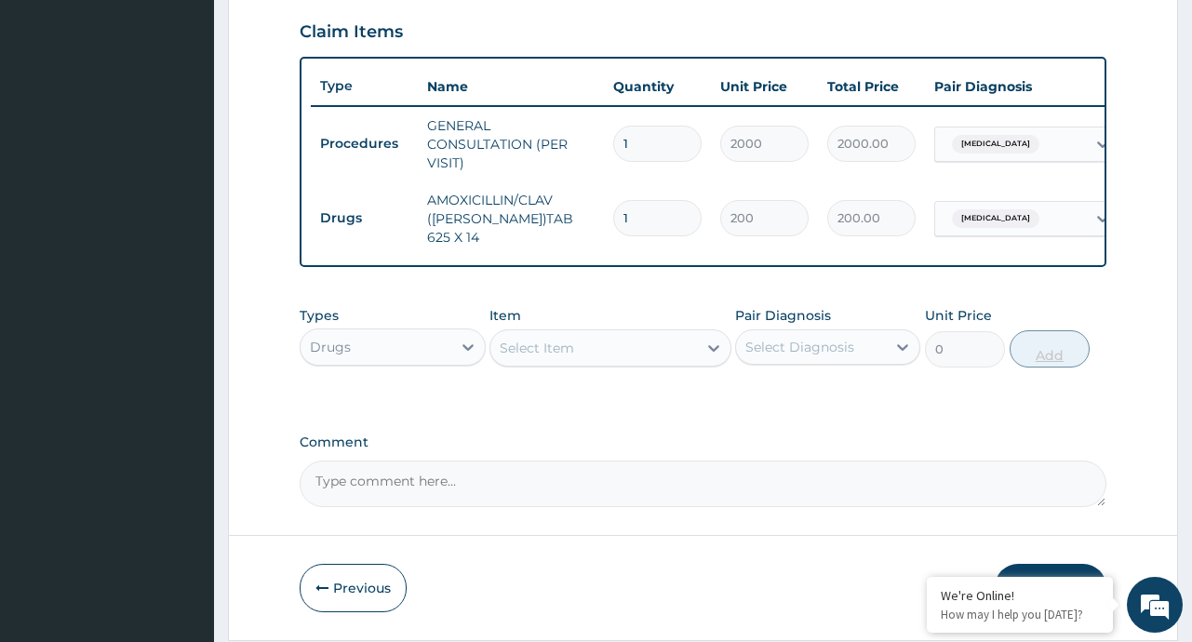
type input "14"
type input "2800.00"
type input "14"
click at [700, 349] on div at bounding box center [713, 347] width 33 height 33
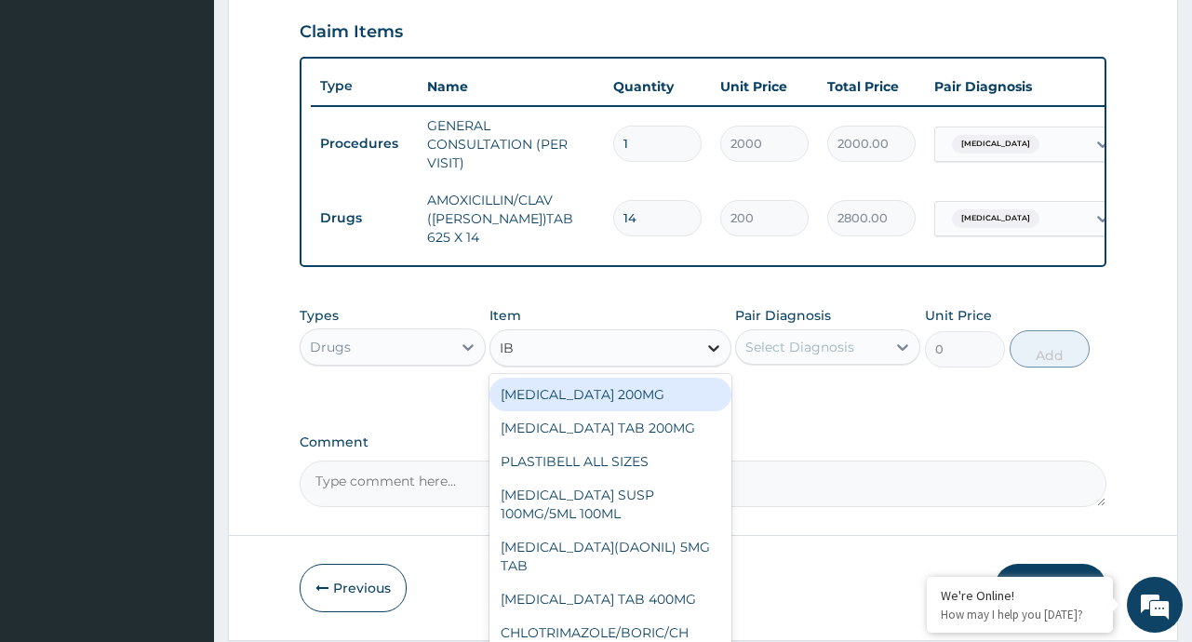
type input "IBU"
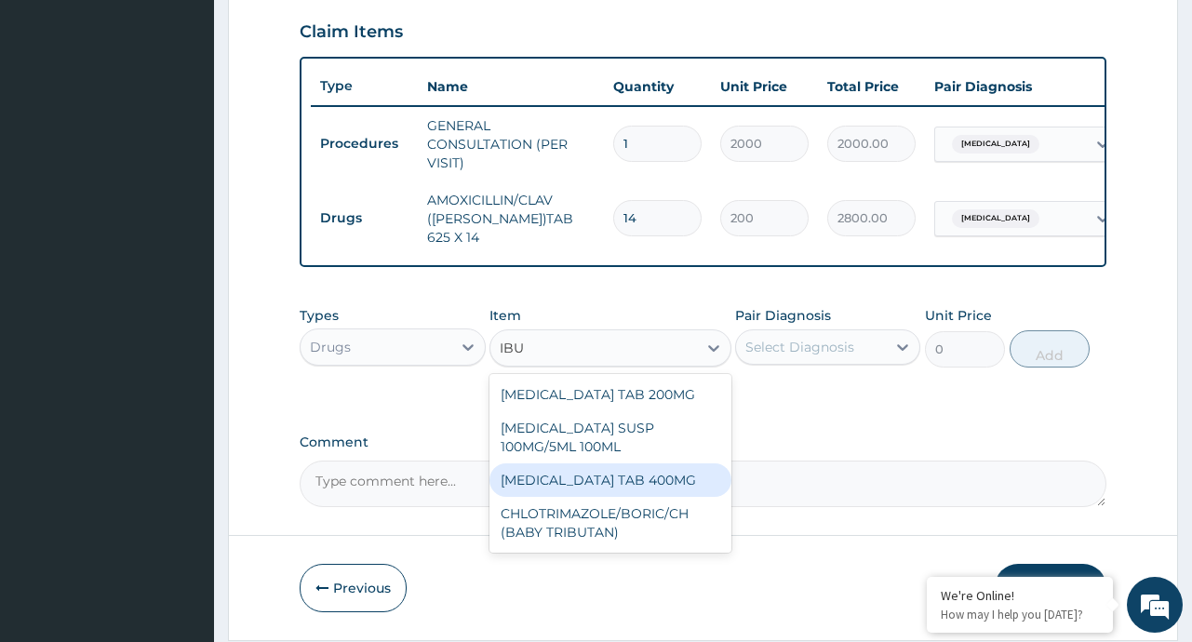
click at [656, 466] on div "[MEDICAL_DATA] TAB 400MG" at bounding box center [610, 479] width 242 height 33
type input "20"
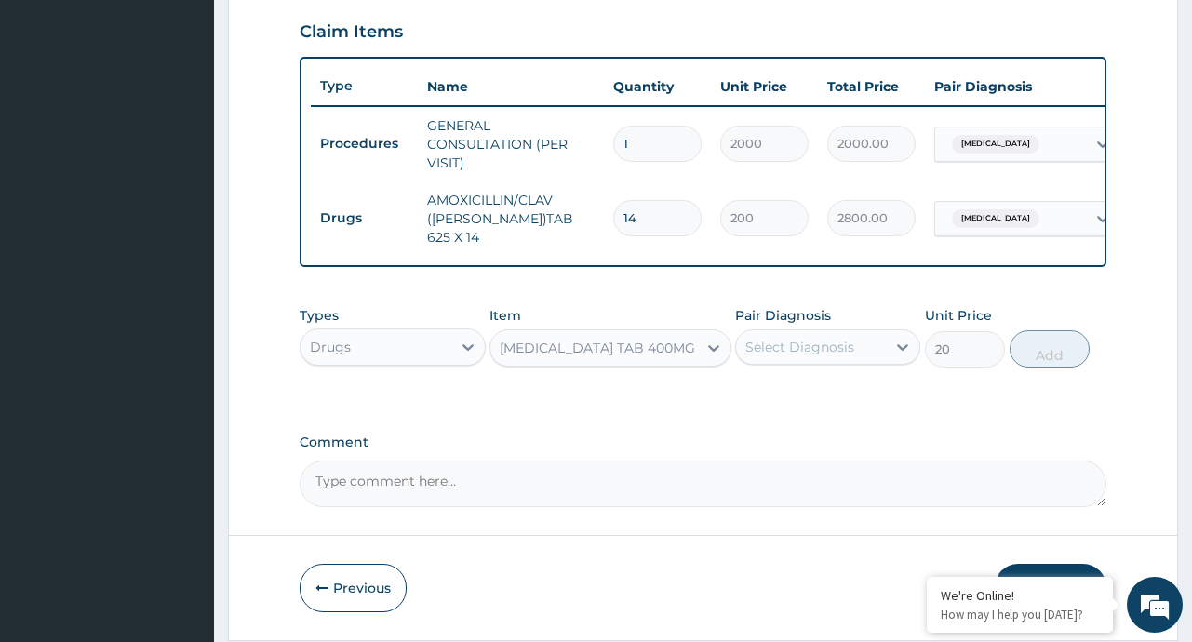
click at [842, 356] on div "Select Diagnosis" at bounding box center [799, 347] width 109 height 19
click at [832, 402] on label "[MEDICAL_DATA]" at bounding box center [823, 392] width 115 height 19
checkbox input "true"
click at [1040, 354] on button "Add" at bounding box center [1049, 348] width 81 height 37
type input "0"
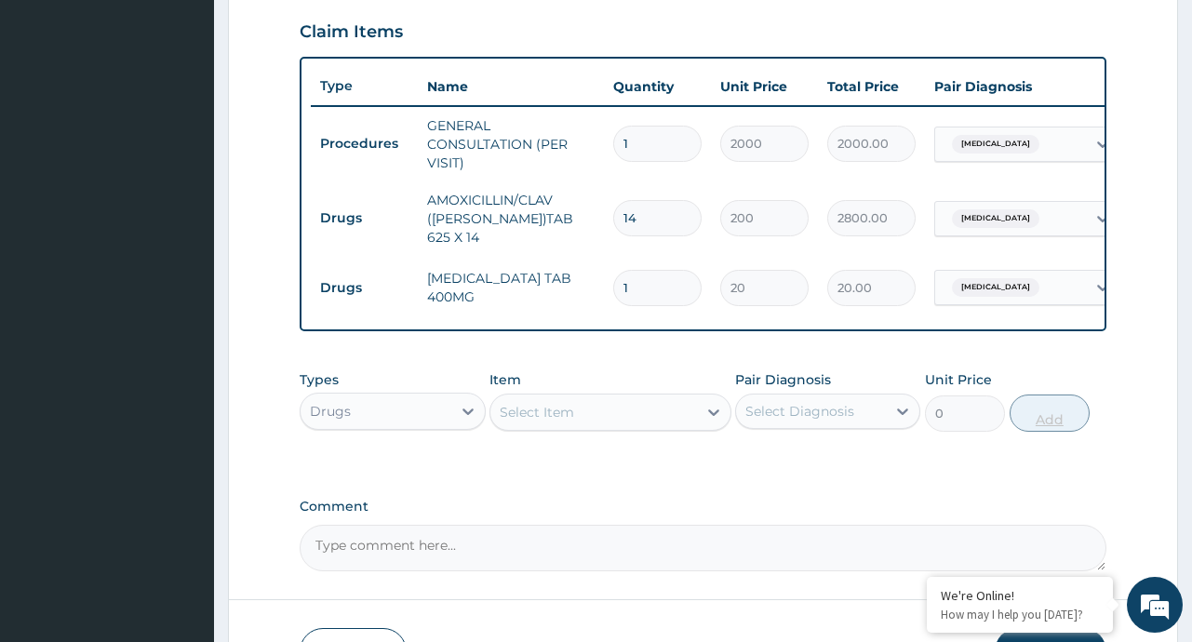
type input "10"
type input "200.00"
type input "10"
click at [714, 421] on icon at bounding box center [713, 412] width 19 height 19
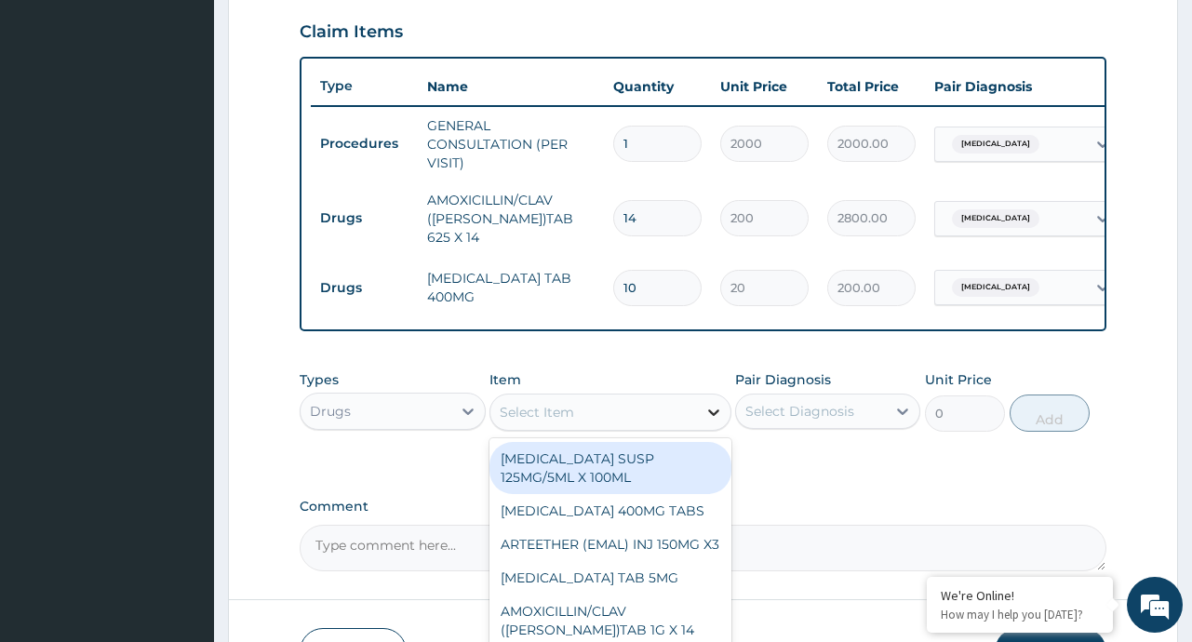
type input "R"
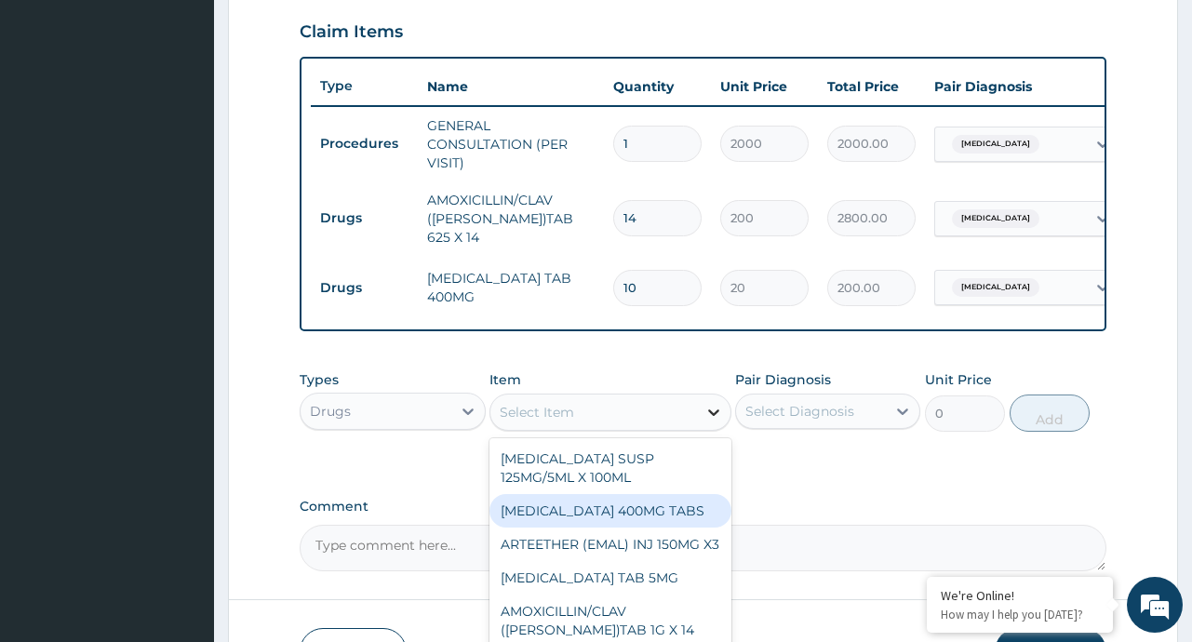
type input "A"
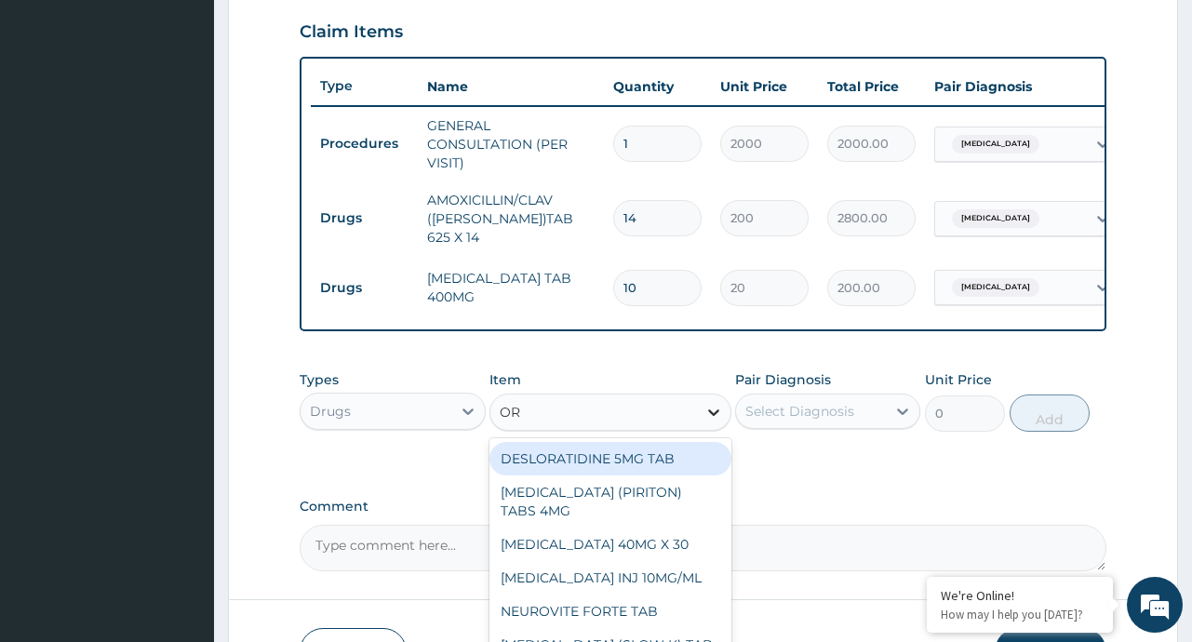
type input "ORS"
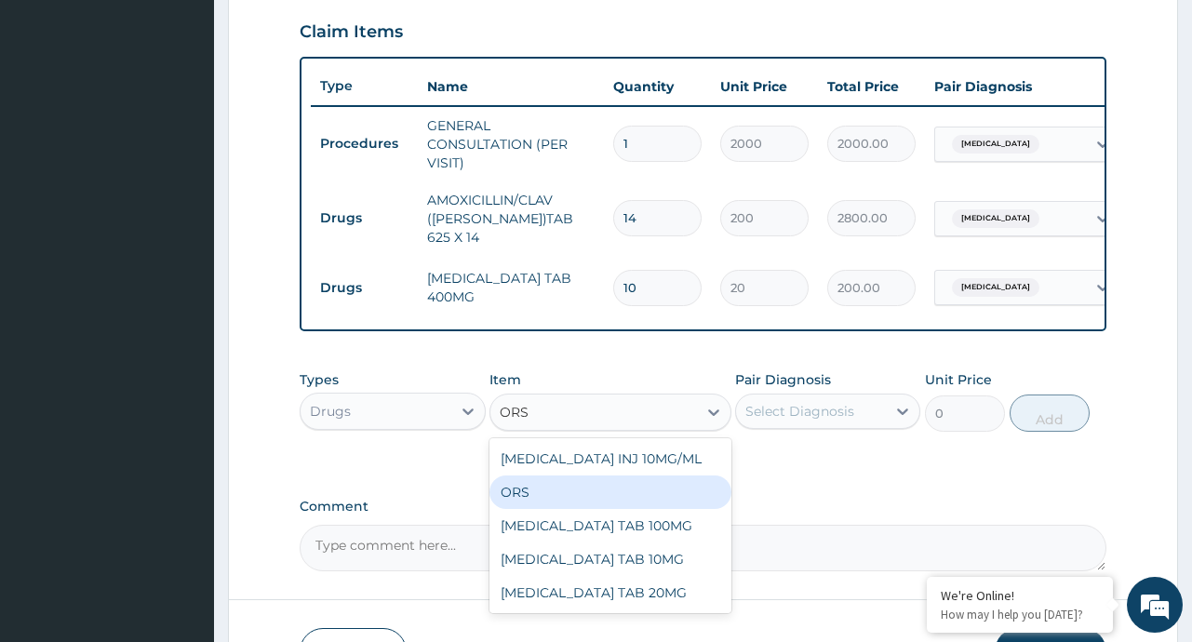
click at [544, 499] on div "ORS" at bounding box center [610, 491] width 242 height 33
type input "120"
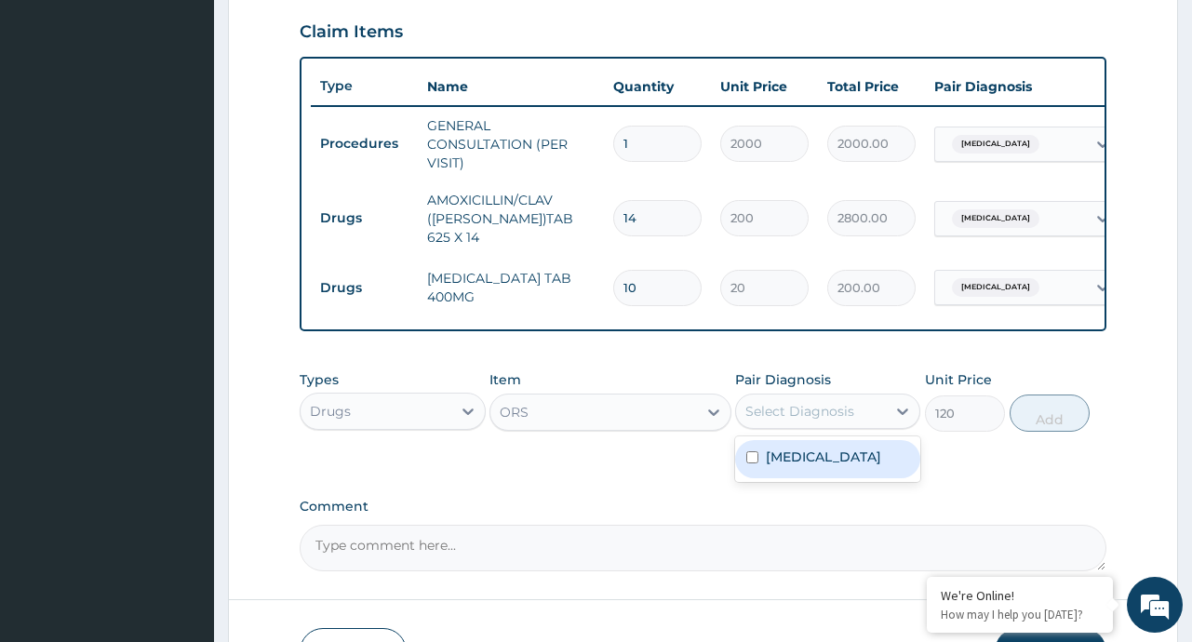
click at [855, 416] on div "Select Diagnosis" at bounding box center [811, 411] width 150 height 30
click at [824, 466] on label "[MEDICAL_DATA]" at bounding box center [823, 457] width 115 height 19
checkbox input "true"
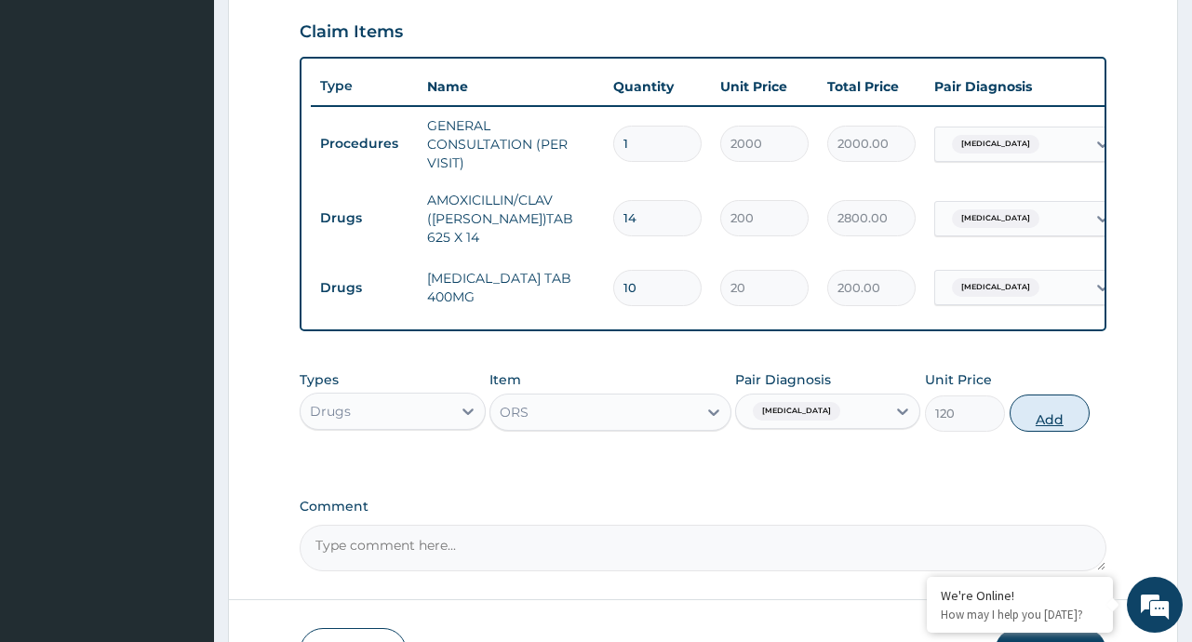
click at [1050, 412] on button "Add" at bounding box center [1049, 412] width 81 height 37
type input "0"
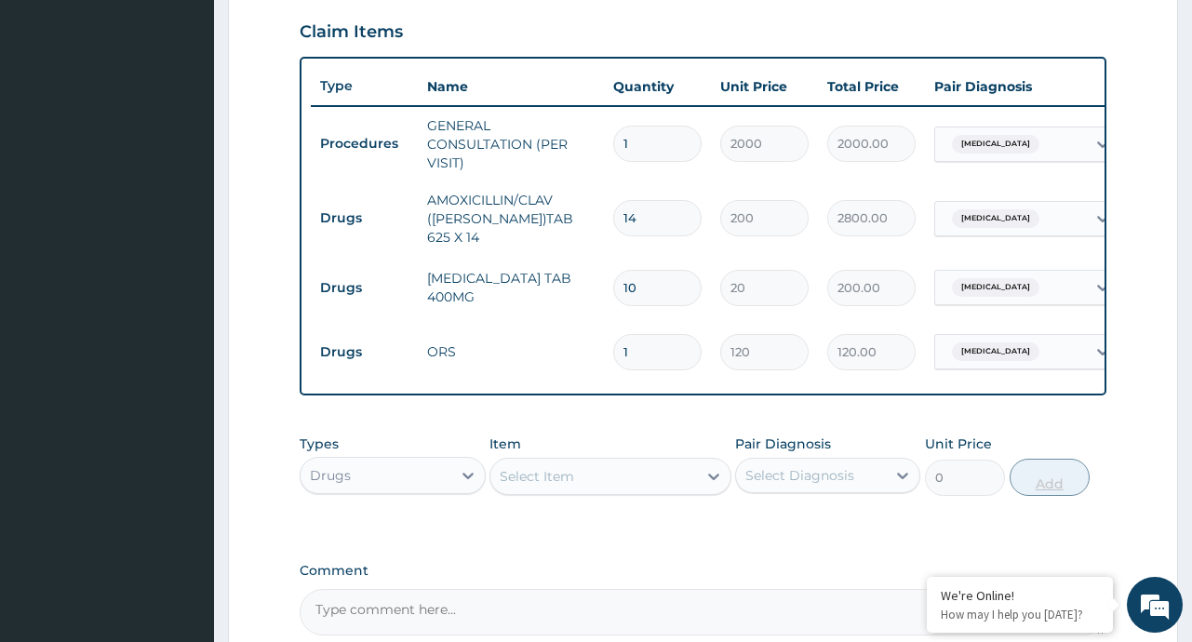
type input "0.00"
type input "2"
type input "240.00"
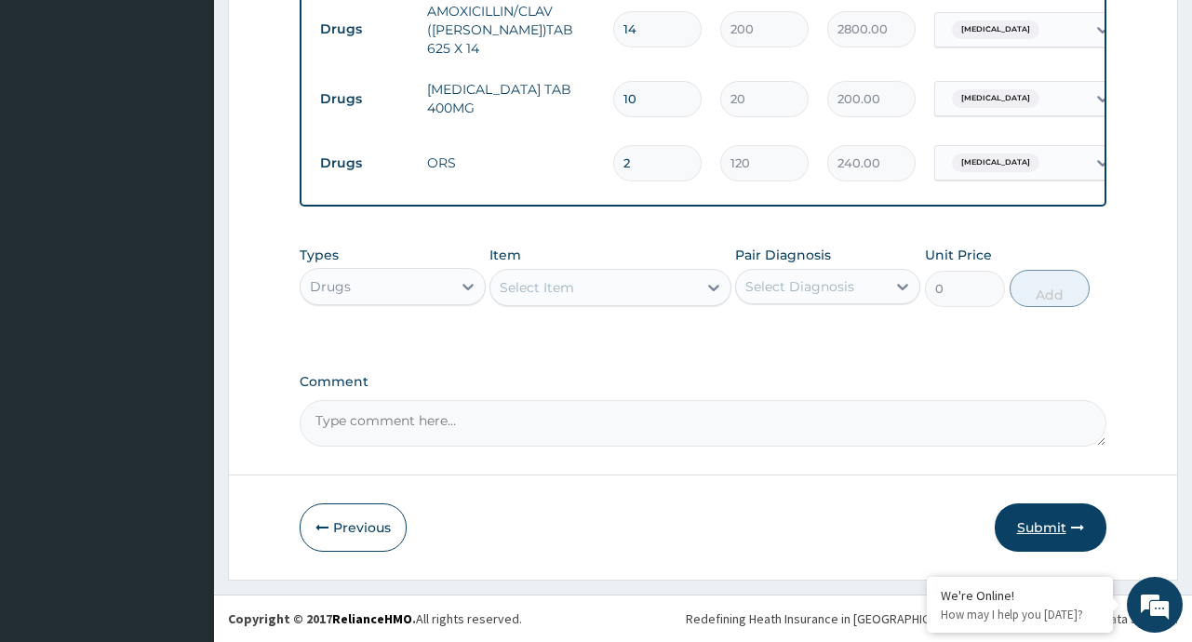
type input "2"
click at [1049, 518] on button "Submit" at bounding box center [1051, 527] width 112 height 48
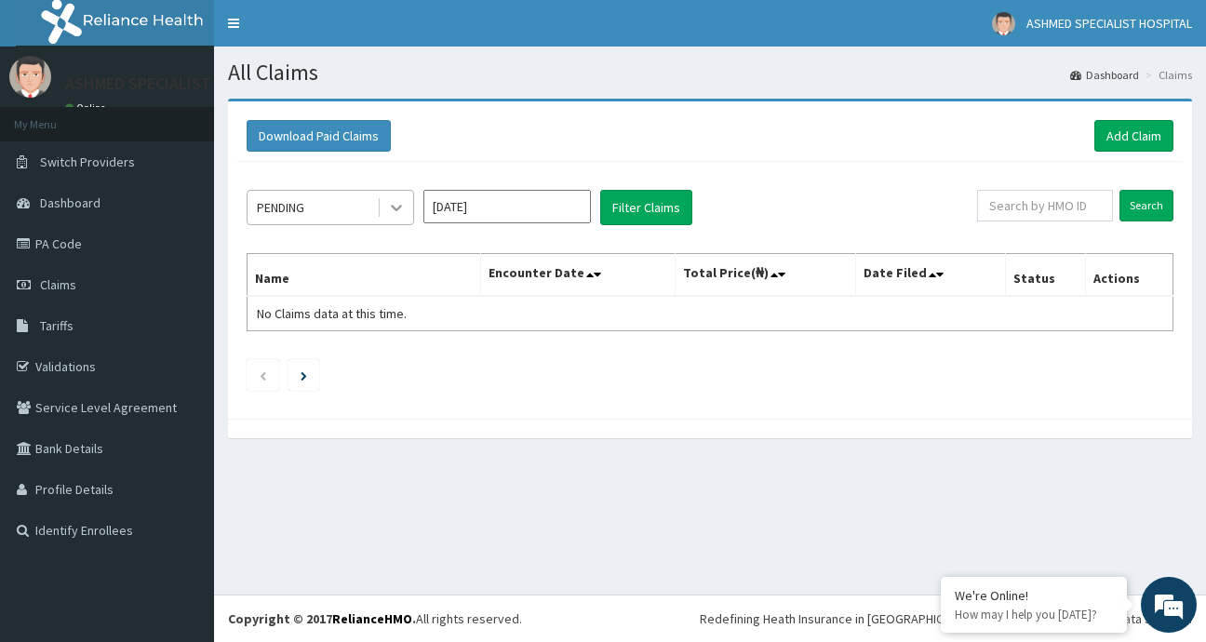
click at [398, 201] on icon at bounding box center [396, 207] width 19 height 19
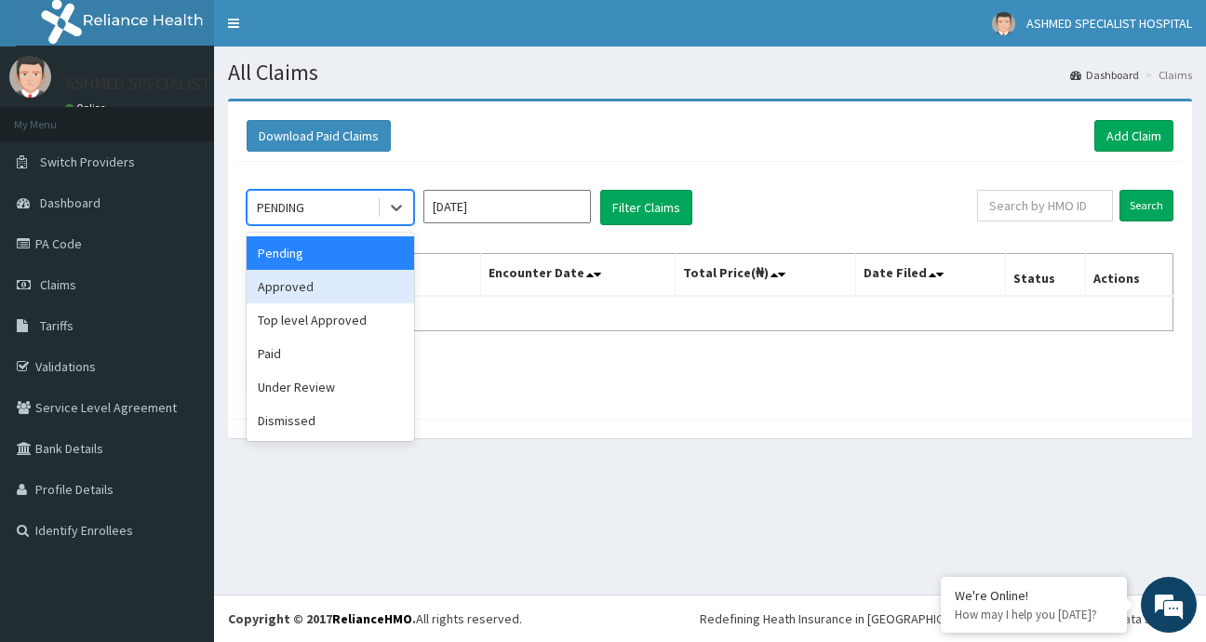
click at [300, 286] on div "Approved" at bounding box center [330, 286] width 167 height 33
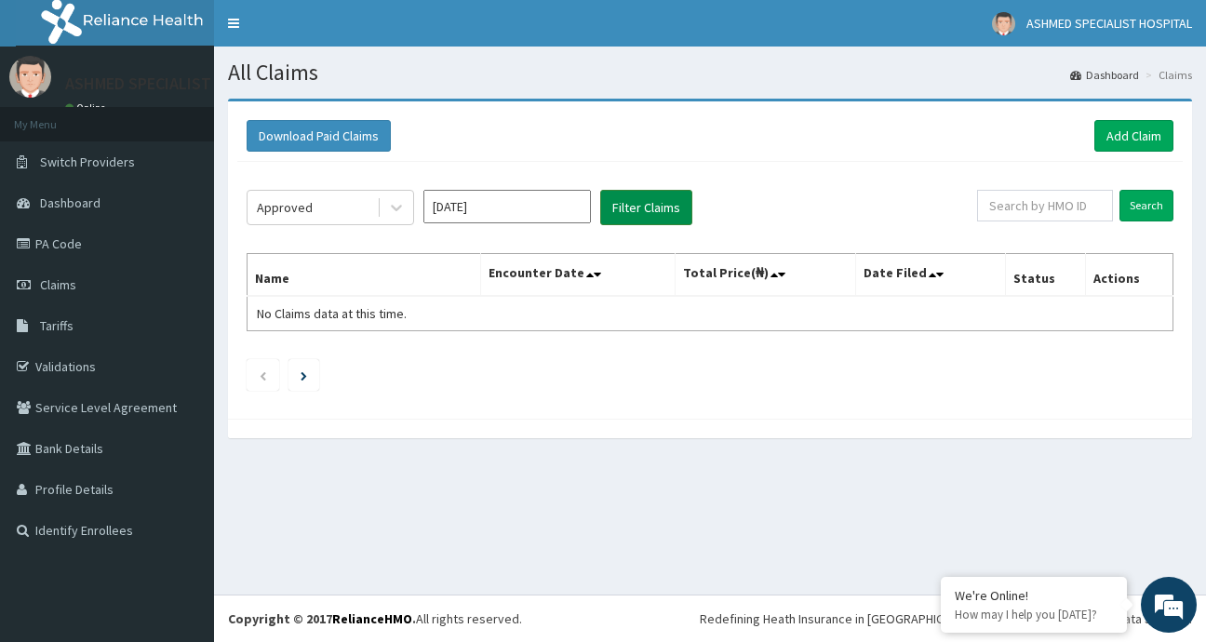
click at [643, 214] on button "Filter Claims" at bounding box center [646, 207] width 92 height 35
click at [573, 210] on input "[DATE]" at bounding box center [506, 206] width 167 height 33
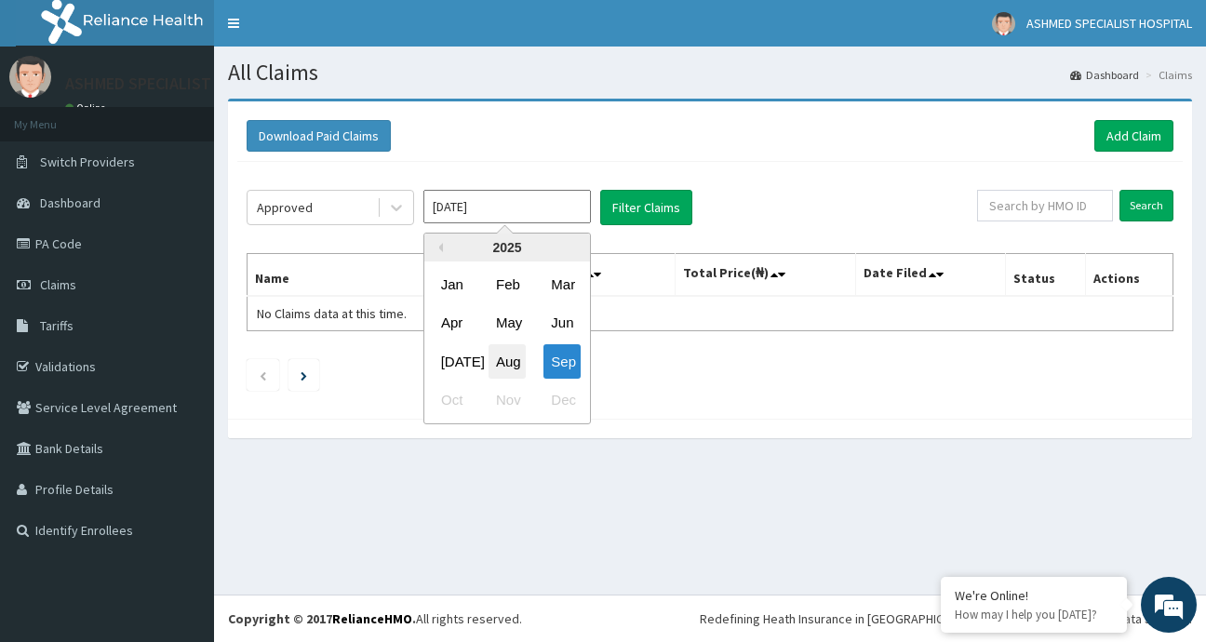
click at [505, 371] on div "Aug" at bounding box center [506, 361] width 37 height 34
type input "[DATE]"
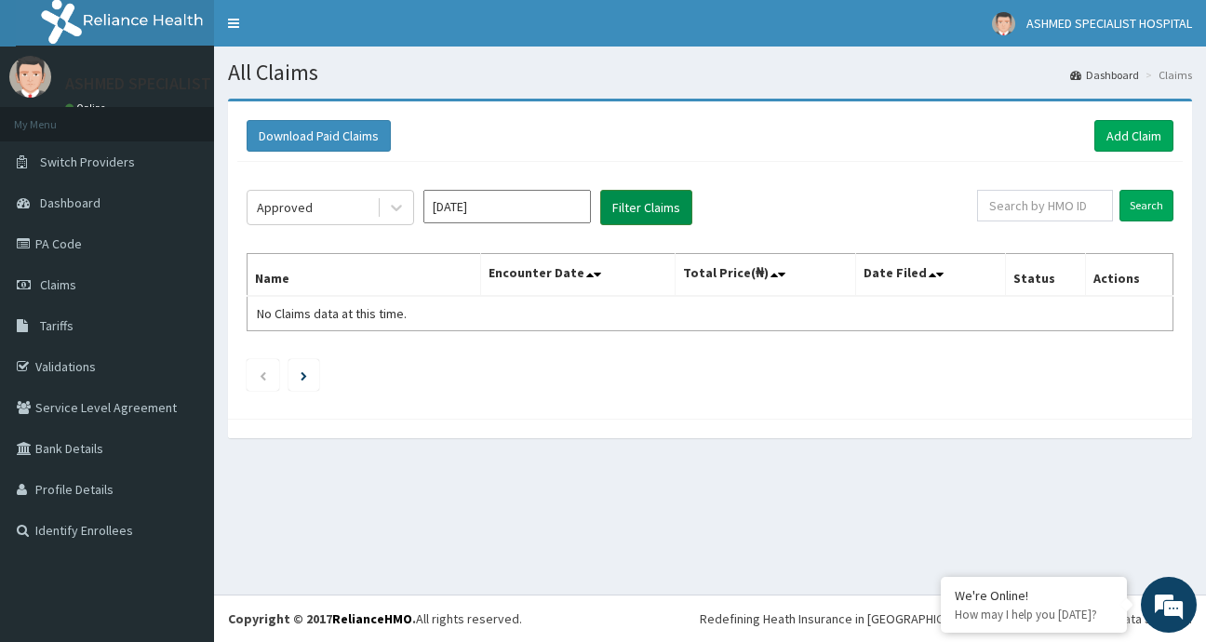
click at [643, 213] on button "Filter Claims" at bounding box center [646, 207] width 92 height 35
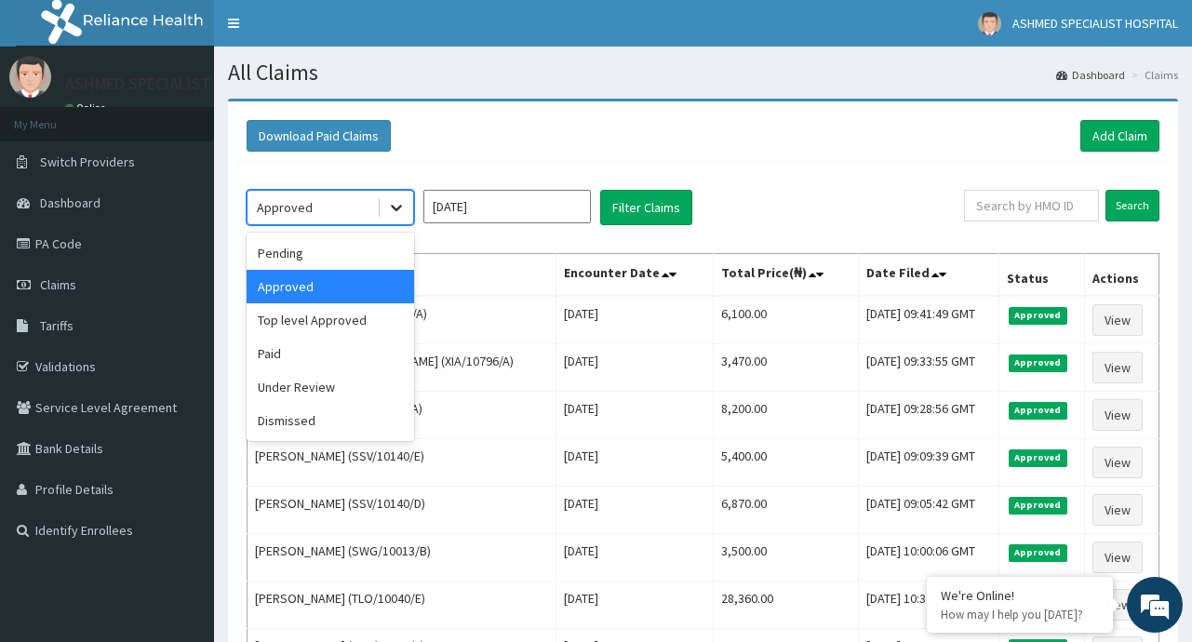
click at [405, 206] on icon at bounding box center [396, 207] width 19 height 19
click at [314, 251] on div "Pending" at bounding box center [330, 252] width 167 height 33
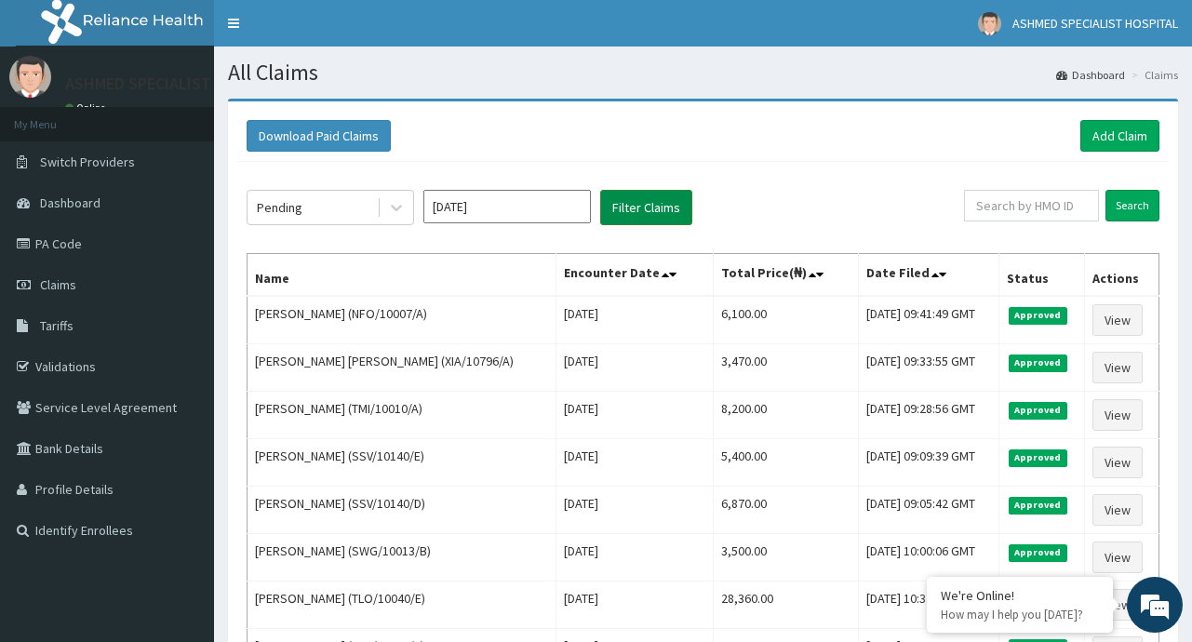
click at [635, 219] on button "Filter Claims" at bounding box center [646, 207] width 92 height 35
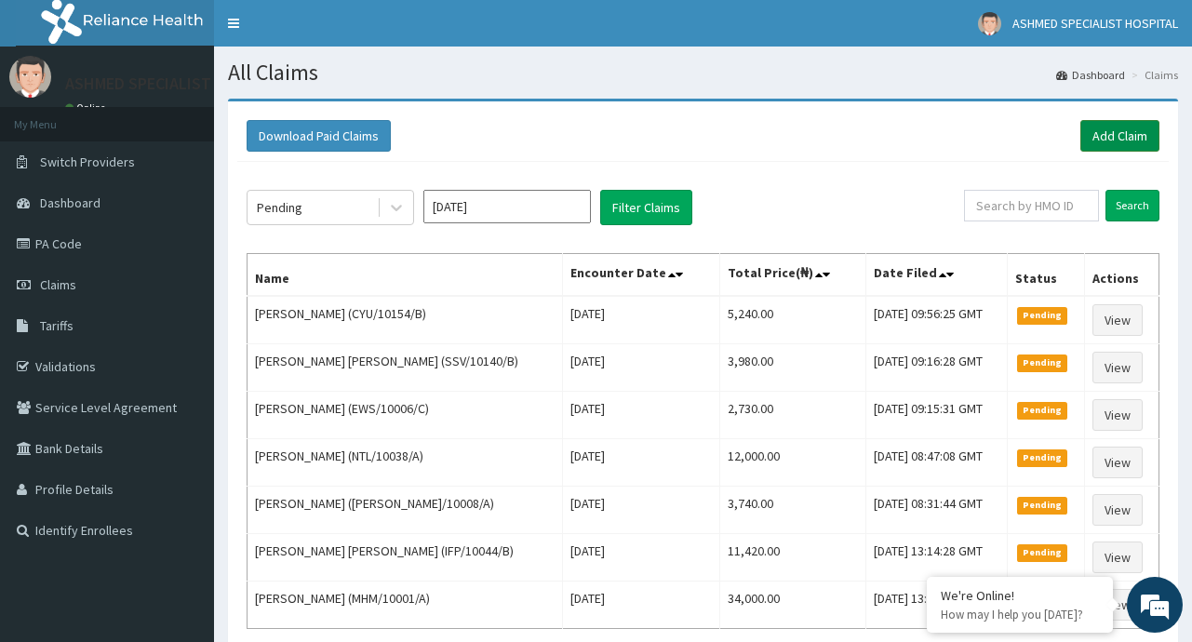
click at [1112, 125] on link "Add Claim" at bounding box center [1119, 136] width 79 height 32
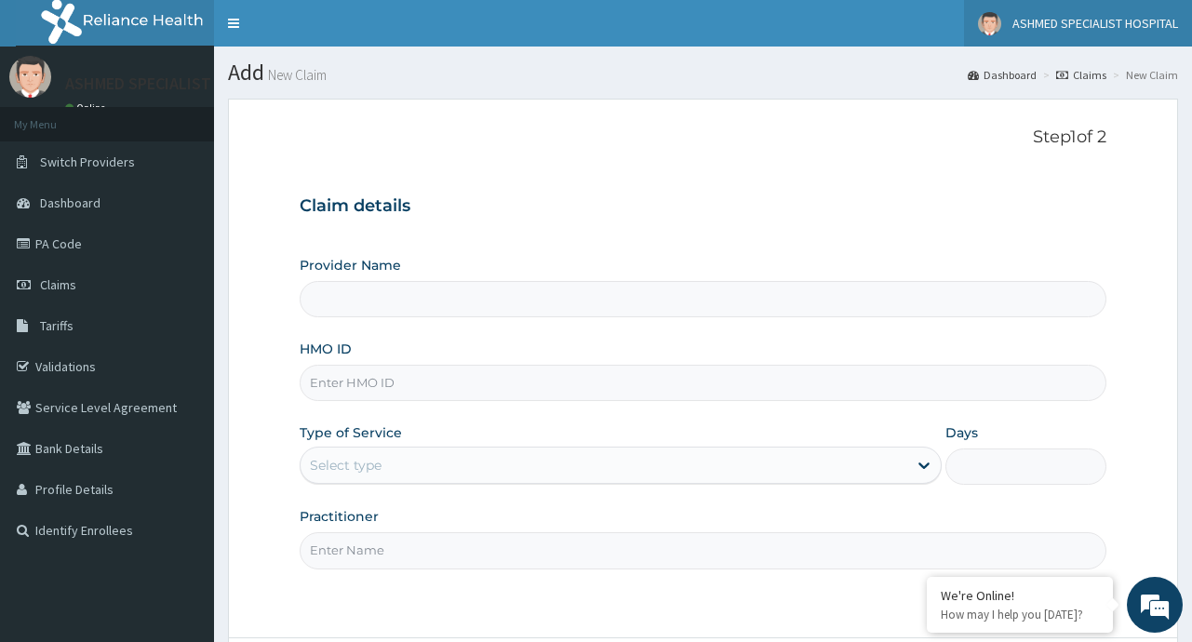
type input "ASHMED SPECIALIST HOSPITAL"
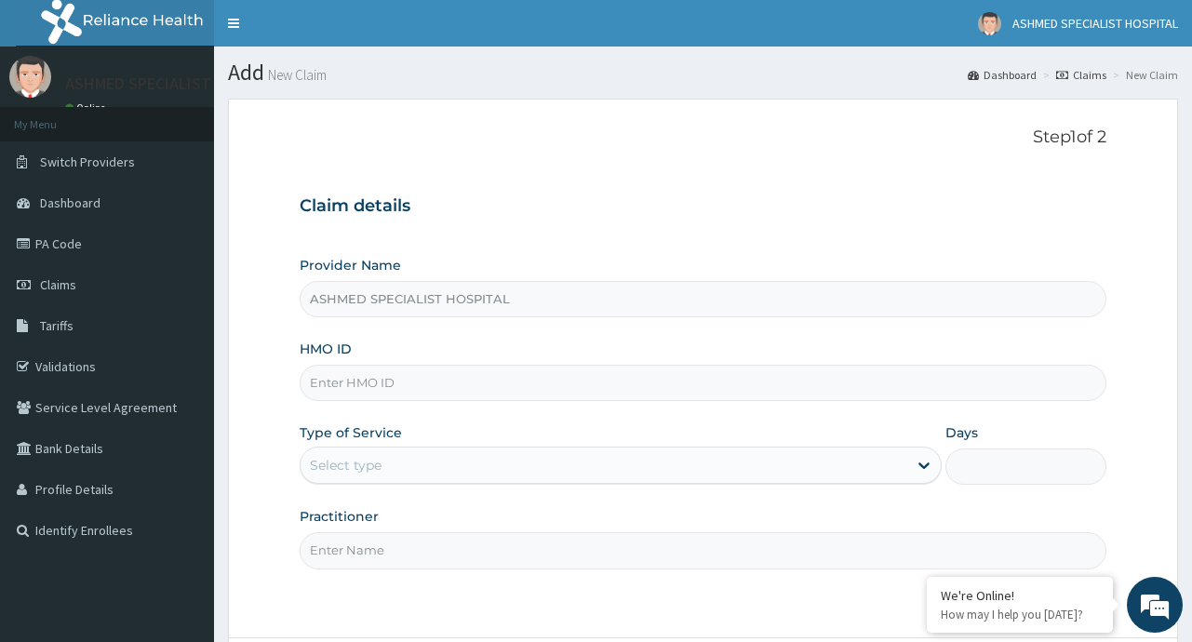
click at [381, 391] on input "HMO ID" at bounding box center [703, 383] width 806 height 36
type input "CYU/10154/C"
click at [861, 461] on div "Select type" at bounding box center [604, 465] width 607 height 30
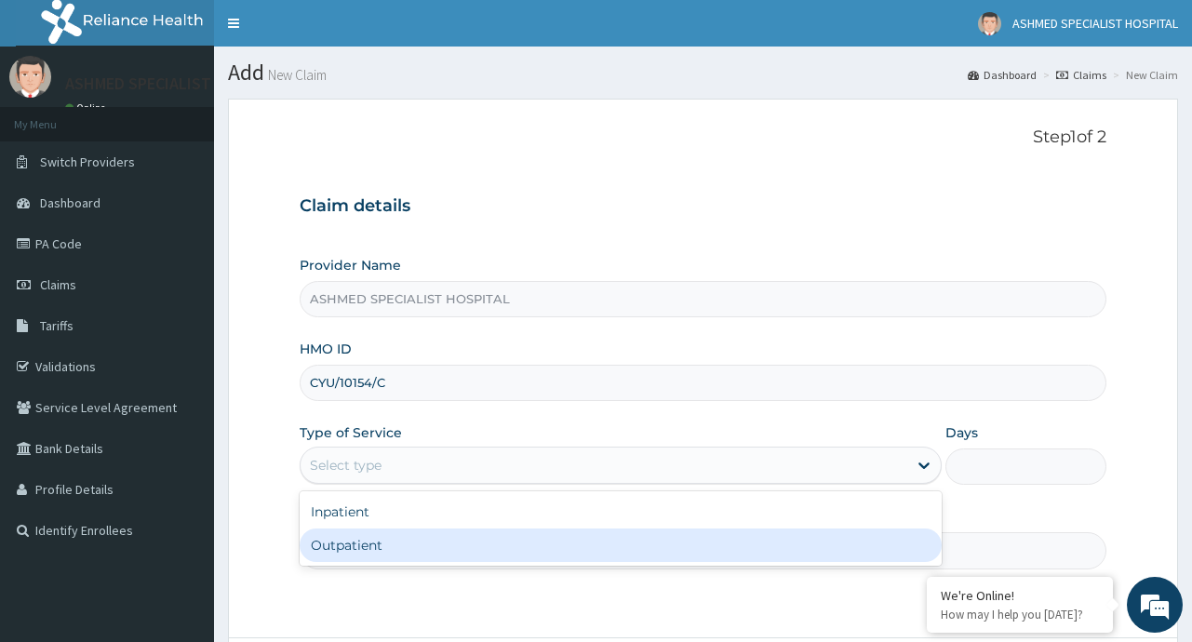
click at [366, 550] on div "Outpatient" at bounding box center [621, 544] width 642 height 33
type input "1"
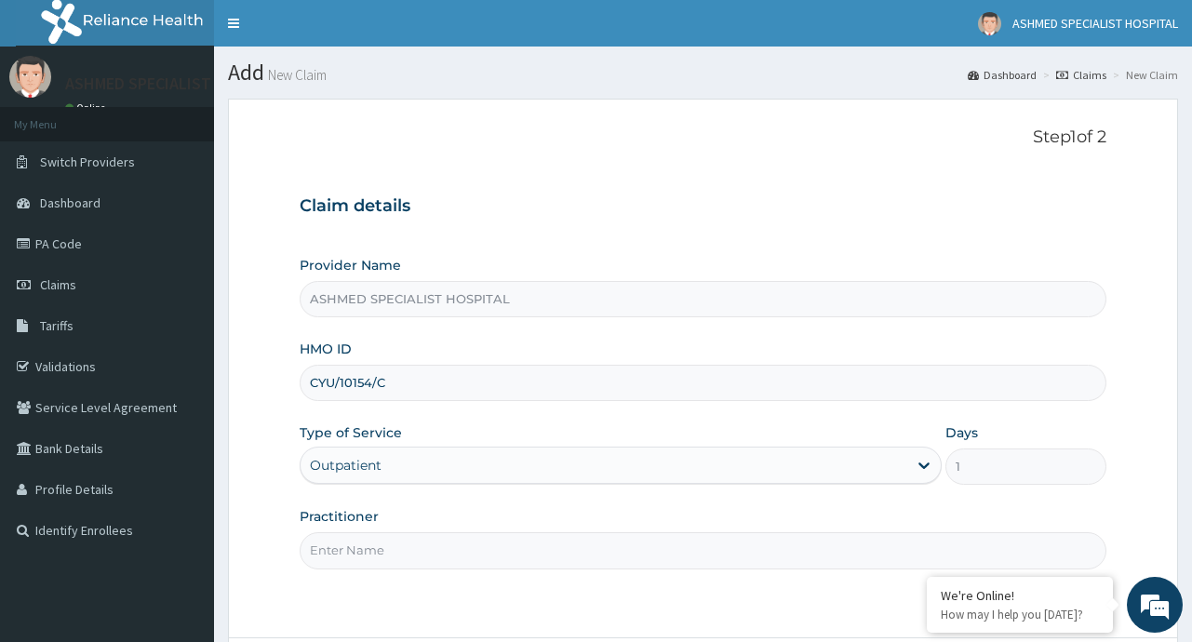
scroll to position [163, 0]
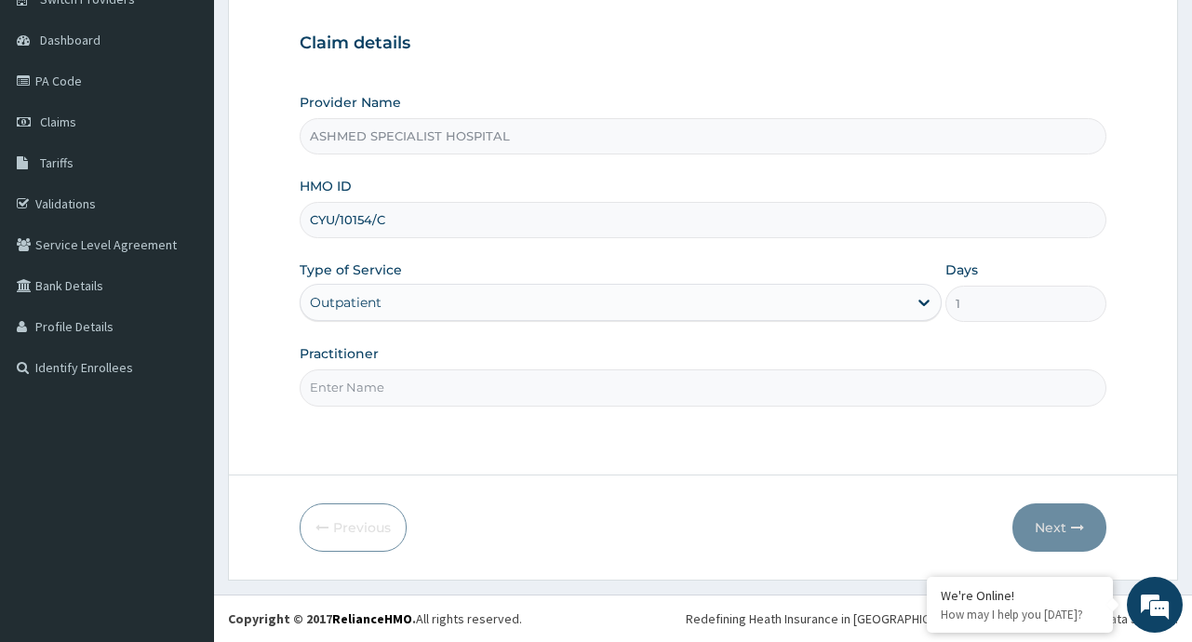
click at [395, 376] on input "Practitioner" at bounding box center [703, 387] width 806 height 36
type input "[PERSON_NAME]"
click at [1035, 521] on button "Next" at bounding box center [1059, 527] width 94 height 48
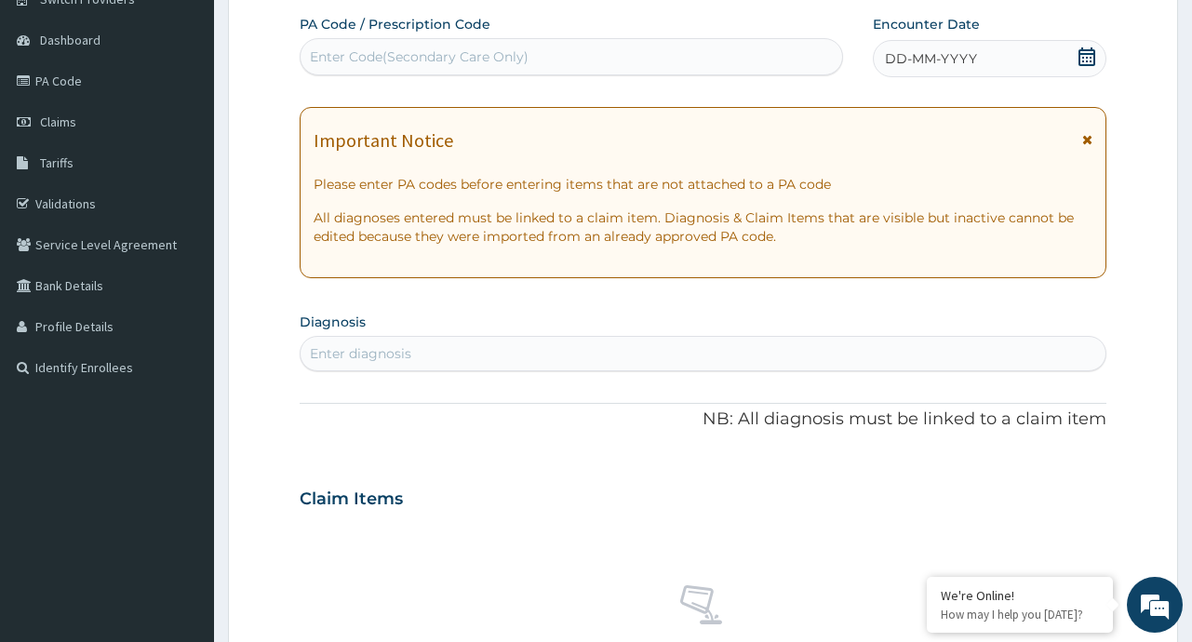
click at [1033, 58] on div "DD-MM-YYYY" at bounding box center [989, 58] width 233 height 37
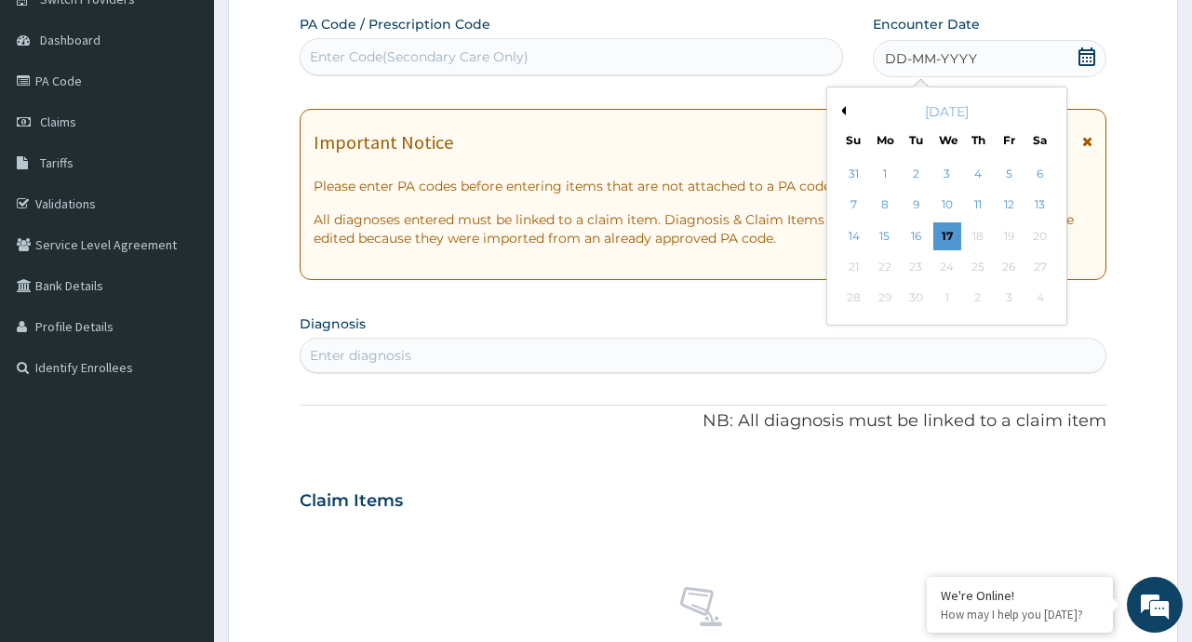
click at [849, 116] on div "[DATE]" at bounding box center [947, 111] width 224 height 19
click at [847, 104] on div "[DATE]" at bounding box center [947, 111] width 224 height 19
click at [845, 108] on button "Previous Month" at bounding box center [840, 110] width 9 height 9
click at [1012, 269] on div "22" at bounding box center [1010, 267] width 28 height 28
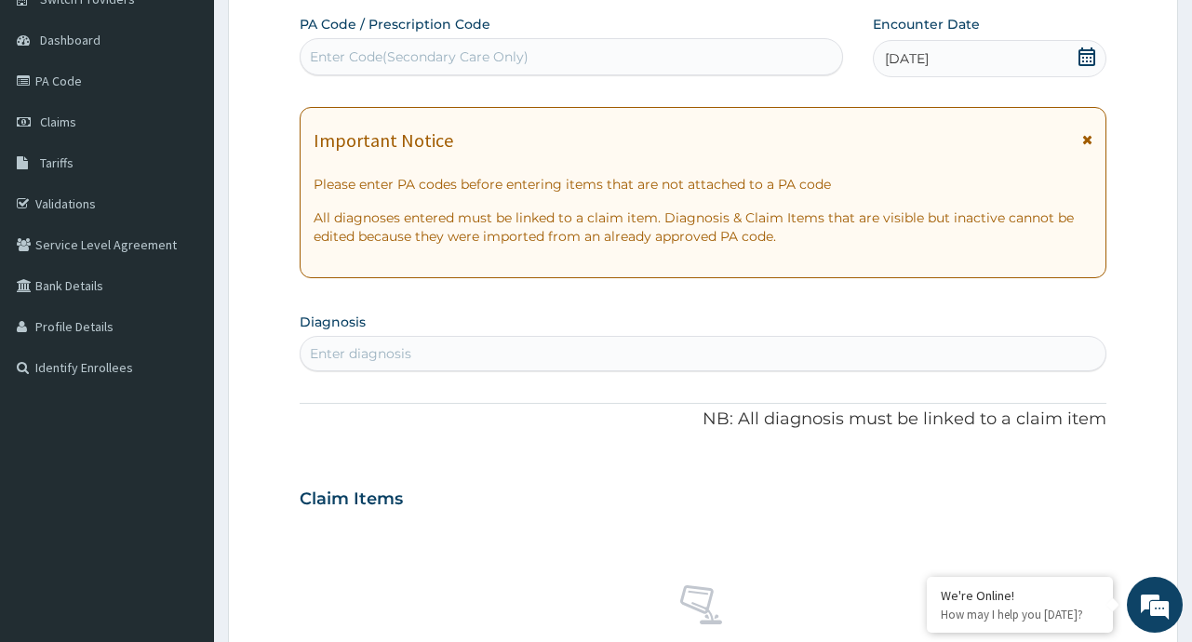
click at [381, 350] on div "Enter diagnosis" at bounding box center [360, 353] width 101 height 19
type input "[MEDICAL_DATA]"
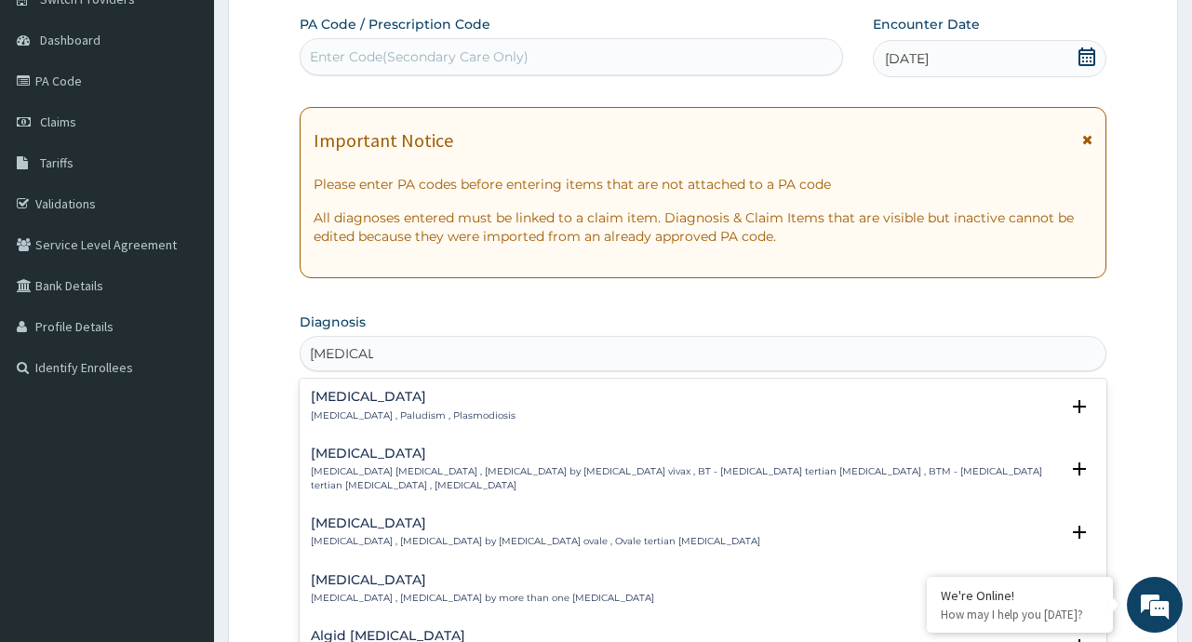
click at [341, 403] on h4 "[MEDICAL_DATA]" at bounding box center [413, 397] width 205 height 14
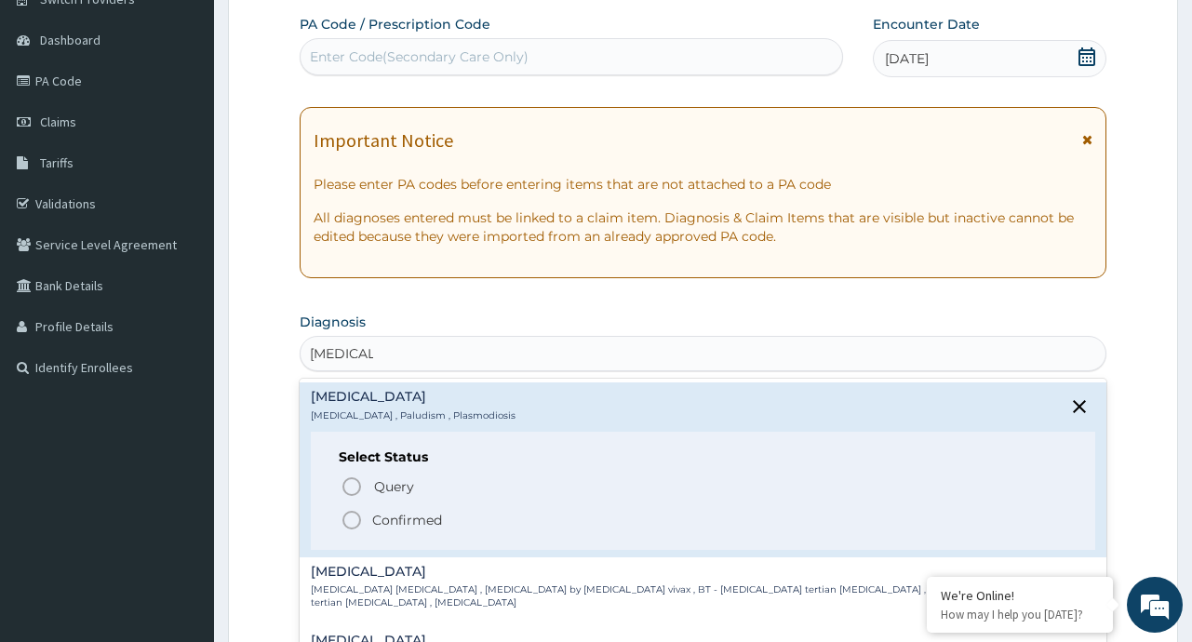
click at [408, 524] on p "Confirmed" at bounding box center [407, 520] width 70 height 19
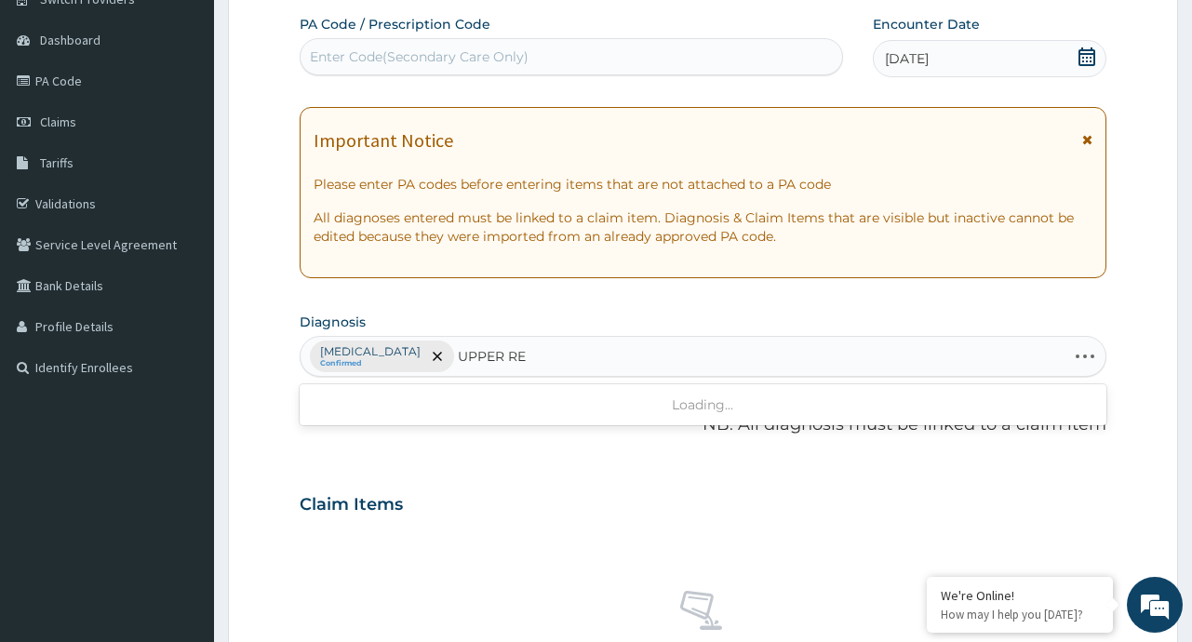
type input "UPPER RES"
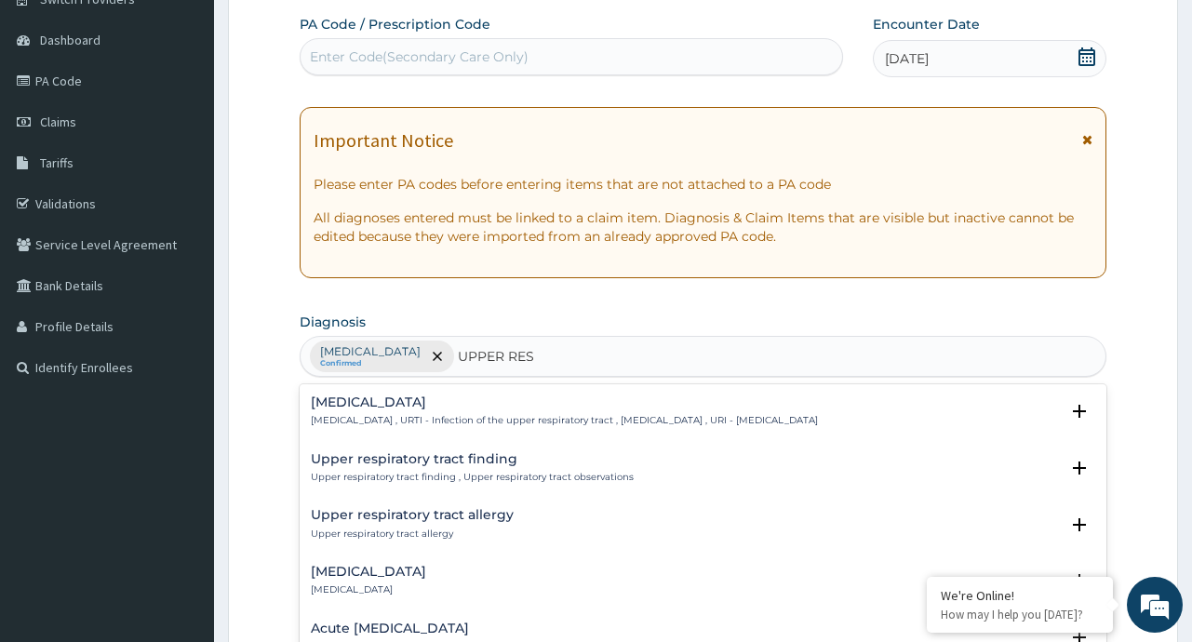
click at [408, 408] on h4 "[MEDICAL_DATA]" at bounding box center [564, 402] width 507 height 14
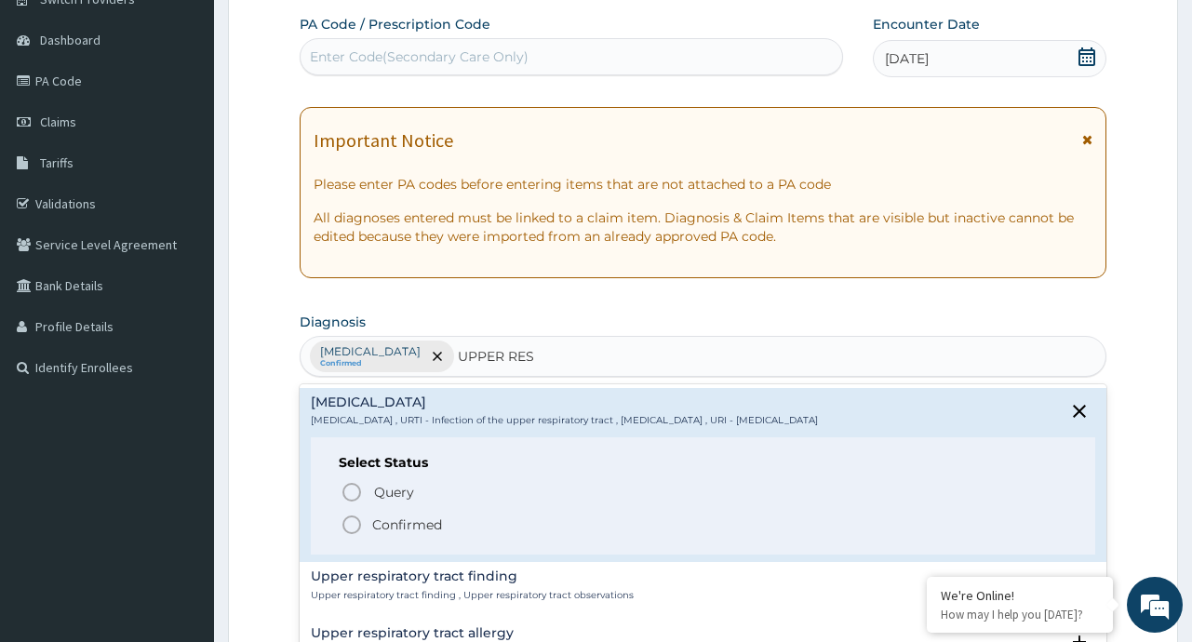
click at [408, 528] on p "Confirmed" at bounding box center [407, 524] width 70 height 19
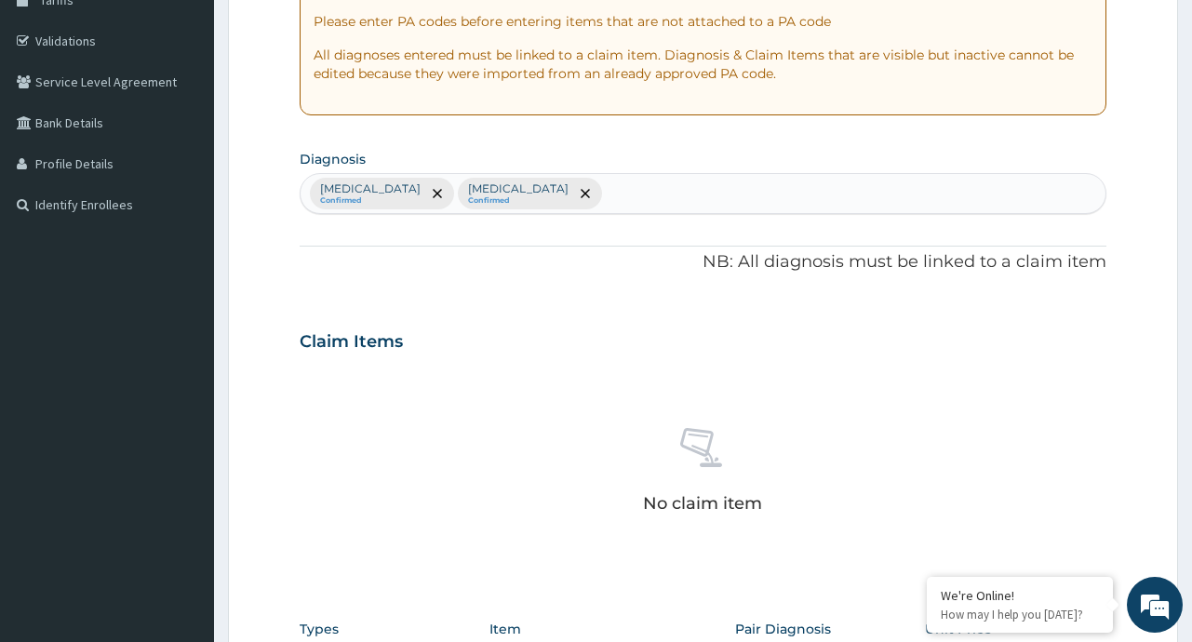
scroll to position [284, 0]
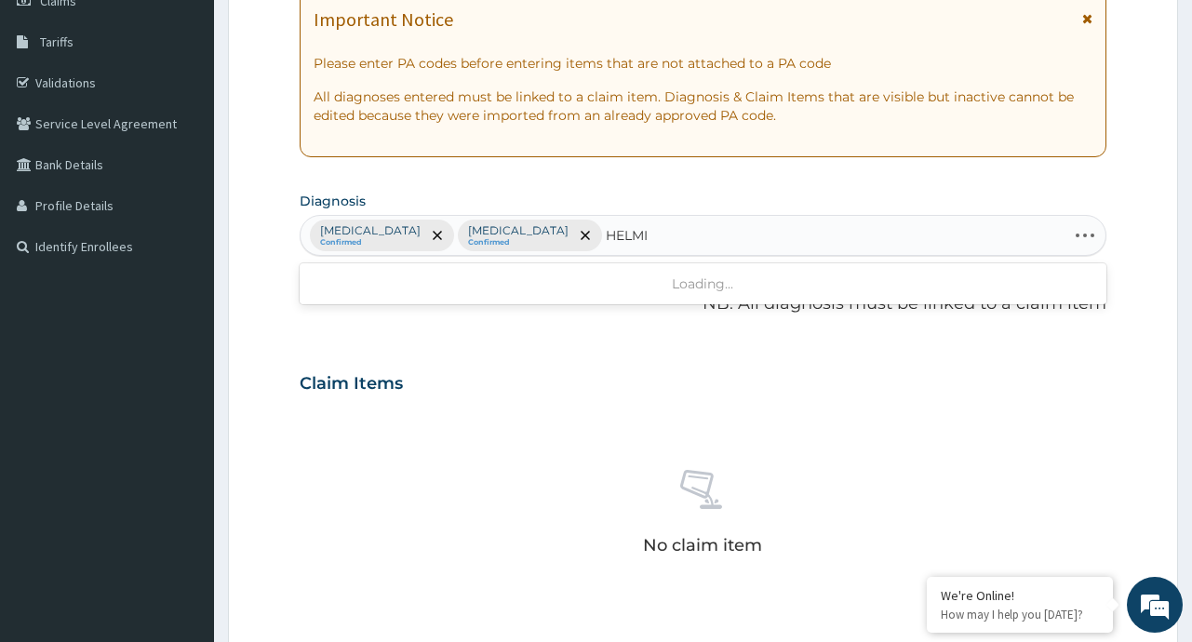
type input "HELMIN"
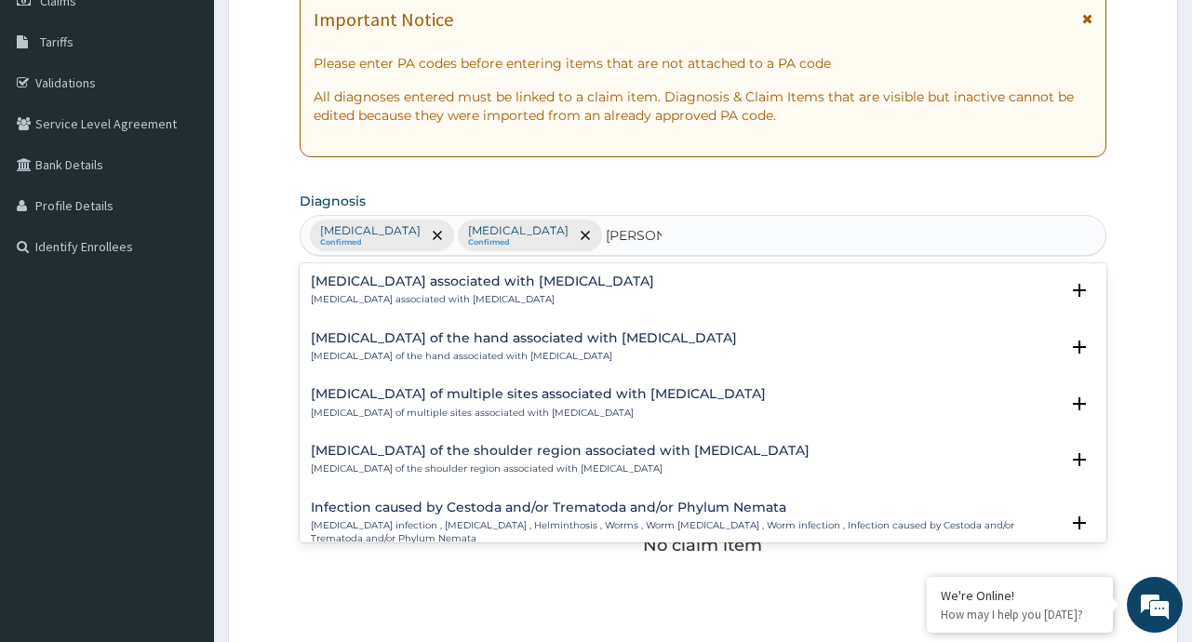
click at [483, 294] on p "Arthropathy associated with helminthiasis" at bounding box center [482, 299] width 343 height 13
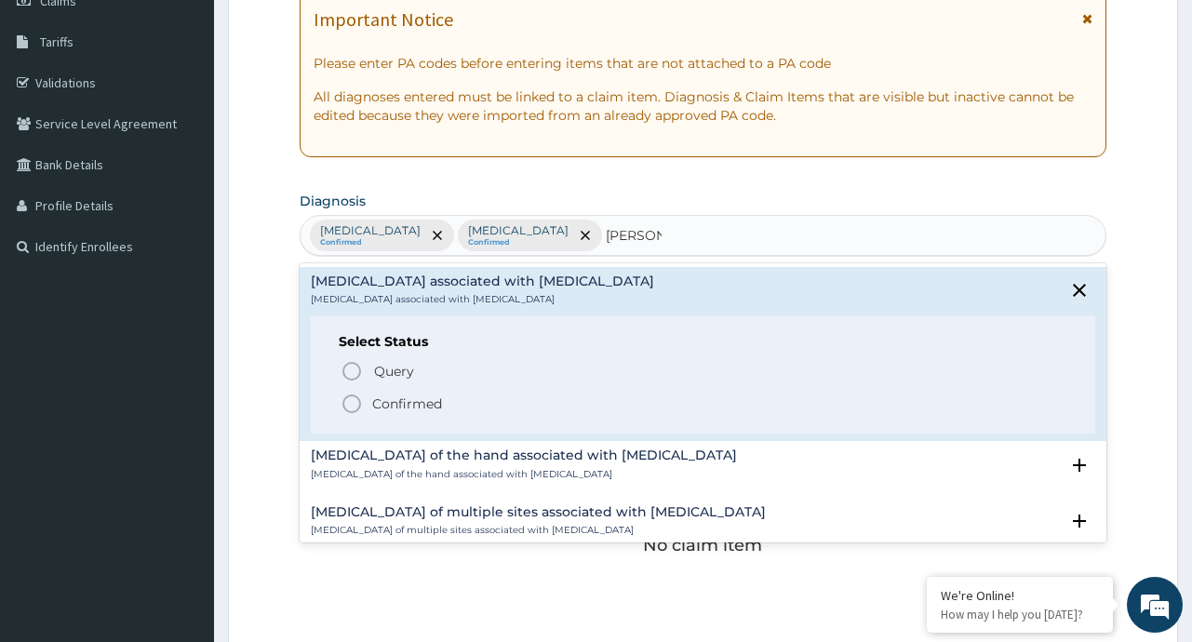
click at [423, 408] on p "Confirmed" at bounding box center [407, 403] width 70 height 19
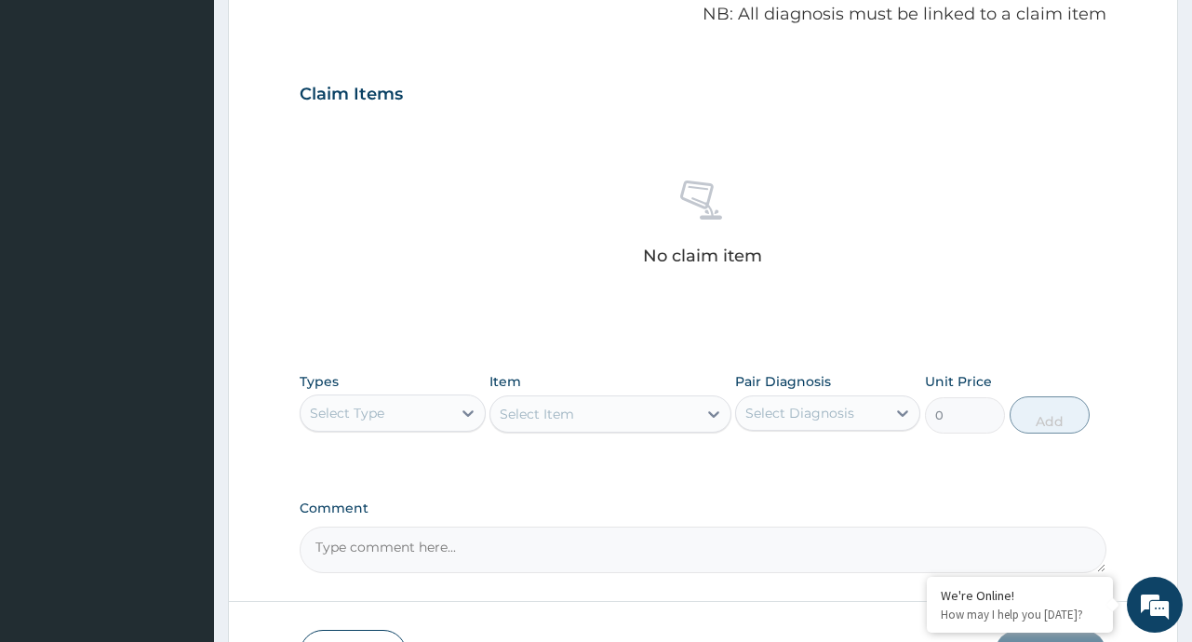
scroll to position [700, 0]
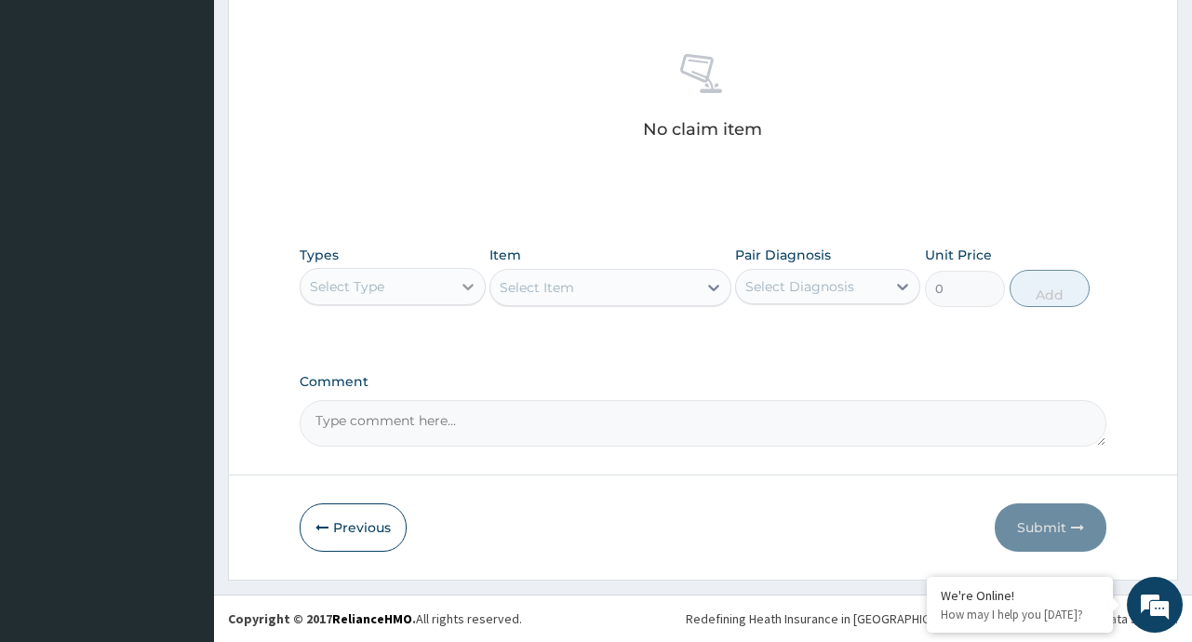
click at [462, 297] on div at bounding box center [467, 286] width 33 height 33
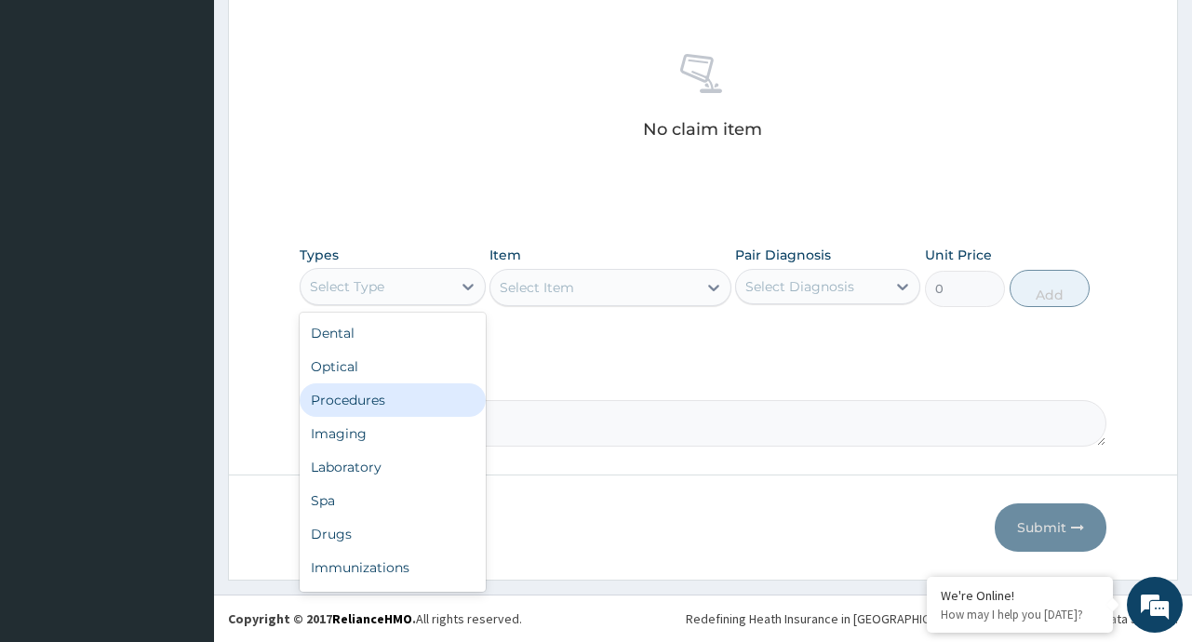
click at [387, 400] on div "Procedures" at bounding box center [392, 399] width 185 height 33
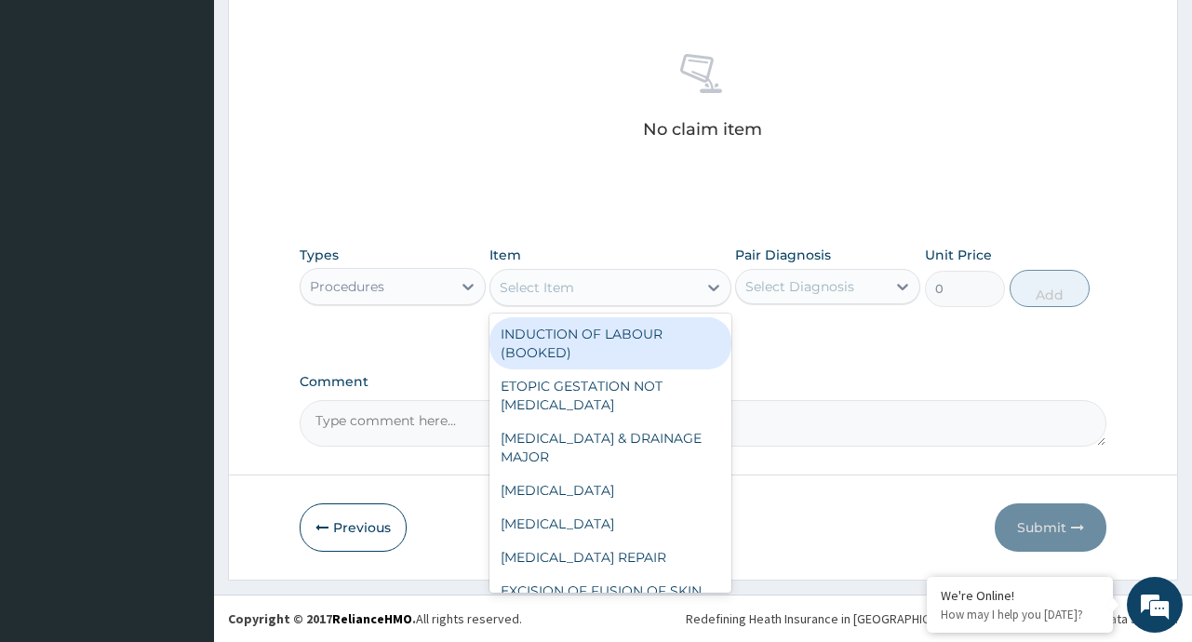
click at [710, 287] on icon at bounding box center [713, 288] width 11 height 7
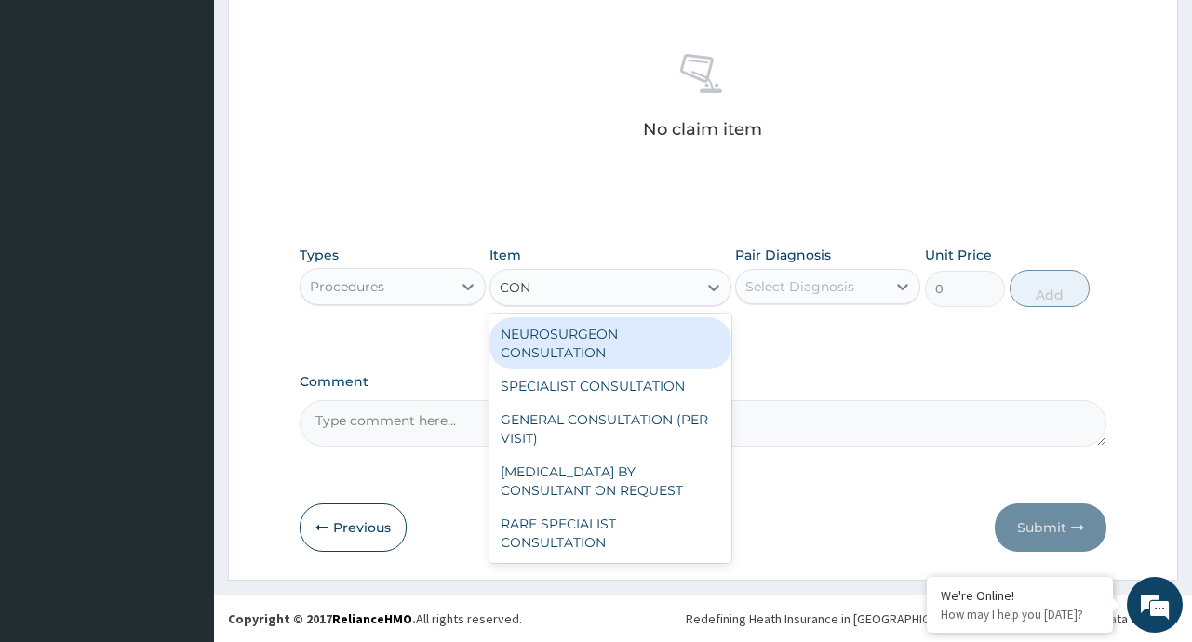
type input "CONS"
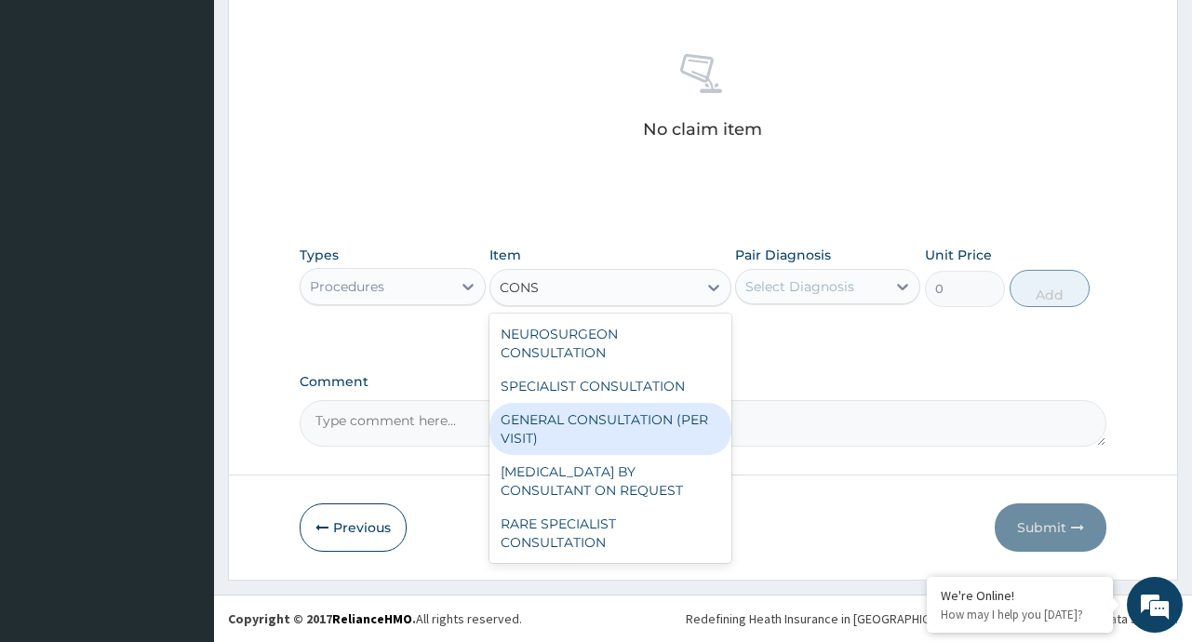
click at [620, 434] on div "GENERAL CONSULTATION (PER VISIT)" at bounding box center [610, 429] width 242 height 52
type input "2000"
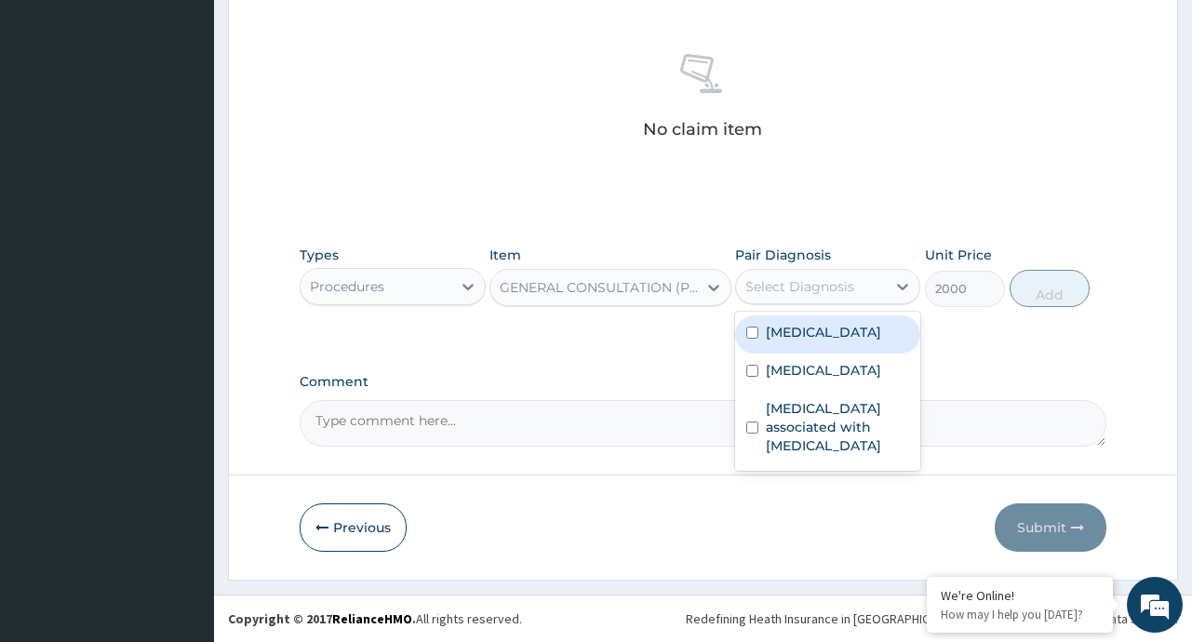
click at [837, 284] on div "Select Diagnosis" at bounding box center [799, 286] width 109 height 19
click at [816, 339] on div "Malaria" at bounding box center [827, 334] width 185 height 38
checkbox input "true"
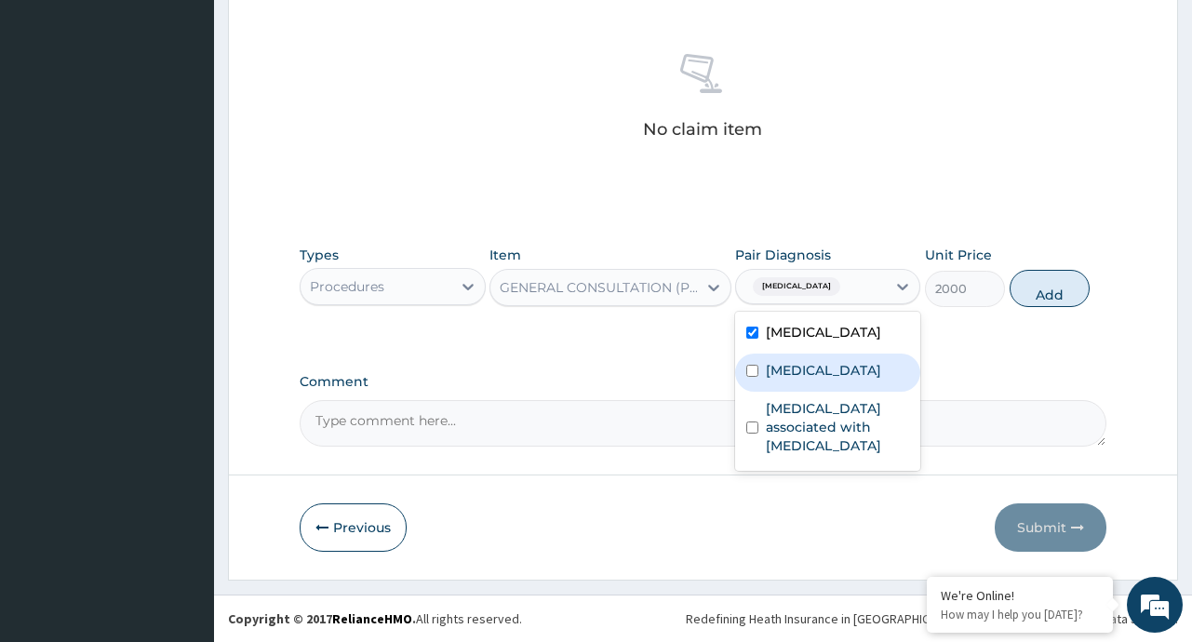
click at [811, 380] on label "Upper respiratory infection" at bounding box center [823, 370] width 115 height 19
checkbox input "true"
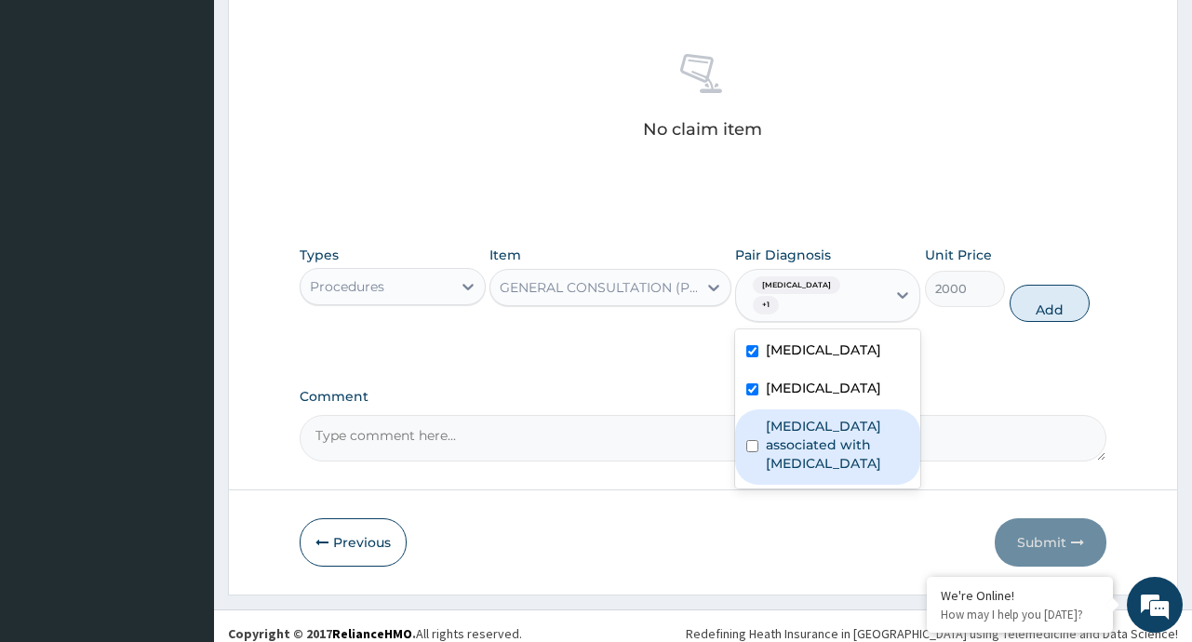
click at [819, 460] on label "Arthropathy associated with helminthiasis" at bounding box center [837, 445] width 143 height 56
checkbox input "true"
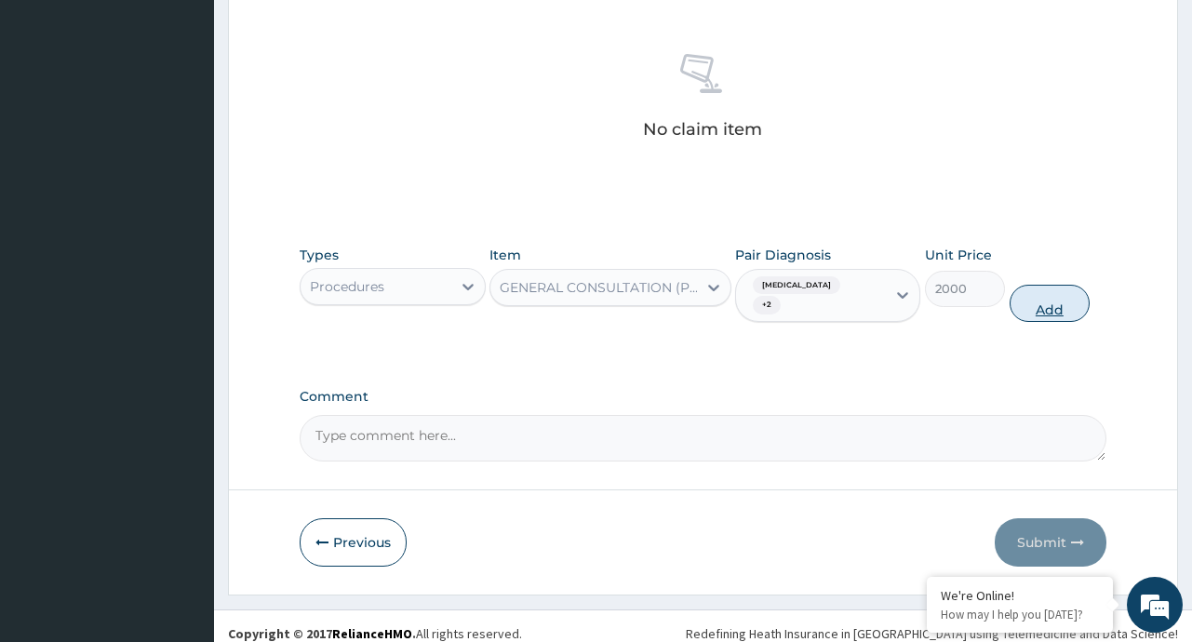
click at [1047, 292] on button "Add" at bounding box center [1049, 303] width 81 height 37
type input "0"
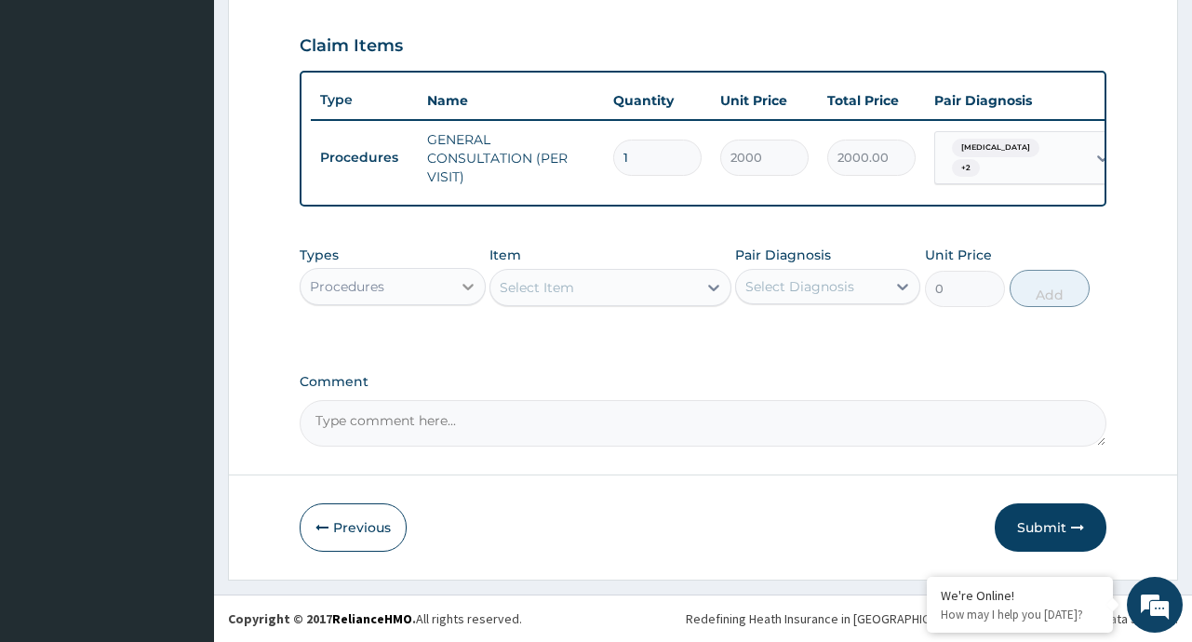
scroll to position [635, 0]
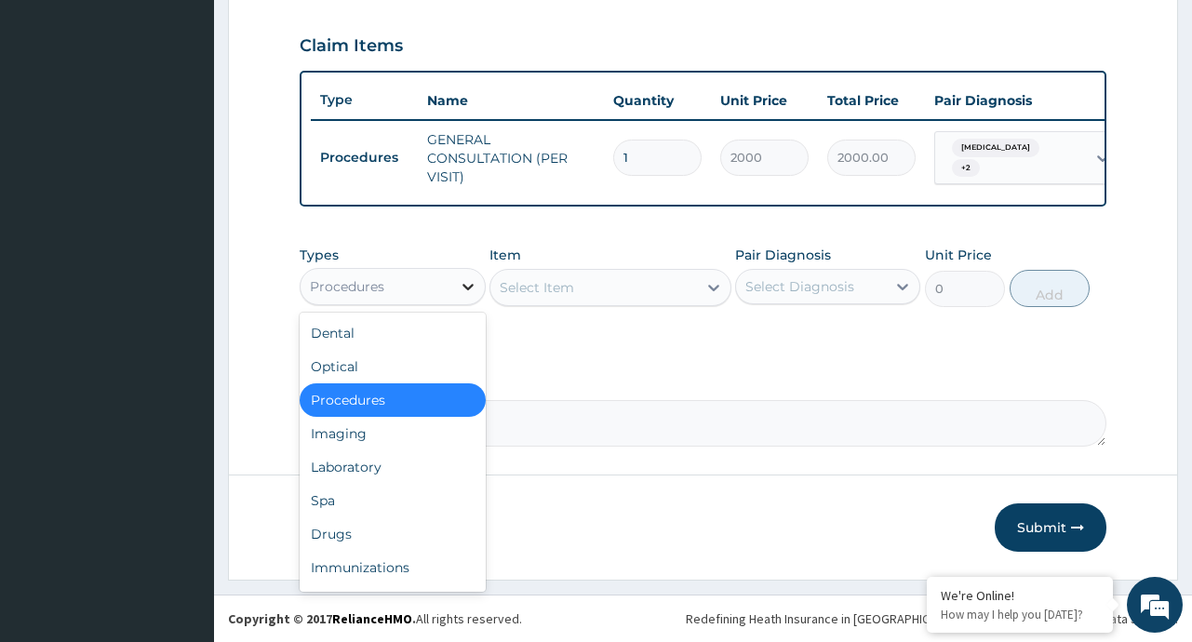
click at [468, 283] on icon at bounding box center [468, 286] width 19 height 19
click at [335, 540] on div "Drugs" at bounding box center [392, 533] width 185 height 33
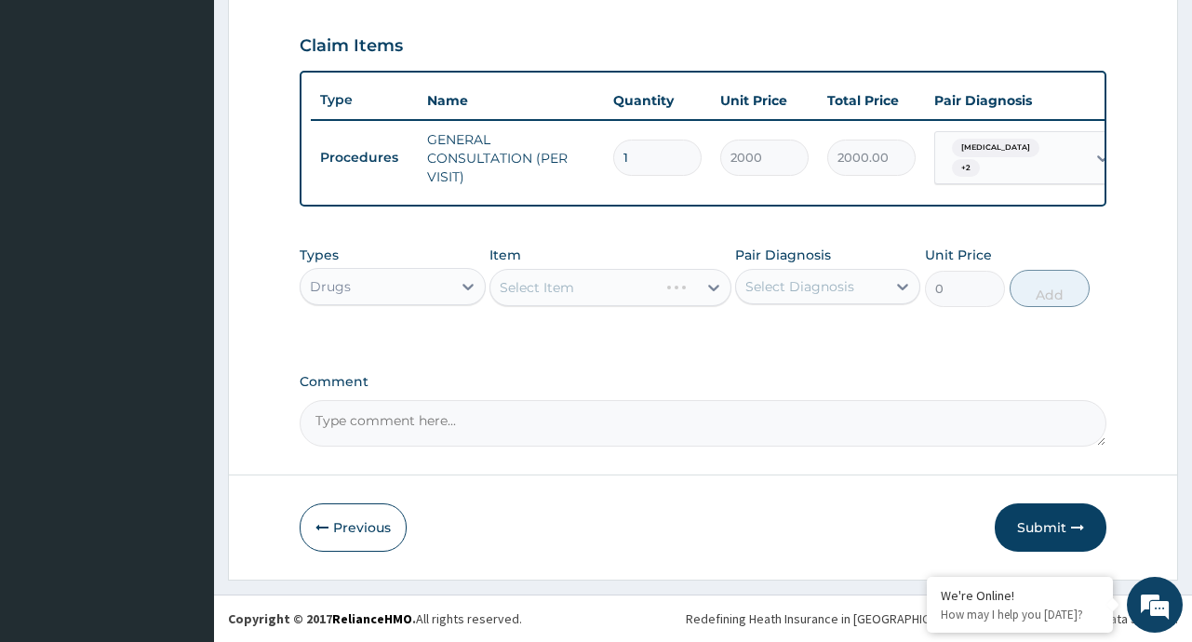
click at [712, 286] on div "Select Item" at bounding box center [610, 287] width 242 height 37
click at [715, 286] on div "Select Item" at bounding box center [610, 287] width 242 height 37
click at [715, 286] on icon at bounding box center [713, 287] width 19 height 19
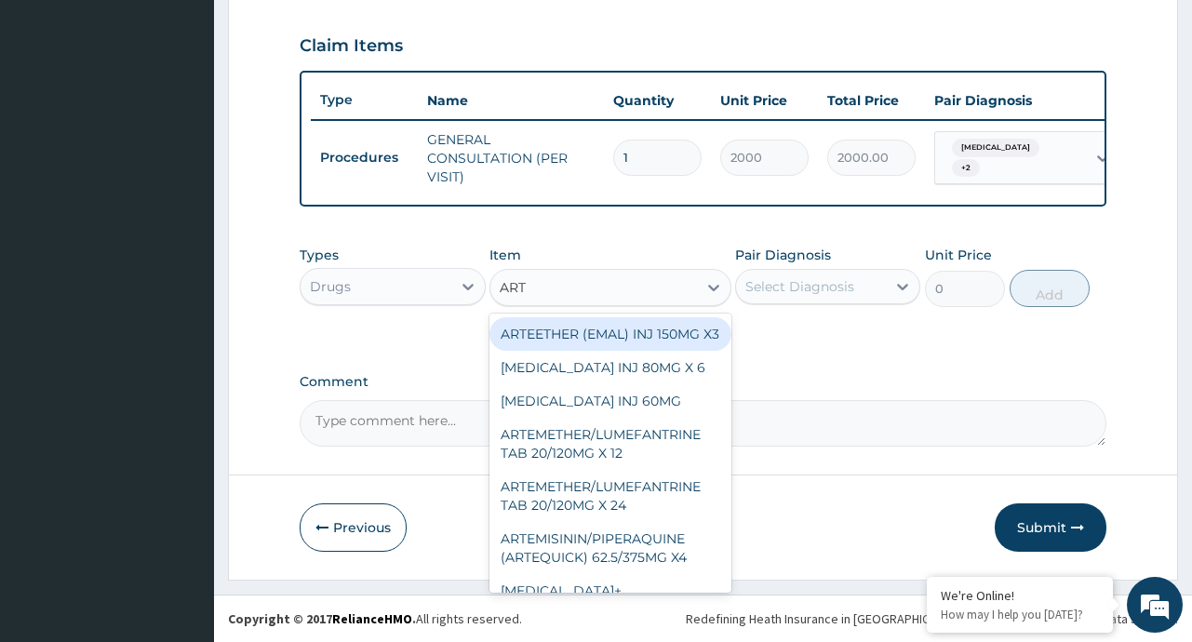
type input "ARTE"
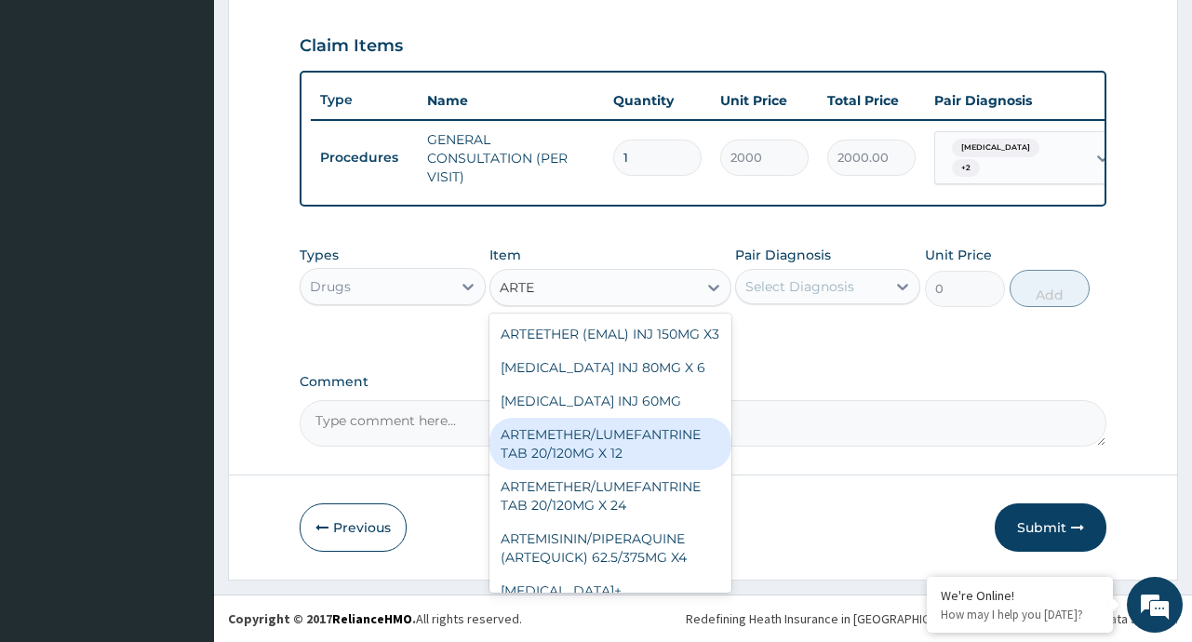
click at [679, 453] on div "ARTEMETHER/LUMEFANTRINE TAB 20/120MG X 12" at bounding box center [610, 444] width 242 height 52
type input "450"
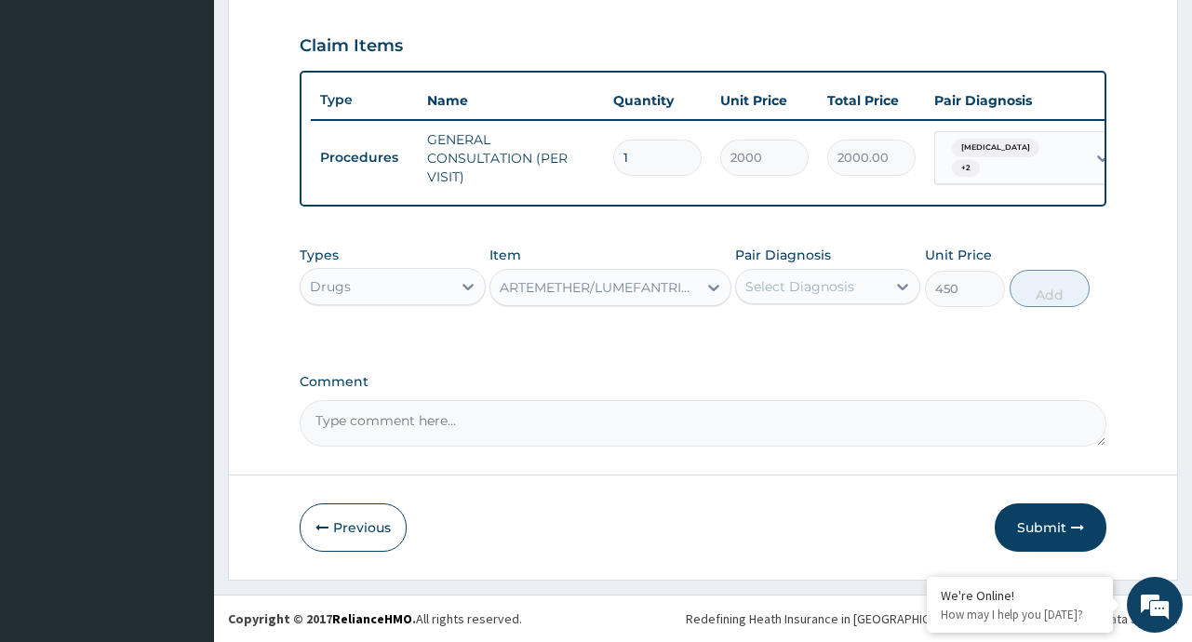
click at [873, 281] on div "Select Diagnosis" at bounding box center [811, 287] width 150 height 30
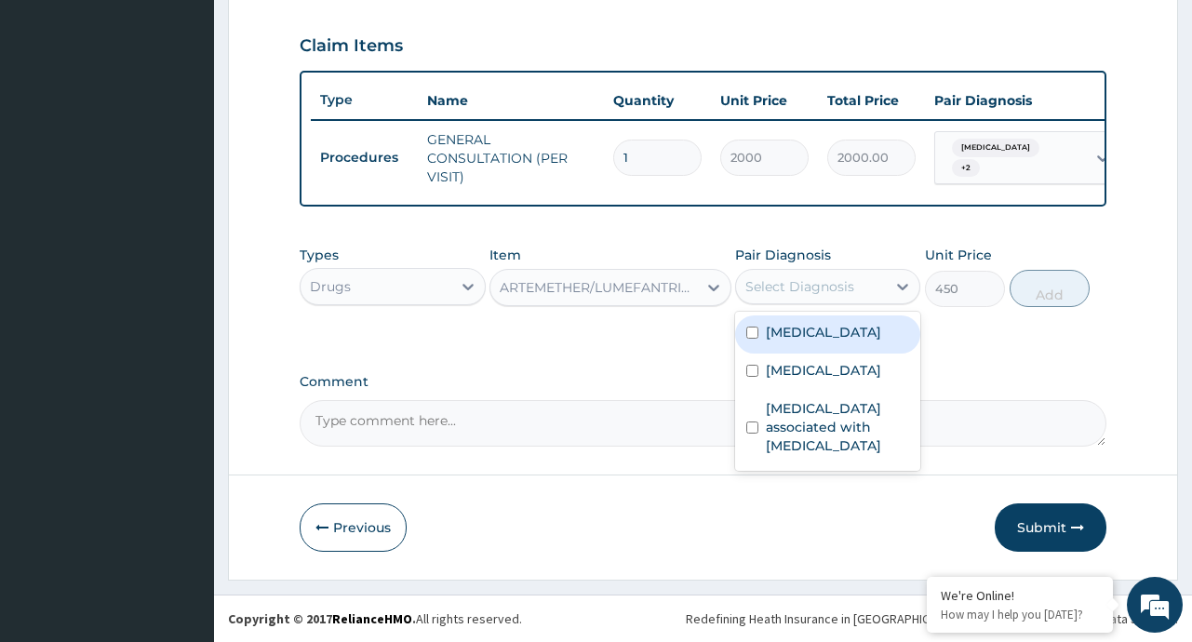
click at [825, 340] on div "Malaria" at bounding box center [827, 334] width 185 height 38
checkbox input "true"
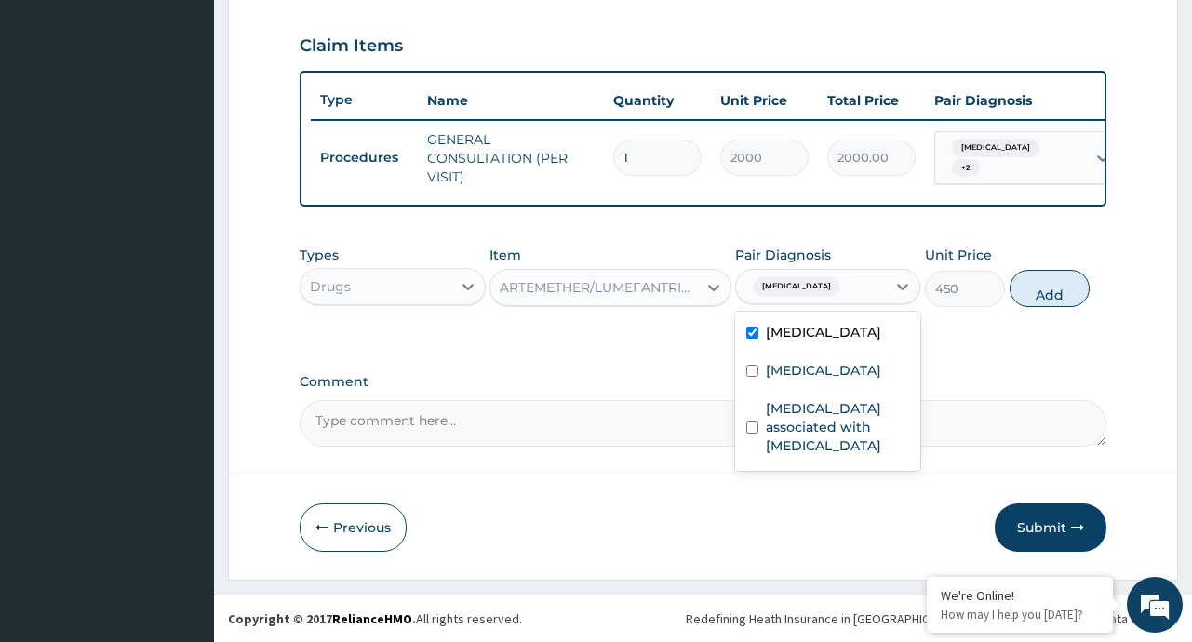
click at [1051, 300] on button "Add" at bounding box center [1049, 288] width 81 height 37
type input "0"
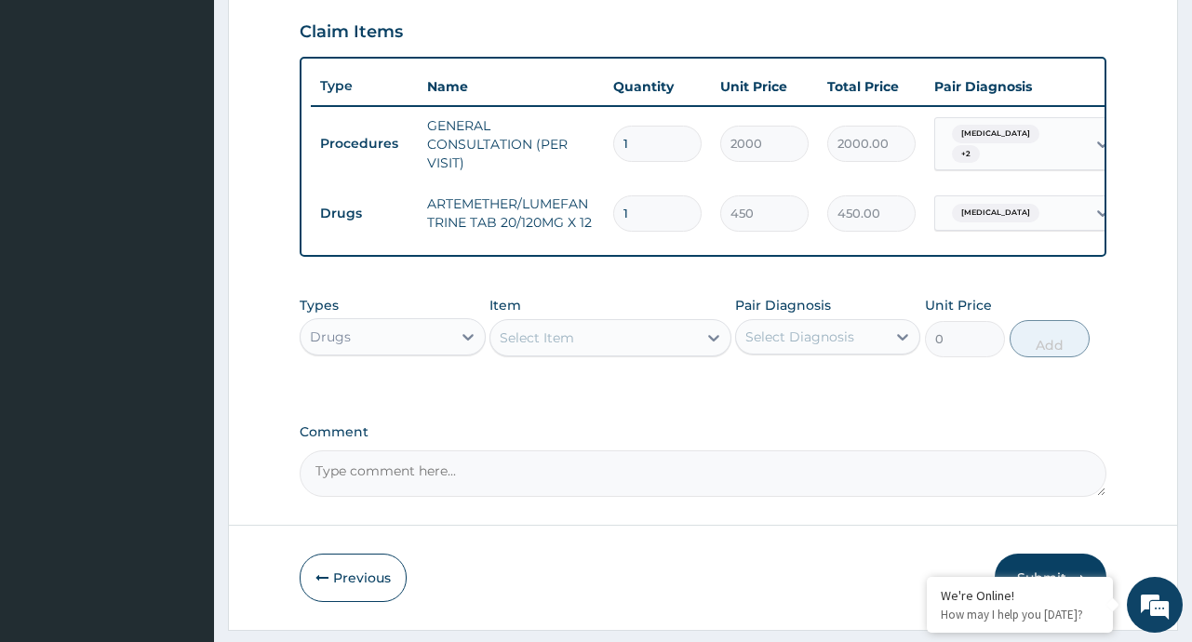
click at [691, 353] on div "Select Item" at bounding box center [593, 338] width 207 height 30
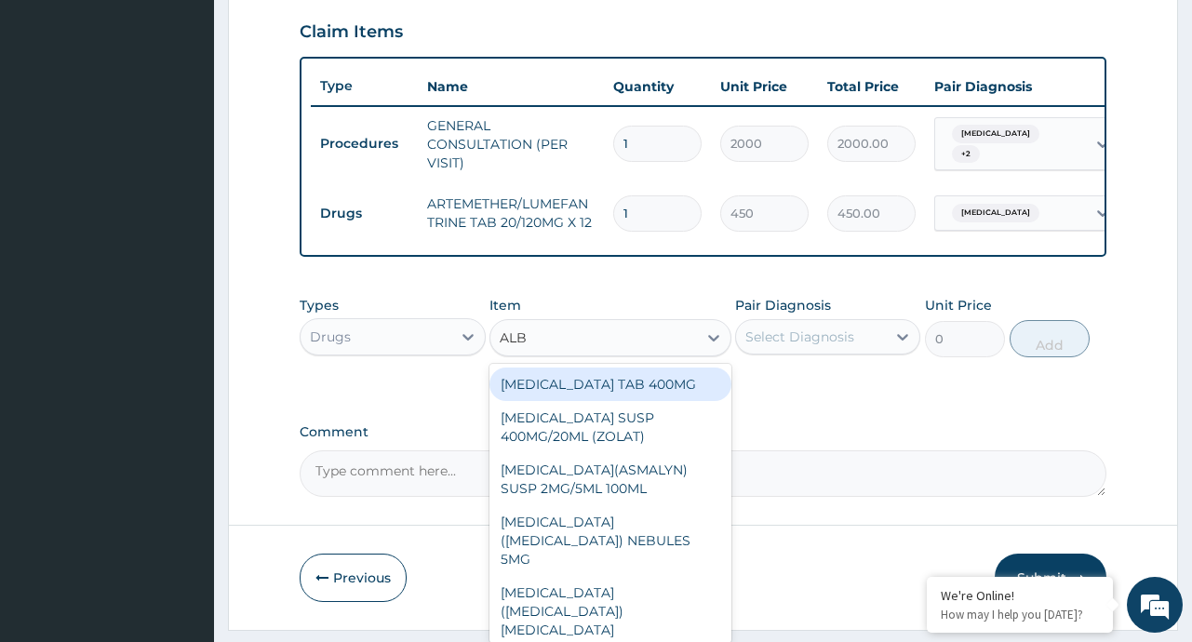
type input "ALBE"
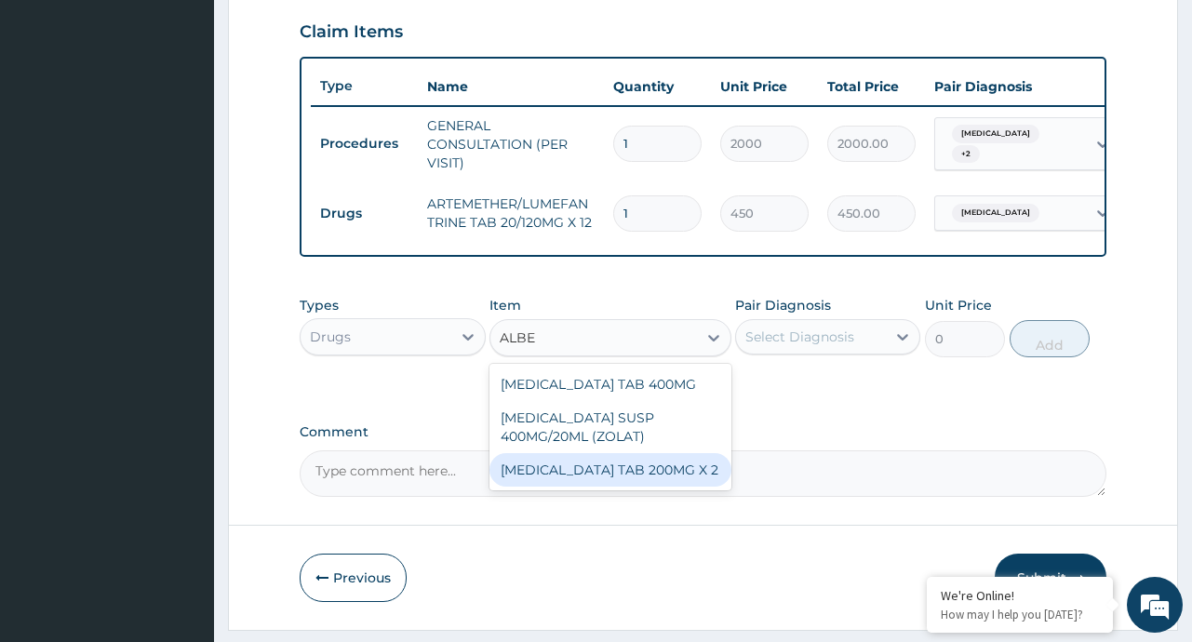
click at [675, 476] on div "ALBENDAZOLE TAB 200MG X 2" at bounding box center [610, 469] width 242 height 33
type input "400"
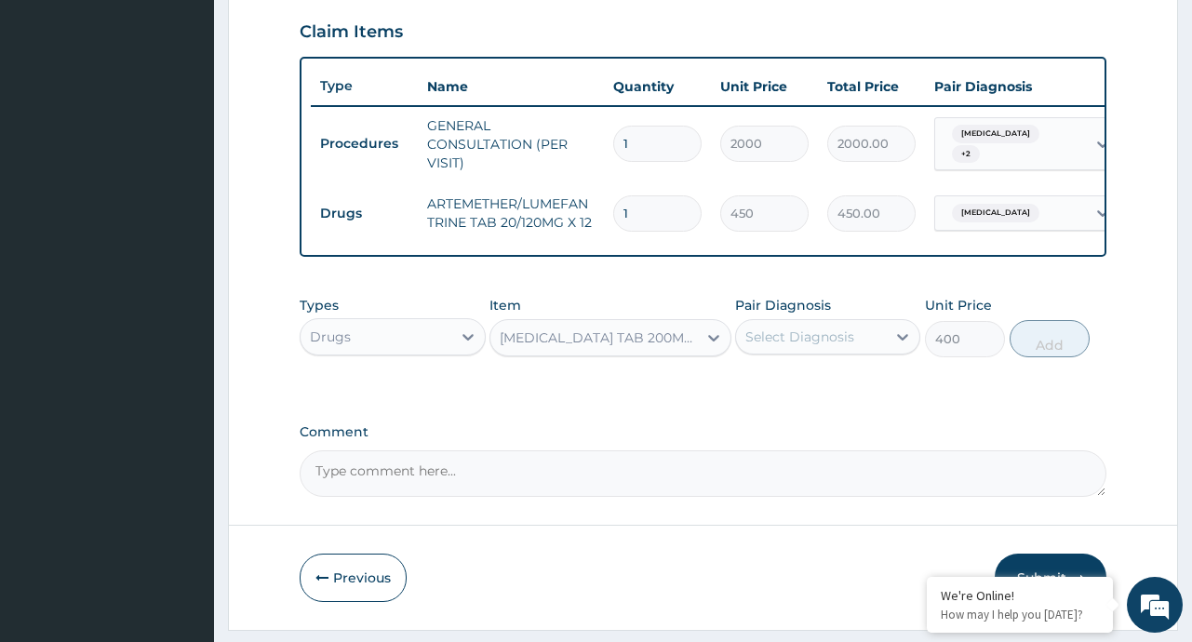
click at [835, 346] on div "Select Diagnosis" at bounding box center [799, 337] width 109 height 19
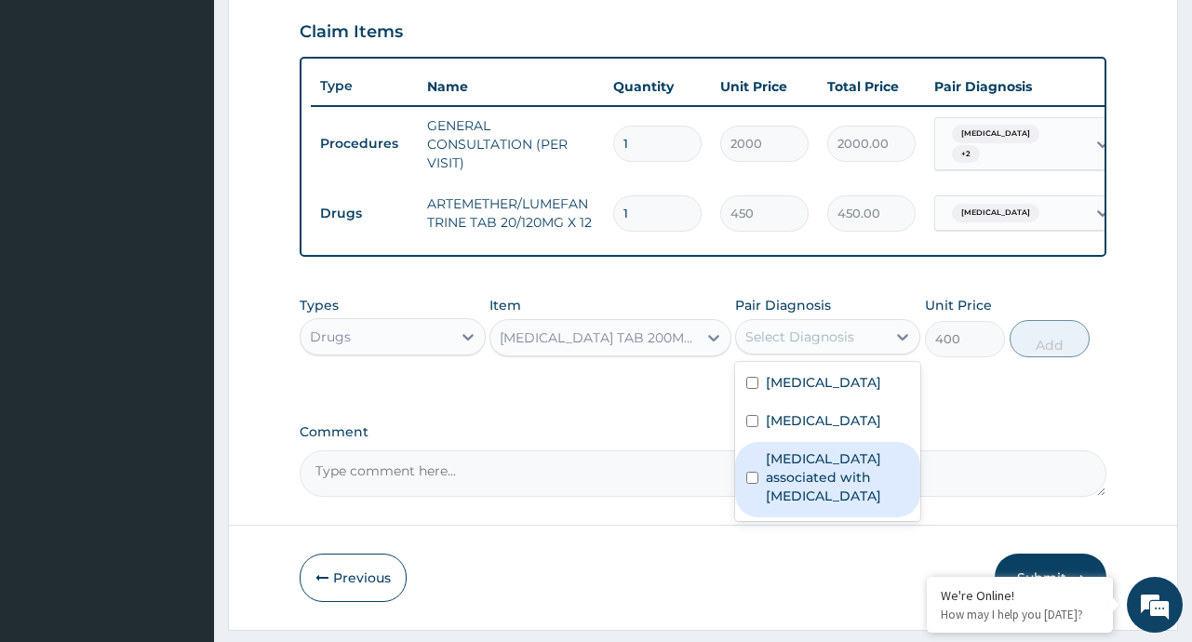
drag, startPoint x: 810, startPoint y: 519, endPoint x: 1046, endPoint y: 297, distance: 323.8
click at [818, 504] on label "Arthropathy associated with helminthiasis" at bounding box center [837, 477] width 143 height 56
checkbox input "true"
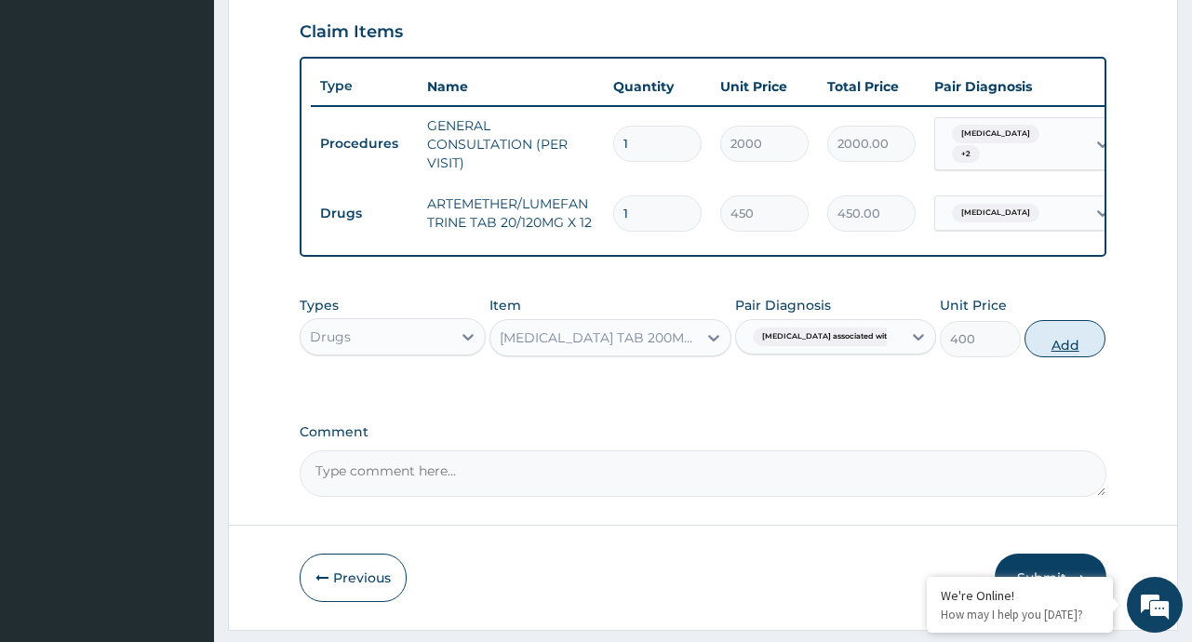
click at [1061, 344] on button "Add" at bounding box center [1064, 338] width 81 height 37
type input "0"
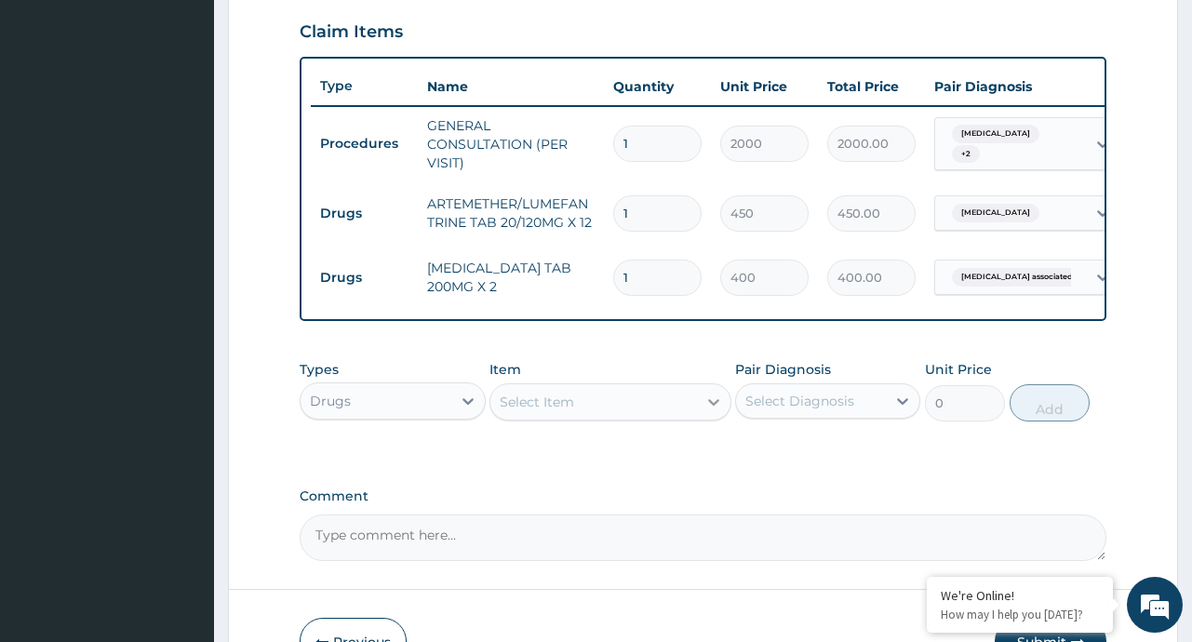
click at [723, 419] on div at bounding box center [713, 401] width 33 height 33
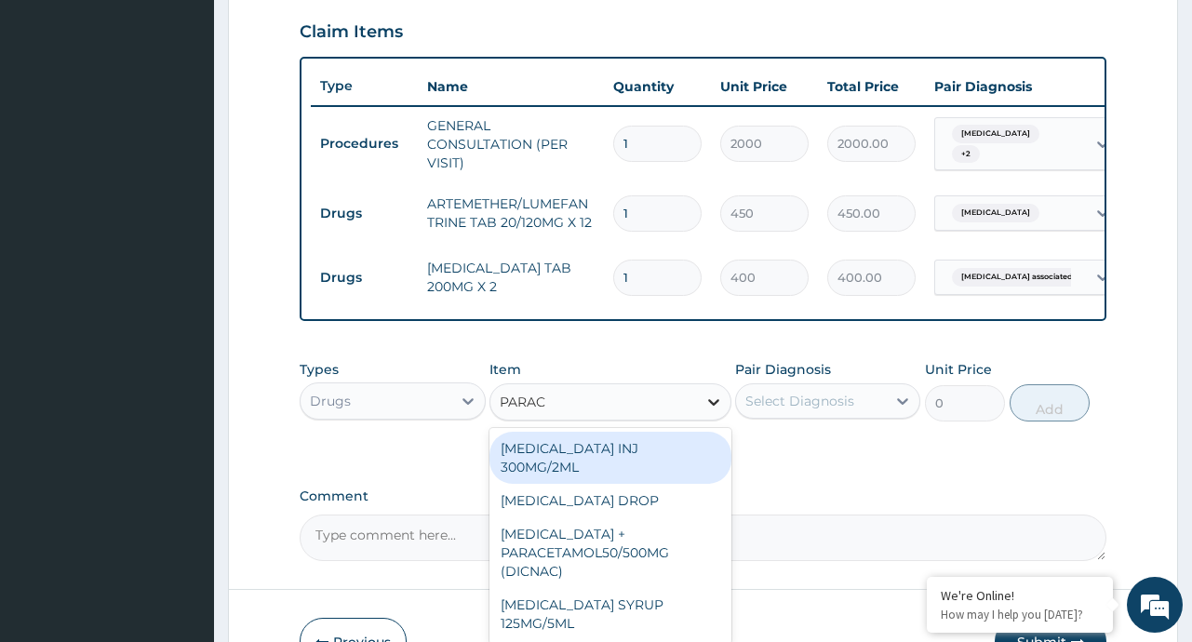
type input "PARACE"
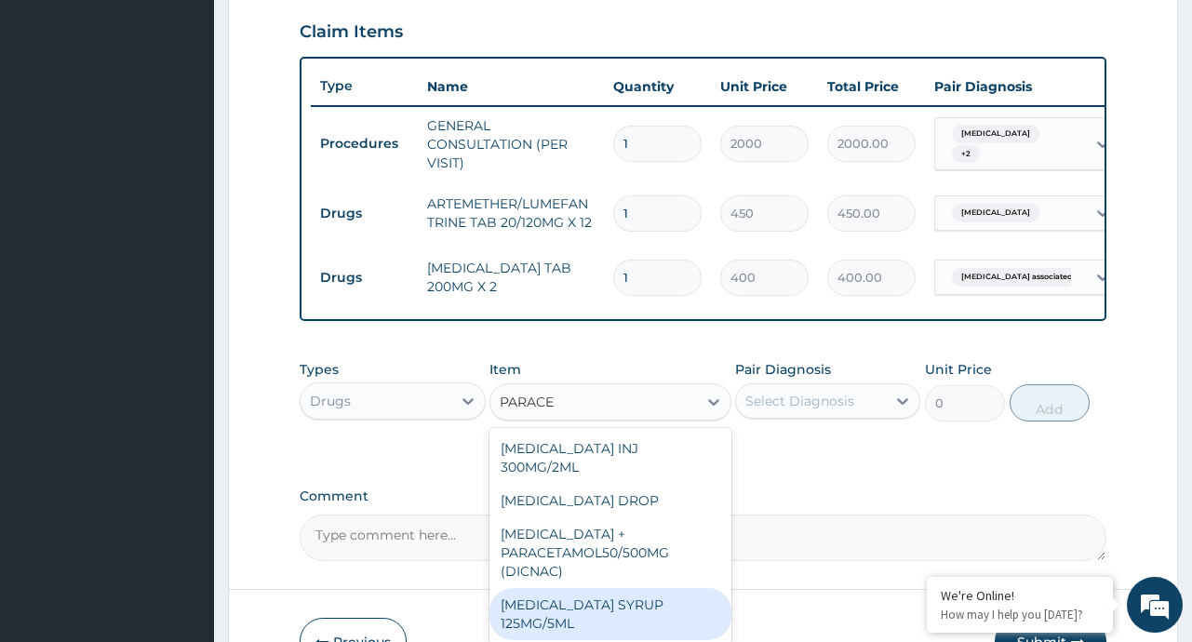
click at [630, 593] on div "PARACETAMOL SYRUP 125MG/5ML" at bounding box center [610, 614] width 242 height 52
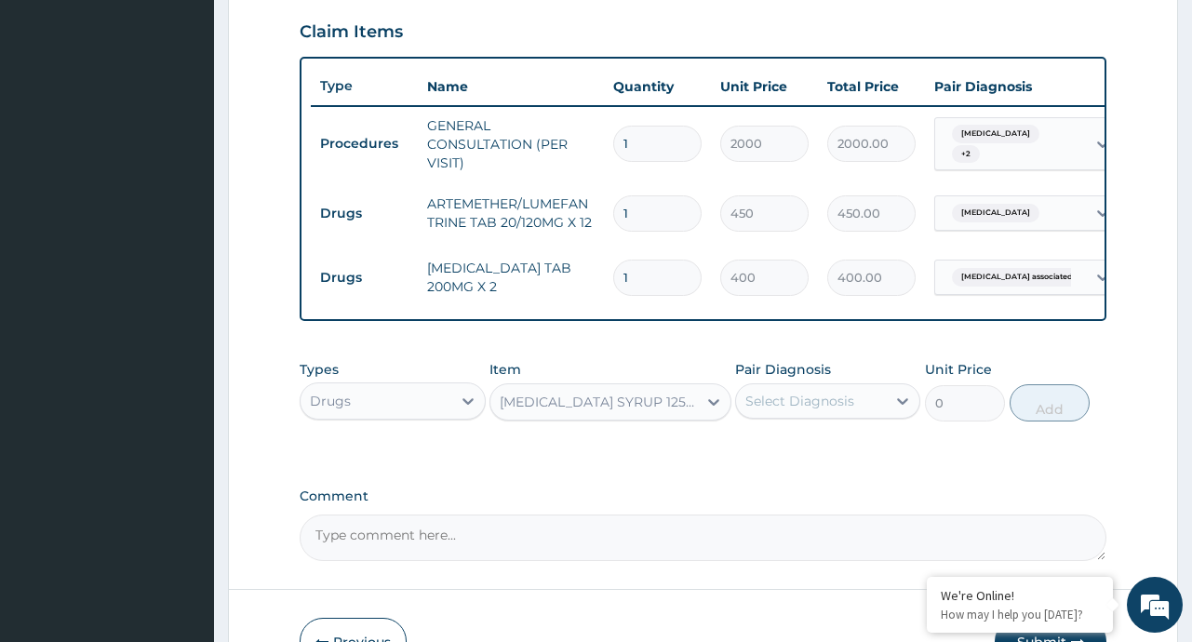
type input "300"
click at [777, 410] on div "Select Diagnosis" at bounding box center [799, 401] width 109 height 19
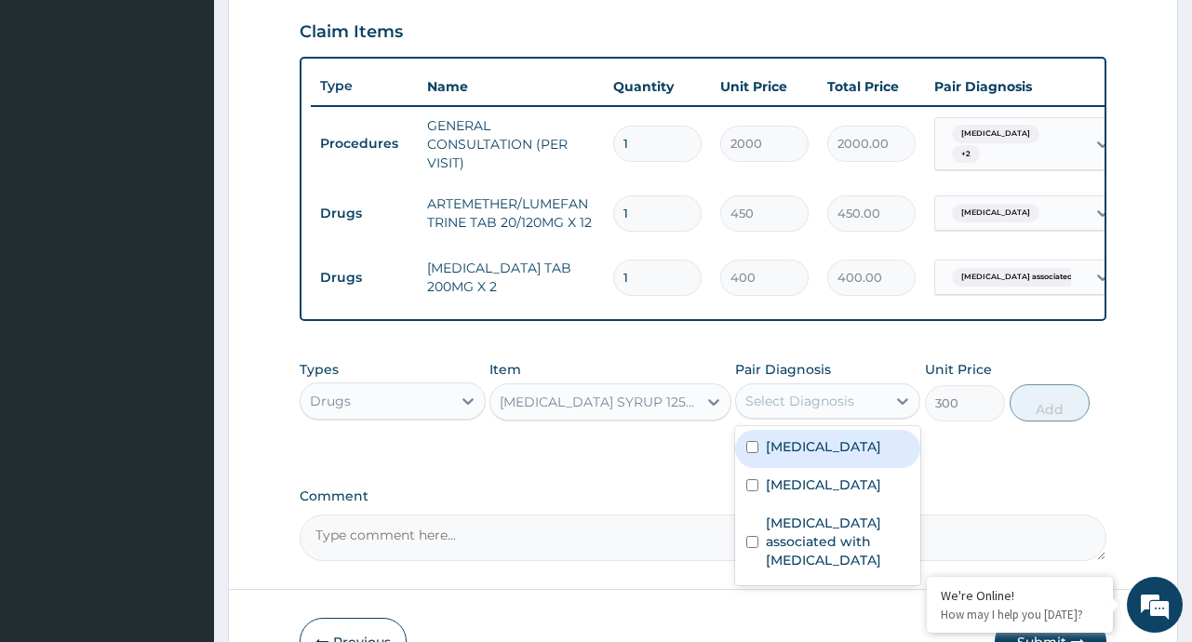
click at [791, 468] on div "Malaria" at bounding box center [827, 449] width 185 height 38
checkbox input "true"
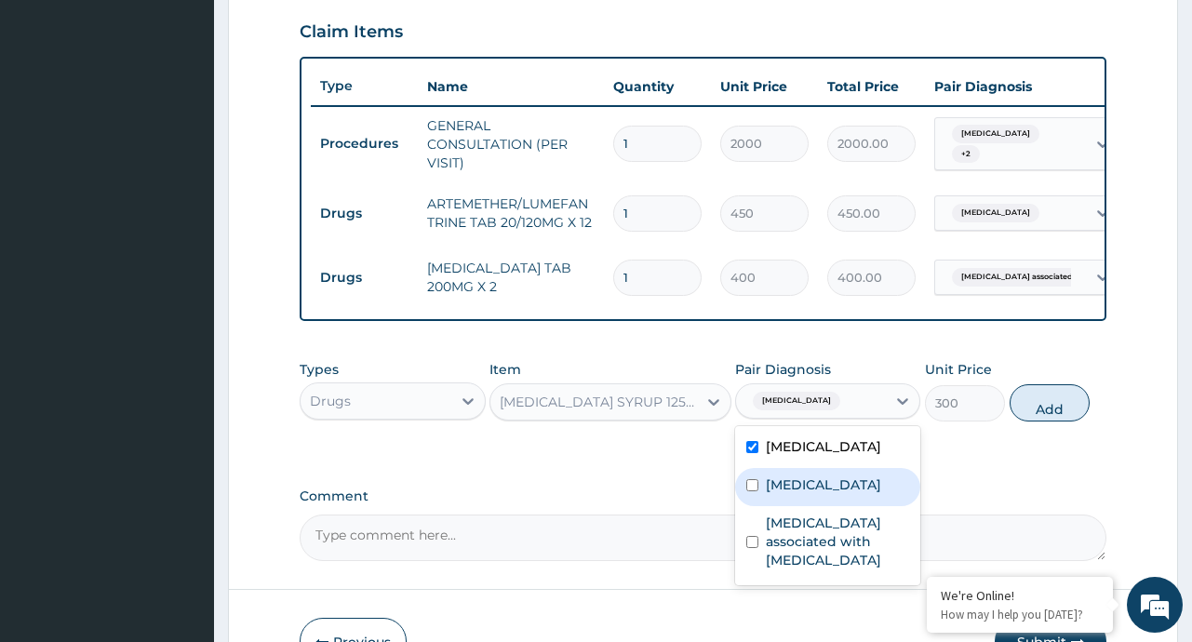
click at [794, 494] on label "Upper respiratory infection" at bounding box center [823, 484] width 115 height 19
checkbox input "true"
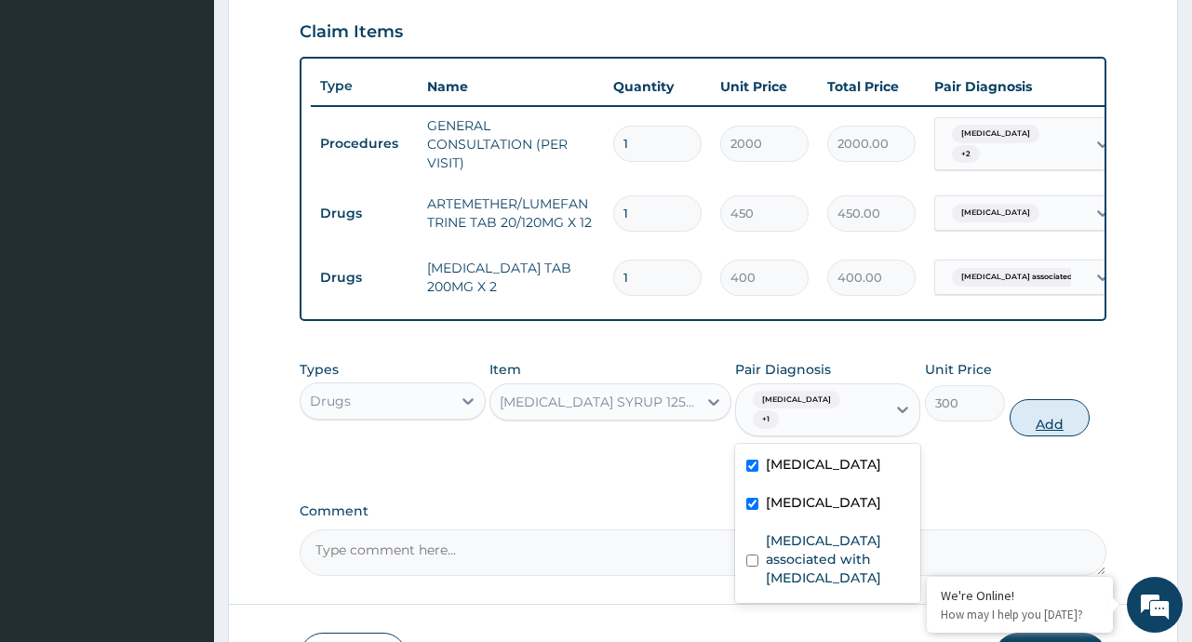
click at [1041, 423] on button "Add" at bounding box center [1049, 417] width 81 height 37
type input "0"
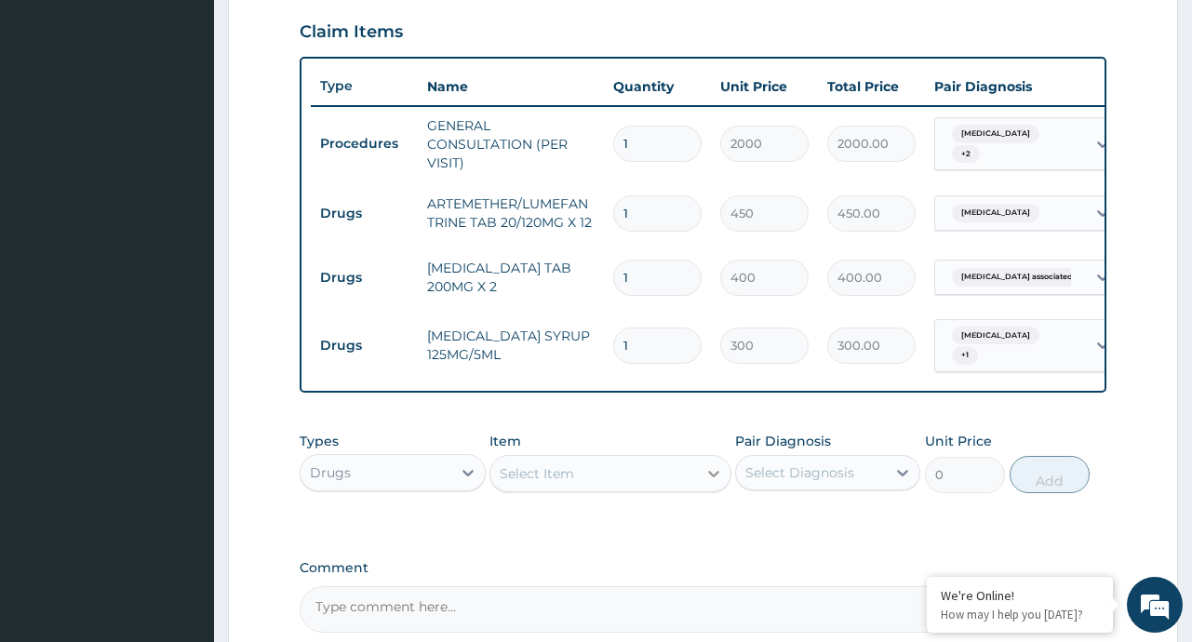
click at [716, 483] on icon at bounding box center [713, 473] width 19 height 19
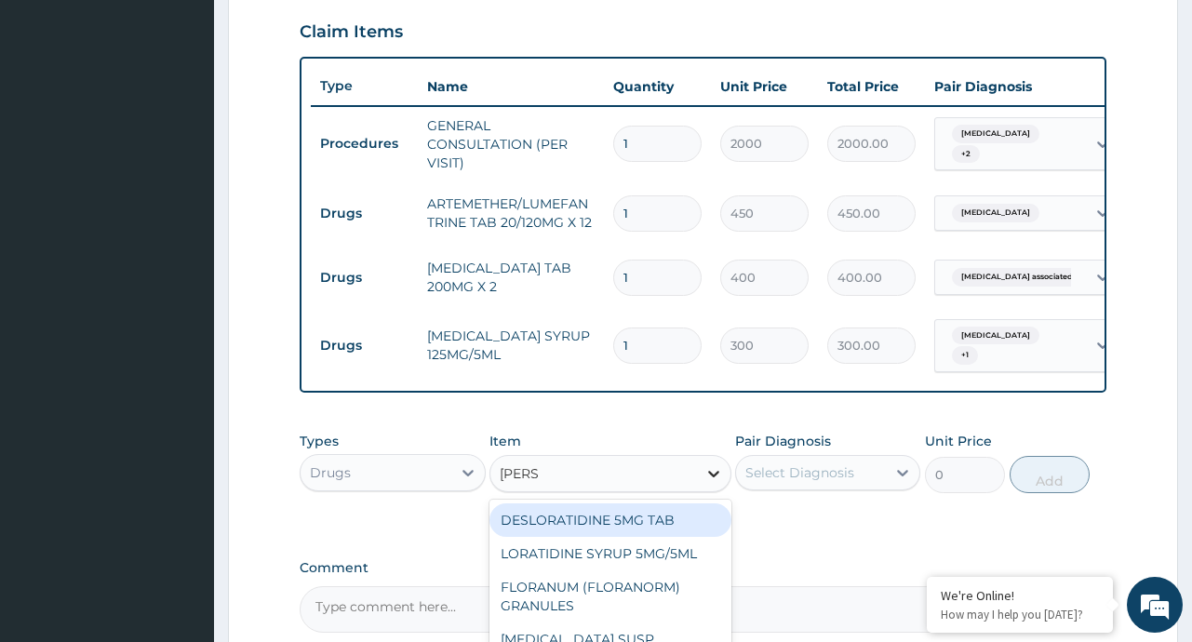
type input "LORAT"
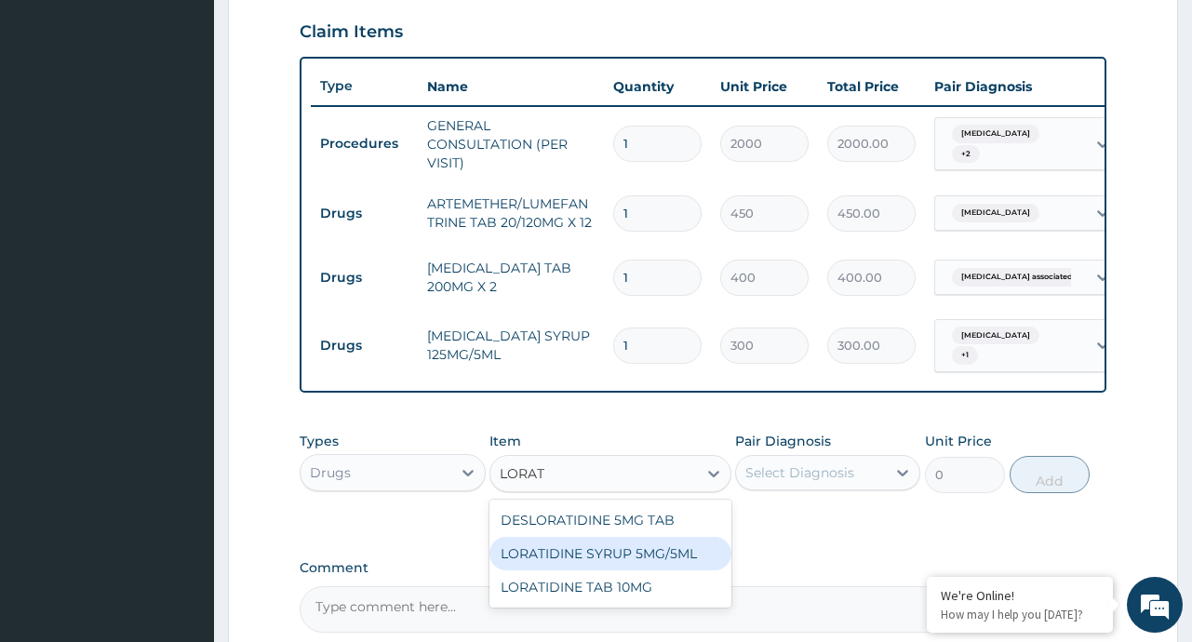
click at [672, 566] on div "LORATIDINE SYRUP 5MG/5ML" at bounding box center [610, 553] width 242 height 33
type input "800"
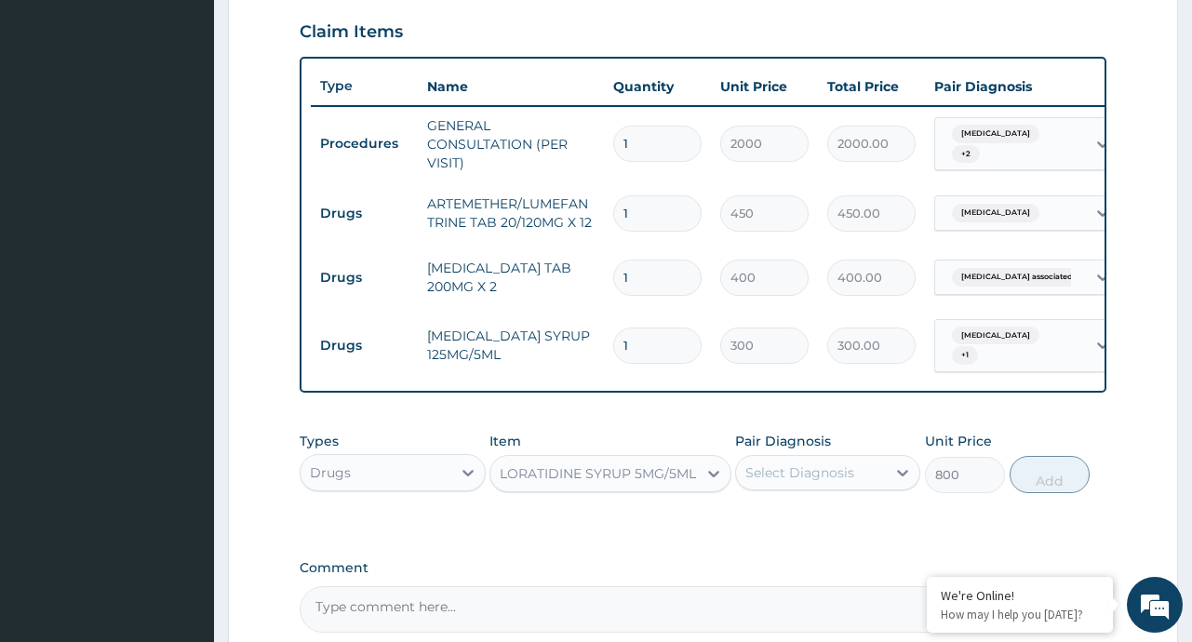
click at [876, 470] on div "Select Diagnosis" at bounding box center [811, 473] width 150 height 30
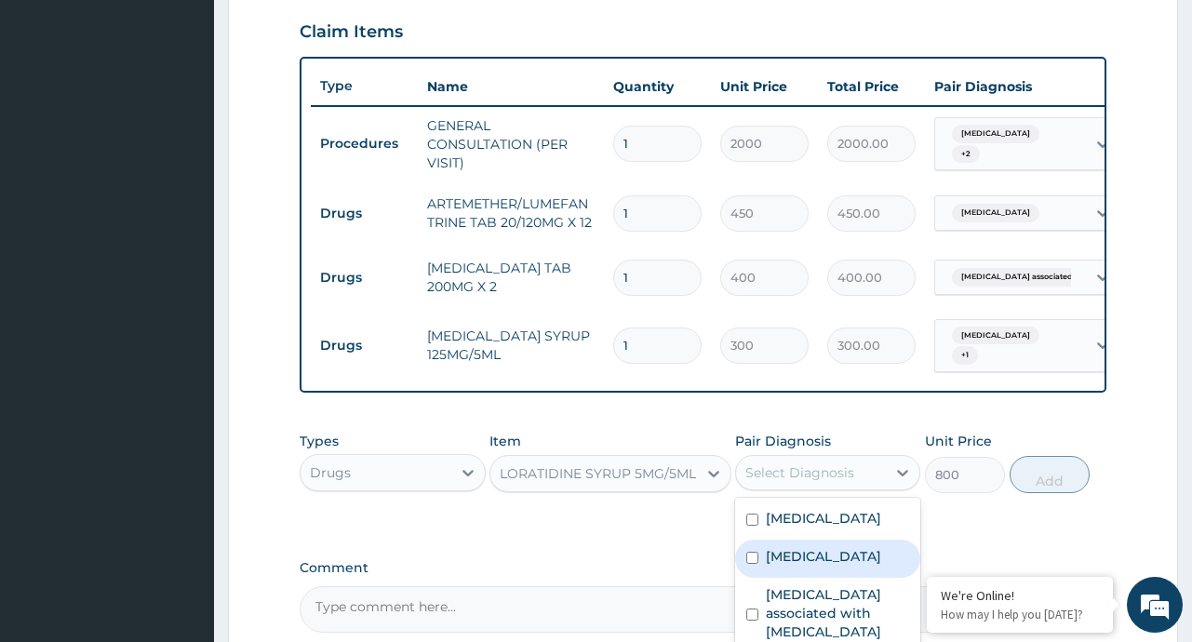
click at [831, 566] on label "Upper respiratory infection" at bounding box center [823, 556] width 115 height 19
checkbox input "true"
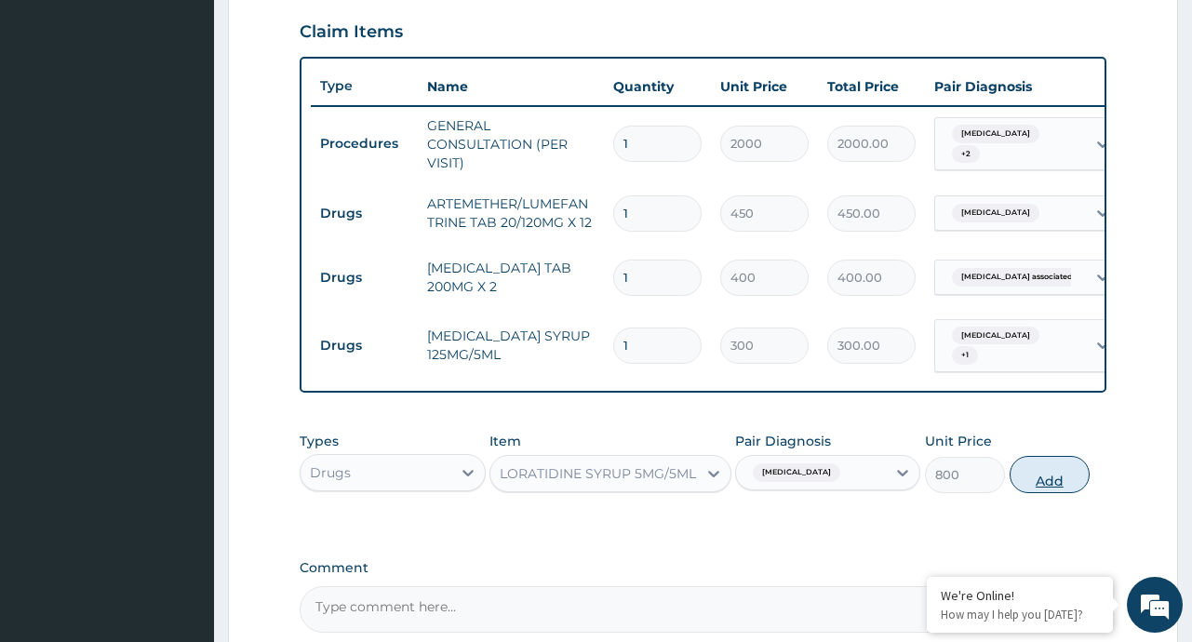
click at [1033, 486] on button "Add" at bounding box center [1049, 474] width 81 height 37
type input "0"
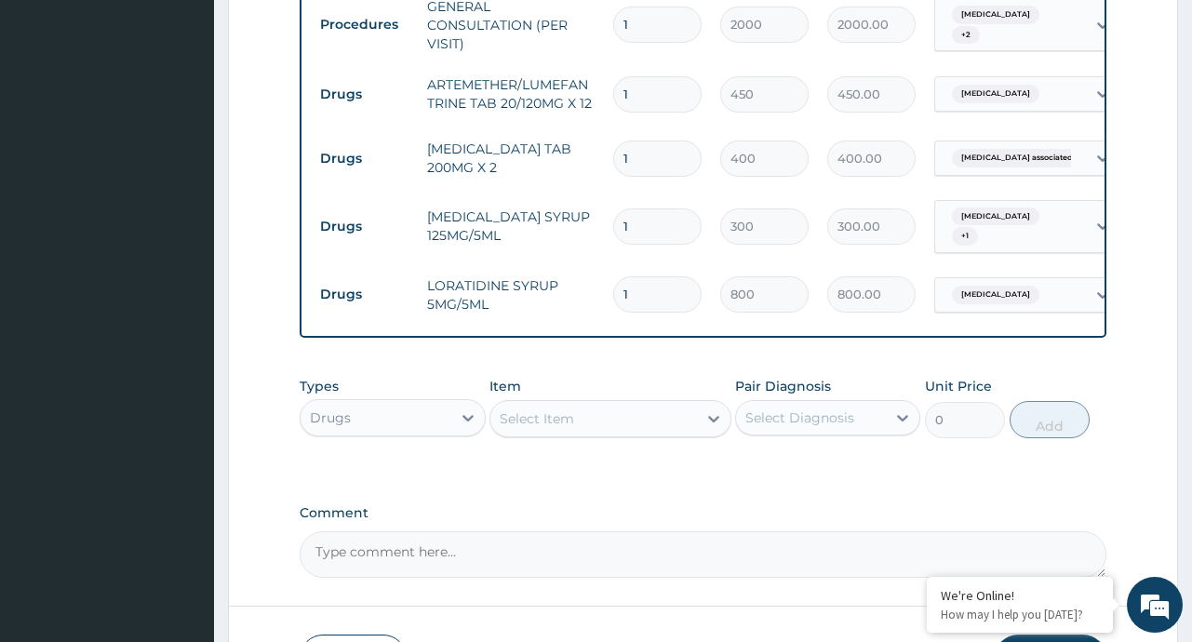
scroll to position [892, 0]
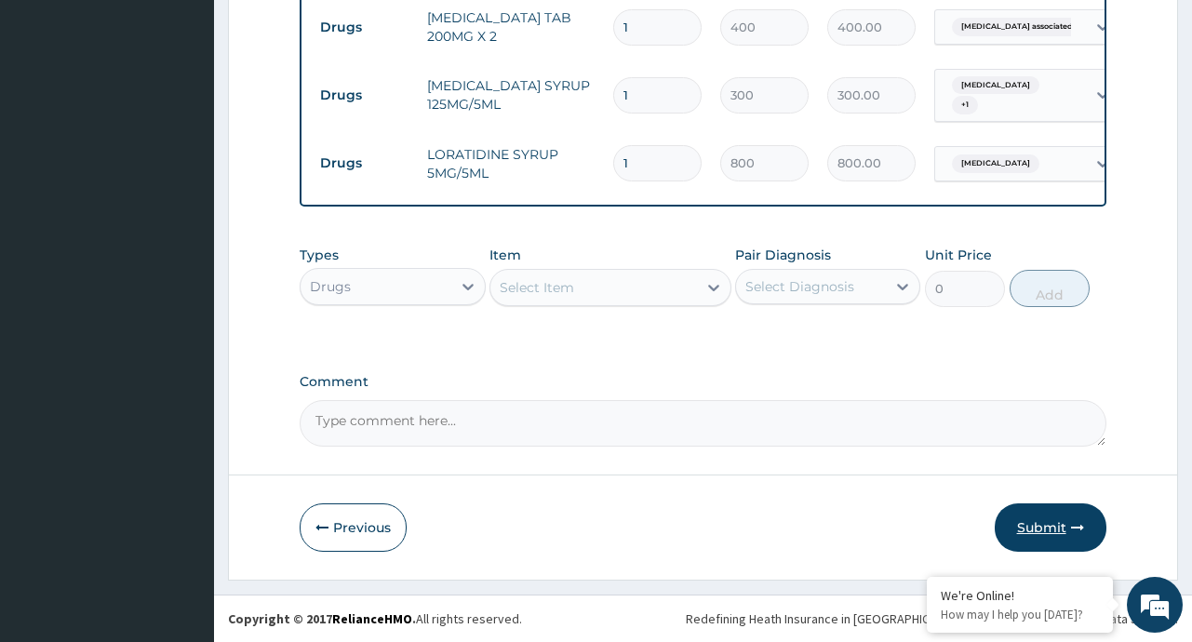
click at [1028, 529] on button "Submit" at bounding box center [1051, 527] width 112 height 48
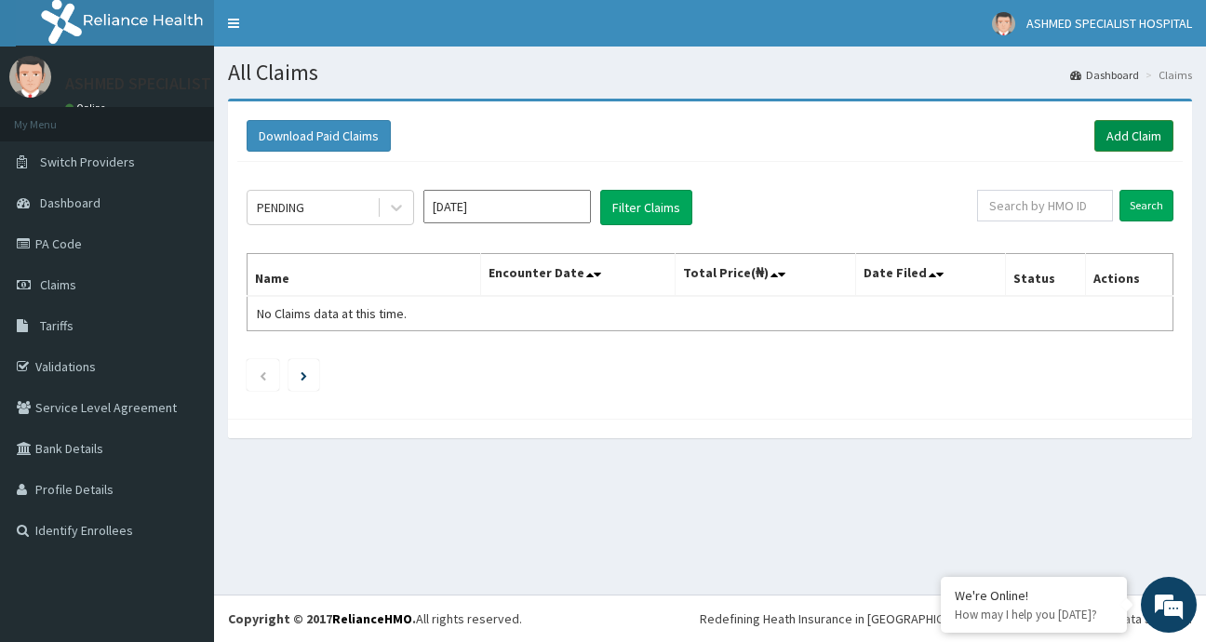
click at [1112, 135] on link "Add Claim" at bounding box center [1133, 136] width 79 height 32
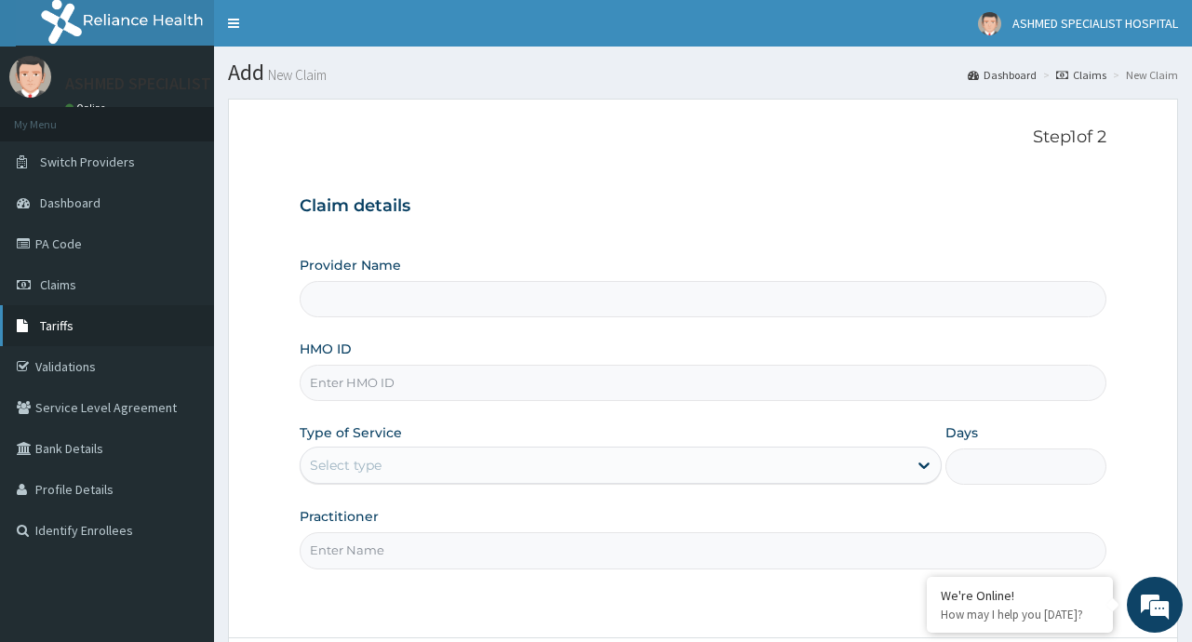
click at [66, 305] on link "Tariffs" at bounding box center [107, 325] width 214 height 41
click at [65, 290] on span "Claims" at bounding box center [58, 284] width 36 height 17
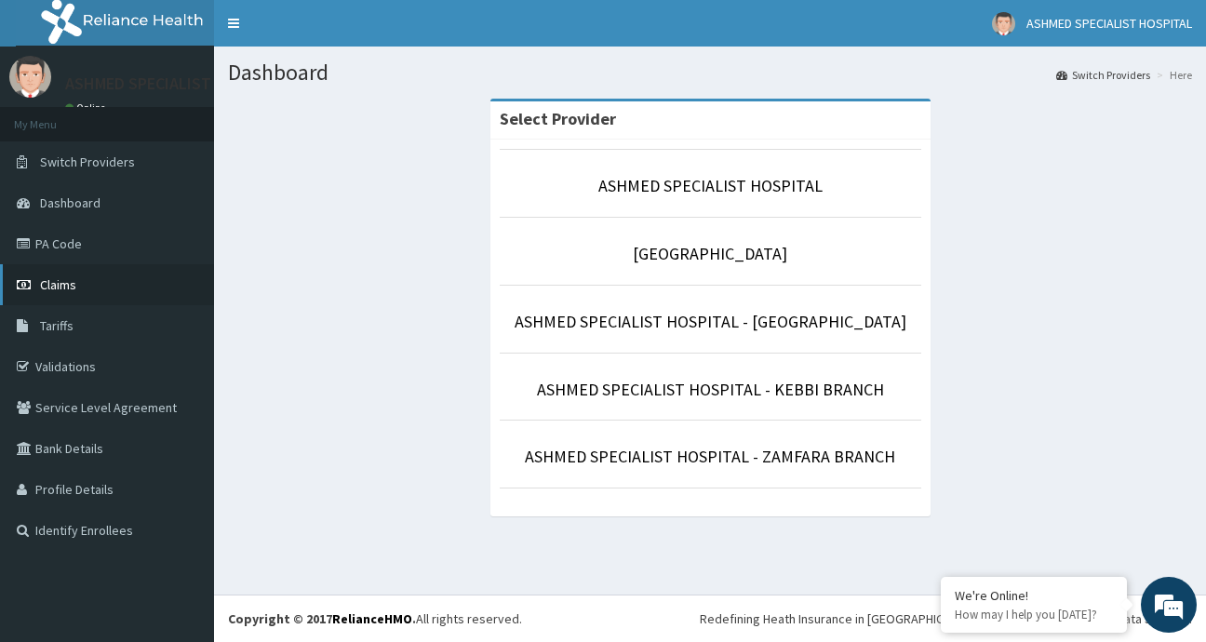
click at [83, 288] on link "Claims" at bounding box center [107, 284] width 214 height 41
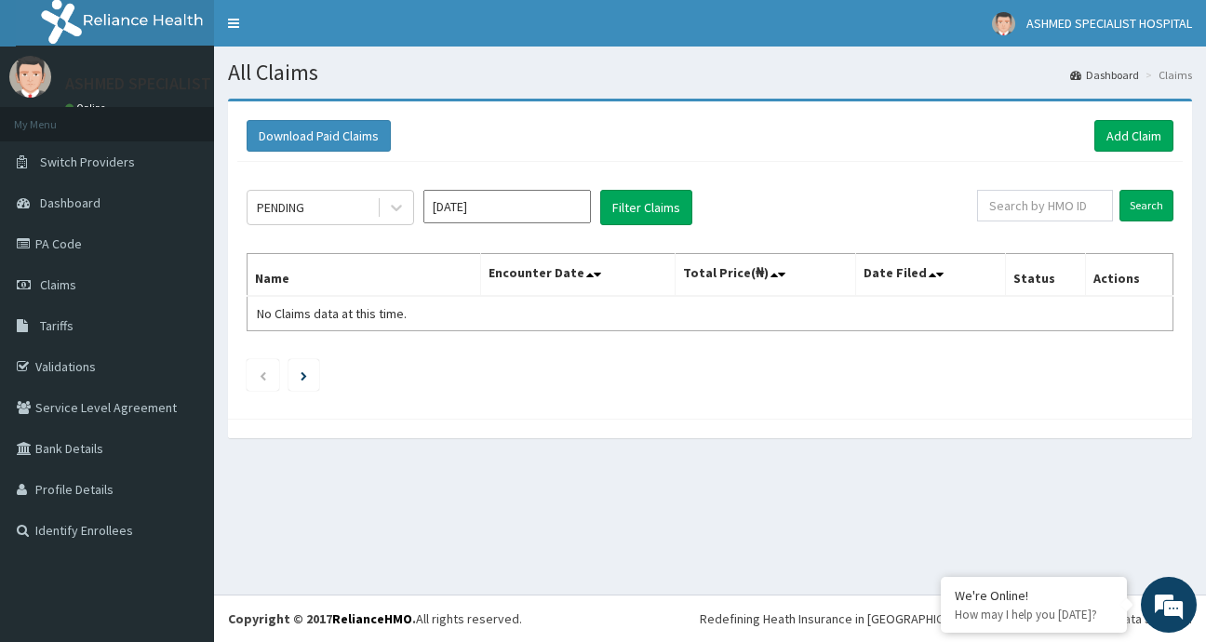
click at [563, 207] on input "[DATE]" at bounding box center [506, 206] width 167 height 33
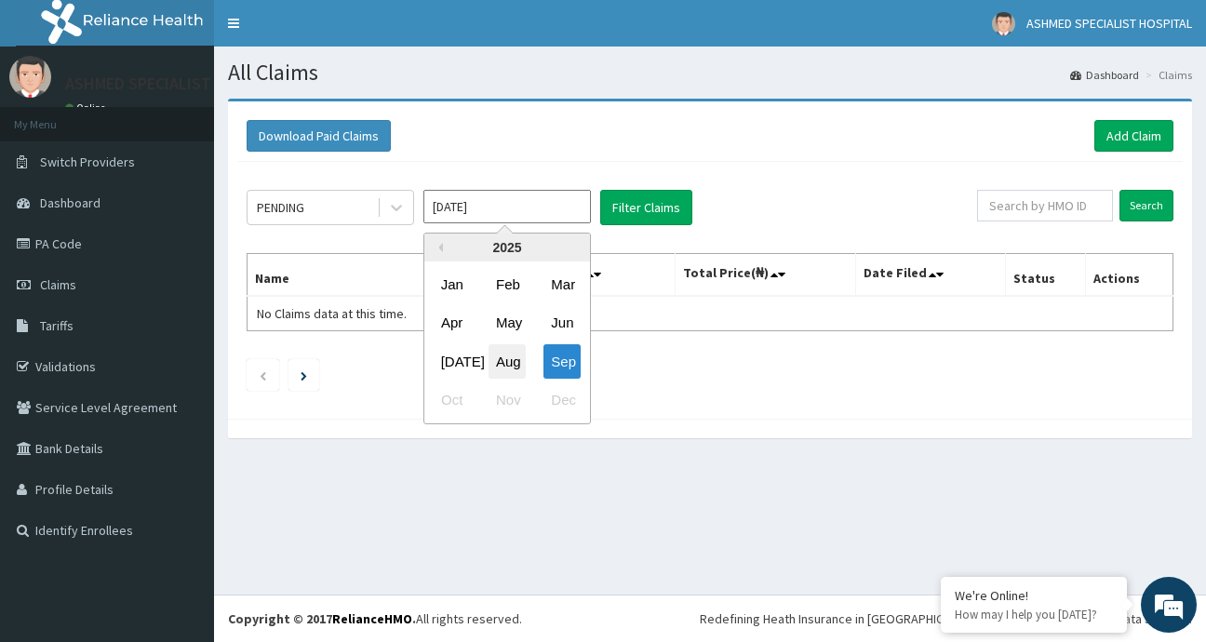
click at [508, 364] on div "Aug" at bounding box center [506, 361] width 37 height 34
type input "[DATE]"
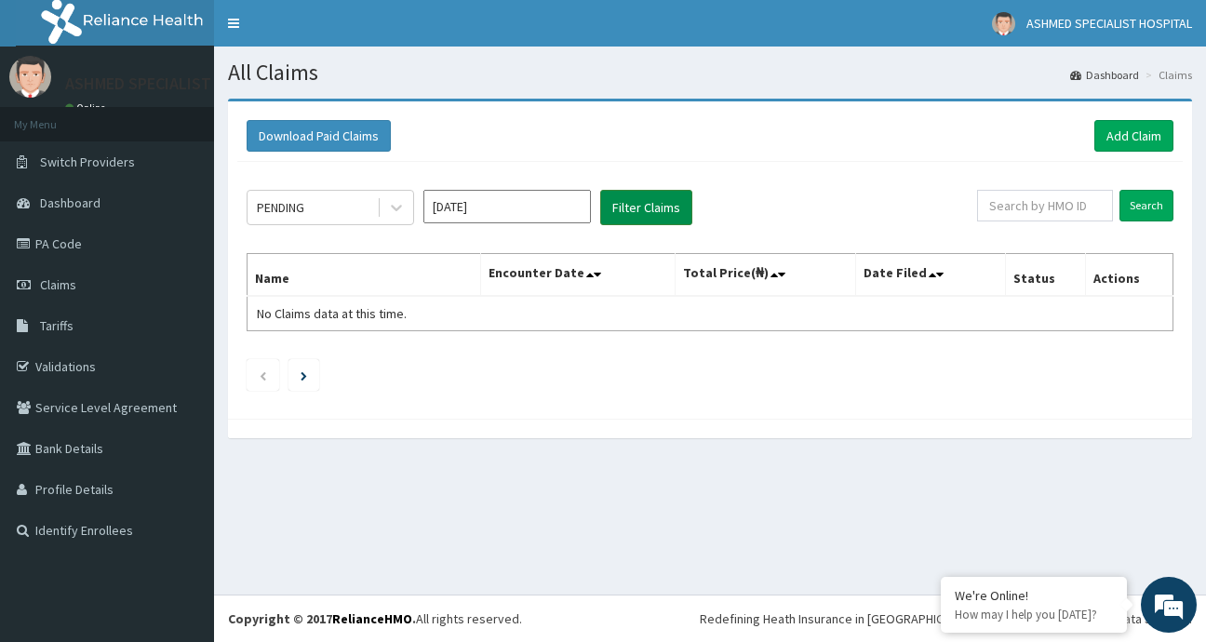
click at [651, 207] on button "Filter Claims" at bounding box center [646, 207] width 92 height 35
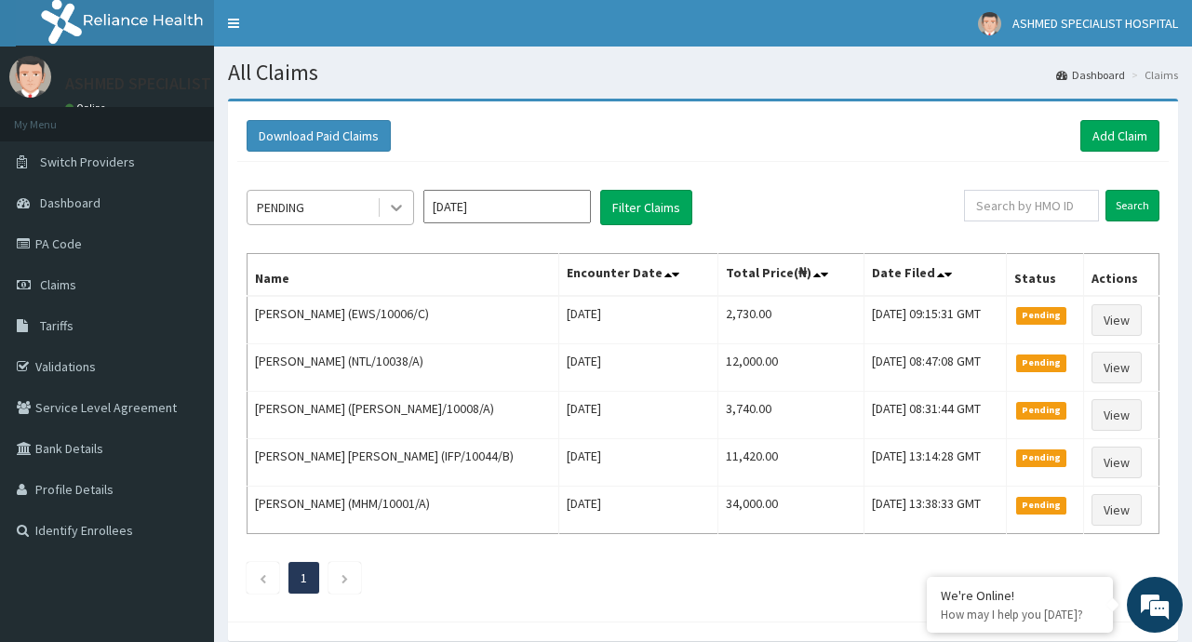
click at [401, 206] on icon at bounding box center [396, 209] width 11 height 7
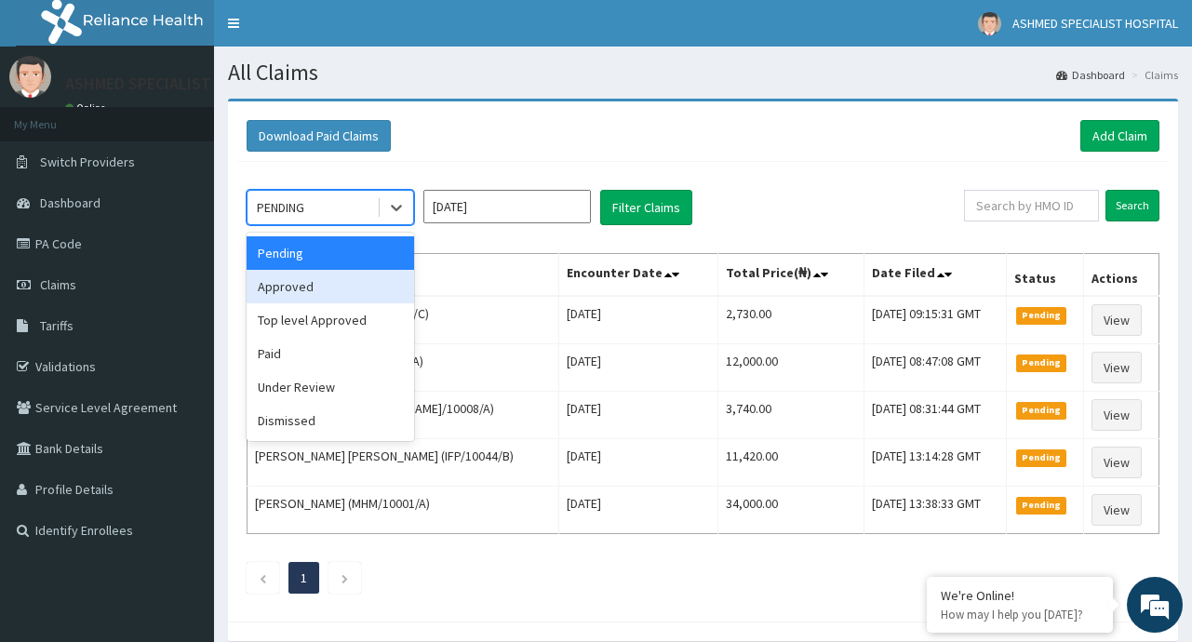
drag, startPoint x: 344, startPoint y: 282, endPoint x: 626, endPoint y: 218, distance: 289.1
click at [344, 281] on div "Approved" at bounding box center [330, 286] width 167 height 33
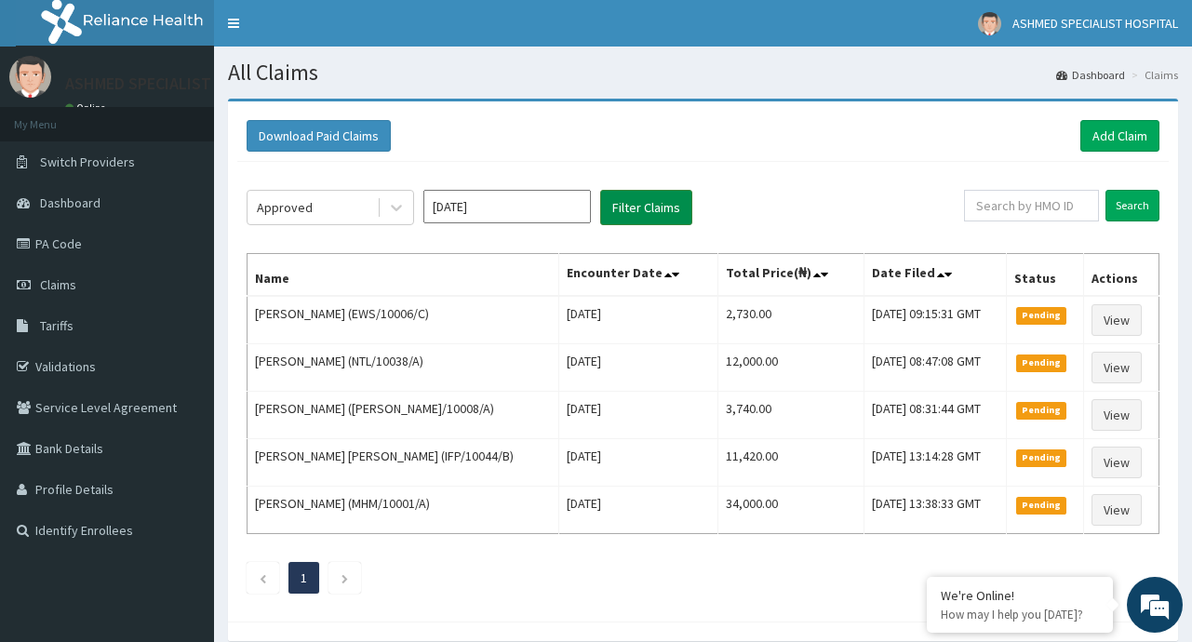
click at [665, 209] on button "Filter Claims" at bounding box center [646, 207] width 92 height 35
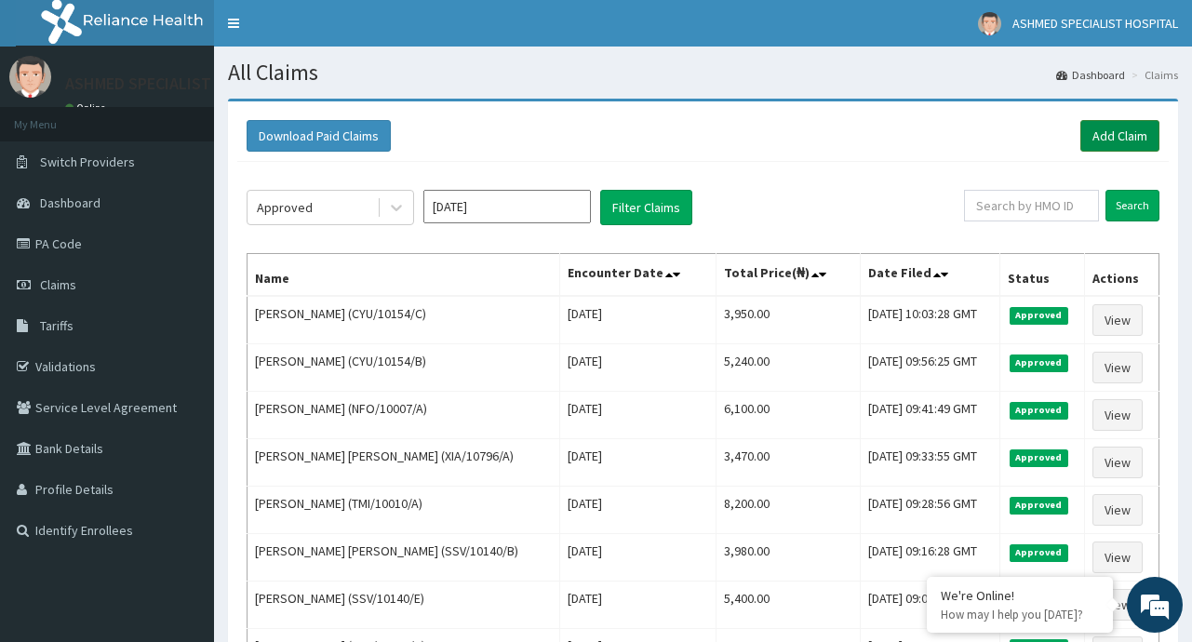
click at [1098, 143] on link "Add Claim" at bounding box center [1119, 136] width 79 height 32
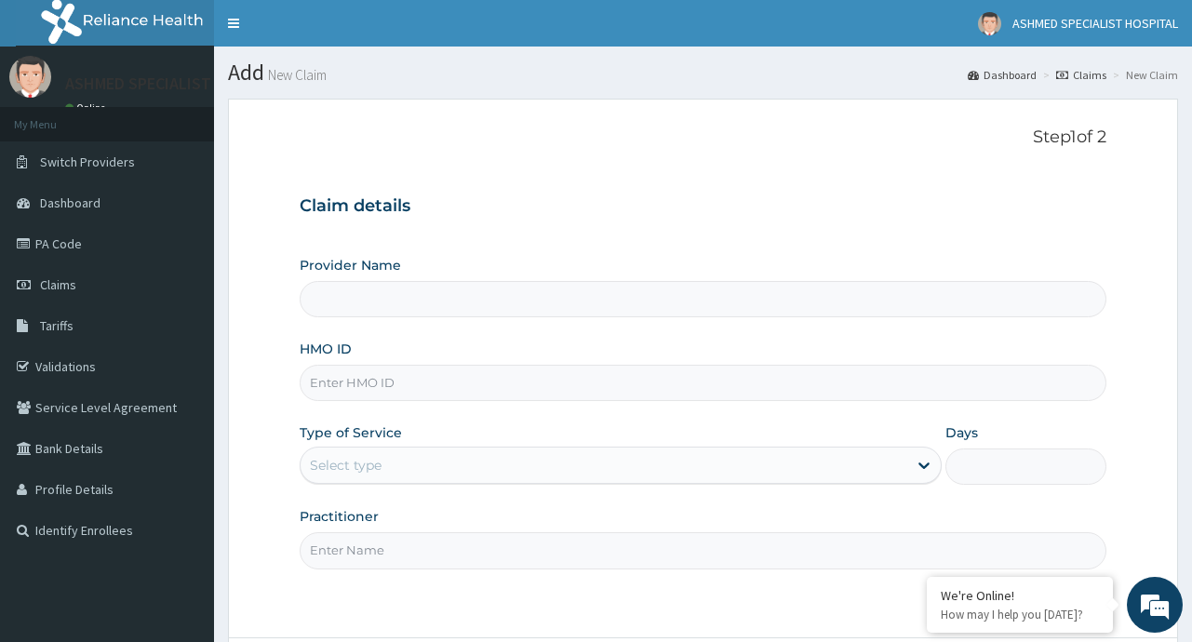
type input "ASHMED SPECIALIST HOSPITAL"
